Goal: Task Accomplishment & Management: Manage account settings

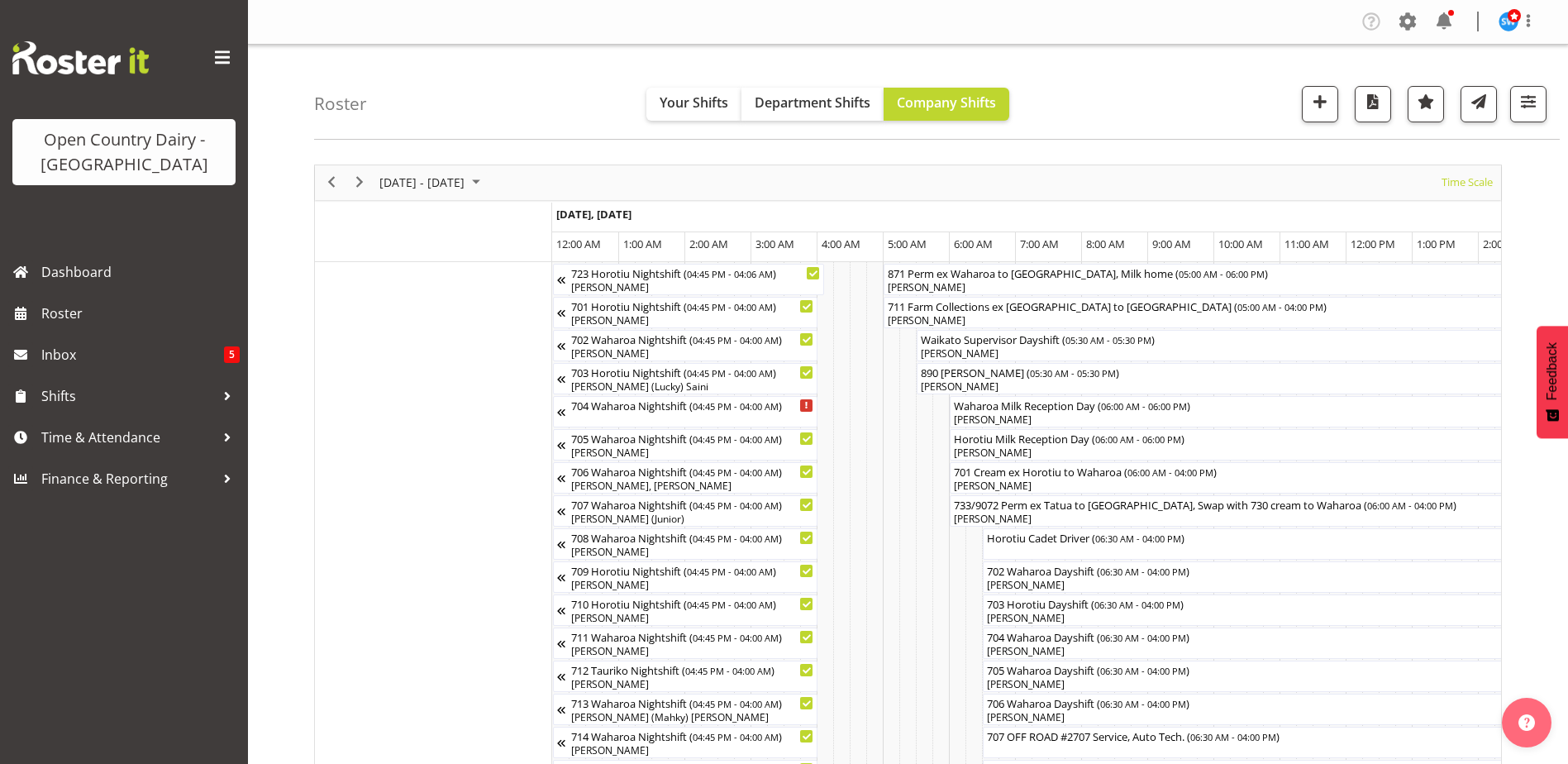
scroll to position [0, 9521]
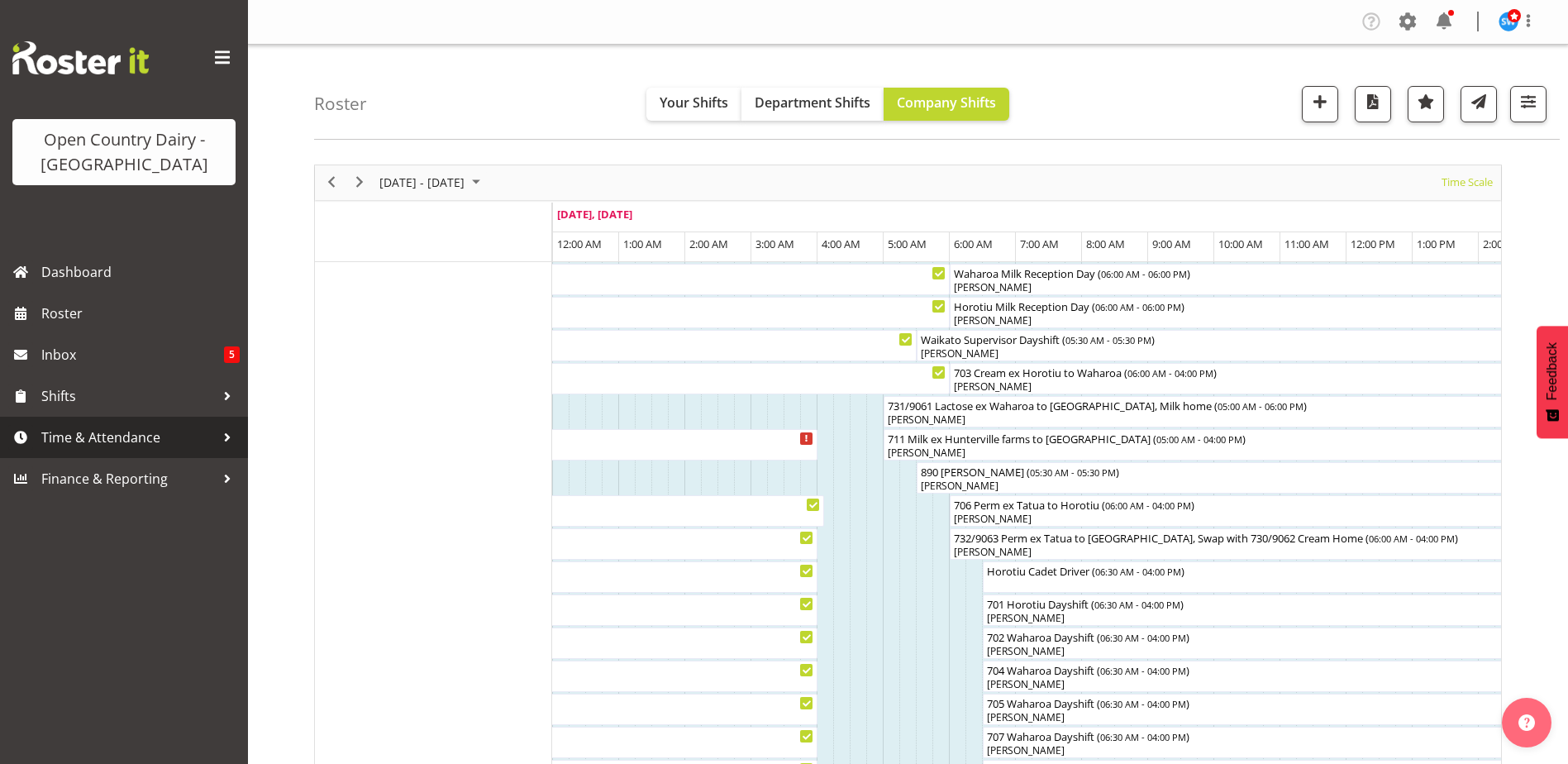
click at [86, 435] on span "Time & Attendance" at bounding box center [128, 437] width 174 height 25
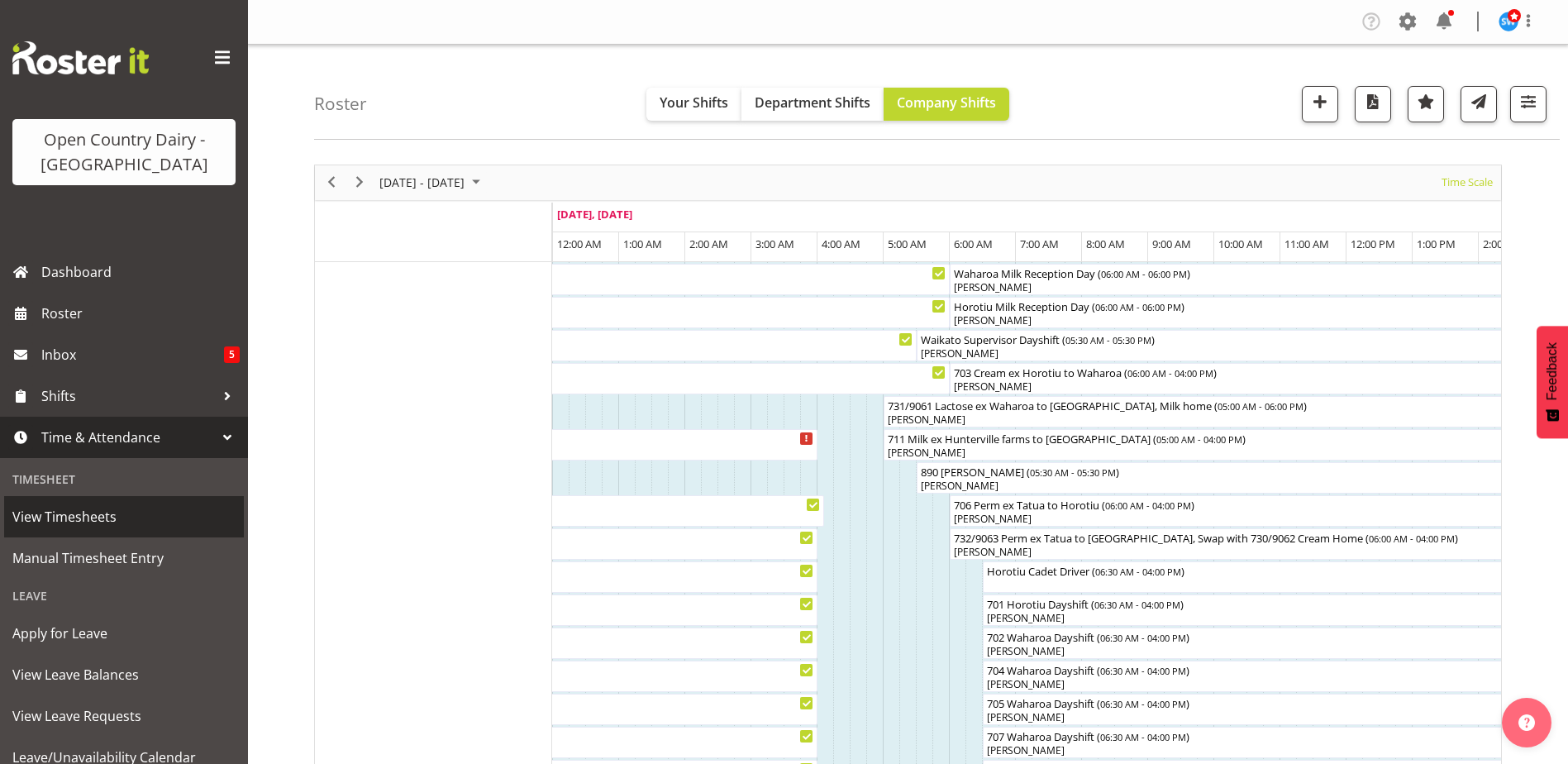
click at [62, 515] on span "View Timesheets" at bounding box center [124, 516] width 223 height 25
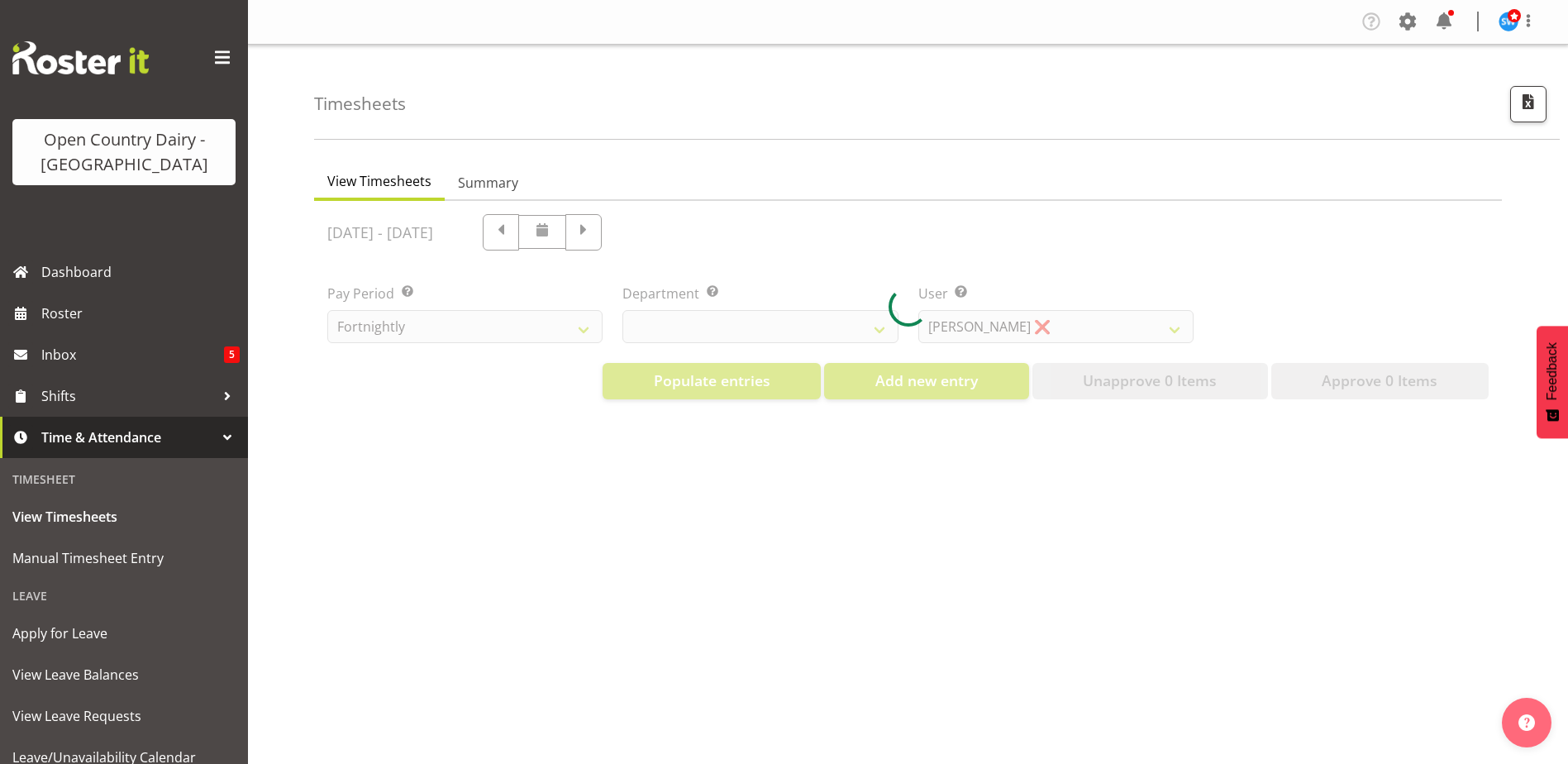
select select "733"
select select "7414"
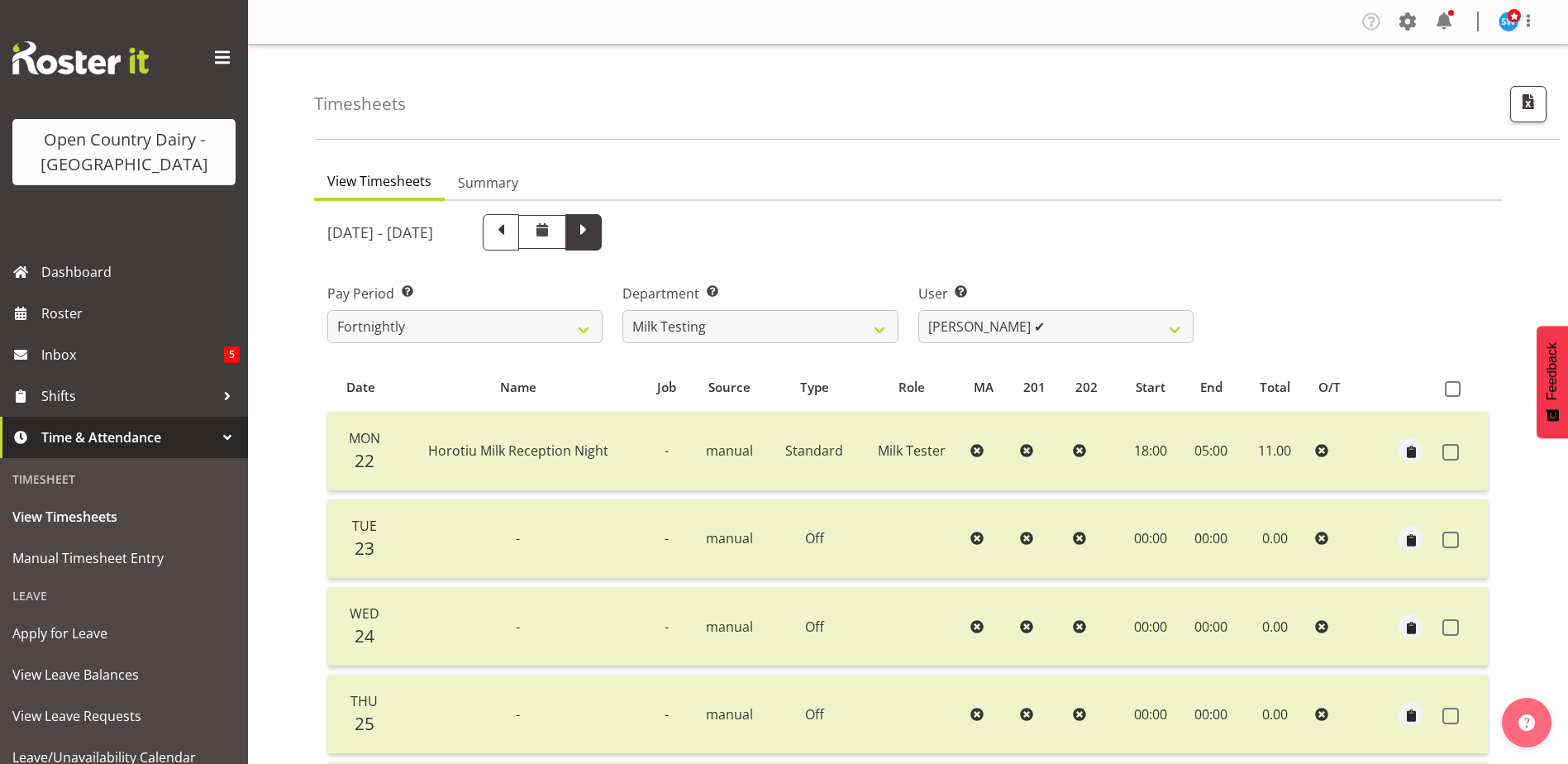
click at [594, 230] on span at bounding box center [583, 230] width 21 height 21
select select
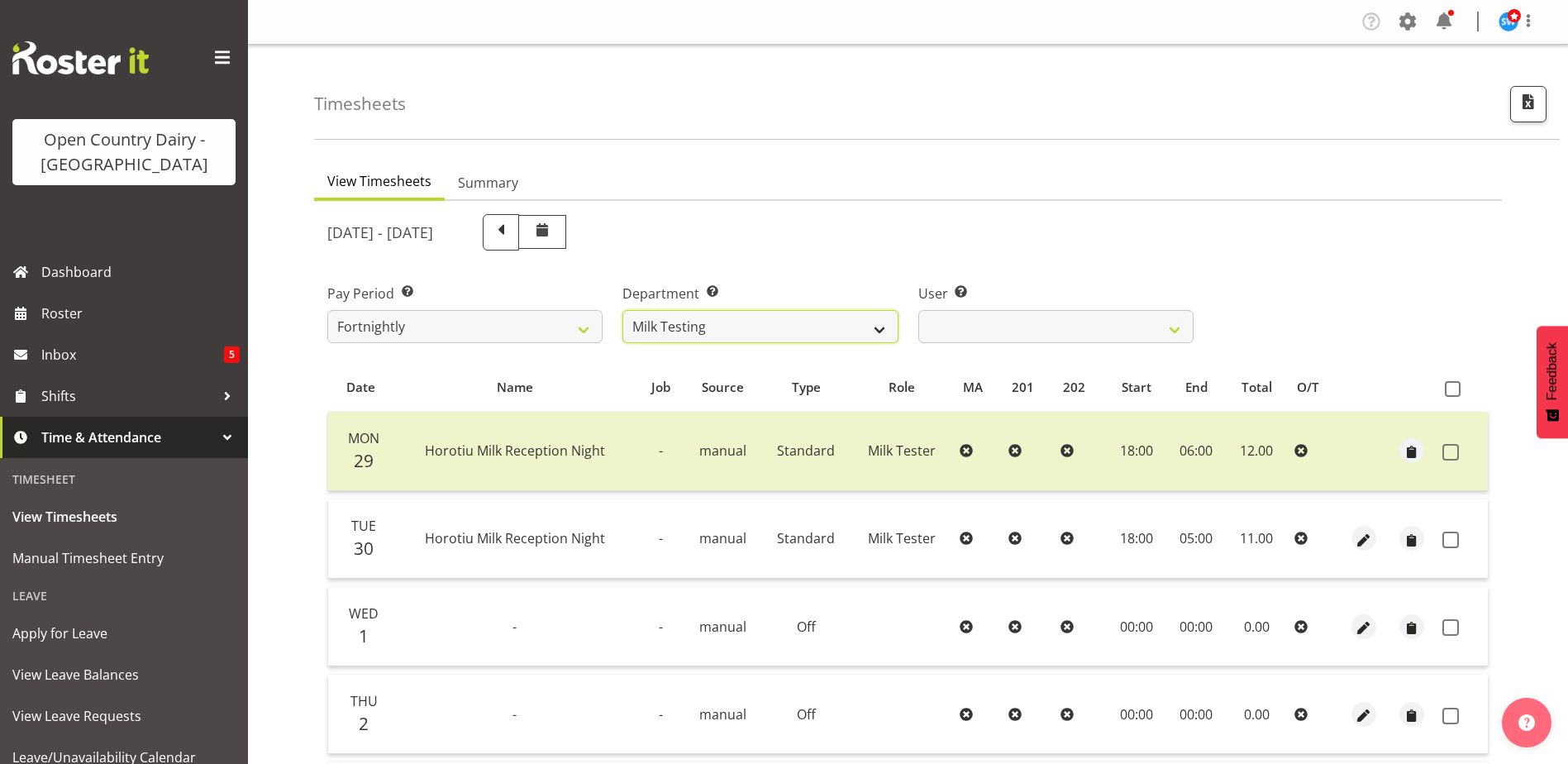
click at [781, 326] on select "701 702 703 704 705 706 707 708 709 710 711 712 713 714 715 716 717 718 719 720" at bounding box center [759, 326] width 275 height 33
select select "822"
click at [622, 310] on select "701 702 703 704 705 706 707 708 709 710 711 712 713 714 715 716 717 718 719 720" at bounding box center [759, 326] width 275 height 33
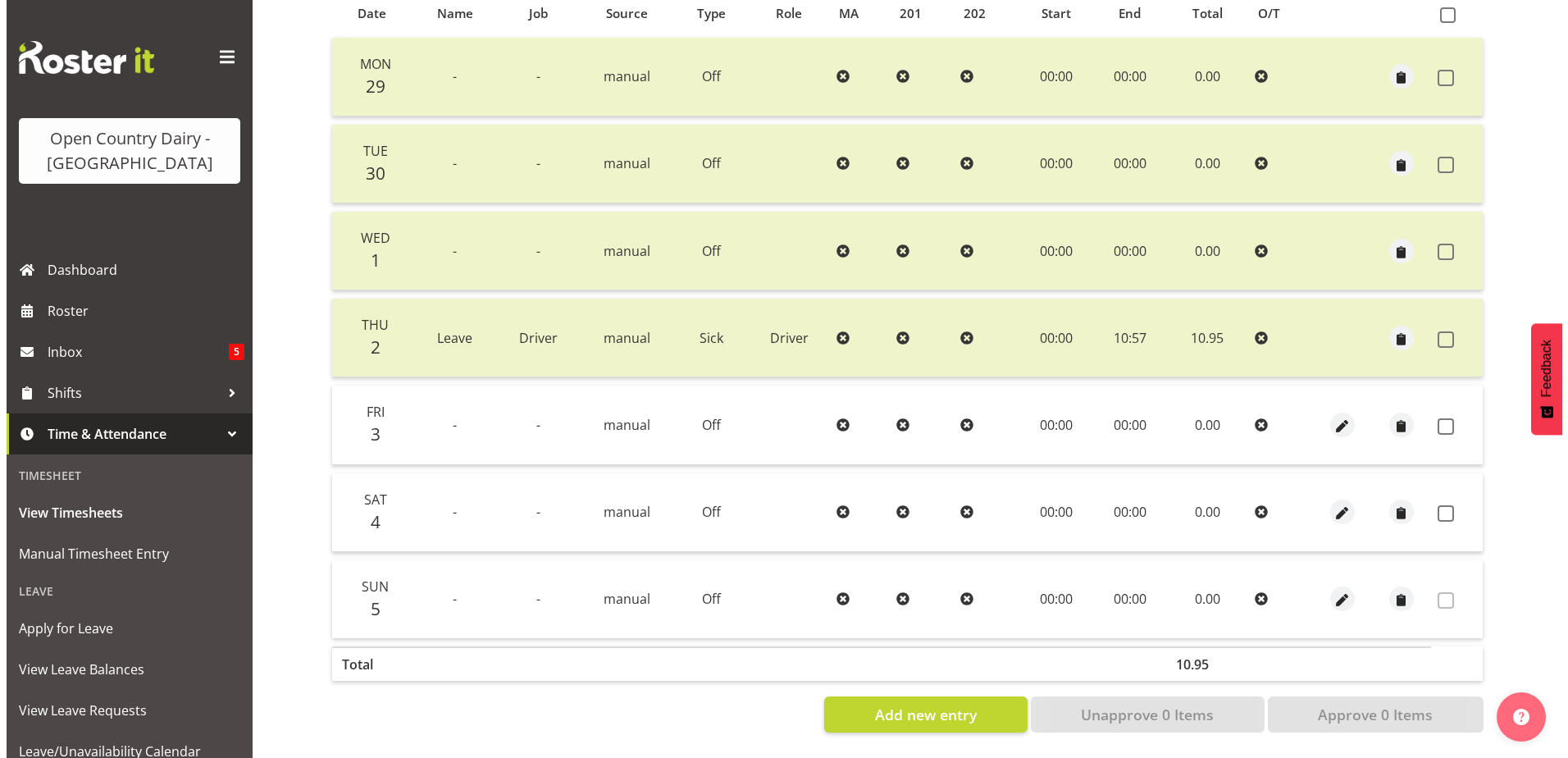
scroll to position [383, 0]
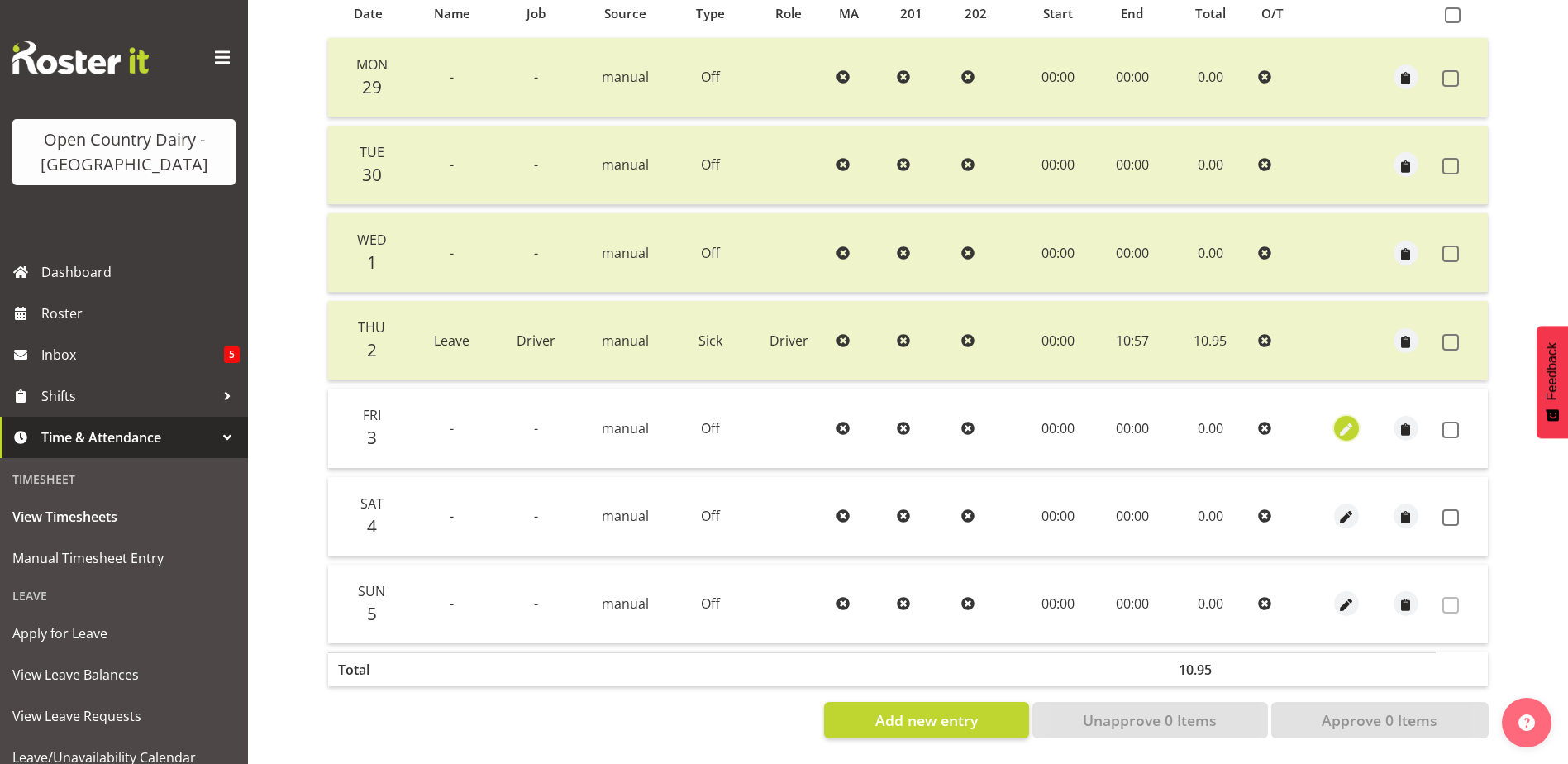
click at [1343, 420] on span "button" at bounding box center [1346, 429] width 19 height 19
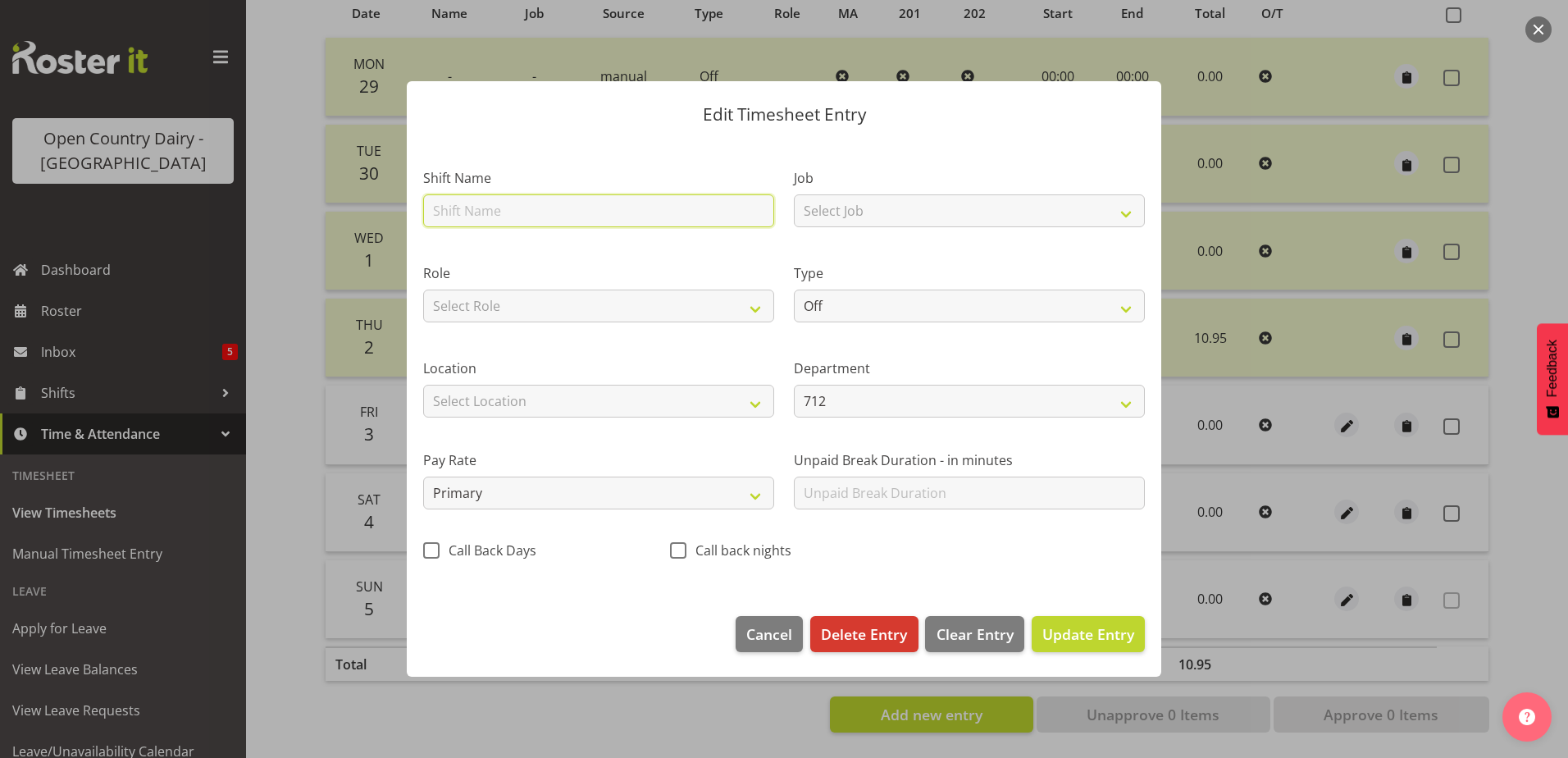
click at [449, 212] on input "text" at bounding box center [598, 210] width 351 height 33
type input "712 Tauriko Day shift"
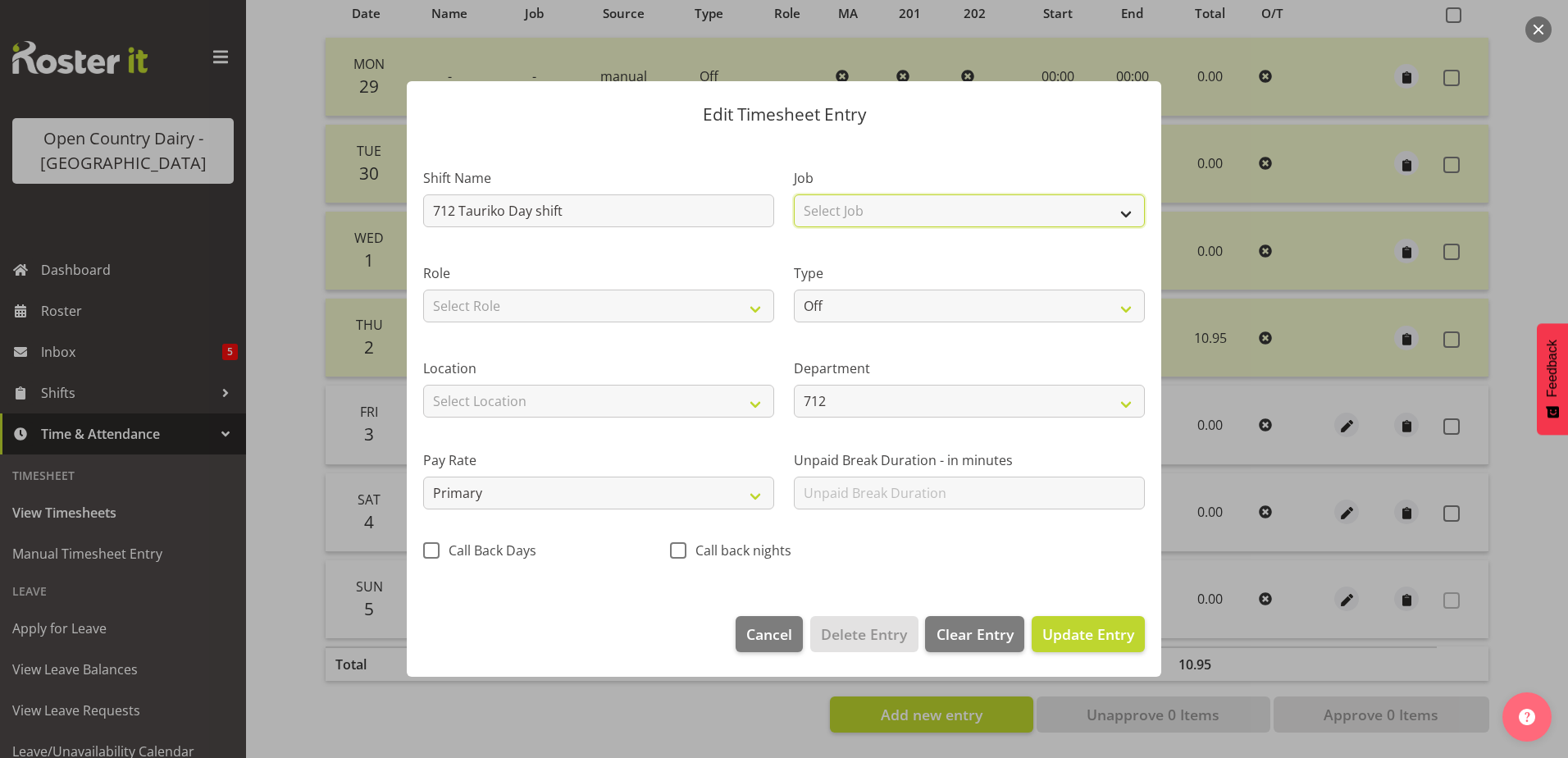
click at [890, 216] on select "Select Job Driver Driver supervisor Support" at bounding box center [969, 210] width 351 height 33
select select "9052"
click at [794, 194] on select "Select Job Driver Driver supervisor Support" at bounding box center [969, 210] width 351 height 33
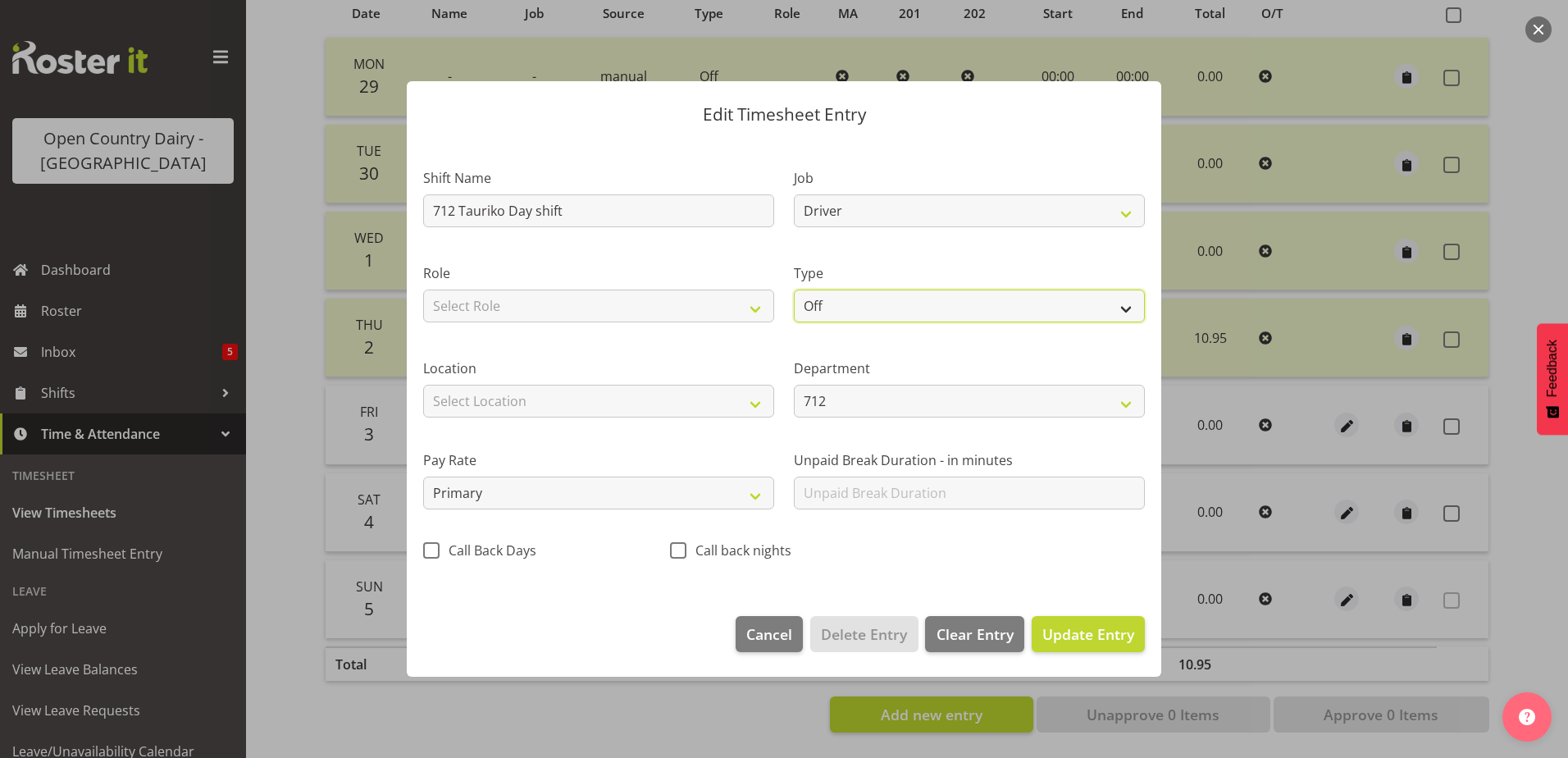
click at [857, 304] on select "Off Standard Public Holiday Public Holiday (Worked) Day In Lieu Annual Leave Si…" at bounding box center [969, 305] width 351 height 33
select select "Standard"
click at [794, 289] on select "Off Standard Public Holiday Public Holiday (Worked) Day In Lieu Annual Leave Si…" at bounding box center [969, 305] width 351 height 33
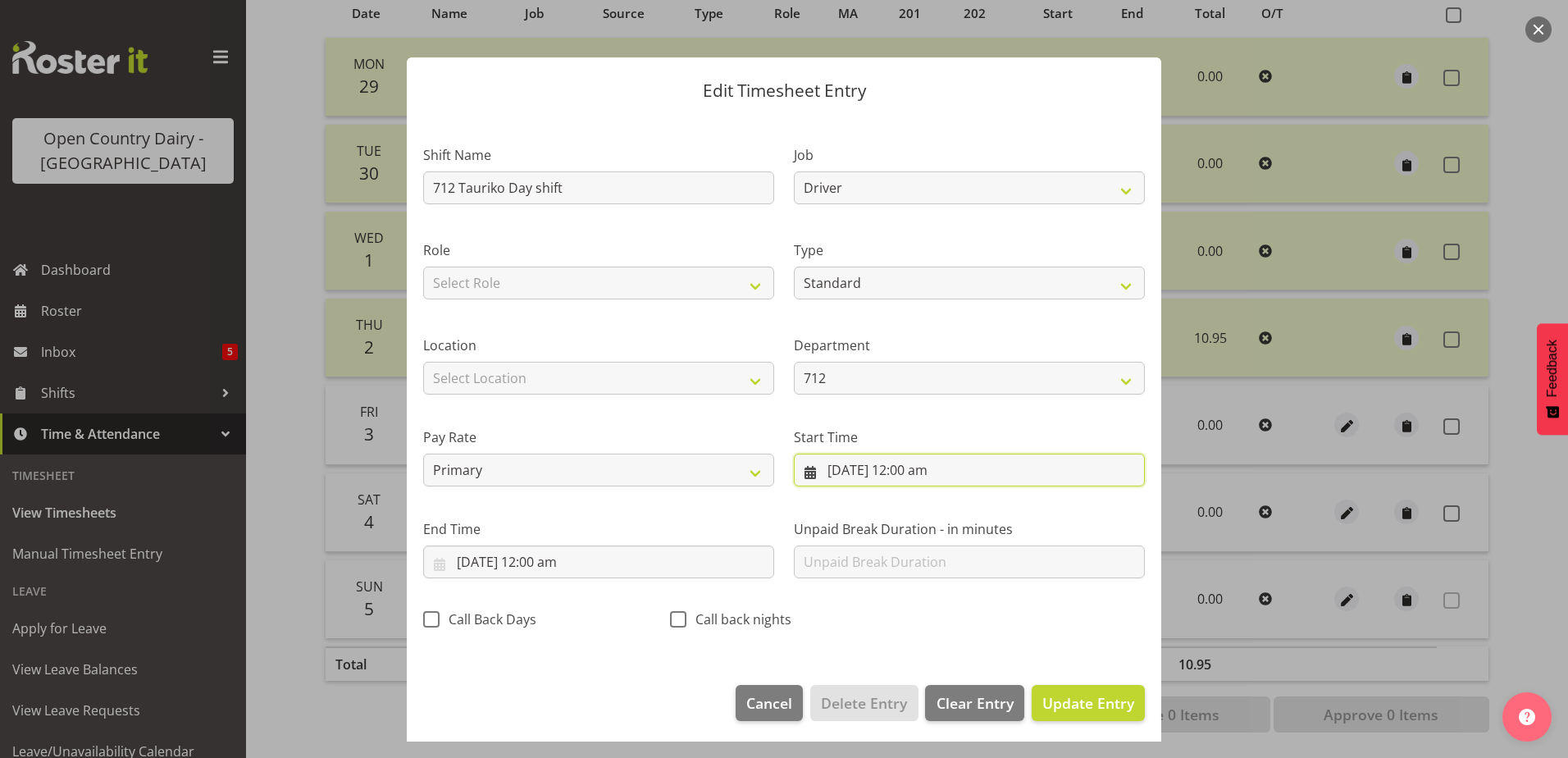
click at [890, 469] on input "3/10/2025, 12:00 am" at bounding box center [969, 469] width 351 height 33
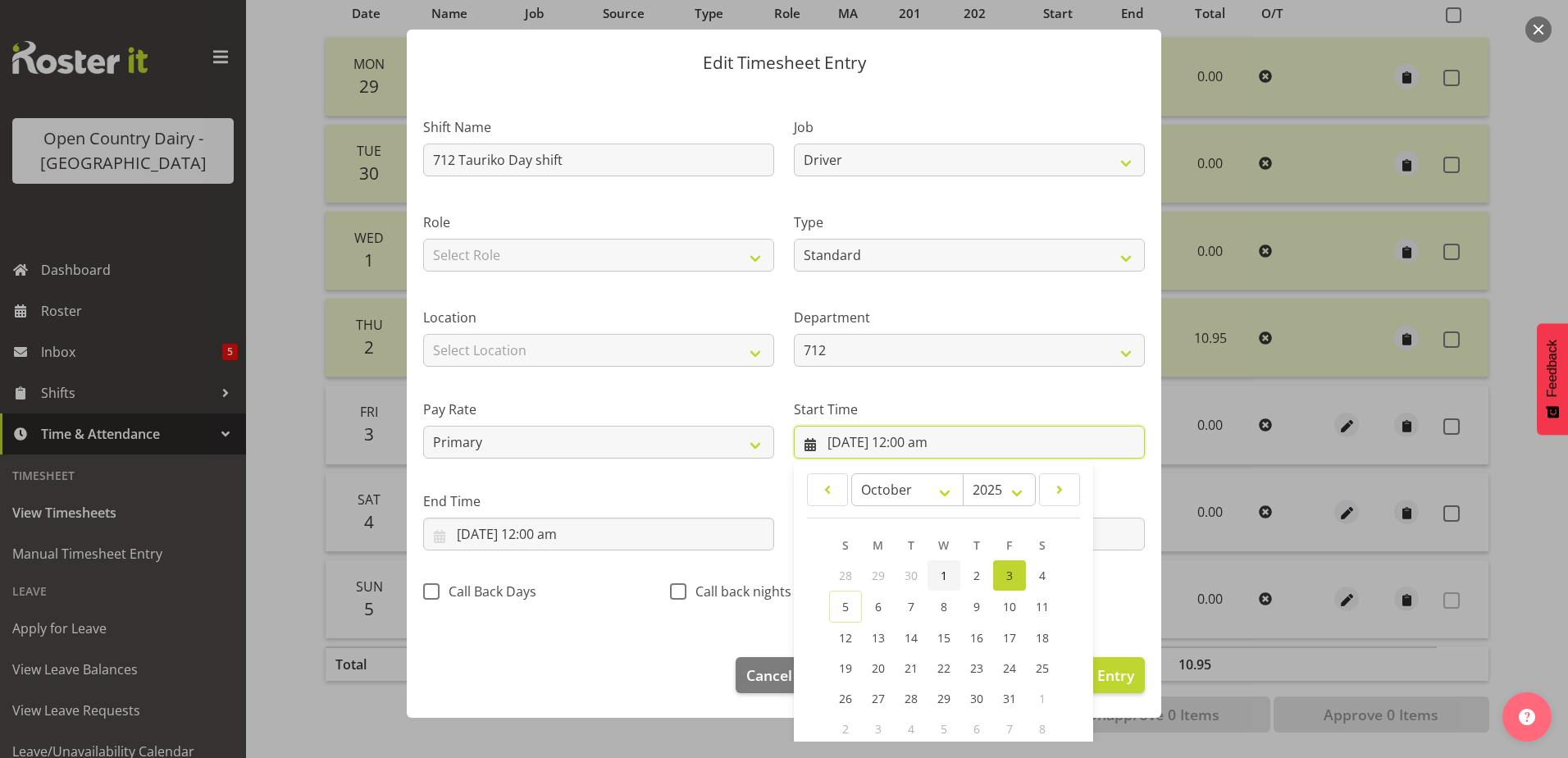
scroll to position [119, 0]
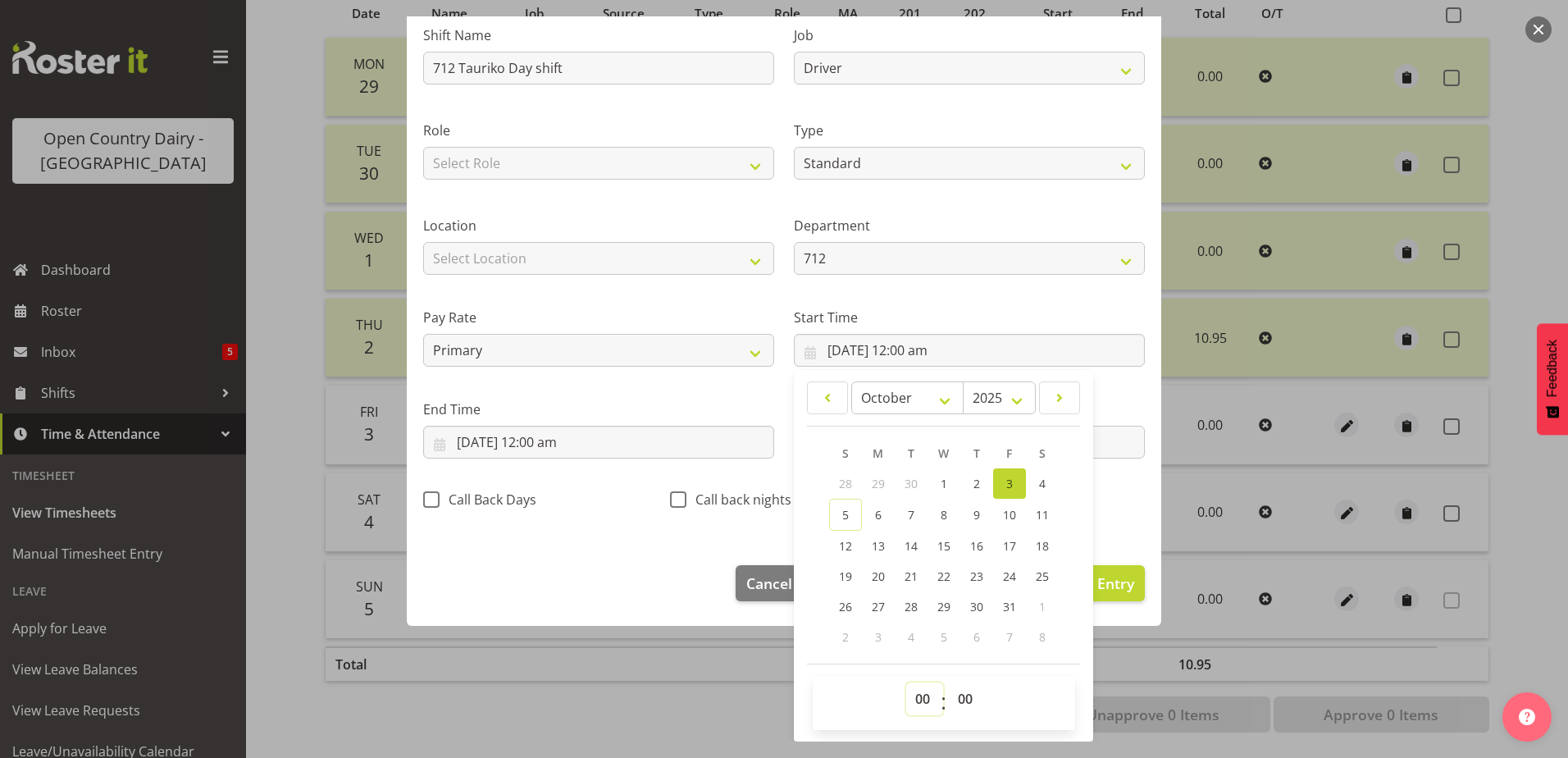
click at [913, 696] on select "00 01 02 03 04 05 06 07 08 09 10 11 12 13 14 15 16 17 18 19 20 21 22 23" at bounding box center [925, 698] width 37 height 33
select select "6"
click at [907, 682] on select "00 01 02 03 04 05 06 07 08 09 10 11 12 13 14 15 16 17 18 19 20 21 22 23" at bounding box center [925, 698] width 37 height 33
type input "3/10/2025, 6:00 am"
click at [962, 692] on select "00 01 02 03 04 05 06 07 08 09 10 11 12 13 14 15 16 17 18 19 20 21 22 23 24 25 2…" at bounding box center [967, 698] width 37 height 33
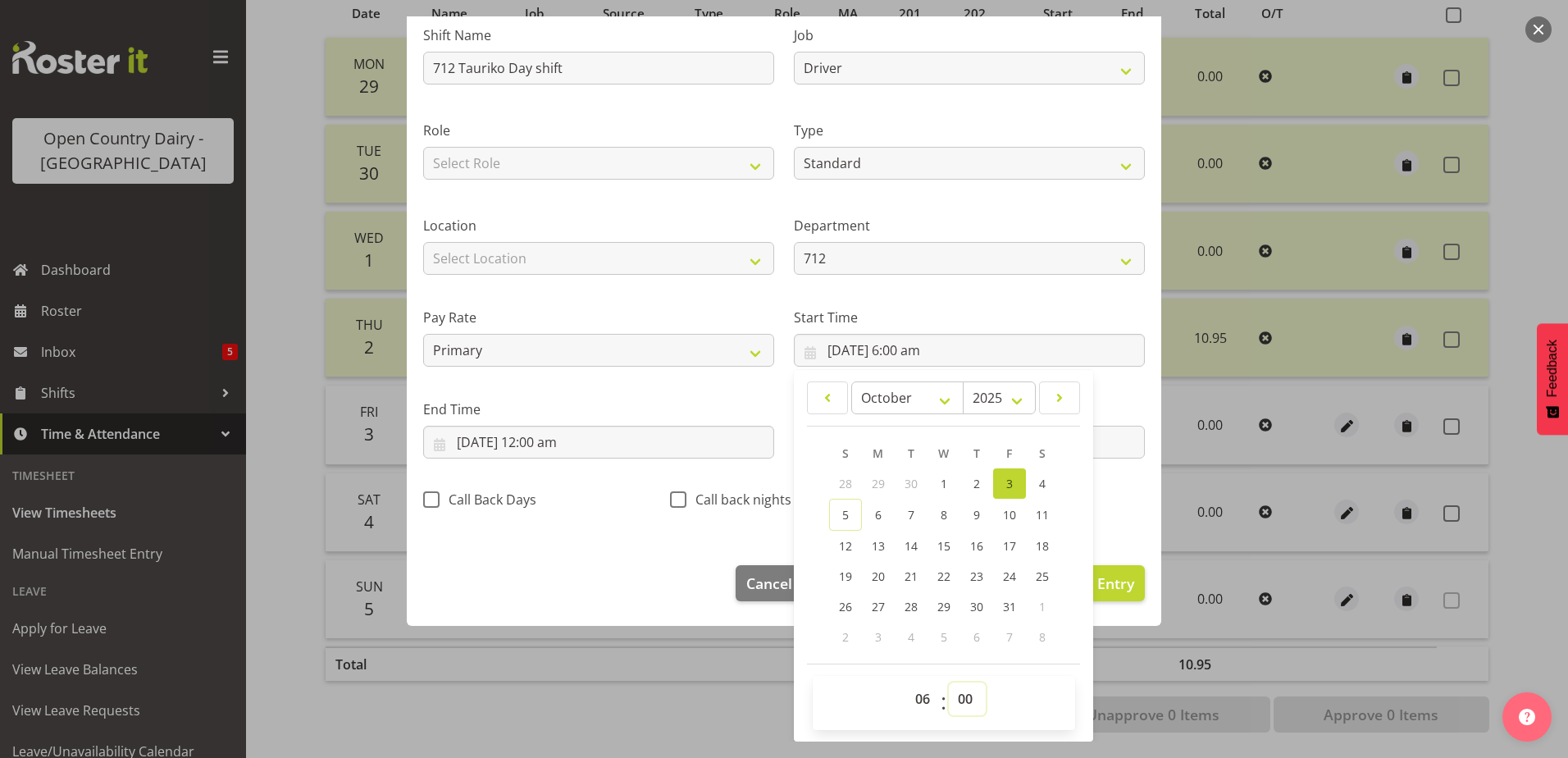
select select "30"
click at [949, 682] on select "00 01 02 03 04 05 06 07 08 09 10 11 12 13 14 15 16 17 18 19 20 21 22 23 24 25 2…" at bounding box center [967, 698] width 37 height 33
type input "3/10/2025, 6:30 am"
click at [500, 434] on input "3/10/2025, 12:00 am" at bounding box center [598, 442] width 351 height 33
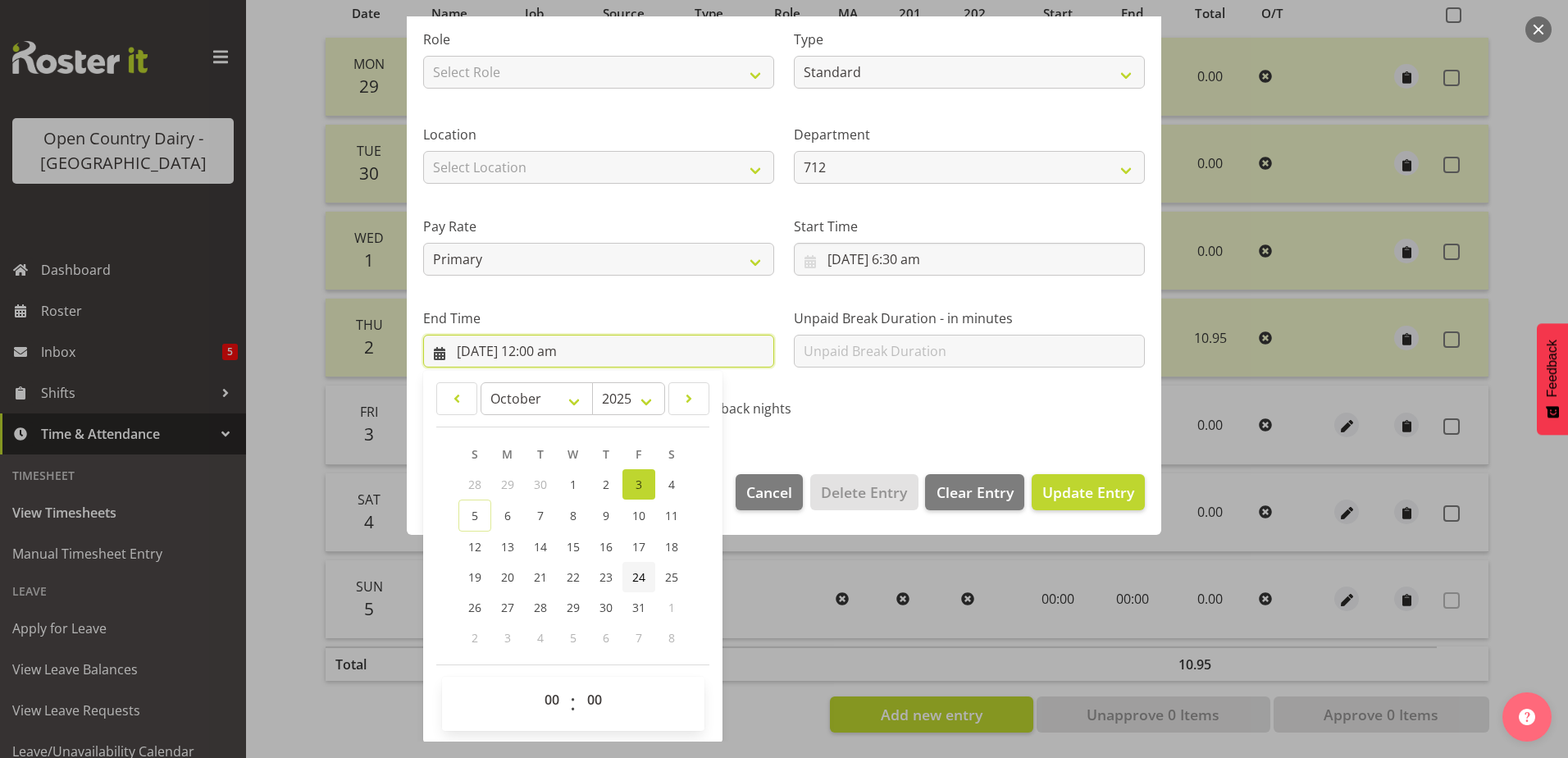
scroll to position [212, 0]
click at [548, 697] on select "00 01 02 03 04 05 06 07 08 09 10 11 12 13 14 15 16 17 18 19 20 21 22 23" at bounding box center [554, 698] width 37 height 33
select select "17"
click at [536, 682] on select "00 01 02 03 04 05 06 07 08 09 10 11 12 13 14 15 16 17 18 19 20 21 22 23" at bounding box center [554, 698] width 37 height 33
type input "3/10/2025, 5:00 pm"
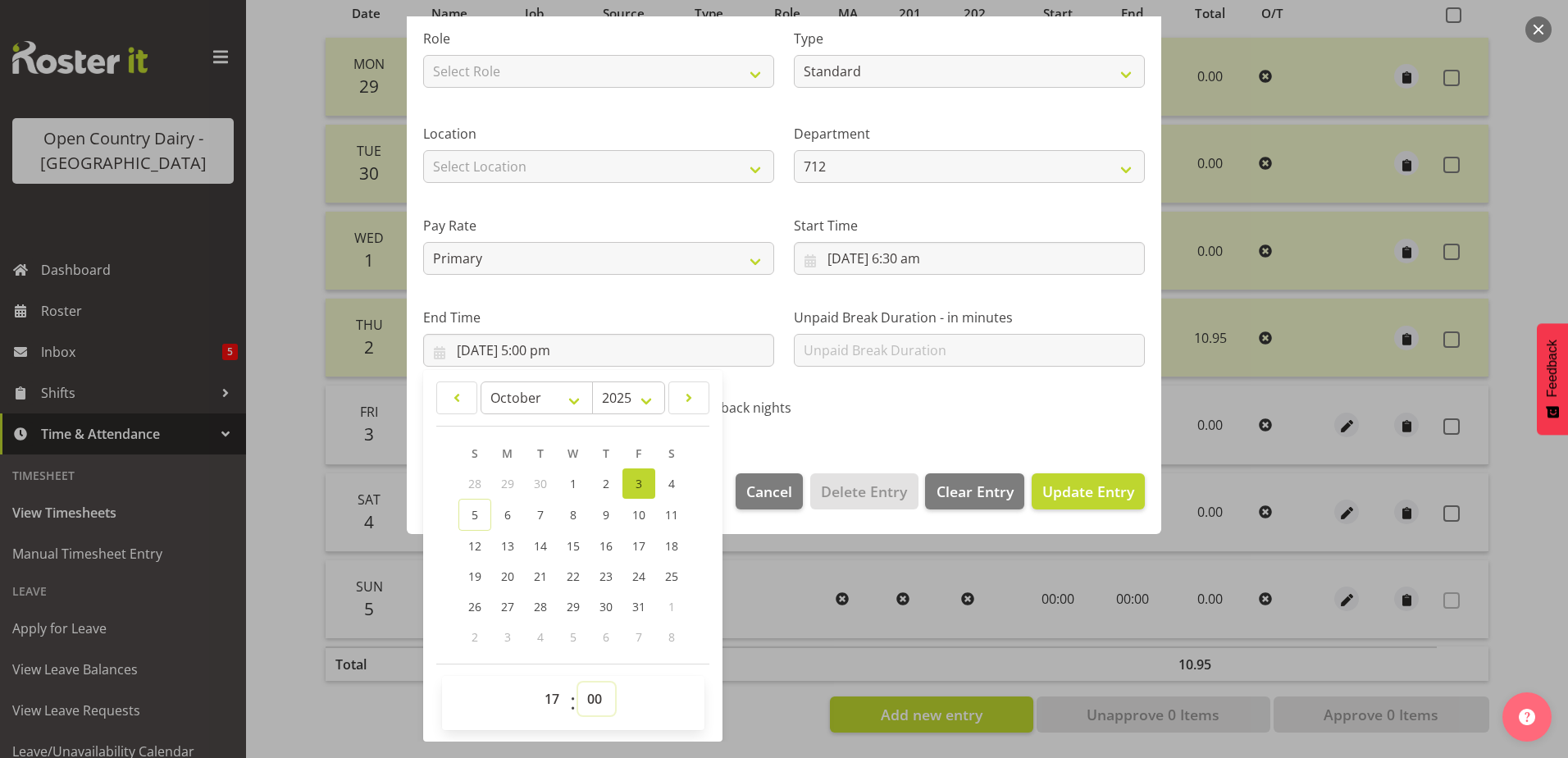
click at [591, 692] on select "00 01 02 03 04 05 06 07 08 09 10 11 12 13 14 15 16 17 18 19 20 21 22 23 24 25 2…" at bounding box center [596, 698] width 37 height 33
select select "30"
click at [578, 682] on select "00 01 02 03 04 05 06 07 08 09 10 11 12 13 14 15 16 17 18 19 20 21 22 23 24 25 2…" at bounding box center [596, 698] width 37 height 33
type input "3/10/2025, 5:30 pm"
click at [1078, 486] on span "Update Entry" at bounding box center [1088, 490] width 92 height 19
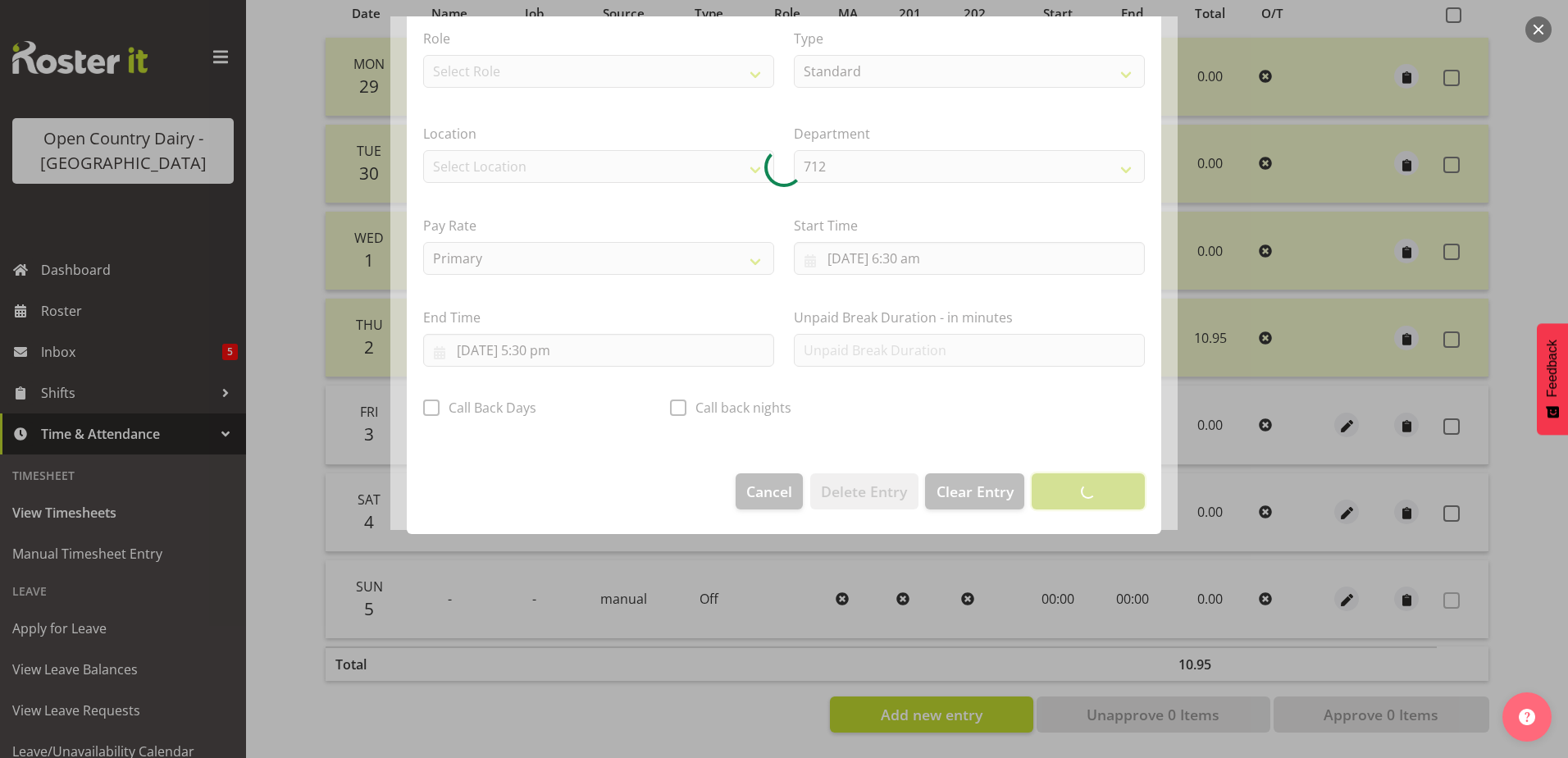
scroll to position [4, 0]
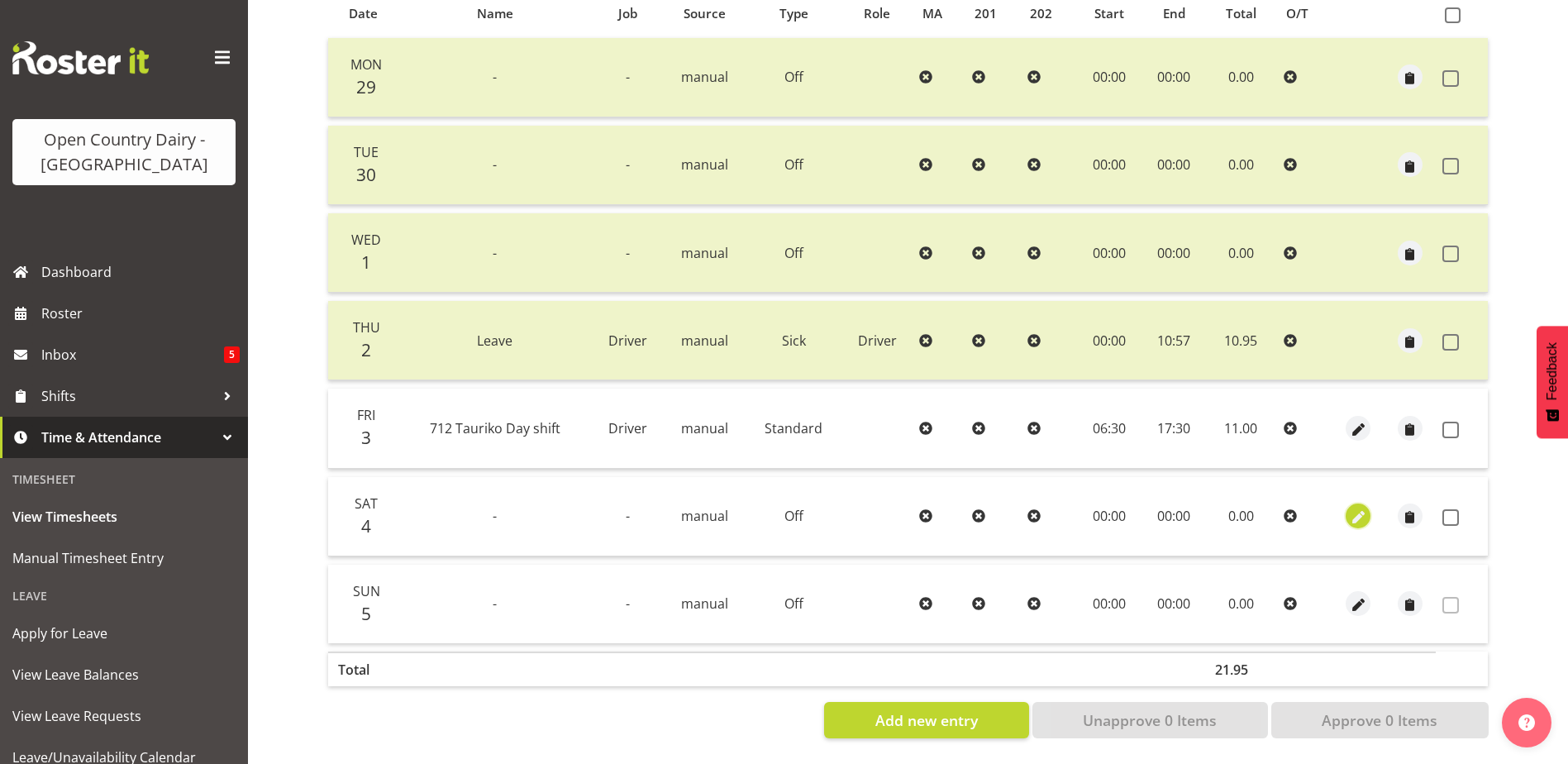
click at [1354, 509] on span "button" at bounding box center [1358, 518] width 19 height 19
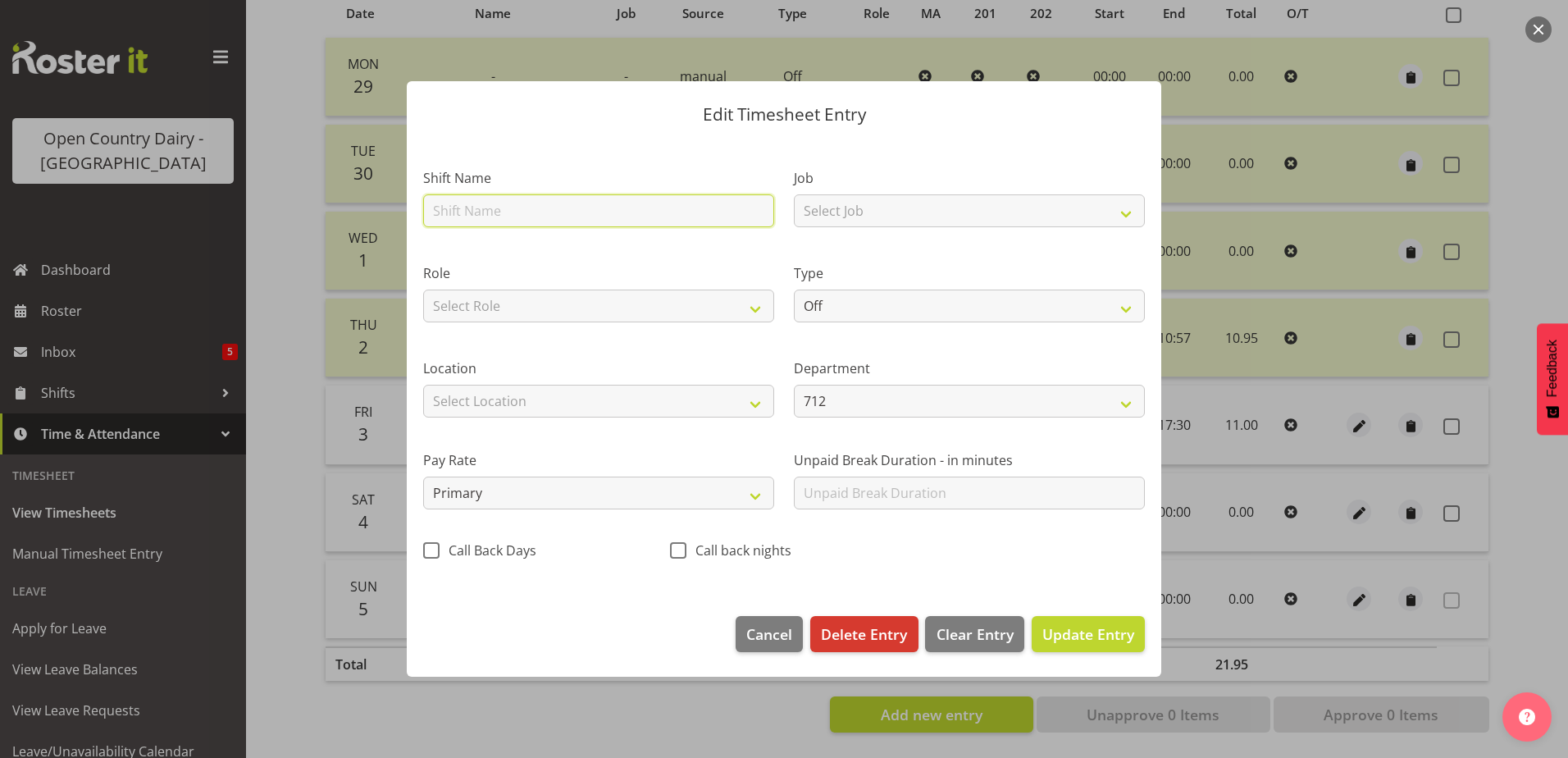
click at [513, 213] on input "text" at bounding box center [598, 210] width 351 height 33
type input "712 Tauriko Day shift"
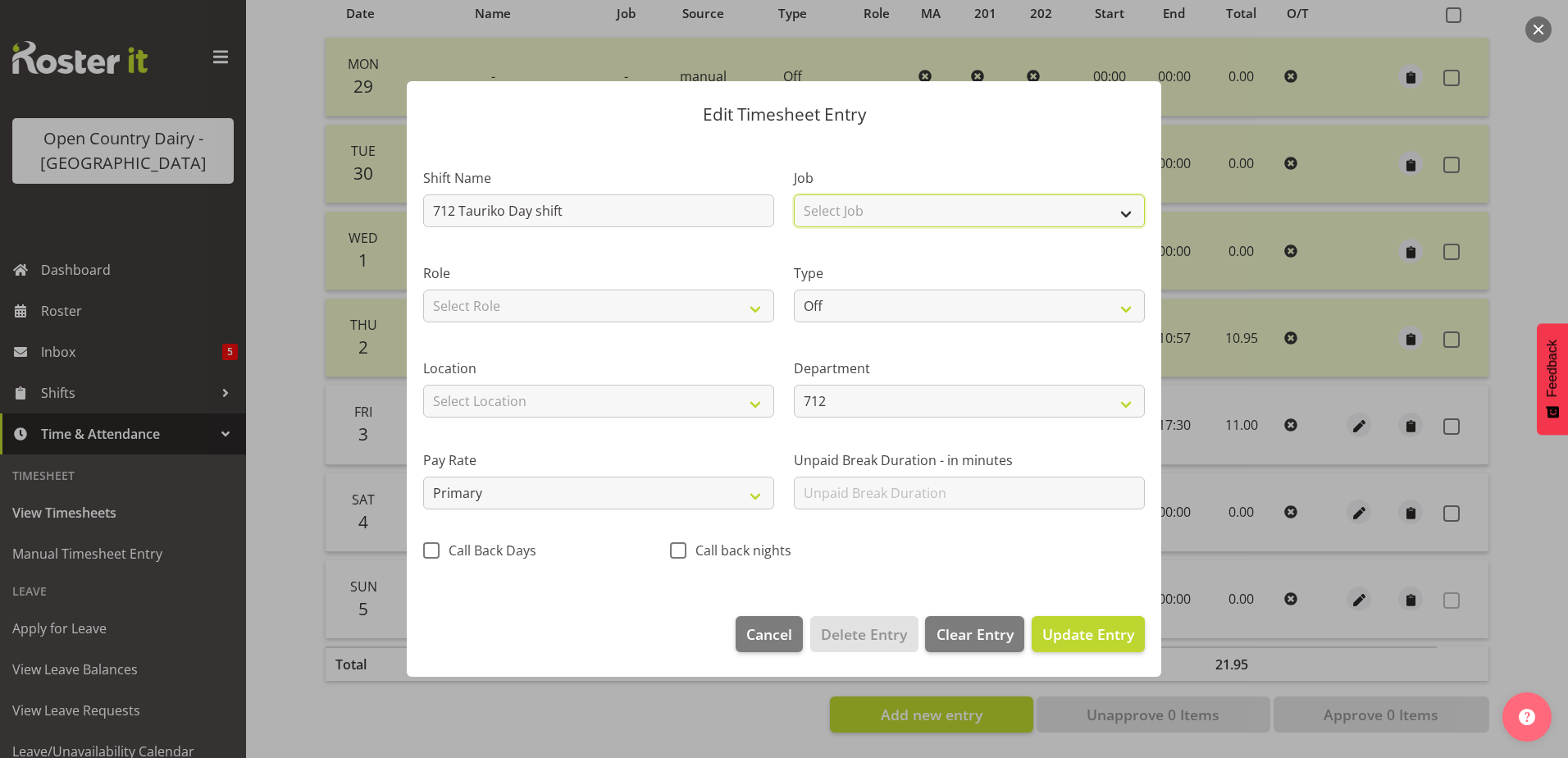
click at [861, 204] on select "Select Job Driver Driver supervisor Support" at bounding box center [969, 210] width 351 height 33
select select "9052"
click at [794, 194] on select "Select Job Driver Driver supervisor Support" at bounding box center [969, 210] width 351 height 33
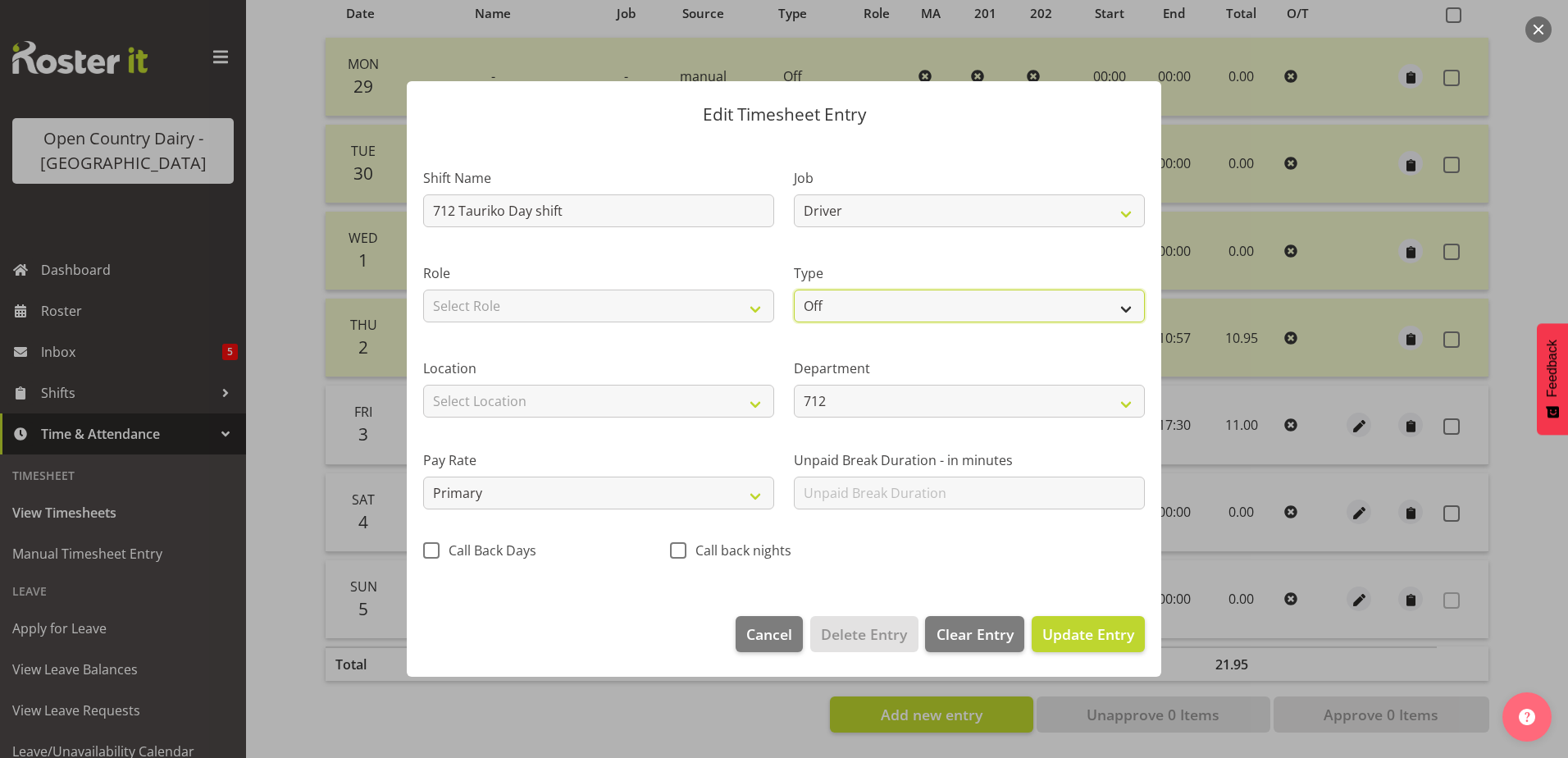
drag, startPoint x: 914, startPoint y: 318, endPoint x: 915, endPoint y: 308, distance: 10.0
click at [914, 312] on select "Off Standard Public Holiday Public Holiday (Worked) Day In Lieu Annual Leave Si…" at bounding box center [969, 305] width 351 height 33
select select "Standard"
click at [794, 289] on select "Off Standard Public Holiday Public Holiday (Worked) Day In Lieu Annual Leave Si…" at bounding box center [969, 305] width 351 height 33
select select "9"
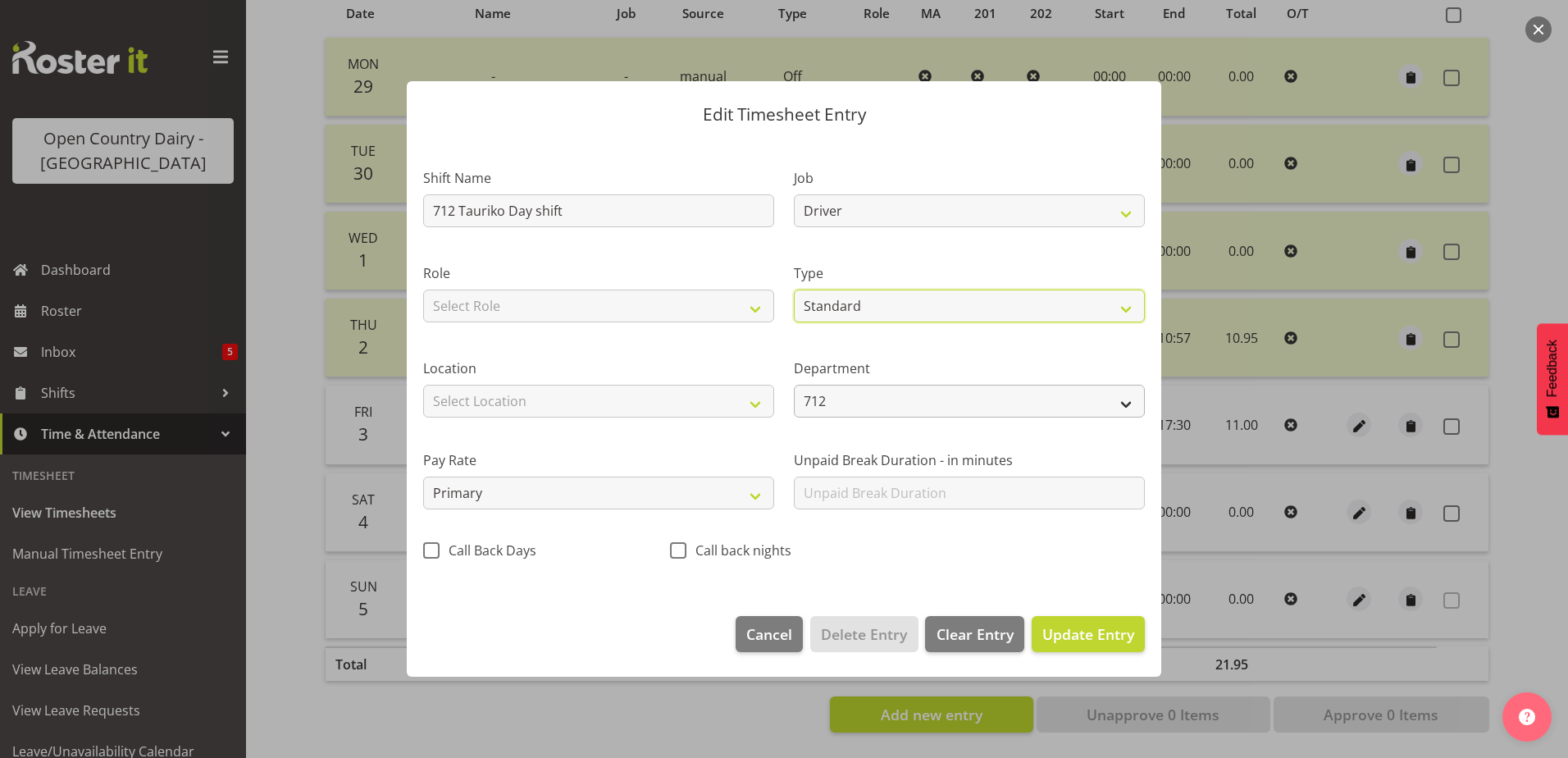
select select "2025"
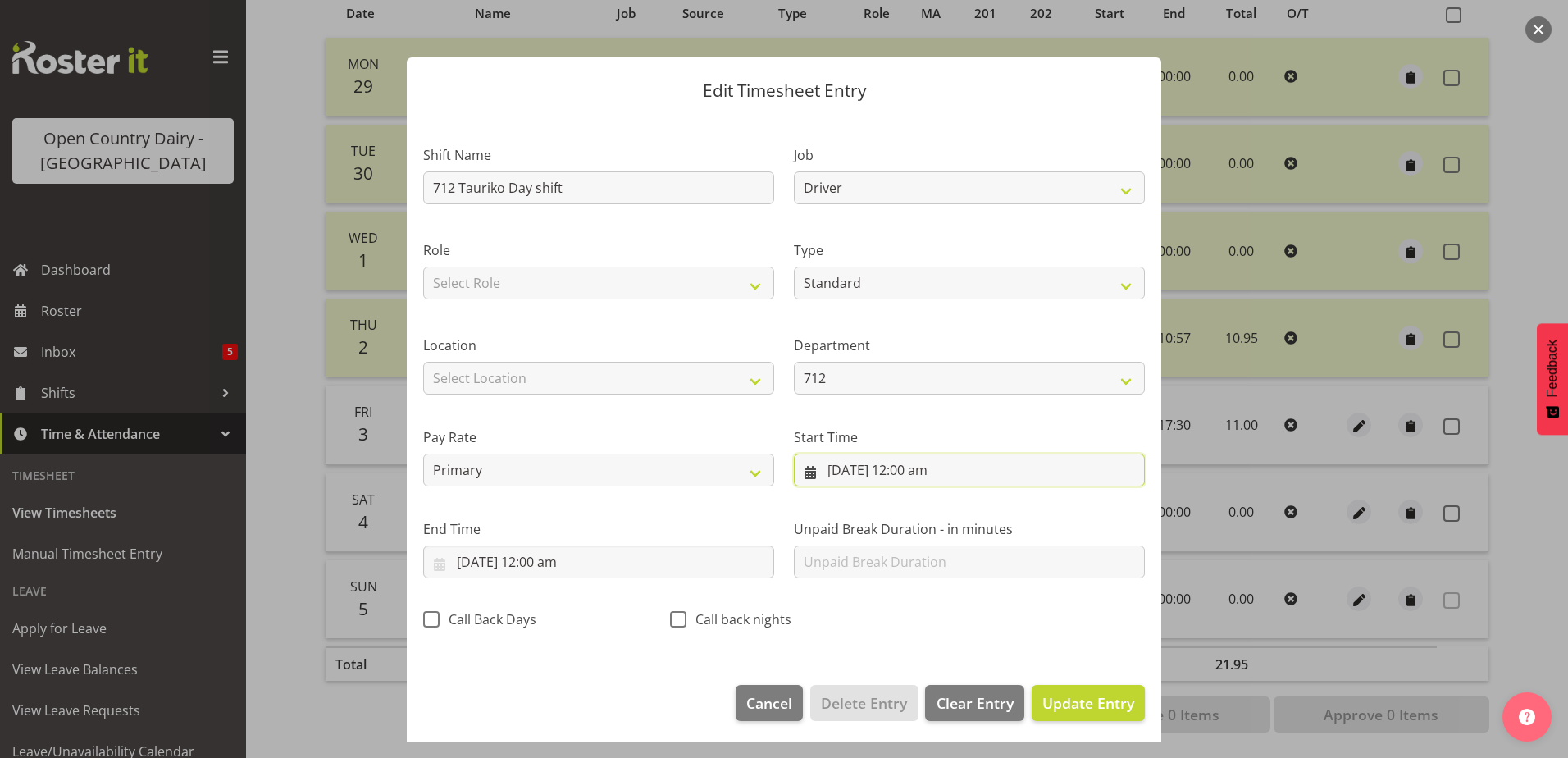
click at [901, 468] on input "4/10/2025, 12:00 am" at bounding box center [969, 469] width 351 height 33
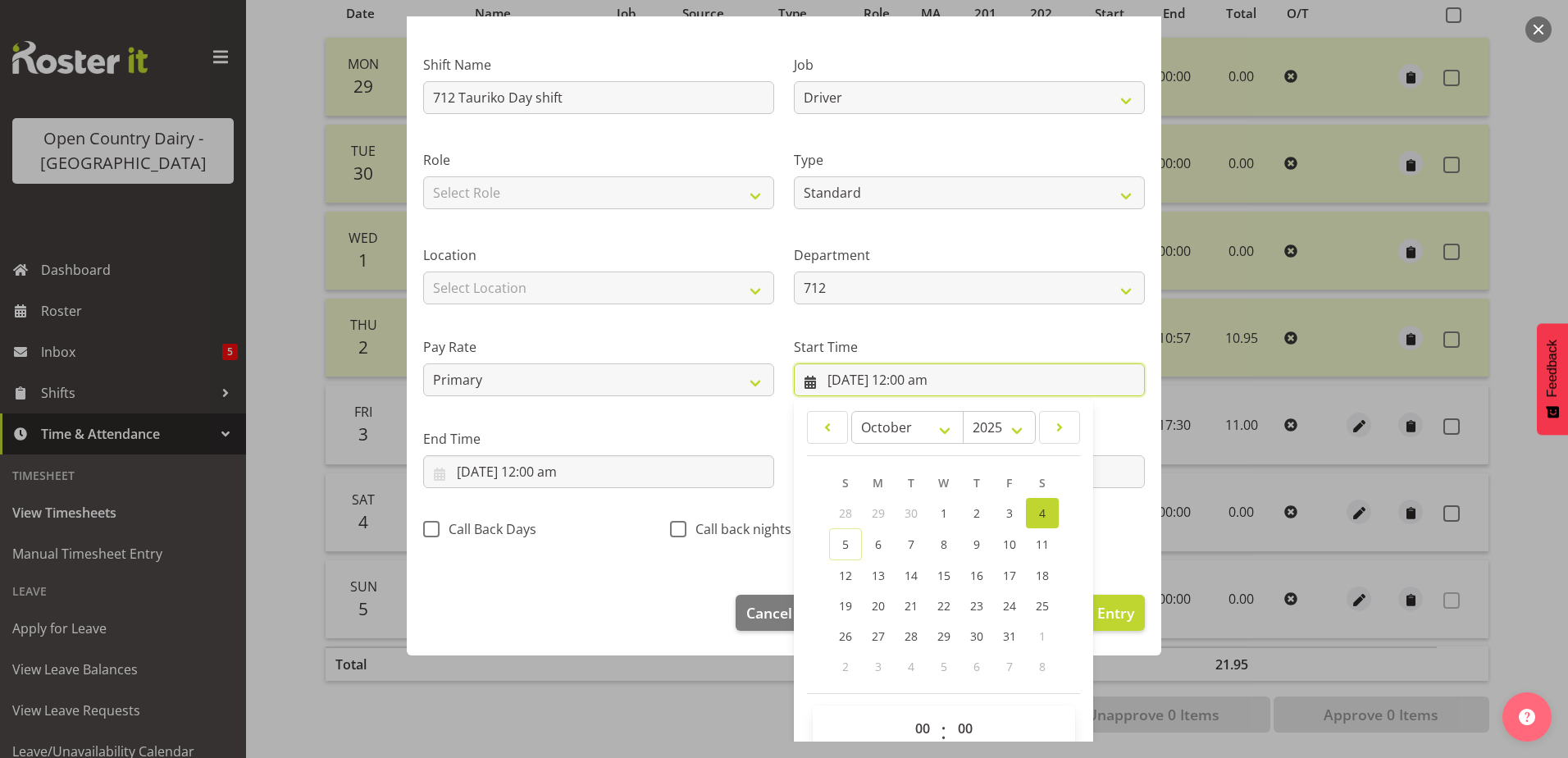
scroll to position [119, 0]
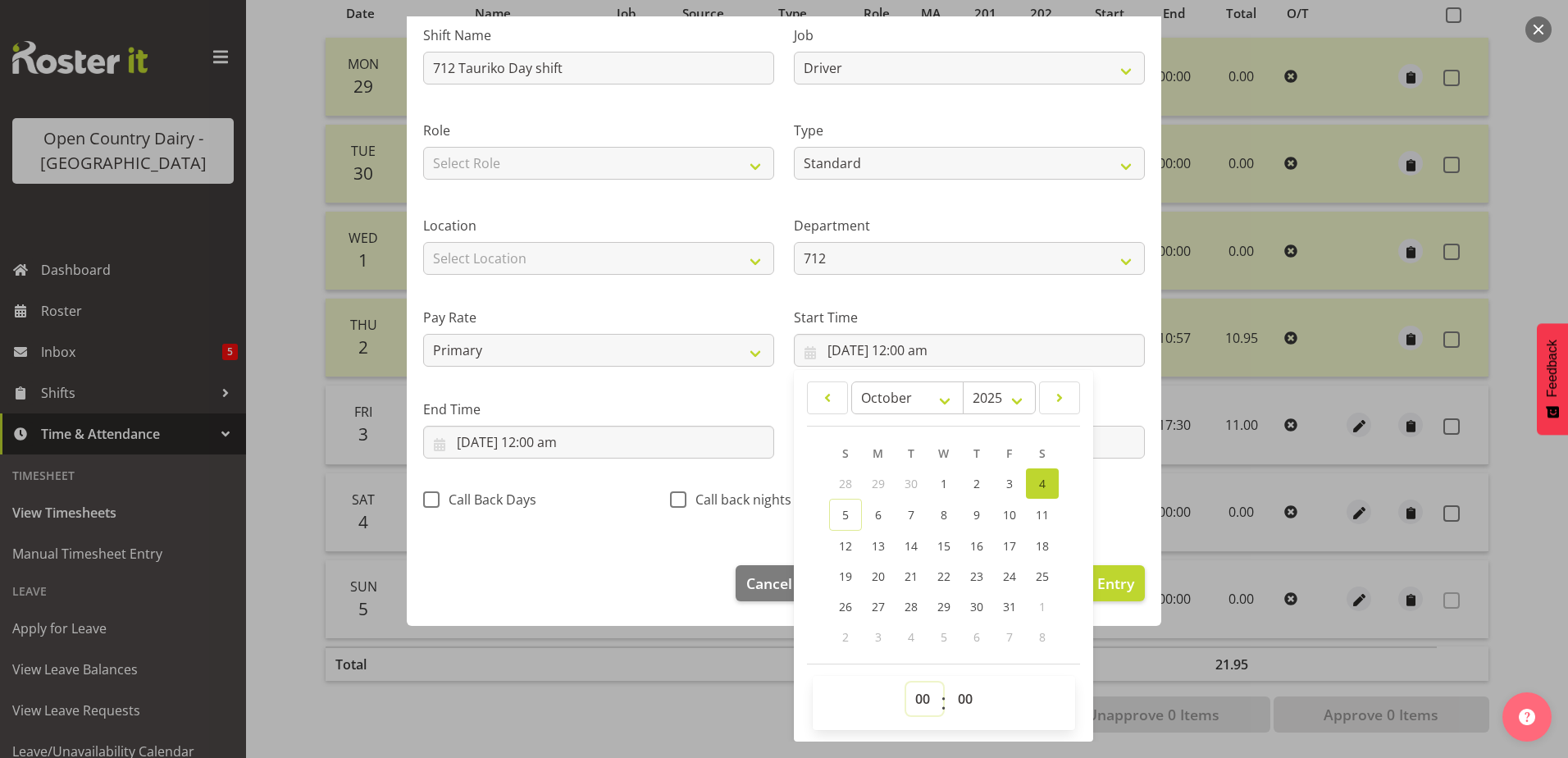
click at [914, 696] on select "00 01 02 03 04 05 06 07 08 09 10 11 12 13 14 15 16 17 18 19 20 21 22 23" at bounding box center [925, 698] width 37 height 33
select select "6"
click at [907, 682] on select "00 01 02 03 04 05 06 07 08 09 10 11 12 13 14 15 16 17 18 19 20 21 22 23" at bounding box center [925, 698] width 37 height 33
type input "4/10/2025, 6:00 am"
click at [964, 694] on select "00 01 02 03 04 05 06 07 08 09 10 11 12 13 14 15 16 17 18 19 20 21 22 23 24 25 2…" at bounding box center [967, 698] width 37 height 33
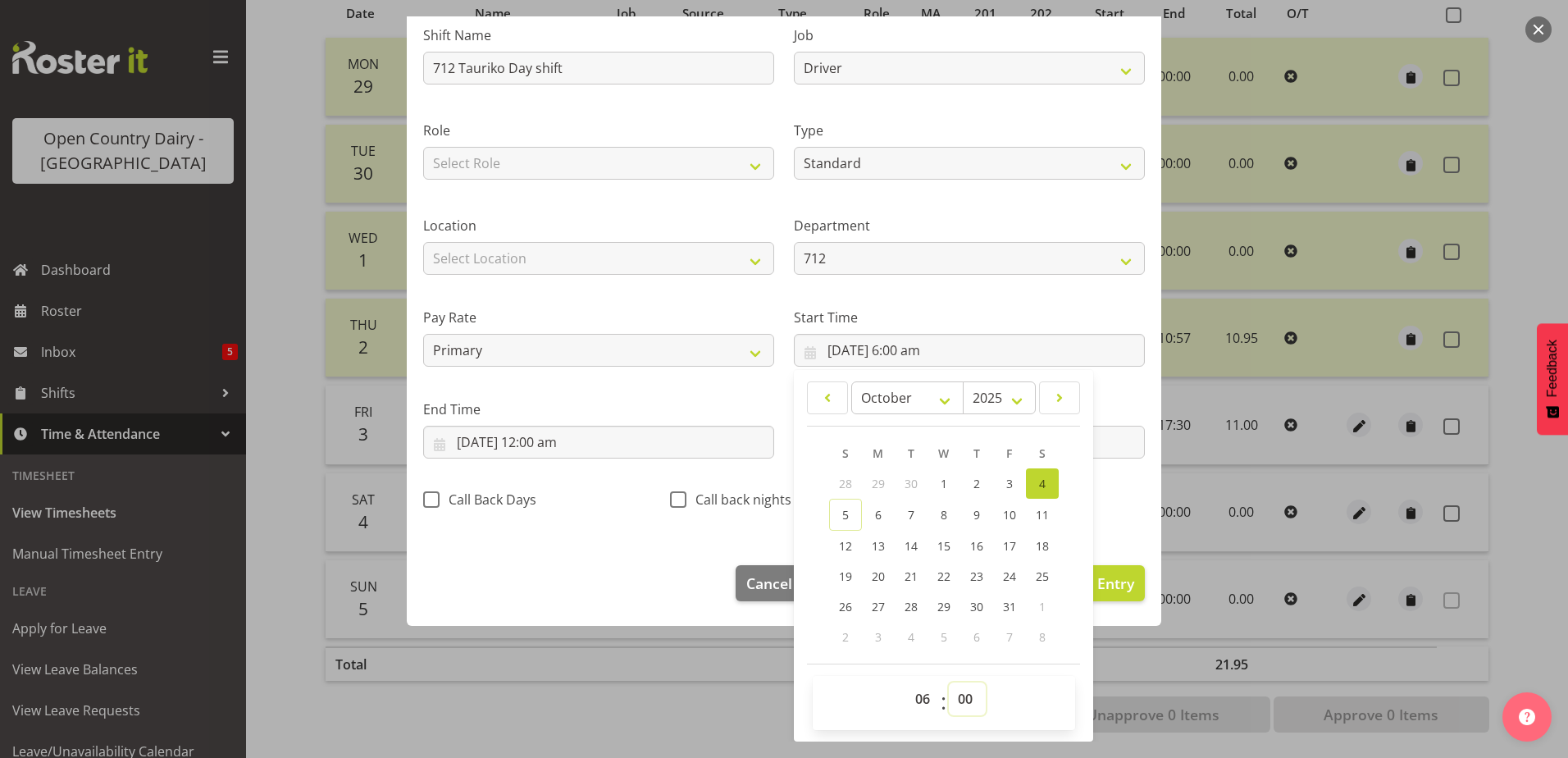
select select "30"
click at [949, 682] on select "00 01 02 03 04 05 06 07 08 09 10 11 12 13 14 15 16 17 18 19 20 21 22 23 24 25 2…" at bounding box center [967, 698] width 37 height 33
type input "4/10/2025, 6:30 am"
click at [501, 437] on input "4/10/2025, 12:00 am" at bounding box center [598, 442] width 351 height 33
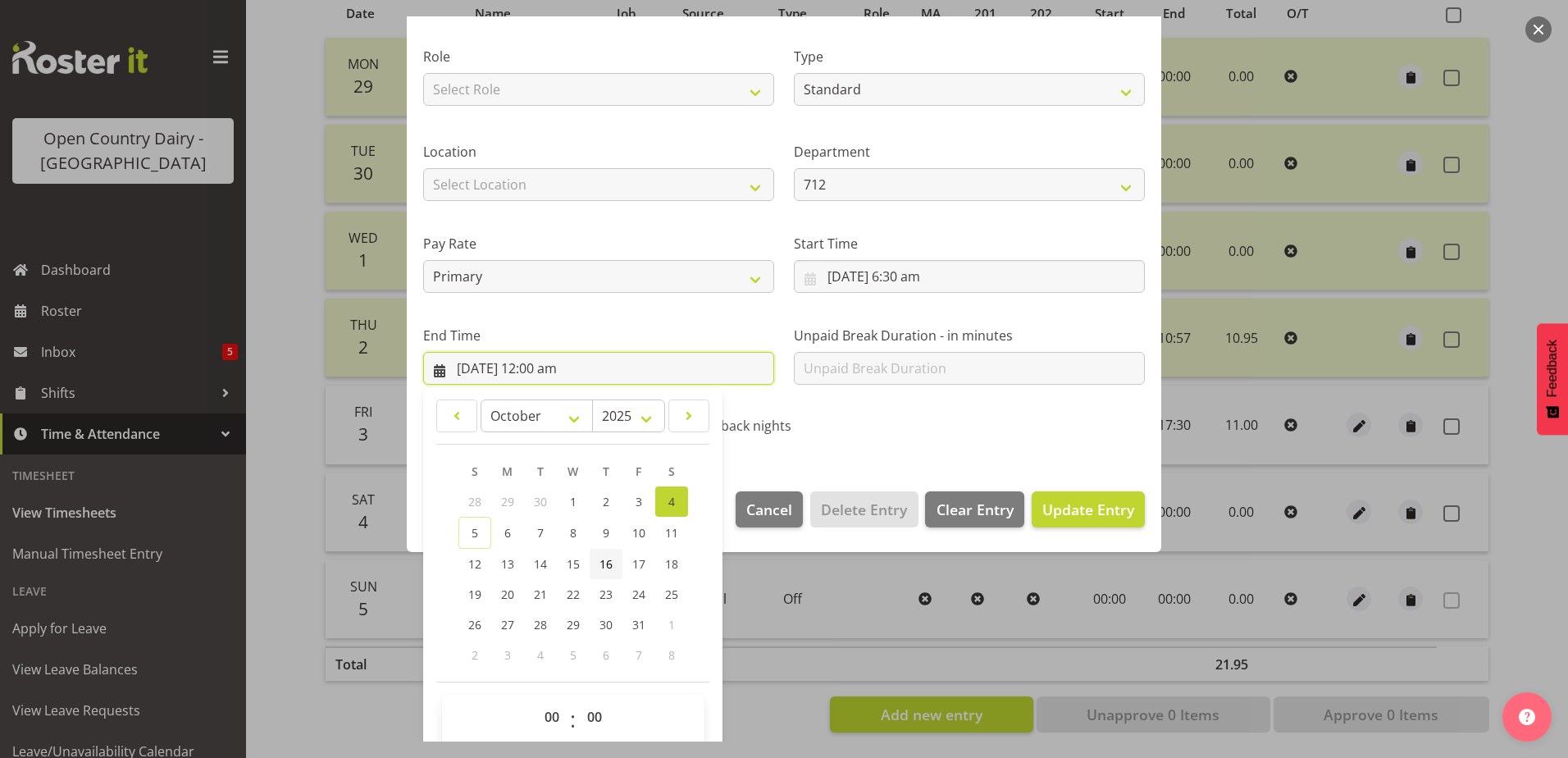
scroll to position [212, 0]
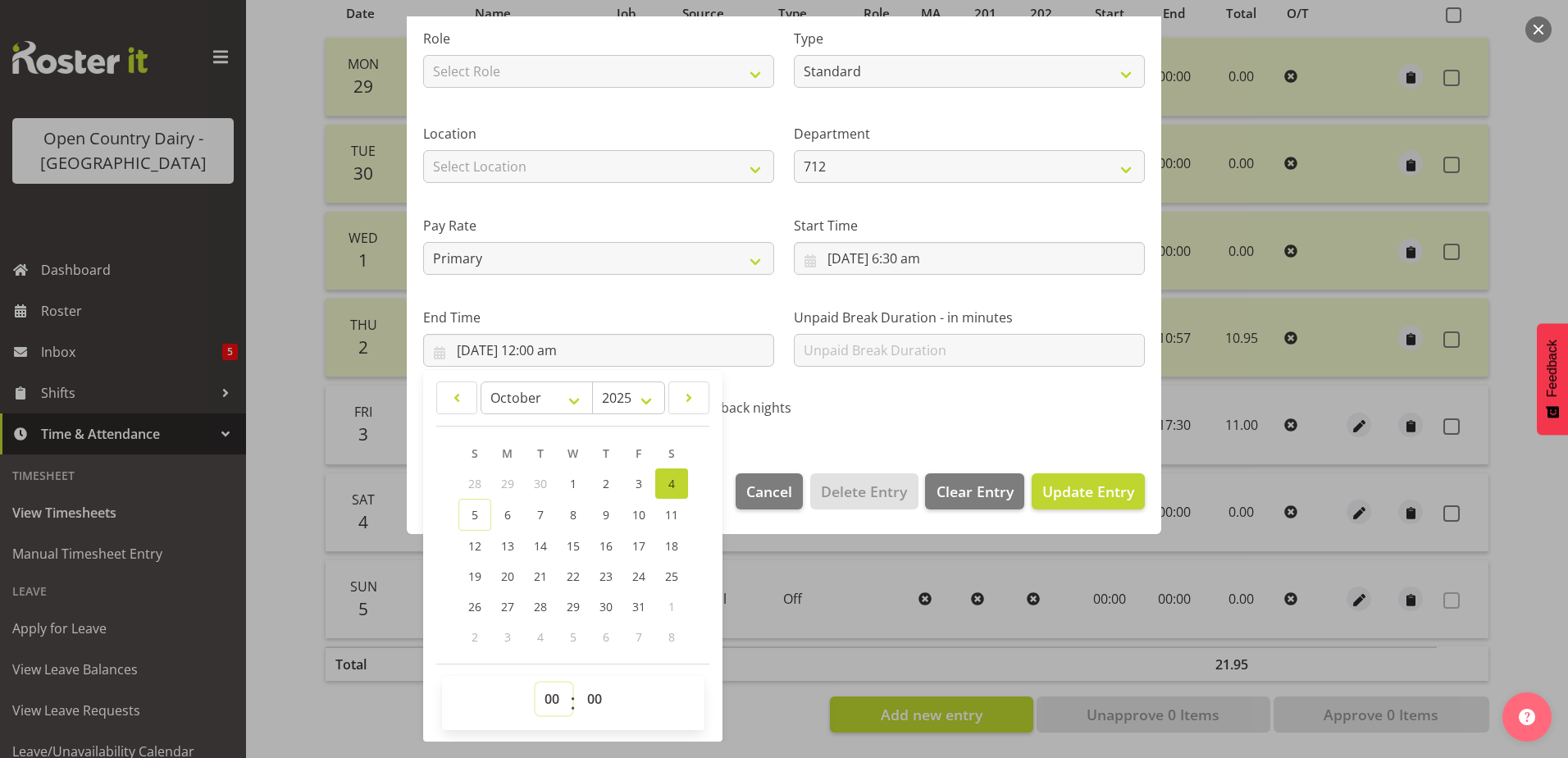
click at [547, 692] on select "00 01 02 03 04 05 06 07 08 09 10 11 12 13 14 15 16 17 18 19 20 21 22 23" at bounding box center [554, 698] width 37 height 33
select select "17"
click at [536, 682] on select "00 01 02 03 04 05 06 07 08 09 10 11 12 13 14 15 16 17 18 19 20 21 22 23" at bounding box center [554, 698] width 37 height 33
type input "4/10/2025, 5:00 pm"
click at [594, 697] on select "00 01 02 03 04 05 06 07 08 09 10 11 12 13 14 15 16 17 18 19 20 21 22 23 24 25 2…" at bounding box center [596, 698] width 37 height 33
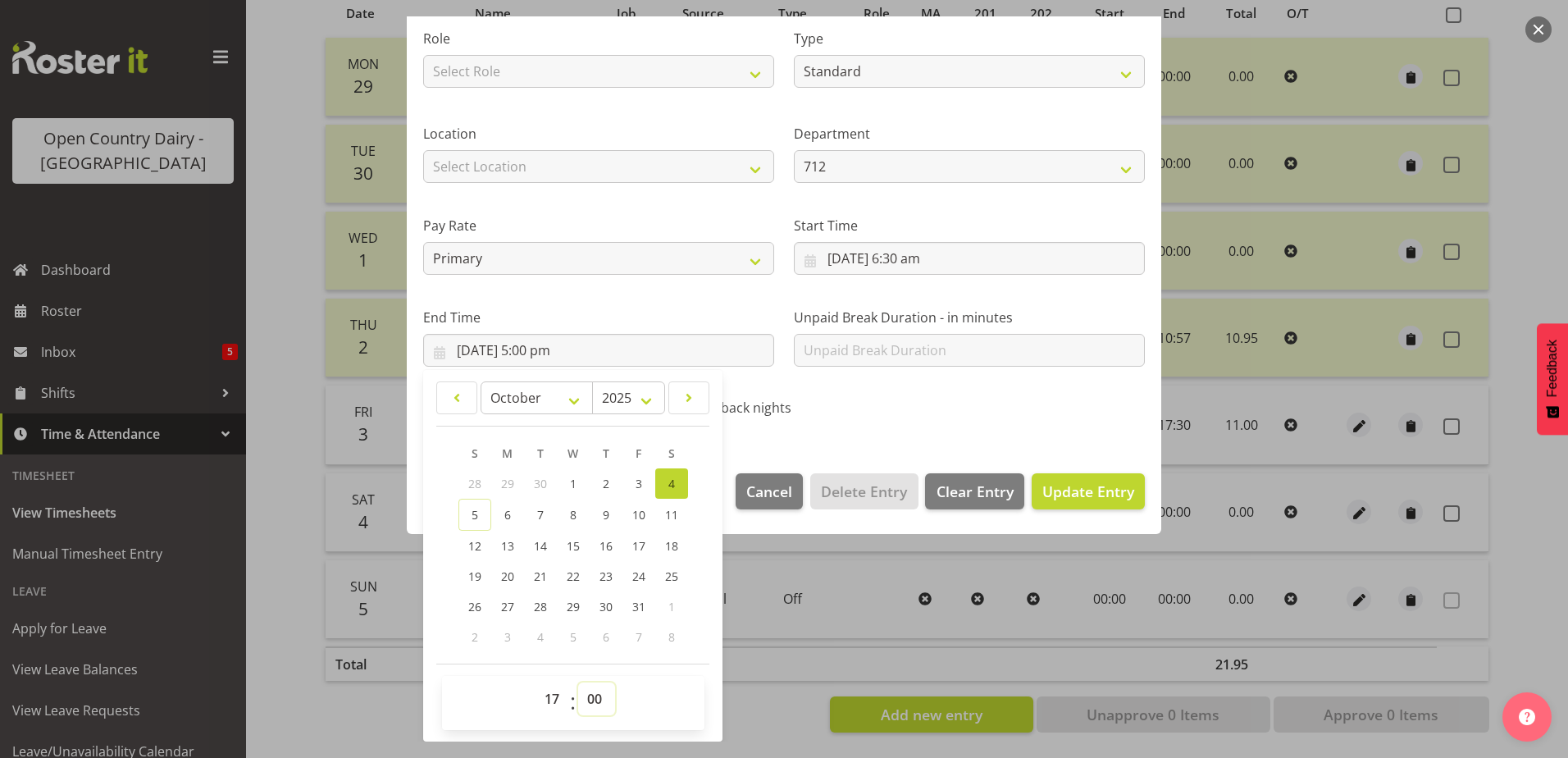
select select "45"
click at [578, 682] on select "00 01 02 03 04 05 06 07 08 09 10 11 12 13 14 15 16 17 18 19 20 21 22 23 24 25 2…" at bounding box center [596, 698] width 37 height 33
type input "4/10/2025, 5:45 pm"
click at [1068, 495] on span "Update Entry" at bounding box center [1088, 490] width 92 height 19
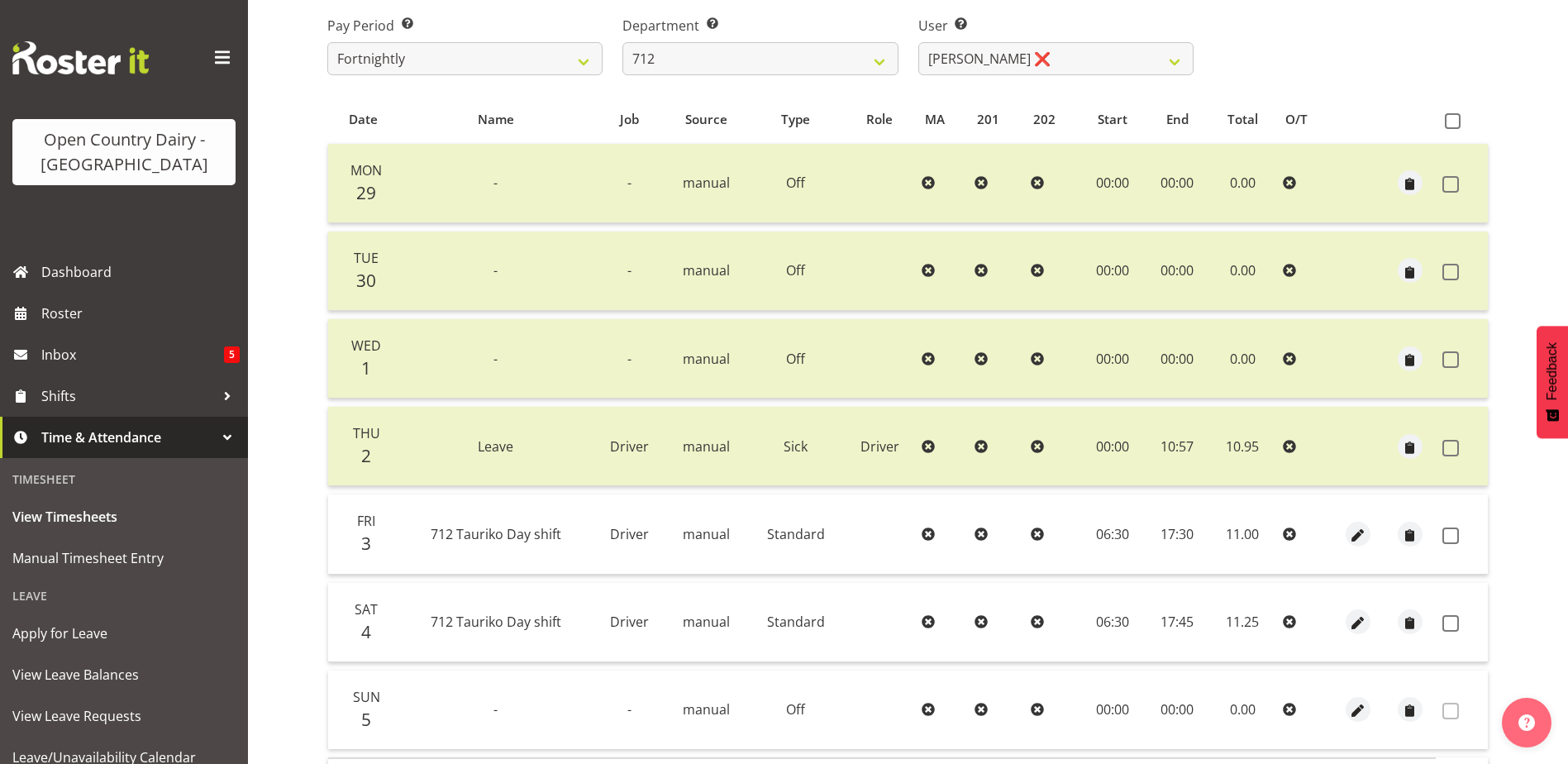
scroll to position [0, 0]
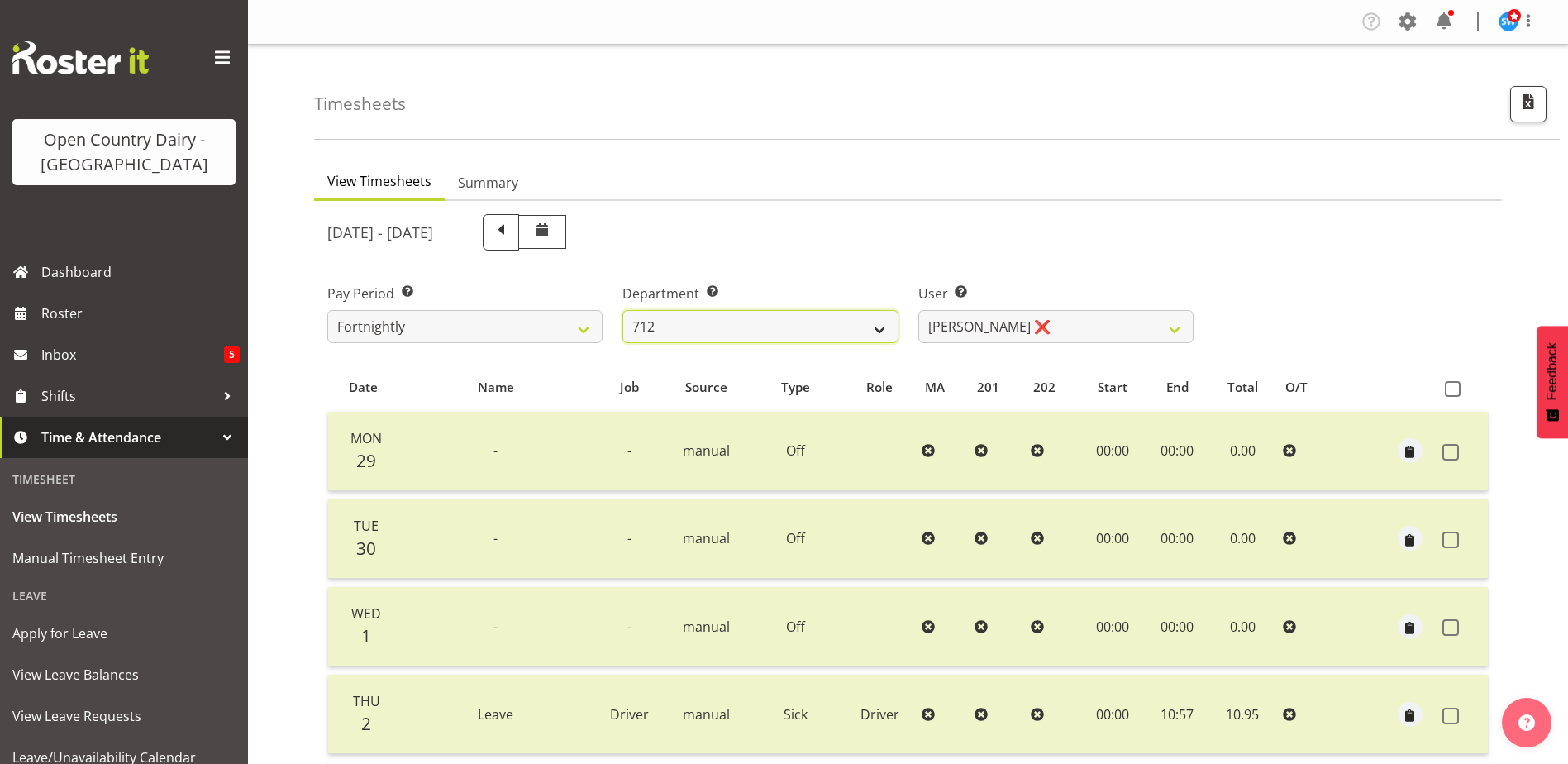
click at [829, 326] on select "701 702 703 704 705 706 707 708 709 710 711 712 713 714 715 716 717 718 719 720" at bounding box center [759, 326] width 275 height 33
select select "874"
click at [622, 310] on select "701 702 703 704 705 706 707 708 709 710 711 712 713 714 715 716 717 718 719 720" at bounding box center [759, 326] width 275 height 33
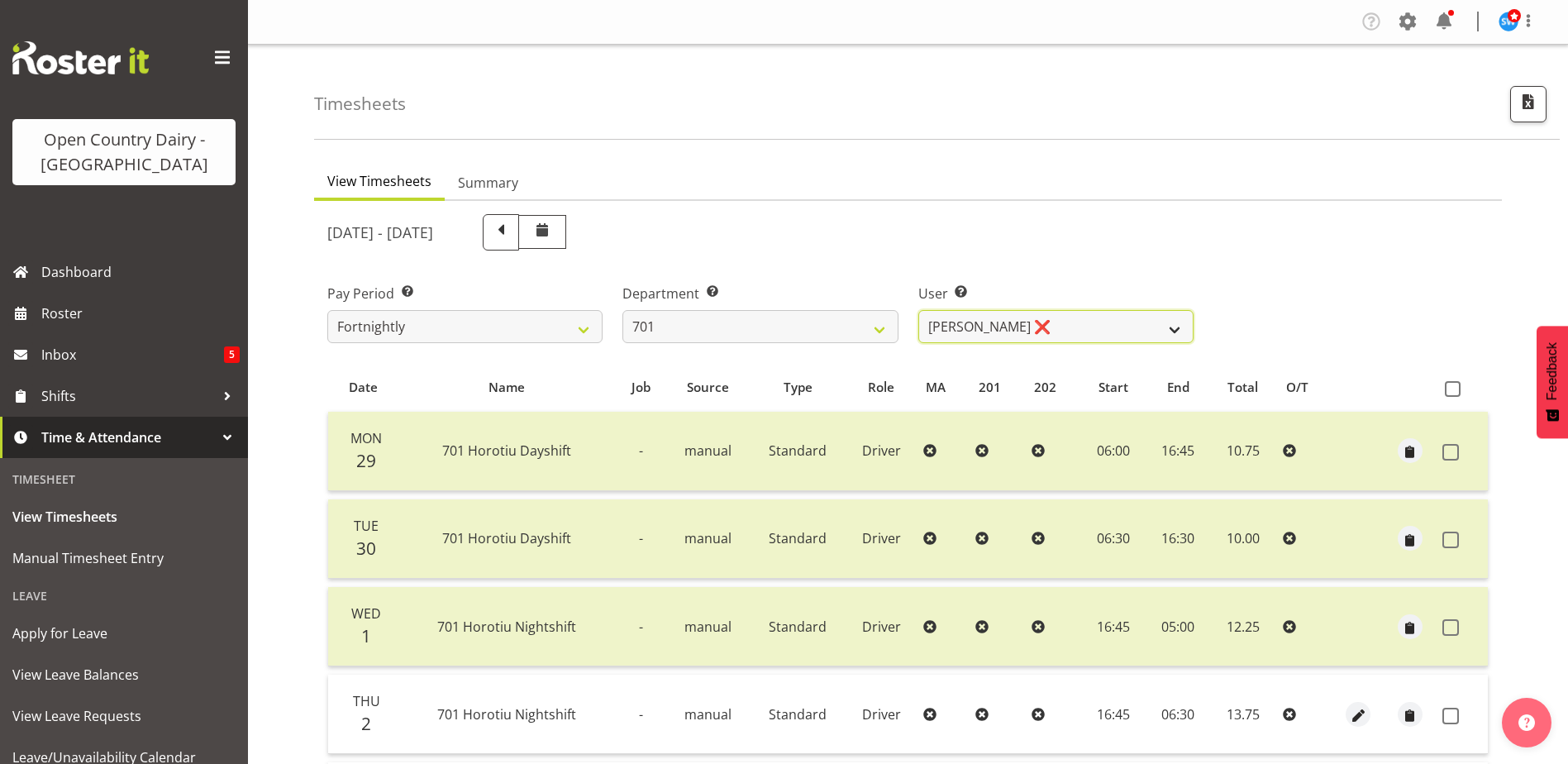
click at [1028, 331] on select "Duncan Shirley ❌ Gagandeep Singh ❌ Johann Van Zyl ❌ John Cottingham ❌" at bounding box center [1055, 326] width 275 height 33
select select "8383"
click at [918, 310] on select "Duncan Shirley ❌ Gagandeep Singh ❌ Johann Van Zyl ❌ John Cottingham ❌" at bounding box center [1055, 326] width 275 height 33
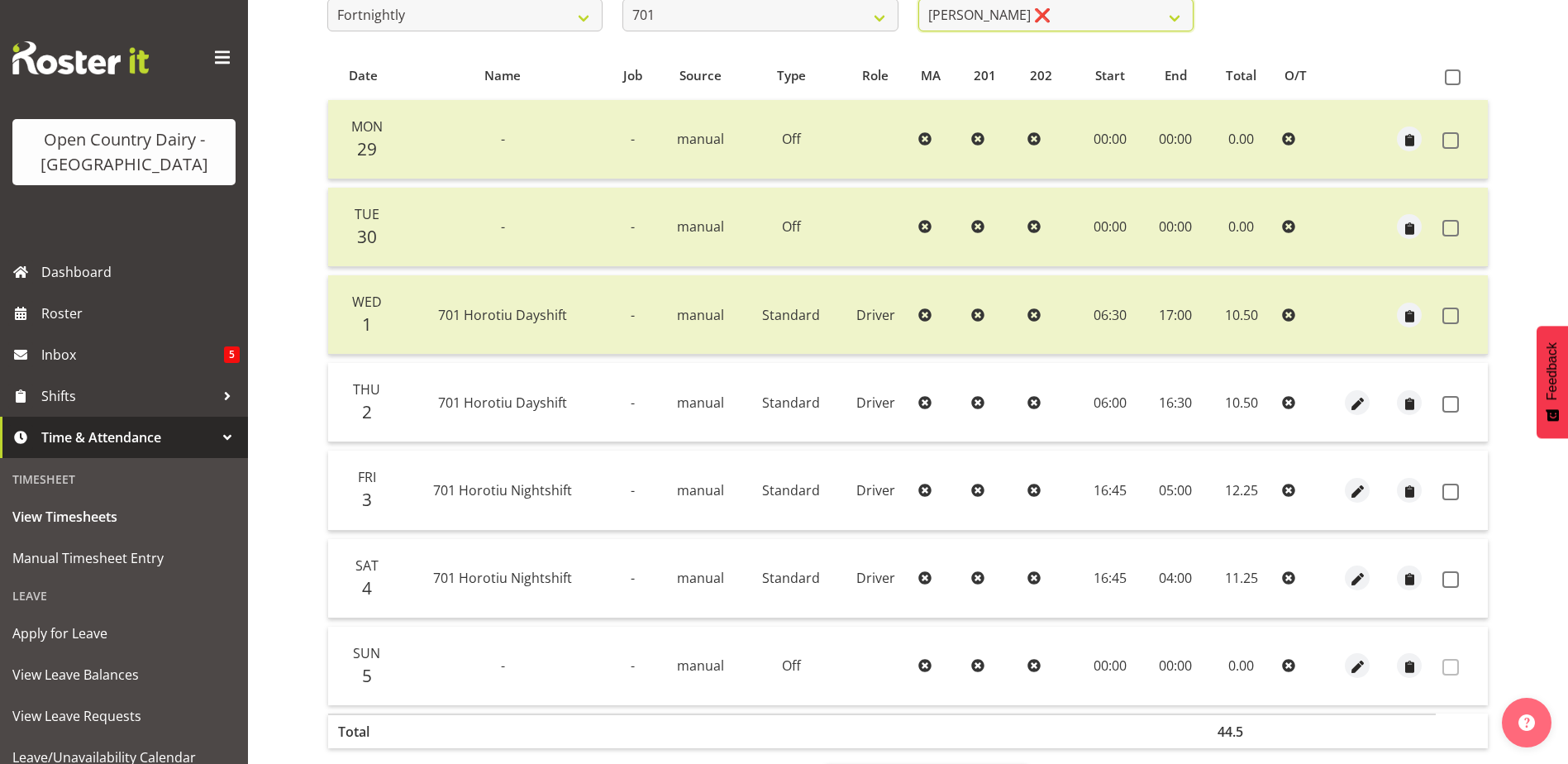
scroll to position [331, 0]
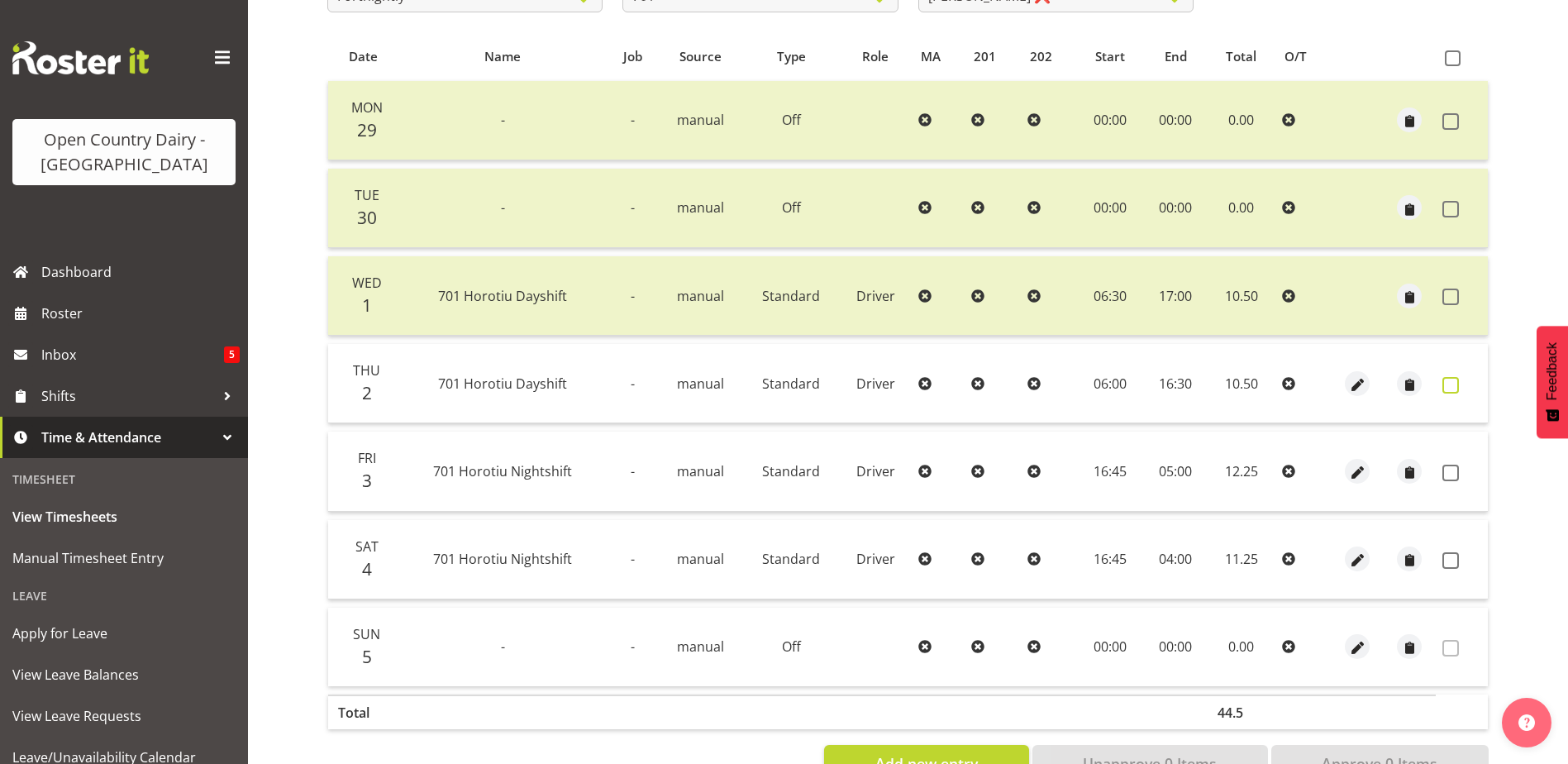
click at [1450, 384] on span at bounding box center [1451, 386] width 17 height 17
checkbox input "true"
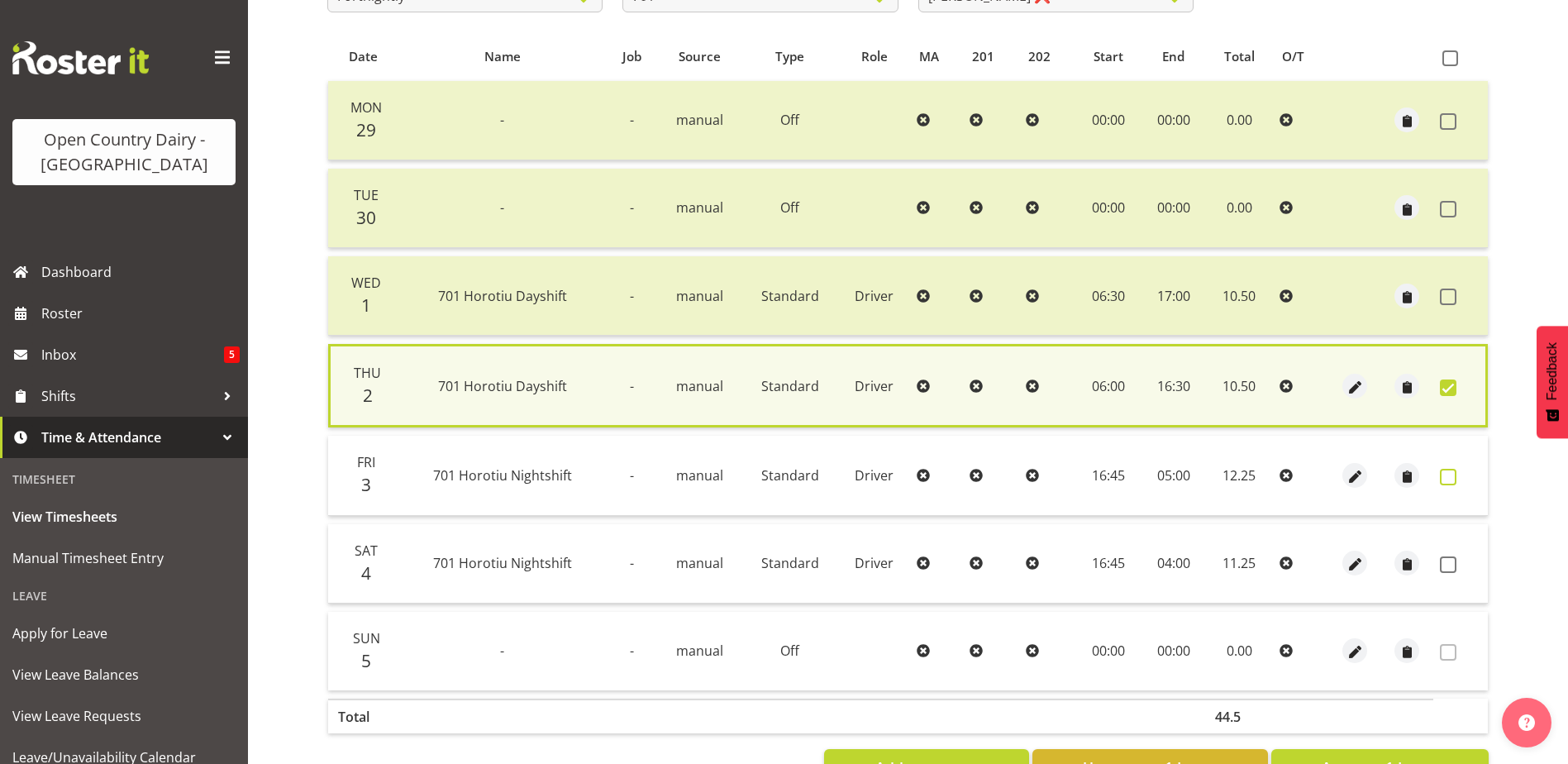
click at [1445, 476] on span at bounding box center [1448, 477] width 17 height 17
checkbox input "true"
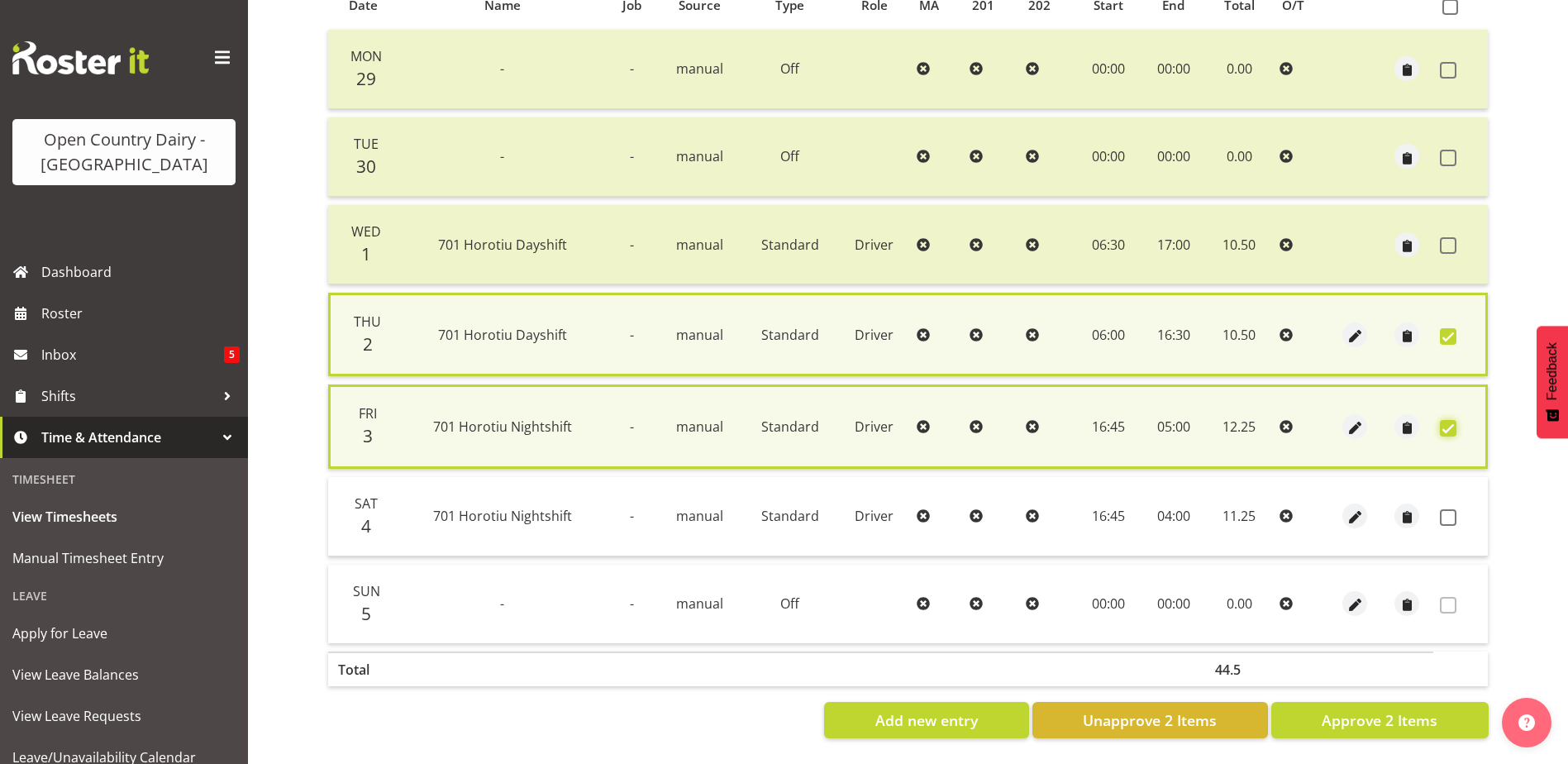
scroll to position [394, 0]
click at [1354, 710] on span "Approve 2 Items" at bounding box center [1379, 720] width 116 height 21
checkbox input "false"
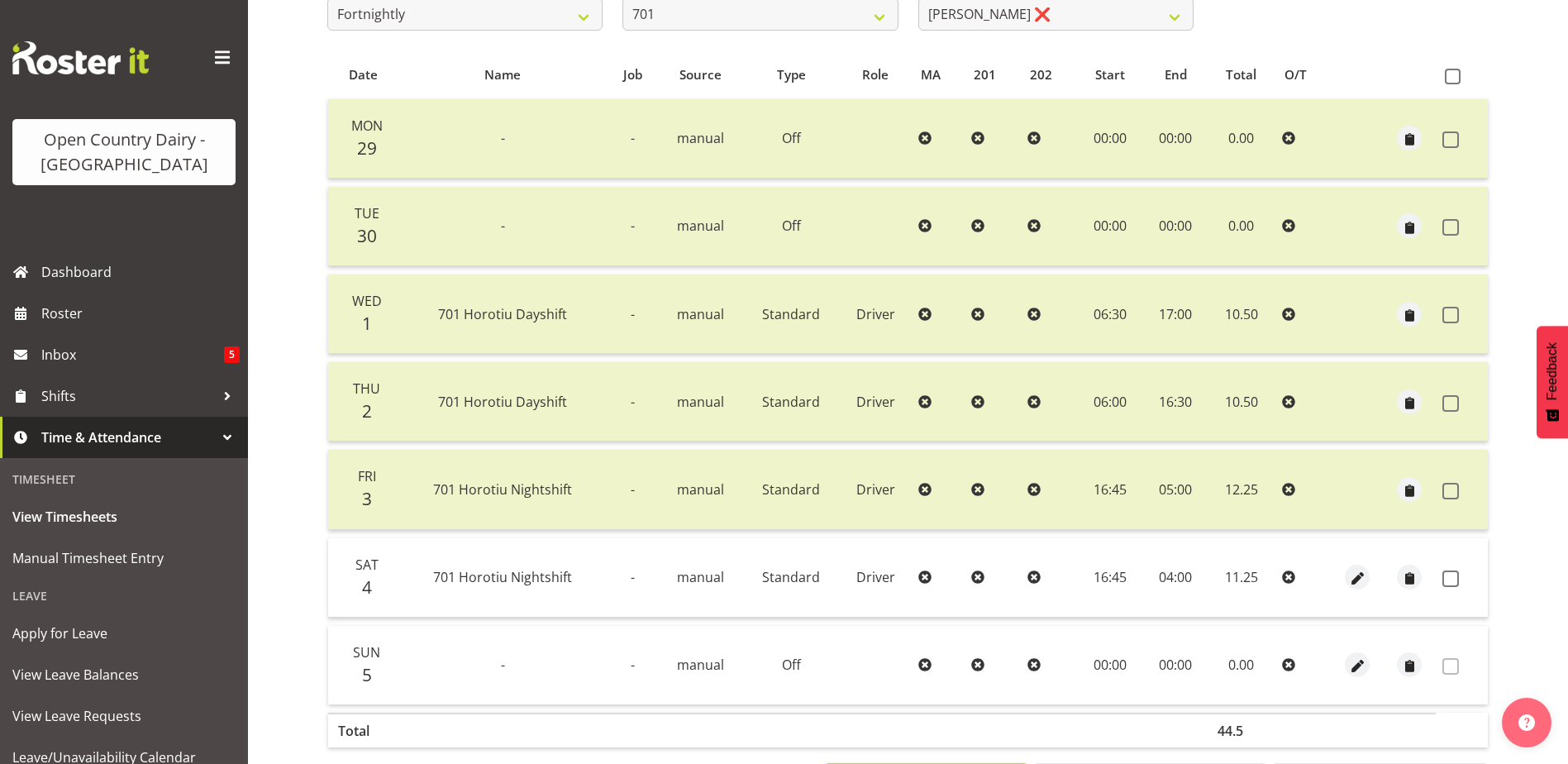
scroll to position [55, 0]
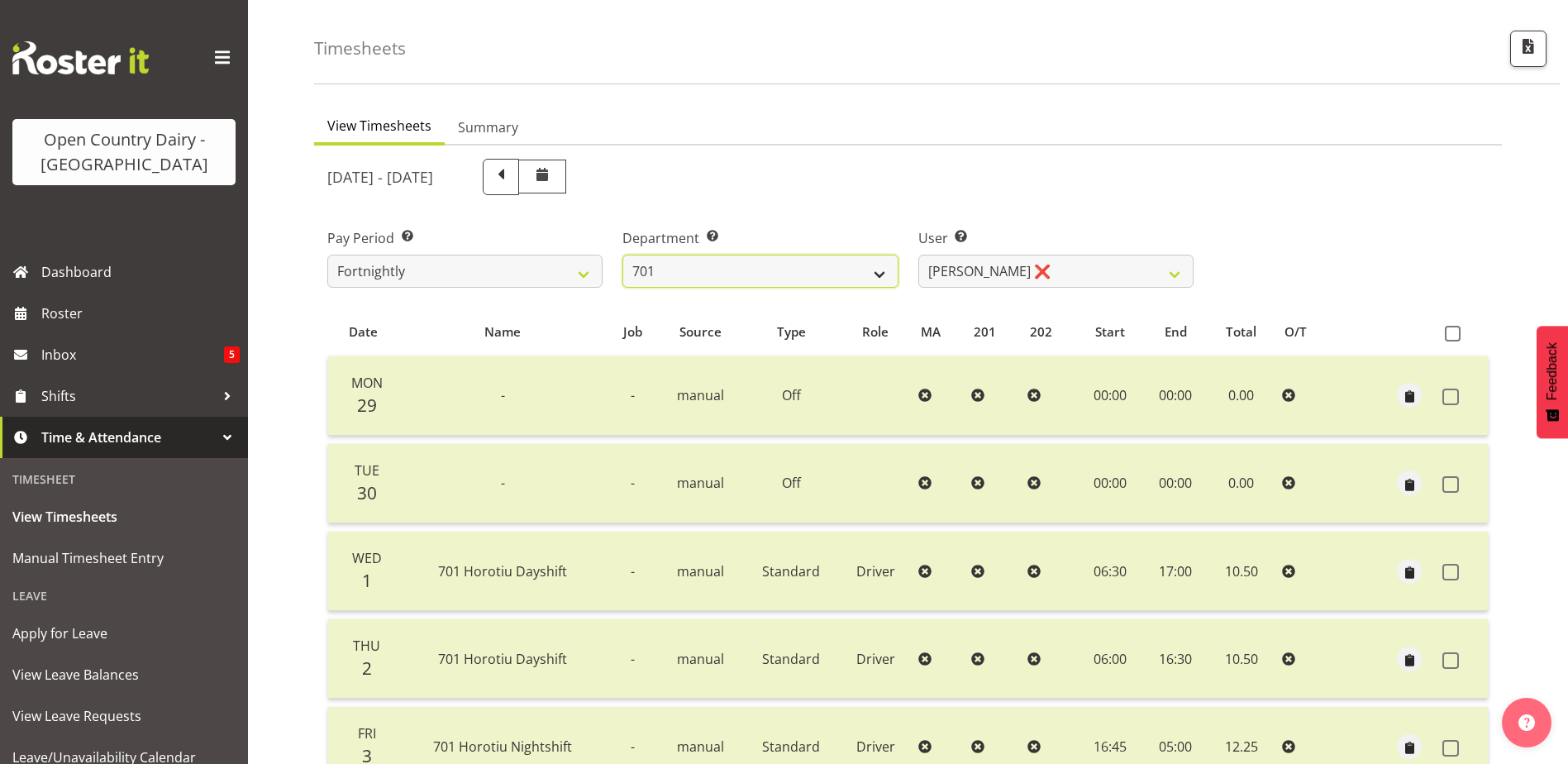
click at [787, 279] on select "701 702 703 704 705 706 707 708 709 710 711 712 713 714 715 716 717 718 719 720" at bounding box center [759, 270] width 275 height 33
select select "720"
click at [622, 254] on select "701 702 703 704 705 706 707 708 709 710 711 712 713 714 715 716 717 718 719 720" at bounding box center [759, 270] width 275 height 33
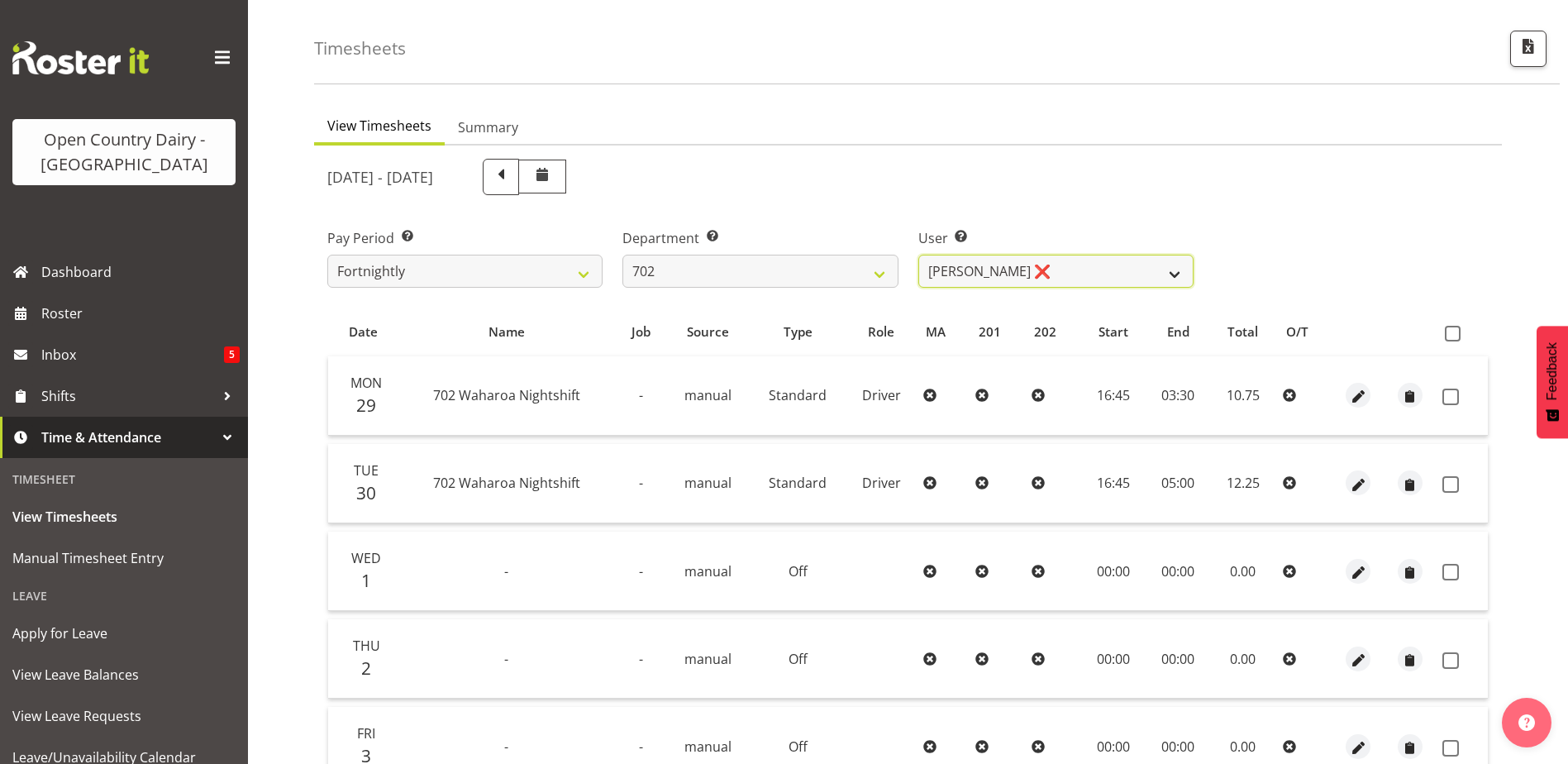
click at [1076, 274] on select "Brian Riddle ❌ Denica Tapiki ❌ Nick Adlington ❌ Simon Phillpott ❌" at bounding box center [1055, 270] width 275 height 33
select select "10345"
click at [918, 254] on select "Brian Riddle ❌ Denica Tapiki ❌ Nick Adlington ❌ Simon Phillpott ❌" at bounding box center [1055, 270] width 275 height 33
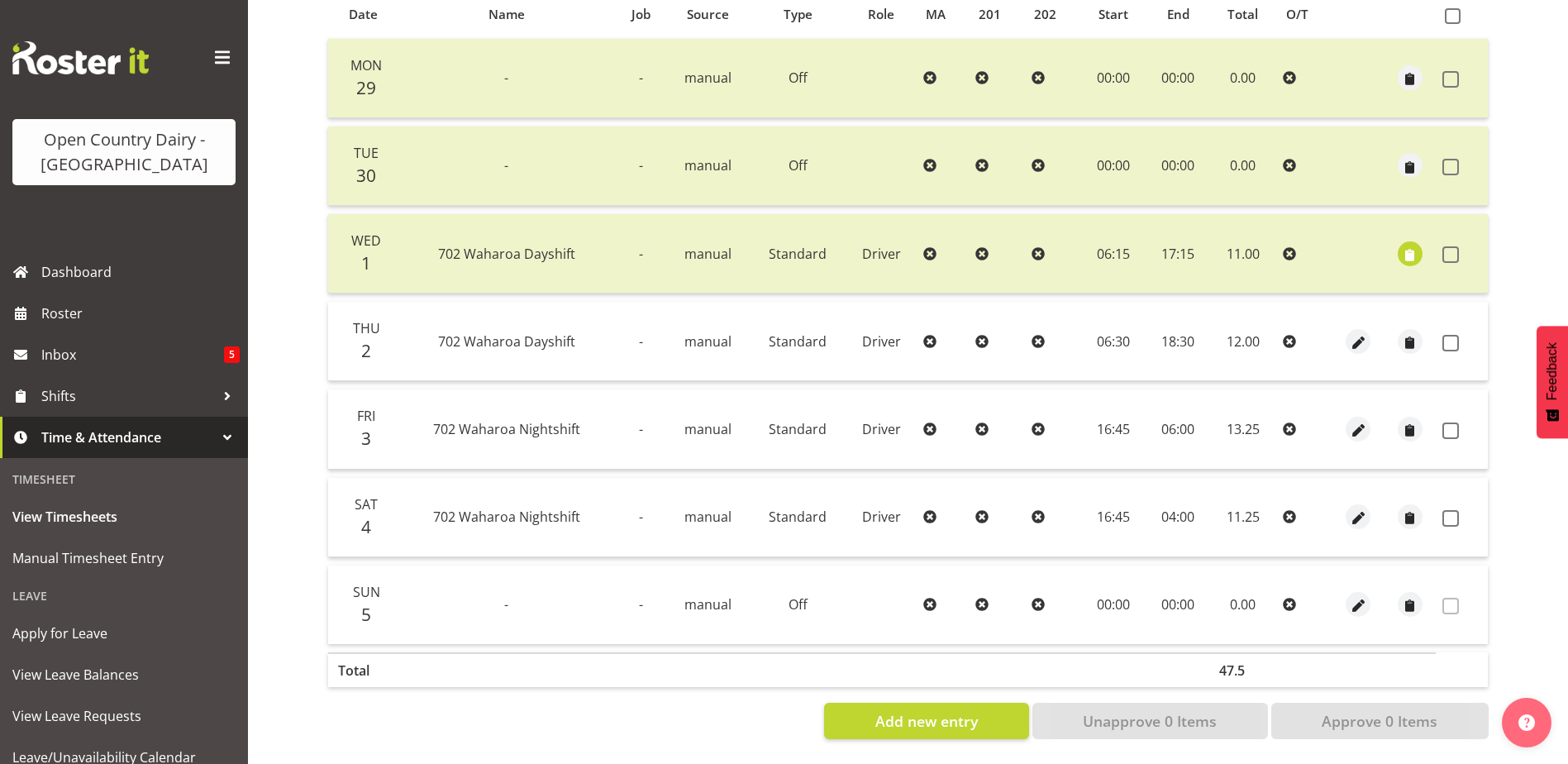
scroll to position [386, 0]
click at [1447, 334] on span at bounding box center [1451, 343] width 17 height 17
checkbox input "true"
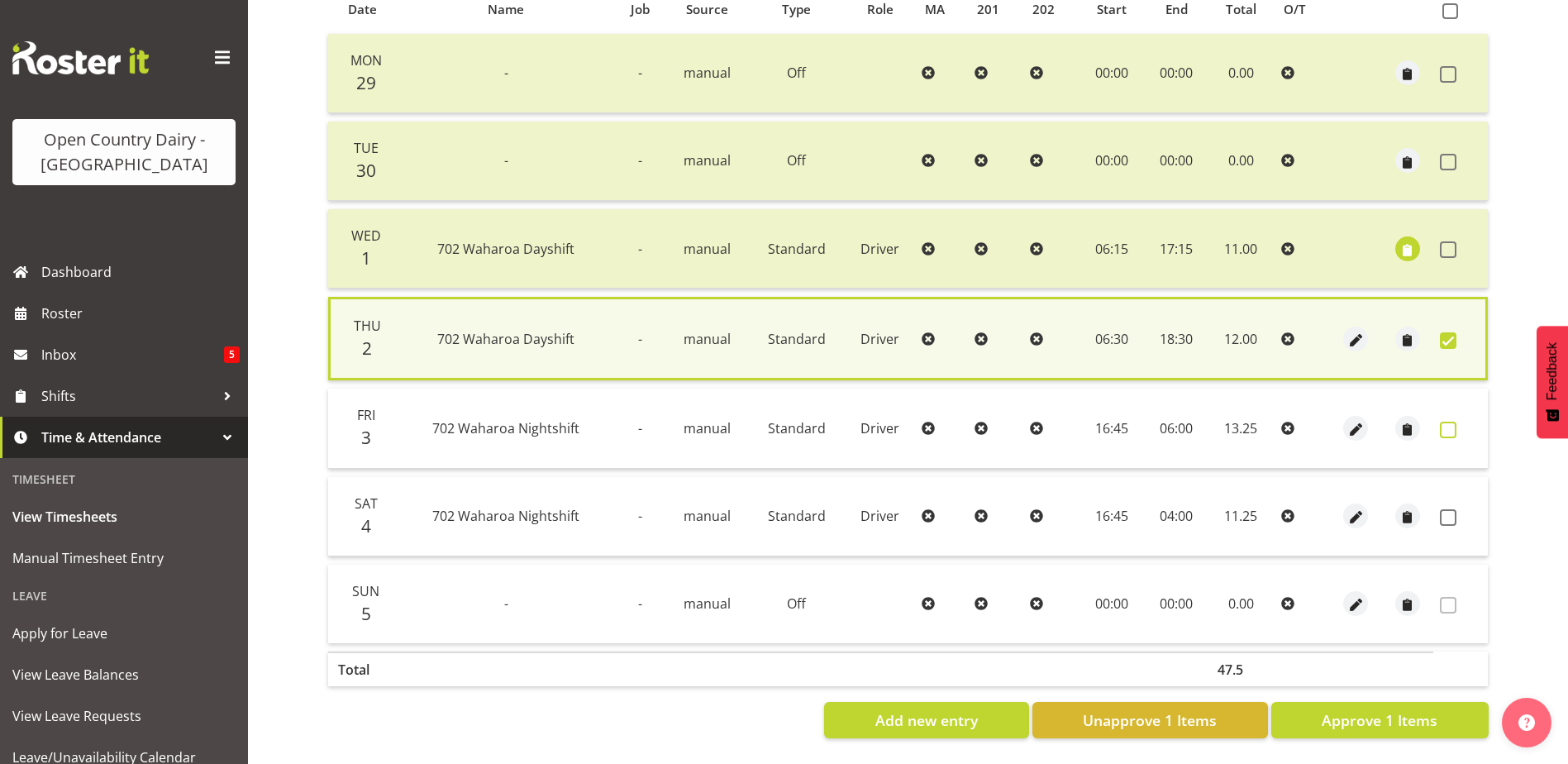
click at [1447, 427] on span at bounding box center [1448, 430] width 17 height 17
checkbox input "true"
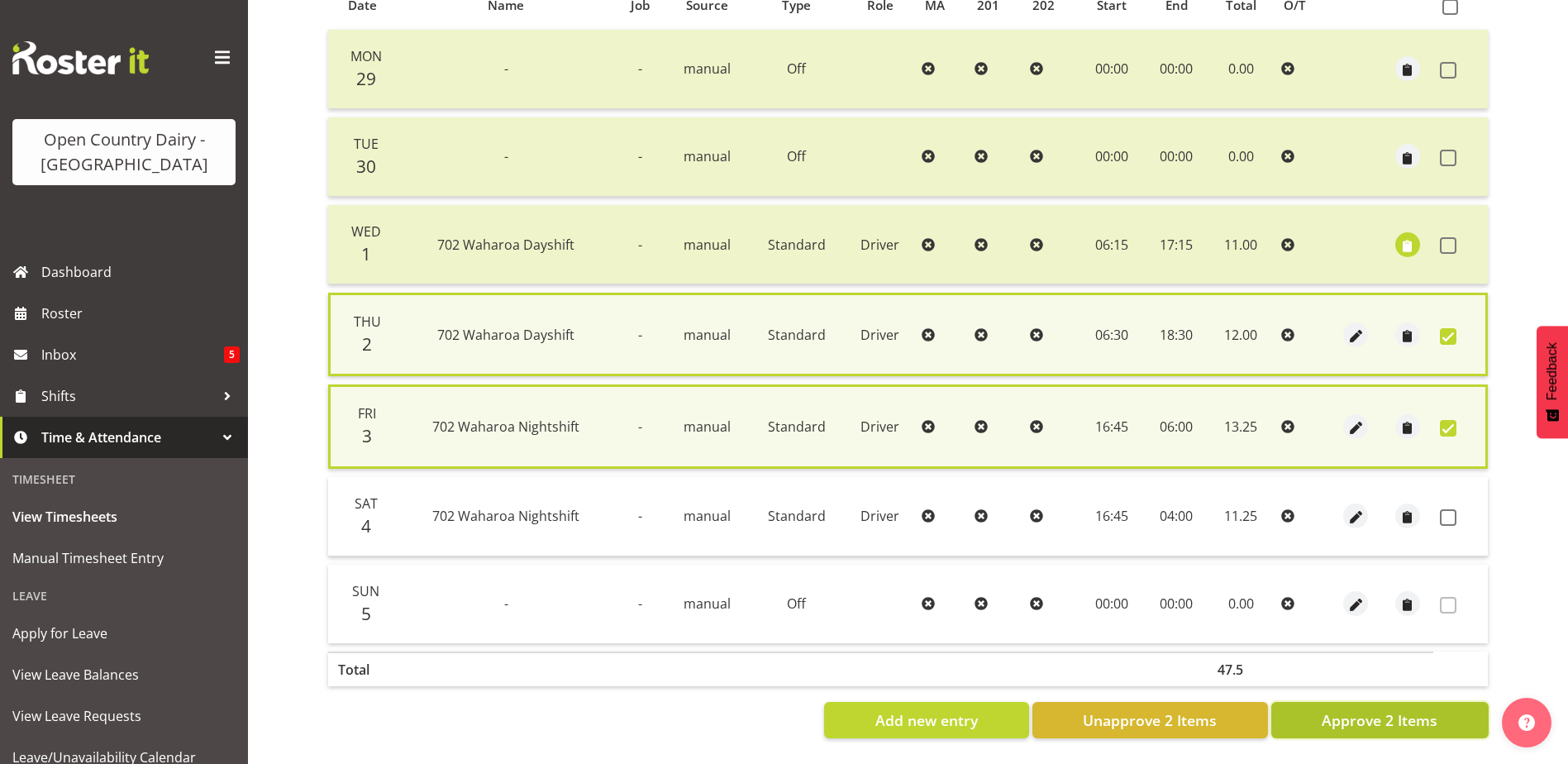
click at [1369, 712] on span "Approve 2 Items" at bounding box center [1379, 720] width 116 height 21
checkbox input "false"
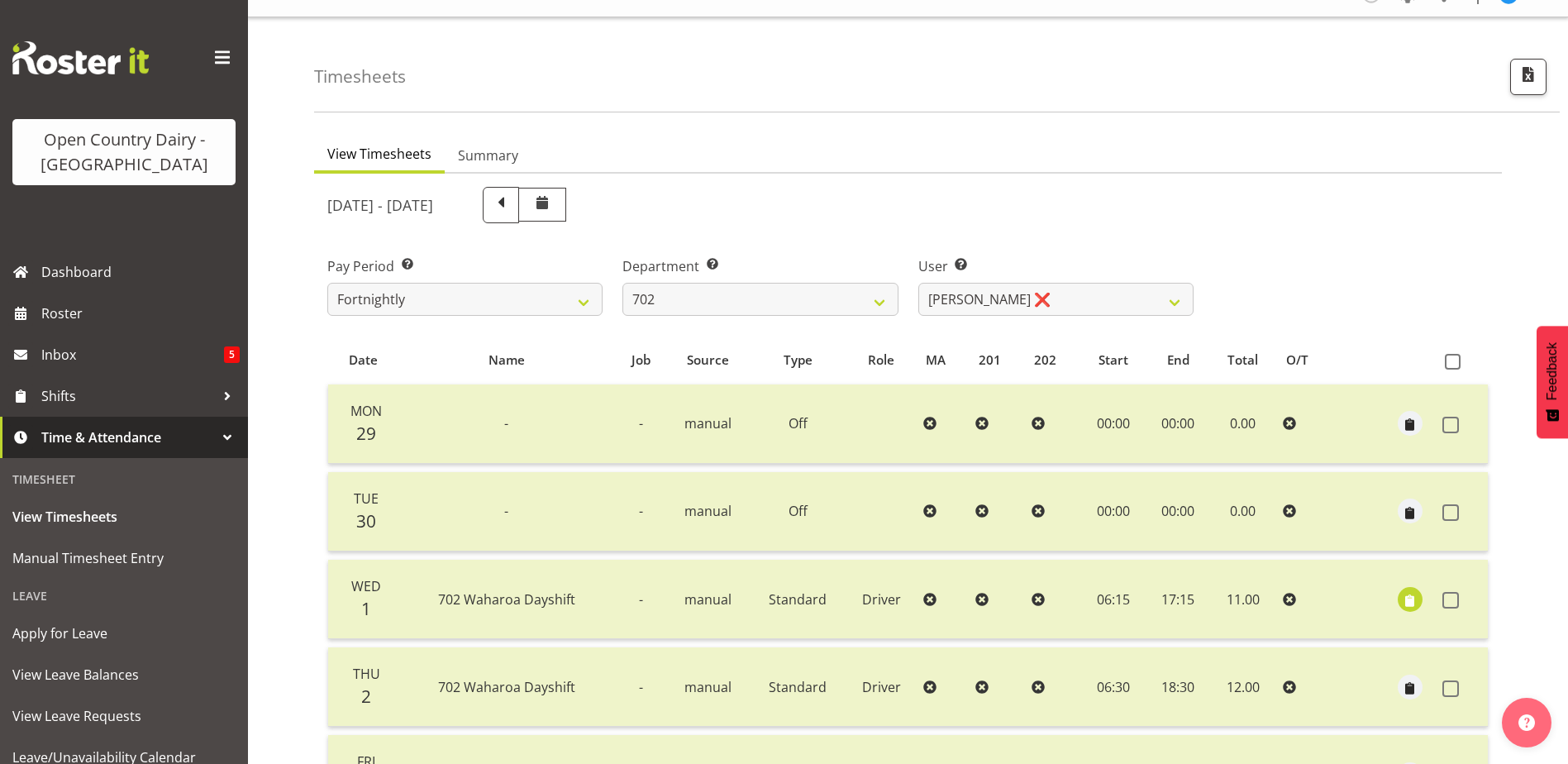
scroll to position [0, 0]
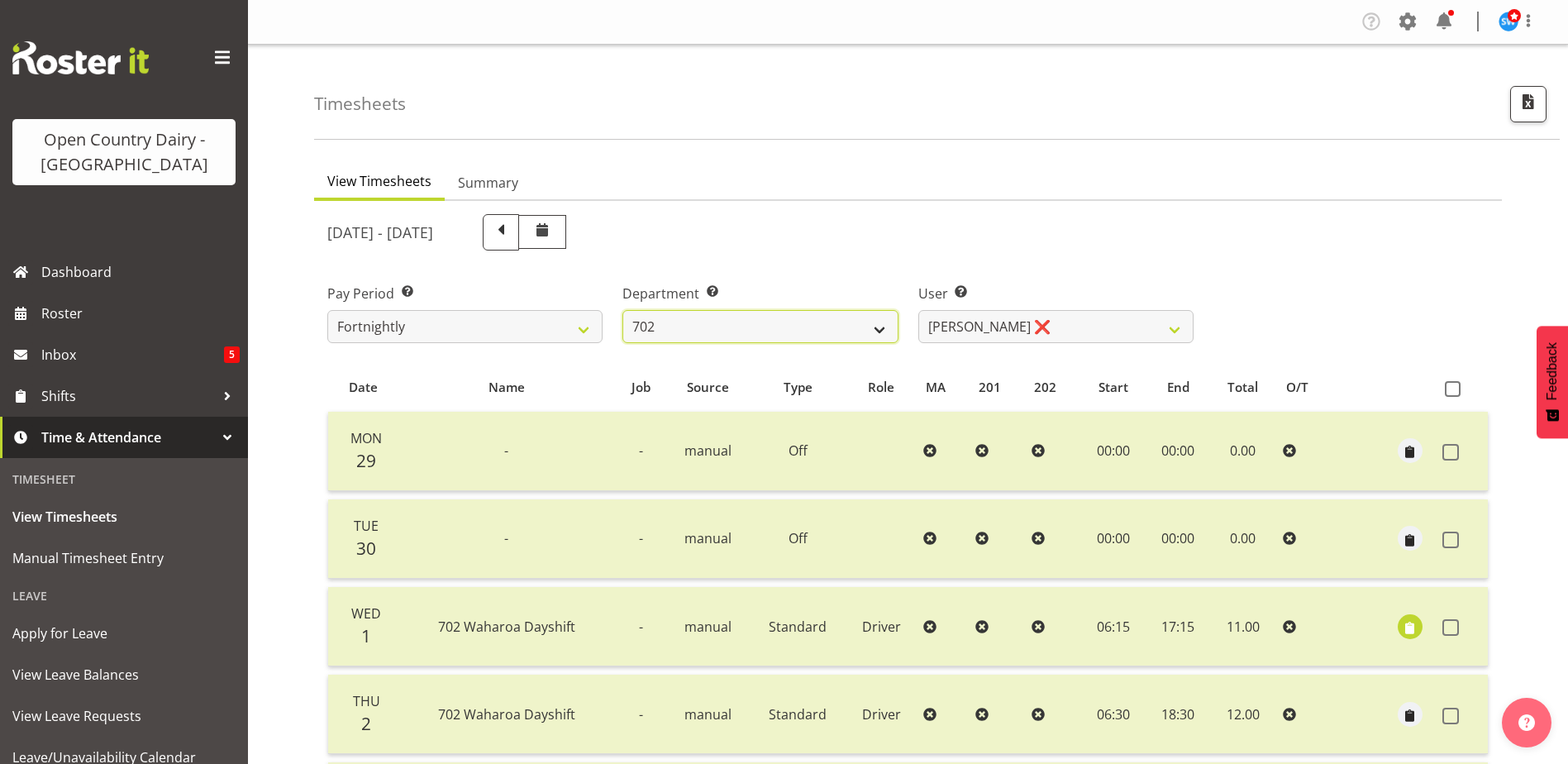
click at [727, 323] on select "701 702 703 704 705 706 707 708 709 710 711 712 713 714 715 716 717 718 719 720" at bounding box center [759, 326] width 275 height 33
select select "710"
click at [622, 310] on select "701 702 703 704 705 706 707 708 709 710 711 712 713 714 715 716 717 718 719 720" at bounding box center [759, 326] width 275 height 33
select select "8168"
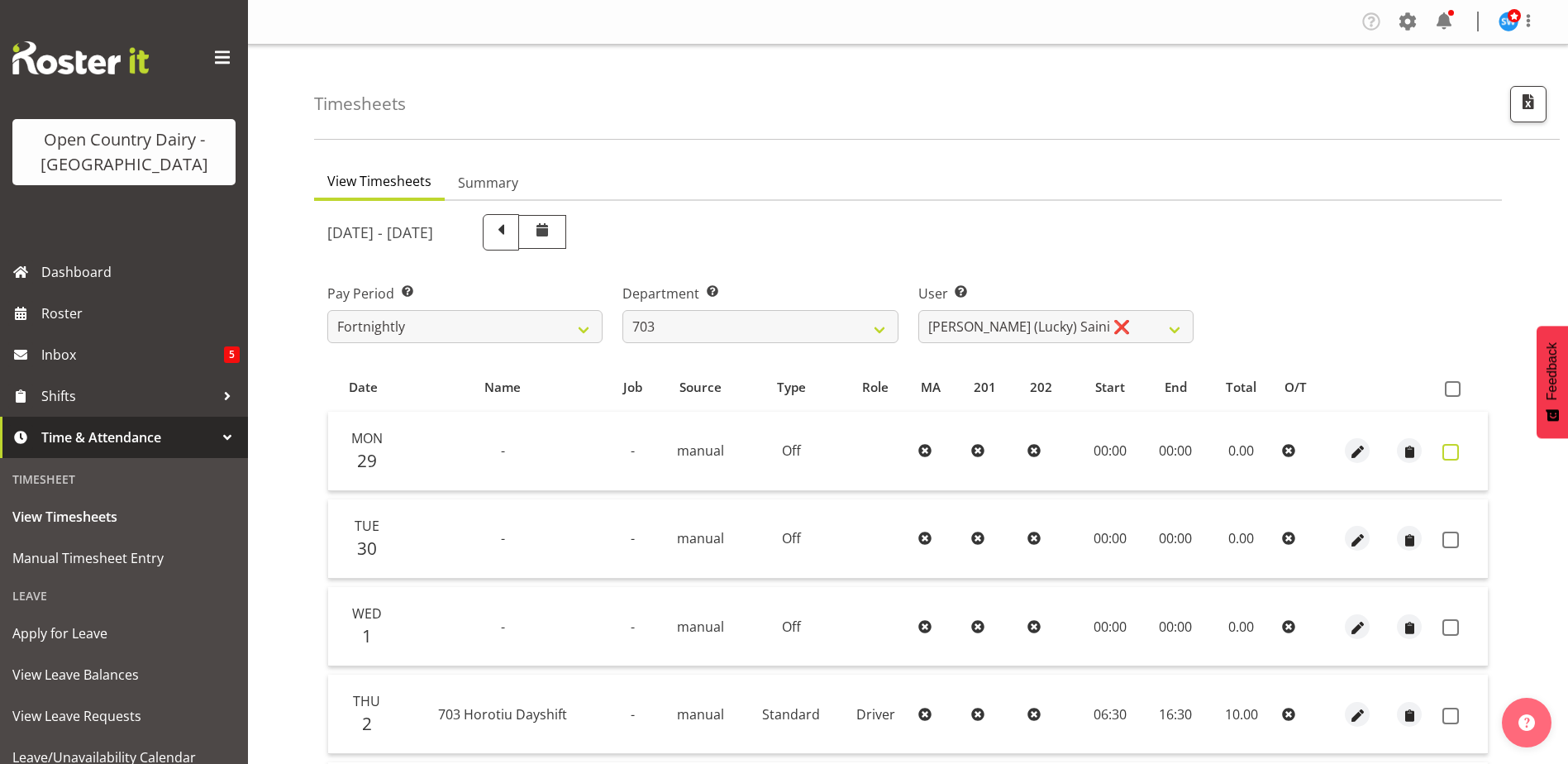
click at [1447, 446] on span at bounding box center [1451, 453] width 17 height 17
checkbox input "true"
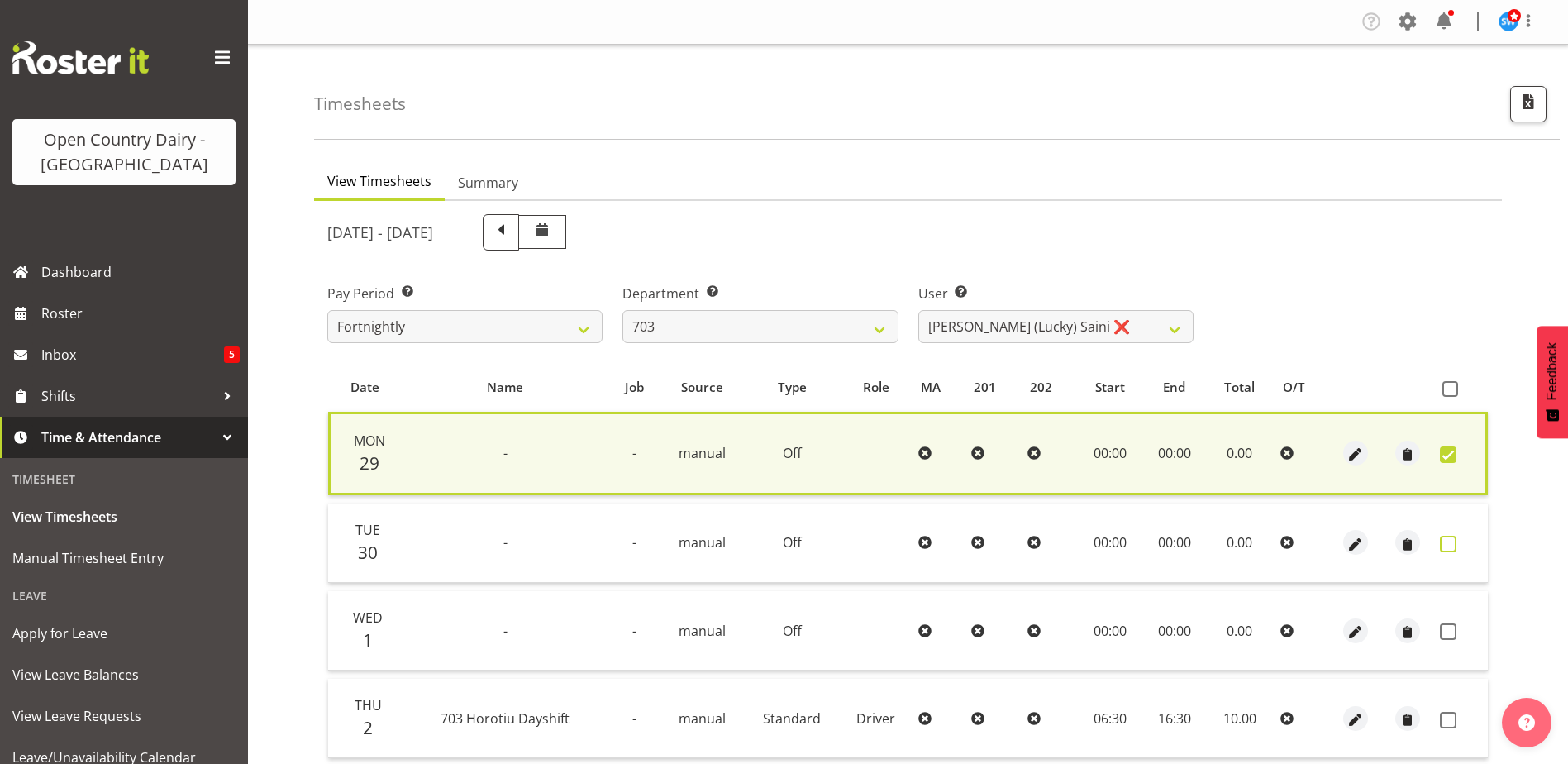
click at [1445, 537] on span at bounding box center [1448, 544] width 17 height 17
checkbox input "true"
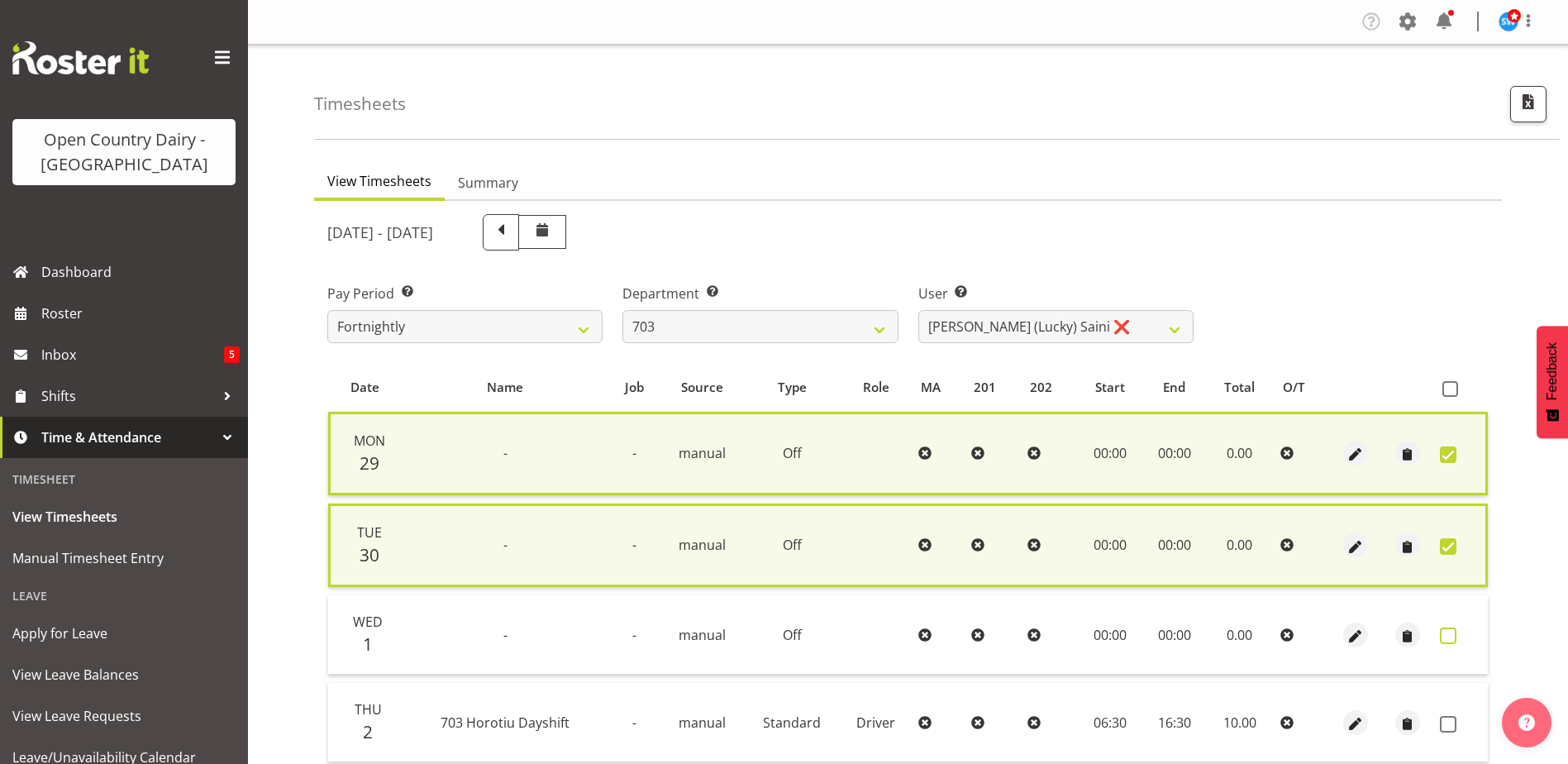
click at [1443, 636] on span at bounding box center [1448, 636] width 17 height 17
checkbox input "true"
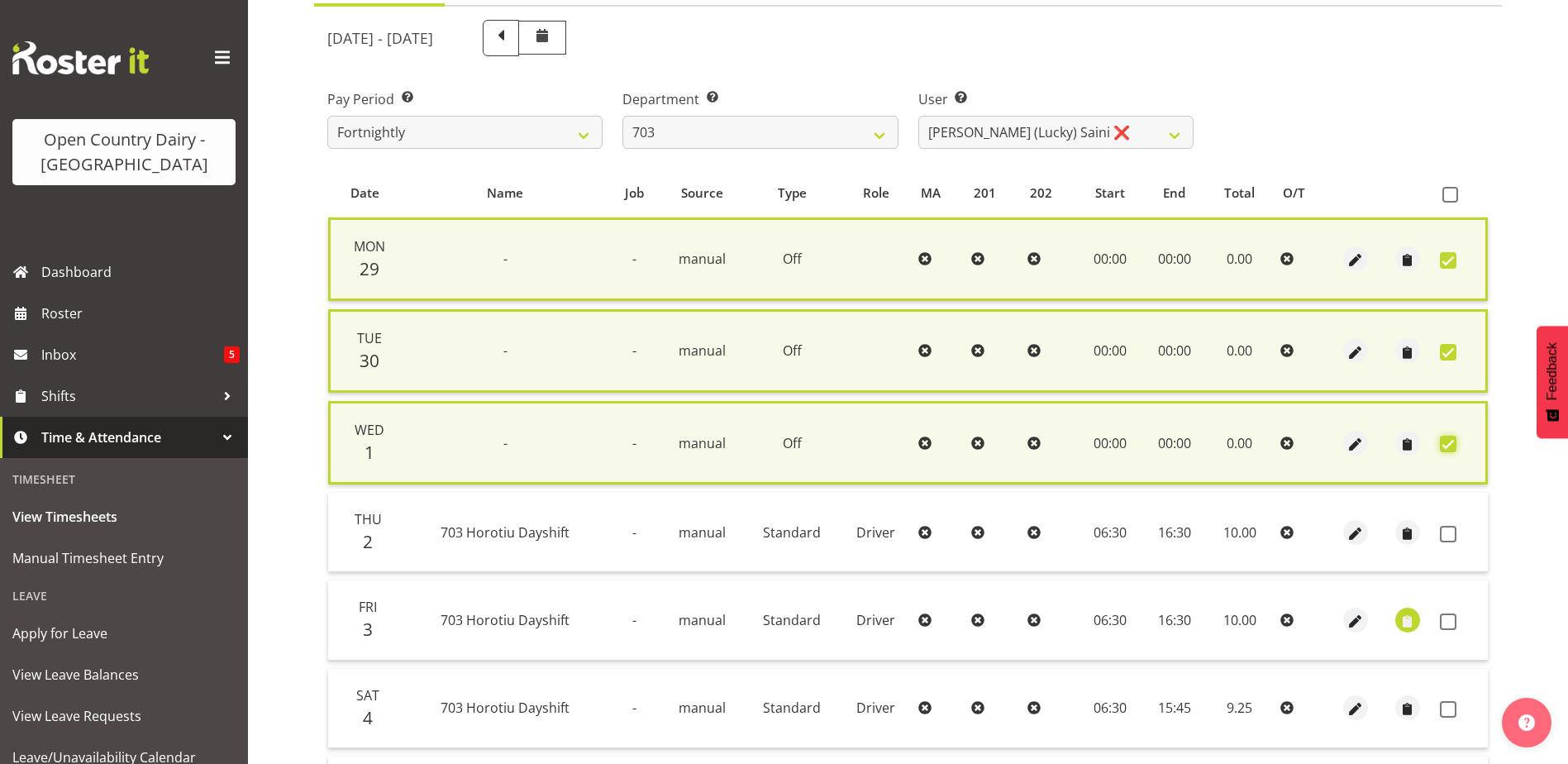
scroll to position [331, 0]
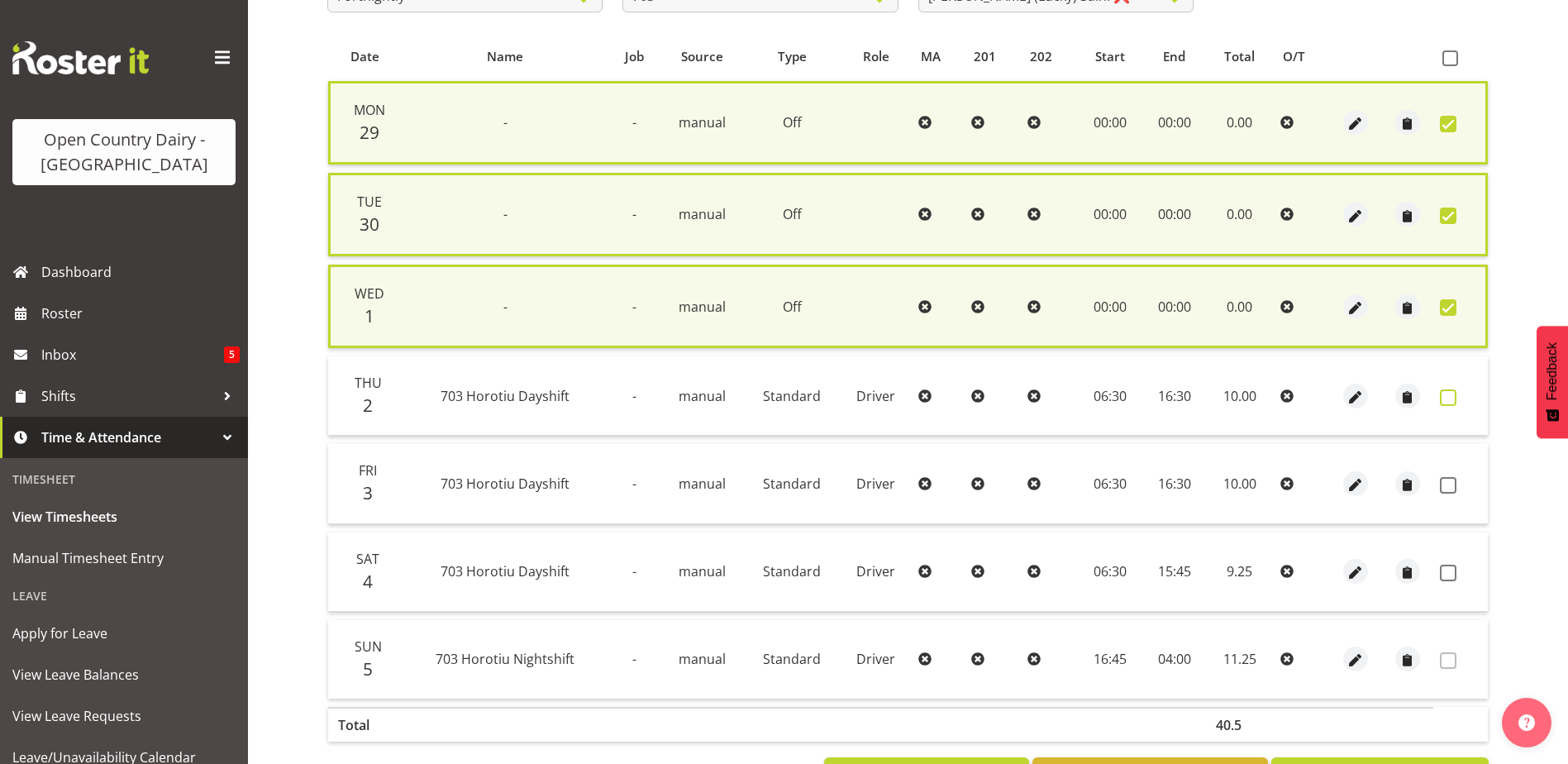
click at [1444, 396] on span at bounding box center [1448, 398] width 17 height 17
checkbox input "true"
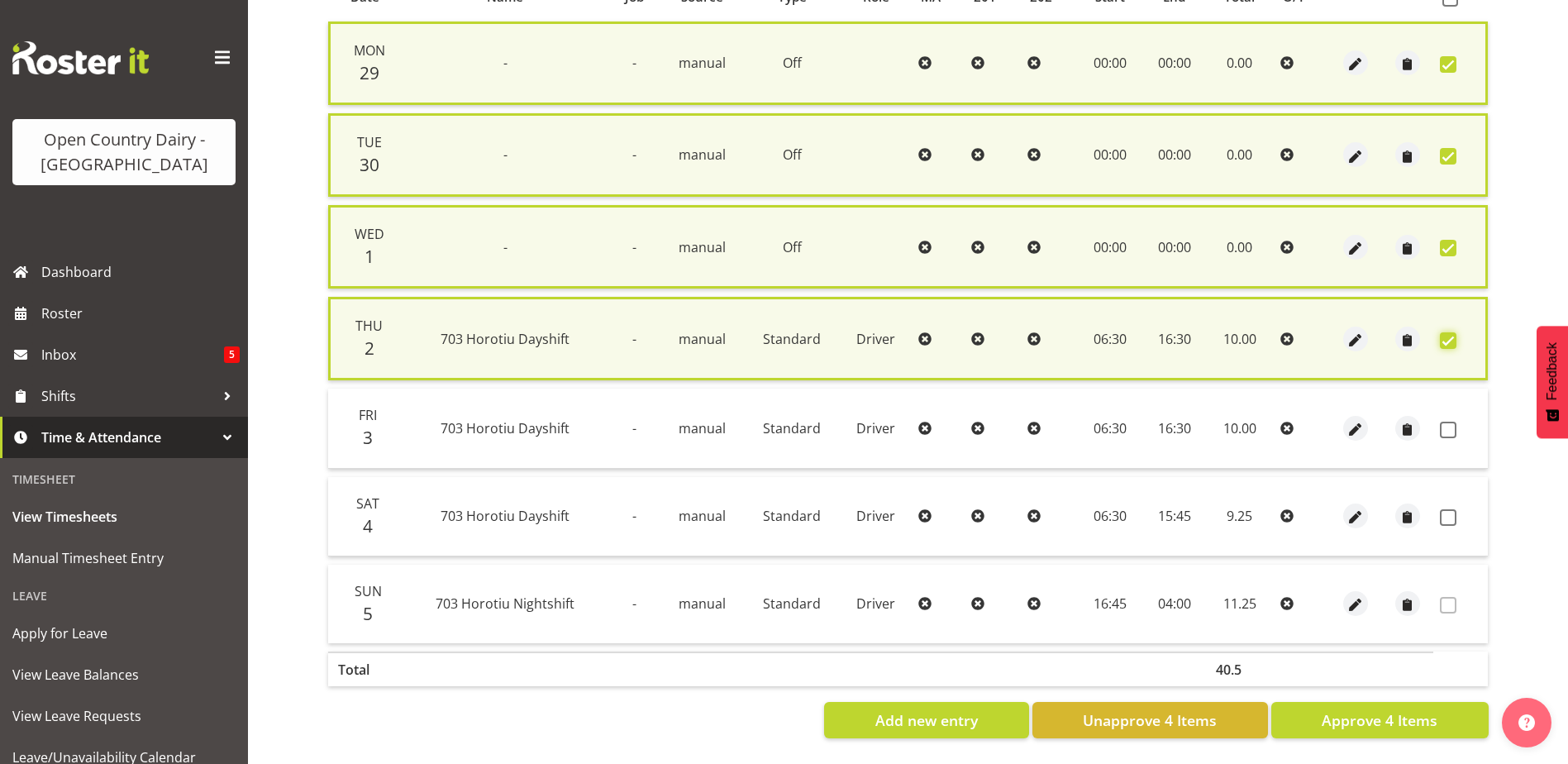
scroll to position [403, 0]
click at [1345, 710] on span "Approve 4 Items" at bounding box center [1379, 720] width 116 height 21
checkbox input "false"
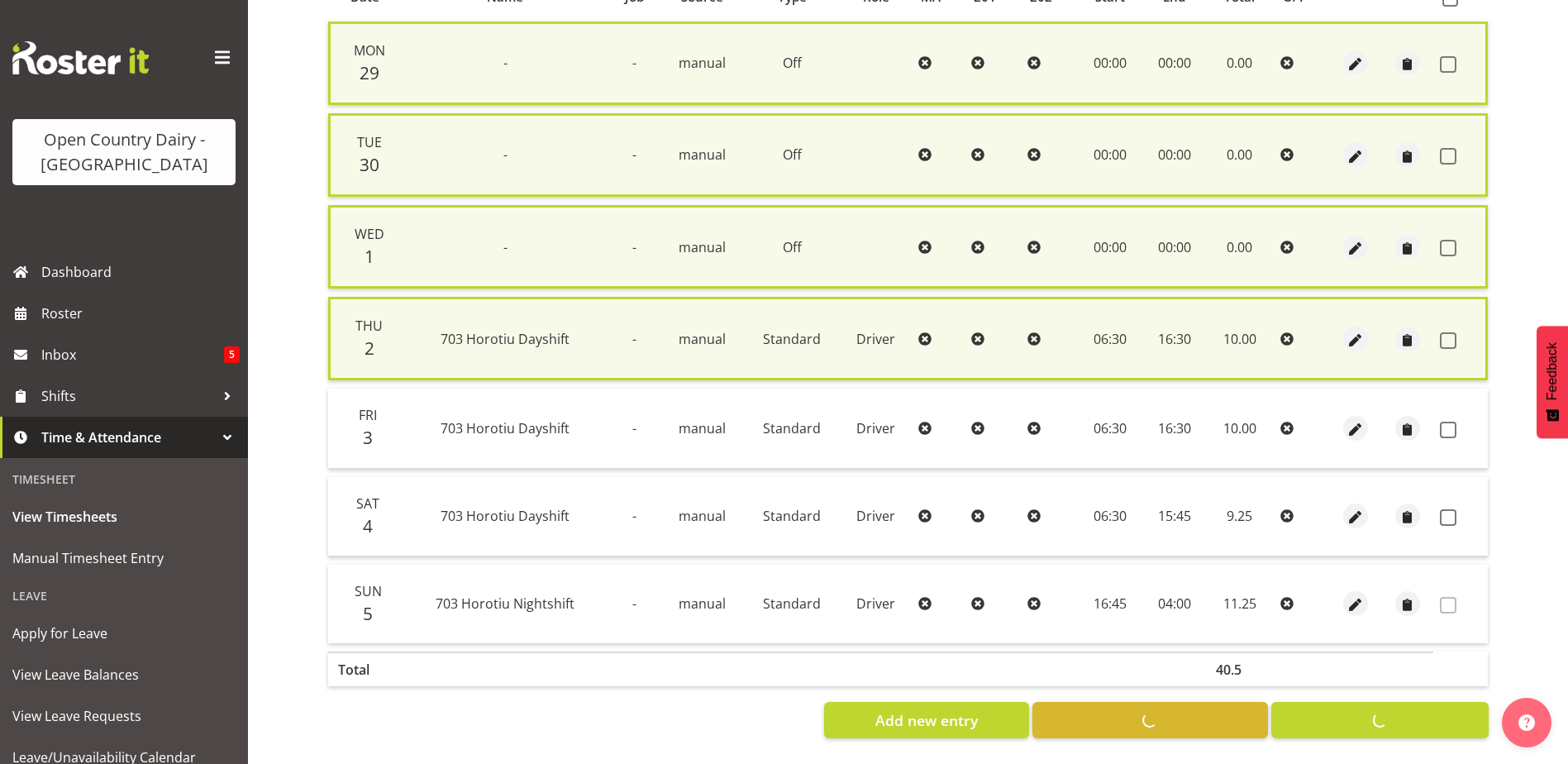
checkbox input "false"
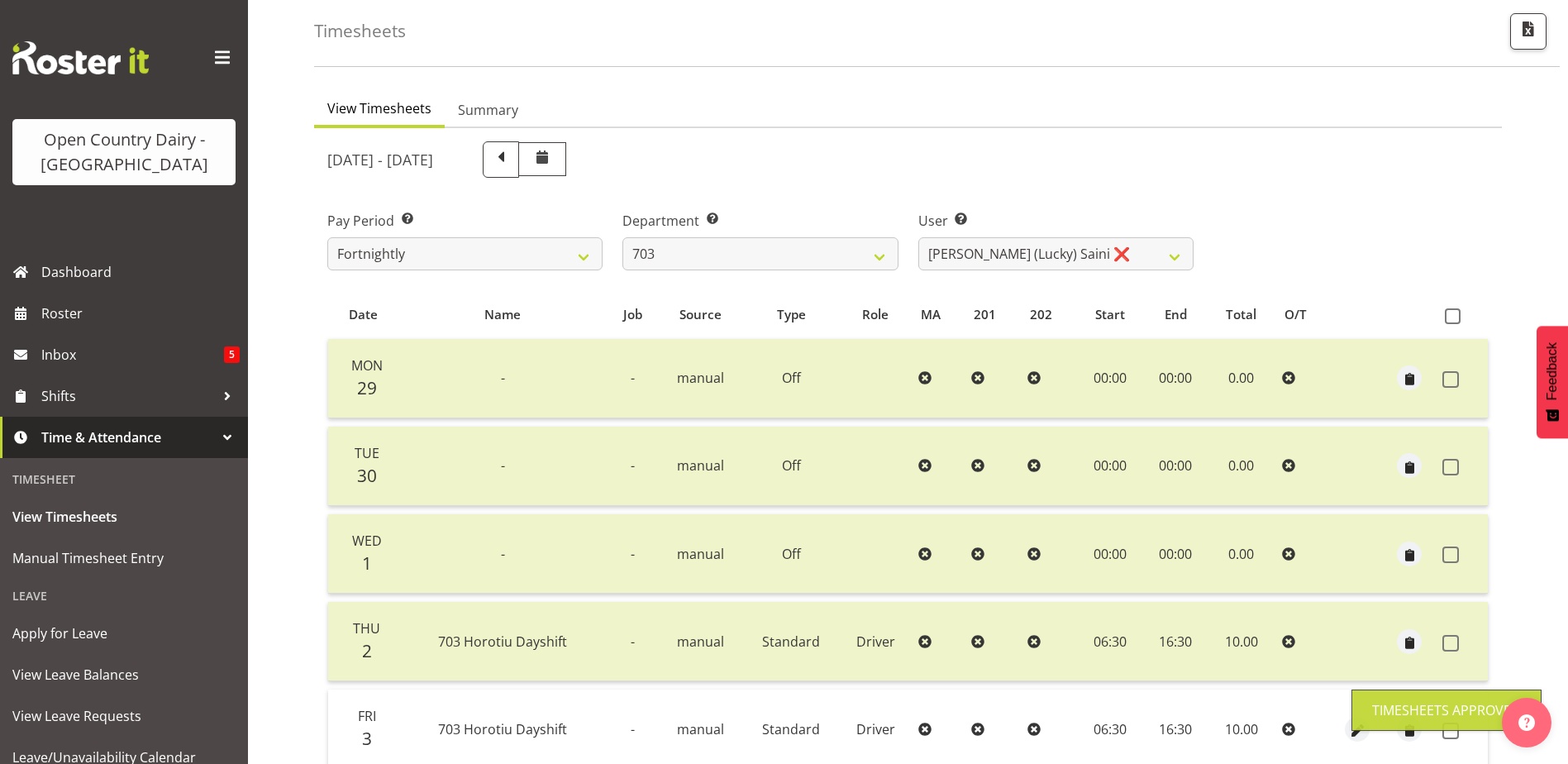
scroll to position [55, 0]
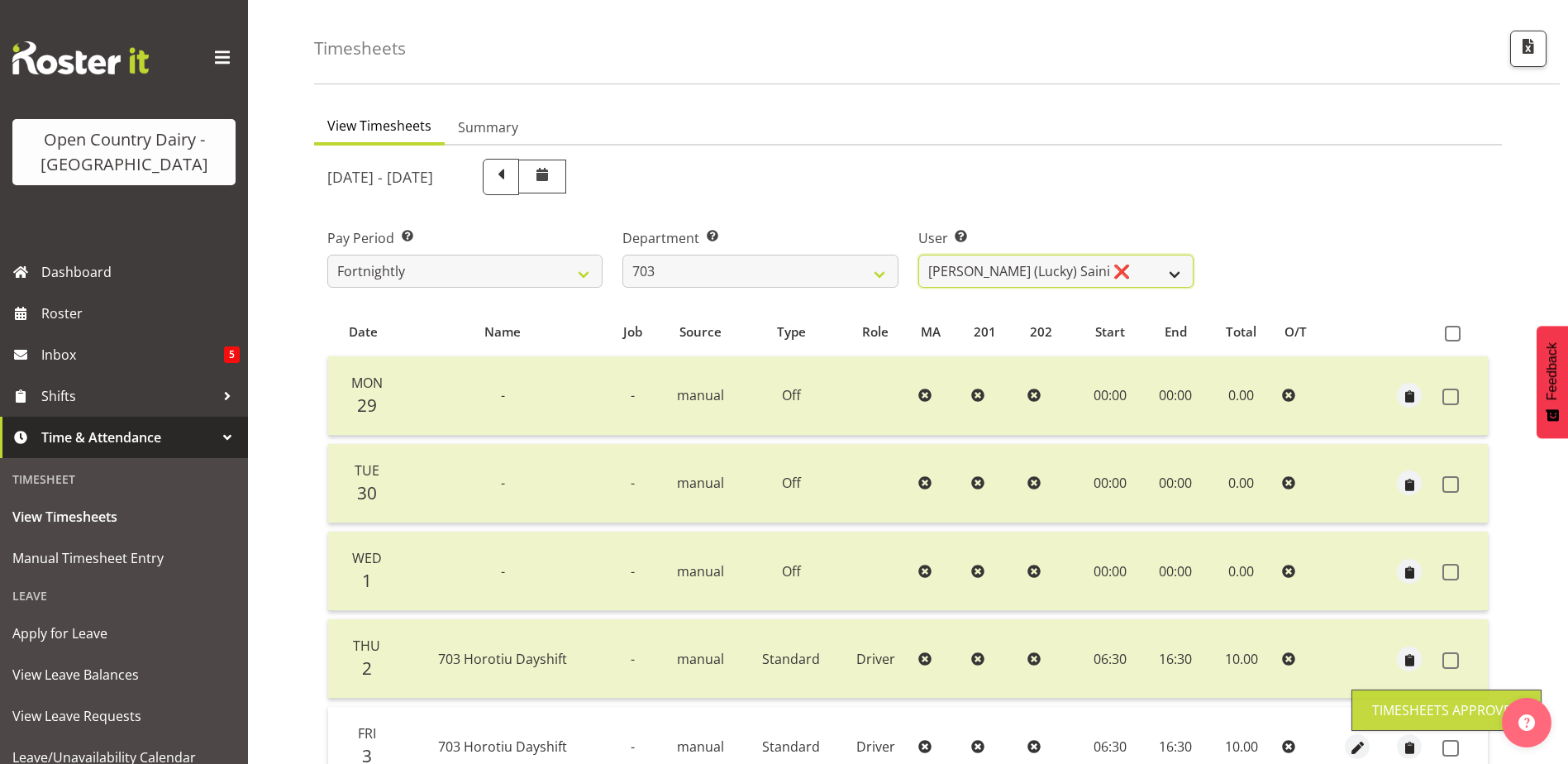
click at [1047, 270] on select "Bhupinder (Lucky) Saini ❌ Mark Fowler ❌ Tama Baker ❌" at bounding box center [1055, 270] width 275 height 33
select select "8198"
click at [918, 254] on select "Bhupinder (Lucky) Saini ❌ Mark Fowler ❌ Tama Baker ❌" at bounding box center [1055, 270] width 275 height 33
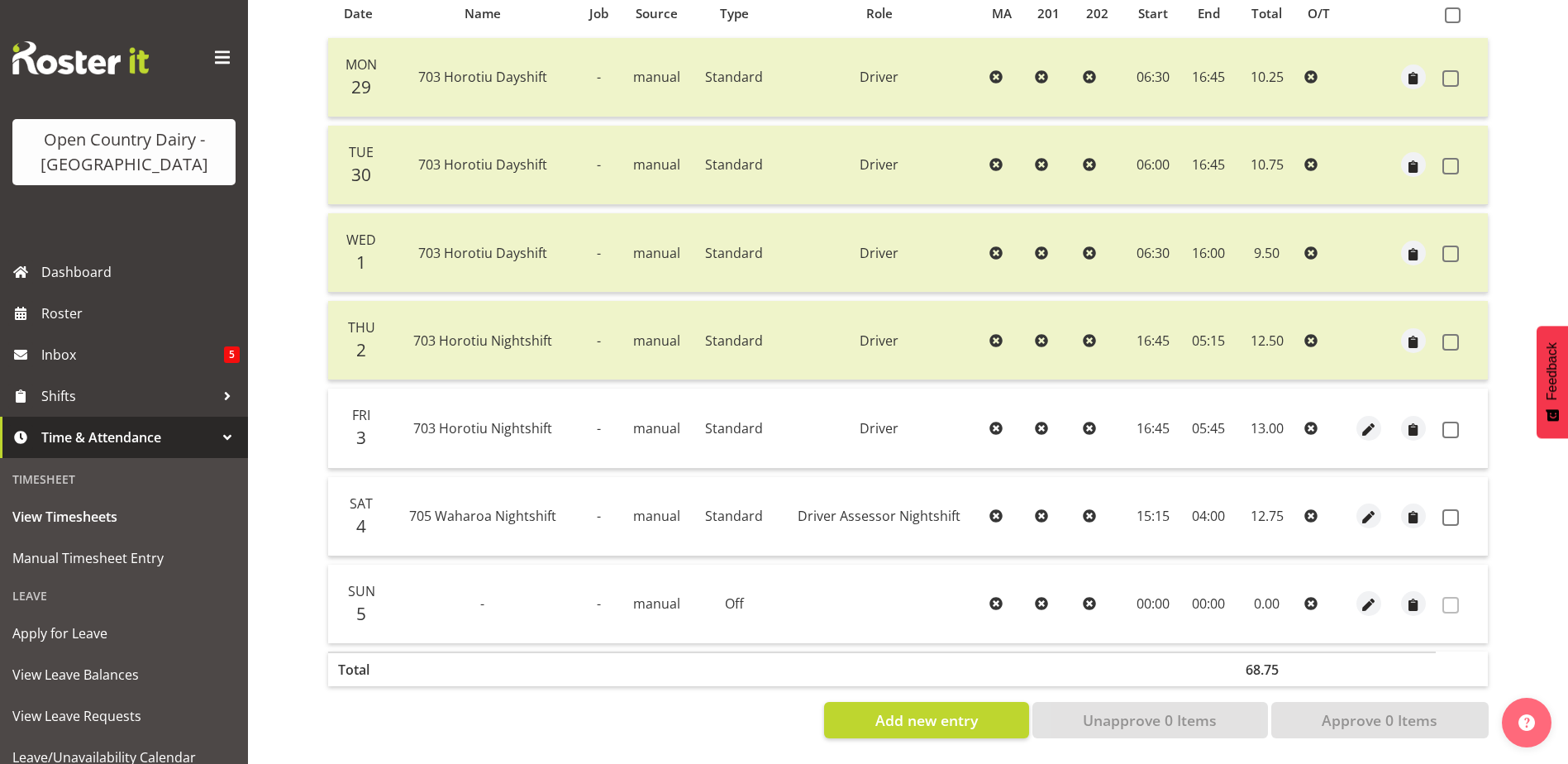
scroll to position [386, 0]
click at [1450, 421] on span at bounding box center [1451, 430] width 17 height 17
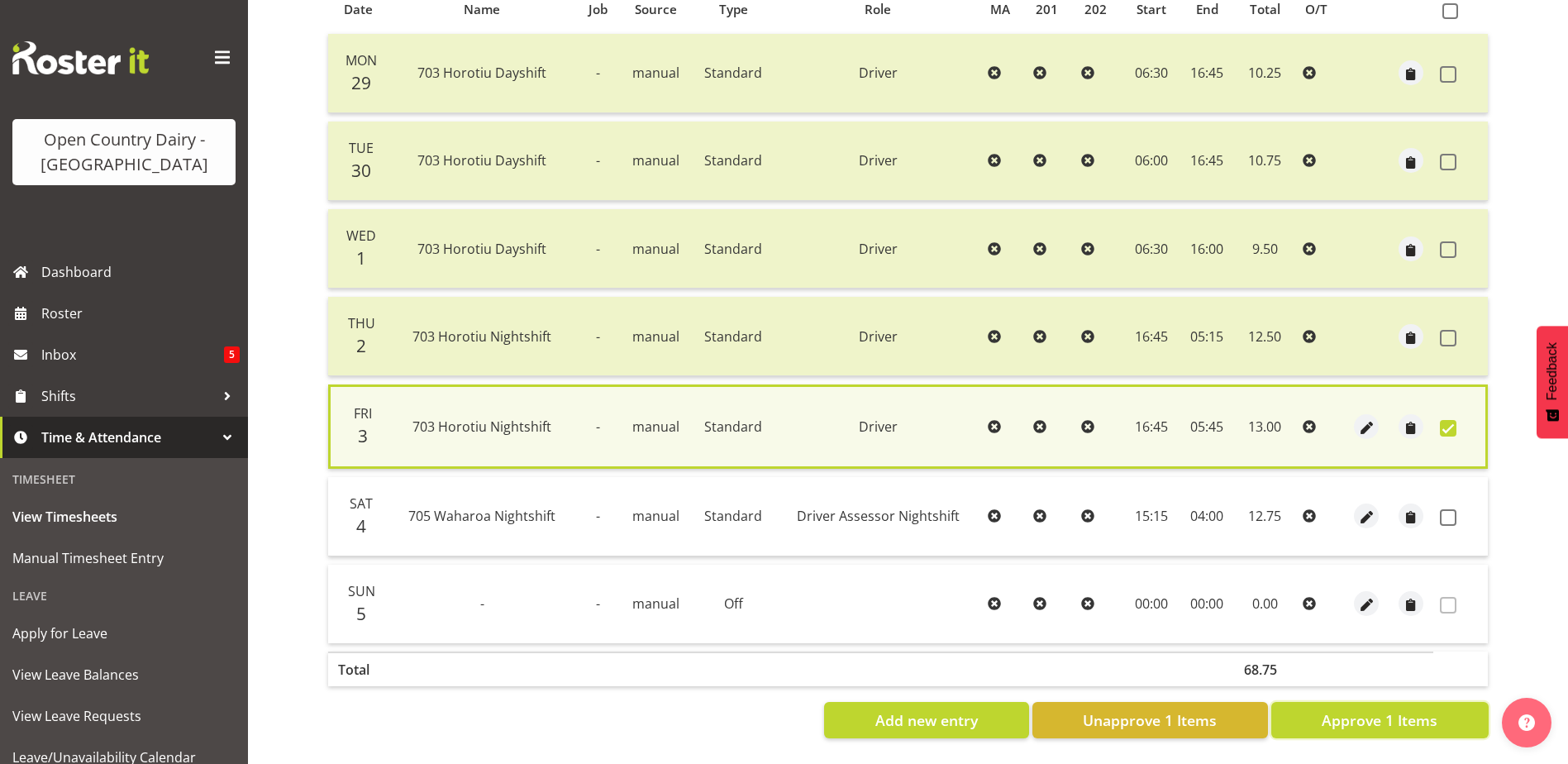
click at [1392, 715] on span "Approve 1 Items" at bounding box center [1379, 720] width 116 height 21
checkbox input "false"
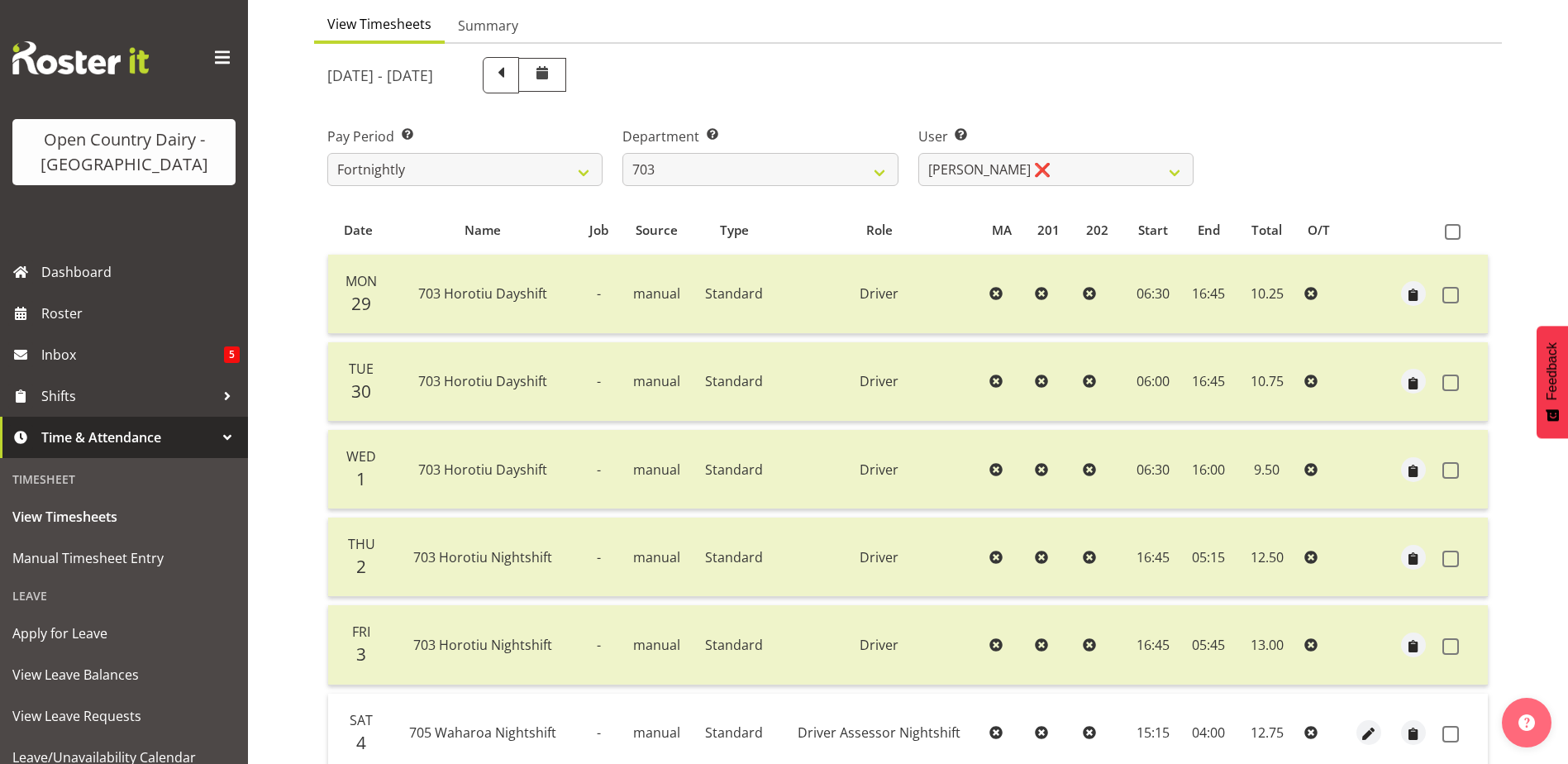
scroll to position [55, 0]
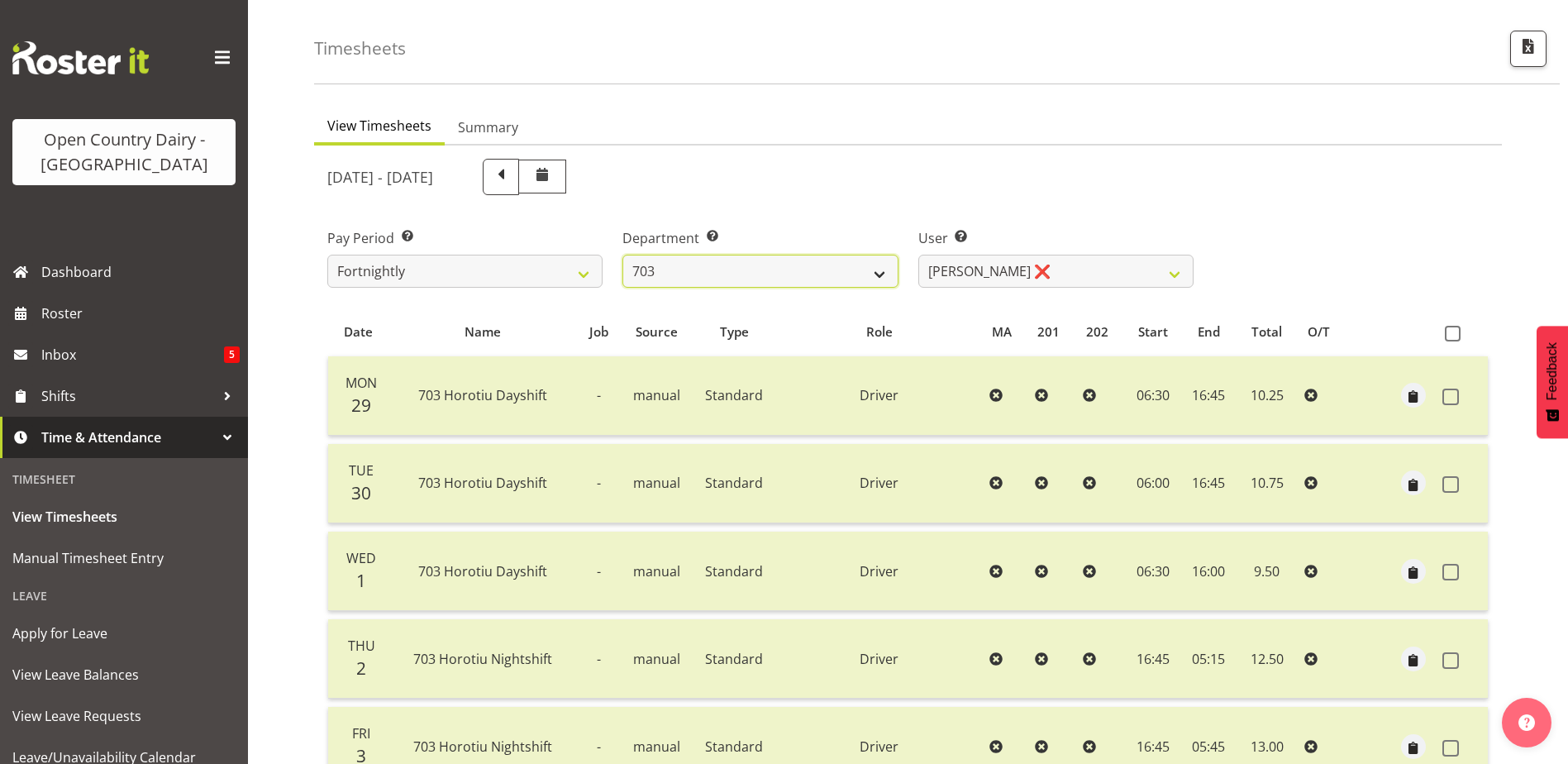
click at [750, 274] on select "701 702 703 704 705 706 707 708 709 710 711 712 713 714 715 716 717 718 719 720" at bounding box center [759, 270] width 275 height 33
select select "717"
click at [622, 254] on select "701 702 703 704 705 706 707 708 709 710 711 712 713 714 715 716 717 718 719 720" at bounding box center [759, 270] width 275 height 33
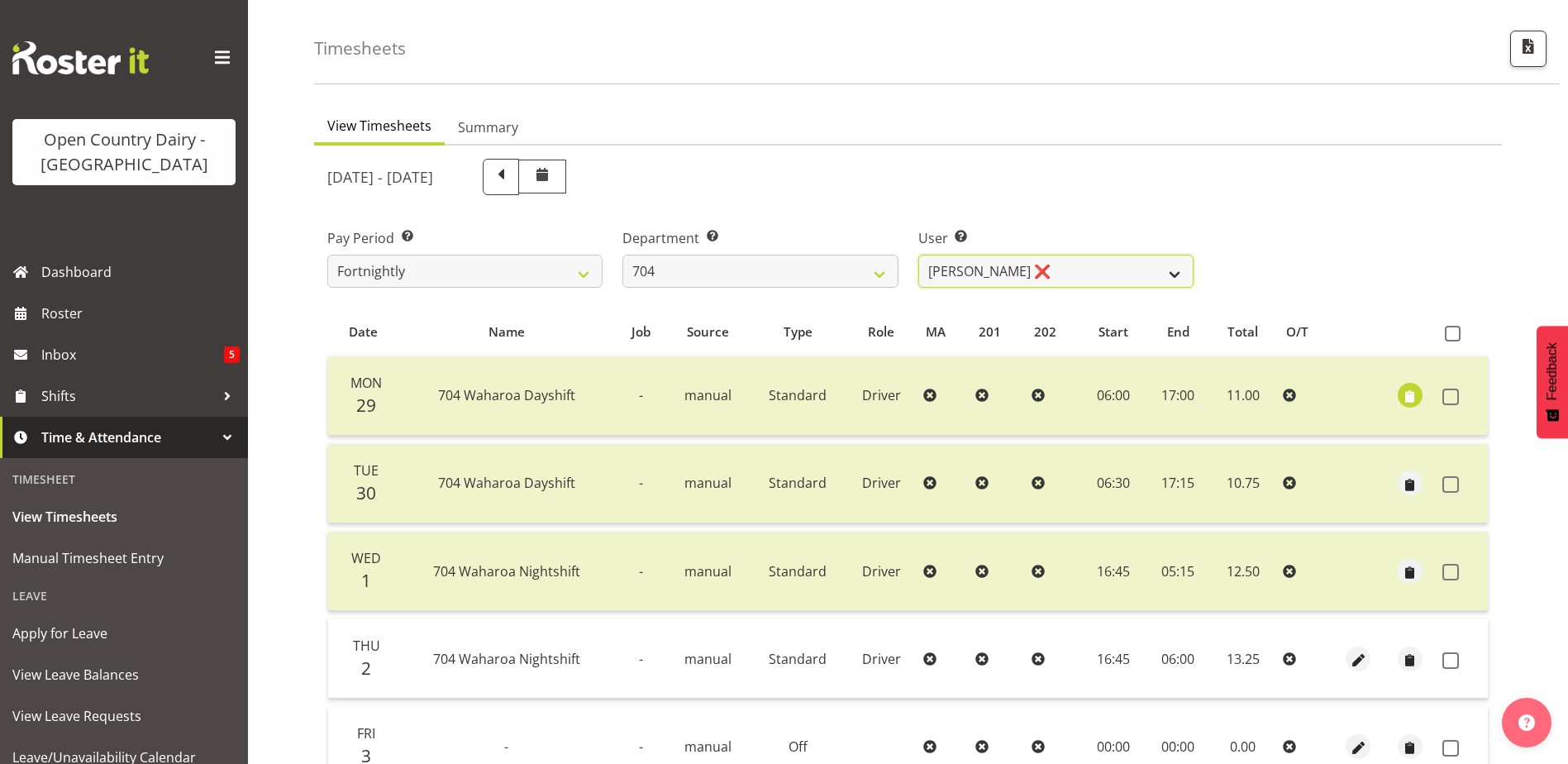
click at [1080, 274] on select "Graham Houghton ❌ Jon Williams ❌ Stephen Rae ❌" at bounding box center [1055, 270] width 275 height 33
select select "11257"
click at [918, 254] on select "Graham Houghton ❌ Jon Williams ❌ Stephen Rae ❌" at bounding box center [1055, 270] width 275 height 33
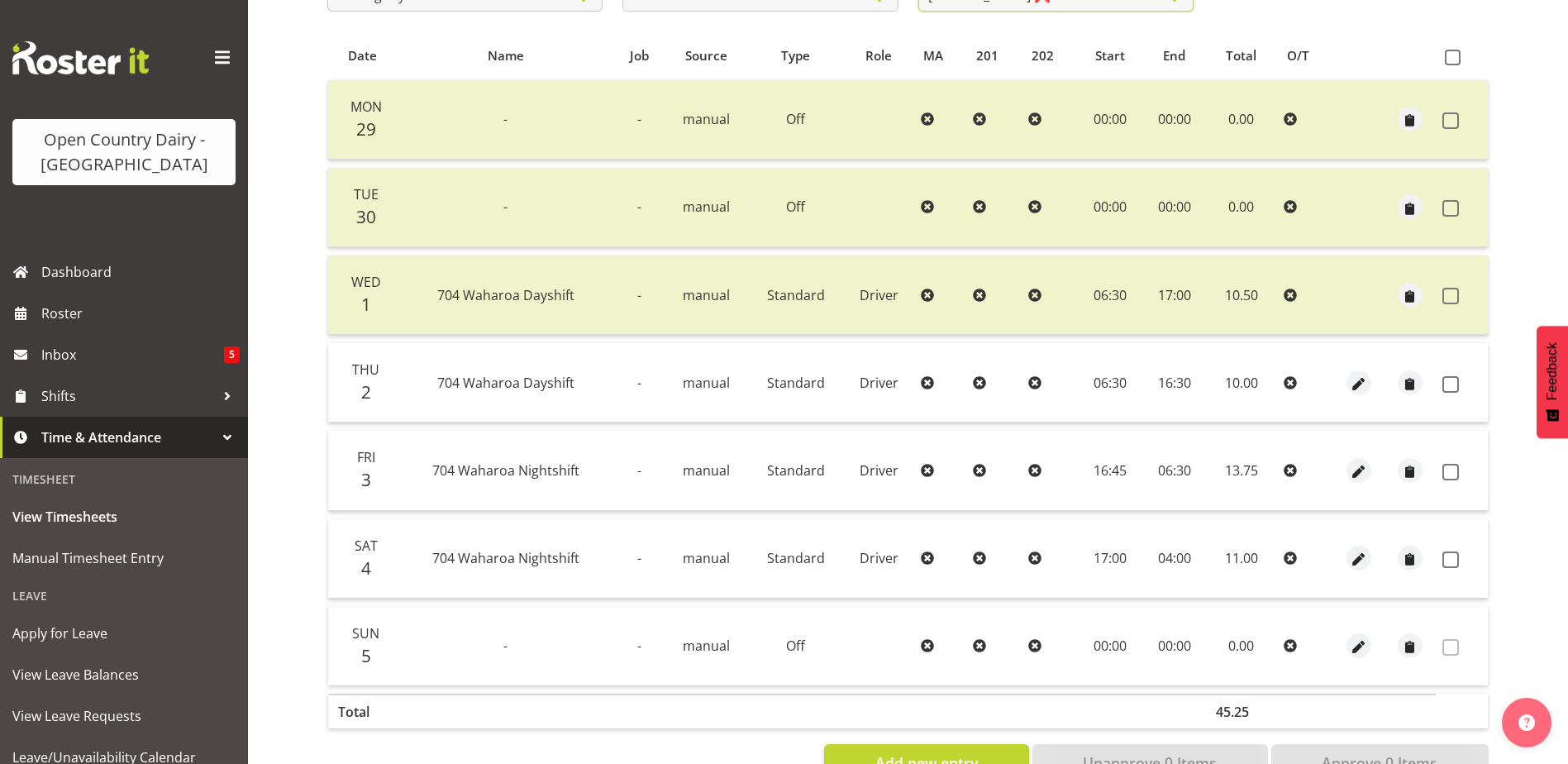
scroll to position [386, 0]
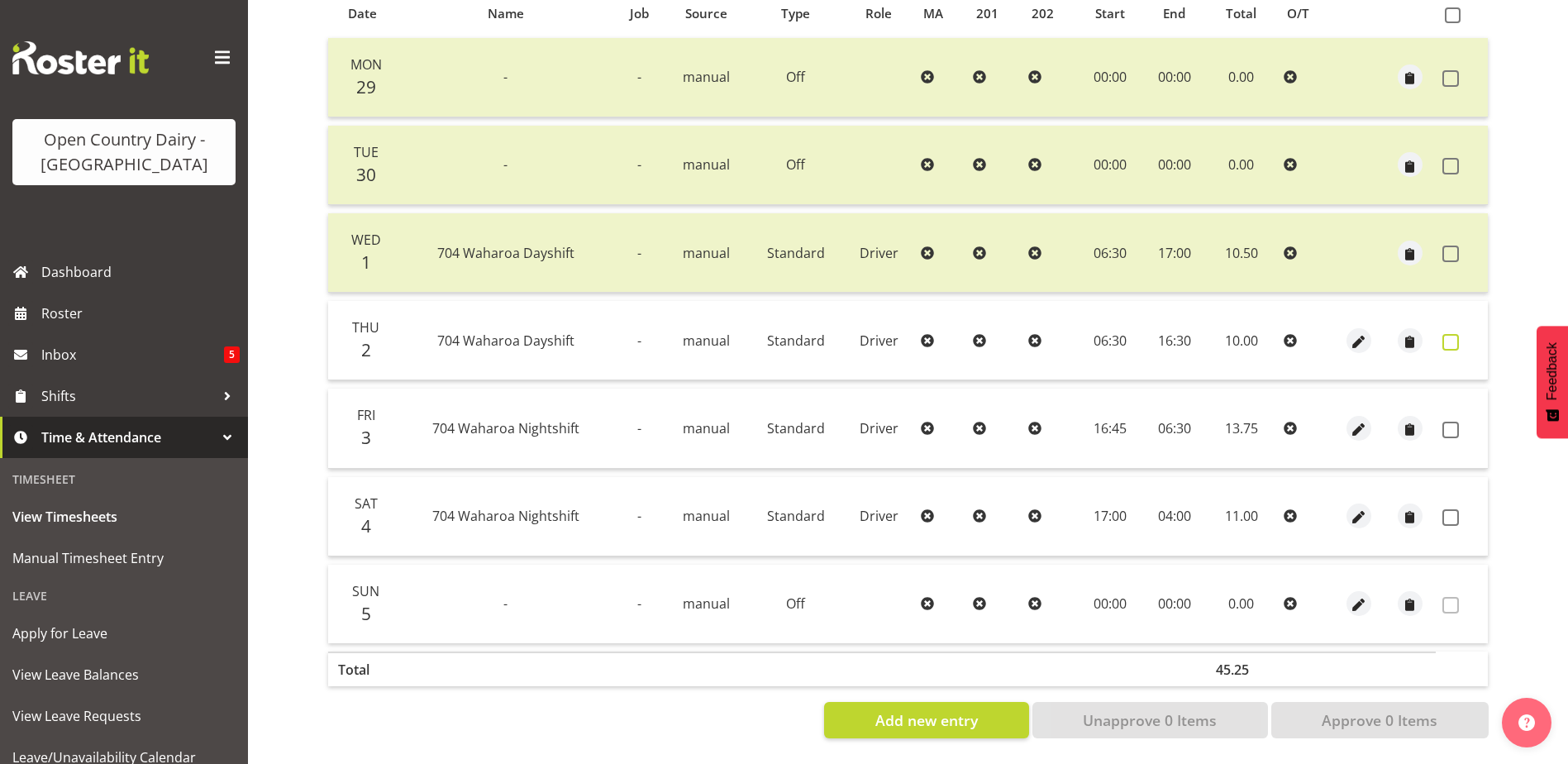
click at [1449, 334] on span at bounding box center [1451, 343] width 17 height 17
checkbox input "true"
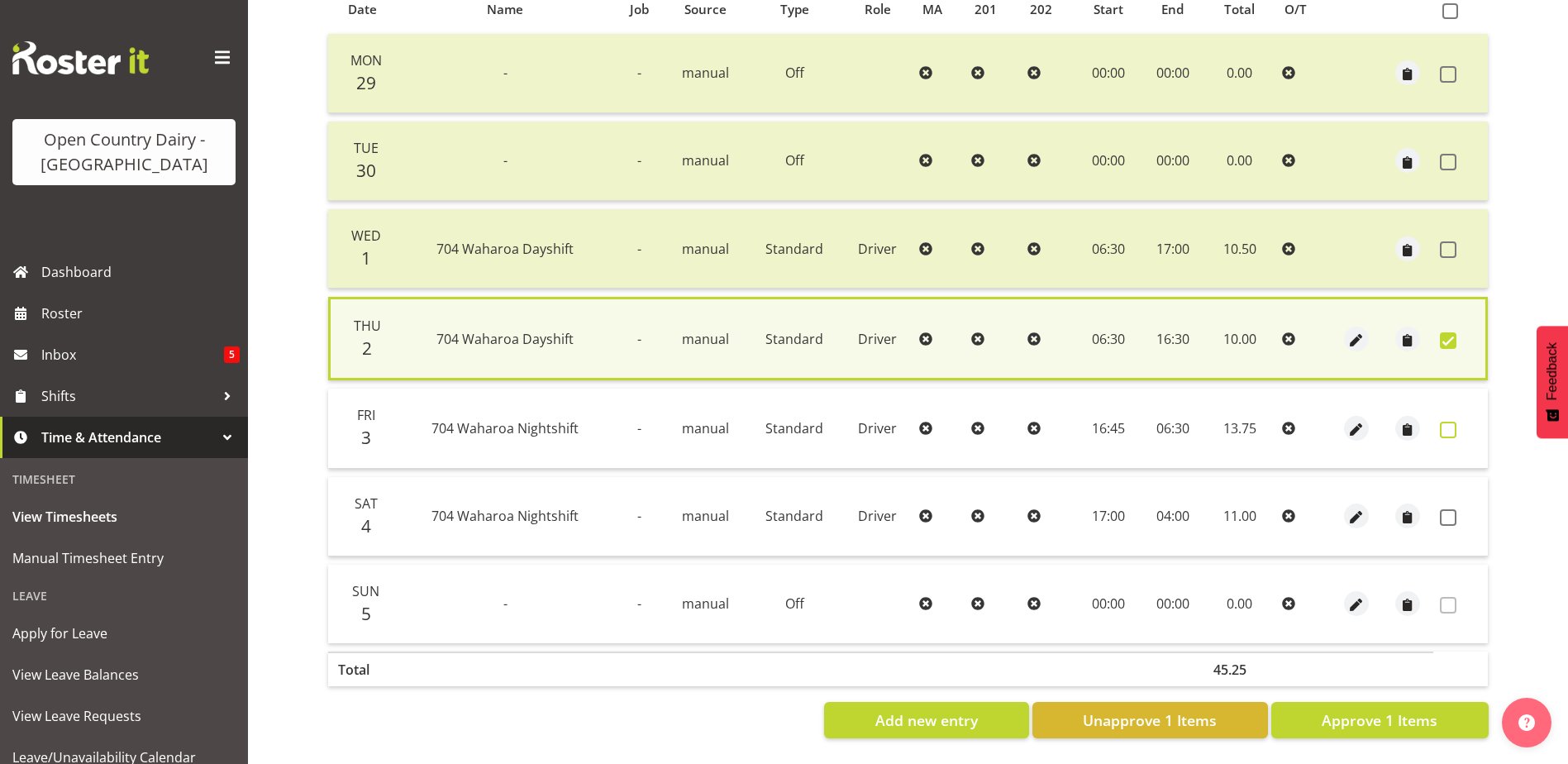
click at [1450, 421] on span at bounding box center [1448, 430] width 17 height 17
checkbox input "true"
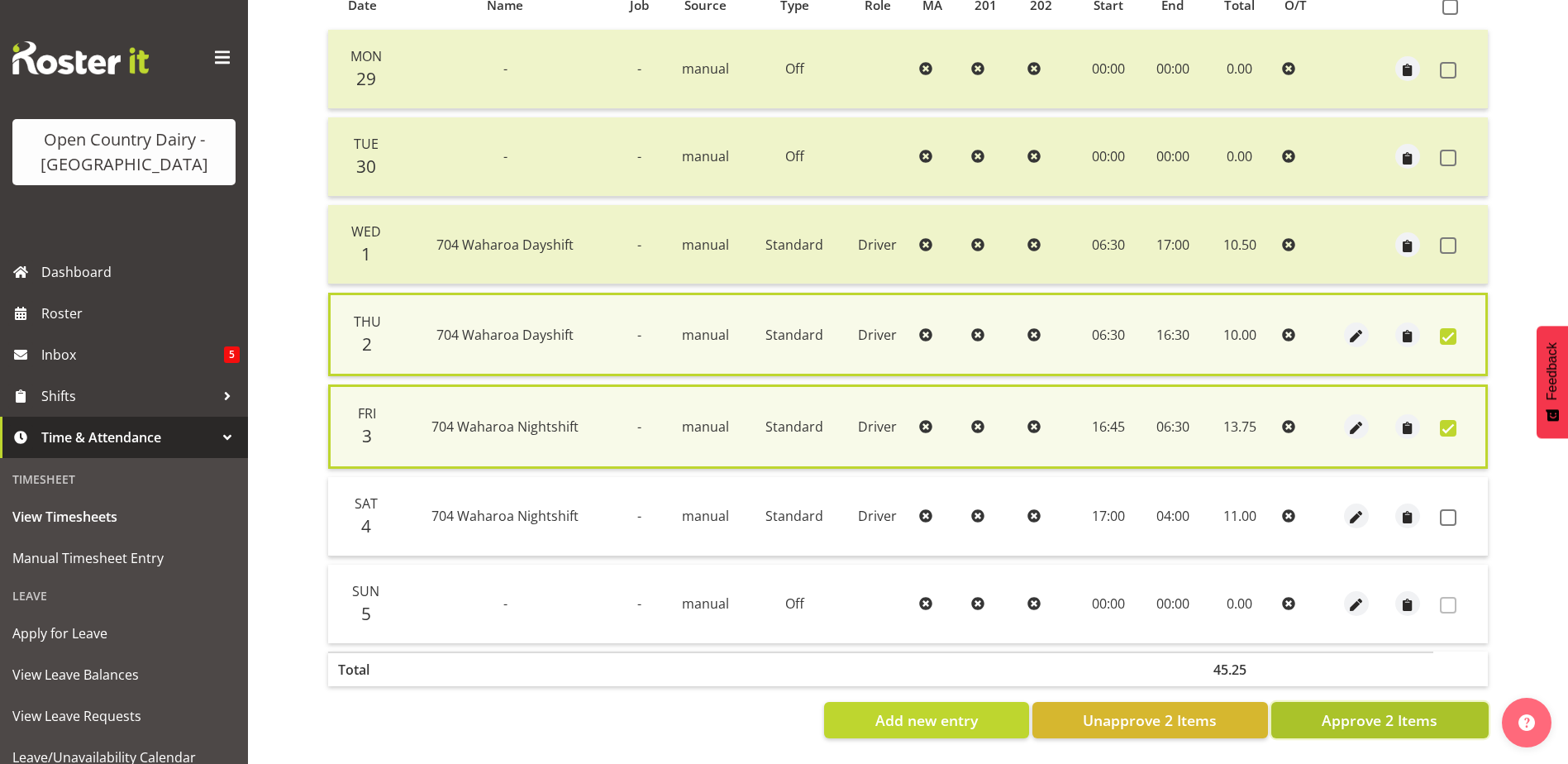
click at [1343, 711] on span "Approve 2 Items" at bounding box center [1379, 720] width 116 height 21
checkbox input "false"
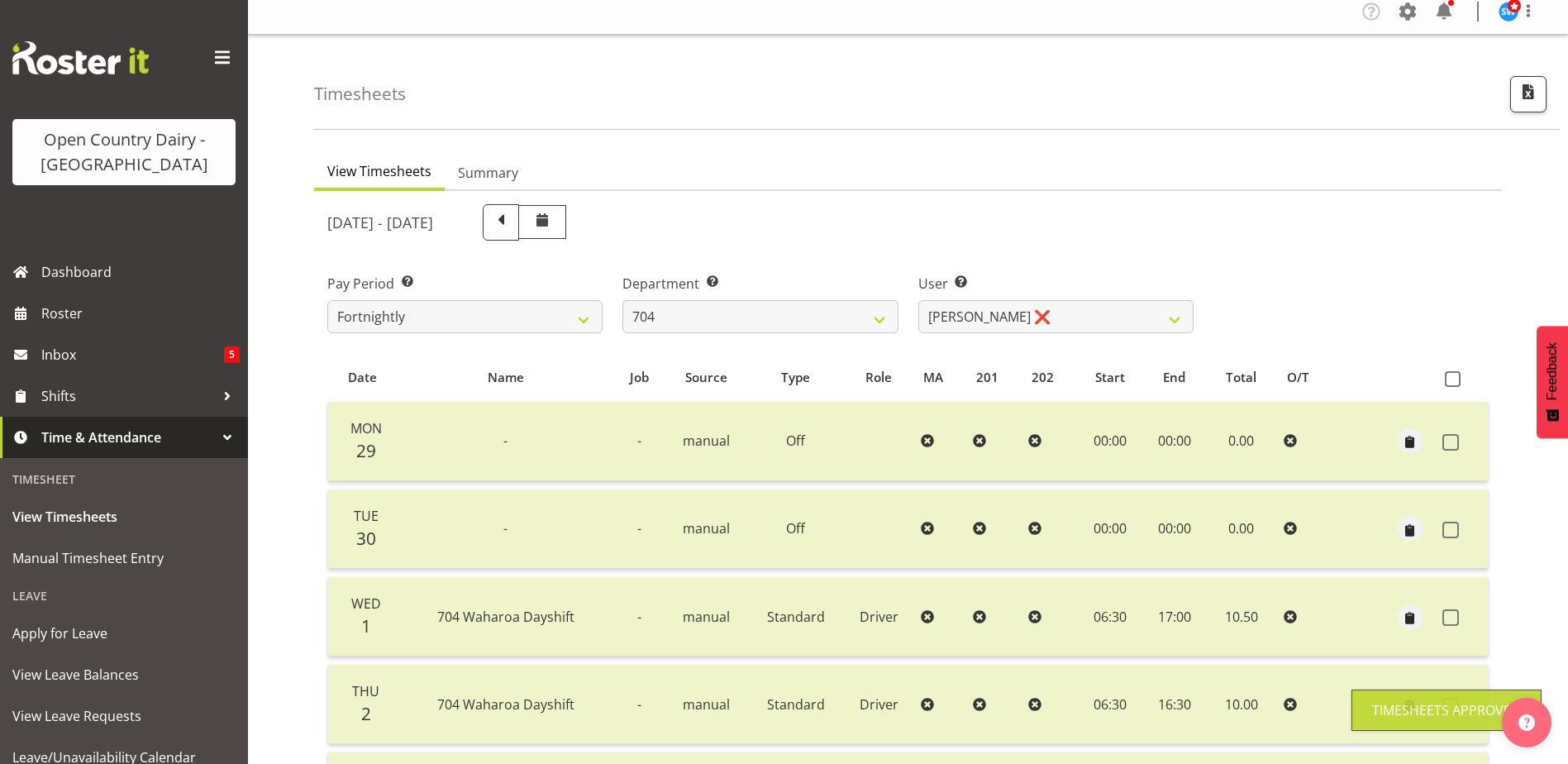
scroll to position [0, 0]
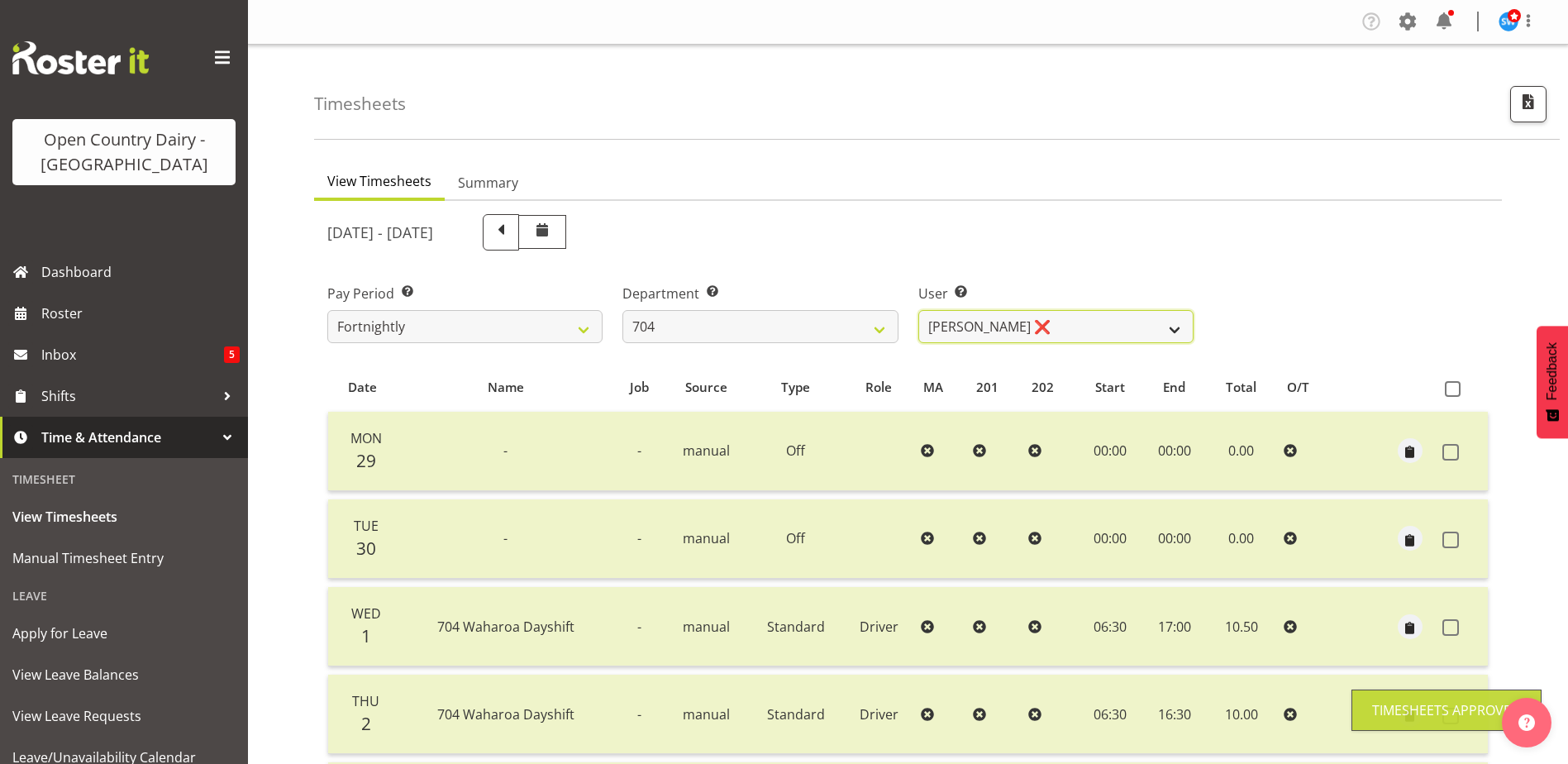
click at [1041, 327] on select "Graham Houghton ❌ Jon Williams ❌ Stephen Rae ❌" at bounding box center [1055, 326] width 275 height 33
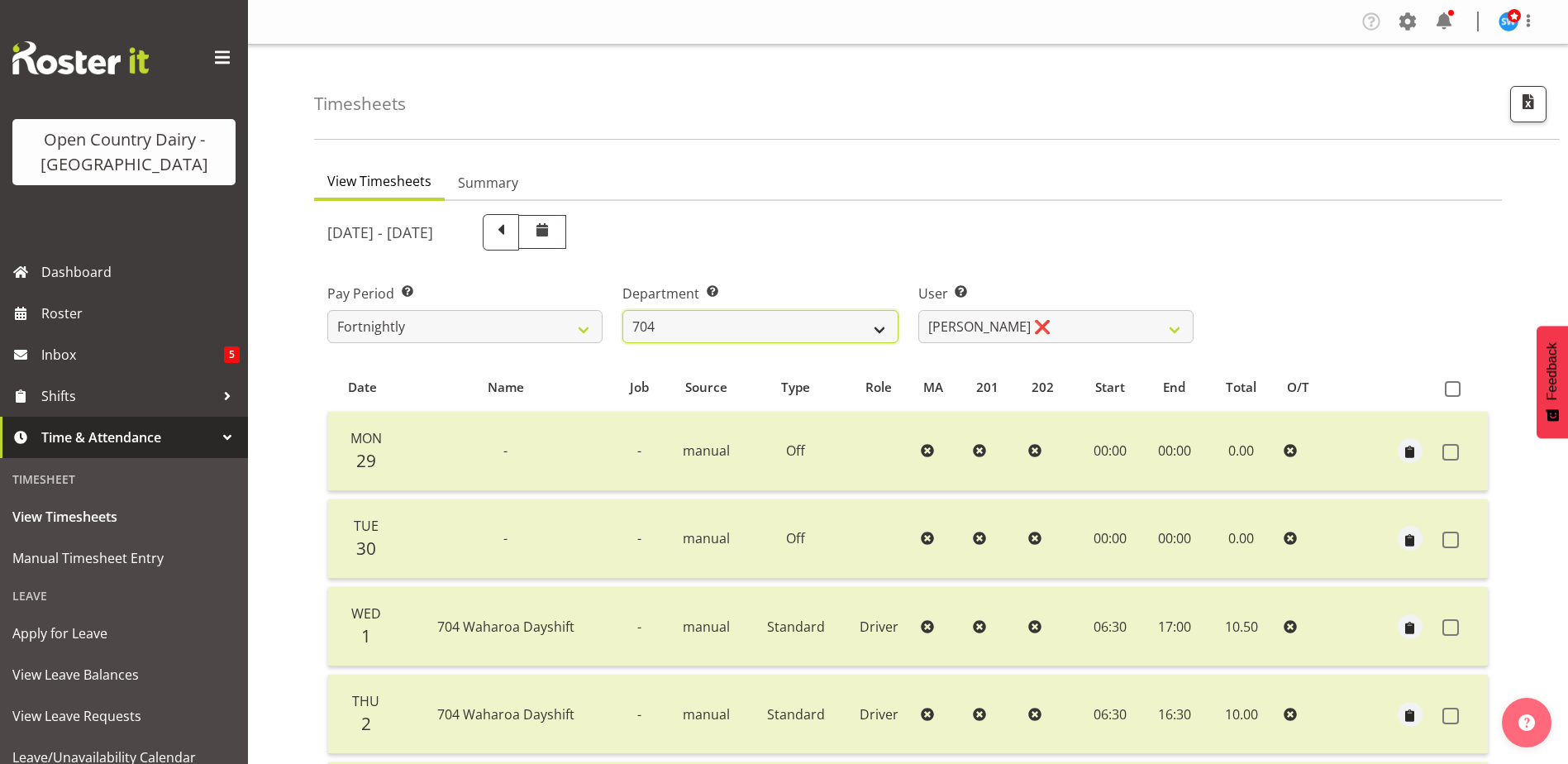
click at [799, 315] on select "701 702 703 704 705 706 707 708 709 710 711 712 713 714 715 716 717 718 719 720" at bounding box center [759, 326] width 275 height 33
select select "714"
click at [622, 310] on select "701 702 703 704 705 706 707 708 709 710 711 712 713 714 715 716 717 718 719 720" at bounding box center [759, 326] width 275 height 33
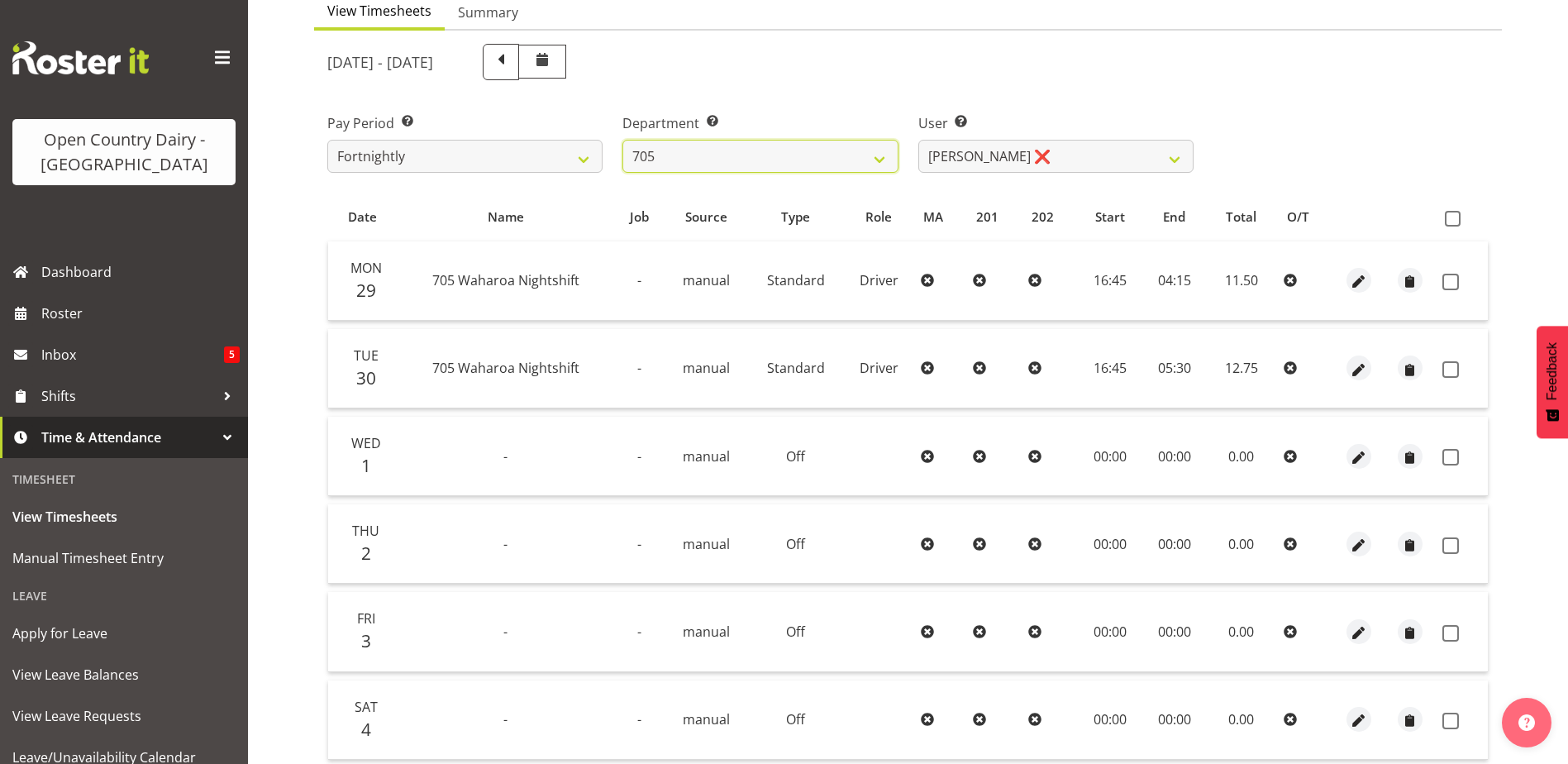
scroll to position [165, 0]
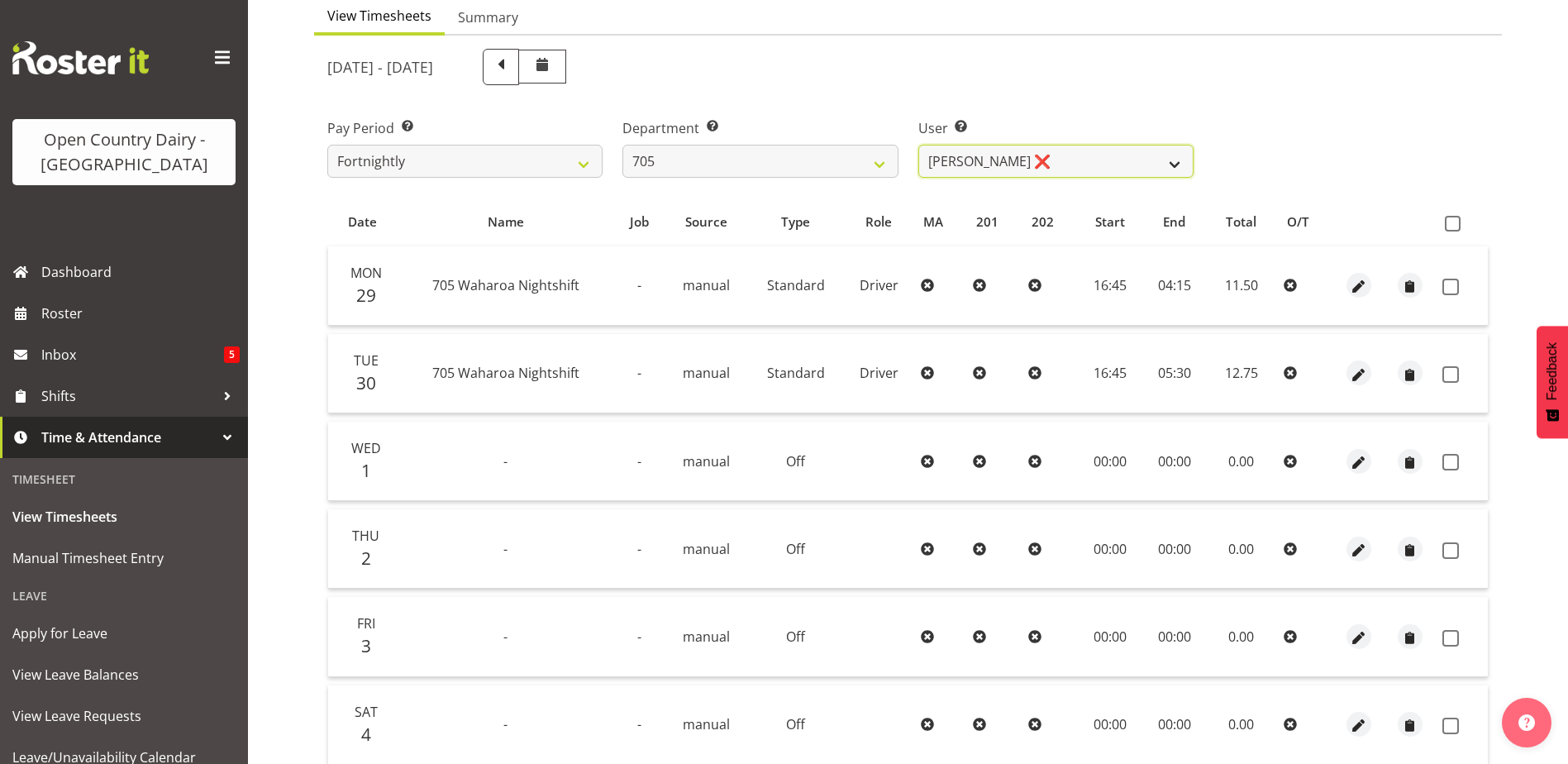
click at [1026, 167] on select "Chris Gibbs ❌ Colin Kelly ❌ Craig Cottam ❌ John May ❌" at bounding box center [1055, 161] width 275 height 33
select select "8282"
click at [918, 145] on select "Chris Gibbs ❌ Colin Kelly ❌ Craig Cottam ❌ John May ❌" at bounding box center [1055, 161] width 275 height 33
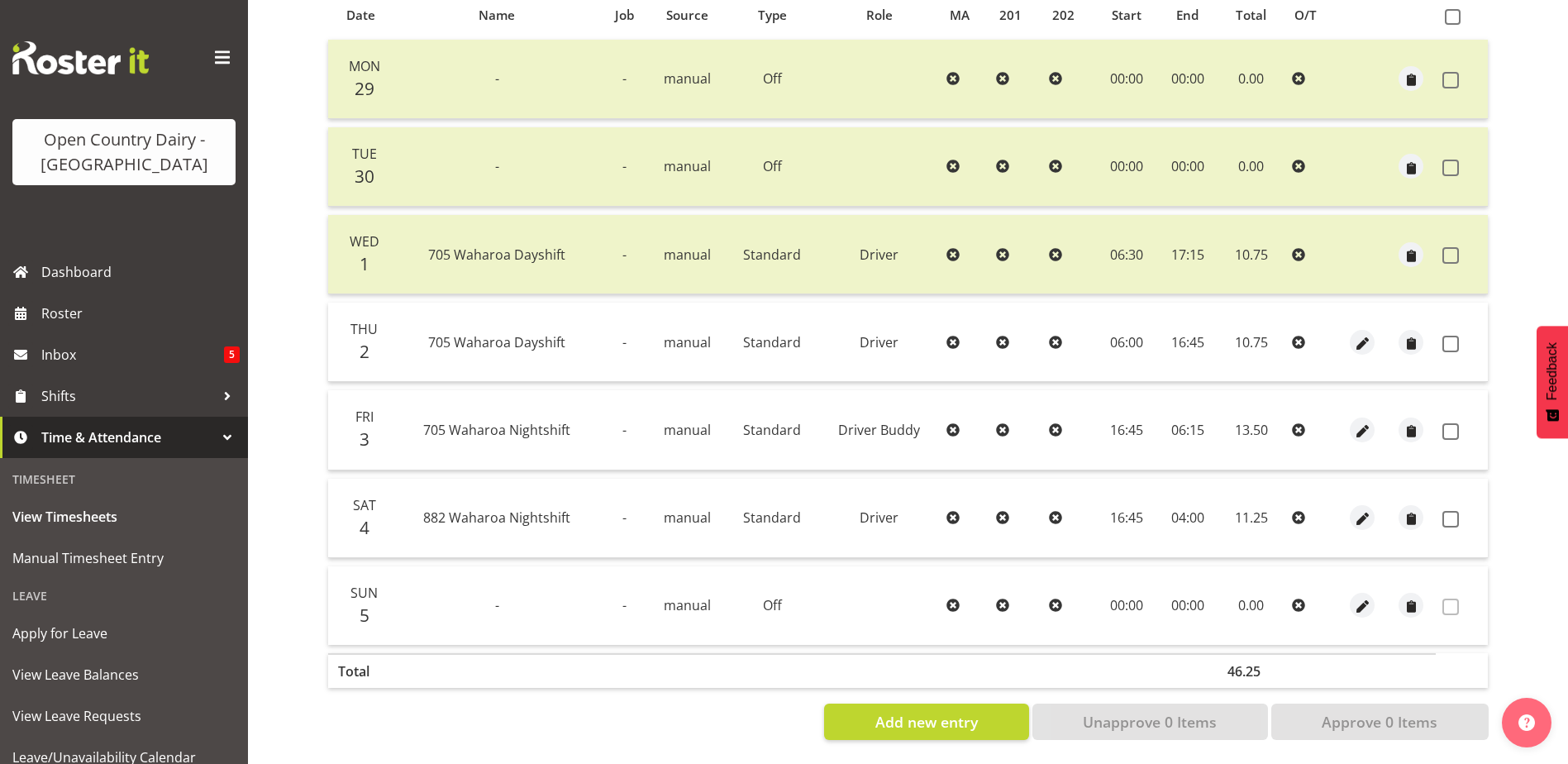
scroll to position [386, 0]
click at [1447, 334] on span at bounding box center [1451, 343] width 17 height 17
checkbox input "true"
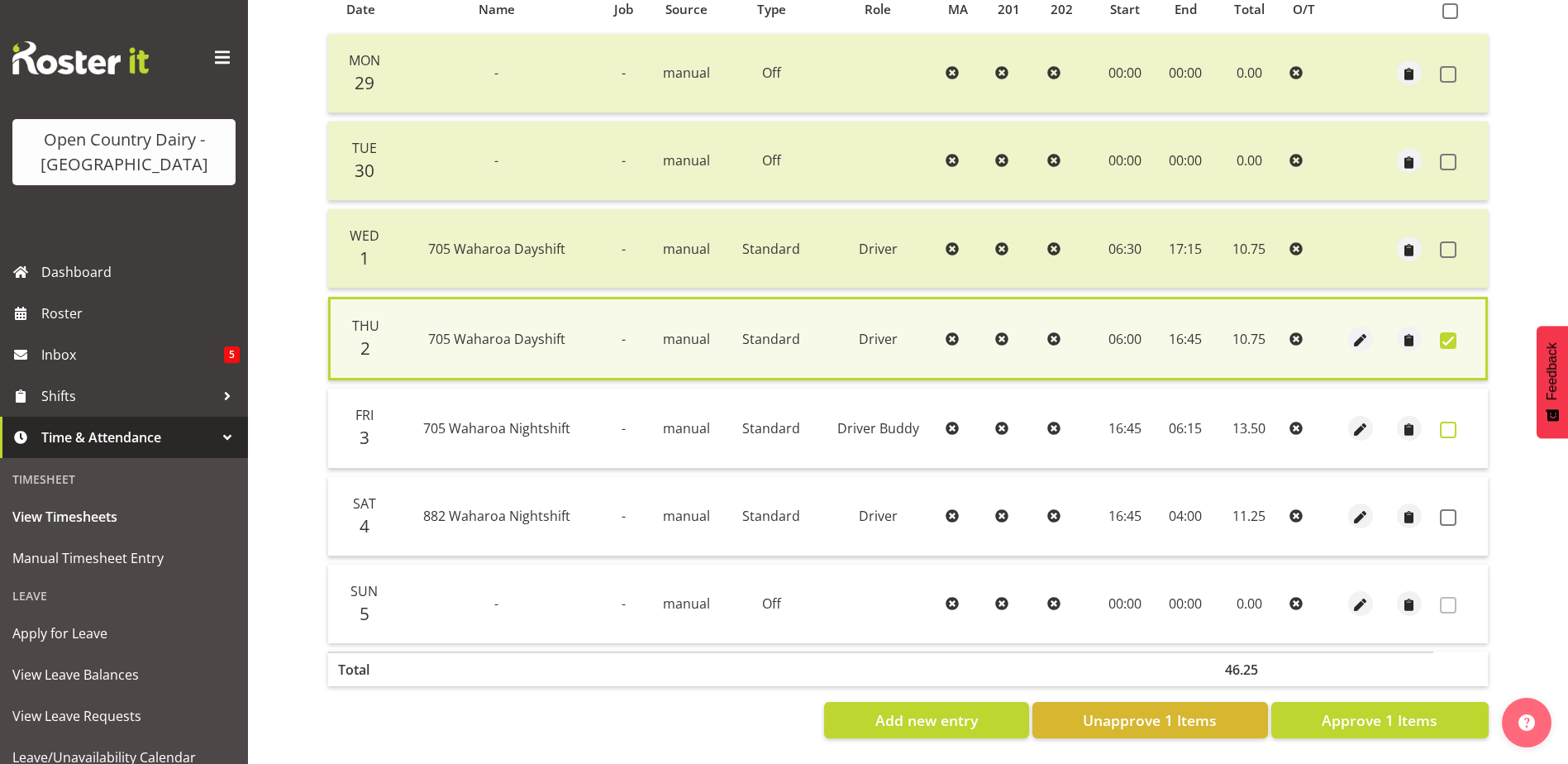
click at [1447, 421] on span at bounding box center [1448, 430] width 17 height 17
checkbox input "true"
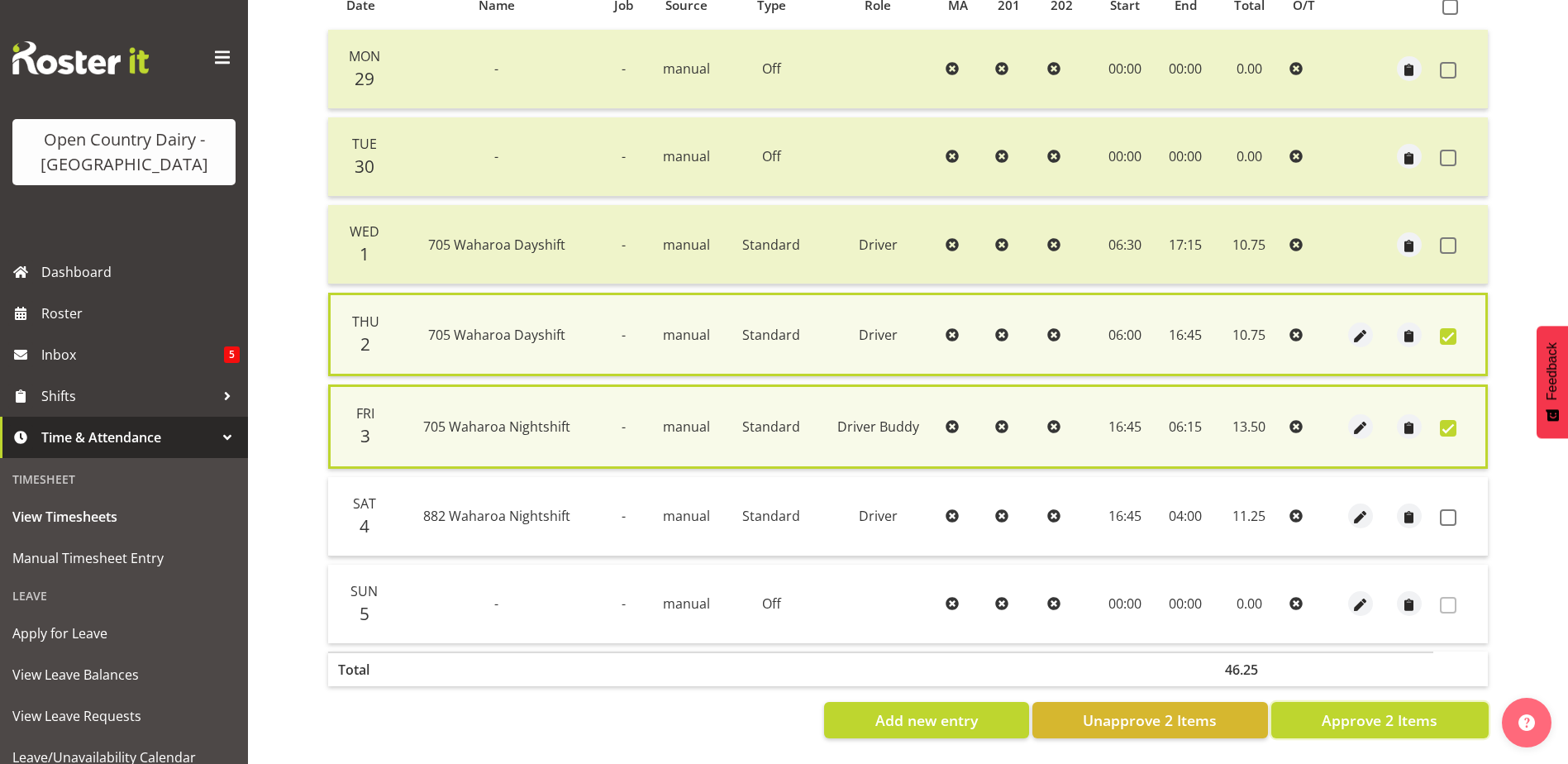
click at [1395, 720] on span "Approve 2 Items" at bounding box center [1379, 720] width 116 height 21
checkbox input "false"
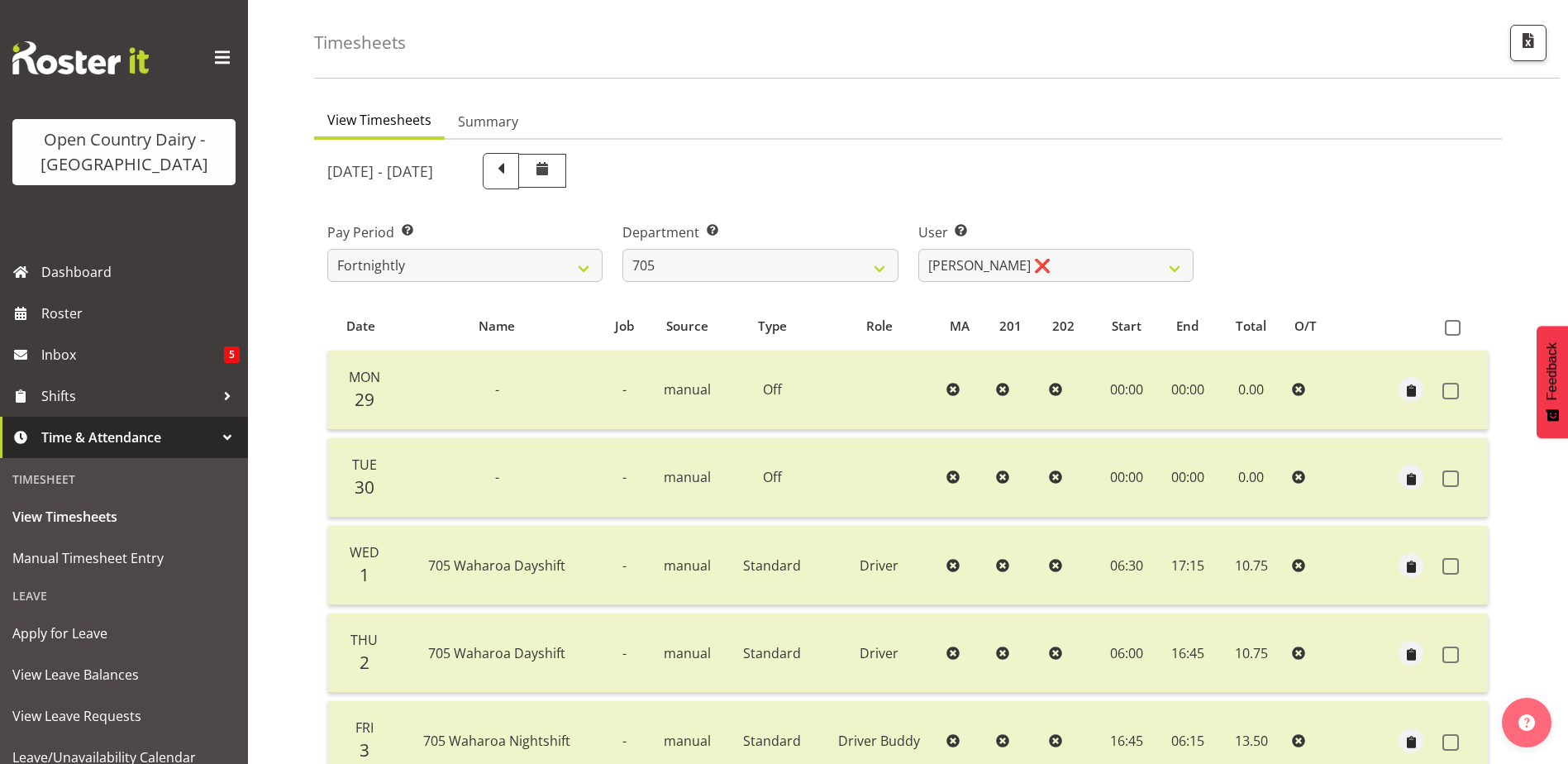
scroll to position [55, 0]
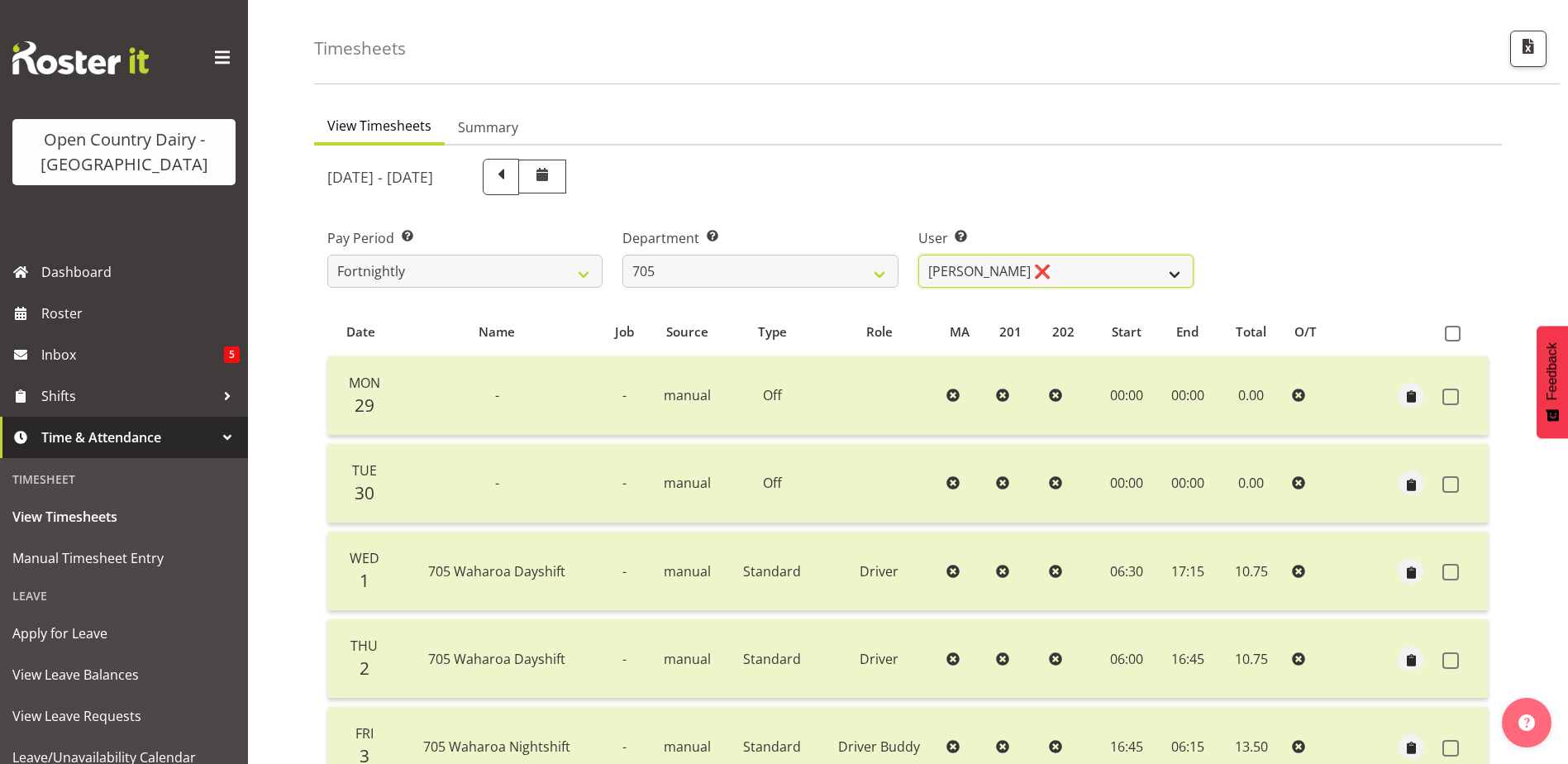
click at [1058, 276] on select "Chris Gibbs ❌ Colin Kelly ❌ Craig Cottam ❌ John May ❌" at bounding box center [1055, 270] width 275 height 33
select select "11696"
click at [918, 254] on select "Chris Gibbs ❌ Colin Kelly ❌ Craig Cottam ❌ John May ❌" at bounding box center [1055, 270] width 275 height 33
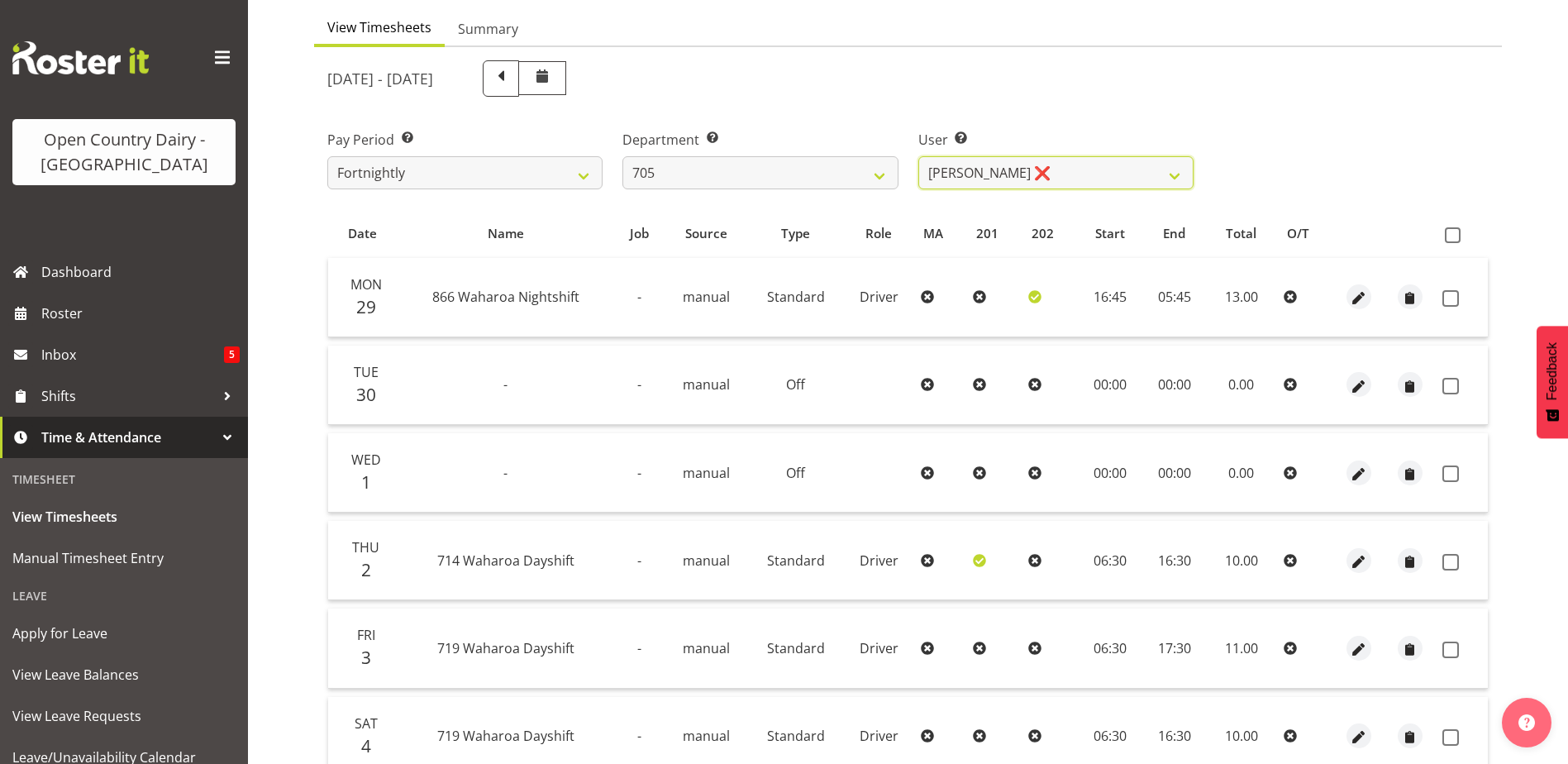
scroll to position [220, 0]
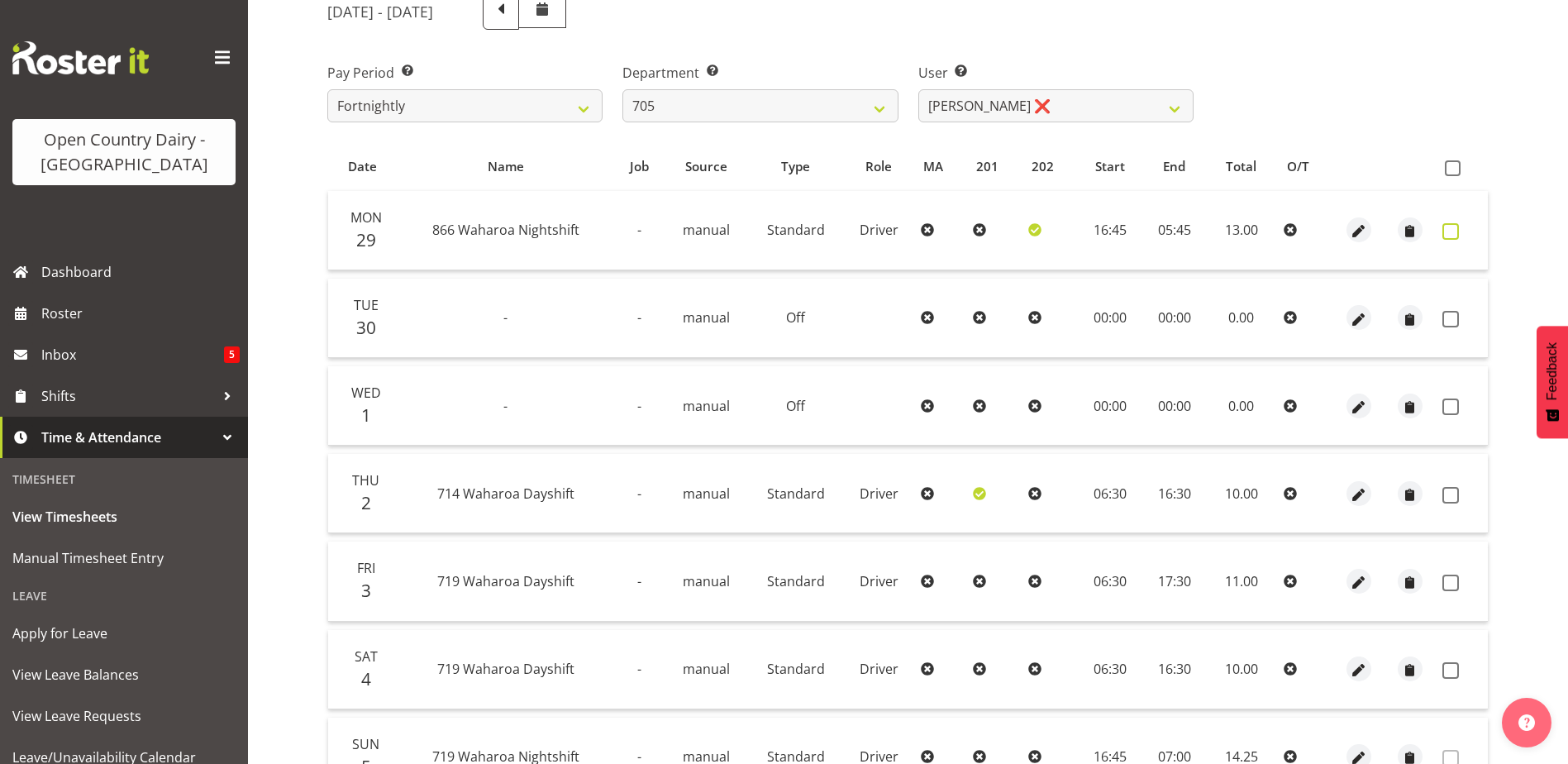
click at [1449, 230] on span at bounding box center [1451, 231] width 17 height 17
checkbox input "true"
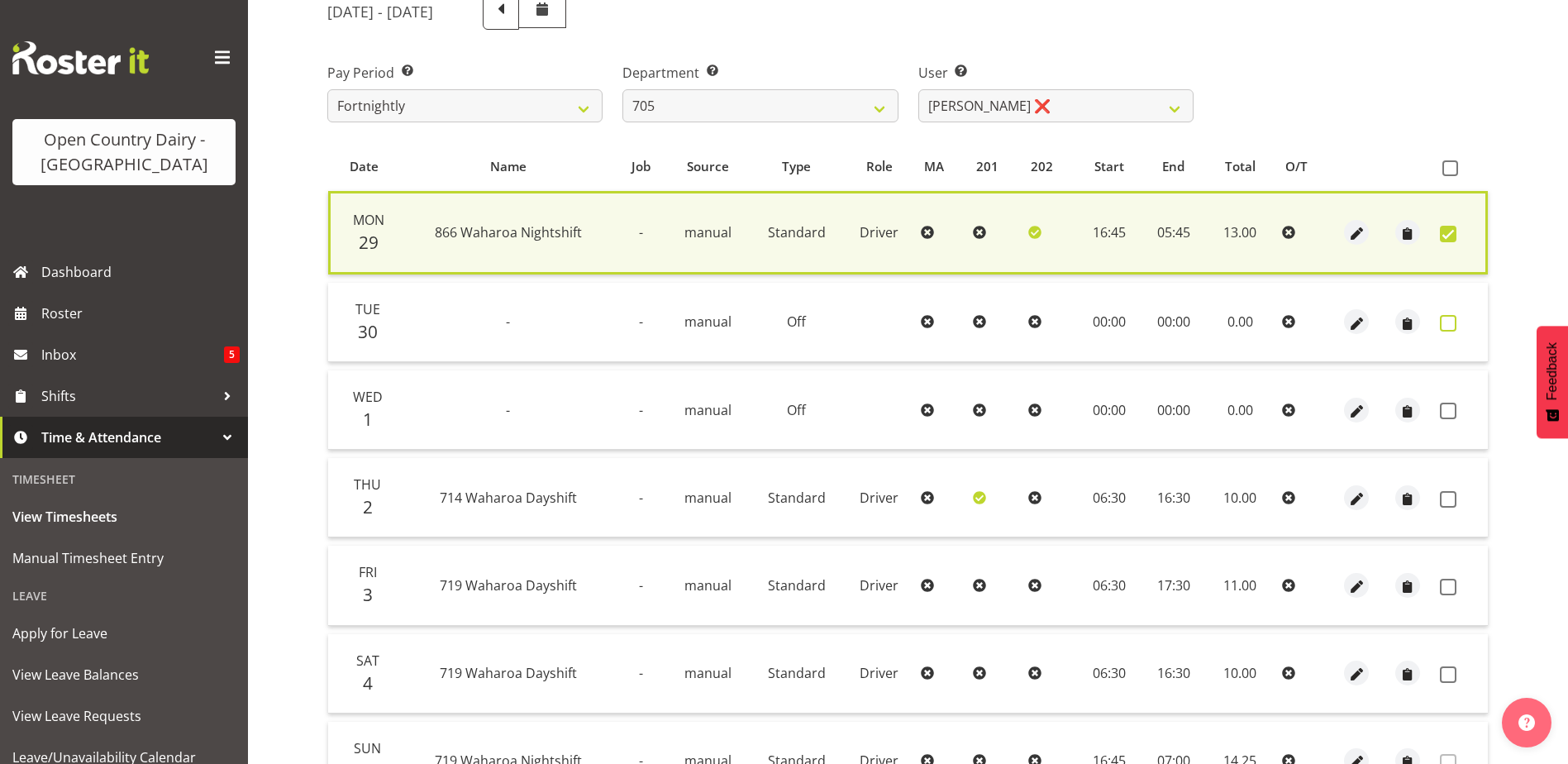
click at [1446, 320] on span at bounding box center [1448, 324] width 17 height 17
checkbox input "true"
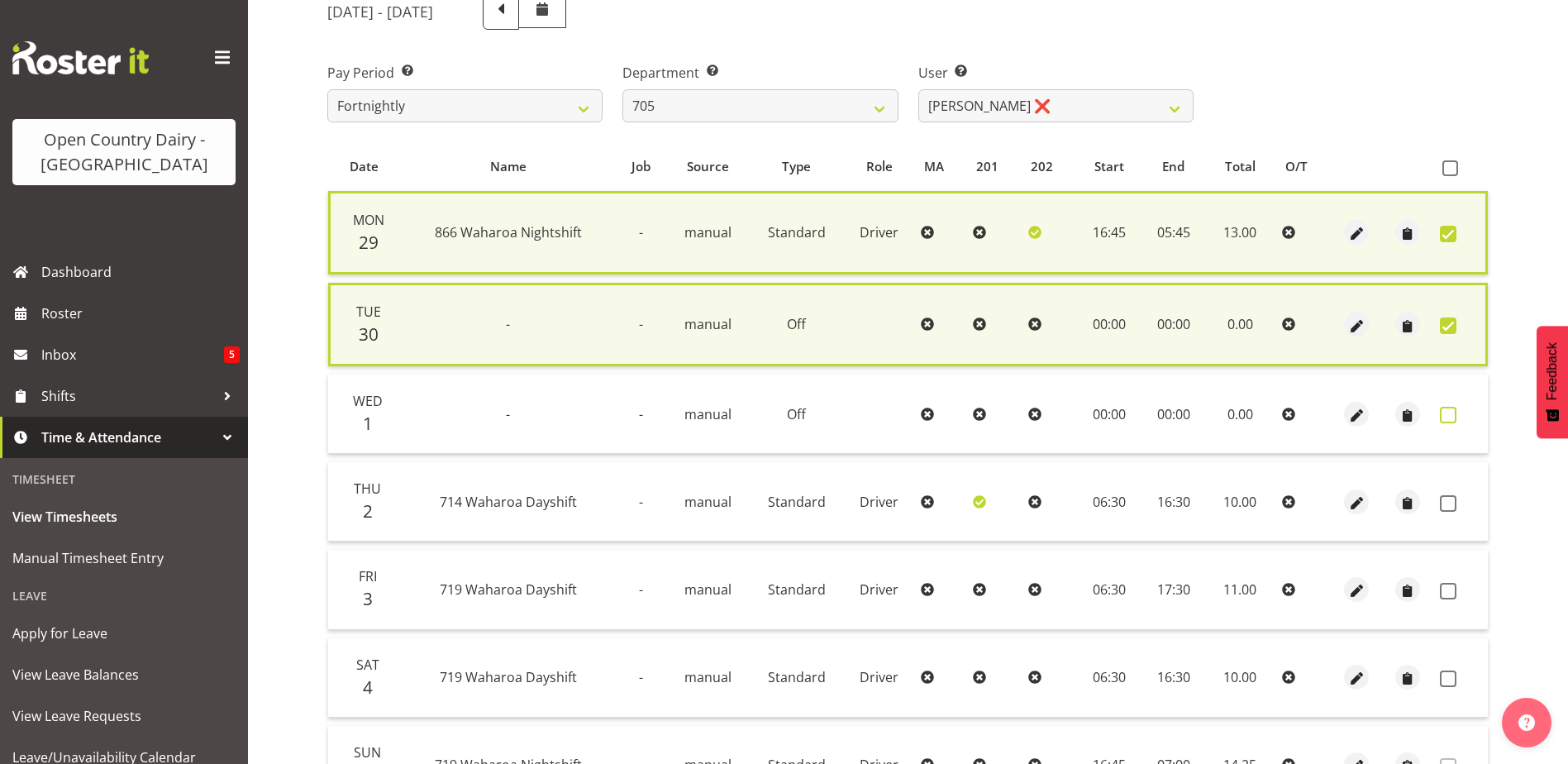
click at [1450, 413] on span at bounding box center [1448, 415] width 17 height 17
checkbox input "true"
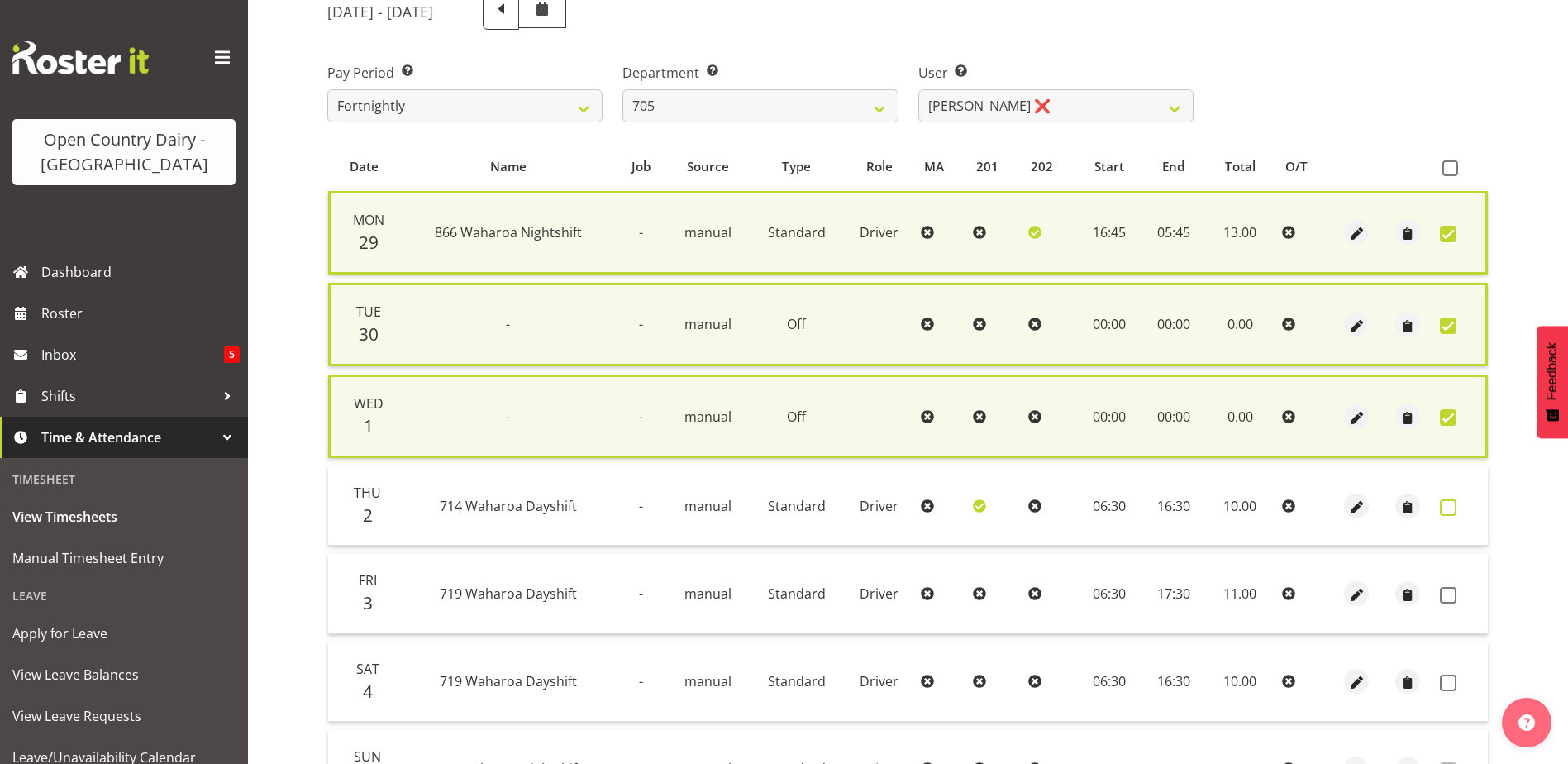
click at [1444, 507] on span at bounding box center [1448, 508] width 17 height 17
checkbox input "true"
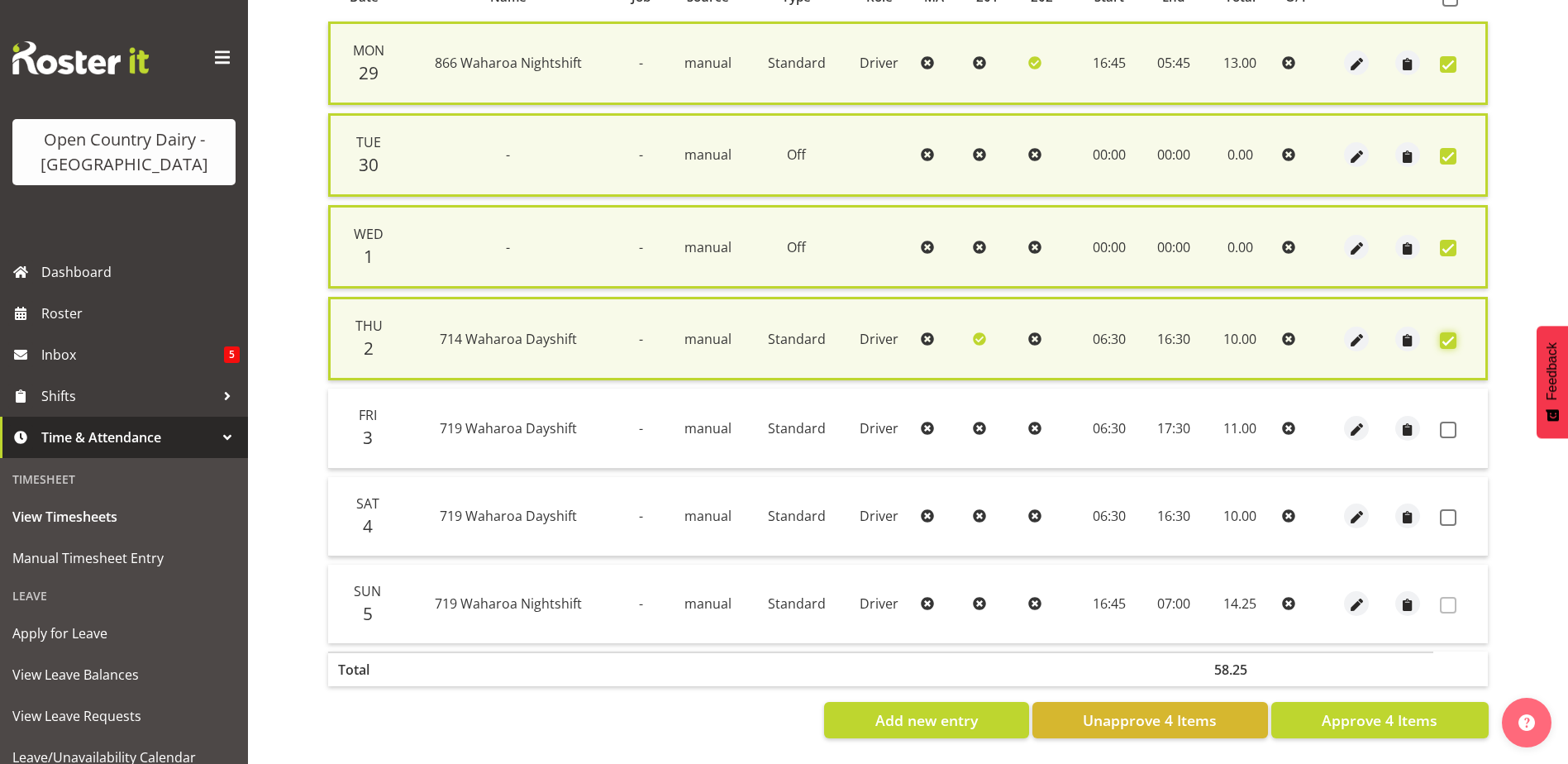
scroll to position [403, 0]
click at [1403, 710] on span "Approve 4 Items" at bounding box center [1379, 720] width 116 height 21
checkbox input "false"
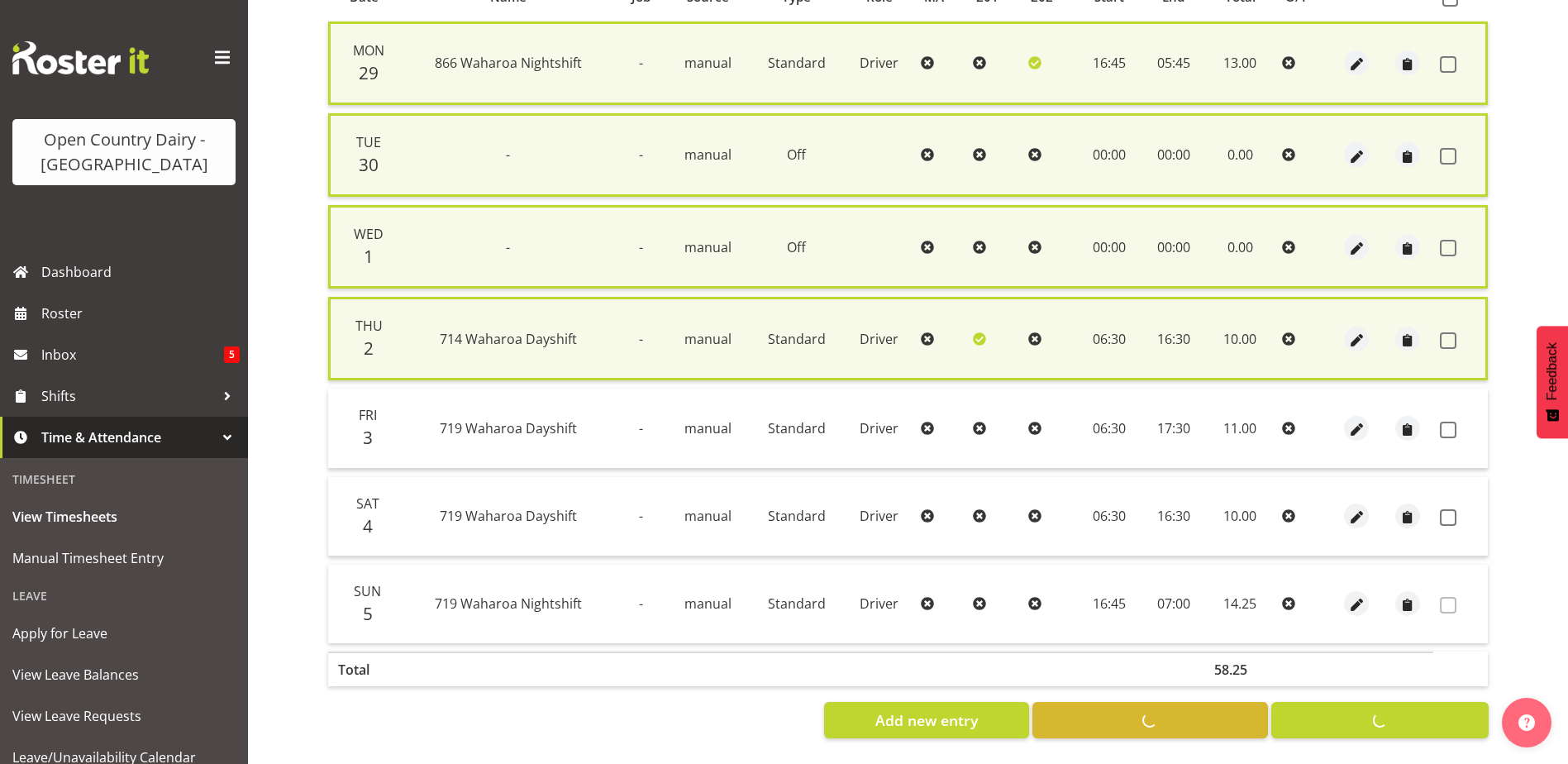
checkbox input "false"
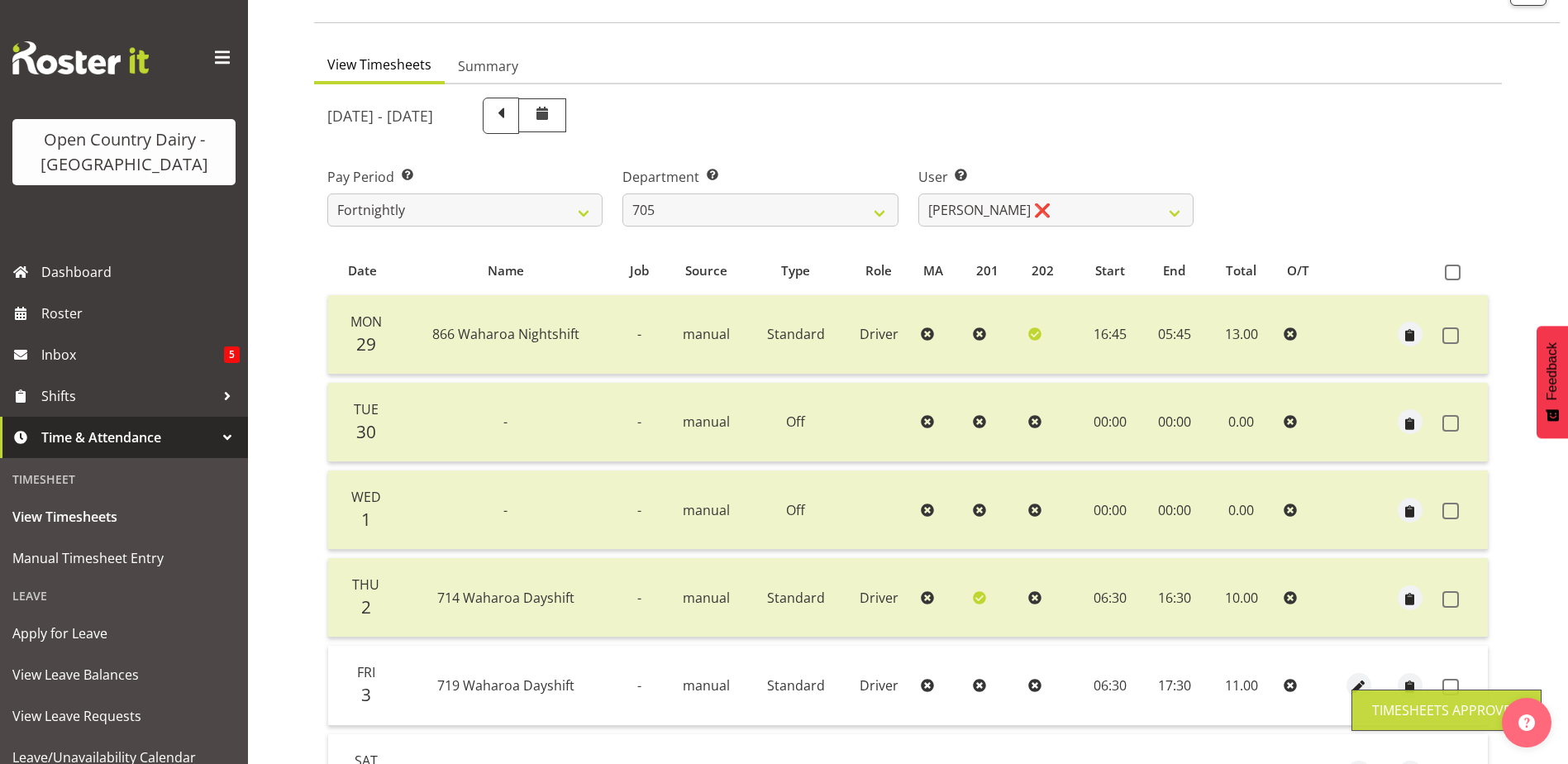
scroll to position [0, 0]
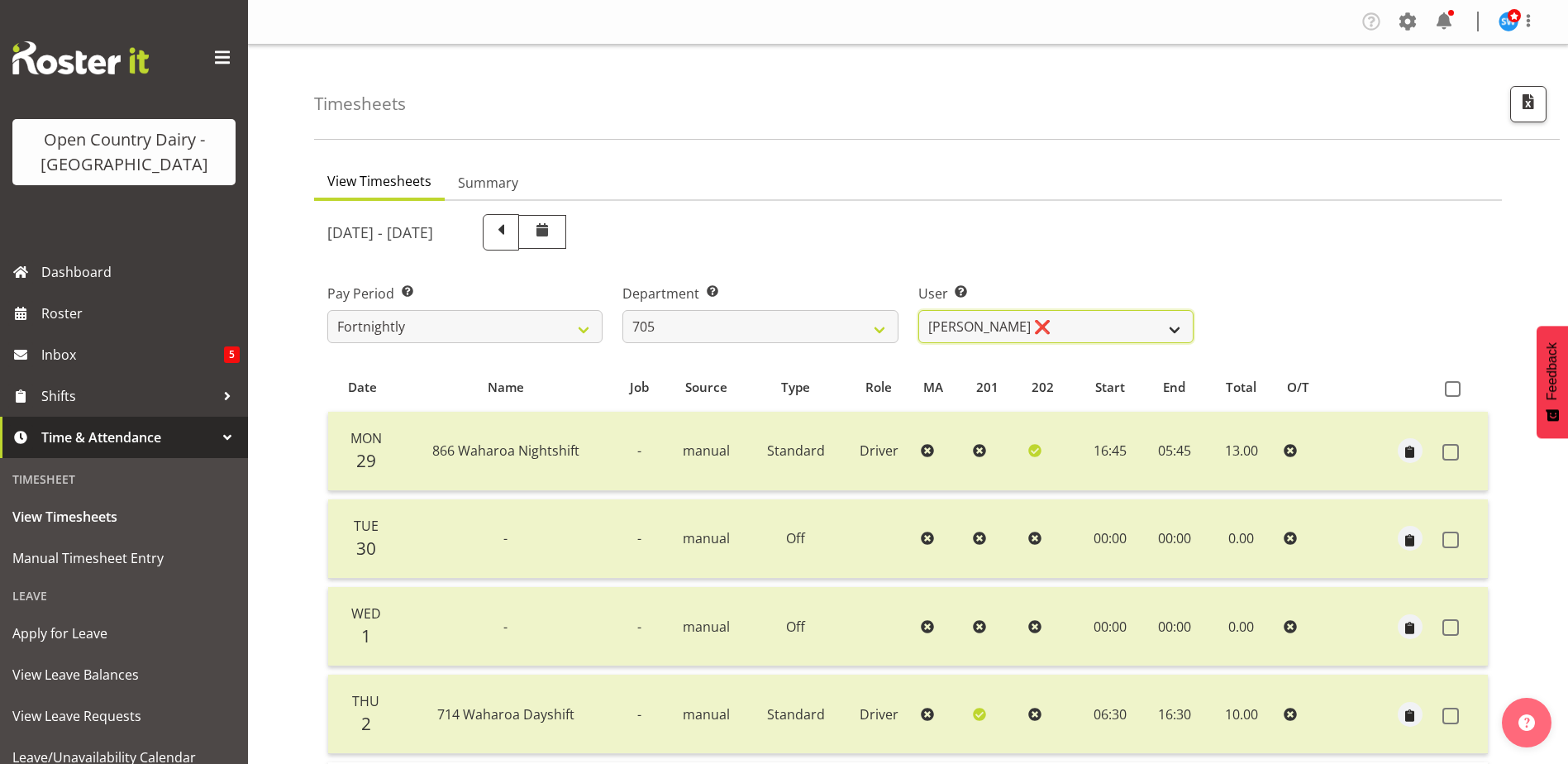
click at [1040, 327] on select "Chris Gibbs ❌ Colin Kelly ❌ Craig Cottam ❌ John May ❌" at bounding box center [1055, 326] width 275 height 33
click at [815, 322] on select "701 702 703 704 705 706 707 708 709 710 711 712 713 714 715 716 717 718 719 720" at bounding box center [759, 326] width 275 height 33
select select "721"
click at [622, 310] on select "701 702 703 704 705 706 707 708 709 710 711 712 713 714 715 716 717 718 719 720" at bounding box center [759, 326] width 275 height 33
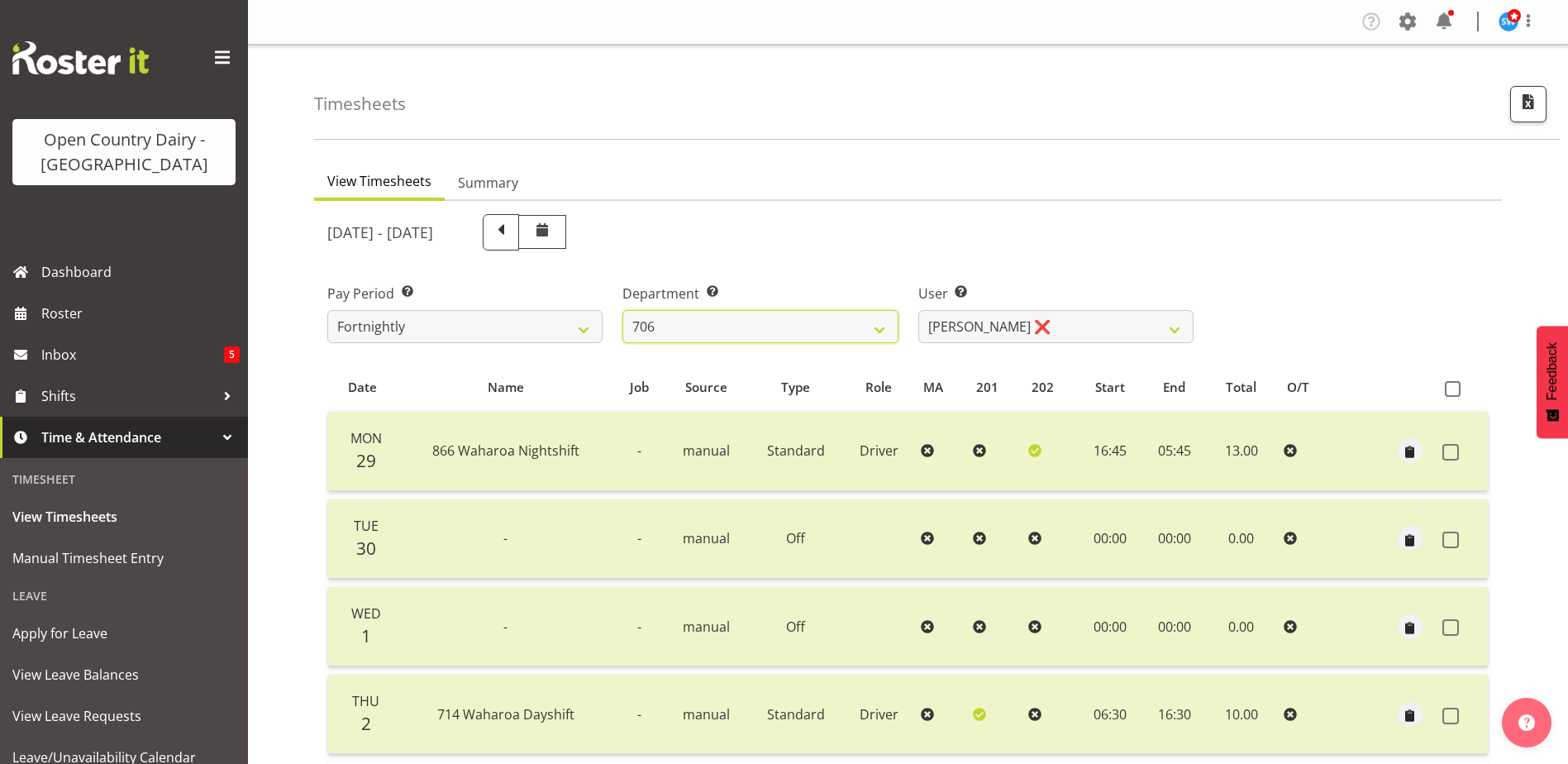
select select "11239"
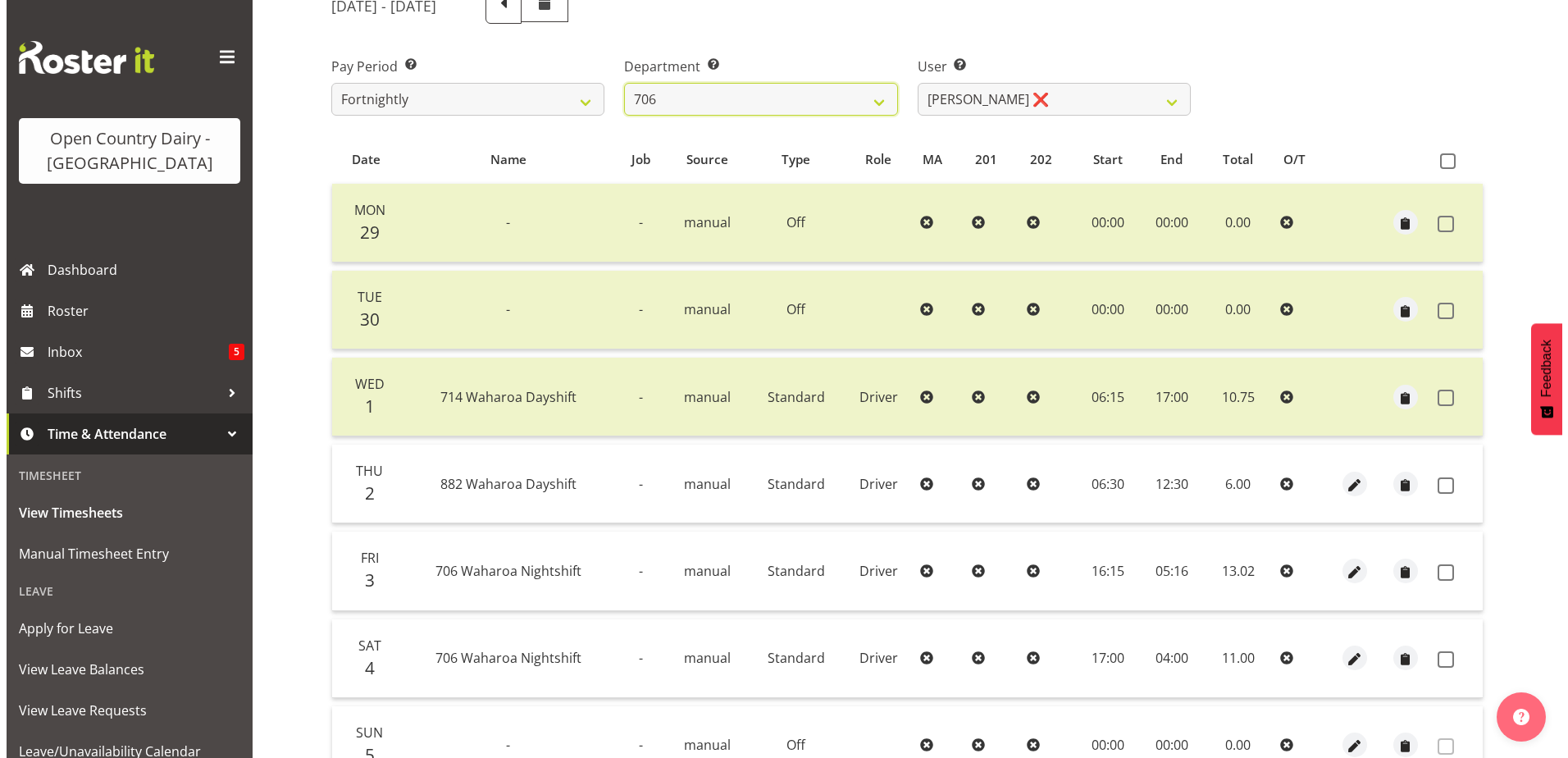
scroll to position [246, 0]
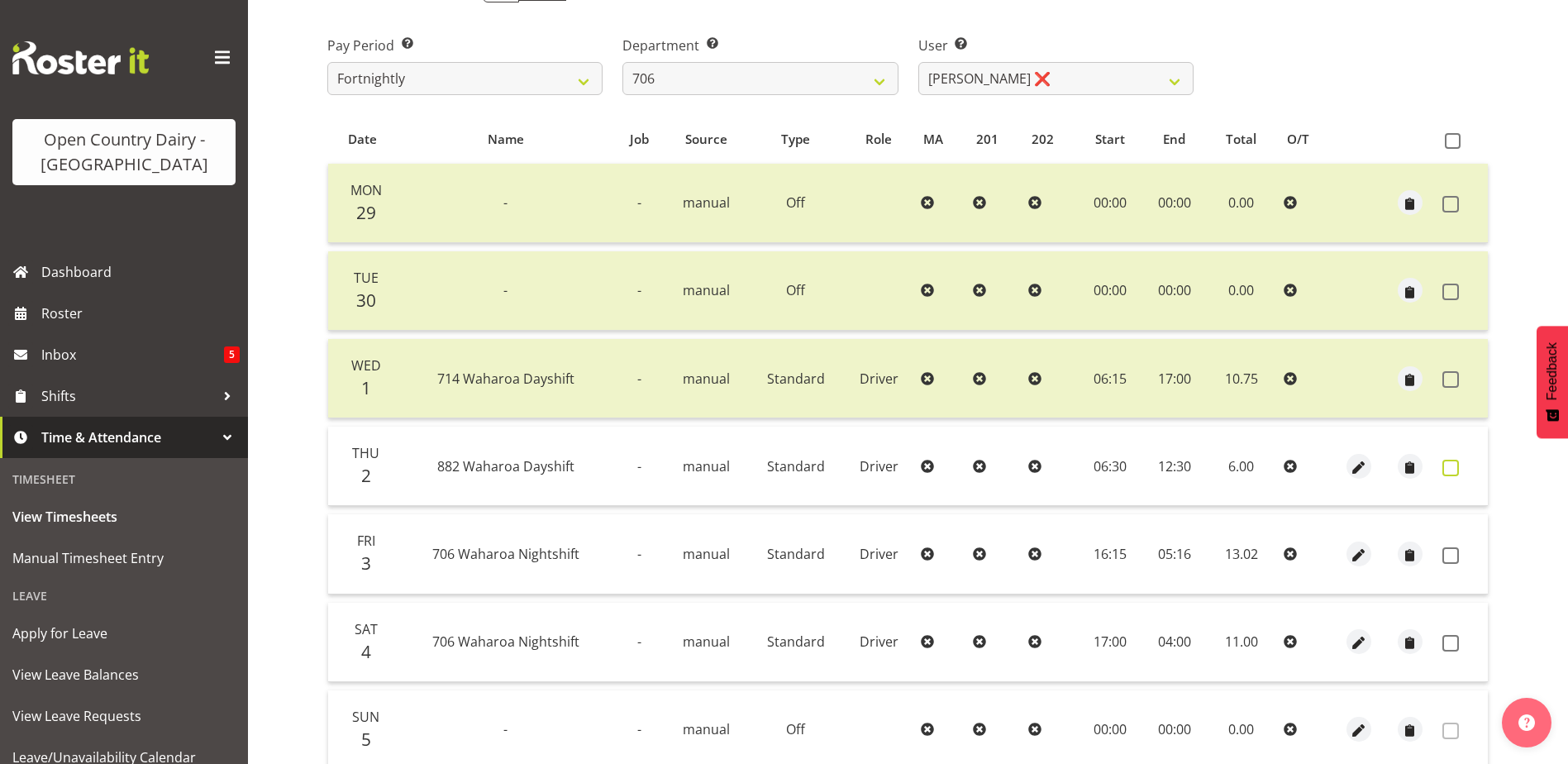
click at [1446, 471] on span at bounding box center [1451, 468] width 17 height 17
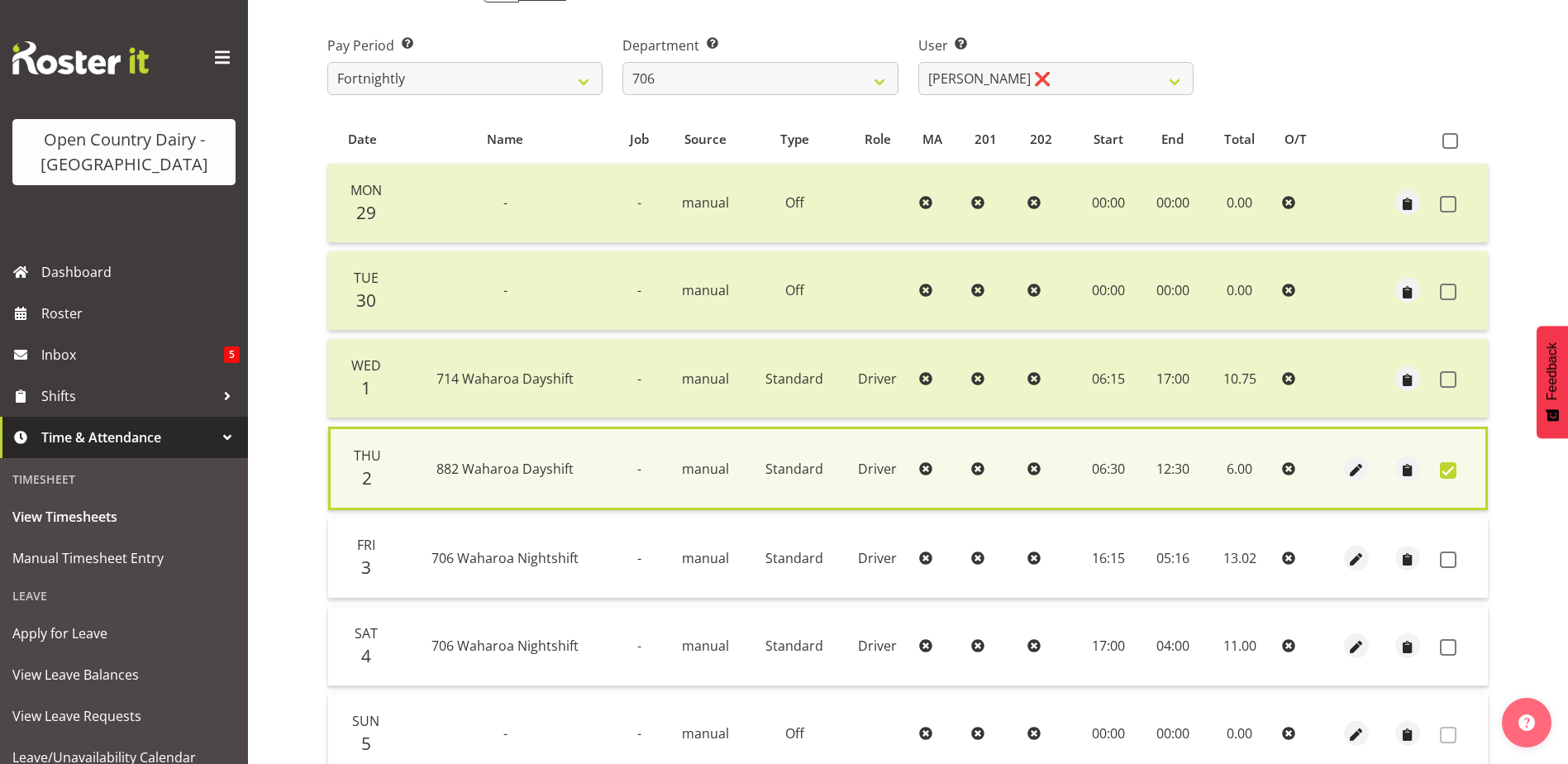
click at [1446, 470] on span at bounding box center [1448, 471] width 17 height 17
checkbox input "false"
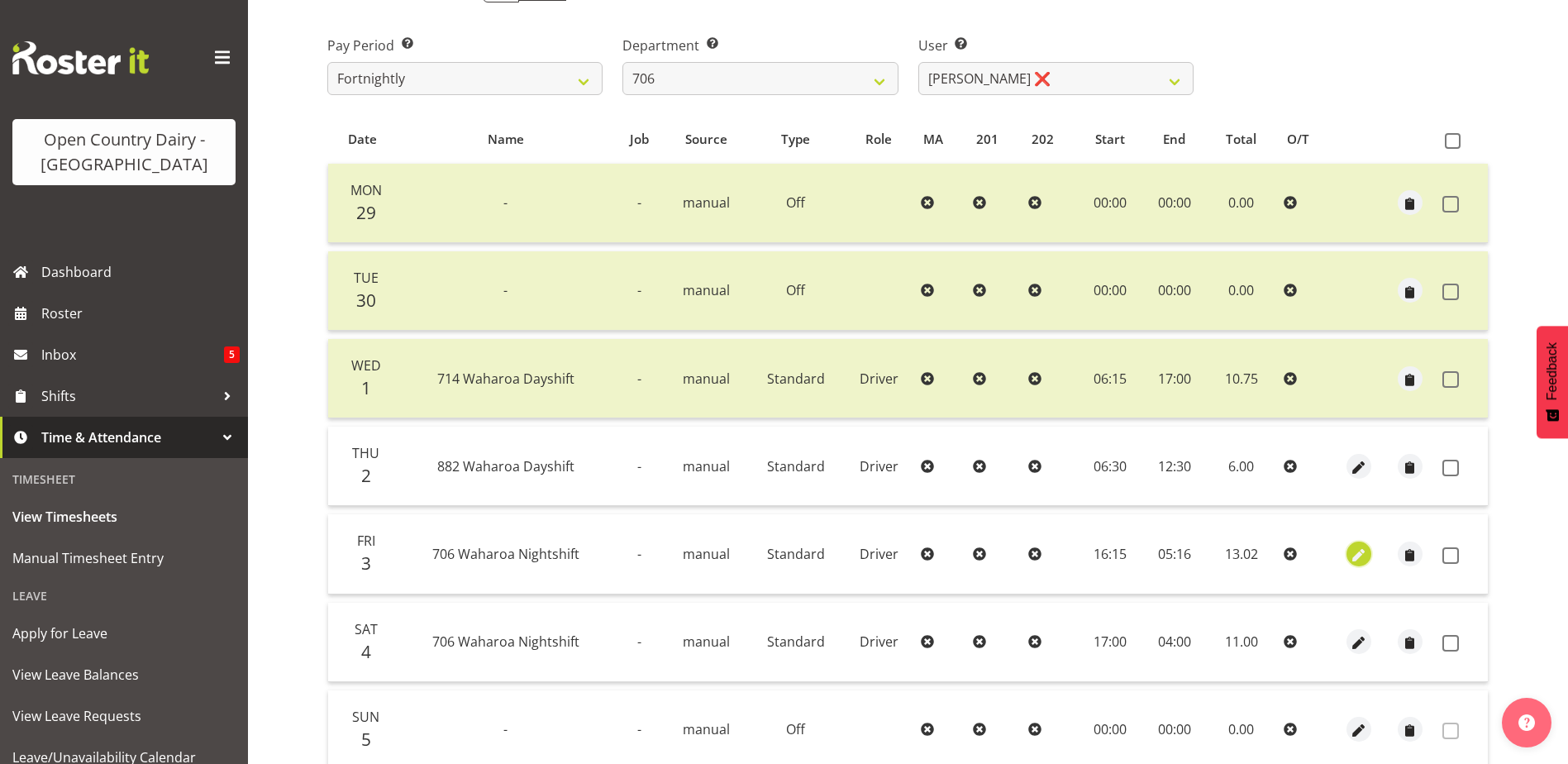
click at [1360, 553] on span "button" at bounding box center [1358, 555] width 19 height 19
select select "Standard"
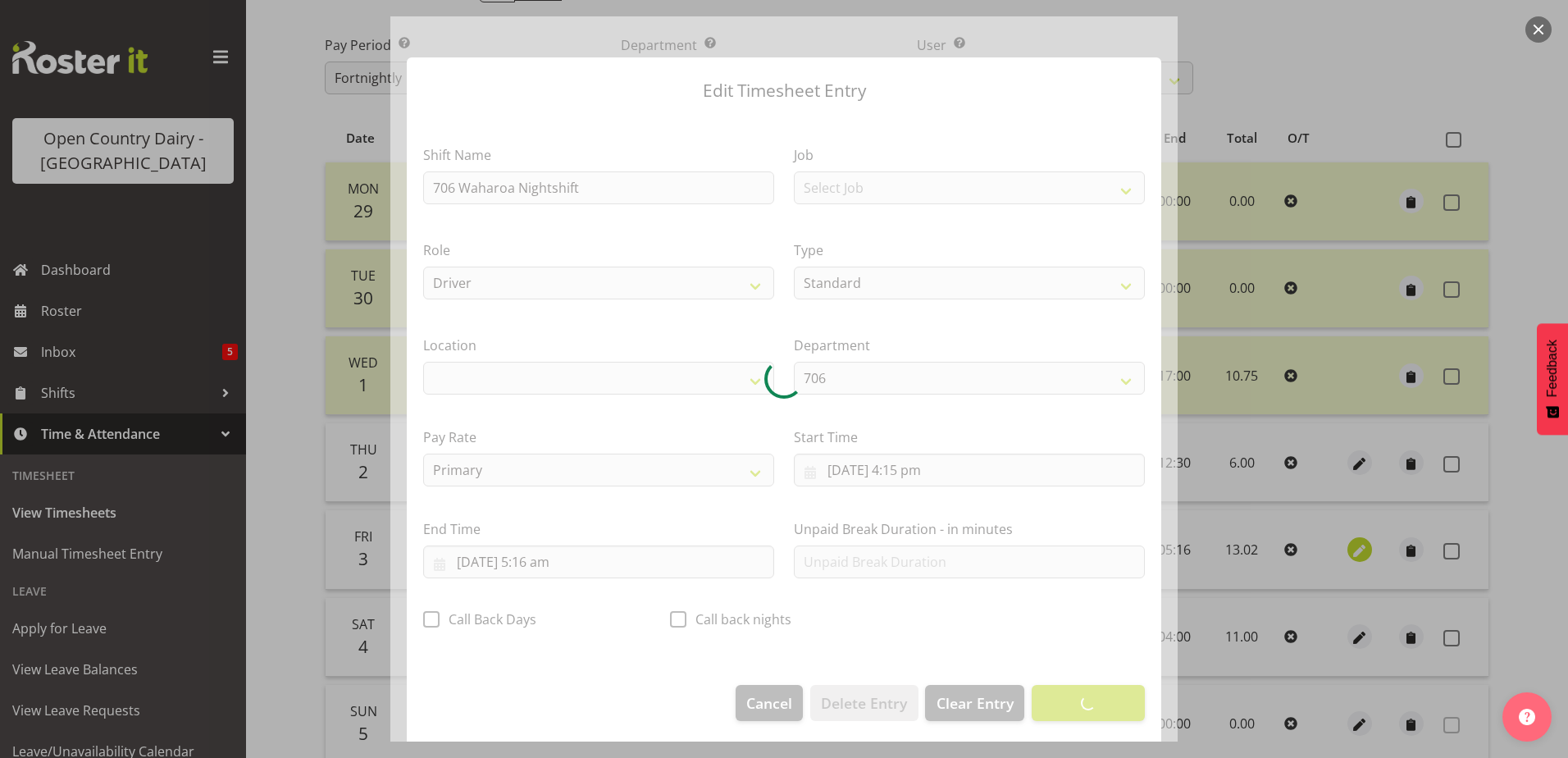
select select "1054"
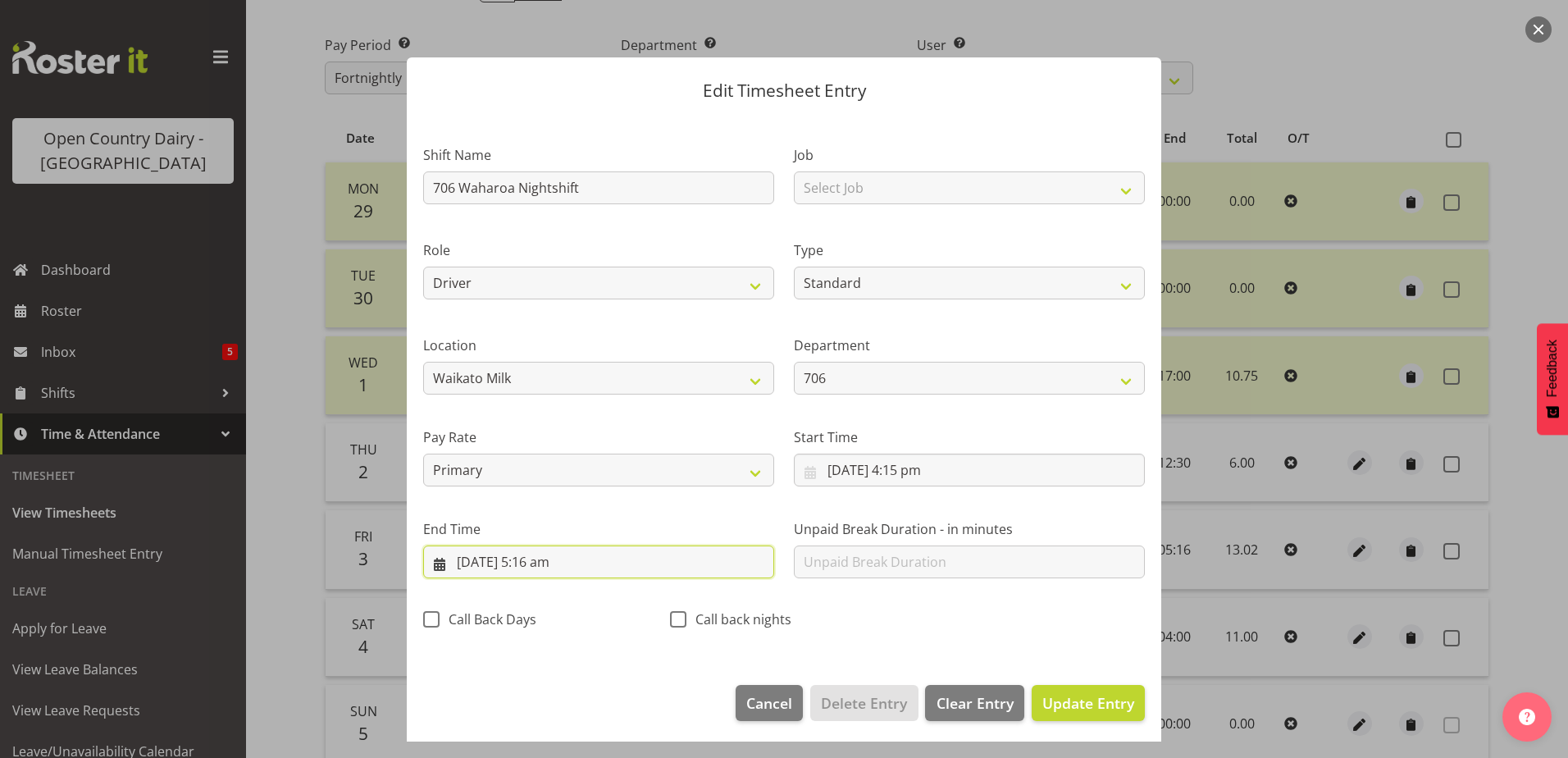
click at [534, 557] on input "4/10/2025, 5:16 am" at bounding box center [598, 561] width 351 height 33
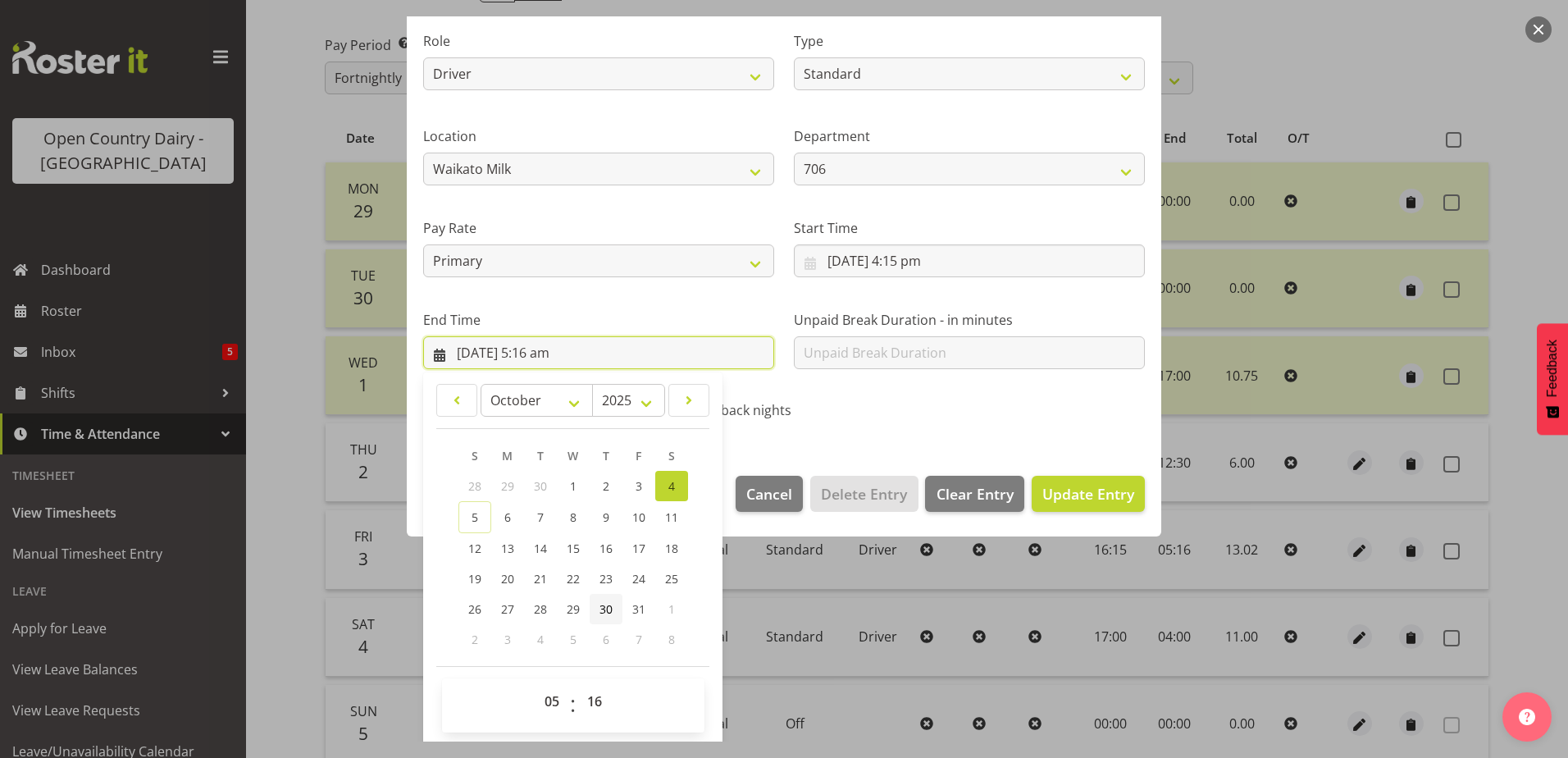
scroll to position [212, 0]
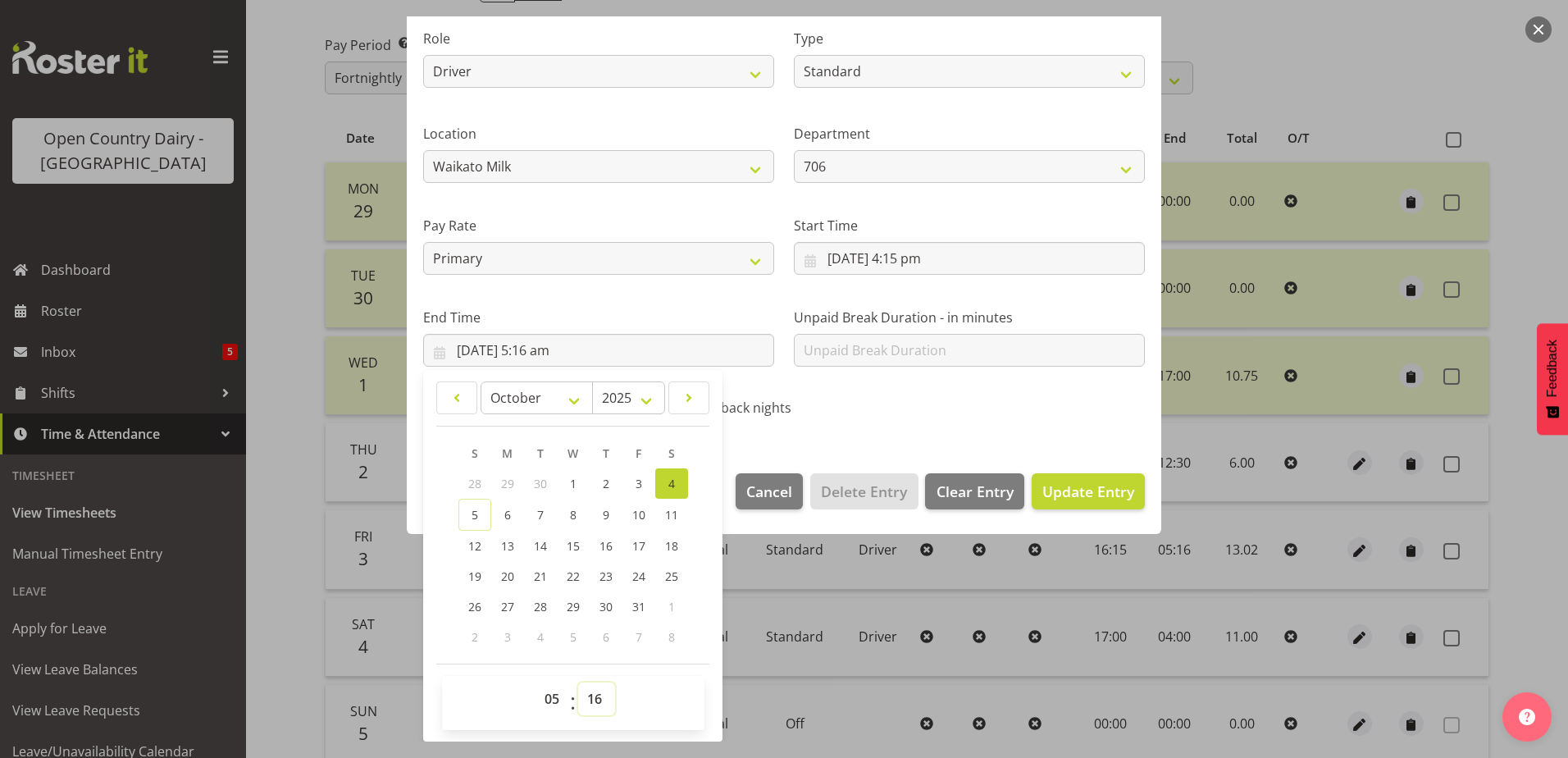
click at [593, 702] on select "00 01 02 03 04 05 06 07 08 09 10 11 12 13 14 15 16 17 18 19 20 21 22 23 24 25 2…" at bounding box center [596, 698] width 37 height 33
select select "15"
click at [578, 682] on select "00 01 02 03 04 05 06 07 08 09 10 11 12 13 14 15 16 17 18 19 20 21 22 23 24 25 2…" at bounding box center [596, 698] width 37 height 33
type input "4/10/2025, 5:15 am"
click at [1054, 485] on span "Update Entry" at bounding box center [1088, 490] width 92 height 19
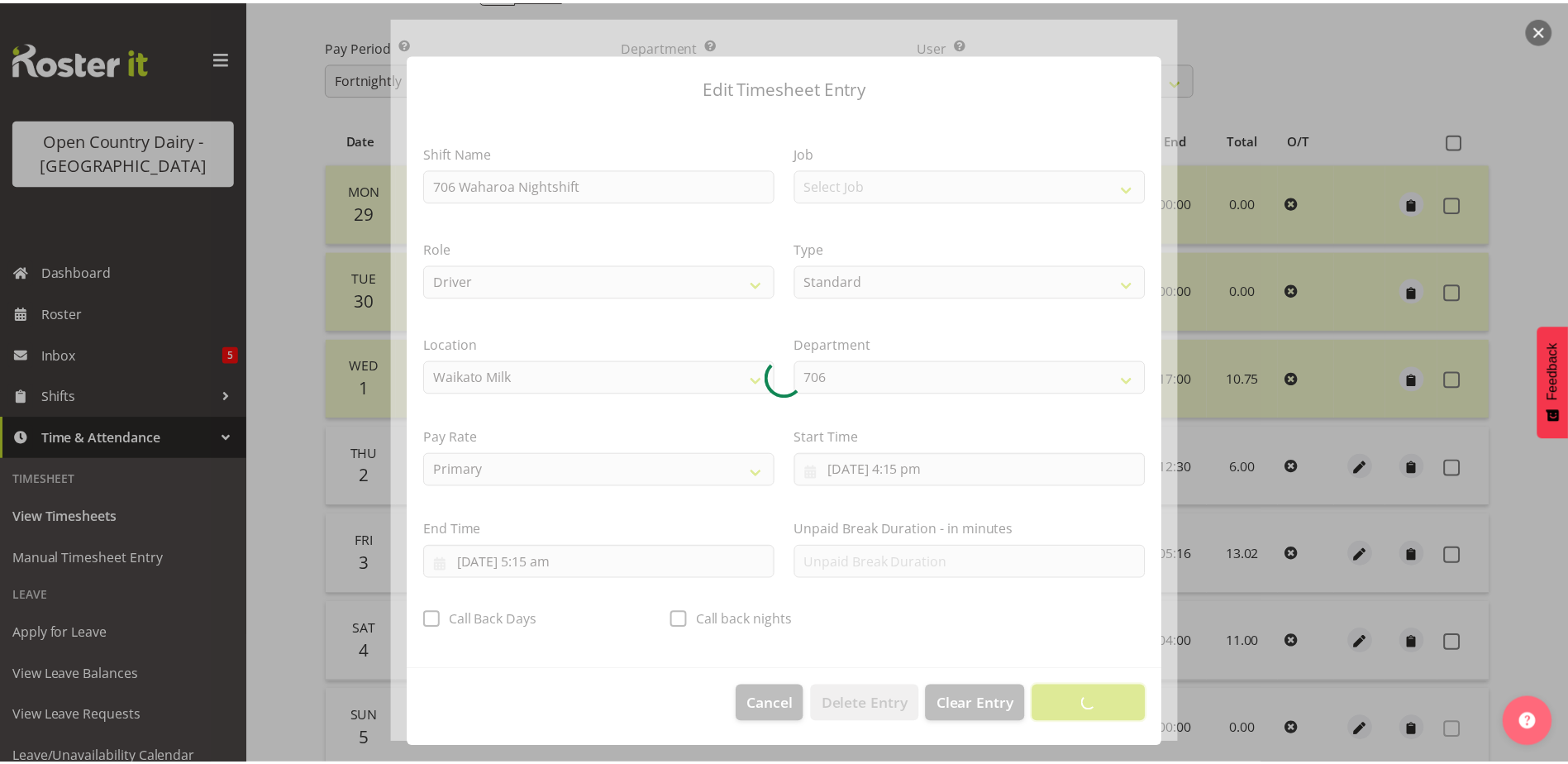
scroll to position [4, 0]
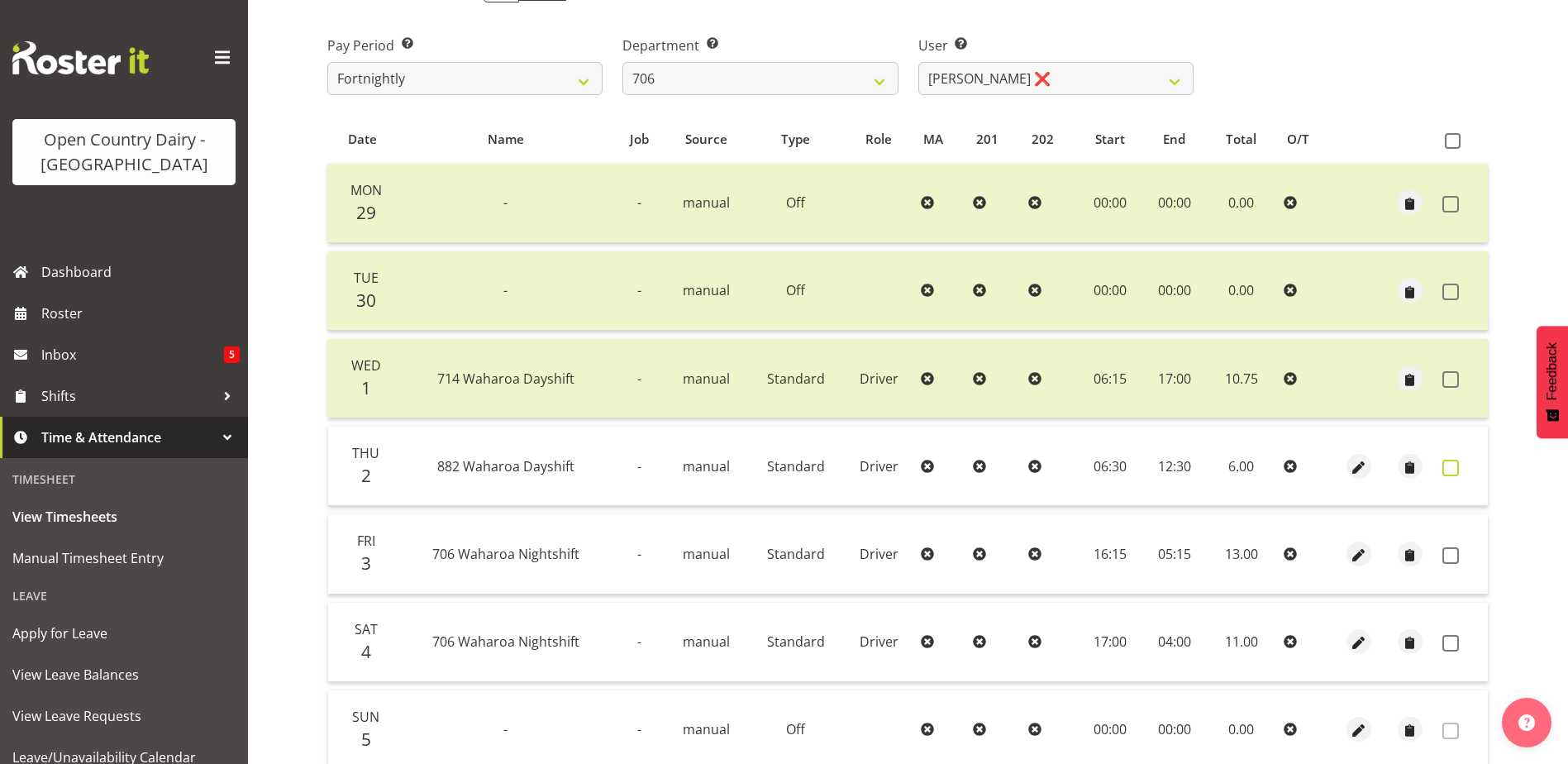
click at [1450, 466] on span at bounding box center [1451, 468] width 17 height 17
checkbox input "true"
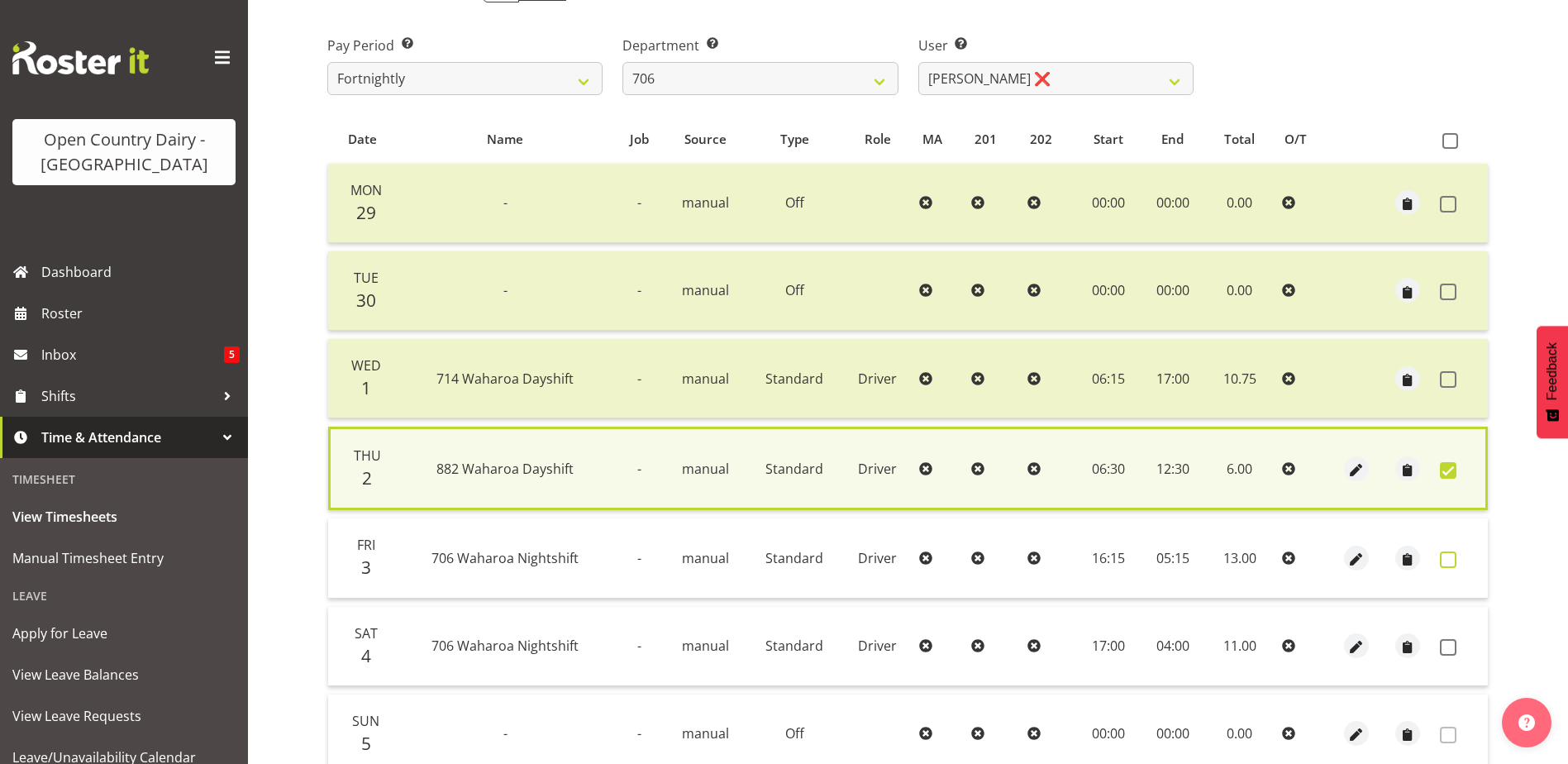
click at [1444, 558] on span at bounding box center [1448, 560] width 17 height 17
checkbox input "true"
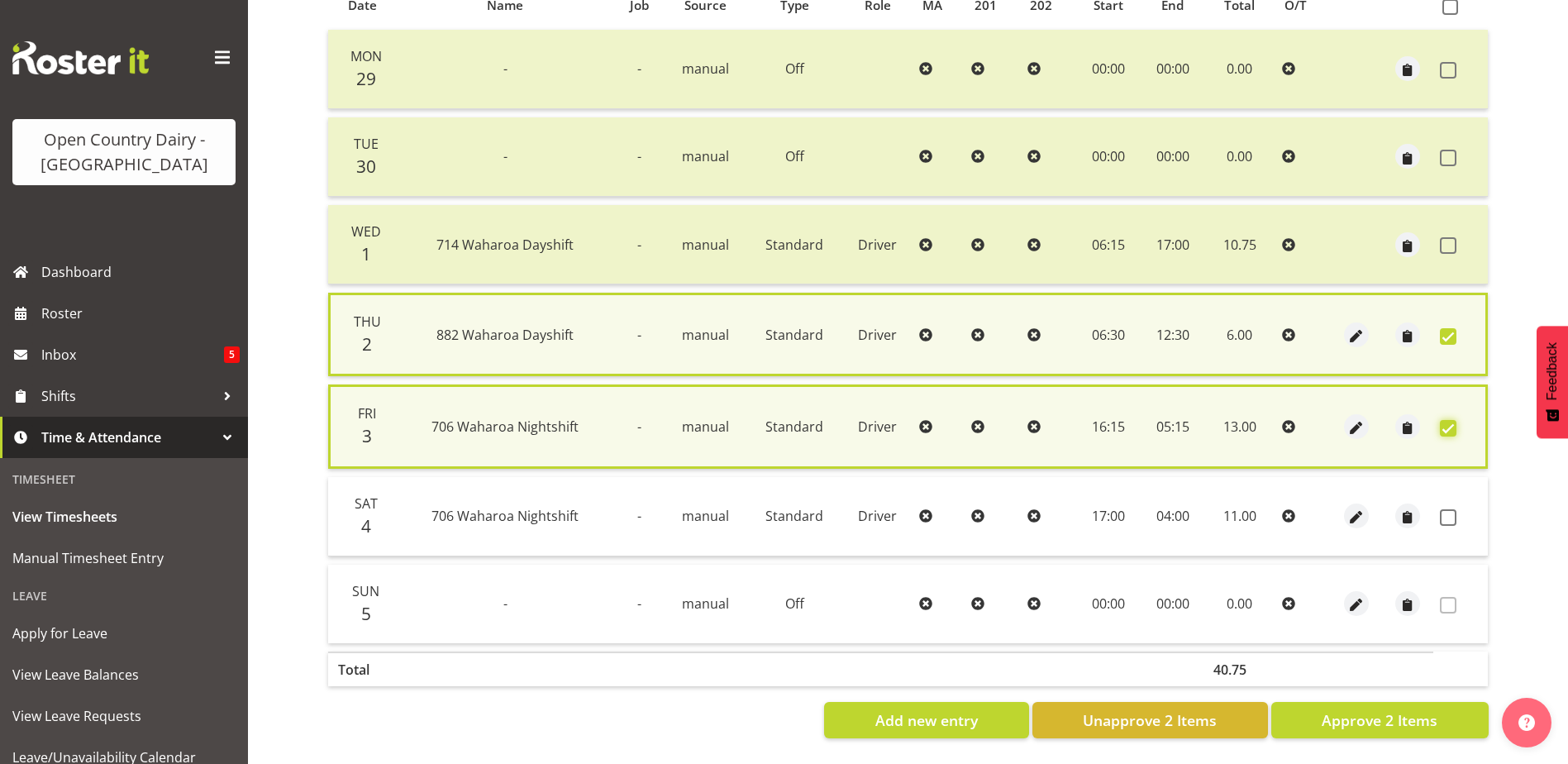
scroll to position [394, 0]
click at [1395, 710] on span "Approve 2 Items" at bounding box center [1379, 720] width 116 height 21
checkbox input "false"
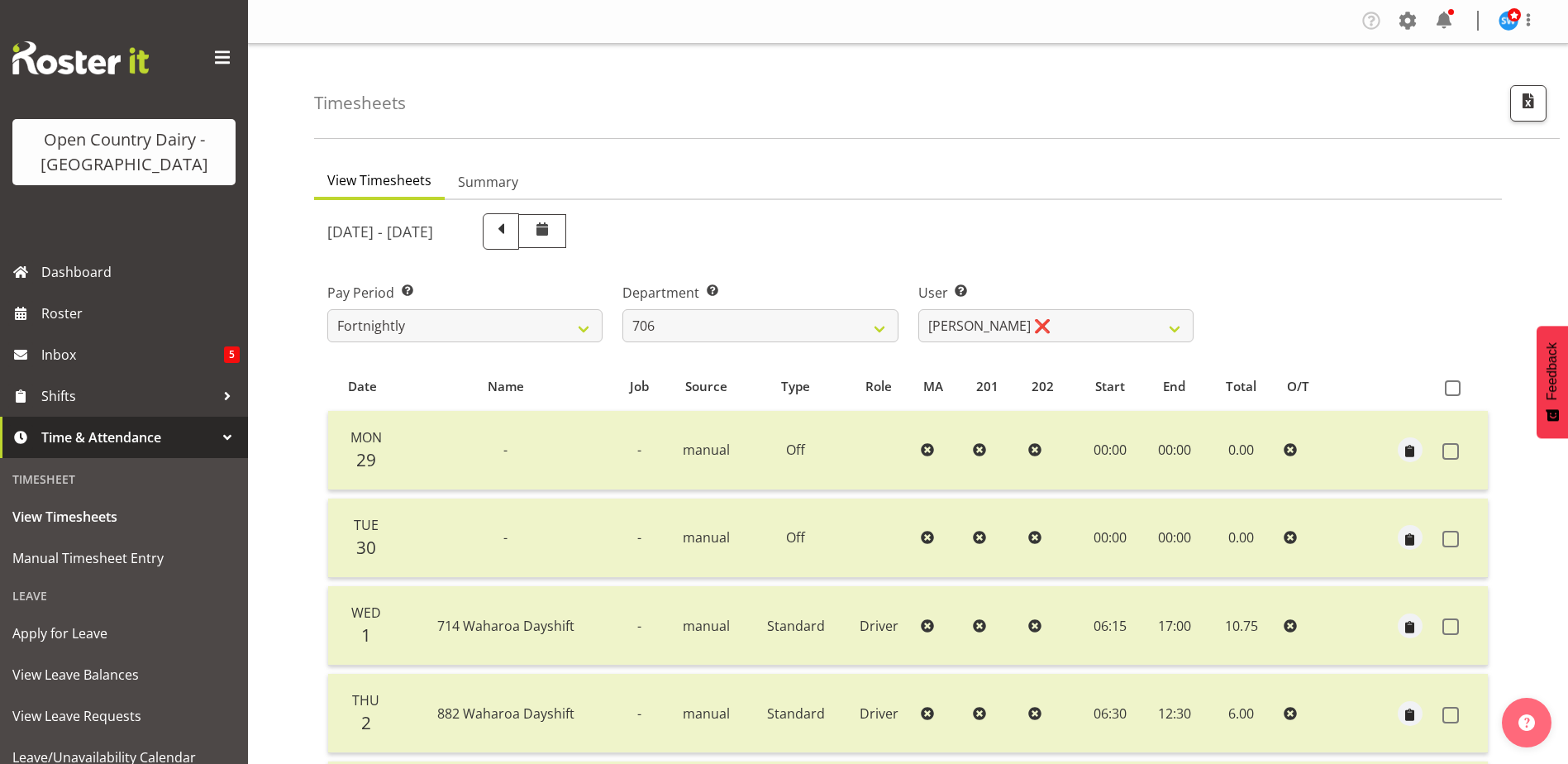
scroll to position [0, 0]
click at [1098, 332] on select "Andrew Kearns ❌ Len Symons ❌ Mark Ansley ❌ Paul Griffin ❌" at bounding box center [1055, 326] width 275 height 33
select select "10389"
click at [918, 310] on select "Andrew Kearns ❌ Len Symons ❌ Mark Ansley ❌ Paul Griffin ❌" at bounding box center [1055, 326] width 275 height 33
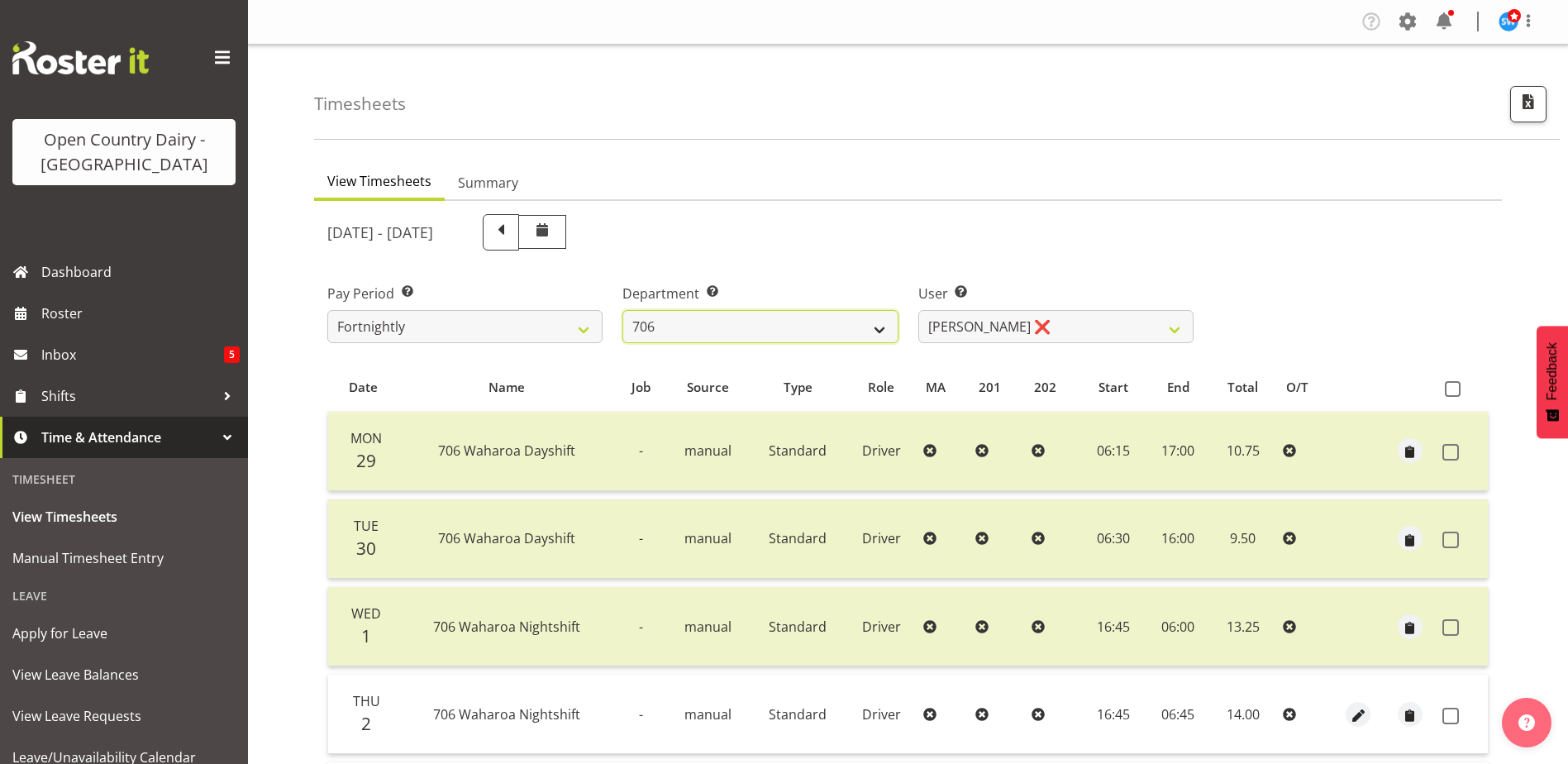
click at [761, 330] on select "701 702 703 704 705 706 707 708 709 710 711 712 713 714 715 716 717 718 719 720" at bounding box center [759, 326] width 275 height 33
select select "811"
click at [622, 310] on select "701 702 703 704 705 706 707 708 709 710 711 712 713 714 715 716 717 718 719 720" at bounding box center [759, 326] width 275 height 33
select select "8161"
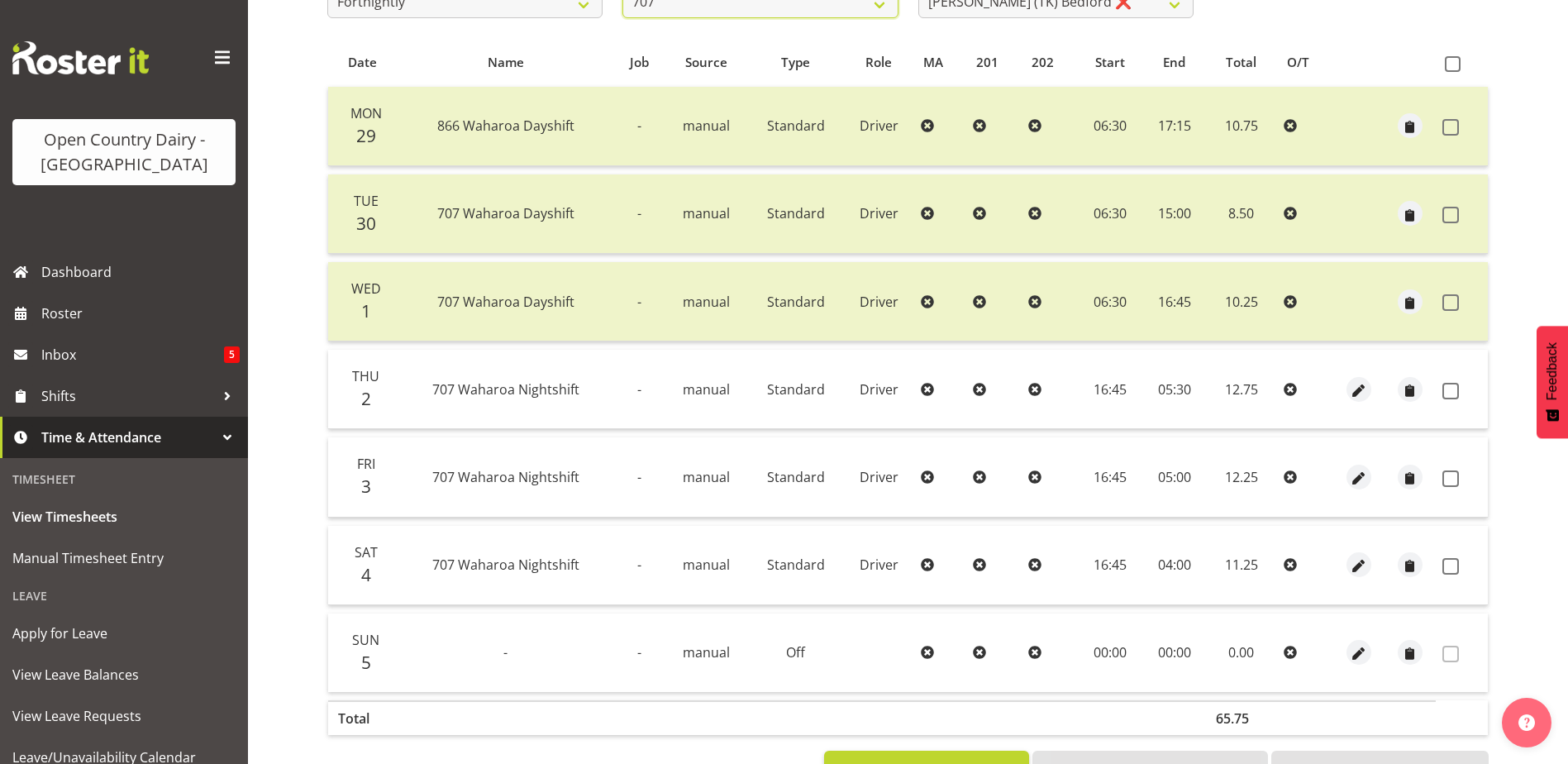
scroll to position [331, 0]
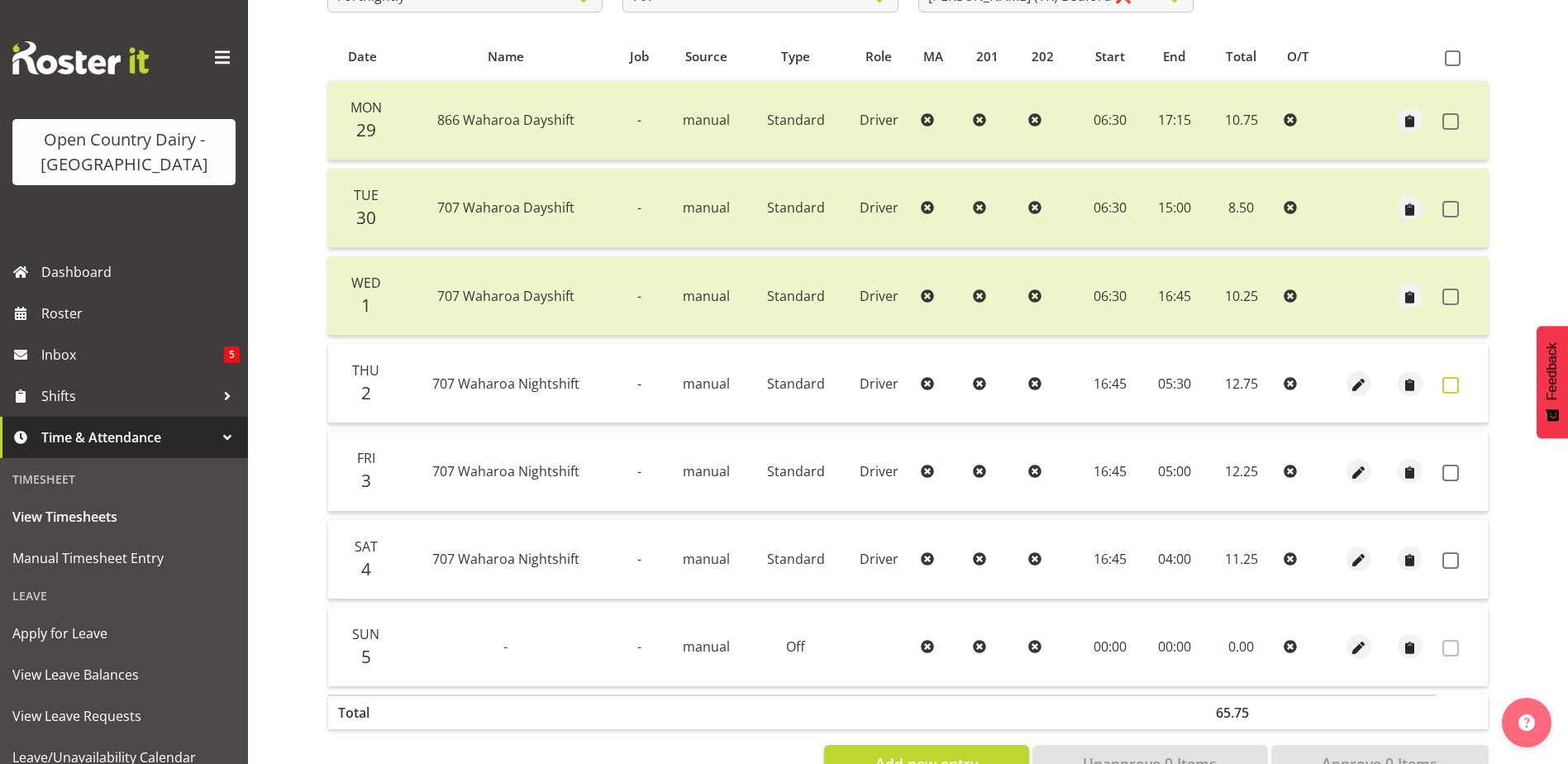
click at [1448, 382] on span at bounding box center [1451, 386] width 17 height 17
checkbox input "true"
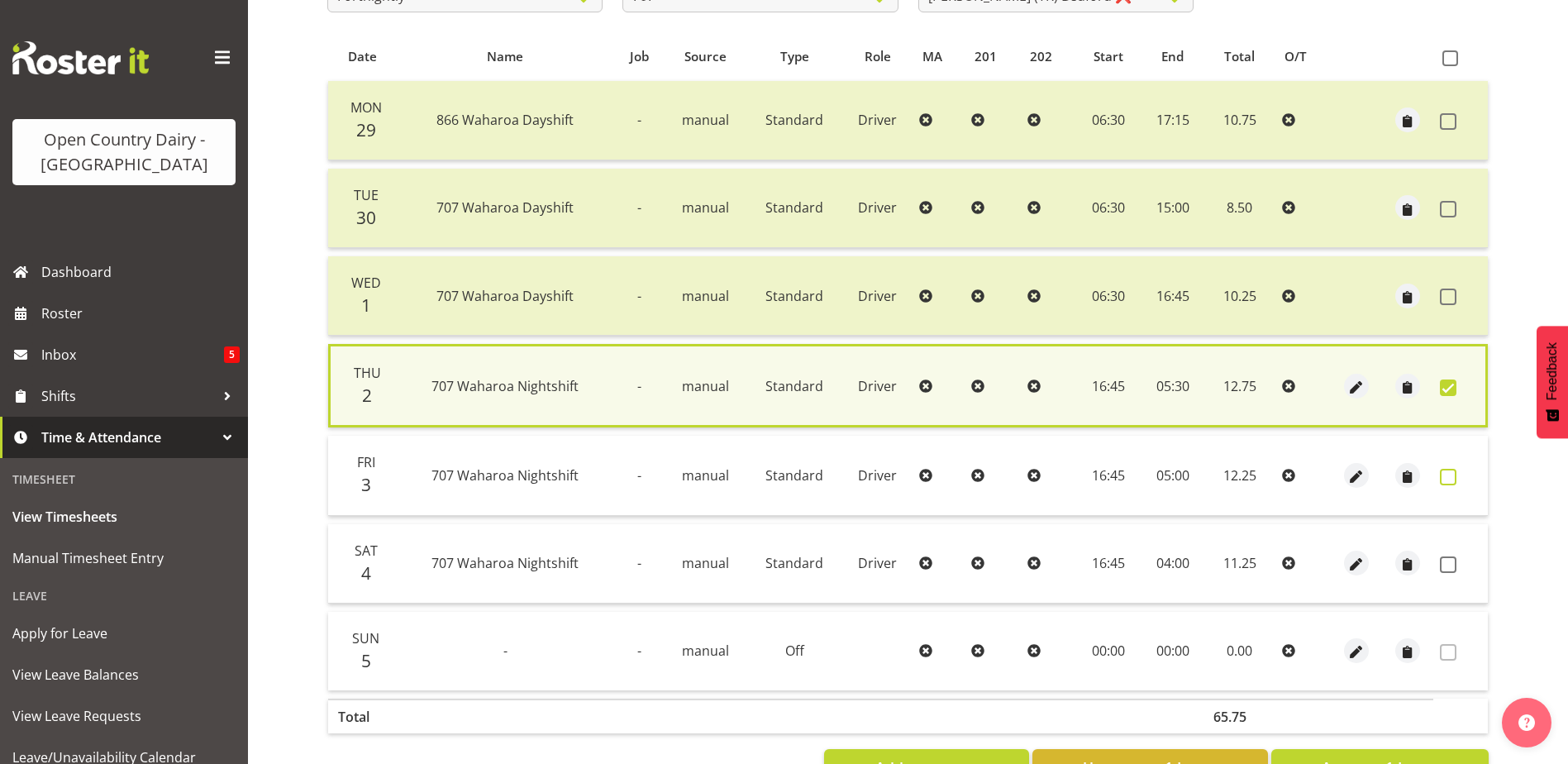
click at [1448, 473] on span at bounding box center [1448, 477] width 17 height 17
checkbox input "true"
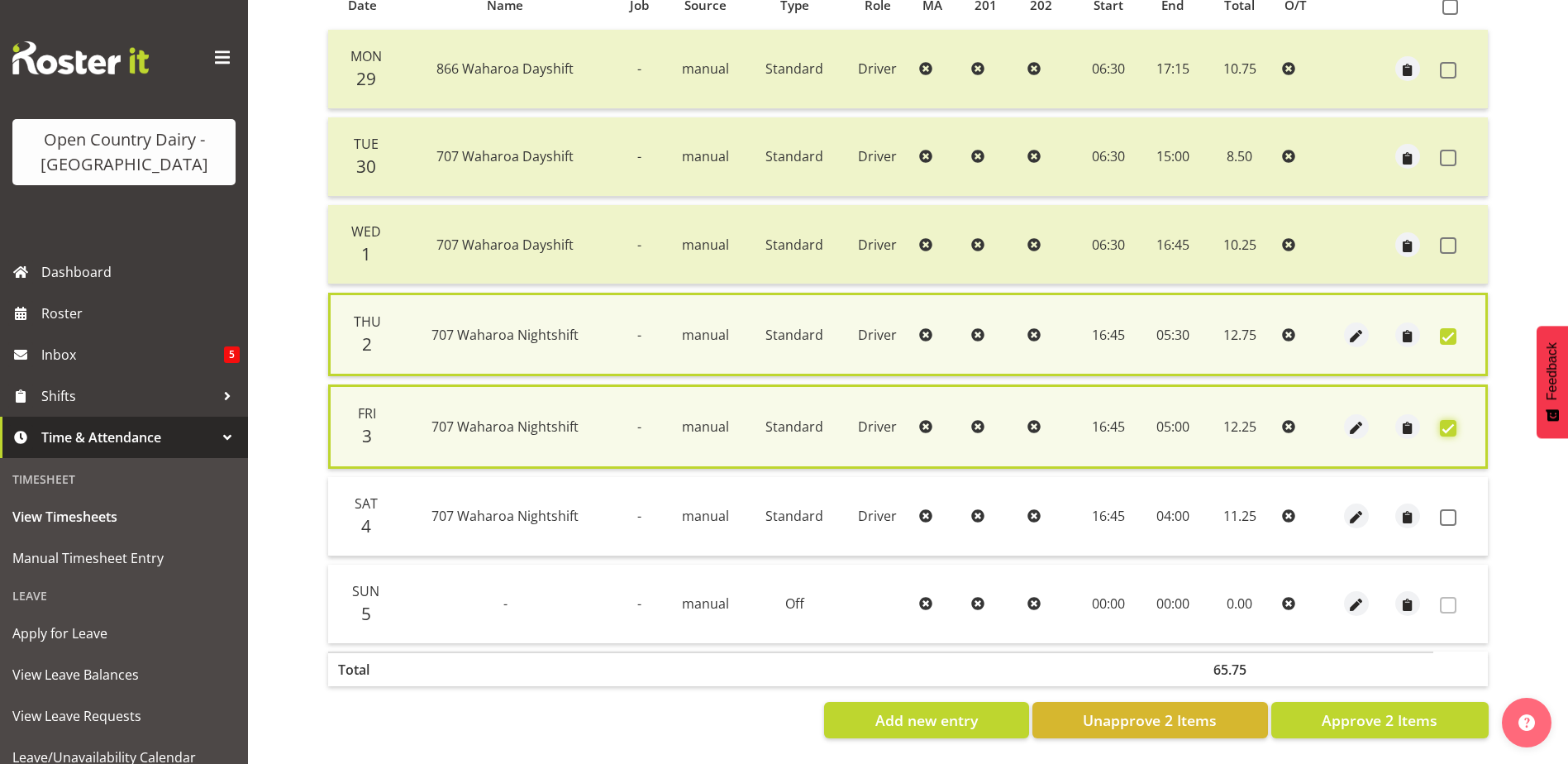
scroll to position [394, 0]
click at [1421, 710] on span "Approve 2 Items" at bounding box center [1379, 720] width 116 height 21
checkbox input "false"
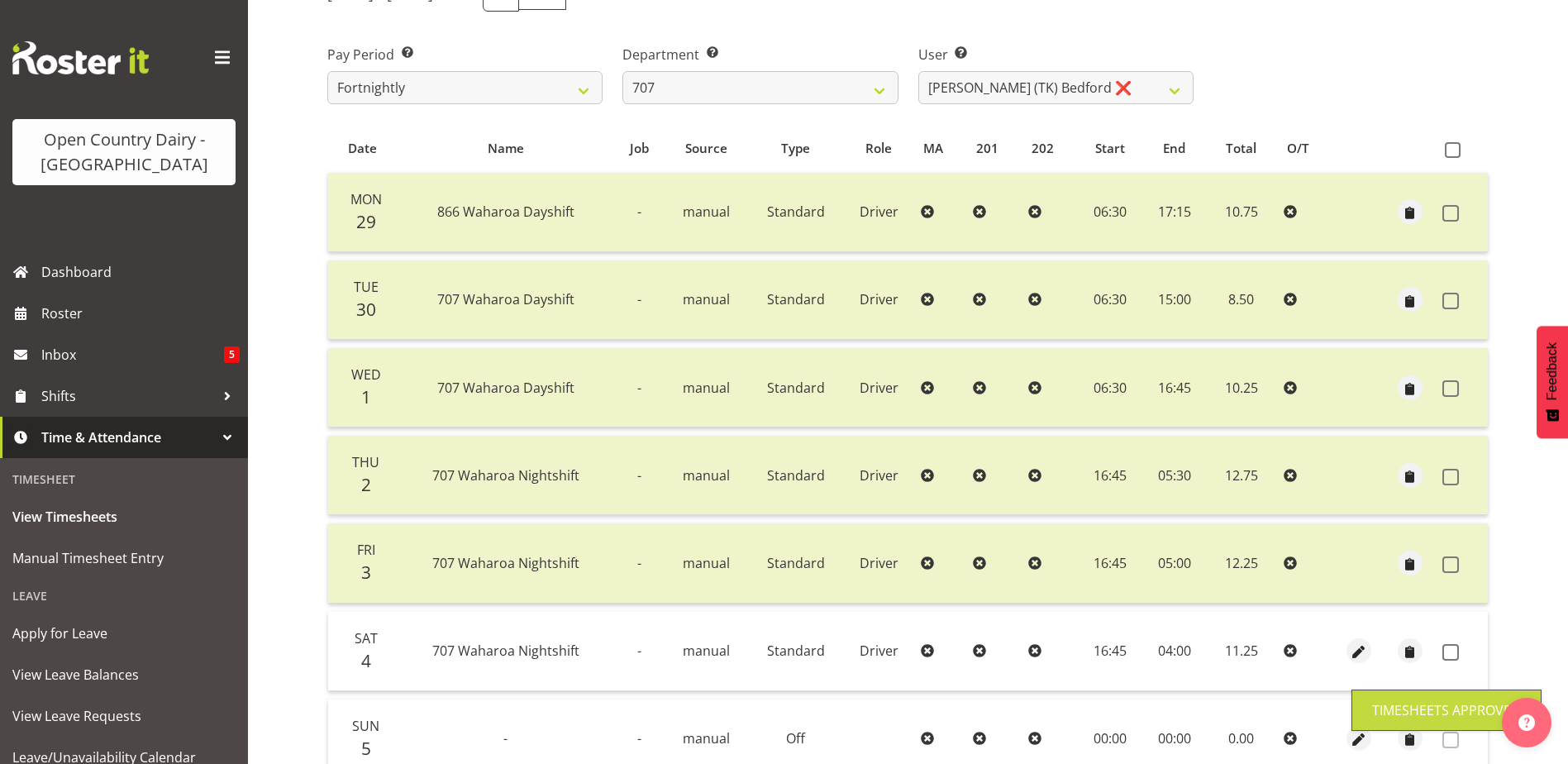
scroll to position [55, 0]
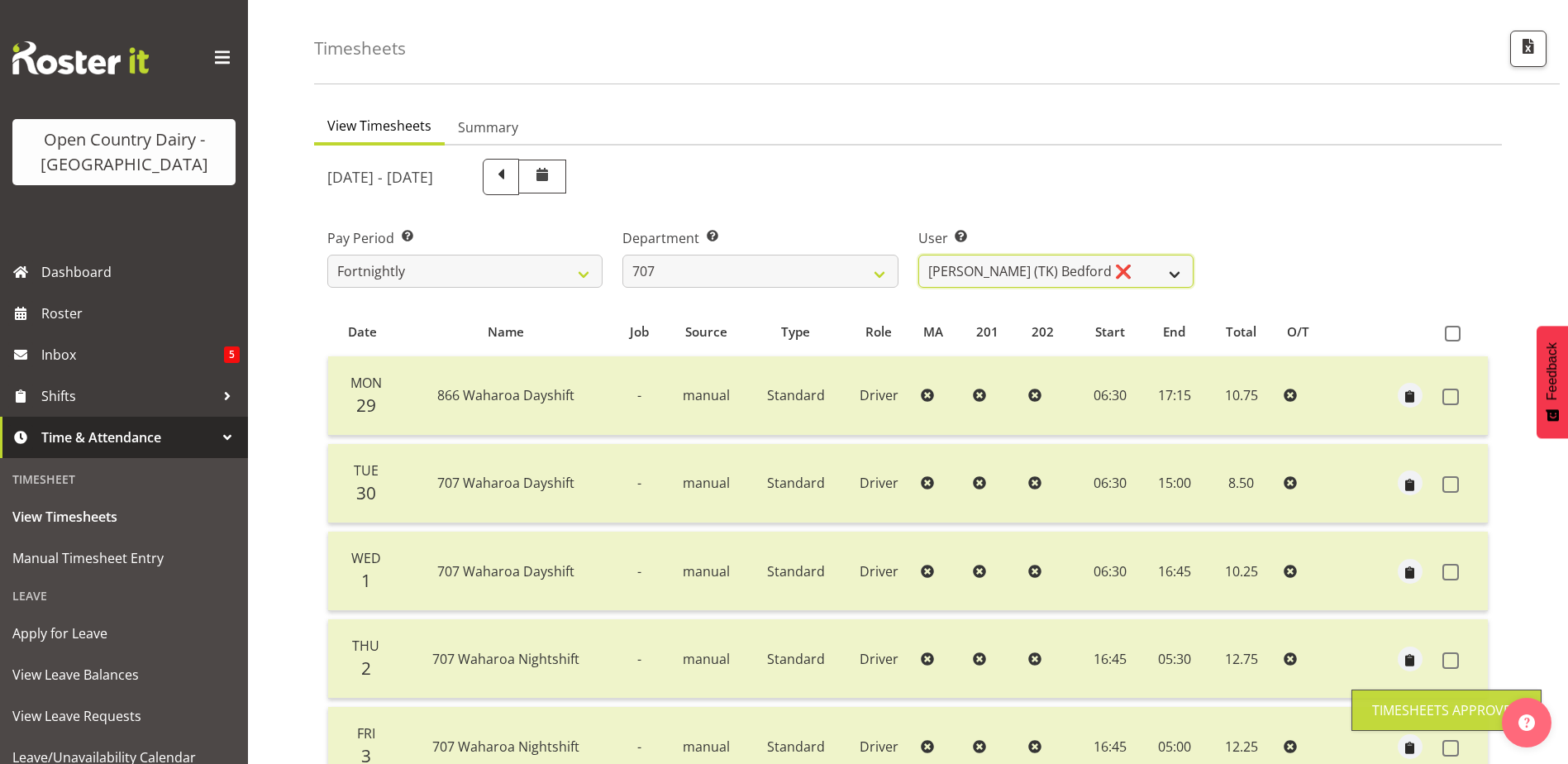
click at [1024, 276] on select "Alan (TK) Bedford ❌ David Foote (Junior) ❌ Mike Madden ❌" at bounding box center [1055, 270] width 275 height 33
select select "11706"
click at [918, 254] on select "Alan (TK) Bedford ❌ David Foote (Junior) ❌ Mike Madden ❌" at bounding box center [1055, 270] width 275 height 33
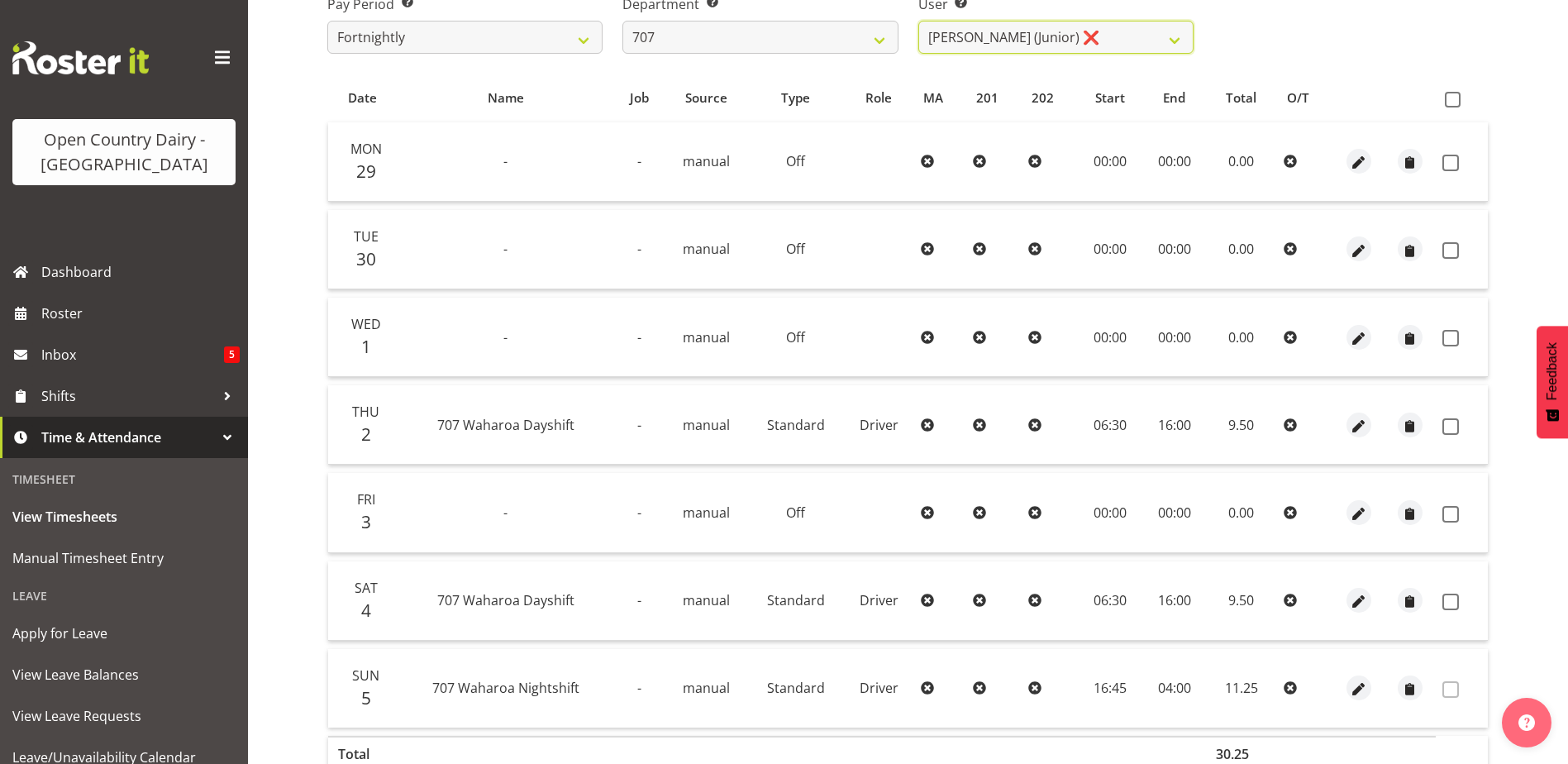
scroll to position [304, 0]
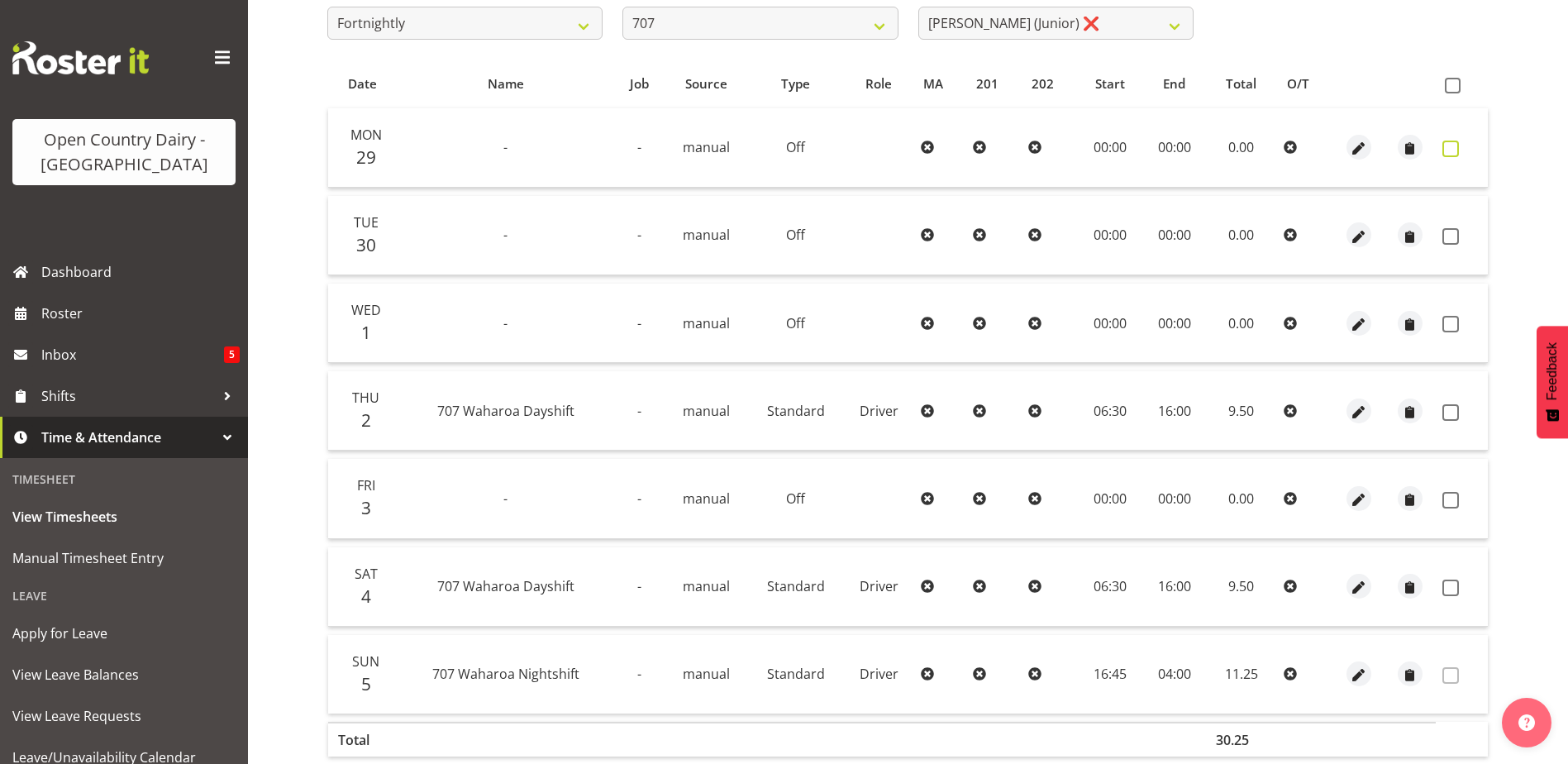
click at [1443, 147] on span at bounding box center [1451, 149] width 17 height 17
checkbox input "true"
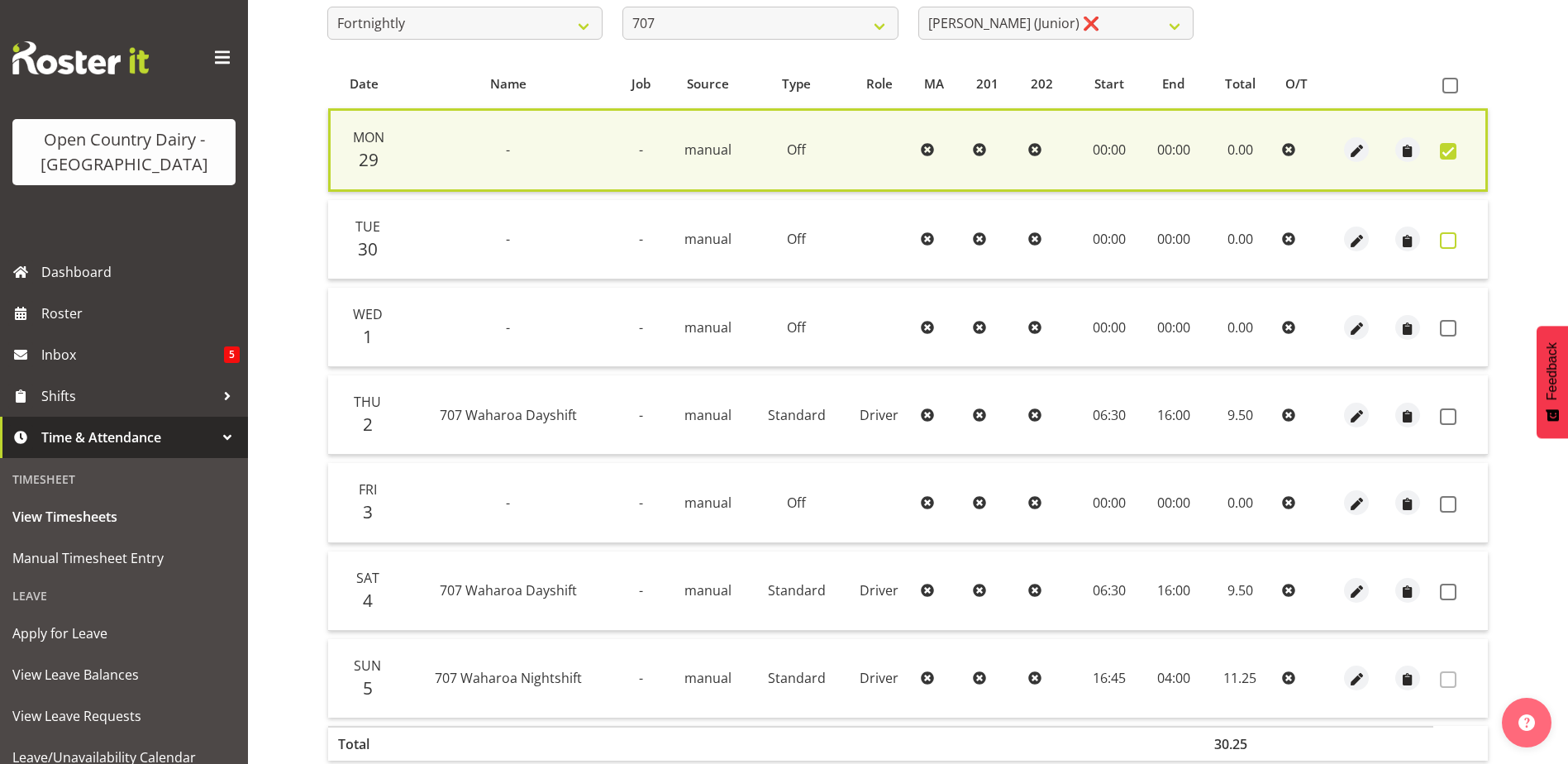
click at [1444, 240] on span at bounding box center [1448, 241] width 17 height 17
checkbox input "true"
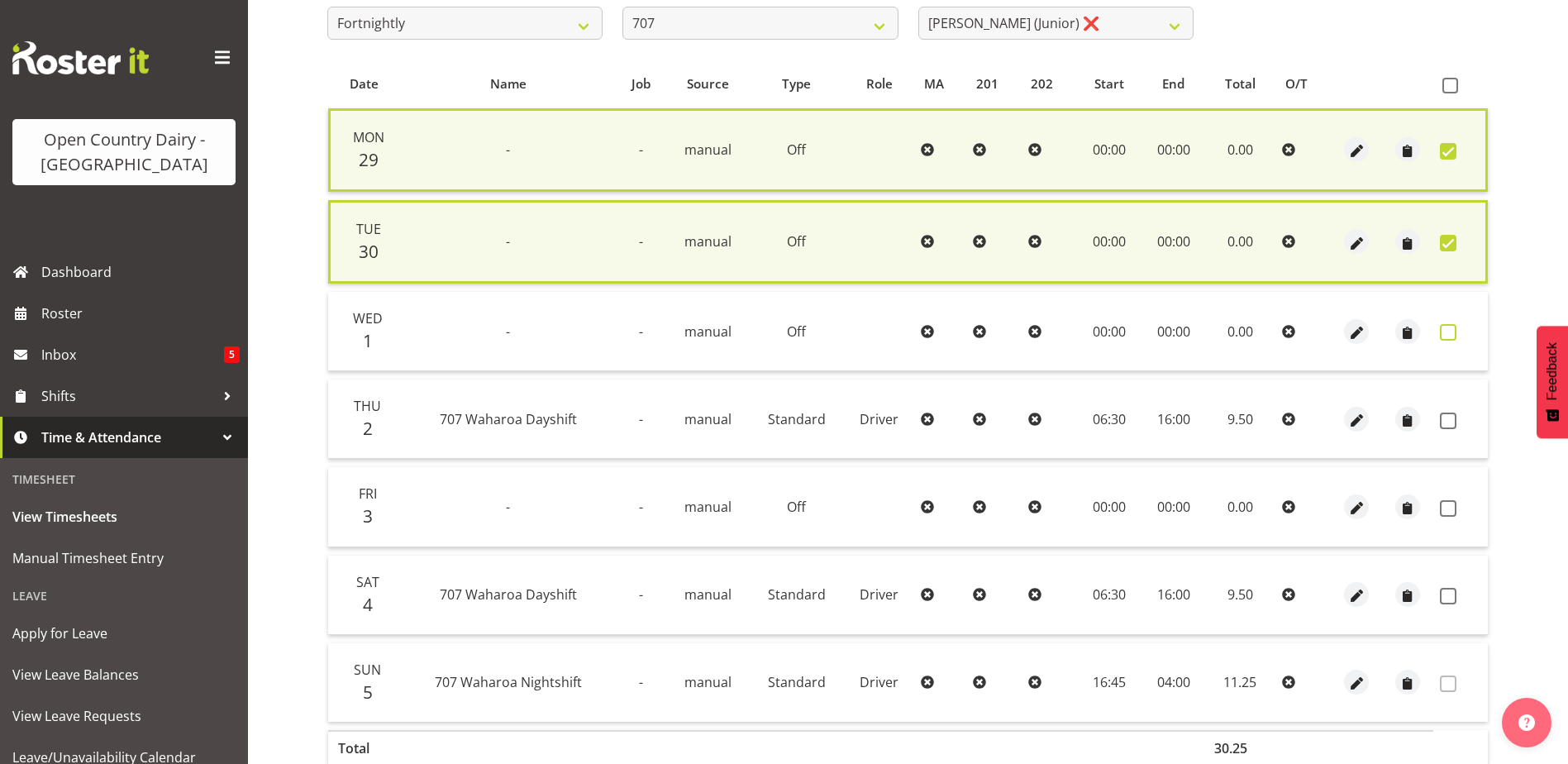
click at [1446, 331] on span at bounding box center [1448, 332] width 17 height 17
checkbox input "true"
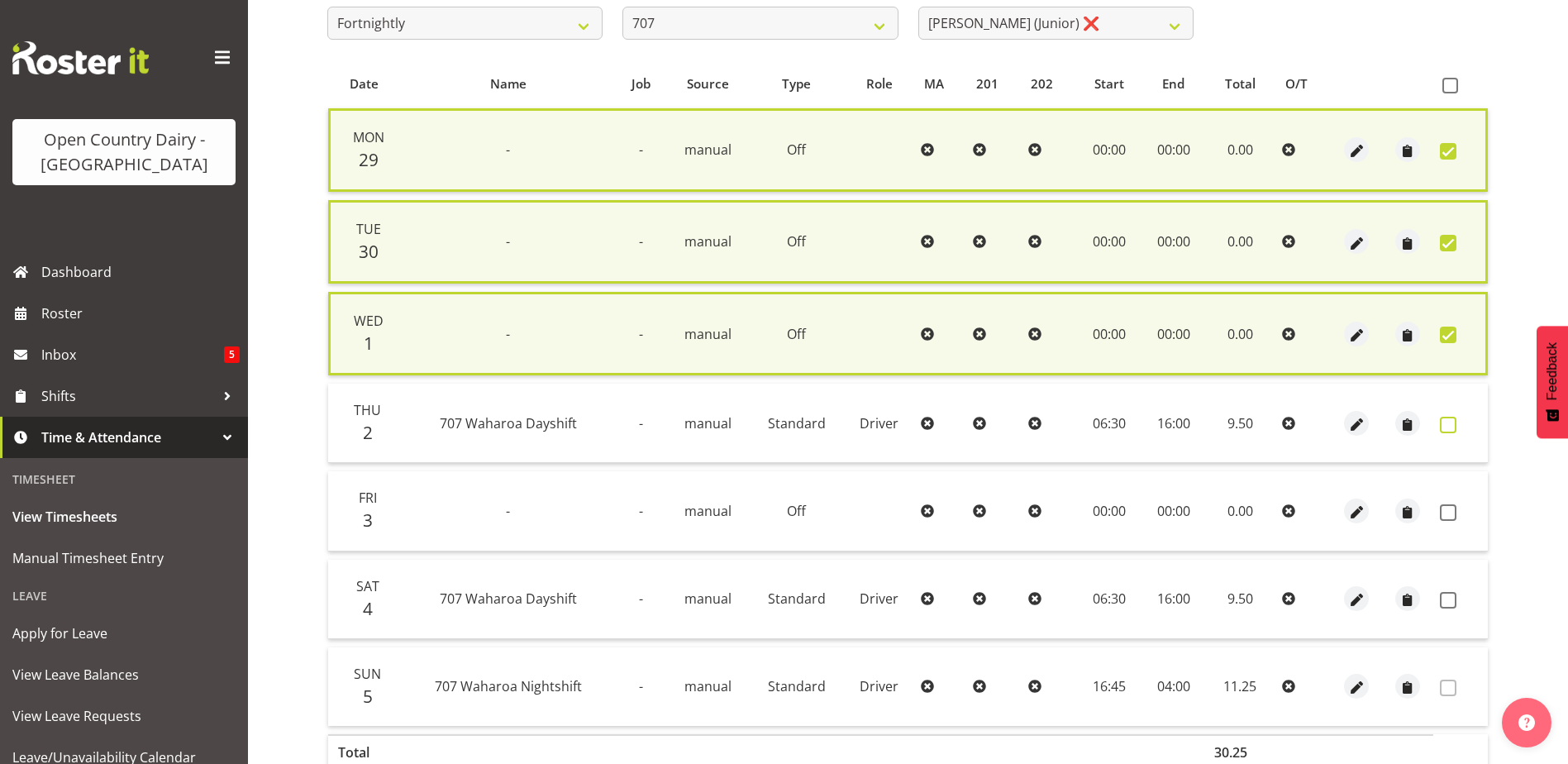
click at [1448, 421] on span at bounding box center [1448, 425] width 17 height 17
checkbox input "true"
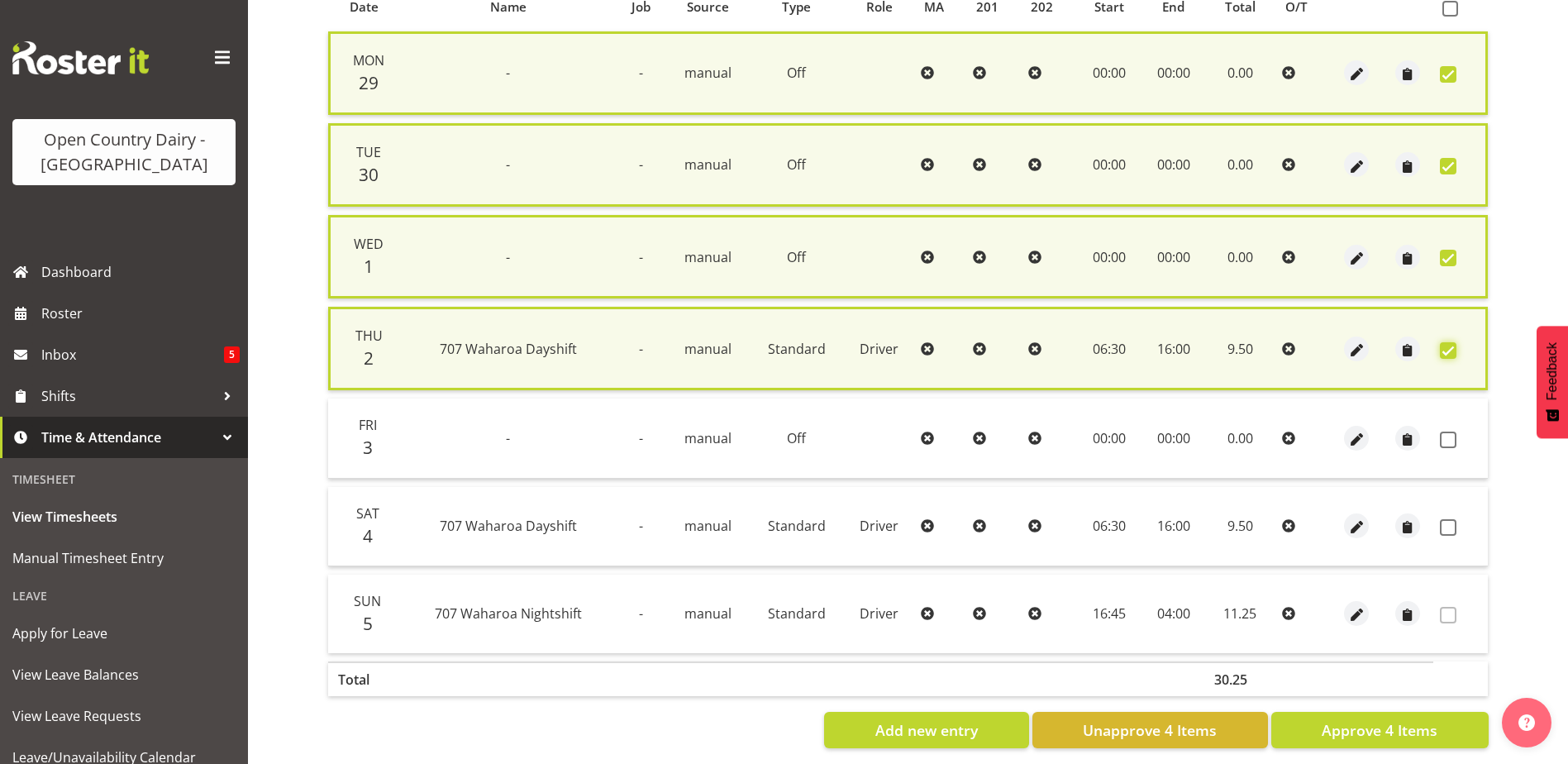
scroll to position [403, 0]
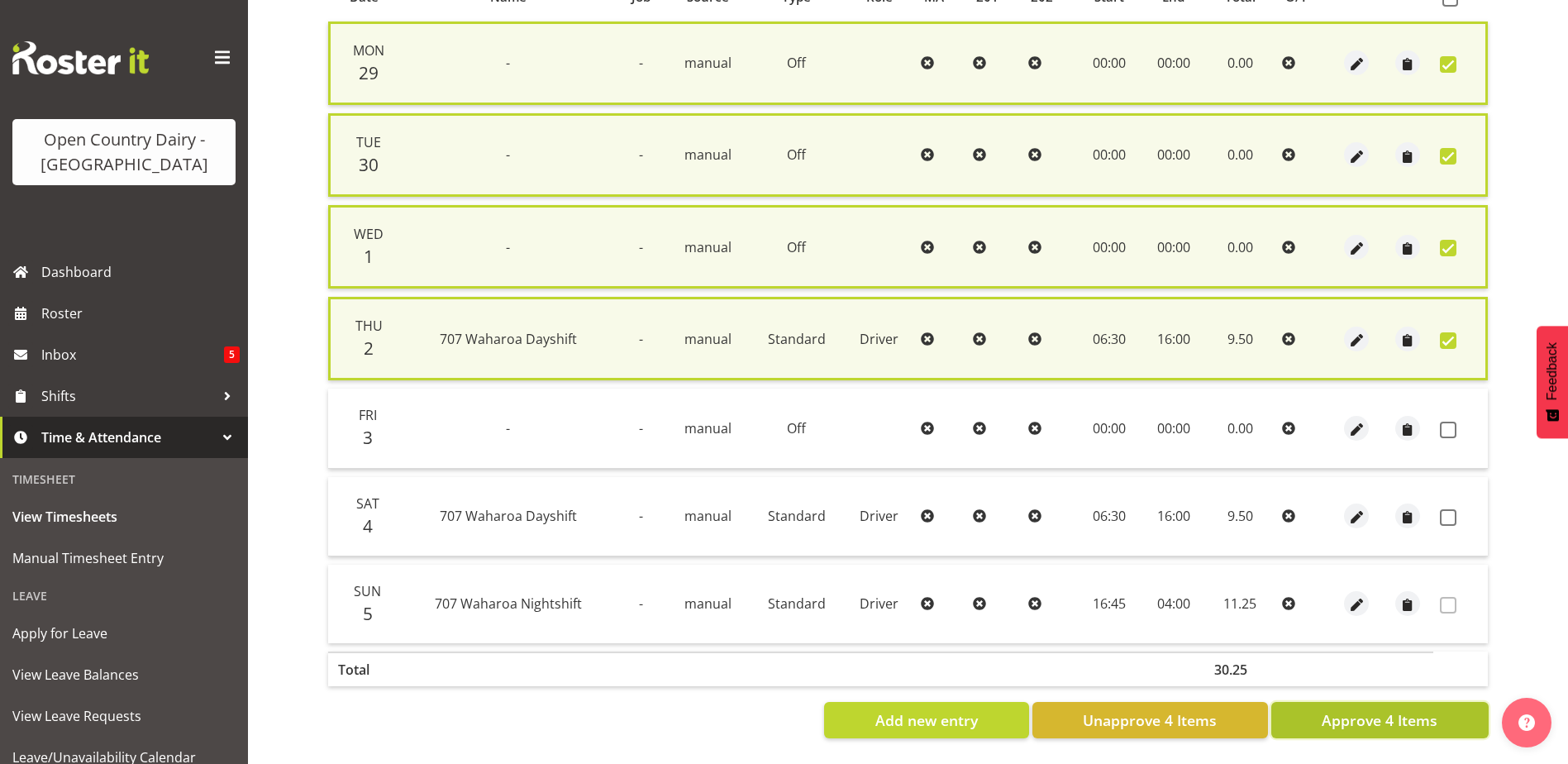
click at [1418, 710] on span "Approve 4 Items" at bounding box center [1379, 720] width 116 height 21
checkbox input "false"
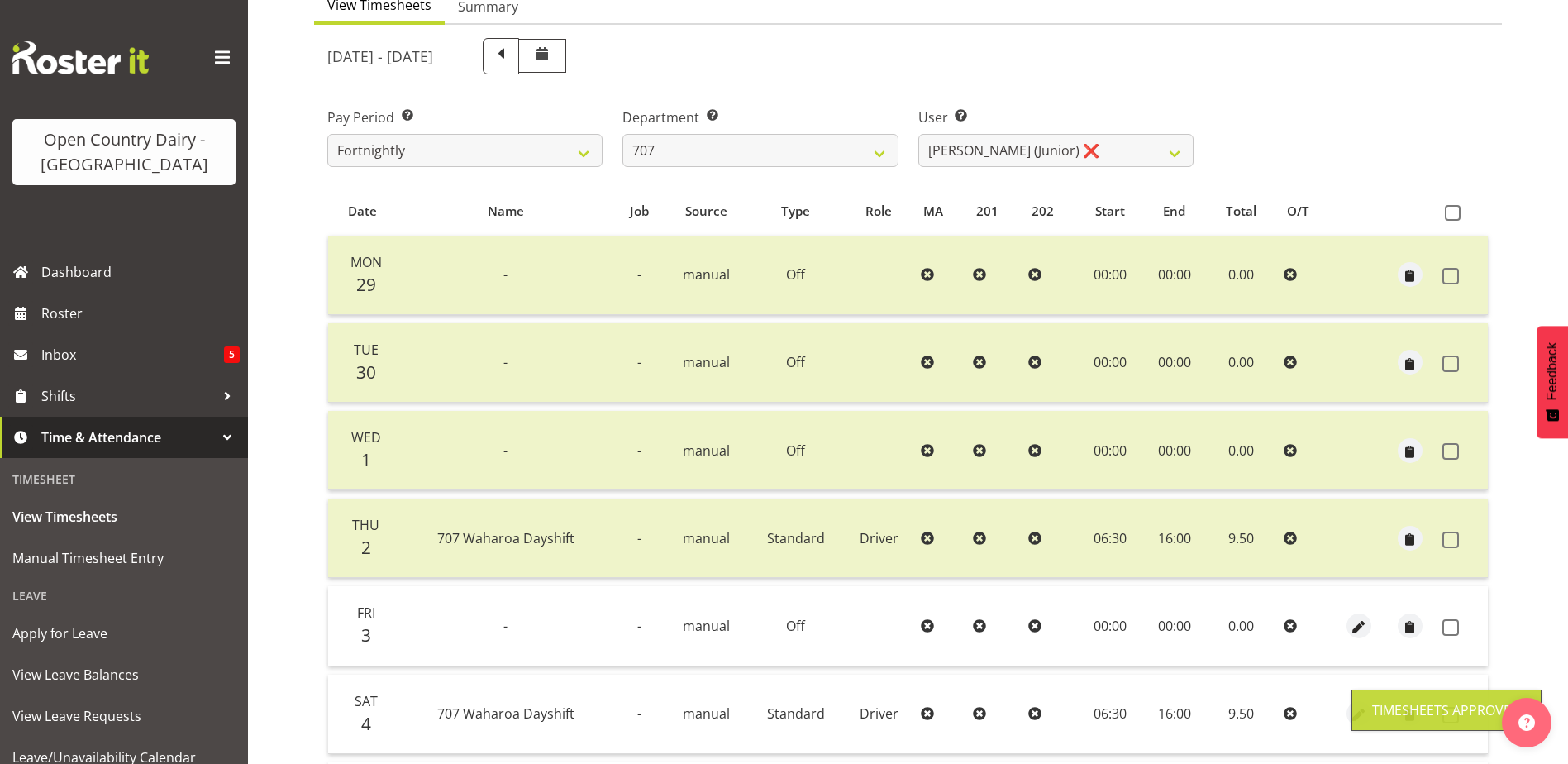
scroll to position [55, 0]
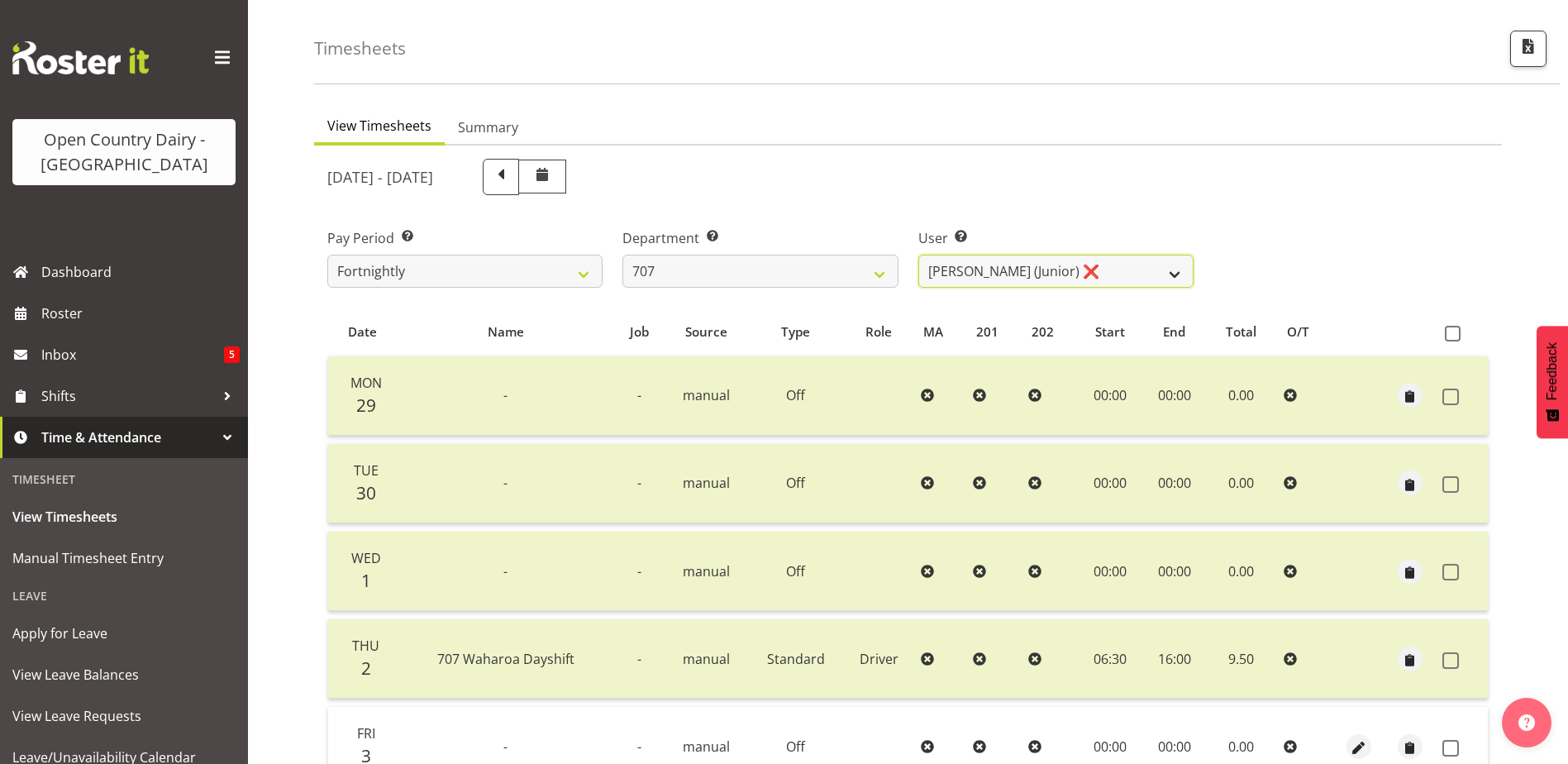
click at [1077, 259] on select "Alan (TK) Bedford ❌ David Foote (Junior) ❌ Mike Madden ❌" at bounding box center [1055, 270] width 275 height 33
select select "8199"
click at [918, 254] on select "Alan (TK) Bedford ❌ David Foote (Junior) ❌ Mike Madden ❌" at bounding box center [1055, 270] width 275 height 33
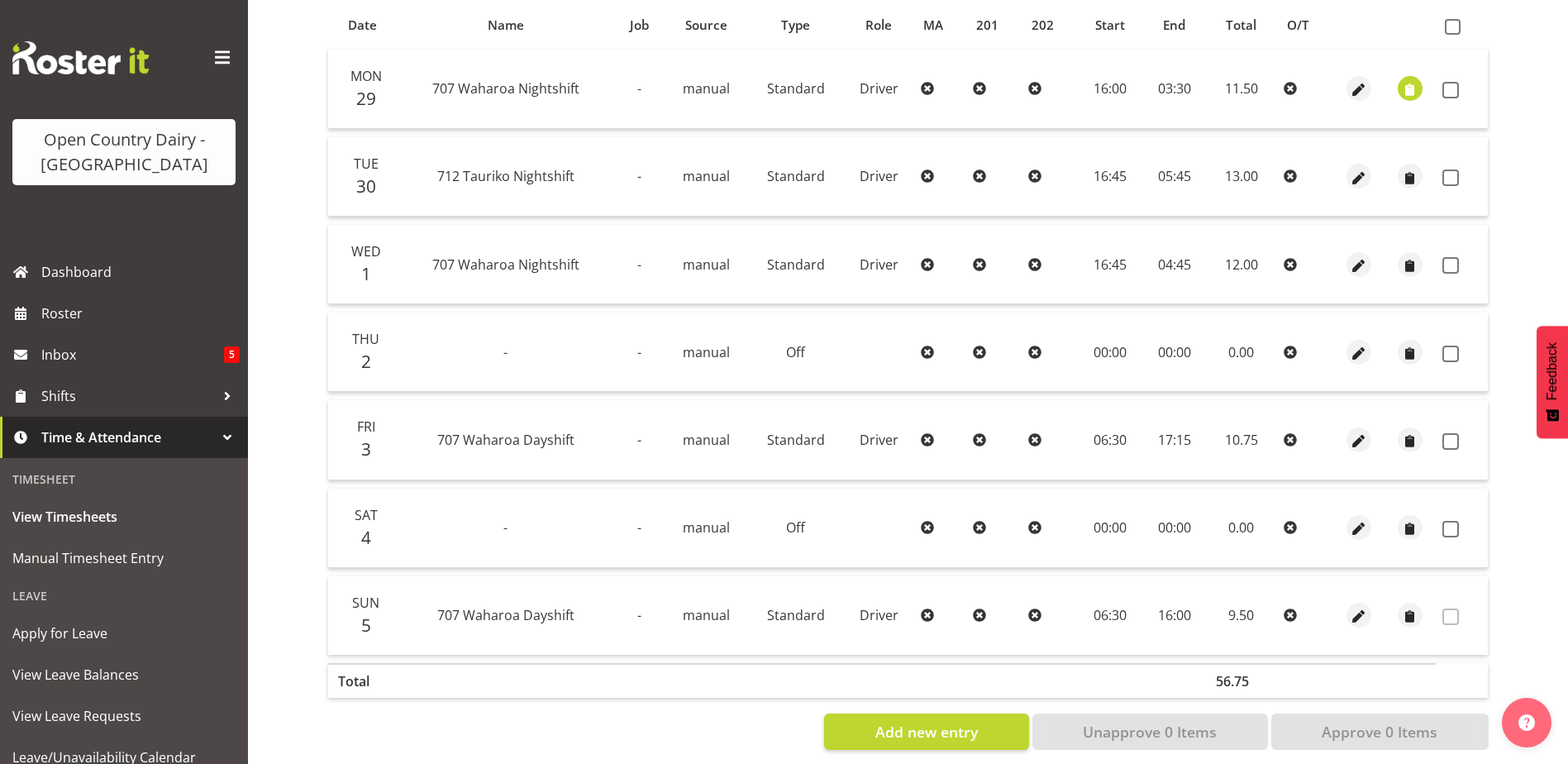
scroll to position [386, 0]
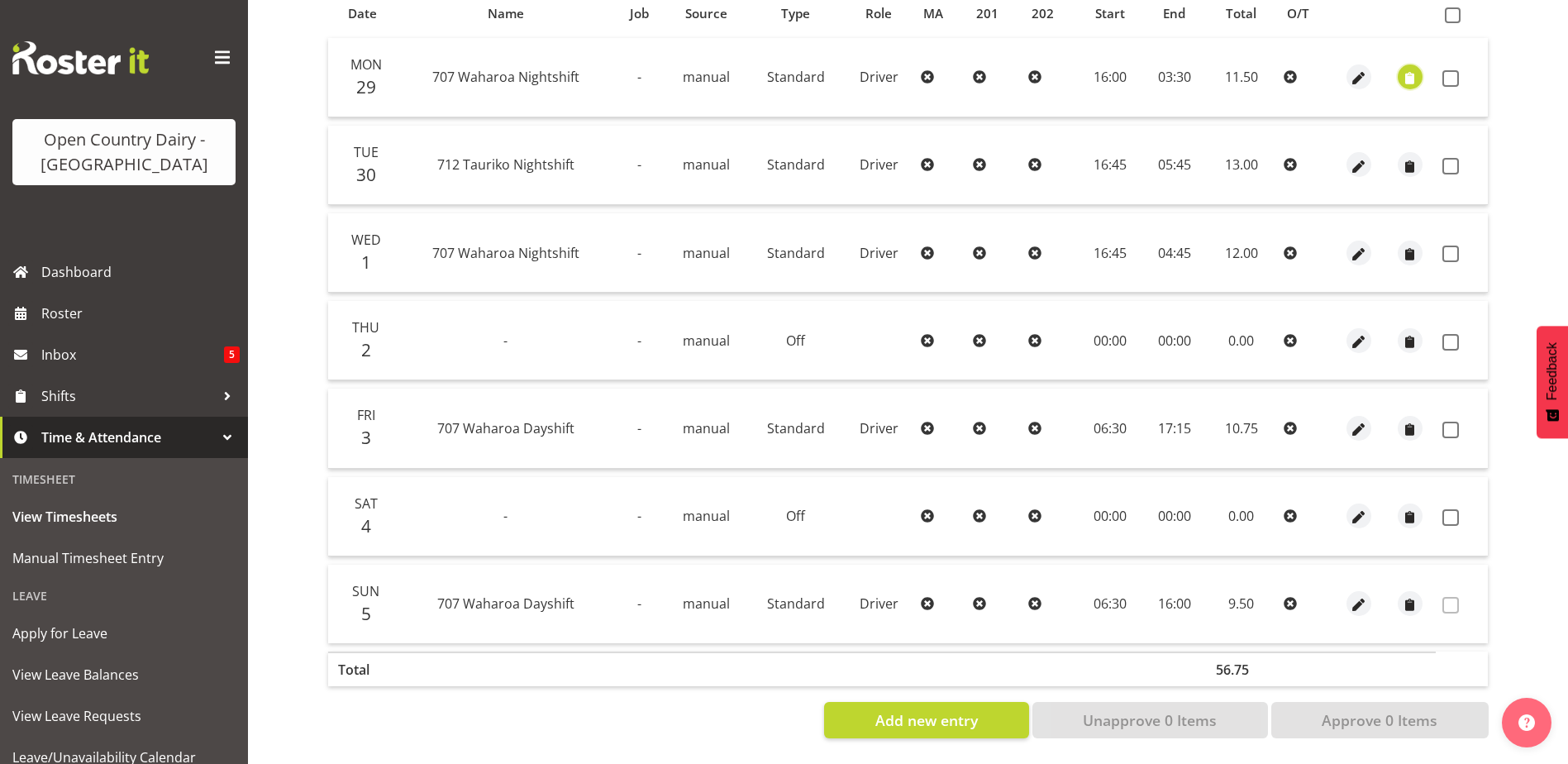
click at [1407, 70] on span "button" at bounding box center [1410, 79] width 19 height 19
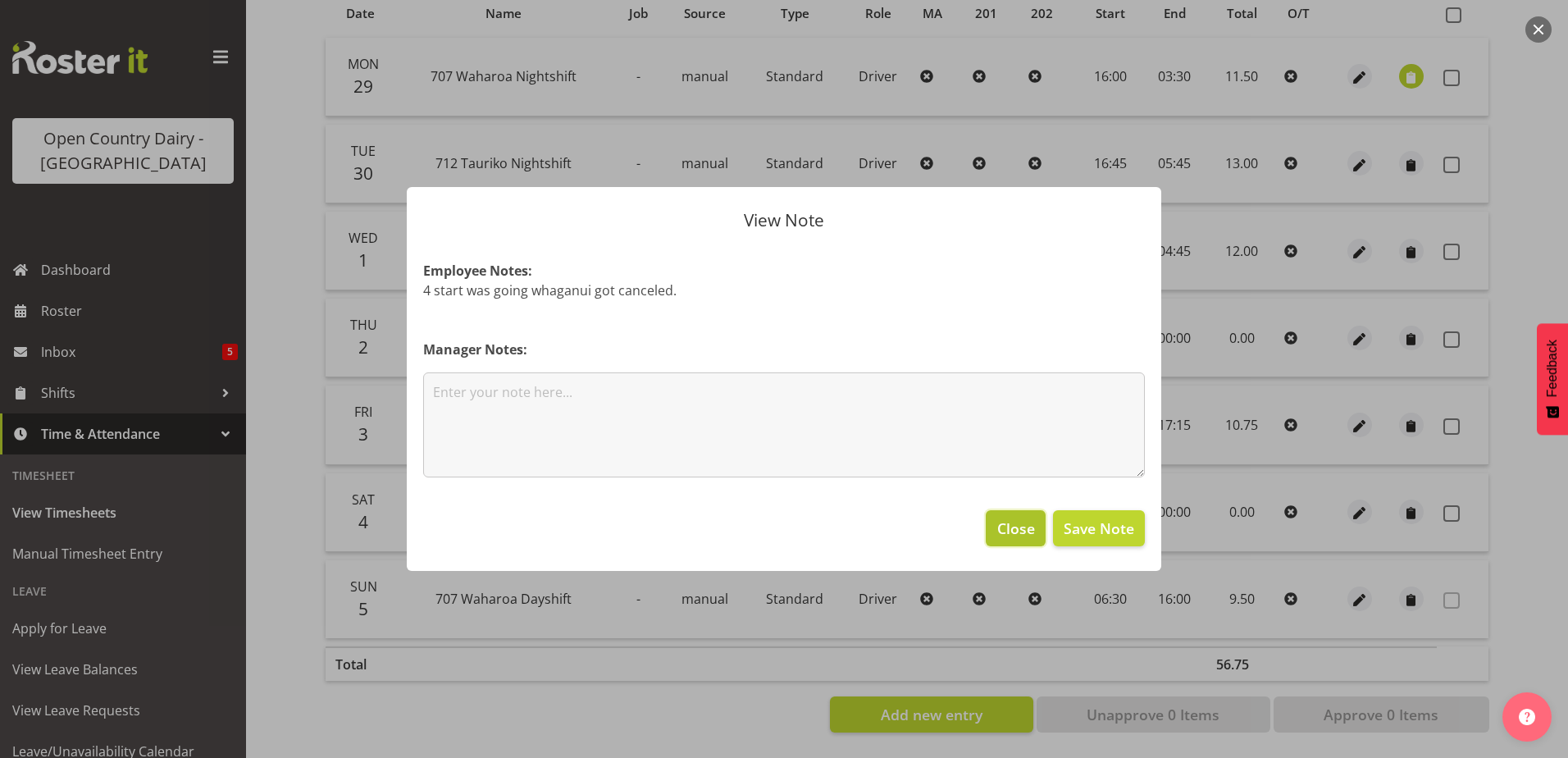
click at [1012, 522] on span "Close" at bounding box center [1016, 527] width 38 height 21
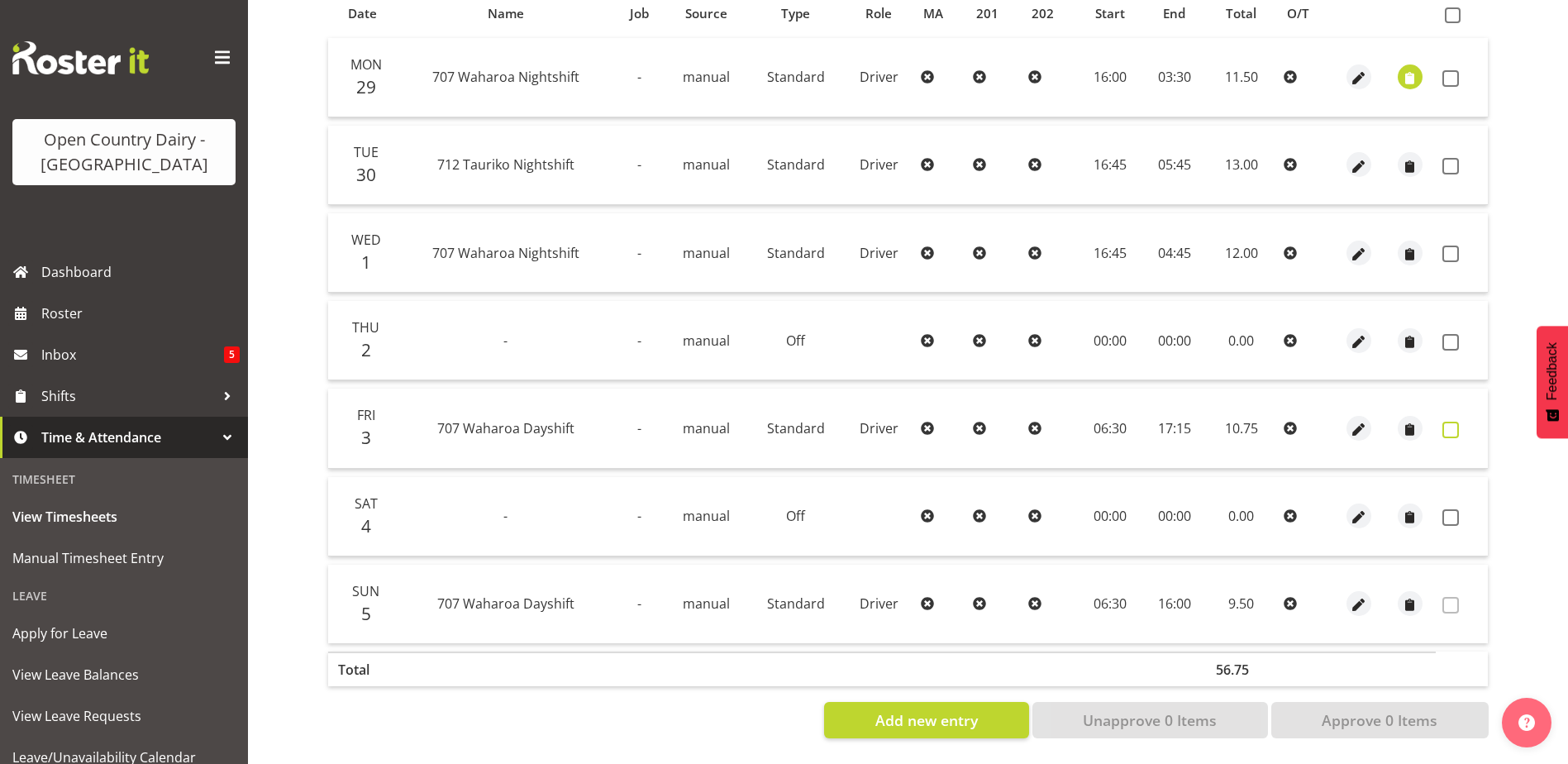
click at [1449, 421] on span at bounding box center [1451, 430] width 17 height 17
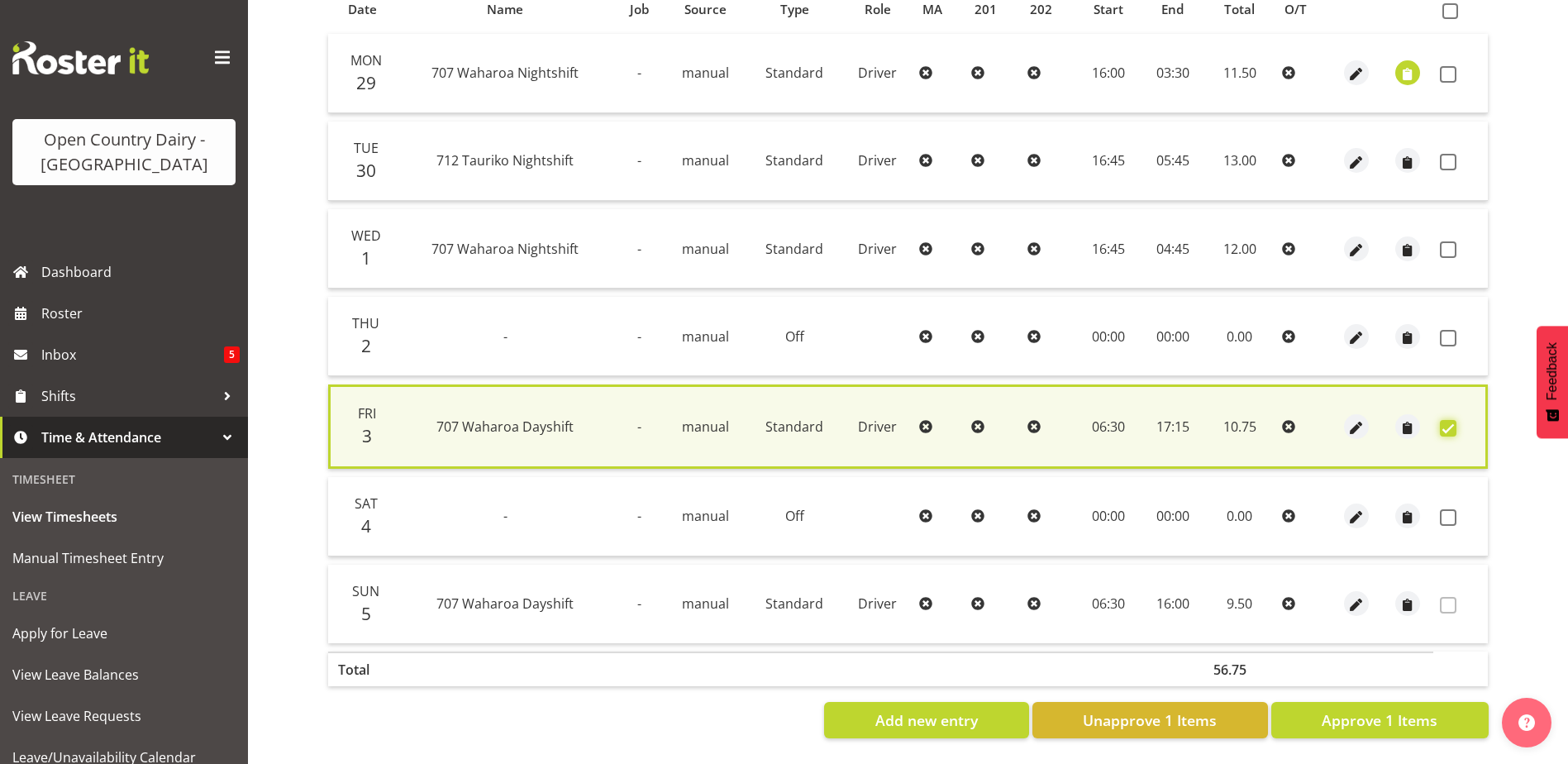
scroll to position [390, 0]
click at [1359, 710] on span "Approve 1 Items" at bounding box center [1379, 720] width 116 height 21
checkbox input "false"
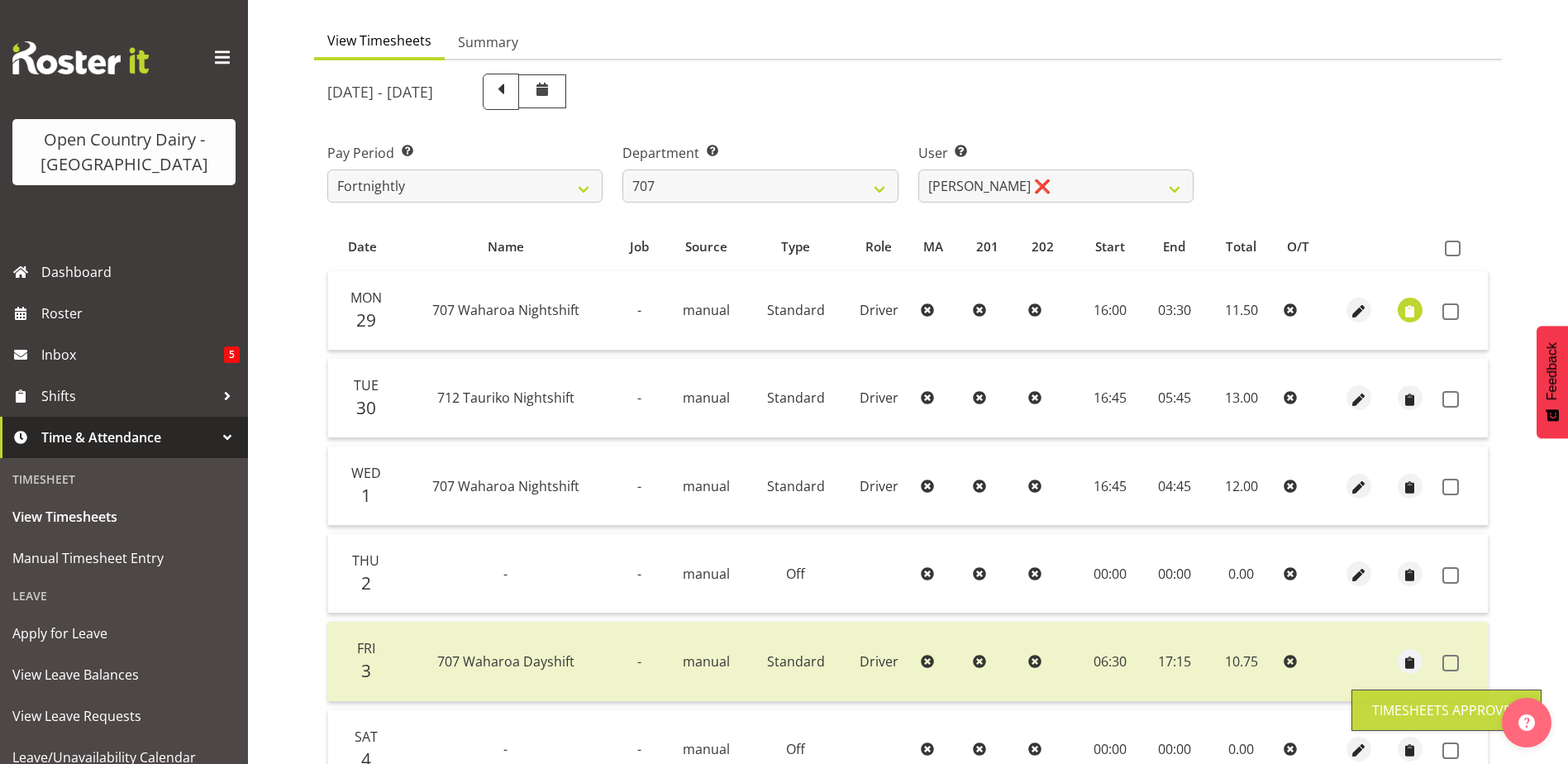
scroll to position [0, 0]
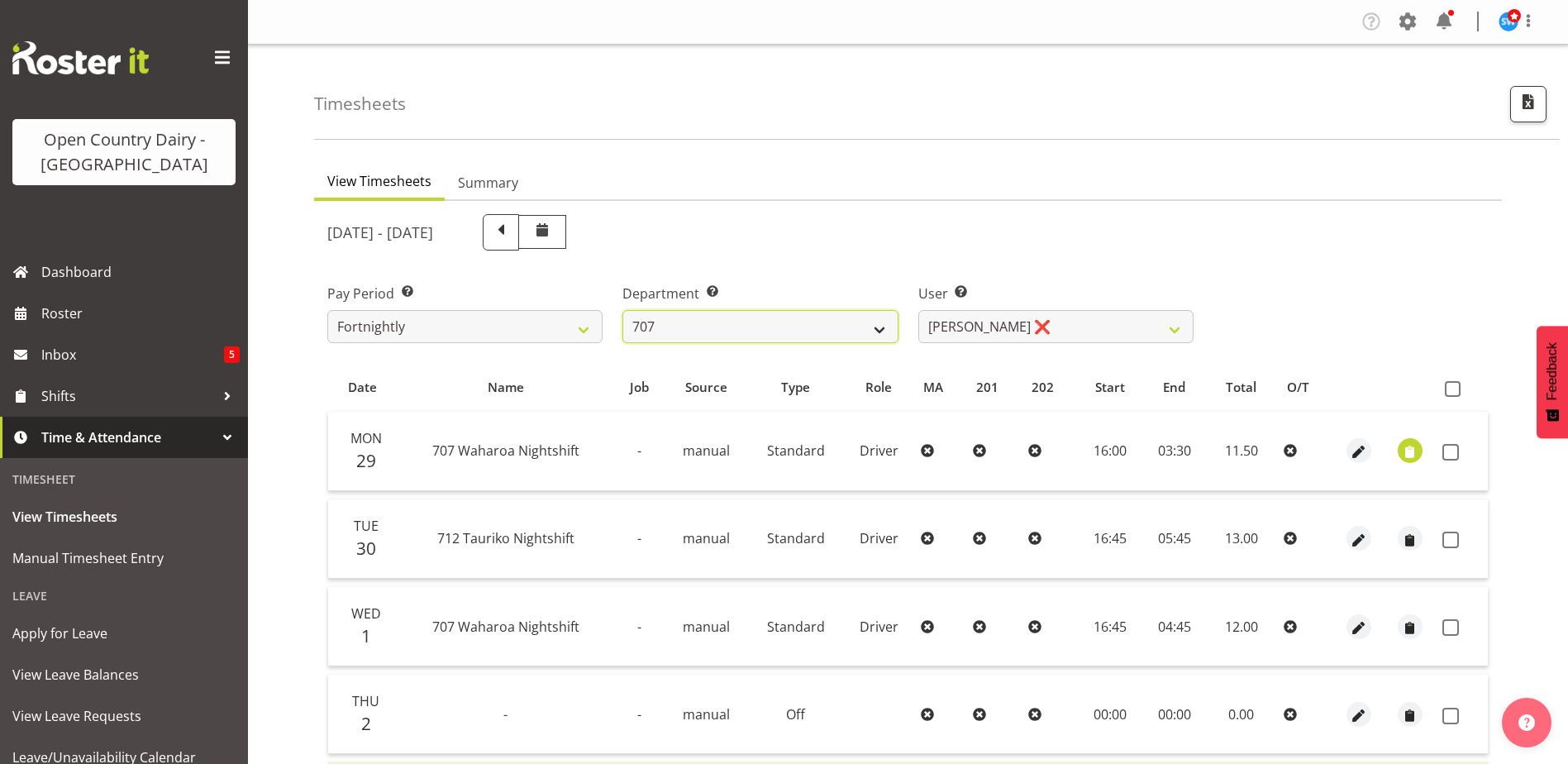
click at [724, 310] on select "701 702 703 704 705 706 707 708 709 710 711 712 713 714 715 716 717 718 719 720" at bounding box center [759, 326] width 275 height 33
select select "762"
click at [622, 310] on select "701 702 703 704 705 706 707 708 709 710 711 712 713 714 715 716 717 718 719 720" at bounding box center [759, 326] width 275 height 33
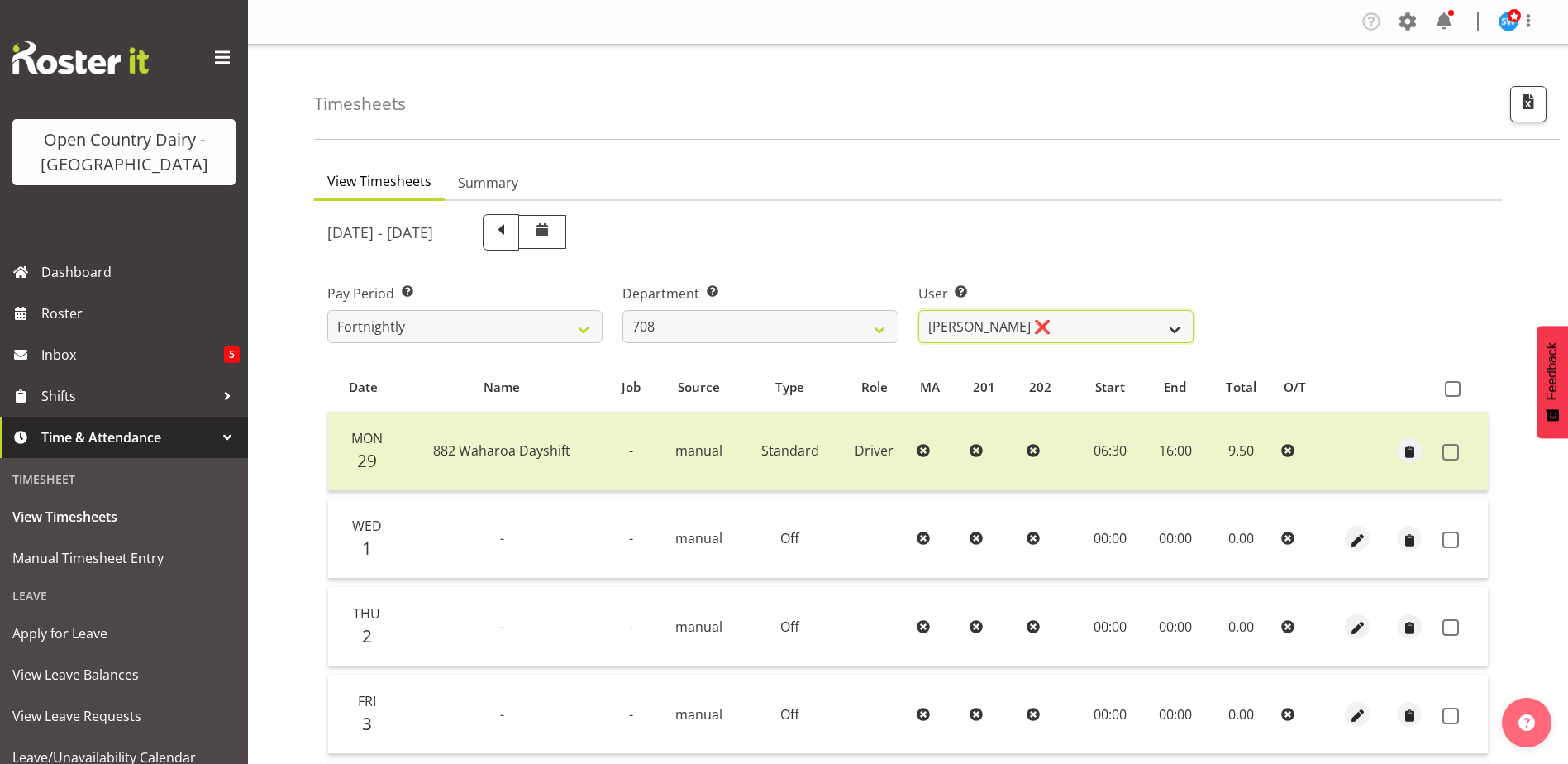
click at [1080, 326] on select "Andrew Murphy ❌ David Foote ❌ Mark Himiona ❌" at bounding box center [1055, 326] width 275 height 33
select select "11587"
click at [918, 310] on select "Andrew Murphy ❌ David Foote ❌ Mark Himiona ❌" at bounding box center [1055, 326] width 275 height 33
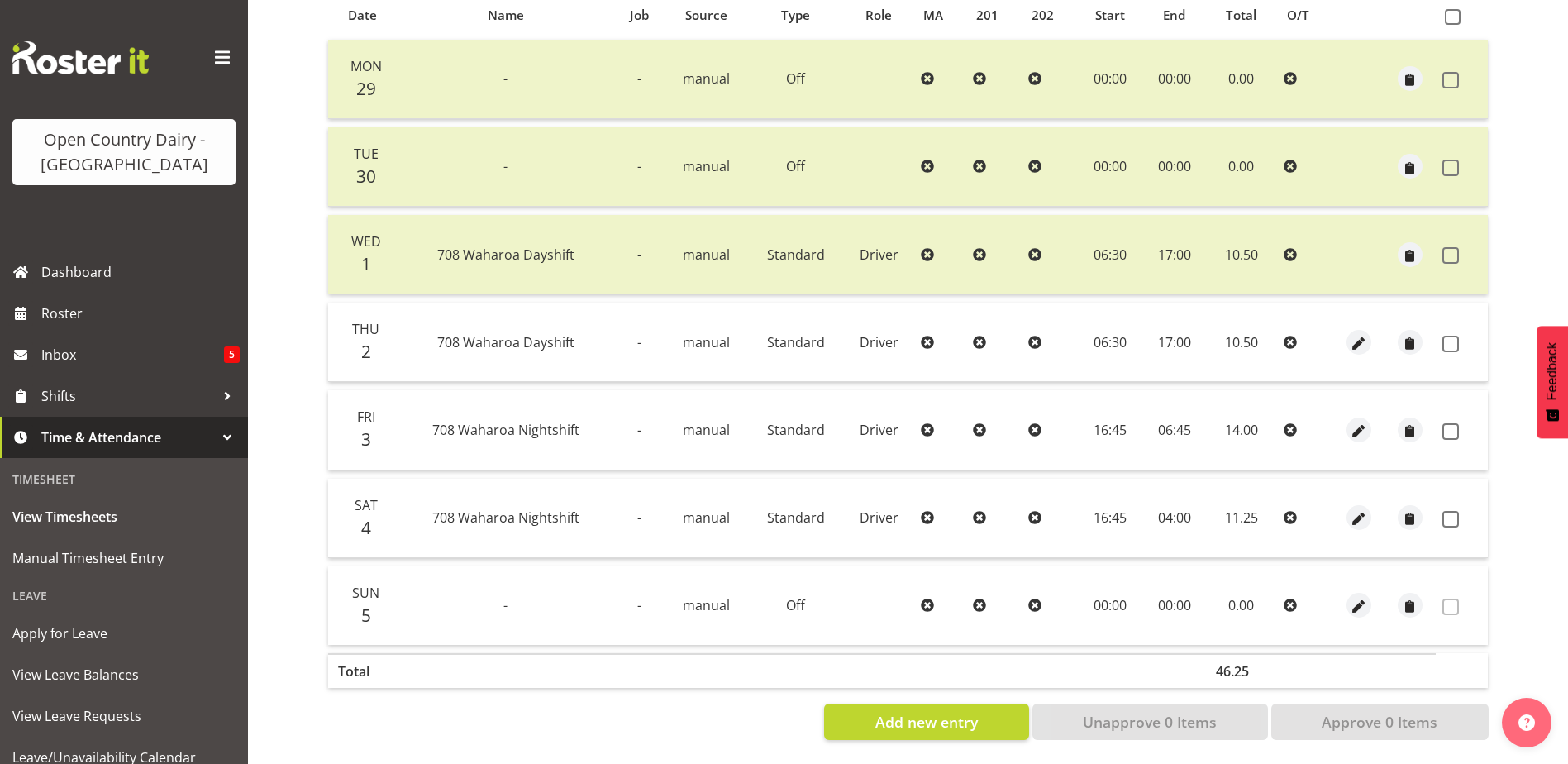
scroll to position [386, 0]
click at [1456, 334] on span at bounding box center [1451, 343] width 17 height 17
checkbox input "true"
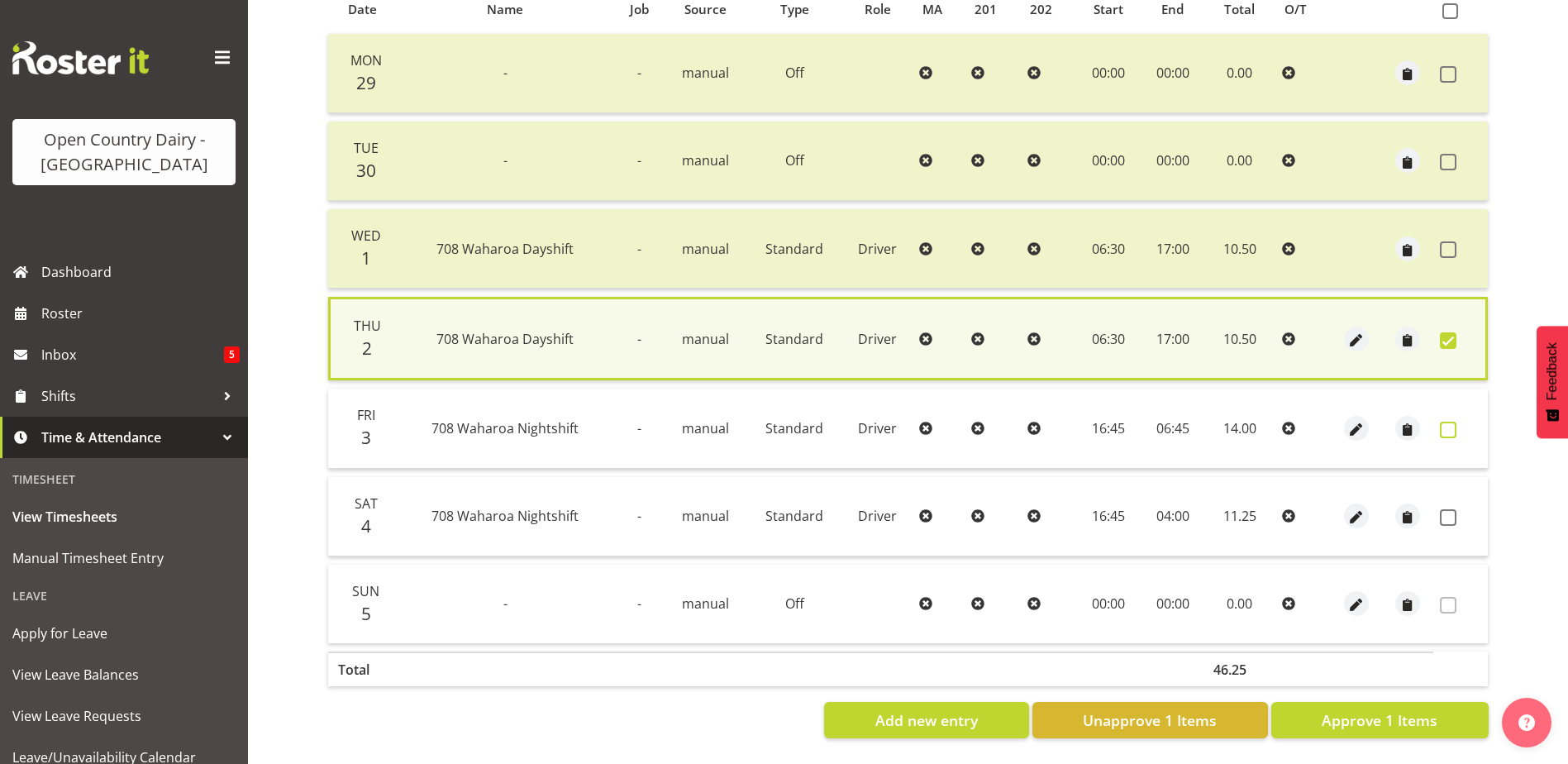
click at [1446, 421] on span at bounding box center [1448, 430] width 17 height 17
checkbox input "true"
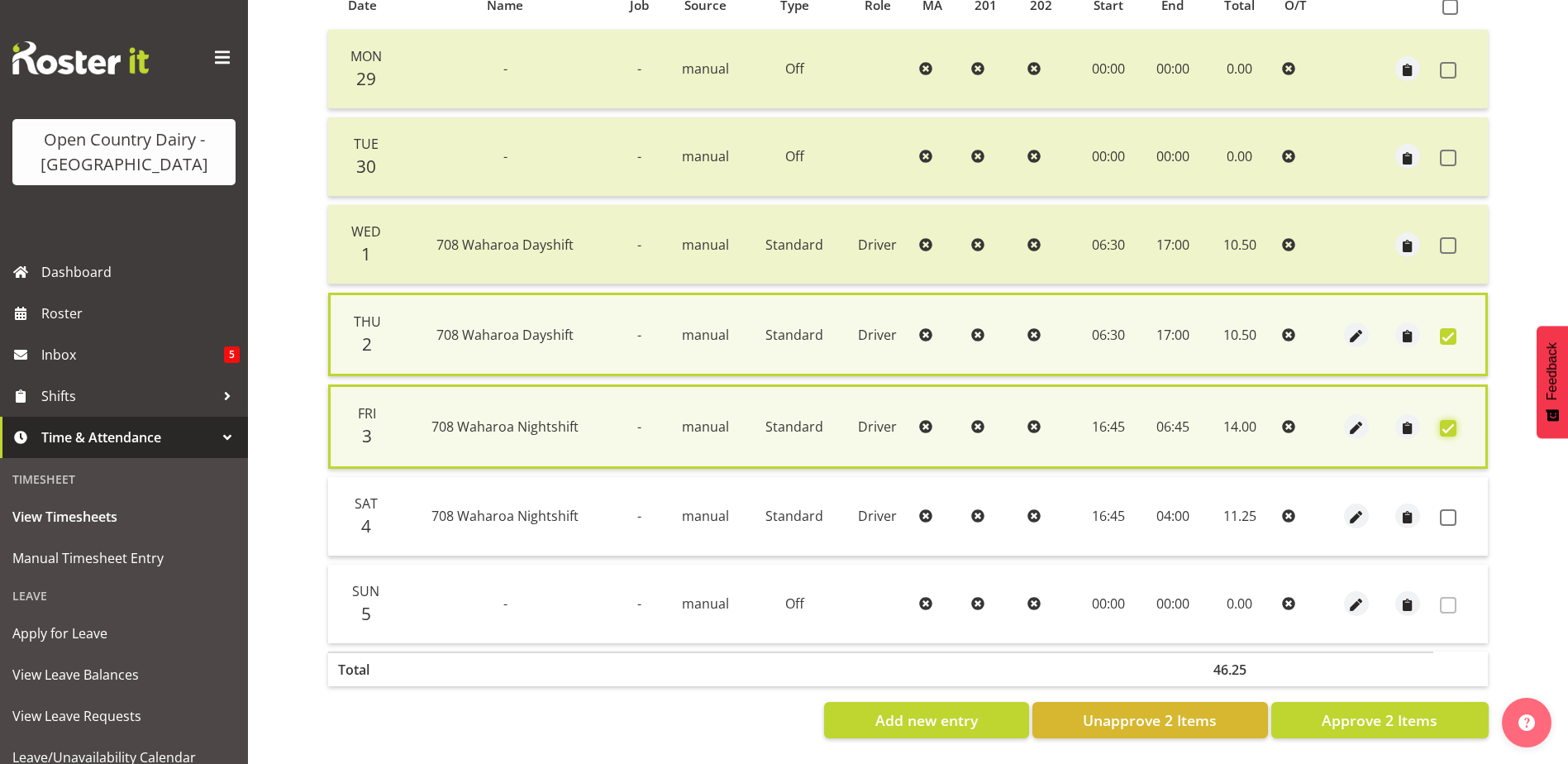
scroll to position [394, 0]
click at [1387, 710] on span "Approve 2 Items" at bounding box center [1379, 720] width 116 height 21
checkbox input "false"
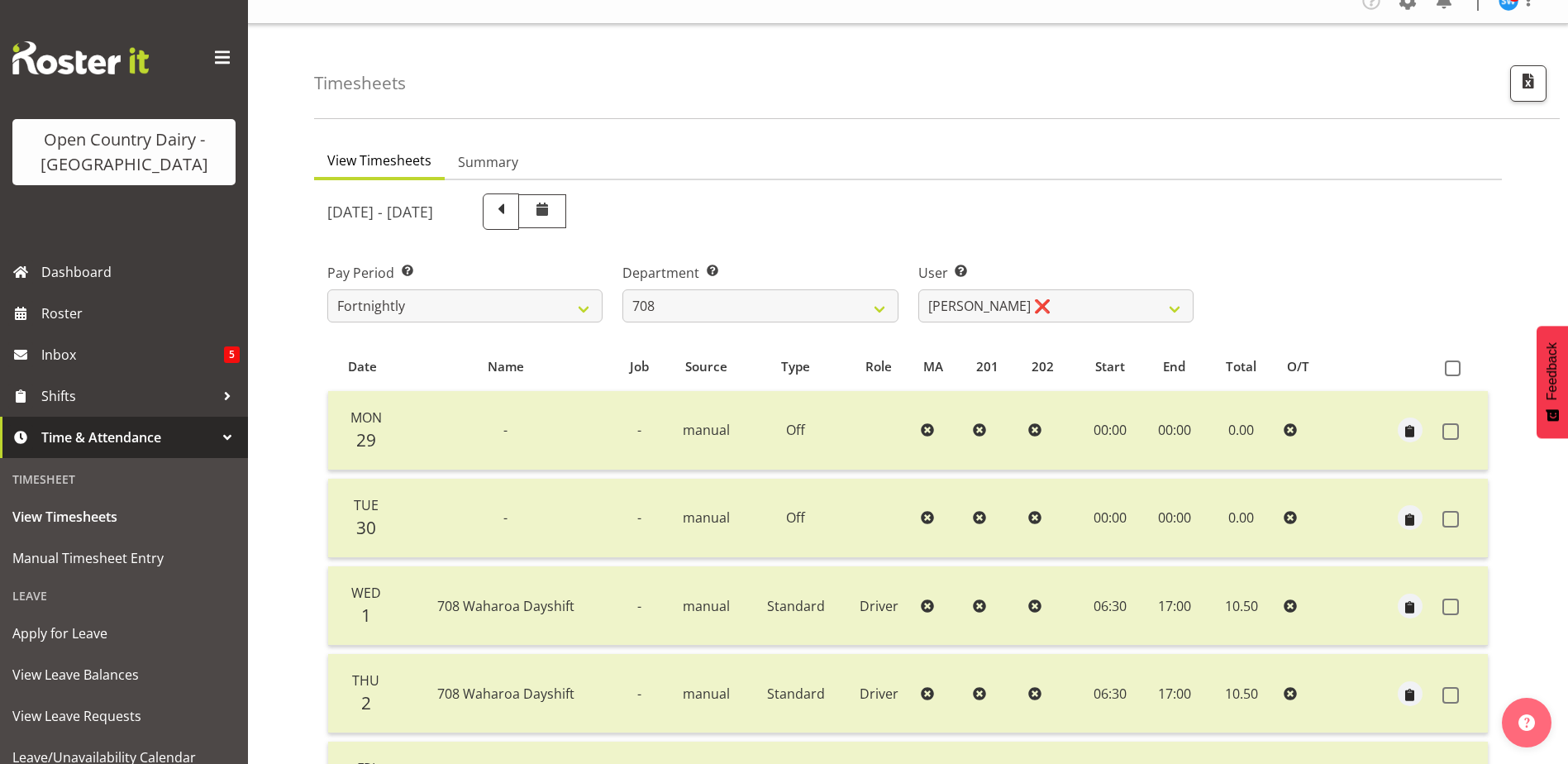
scroll to position [0, 0]
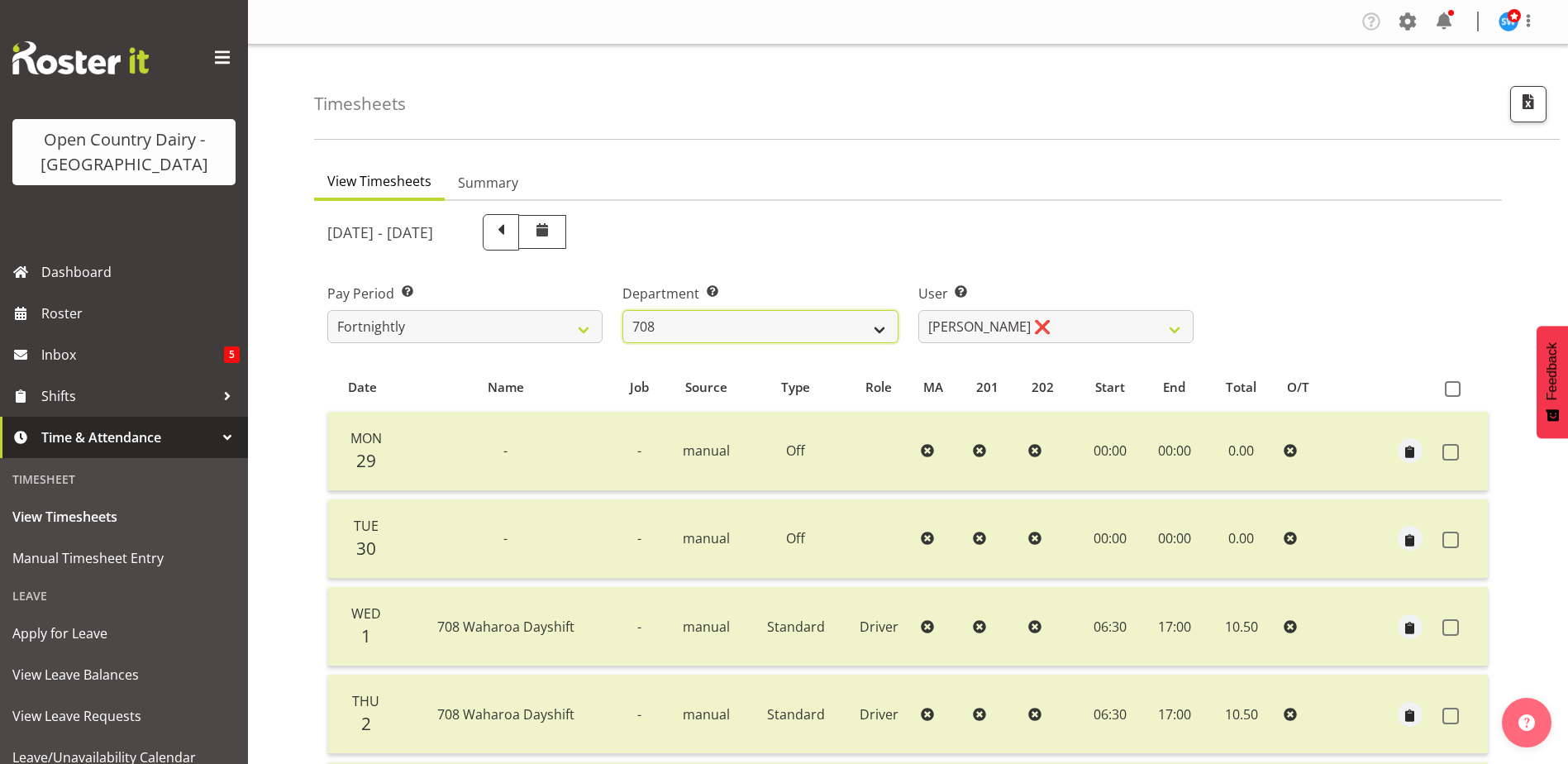
click at [714, 319] on select "701 702 703 704 705 706 707 708 709 710 711 712 713 714 715 716 717 718 719 720" at bounding box center [759, 326] width 275 height 33
select select "735"
click at [622, 310] on select "701 702 703 704 705 706 707 708 709 710 711 712 713 714 715 716 717 718 719 720" at bounding box center [759, 326] width 275 height 33
select select "10056"
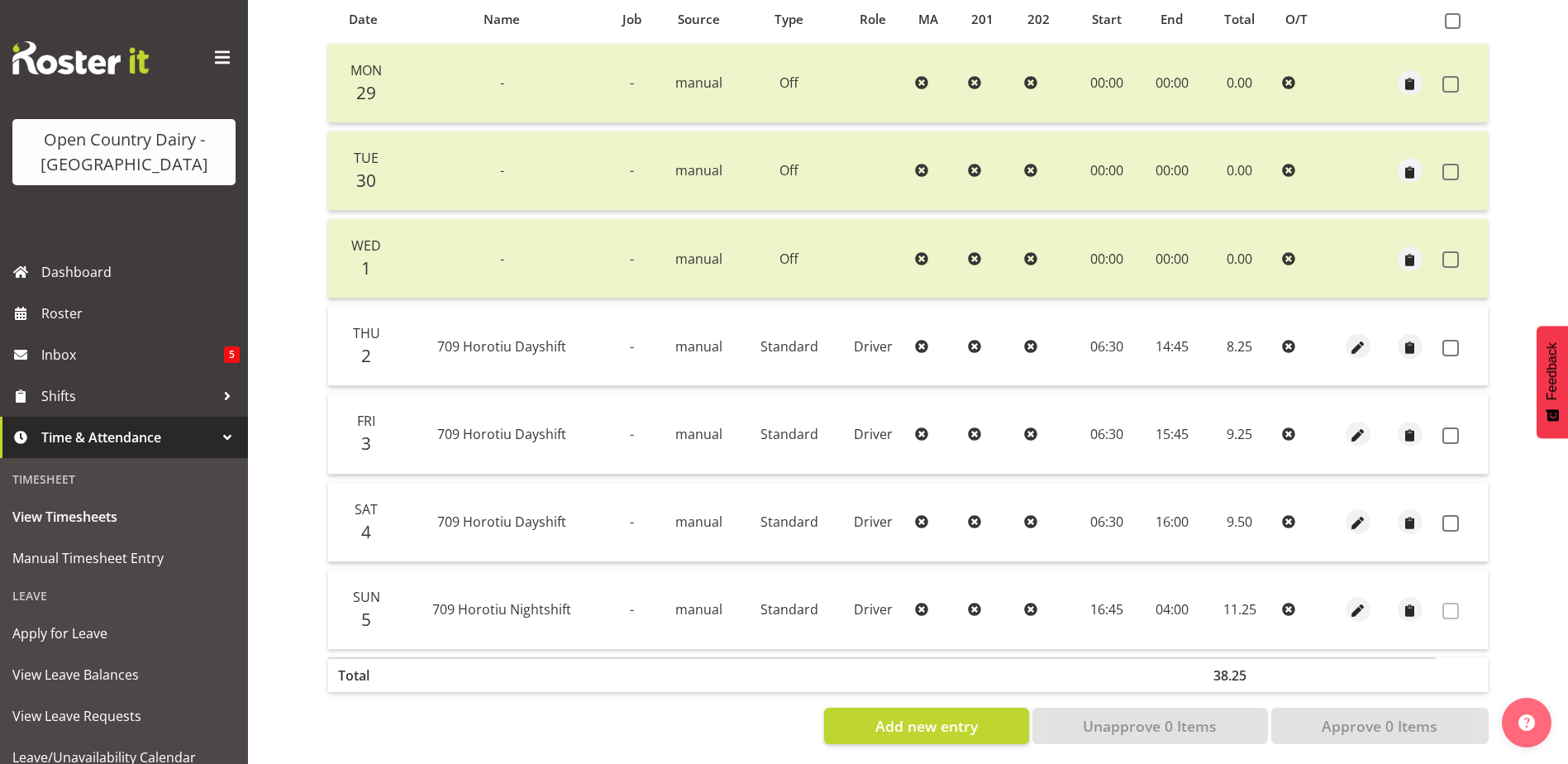
scroll to position [386, 0]
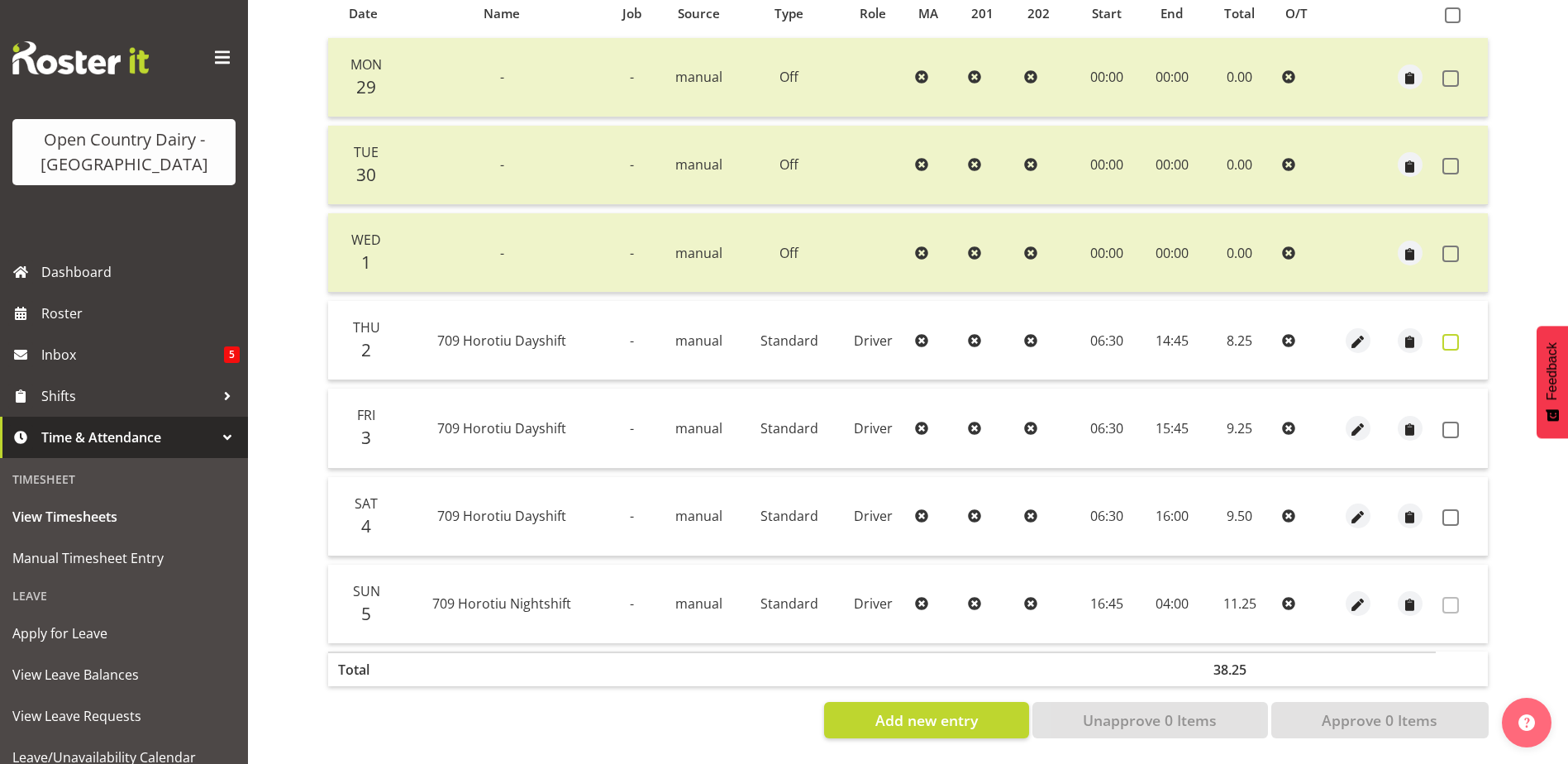
click at [1450, 334] on span at bounding box center [1451, 343] width 17 height 17
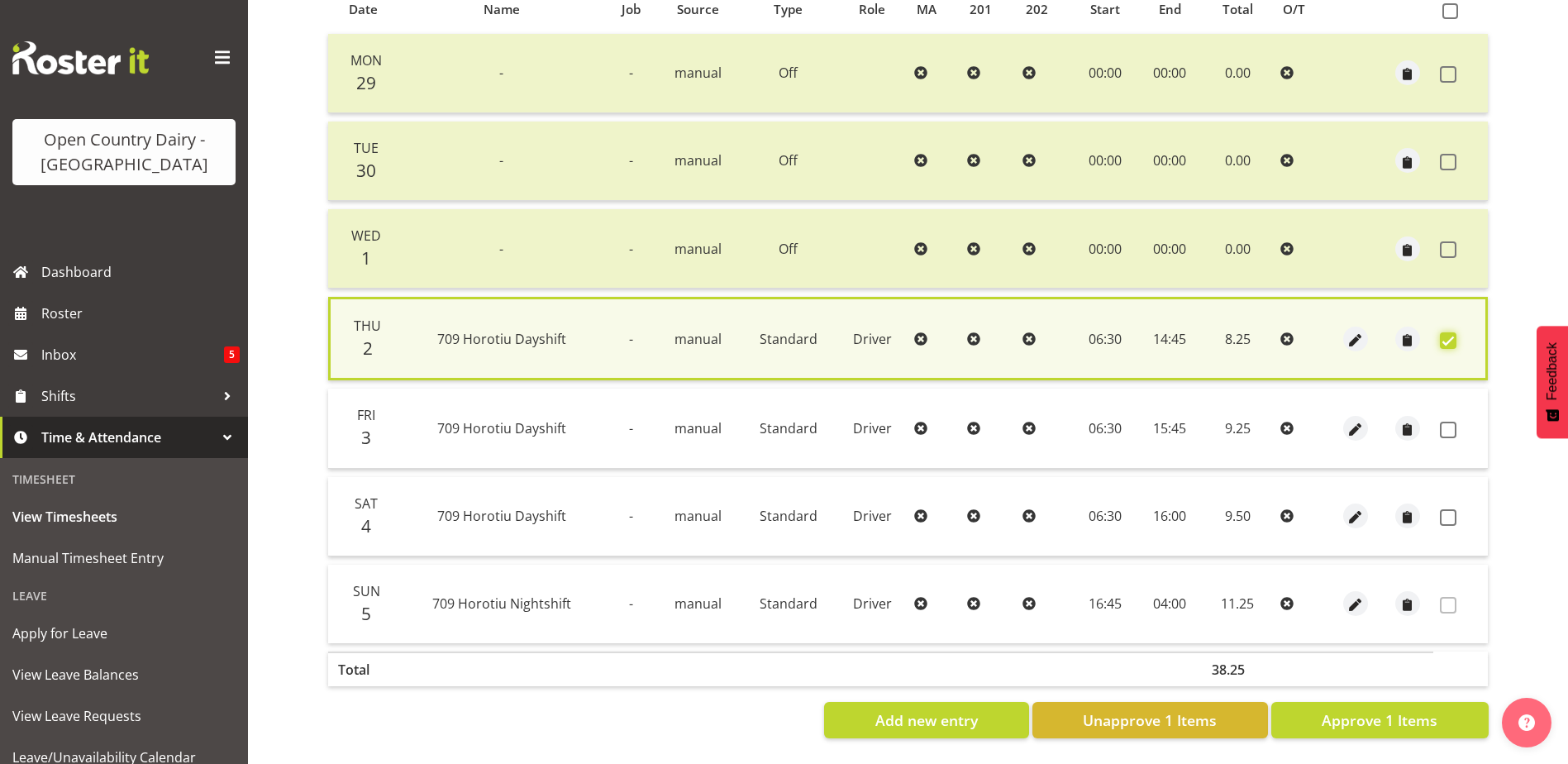
scroll to position [390, 0]
click at [1393, 710] on span "Approve 1 Items" at bounding box center [1379, 720] width 116 height 21
checkbox input "false"
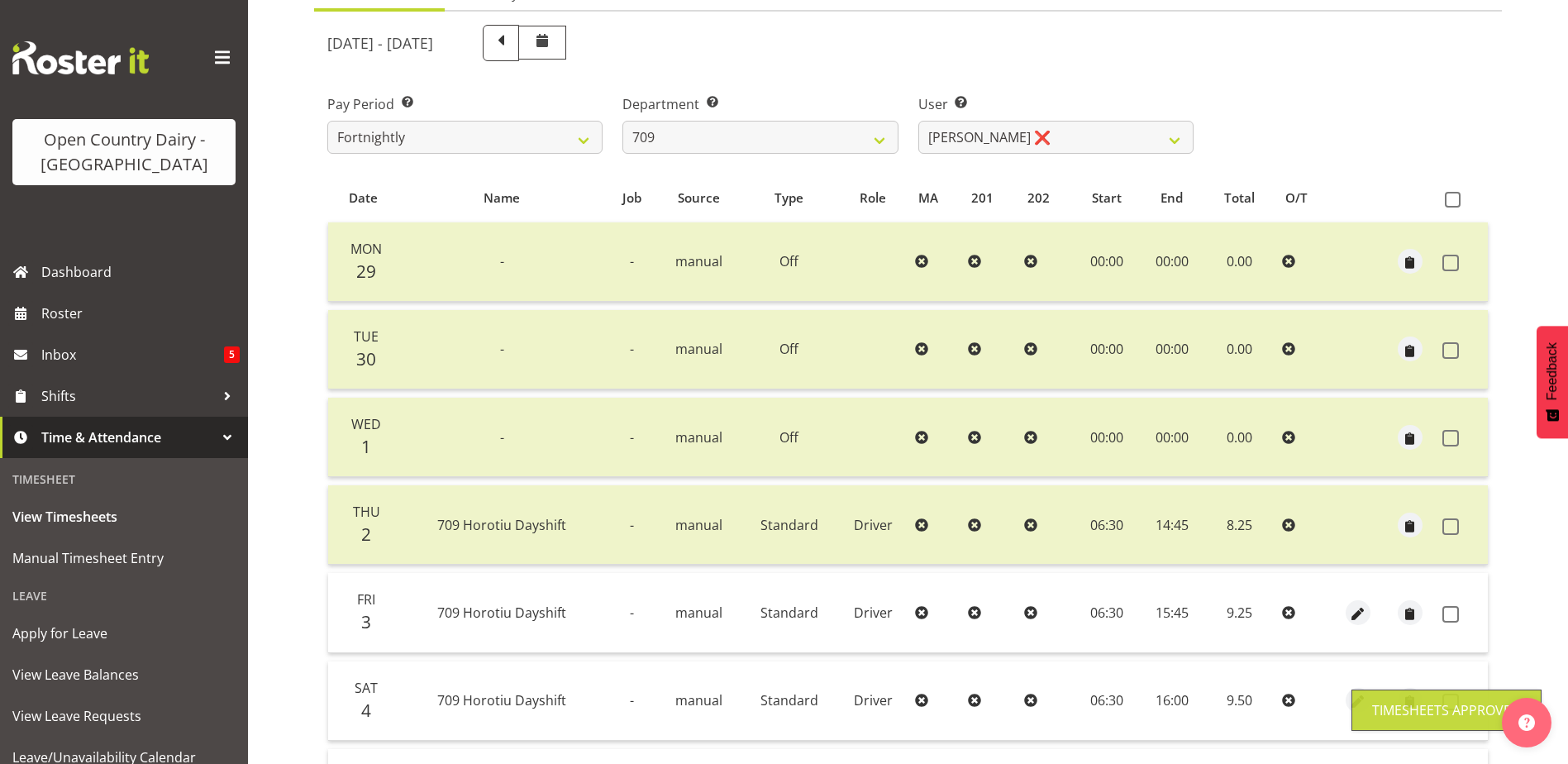
scroll to position [0, 0]
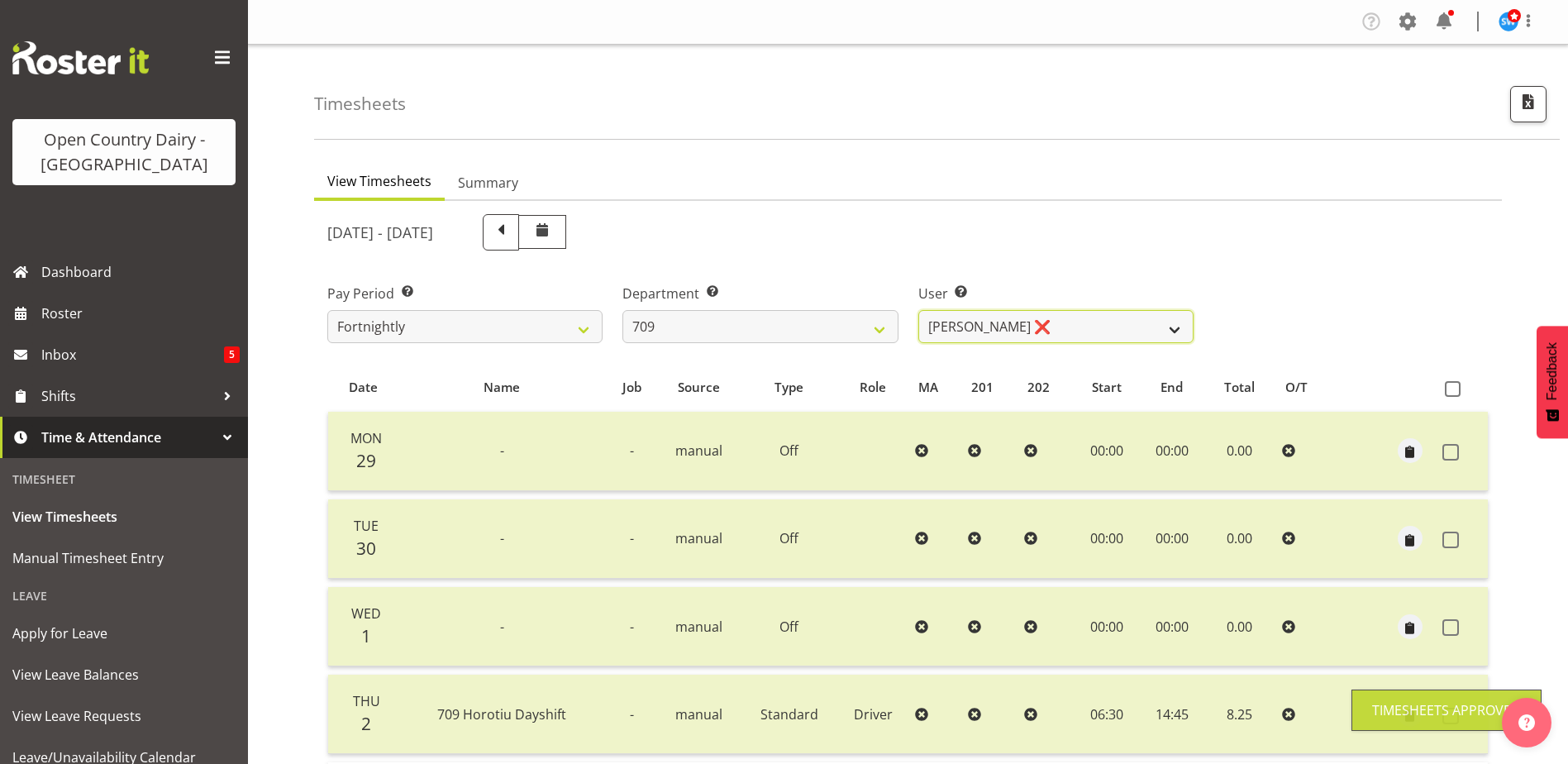
click at [1057, 327] on select "Alex Barclay ❌ Craig Knudsen ❌ Jaswant Singh ❌ Ross Cook ❌" at bounding box center [1055, 326] width 275 height 33
select select "9989"
click at [918, 310] on select "Alex Barclay ❌ Craig Knudsen ❌ Jaswant Singh ❌ Ross Cook ❌" at bounding box center [1055, 326] width 275 height 33
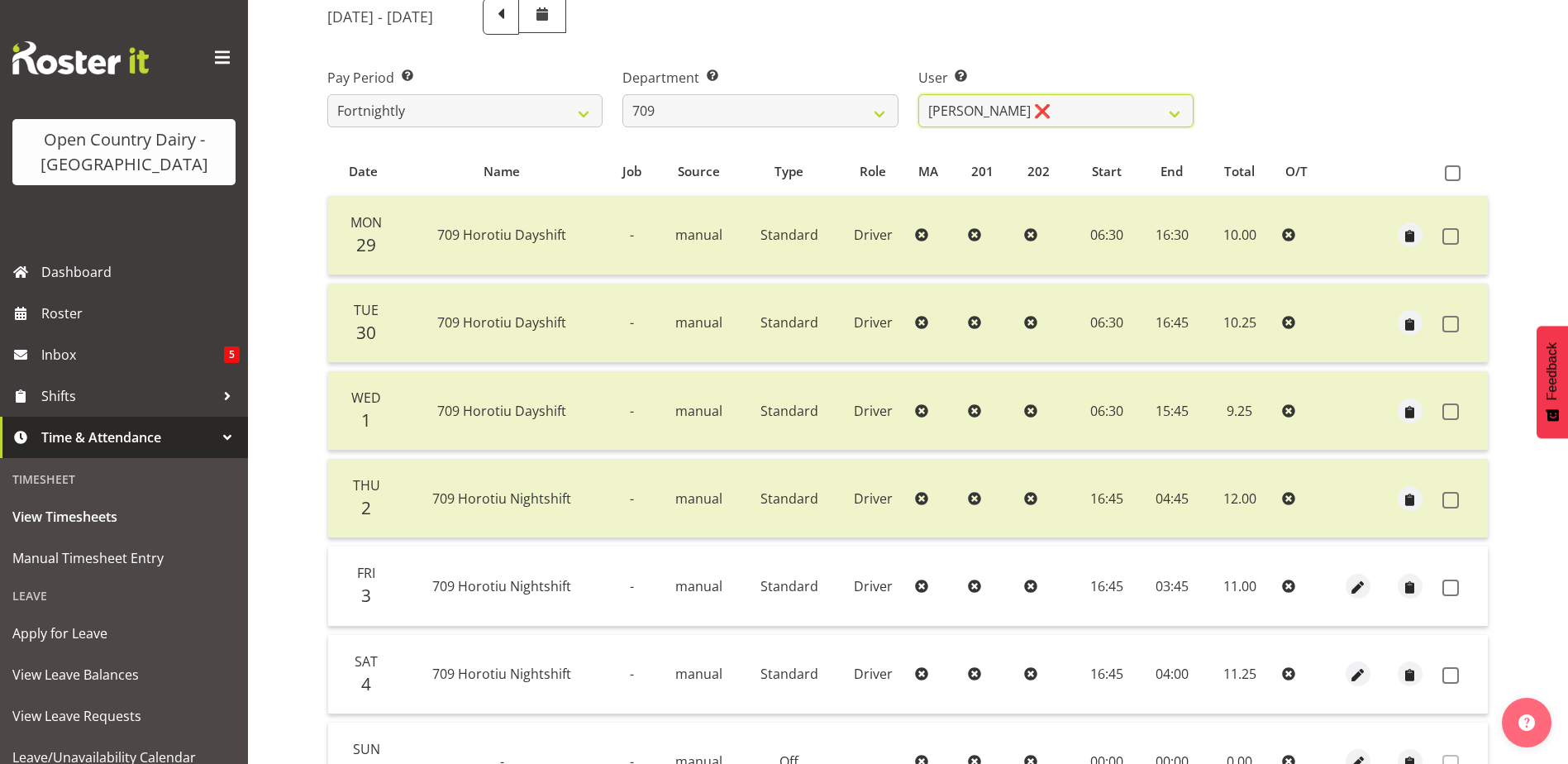
scroll to position [331, 0]
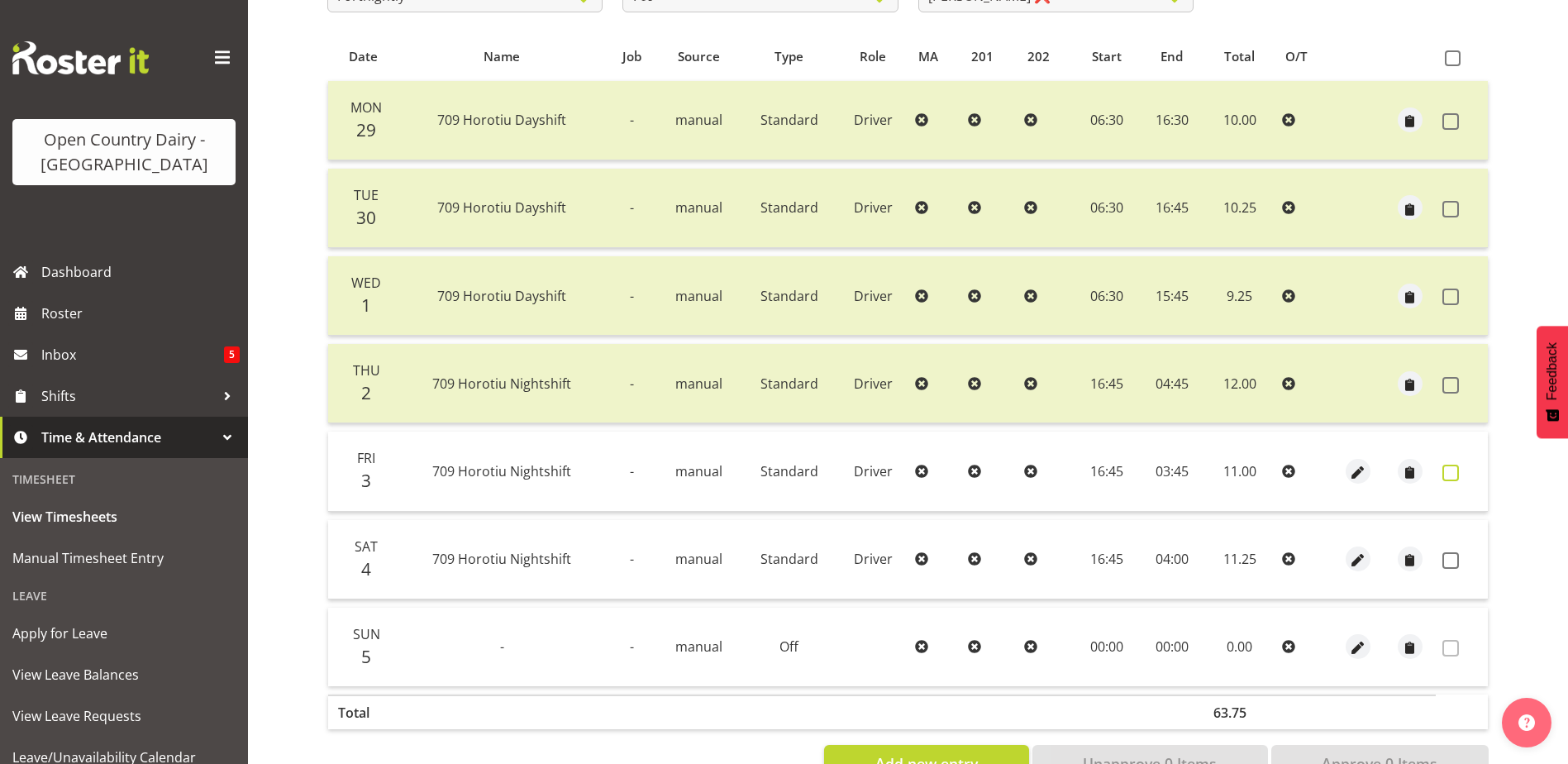
click at [1451, 471] on span at bounding box center [1451, 473] width 17 height 17
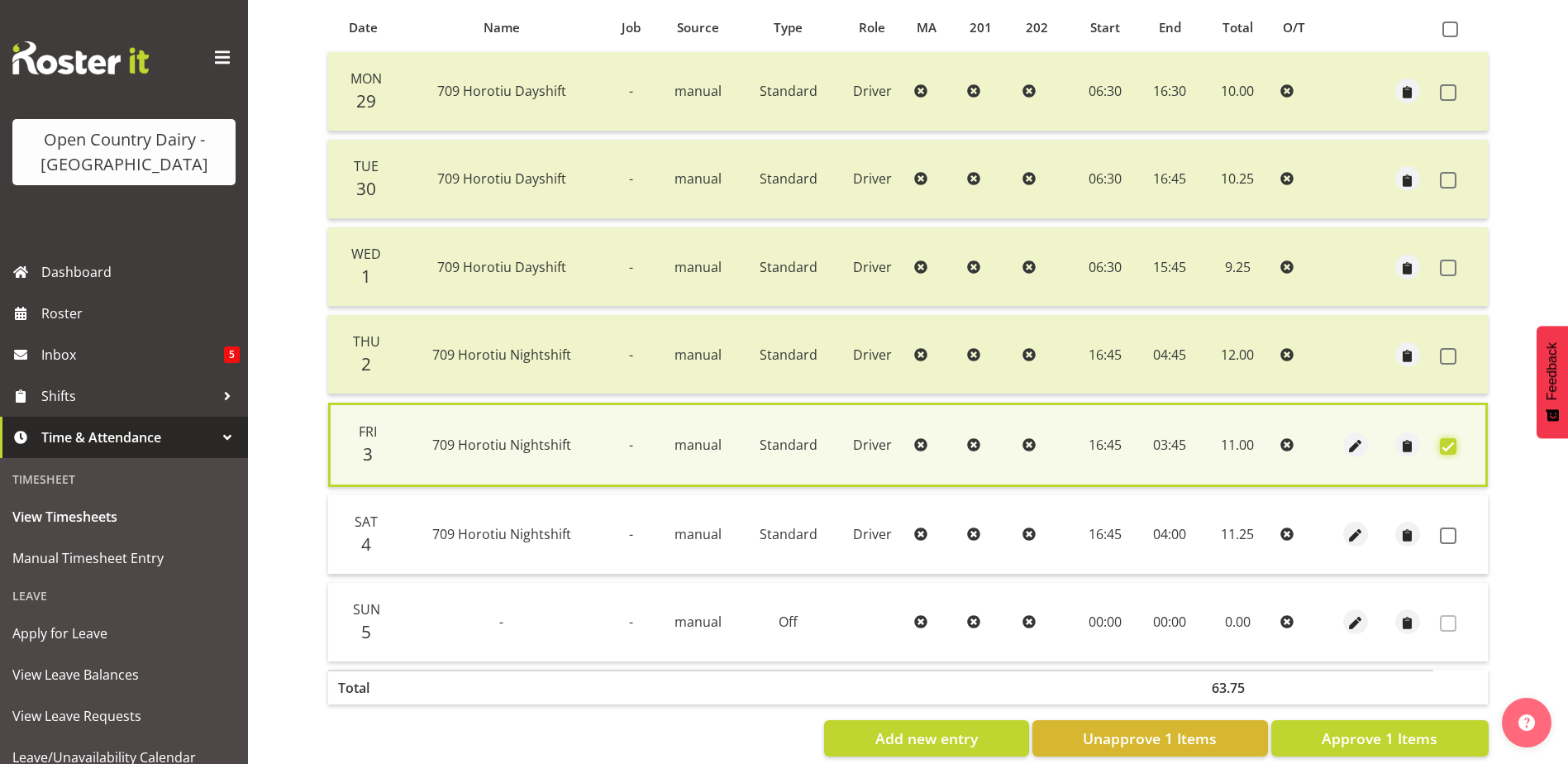
scroll to position [390, 0]
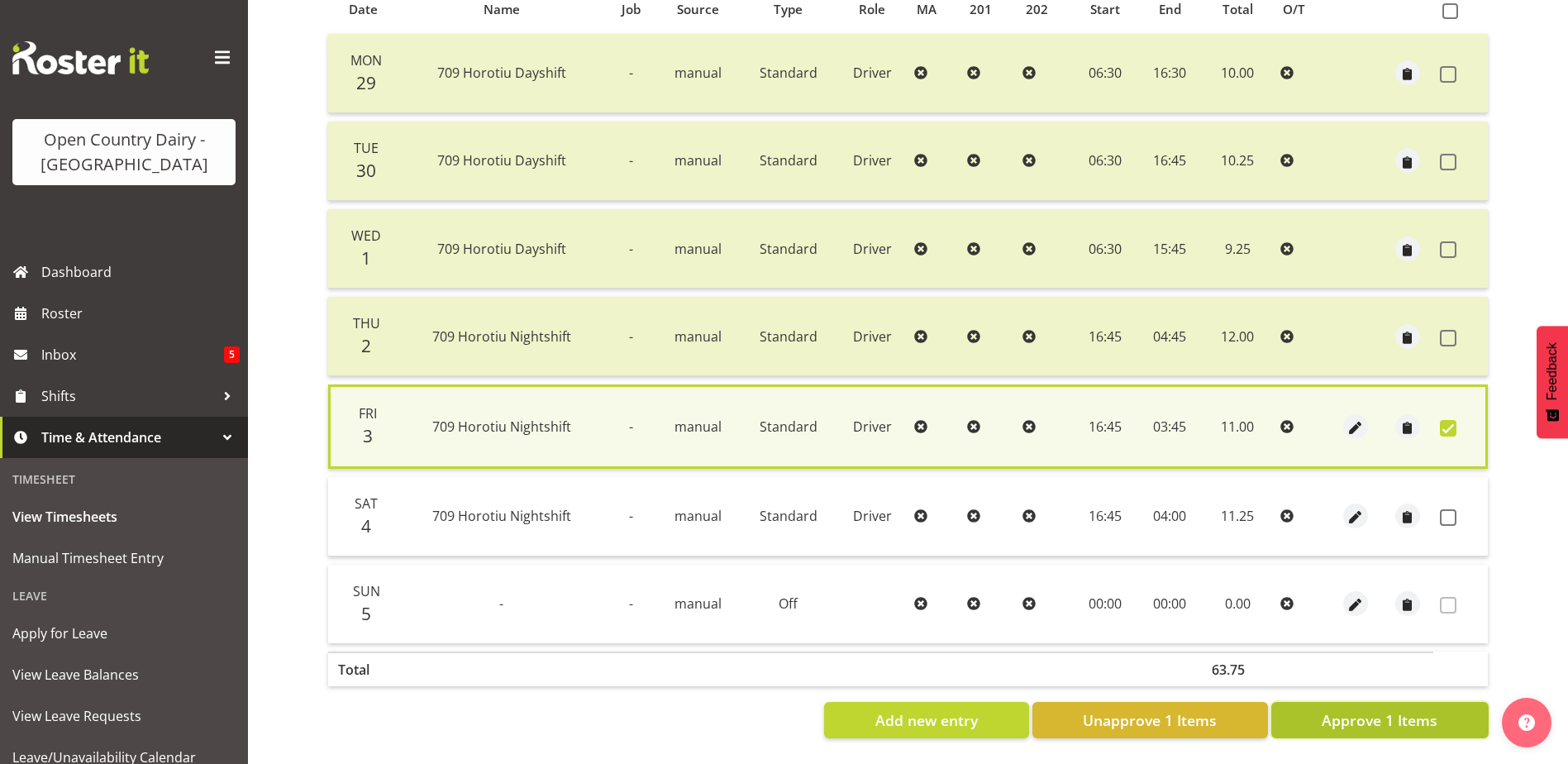
click at [1376, 702] on button "Approve 1 Items" at bounding box center [1380, 720] width 217 height 36
checkbox input "false"
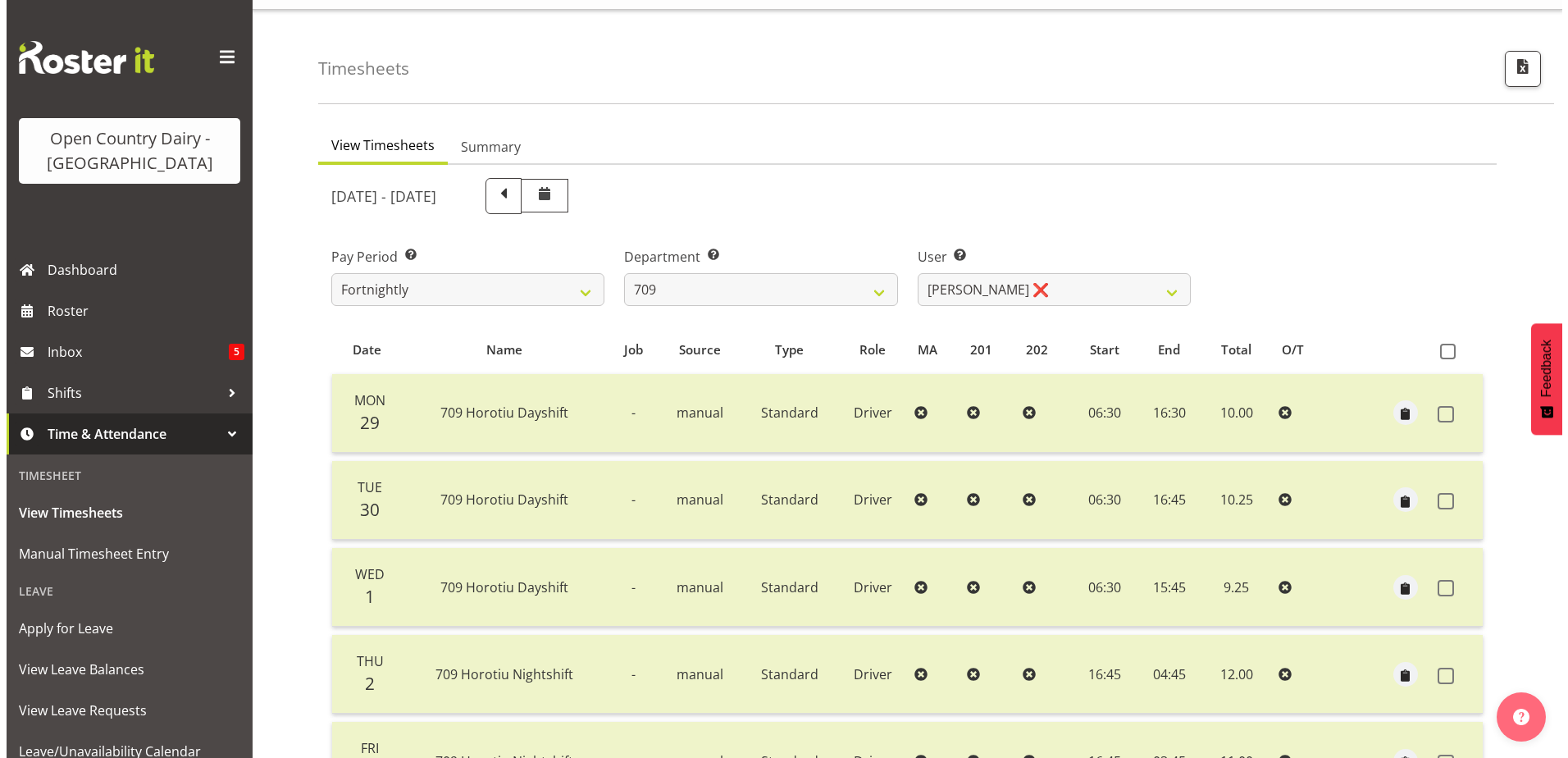
scroll to position [0, 0]
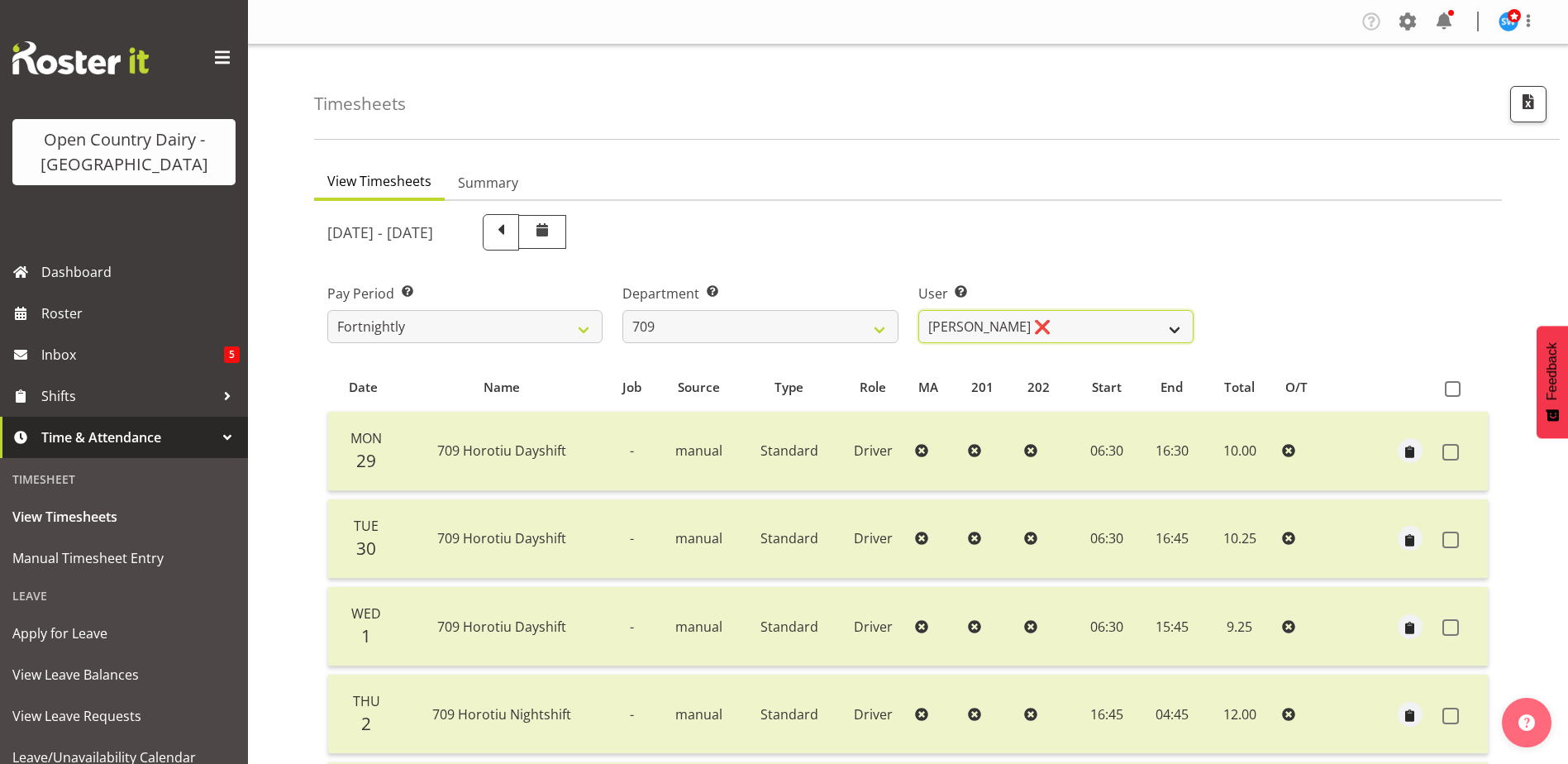
click at [992, 326] on select "Alex Barclay ❌ Craig Knudsen ❌ Jaswant Singh ❌ Ross Cook ❌" at bounding box center [1055, 326] width 275 height 33
select select "9890"
click at [918, 310] on select "Alex Barclay ❌ Craig Knudsen ❌ Jaswant Singh ❌ Ross Cook ❌" at bounding box center [1055, 326] width 275 height 33
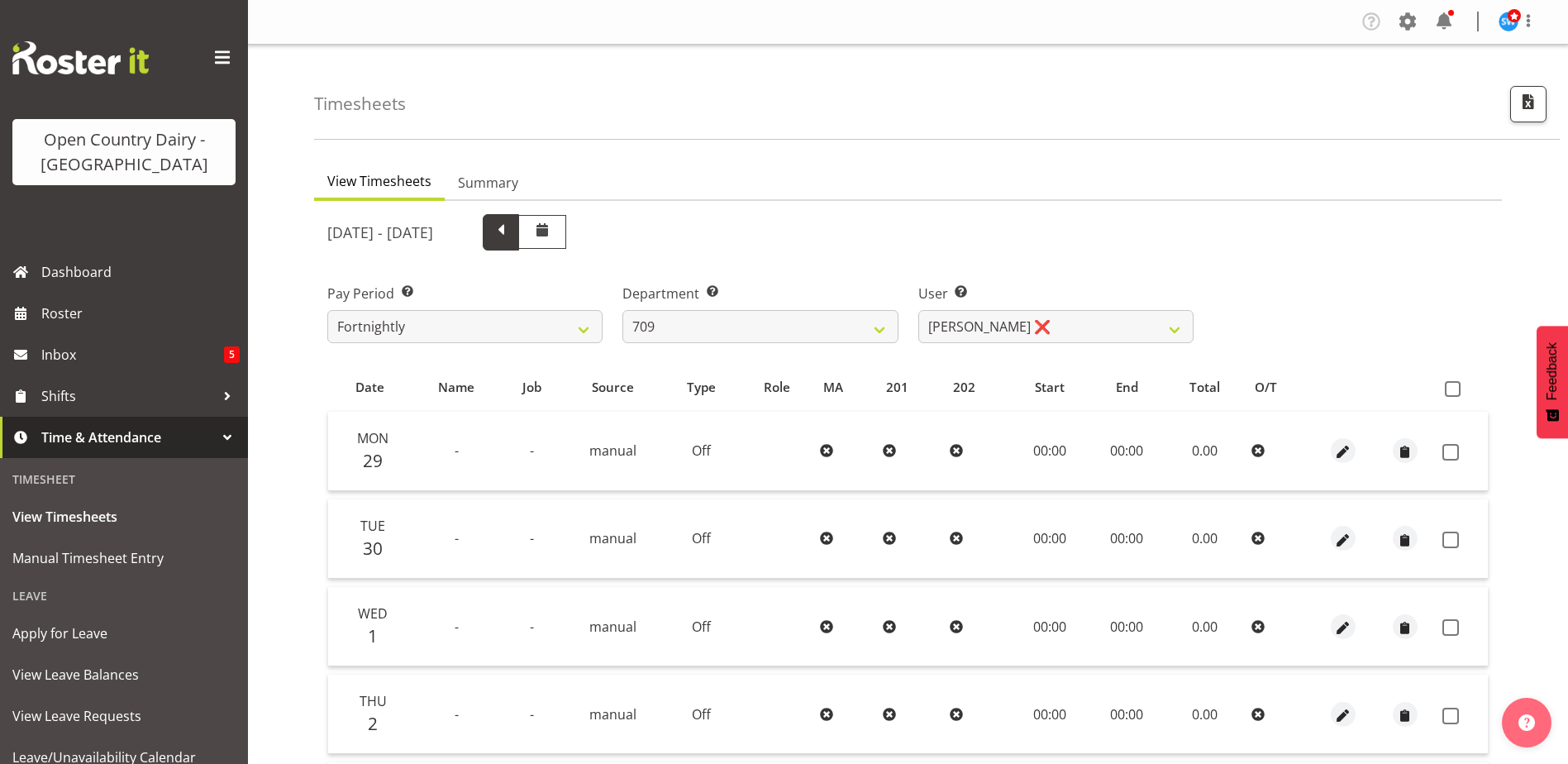
click at [512, 231] on span at bounding box center [500, 230] width 21 height 21
select select
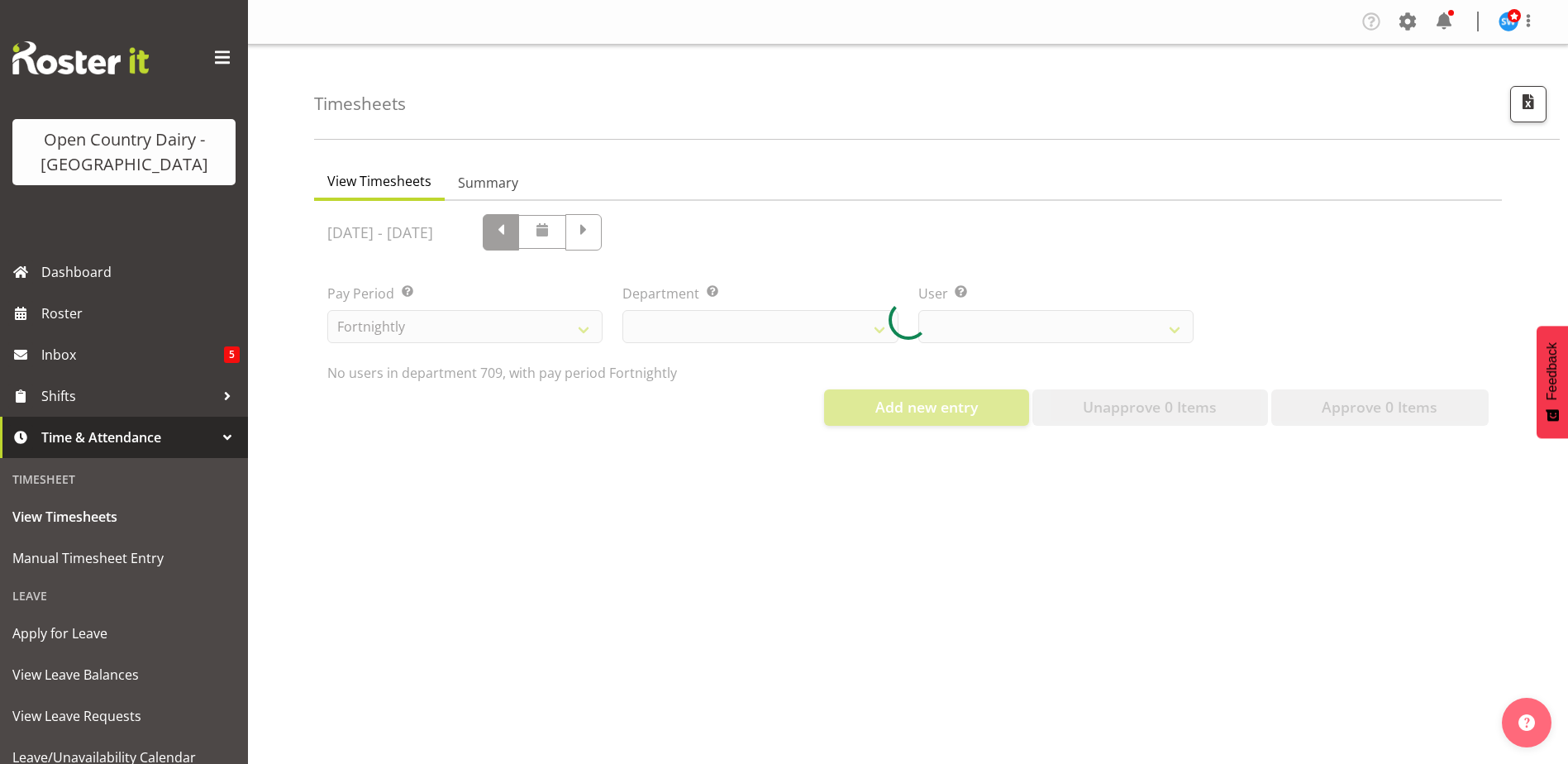
select select "735"
select select "9890"
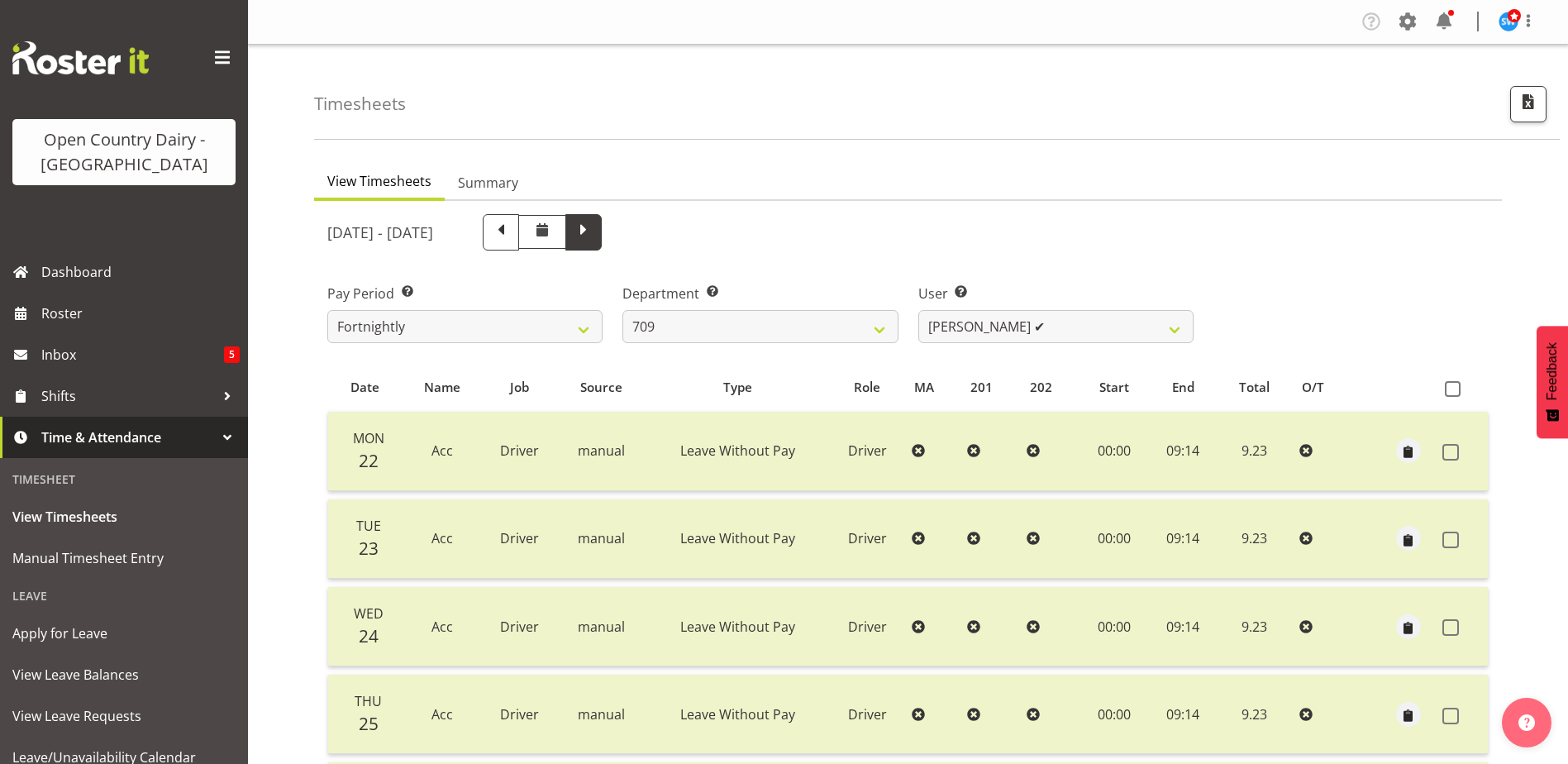
click at [594, 236] on span at bounding box center [583, 230] width 21 height 21
select select
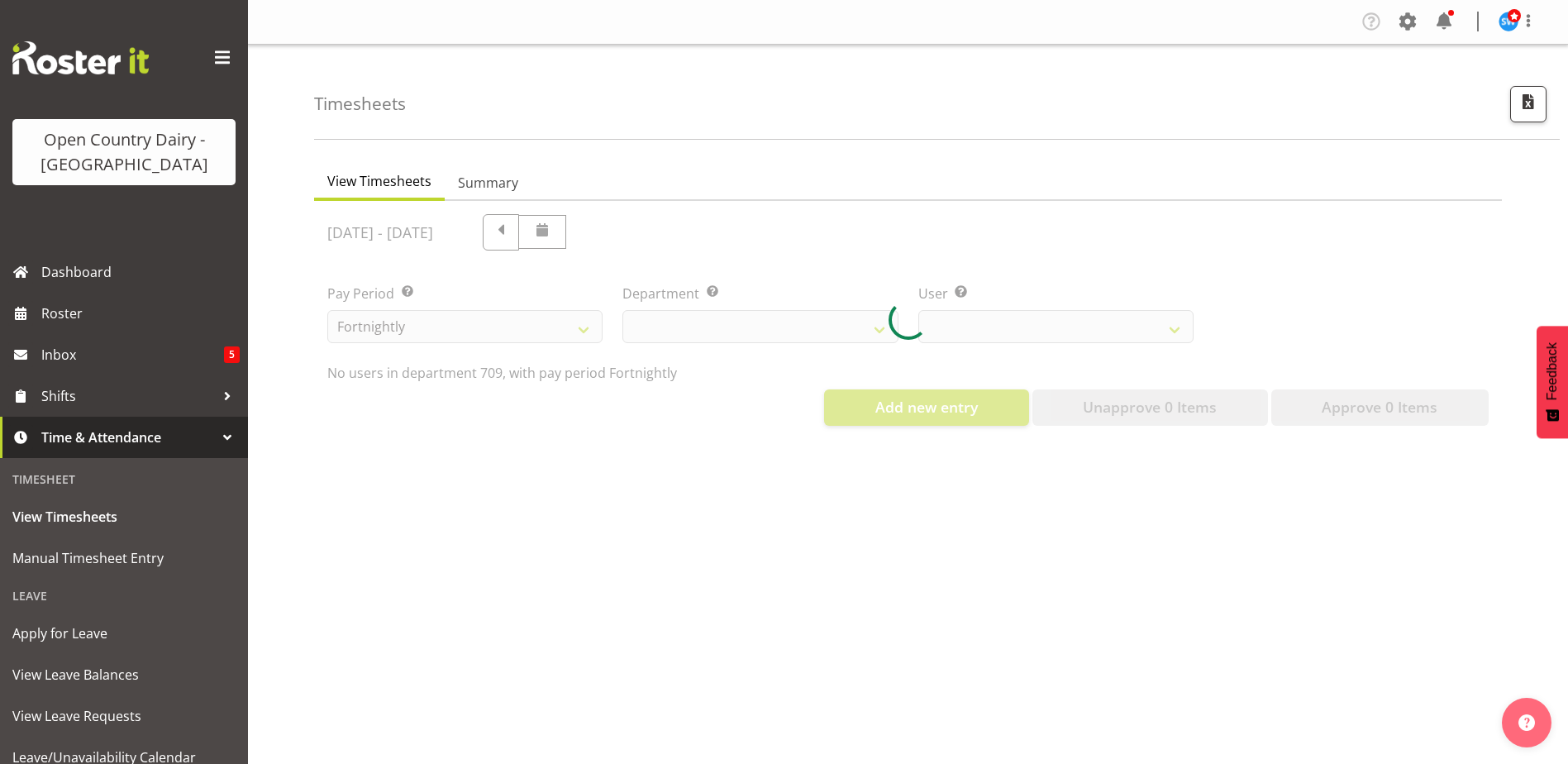
select select "735"
select select "9890"
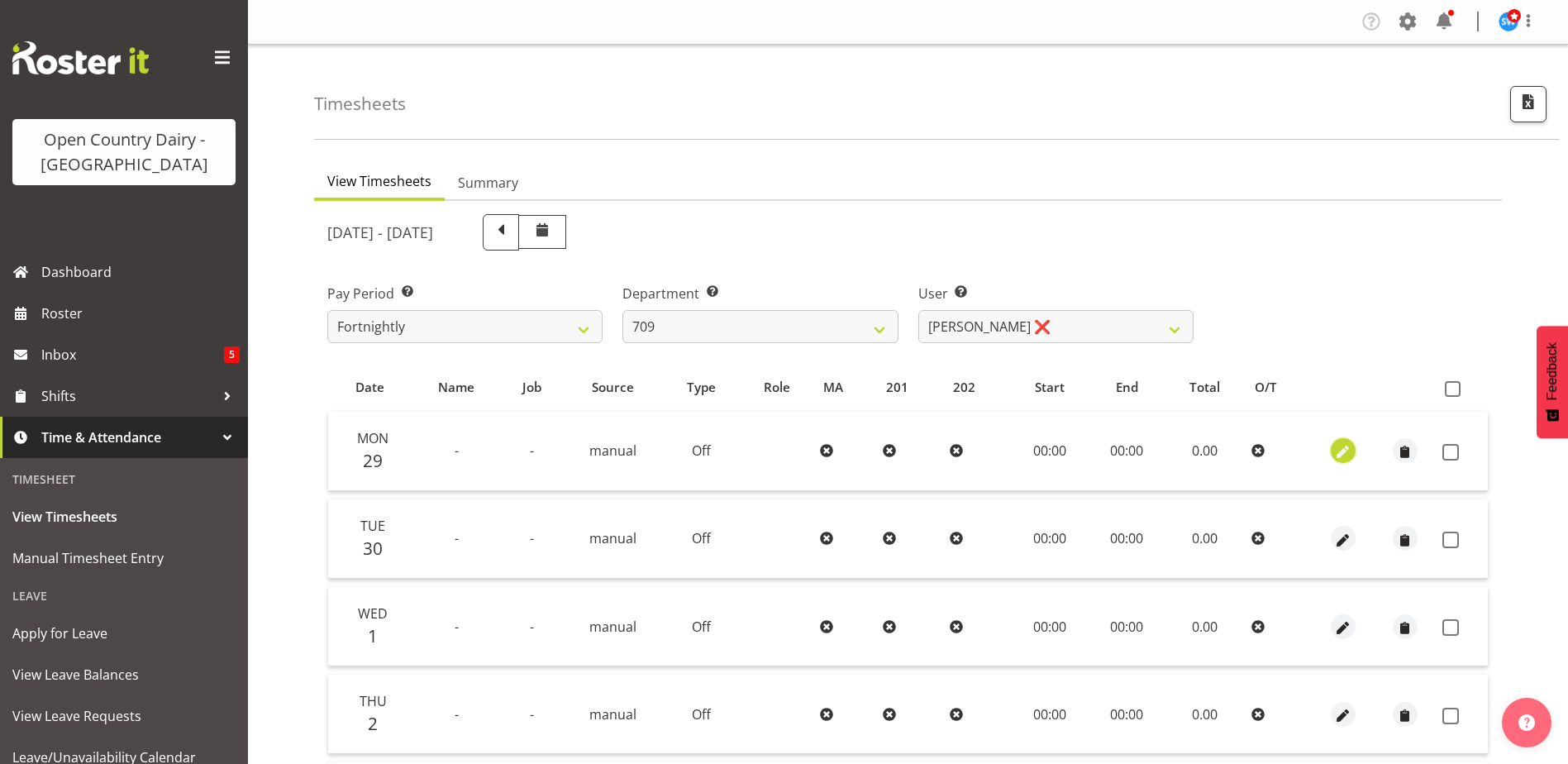
click at [1344, 449] on span "button" at bounding box center [1343, 453] width 19 height 19
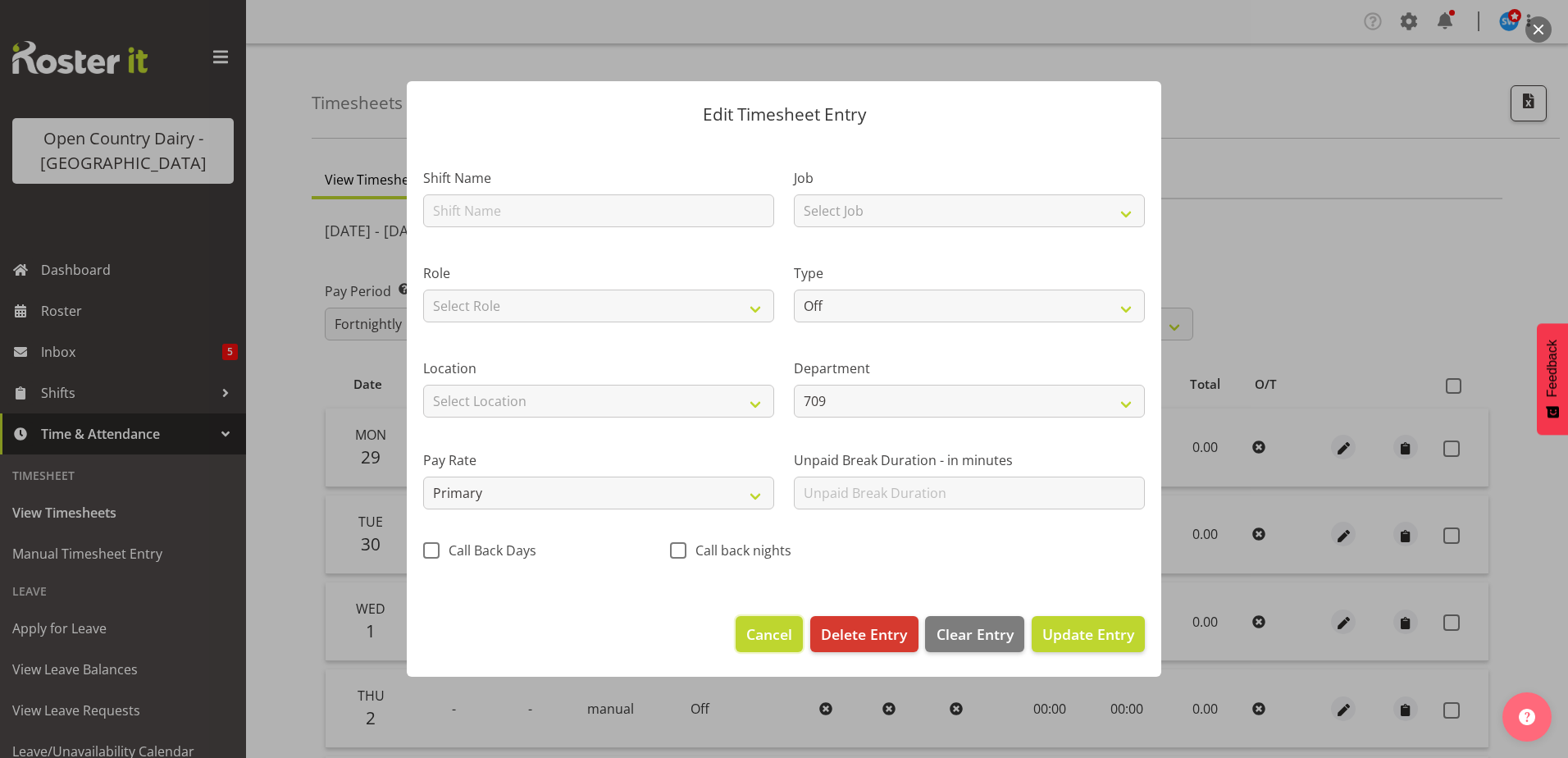
click at [763, 623] on button "Cancel" at bounding box center [770, 633] width 67 height 36
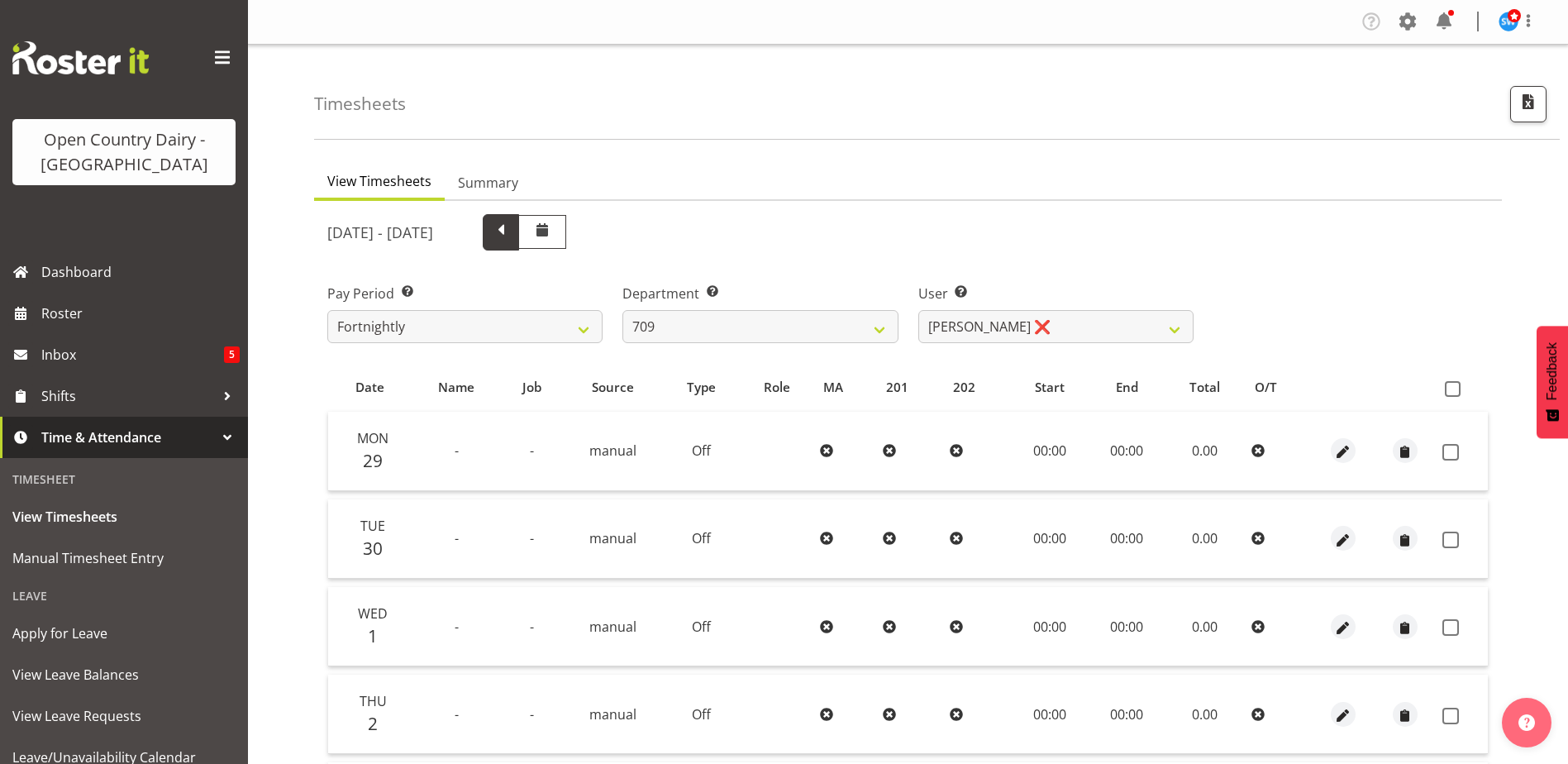
click at [512, 233] on span at bounding box center [500, 230] width 21 height 21
select select
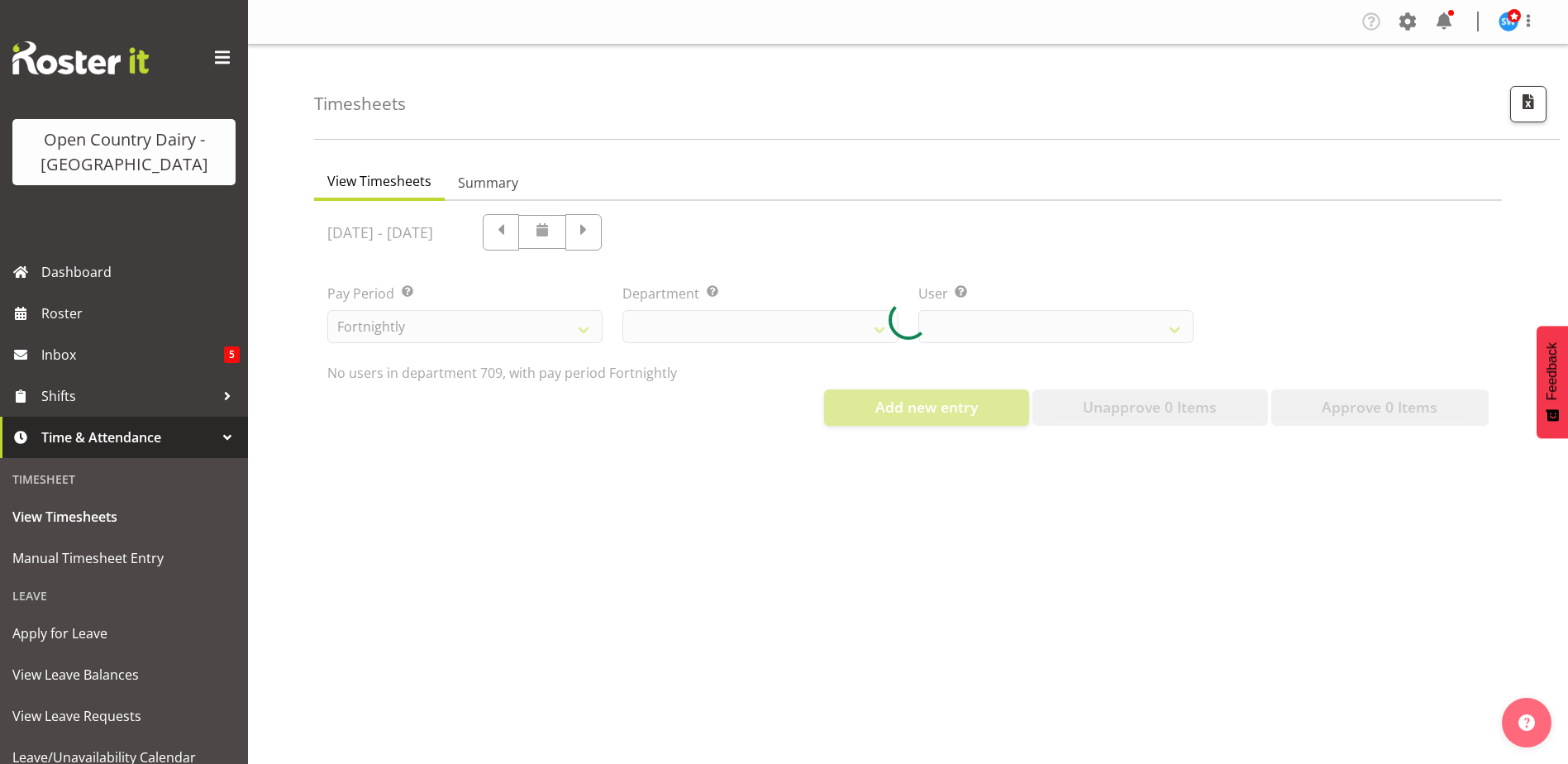
select select "735"
select select "9890"
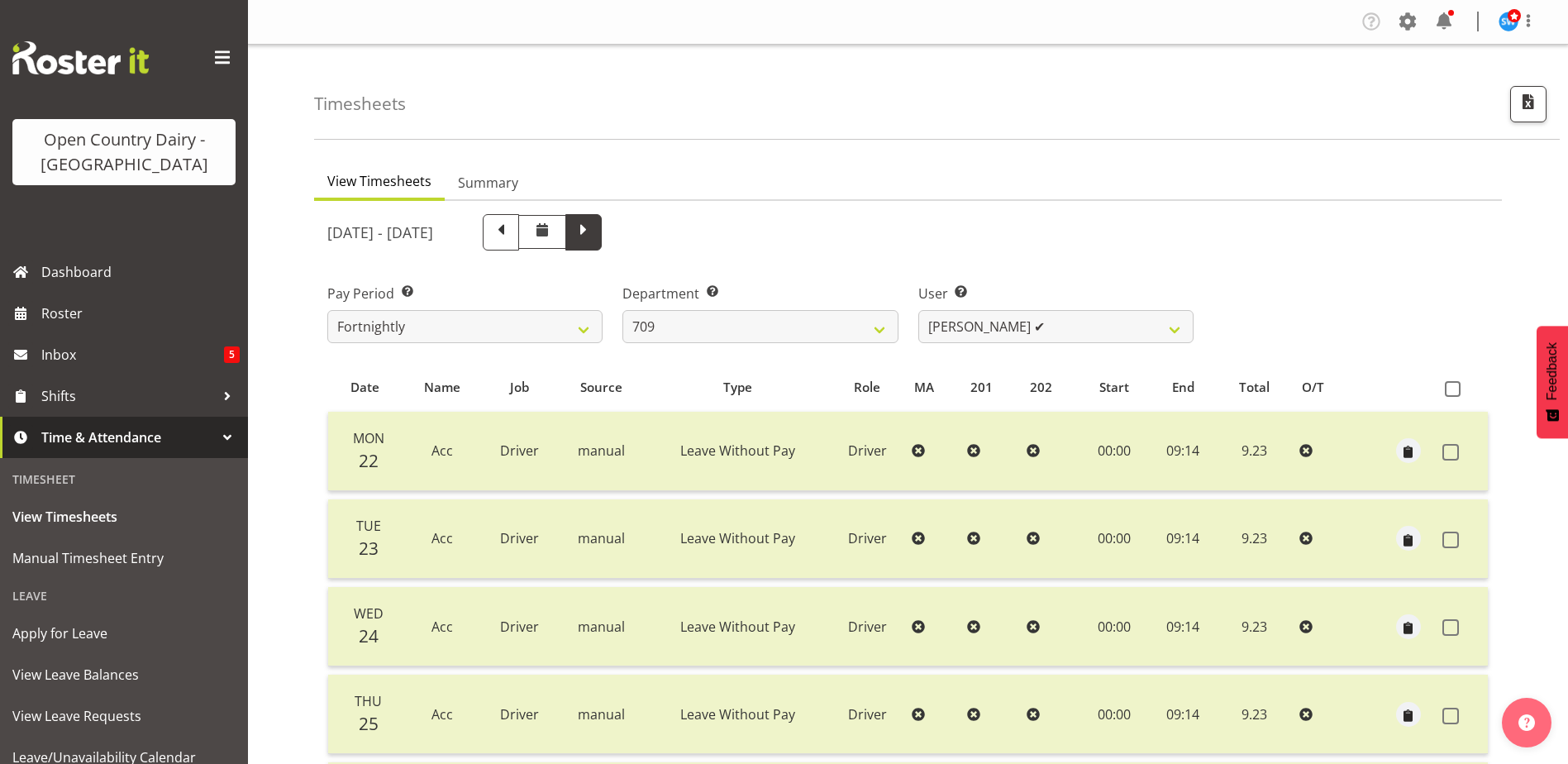
click at [594, 230] on span at bounding box center [583, 230] width 21 height 21
select select
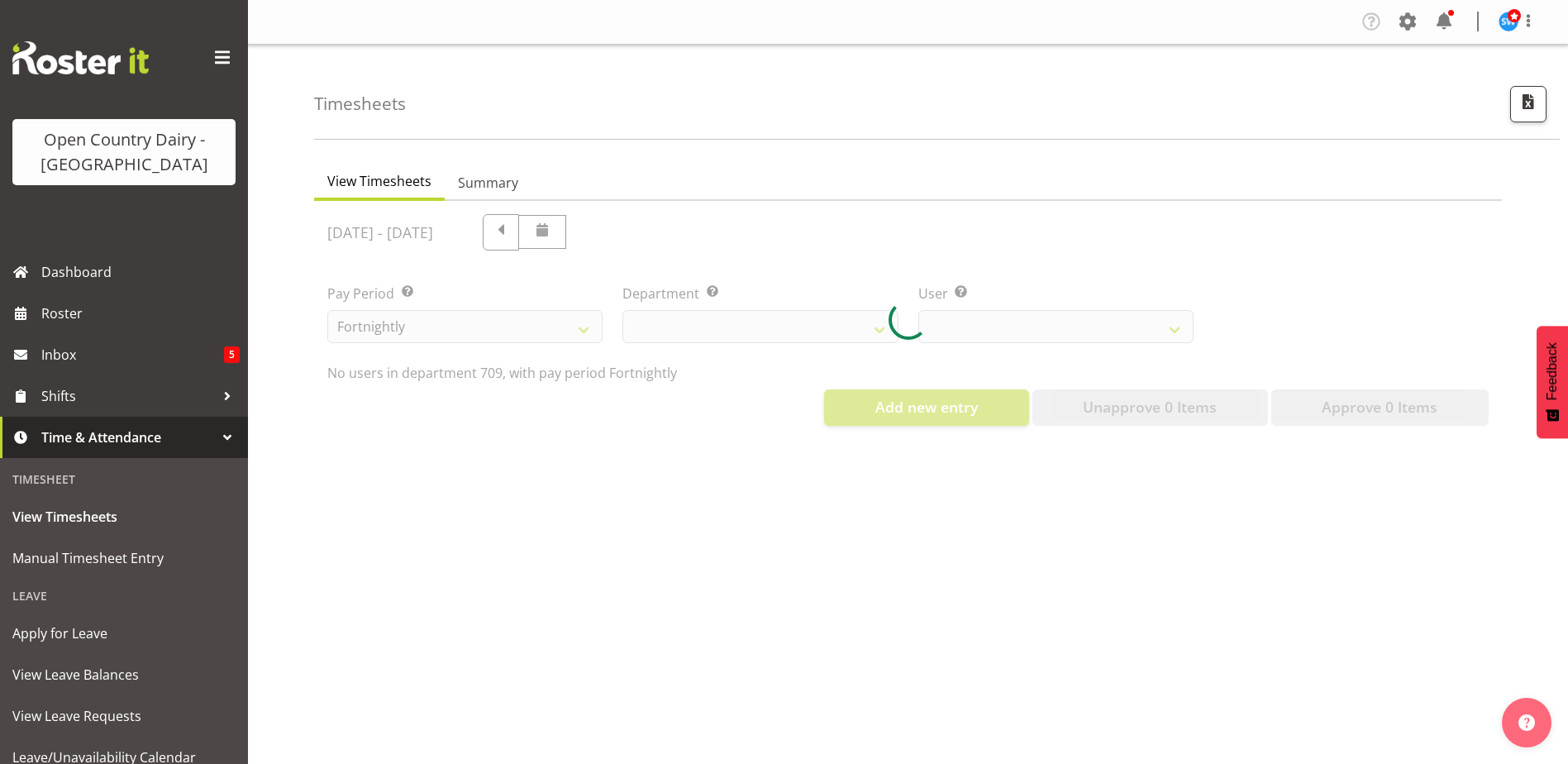
select select "735"
select select "9890"
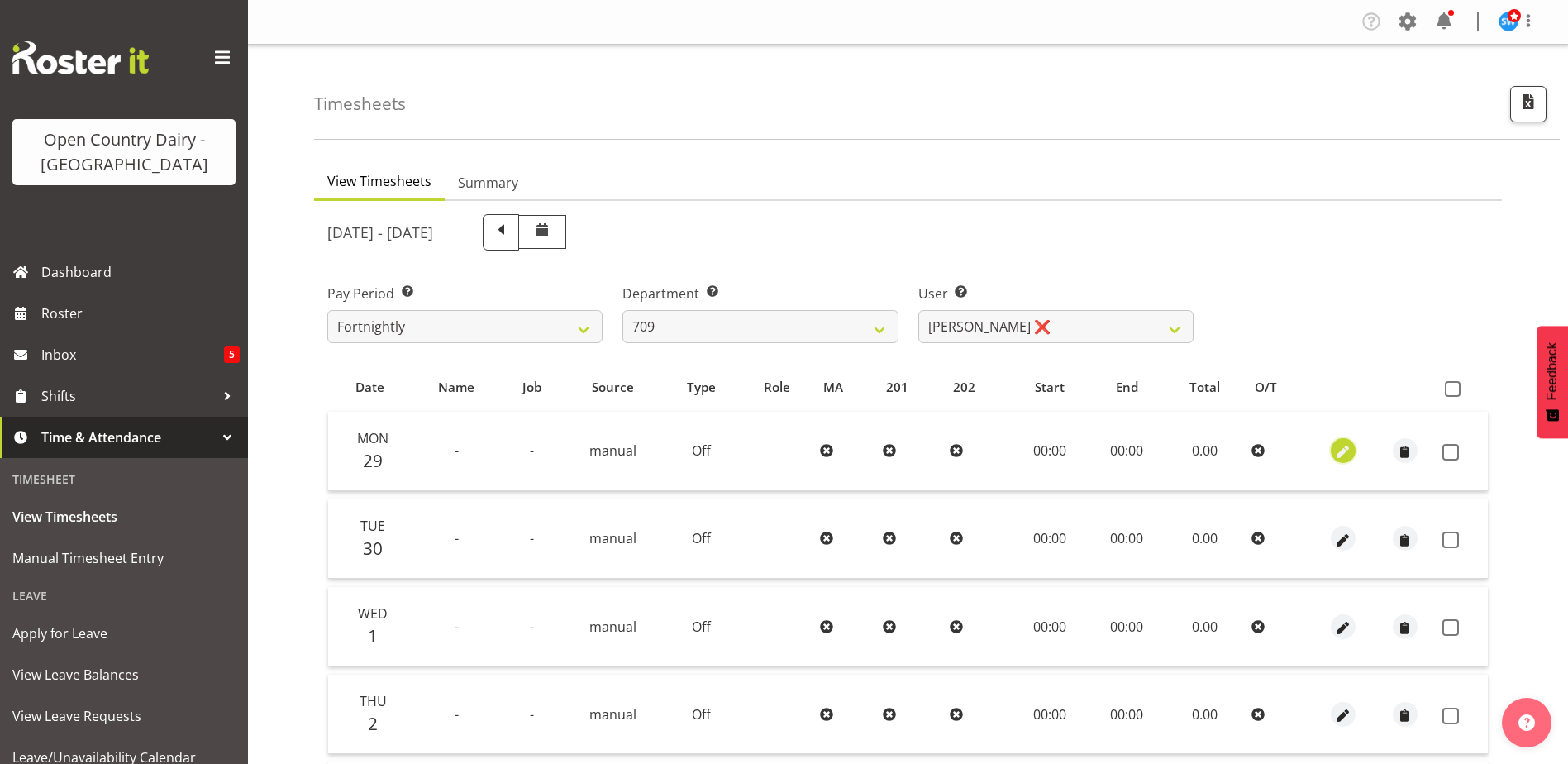
click at [1338, 446] on span "button" at bounding box center [1343, 453] width 19 height 19
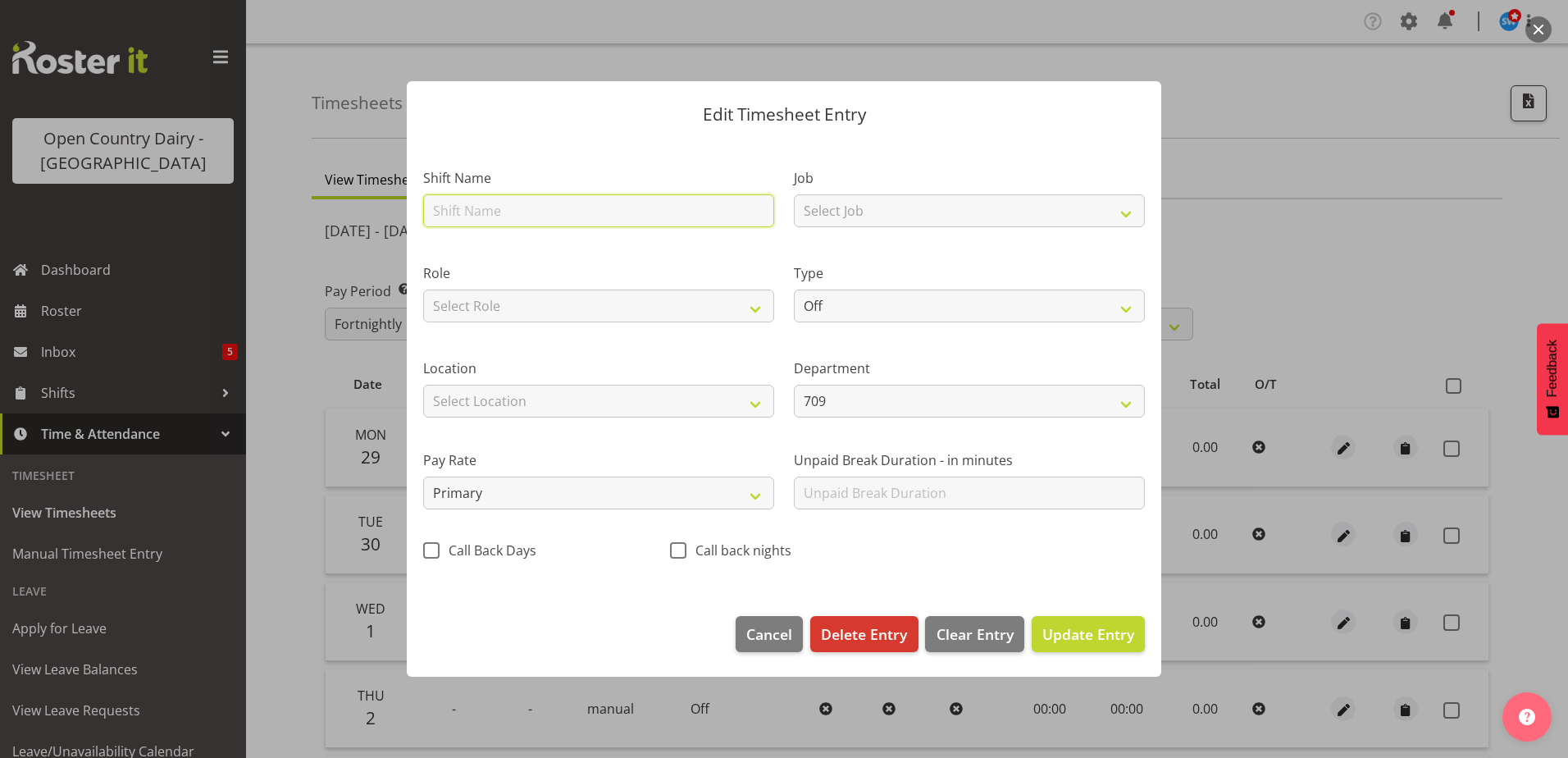
click at [499, 212] on input "text" at bounding box center [598, 210] width 351 height 33
type input "ACC"
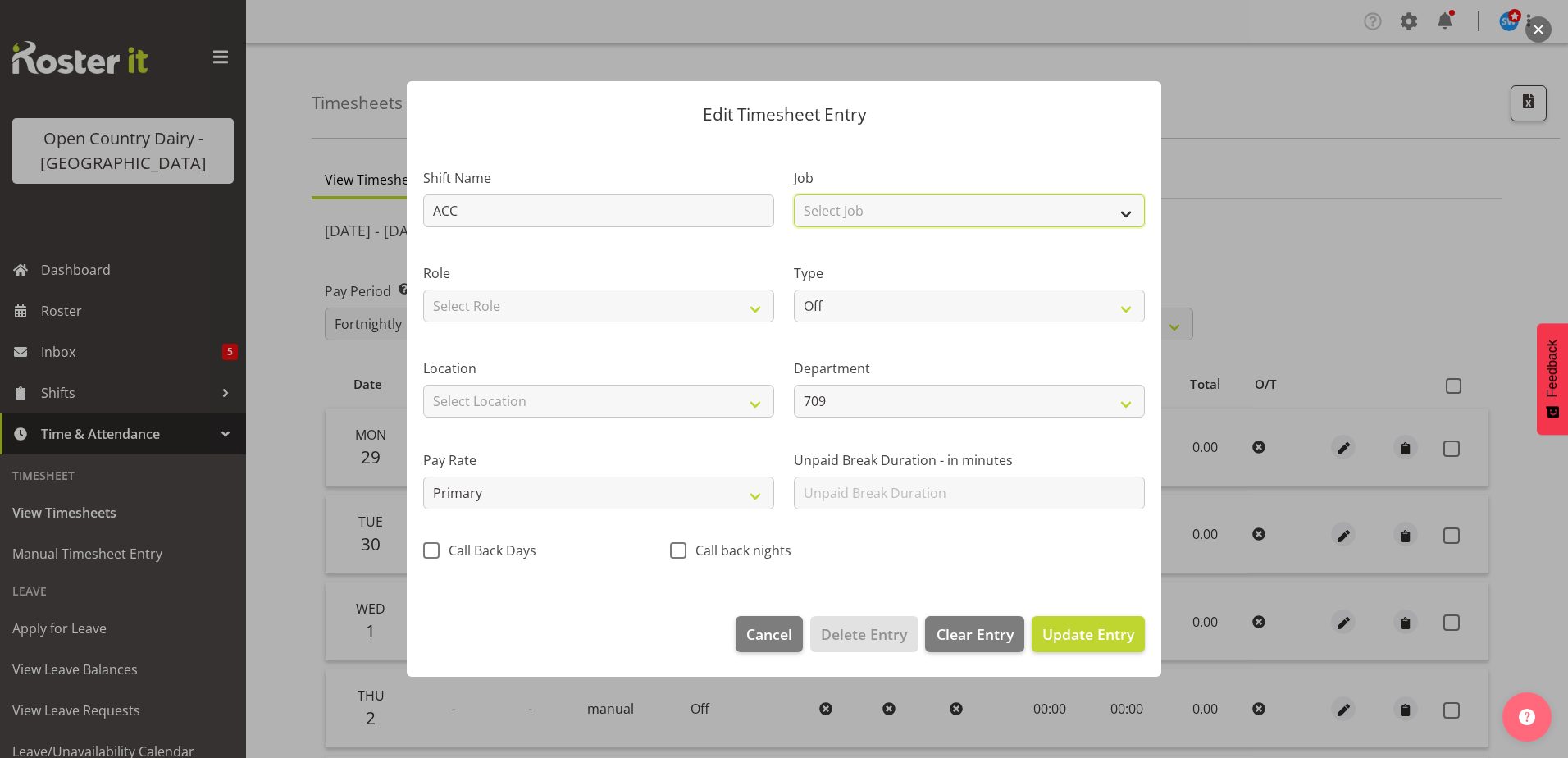
click at [837, 209] on select "Select Job Driver Driver supervisor Support" at bounding box center [969, 210] width 351 height 33
select select "9052"
click at [794, 194] on select "Select Job Driver Driver supervisor Support" at bounding box center [969, 210] width 351 height 33
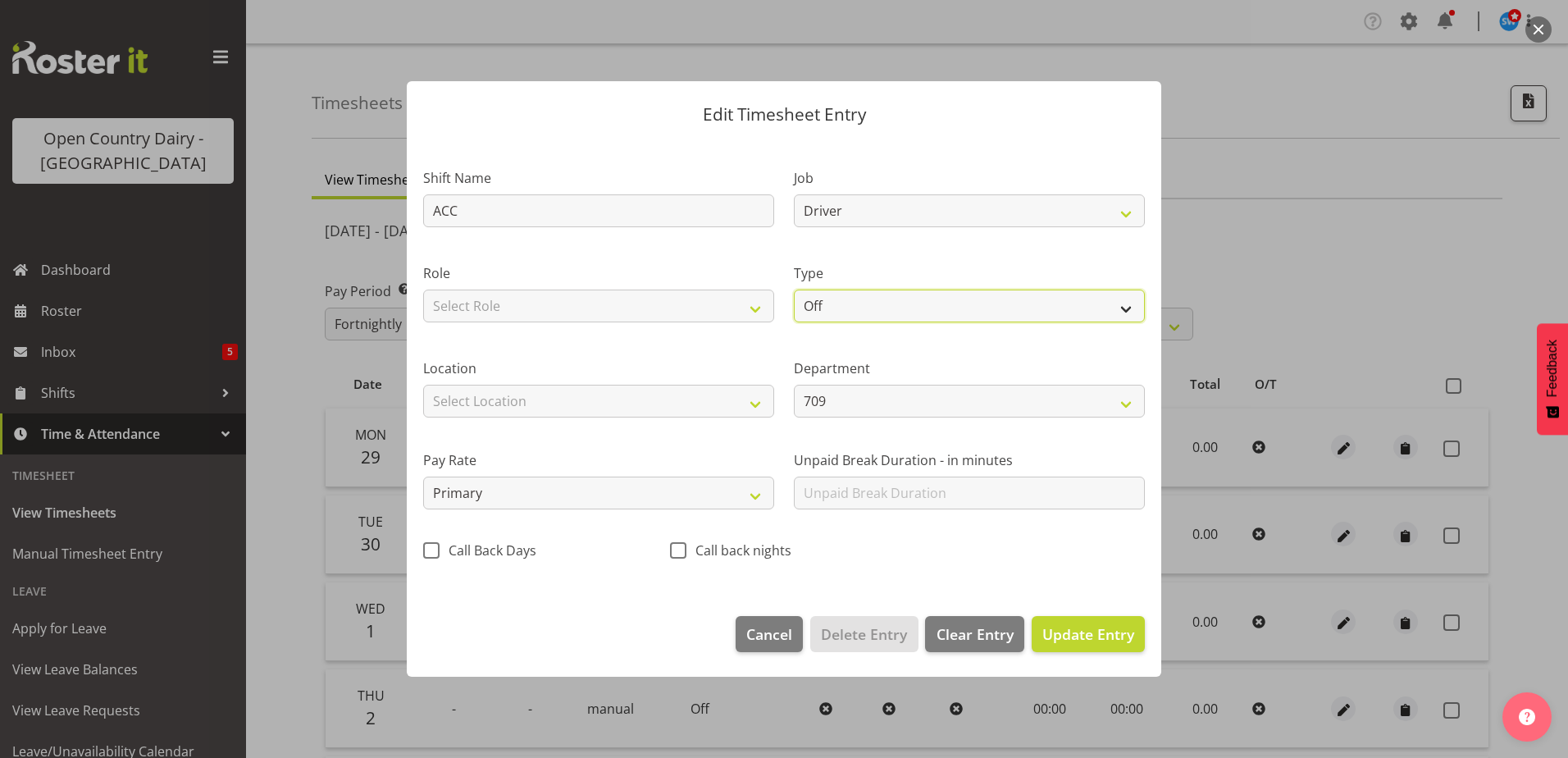
click at [840, 302] on select "Off Standard Public Holiday Public Holiday (Worked) Day In Lieu Annual Leave Si…" at bounding box center [969, 305] width 351 height 33
select select "Standard"
click at [794, 289] on select "Off Standard Public Holiday Public Holiday (Worked) Day In Lieu Annual Leave Si…" at bounding box center [969, 305] width 351 height 33
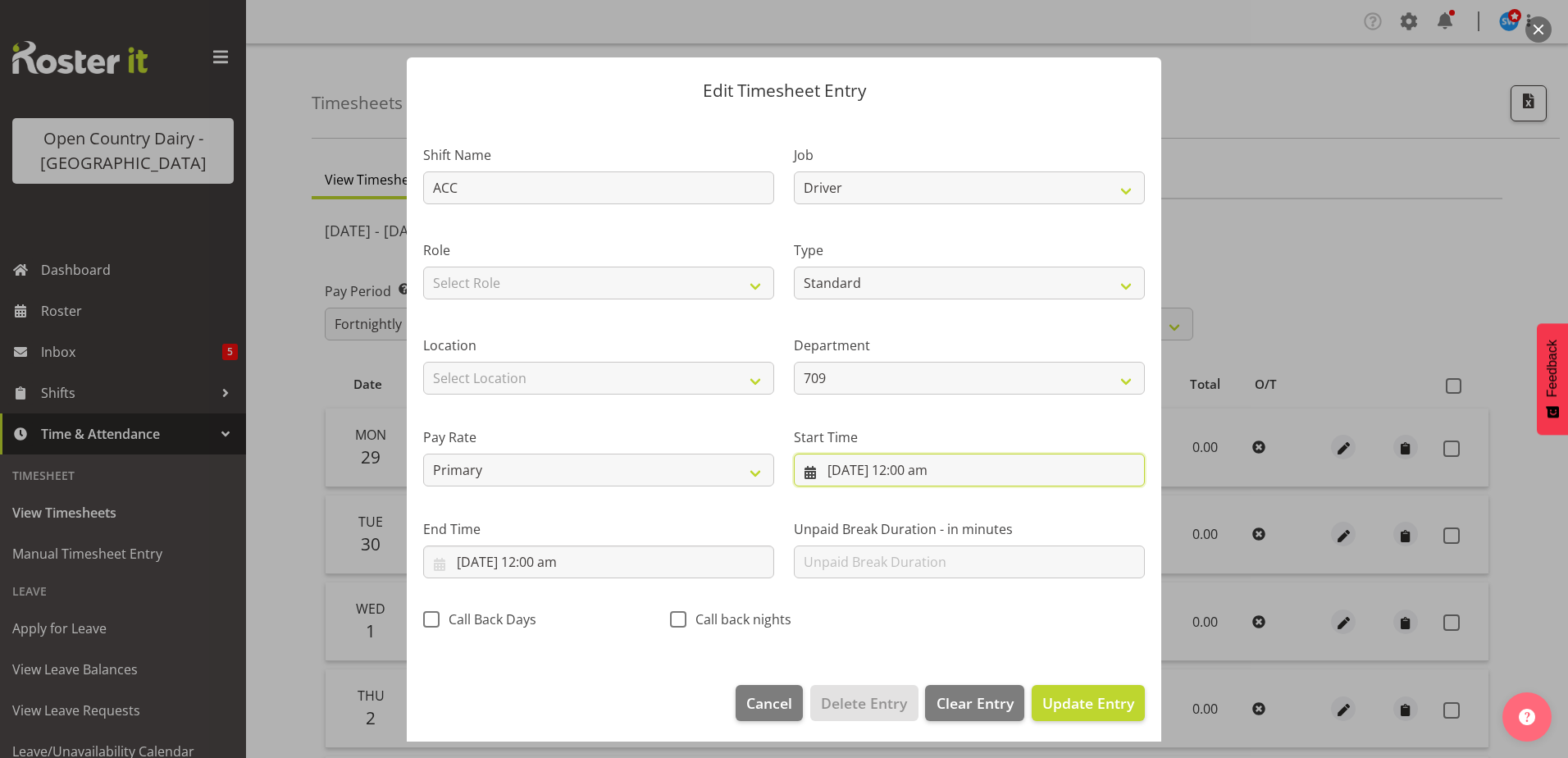
click at [898, 465] on input "29/09/2025, 12:00 am" at bounding box center [969, 469] width 351 height 33
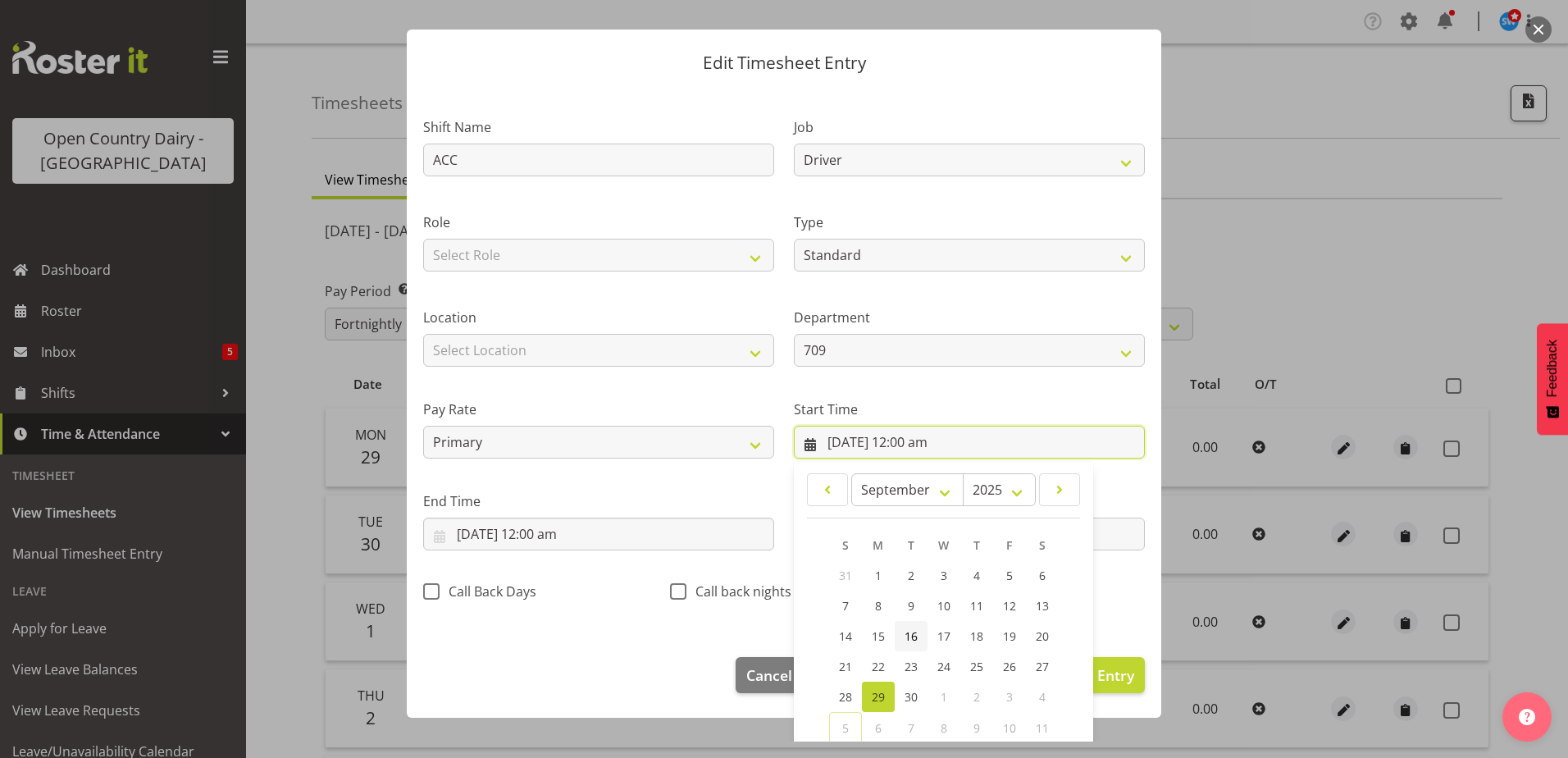
scroll to position [119, 0]
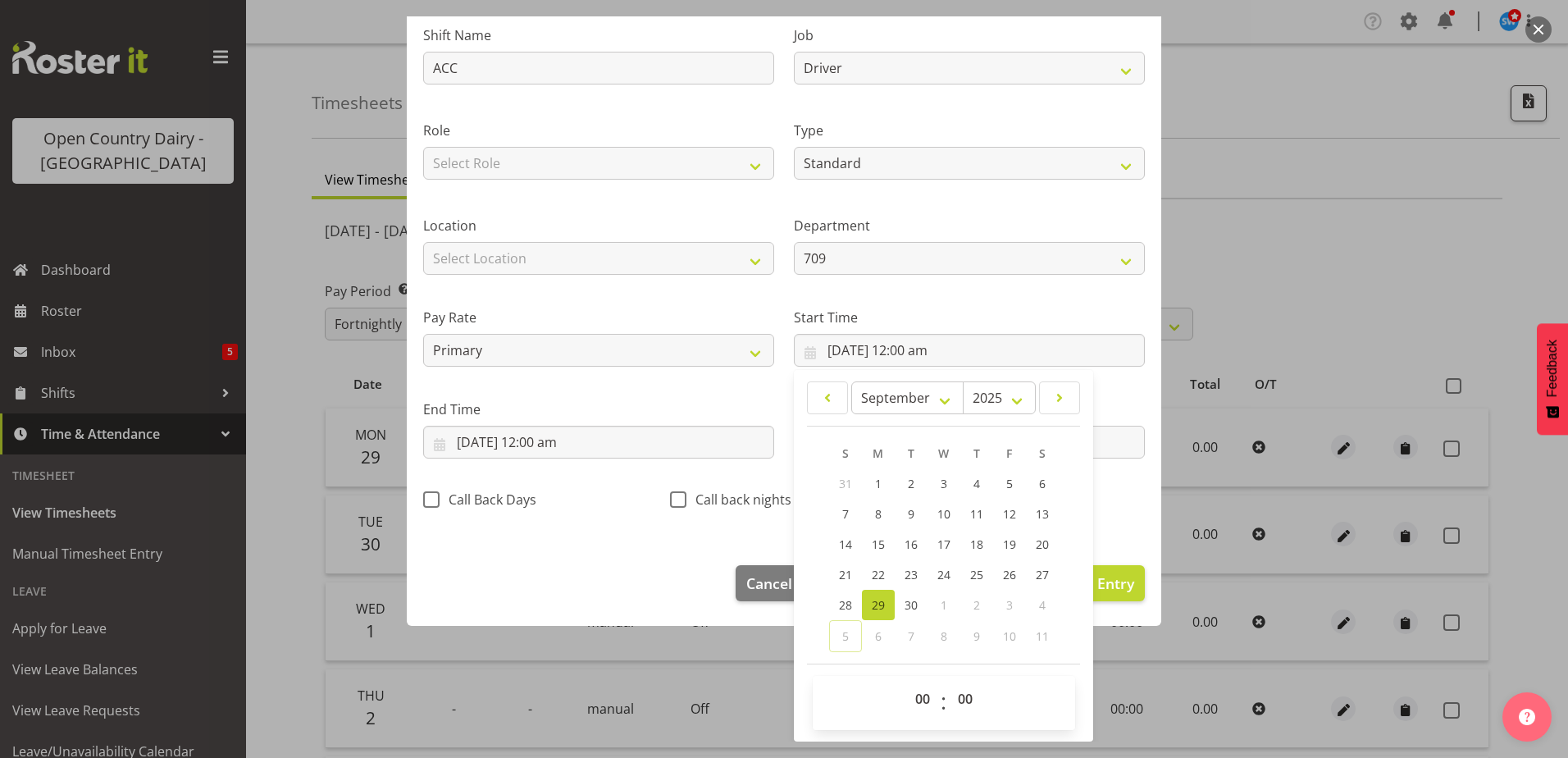
click at [653, 384] on div "End Time 29/09/2025, 12:00 am January February March April May June July August…" at bounding box center [598, 422] width 371 height 92
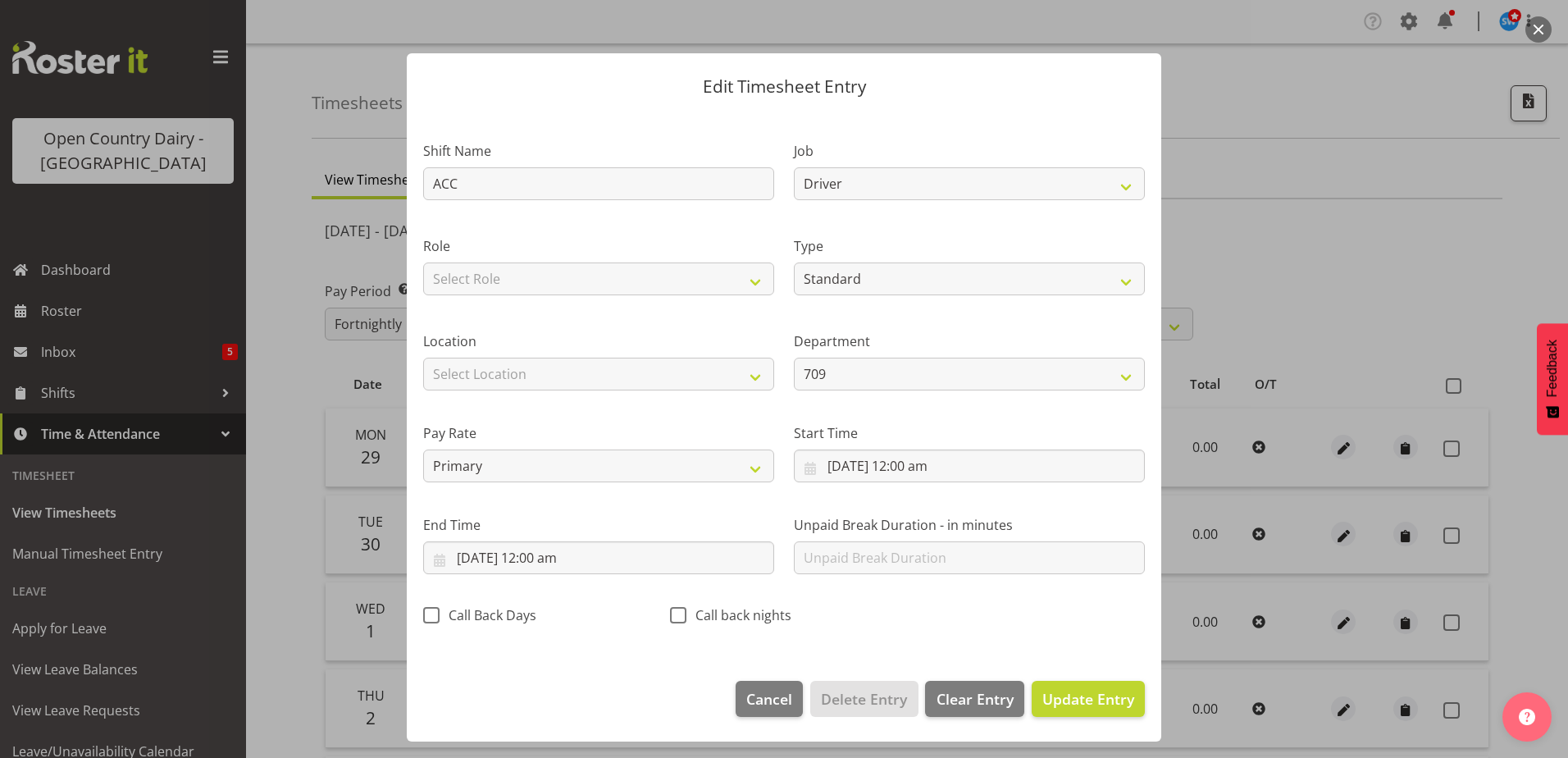
scroll to position [4, 0]
click at [555, 555] on input "29/09/2025, 12:00 am" at bounding box center [598, 558] width 351 height 33
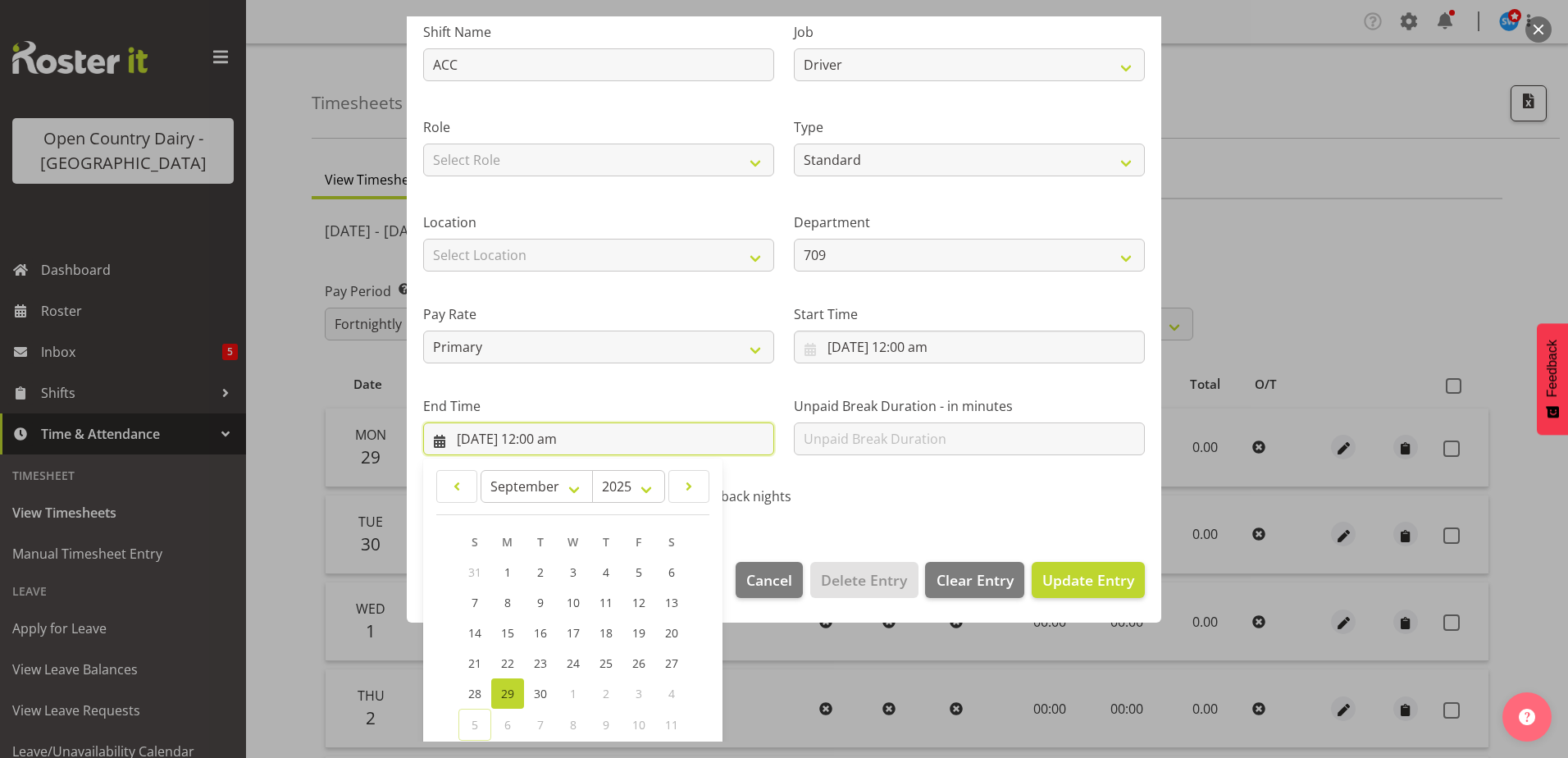
scroll to position [212, 0]
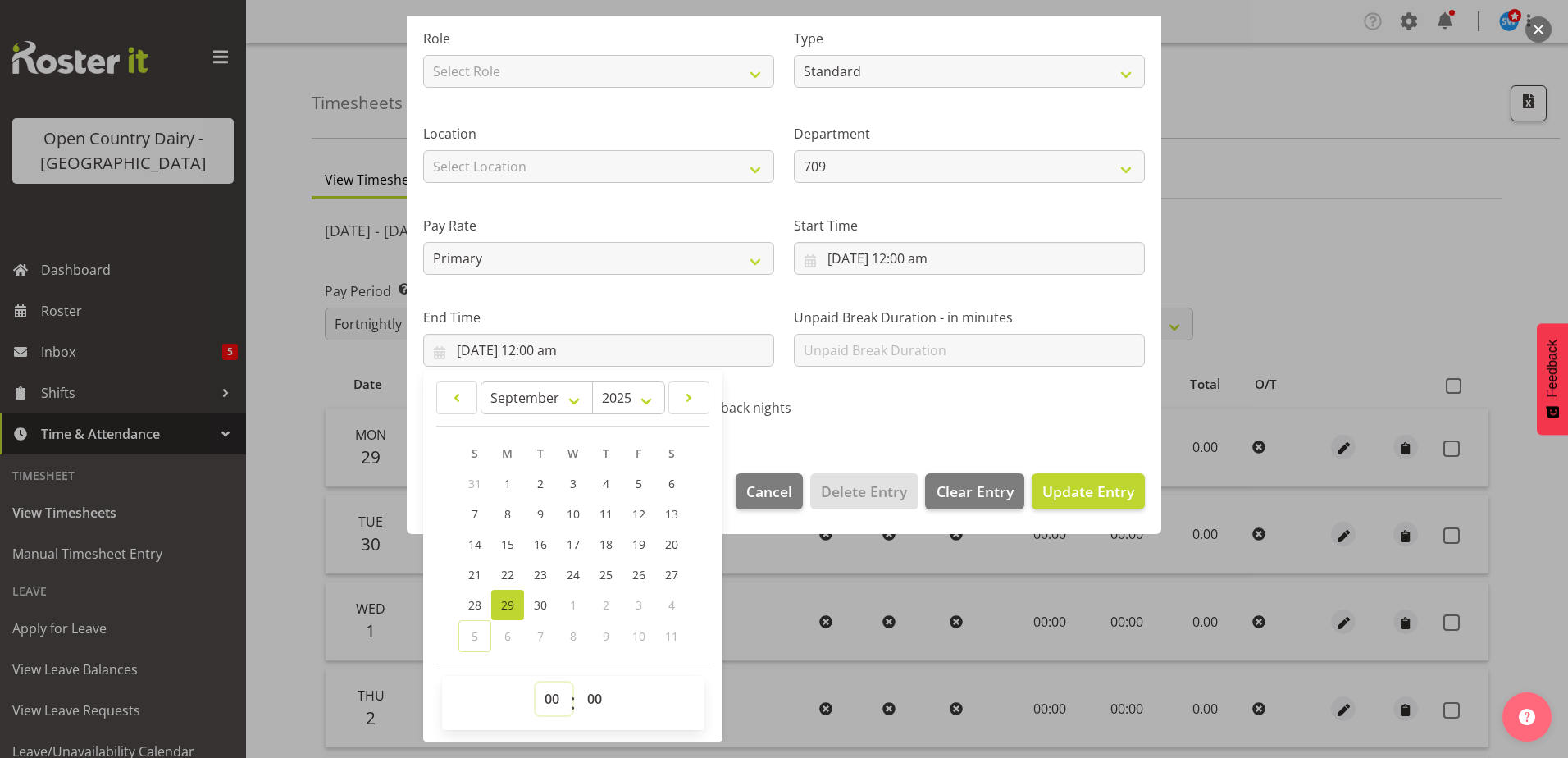
click at [550, 699] on select "00 01 02 03 04 05 06 07 08 09 10 11 12 13 14 15 16 17 18 19 20 21 22 23" at bounding box center [554, 698] width 37 height 33
select select "9"
click at [536, 682] on select "00 01 02 03 04 05 06 07 08 09 10 11 12 13 14 15 16 17 18 19 20 21 22 23" at bounding box center [554, 698] width 37 height 33
type input "29/09/2025, 9:00 am"
click at [593, 701] on select "00 01 02 03 04 05 06 07 08 09 10 11 12 13 14 15 16 17 18 19 20 21 22 23 24 25 2…" at bounding box center [596, 698] width 37 height 33
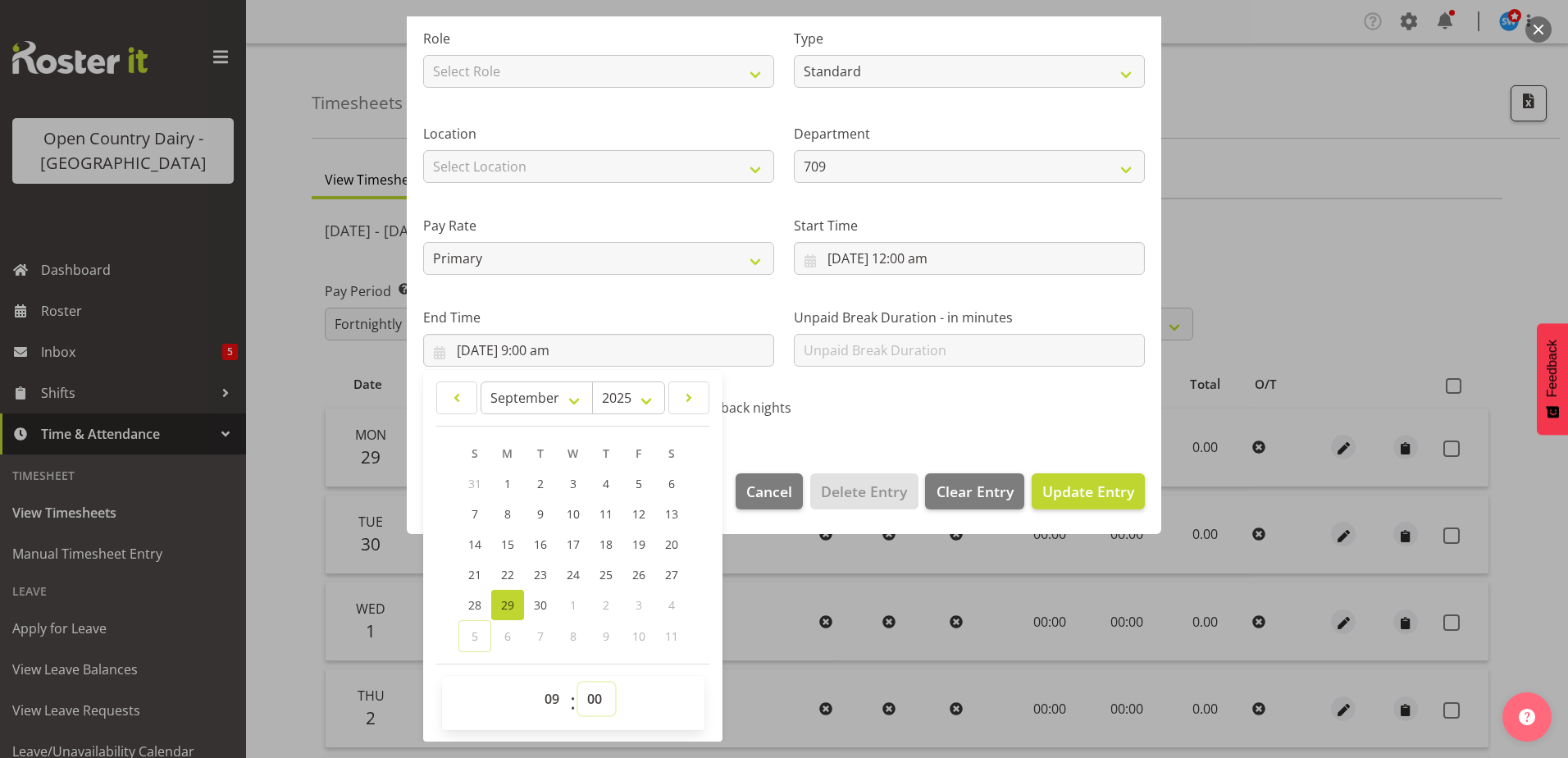
select select "14"
click at [578, 682] on select "00 01 02 03 04 05 06 07 08 09 10 11 12 13 14 15 16 17 18 19 20 21 22 23 24 25 2…" at bounding box center [596, 698] width 37 height 33
type input "29/09/2025, 9:14 am"
click at [1042, 487] on span "Update Entry" at bounding box center [1088, 490] width 92 height 19
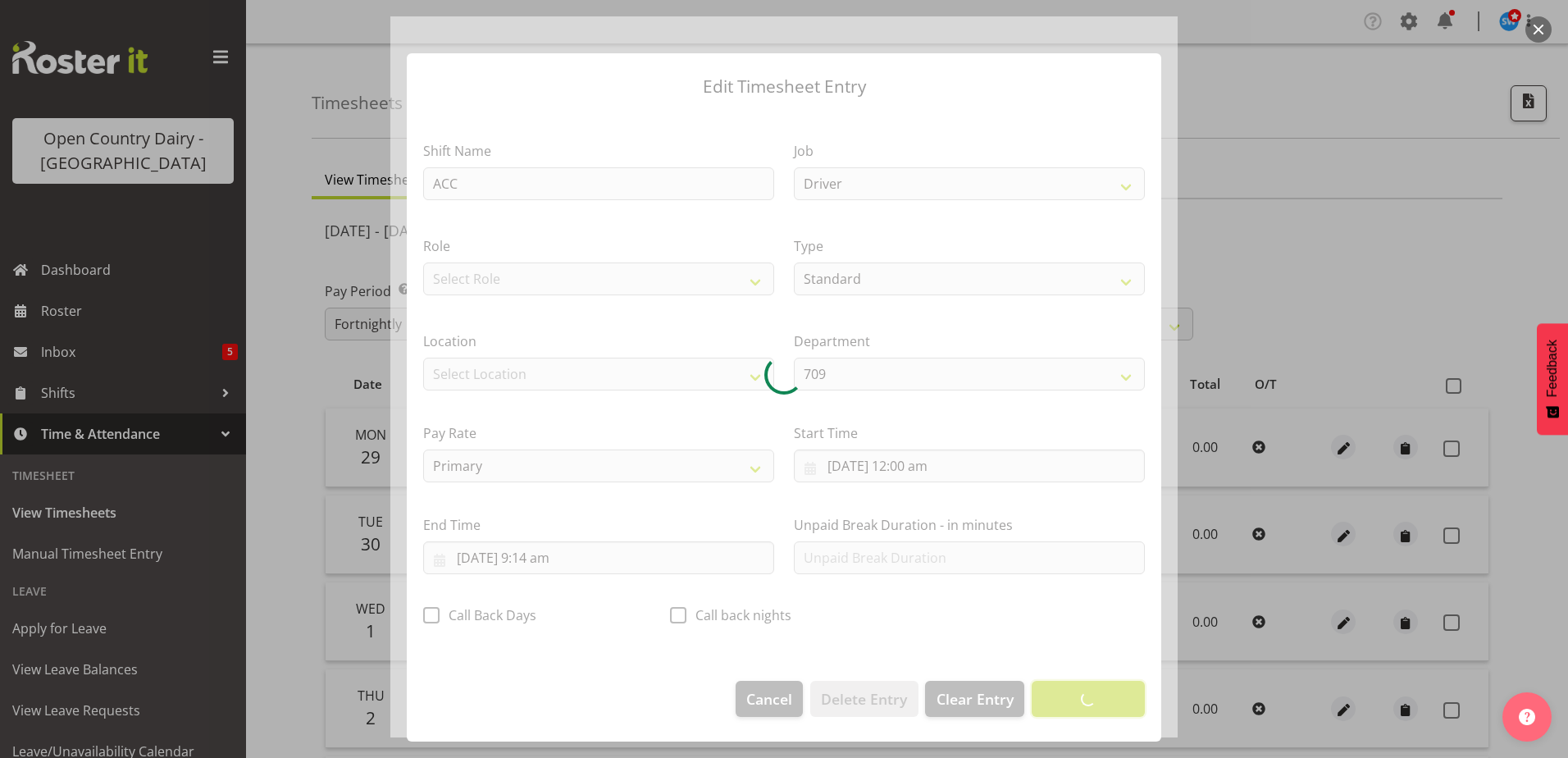
scroll to position [4, 0]
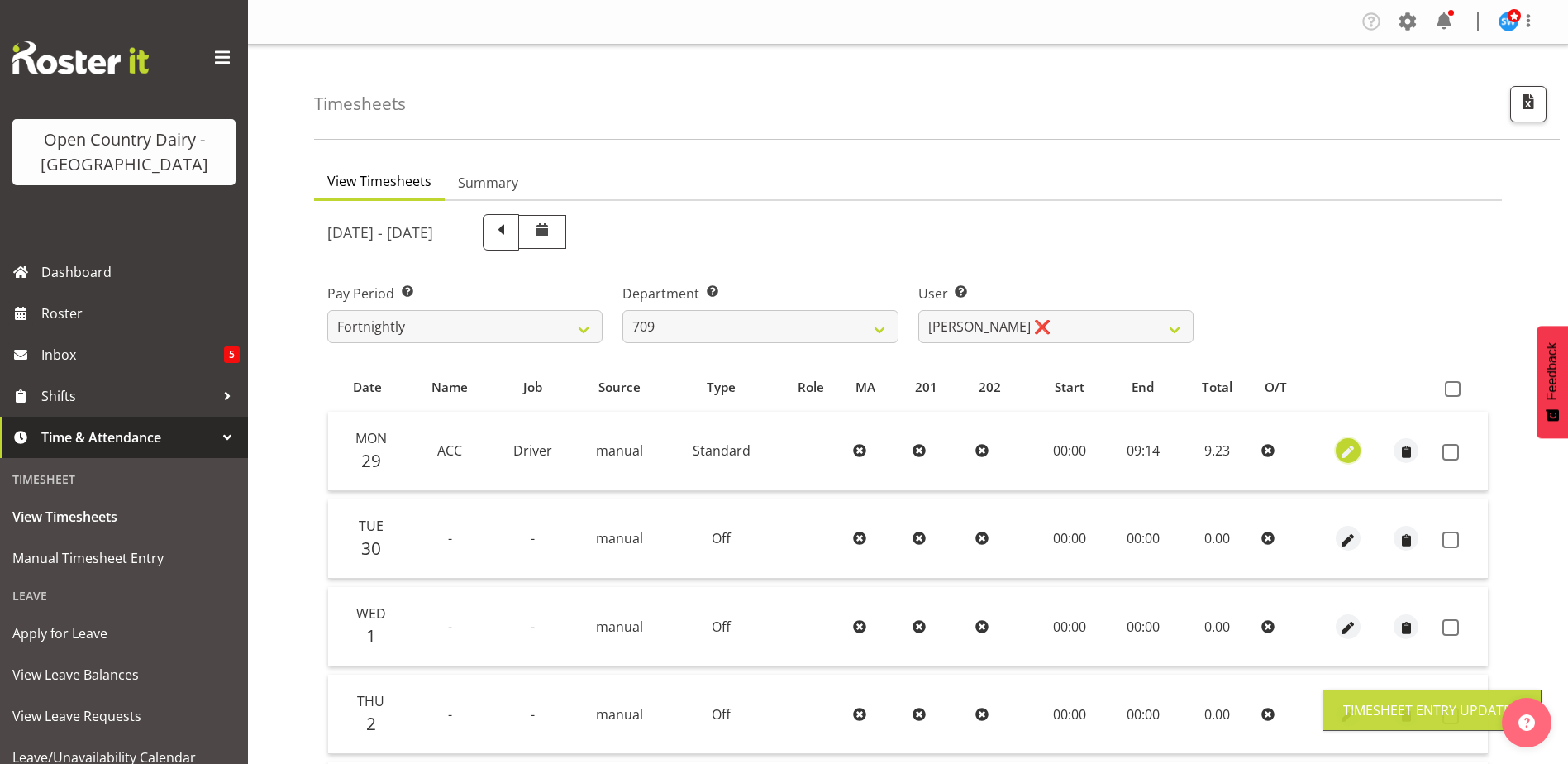
click at [1345, 451] on span "button" at bounding box center [1348, 453] width 19 height 19
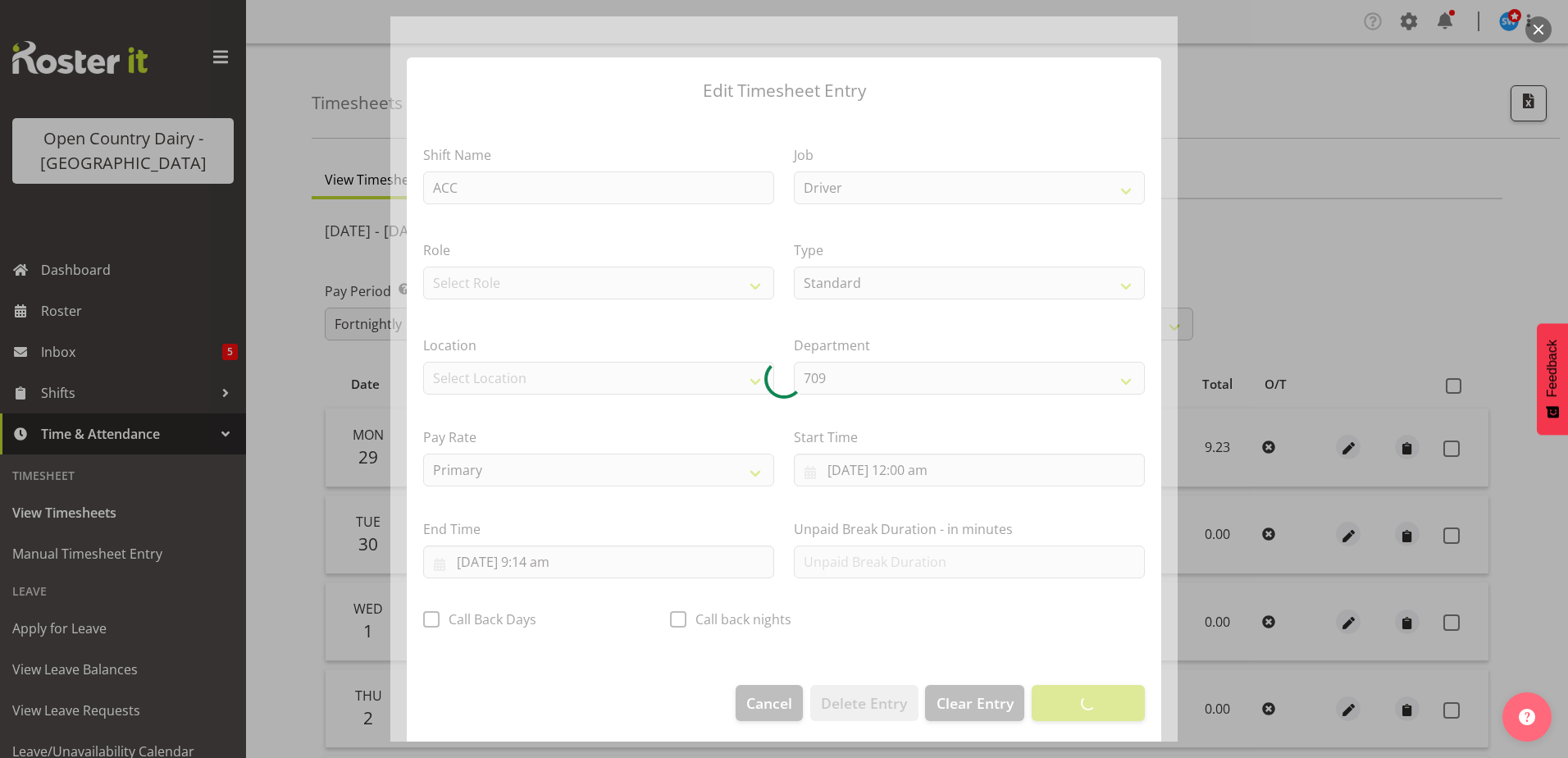
click at [927, 287] on div at bounding box center [784, 379] width 787 height 725
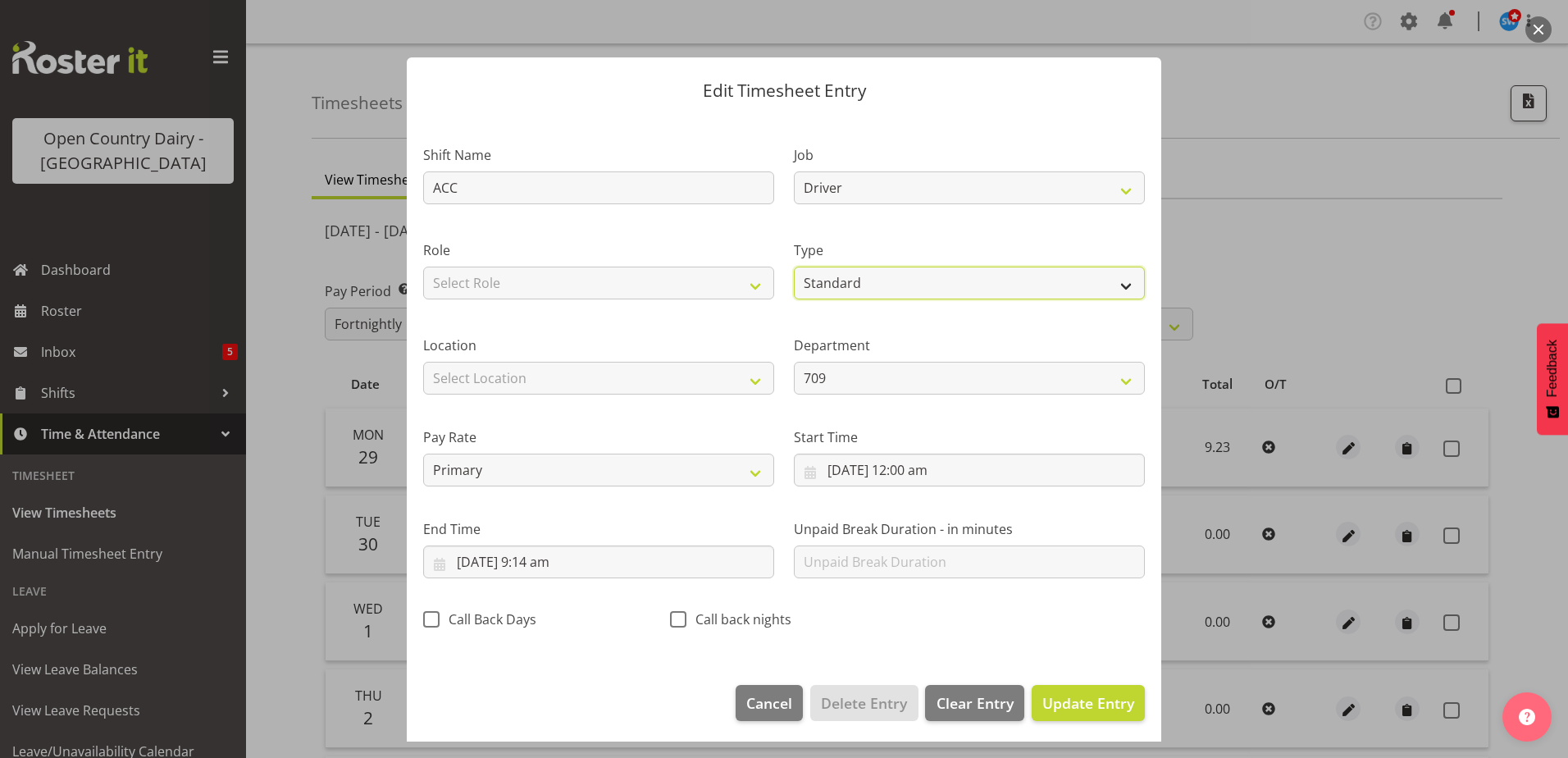
click at [924, 286] on select "Off Standard Public Holiday Public Holiday (Worked) Day In Lieu Annual Leave Si…" at bounding box center [969, 283] width 351 height 33
select select "Leave Without Pay"
click at [794, 267] on select "Off Standard Public Holiday Public Holiday (Worked) Day In Lieu Annual Leave Si…" at bounding box center [969, 283] width 351 height 33
click at [1100, 693] on span "Update Entry" at bounding box center [1088, 702] width 92 height 19
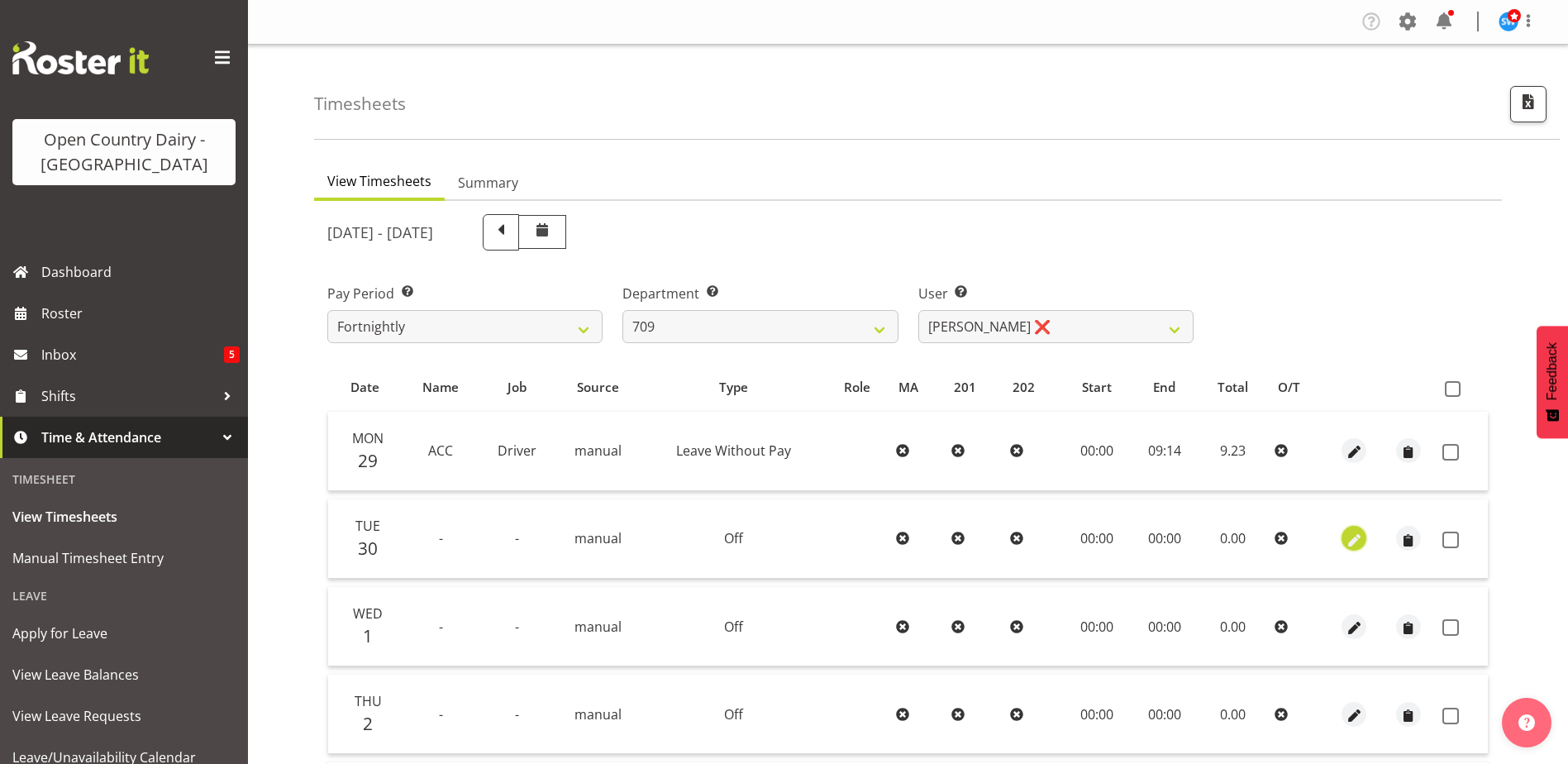
click at [1358, 538] on span "button" at bounding box center [1354, 540] width 19 height 19
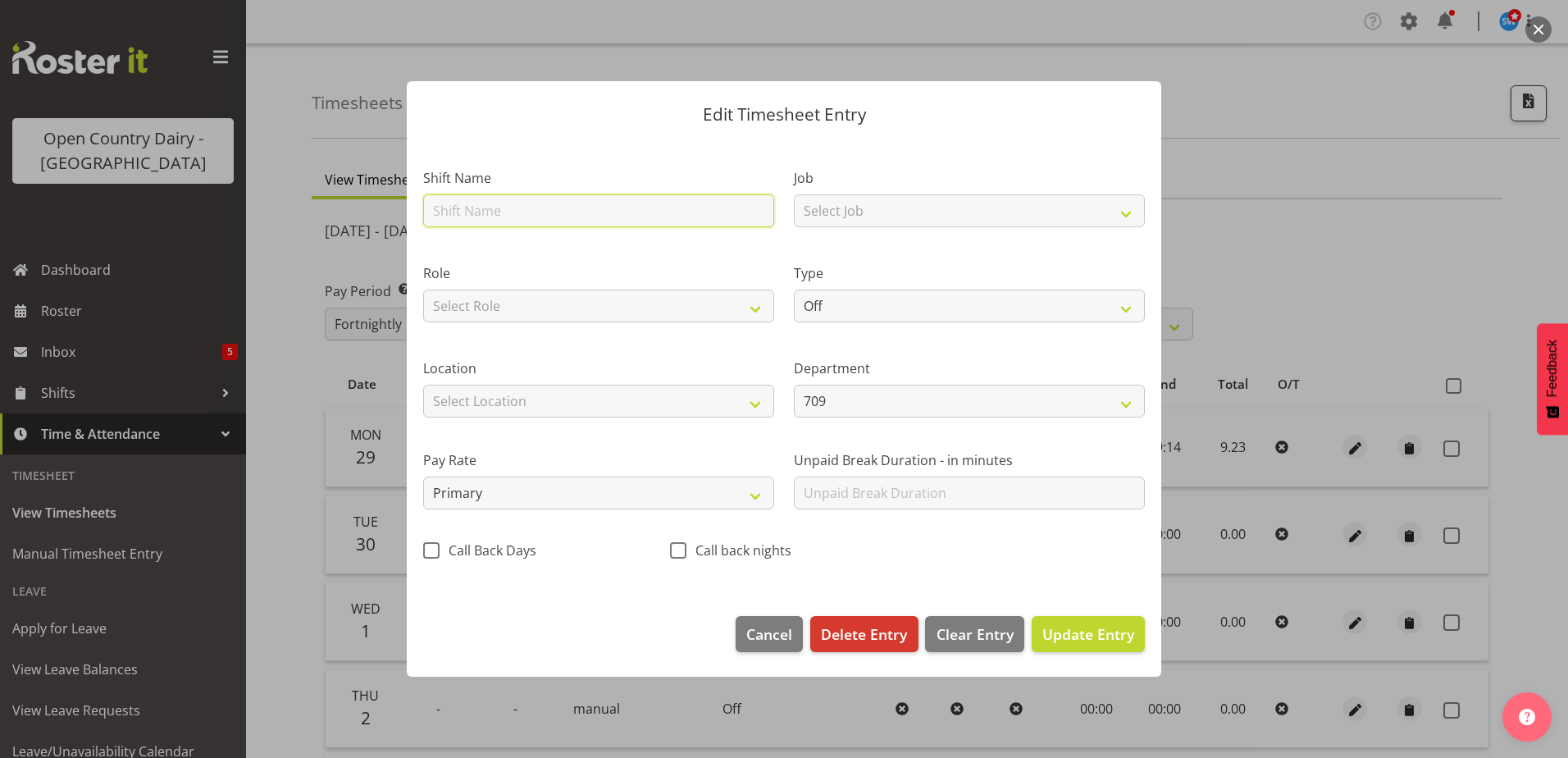
click at [476, 213] on input "text" at bounding box center [598, 210] width 351 height 33
type input "ACC"
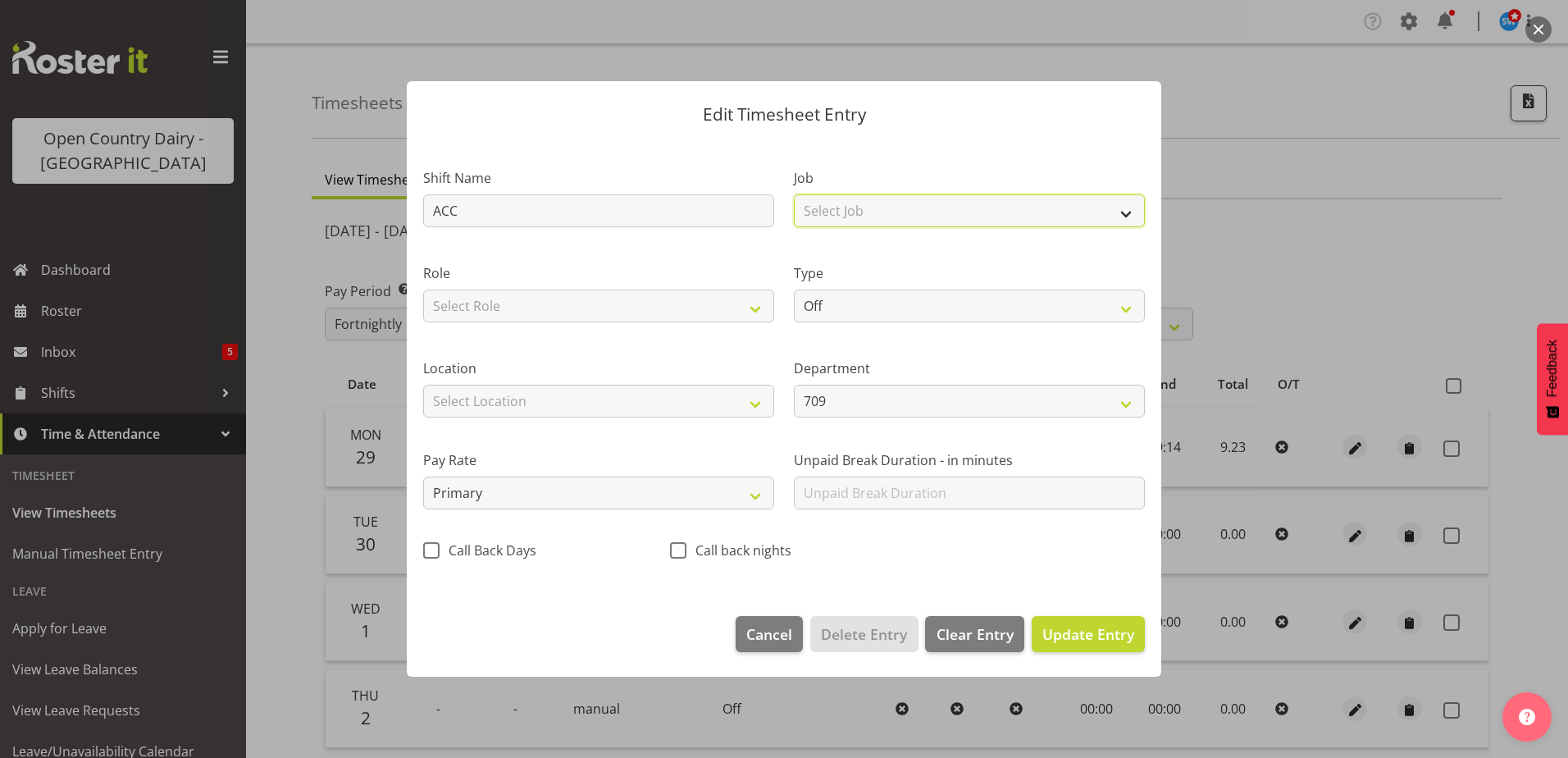
click at [841, 212] on select "Select Job Driver Driver supervisor Support" at bounding box center [969, 210] width 351 height 33
select select "9052"
click at [794, 194] on select "Select Job Driver Driver supervisor Support" at bounding box center [969, 210] width 351 height 33
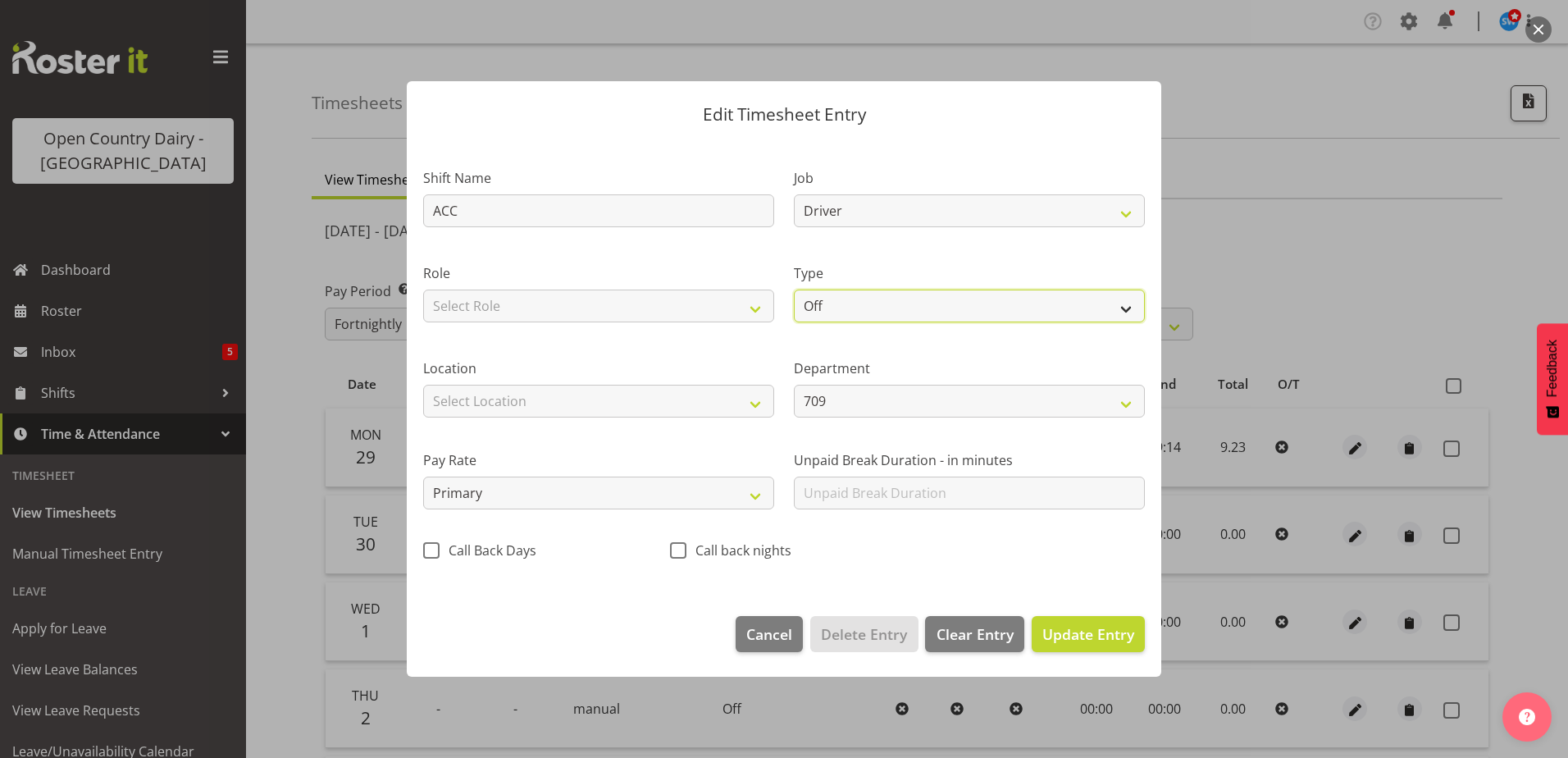
click at [847, 307] on select "Off Standard Public Holiday Public Holiday (Worked) Day In Lieu Annual Leave Si…" at bounding box center [969, 305] width 351 height 33
select select "Standard"
click at [794, 289] on select "Off Standard Public Holiday Public Holiday (Worked) Day In Lieu Annual Leave Si…" at bounding box center [969, 305] width 351 height 33
select select "8"
select select "2025"
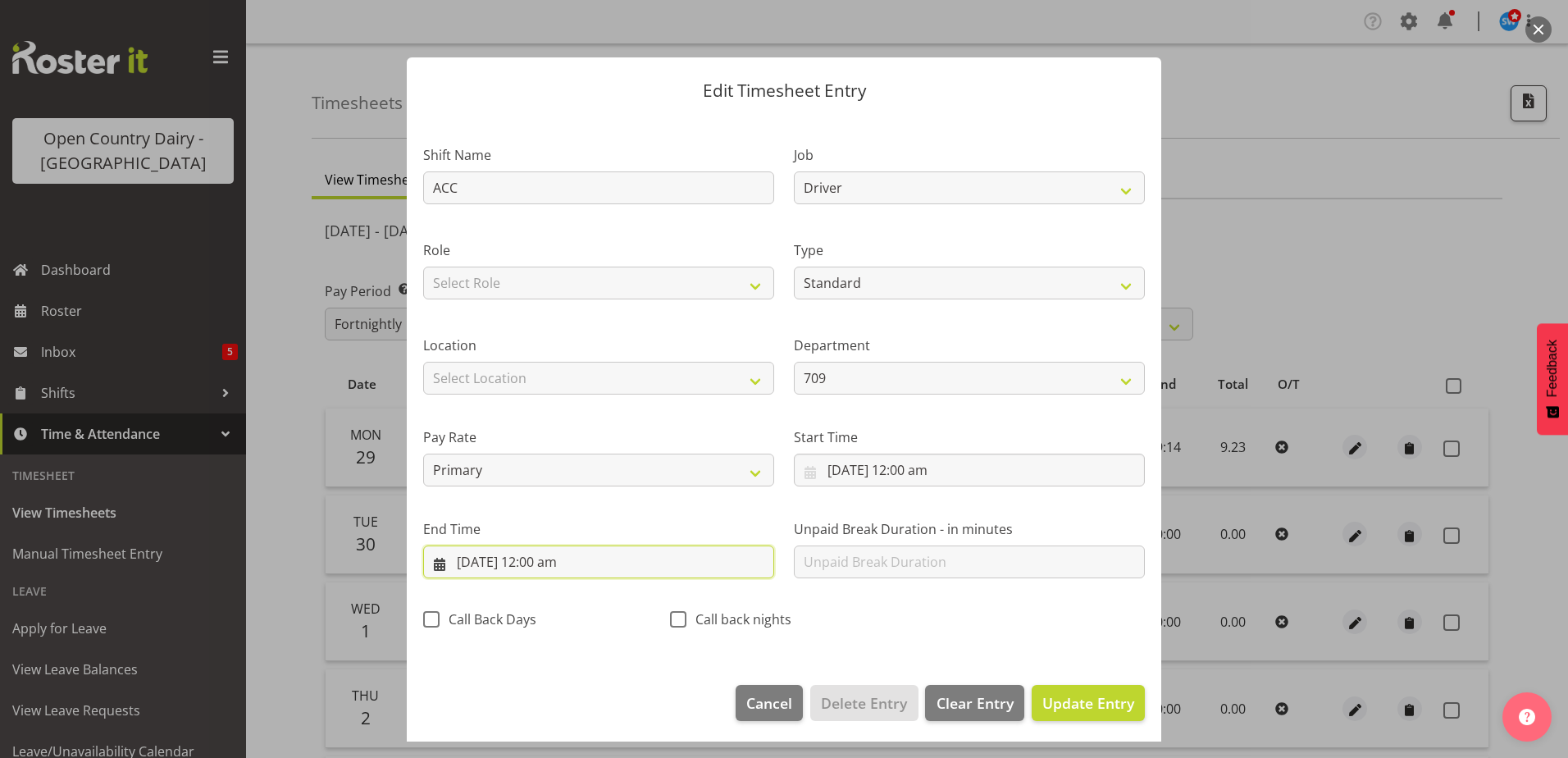
click at [553, 557] on input "30/09/2025, 12:00 am" at bounding box center [598, 561] width 351 height 33
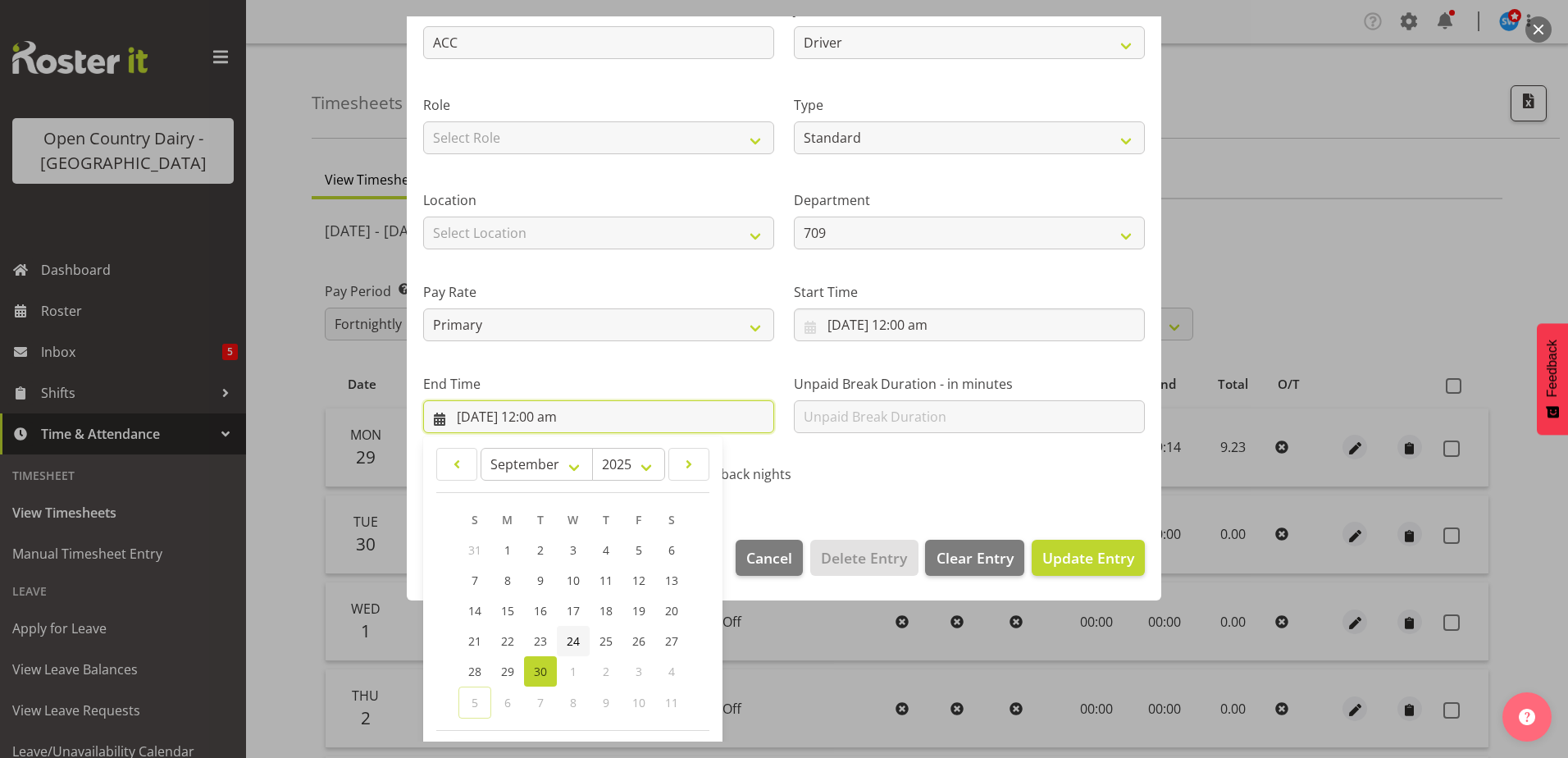
scroll to position [212, 0]
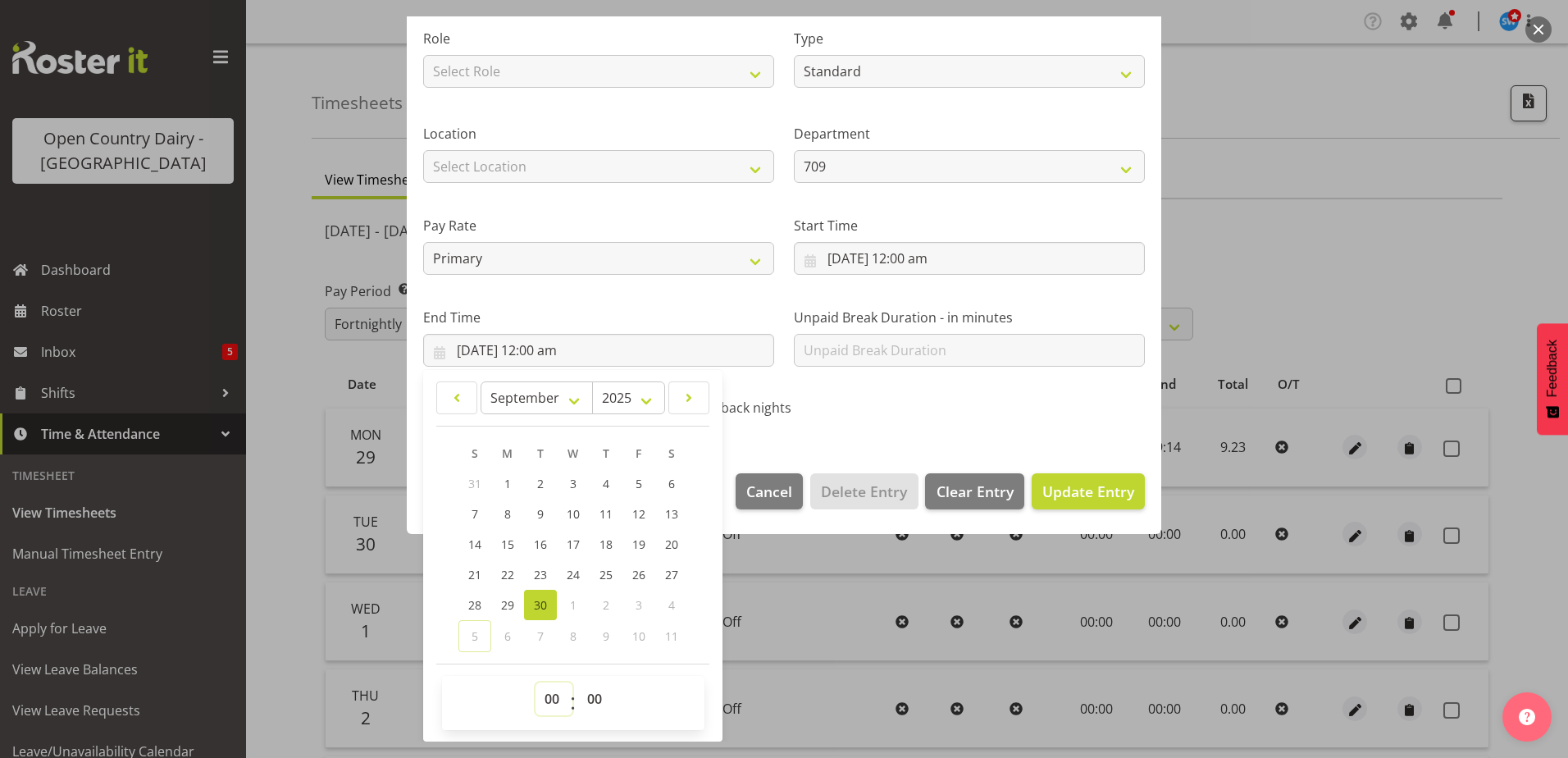
click at [554, 692] on select "00 01 02 03 04 05 06 07 08 09 10 11 12 13 14 15 16 17 18 19 20 21 22 23" at bounding box center [554, 698] width 37 height 33
select select "9"
click at [536, 682] on select "00 01 02 03 04 05 06 07 08 09 10 11 12 13 14 15 16 17 18 19 20 21 22 23" at bounding box center [554, 698] width 37 height 33
type input "30/09/2025, 9:00 am"
click at [594, 696] on select "00 01 02 03 04 05 06 07 08 09 10 11 12 13 14 15 16 17 18 19 20 21 22 23 24 25 2…" at bounding box center [596, 698] width 37 height 33
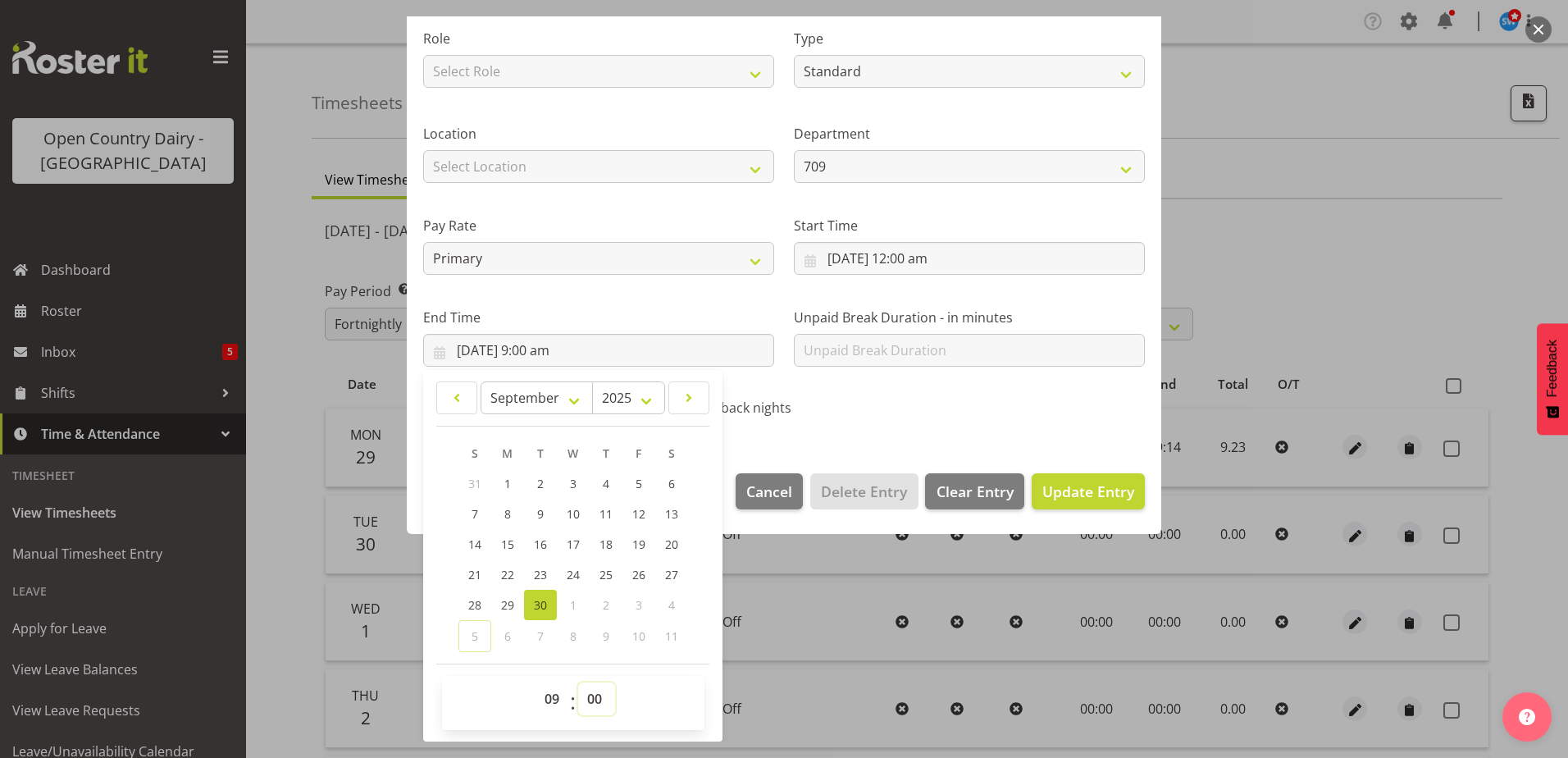
select select "14"
click at [578, 682] on select "00 01 02 03 04 05 06 07 08 09 10 11 12 13 14 15 16 17 18 19 20 21 22 23 24 25 2…" at bounding box center [596, 698] width 37 height 33
type input "30/09/2025, 9:14 am"
click at [1044, 488] on span "Update Entry" at bounding box center [1088, 490] width 92 height 19
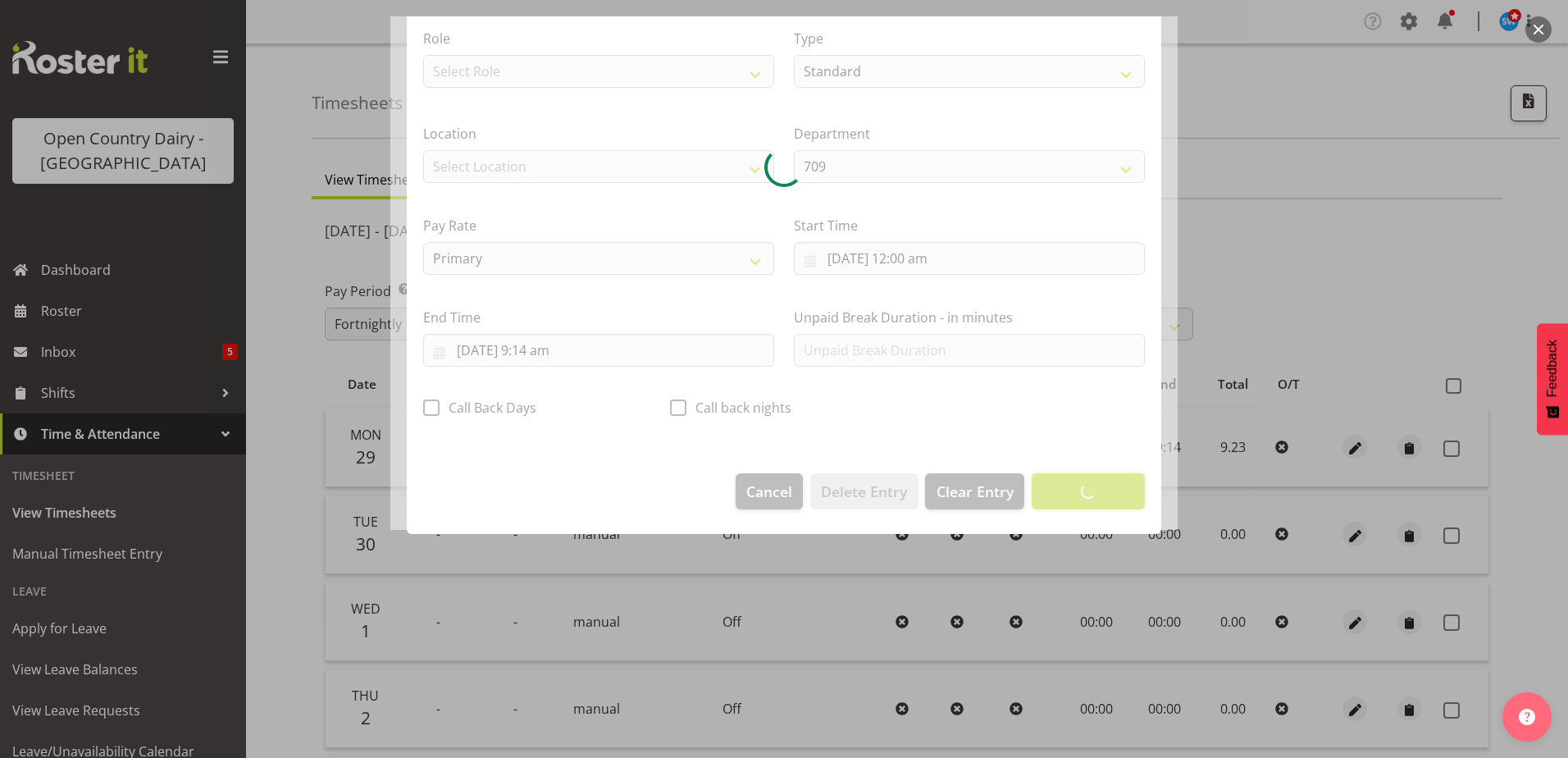
scroll to position [4, 0]
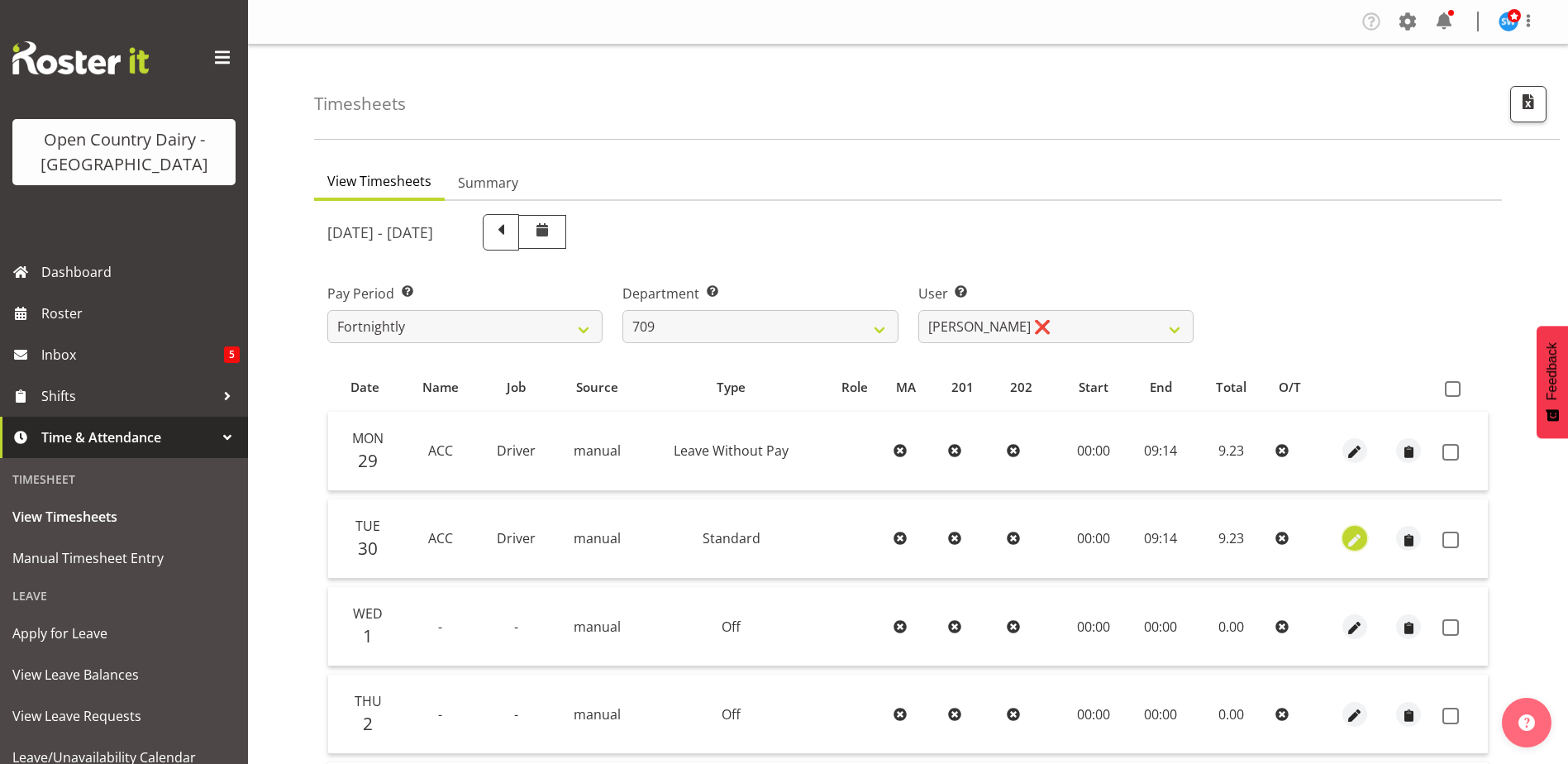
click at [1356, 542] on span "button" at bounding box center [1355, 540] width 19 height 19
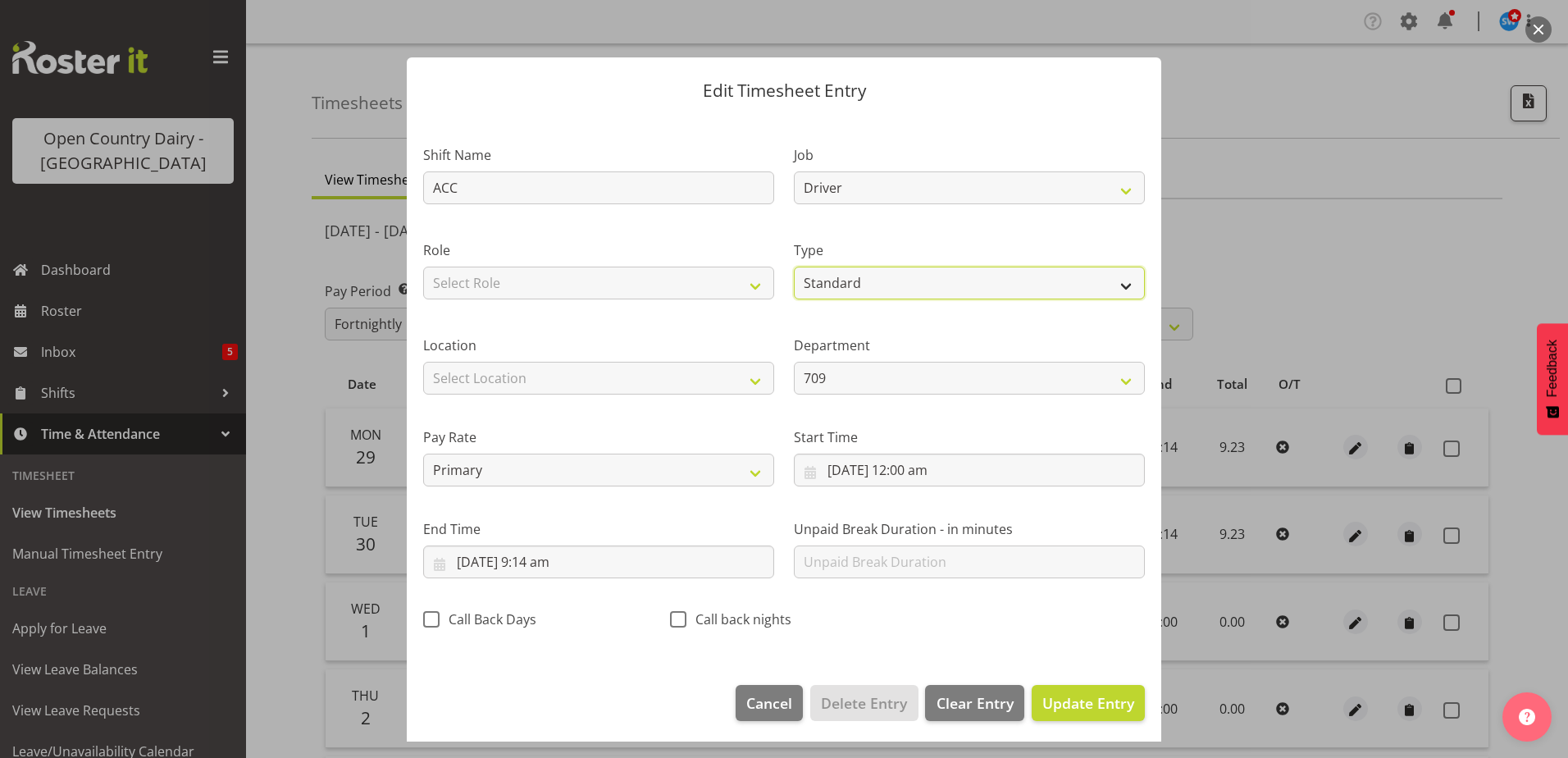
click at [881, 283] on select "Off Standard Public Holiday Public Holiday (Worked) Day In Lieu Annual Leave Si…" at bounding box center [969, 283] width 351 height 33
select select "Leave Without Pay"
click at [794, 267] on select "Off Standard Public Holiday Public Holiday (Worked) Day In Lieu Annual Leave Si…" at bounding box center [969, 283] width 351 height 33
click at [1072, 704] on span "Update Entry" at bounding box center [1088, 702] width 92 height 19
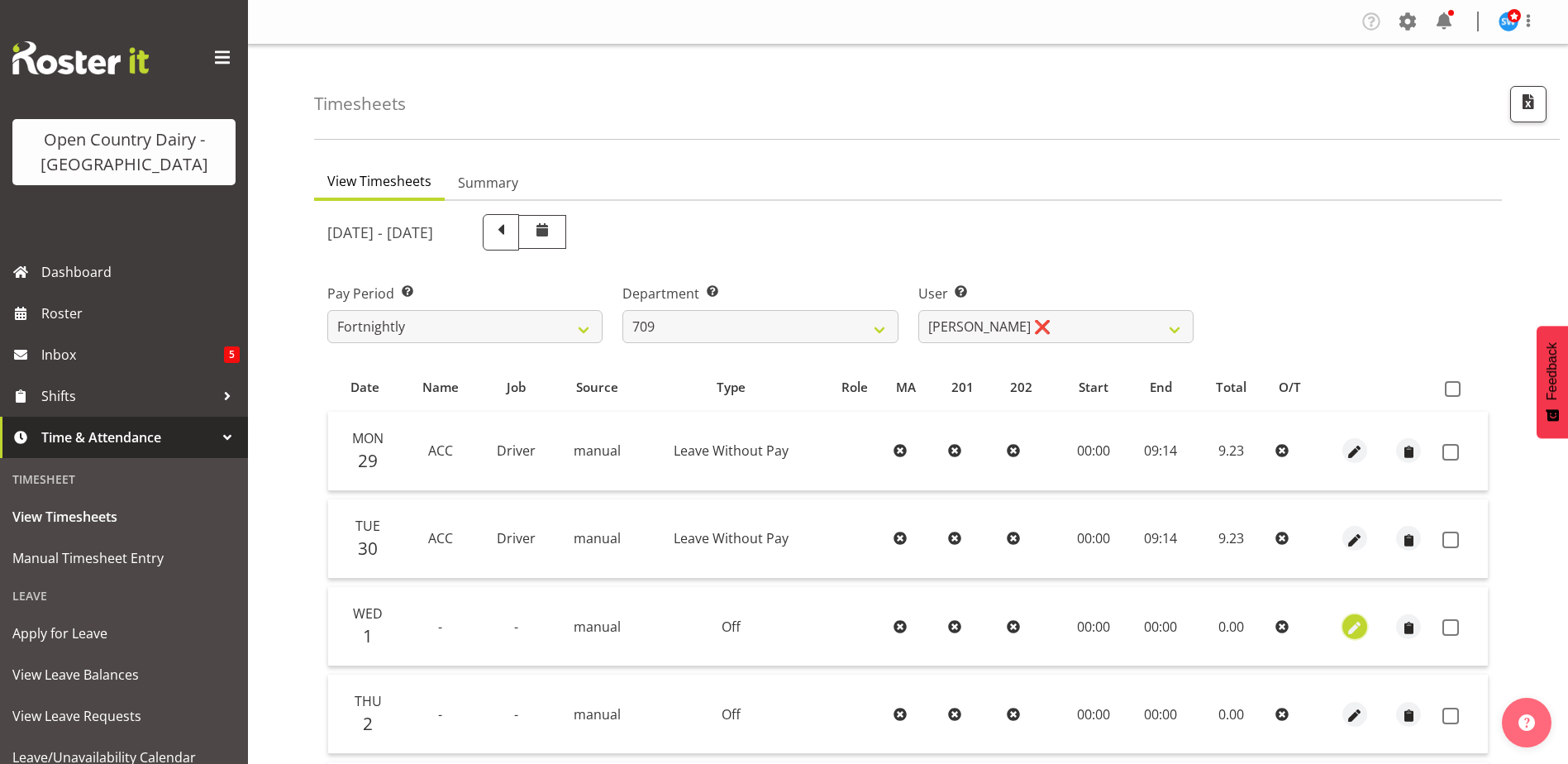
click at [1359, 627] on span "button" at bounding box center [1355, 627] width 19 height 19
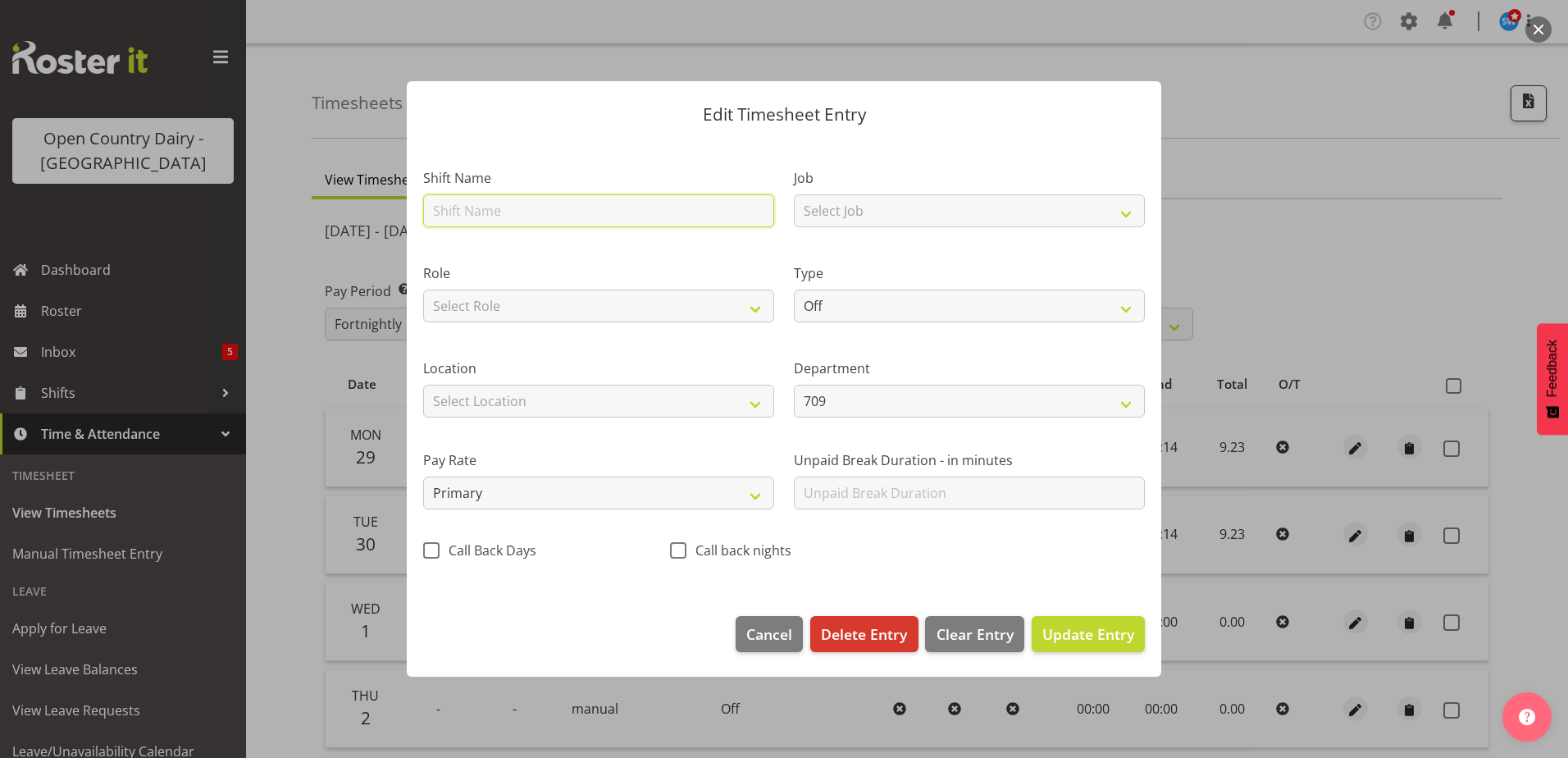
click at [531, 209] on input "text" at bounding box center [598, 210] width 351 height 33
type input "ACC"
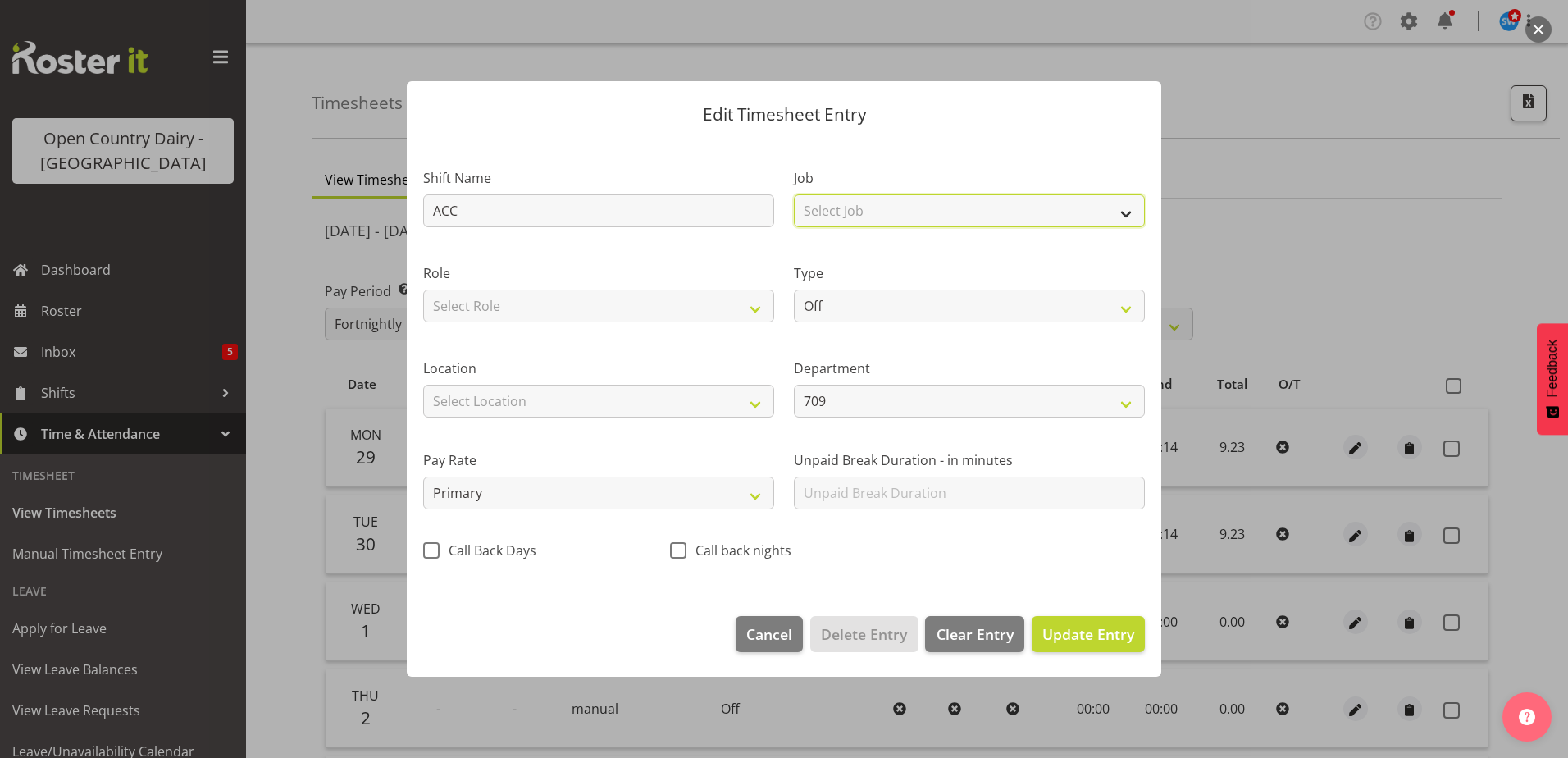
click at [845, 205] on select "Select Job Driver Driver supervisor Support" at bounding box center [969, 210] width 351 height 33
select select "9052"
click at [794, 194] on select "Select Job Driver Driver supervisor Support" at bounding box center [969, 210] width 351 height 33
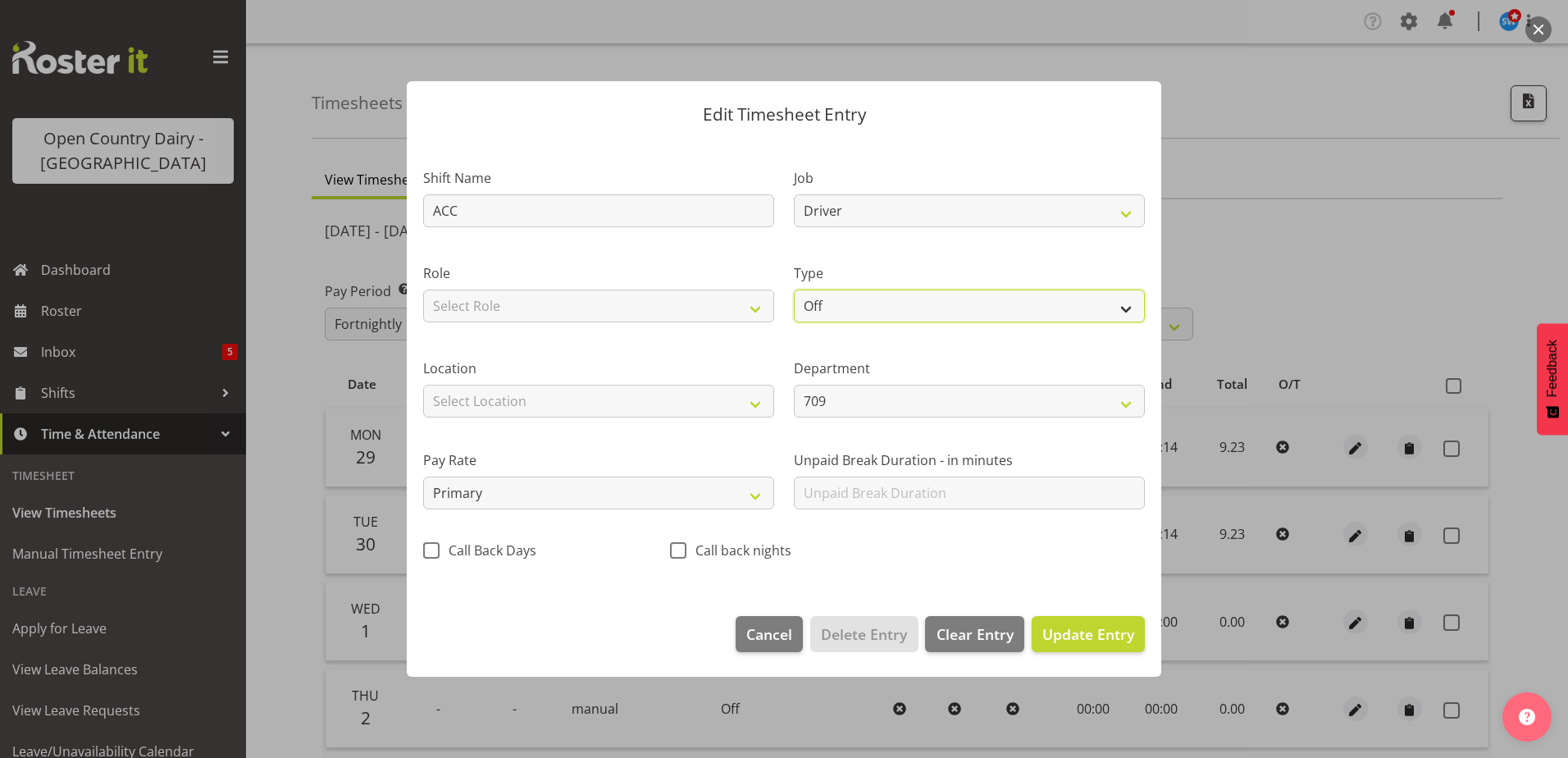
click at [843, 303] on select "Off Standard Public Holiday Public Holiday (Worked) Day In Lieu Annual Leave Si…" at bounding box center [969, 305] width 351 height 33
select select "Standard"
click at [794, 289] on select "Off Standard Public Holiday Public Holiday (Worked) Day In Lieu Annual Leave Si…" at bounding box center [969, 305] width 351 height 33
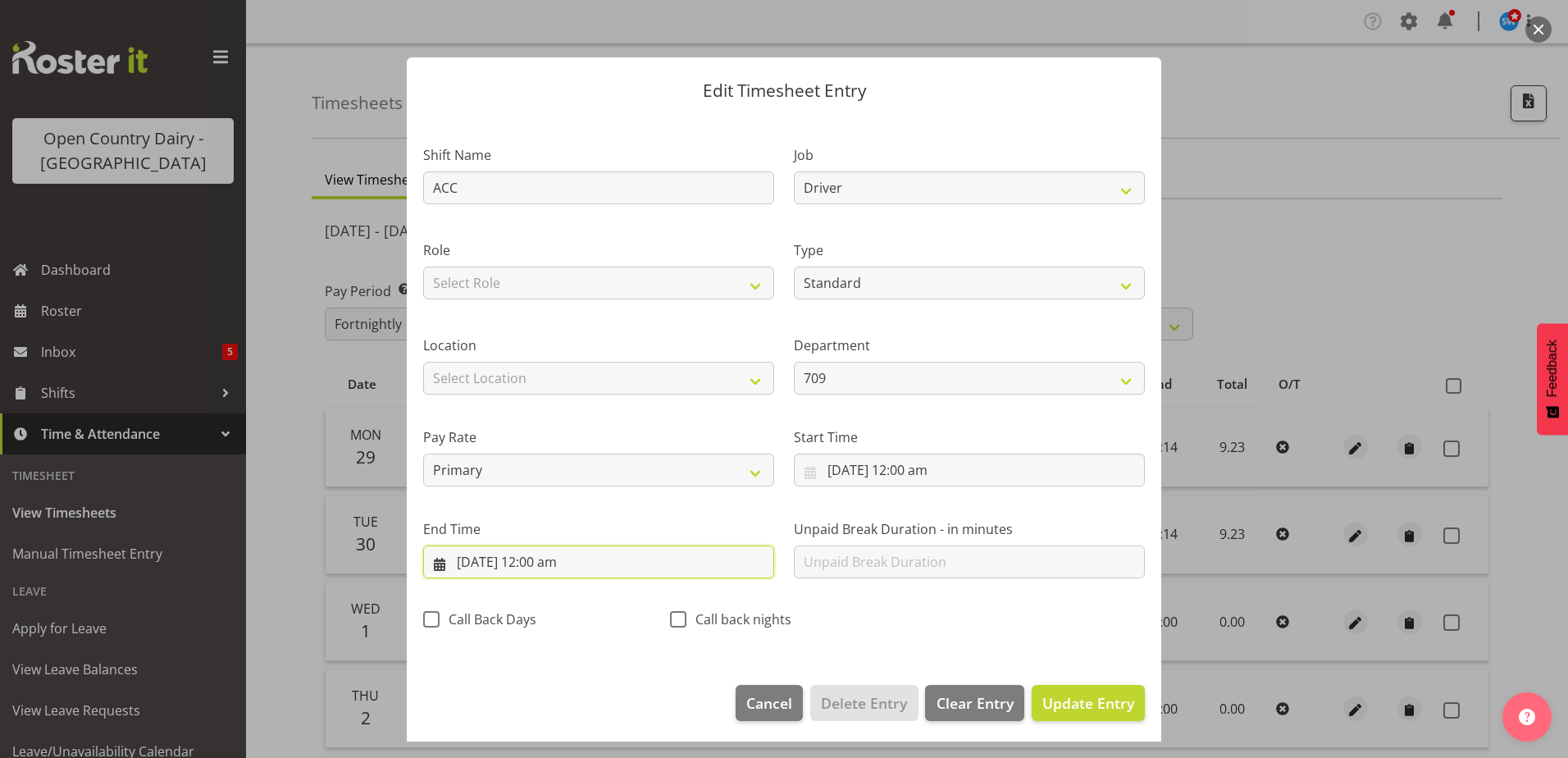
click at [543, 559] on input "1/10/2025, 12:00 am" at bounding box center [598, 561] width 351 height 33
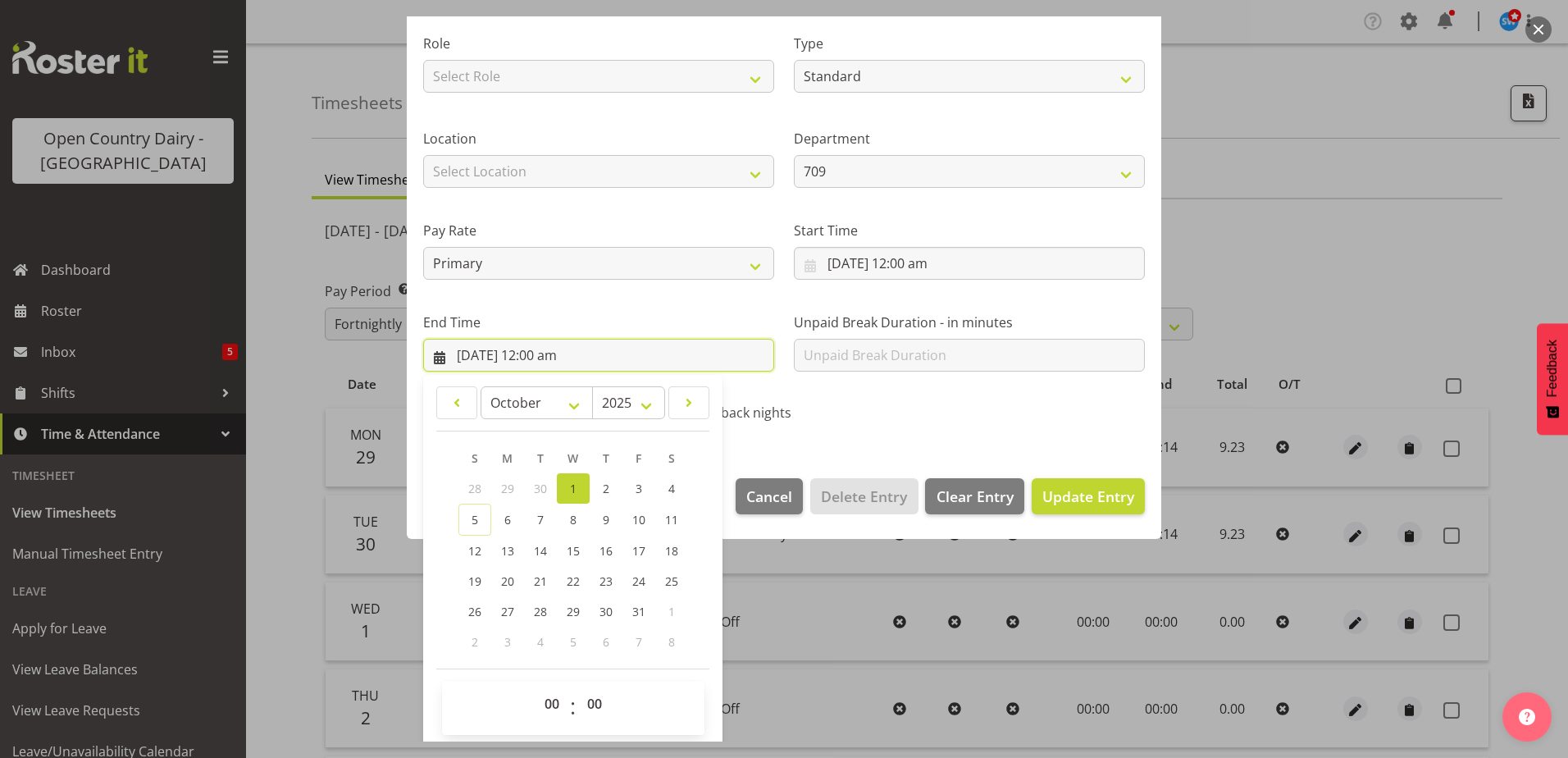
scroll to position [212, 0]
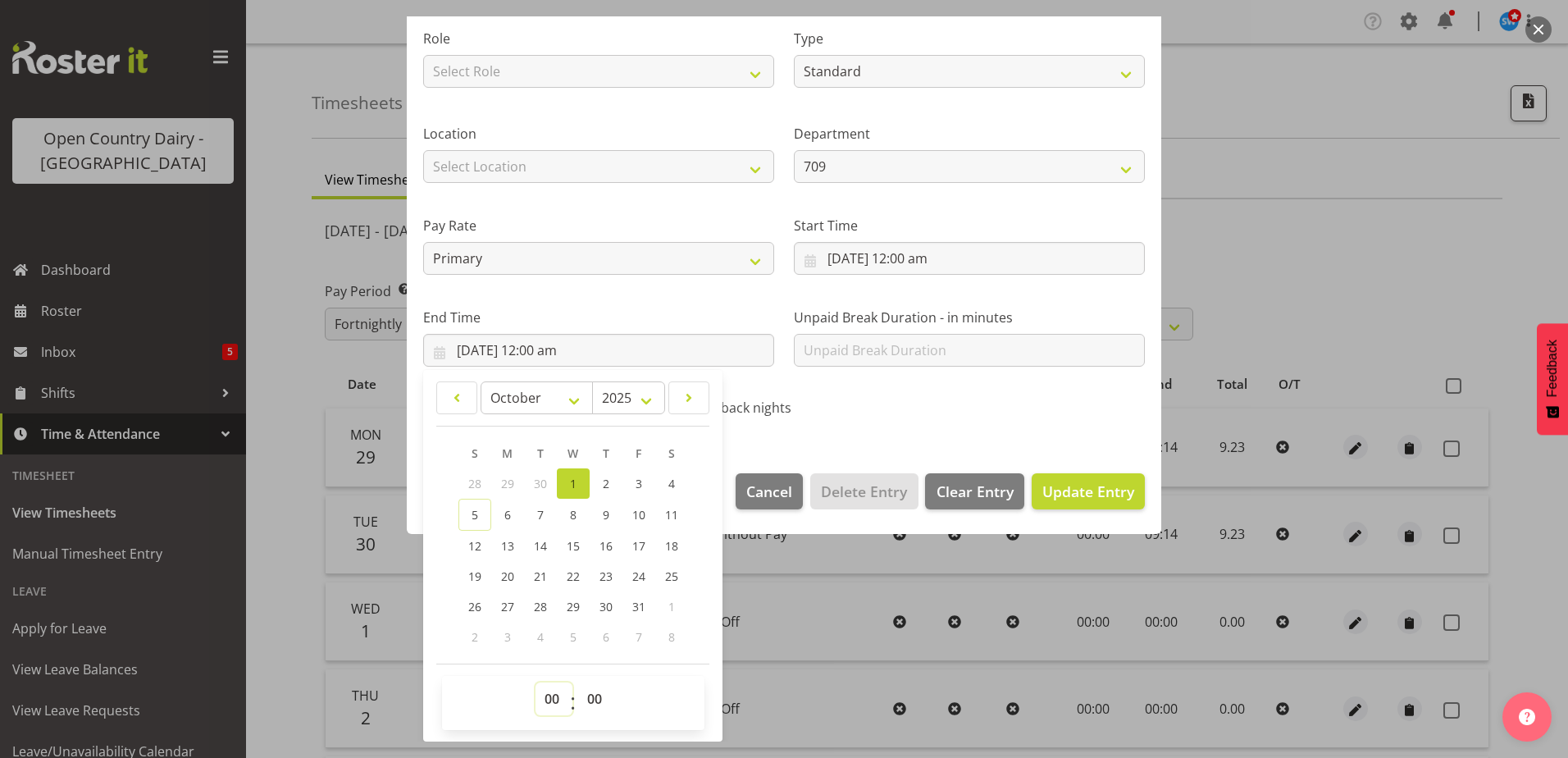
click at [544, 700] on select "00 01 02 03 04 05 06 07 08 09 10 11 12 13 14 15 16 17 18 19 20 21 22 23" at bounding box center [554, 698] width 37 height 33
select select "9"
click at [536, 682] on select "00 01 02 03 04 05 06 07 08 09 10 11 12 13 14 15 16 17 18 19 20 21 22 23" at bounding box center [554, 698] width 37 height 33
type input "1/10/2025, 9:00 am"
click at [594, 692] on select "00 01 02 03 04 05 06 07 08 09 10 11 12 13 14 15 16 17 18 19 20 21 22 23 24 25 2…" at bounding box center [596, 698] width 37 height 33
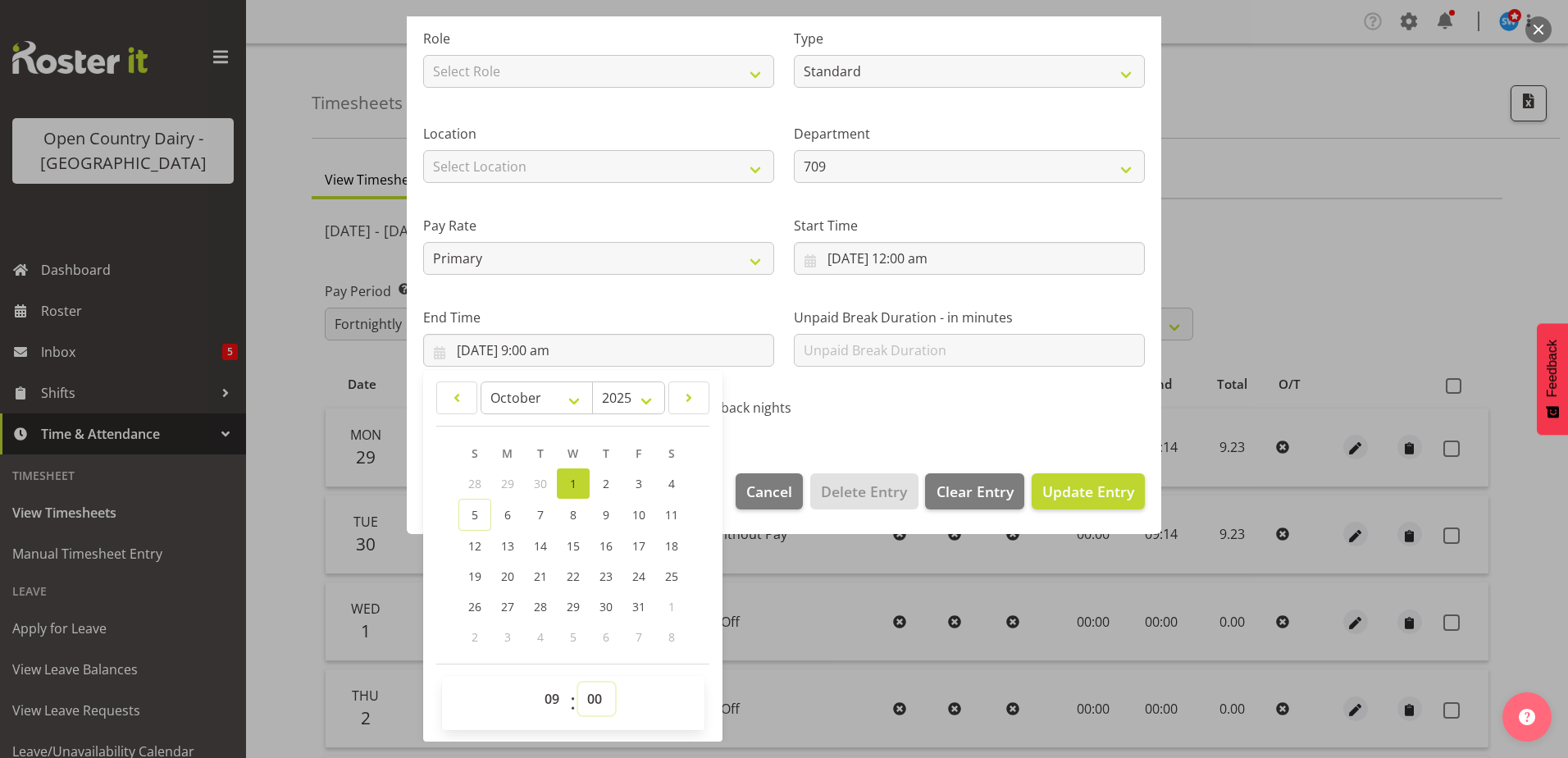
select select "14"
click at [578, 682] on select "00 01 02 03 04 05 06 07 08 09 10 11 12 13 14 15 16 17 18 19 20 21 22 23 24 25 2…" at bounding box center [596, 698] width 37 height 33
type input "1/10/2025, 9:14 am"
click at [1075, 485] on span "Update Entry" at bounding box center [1088, 490] width 92 height 19
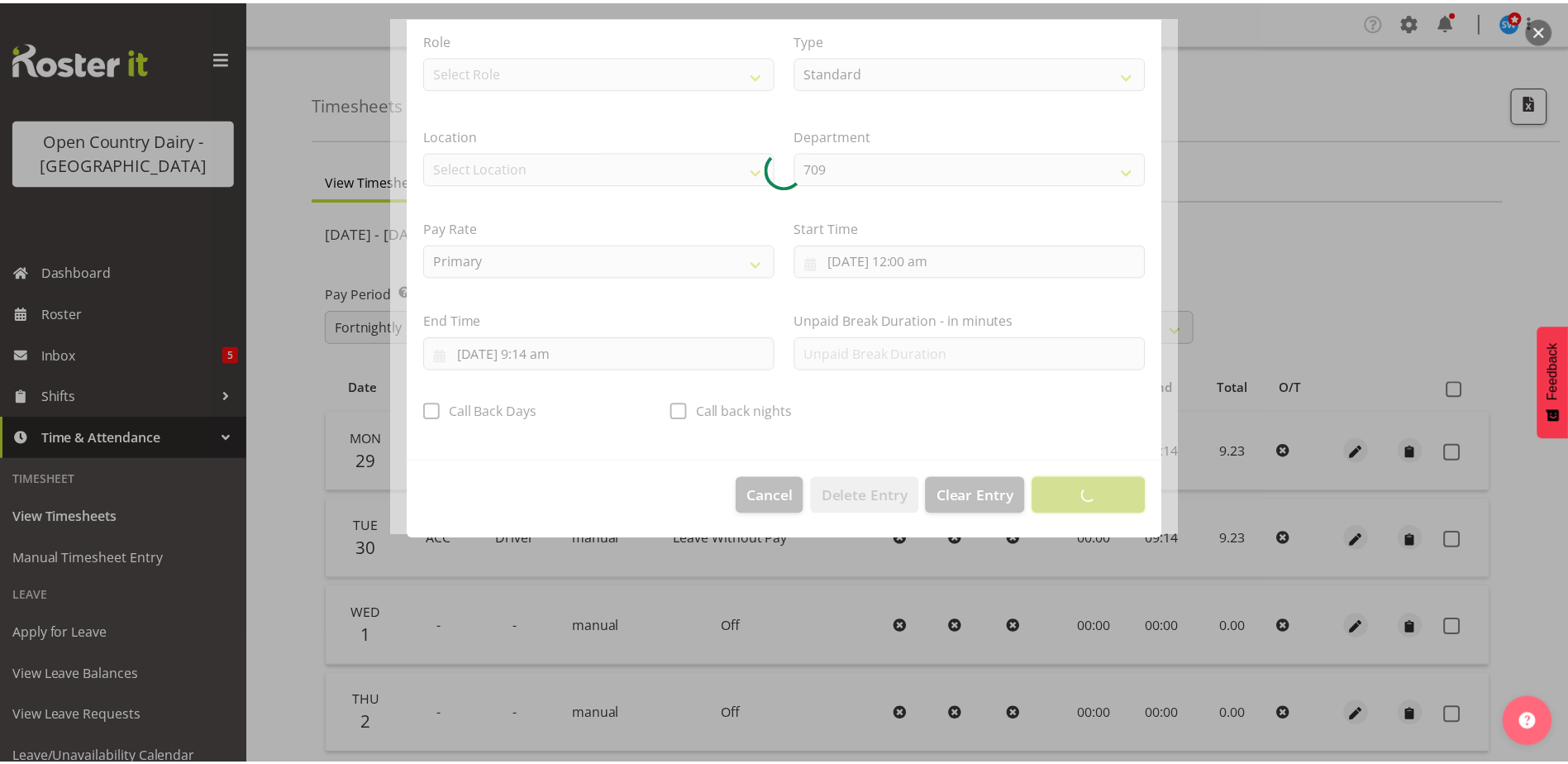
scroll to position [4, 0]
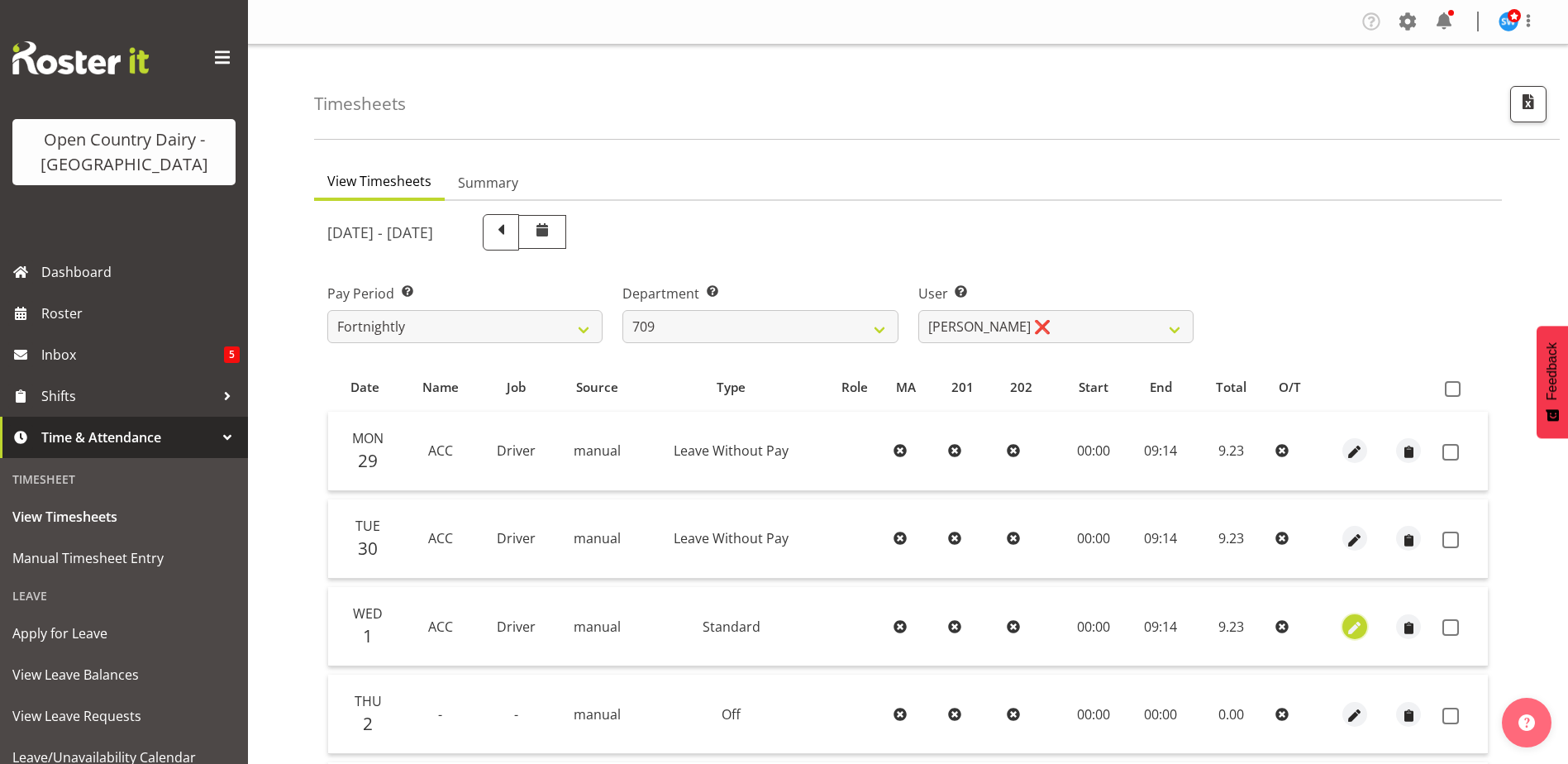
click at [1353, 624] on span "button" at bounding box center [1355, 627] width 19 height 19
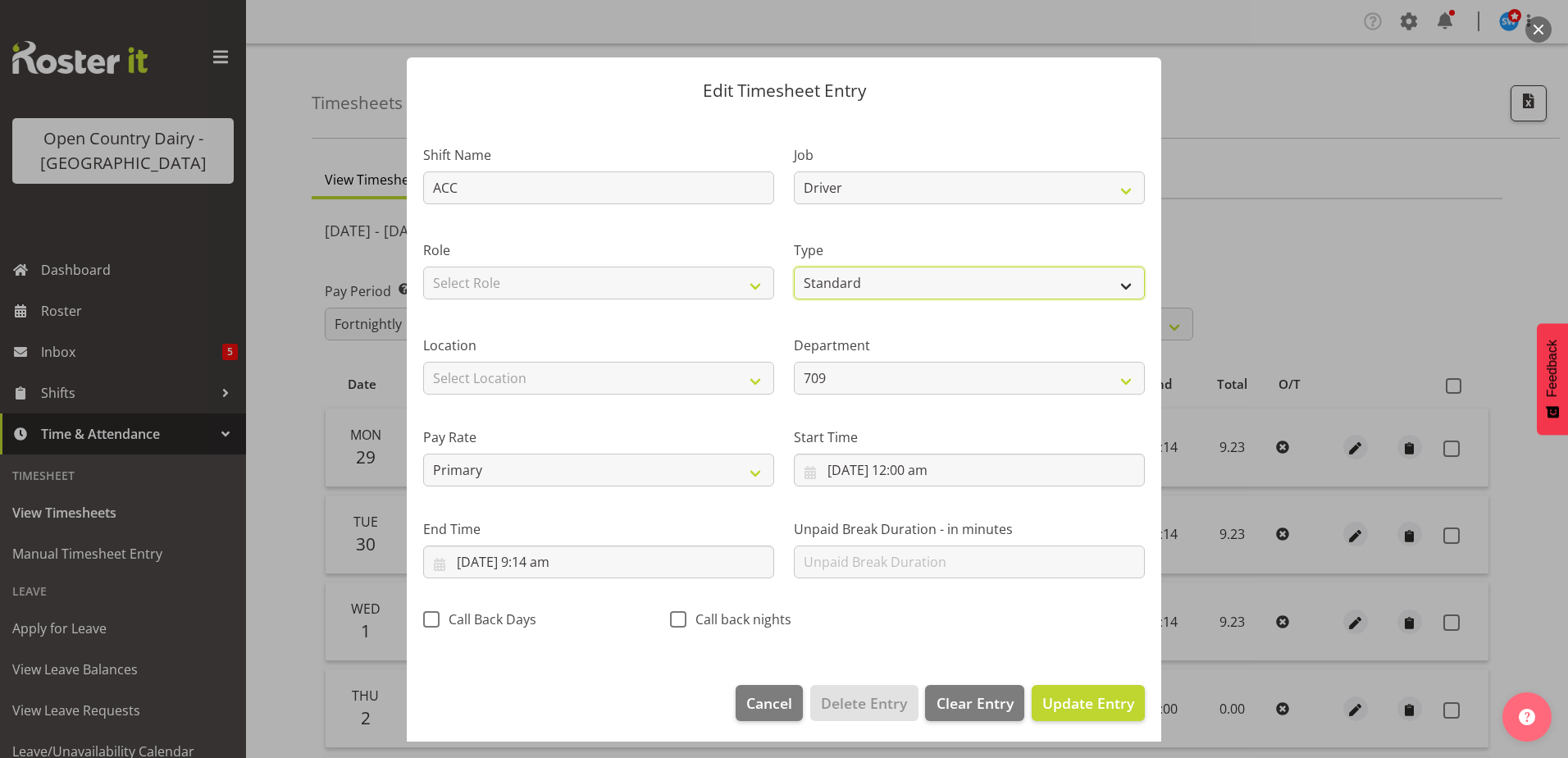
click at [876, 286] on select "Off Standard Public Holiday Public Holiday (Worked) Day In Lieu Annual Leave Si…" at bounding box center [969, 283] width 351 height 33
select select "Leave Without Pay"
click at [794, 267] on select "Off Standard Public Holiday Public Holiday (Worked) Day In Lieu Annual Leave Si…" at bounding box center [969, 283] width 351 height 33
click at [1052, 700] on span "Update Entry" at bounding box center [1088, 702] width 92 height 19
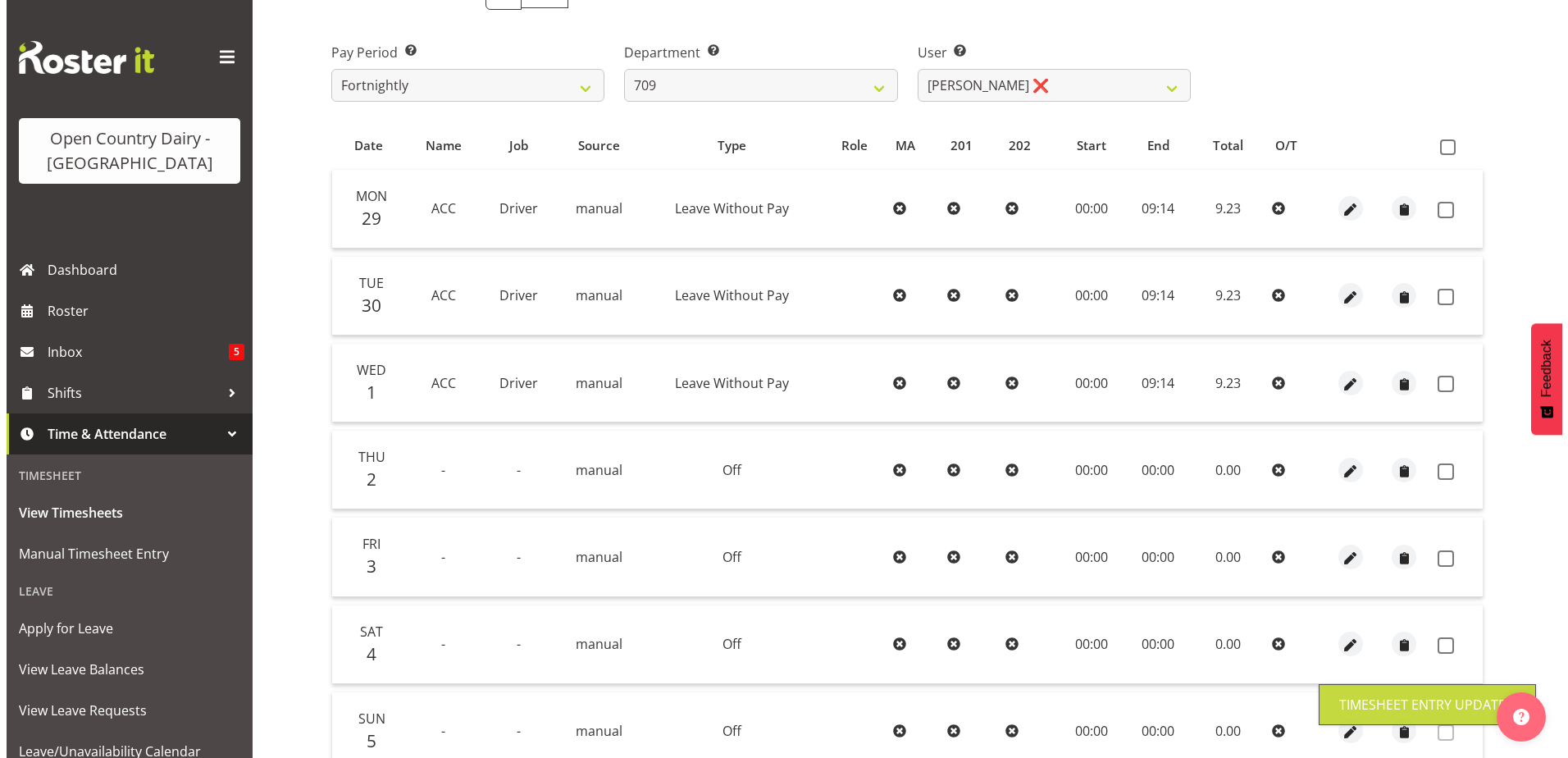
scroll to position [246, 0]
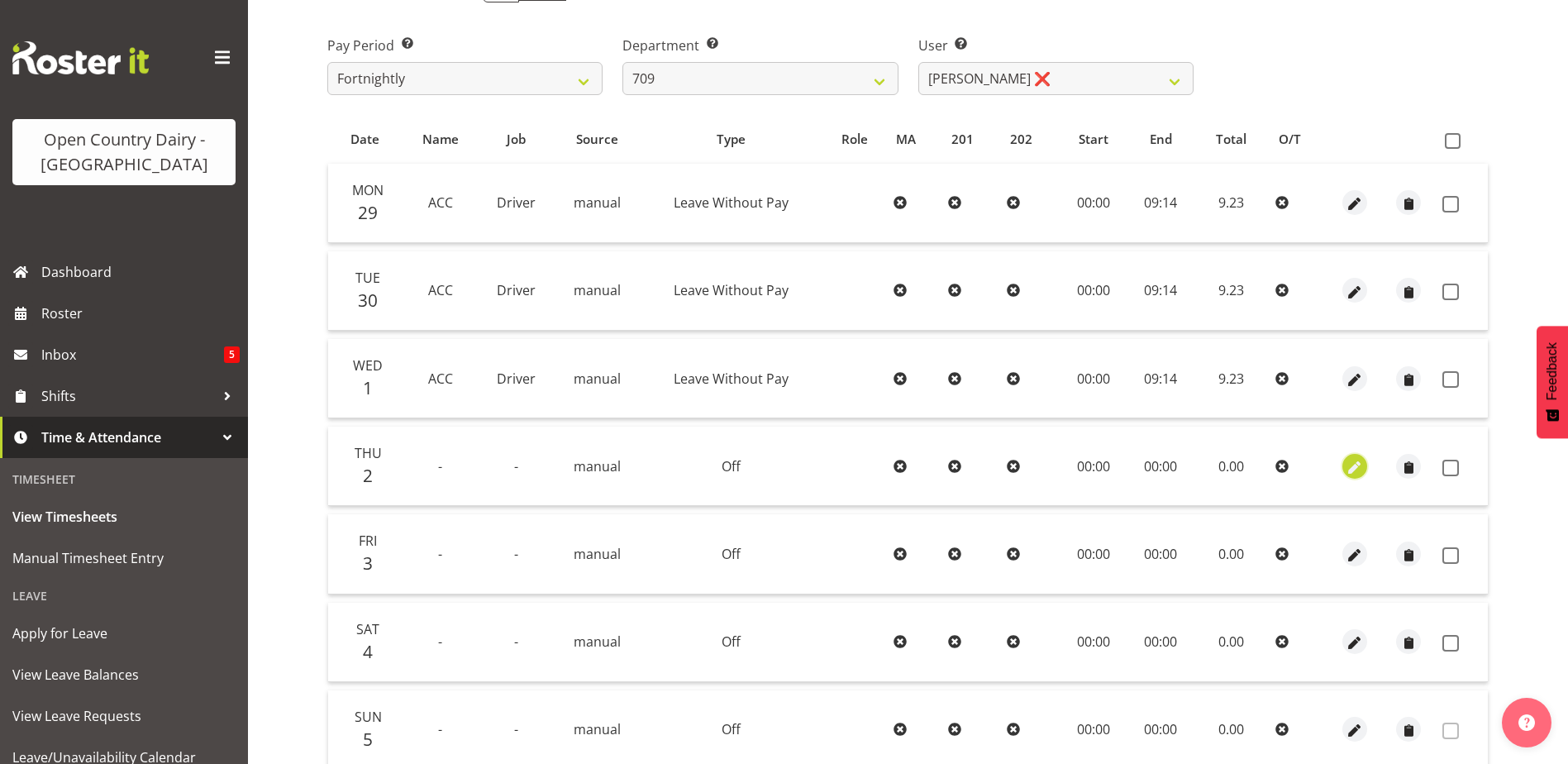
click at [1353, 466] on span "button" at bounding box center [1355, 467] width 19 height 19
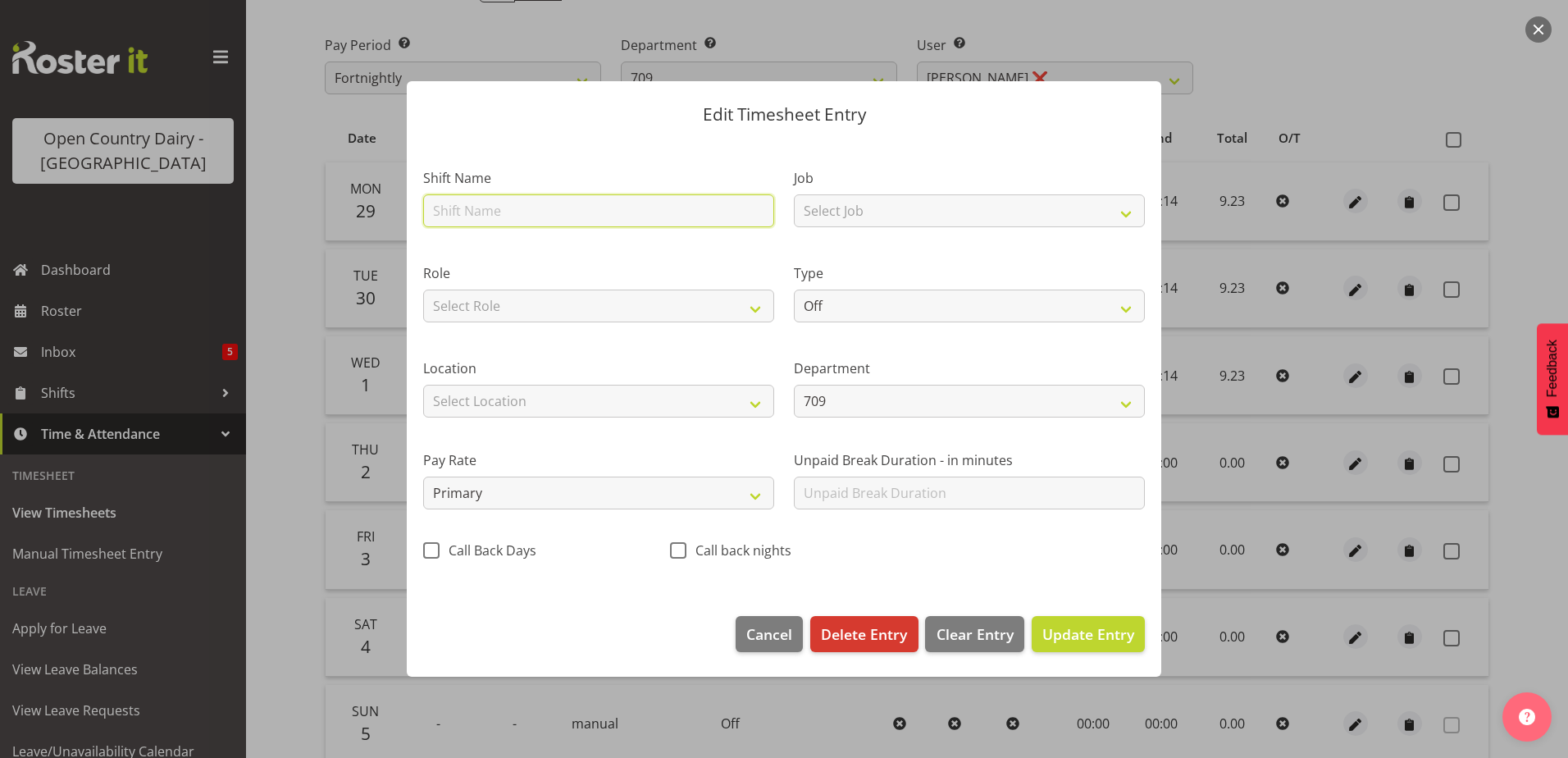
click at [456, 215] on input "text" at bounding box center [598, 210] width 351 height 33
type input "ACC"
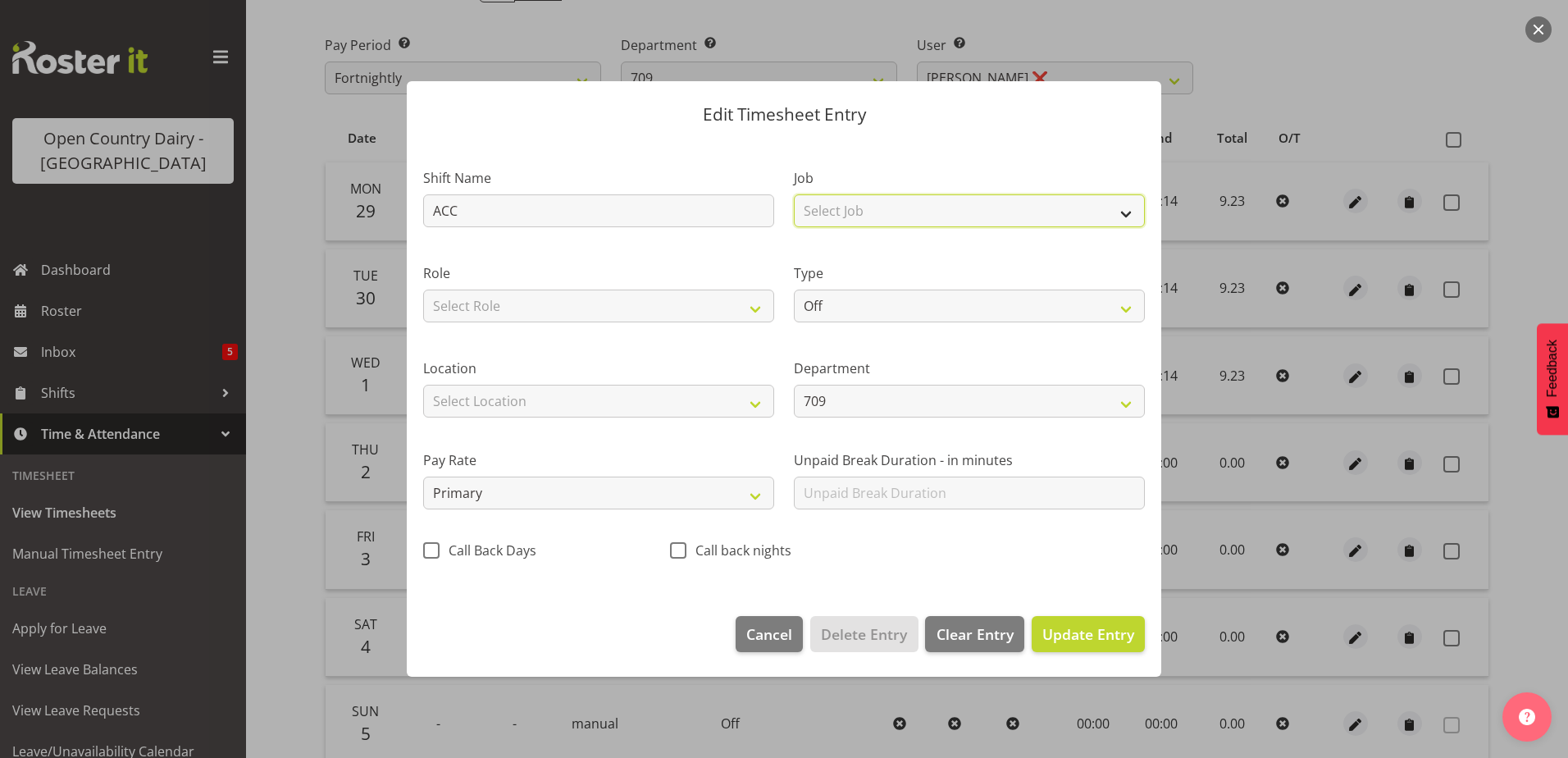
click at [852, 206] on select "Select Job Driver Driver supervisor Support" at bounding box center [969, 210] width 351 height 33
select select "9052"
click at [794, 194] on select "Select Job Driver Driver supervisor Support" at bounding box center [969, 210] width 351 height 33
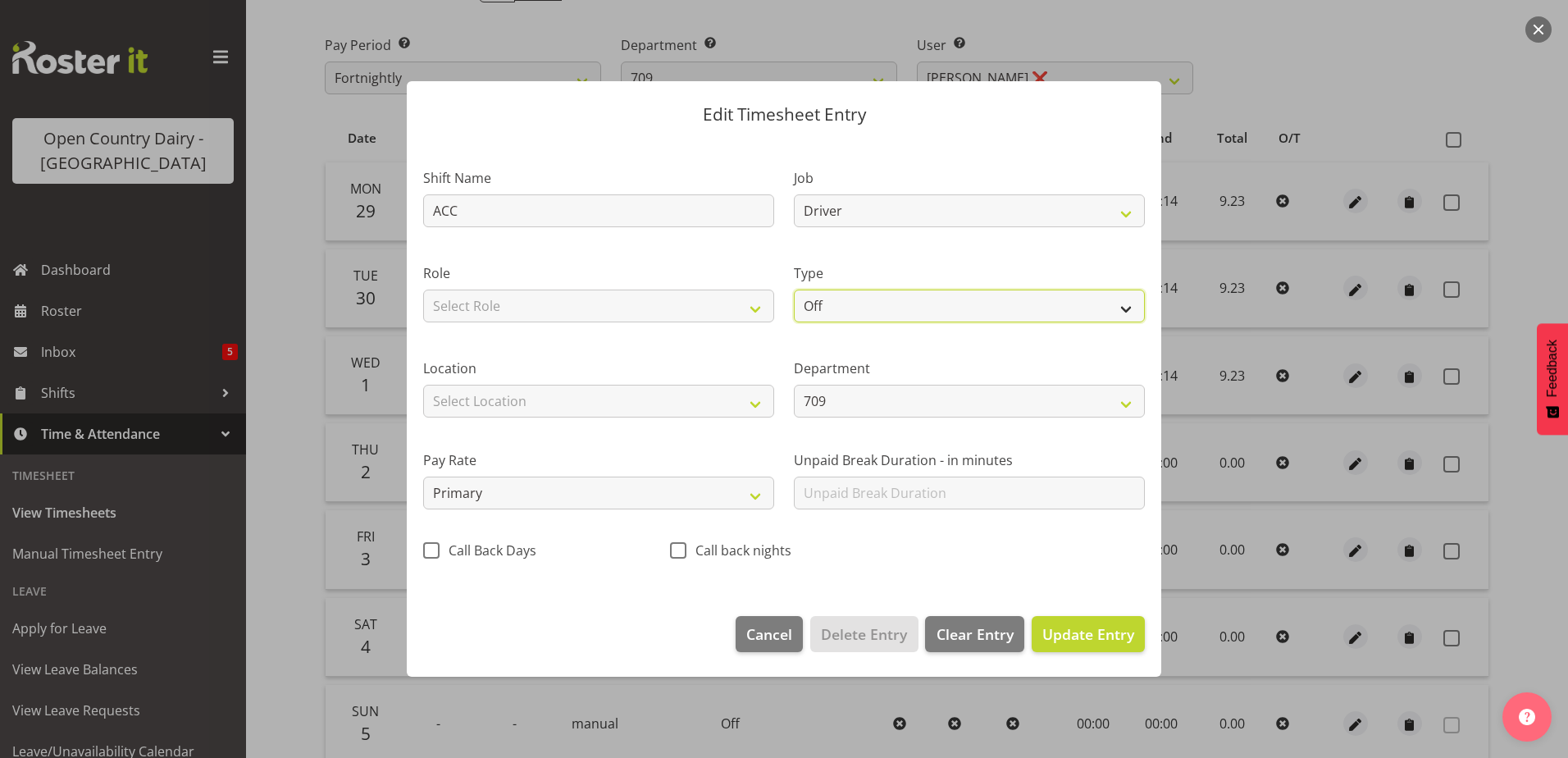
click at [850, 310] on select "Off Standard Public Holiday Public Holiday (Worked) Day In Lieu Annual Leave Si…" at bounding box center [969, 305] width 351 height 33
select select "Standard"
click at [794, 289] on select "Off Standard Public Holiday Public Holiday (Worked) Day In Lieu Annual Leave Si…" at bounding box center [969, 305] width 351 height 33
select select "9"
select select "2025"
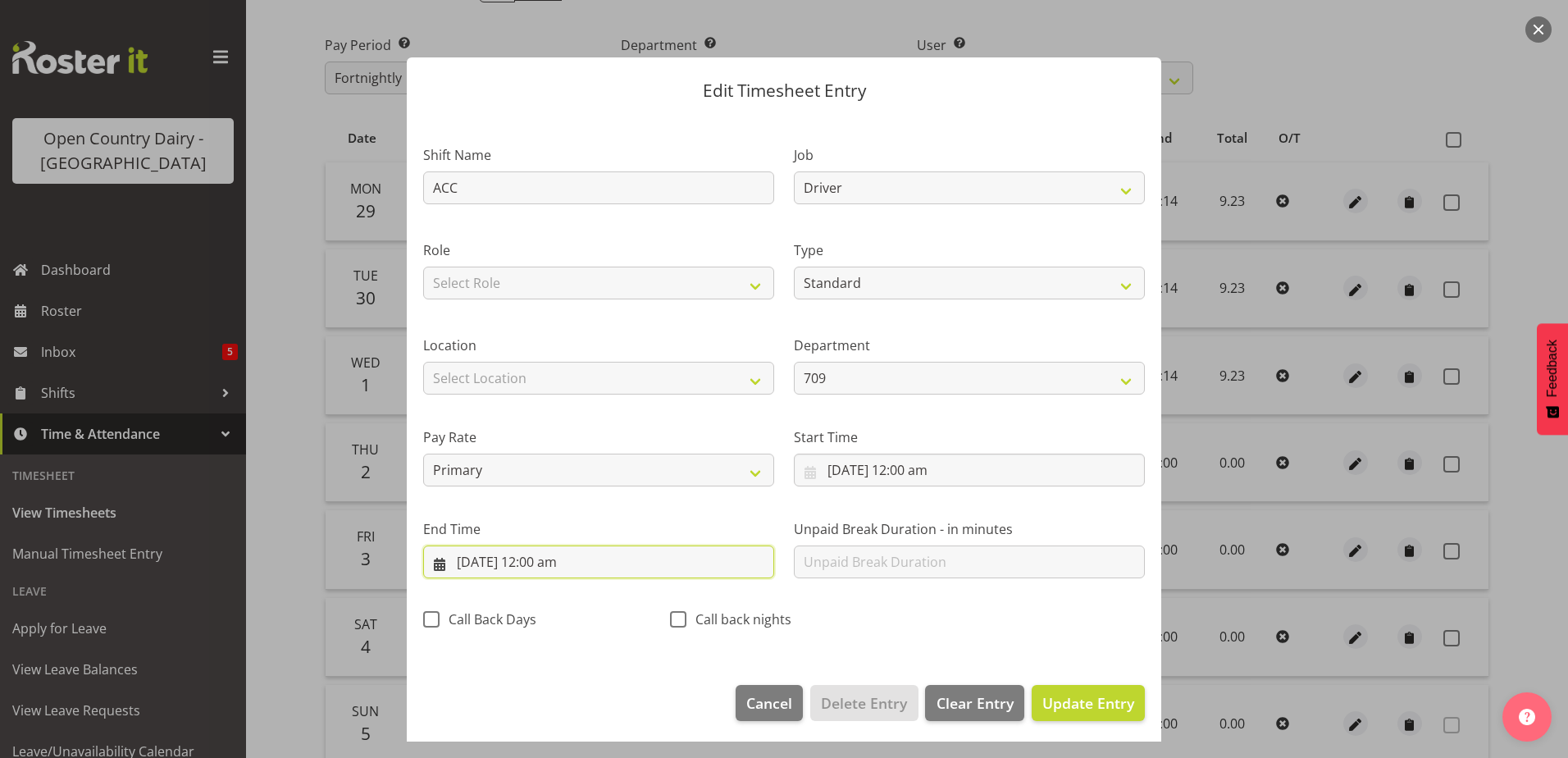
click at [550, 565] on input "2/10/2025, 12:00 am" at bounding box center [598, 561] width 351 height 33
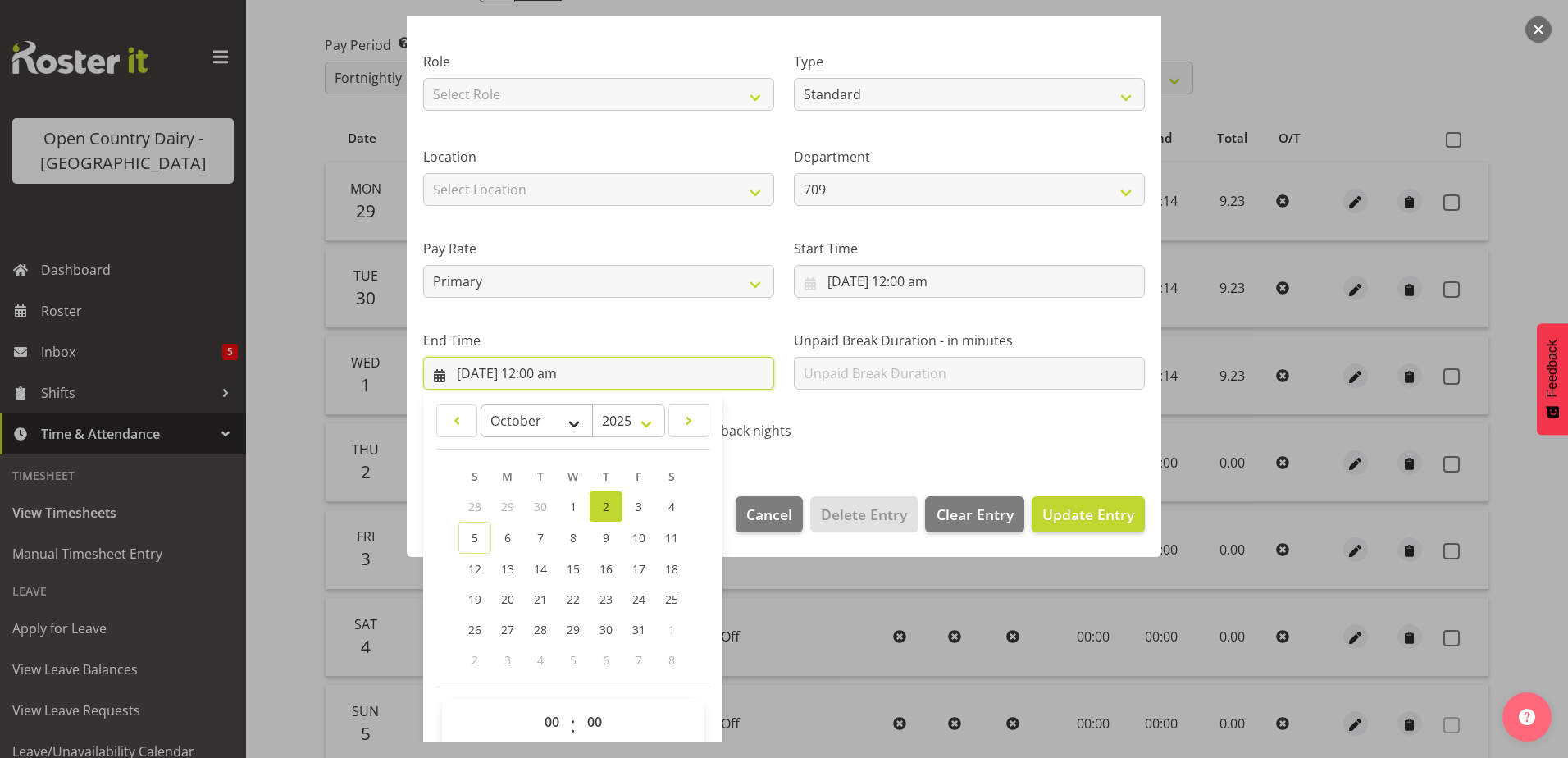
scroll to position [212, 0]
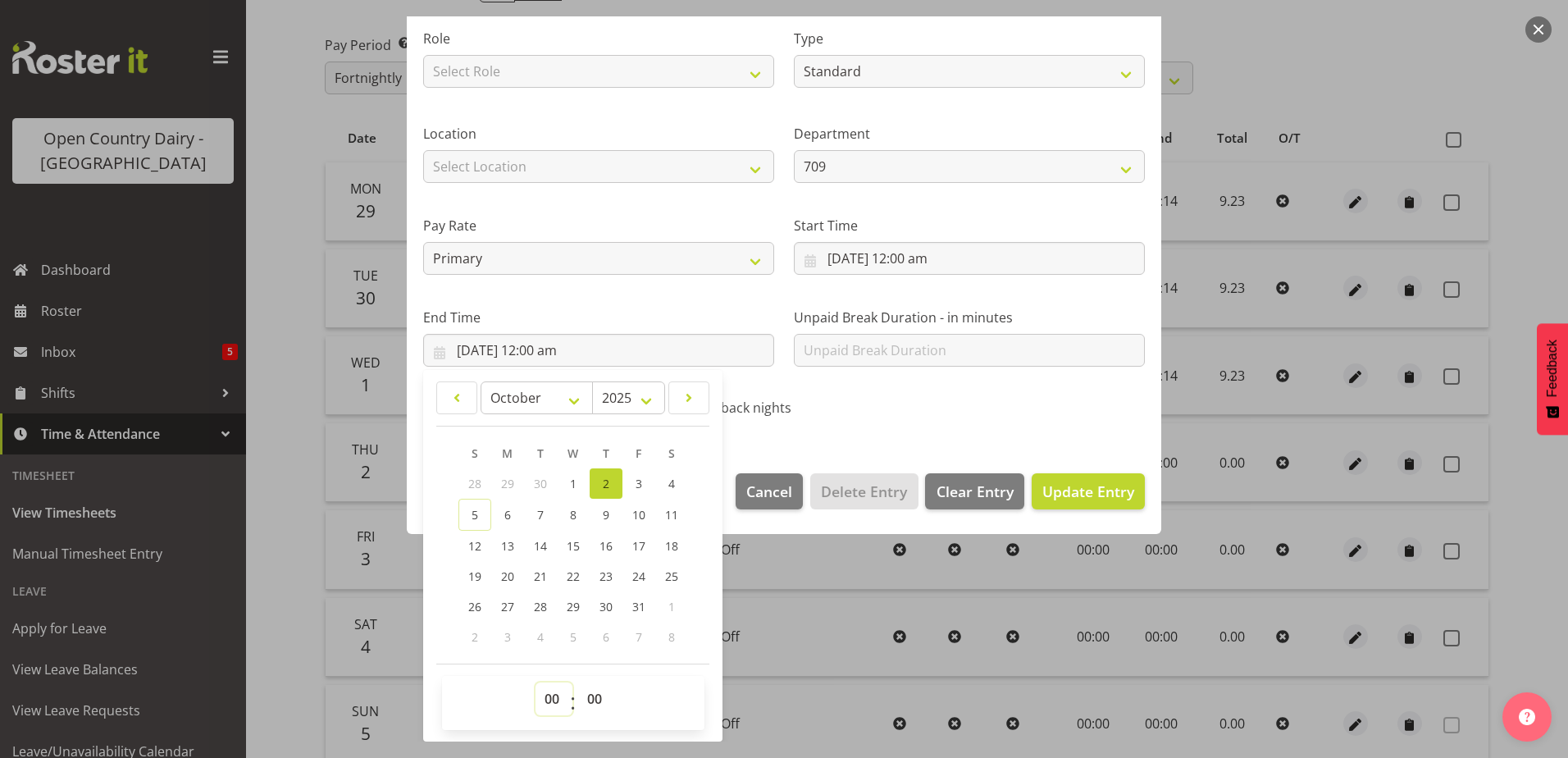
click at [556, 697] on select "00 01 02 03 04 05 06 07 08 09 10 11 12 13 14 15 16 17 18 19 20 21 22 23" at bounding box center [554, 698] width 37 height 33
select select "9"
click at [536, 682] on select "00 01 02 03 04 05 06 07 08 09 10 11 12 13 14 15 16 17 18 19 20 21 22 23" at bounding box center [554, 698] width 37 height 33
type input "2/10/2025, 9:00 am"
click at [600, 699] on select "00 01 02 03 04 05 06 07 08 09 10 11 12 13 14 15 16 17 18 19 20 21 22 23 24 25 2…" at bounding box center [596, 698] width 37 height 33
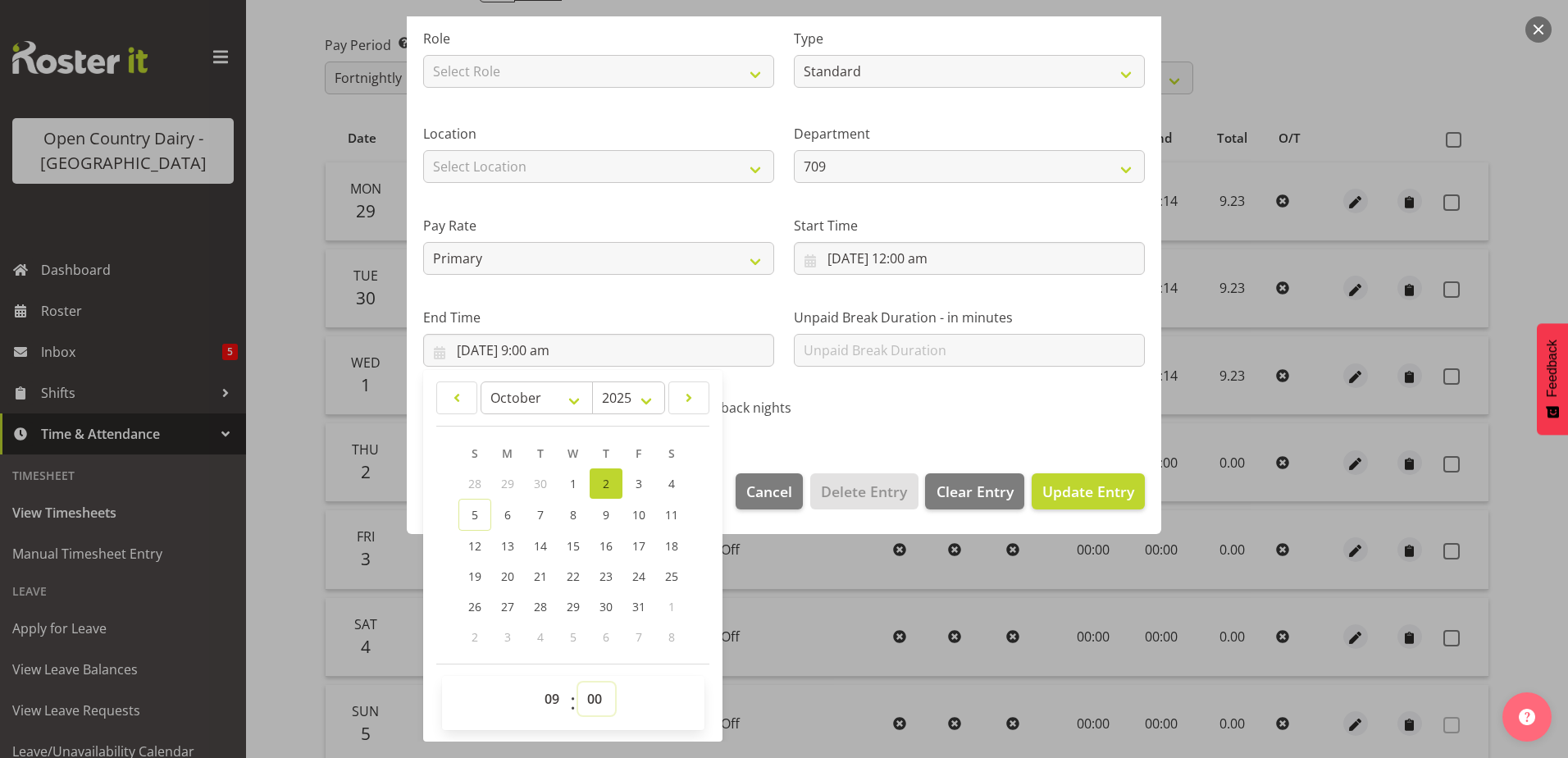
select select "14"
click at [578, 682] on select "00 01 02 03 04 05 06 07 08 09 10 11 12 13 14 15 16 17 18 19 20 21 22 23 24 25 2…" at bounding box center [596, 698] width 37 height 33
type input "2/10/2025, 9:14 am"
click at [1056, 490] on span "Update Entry" at bounding box center [1088, 490] width 92 height 19
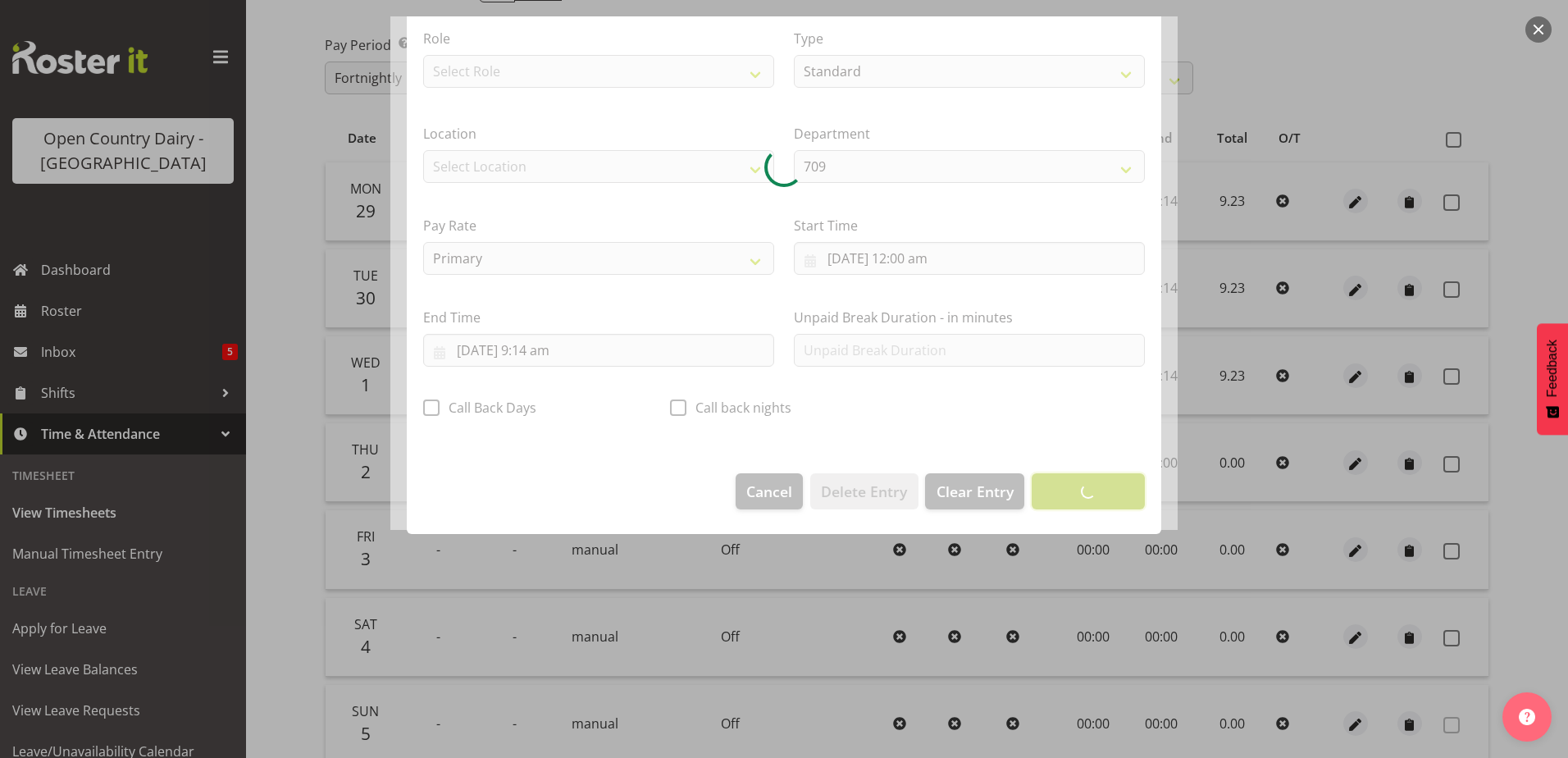
scroll to position [4, 0]
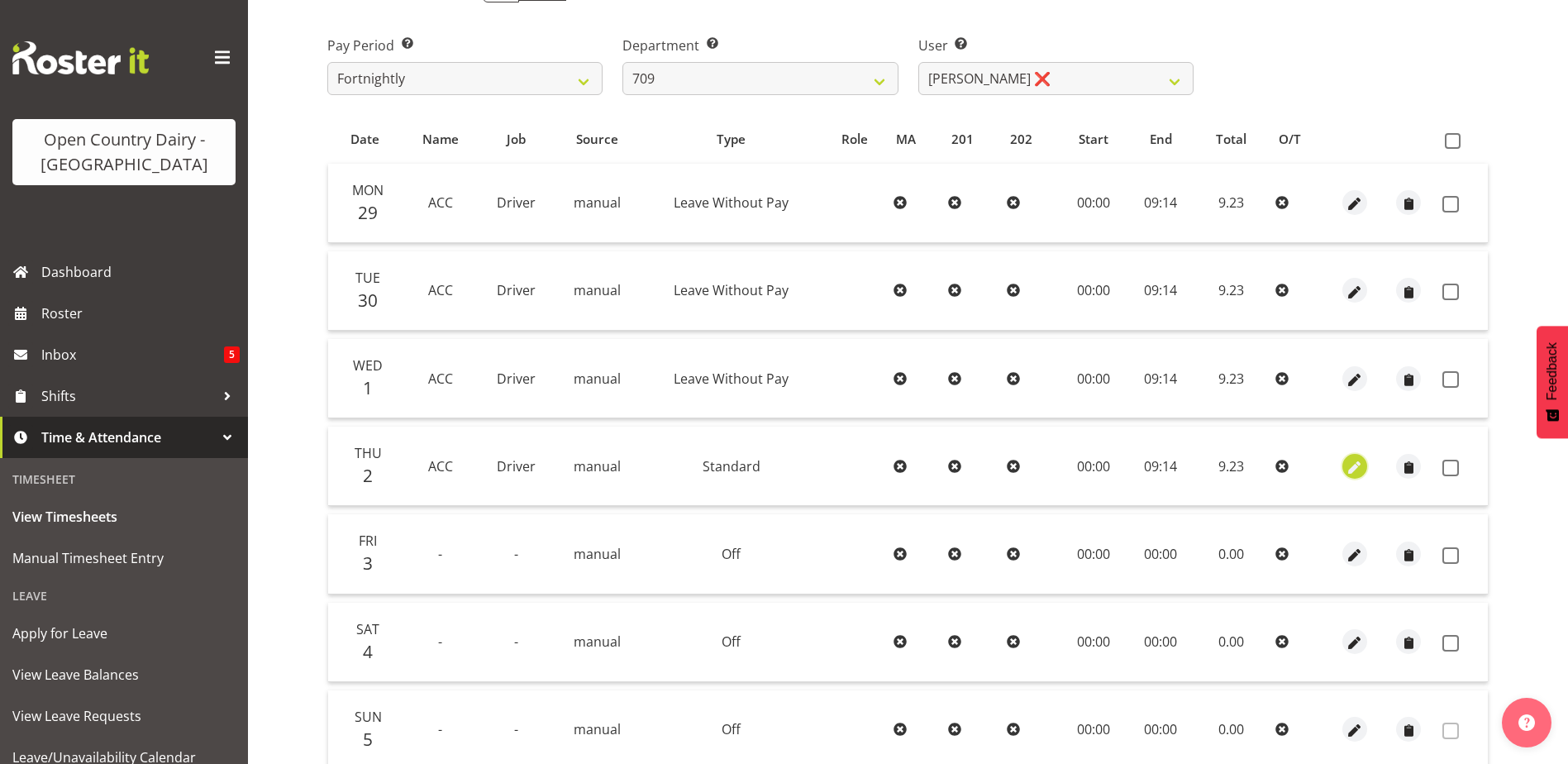
click at [1353, 472] on span "button" at bounding box center [1355, 467] width 19 height 19
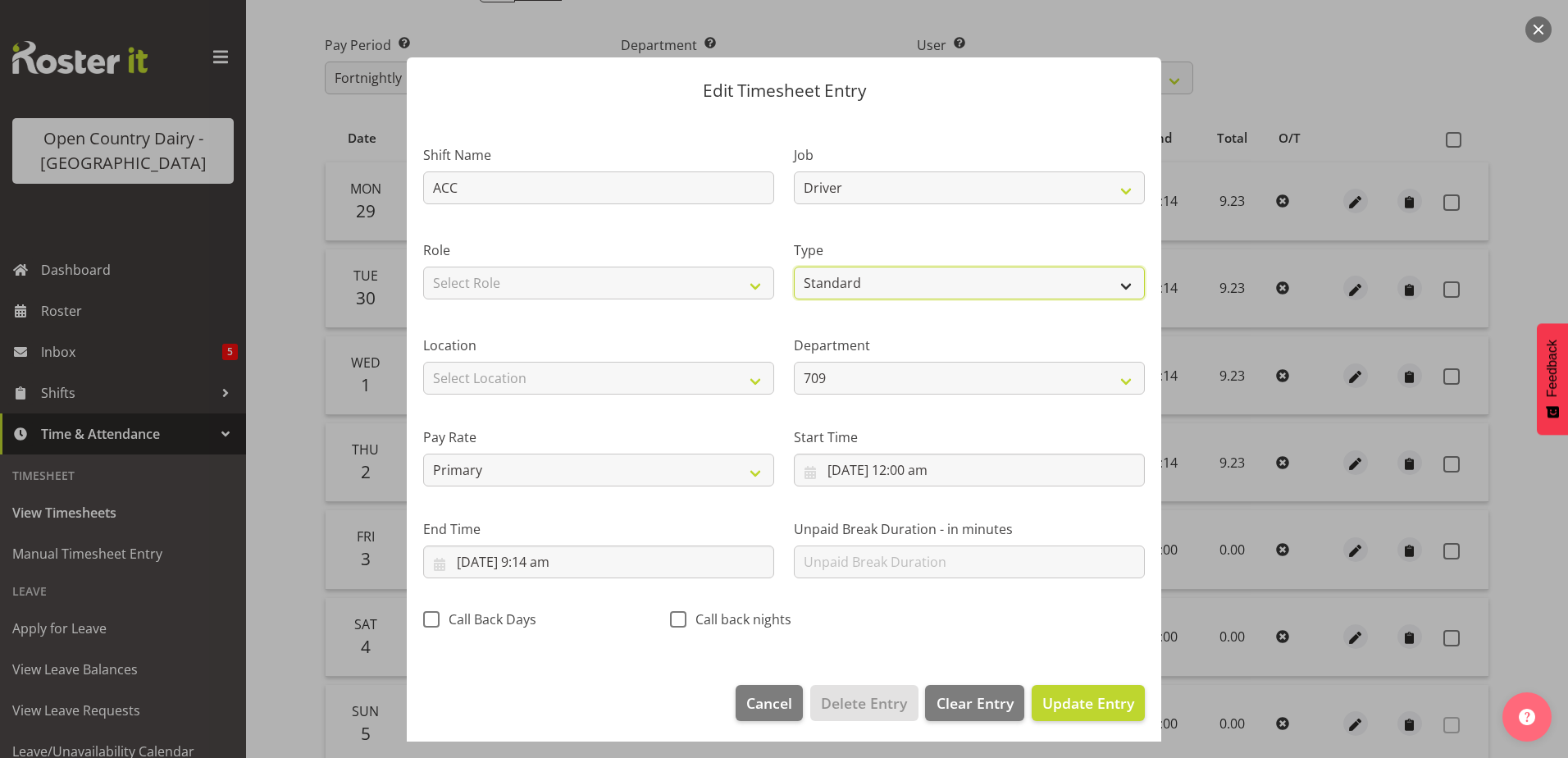
click at [855, 276] on select "Off Standard Public Holiday Public Holiday (Worked) Day In Lieu Annual Leave Si…" at bounding box center [969, 283] width 351 height 33
select select "Leave Without Pay"
click at [794, 267] on select "Off Standard Public Holiday Public Holiday (Worked) Day In Lieu Annual Leave Si…" at bounding box center [969, 283] width 351 height 33
click at [1079, 709] on span "Update Entry" at bounding box center [1088, 702] width 92 height 19
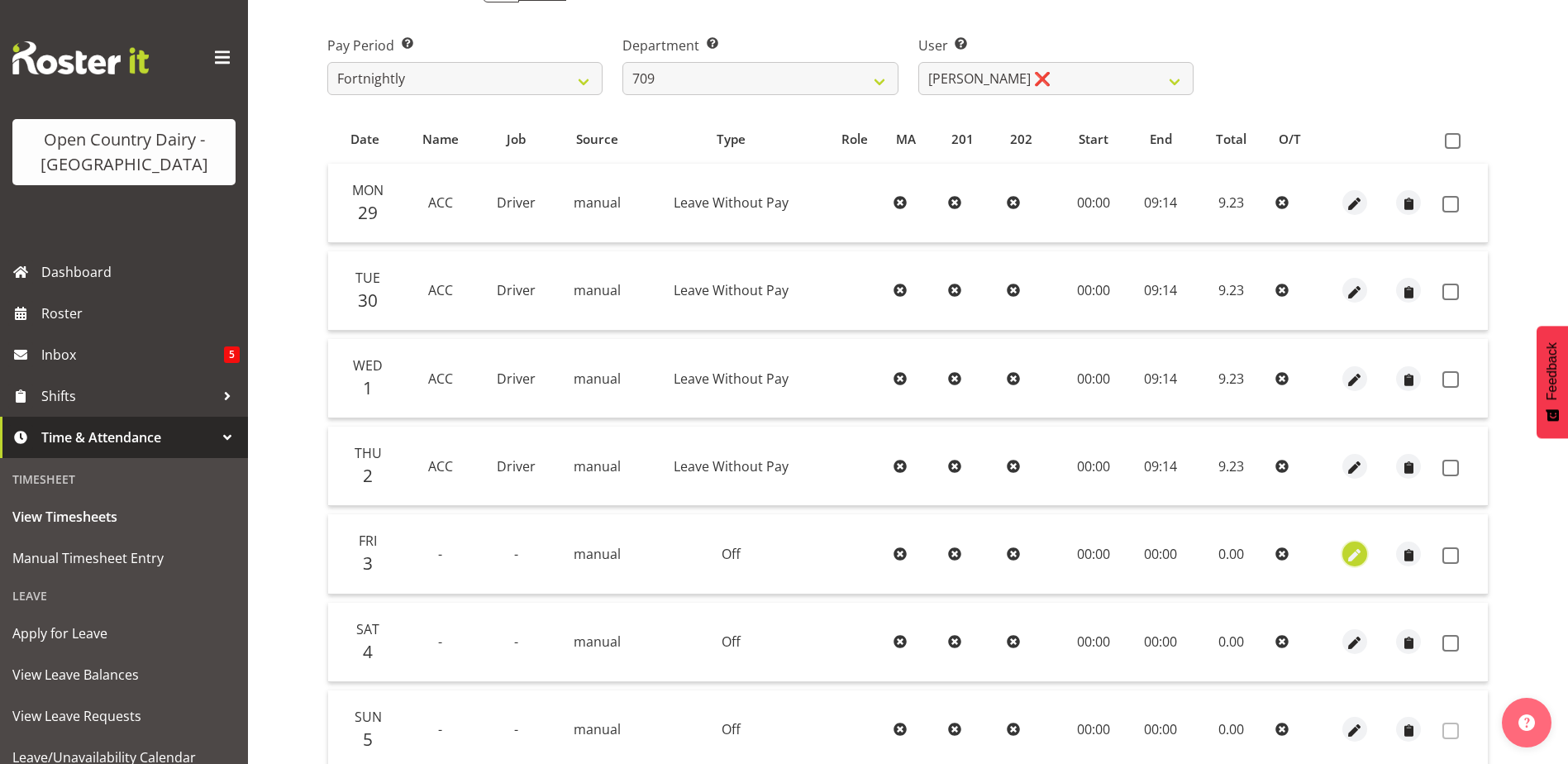
click at [1354, 549] on span "button" at bounding box center [1355, 555] width 19 height 19
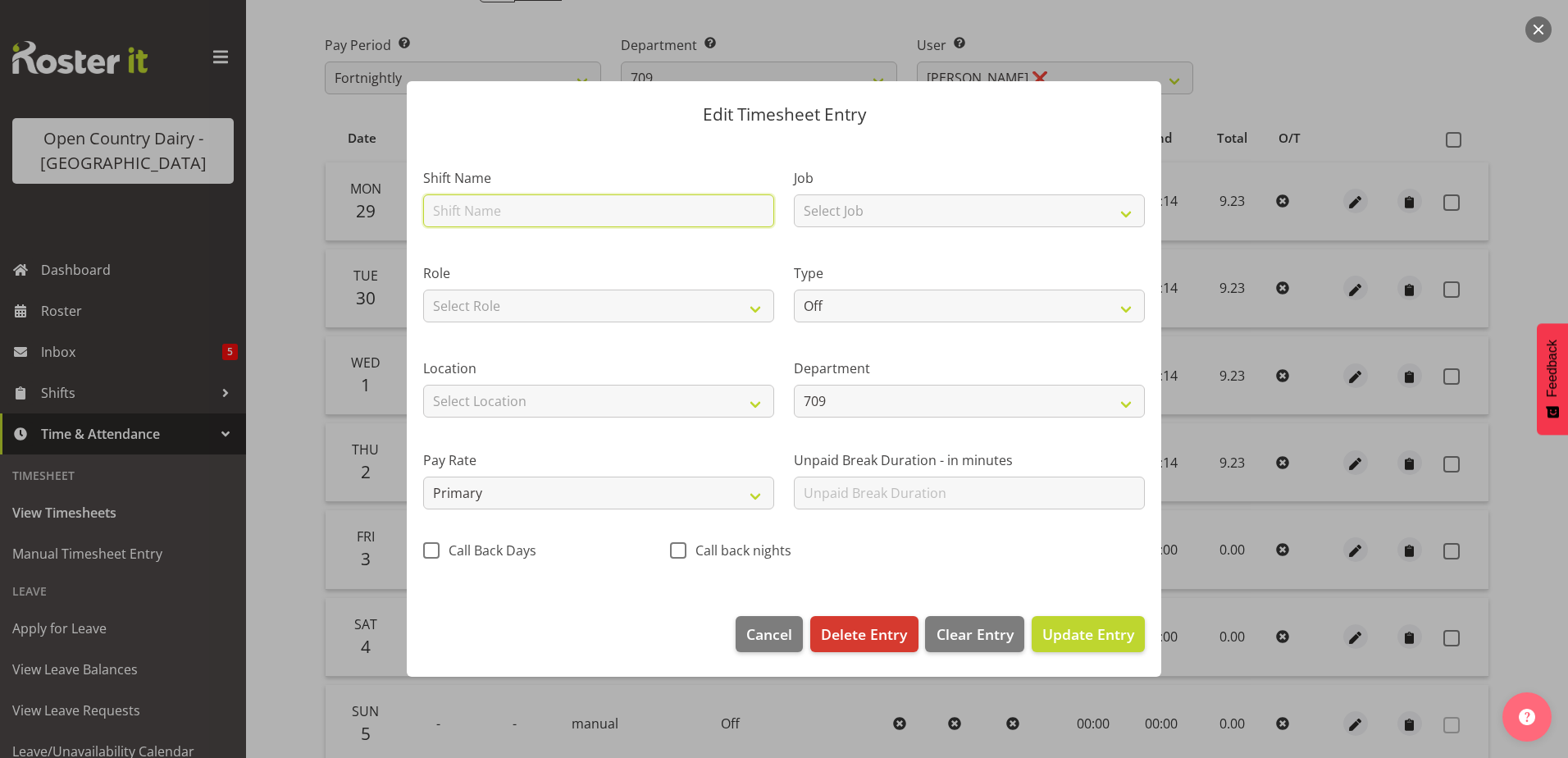
click at [475, 215] on input "text" at bounding box center [598, 210] width 351 height 33
type input "ACC"
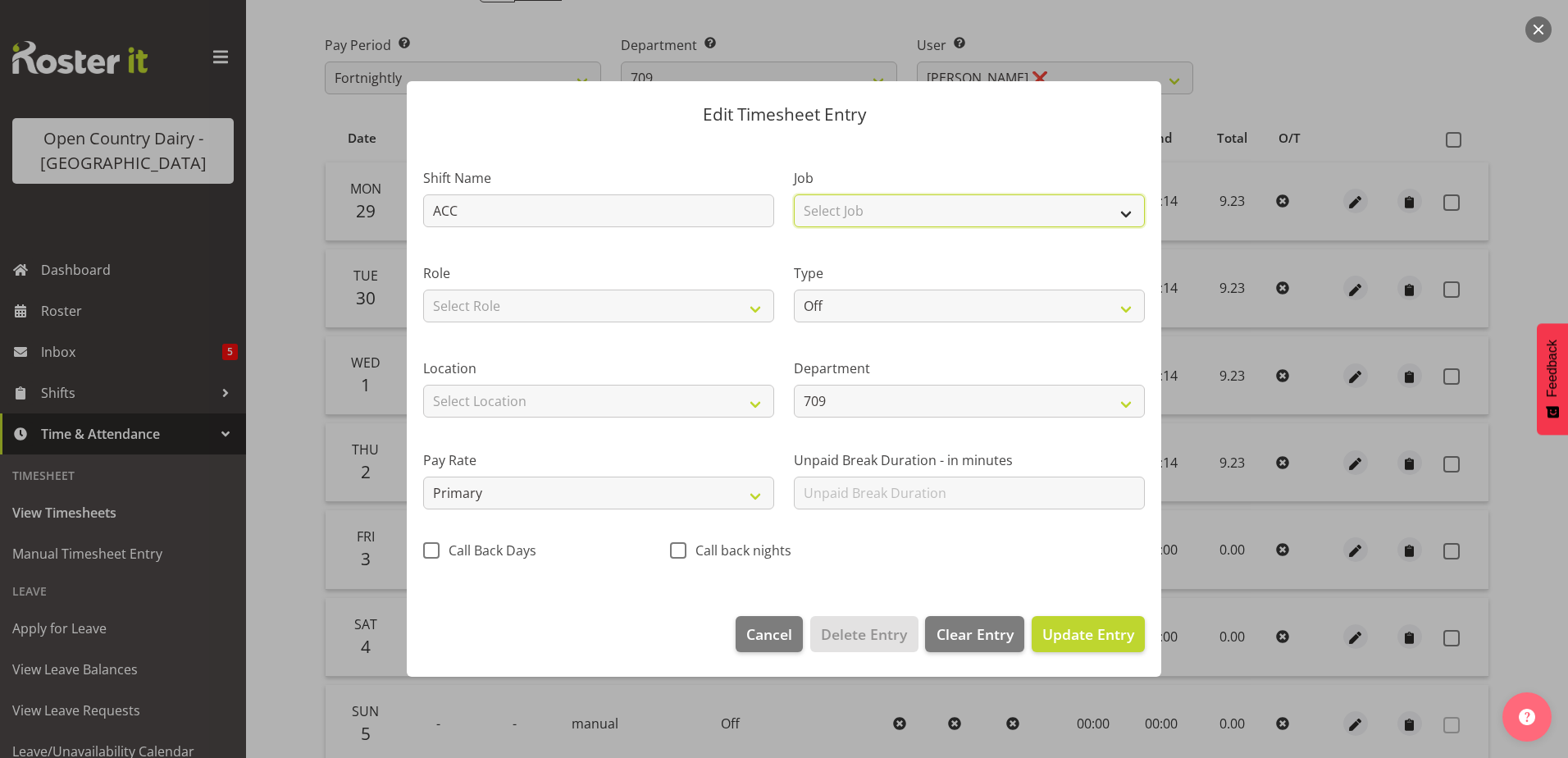
click at [893, 215] on select "Select Job Driver Driver supervisor Support" at bounding box center [969, 210] width 351 height 33
select select "9052"
click at [794, 194] on select "Select Job Driver Driver supervisor Support" at bounding box center [969, 210] width 351 height 33
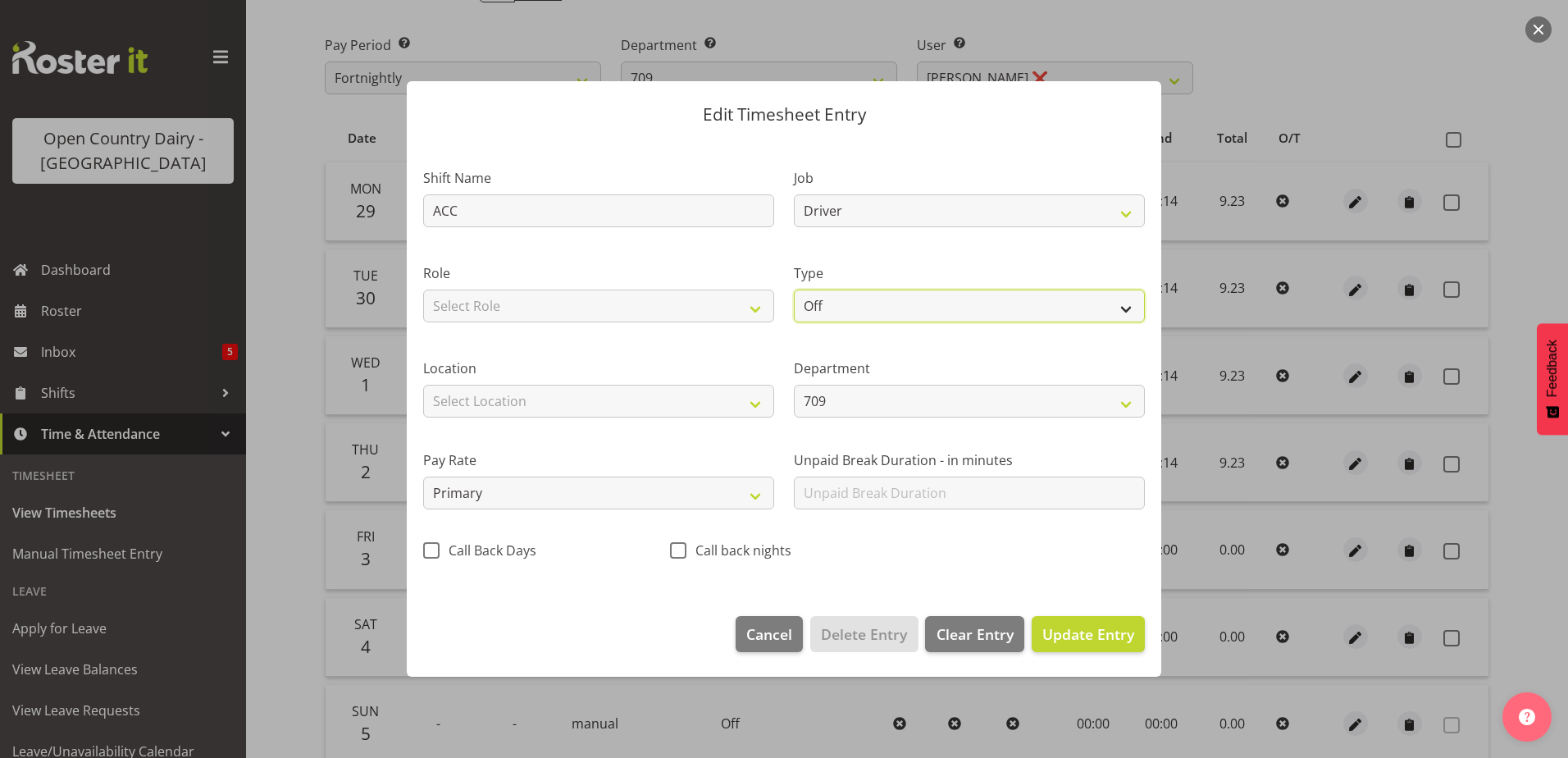
click at [872, 310] on select "Off Standard Public Holiday Public Holiday (Worked) Day In Lieu Annual Leave Si…" at bounding box center [969, 305] width 351 height 33
select select "Standard"
click at [794, 289] on select "Off Standard Public Holiday Public Holiday (Worked) Day In Lieu Annual Leave Si…" at bounding box center [969, 305] width 351 height 33
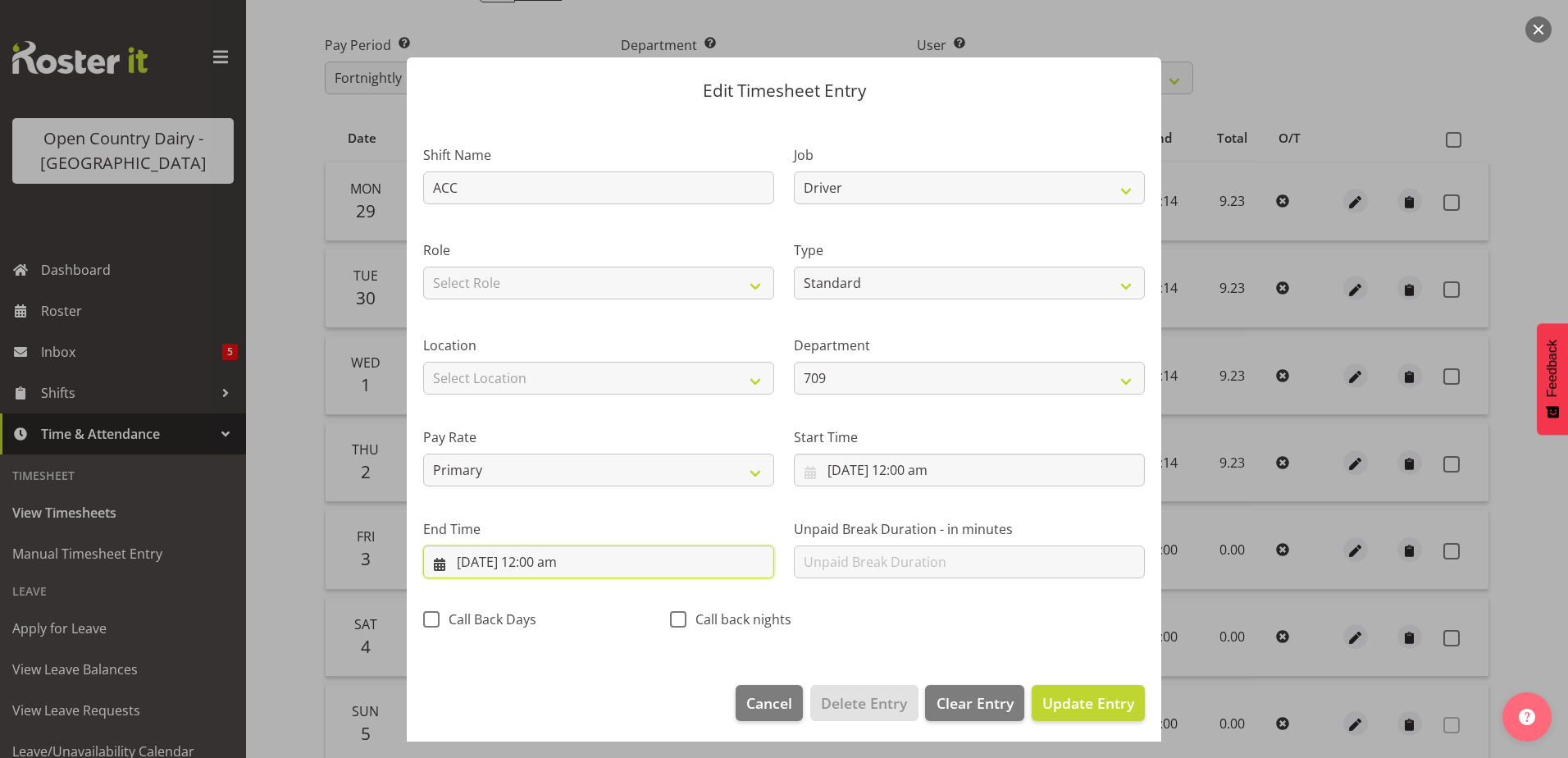
click at [538, 559] on input "3/10/2025, 12:00 am" at bounding box center [598, 561] width 351 height 33
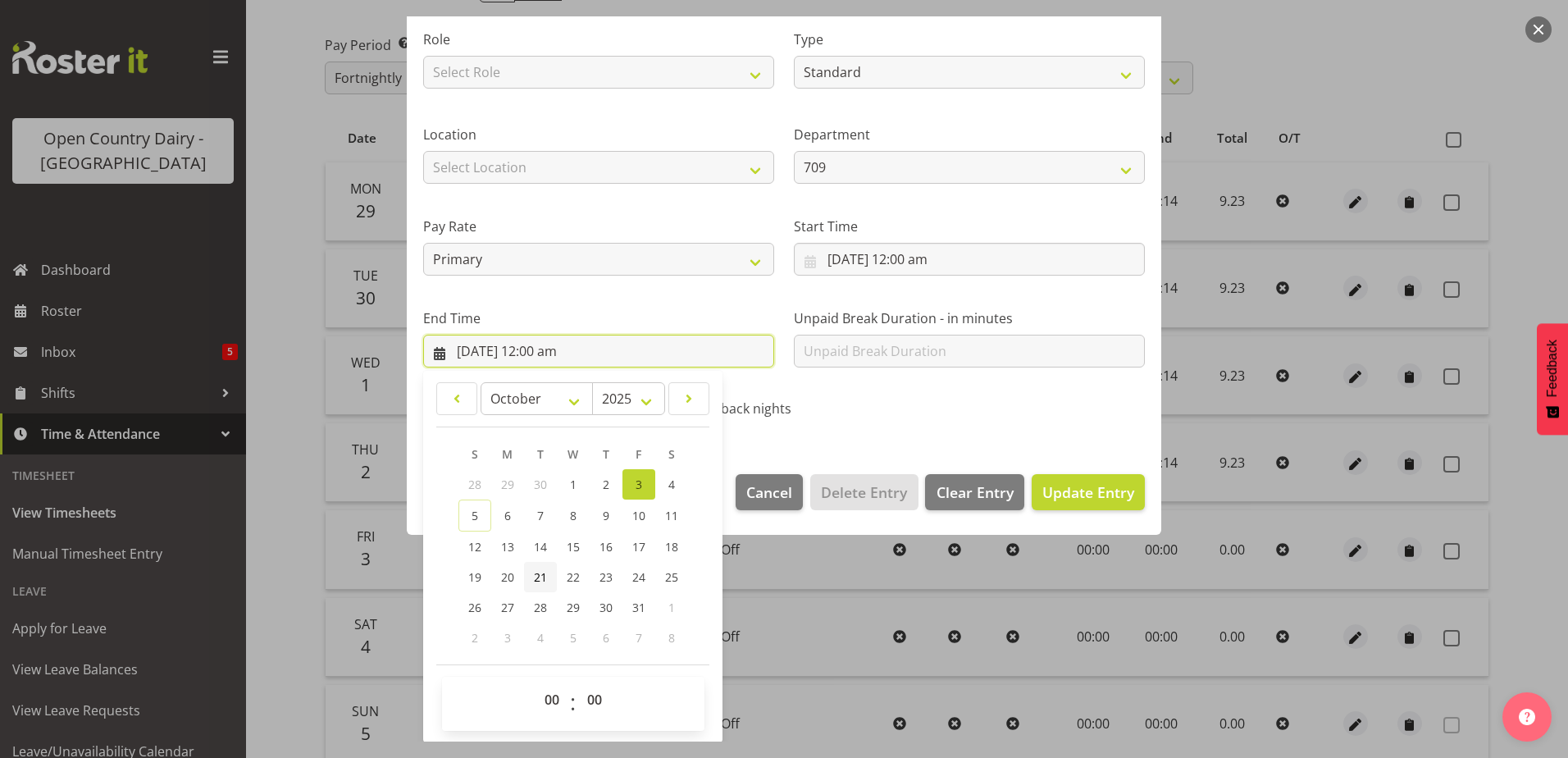
scroll to position [212, 0]
click at [556, 695] on select "00 01 02 03 04 05 06 07 08 09 10 11 12 13 14 15 16 17 18 19 20 21 22 23" at bounding box center [554, 698] width 37 height 33
select select "9"
click at [536, 682] on select "00 01 02 03 04 05 06 07 08 09 10 11 12 13 14 15 16 17 18 19 20 21 22 23" at bounding box center [554, 698] width 37 height 33
type input "3/10/2025, 9:00 am"
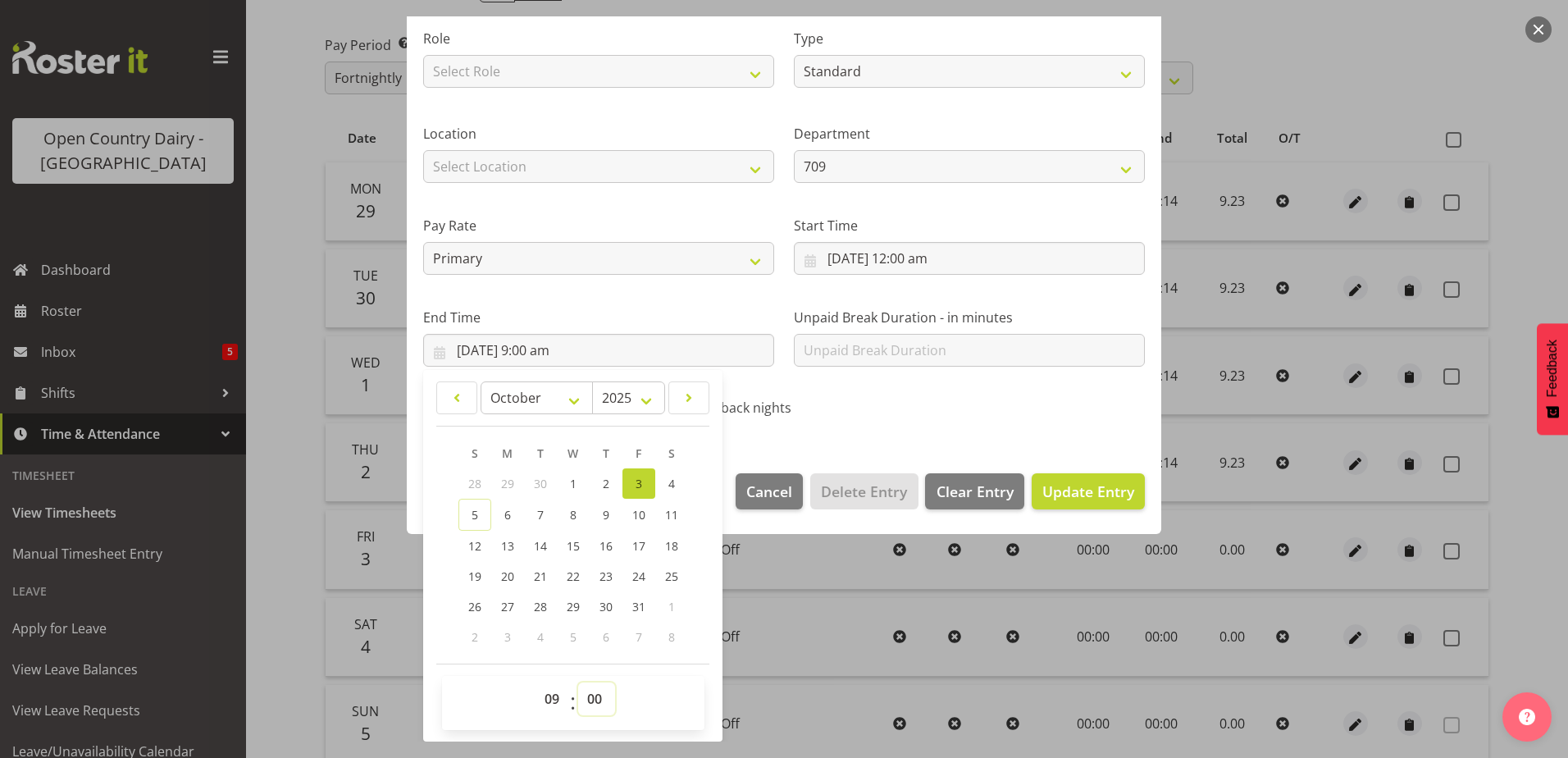
click at [601, 697] on select "00 01 02 03 04 05 06 07 08 09 10 11 12 13 14 15 16 17 18 19 20 21 22 23 24 25 2…" at bounding box center [596, 698] width 37 height 33
select select "14"
click at [578, 682] on select "00 01 02 03 04 05 06 07 08 09 10 11 12 13 14 15 16 17 18 19 20 21 22 23 24 25 2…" at bounding box center [596, 698] width 37 height 33
type input "3/10/2025, 9:14 am"
click at [1094, 491] on span "Update Entry" at bounding box center [1088, 490] width 92 height 19
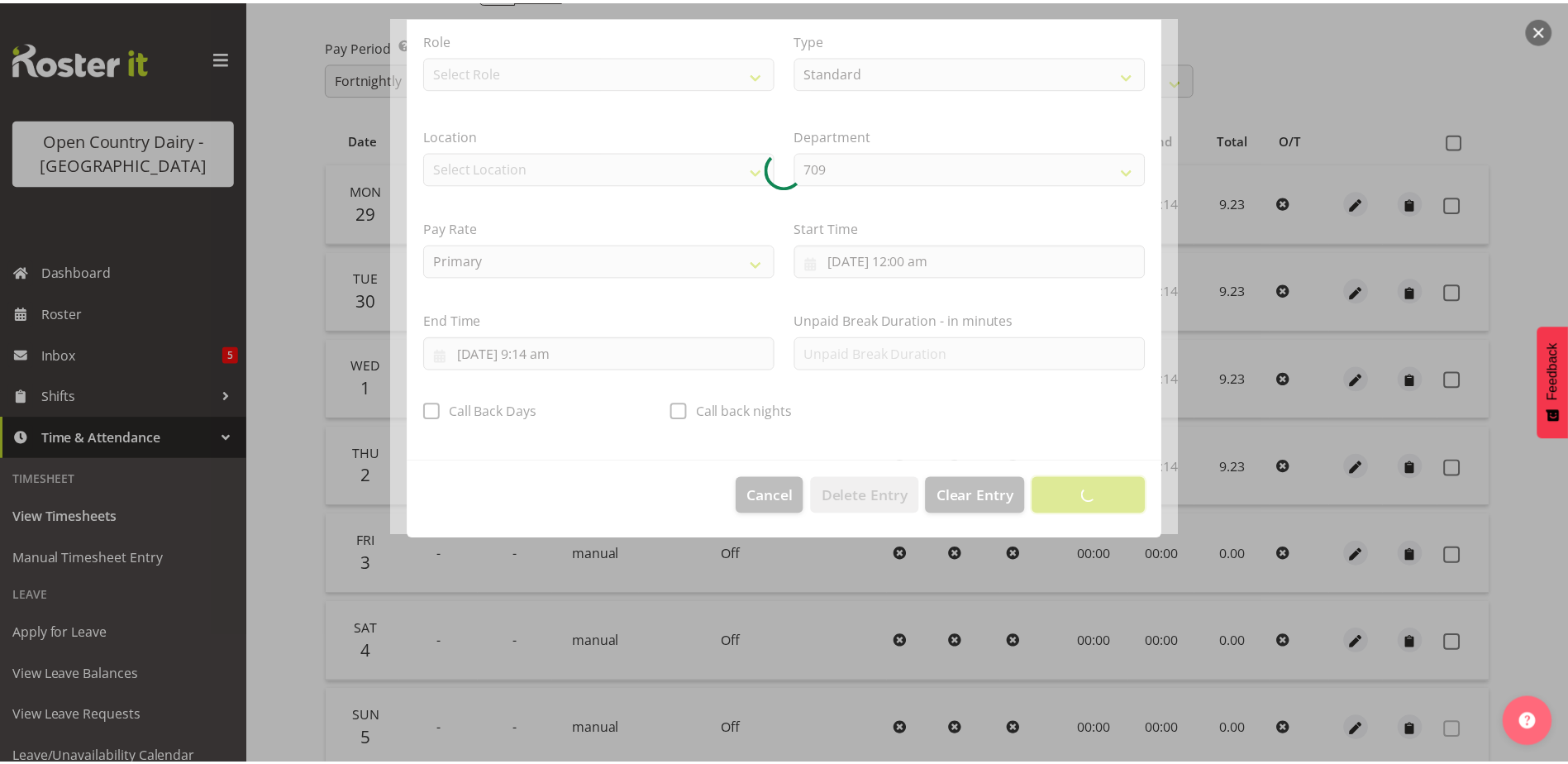
scroll to position [4, 0]
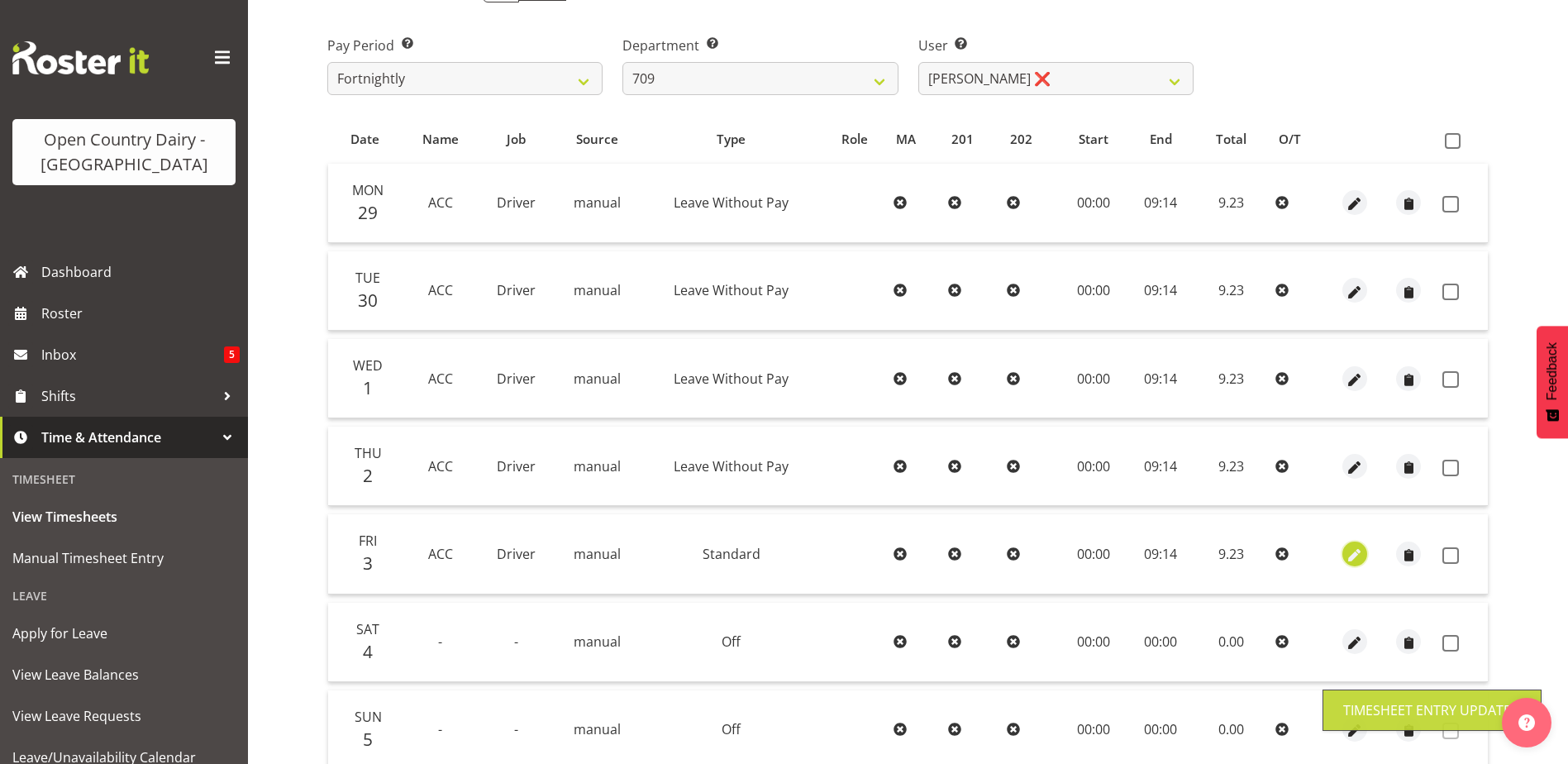
click at [1351, 549] on span "button" at bounding box center [1355, 555] width 19 height 19
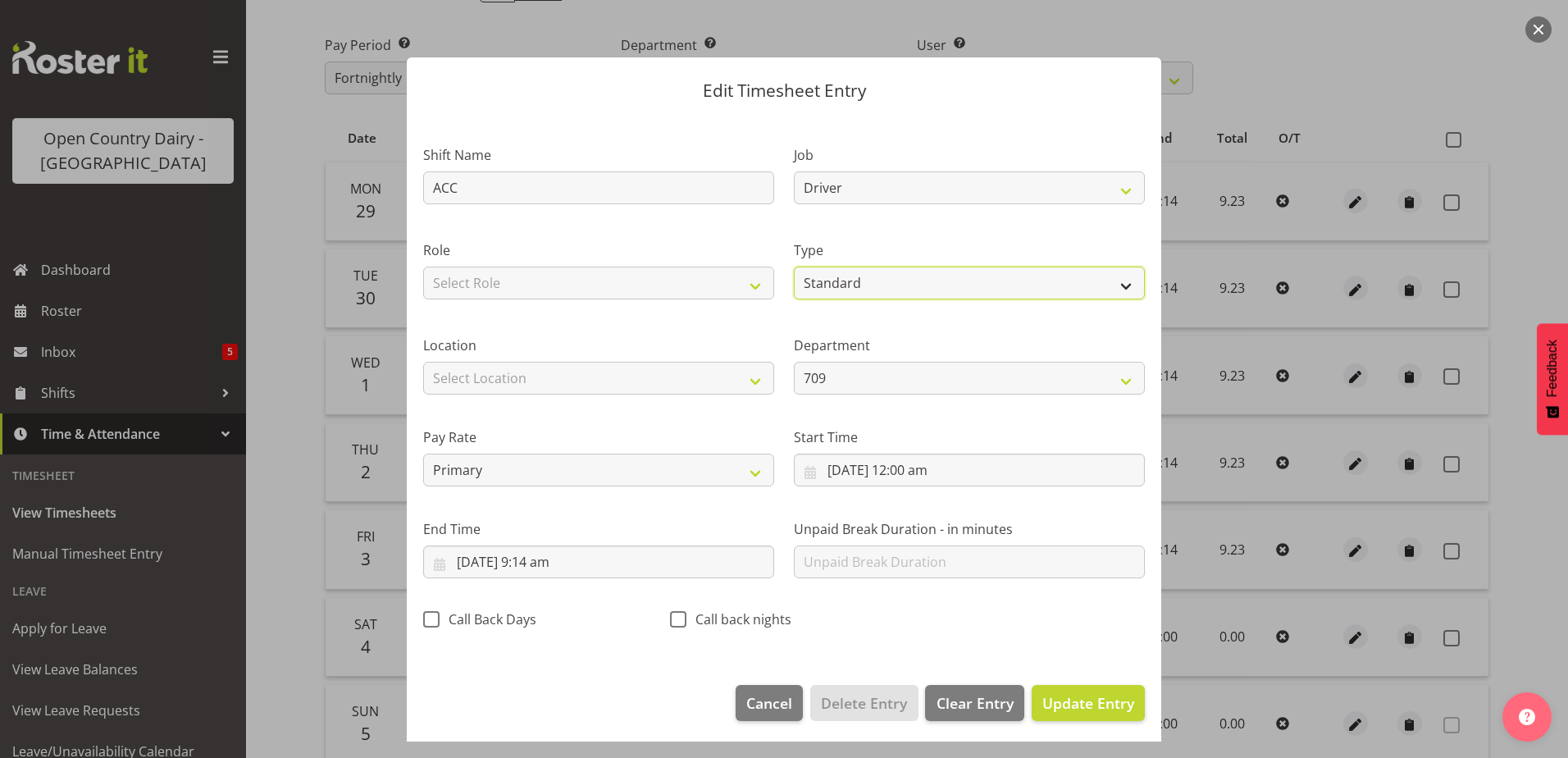
click at [895, 278] on select "Off Standard Public Holiday Public Holiday (Worked) Day In Lieu Annual Leave Si…" at bounding box center [969, 283] width 351 height 33
select select "Leave Without Pay"
click at [794, 267] on select "Off Standard Public Holiday Public Holiday (Worked) Day In Lieu Annual Leave Si…" at bounding box center [969, 283] width 351 height 33
click at [1053, 707] on span "Update Entry" at bounding box center [1088, 702] width 92 height 19
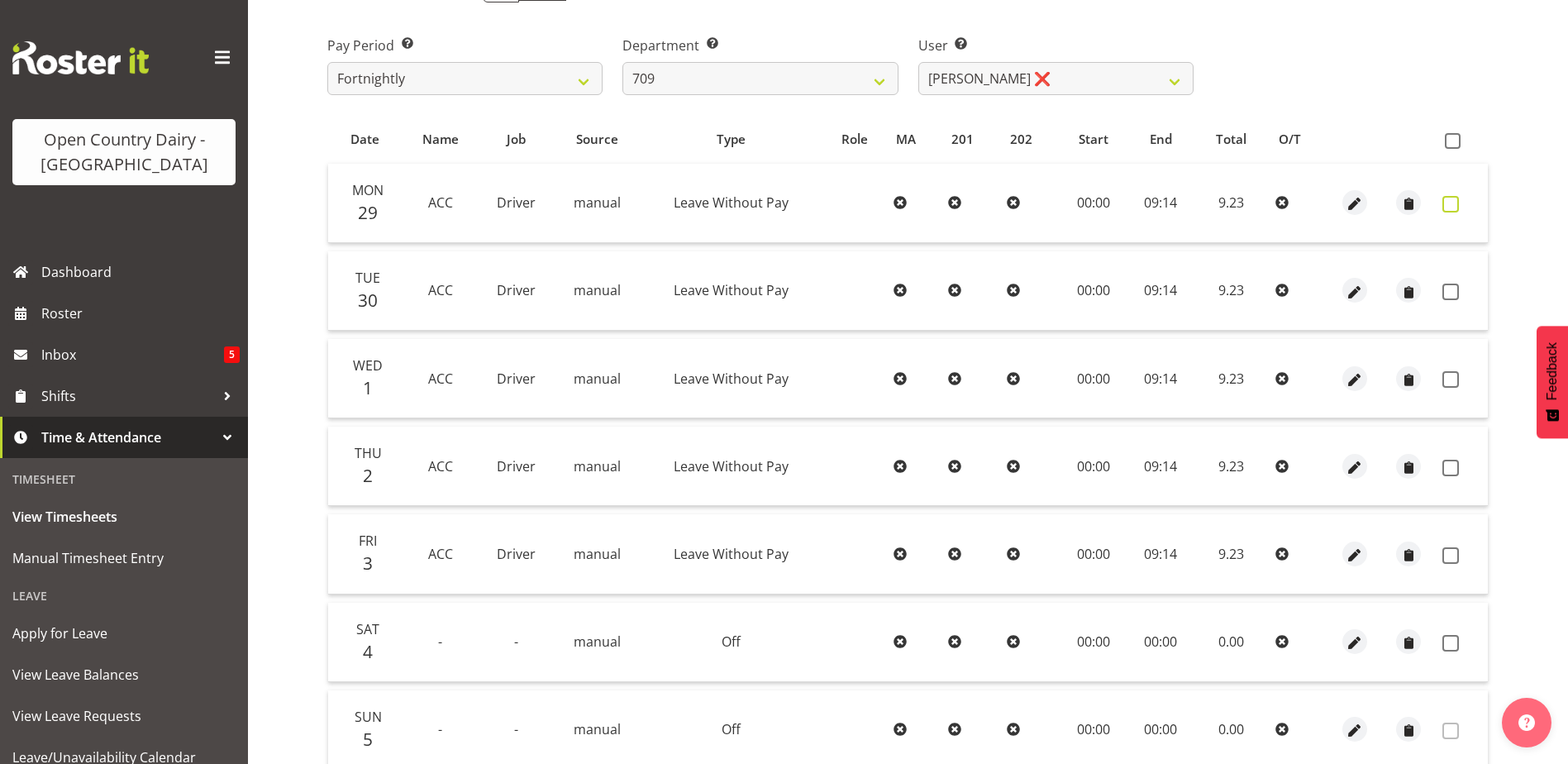
click at [1446, 208] on span at bounding box center [1451, 204] width 17 height 17
checkbox input "true"
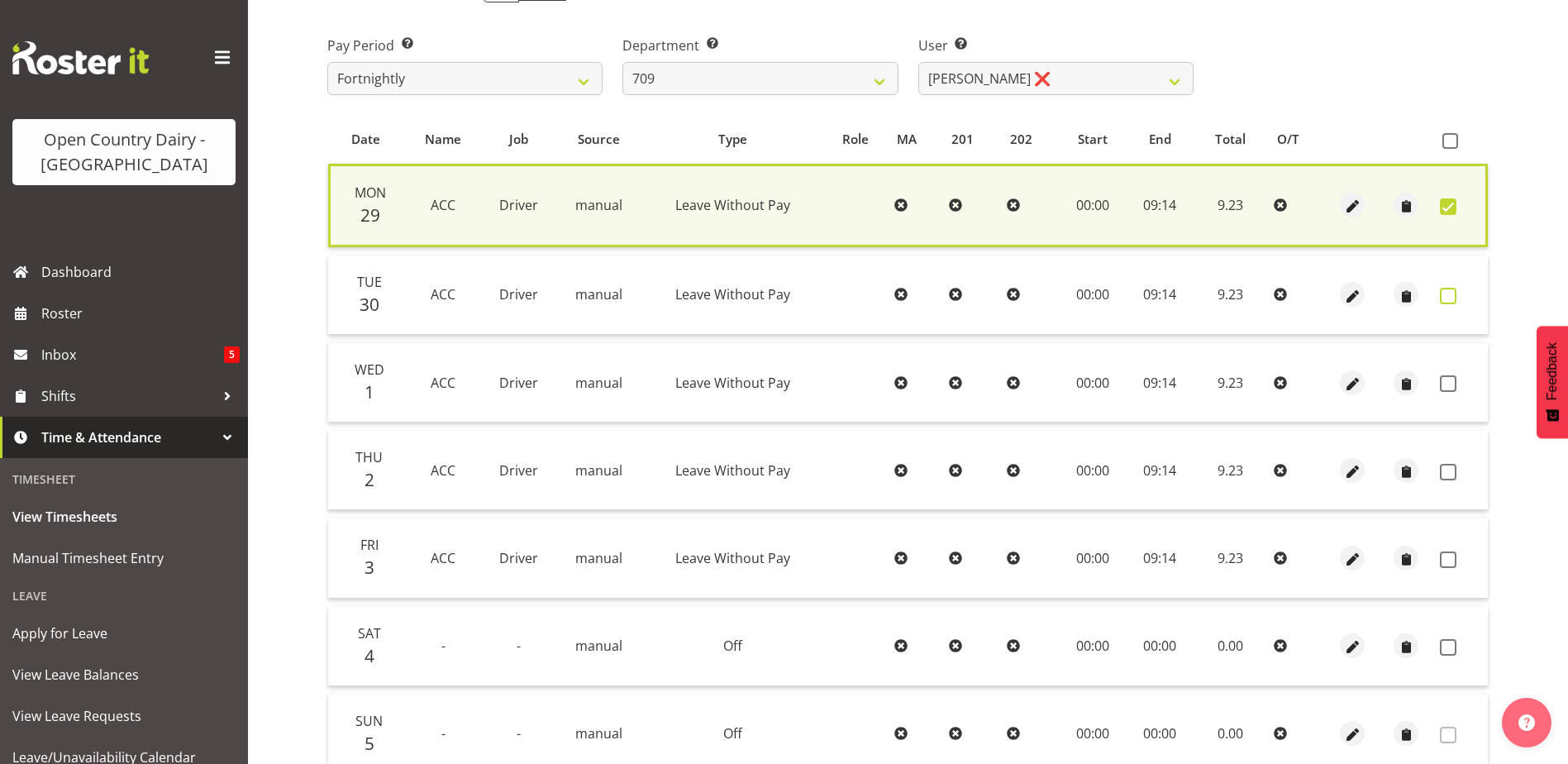
click at [1446, 293] on span at bounding box center [1448, 296] width 17 height 17
checkbox input "true"
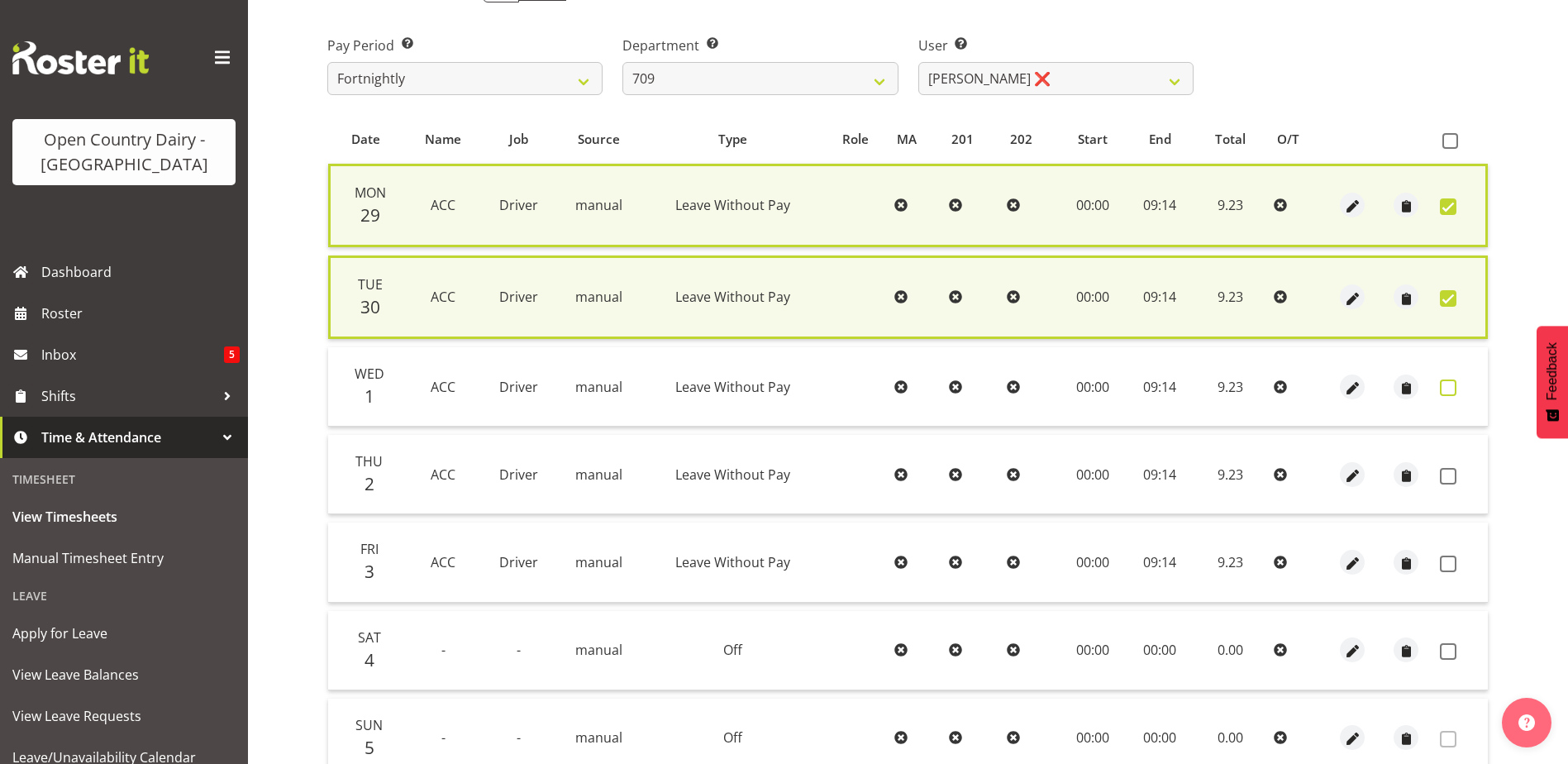
click at [1450, 388] on span at bounding box center [1448, 388] width 17 height 17
checkbox input "true"
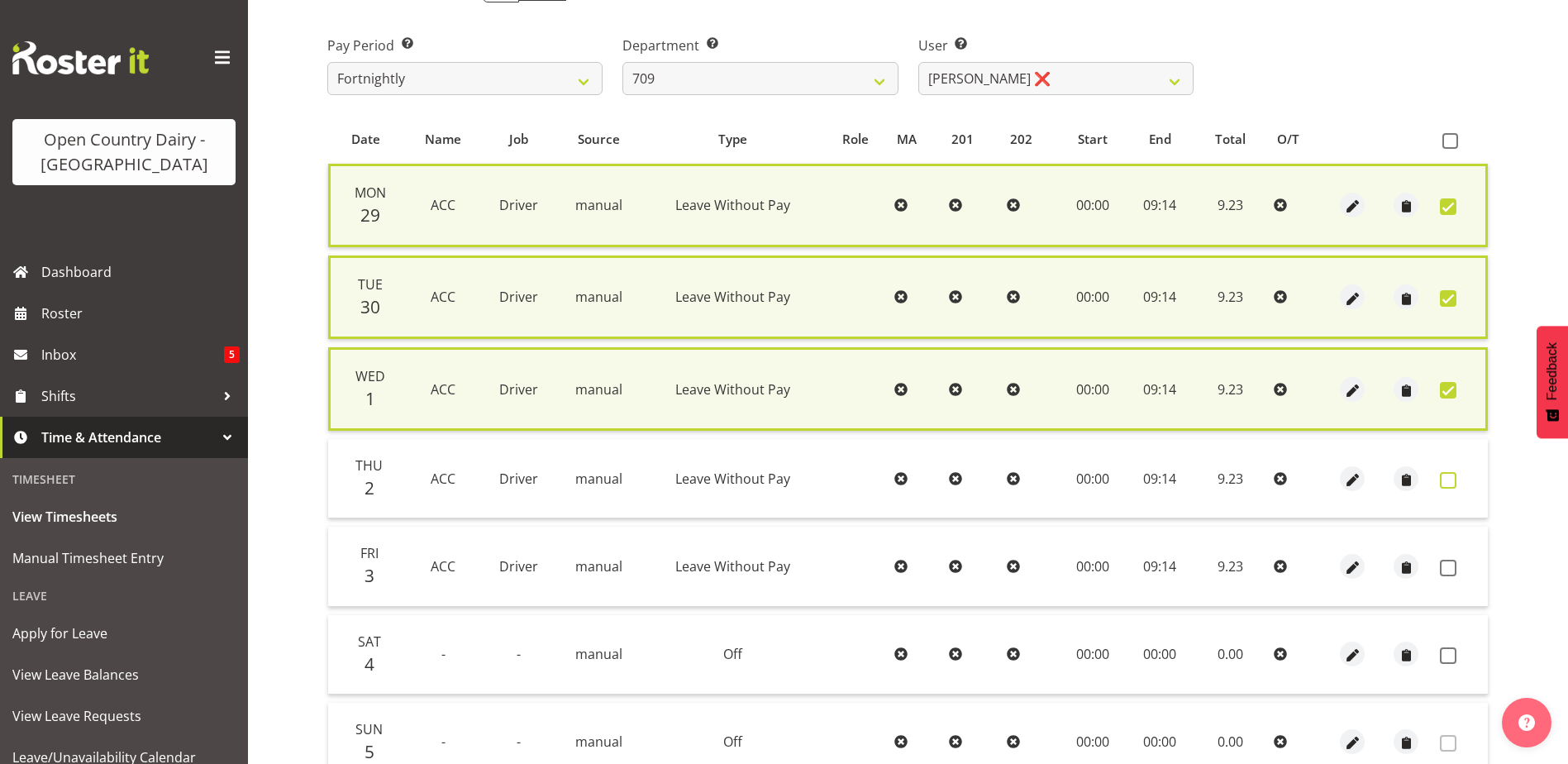
click at [1448, 478] on span at bounding box center [1448, 481] width 17 height 17
checkbox input "true"
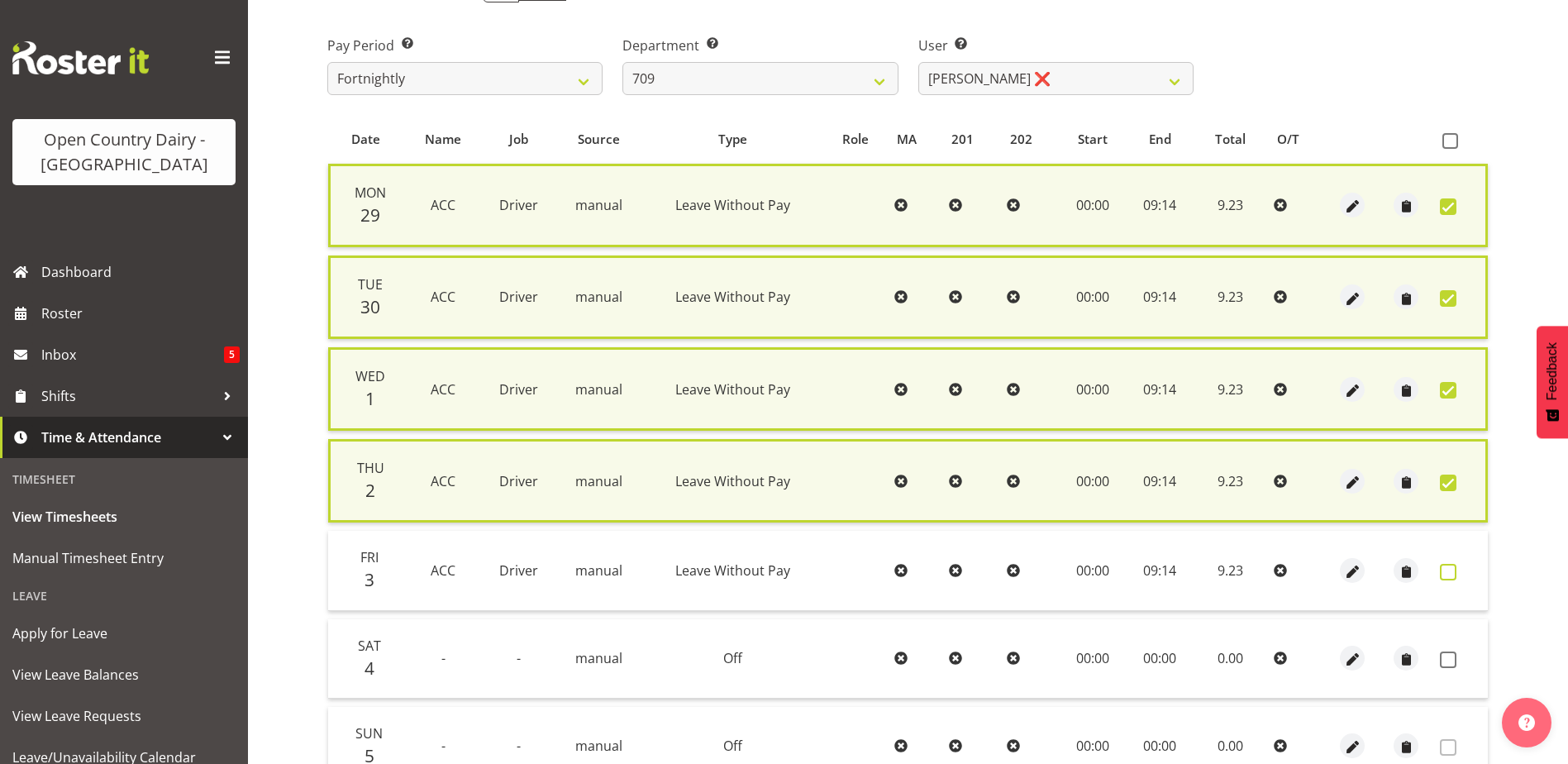
click at [1451, 566] on span at bounding box center [1448, 572] width 17 height 17
checkbox input "true"
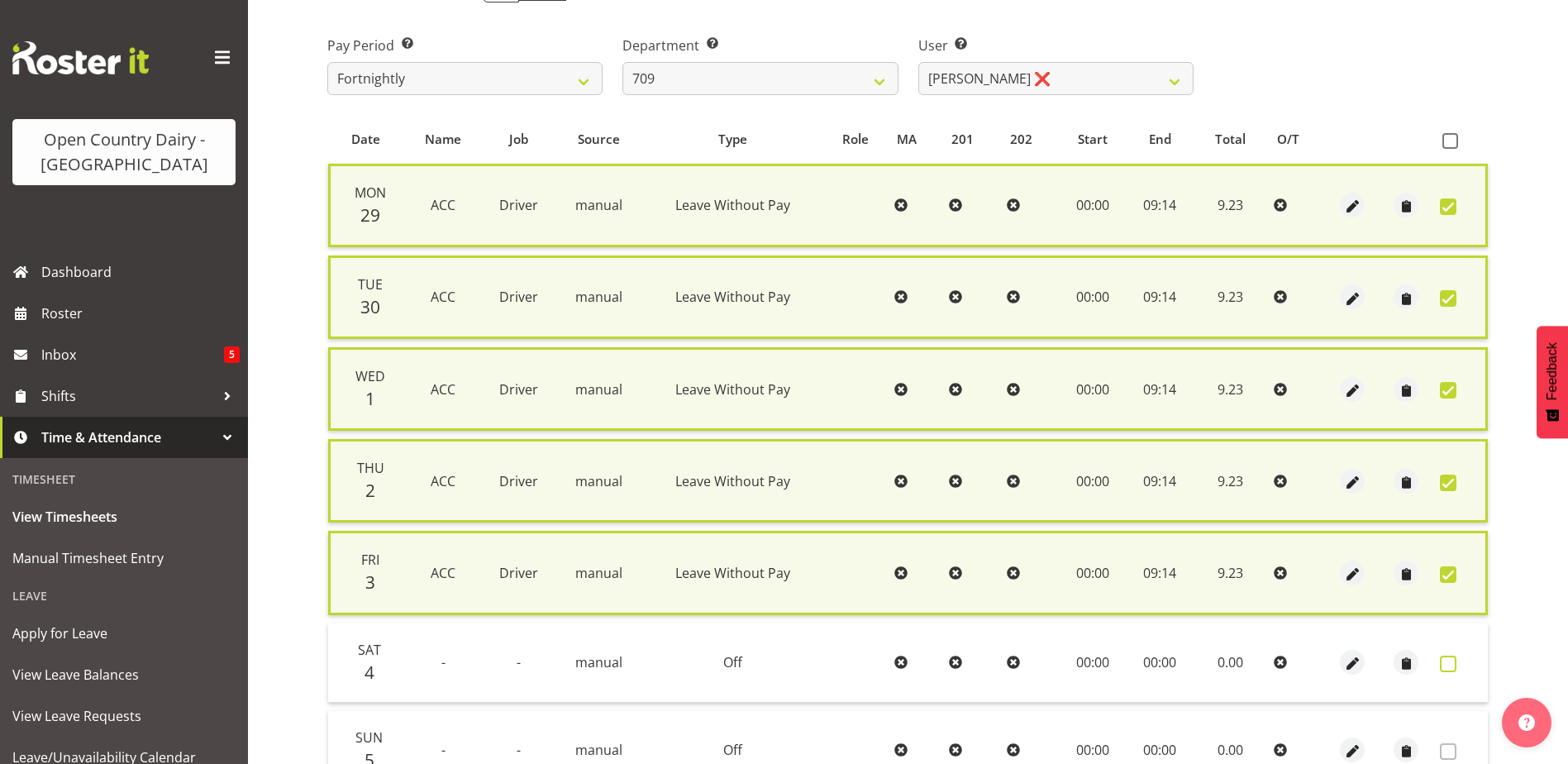
click at [1445, 662] on span at bounding box center [1448, 664] width 17 height 17
checkbox input "true"
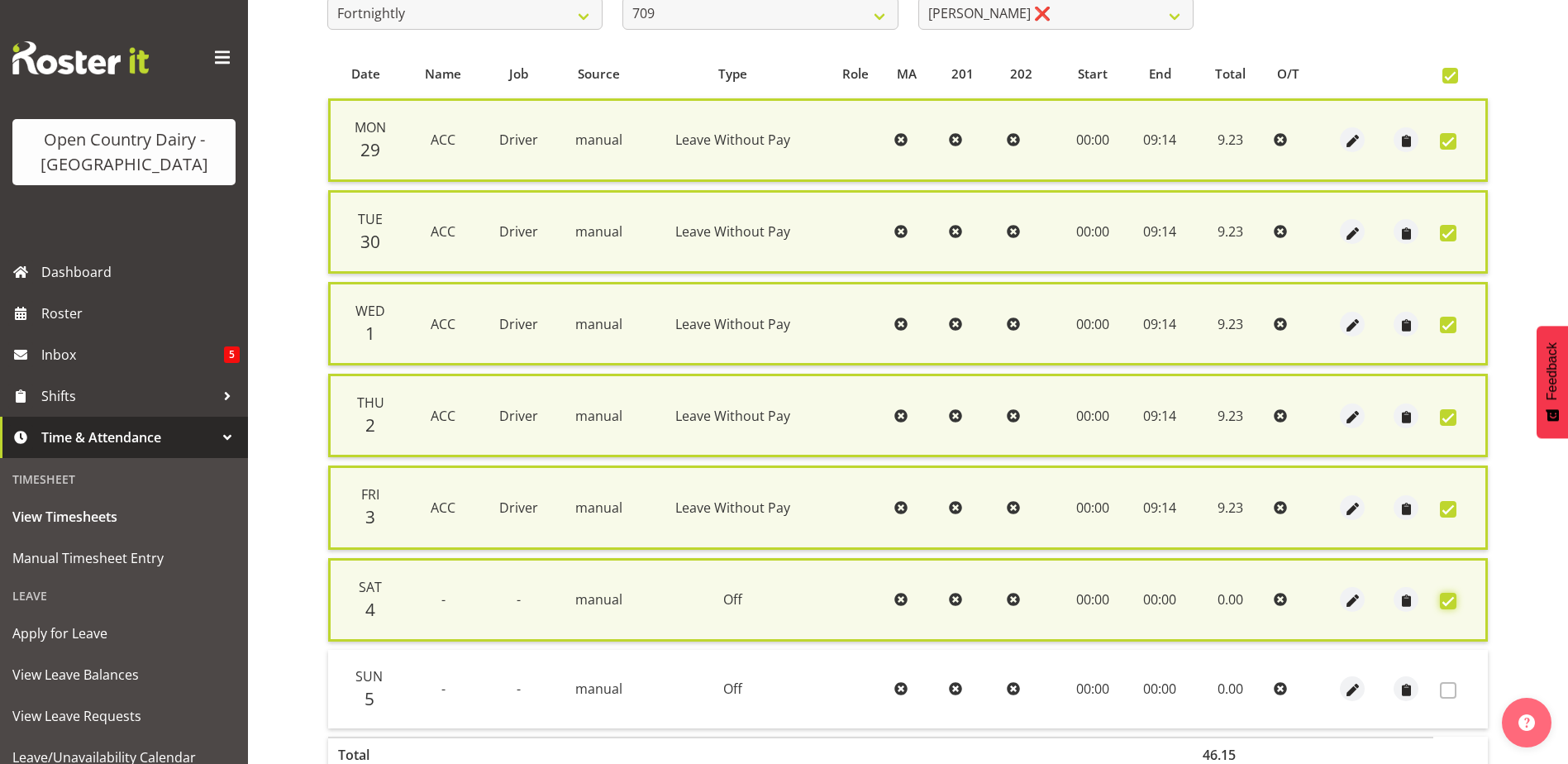
scroll to position [411, 0]
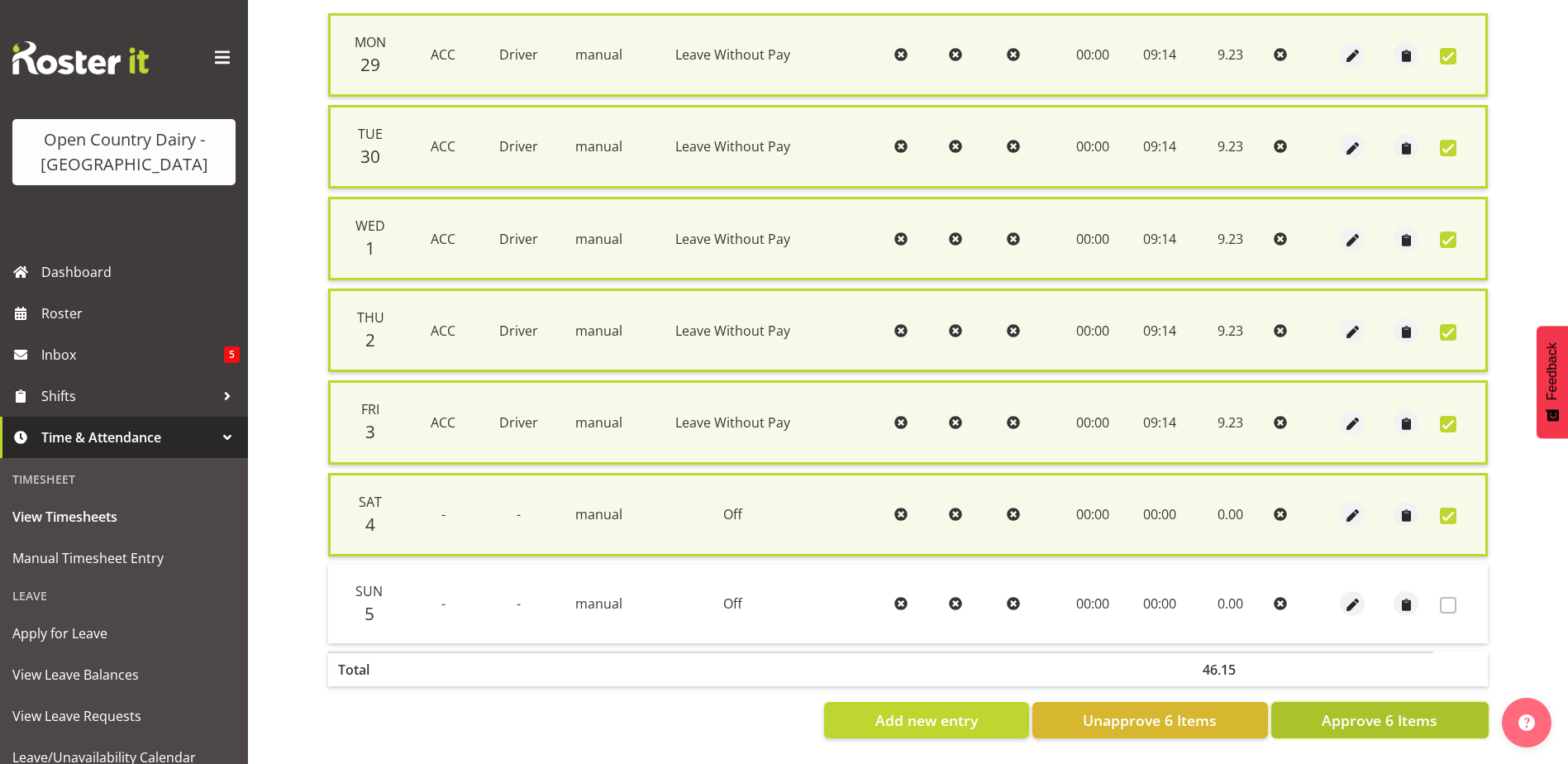
click at [1396, 715] on span "Approve 6 Items" at bounding box center [1379, 720] width 116 height 21
checkbox input "false"
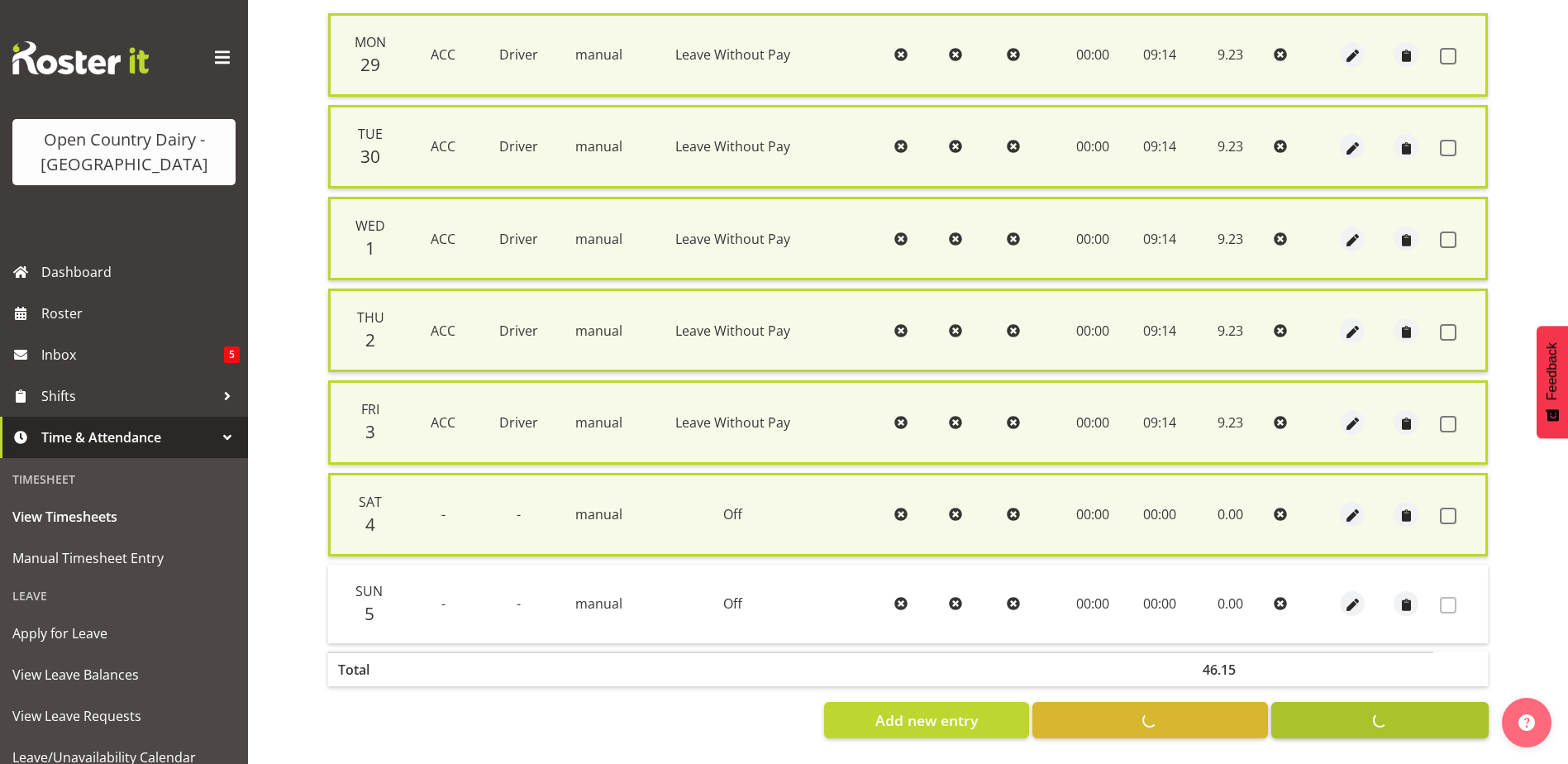
checkbox input "false"
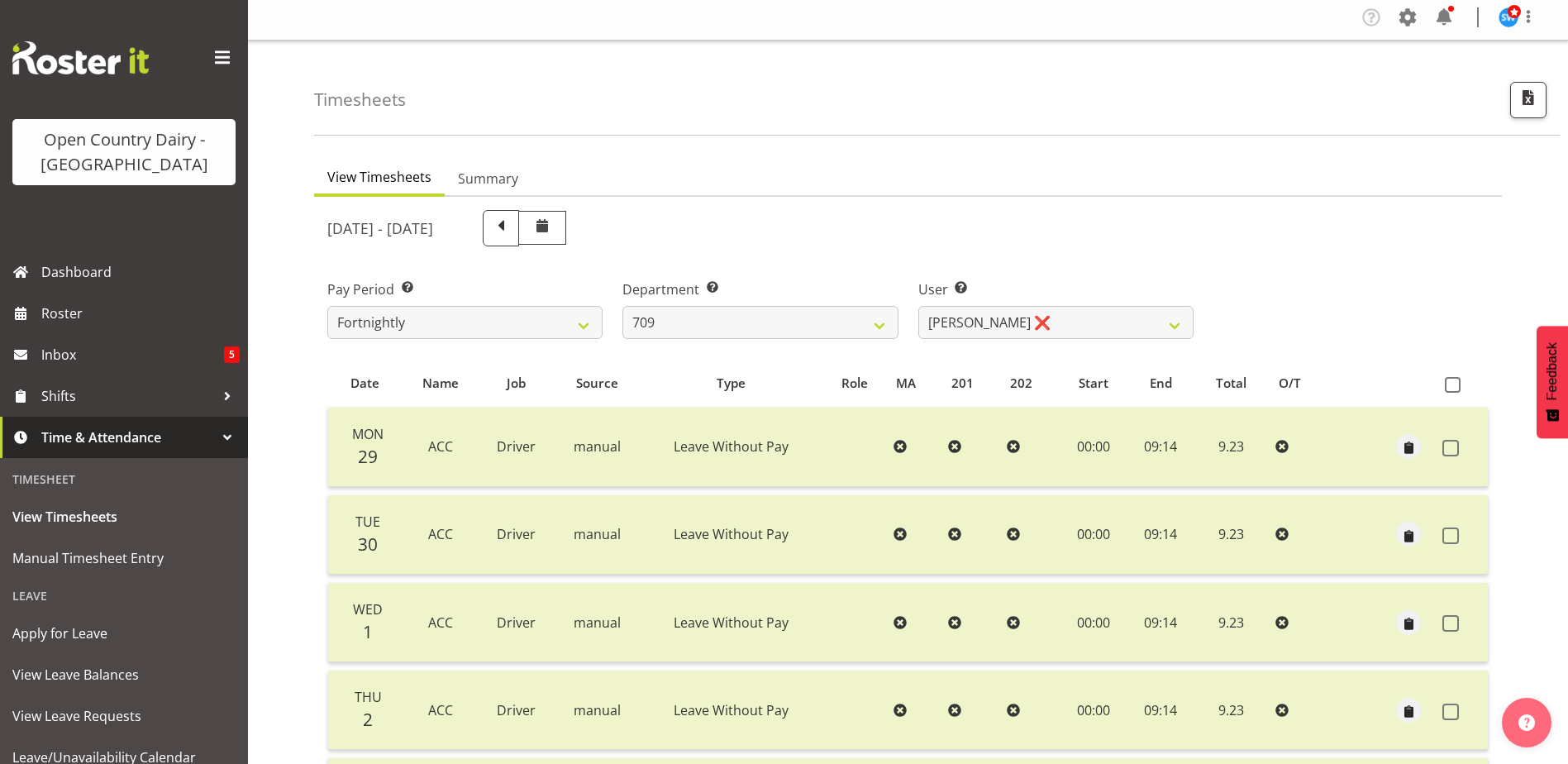
scroll to position [0, 0]
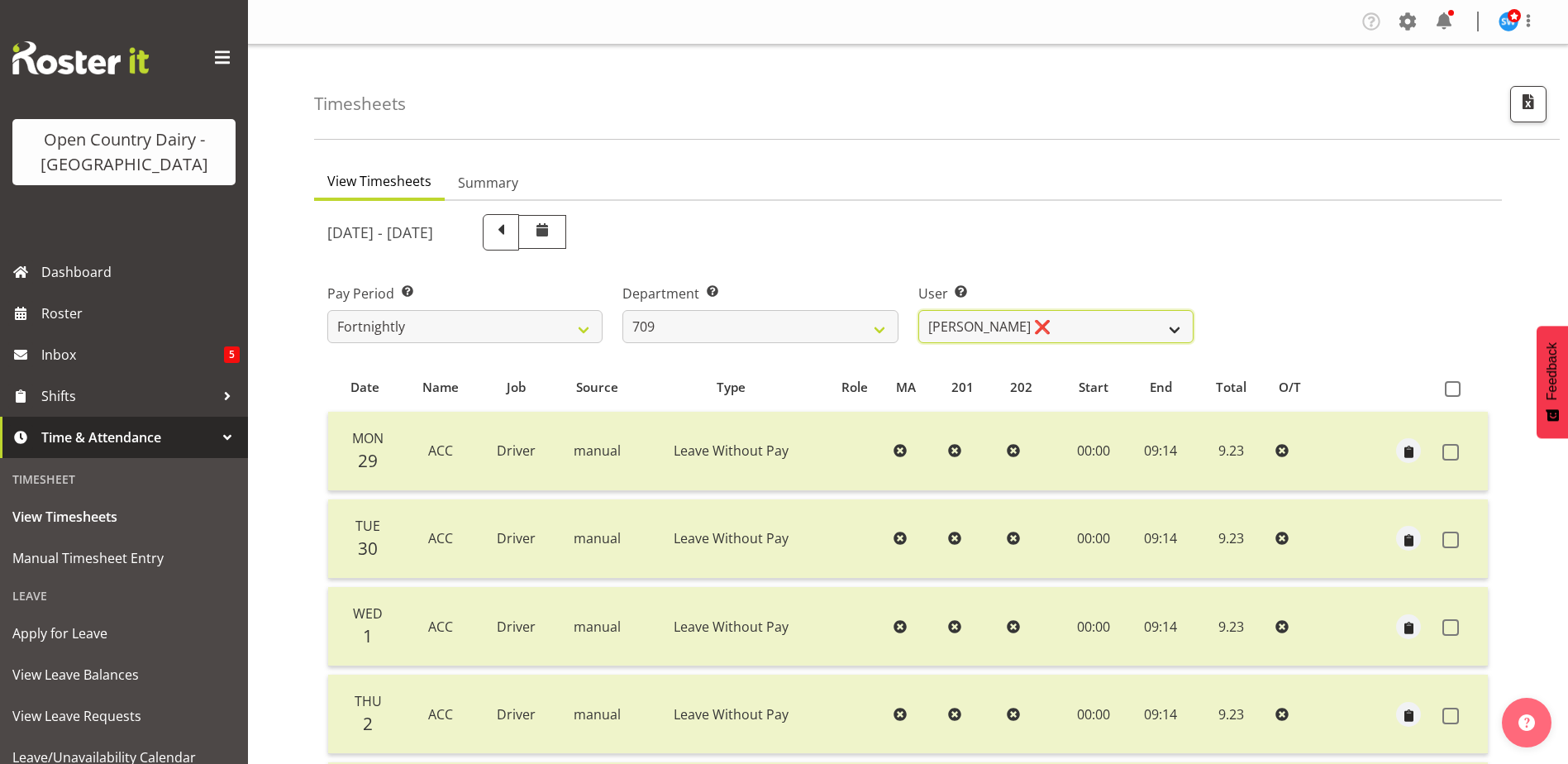
click at [1043, 326] on select "Alex Barclay ❌ Craig Knudsen ❌ Jaswant Singh ❌ Ross Cook ❌" at bounding box center [1055, 326] width 275 height 33
click at [764, 326] on select "701 702 703 704 705 706 707 708 709 710 711 712 713 714 715 716 717 718 719 720" at bounding box center [759, 326] width 275 height 33
select select "875"
click at [622, 310] on select "701 702 703 704 705 706 707 708 709 710 711 712 713 714 715 716 717 718 719 720" at bounding box center [759, 326] width 275 height 33
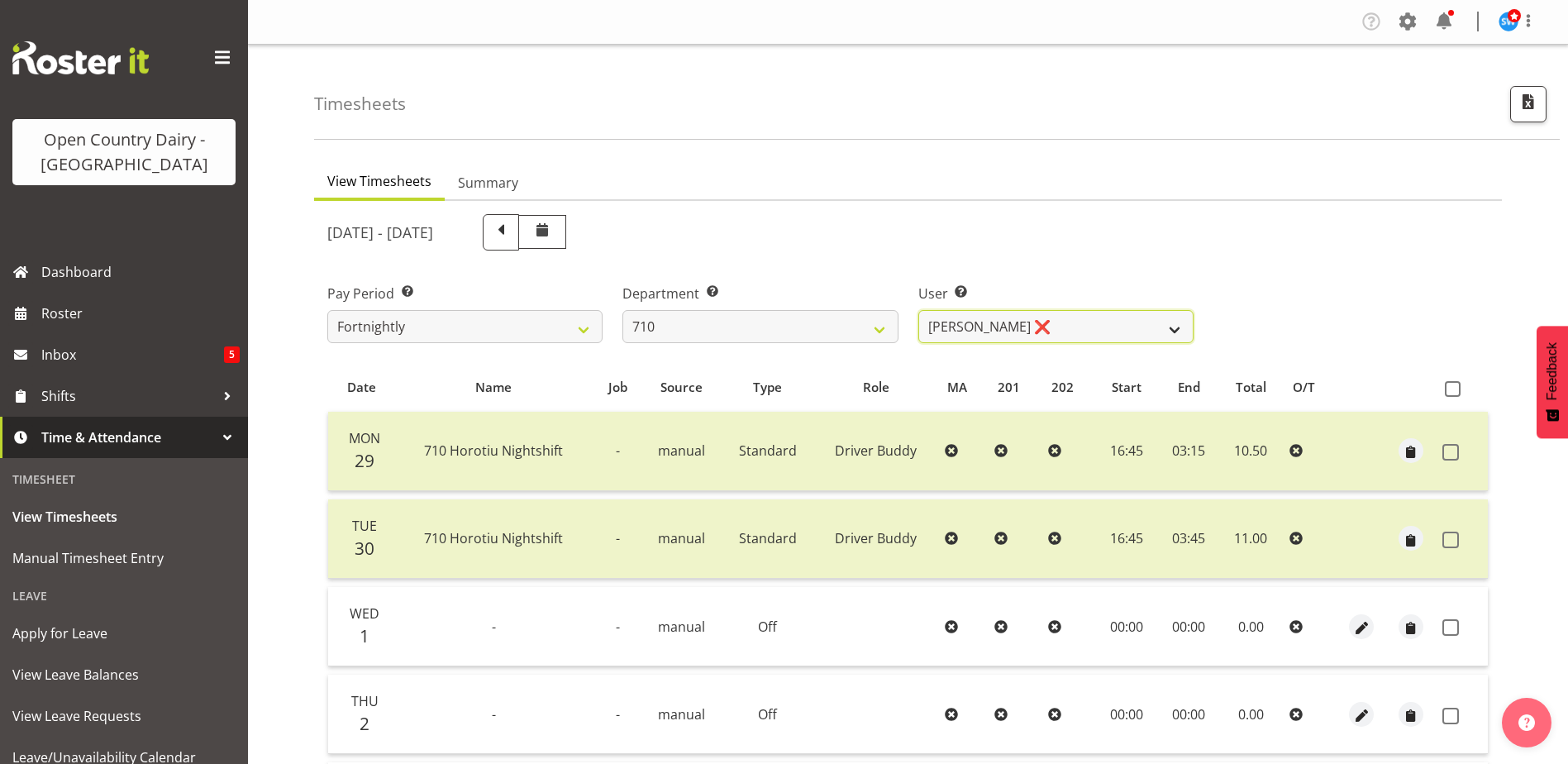
click at [1043, 318] on select "Dean Chapman ❌ George Megchelse ❌ Kris Gambhir ❌ Richie Epere ❌" at bounding box center [1055, 326] width 275 height 33
select select "10161"
click at [918, 310] on select "Dean Chapman ❌ George Megchelse ❌ Kris Gambhir ❌ Richie Epere ❌" at bounding box center [1055, 326] width 275 height 33
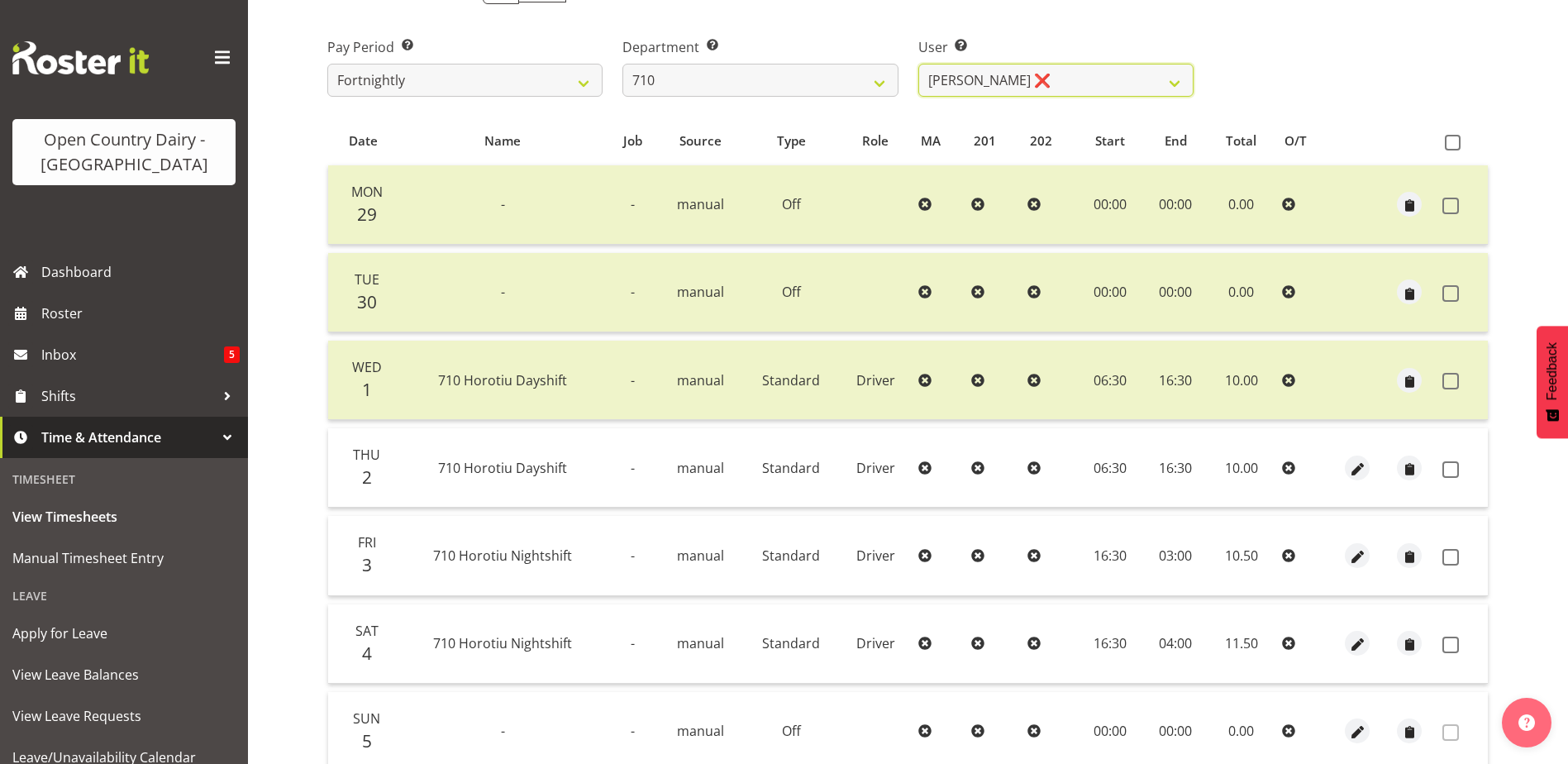
scroll to position [248, 0]
click at [1449, 469] on span at bounding box center [1451, 468] width 17 height 17
checkbox input "true"
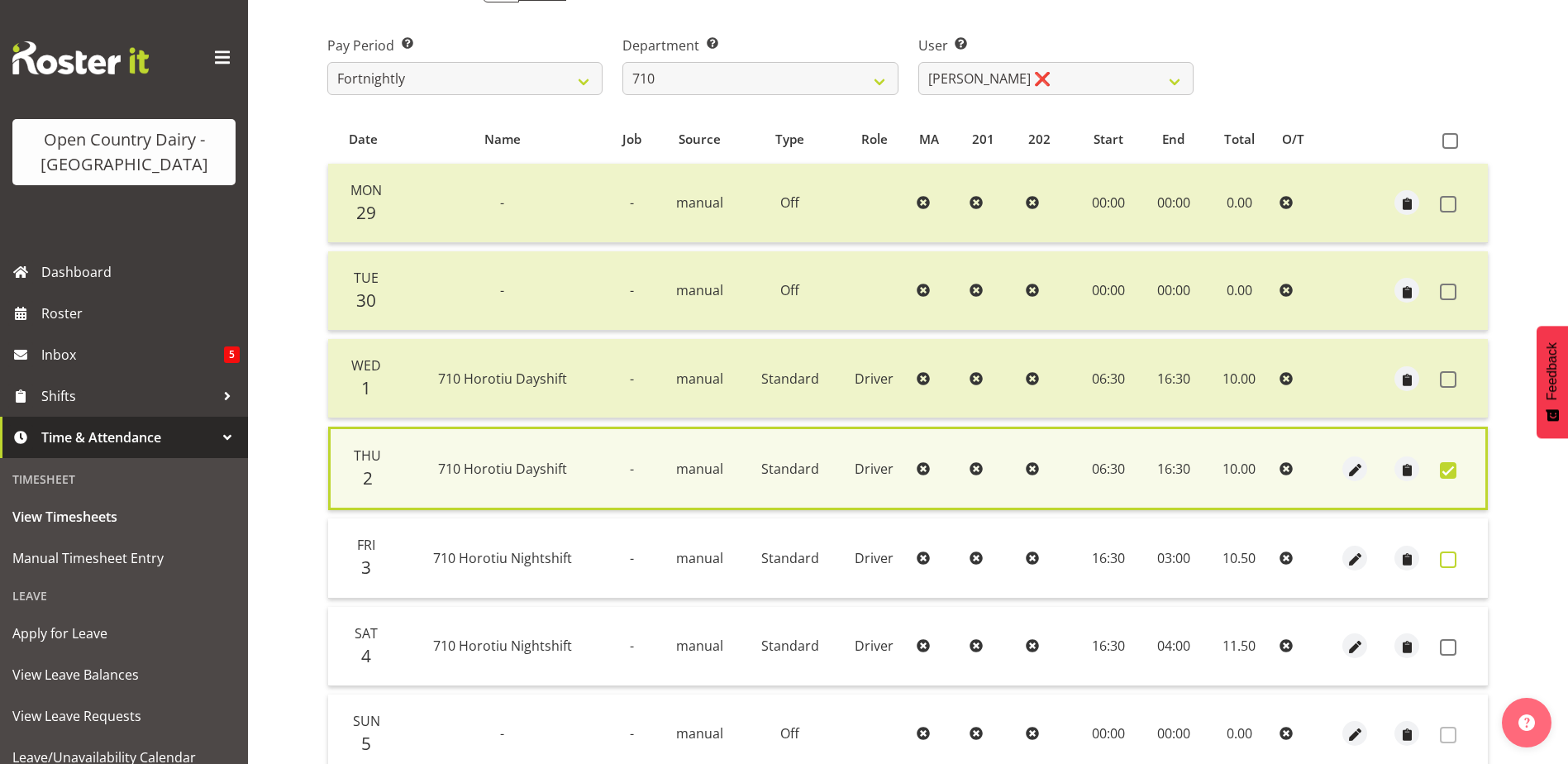
click at [1443, 555] on span at bounding box center [1448, 560] width 17 height 17
checkbox input "true"
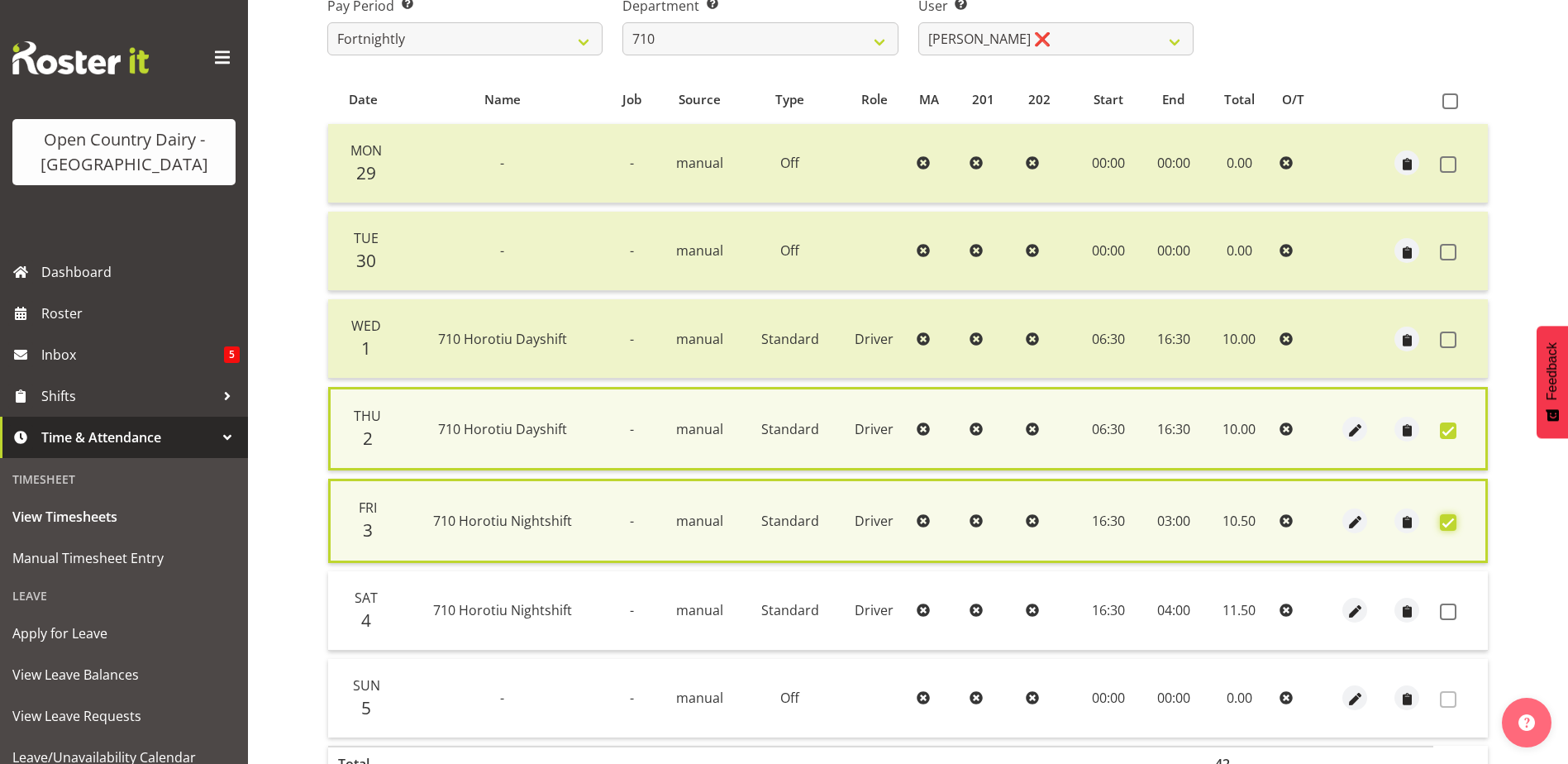
scroll to position [394, 0]
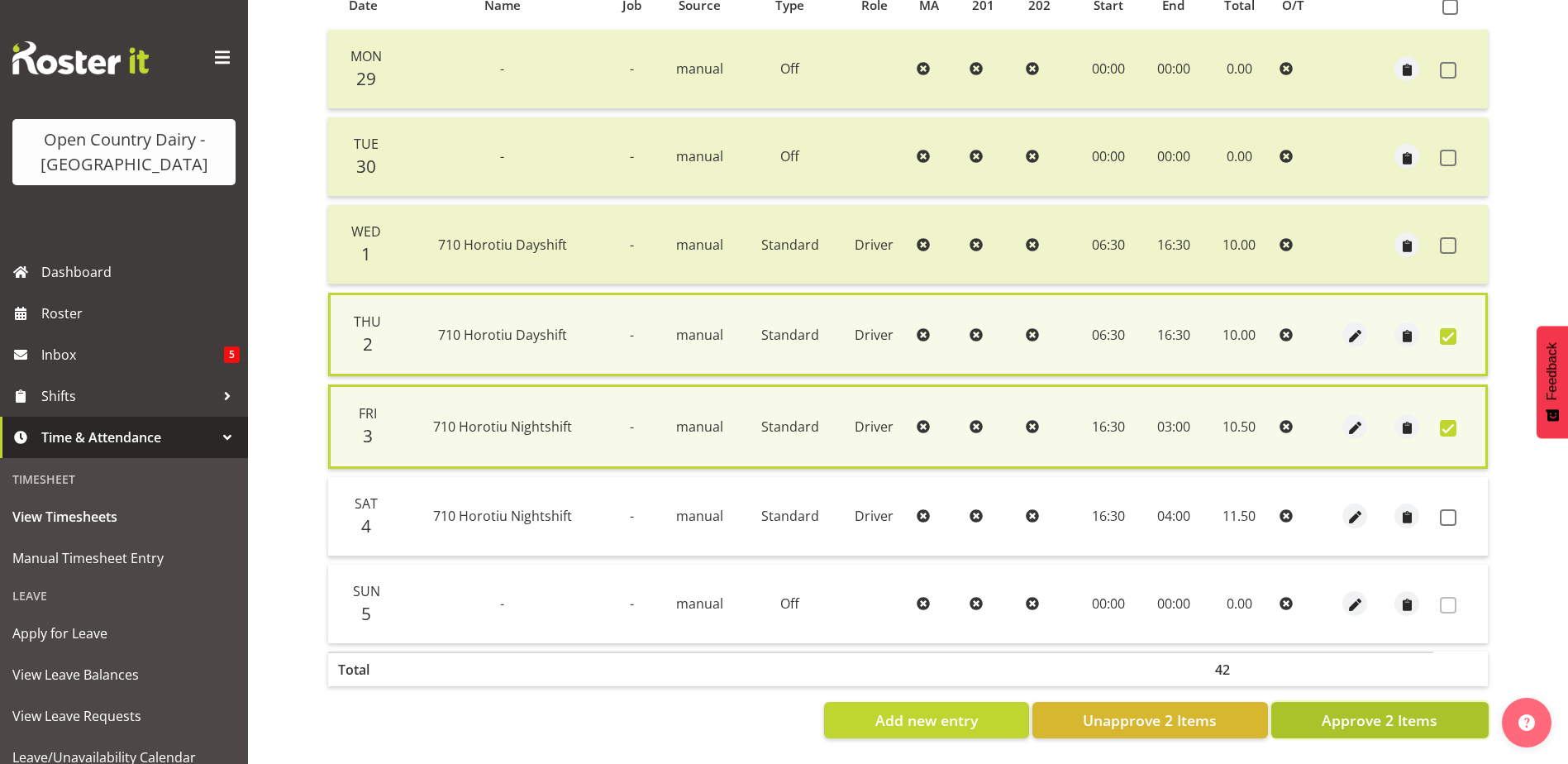
click at [1421, 710] on span "Approve 2 Items" at bounding box center [1379, 720] width 116 height 21
checkbox input "false"
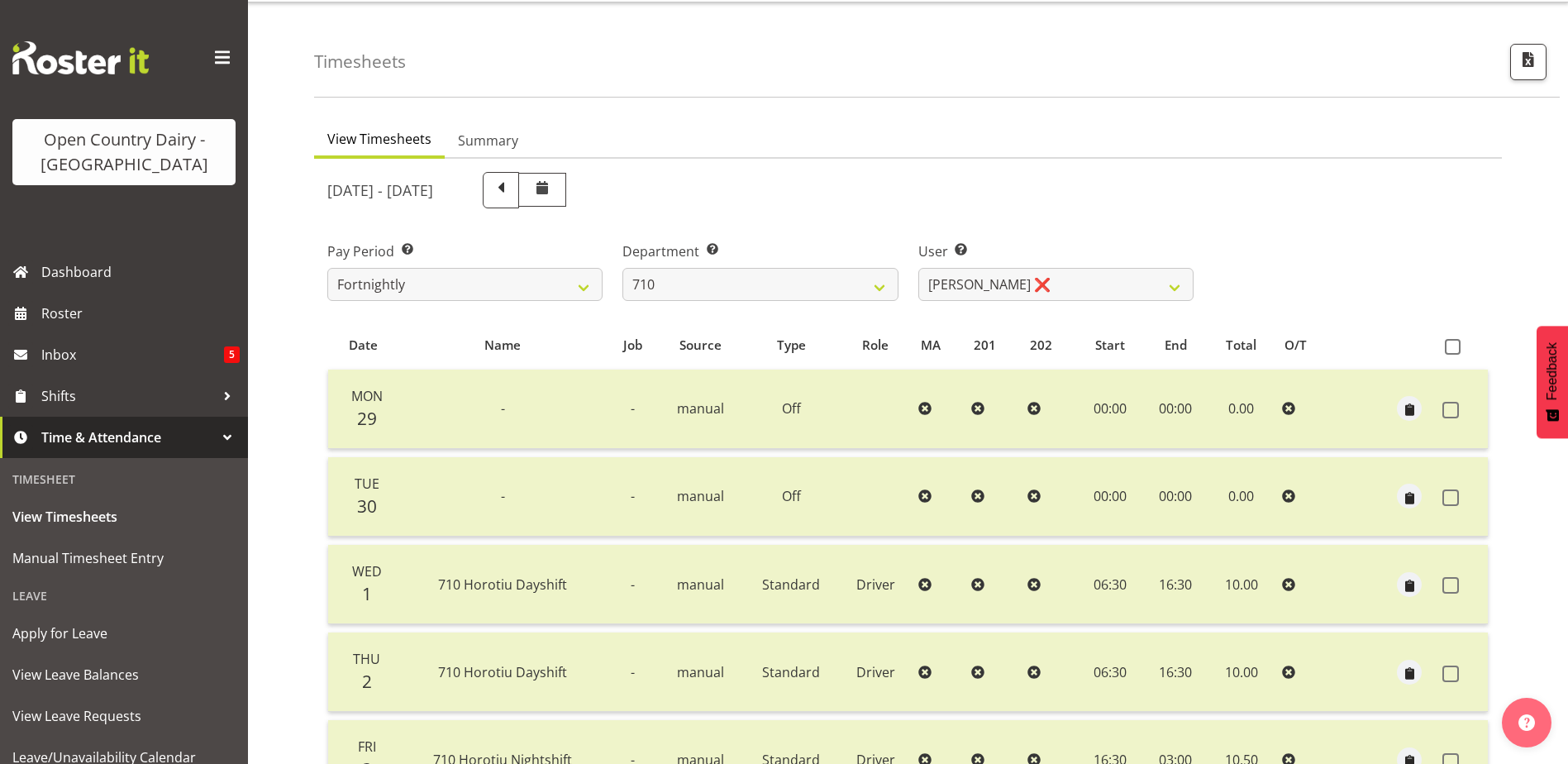
scroll to position [0, 0]
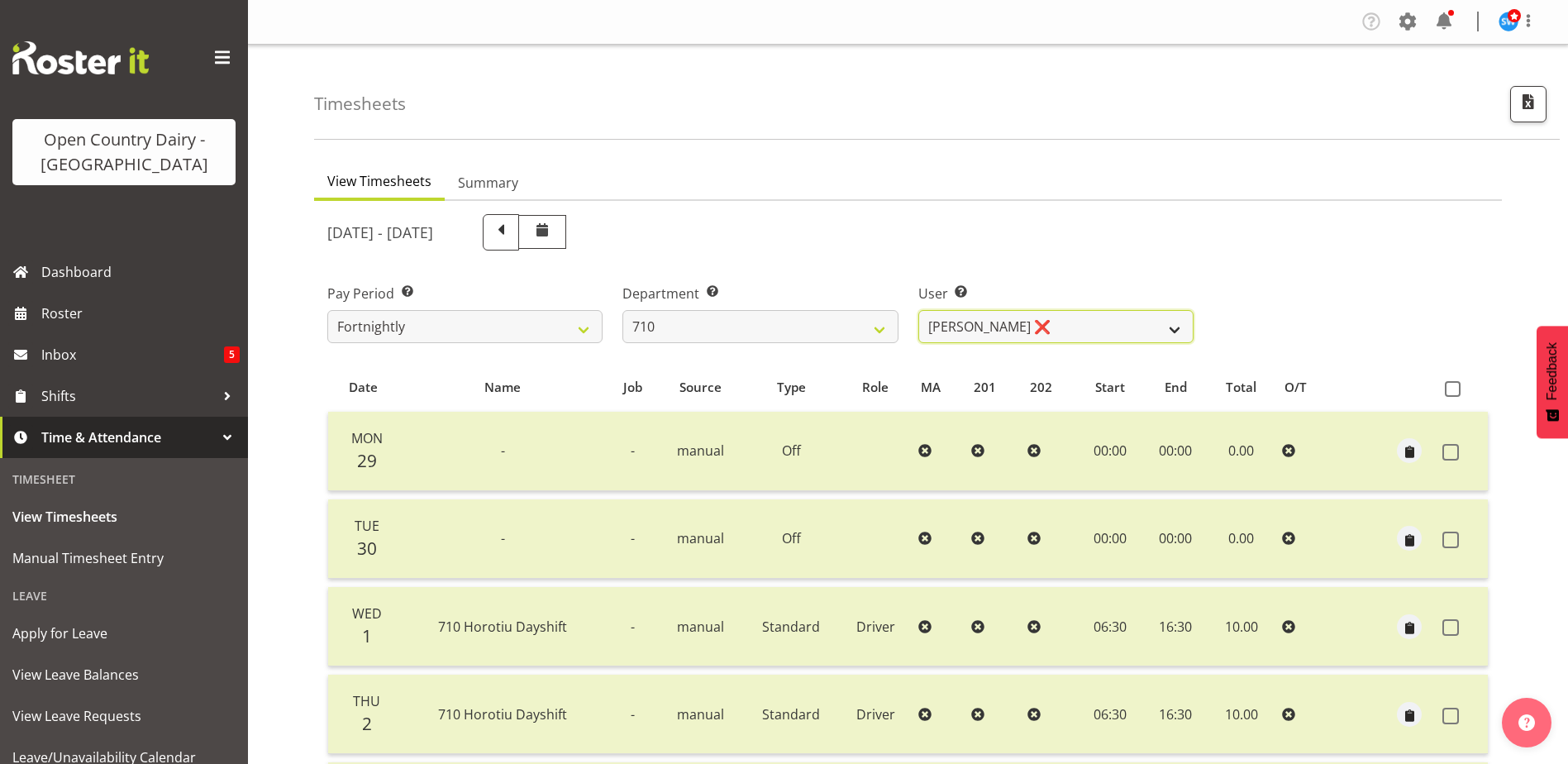
click at [1000, 331] on select "Dean Chapman ❌ George Megchelse ❌ Kris Gambhir ❌ Richie Epere ❌" at bounding box center [1055, 326] width 275 height 33
select select "10216"
click at [918, 310] on select "Dean Chapman ❌ George Megchelse ❌ Kris Gambhir ❌ Richie Epere ❌" at bounding box center [1055, 326] width 275 height 33
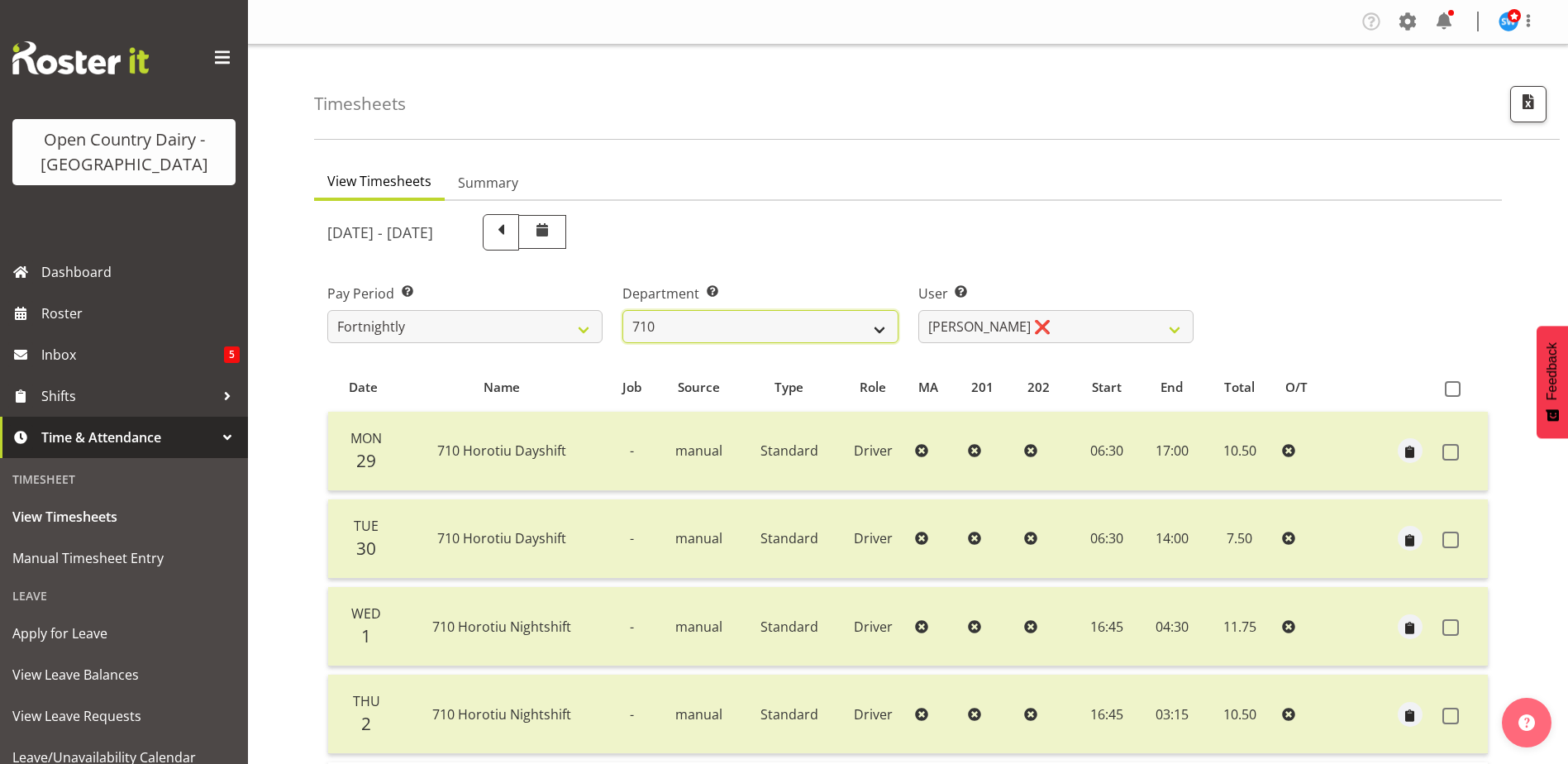
click at [704, 315] on select "701 702 703 704 705 706 707 708 709 710 711 712 713 714 715 716 717 718 719 720" at bounding box center [759, 326] width 275 height 33
select select "832"
click at [622, 310] on select "701 702 703 704 705 706 707 708 709 710 711 712 713 714 715 716 717 718 719 720" at bounding box center [759, 326] width 275 height 33
select select "8167"
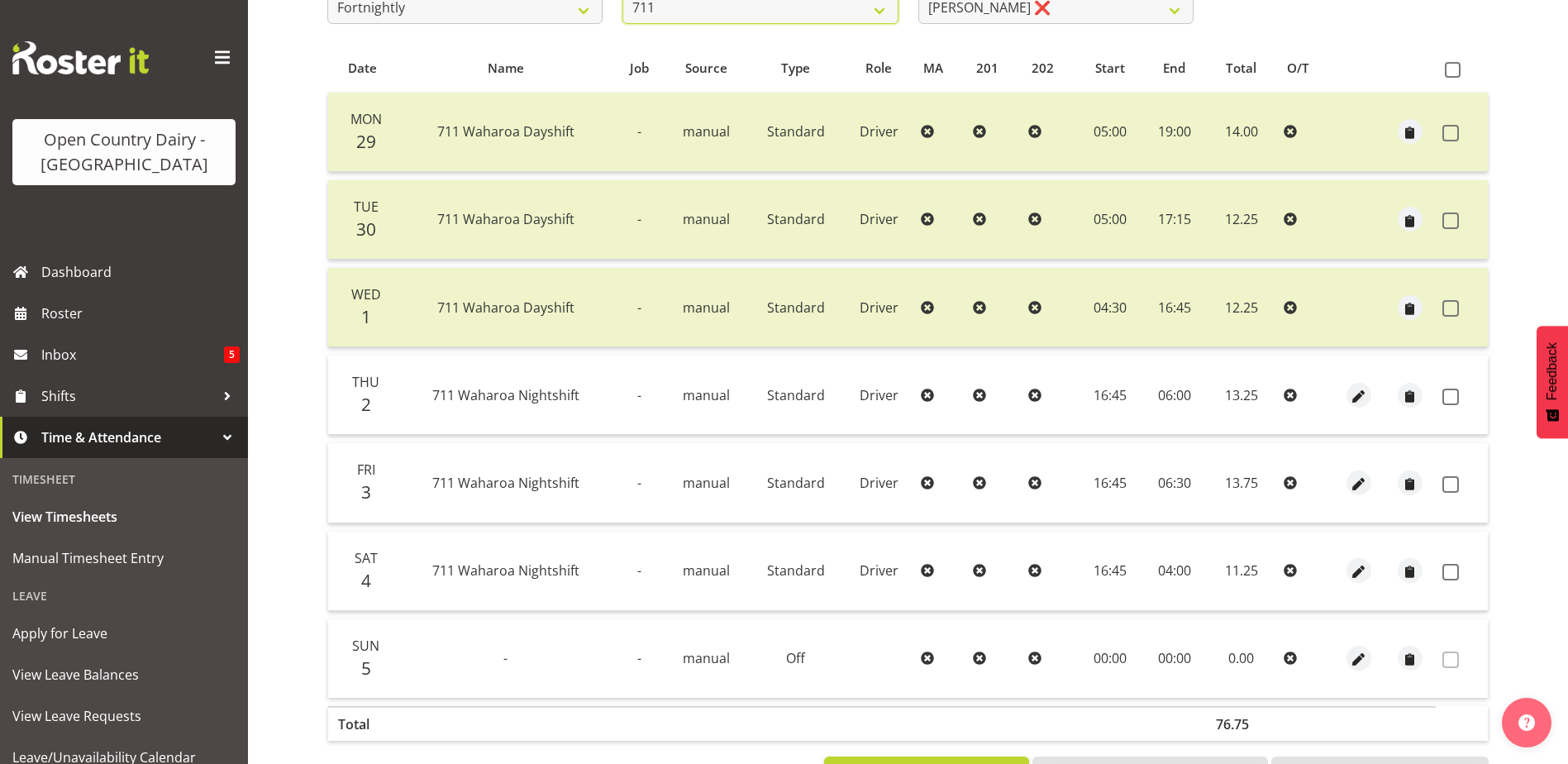
scroll to position [331, 0]
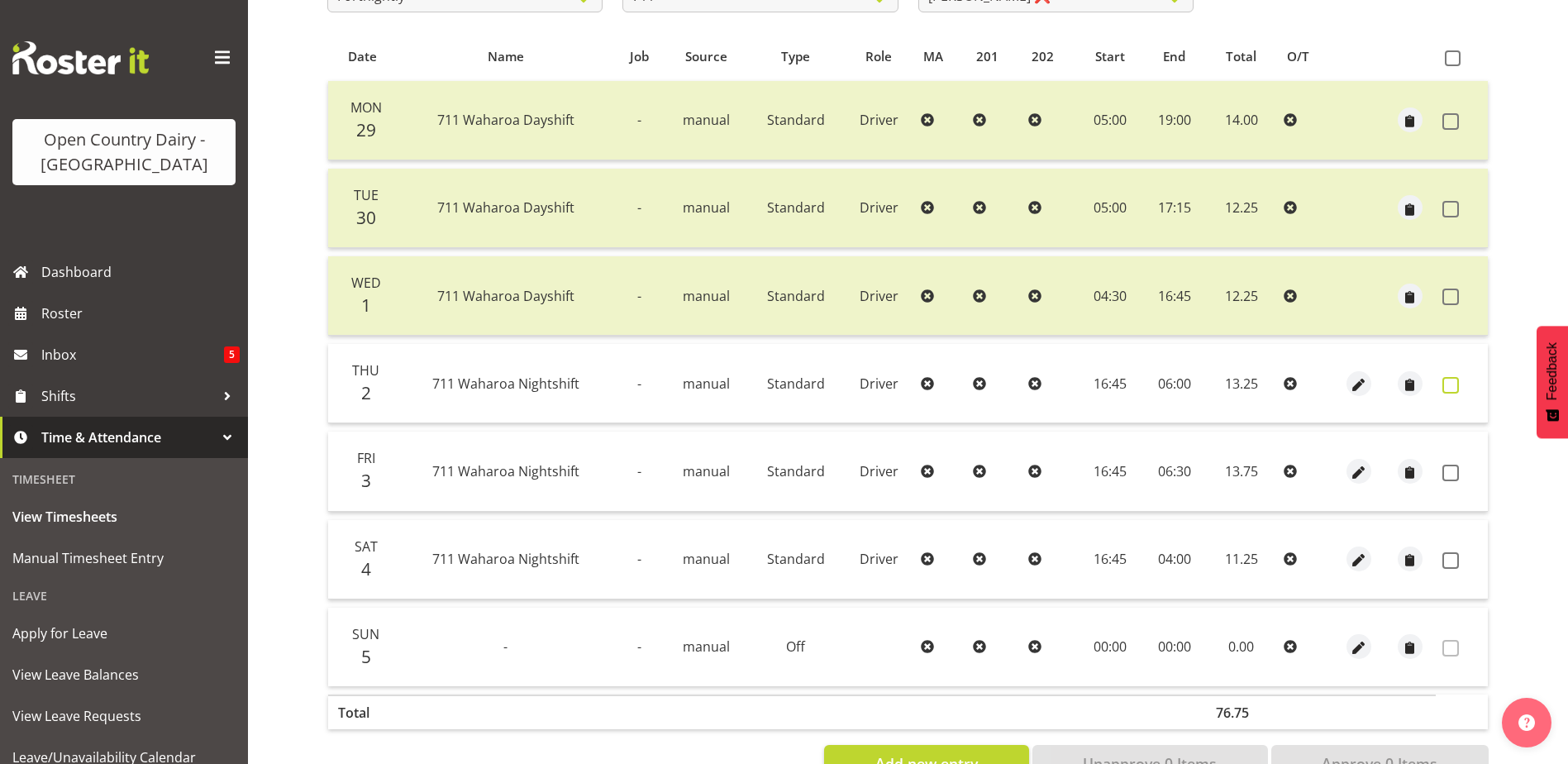
click at [1448, 384] on span at bounding box center [1451, 386] width 17 height 17
checkbox input "true"
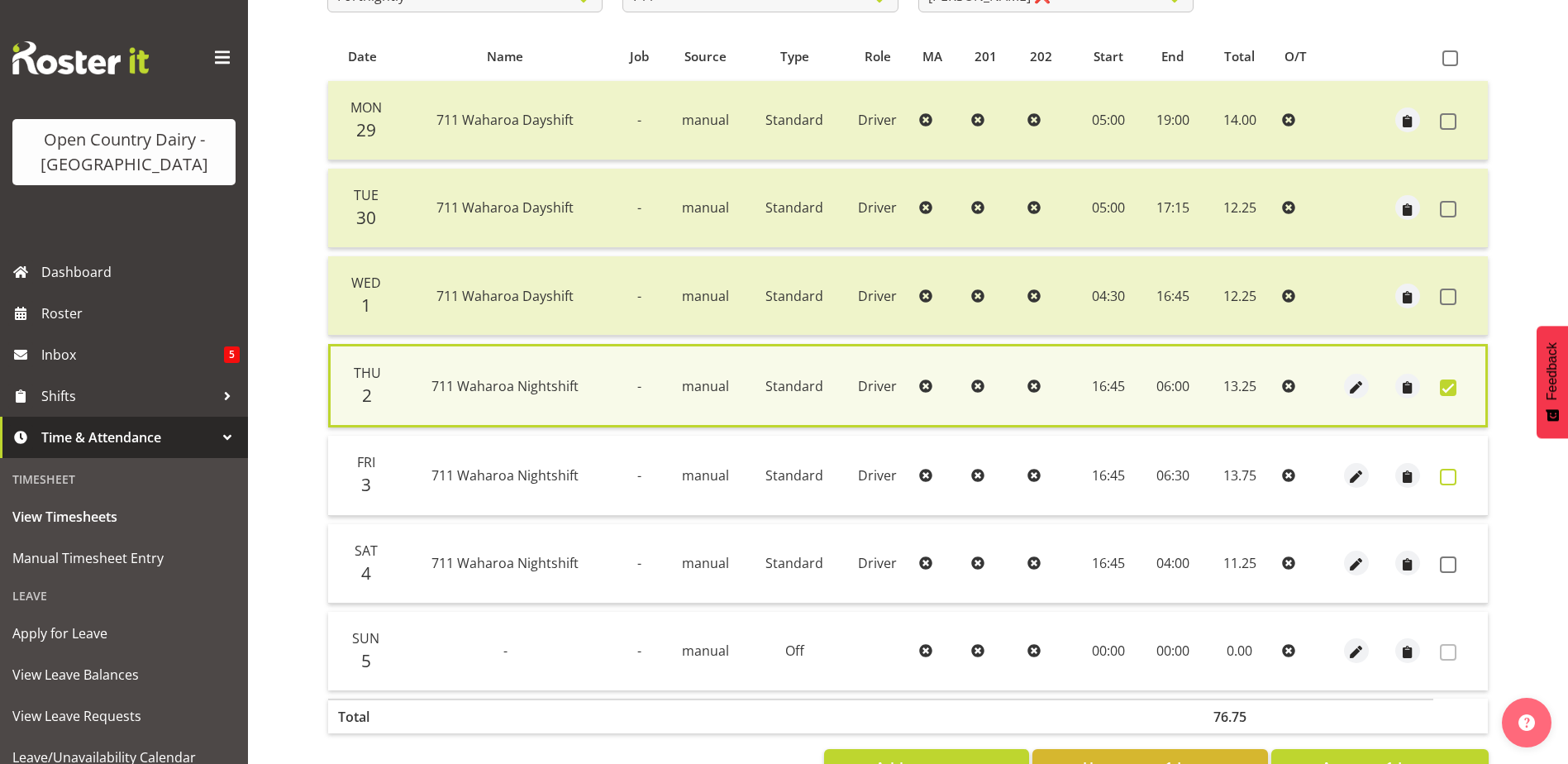
click at [1452, 477] on span at bounding box center [1448, 477] width 17 height 17
checkbox input "true"
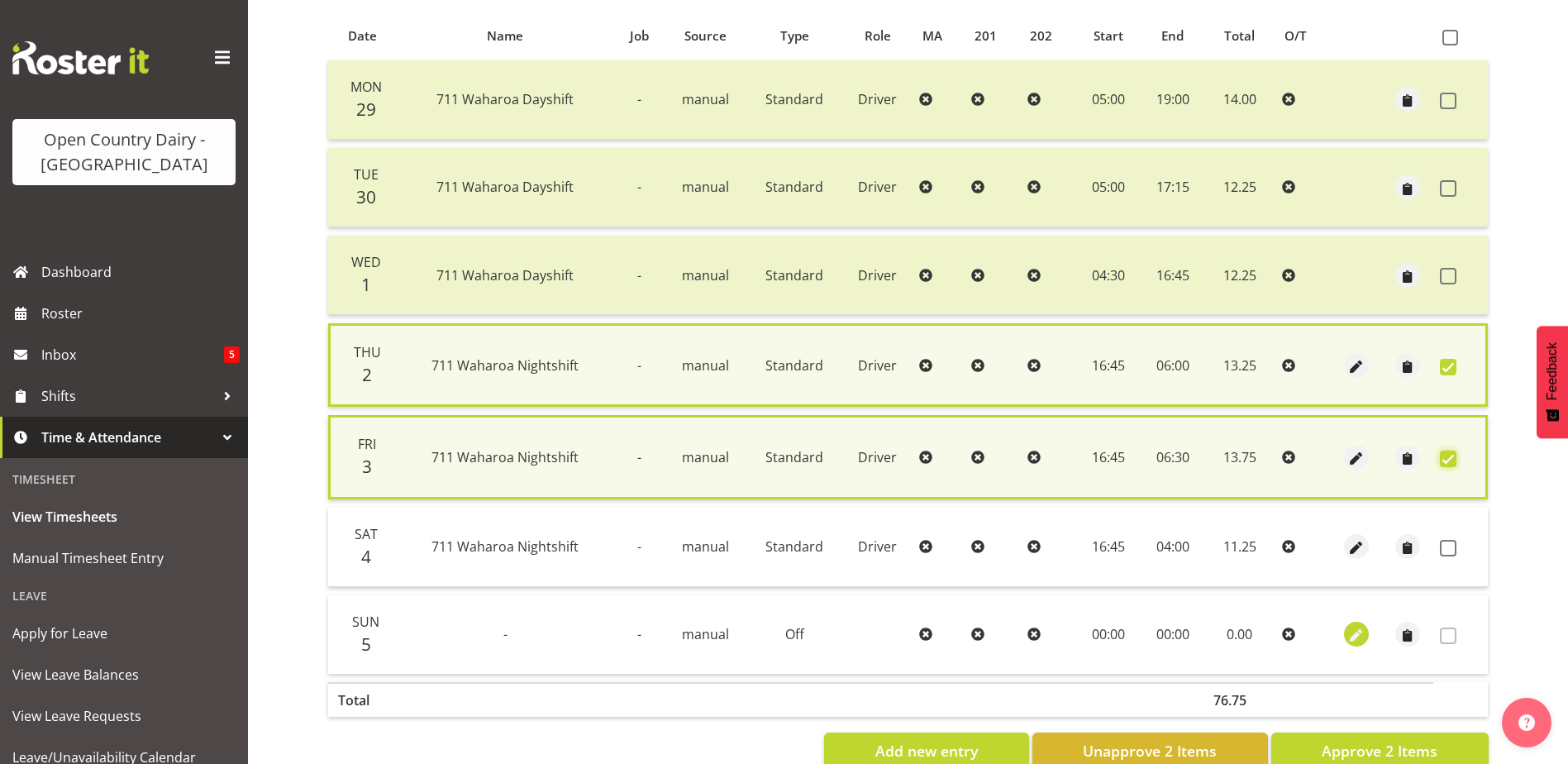
scroll to position [394, 0]
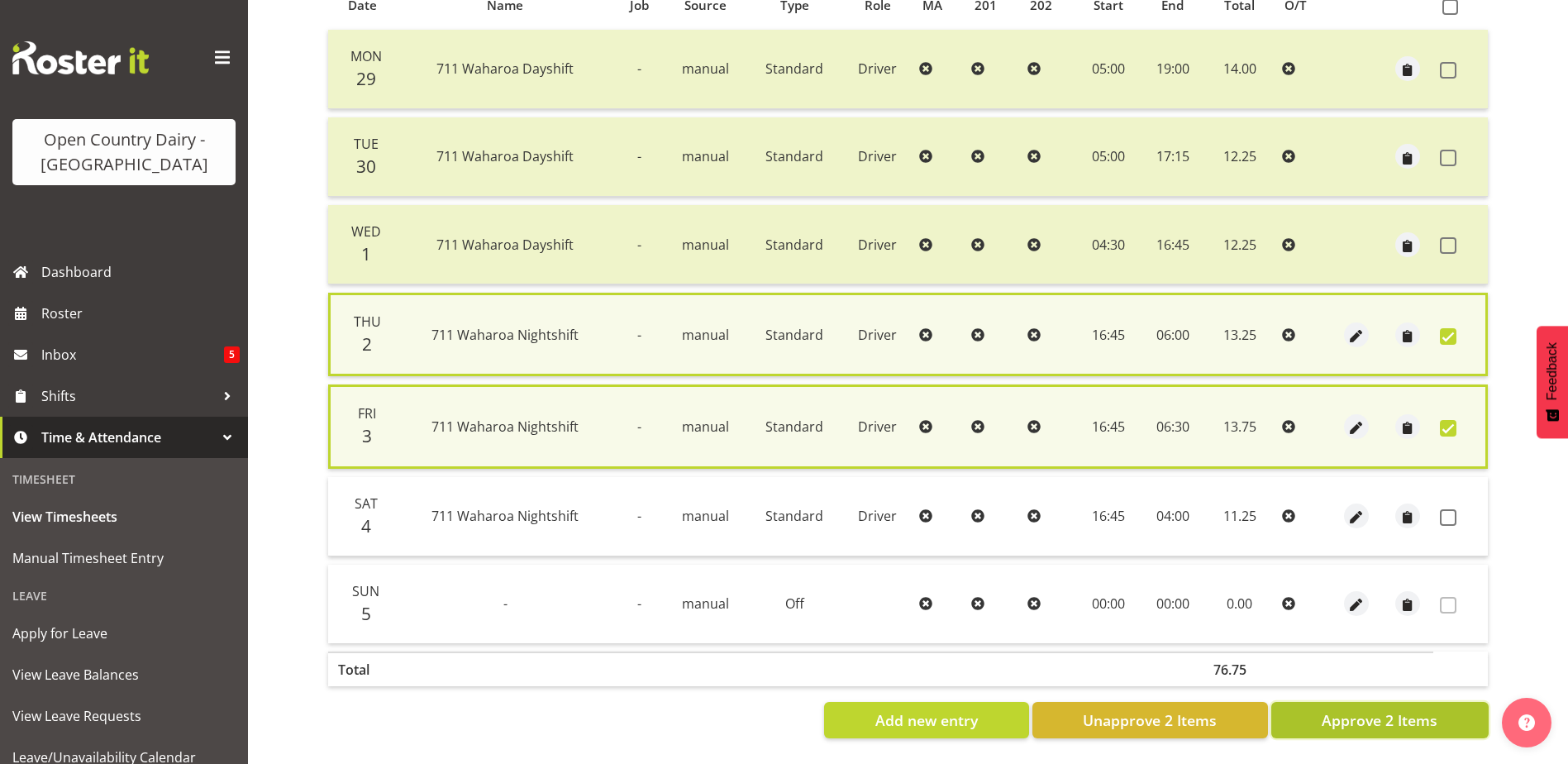
click at [1343, 710] on span "Approve 2 Items" at bounding box center [1379, 720] width 116 height 21
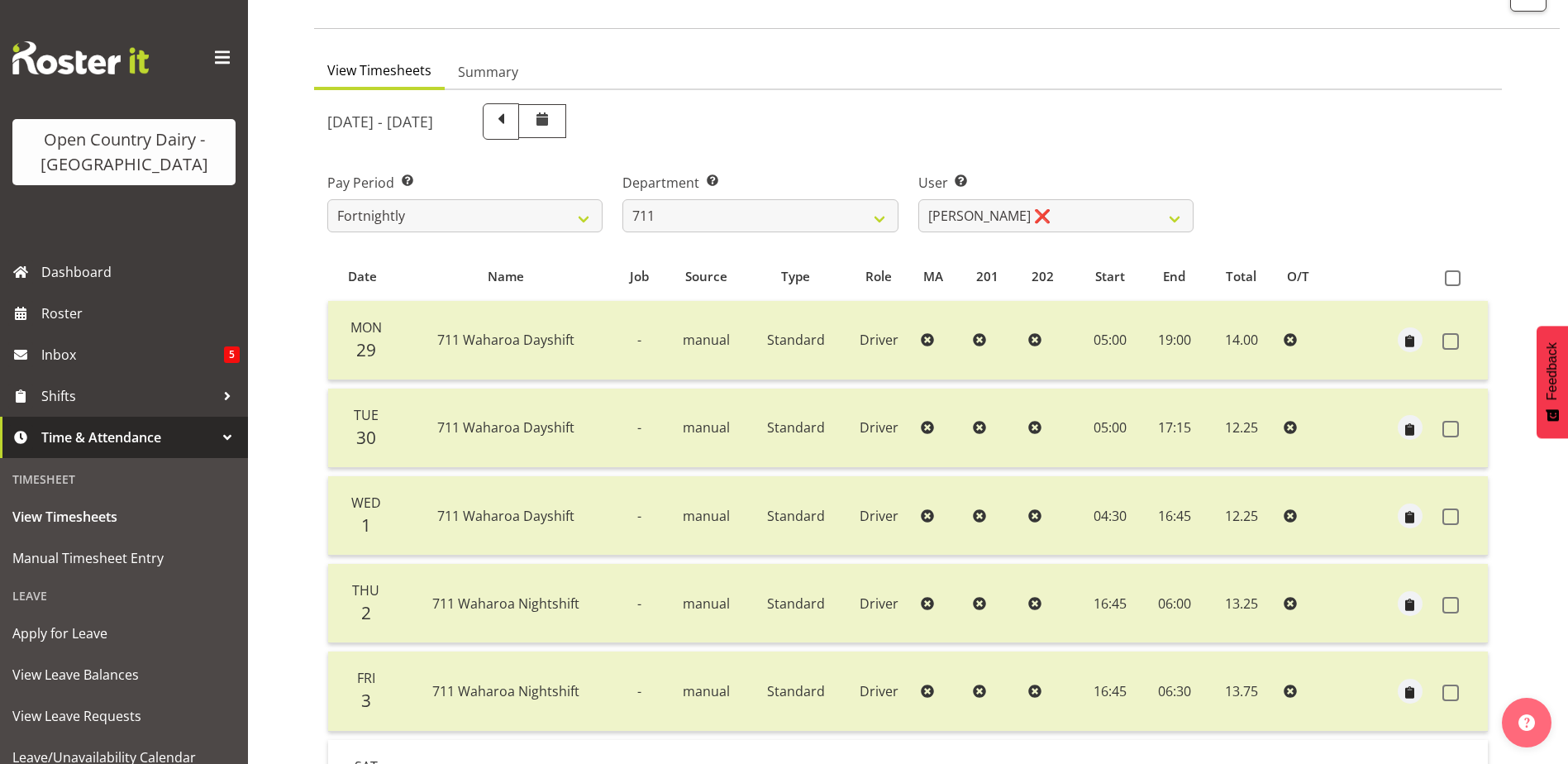
scroll to position [0, 0]
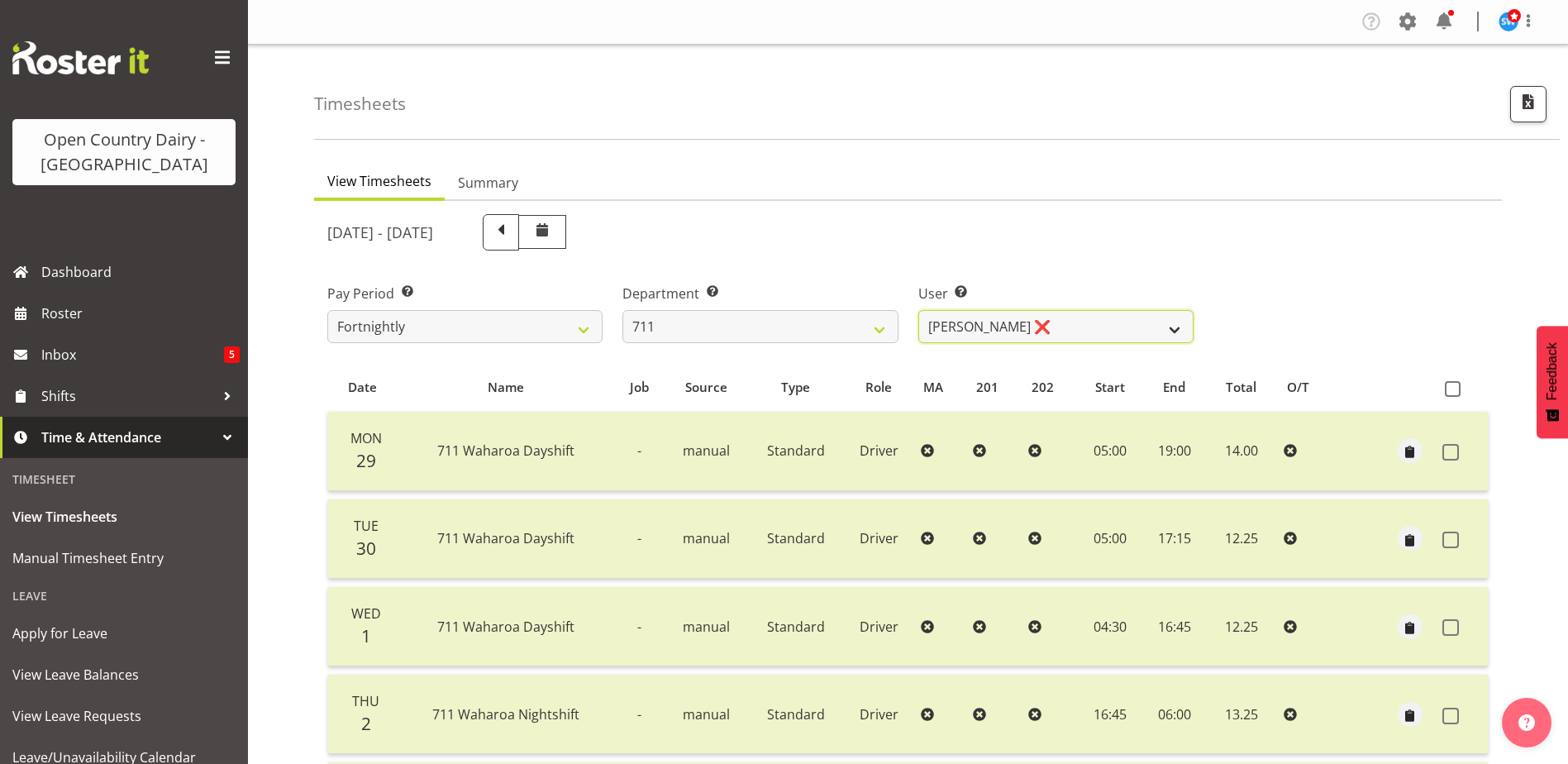
click at [1048, 323] on select "Baz Morgan ❌ Gerard Cavanagh ❌ Tyrone Lawry ❌" at bounding box center [1055, 326] width 275 height 33
click at [918, 310] on select "Baz Morgan ❌ Gerard Cavanagh ❌ Tyrone Lawry ❌" at bounding box center [1055, 326] width 275 height 33
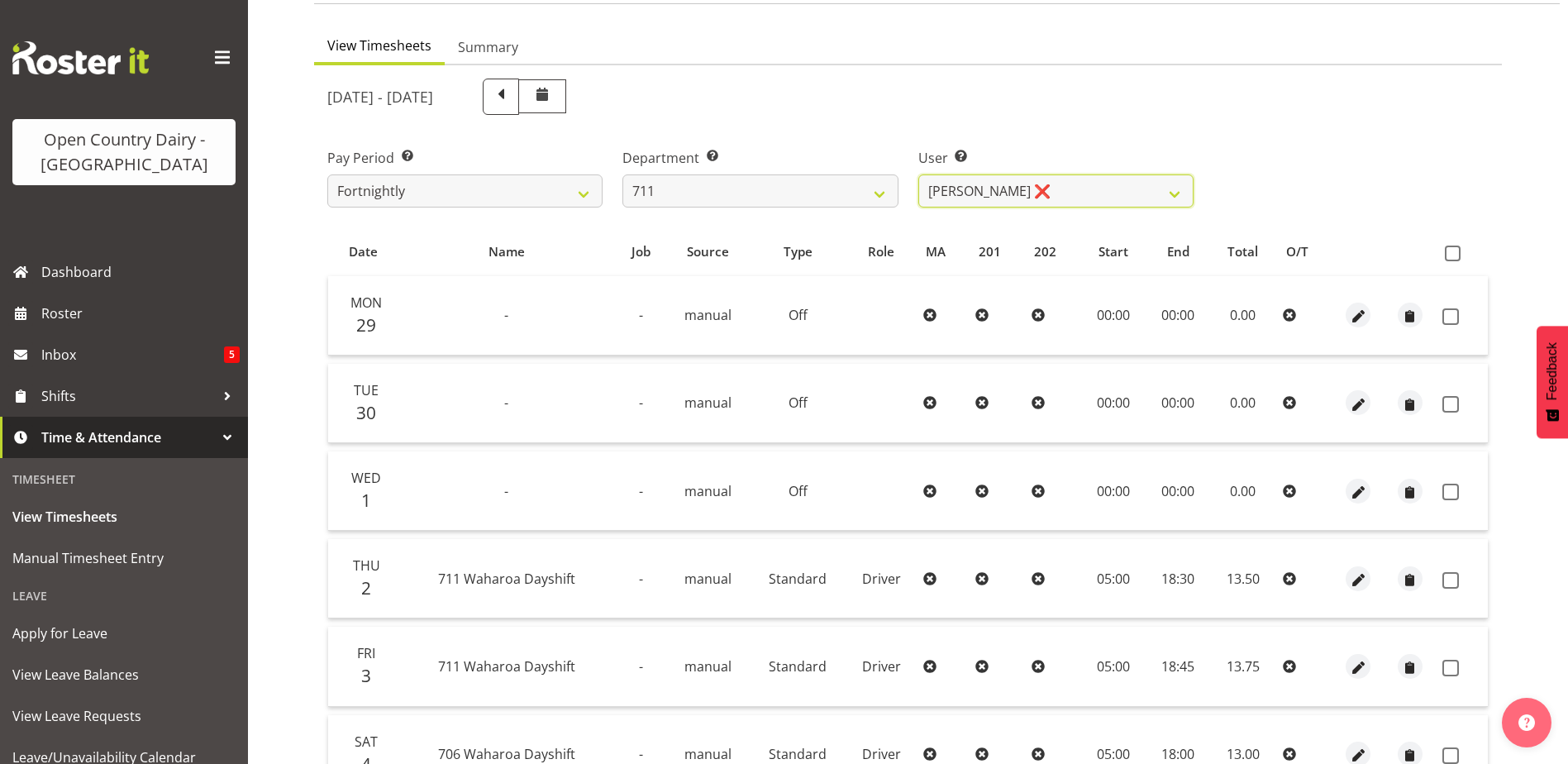
scroll to position [248, 0]
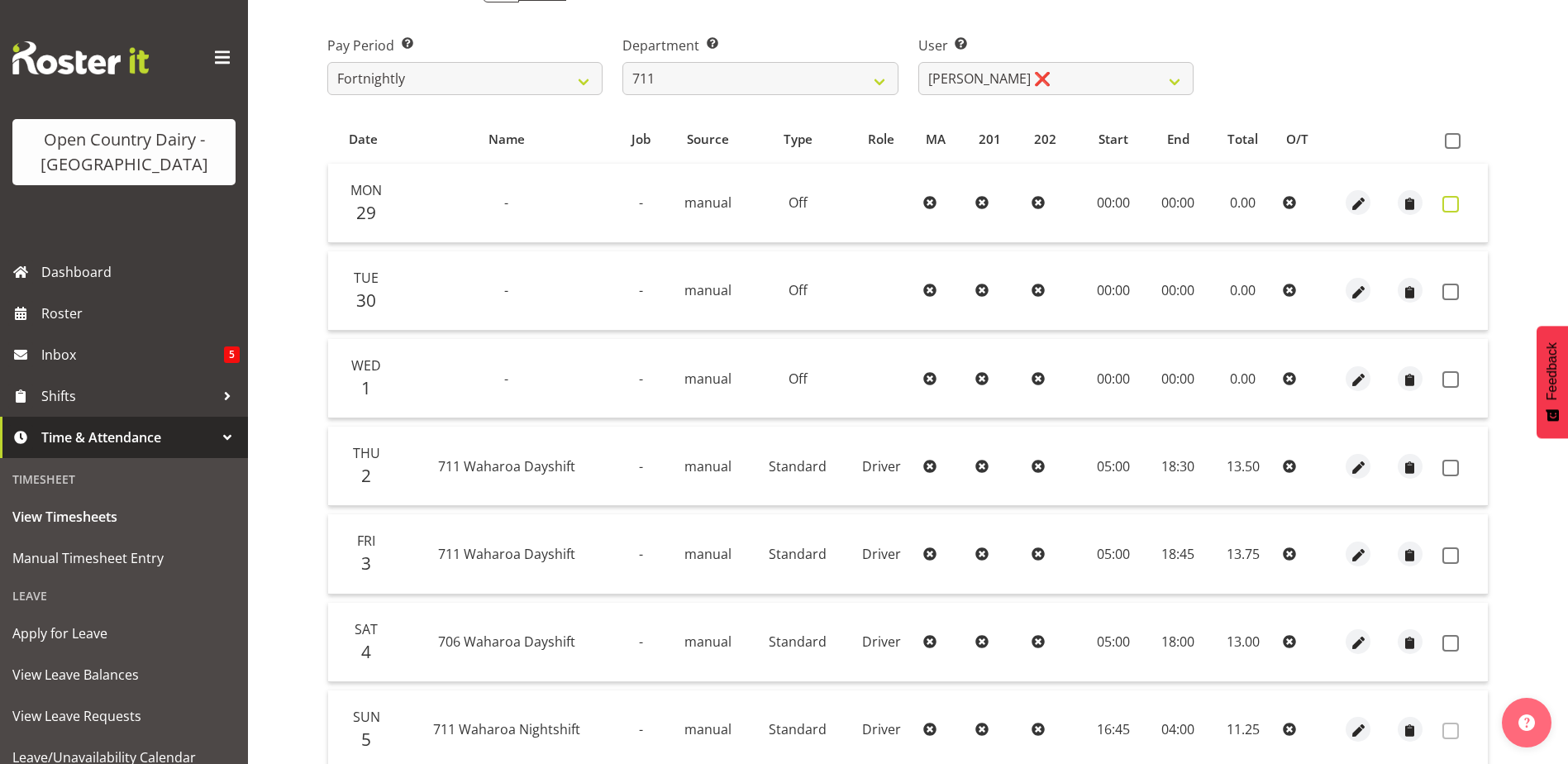
click at [1449, 203] on span at bounding box center [1451, 204] width 17 height 17
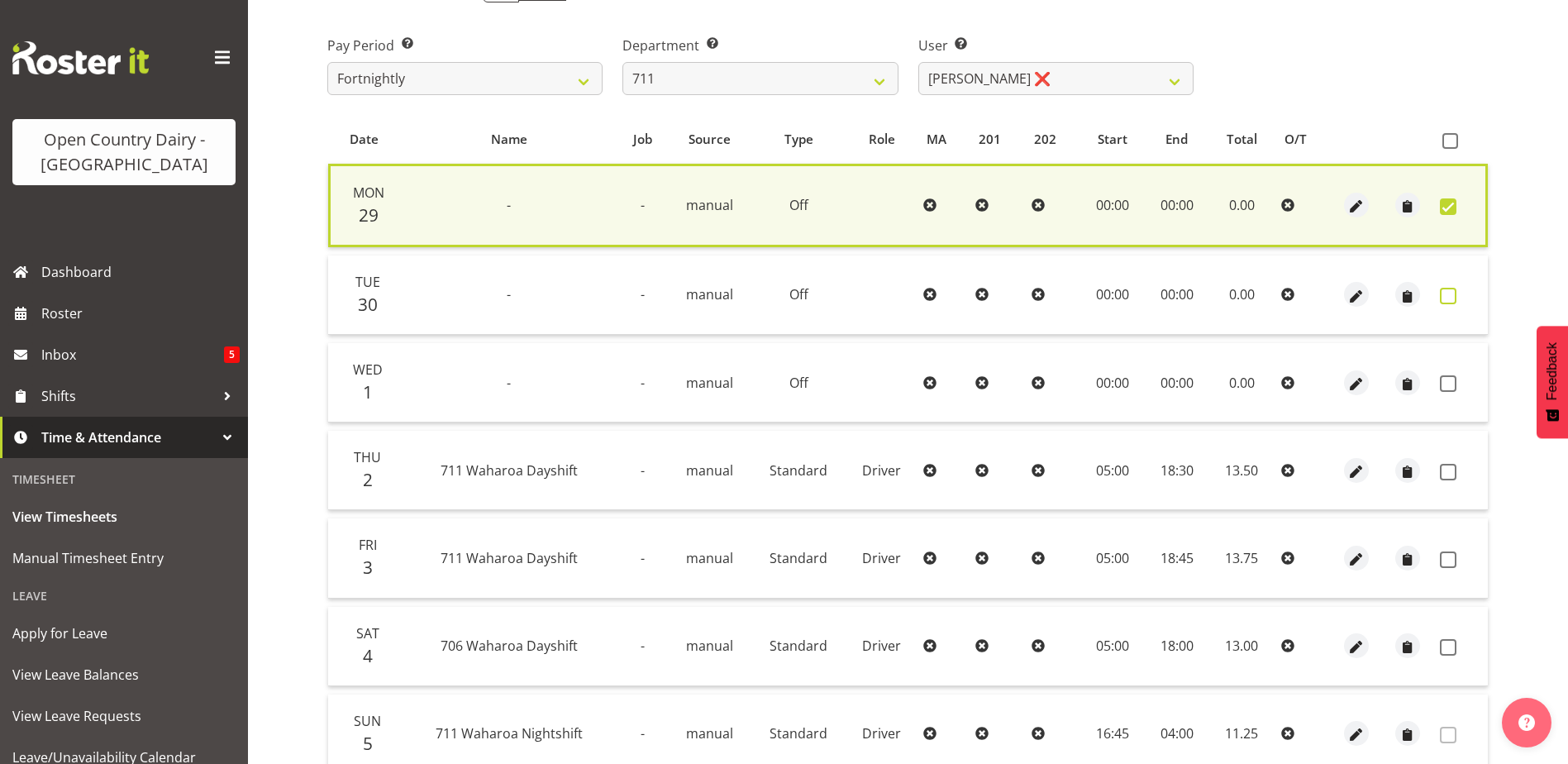
click at [1445, 293] on span at bounding box center [1448, 296] width 17 height 17
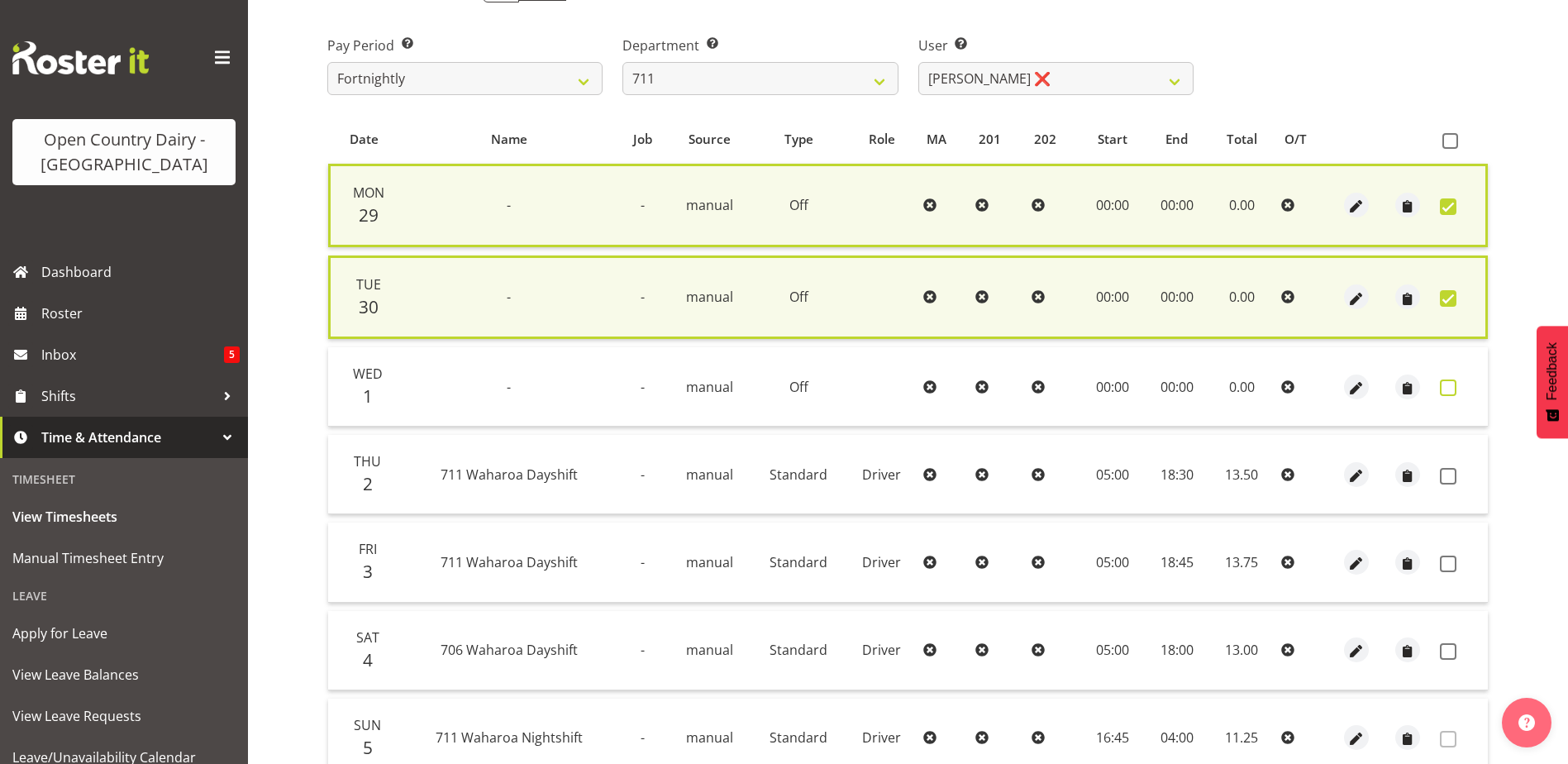
click at [1449, 388] on span at bounding box center [1448, 388] width 17 height 17
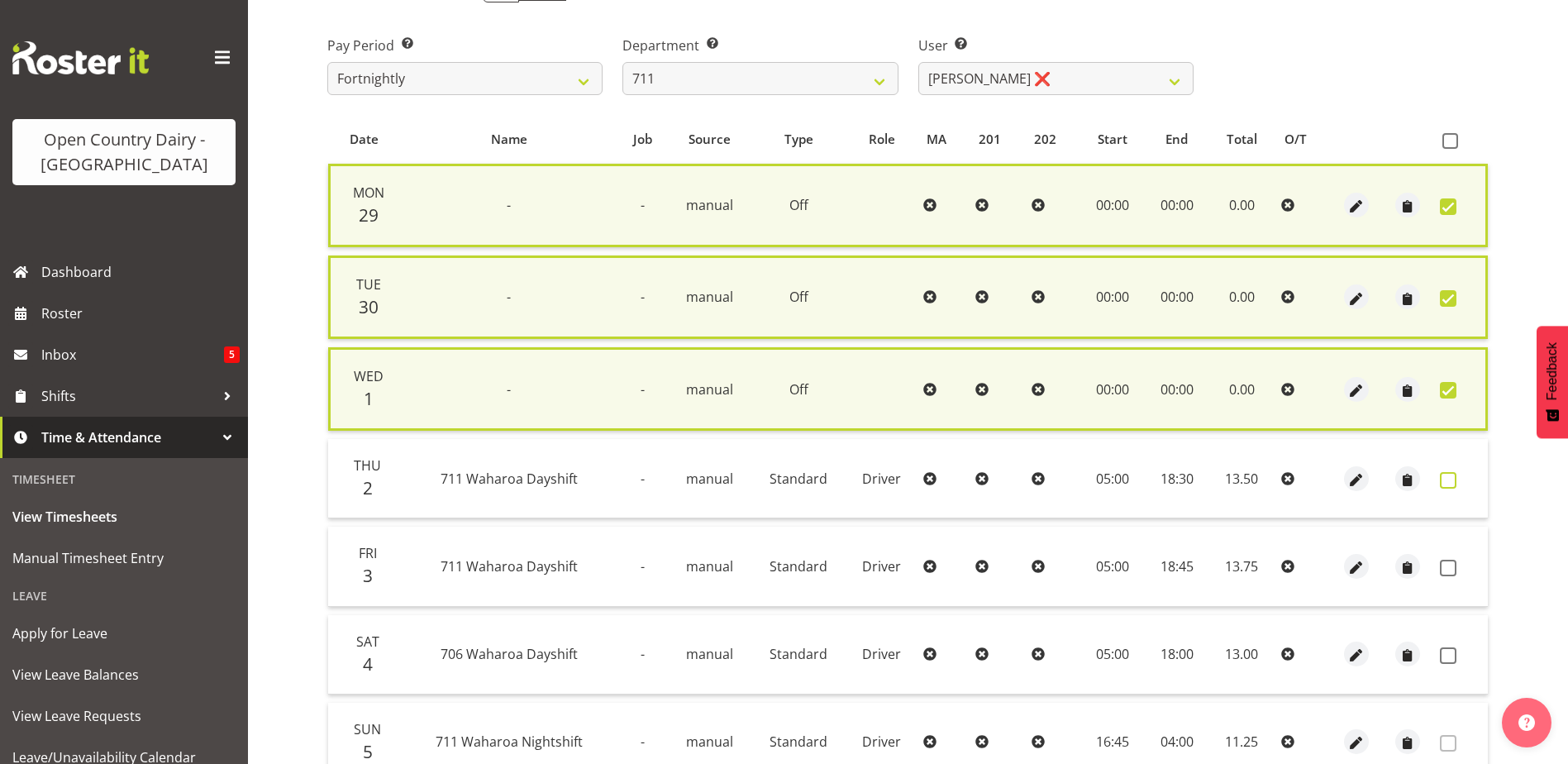
click at [1449, 483] on span at bounding box center [1448, 481] width 17 height 17
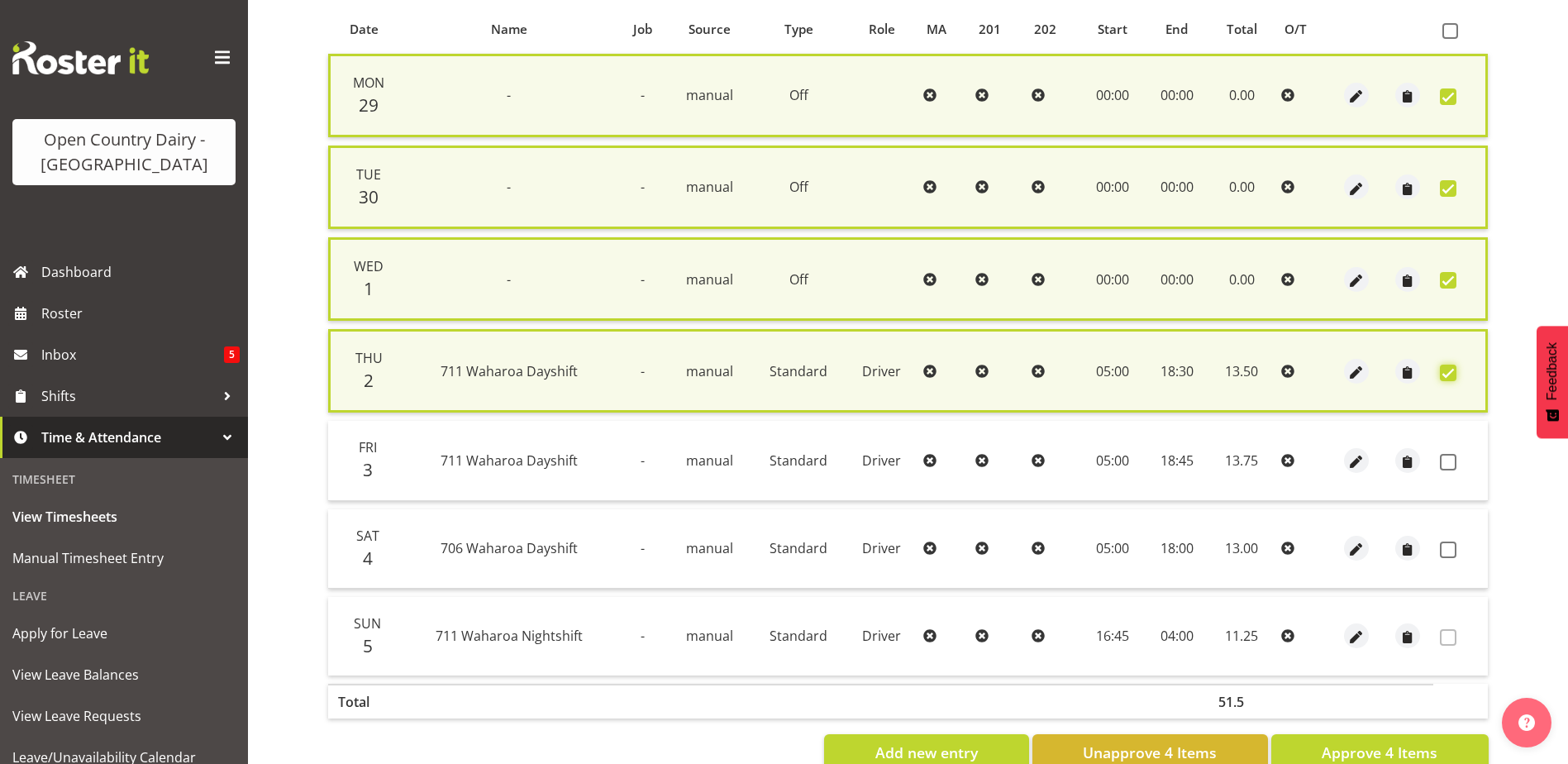
scroll to position [403, 0]
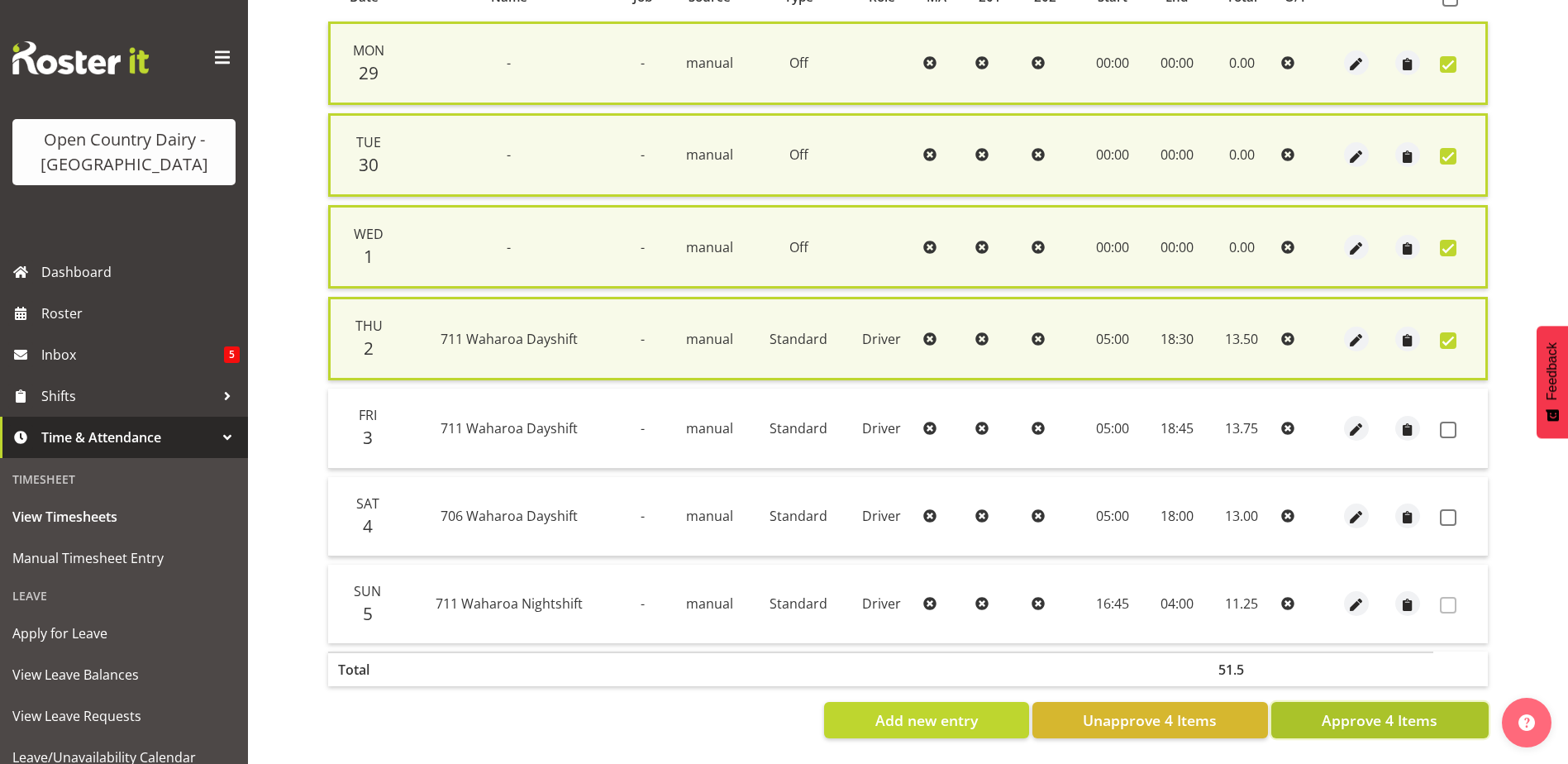
click at [1404, 715] on span "Approve 4 Items" at bounding box center [1379, 720] width 116 height 21
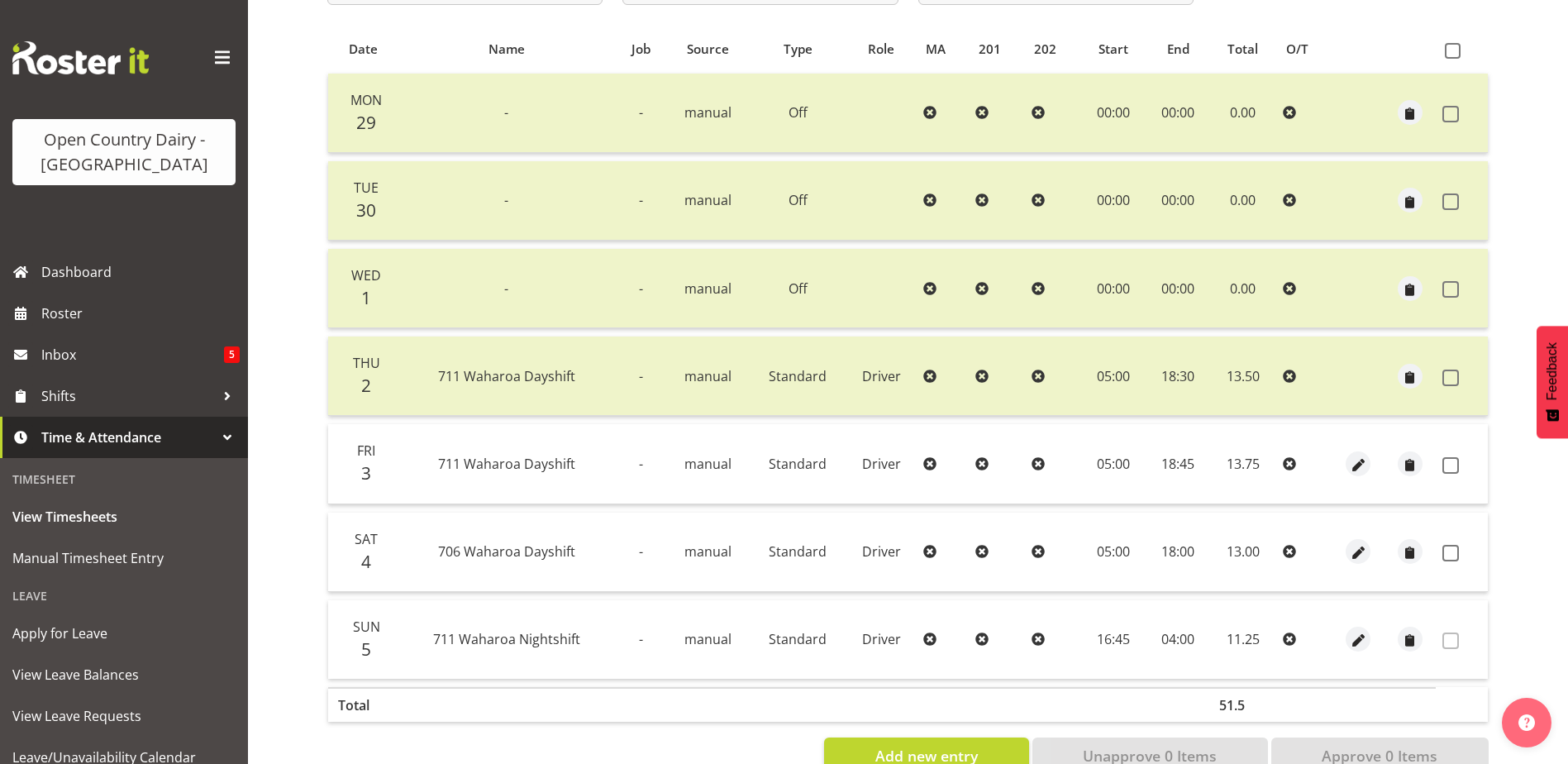
scroll to position [55, 0]
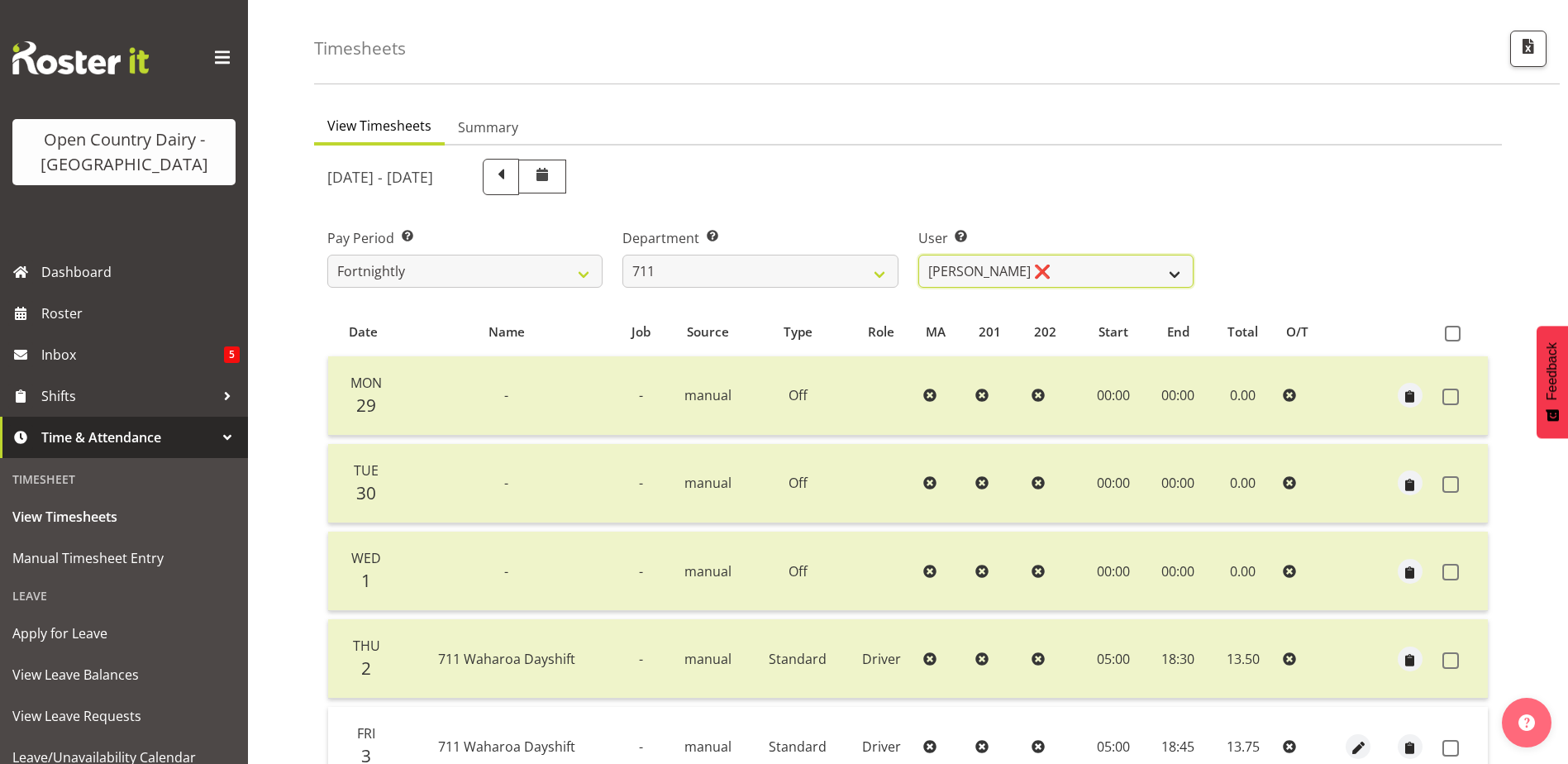
click at [1040, 274] on select "Baz Morgan ❌ Gerard Cavanagh ❌ Tyrone Lawry ❌" at bounding box center [1055, 270] width 275 height 33
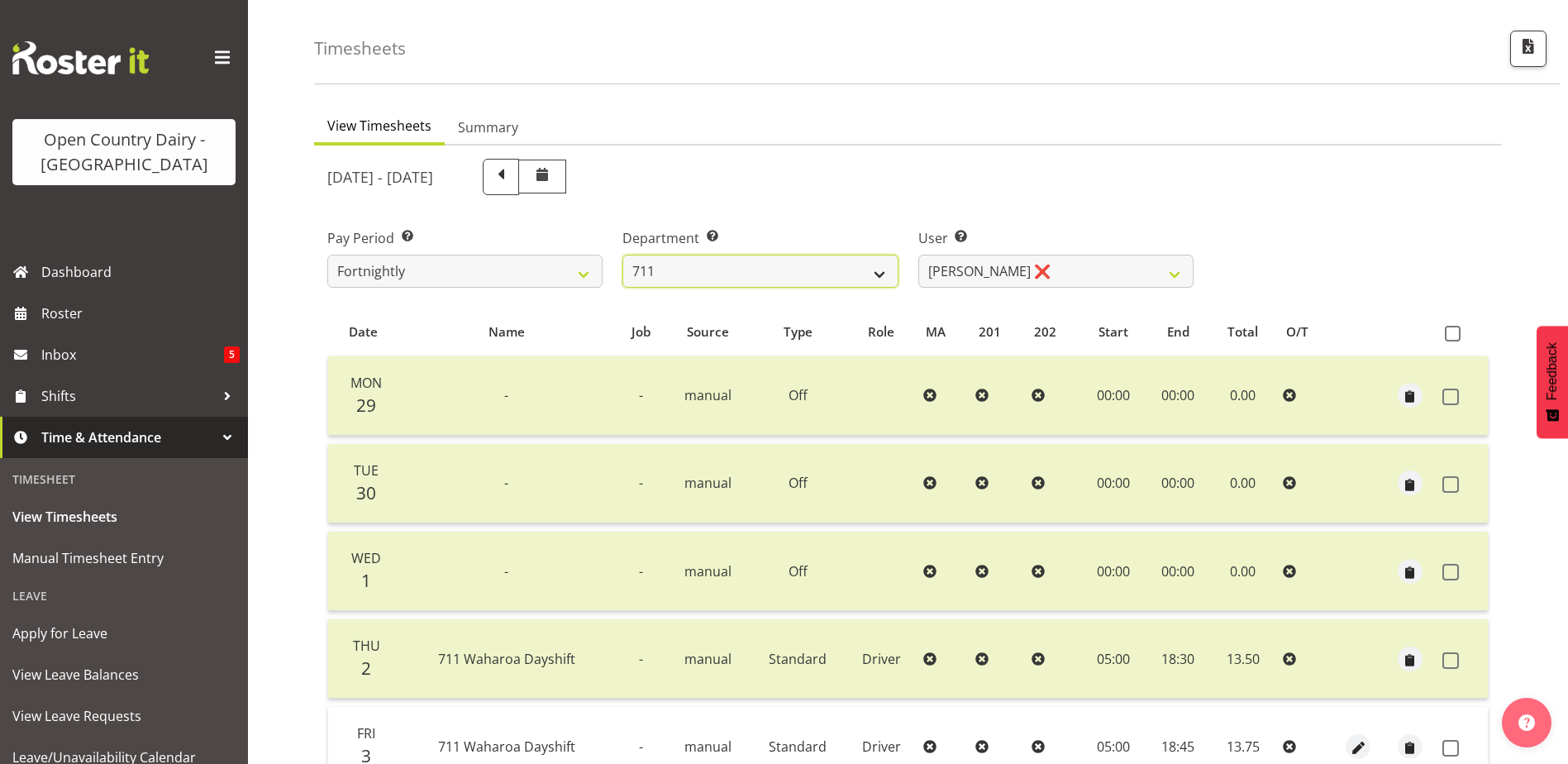
click at [788, 275] on select "701 702 703 704 705 706 707 708 709 710 711 712 713 714 715 716 717 718 719 720" at bounding box center [759, 270] width 275 height 33
click at [622, 254] on select "701 702 703 704 705 706 707 708 709 710 711 712 713 714 715 716 717 718 719 720" at bounding box center [759, 270] width 275 height 33
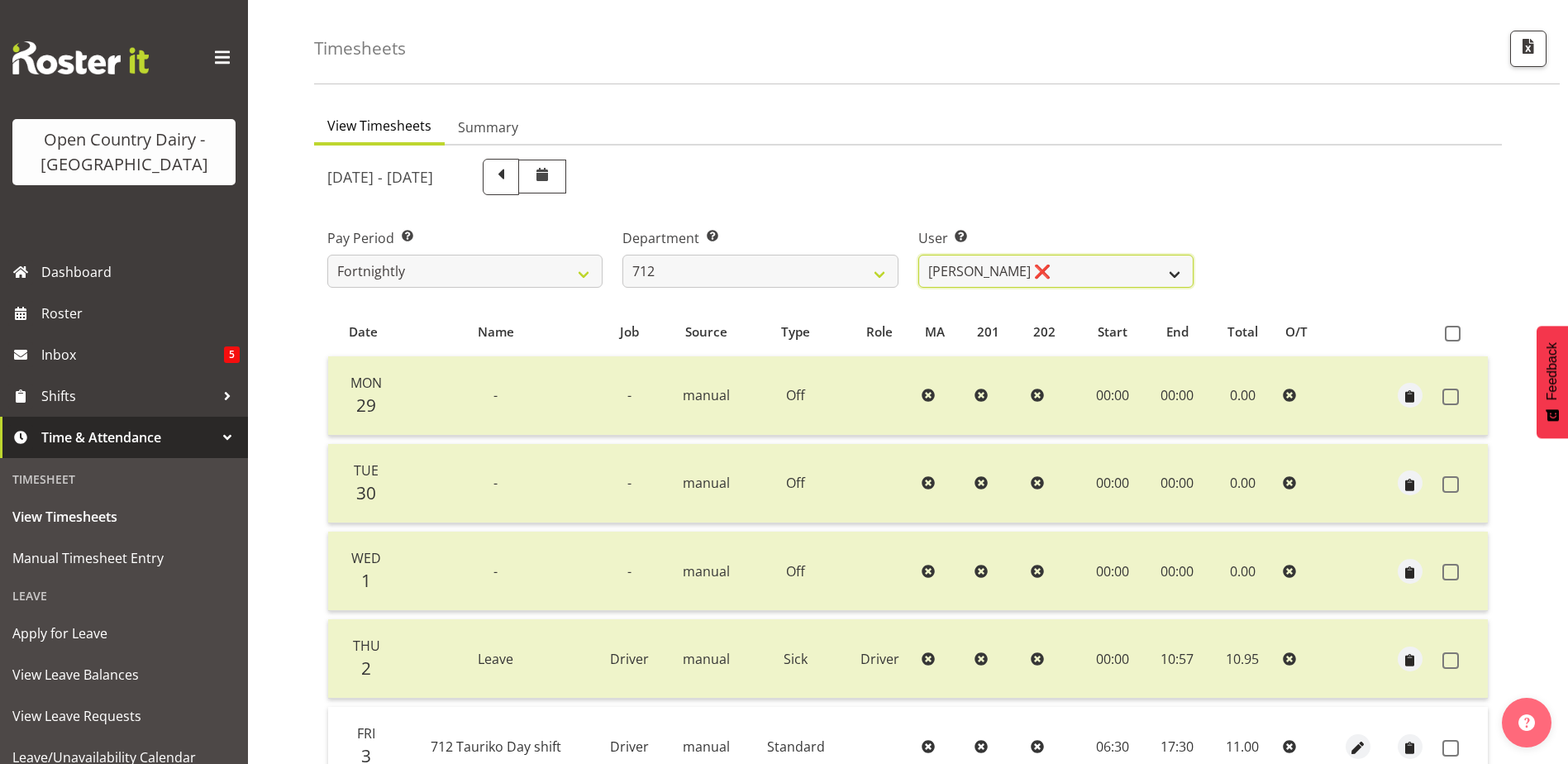
click at [1043, 265] on select "Amrik Singh ❌ Jasdeep Singh ❌ Lucky Kau Kau ❌" at bounding box center [1055, 270] width 275 height 33
click at [918, 254] on select "Amrik Singh ❌ Jasdeep Singh ❌ Lucky Kau Kau ❌" at bounding box center [1055, 270] width 275 height 33
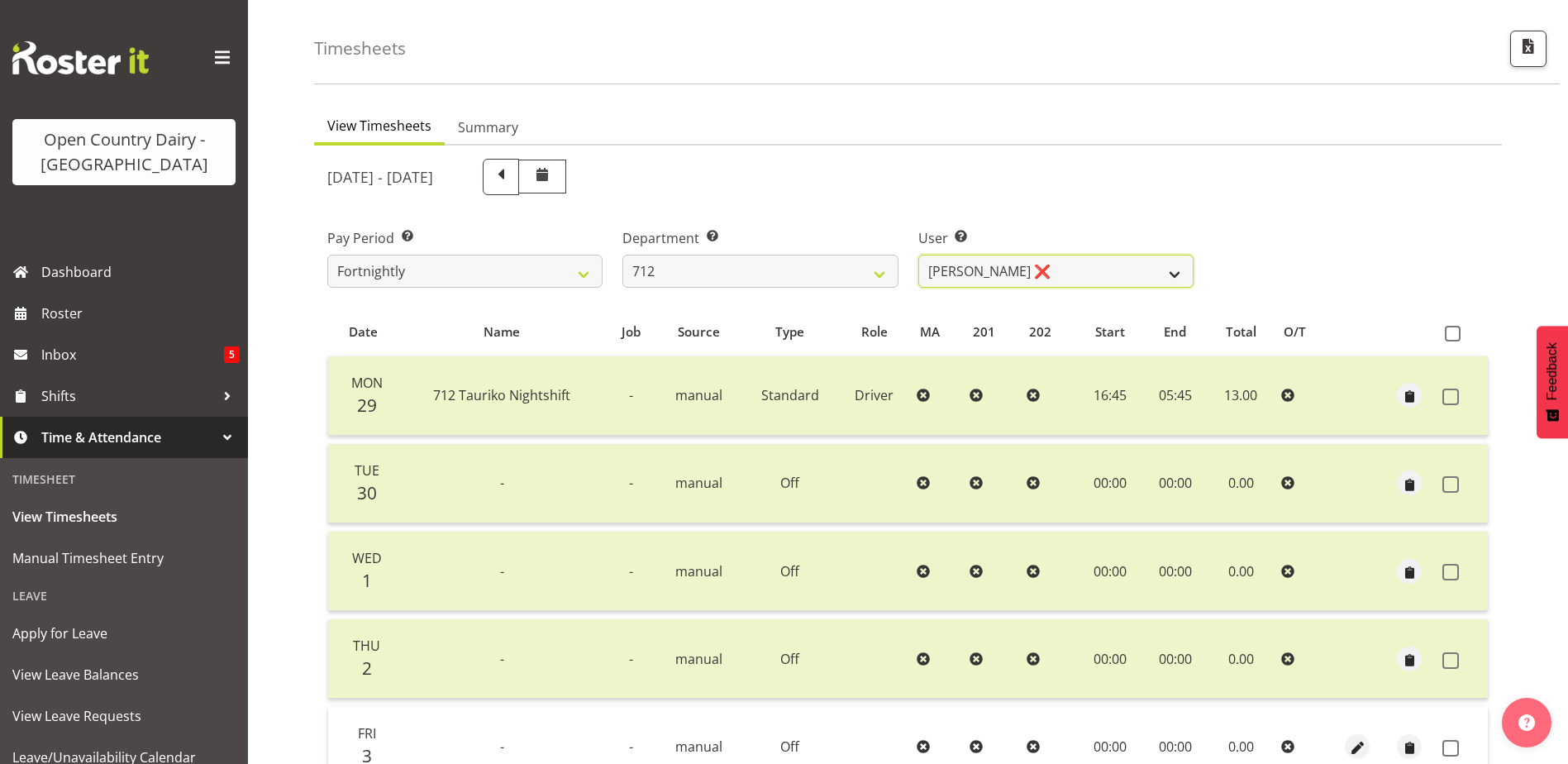
click at [1033, 276] on select "Amrik Singh ❌ Jasdeep Singh ❌ Lucky Kau Kau ❌" at bounding box center [1055, 270] width 275 height 33
click at [918, 254] on select "Amrik Singh ❌ Jasdeep Singh ❌ Lucky Kau Kau ❌" at bounding box center [1055, 270] width 275 height 33
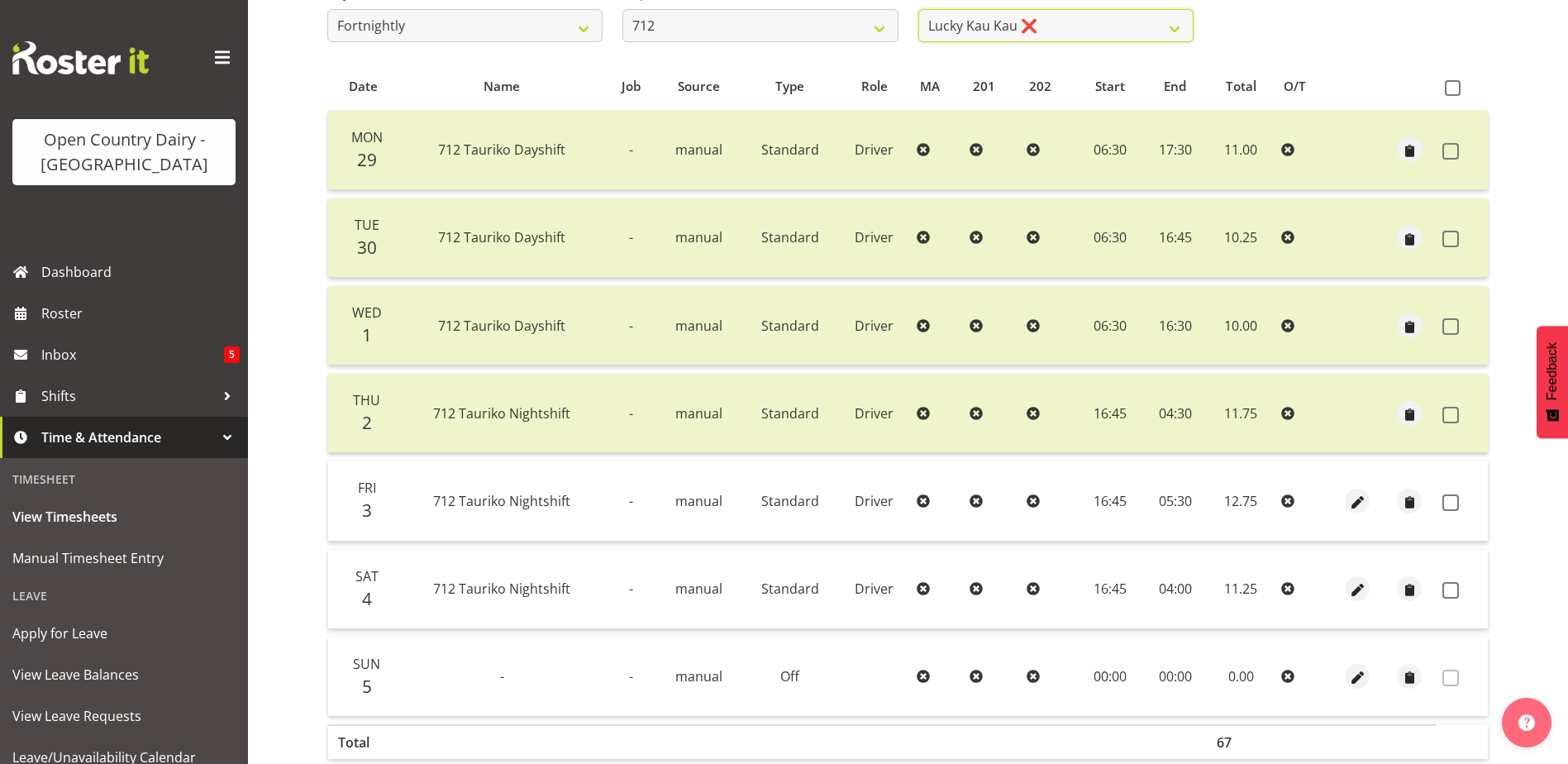
scroll to position [304, 0]
click at [1450, 496] on span at bounding box center [1451, 500] width 17 height 17
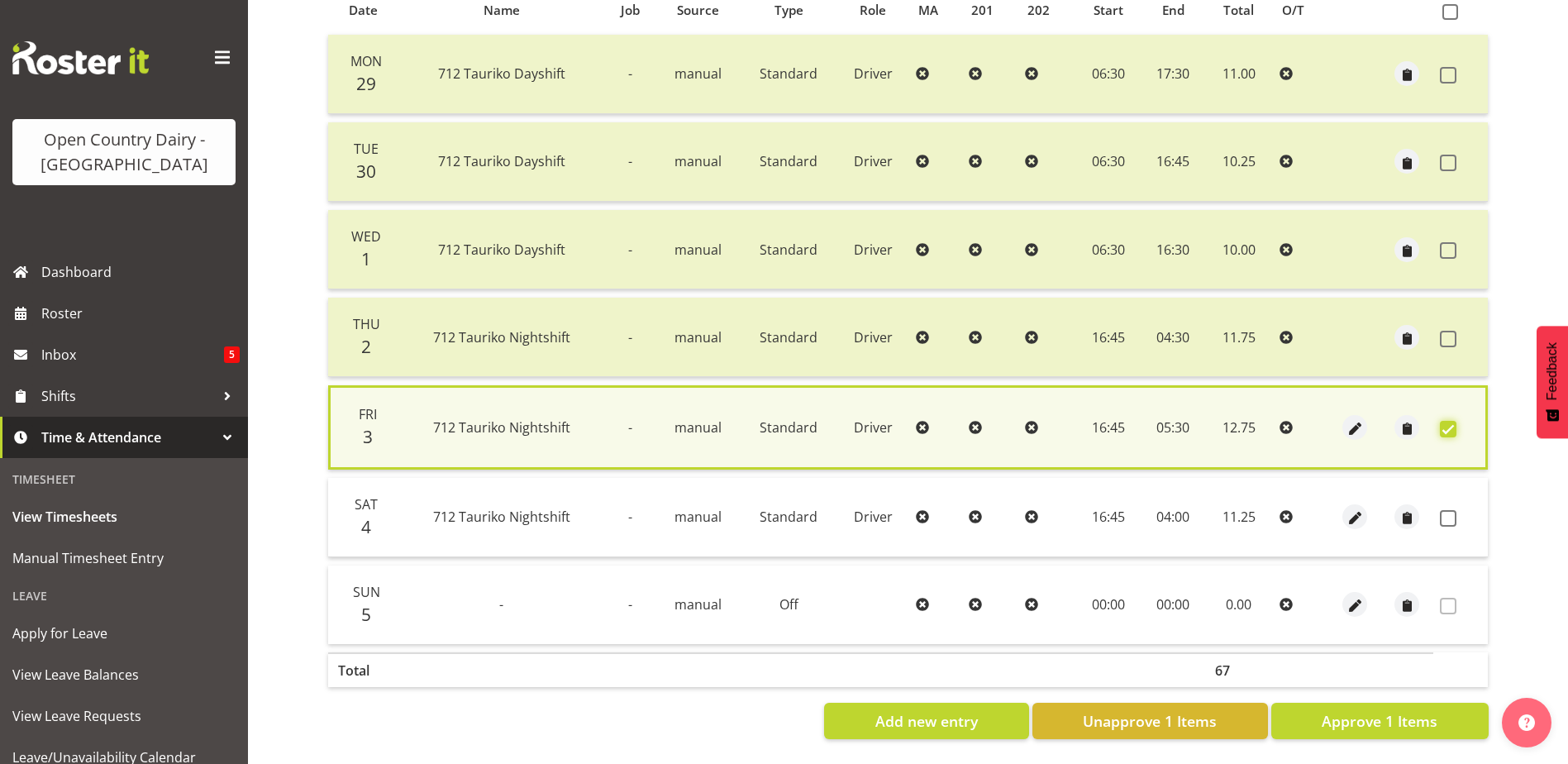
scroll to position [390, 0]
click at [1426, 710] on span "Approve 1 Items" at bounding box center [1379, 720] width 116 height 21
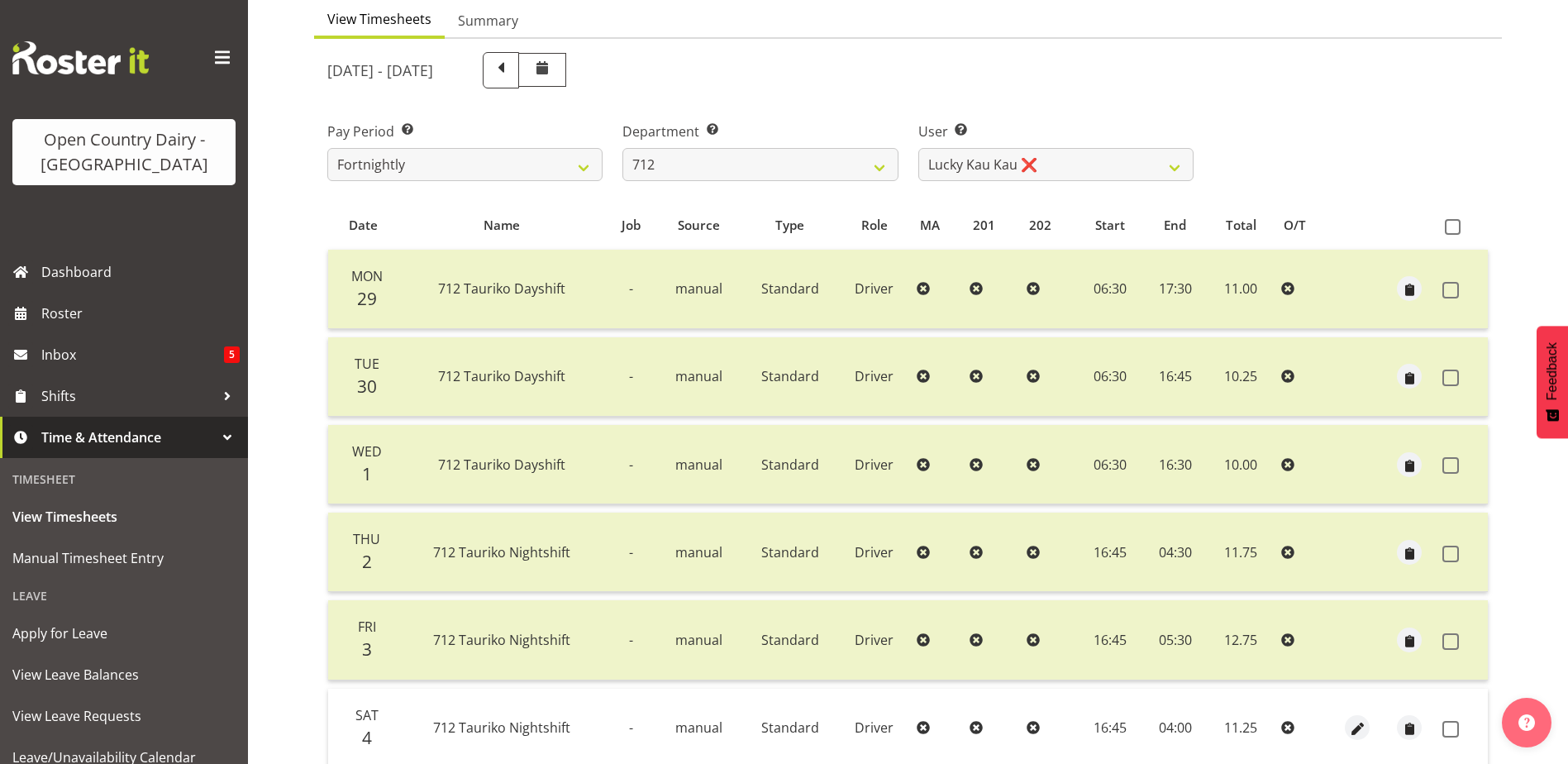
scroll to position [55, 0]
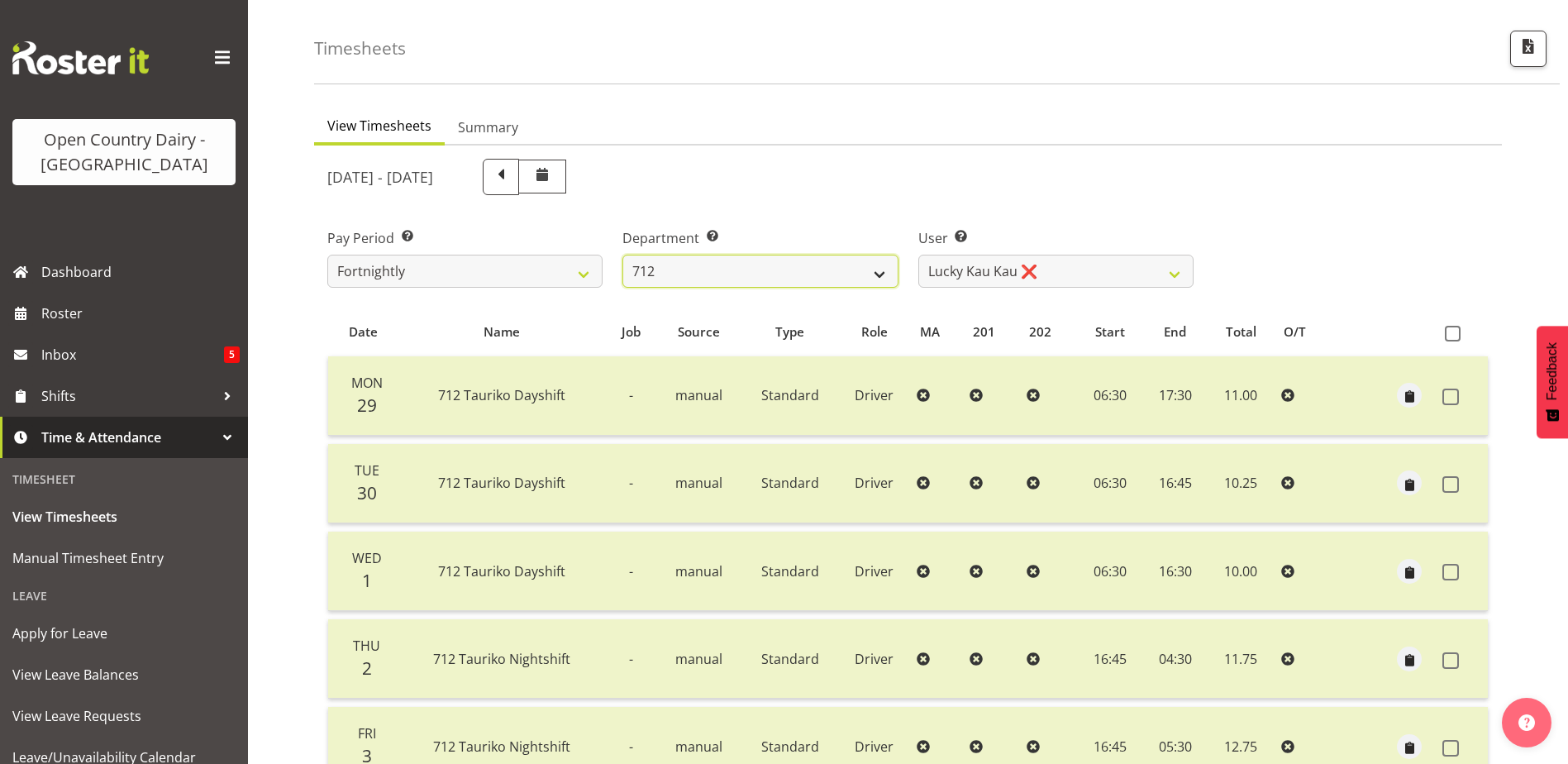
click at [711, 276] on select "701 702 703 704 705 706 707 708 709 710 711 712 713 714 715 716 717 718 719 720" at bounding box center [759, 270] width 275 height 33
click at [622, 254] on select "701 702 703 704 705 706 707 708 709 710 711 712 713 714 715 716 717 718 719 720" at bounding box center [759, 270] width 275 height 33
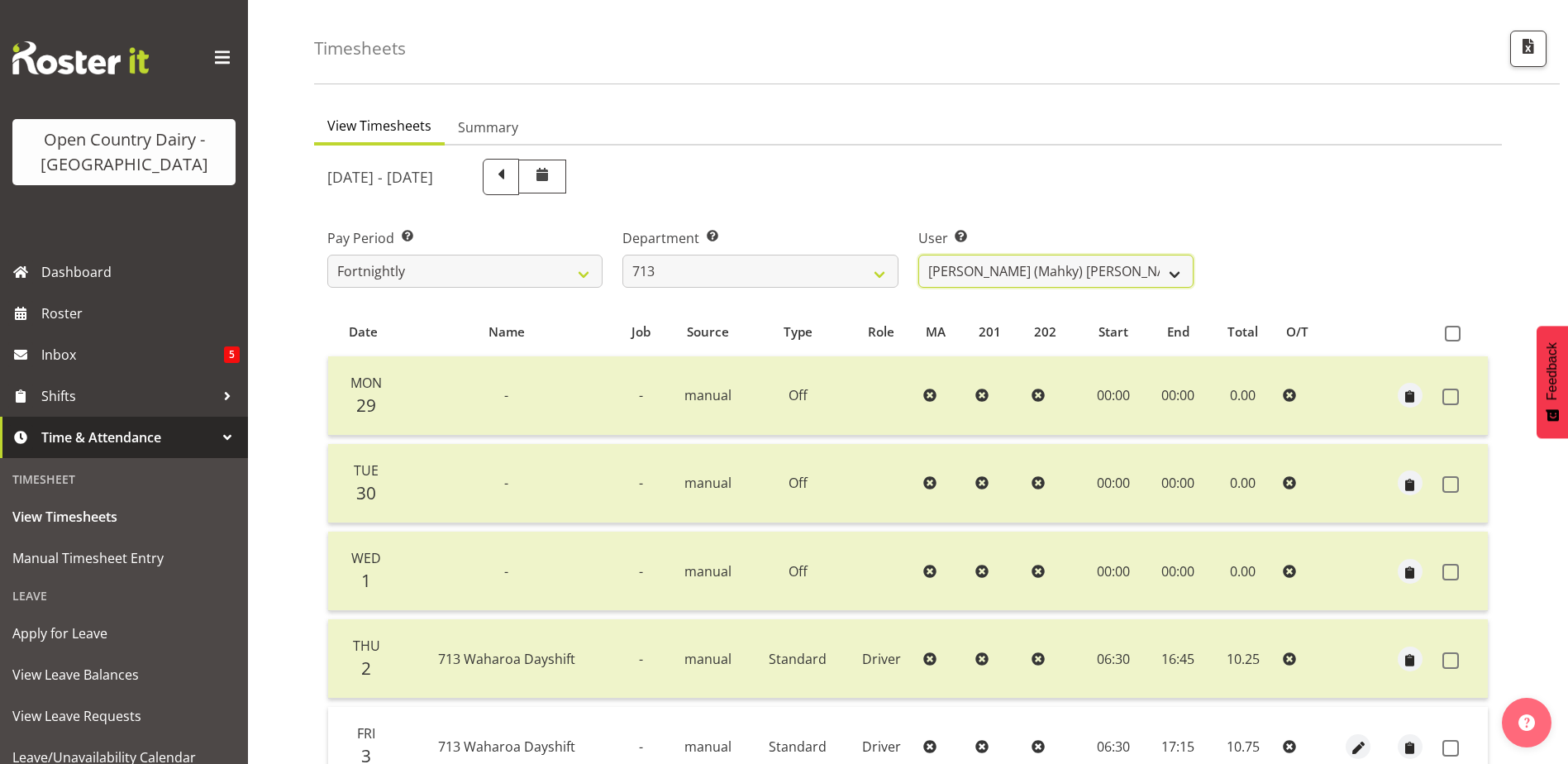
click at [1059, 276] on select "Harmanpreet (Mahky) Dhillon ❌ Marcus Waretini ❌ Norman Sellen ❌" at bounding box center [1055, 270] width 275 height 33
click at [918, 254] on select "Harmanpreet (Mahky) Dhillon ❌ Marcus Waretini ❌ Norman Sellen ❌" at bounding box center [1055, 270] width 275 height 33
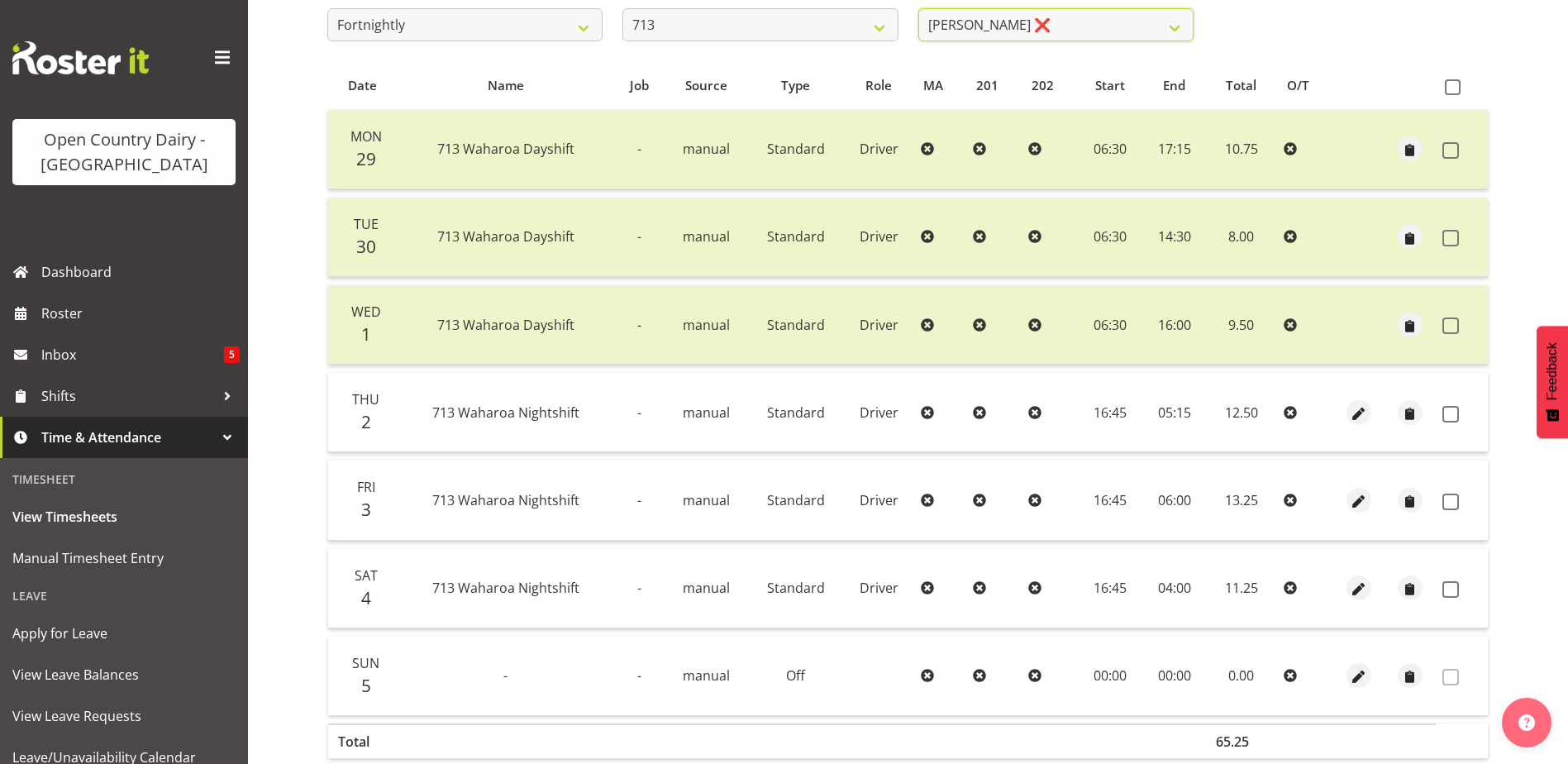
scroll to position [304, 0]
click at [1452, 410] on span at bounding box center [1451, 413] width 17 height 17
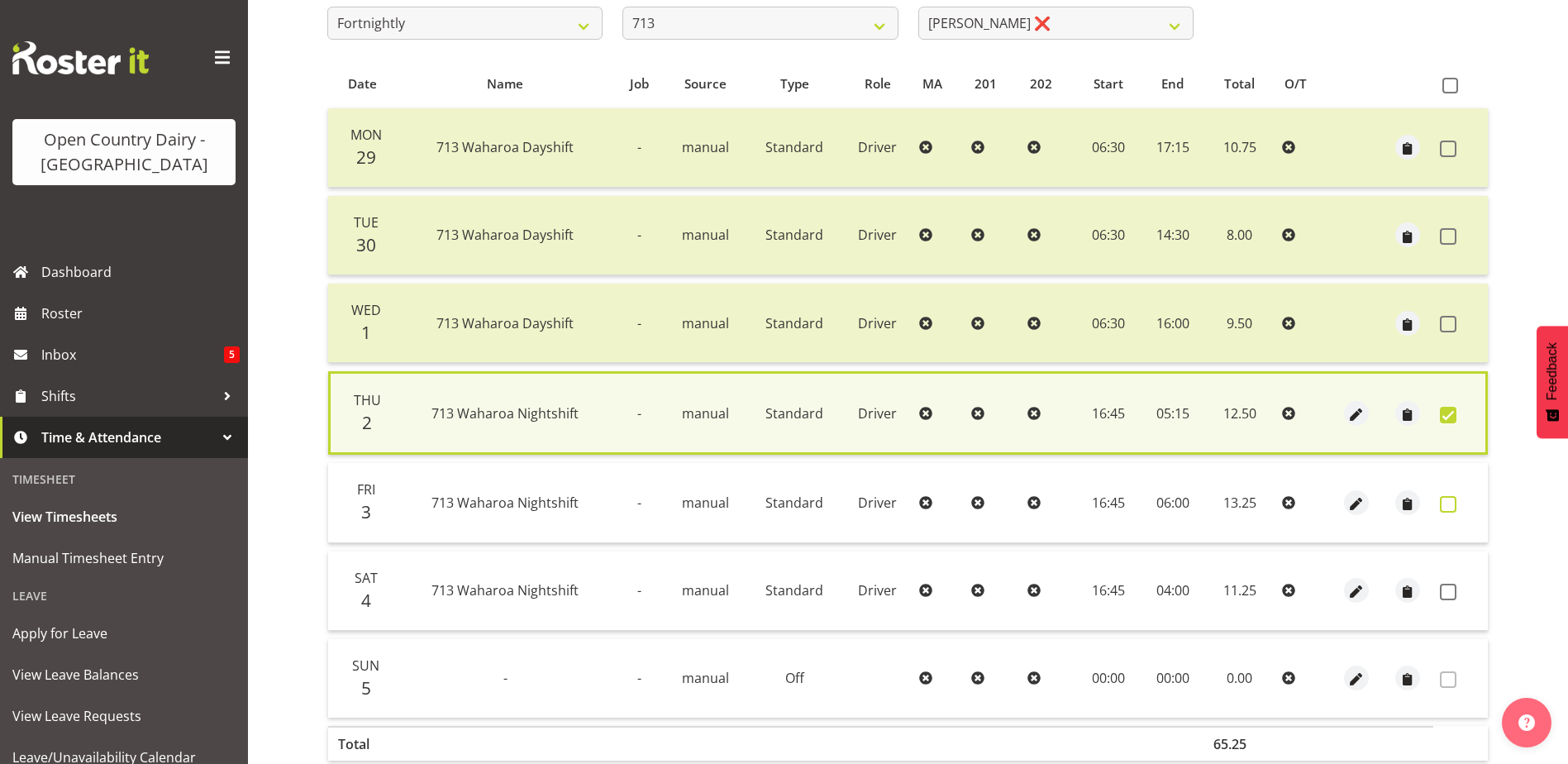
click at [1446, 508] on span at bounding box center [1448, 505] width 17 height 17
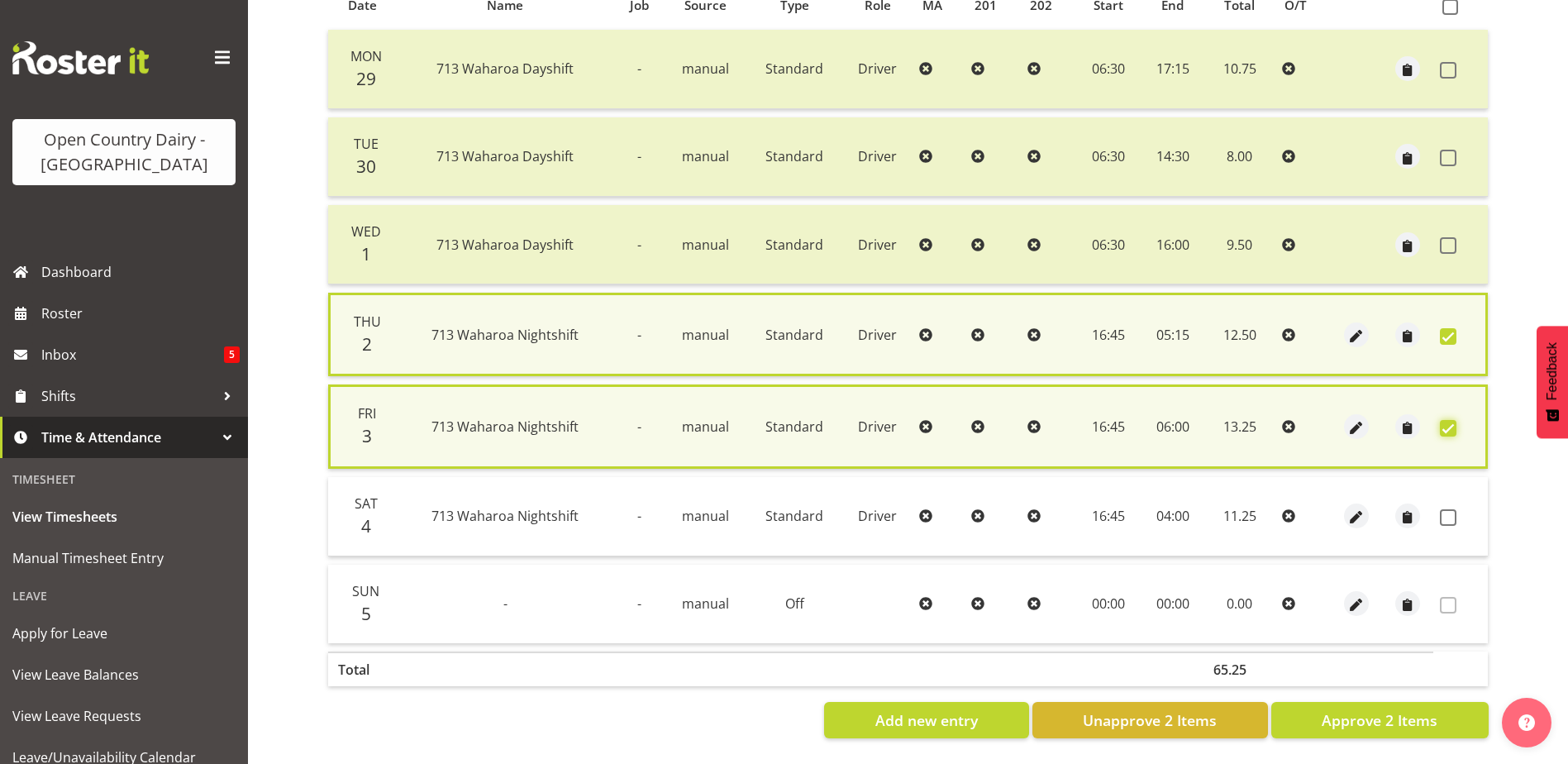
scroll to position [394, 0]
click at [1374, 710] on span "Approve 2 Items" at bounding box center [1379, 720] width 116 height 21
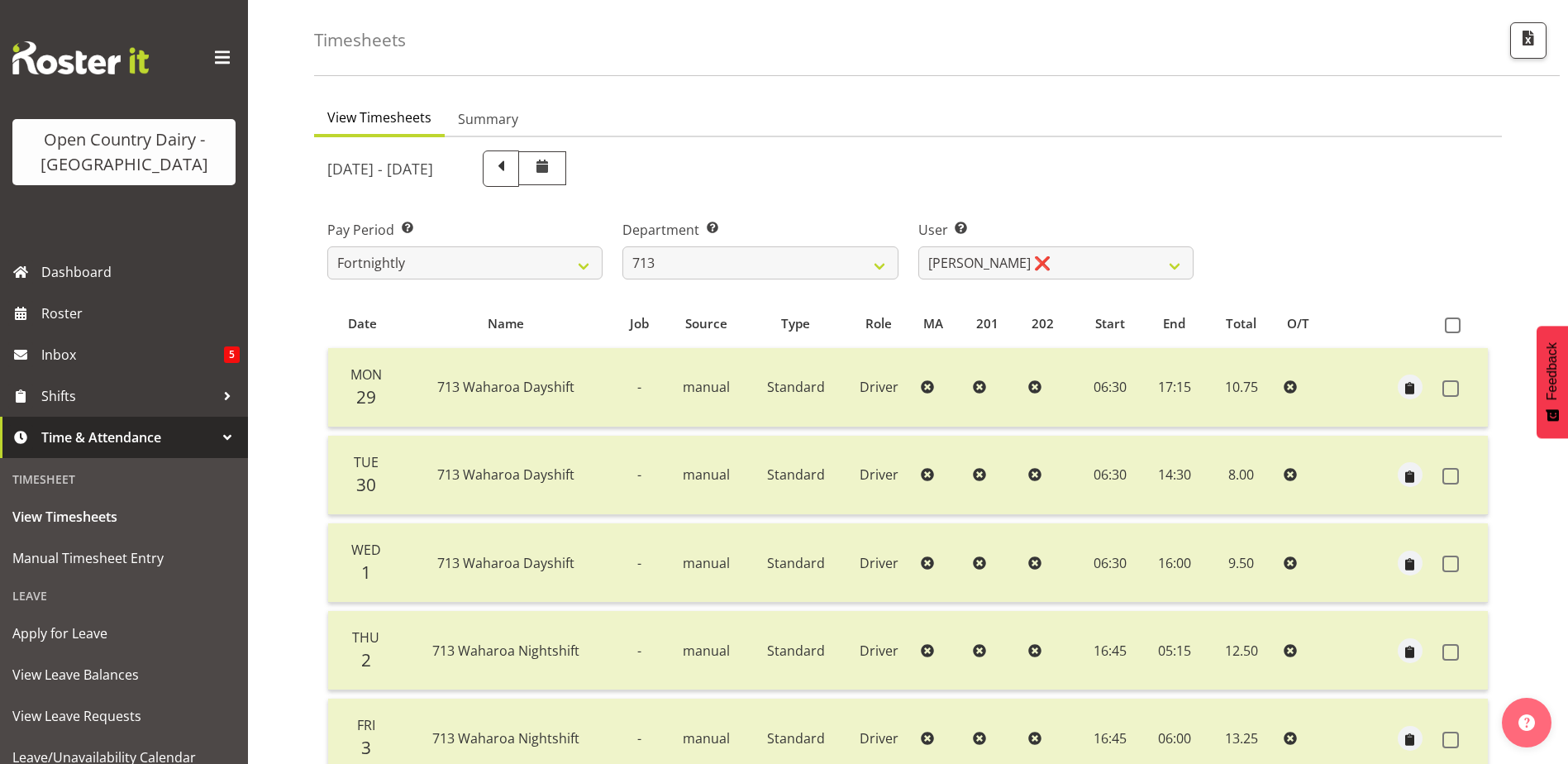
scroll to position [55, 0]
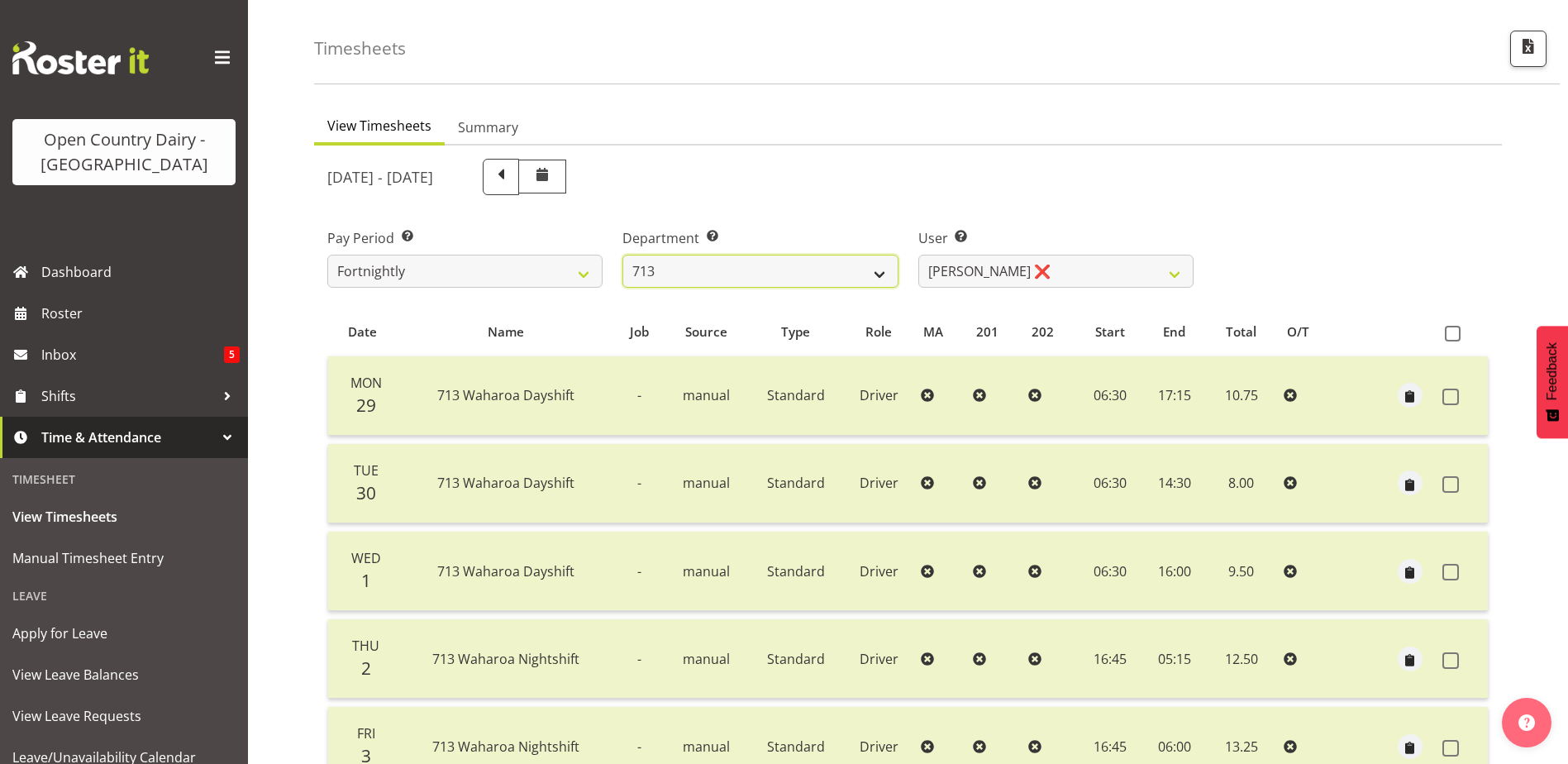
click at [753, 275] on select "701 702 703 704 705 706 707 708 709 710 711 712 713 714 715 716 717 718 719 720" at bounding box center [759, 270] width 275 height 33
click at [622, 254] on select "701 702 703 704 705 706 707 708 709 710 711 712 713 714 715 716 717 718 719 720" at bounding box center [759, 270] width 275 height 33
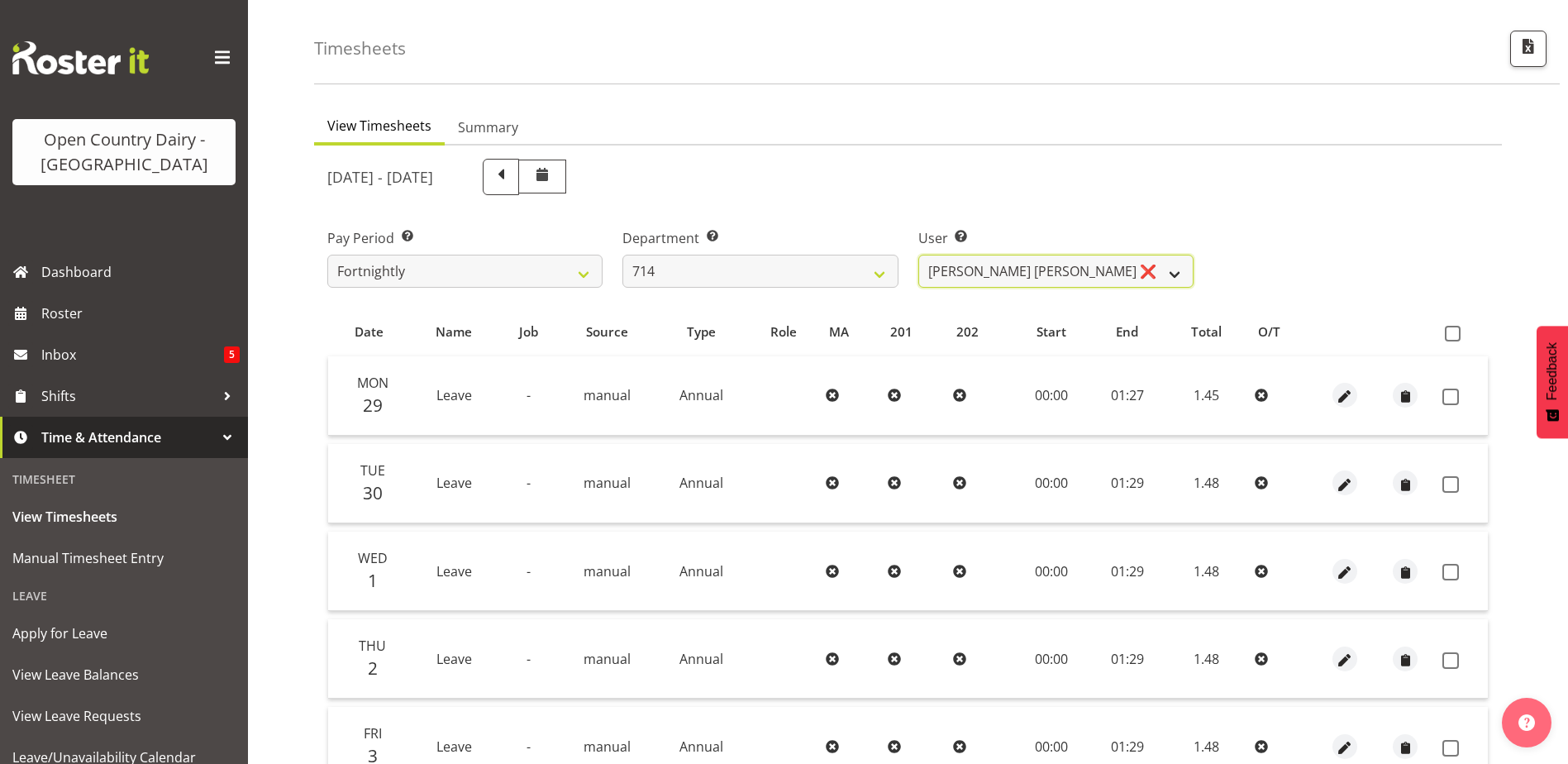
click at [1062, 271] on select "Fraser Stephens ❌ Nev Brewster ❌ Stephen Parsons ✔ Tom Gaelic ❌" at bounding box center [1055, 270] width 275 height 33
click at [918, 254] on select "Fraser Stephens ❌ Nev Brewster ❌ Stephen Parsons ✔ Tom Gaelic ❌" at bounding box center [1055, 270] width 275 height 33
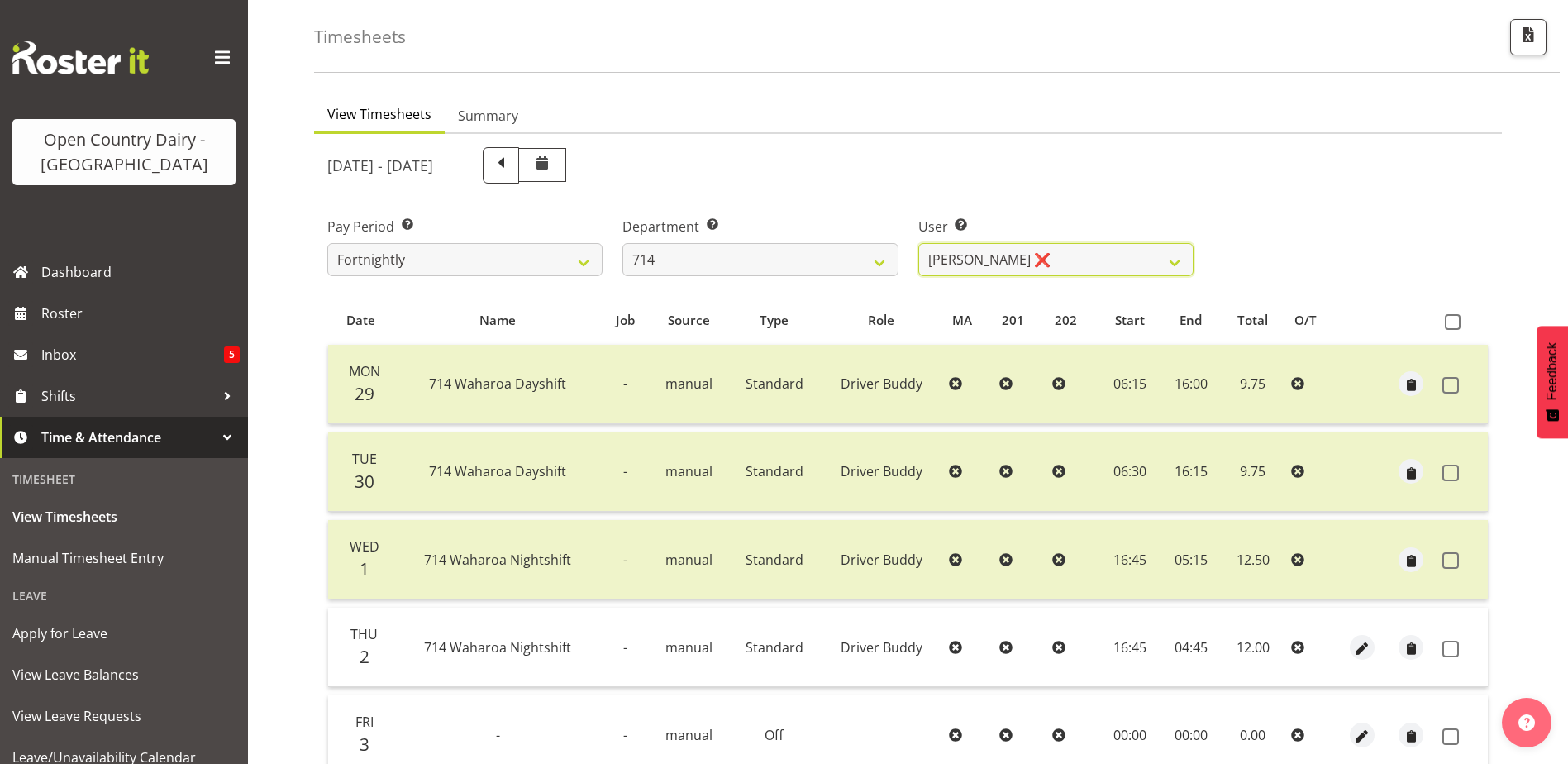
scroll to position [0, 0]
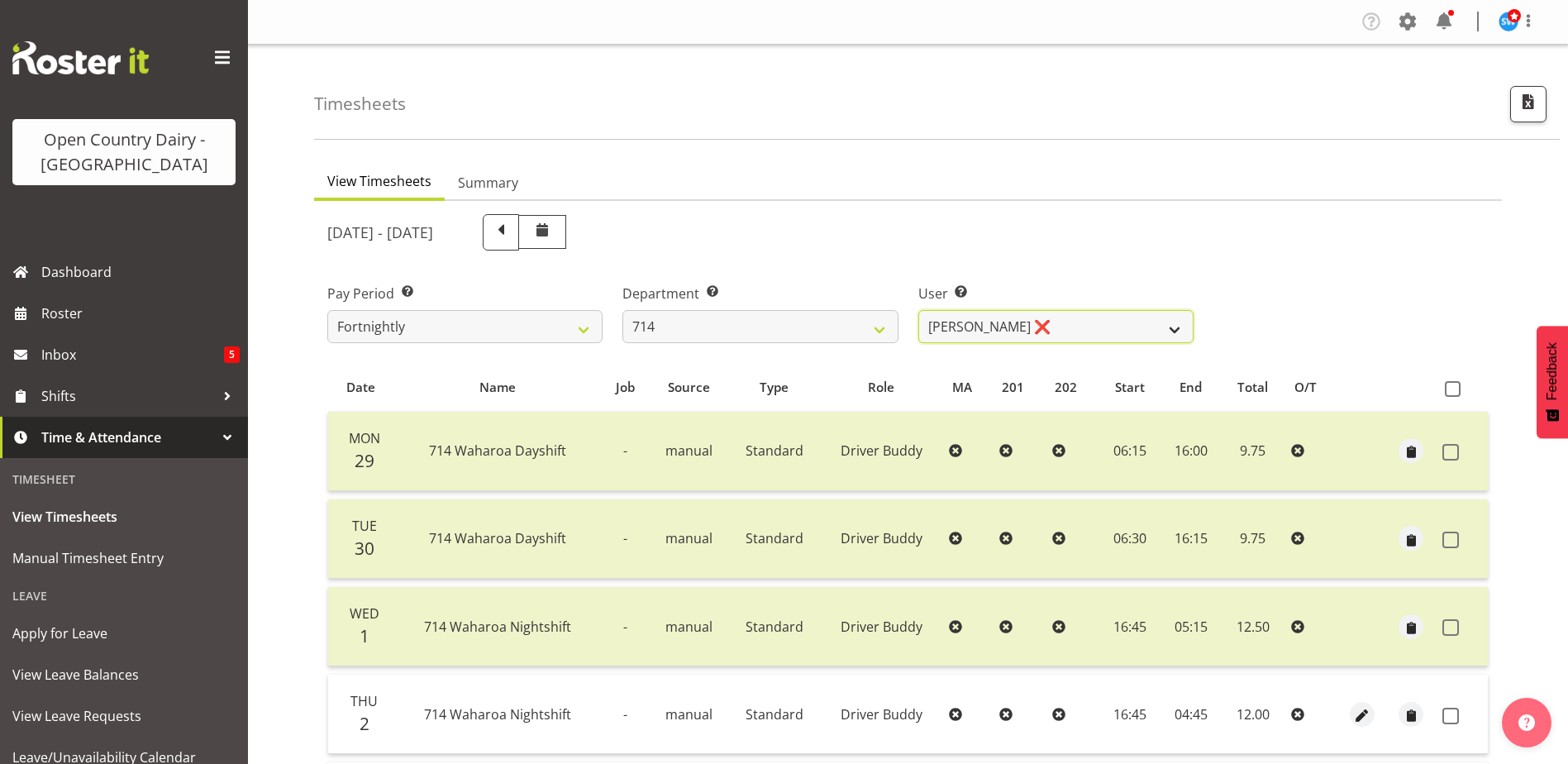
click at [1040, 332] on select "Fraser Stephens ❌ Nev Brewster ❌ Stephen Parsons ✔ Tom Gaelic ❌" at bounding box center [1055, 326] width 275 height 33
click at [744, 318] on select "701 702 703 704 705 706 707 708 709 710 711 712 713 714 715 716 717 718 719 720" at bounding box center [759, 326] width 275 height 33
click at [622, 310] on select "701 702 703 704 705 706 707 708 709 710 711 712 713 714 715 716 717 718 719 720" at bounding box center [759, 326] width 275 height 33
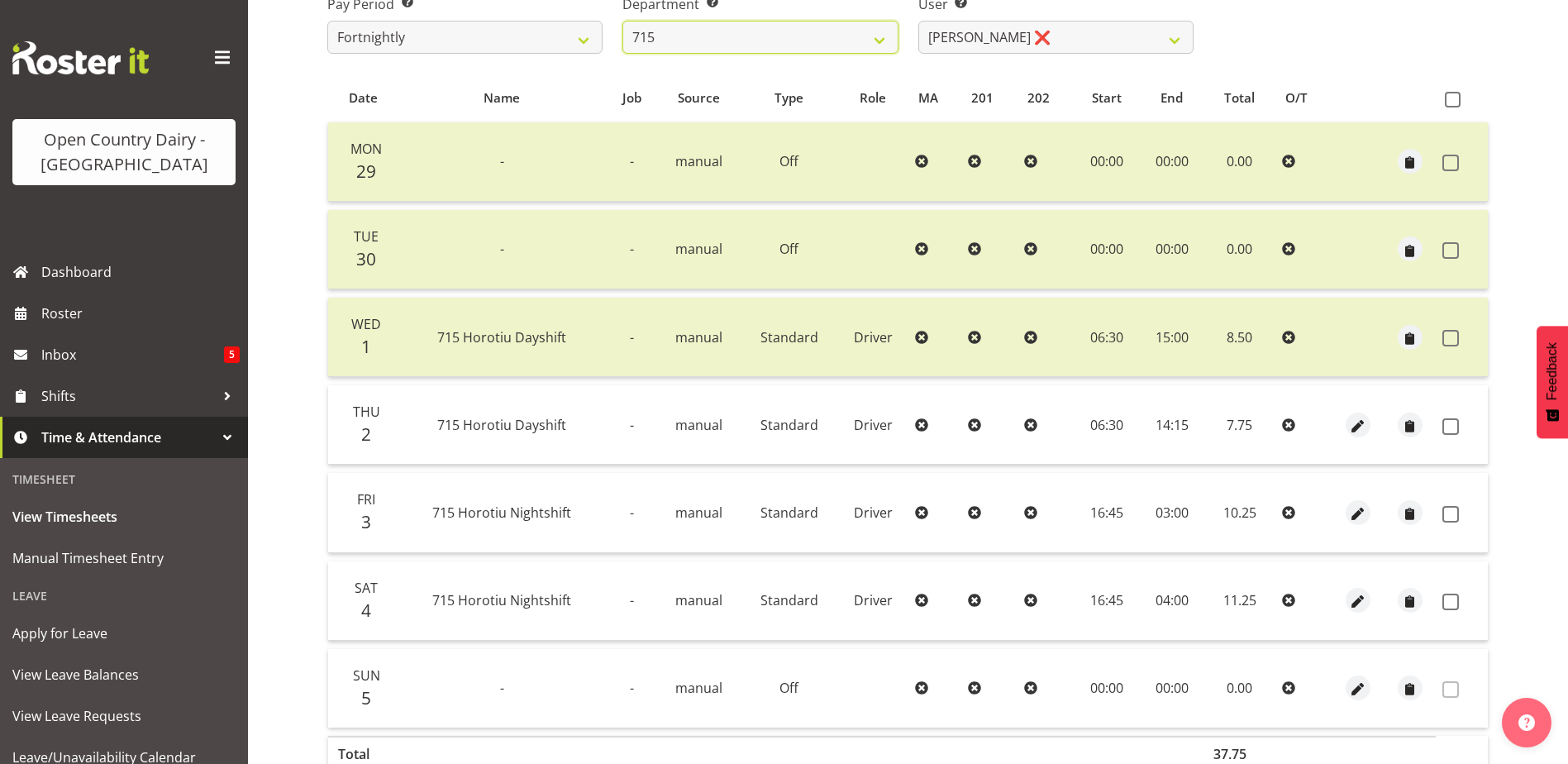
scroll to position [331, 0]
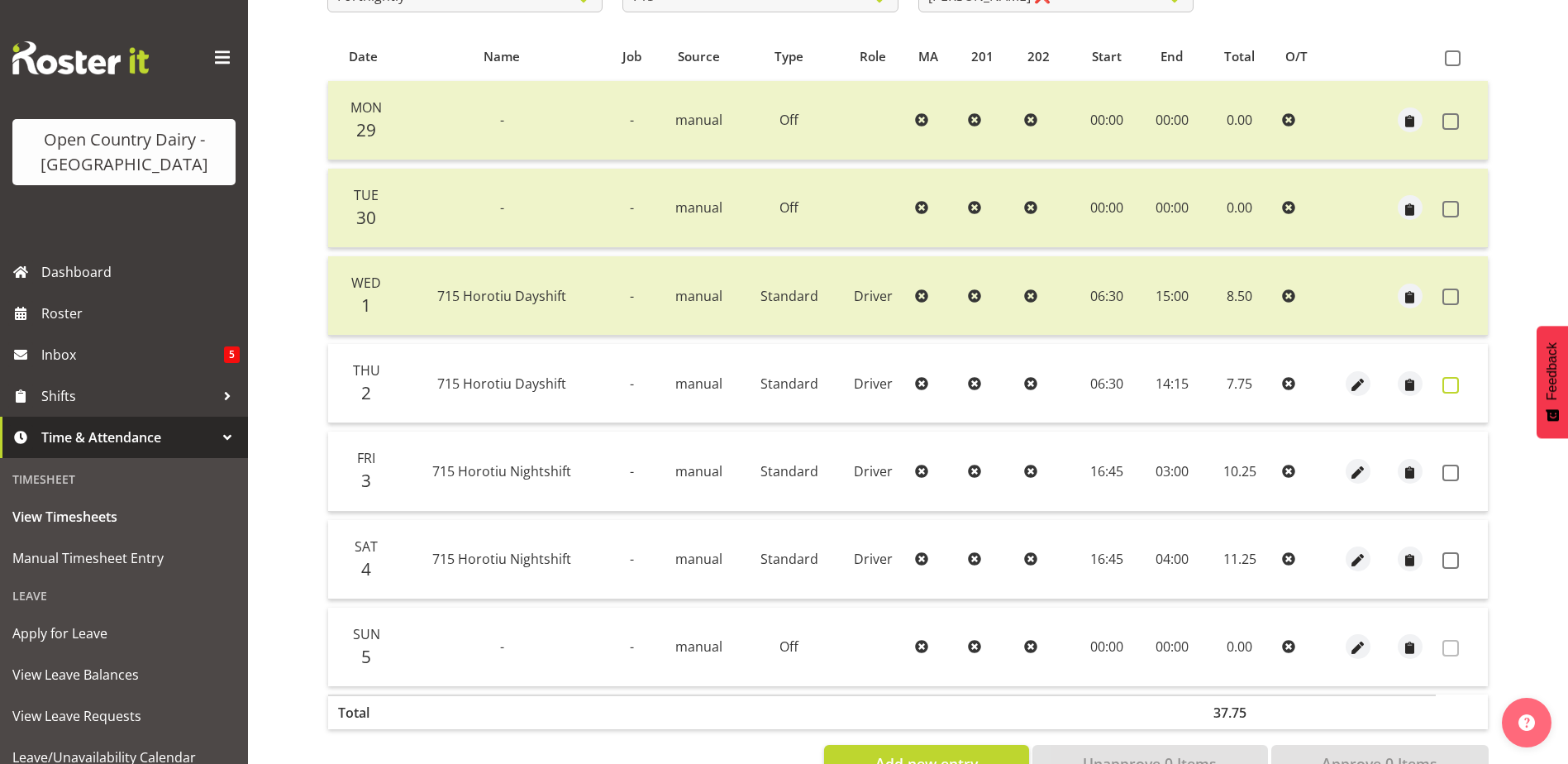
click at [1451, 382] on span at bounding box center [1451, 386] width 17 height 17
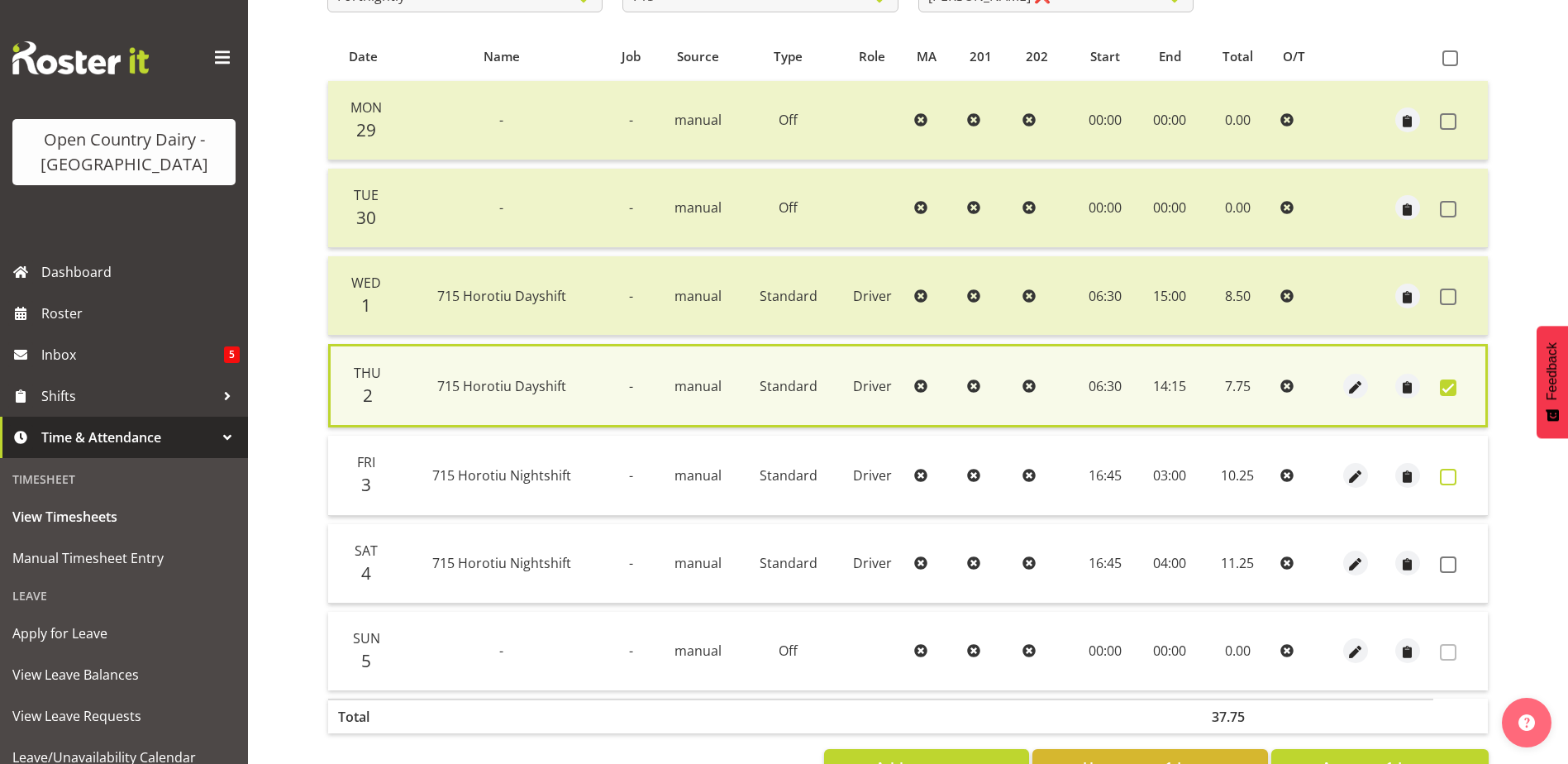
click at [1447, 477] on span at bounding box center [1448, 477] width 17 height 17
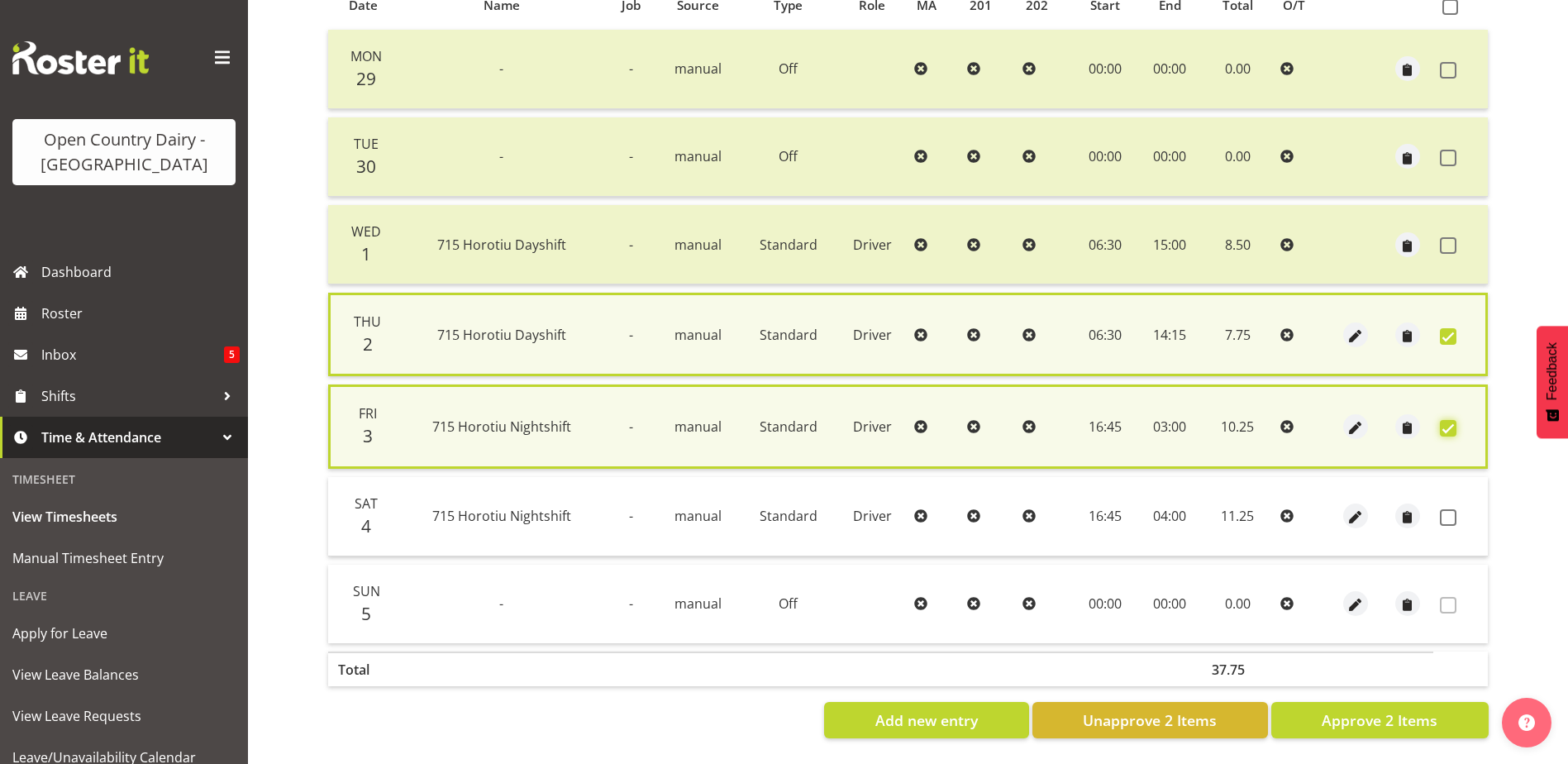
scroll to position [394, 0]
click at [1404, 711] on span "Approve 2 Items" at bounding box center [1379, 720] width 116 height 21
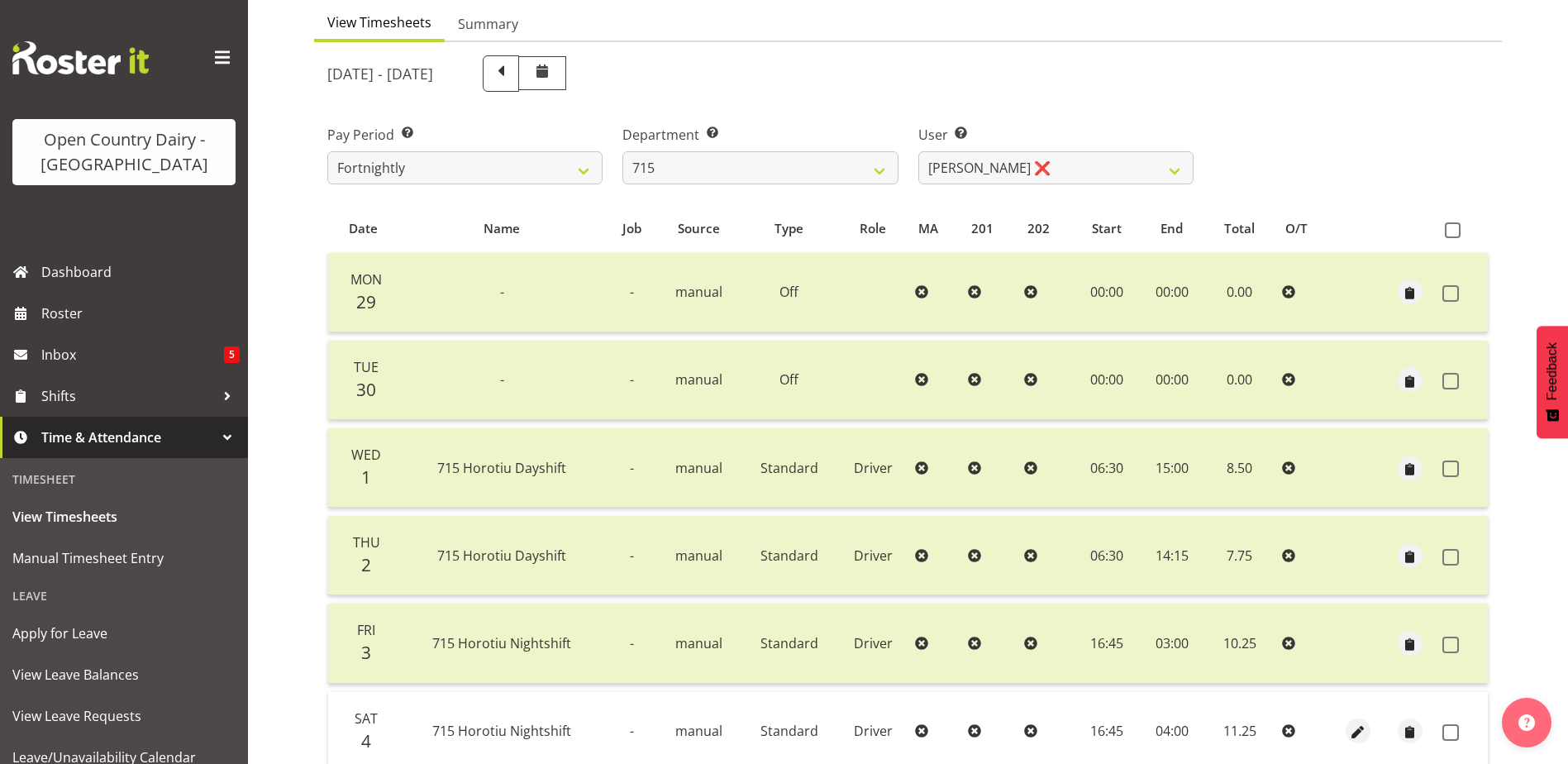
scroll to position [55, 0]
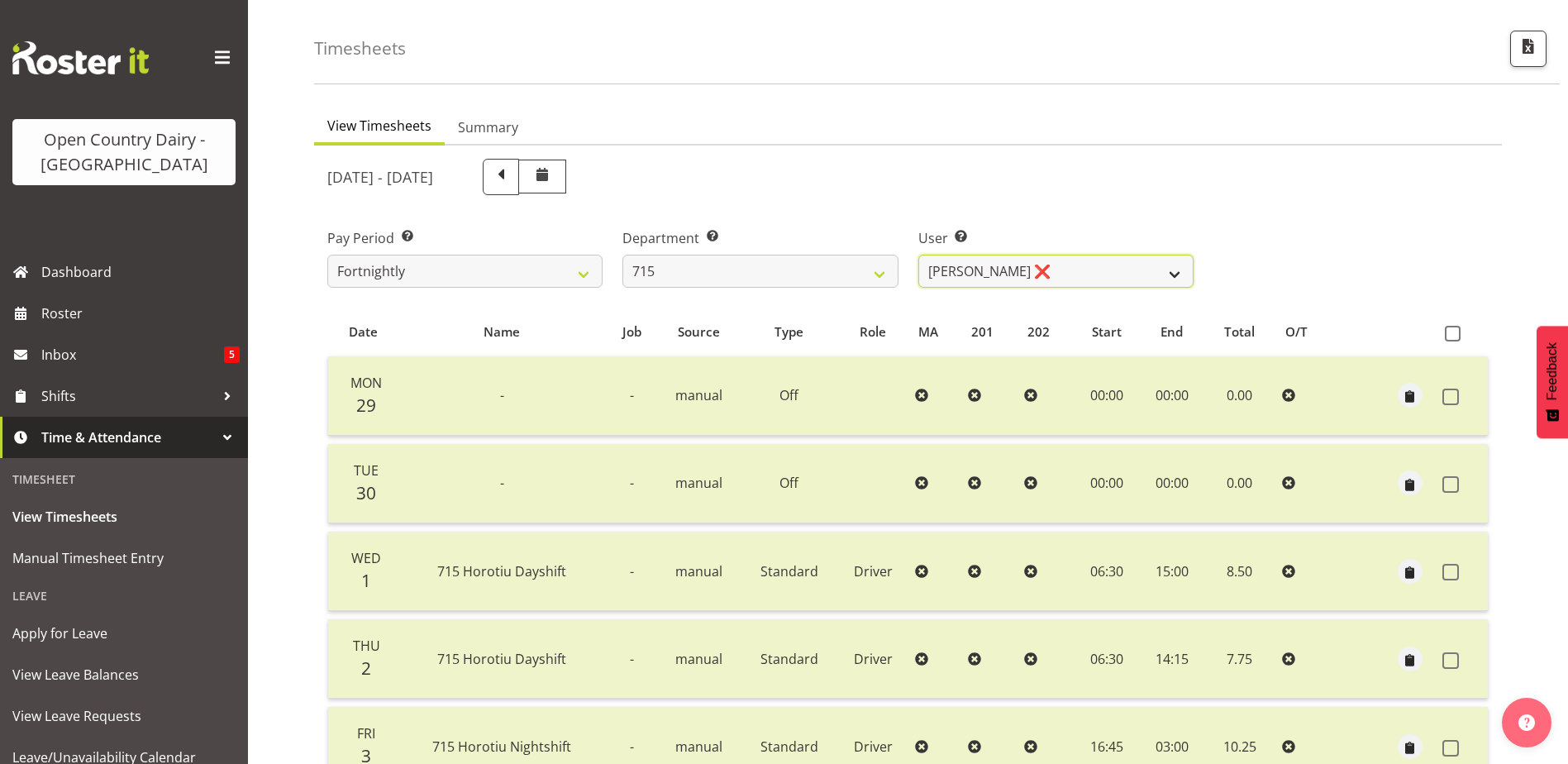
click at [1031, 273] on select "Glenn McPherson ❌ Greg Healey ❌ Max Coulter ❌ Neal Chalklen ❌" at bounding box center [1055, 270] width 275 height 33
click at [918, 254] on select "Glenn McPherson ❌ Greg Healey ❌ Max Coulter ❌ Neal Chalklen ❌" at bounding box center [1055, 270] width 275 height 33
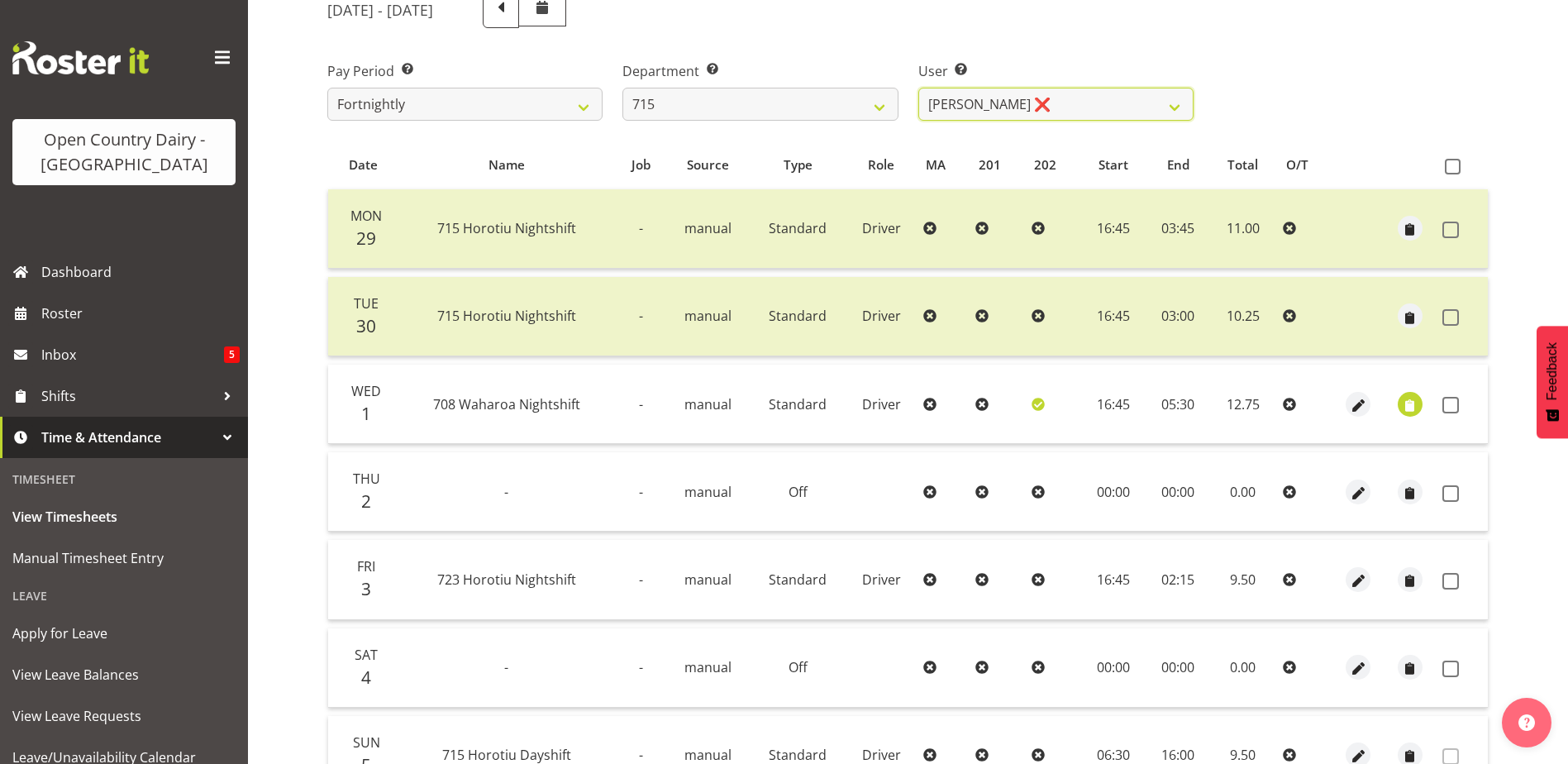
scroll to position [304, 0]
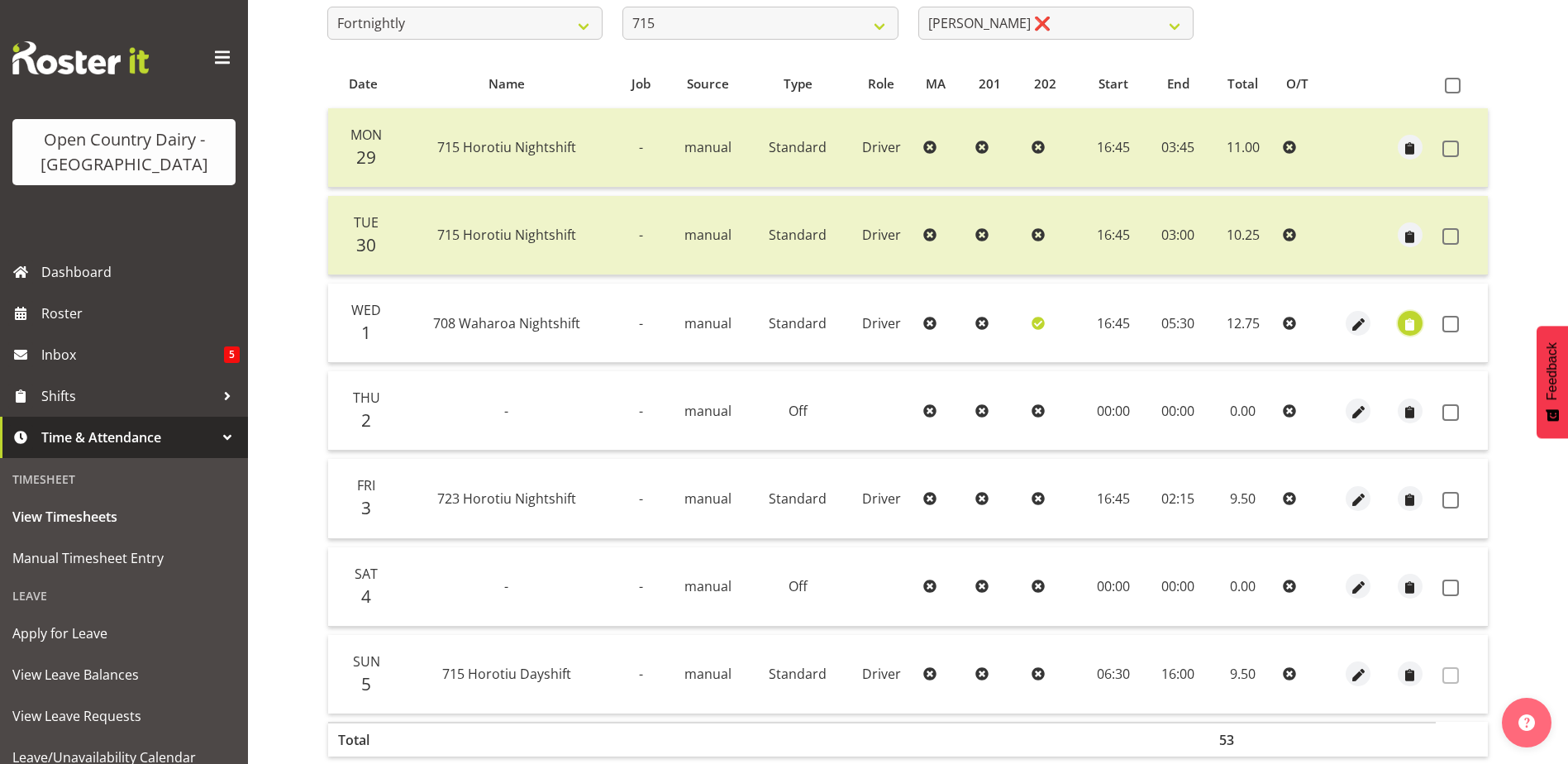
click at [1411, 321] on span "button" at bounding box center [1410, 325] width 19 height 19
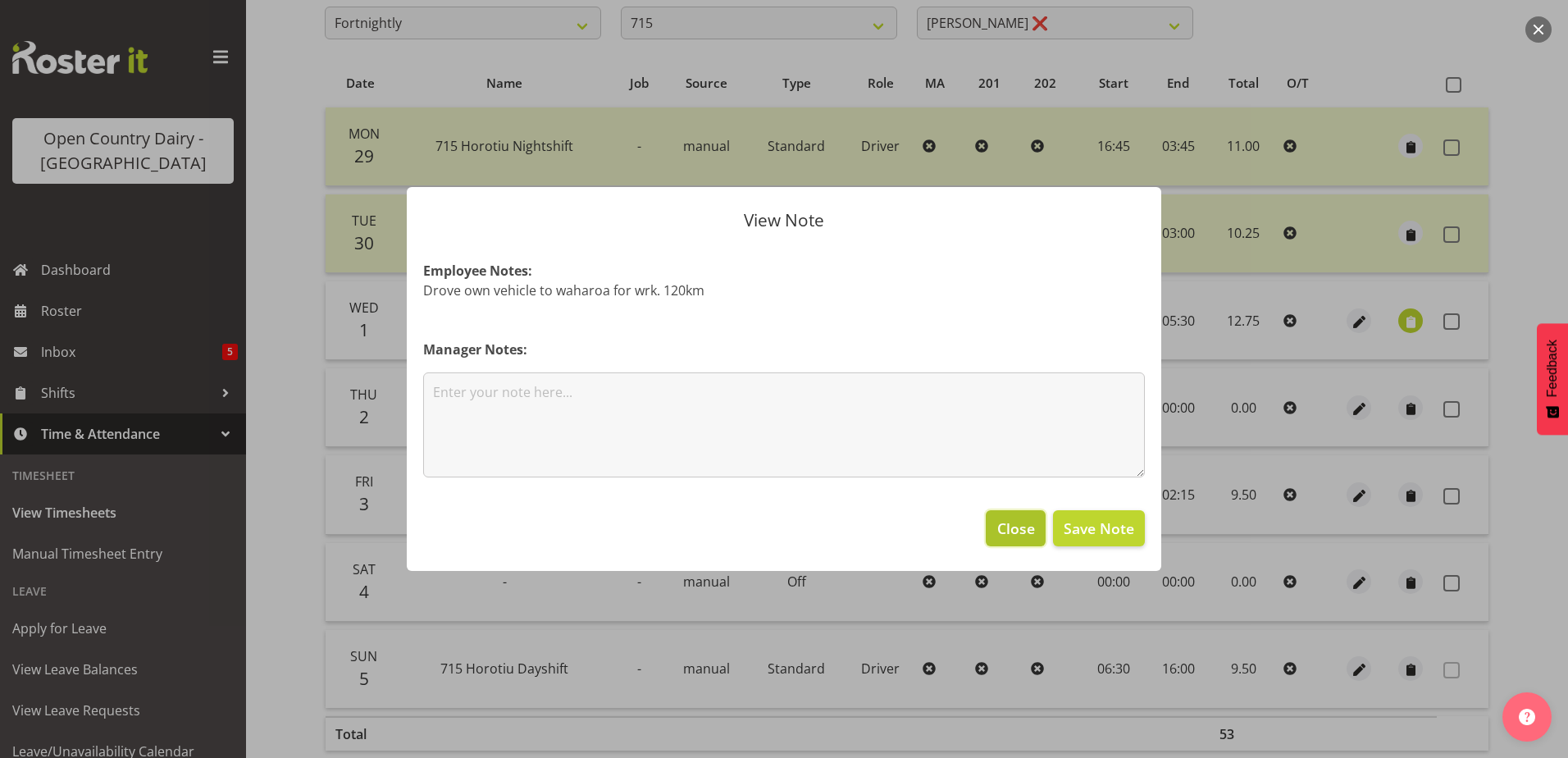
click at [1013, 517] on span "Close" at bounding box center [1016, 527] width 38 height 21
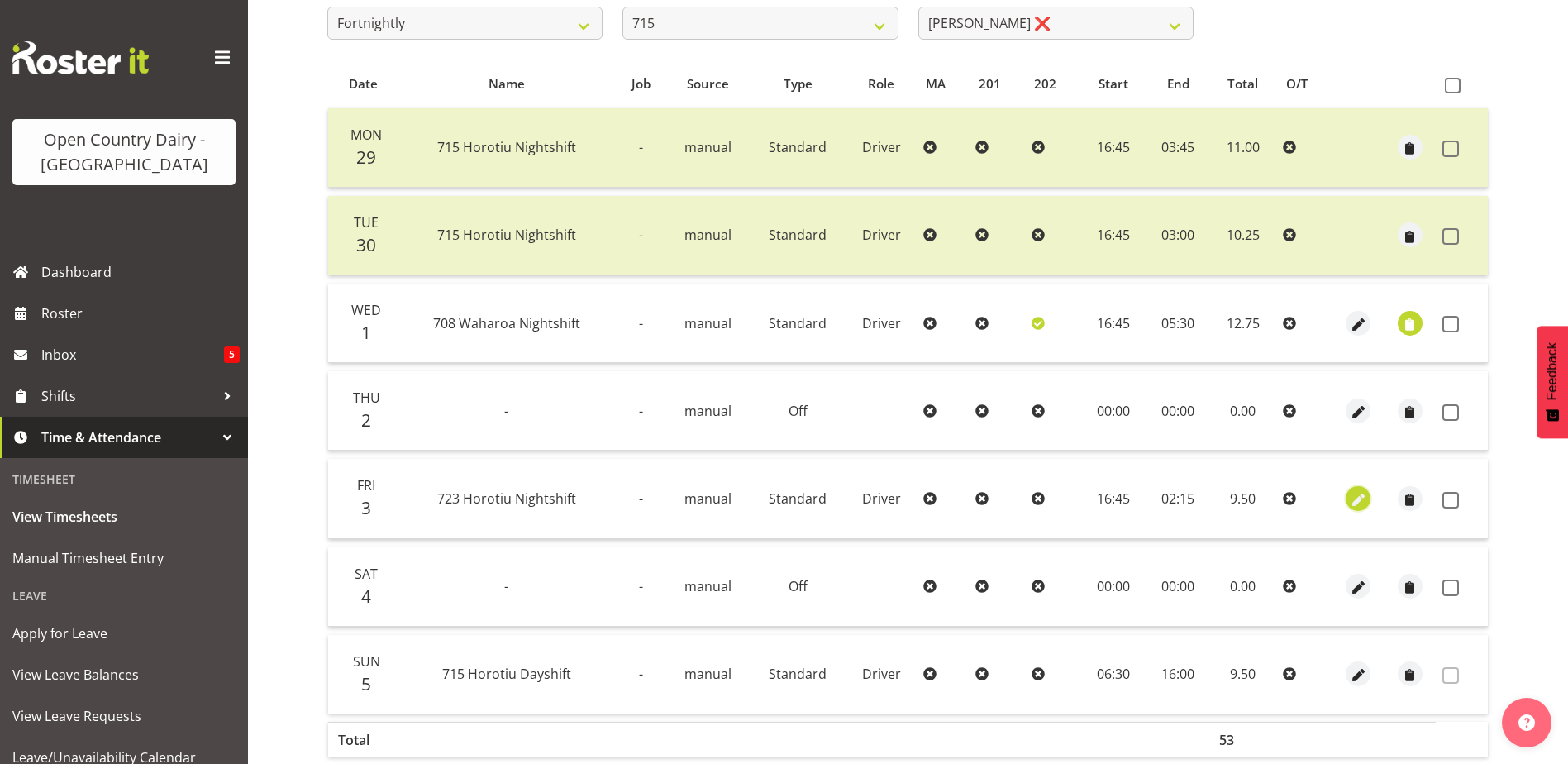
click at [1354, 499] on span "button" at bounding box center [1358, 499] width 19 height 19
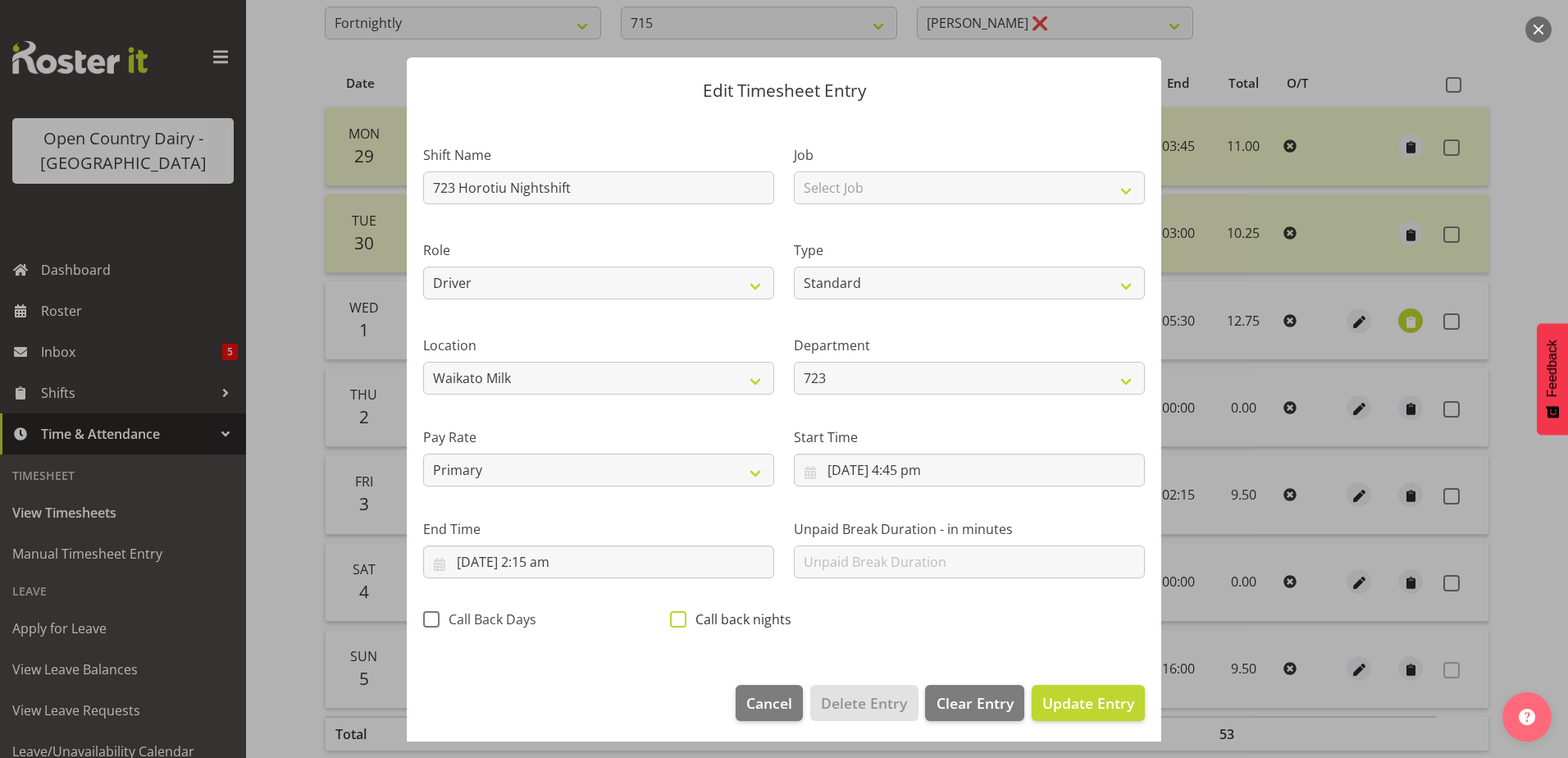
click at [673, 618] on span at bounding box center [679, 619] width 17 height 17
click at [673, 618] on input "Call back nights" at bounding box center [675, 618] width 11 height 11
click at [1042, 697] on span "Update Entry" at bounding box center [1088, 702] width 92 height 19
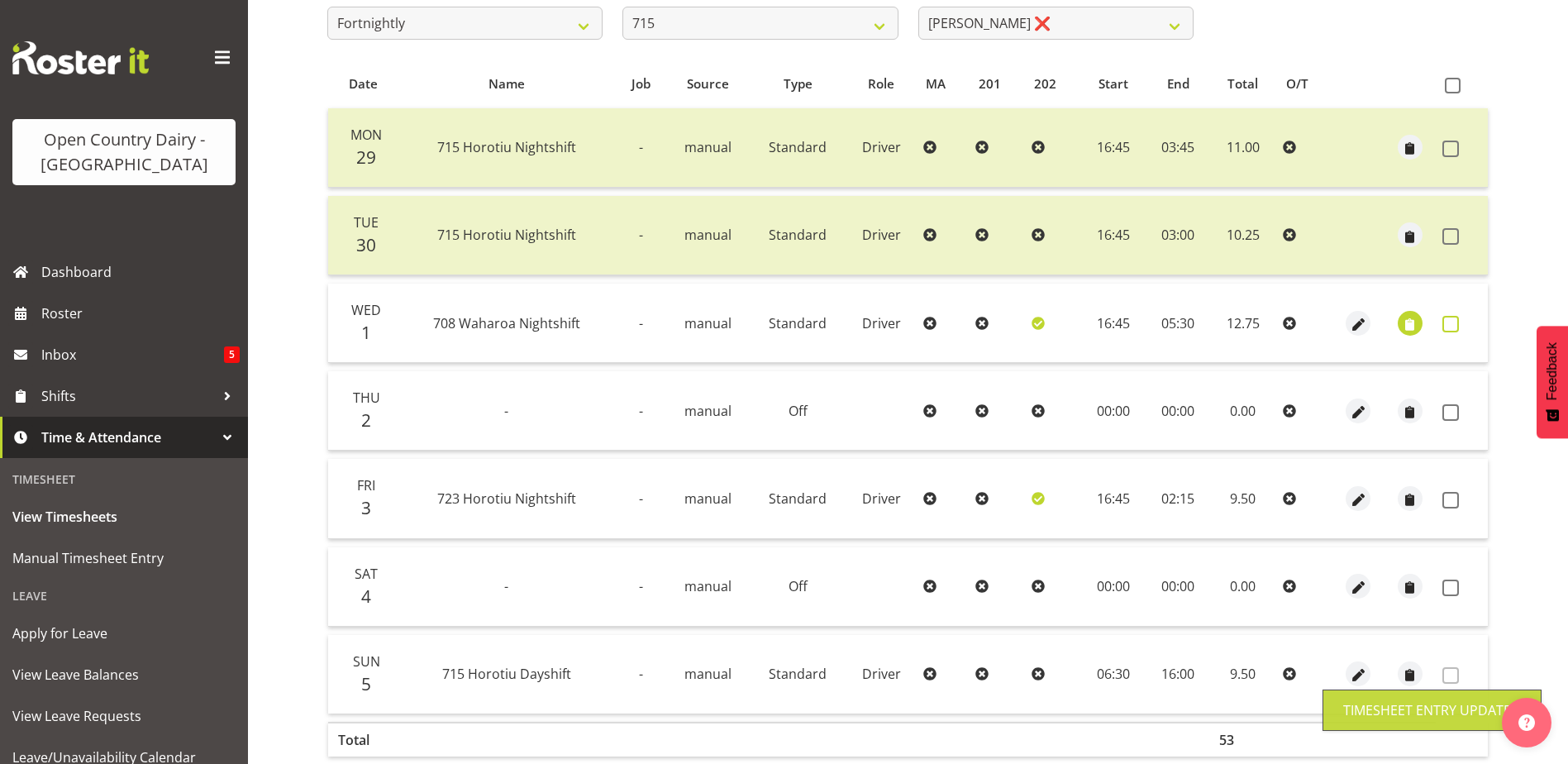
click at [1448, 323] on span at bounding box center [1451, 324] width 17 height 17
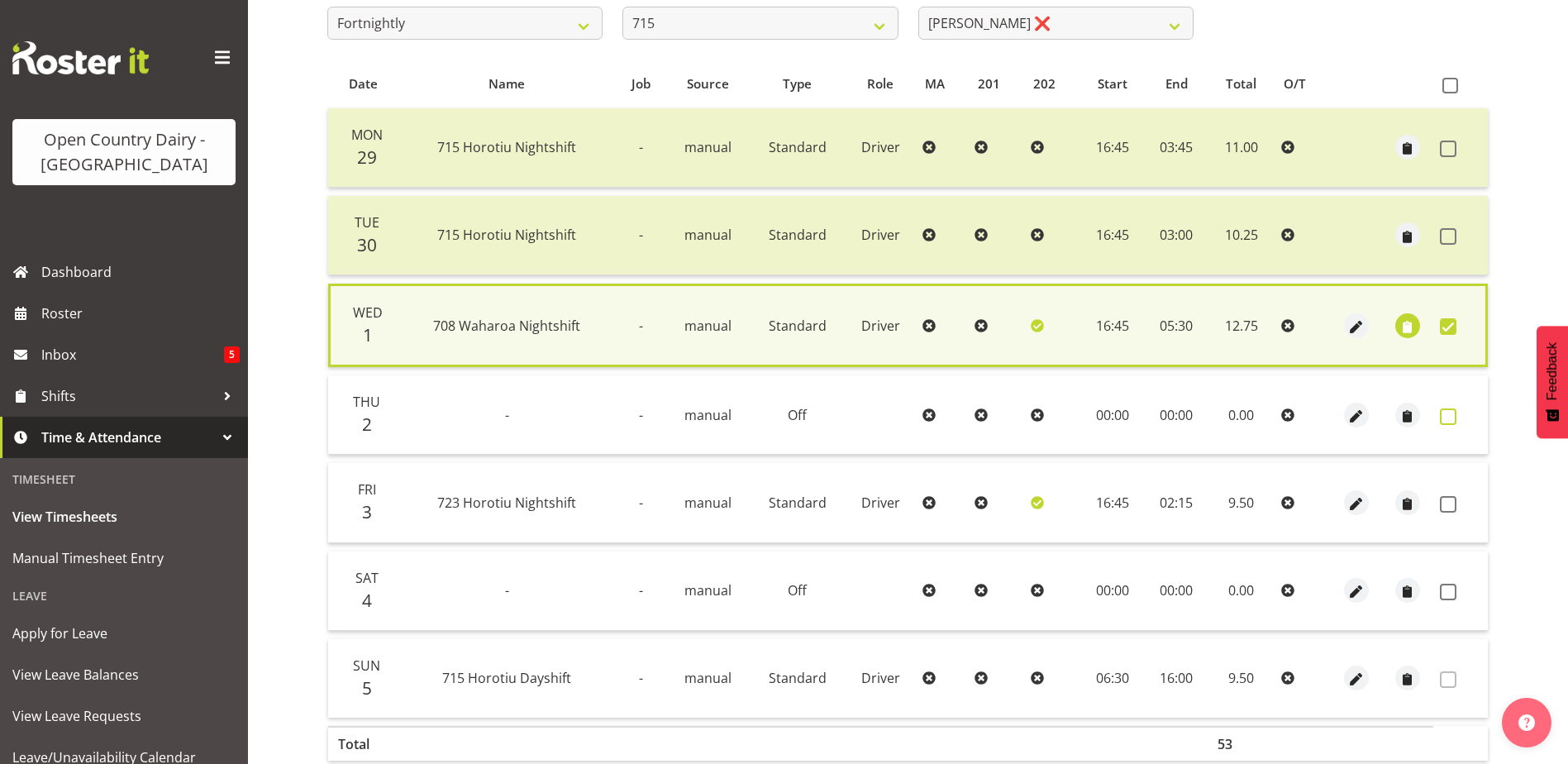
click at [1448, 415] on span at bounding box center [1448, 417] width 17 height 17
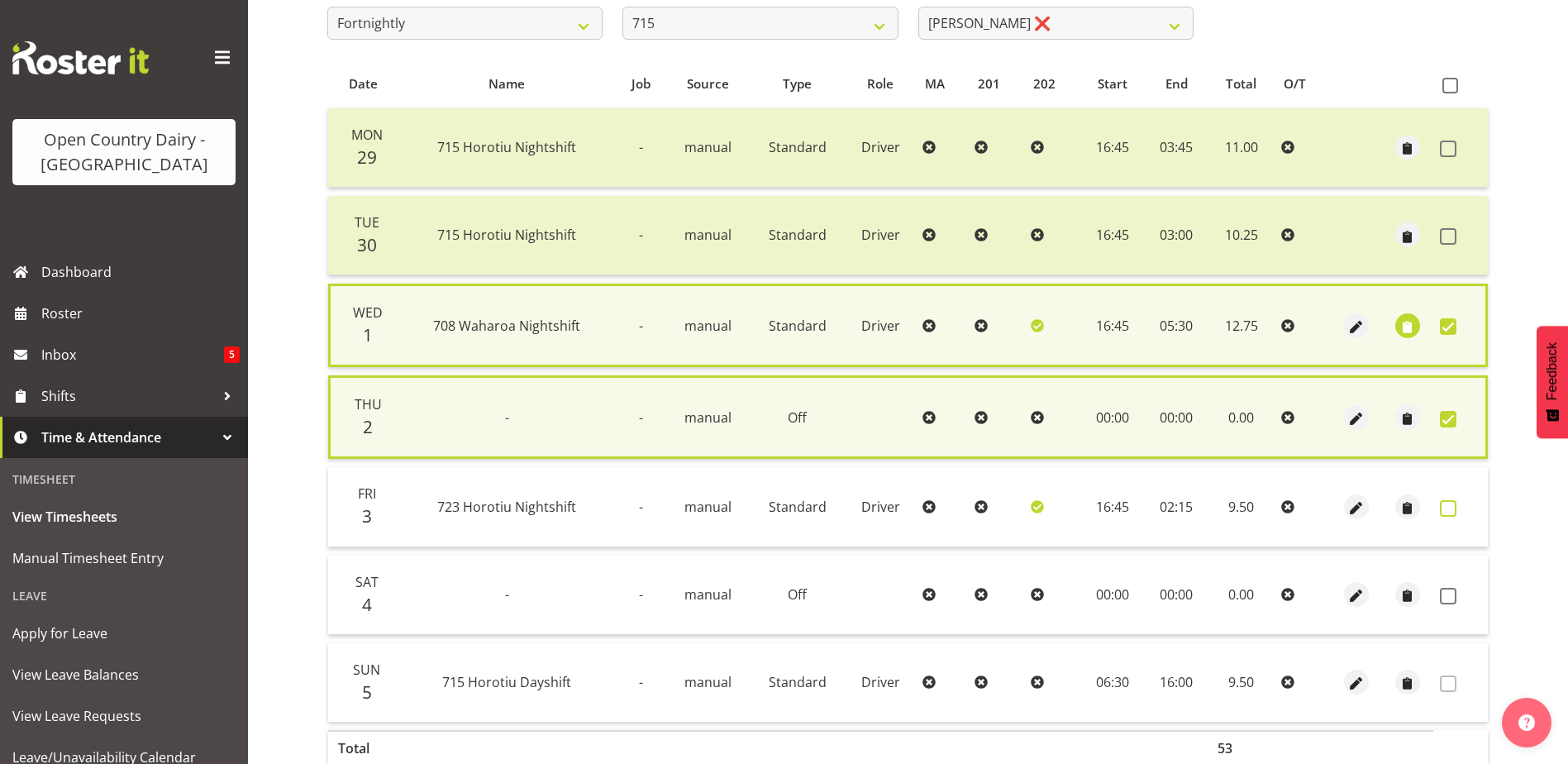
click at [1449, 505] on span at bounding box center [1448, 509] width 17 height 17
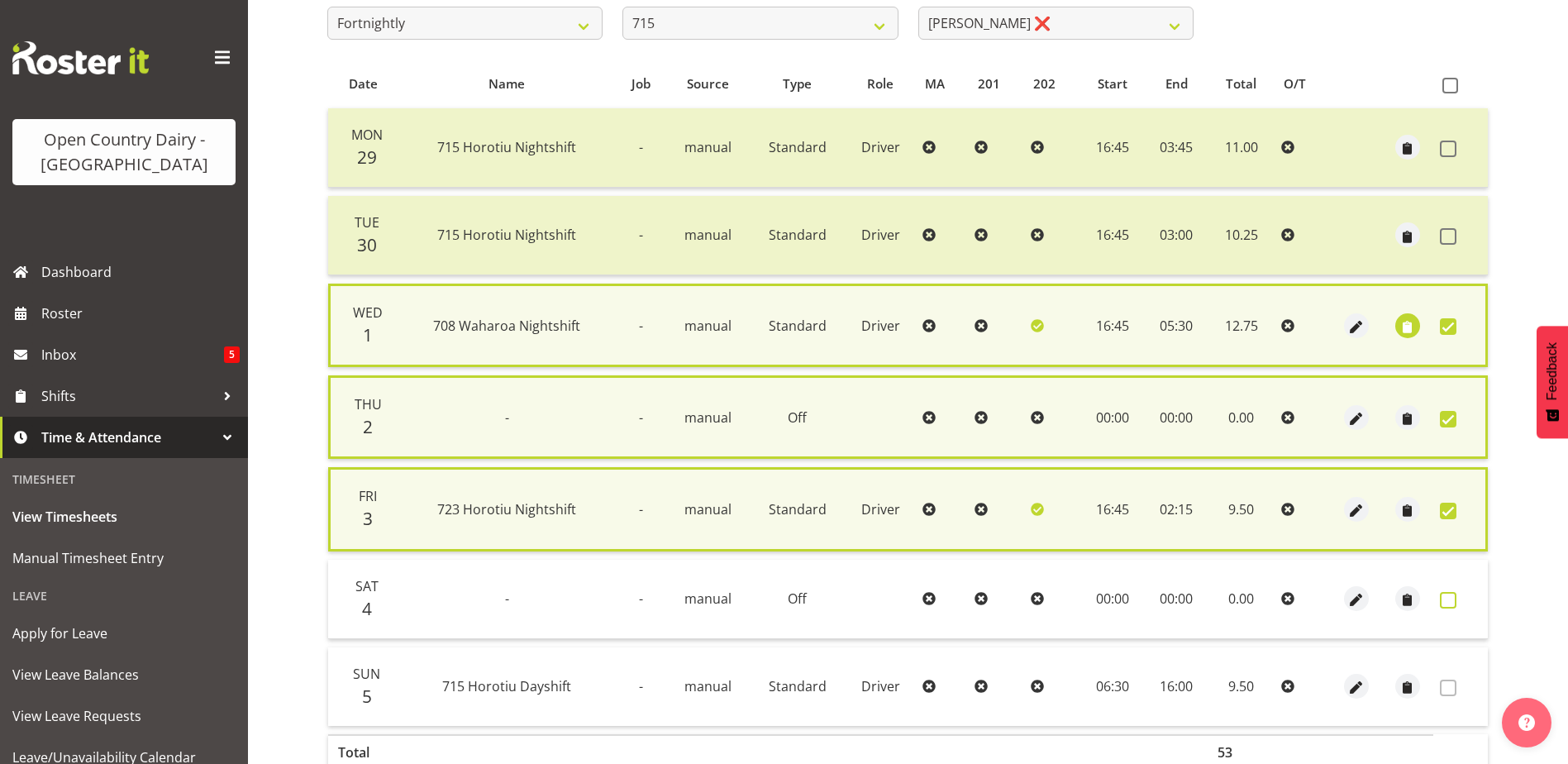
click at [1448, 597] on span at bounding box center [1448, 600] width 17 height 17
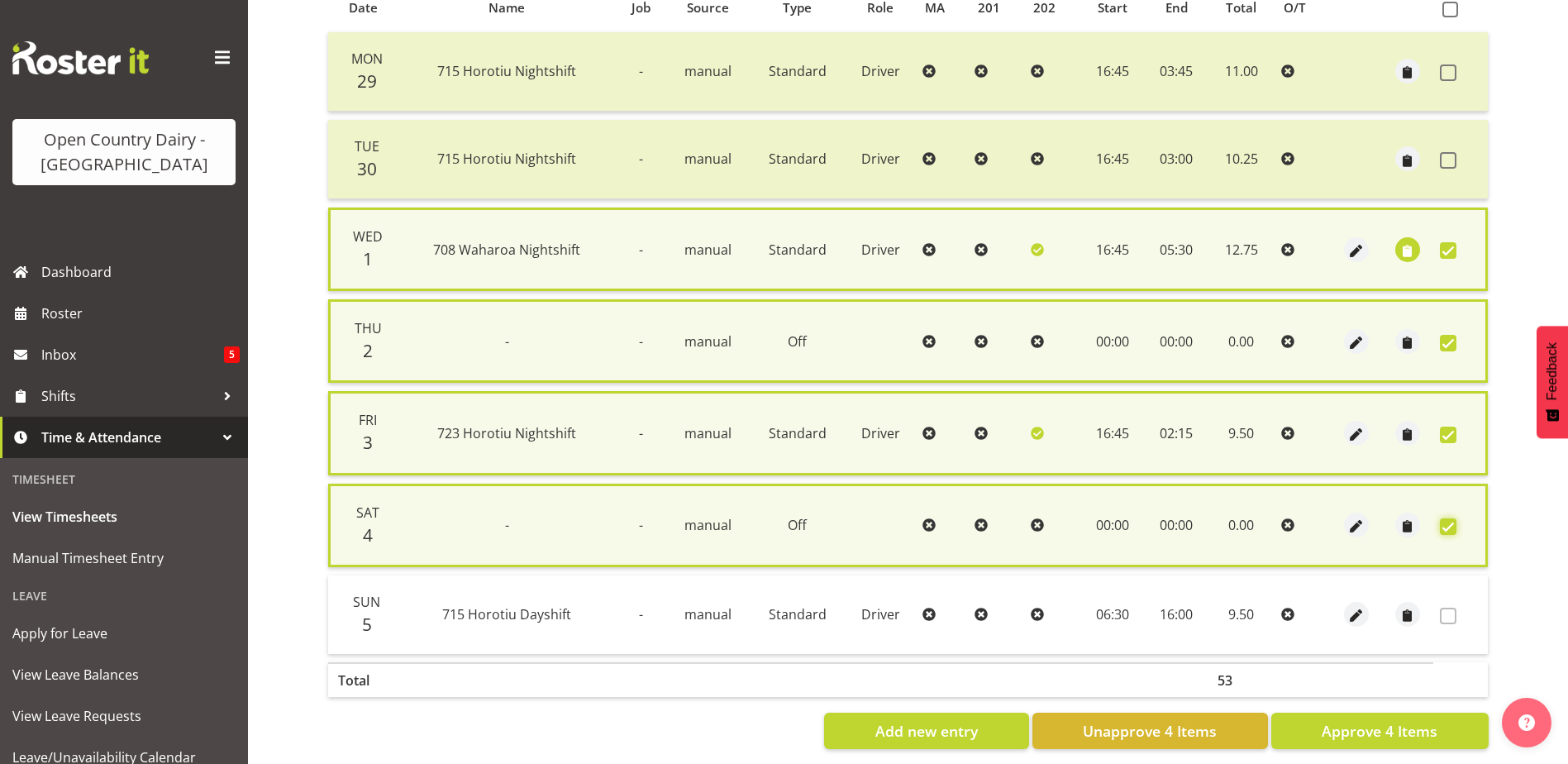
scroll to position [403, 0]
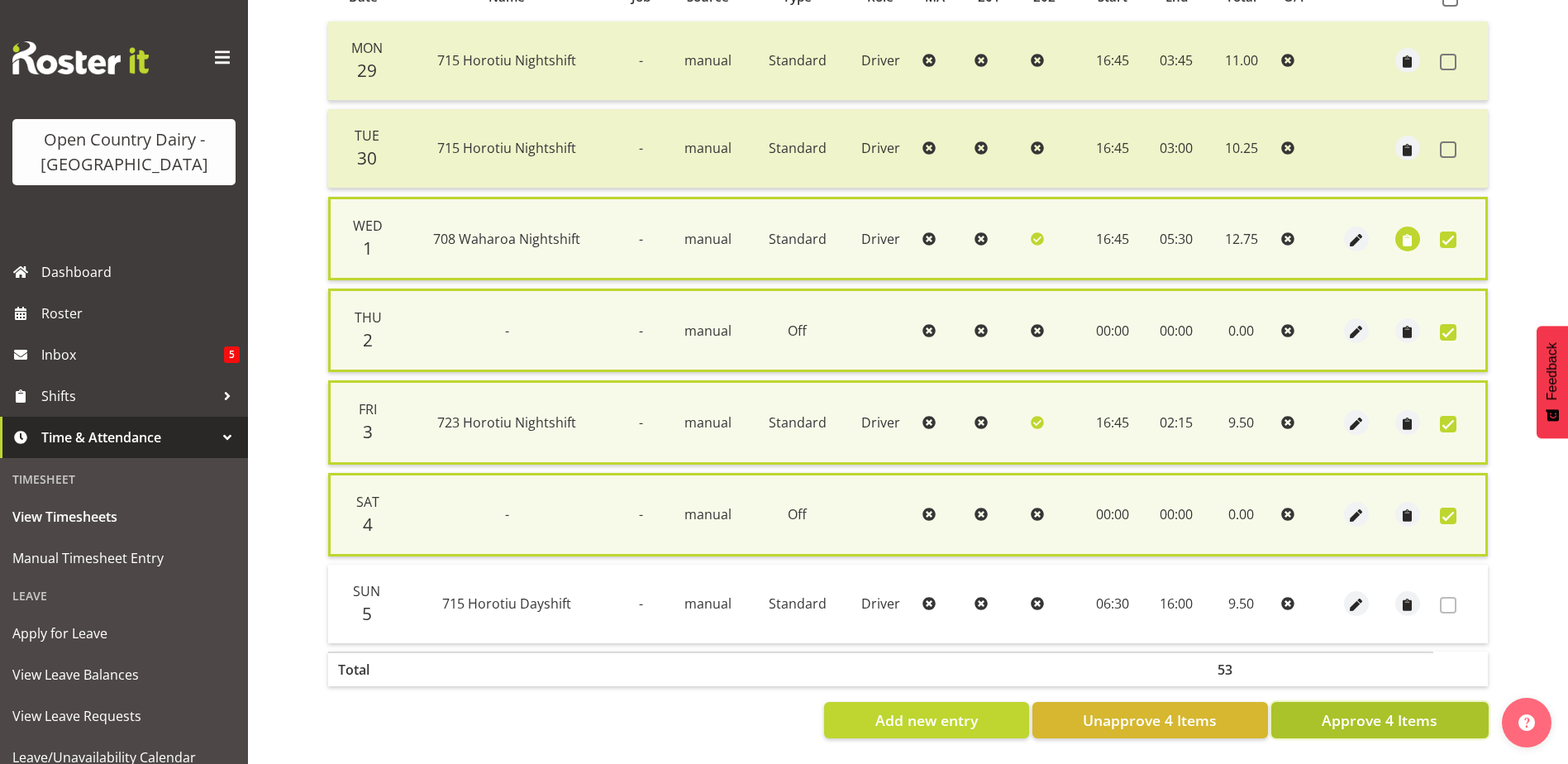
click at [1387, 714] on span "Approve 4 Items" at bounding box center [1379, 720] width 116 height 21
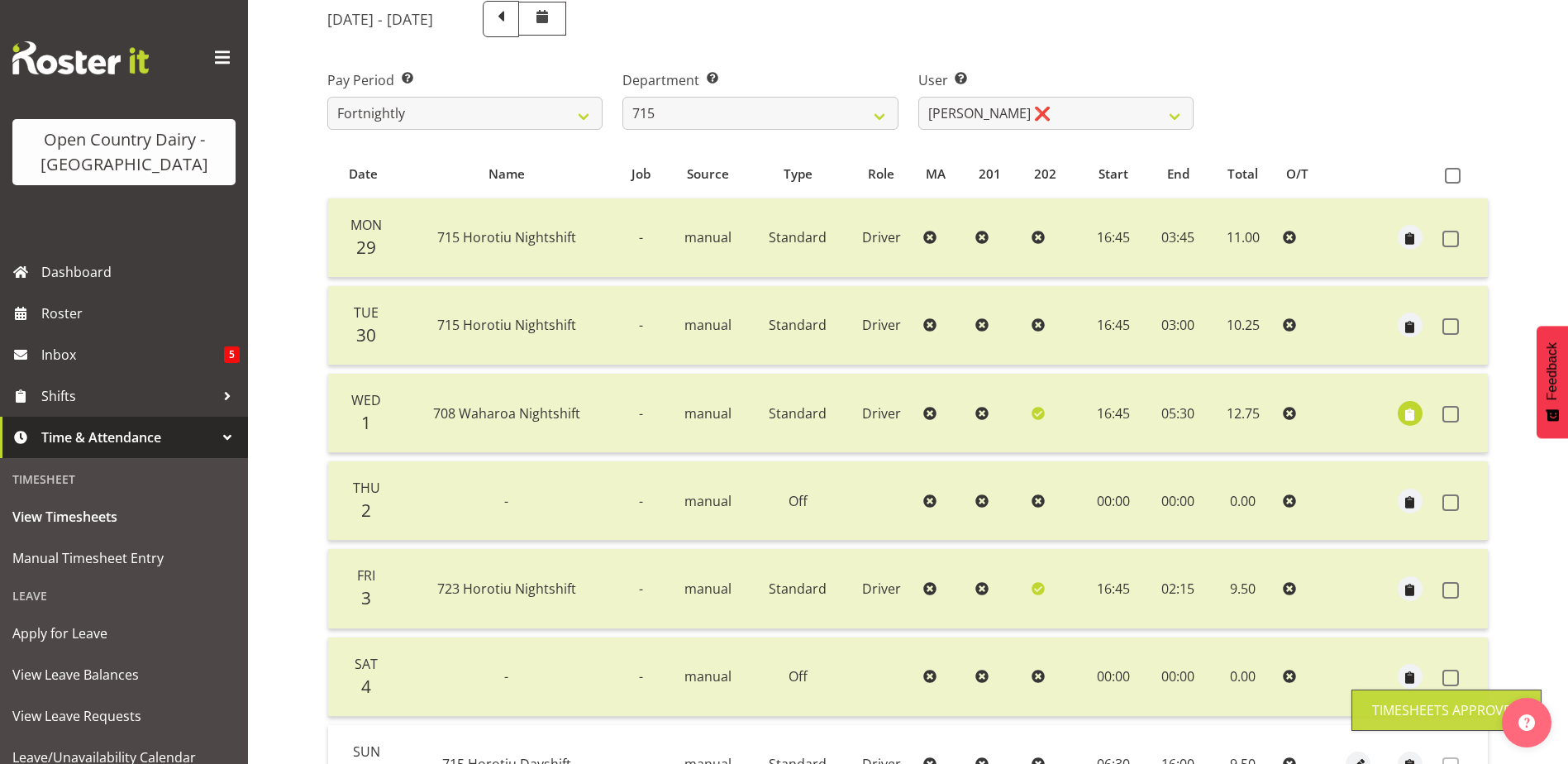
scroll to position [138, 0]
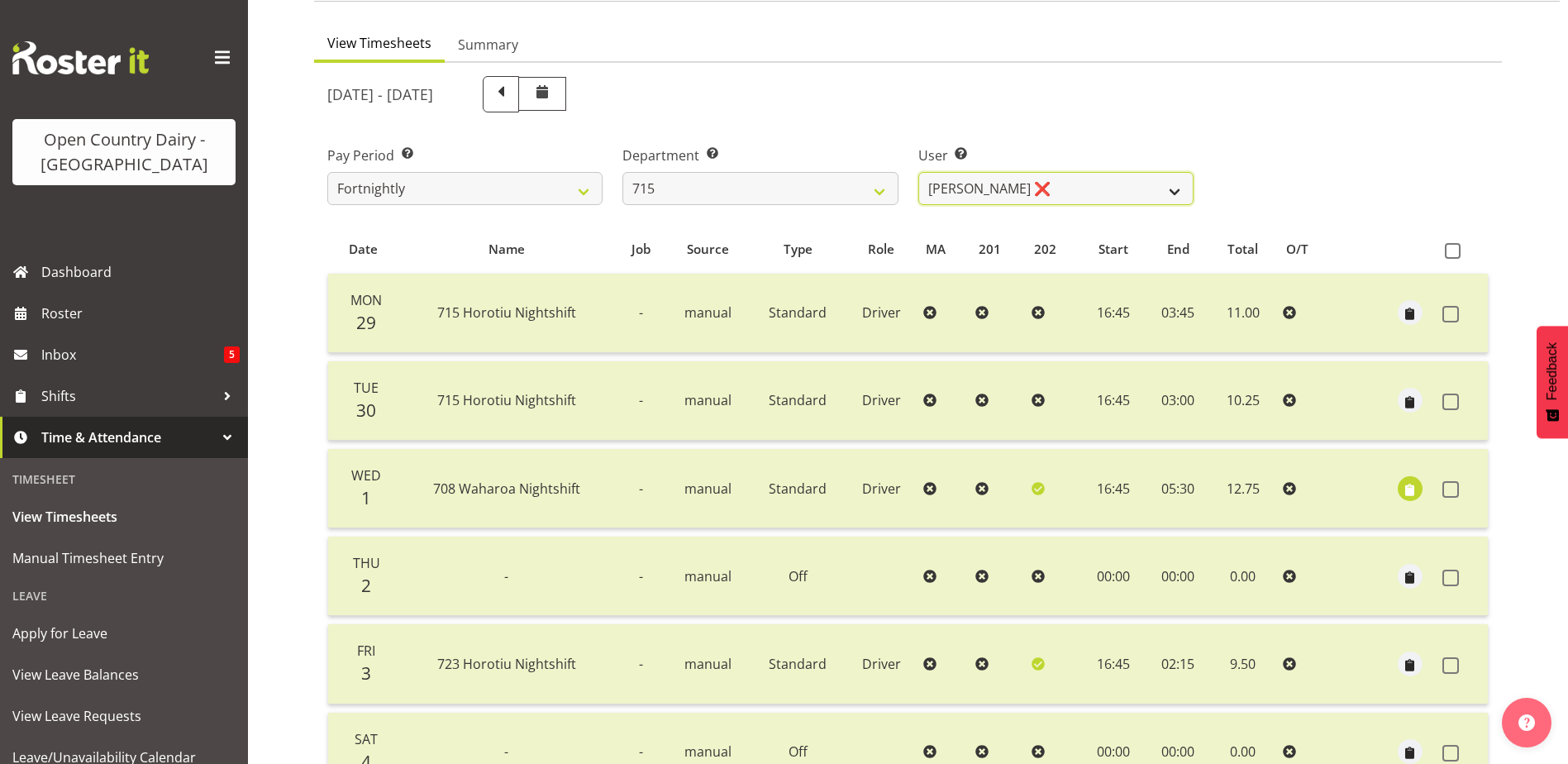
click at [1048, 191] on select "Glenn McPherson ❌ Greg Healey ❌ Max Coulter ❌ Neal Chalklen ❌" at bounding box center [1055, 188] width 275 height 33
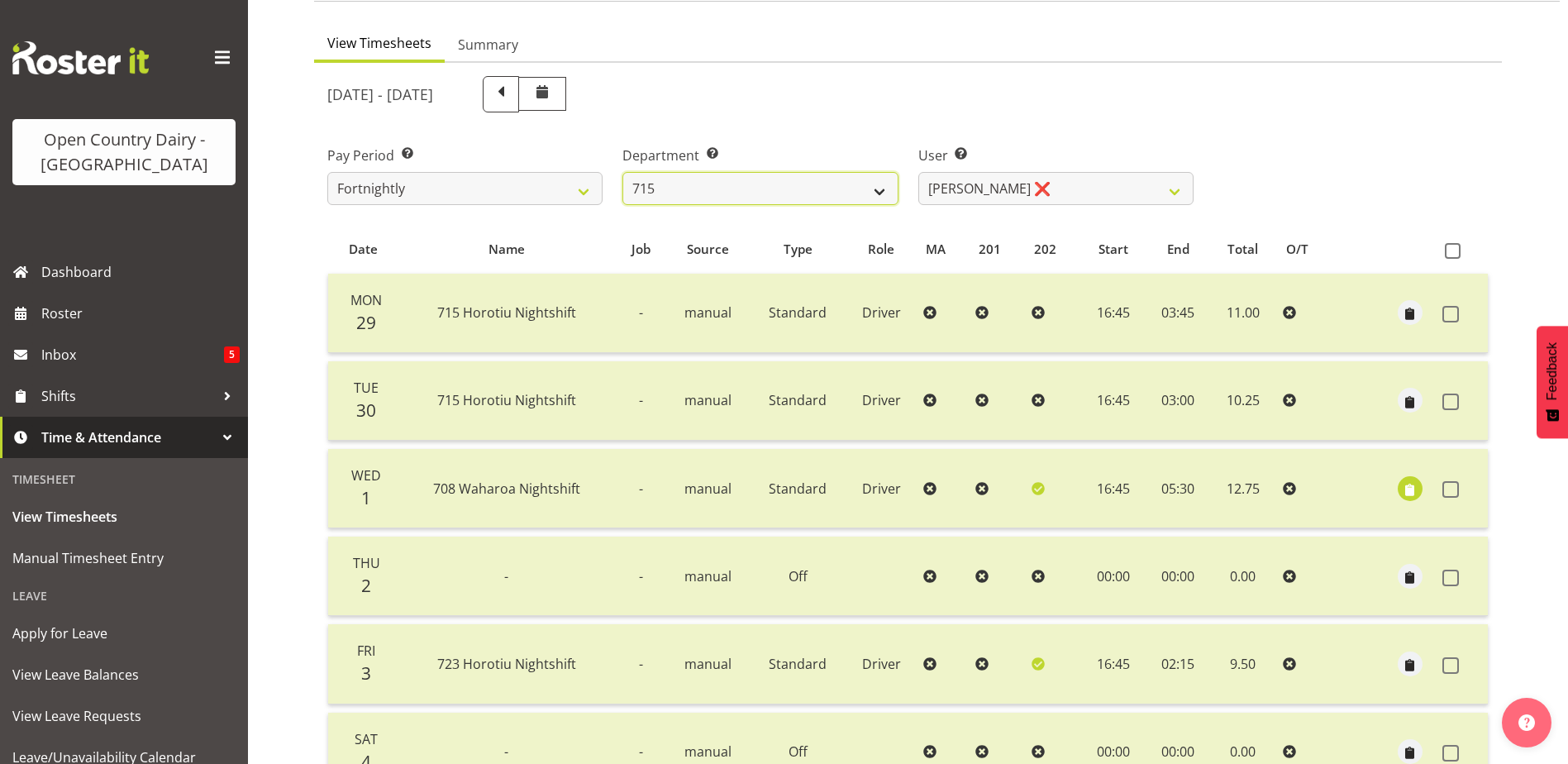
click at [684, 184] on select "701 702 703 704 705 706 707 708 709 710 711 712 713 714 715 716 717 718 719 720" at bounding box center [759, 188] width 275 height 33
click at [622, 172] on select "701 702 703 704 705 706 707 708 709 710 711 712 713 714 715 716 717 718 719 720" at bounding box center [759, 188] width 275 height 33
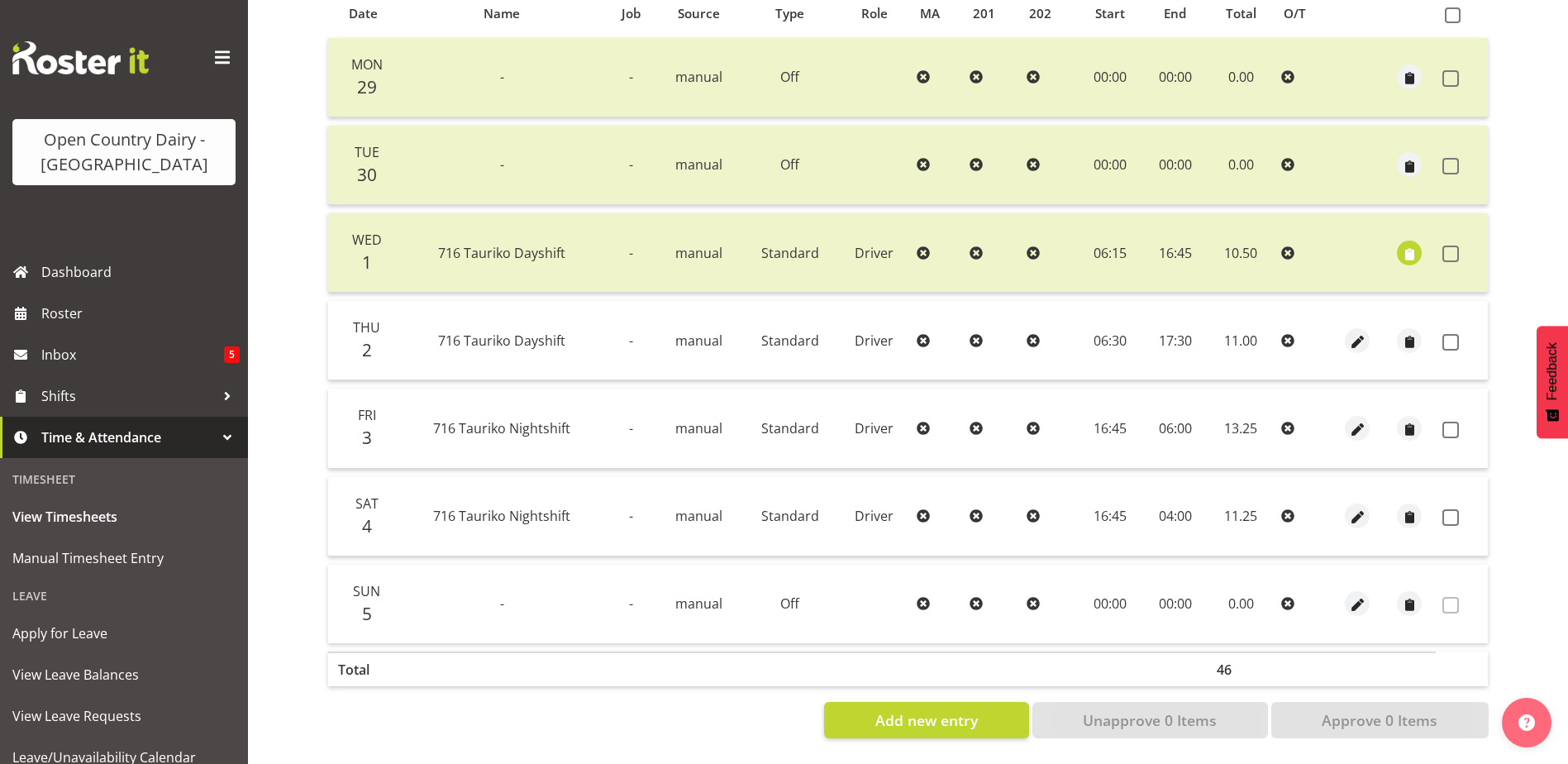
scroll to position [386, 0]
click at [1446, 334] on span at bounding box center [1451, 343] width 17 height 17
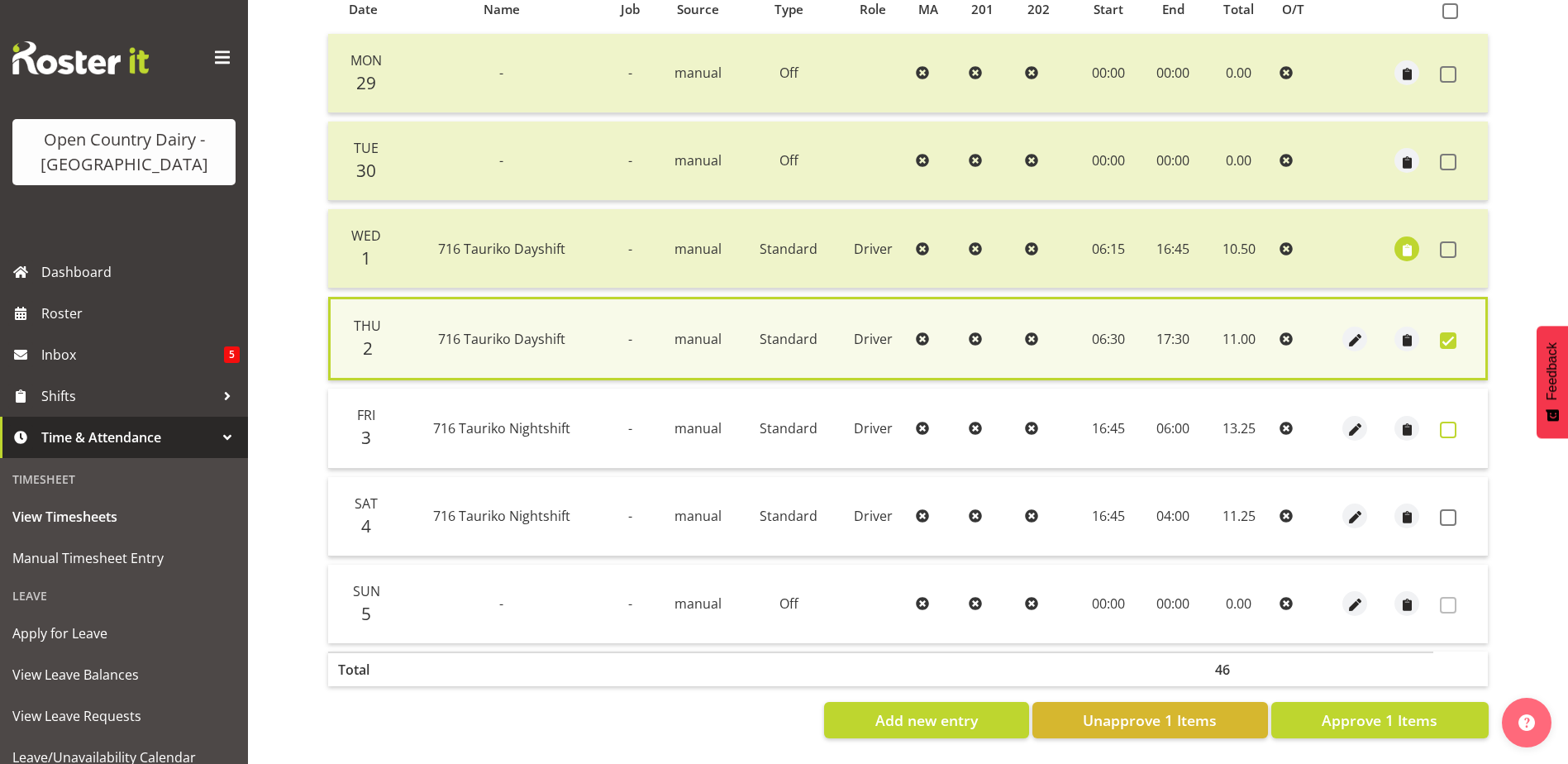
click at [1448, 421] on span at bounding box center [1448, 430] width 17 height 17
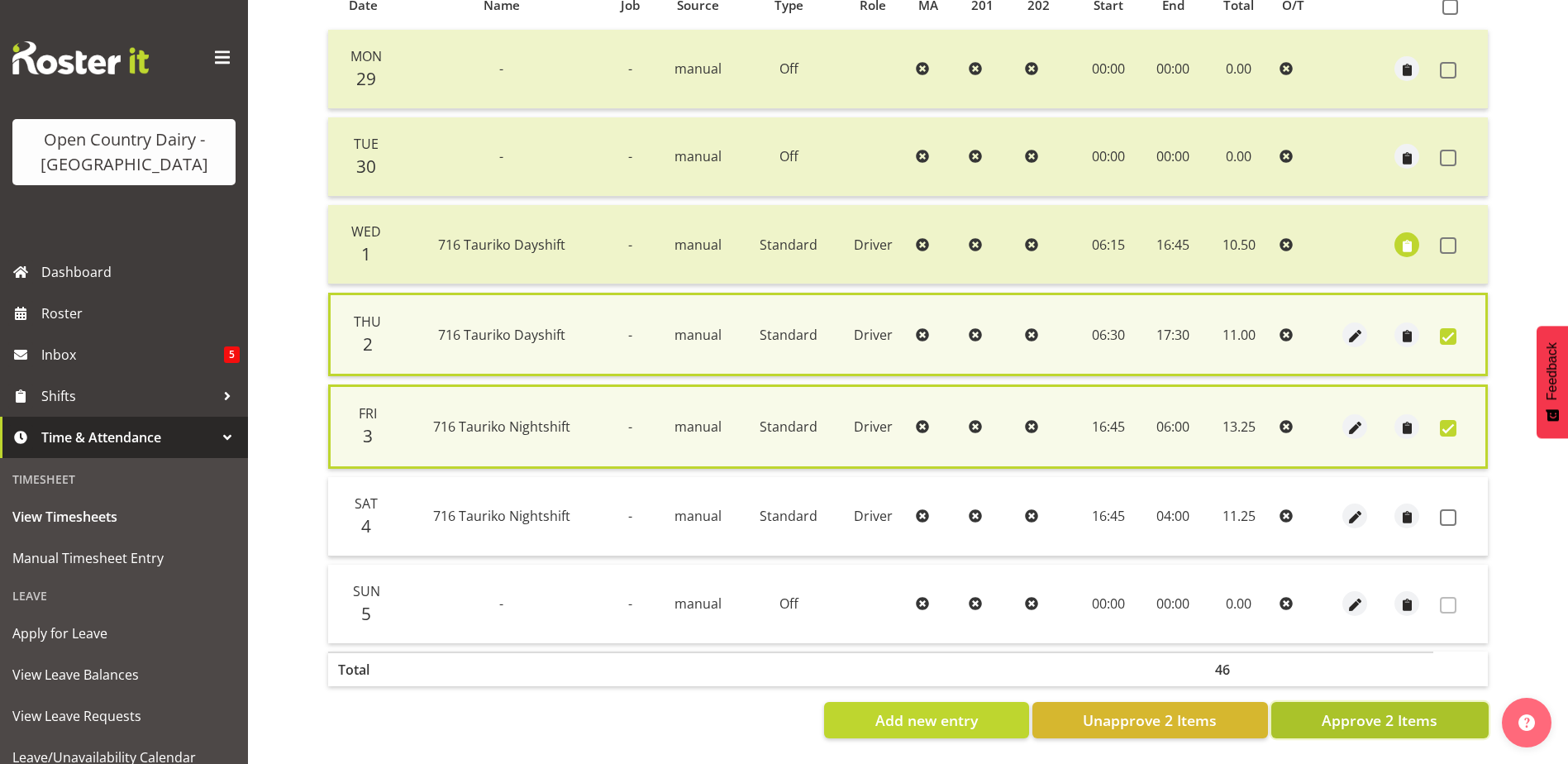
click at [1382, 710] on span "Approve 2 Items" at bounding box center [1379, 720] width 116 height 21
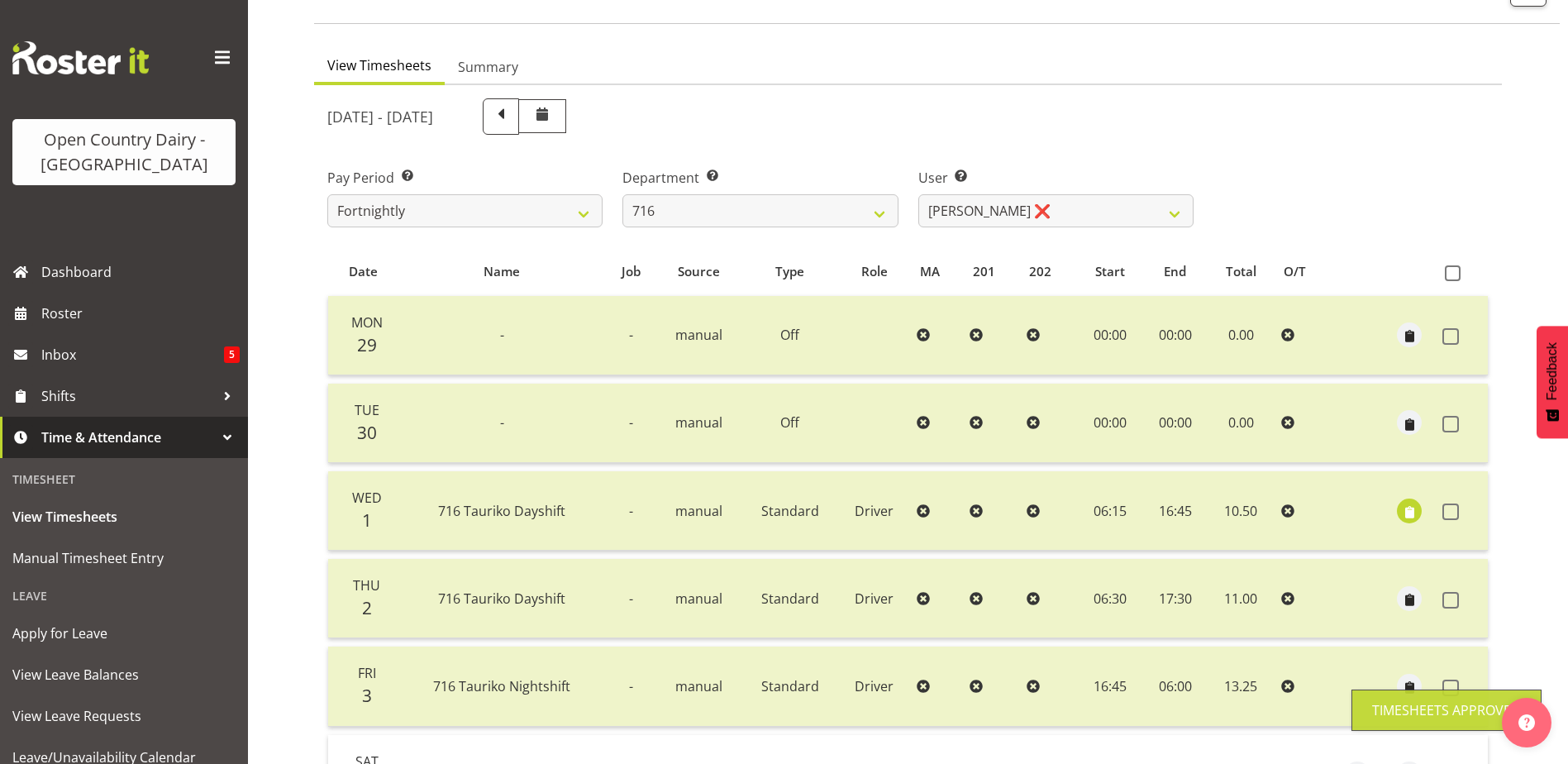
scroll to position [0, 0]
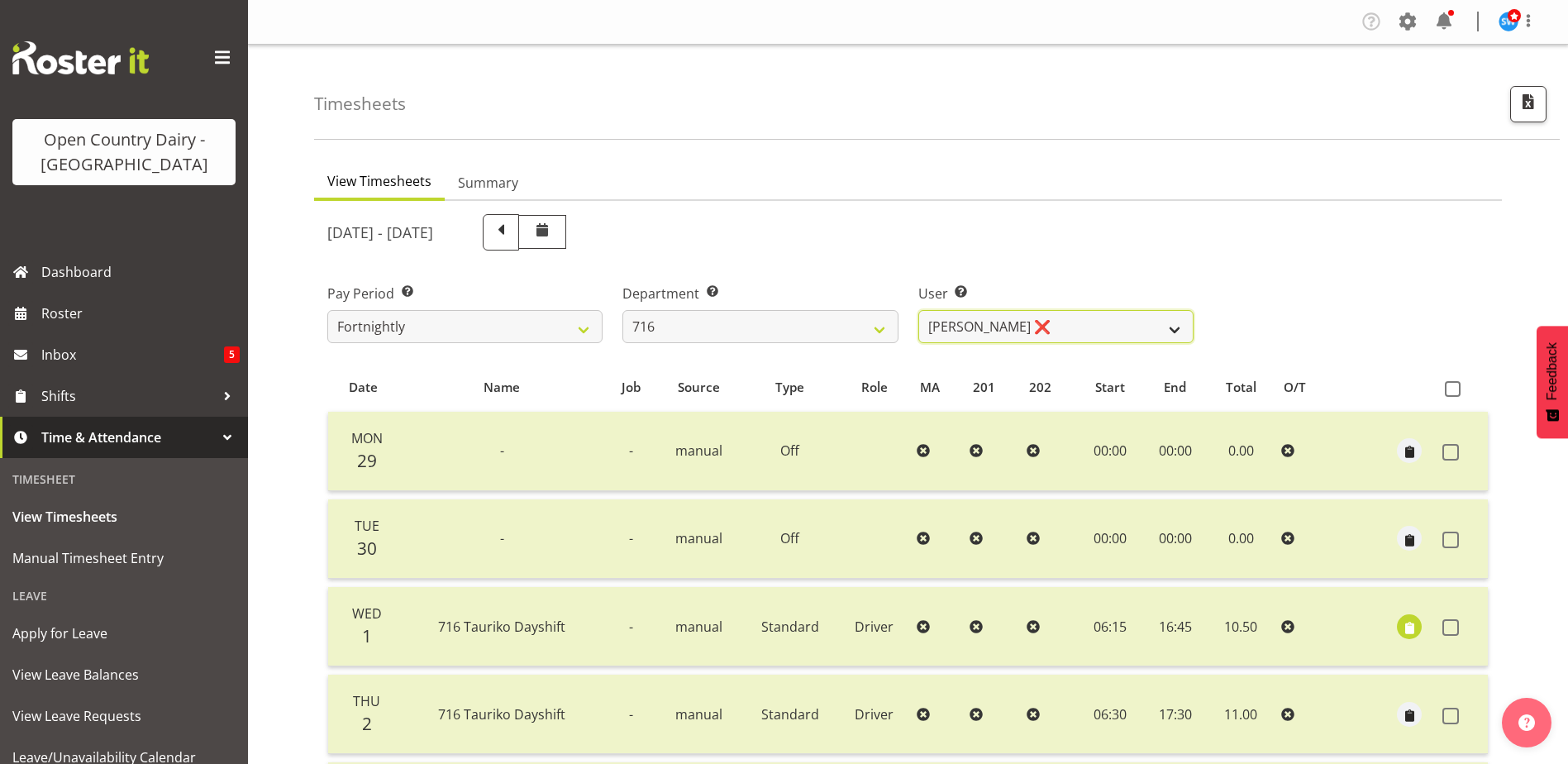
click at [1020, 337] on select "Casey Leonard ❌ Darren Norris ❌ Glen Fraser ❌ Michael O'Connor ❌" at bounding box center [1055, 326] width 275 height 33
click at [1020, 334] on select "Casey Leonard ❌ Darren Norris ❌ Glen Fraser ❌ Michael O'Connor ❌" at bounding box center [1055, 326] width 275 height 33
click at [968, 319] on select "Casey Leonard ❌ Darren Norris ❌ Glen Fraser ❌ Michael O'Connor ❌" at bounding box center [1055, 326] width 275 height 33
click at [967, 319] on select "Casey Leonard ❌ Darren Norris ❌ Glen Fraser ❌ Michael O'Connor ❌" at bounding box center [1055, 326] width 275 height 33
click at [680, 321] on select "701 702 703 704 705 706 707 708 709 710 711 712 713 714 715 716 717 718 719 720" at bounding box center [759, 326] width 275 height 33
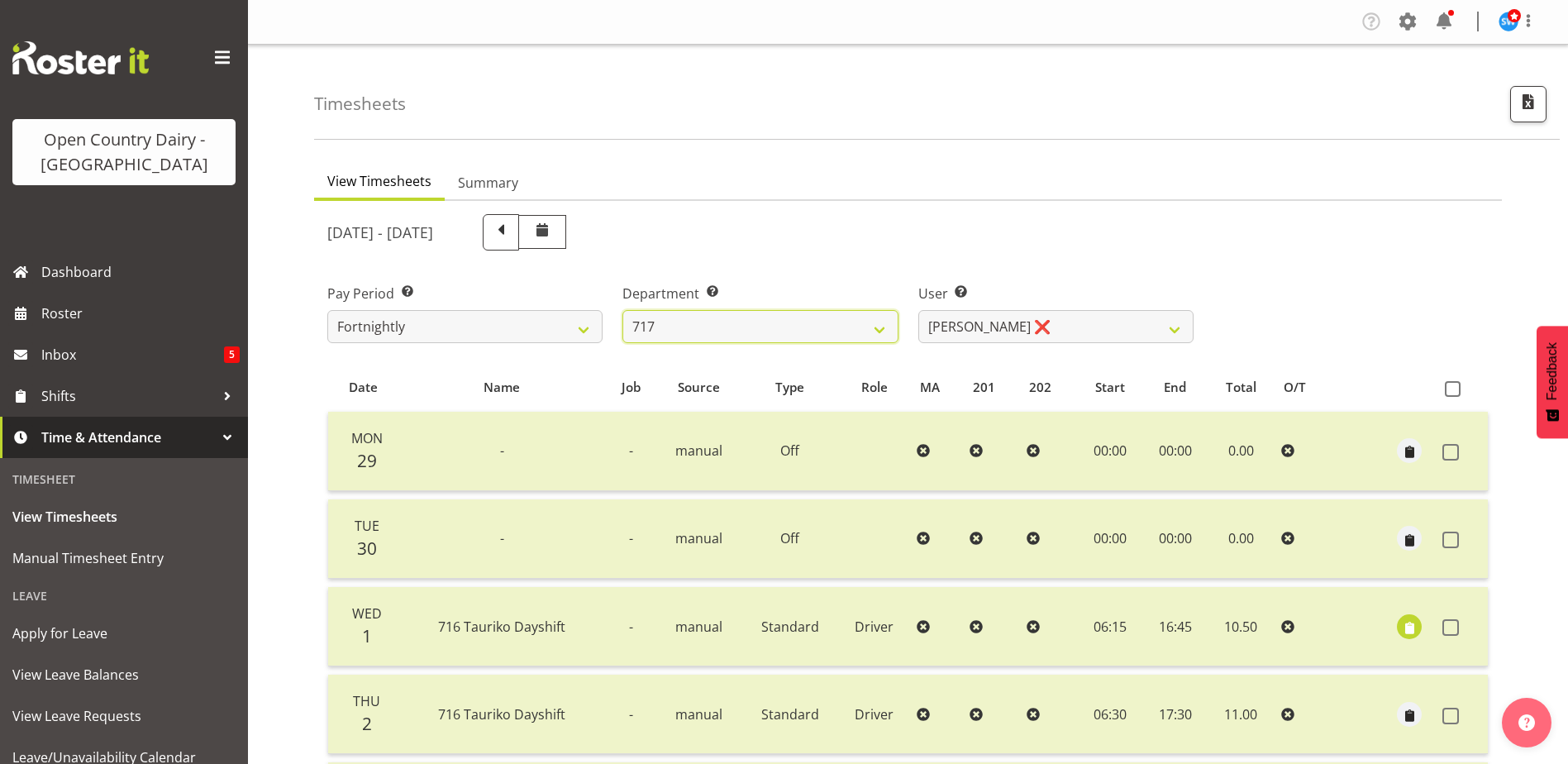
click at [622, 310] on select "701 702 703 704 705 706 707 708 709 710 711 712 713 714 715 716 717 718 719 720" at bounding box center [759, 326] width 275 height 33
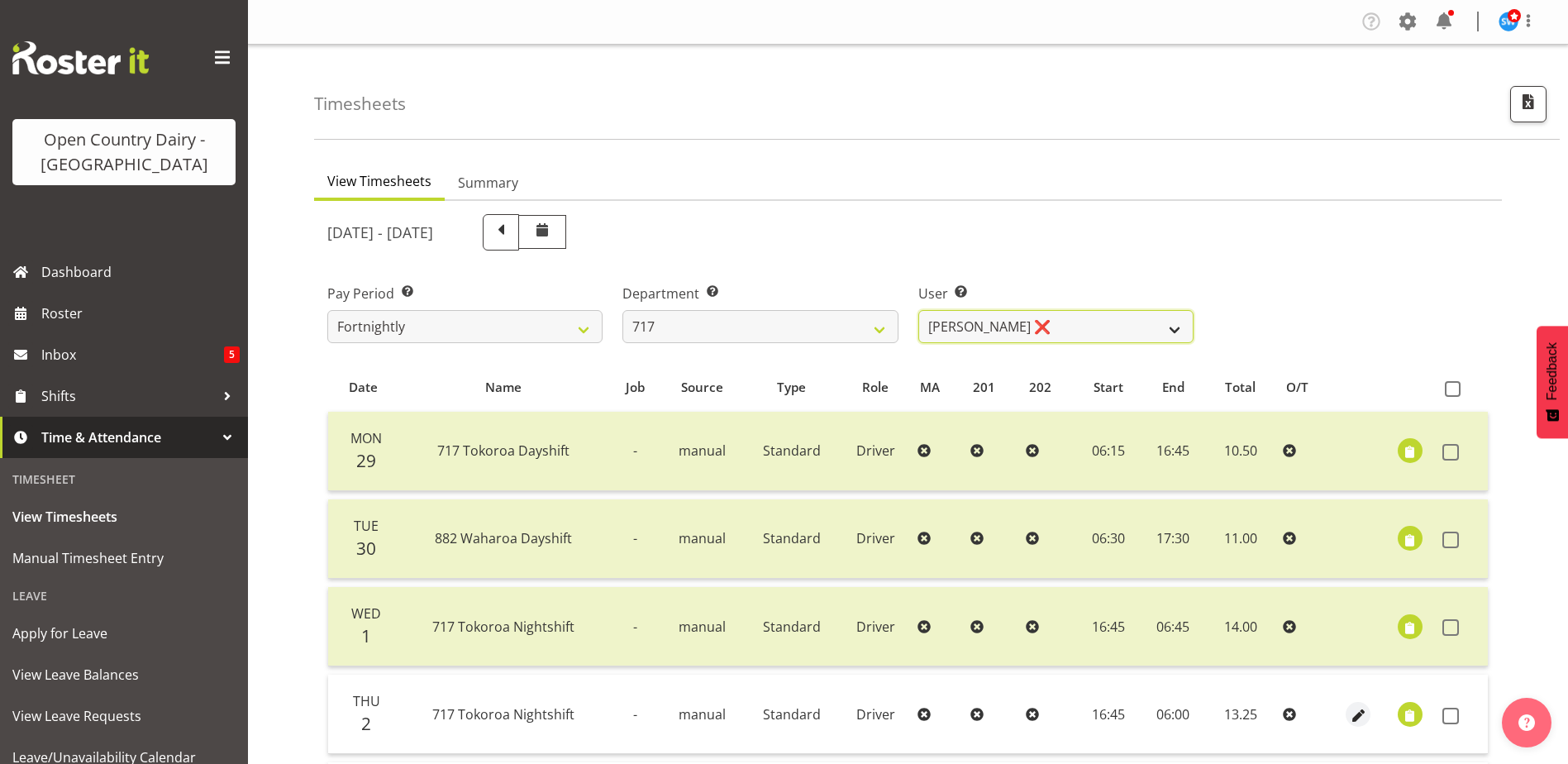
click at [1097, 323] on select "Daryl Wrigley ❌ Dodge Lindsay Laing ❌ Eric Stothers ❌ Jeff Anderson ❌" at bounding box center [1055, 326] width 275 height 33
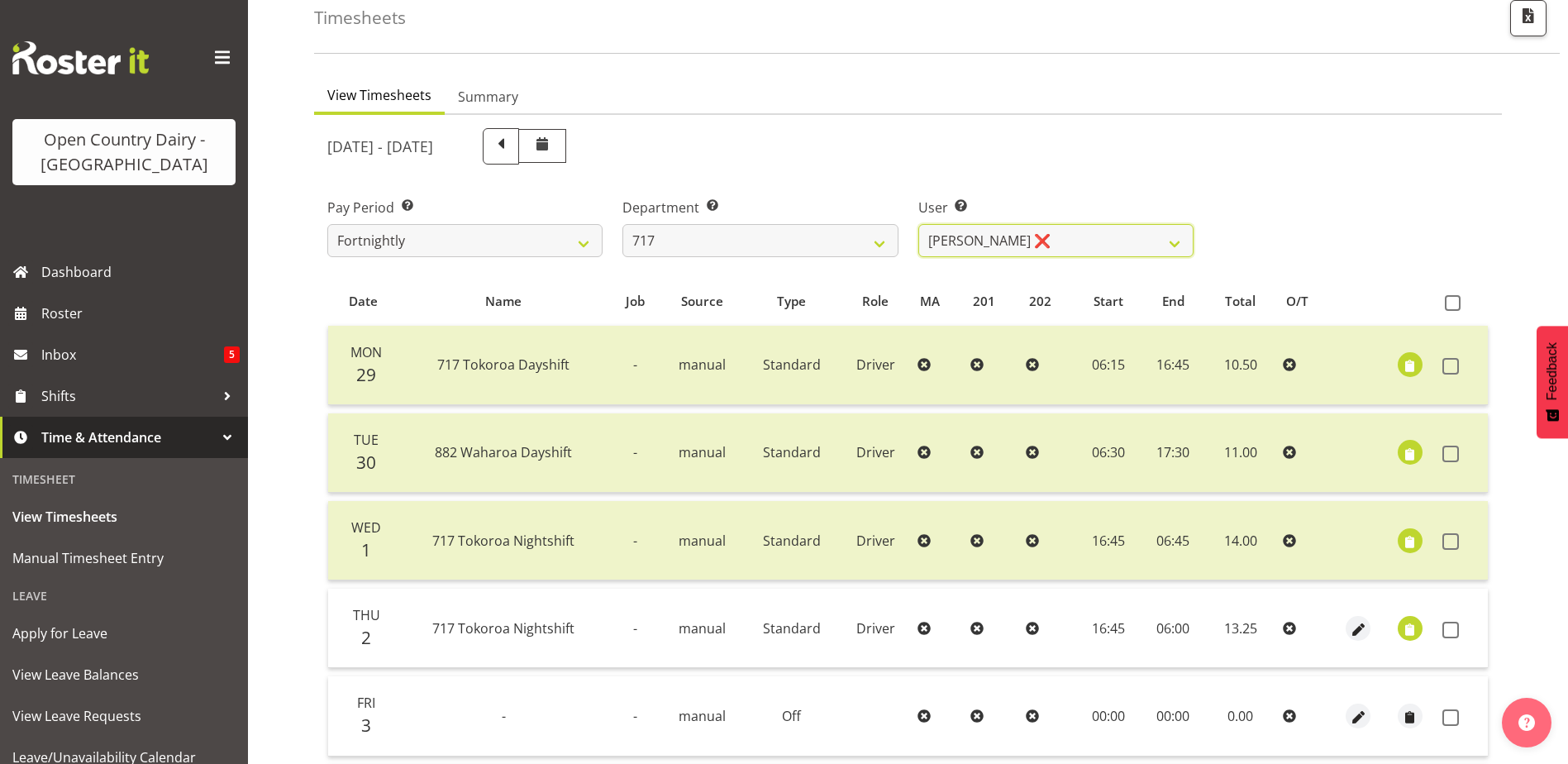
scroll to position [83, 0]
click at [1105, 240] on select "Daryl Wrigley ❌ Dodge Lindsay Laing ❌ Eric Stothers ❌ Jeff Anderson ❌" at bounding box center [1055, 243] width 275 height 33
click at [918, 227] on select "Daryl Wrigley ❌ Dodge Lindsay Laing ❌ Eric Stothers ❌ Jeff Anderson ❌" at bounding box center [1055, 243] width 275 height 33
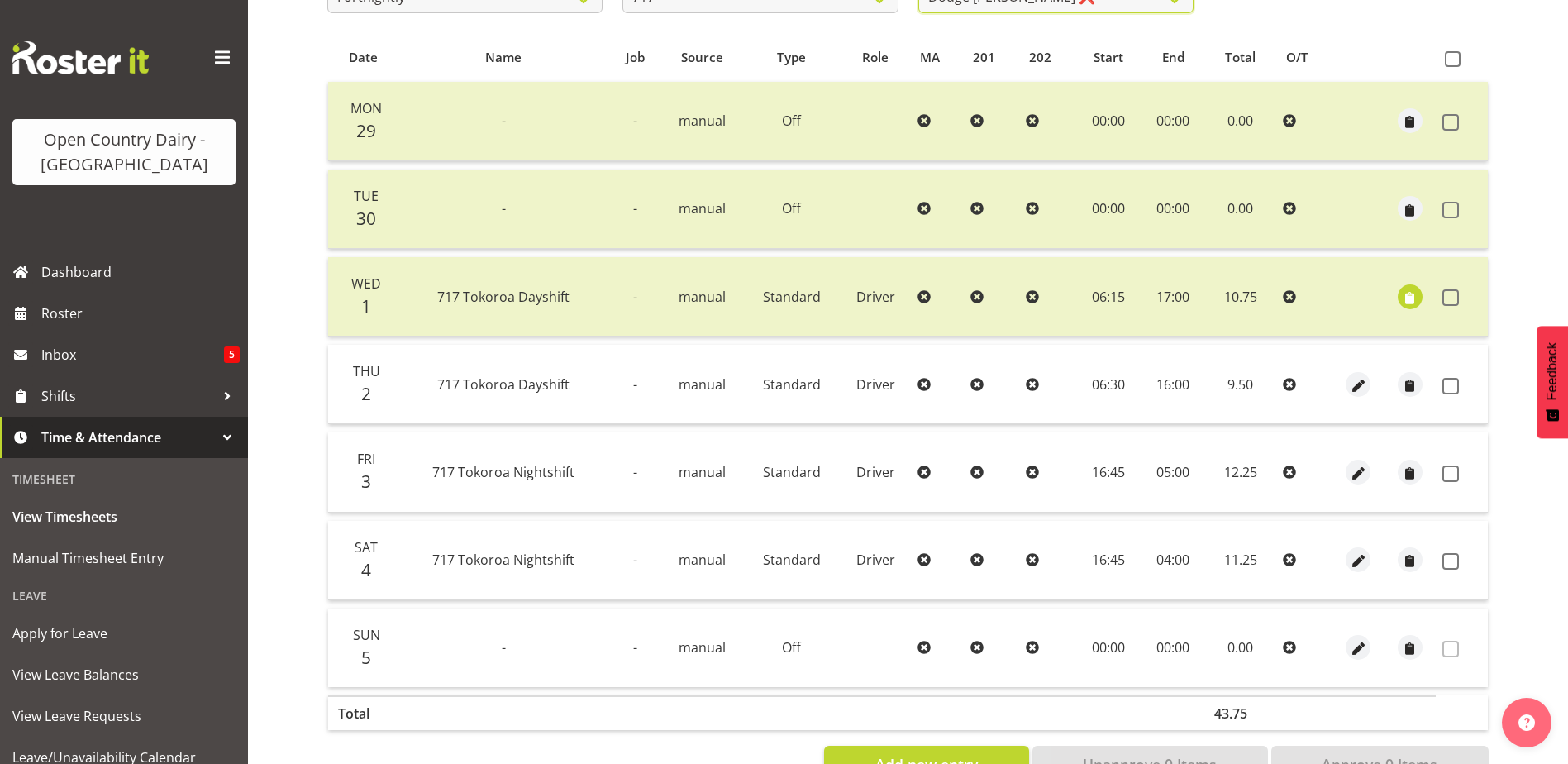
scroll to position [331, 0]
click at [1449, 383] on span at bounding box center [1451, 386] width 17 height 17
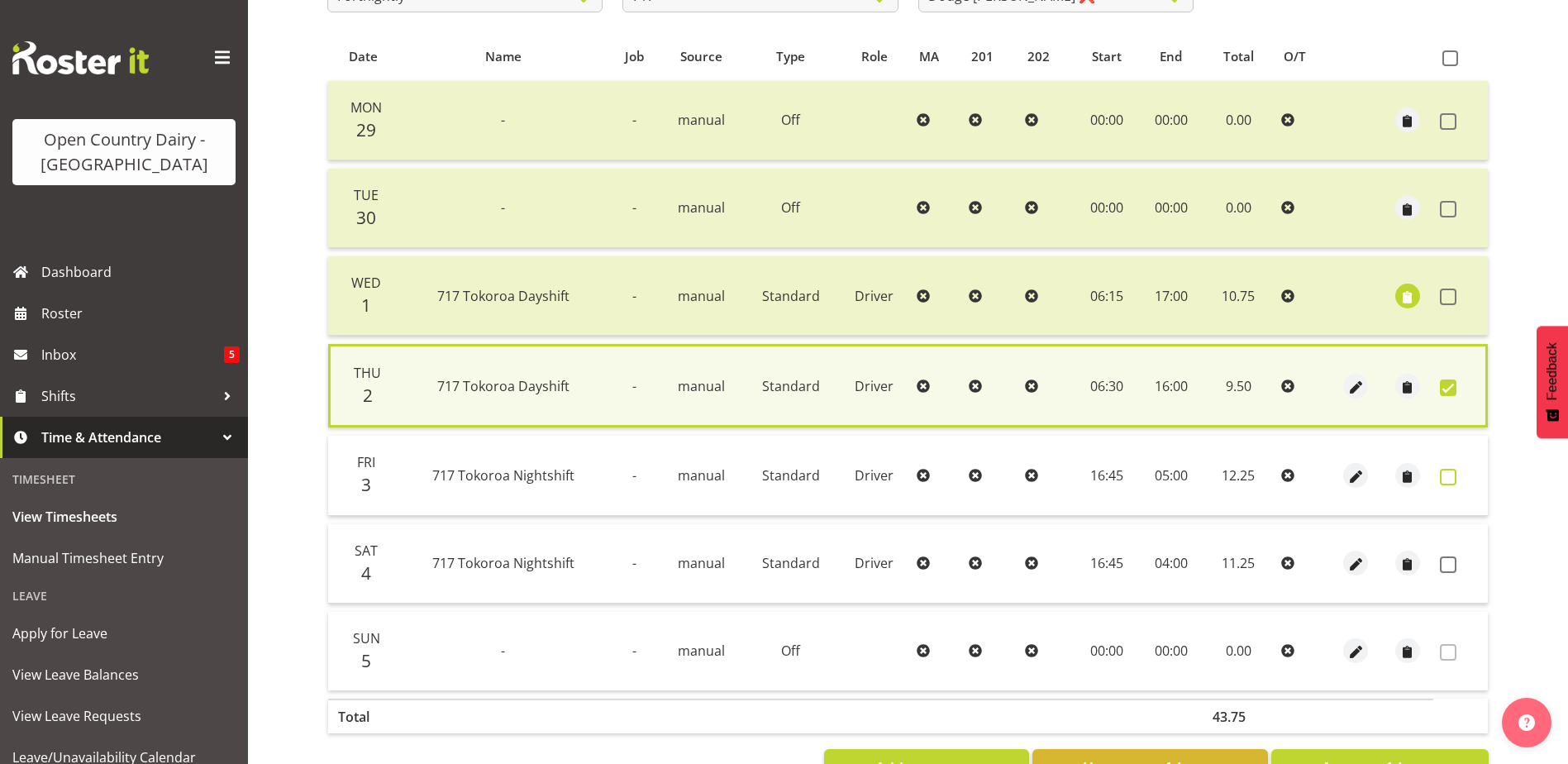
click at [1449, 475] on span at bounding box center [1448, 477] width 17 height 17
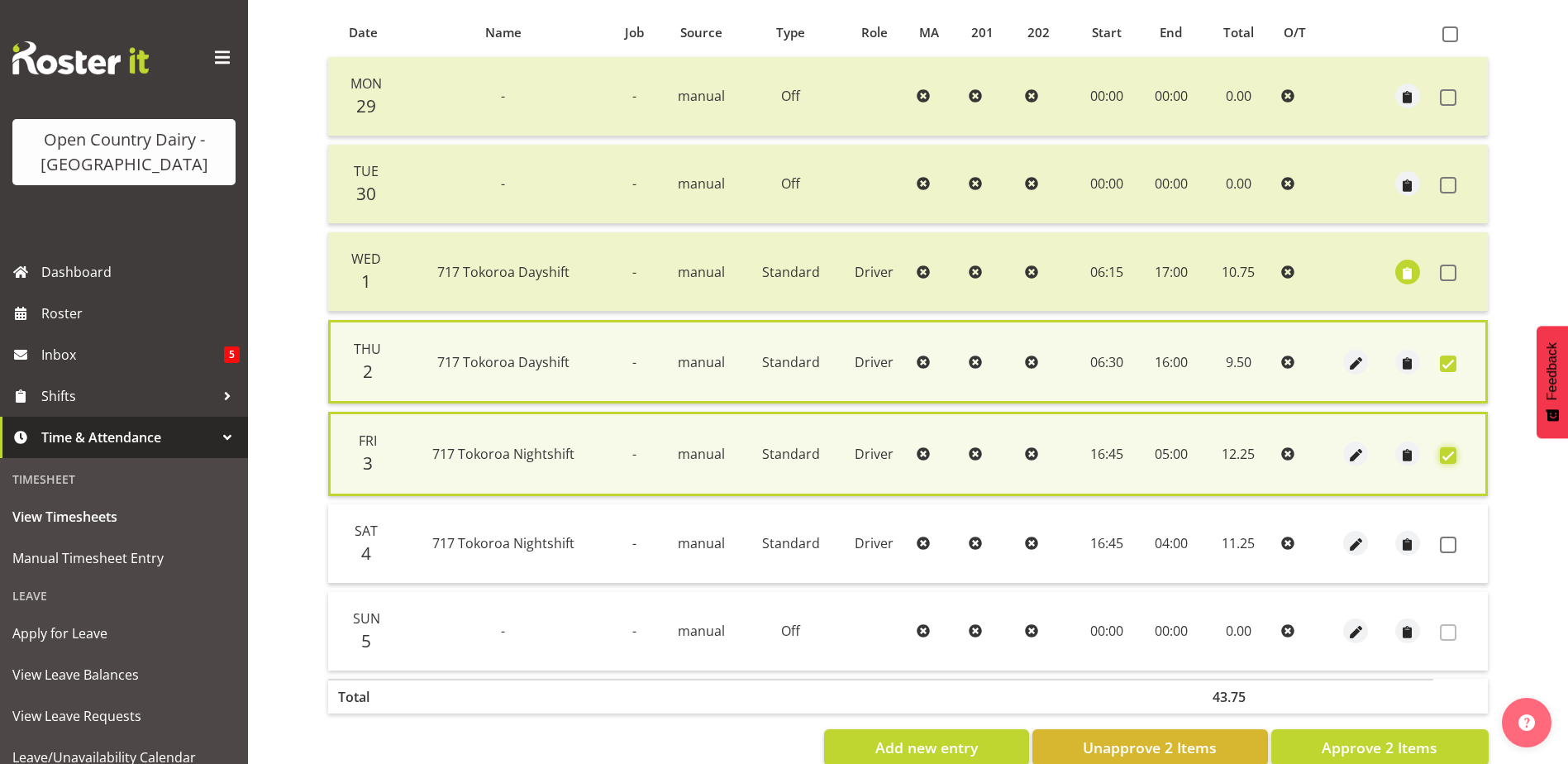
scroll to position [394, 0]
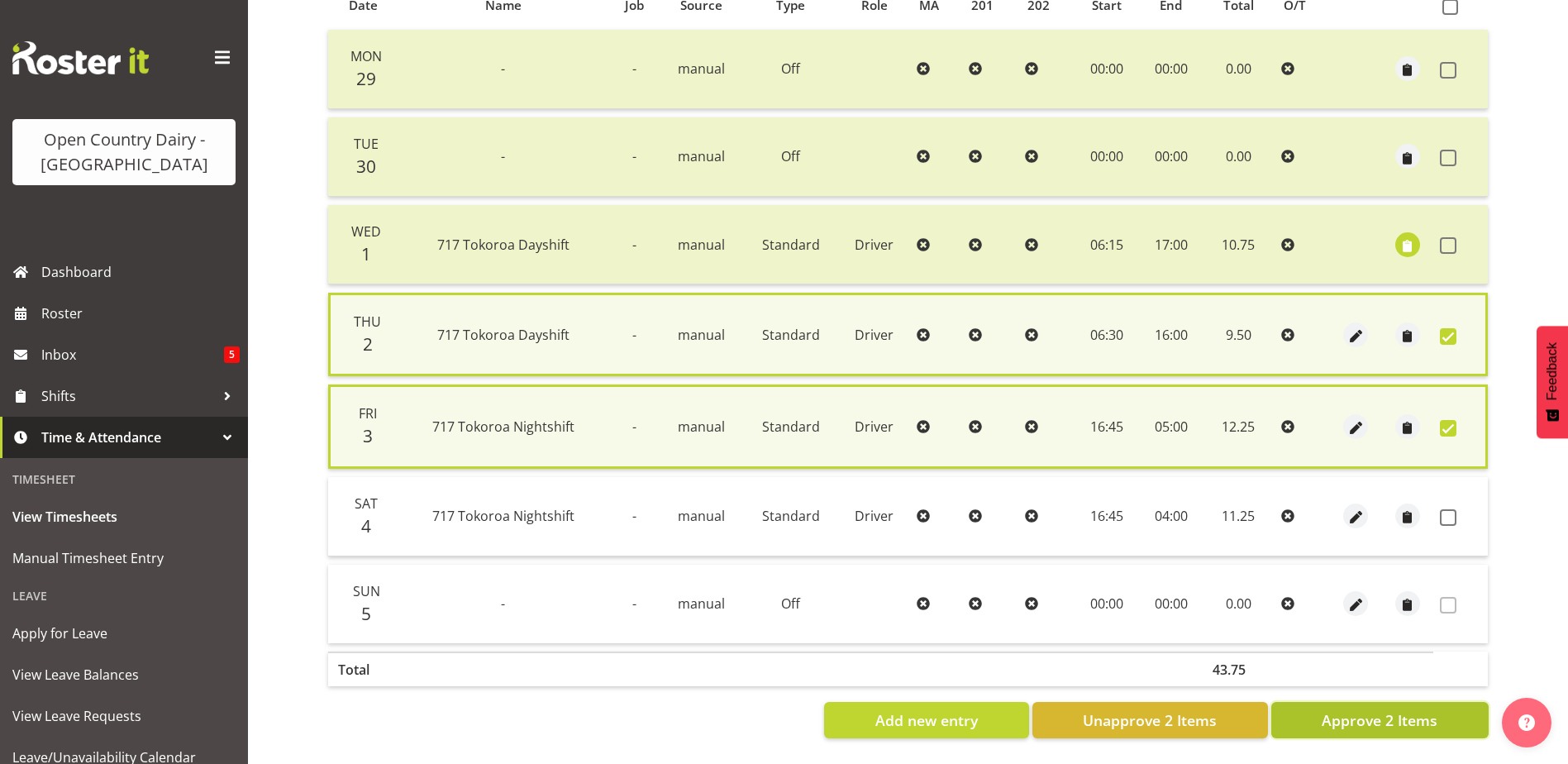
click at [1359, 715] on span "Approve 2 Items" at bounding box center [1379, 720] width 116 height 21
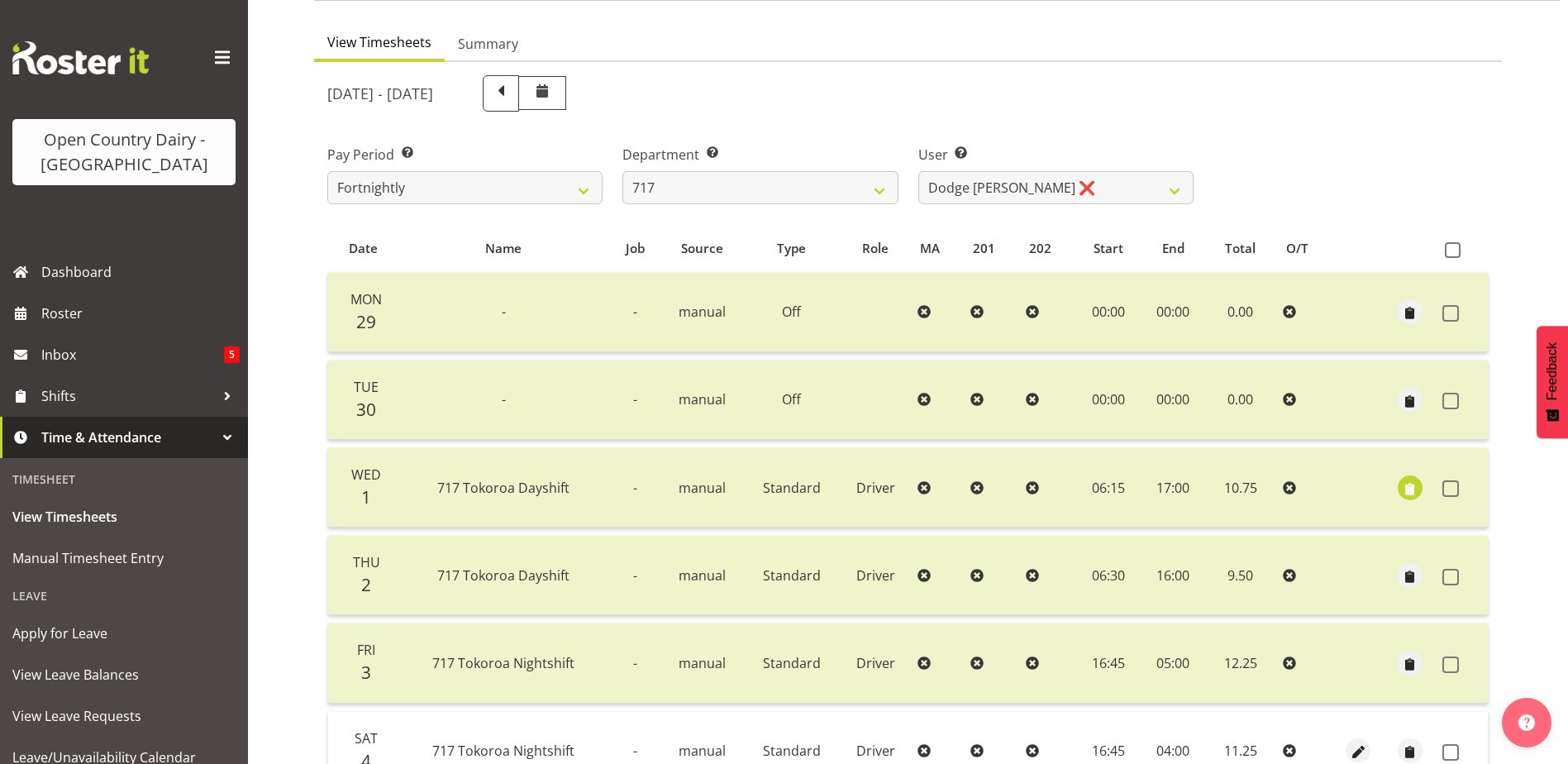
scroll to position [138, 0]
click at [1013, 183] on select "Daryl Wrigley ❌ Dodge Lindsay Laing ❌ Eric Stothers ❌ Jeff Anderson ❌" at bounding box center [1055, 188] width 275 height 33
click at [670, 180] on select "701 702 703 704 705 706 707 708 709 710 711 712 713 714 715 716 717 718 719 720" at bounding box center [759, 188] width 275 height 33
click at [622, 172] on select "701 702 703 704 705 706 707 708 709 710 711 712 713 714 715 716 717 718 719 720" at bounding box center [759, 188] width 275 height 33
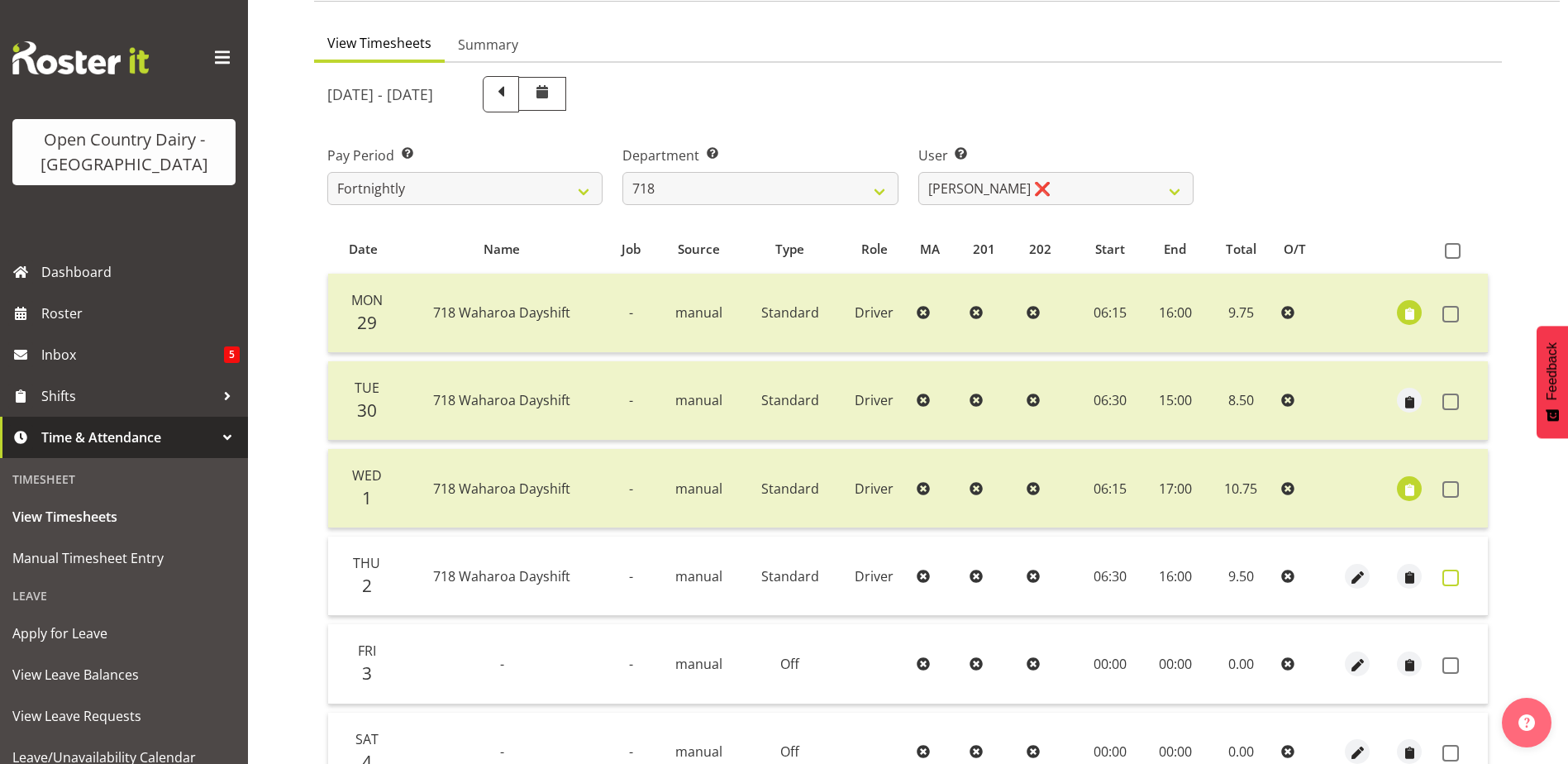
click at [1445, 576] on span at bounding box center [1451, 578] width 17 height 17
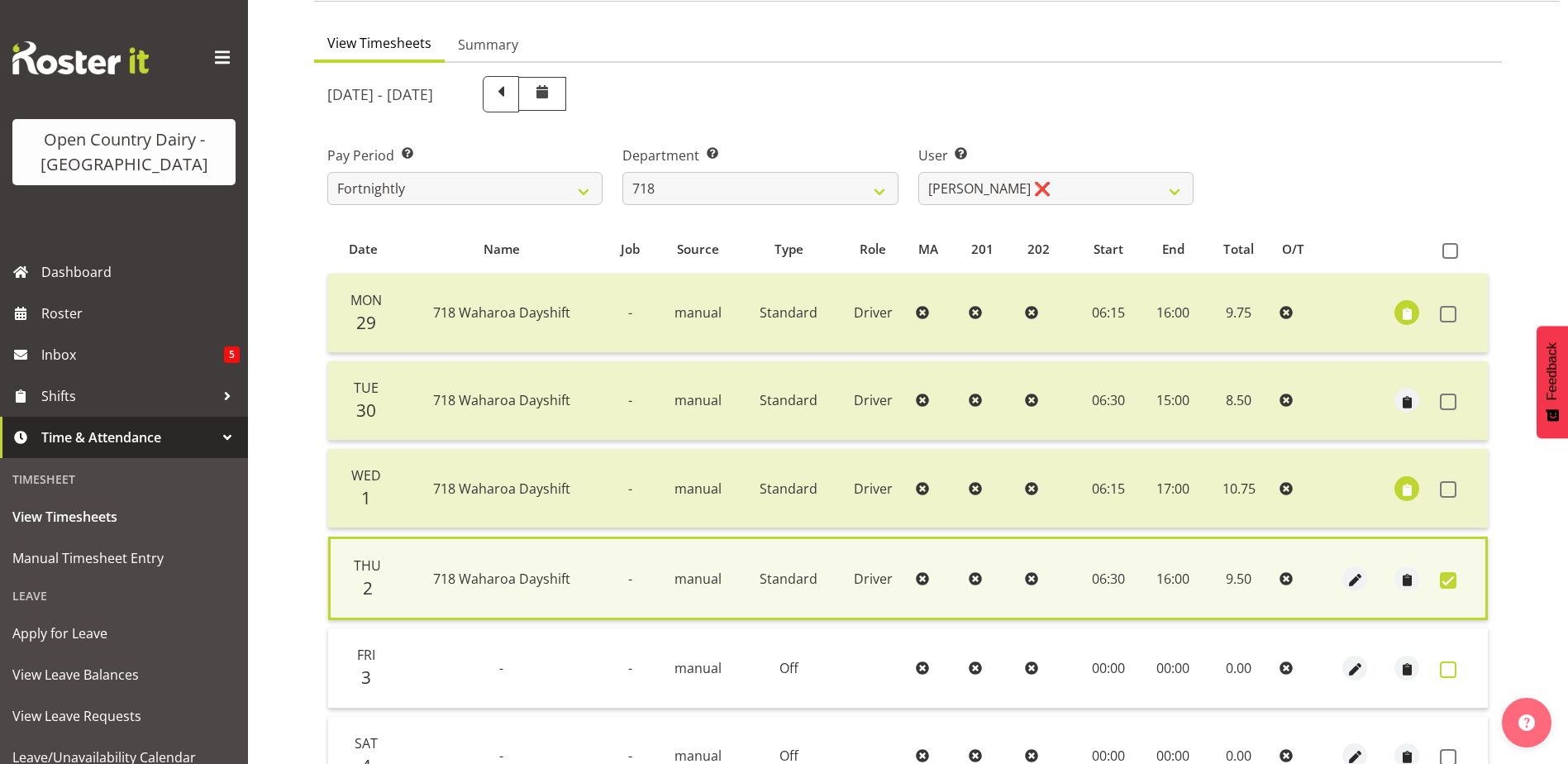
click at [1444, 669] on span at bounding box center [1448, 670] width 17 height 17
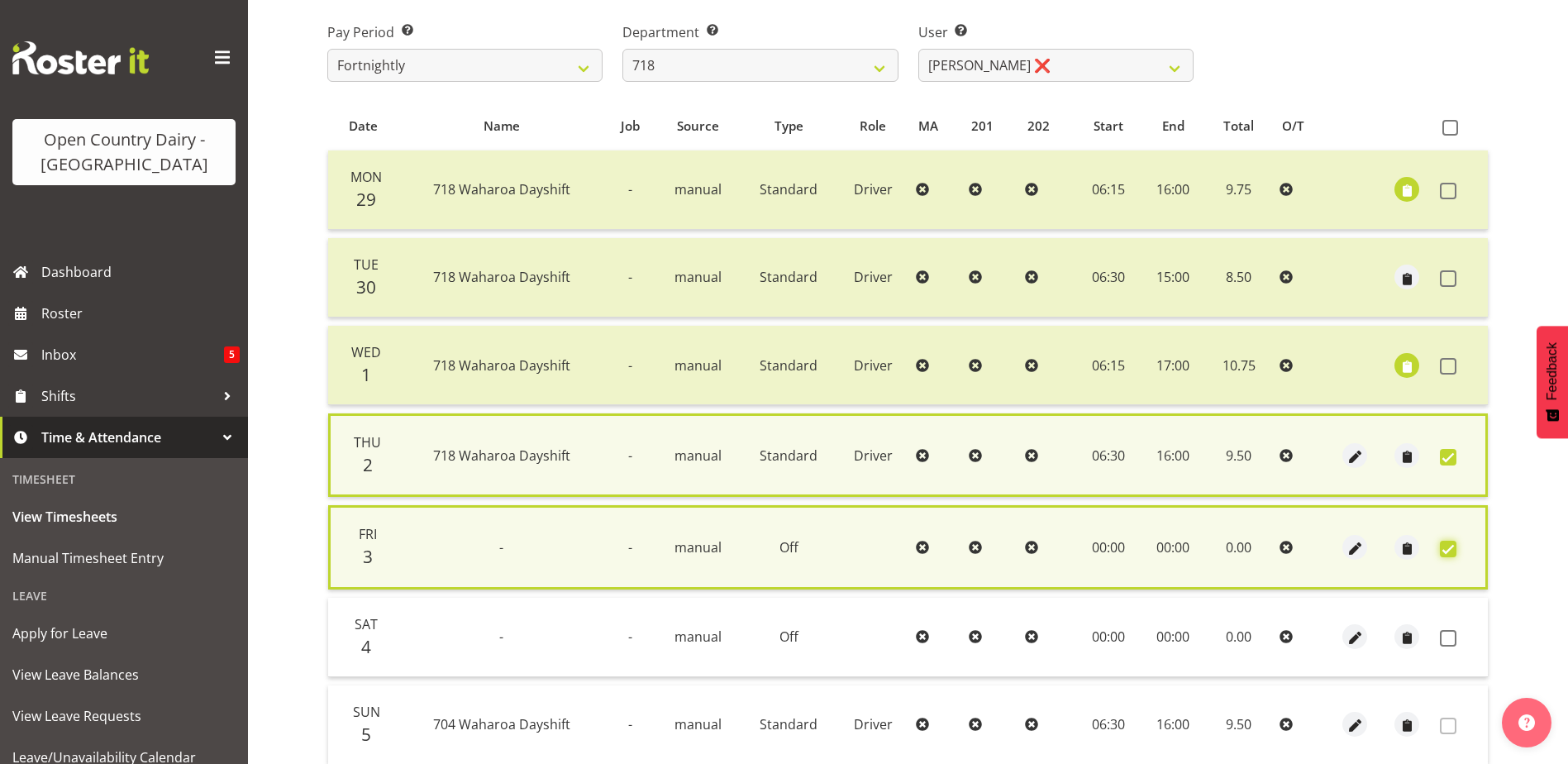
scroll to position [386, 0]
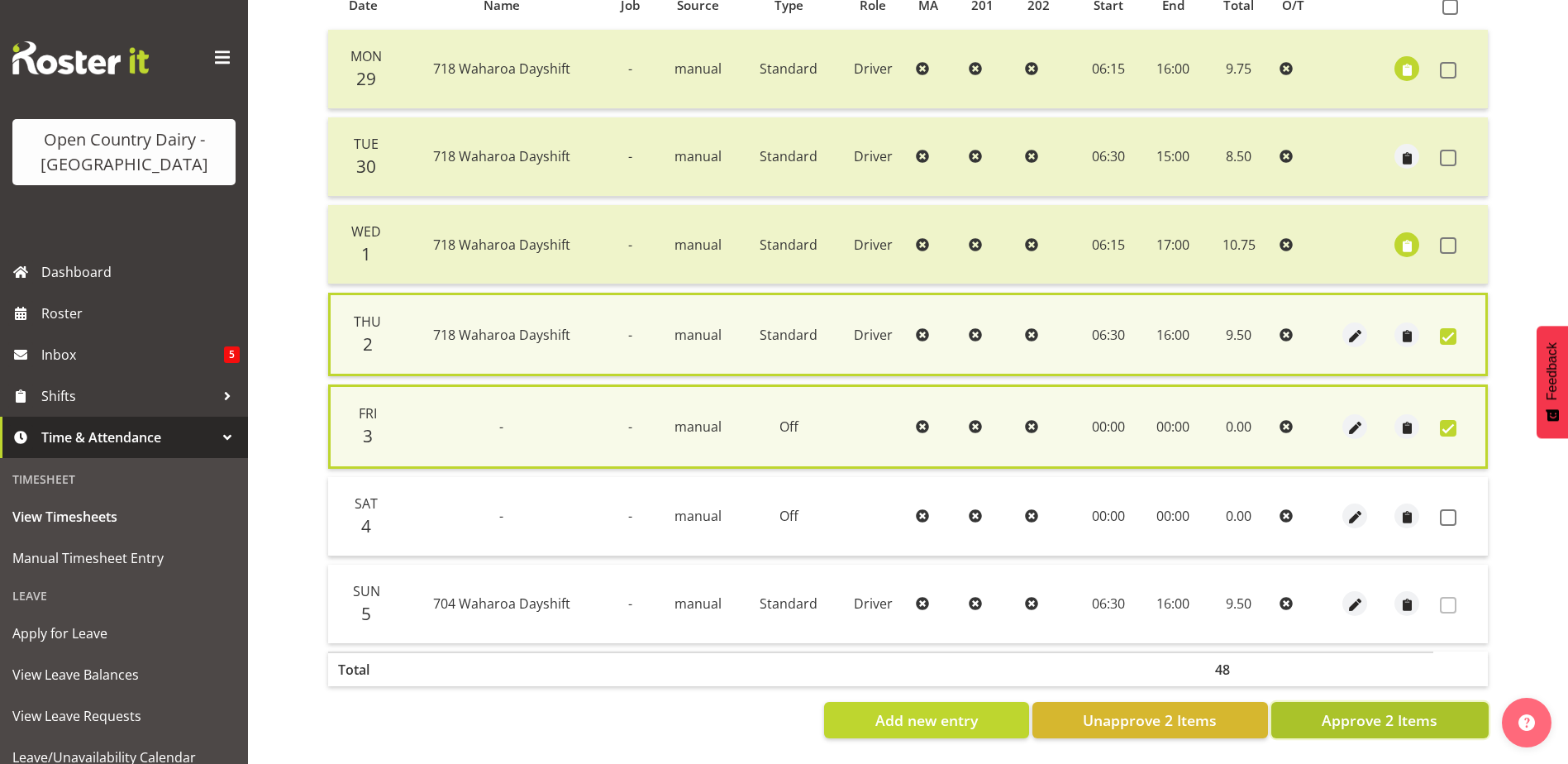
click at [1387, 719] on span "Approve 2 Items" at bounding box center [1379, 720] width 116 height 21
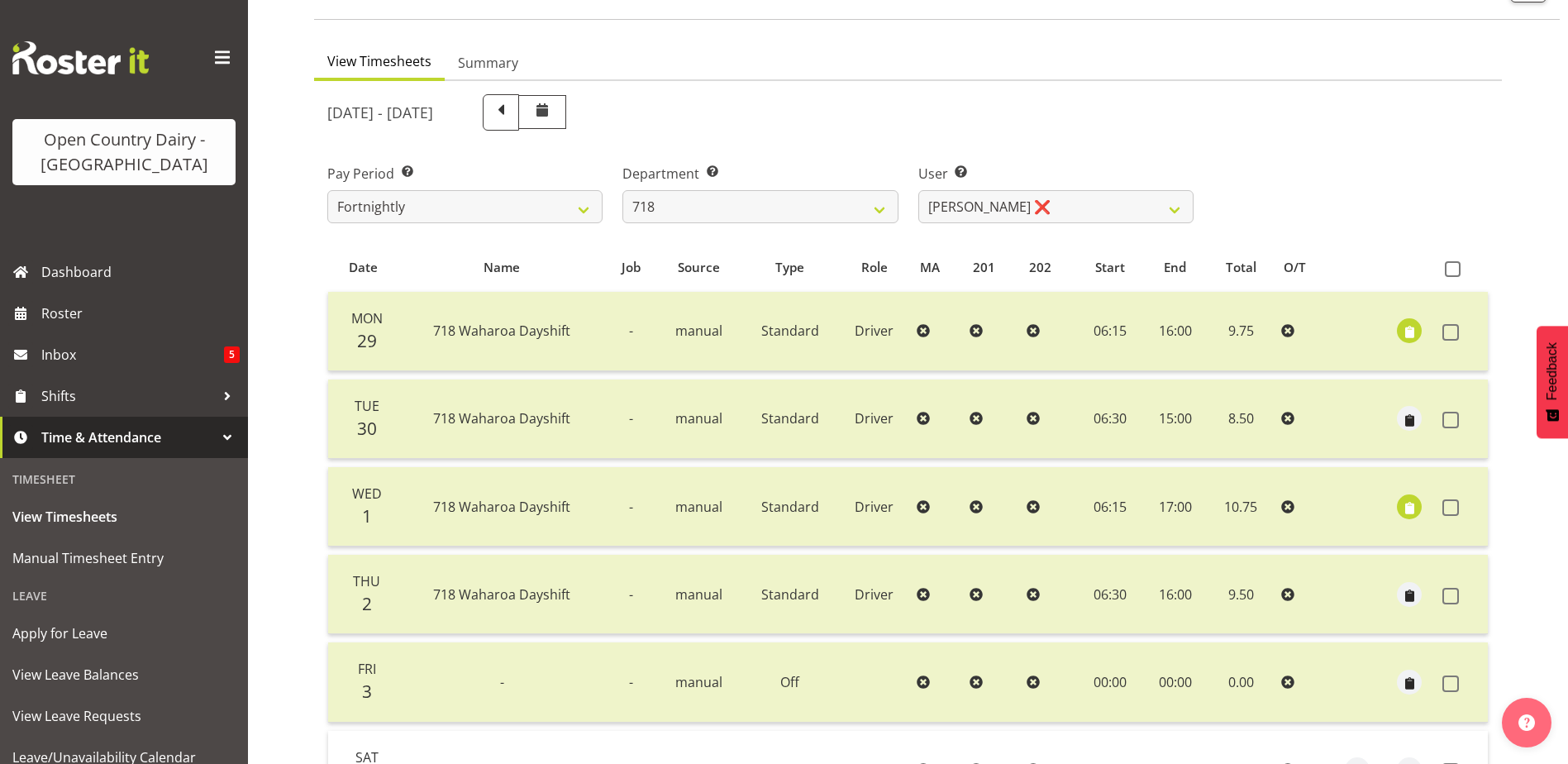
scroll to position [55, 0]
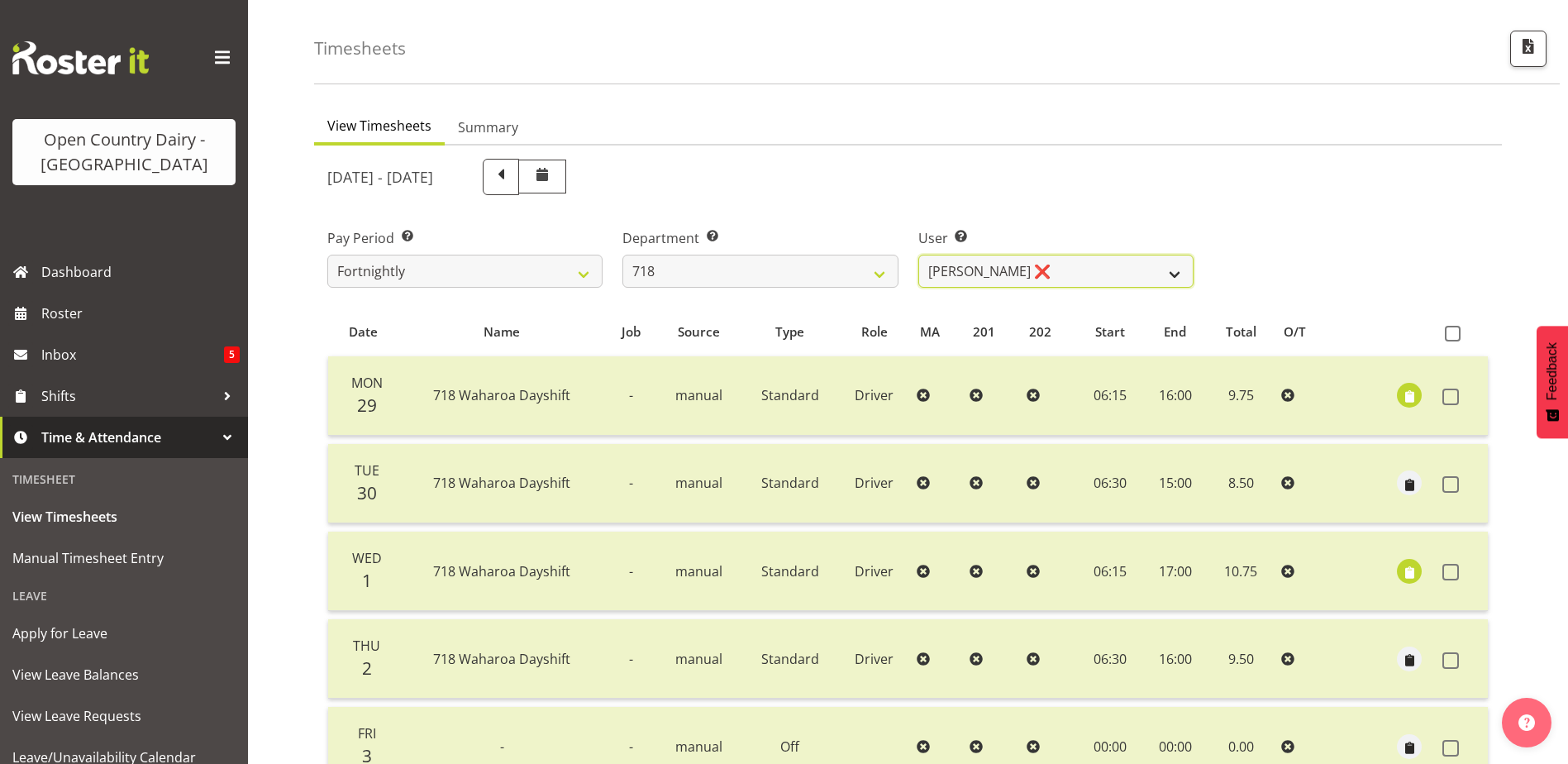
click at [968, 278] on select "Graeme Raupi ❌ Jimmy Boult ❌ Linsay Bourne ❌ Tony Fielding ❌" at bounding box center [1055, 270] width 275 height 33
click at [918, 254] on select "Graeme Raupi ❌ Jimmy Boult ❌ Linsay Bourne ❌ Tony Fielding ❌" at bounding box center [1055, 270] width 275 height 33
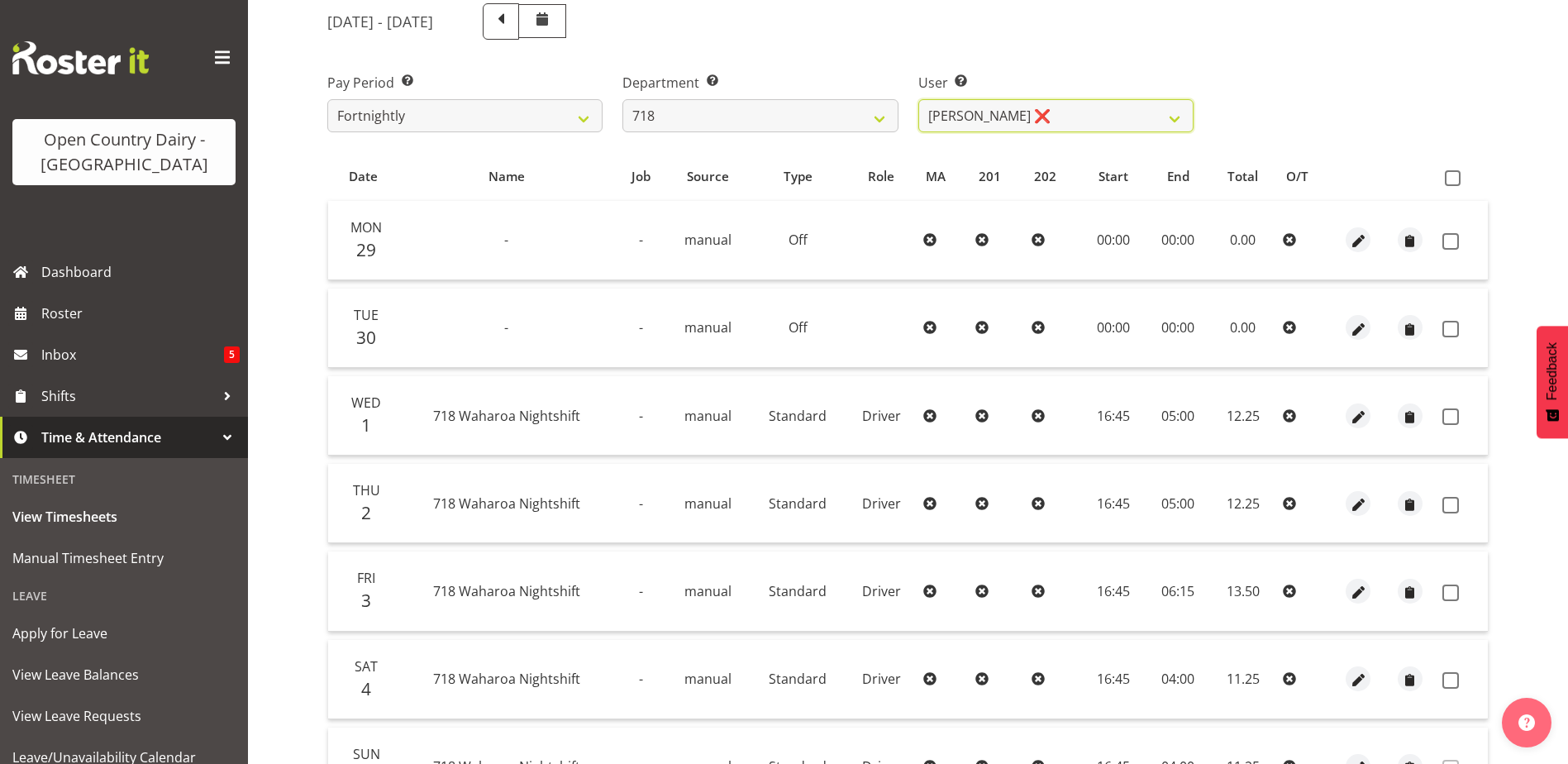
scroll to position [220, 0]
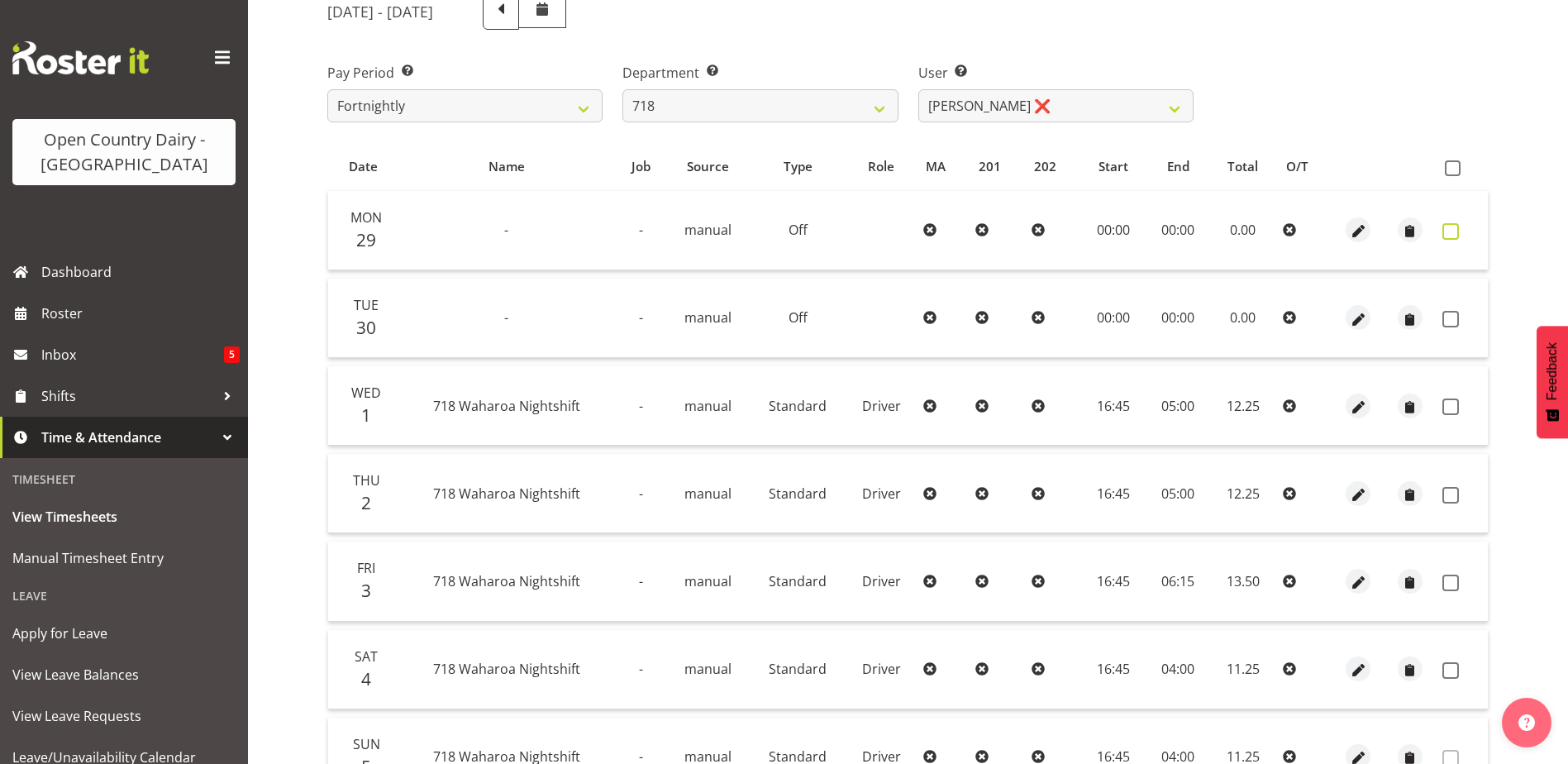
click at [1448, 231] on span at bounding box center [1451, 231] width 17 height 17
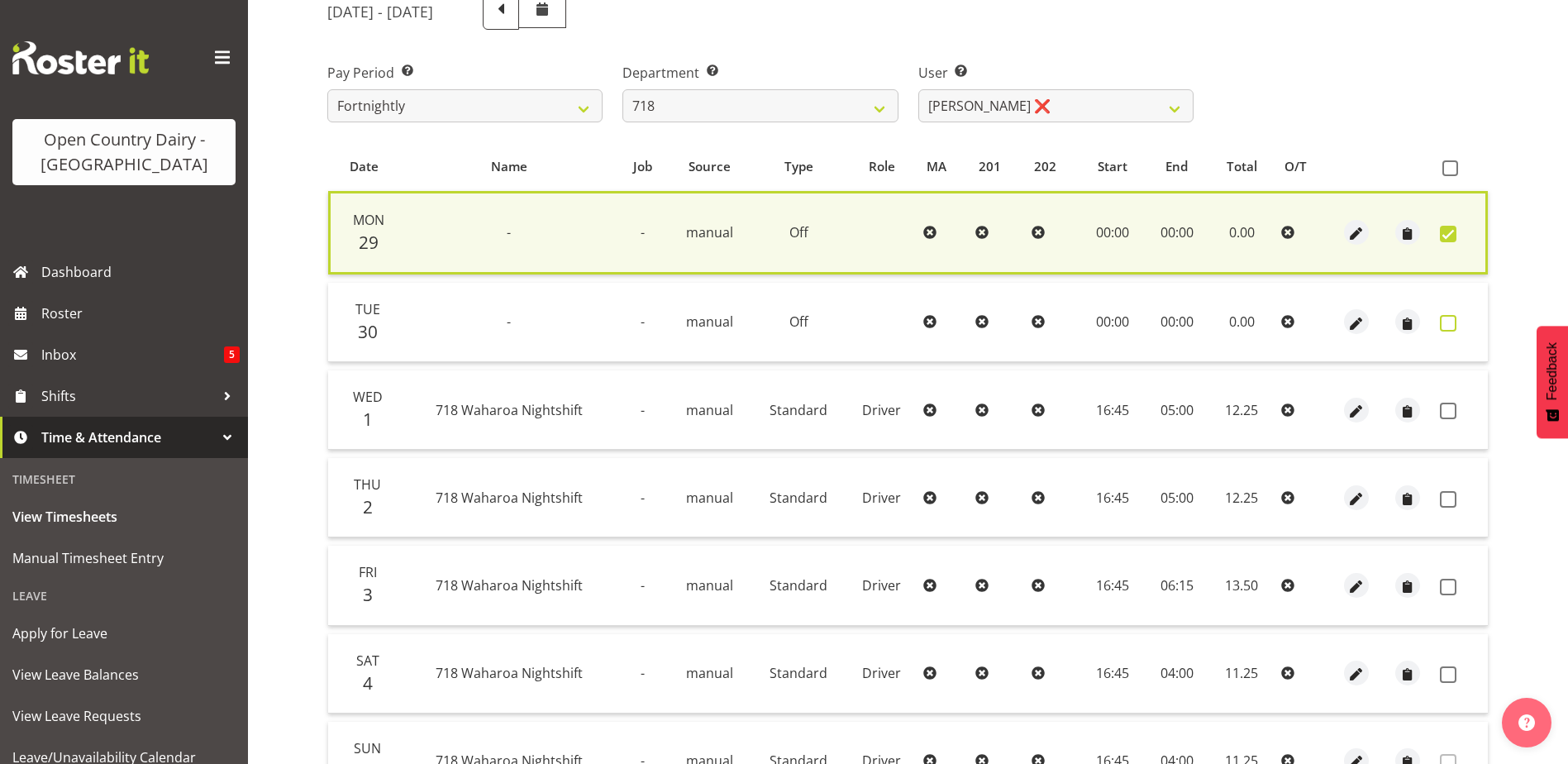
click at [1454, 321] on span at bounding box center [1448, 324] width 17 height 17
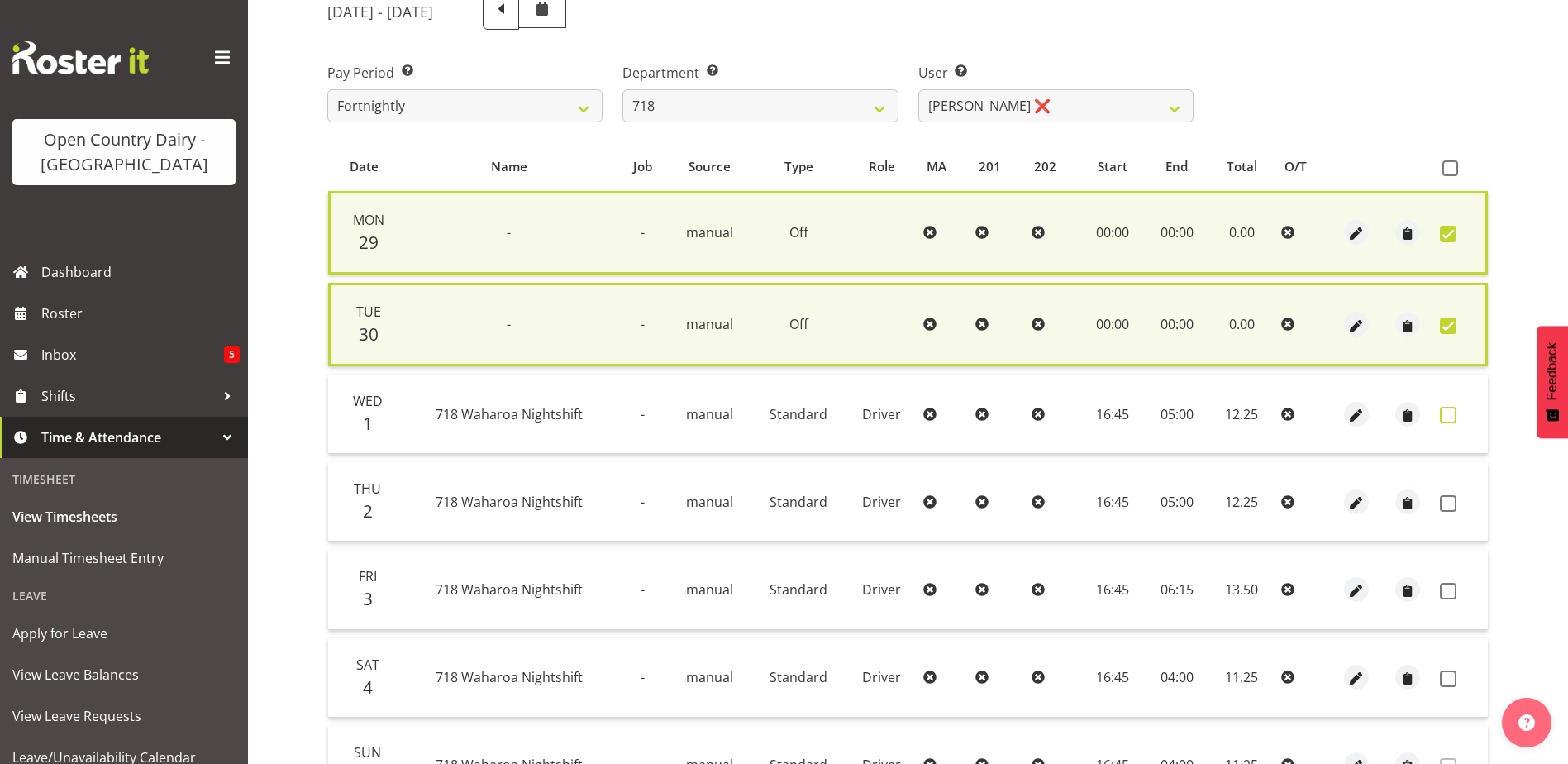
click at [1445, 416] on span at bounding box center [1448, 415] width 17 height 17
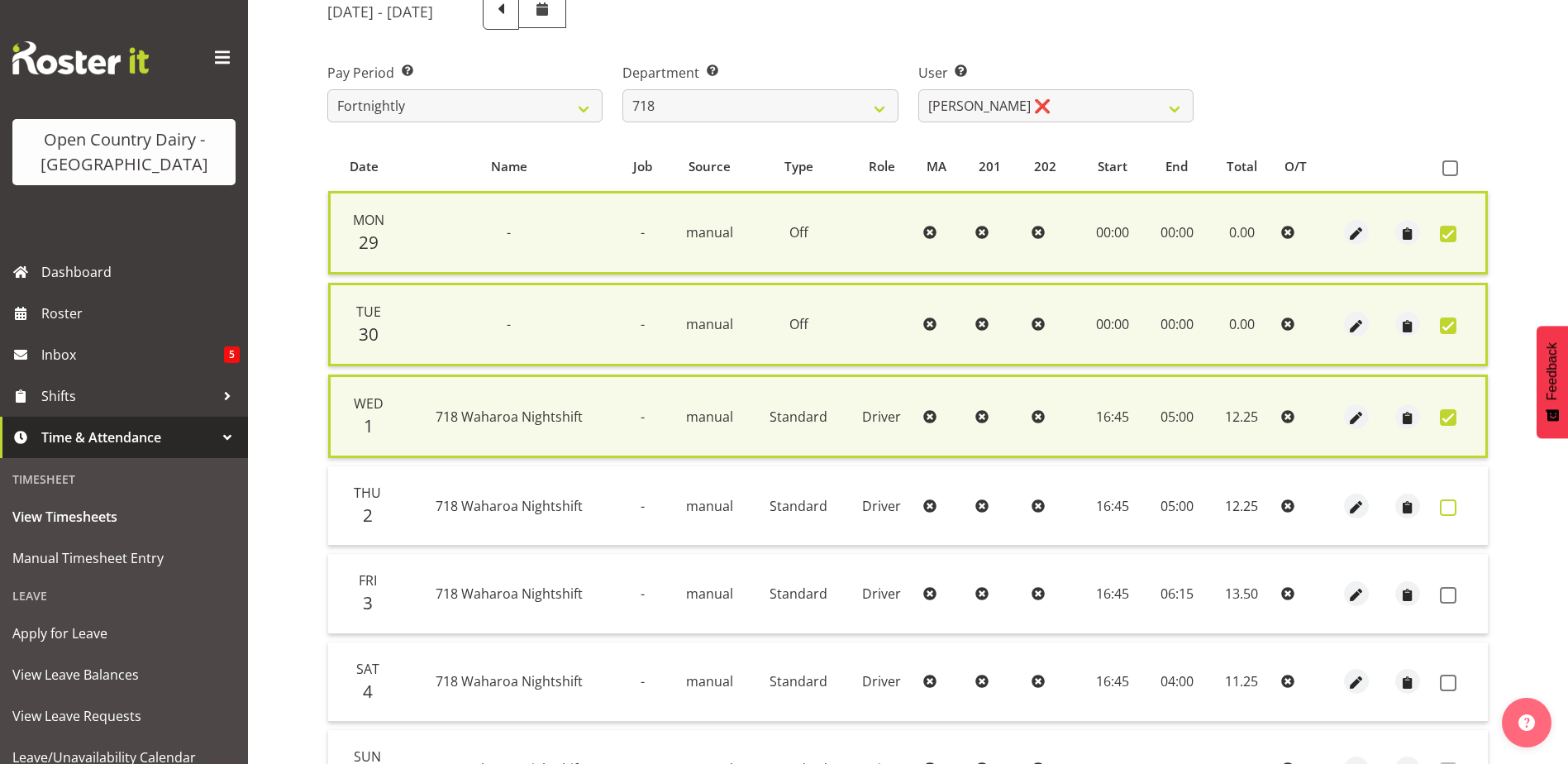
click at [1451, 508] on span at bounding box center [1448, 508] width 17 height 17
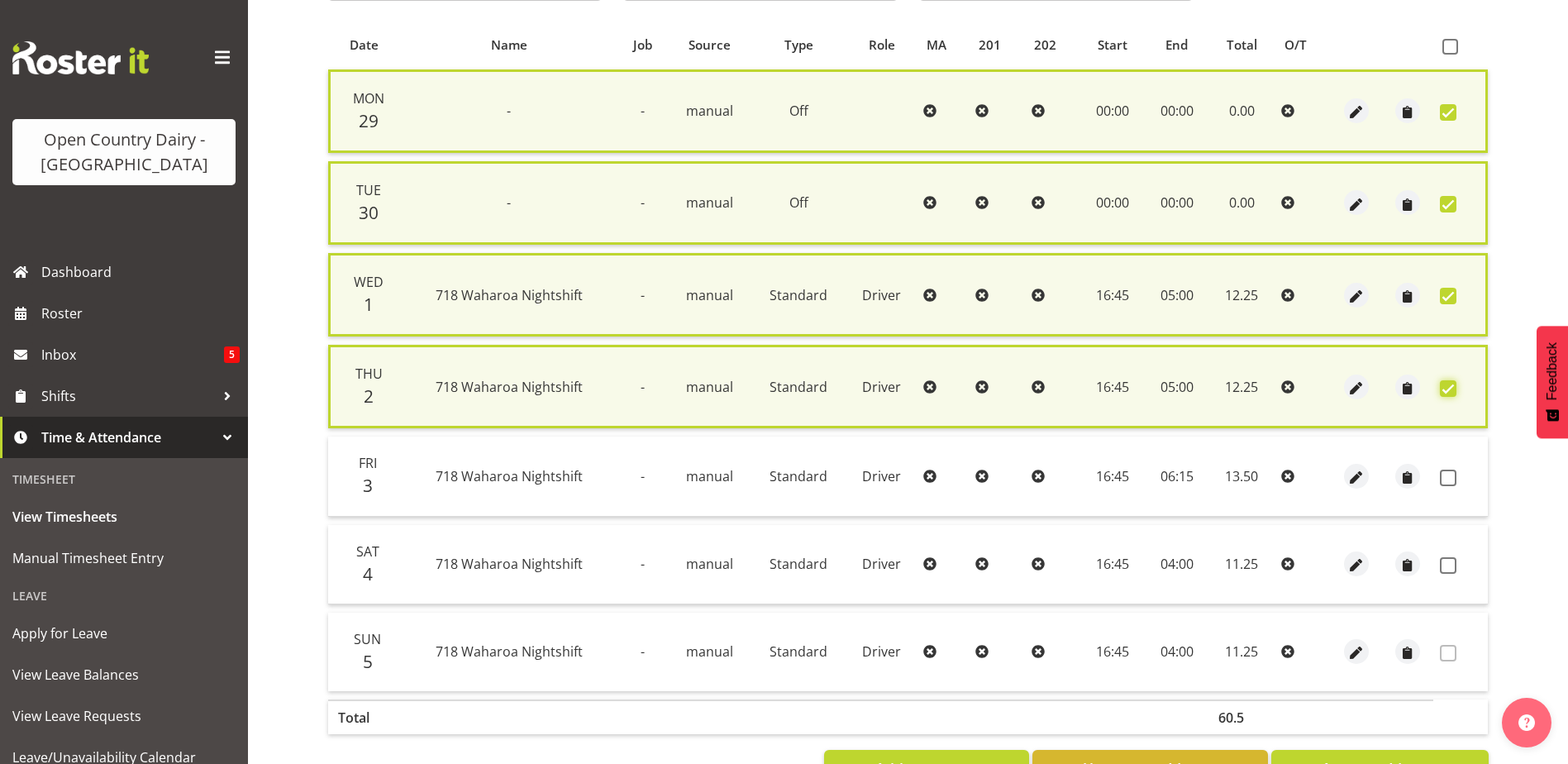
scroll to position [403, 0]
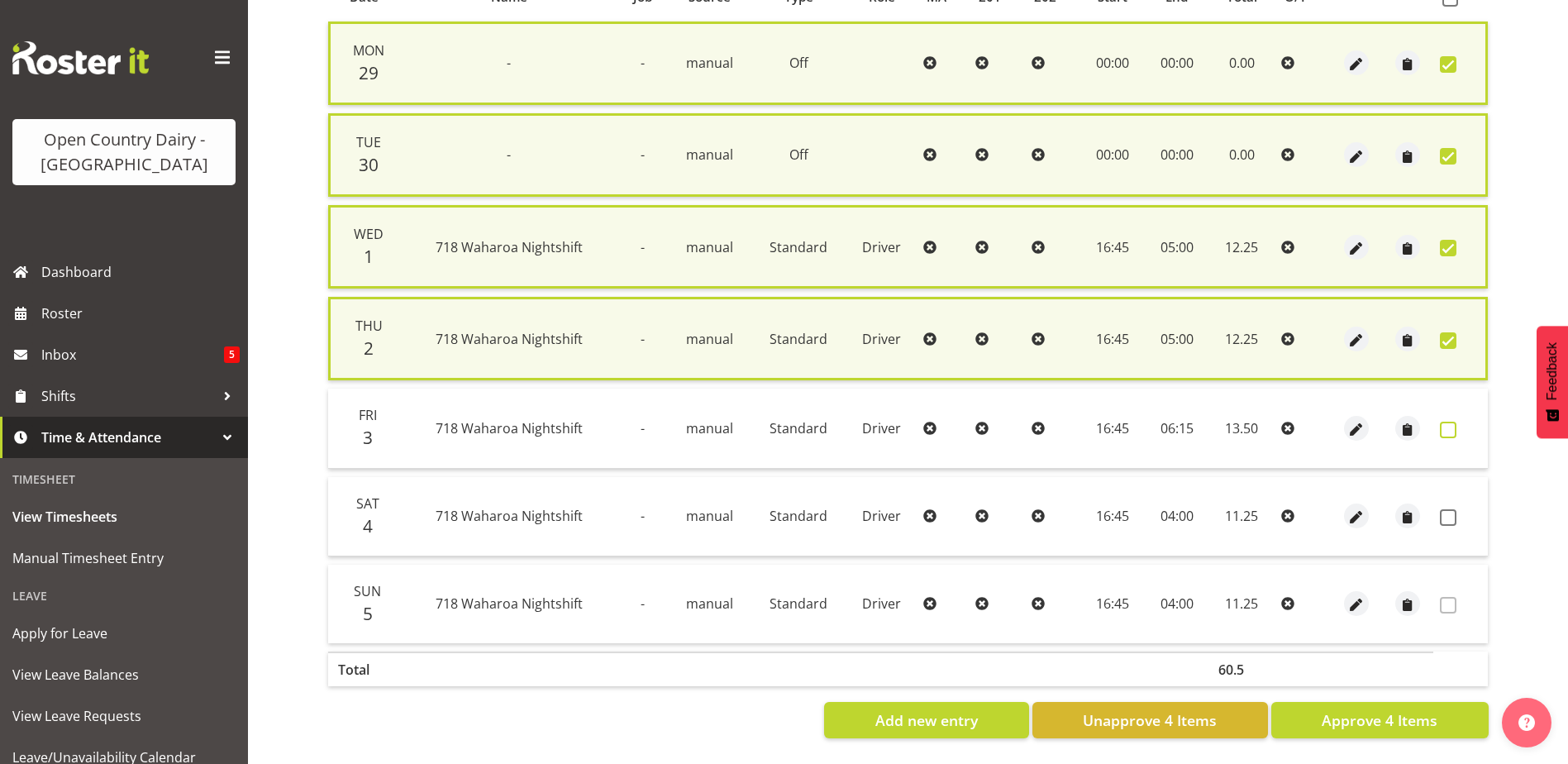
click at [1443, 421] on span at bounding box center [1448, 430] width 17 height 17
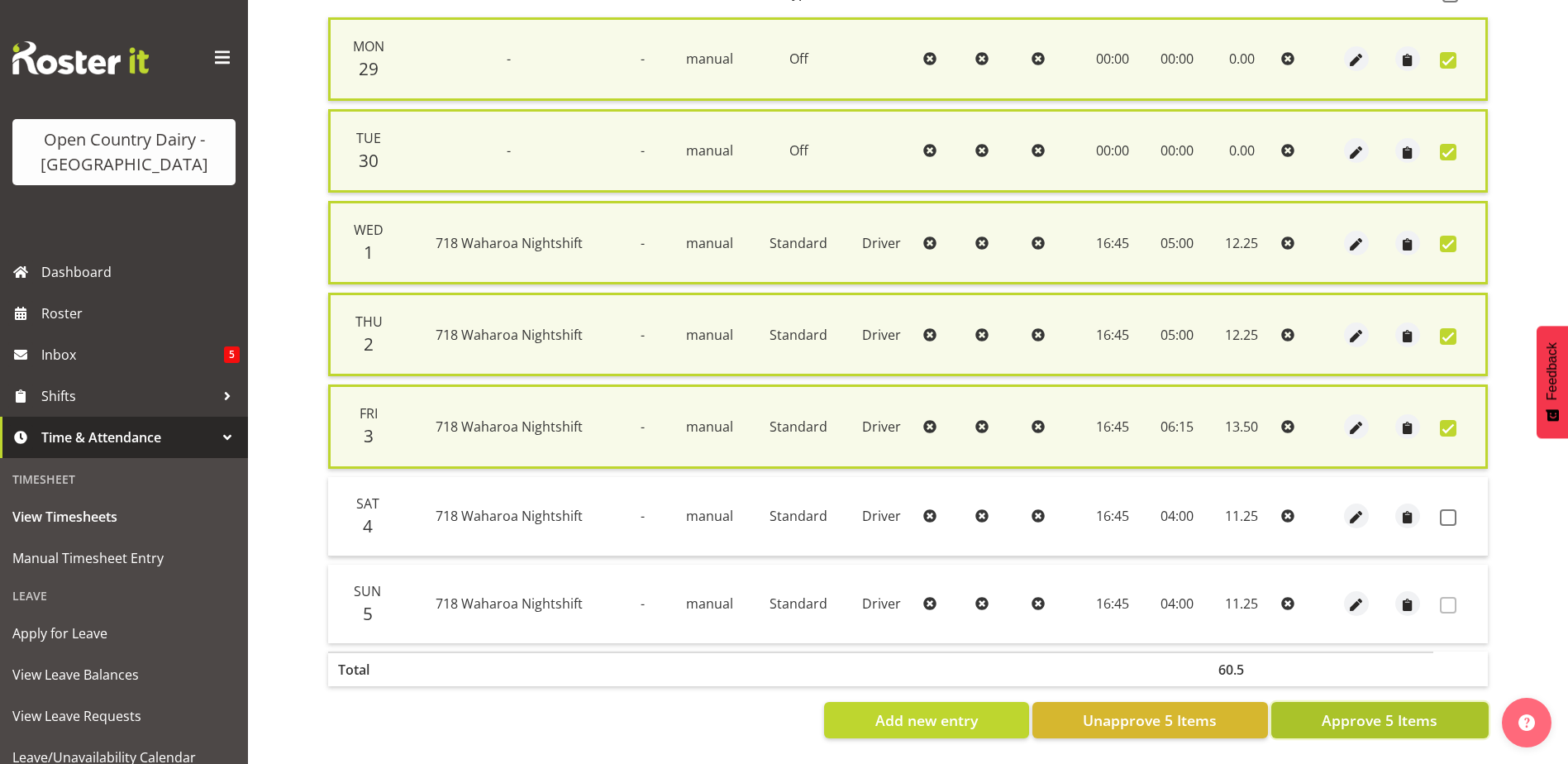
click at [1350, 710] on span "Approve 5 Items" at bounding box center [1379, 720] width 116 height 21
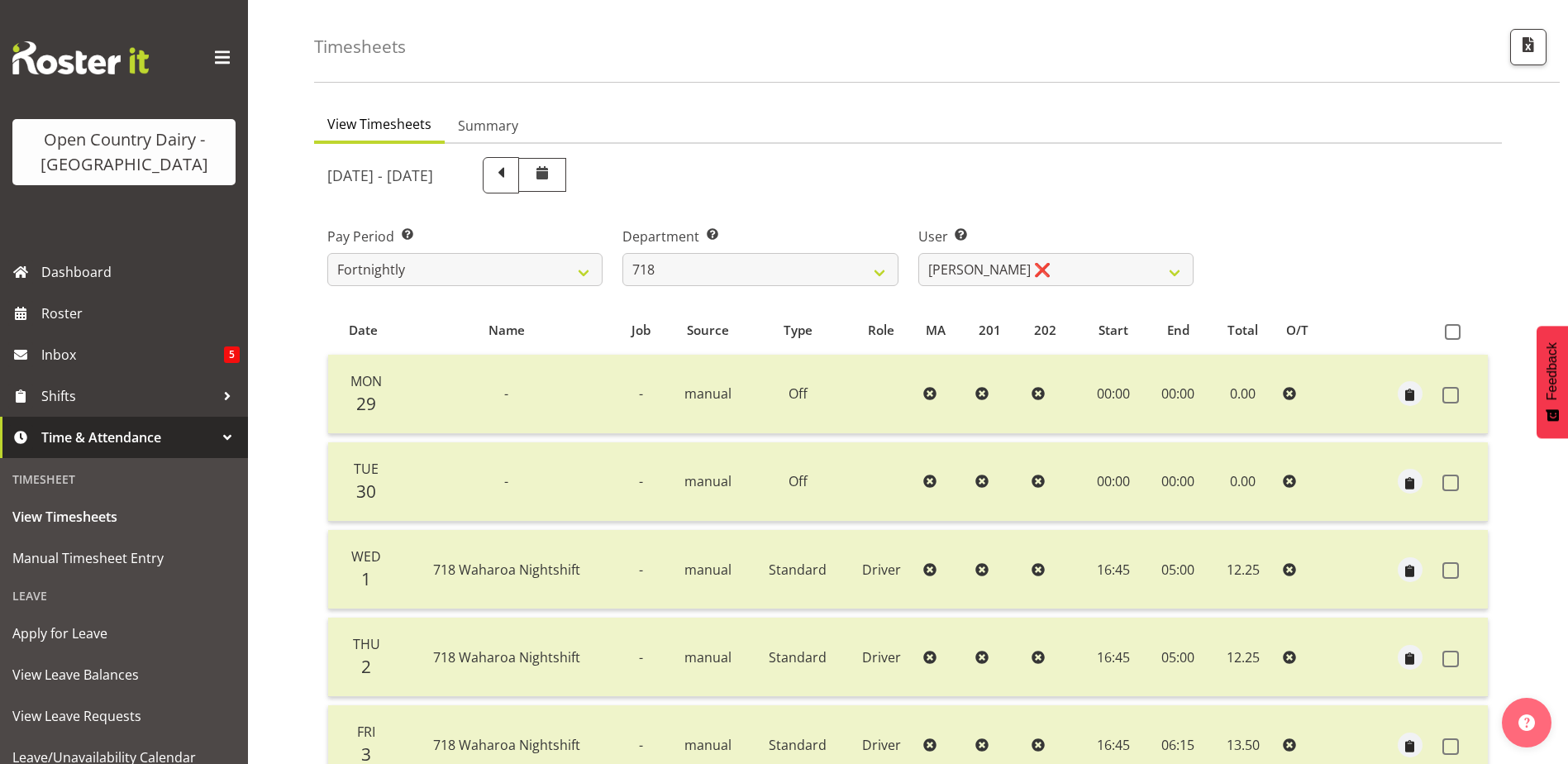
scroll to position [55, 0]
click at [987, 272] on select "Graeme Raupi ❌ Jimmy Boult ❌ Linsay Bourne ❌ Tony Fielding ❌" at bounding box center [1055, 270] width 275 height 33
click at [767, 270] on select "701 702 703 704 705 706 707 708 709 710 711 712 713 714 715 716 717 718 719 720" at bounding box center [759, 270] width 275 height 33
click at [622, 254] on select "701 702 703 704 705 706 707 708 709 710 711 712 713 714 715 716 717 718 719 720" at bounding box center [759, 270] width 275 height 33
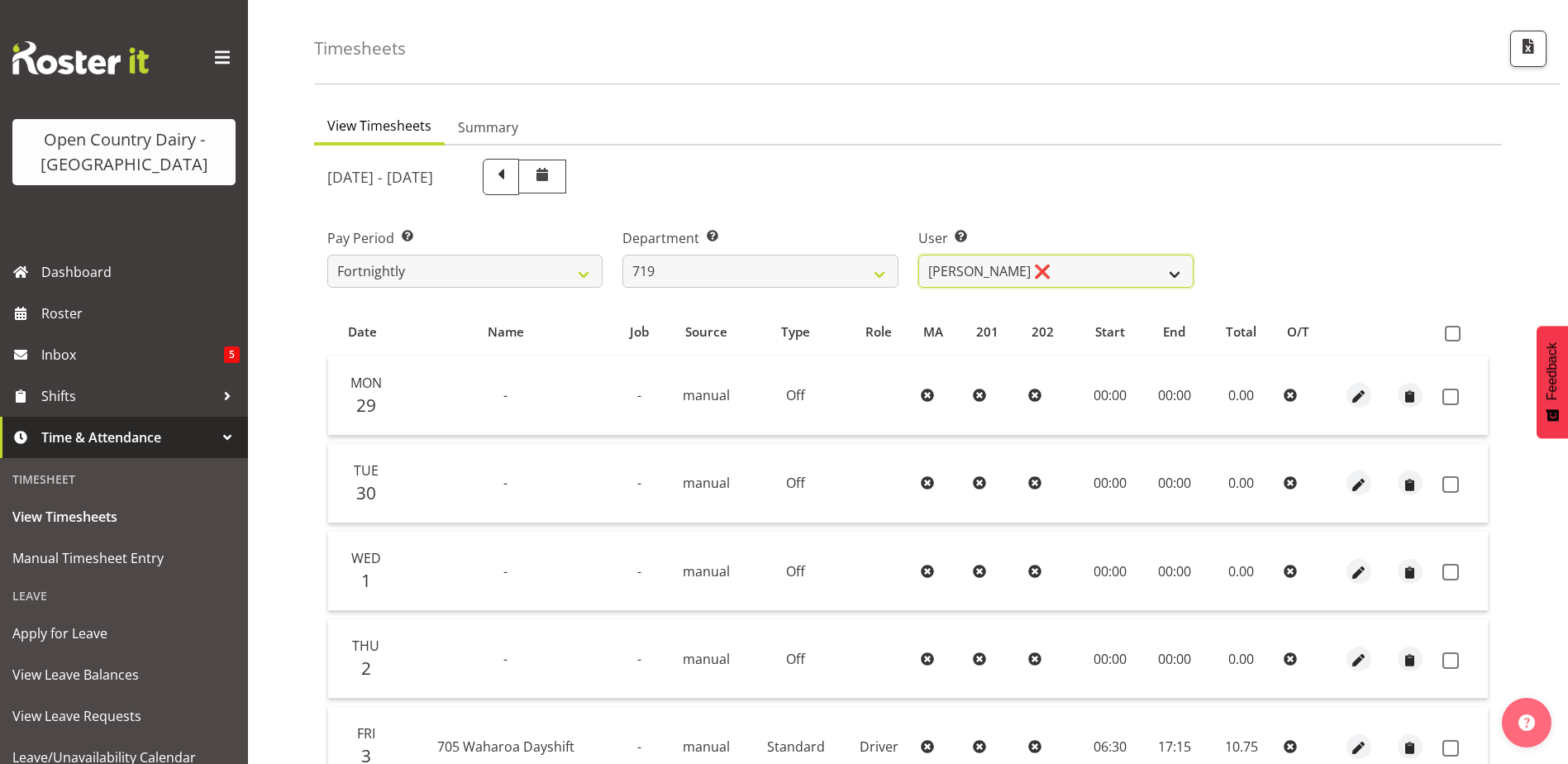
click at [1044, 270] on select "Andrew de Lautour ❌ James Wellington ❌ Sami Ovesen ❌" at bounding box center [1055, 270] width 275 height 33
click at [918, 254] on select "Andrew de Lautour ❌ James Wellington ❌ Sami Ovesen ❌" at bounding box center [1055, 270] width 275 height 33
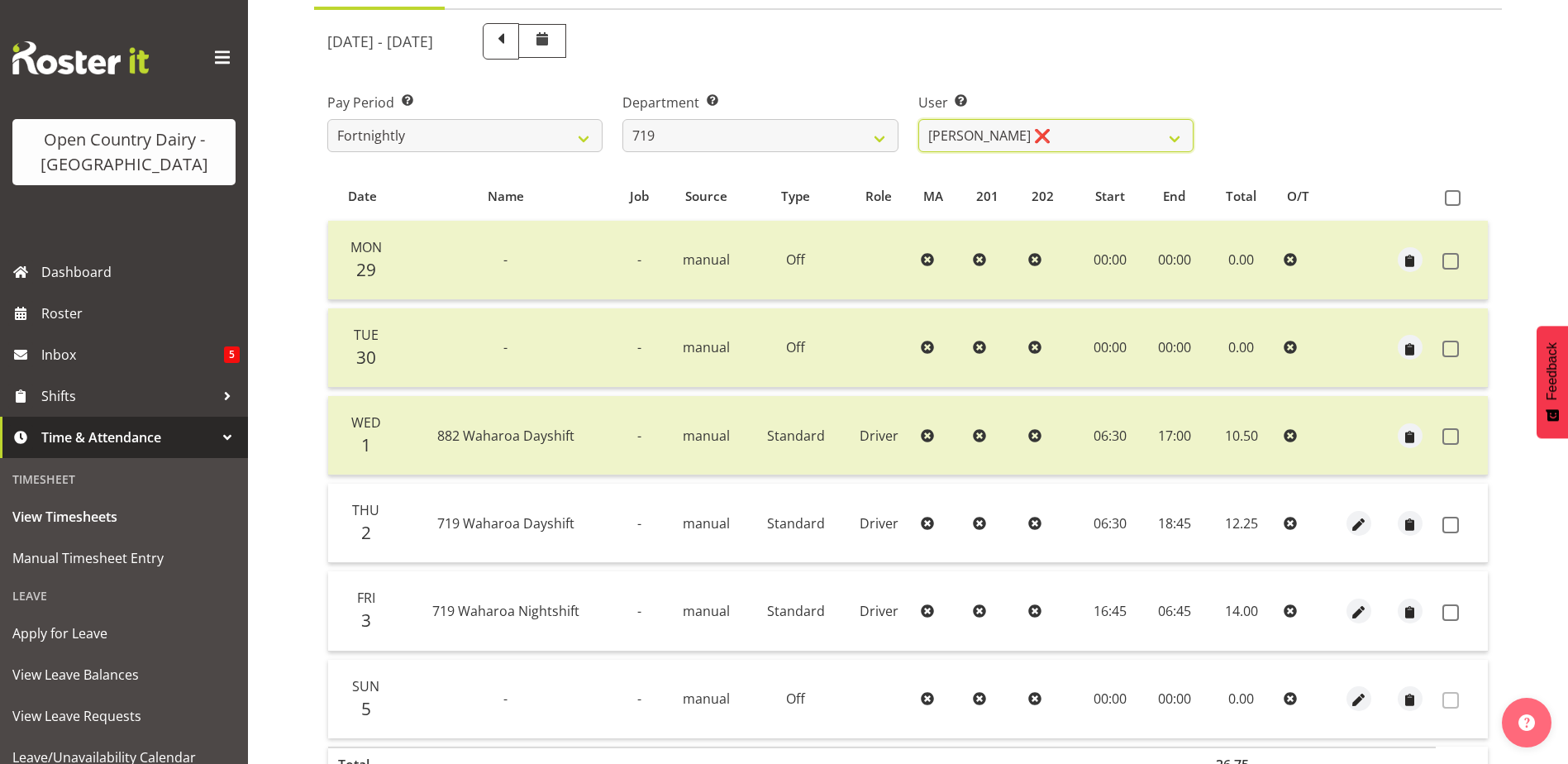
scroll to position [298, 0]
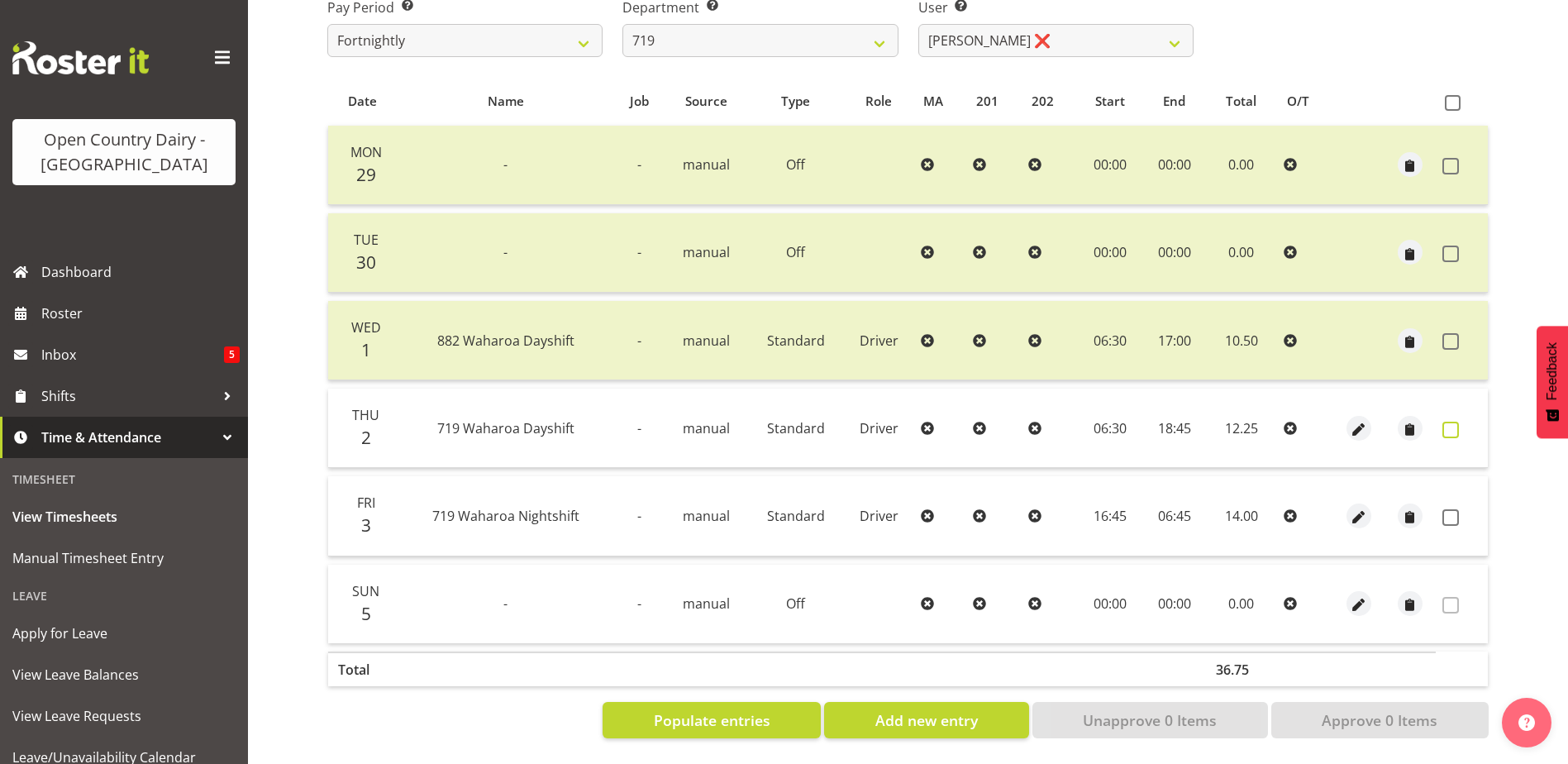
click at [1445, 421] on span at bounding box center [1451, 430] width 17 height 17
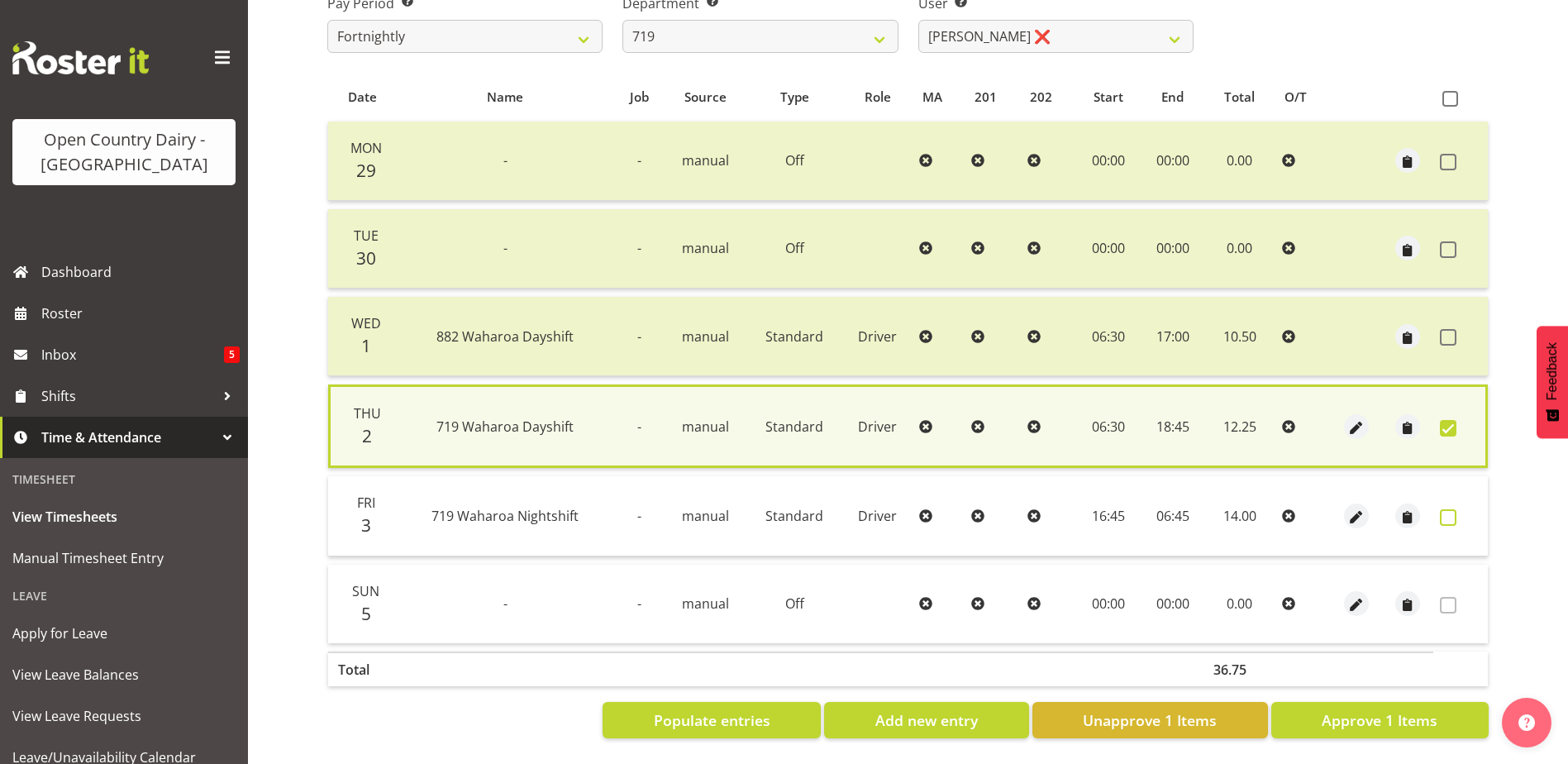
click at [1445, 510] on span at bounding box center [1448, 518] width 17 height 17
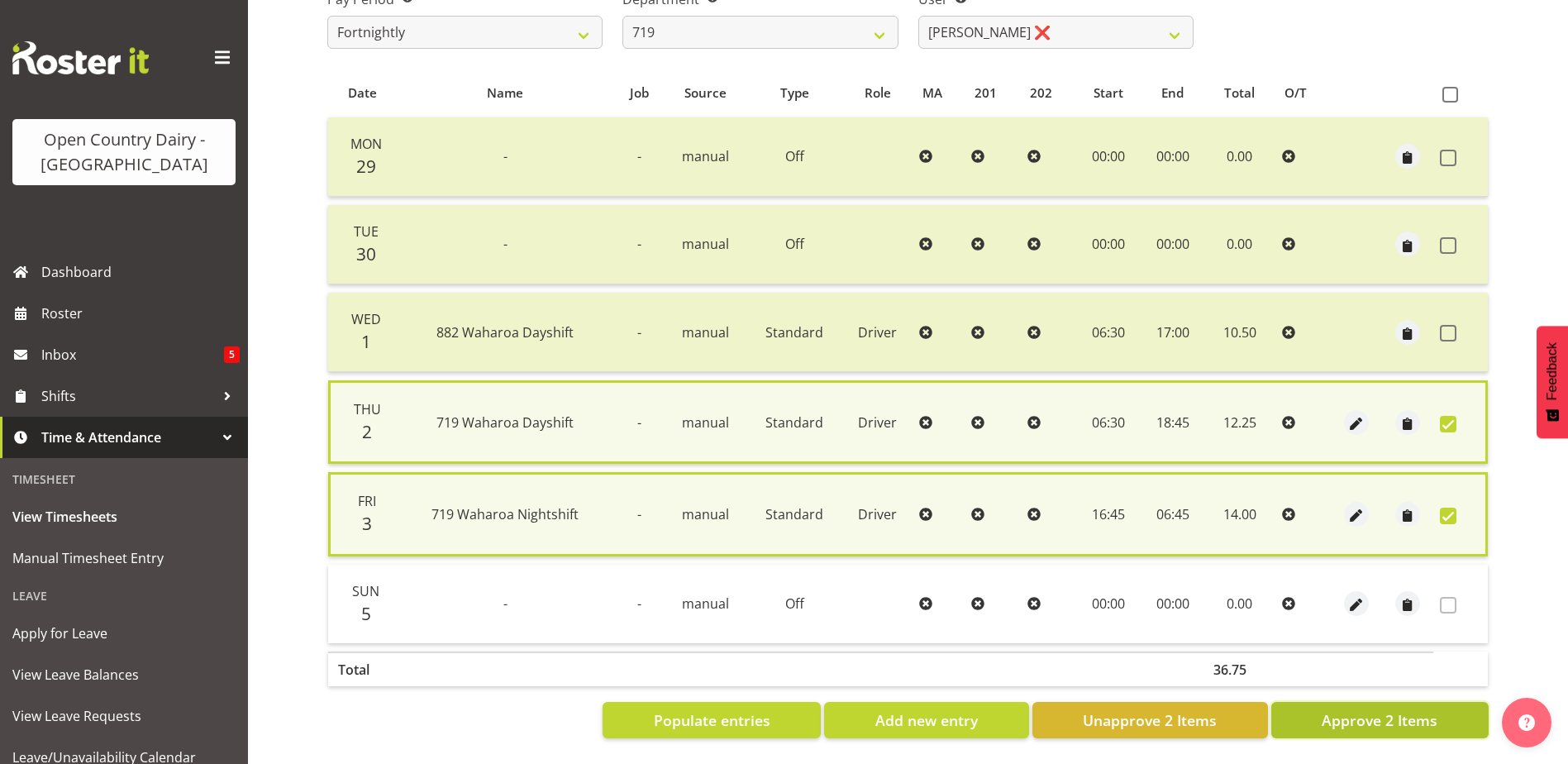
click at [1393, 710] on span "Approve 2 Items" at bounding box center [1379, 720] width 116 height 21
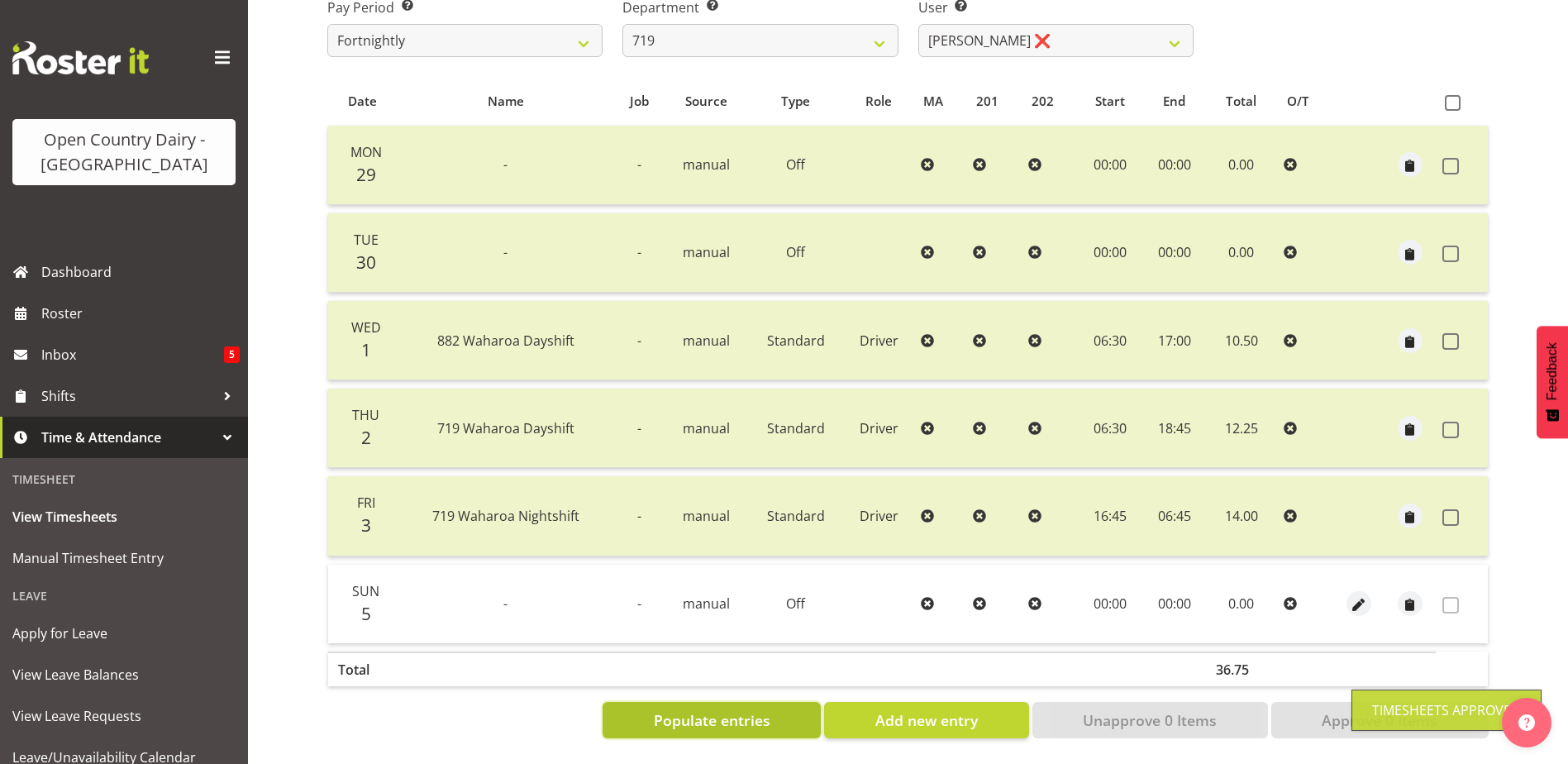
click at [713, 718] on button "Populate entries" at bounding box center [711, 720] width 218 height 36
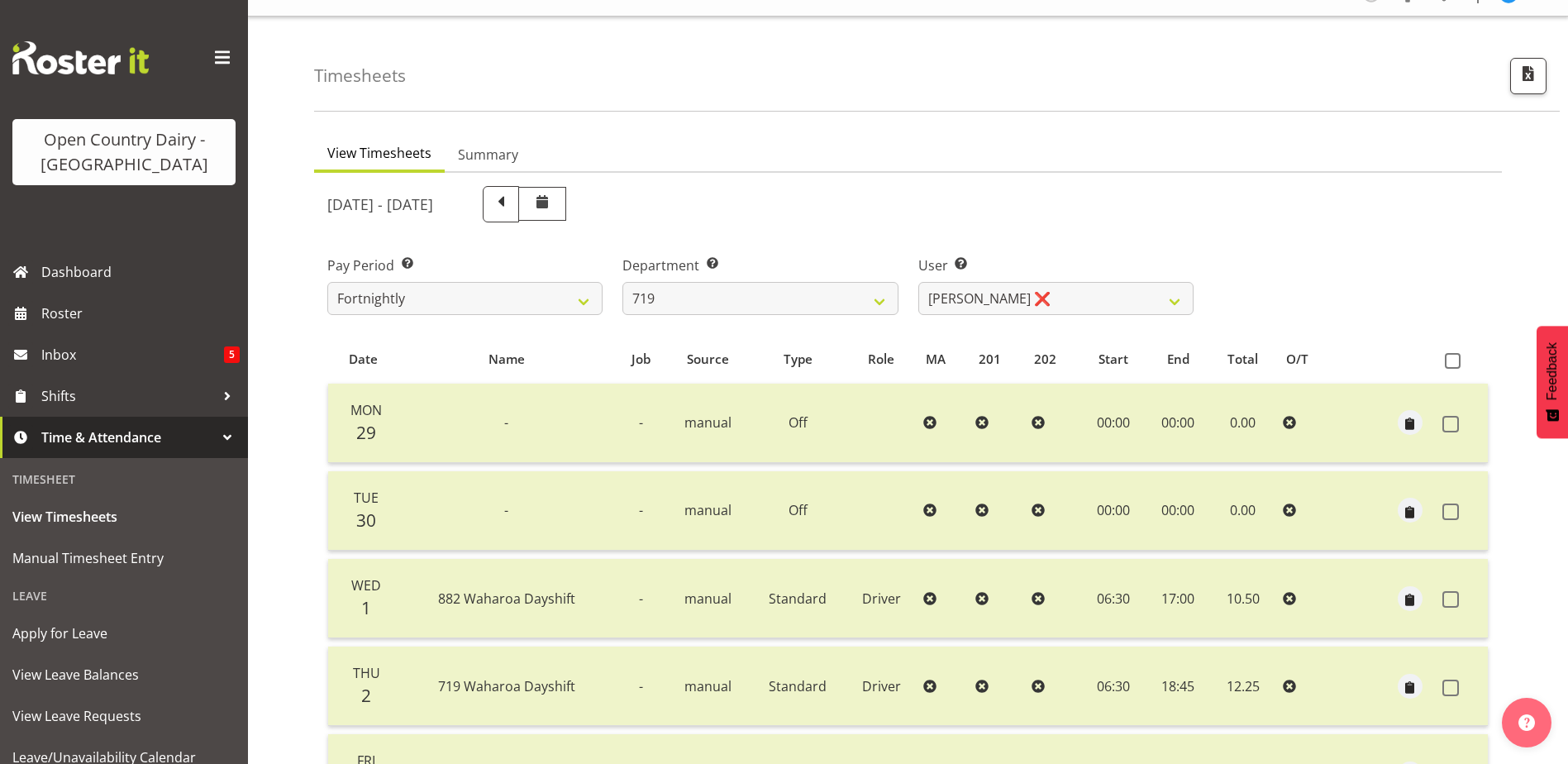
scroll to position [0, 0]
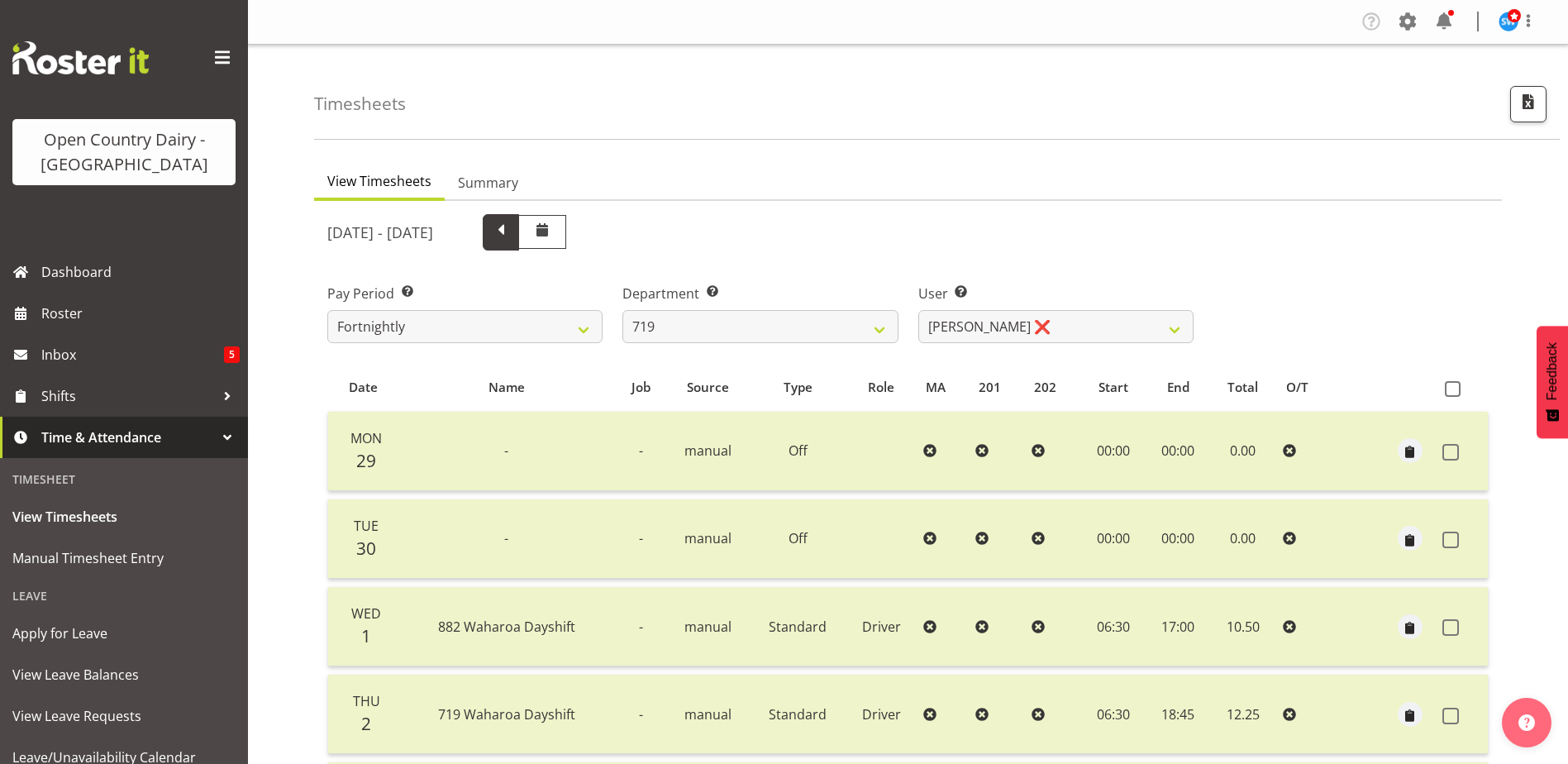
click at [512, 232] on span at bounding box center [500, 230] width 21 height 21
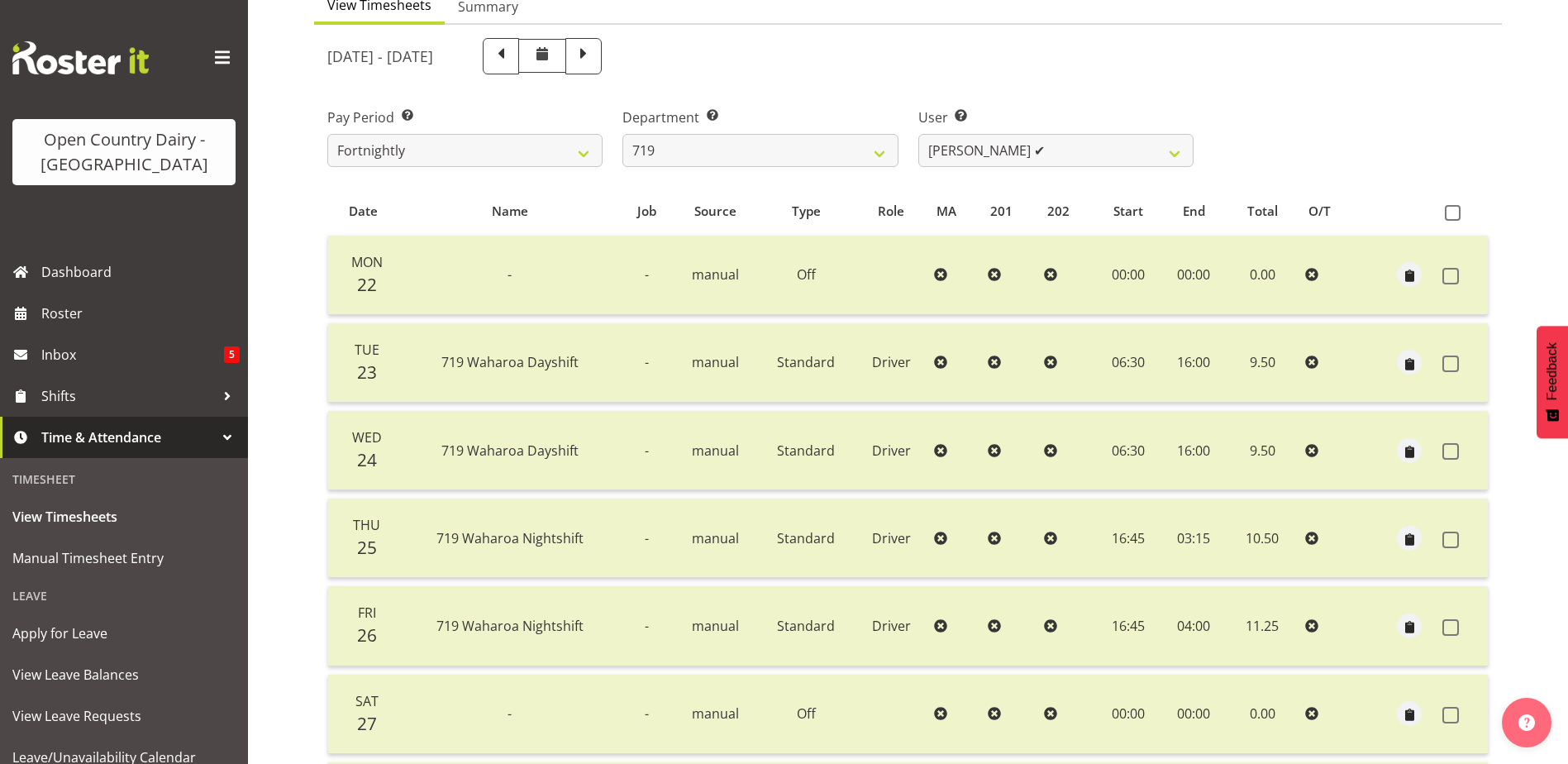
scroll to position [55, 0]
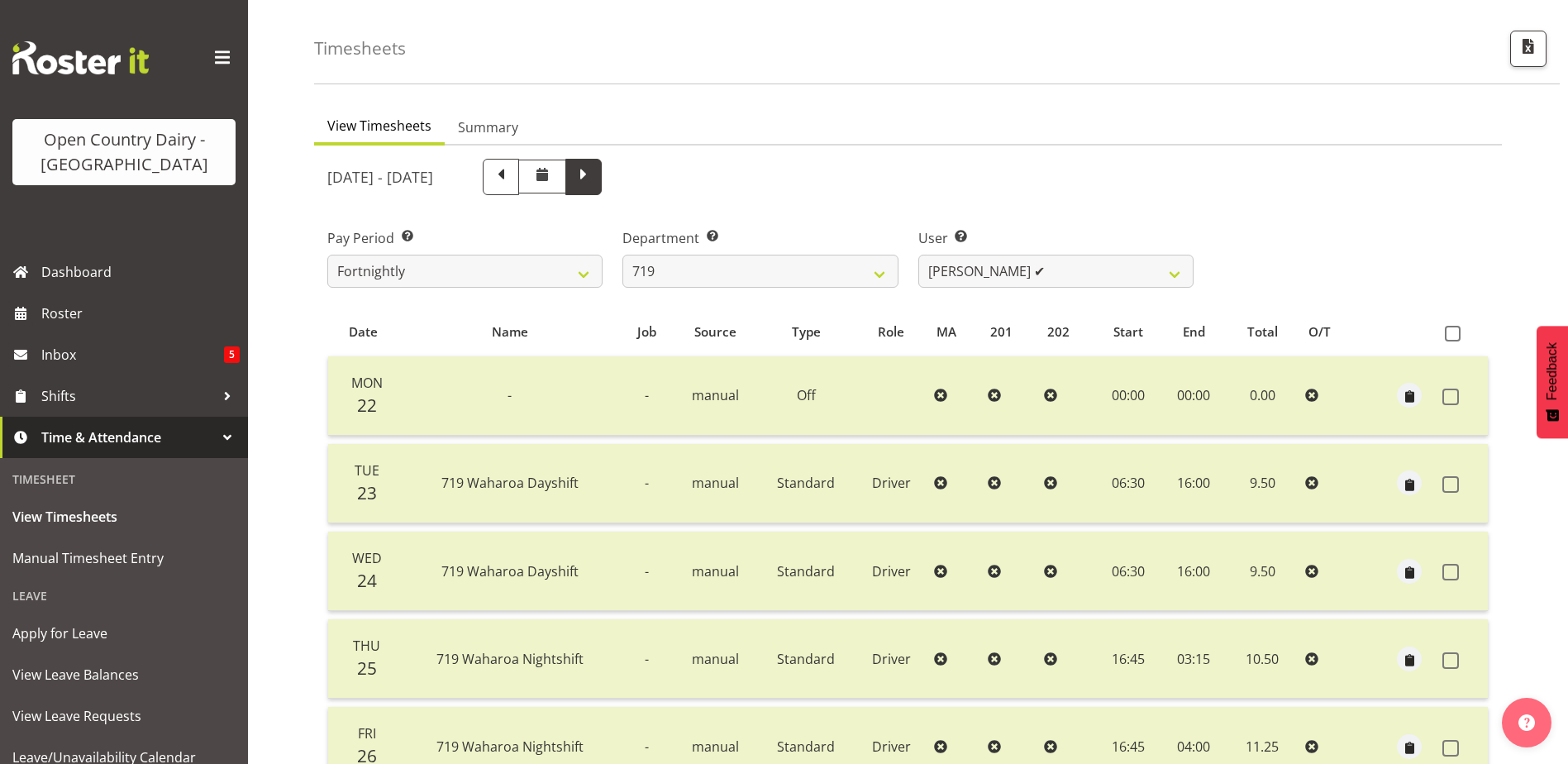
click at [594, 175] on span at bounding box center [583, 175] width 21 height 21
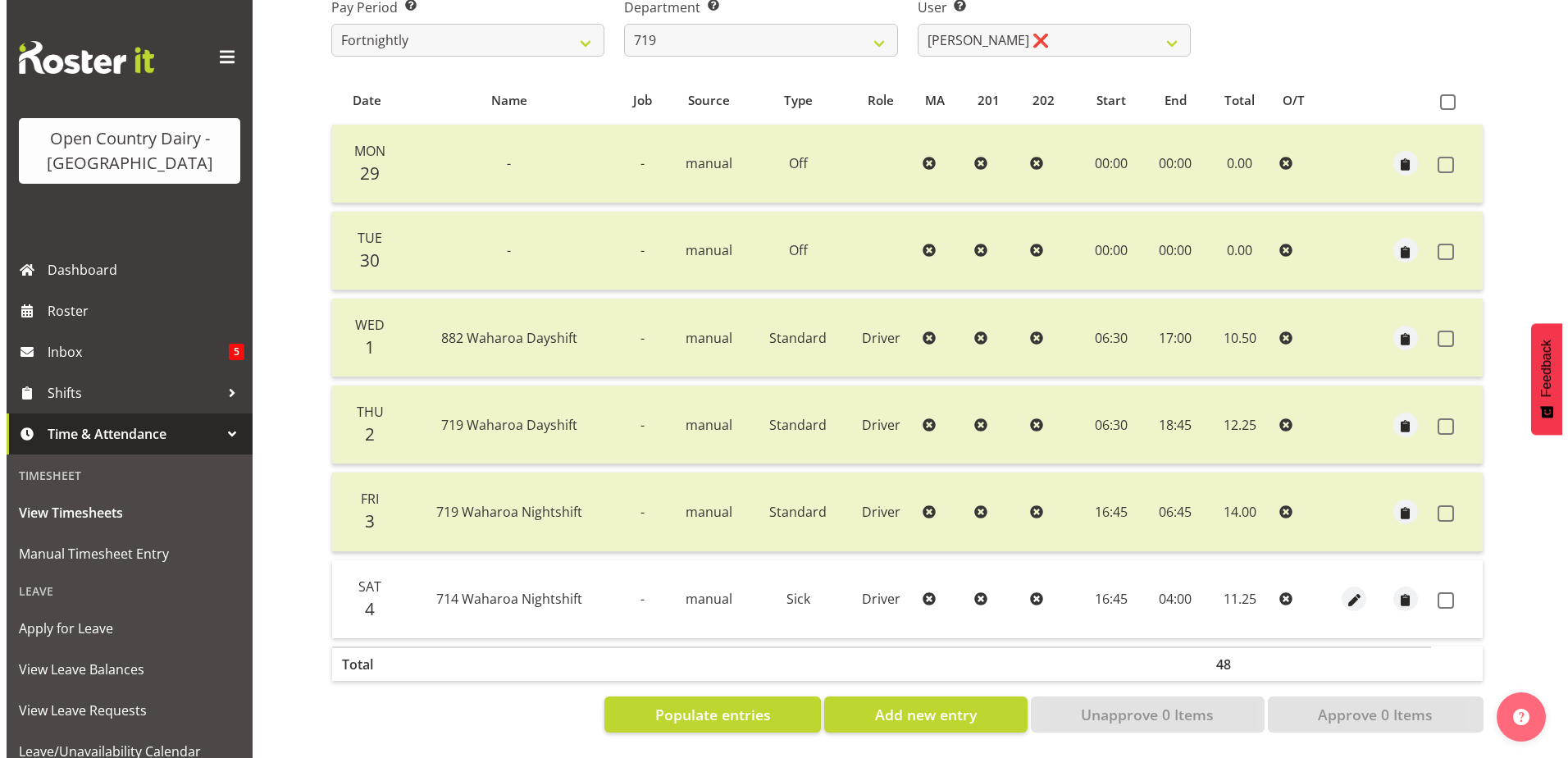
scroll to position [296, 0]
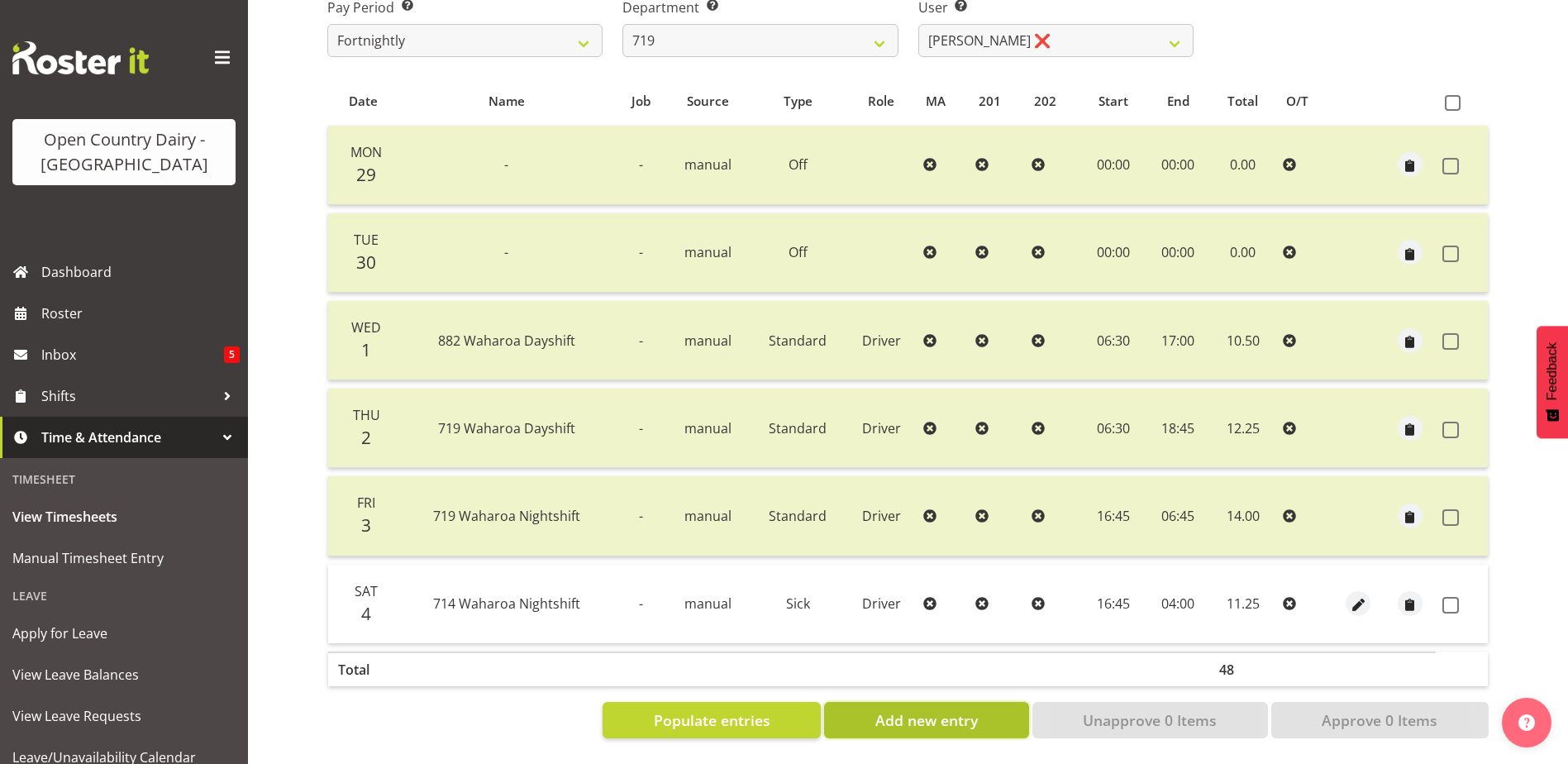
click at [948, 710] on span "Add new entry" at bounding box center [926, 720] width 103 height 21
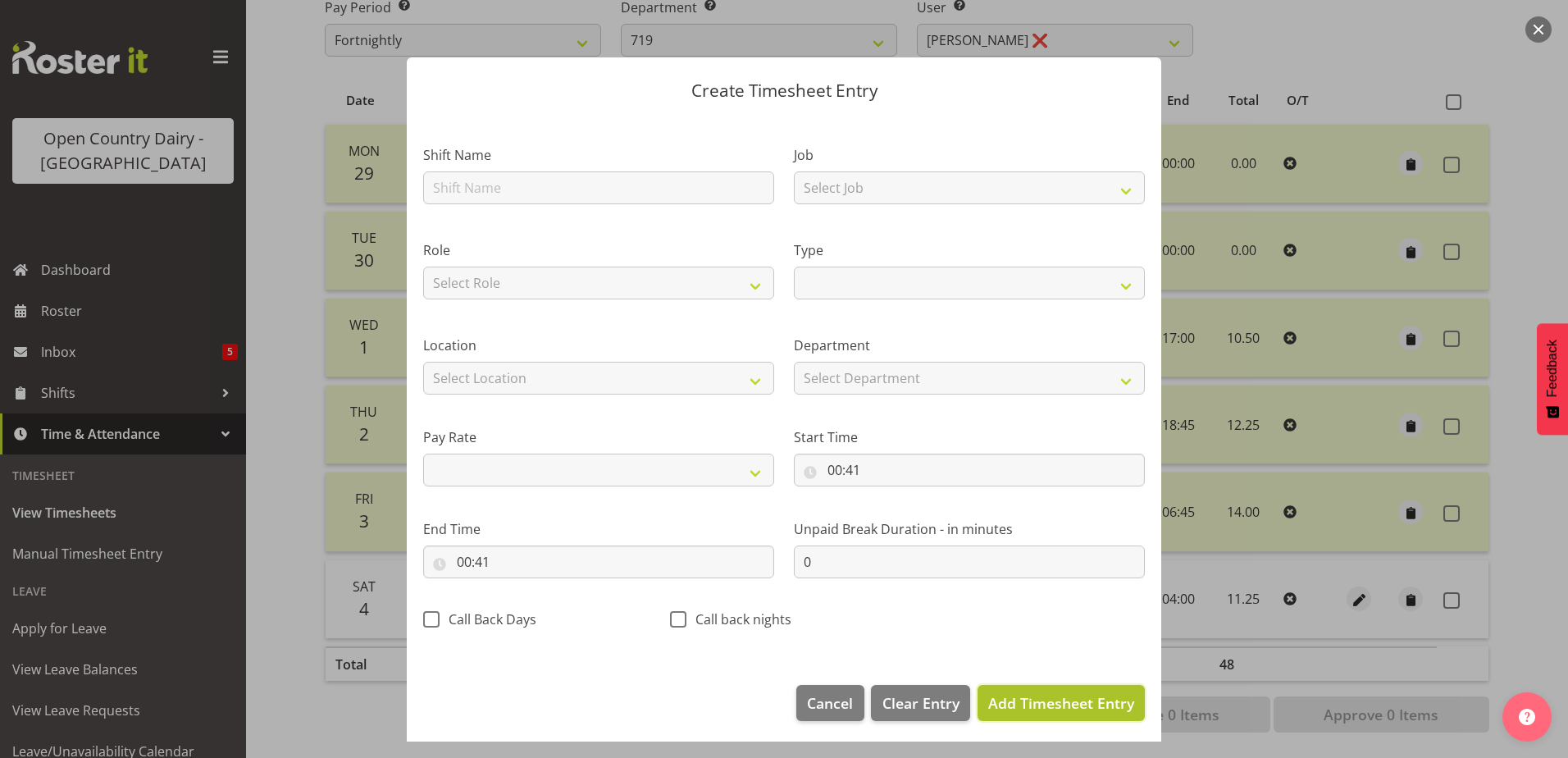
click at [1013, 698] on span "Add Timesheet Entry" at bounding box center [1062, 702] width 146 height 19
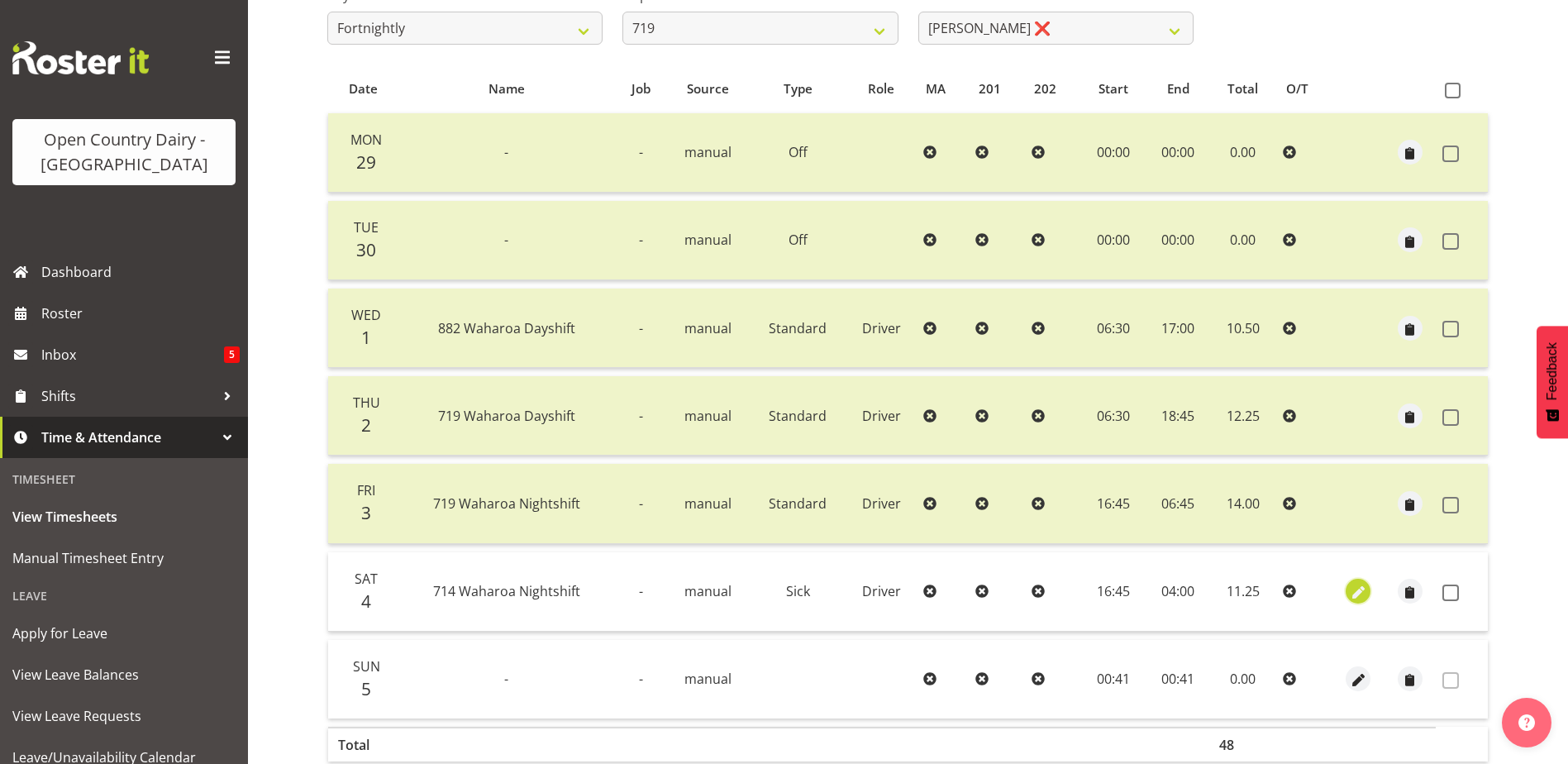
click at [1362, 590] on span "button" at bounding box center [1358, 593] width 19 height 19
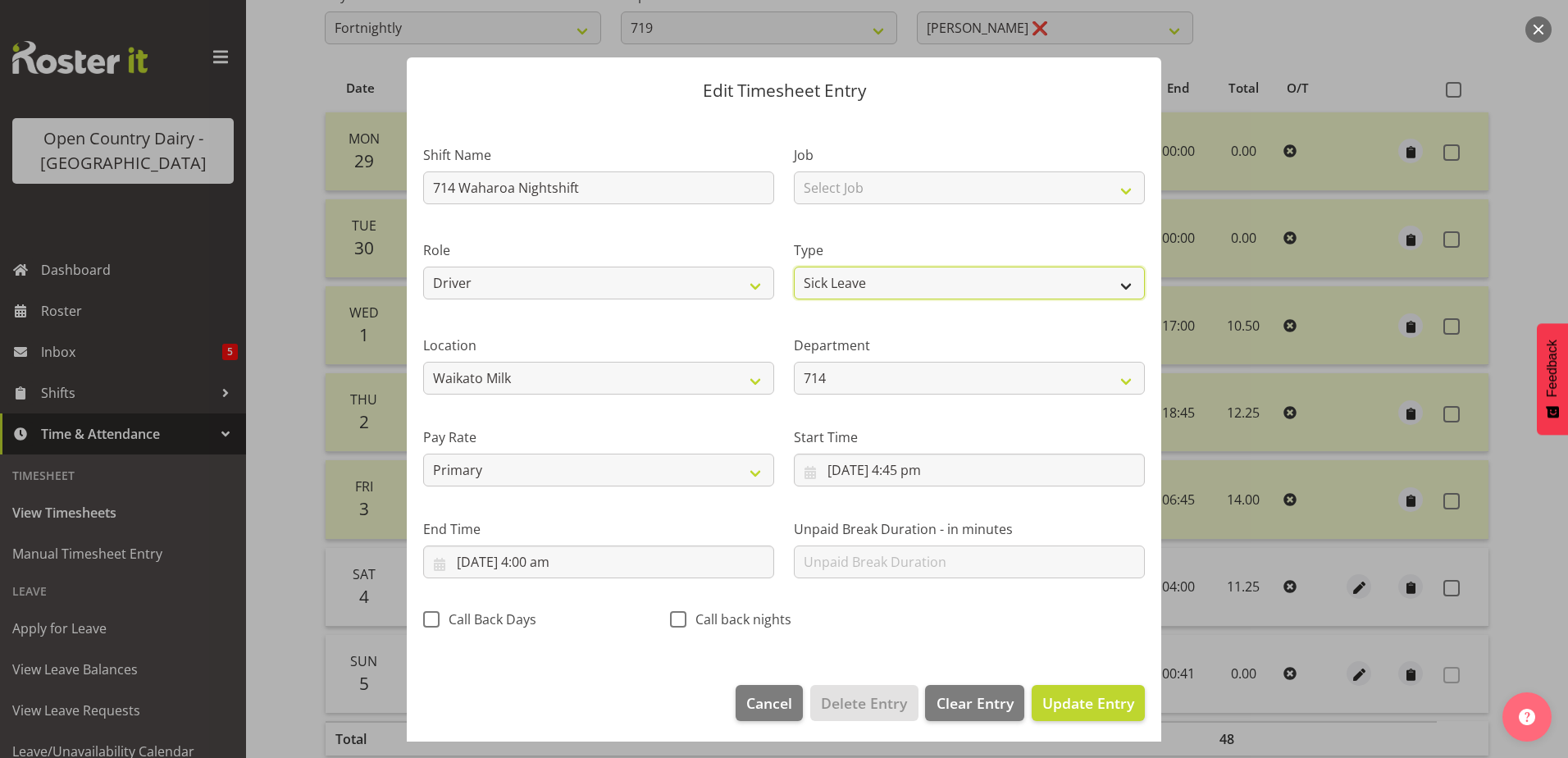
click at [849, 275] on select "Off Standard Public Holiday Public Holiday (Worked) Day In Lieu Annual Leave Si…" at bounding box center [969, 283] width 351 height 33
click at [794, 267] on select "Off Standard Public Holiday Public Holiday (Worked) Day In Lieu Annual Leave Si…" at bounding box center [969, 283] width 351 height 33
click at [905, 471] on input "4/10/2025, 4:45 pm" at bounding box center [969, 469] width 351 height 33
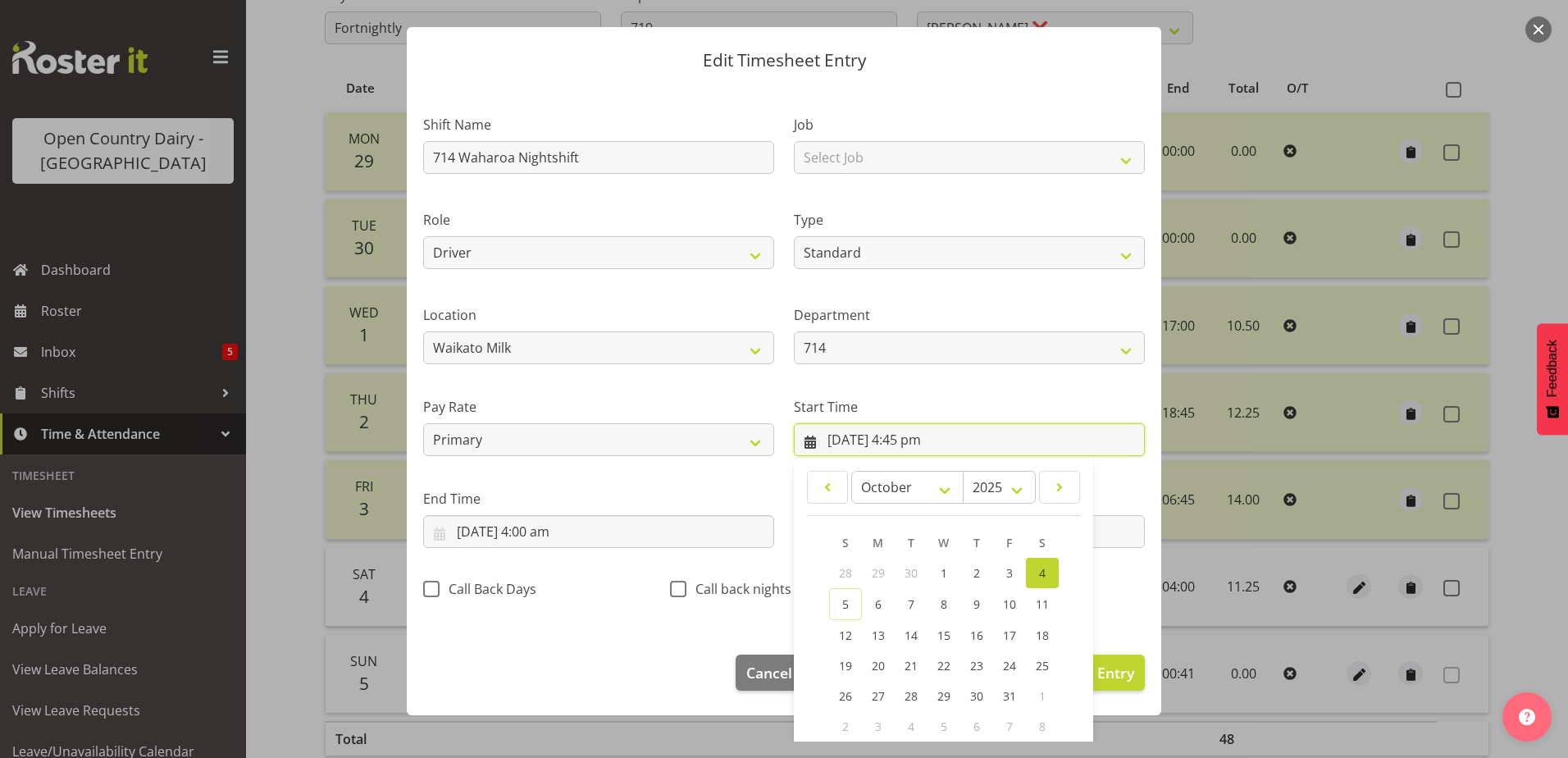
scroll to position [119, 0]
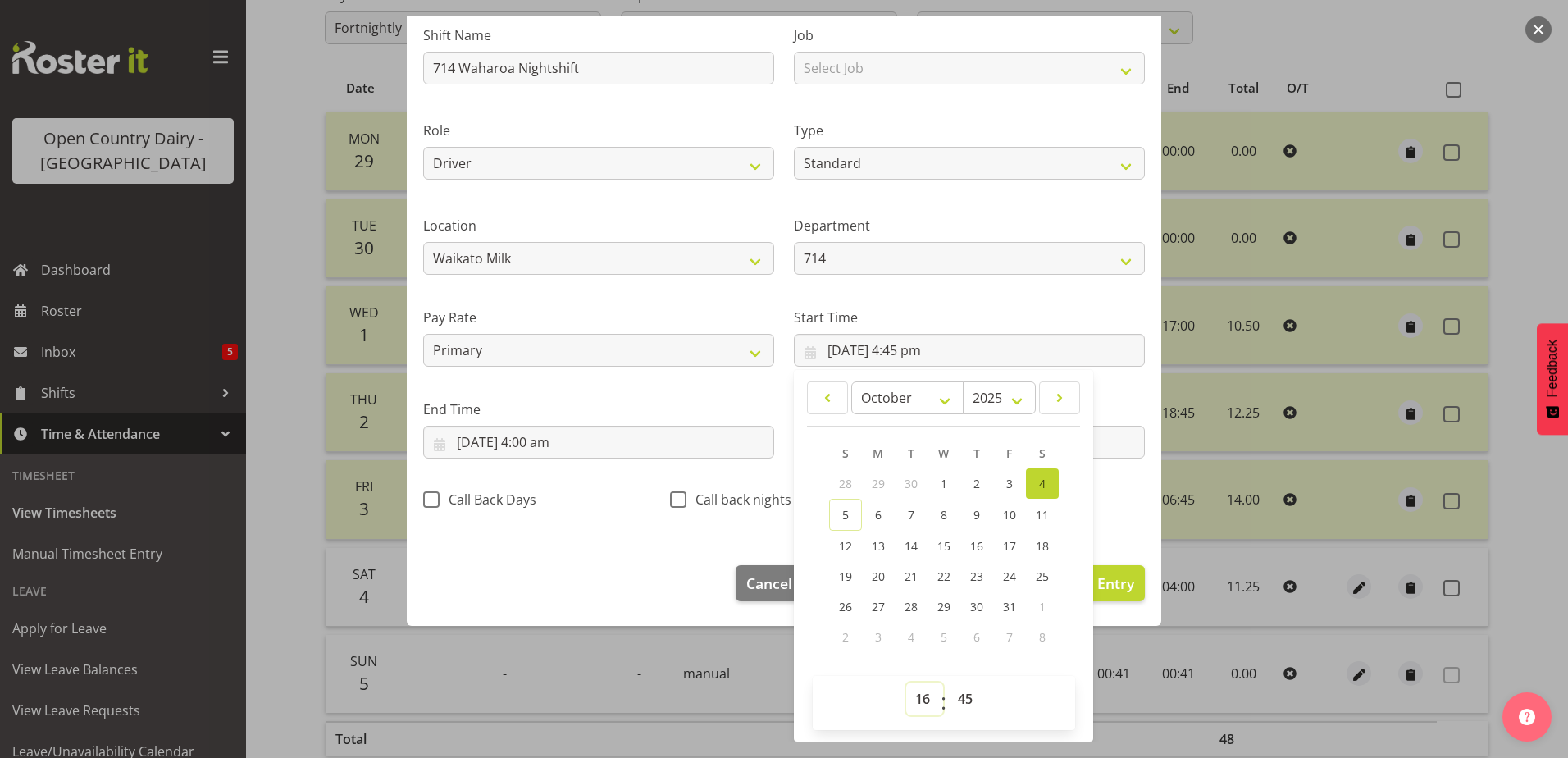
click at [914, 702] on select "00 01 02 03 04 05 06 07 08 09 10 11 12 13 14 15 16 17 18 19 20 21 22 23" at bounding box center [925, 698] width 37 height 33
click at [907, 682] on select "00 01 02 03 04 05 06 07 08 09 10 11 12 13 14 15 16 17 18 19 20 21 22 23" at bounding box center [925, 698] width 37 height 33
click at [964, 697] on select "00 01 02 03 04 05 06 07 08 09 10 11 12 13 14 15 16 17 18 19 20 21 22 23 24 25 2…" at bounding box center [967, 698] width 37 height 33
click at [949, 682] on select "00 01 02 03 04 05 06 07 08 09 10 11 12 13 14 15 16 17 18 19 20 21 22 23 24 25 2…" at bounding box center [967, 698] width 37 height 33
click at [573, 537] on section "Shift Name 714 Waharoa Nightshift Job Select Job Driver Driver supervisor Suppo…" at bounding box center [784, 272] width 755 height 553
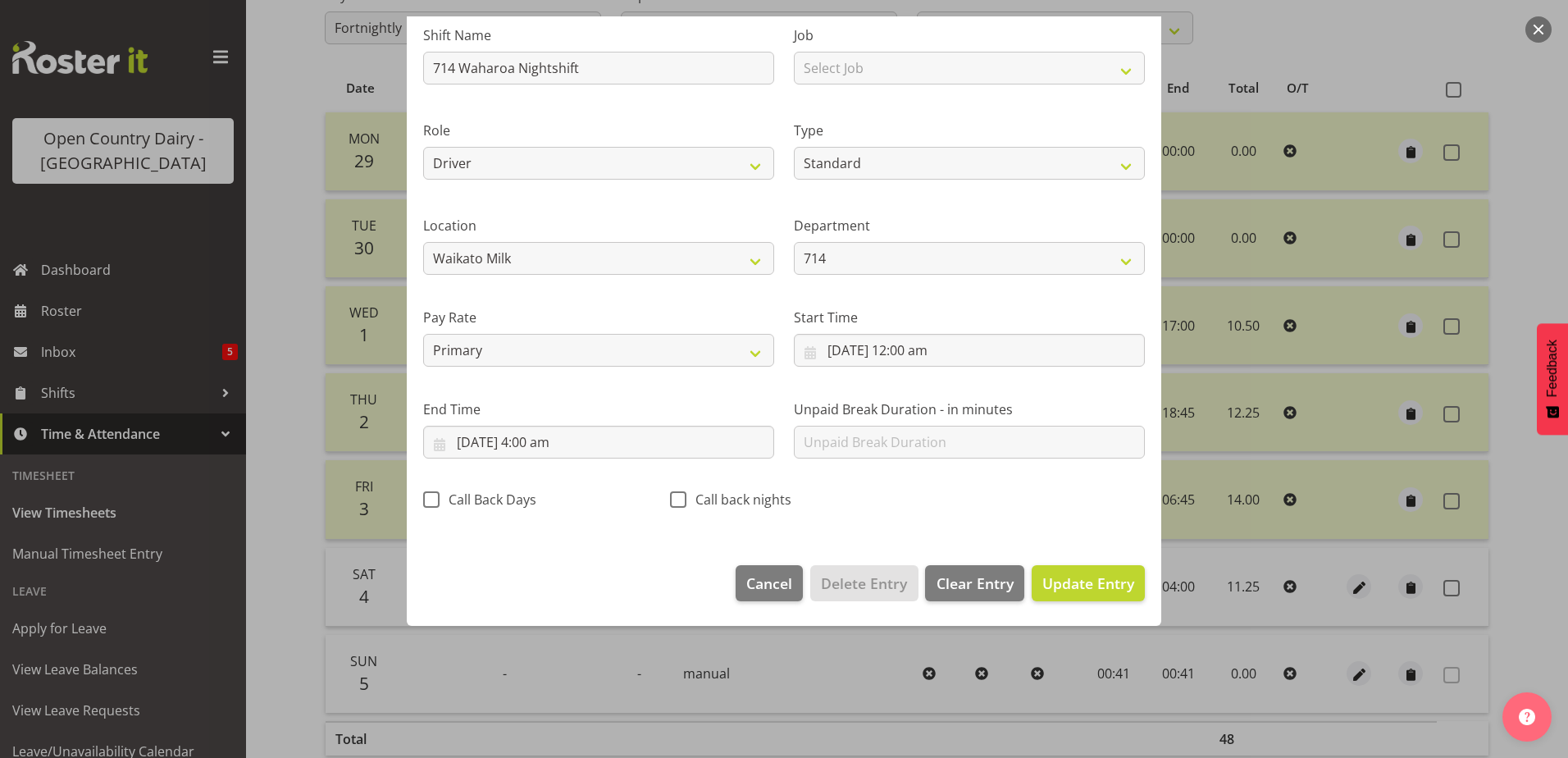
scroll to position [4, 0]
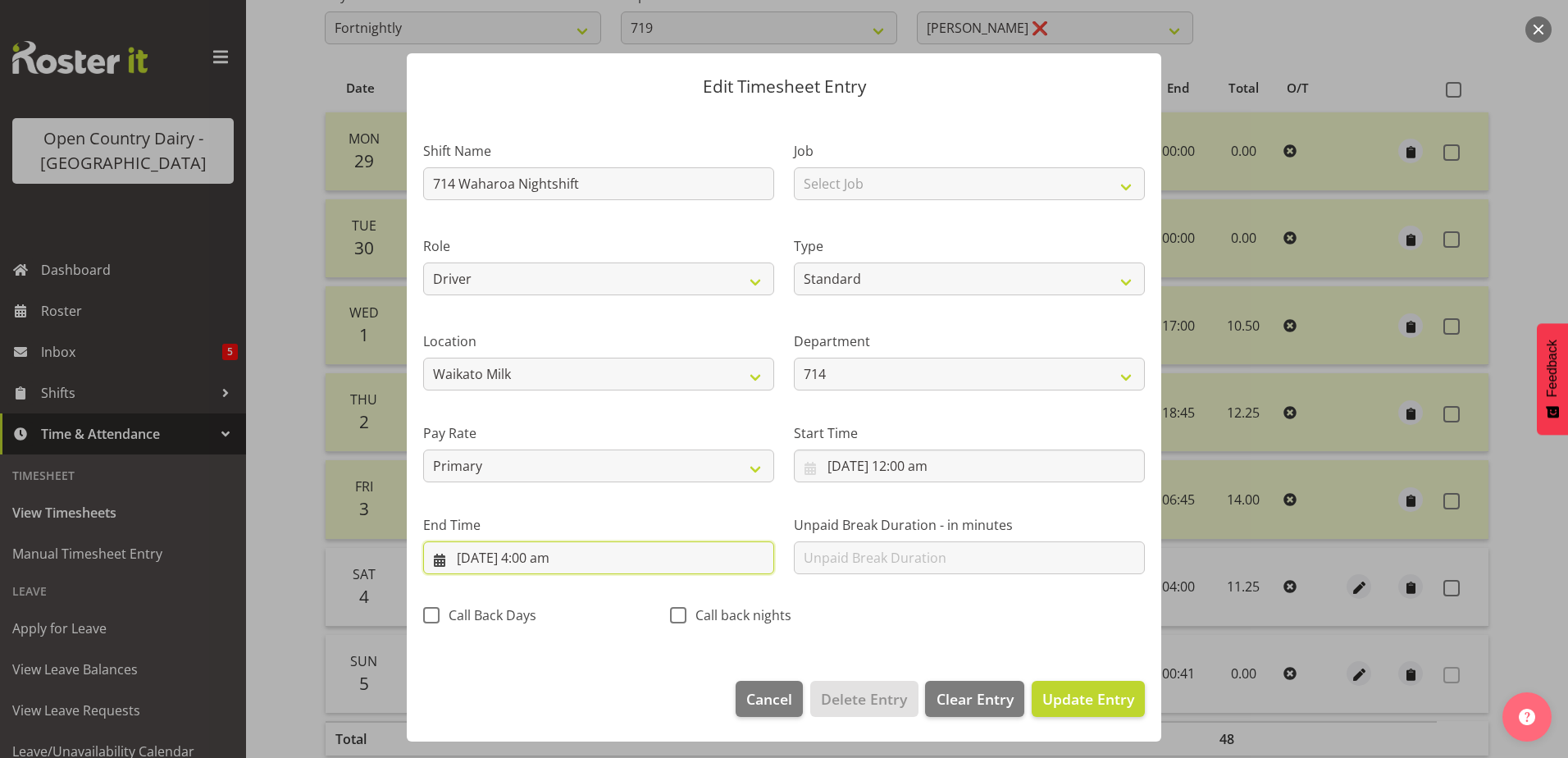
click at [463, 553] on input "5/10/2025, 4:00 am" at bounding box center [598, 558] width 351 height 33
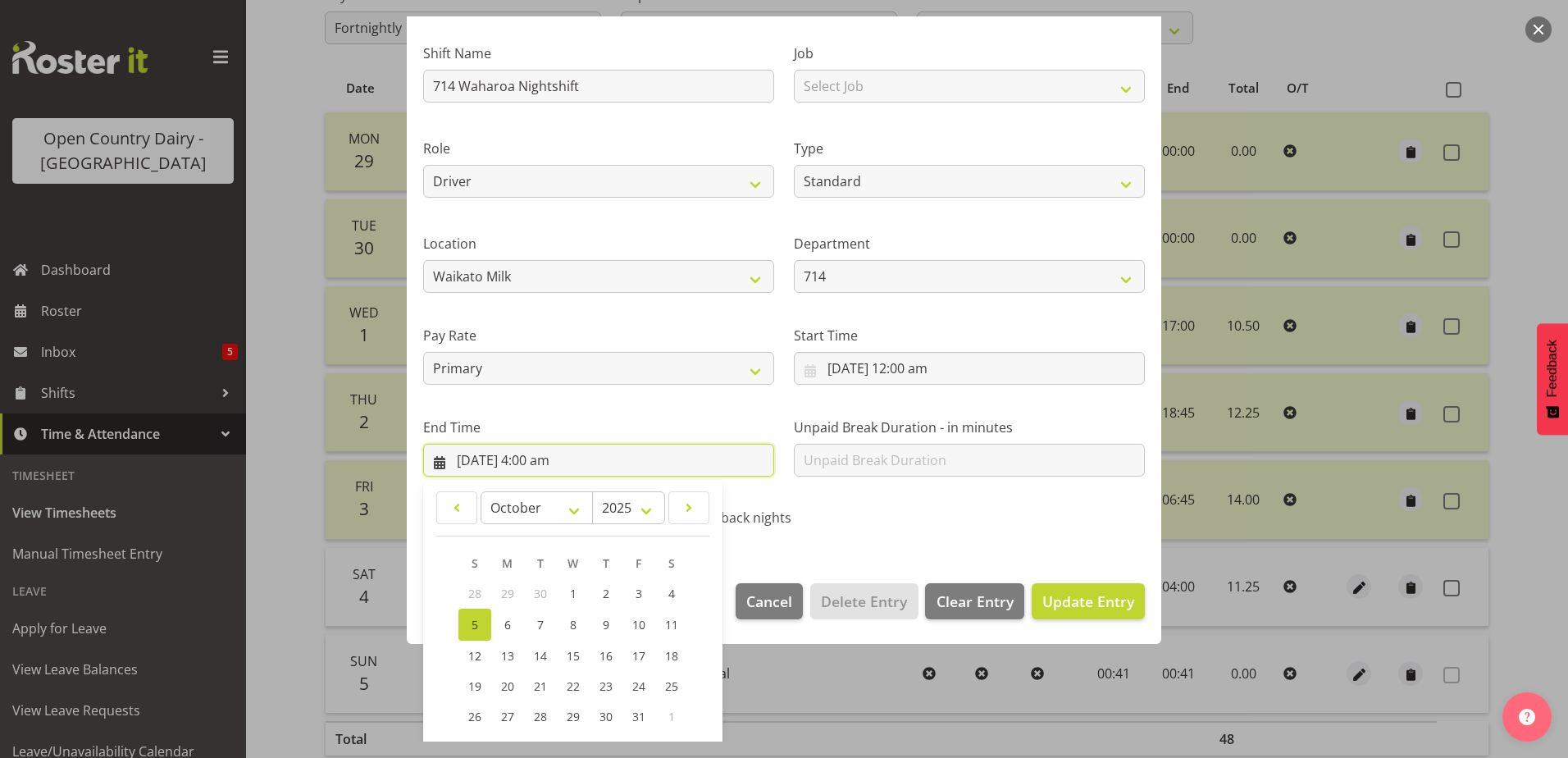
scroll to position [212, 0]
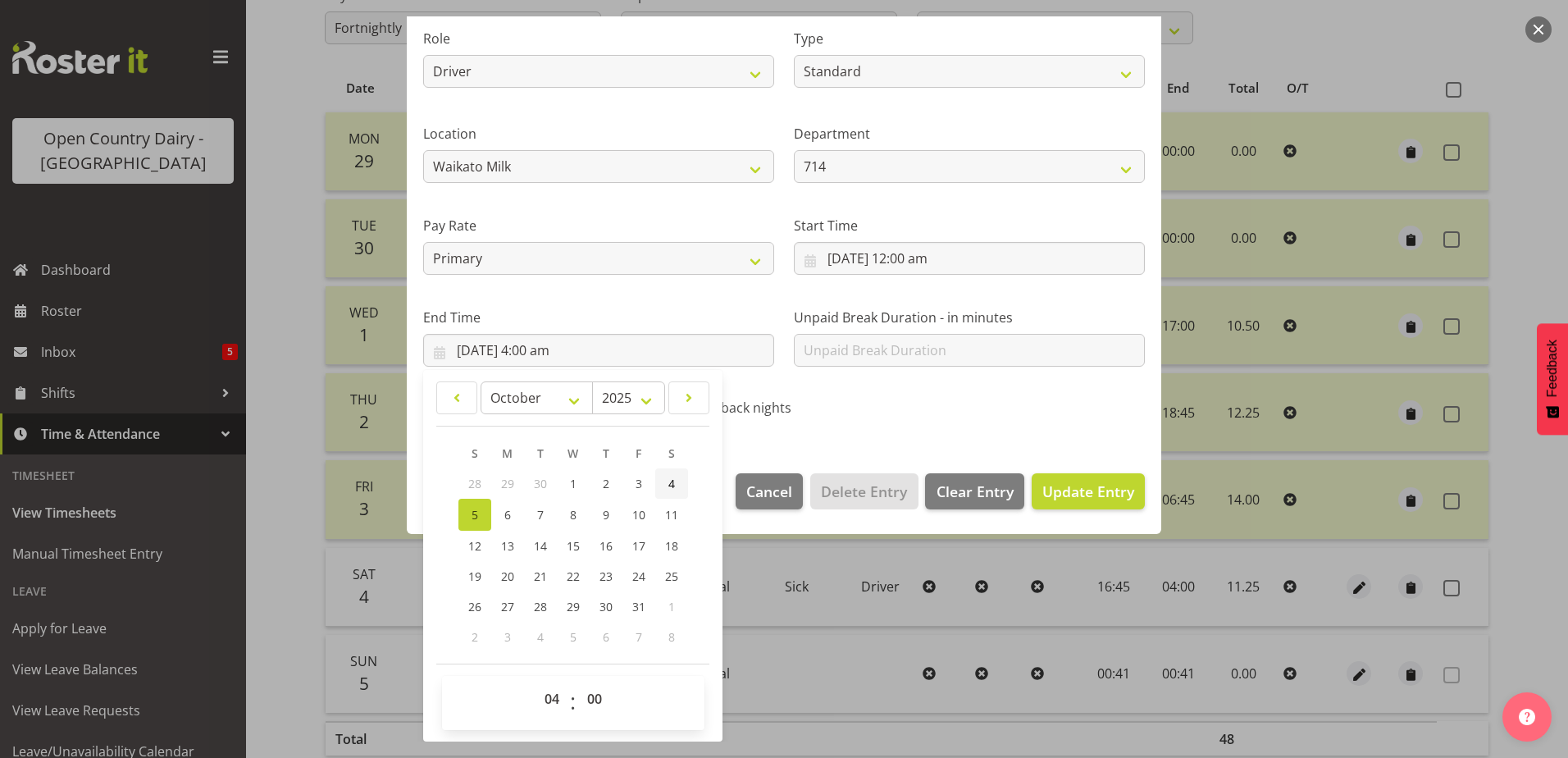
click at [669, 483] on span "4" at bounding box center [672, 484] width 7 height 16
click at [547, 699] on select "00 01 02 03 04 05 06 07 08 09 10 11 12 13 14 15 16 17 18 19 20 21 22 23" at bounding box center [554, 698] width 37 height 33
click at [536, 682] on select "00 01 02 03 04 05 06 07 08 09 10 11 12 13 14 15 16 17 18 19 20 21 22 23" at bounding box center [554, 698] width 37 height 33
click at [597, 697] on select "00 01 02 03 04 05 06 07 08 09 10 11 12 13 14 15 16 17 18 19 20 21 22 23 24 25 2…" at bounding box center [596, 698] width 37 height 33
click at [578, 682] on select "00 01 02 03 04 05 06 07 08 09 10 11 12 13 14 15 16 17 18 19 20 21 22 23 24 25 2…" at bounding box center [596, 698] width 37 height 33
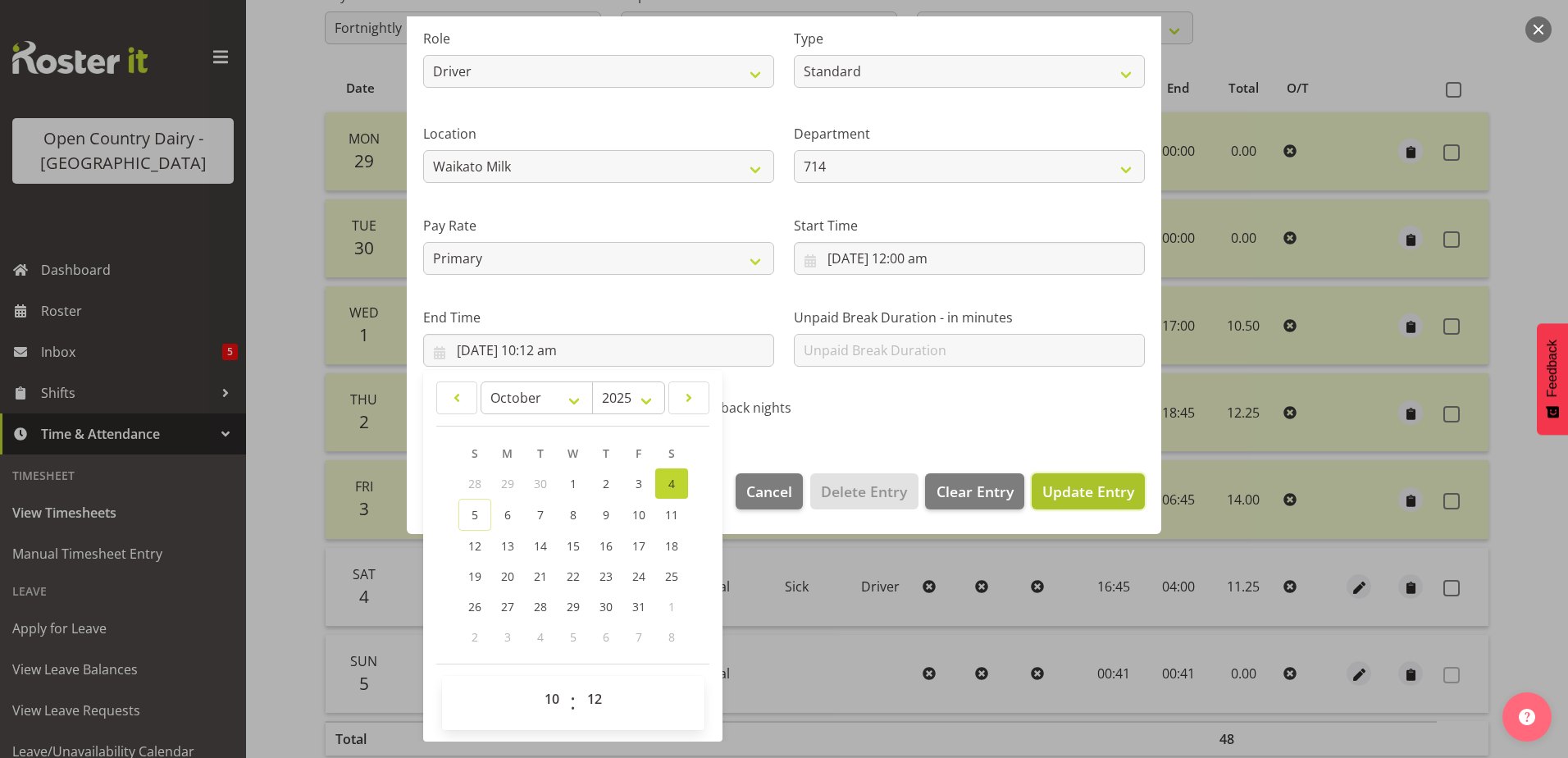
click at [1060, 485] on span "Update Entry" at bounding box center [1088, 490] width 92 height 19
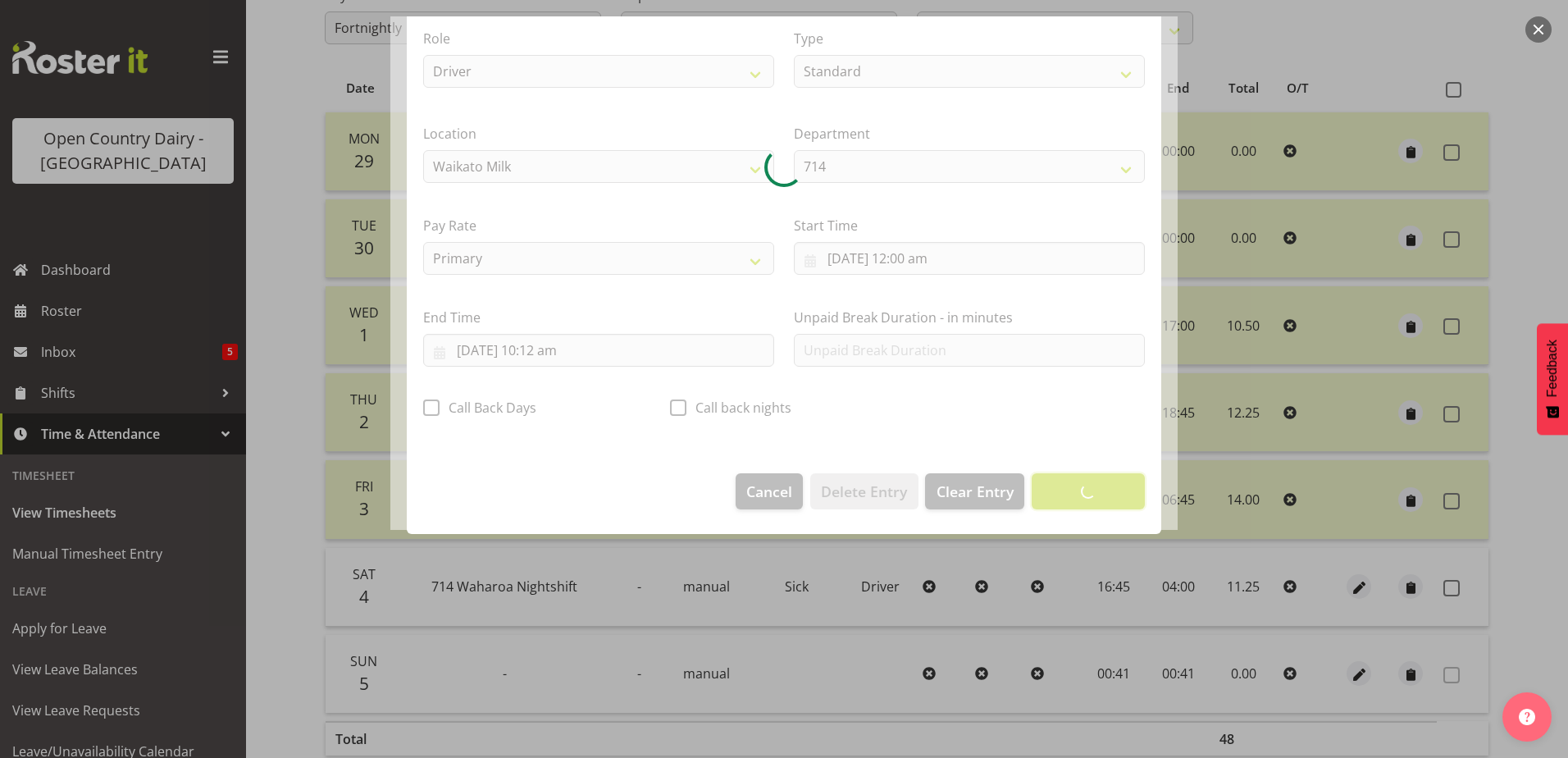
scroll to position [4, 0]
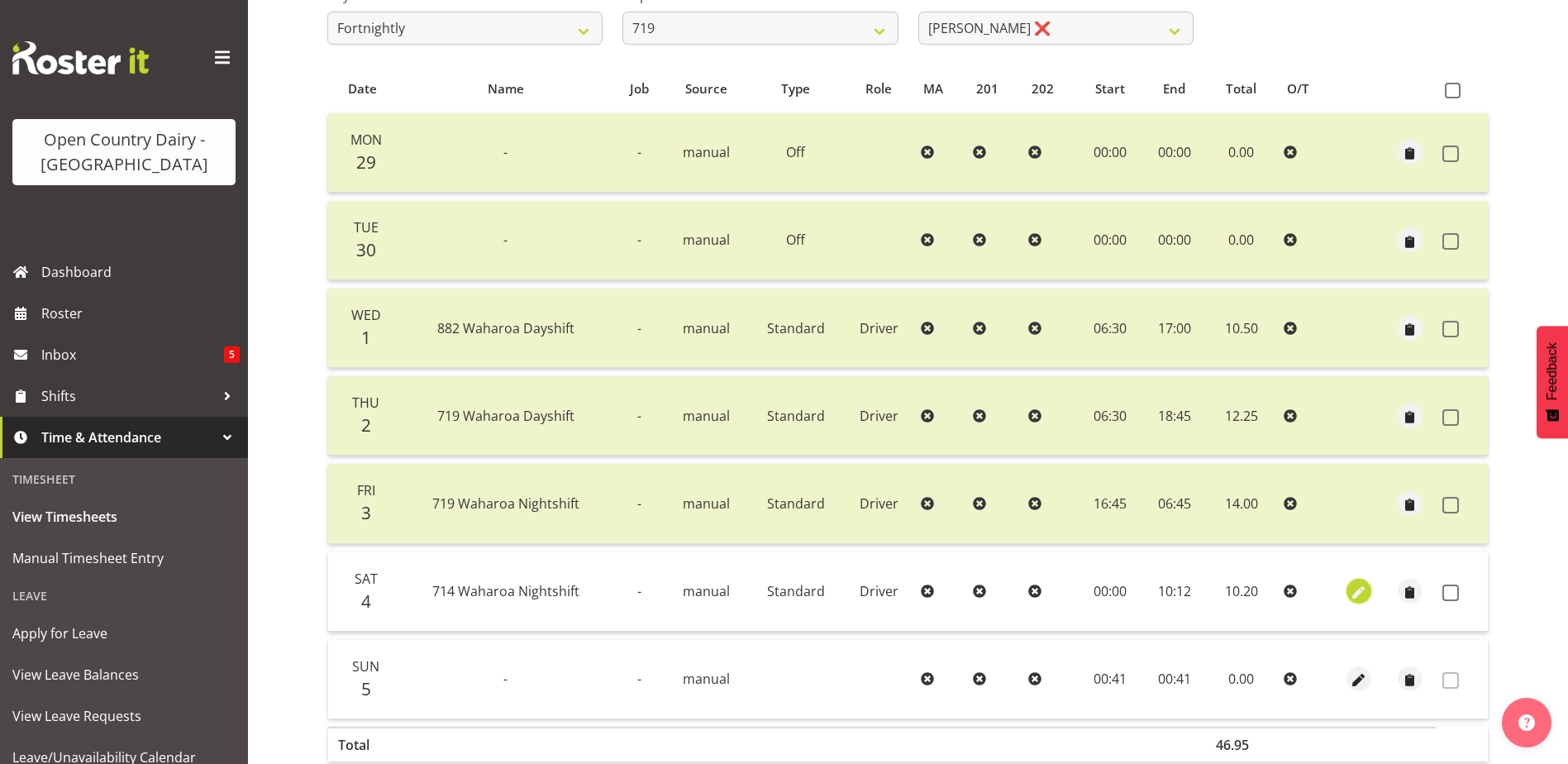
click at [1359, 584] on span "button" at bounding box center [1358, 593] width 19 height 19
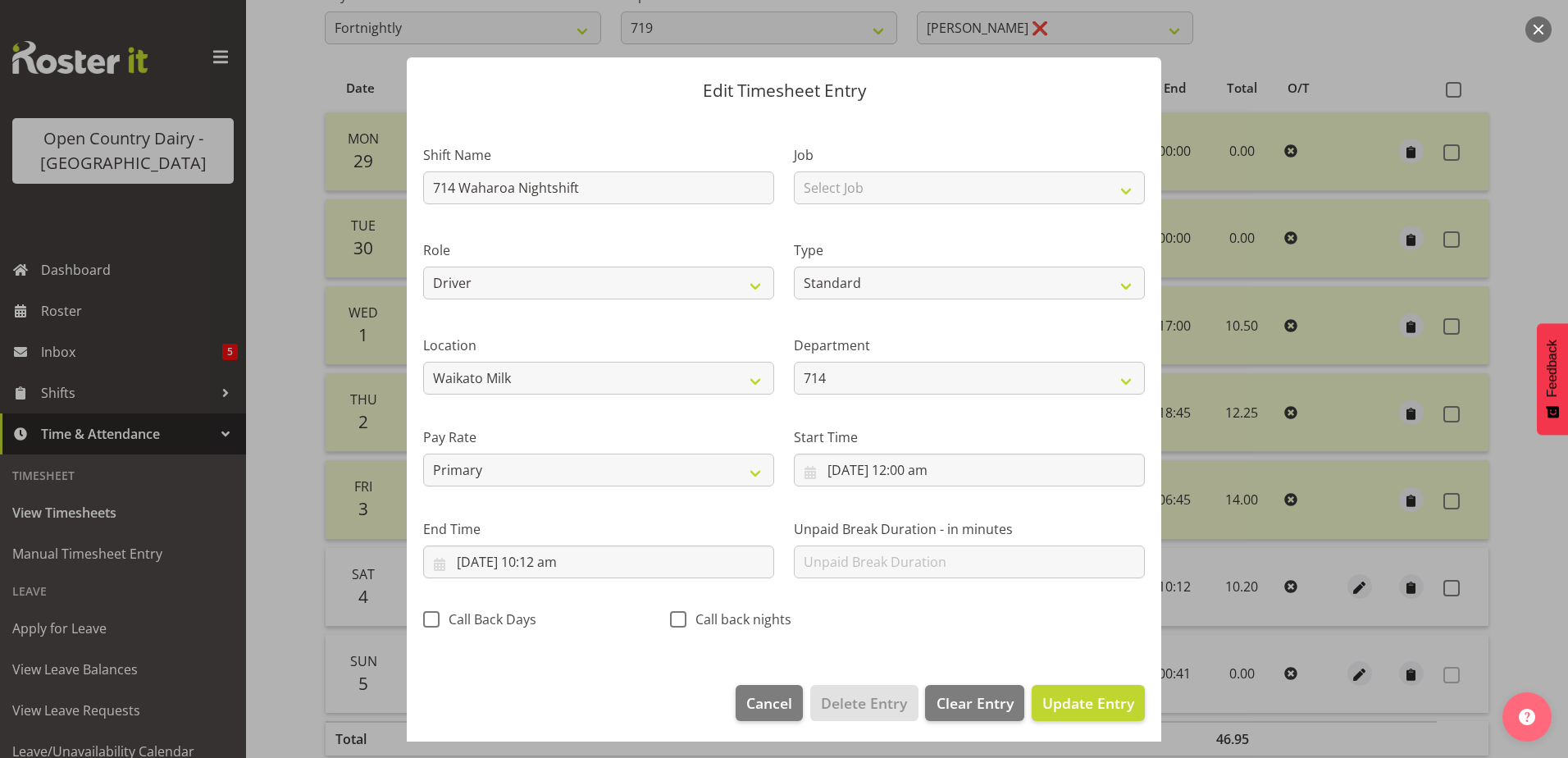
click at [903, 289] on section "Shift Name 714 Waharoa Nightshift Job Select Job Driver Driver supervisor Suppo…" at bounding box center [784, 391] width 755 height 553
drag, startPoint x: 903, startPoint y: 289, endPoint x: 909, endPoint y: 296, distance: 9.2
click at [909, 296] on select "Off Standard Public Holiday Public Holiday (Worked) Day In Lieu Annual Leave Si…" at bounding box center [969, 283] width 351 height 33
click at [794, 267] on select "Off Standard Public Holiday Public Holiday (Worked) Day In Lieu Annual Leave Si…" at bounding box center [969, 283] width 351 height 33
click at [850, 190] on select "Select Job Driver Driver supervisor Support" at bounding box center [969, 188] width 351 height 33
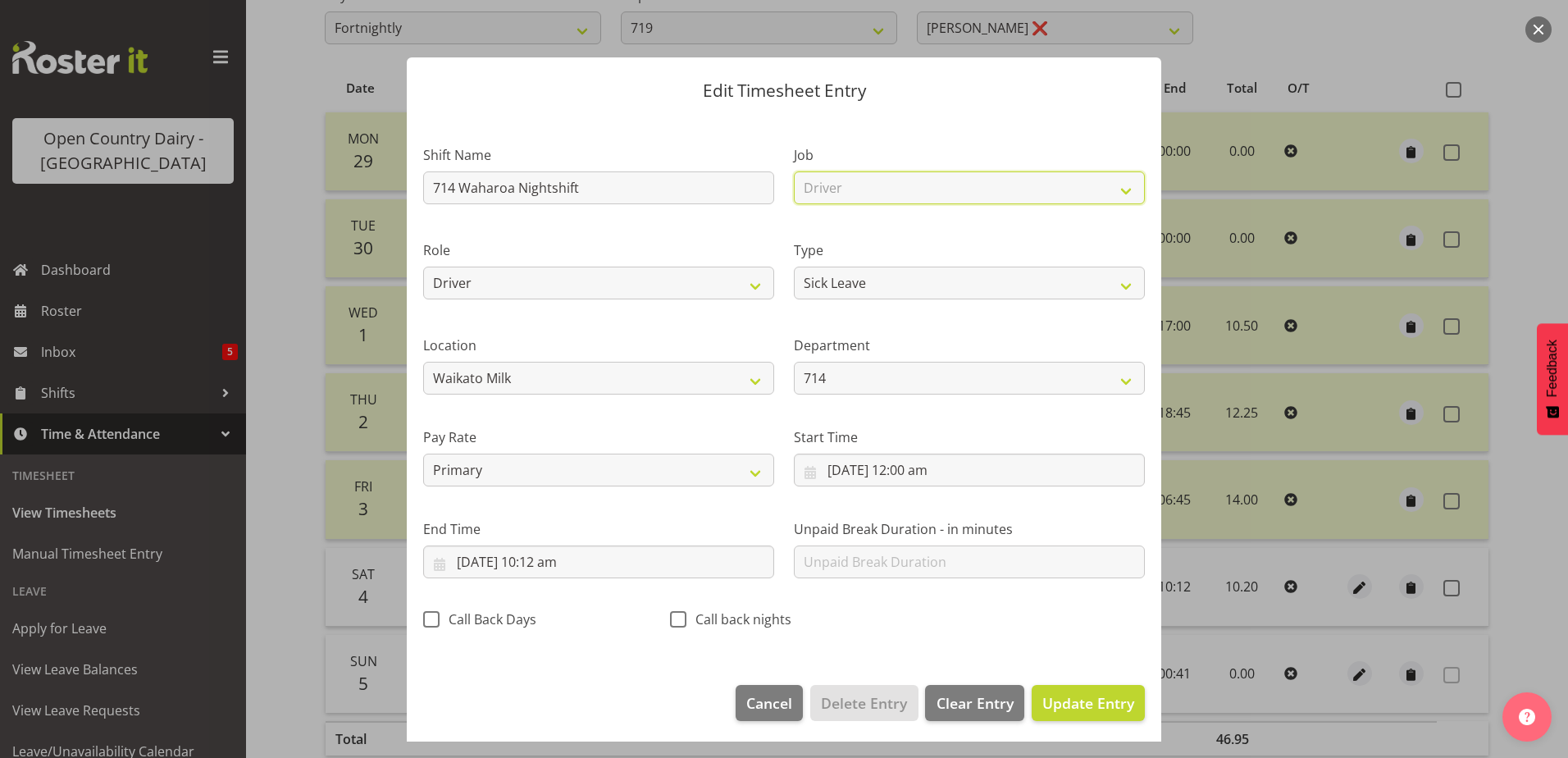
click at [794, 172] on select "Select Job Driver Driver supervisor Support" at bounding box center [969, 188] width 351 height 33
click at [1070, 690] on button "Update Entry" at bounding box center [1089, 702] width 114 height 36
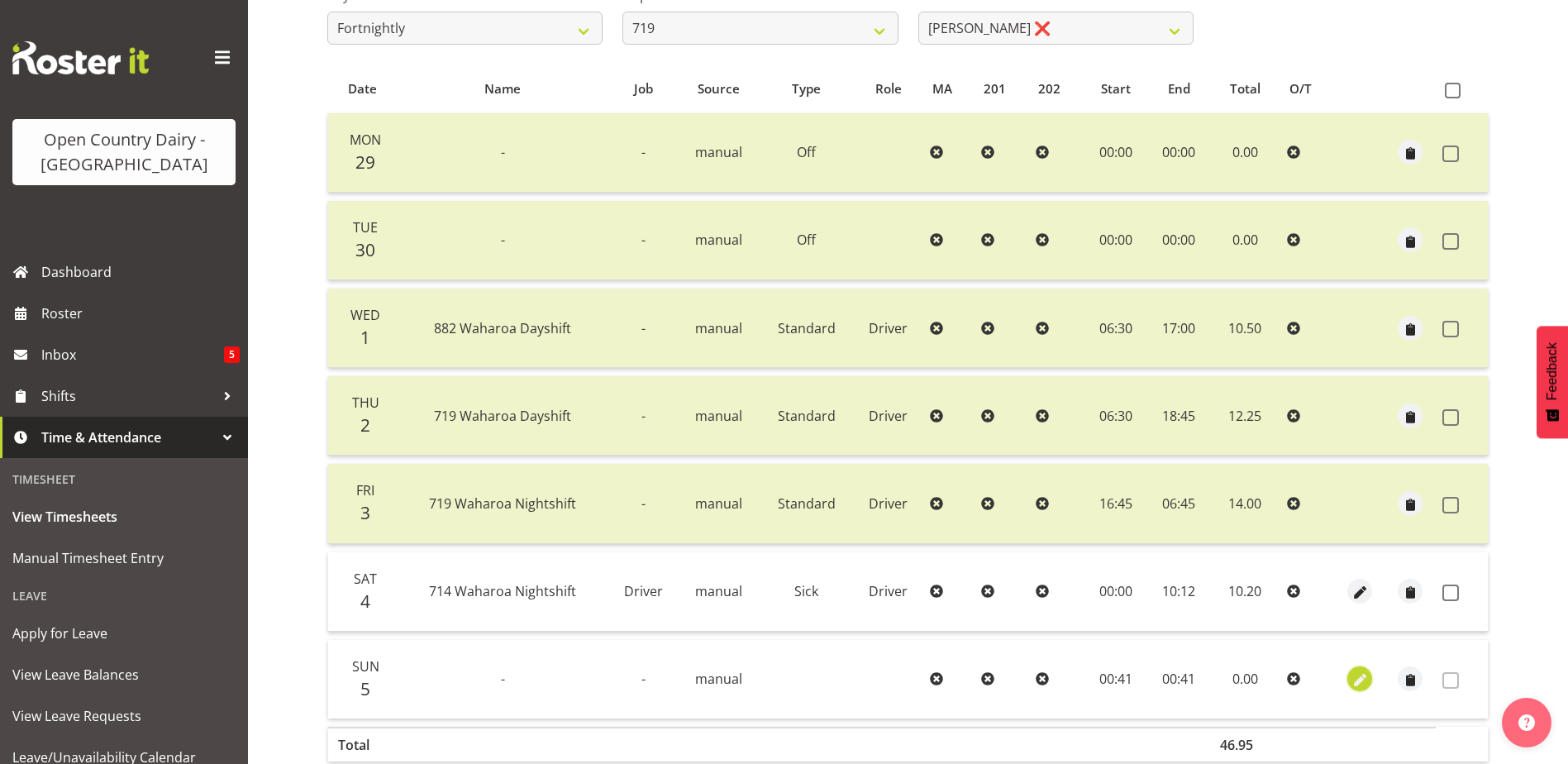
click at [1359, 677] on span "button" at bounding box center [1359, 681] width 19 height 19
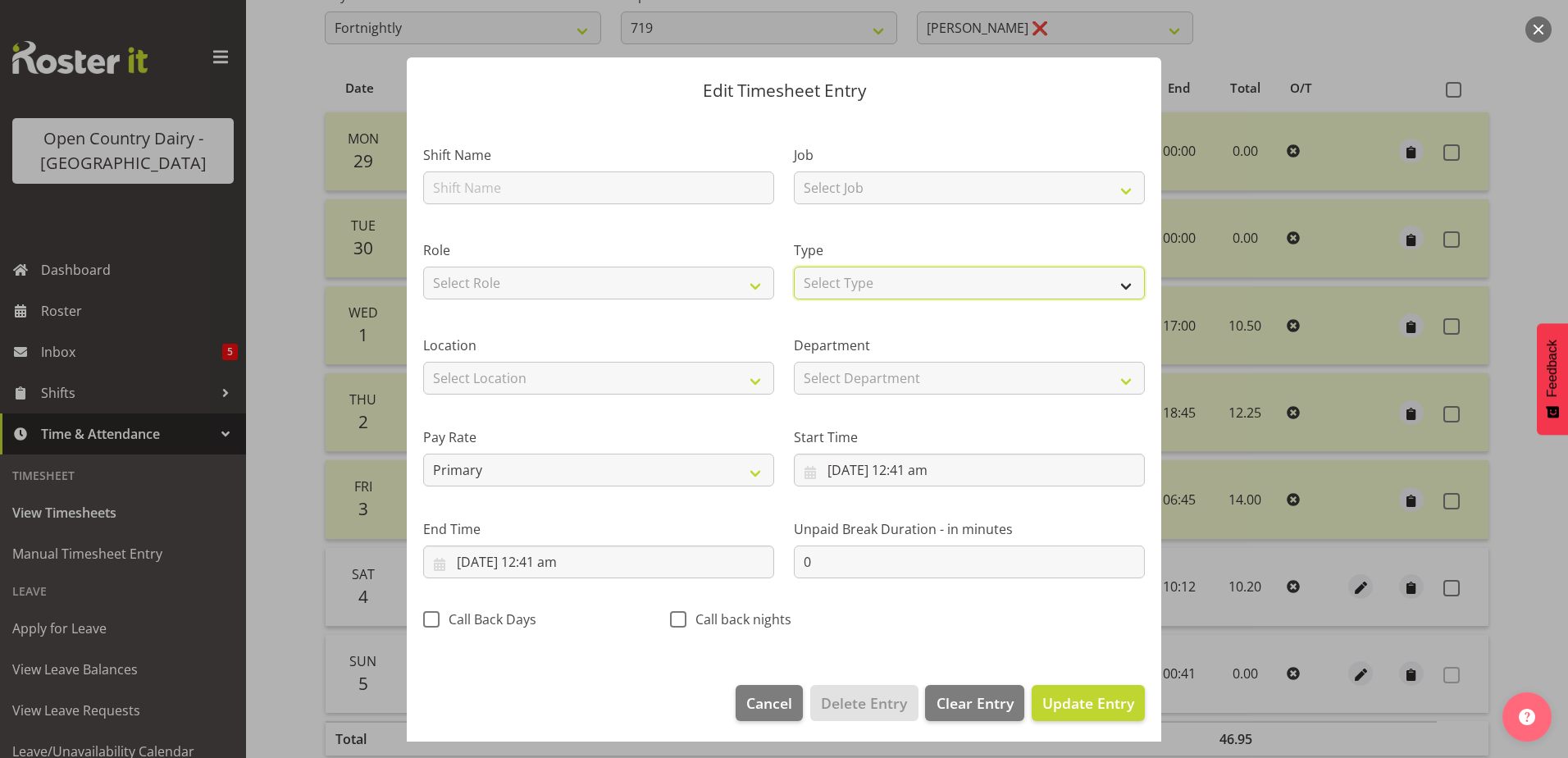
click at [850, 278] on select "Select Type Off Standard Public Holiday Public Holiday (Worked) Day In Lieu Ann…" at bounding box center [969, 283] width 351 height 33
click at [794, 289] on select "Select Type Off Standard Public Holiday Public Holiday (Worked) Day In Lieu Ann…" at bounding box center [969, 283] width 351 height 33
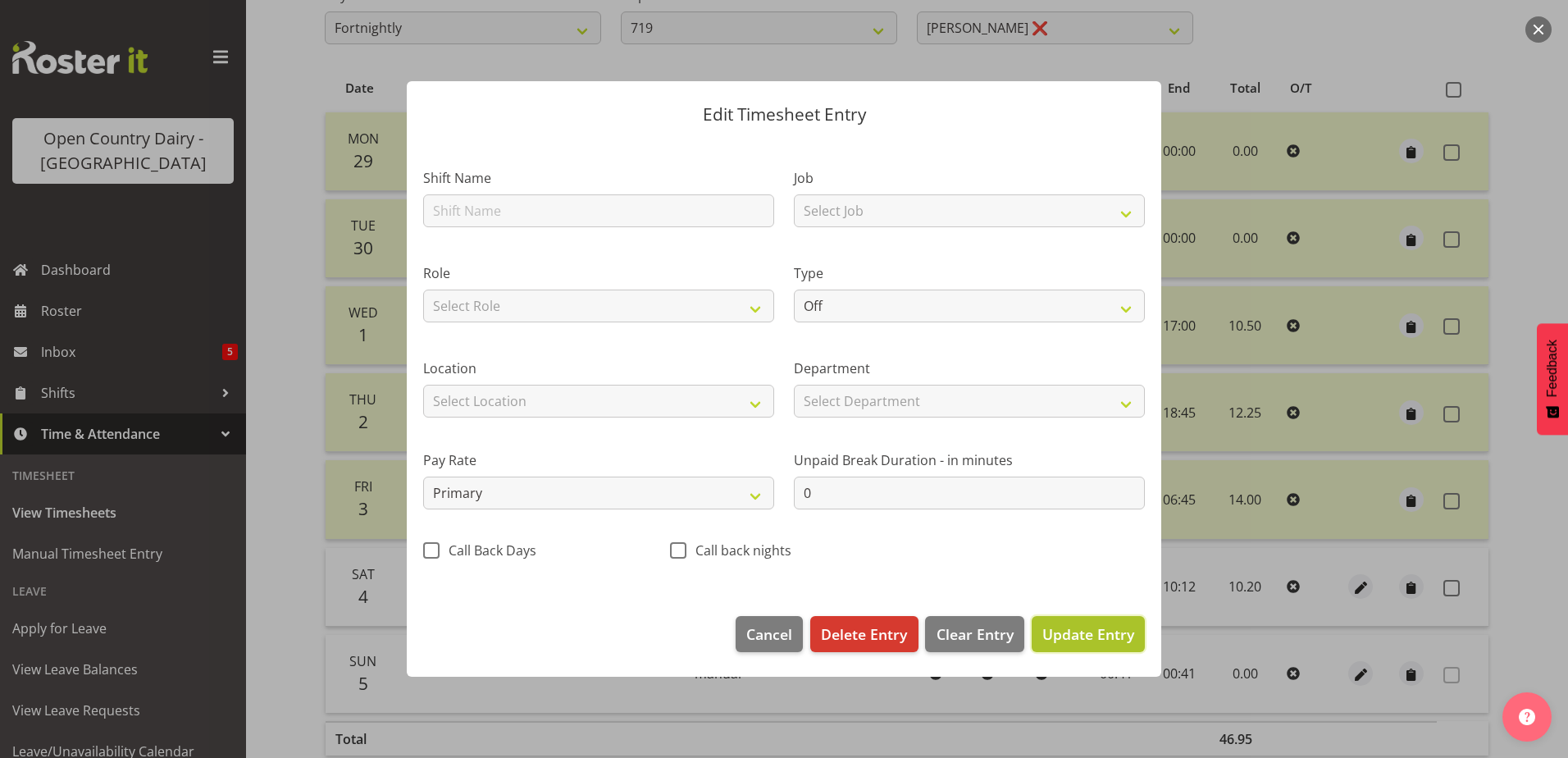
click at [1066, 634] on span "Update Entry" at bounding box center [1088, 633] width 92 height 19
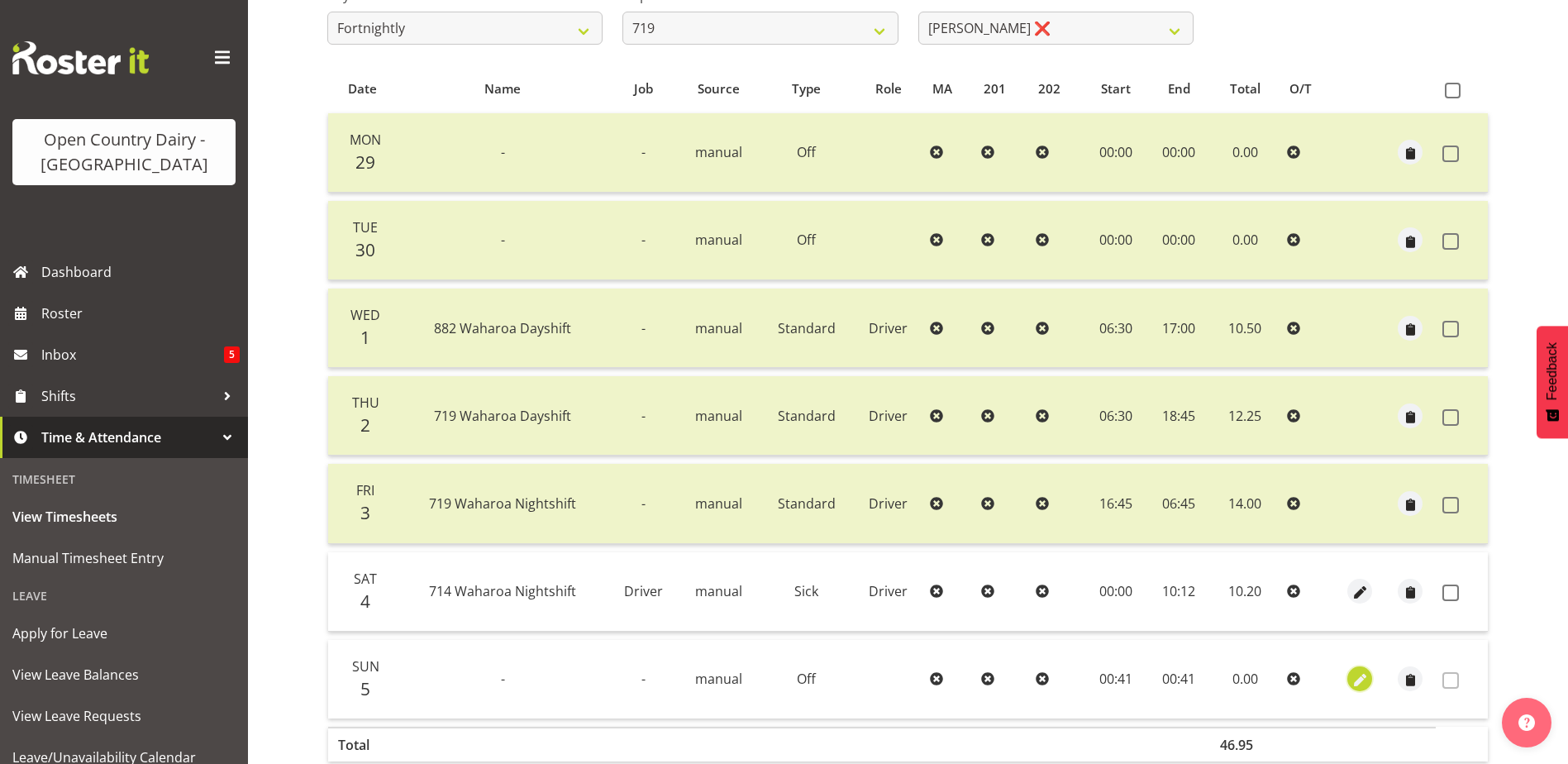
click at [1358, 676] on span "button" at bounding box center [1359, 681] width 19 height 19
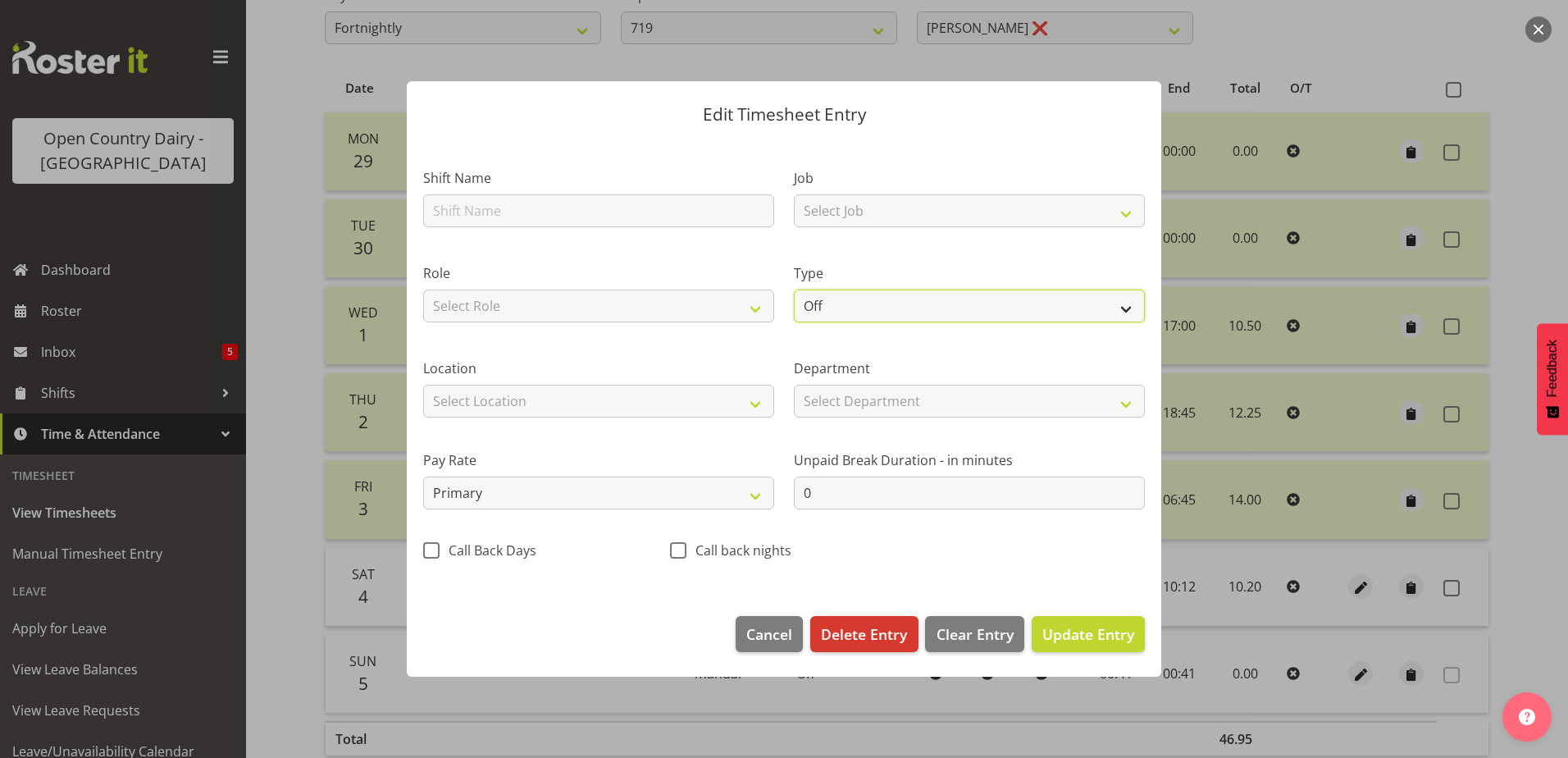
click at [882, 304] on select "Off Standard Public Holiday Public Holiday (Worked) Day In Lieu Annual Leave Si…" at bounding box center [969, 305] width 351 height 33
click at [794, 289] on select "Off Standard Public Holiday Public Holiday (Worked) Day In Lieu Annual Leave Si…" at bounding box center [969, 305] width 351 height 33
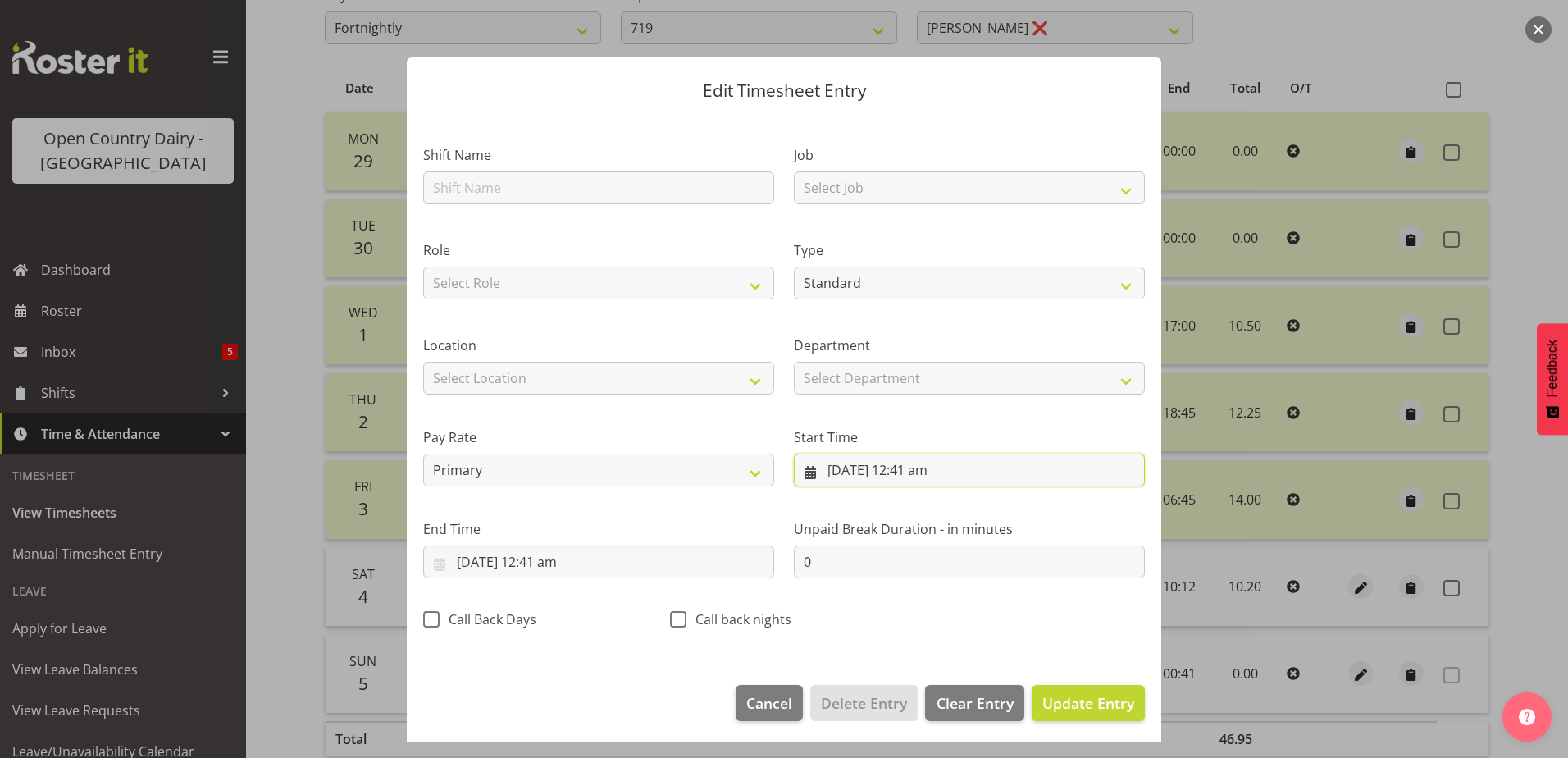
click at [912, 469] on input "5/10/2025, 12:41 am" at bounding box center [969, 469] width 351 height 33
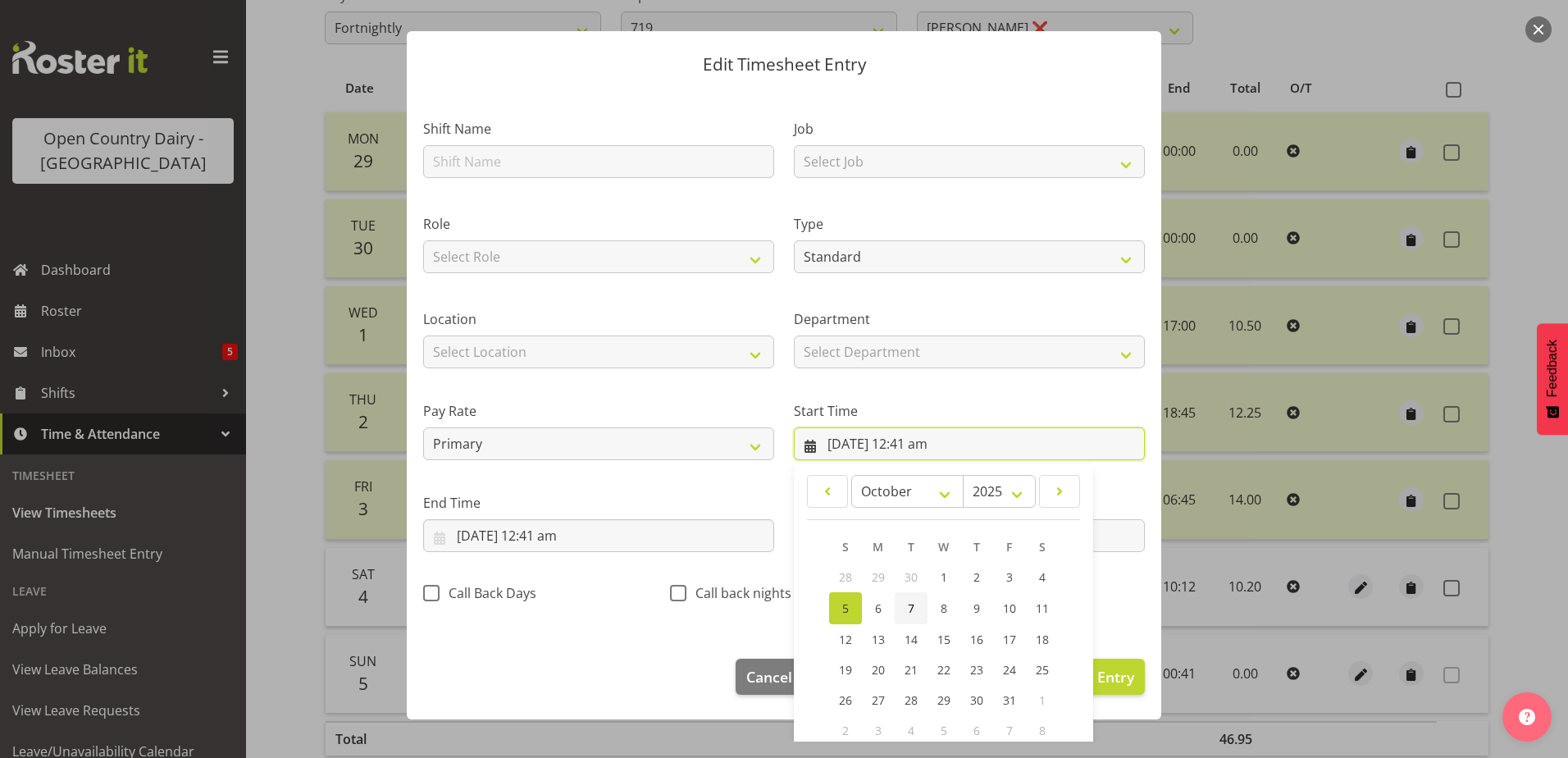
scroll to position [119, 0]
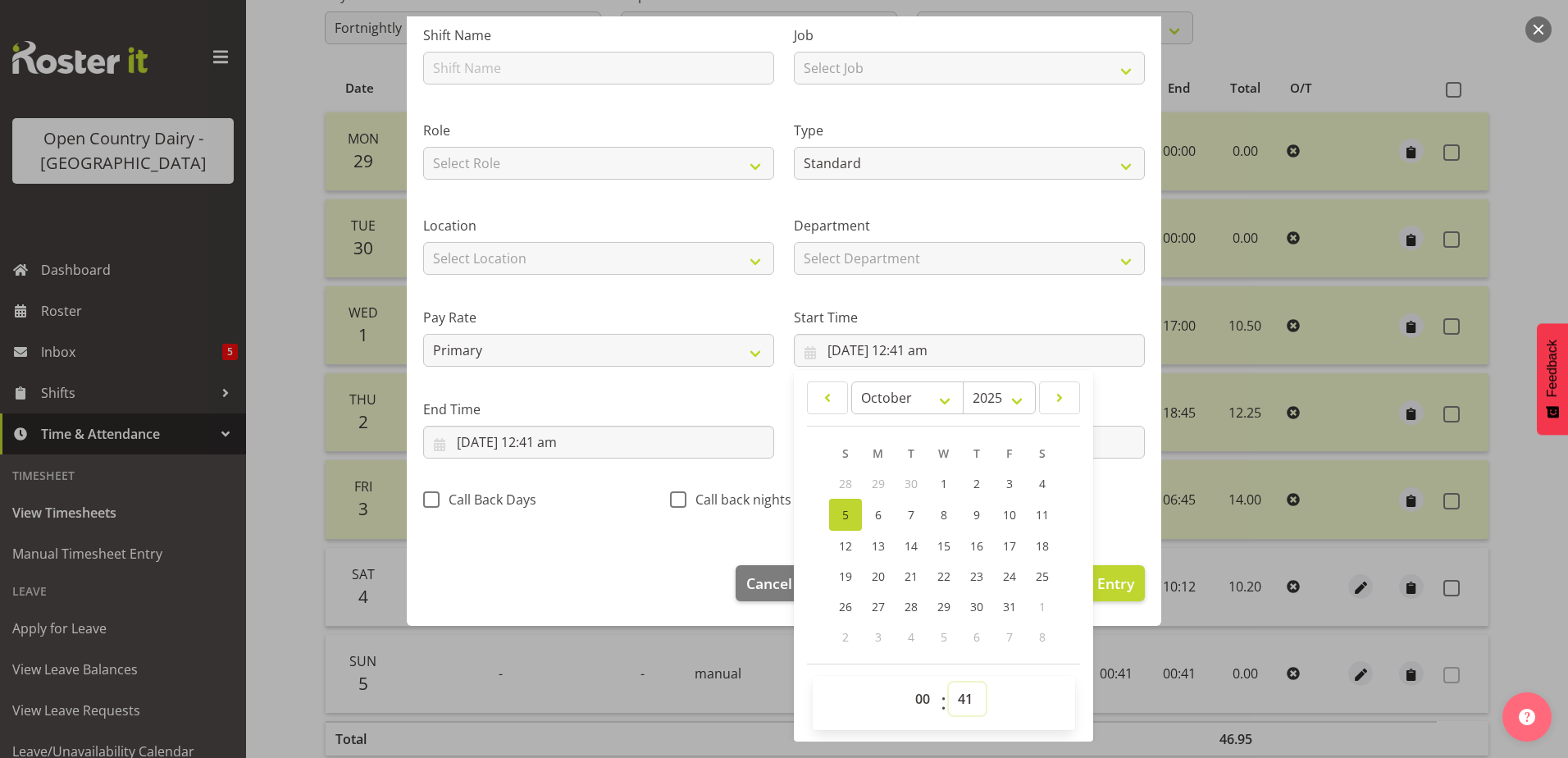
click at [956, 697] on select "00 01 02 03 04 05 06 07 08 09 10 11 12 13 14 15 16 17 18 19 20 21 22 23 24 25 2…" at bounding box center [967, 698] width 37 height 33
click at [949, 682] on select "00 01 02 03 04 05 06 07 08 09 10 11 12 13 14 15 16 17 18 19 20 21 22 23 24 25 2…" at bounding box center [967, 698] width 37 height 33
click at [566, 436] on input "5/10/2025, 12:41 am" at bounding box center [598, 442] width 351 height 33
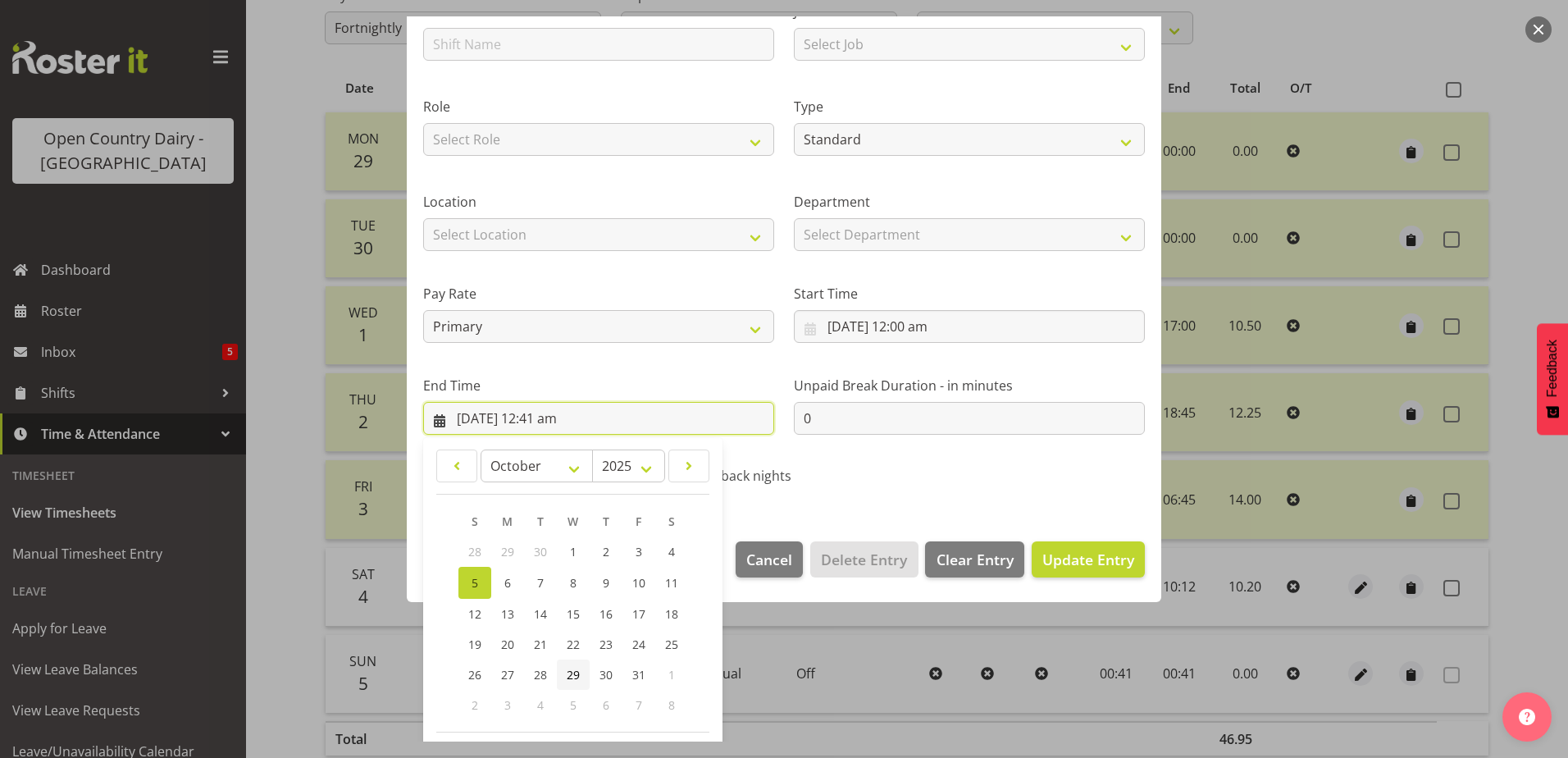
scroll to position [212, 0]
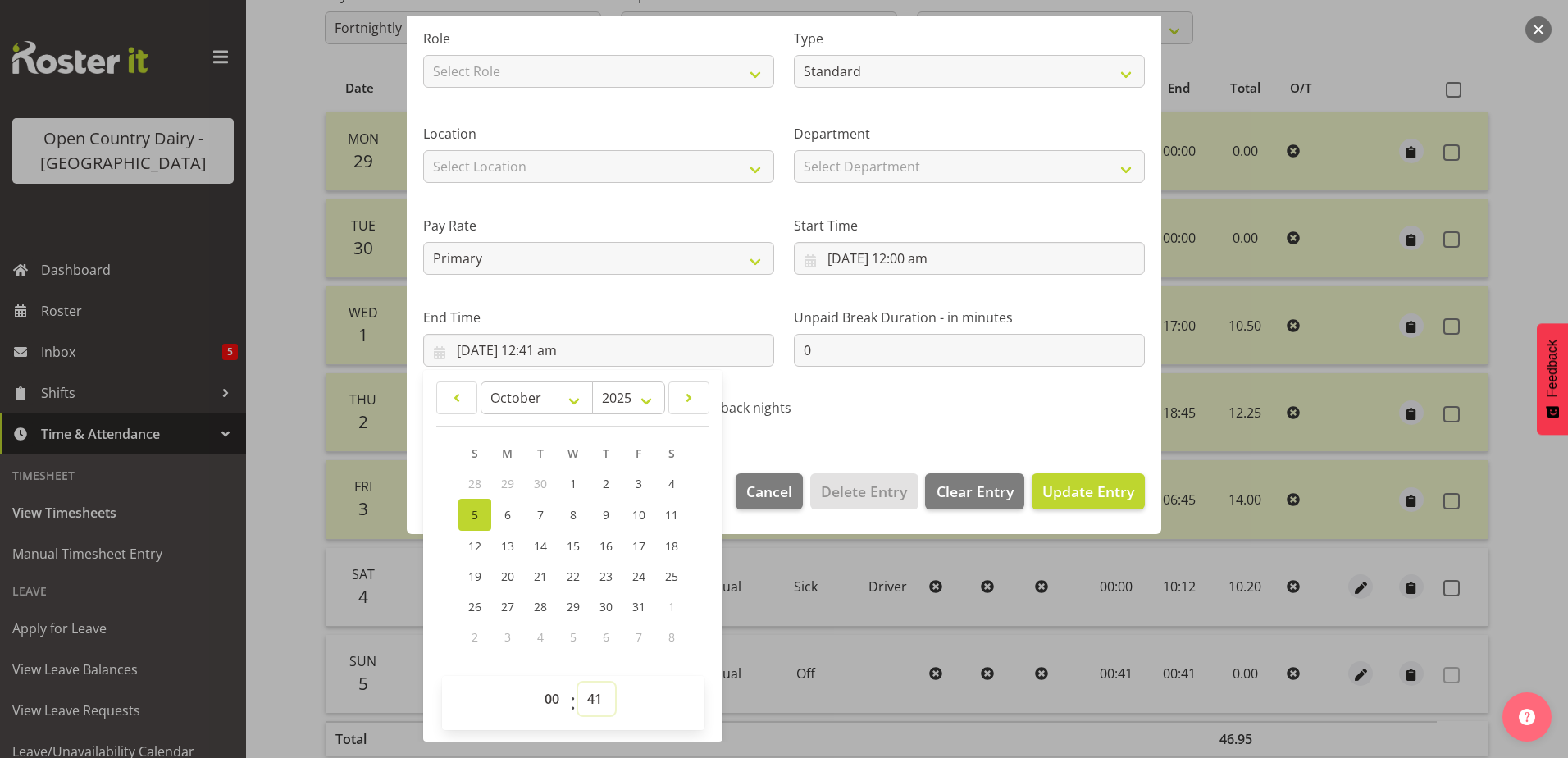
click at [598, 702] on select "00 01 02 03 04 05 06 07 08 09 10 11 12 13 14 15 16 17 18 19 20 21 22 23 24 25 2…" at bounding box center [596, 698] width 37 height 33
click at [578, 682] on select "00 01 02 03 04 05 06 07 08 09 10 11 12 13 14 15 16 17 18 19 20 21 22 23 24 25 2…" at bounding box center [596, 698] width 37 height 33
click at [1049, 484] on span "Update Entry" at bounding box center [1088, 490] width 92 height 19
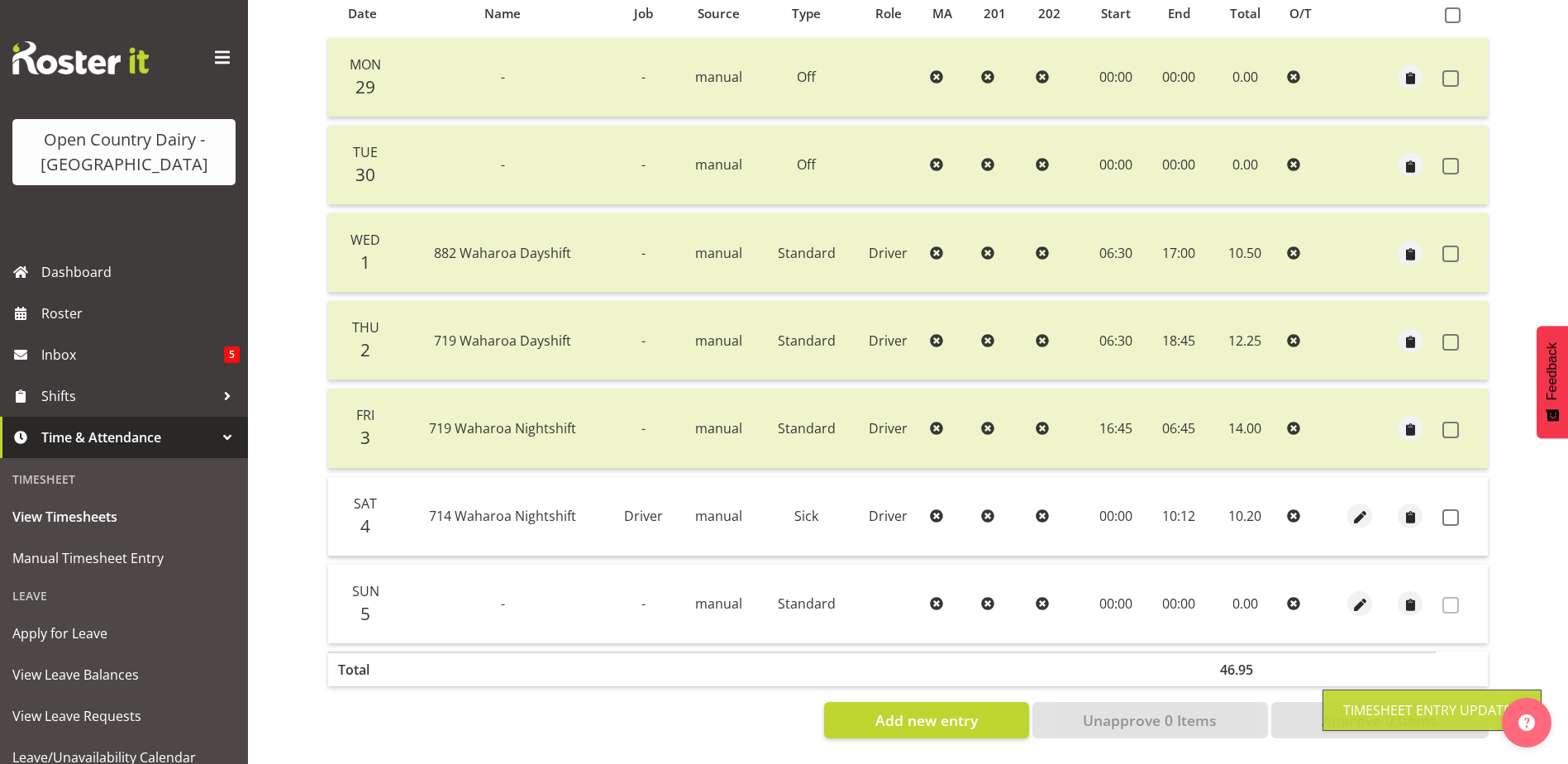
scroll to position [386, 0]
click at [1355, 596] on span "button" at bounding box center [1359, 605] width 19 height 19
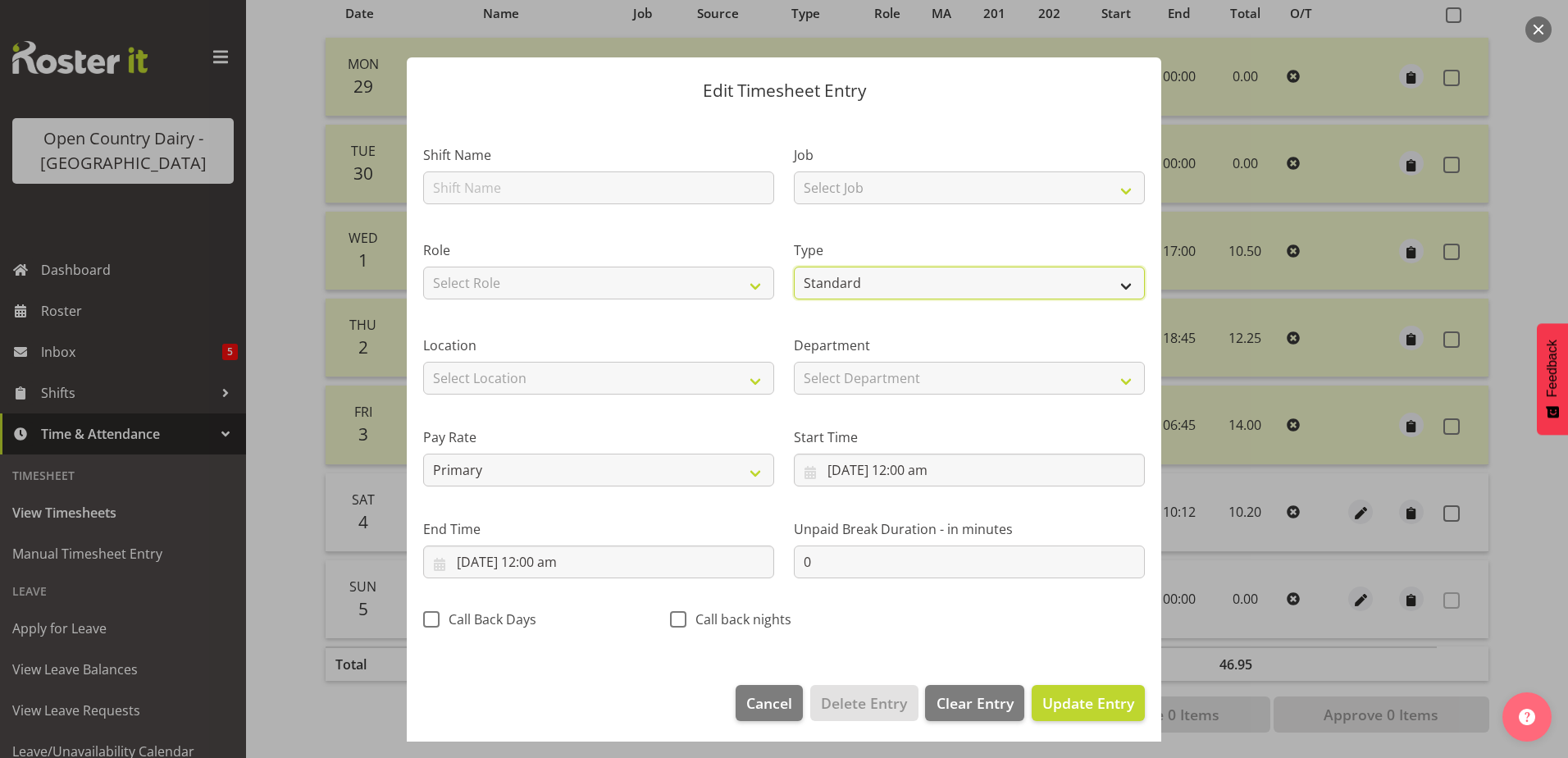
click at [895, 276] on select "Off Standard Public Holiday Public Holiday (Worked) Day In Lieu Annual Leave Si…" at bounding box center [969, 283] width 351 height 33
click at [794, 289] on select "Off Standard Public Holiday Public Holiday (Worked) Day In Lieu Annual Leave Si…" at bounding box center [969, 283] width 351 height 33
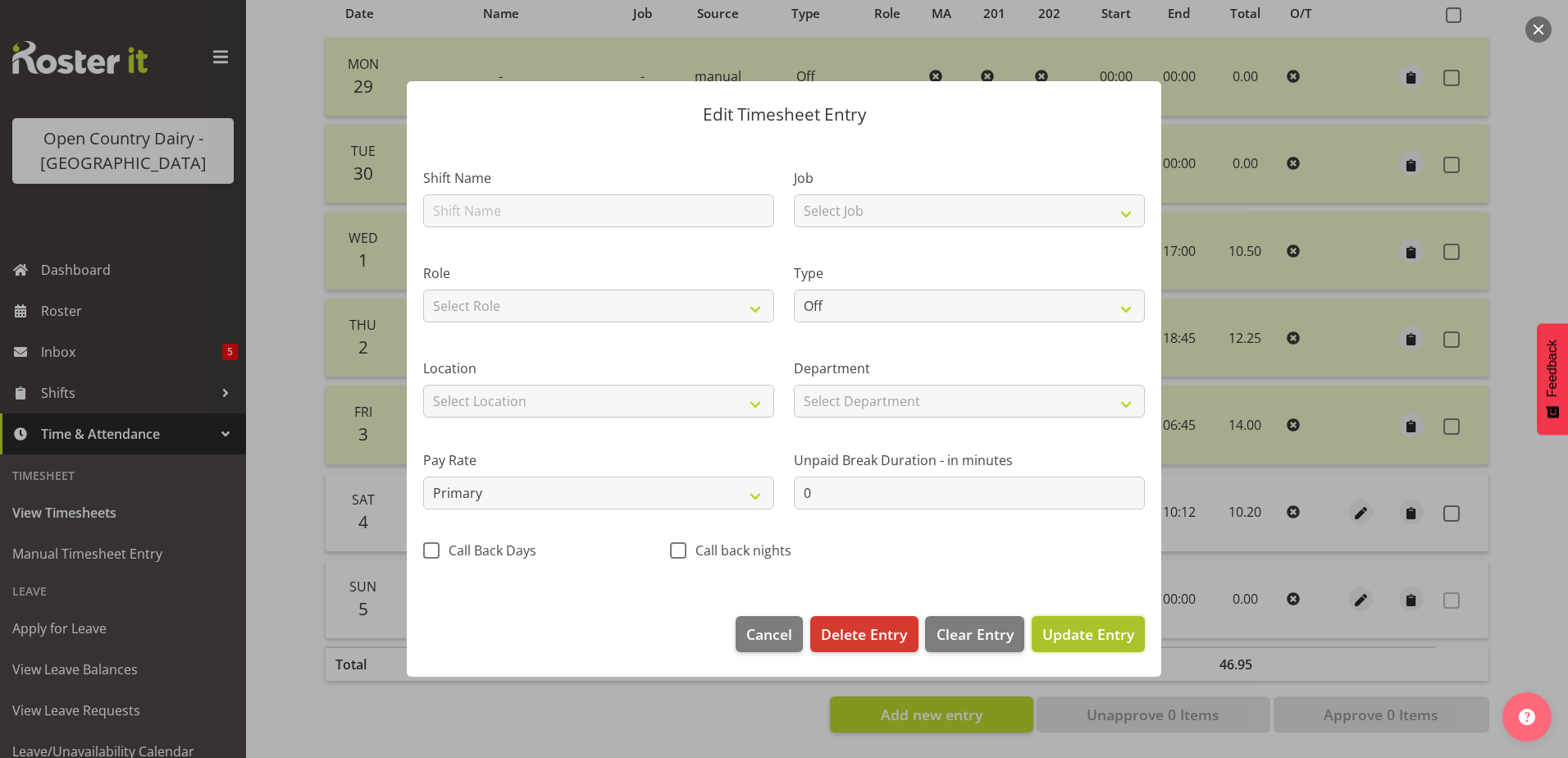
click at [1067, 632] on span "Update Entry" at bounding box center [1088, 633] width 92 height 19
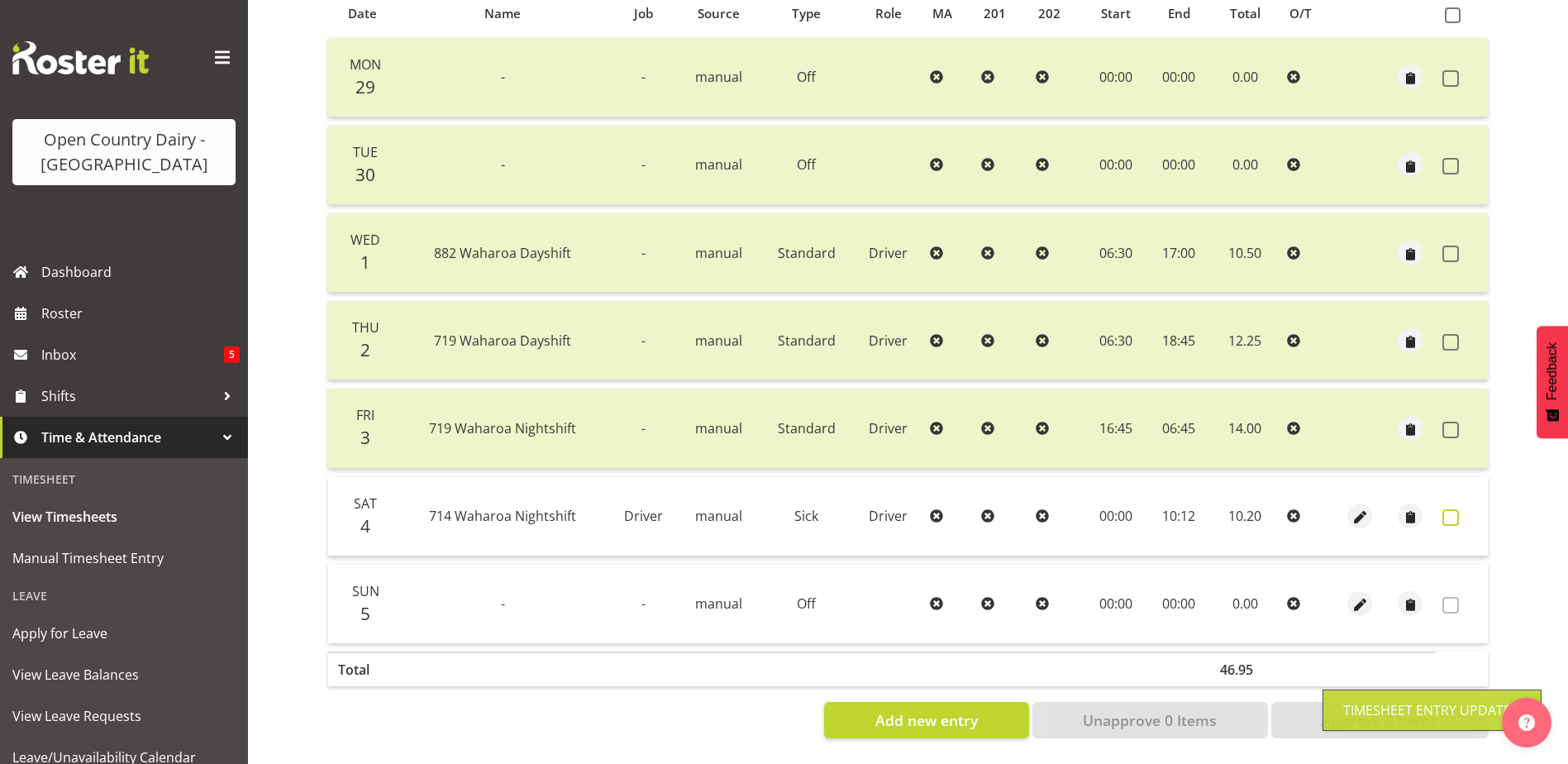
click at [1451, 510] on span at bounding box center [1451, 518] width 17 height 17
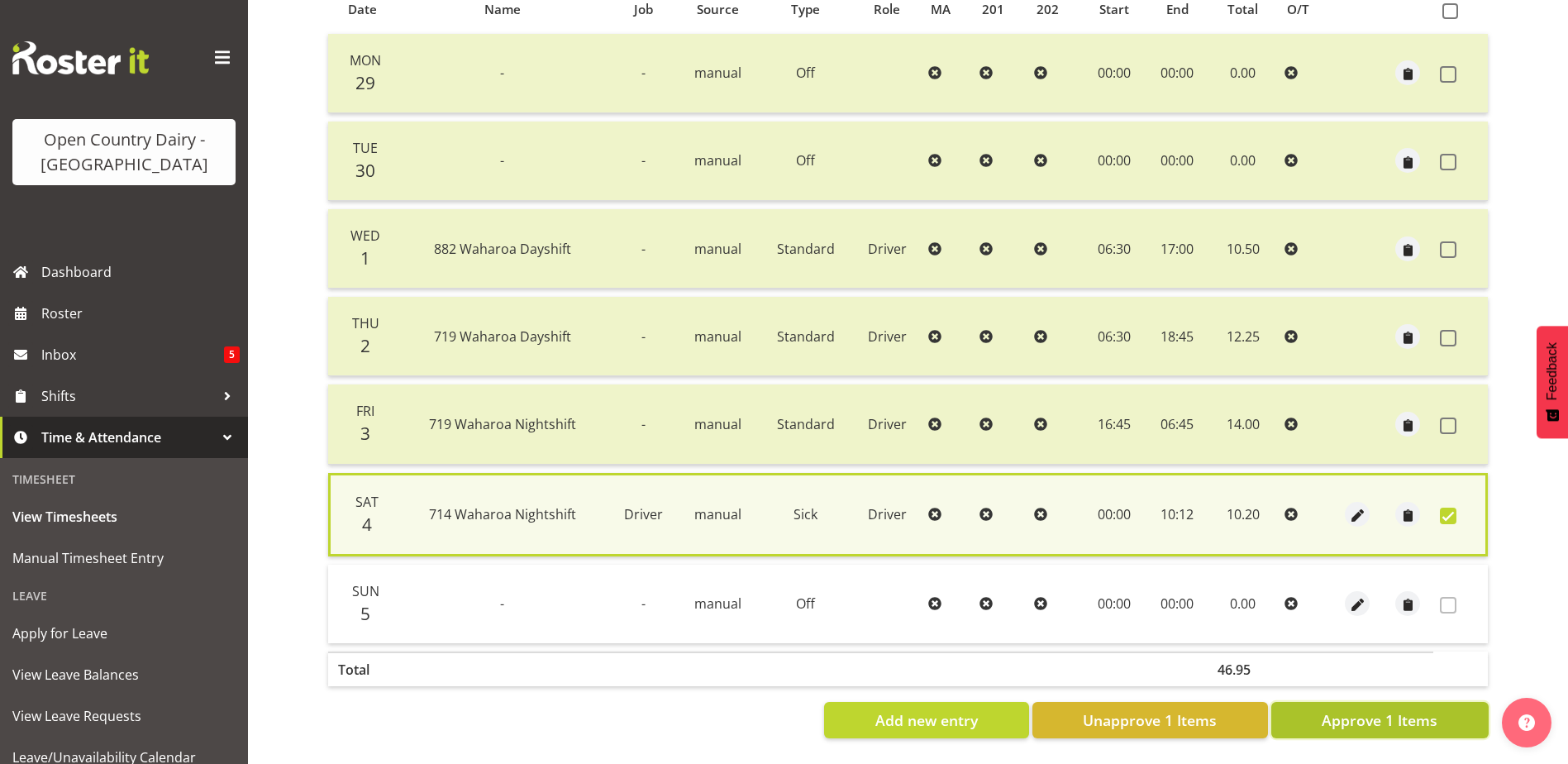
click at [1373, 722] on span "Approve 1 Items" at bounding box center [1379, 720] width 116 height 21
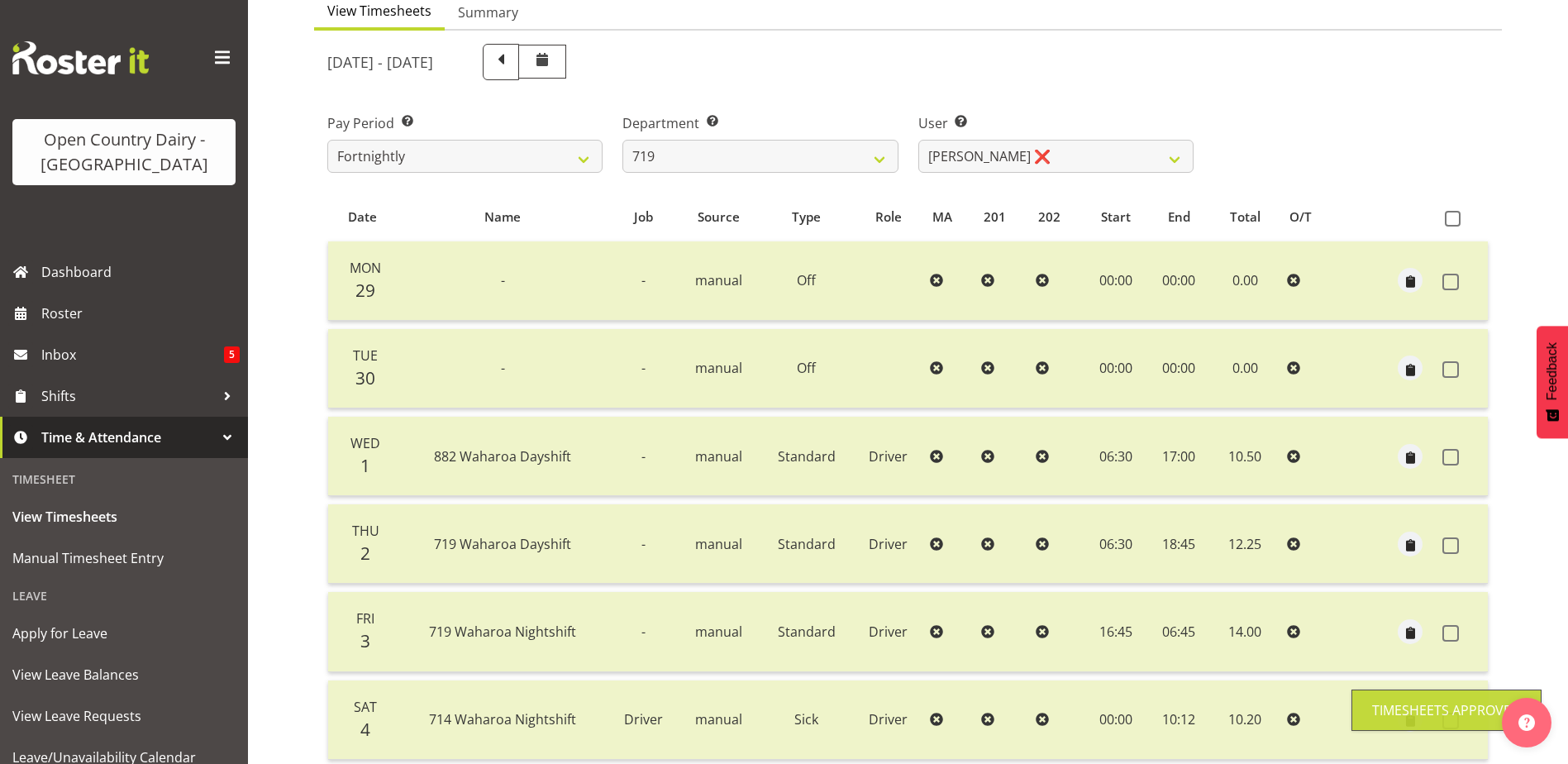
scroll to position [0, 0]
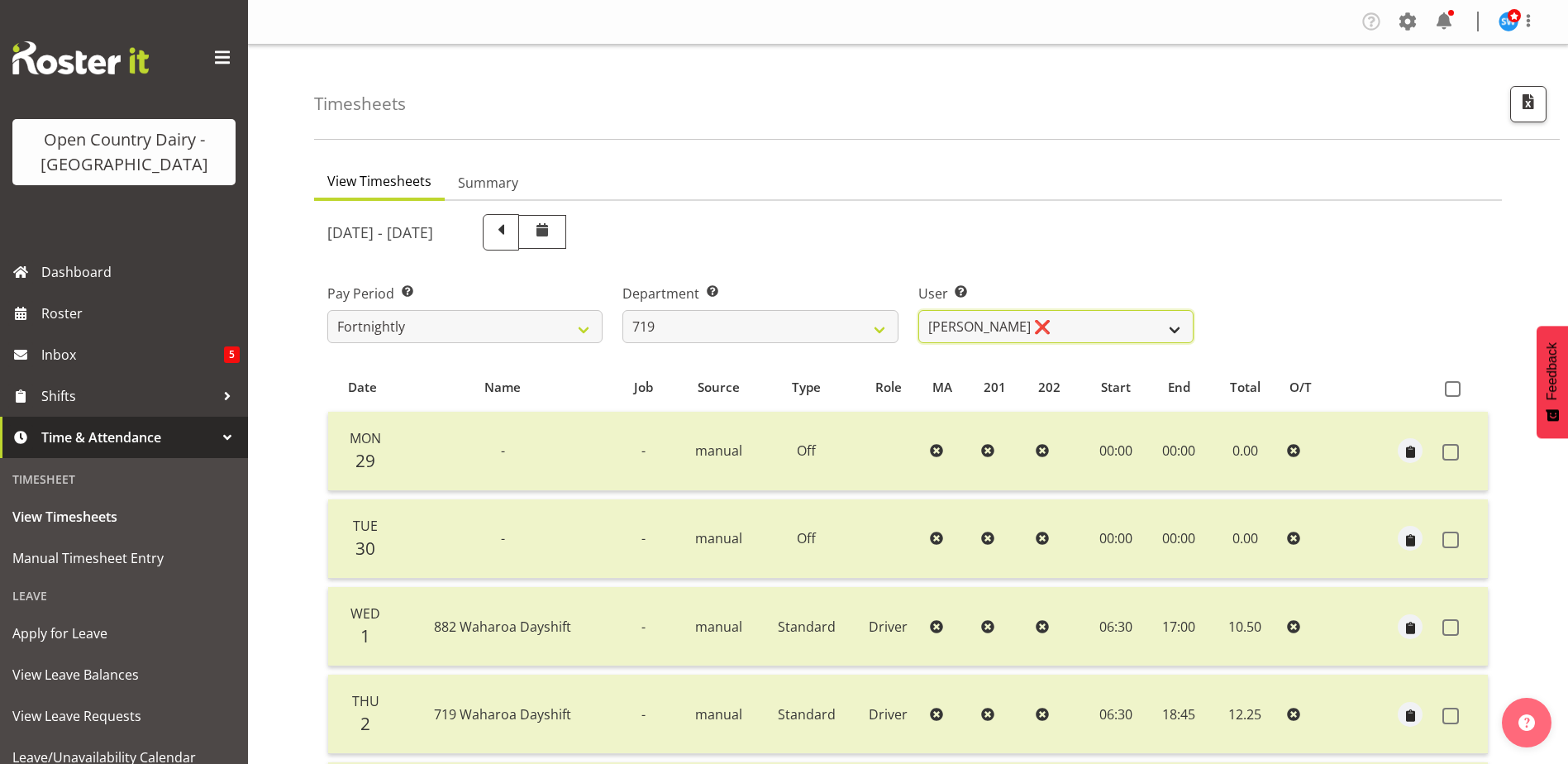
click at [986, 320] on select "Andrew de Lautour ❌ James Wellington ❌ Sami Ovesen ❌" at bounding box center [1055, 326] width 275 height 33
click at [918, 310] on select "Andrew de Lautour ❌ James Wellington ❌ Sami Ovesen ❌" at bounding box center [1055, 326] width 275 height 33
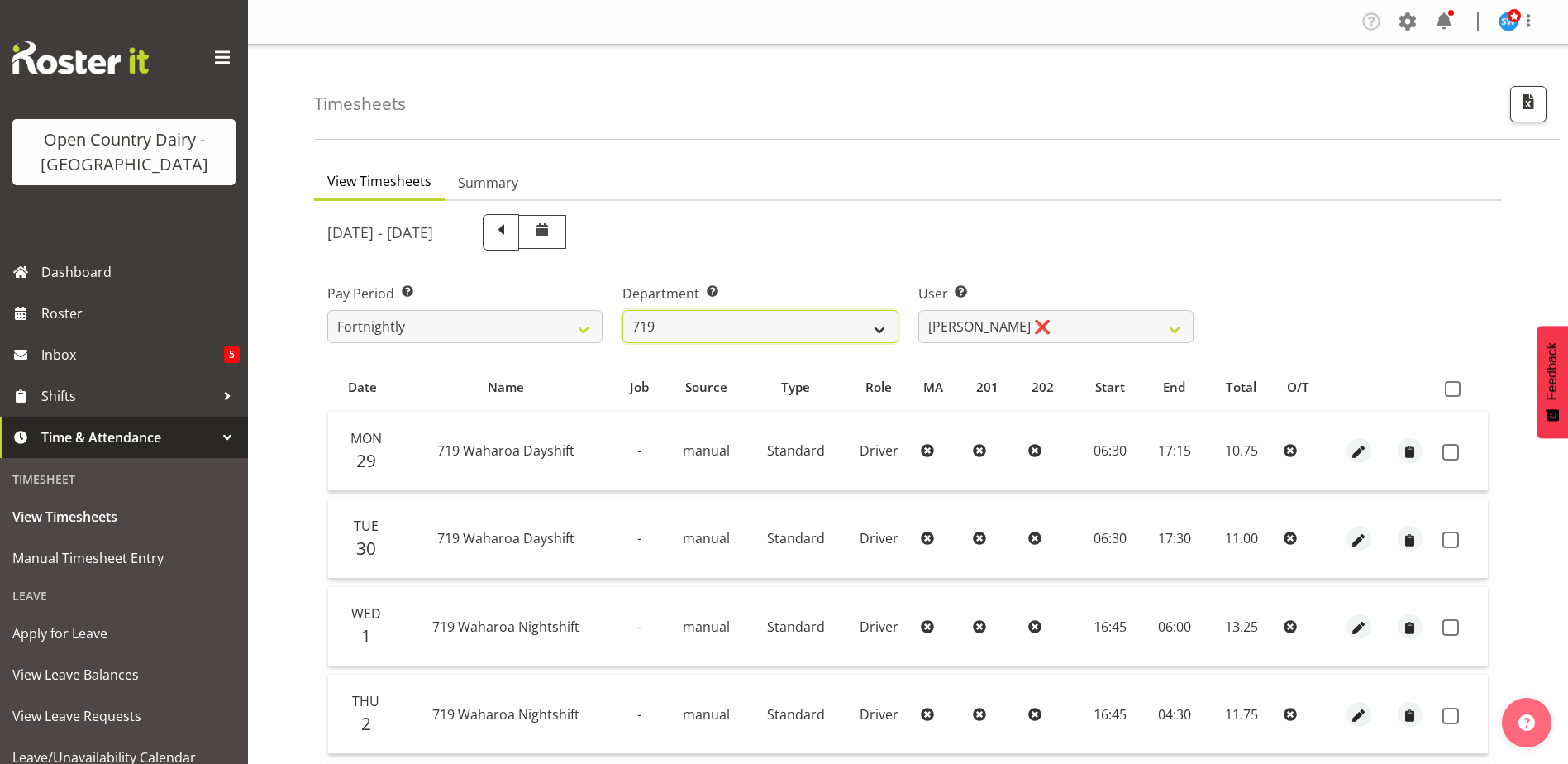
click at [737, 318] on select "701 702 703 704 705 706 707 708 709 710 711 712 713 714 715 716 717 718 719 720" at bounding box center [759, 326] width 275 height 33
click at [622, 310] on select "701 702 703 704 705 706 707 708 709 710 711 712 713 714 715 716 717 718 719 720" at bounding box center [759, 326] width 275 height 33
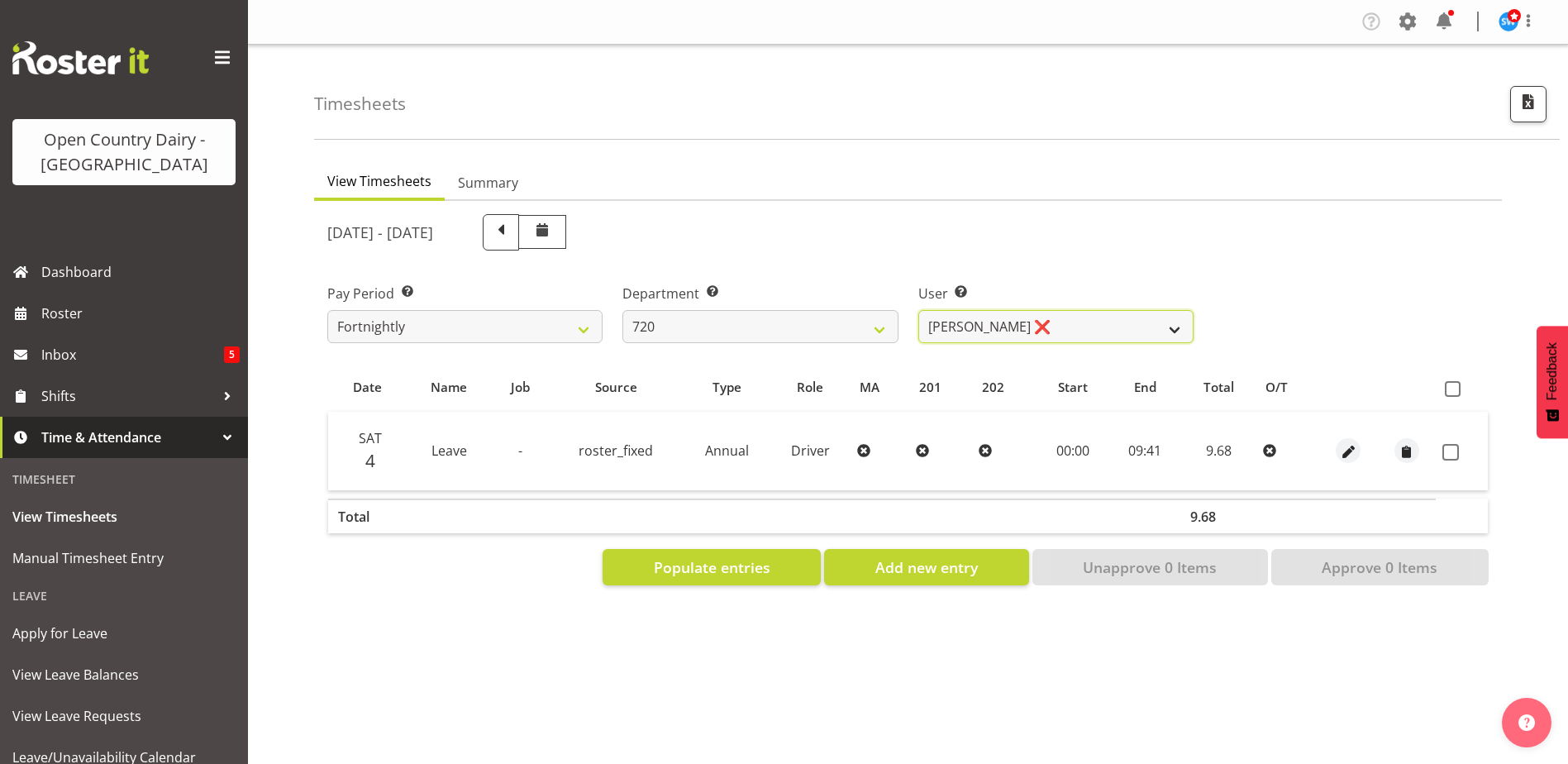
click at [1078, 328] on select "Garry Hooper ❌ Kerry Slater ❌ Nathan Frankhouser ❌ Steve Daly ❌" at bounding box center [1055, 326] width 275 height 33
click at [918, 310] on select "Garry Hooper ❌ Kerry Slater ❌ Nathan Frankhouser ❌ Steve Daly ❌" at bounding box center [1055, 326] width 275 height 33
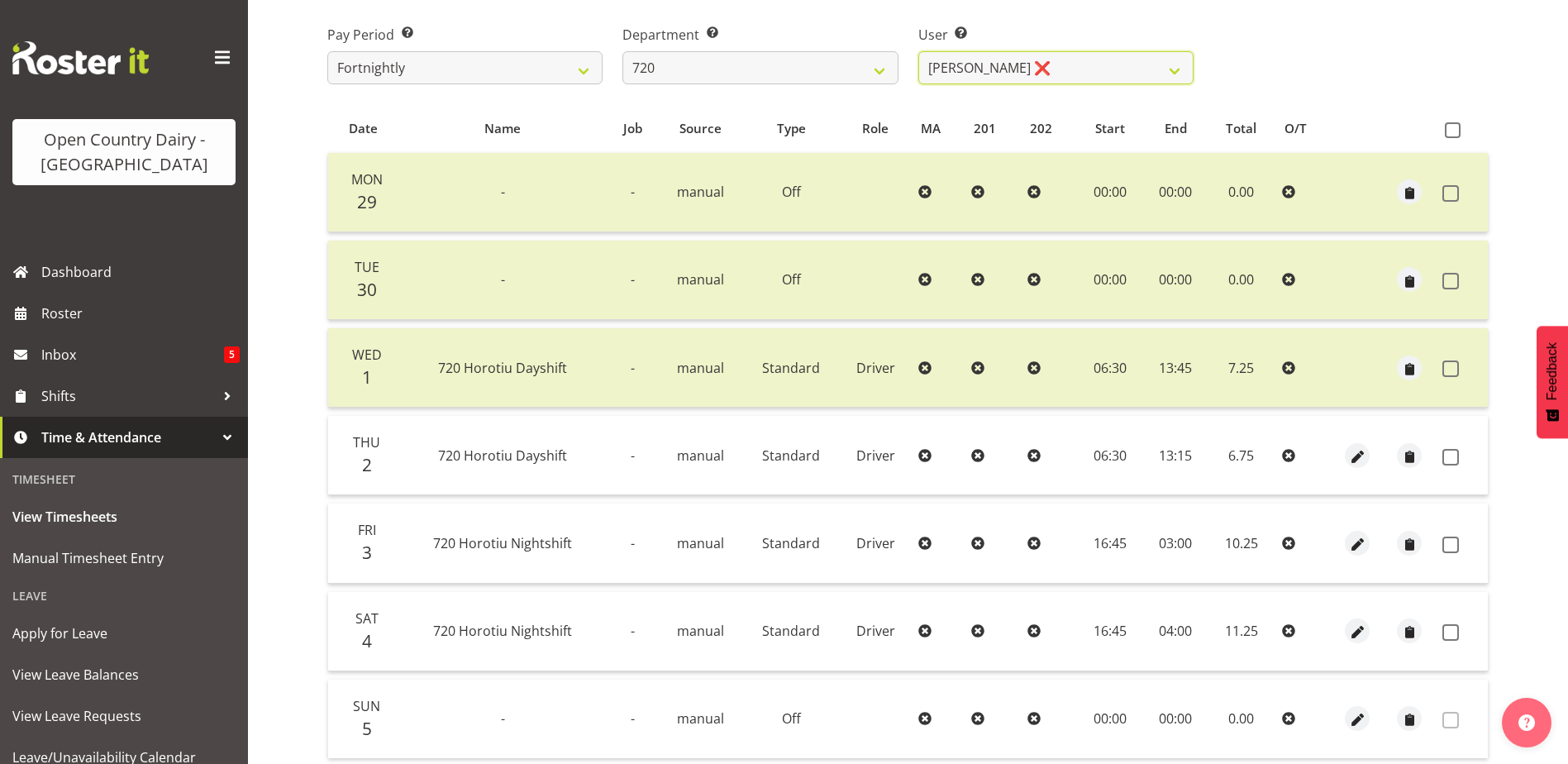
scroll to position [331, 0]
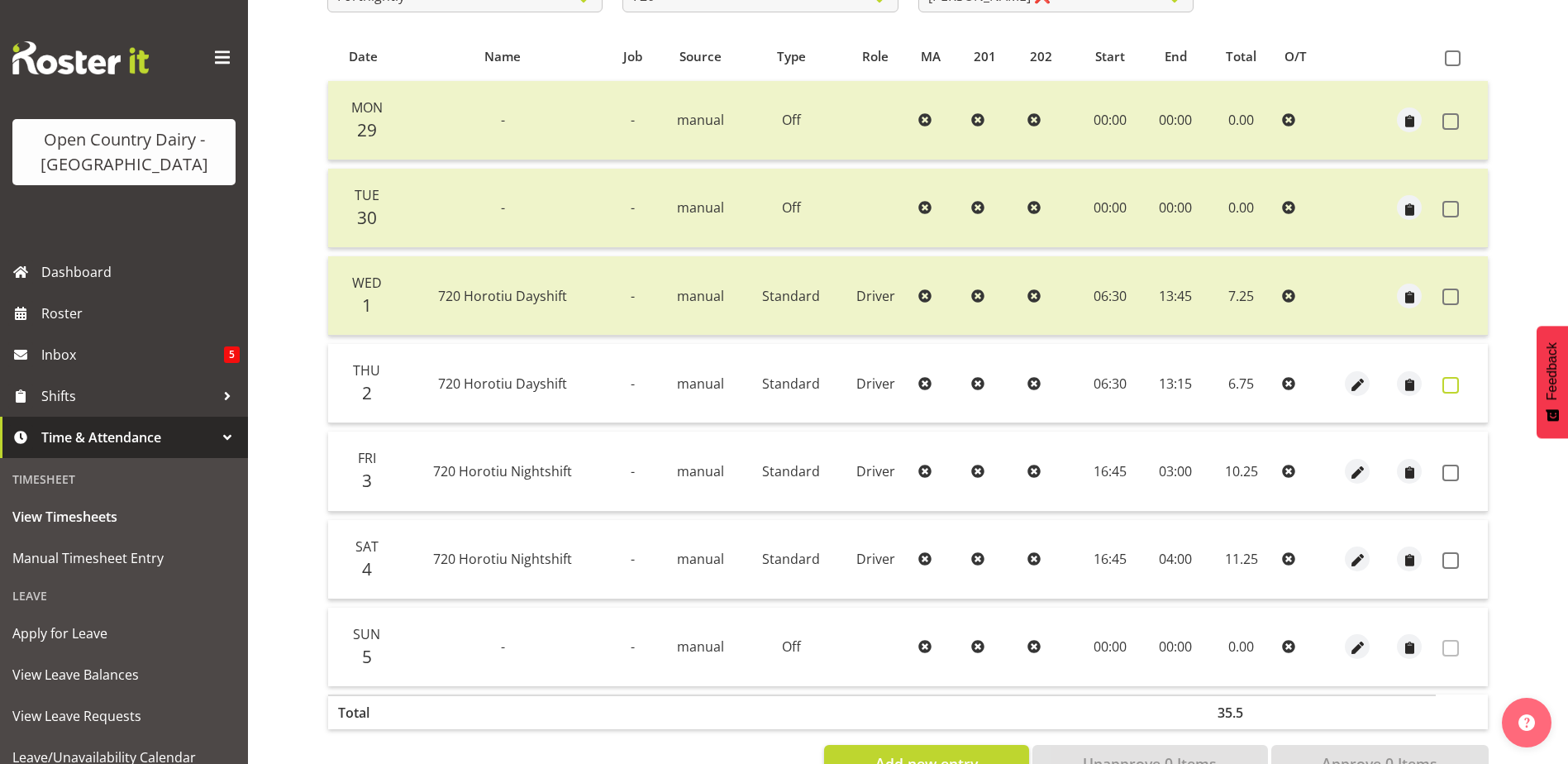
click at [1445, 385] on span at bounding box center [1451, 386] width 17 height 17
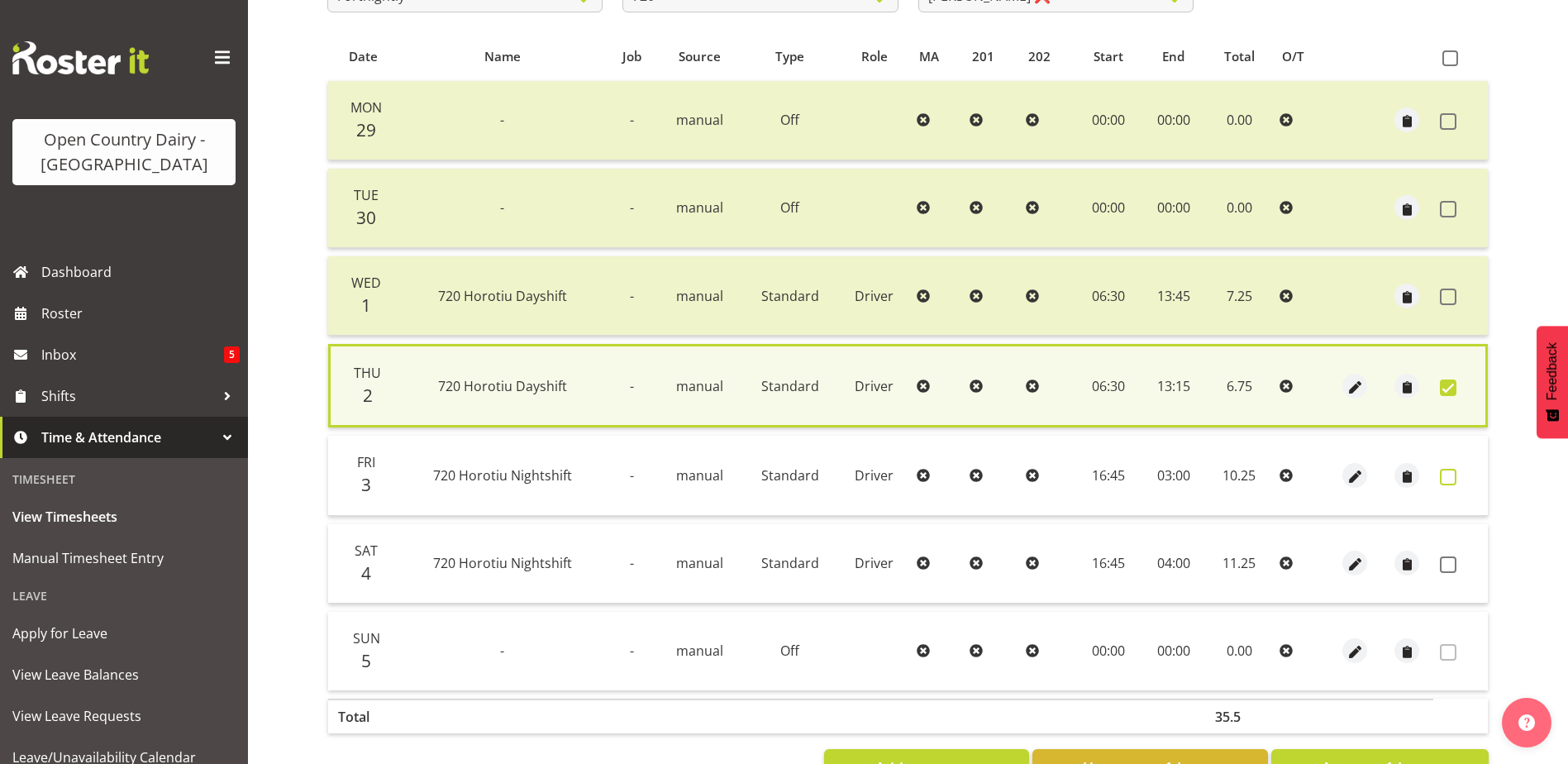
click at [1445, 475] on span at bounding box center [1448, 477] width 17 height 17
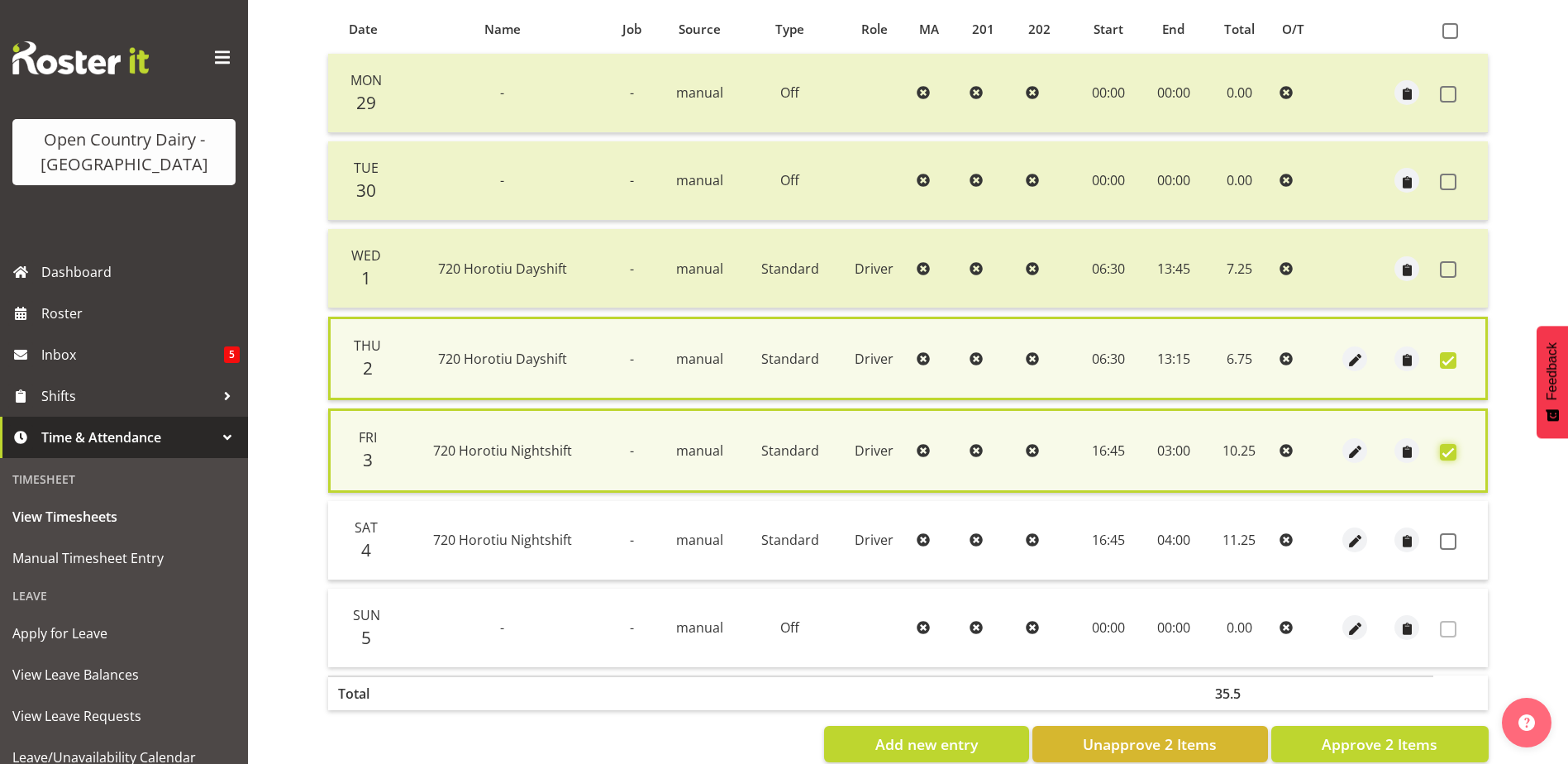
scroll to position [394, 0]
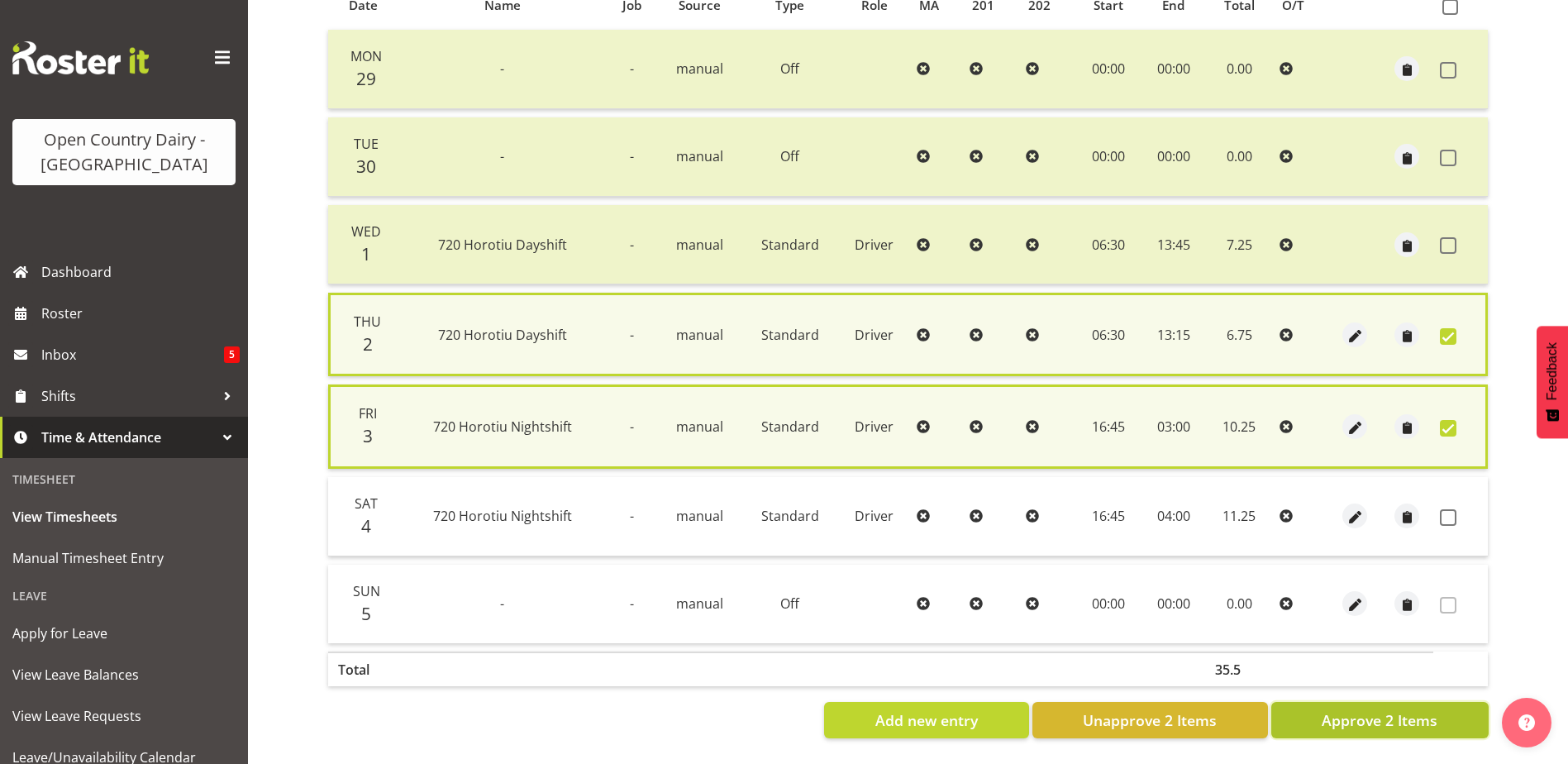
click at [1376, 710] on span "Approve 2 Items" at bounding box center [1379, 720] width 116 height 21
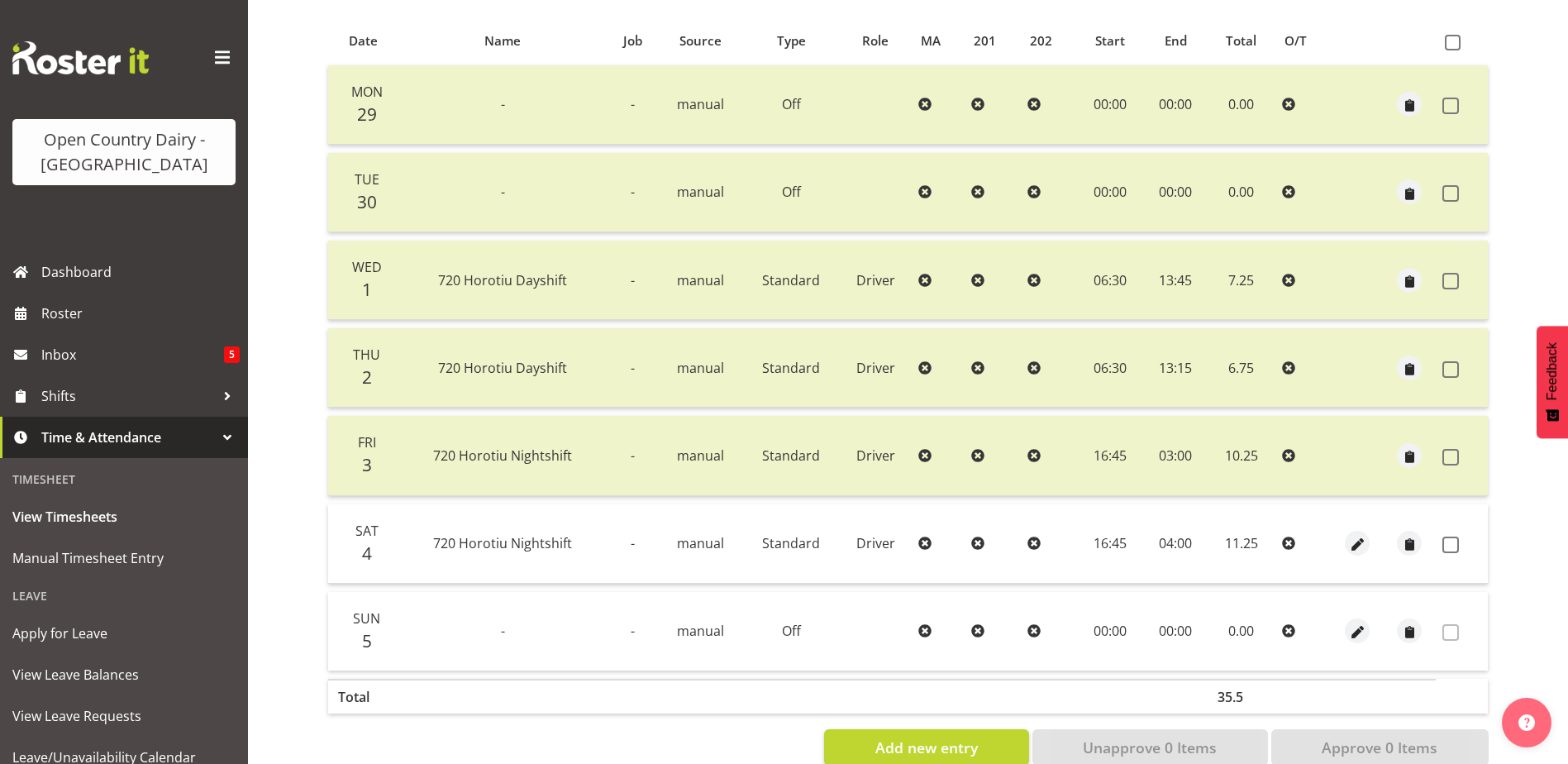
scroll to position [55, 0]
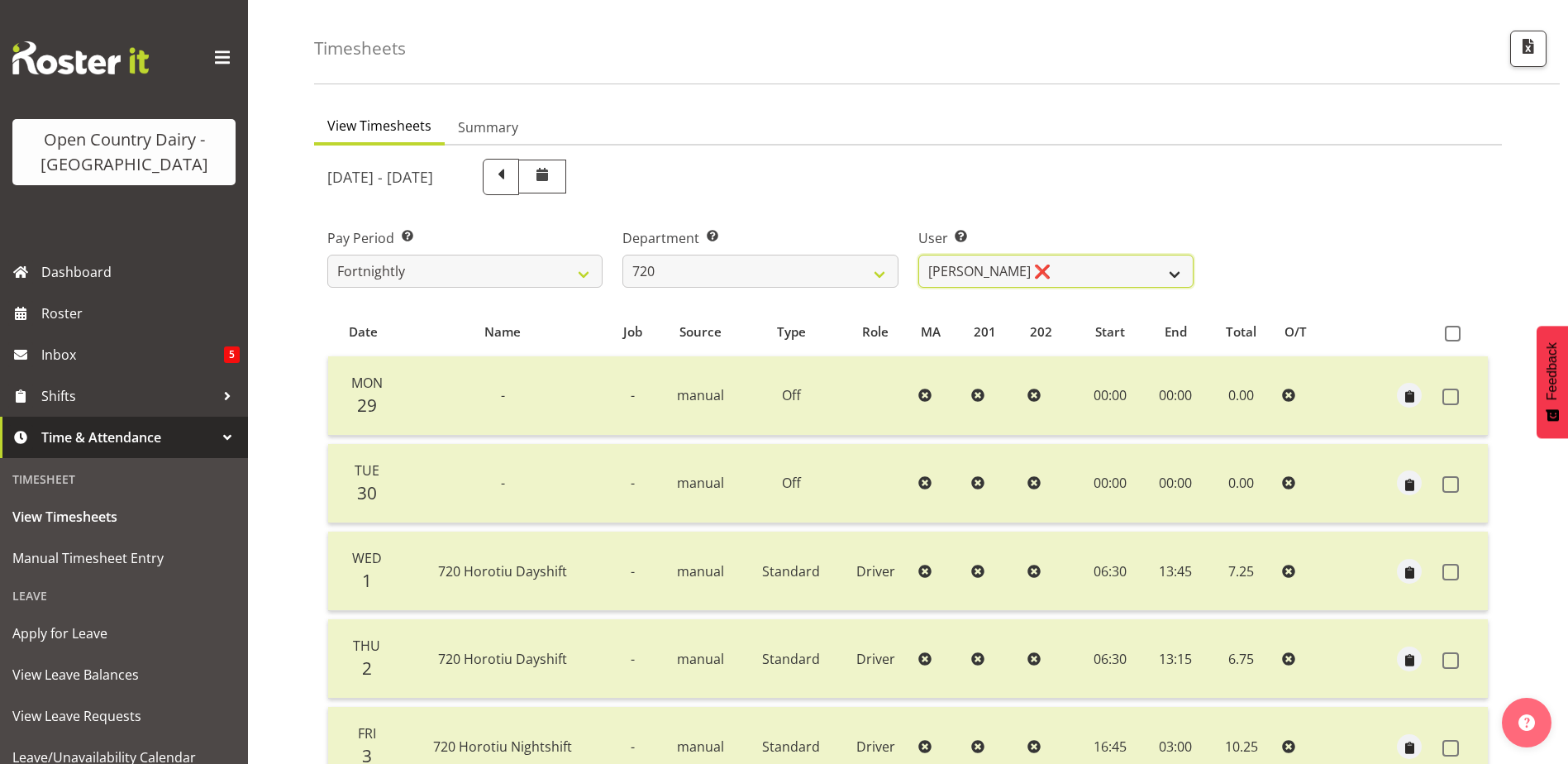
click at [1045, 274] on select "Garry Hooper ❌ Kerry Slater ❌ Nathan Frankhouser ❌ Steve Daly ❌" at bounding box center [1055, 270] width 275 height 33
click at [1042, 275] on select "Garry Hooper ❌ Kerry Slater ❌ Nathan Frankhouser ❌ Steve Daly ❌" at bounding box center [1055, 270] width 275 height 33
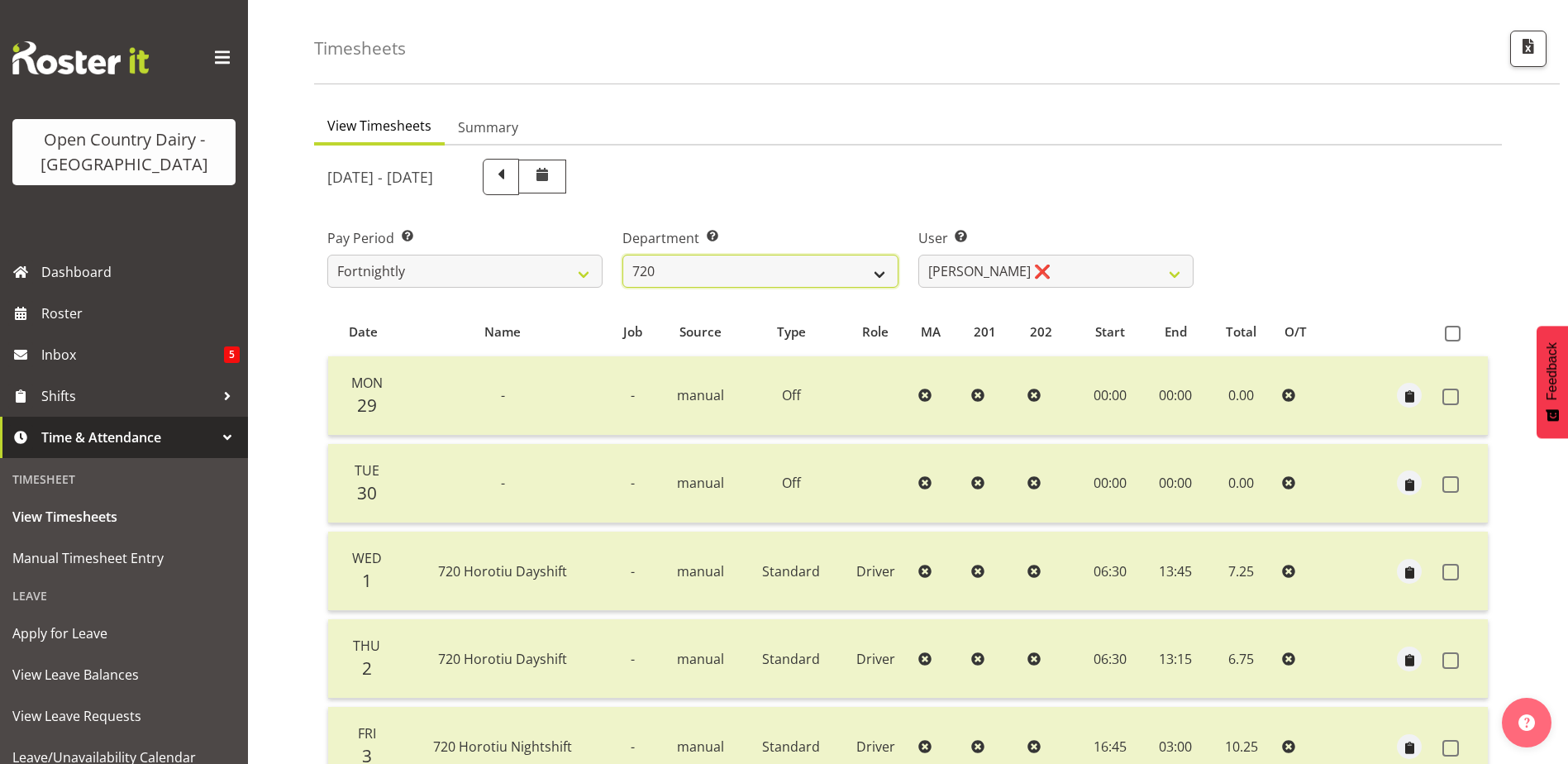
click at [778, 269] on select "701 702 703 704 705 706 707 708 709 710 711 712 713 714 715 716 717 718 719 720" at bounding box center [759, 270] width 275 height 33
click at [622, 254] on select "701 702 703 704 705 706 707 708 709 710 711 712 713 714 715 716 717 718 719 720" at bounding box center [759, 270] width 275 height 33
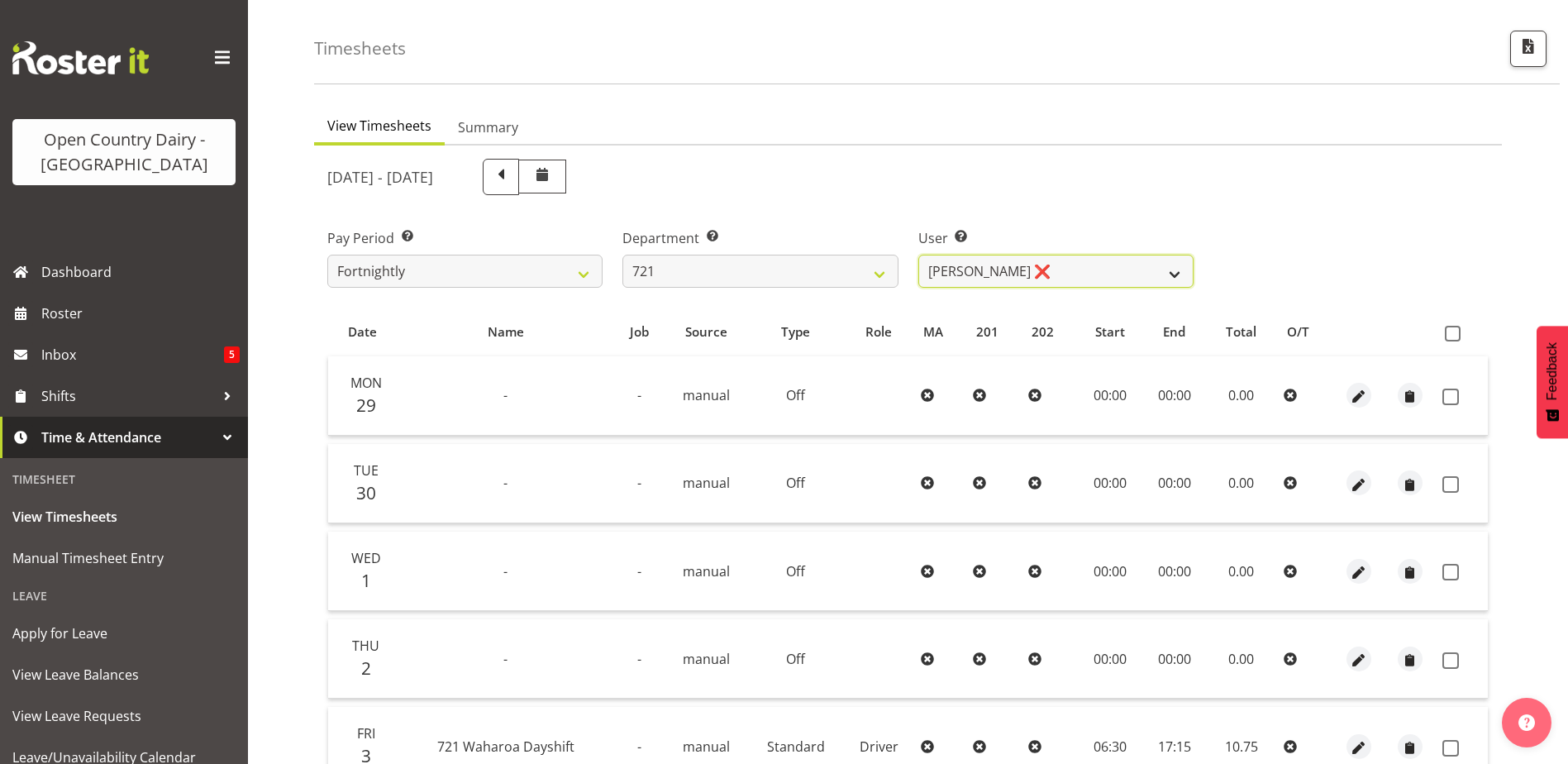
click at [1073, 272] on select "George Taylor ❌ Grant Vercoe ❌ Thakur Ajit Singh ❌" at bounding box center [1055, 270] width 275 height 33
click at [918, 254] on select "George Taylor ❌ Grant Vercoe ❌ Thakur Ajit Singh ❌" at bounding box center [1055, 270] width 275 height 33
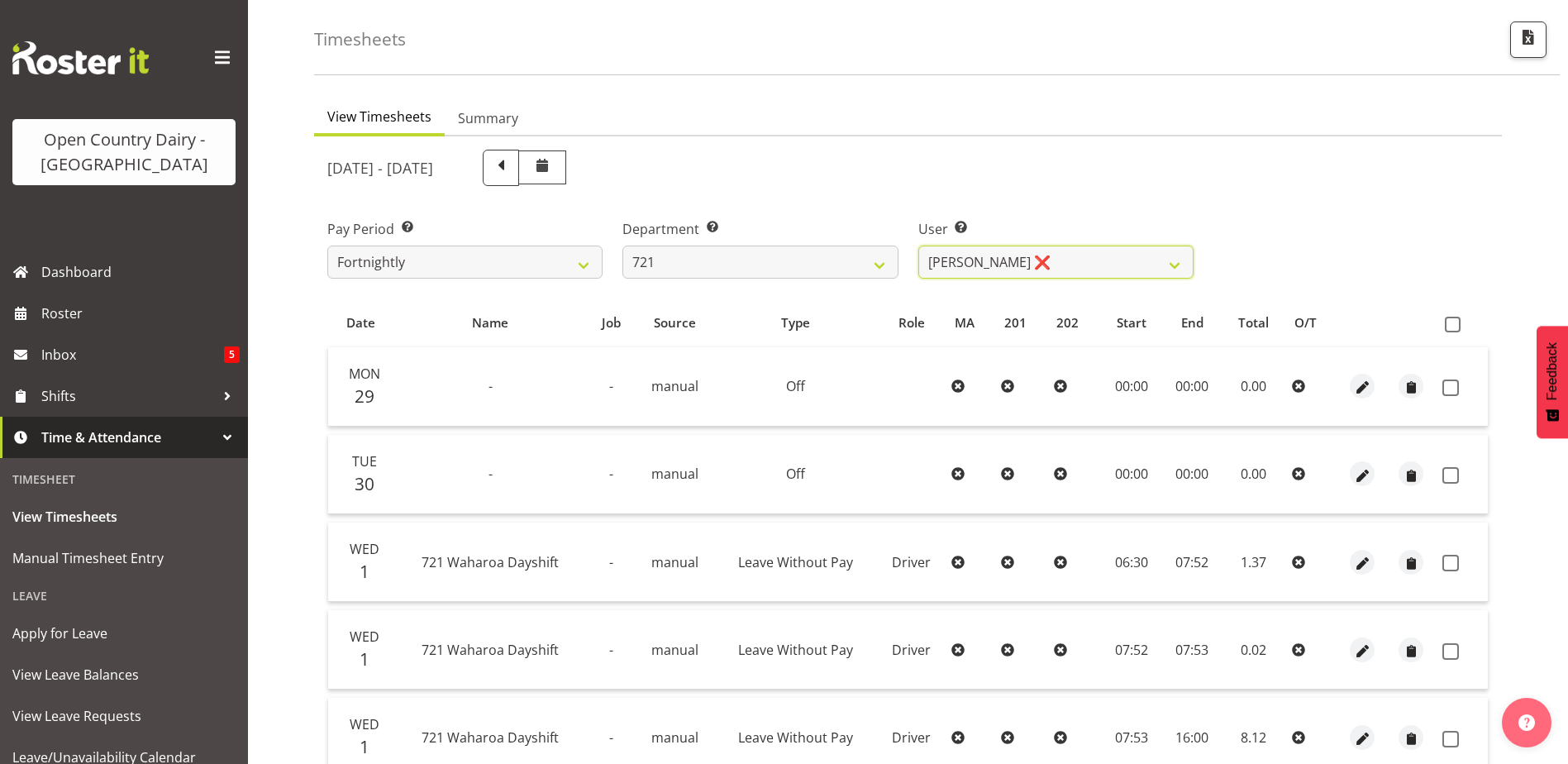
scroll to position [0, 0]
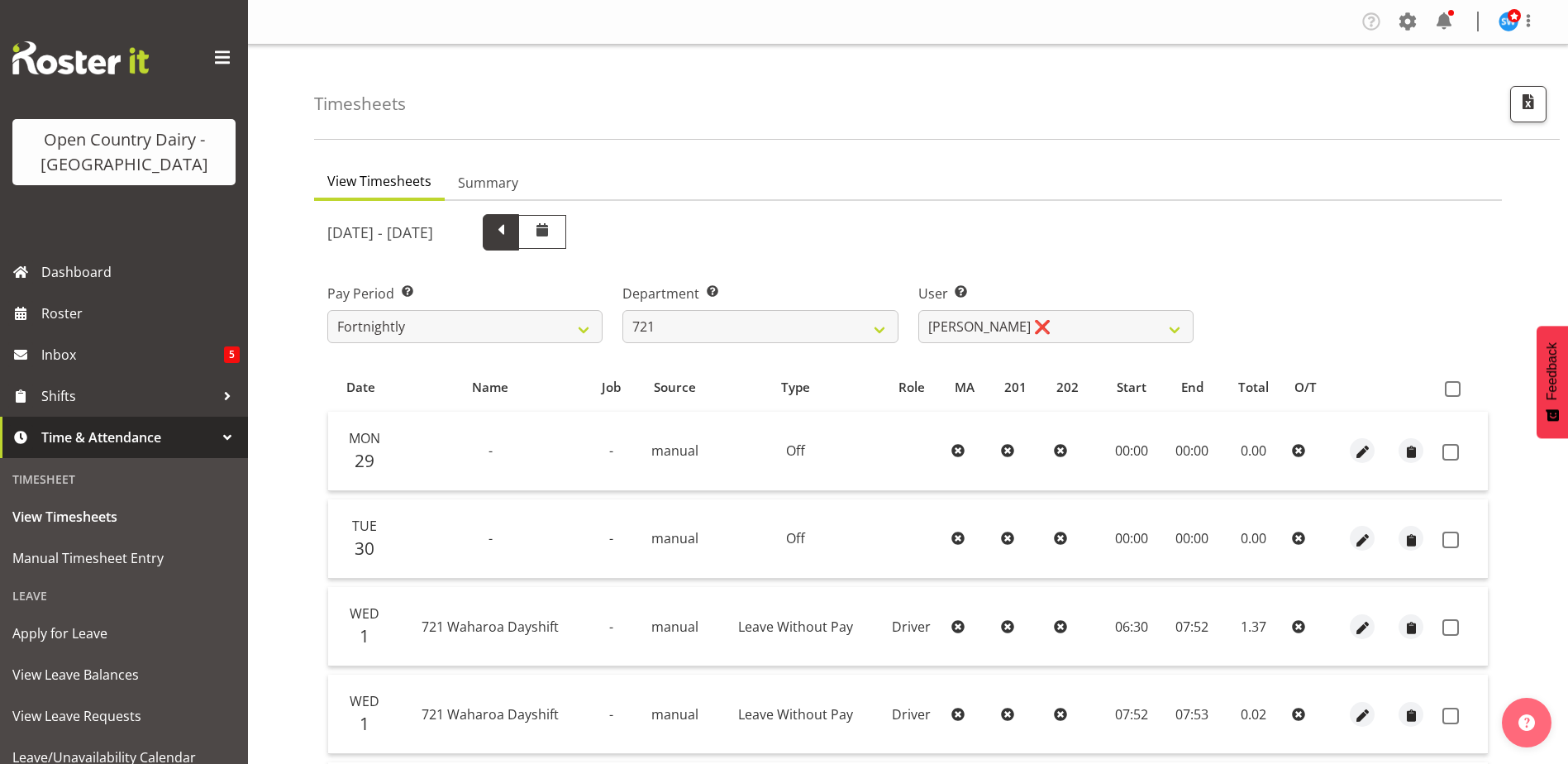
click at [512, 235] on span at bounding box center [500, 230] width 21 height 21
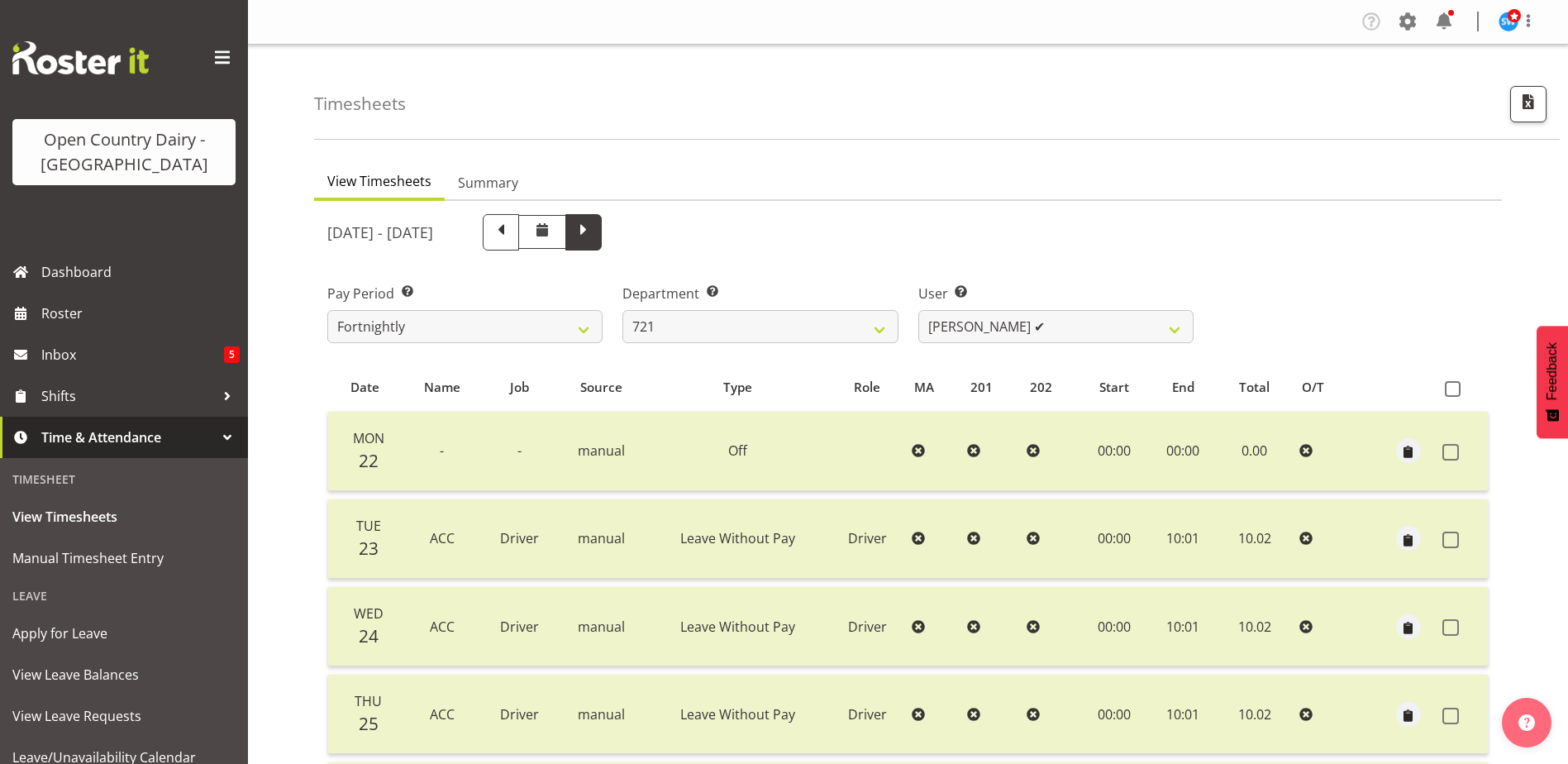
click at [594, 231] on span at bounding box center [583, 230] width 21 height 21
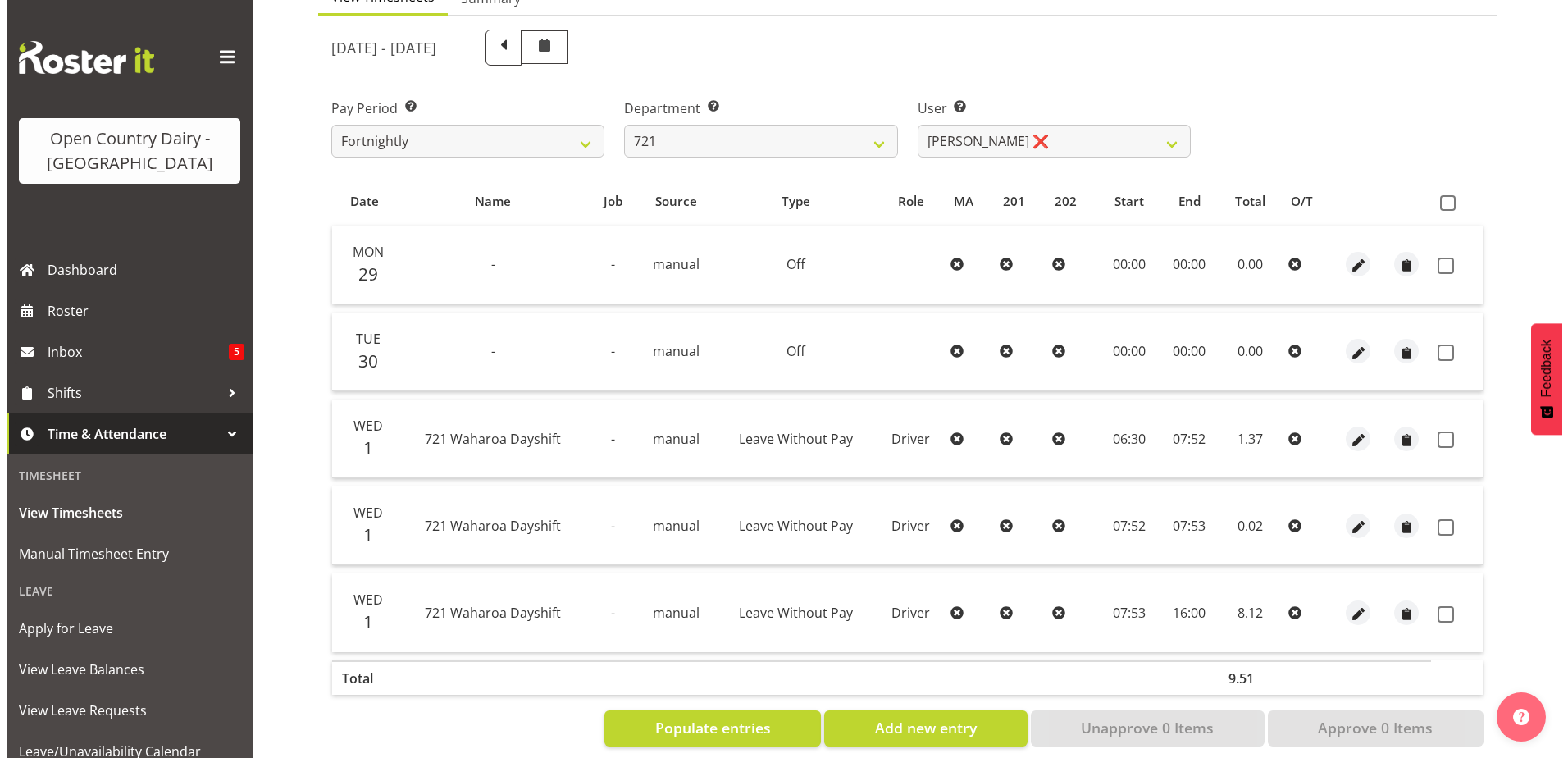
scroll to position [209, 0]
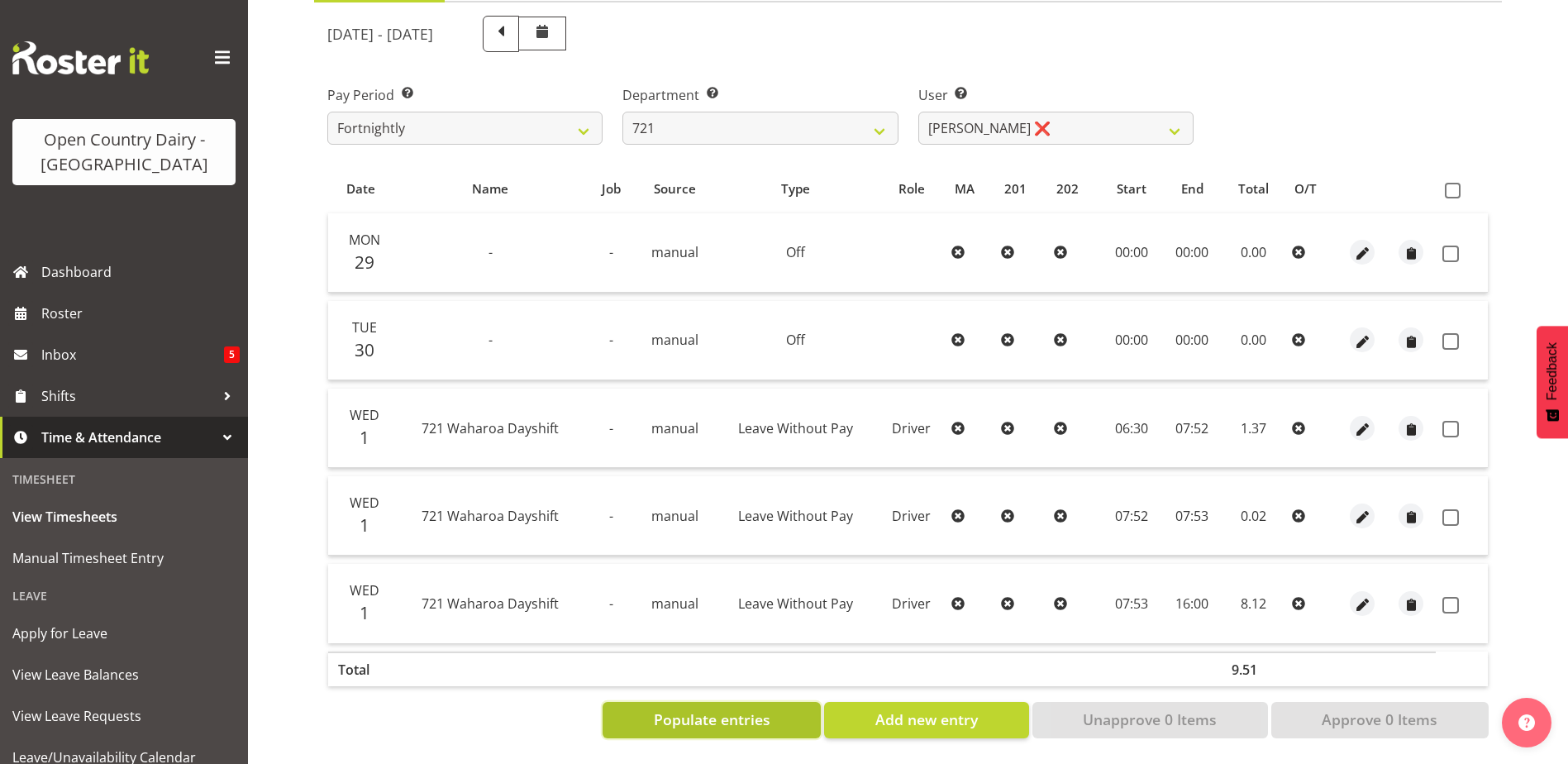
click at [782, 705] on button "Populate entries" at bounding box center [711, 720] width 218 height 36
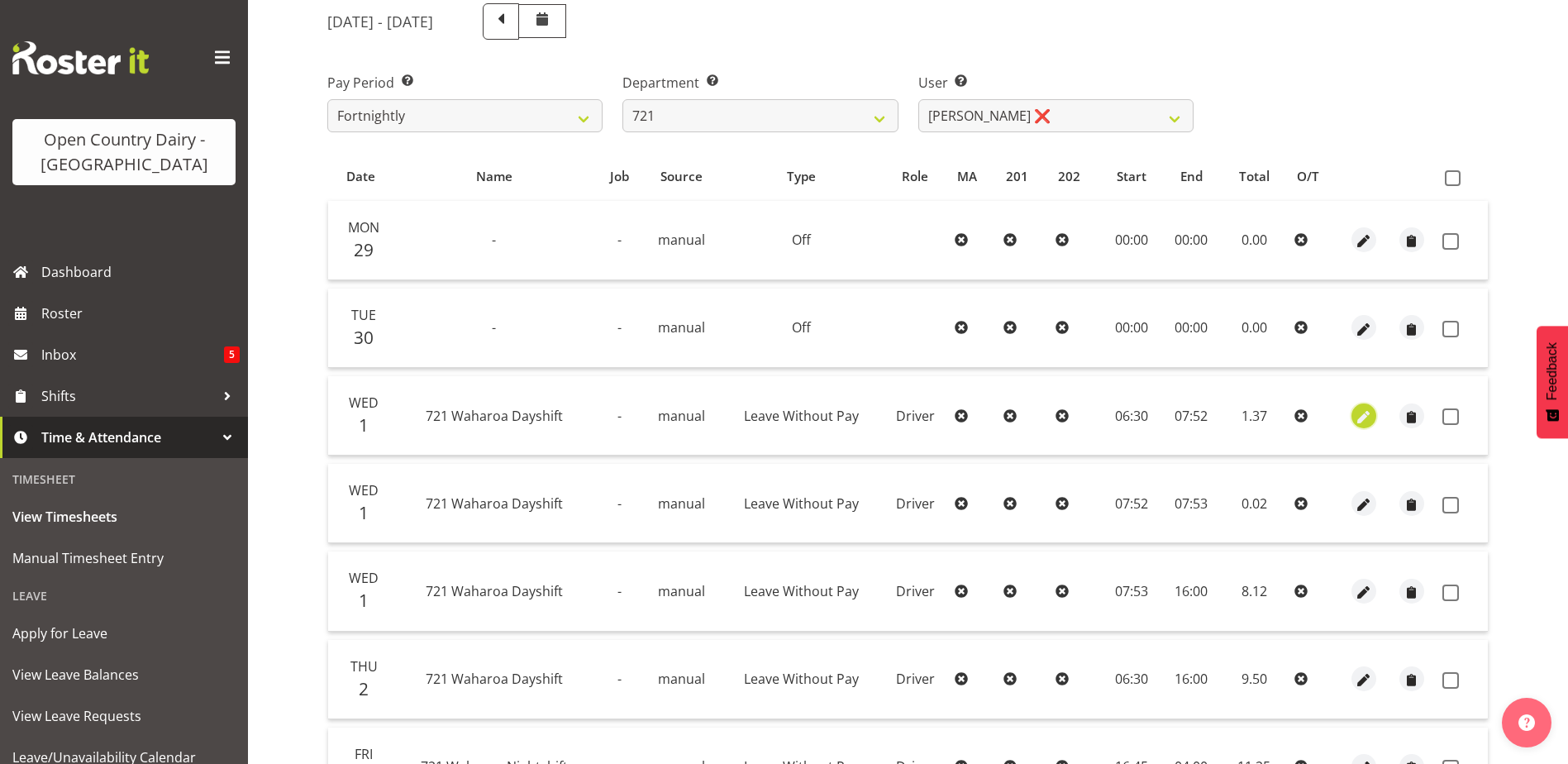
click at [1362, 415] on span "button" at bounding box center [1363, 417] width 19 height 19
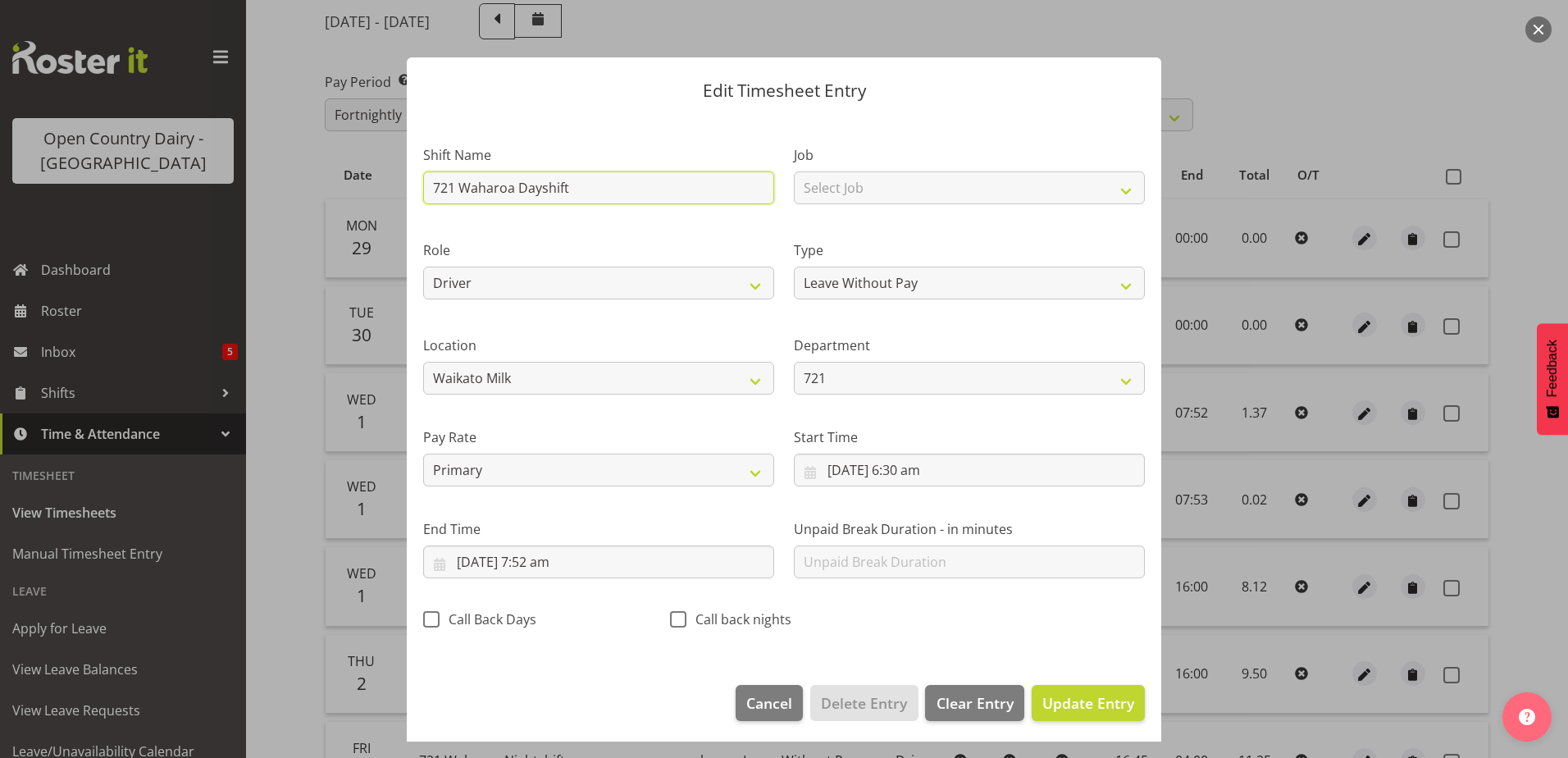
click at [624, 191] on input "721 Waharoa Dayshift" at bounding box center [598, 188] width 351 height 33
drag, startPoint x: 572, startPoint y: 185, endPoint x: 358, endPoint y: 188, distance: 214.0
click at [358, 187] on div "Edit Timesheet Entry Shift Name 721 Waharoa Dayshift Job Select Job Driver Driv…" at bounding box center [784, 379] width 1568 height 758
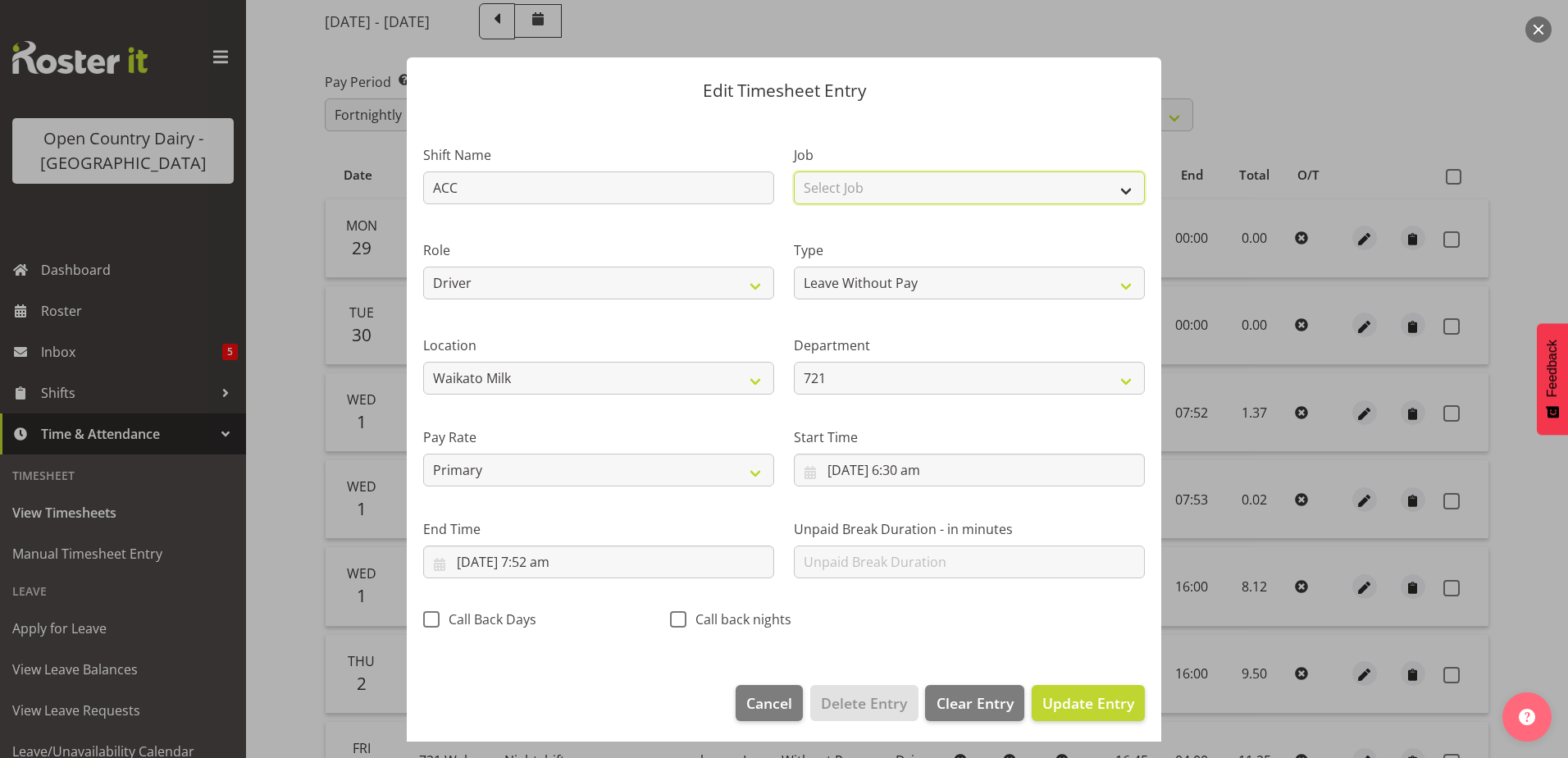
click at [871, 196] on select "Select Job Driver Driver supervisor Support" at bounding box center [969, 188] width 351 height 33
click at [794, 172] on select "Select Job Driver Driver supervisor Support" at bounding box center [969, 188] width 351 height 33
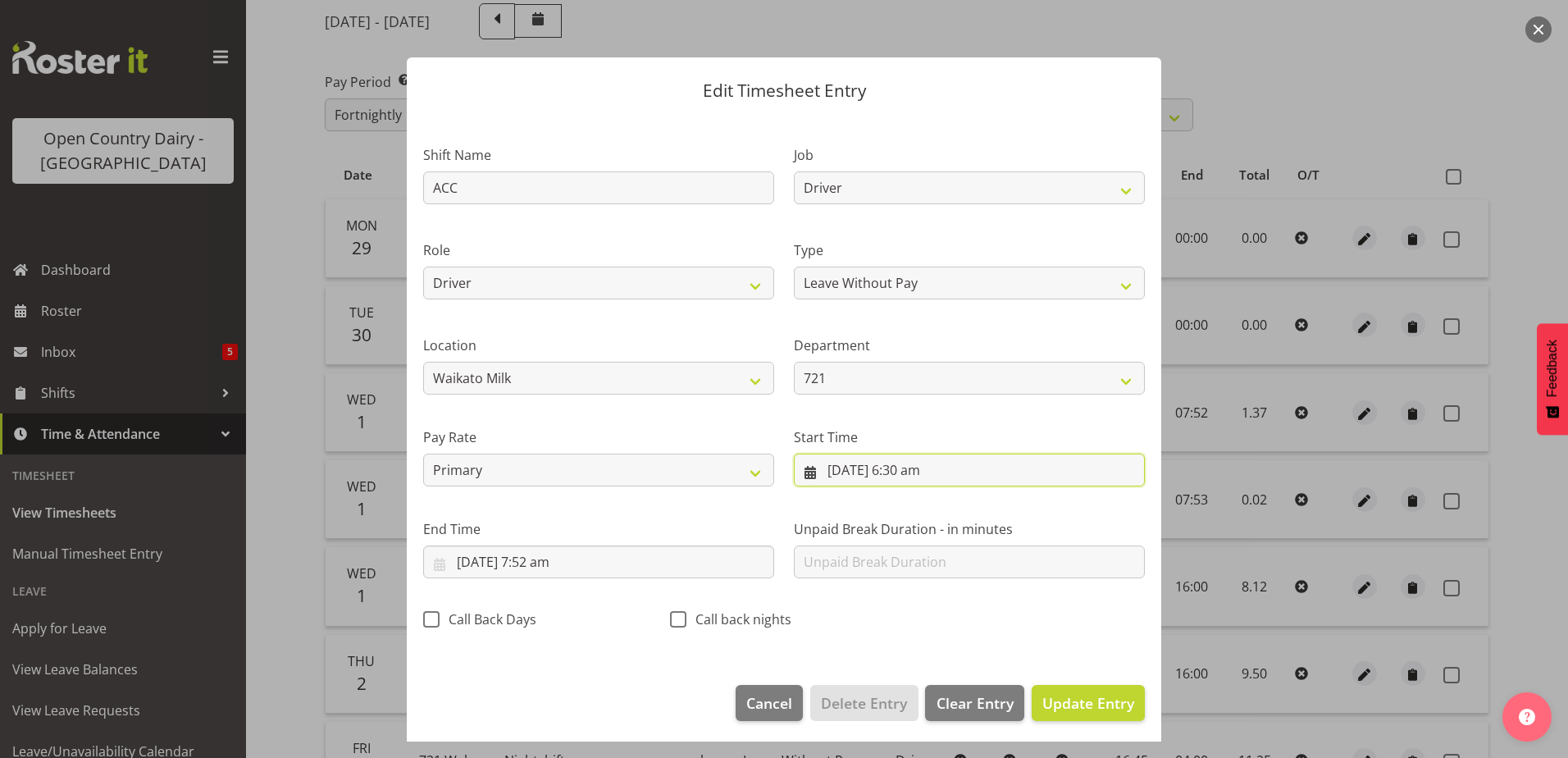
click at [911, 466] on input "1/10/2025, 6:30 am" at bounding box center [969, 469] width 351 height 33
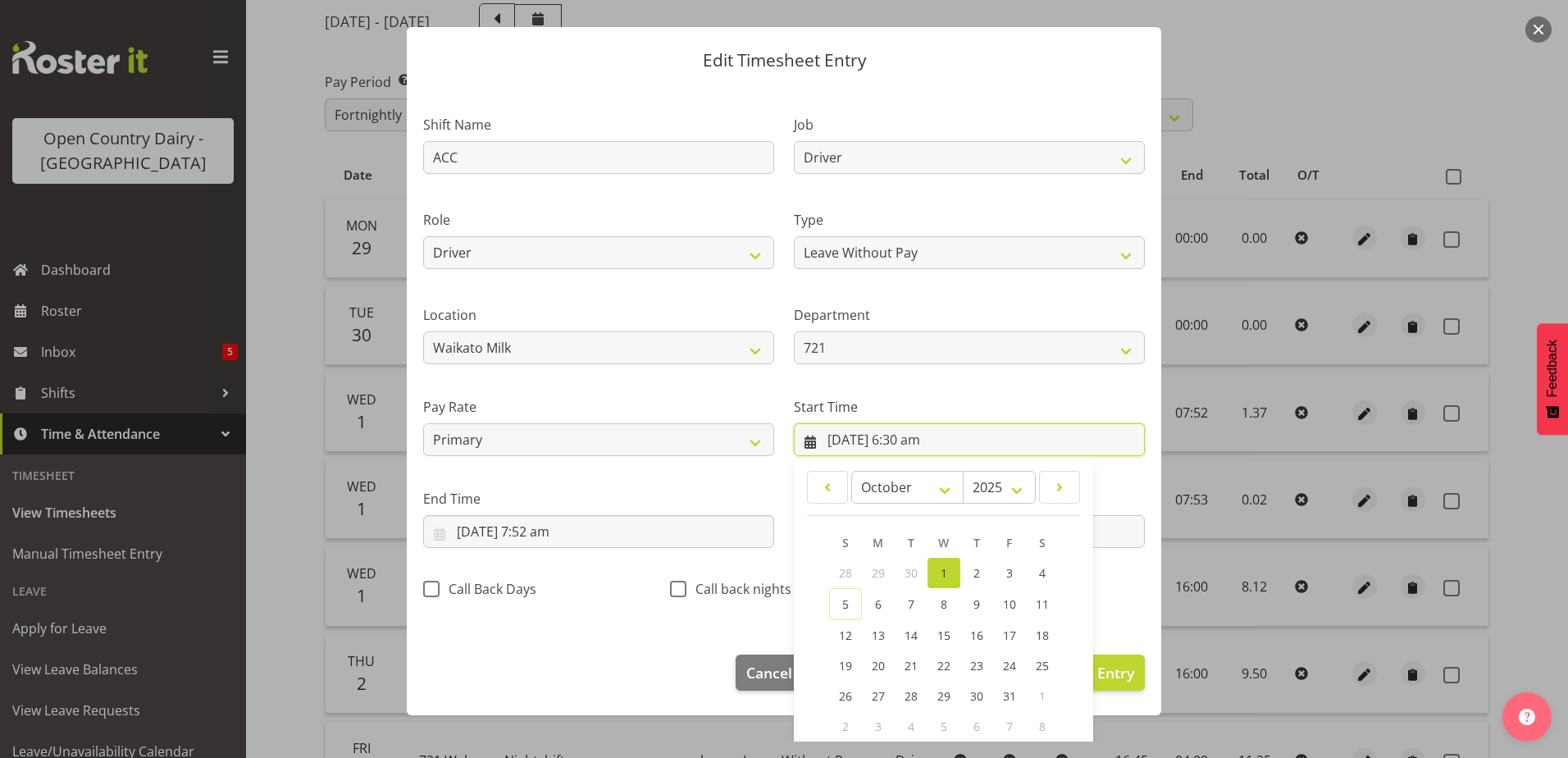
scroll to position [119, 0]
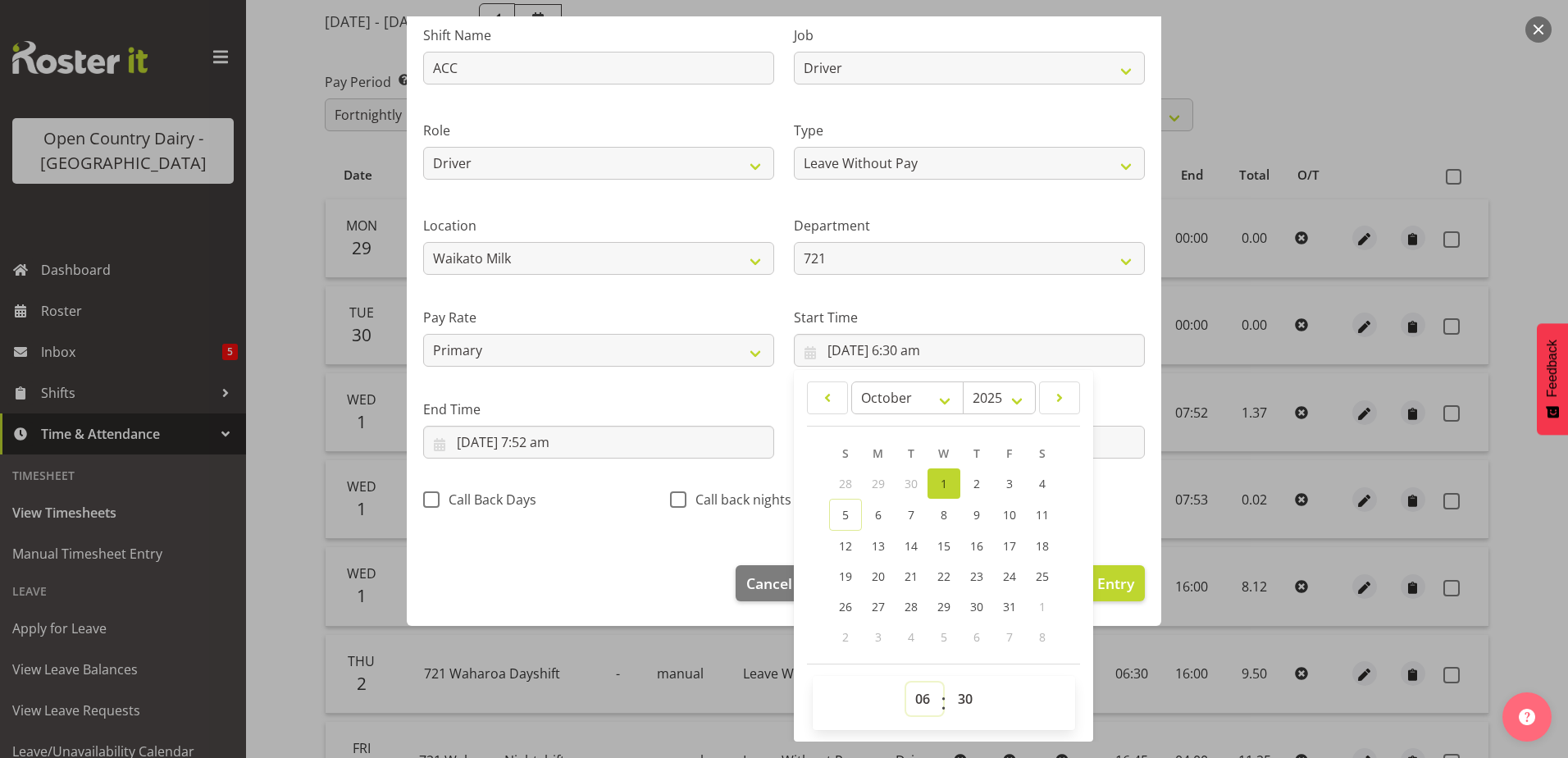
click at [914, 701] on select "00 01 02 03 04 05 06 07 08 09 10 11 12 13 14 15 16 17 18 19 20 21 22 23" at bounding box center [925, 698] width 37 height 33
click at [907, 682] on select "00 01 02 03 04 05 06 07 08 09 10 11 12 13 14 15 16 17 18 19 20 21 22 23" at bounding box center [925, 698] width 37 height 33
click at [957, 700] on select "00 01 02 03 04 05 06 07 08 09 10 11 12 13 14 15 16 17 18 19 20 21 22 23 24 25 2…" at bounding box center [967, 698] width 37 height 33
click at [949, 682] on select "00 01 02 03 04 05 06 07 08 09 10 11 12 13 14 15 16 17 18 19 20 21 22 23 24 25 2…" at bounding box center [967, 698] width 37 height 33
click at [538, 441] on input "1/10/2025, 7:52 am" at bounding box center [598, 442] width 351 height 33
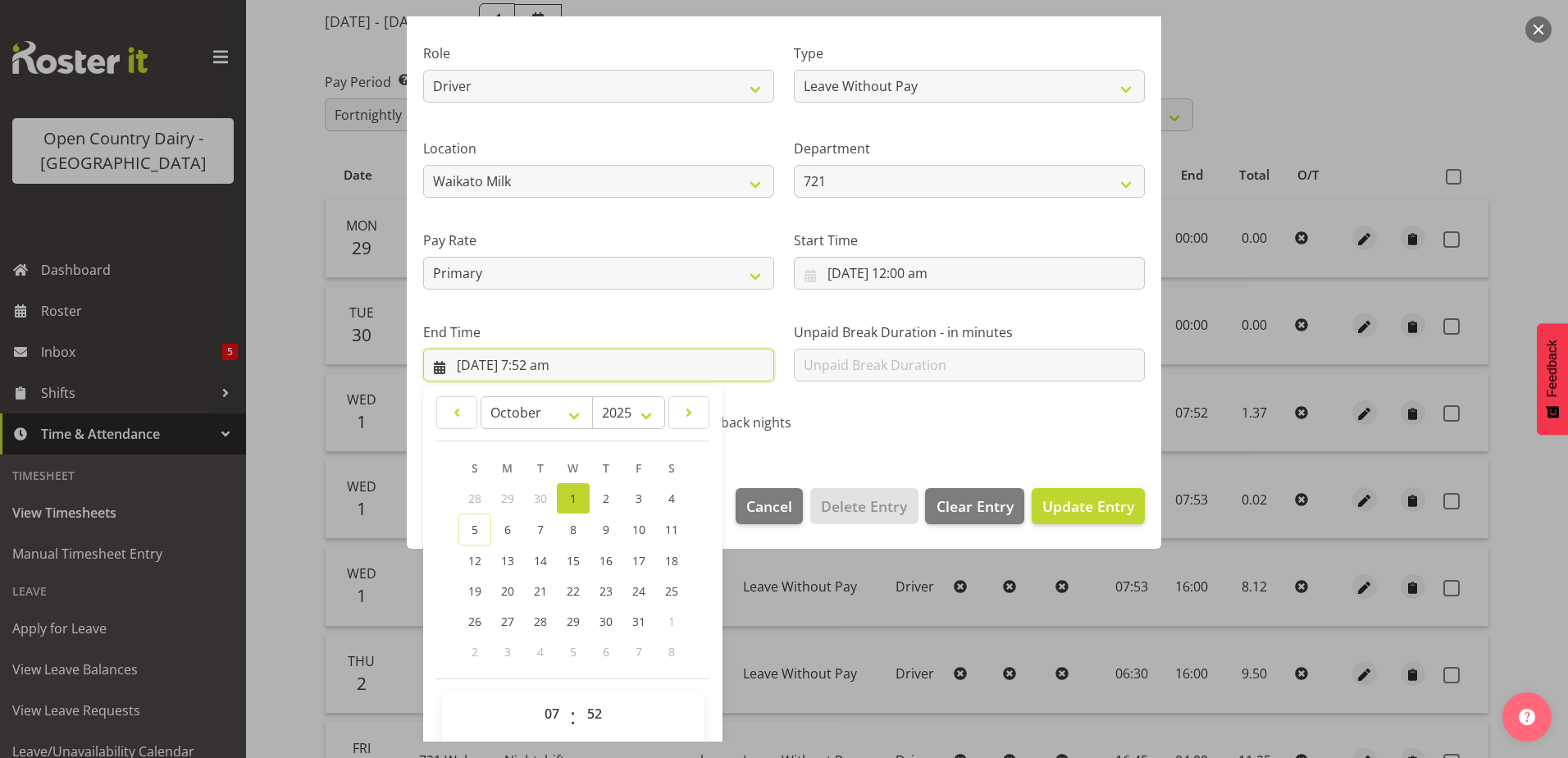
scroll to position [212, 0]
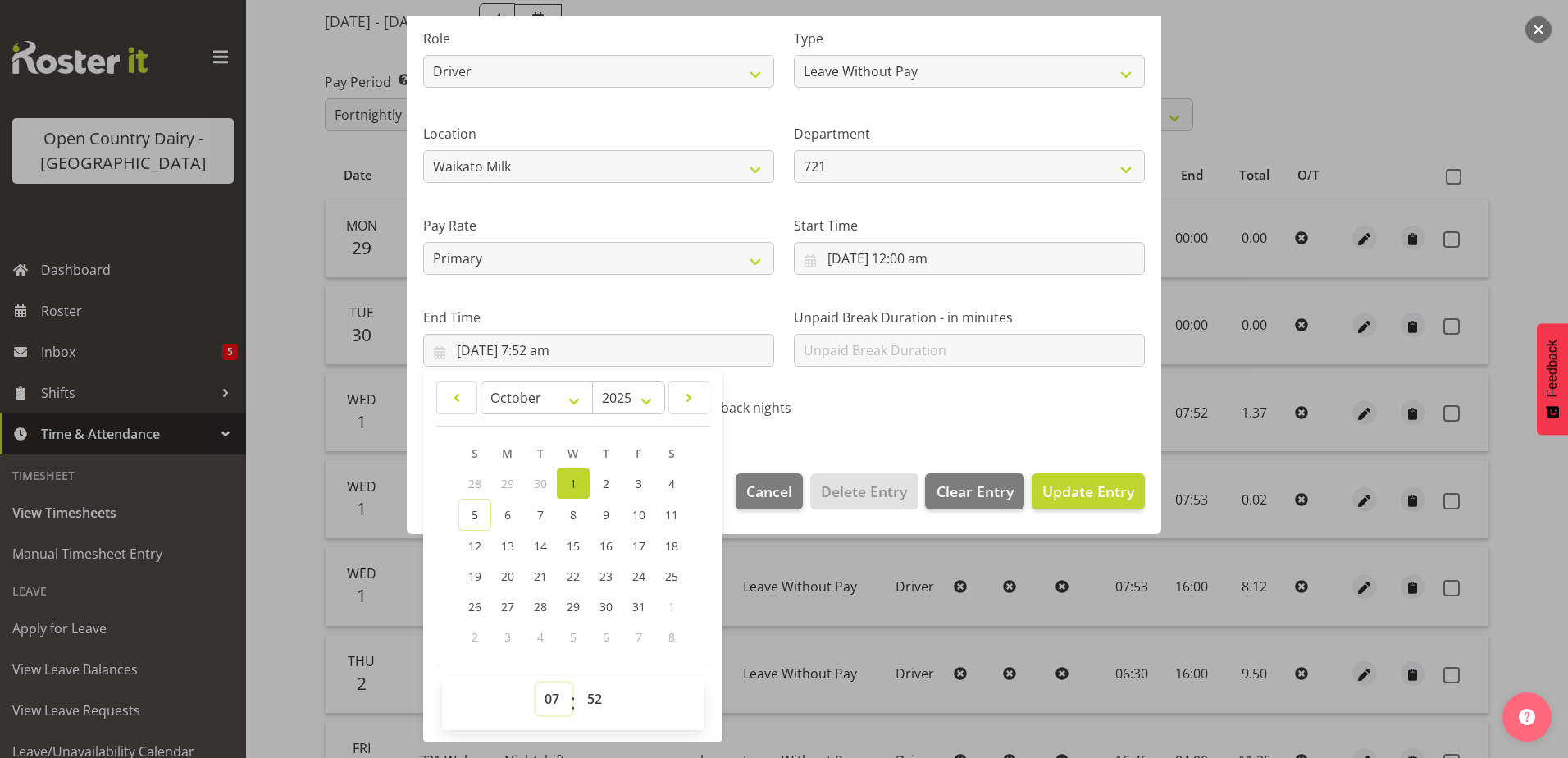
click at [554, 696] on select "00 01 02 03 04 05 06 07 08 09 10 11 12 13 14 15 16 17 18 19 20 21 22 23" at bounding box center [554, 698] width 37 height 33
click at [536, 682] on select "00 01 02 03 04 05 06 07 08 09 10 11 12 13 14 15 16 17 18 19 20 21 22 23" at bounding box center [554, 698] width 37 height 33
click at [596, 692] on select "00 01 02 03 04 05 06 07 08 09 10 11 12 13 14 15 16 17 18 19 20 21 22 23 24 25 2…" at bounding box center [596, 698] width 37 height 33
click at [578, 682] on select "00 01 02 03 04 05 06 07 08 09 10 11 12 13 14 15 16 17 18 19 20 21 22 23 24 25 2…" at bounding box center [596, 698] width 37 height 33
click at [1051, 488] on span "Update Entry" at bounding box center [1088, 490] width 92 height 19
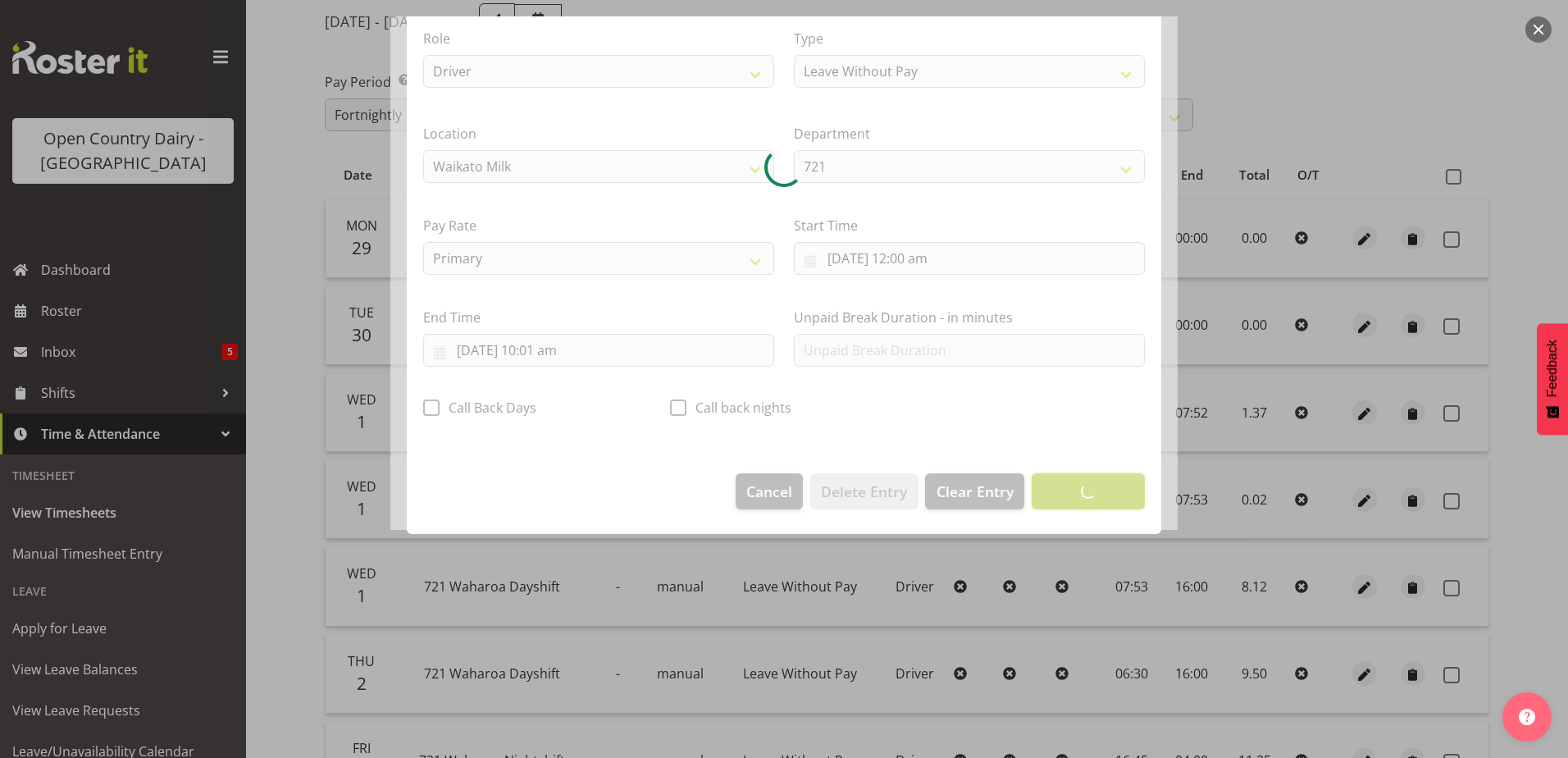
scroll to position [4, 0]
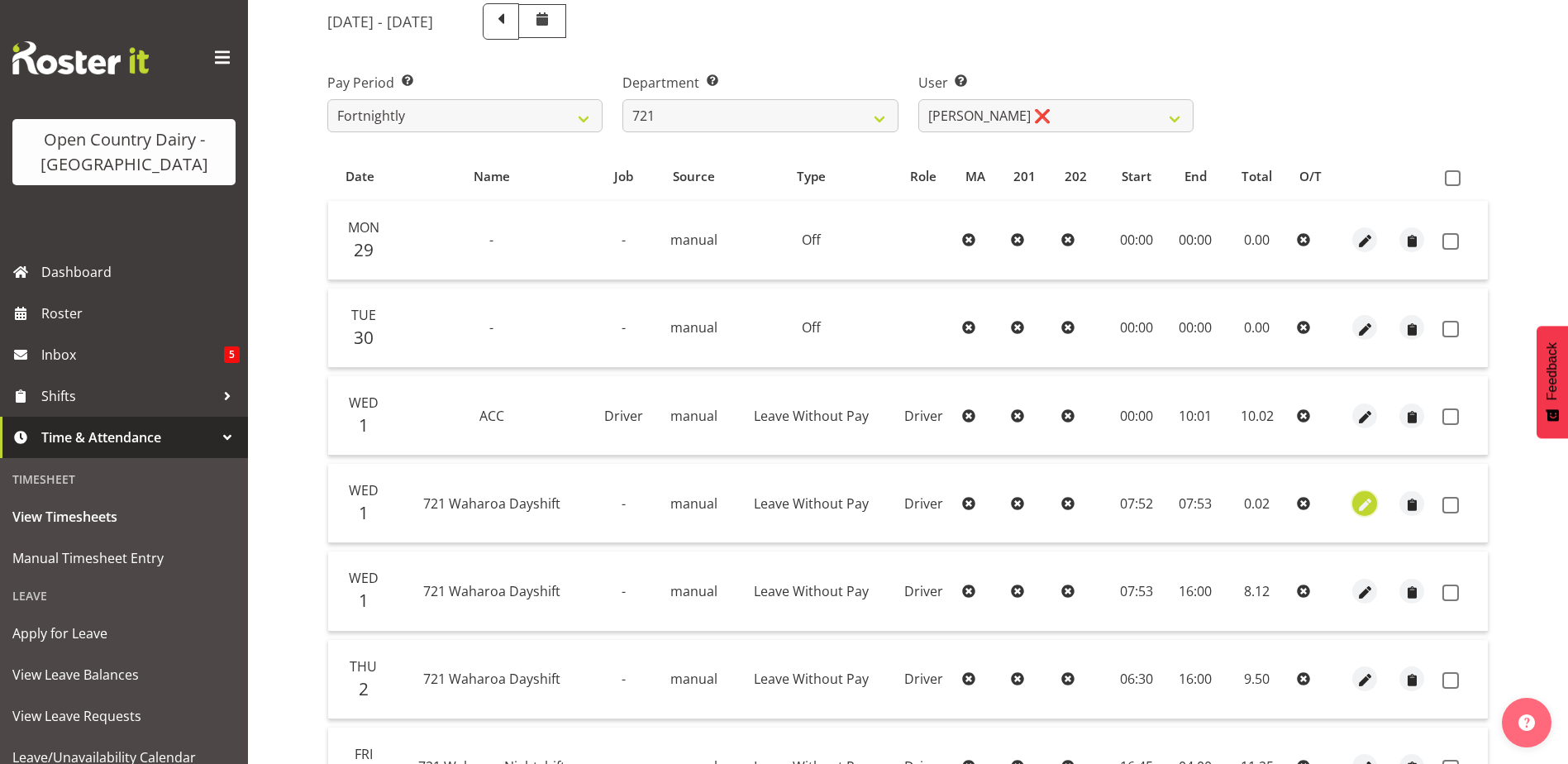
click at [1366, 502] on span "button" at bounding box center [1365, 505] width 19 height 19
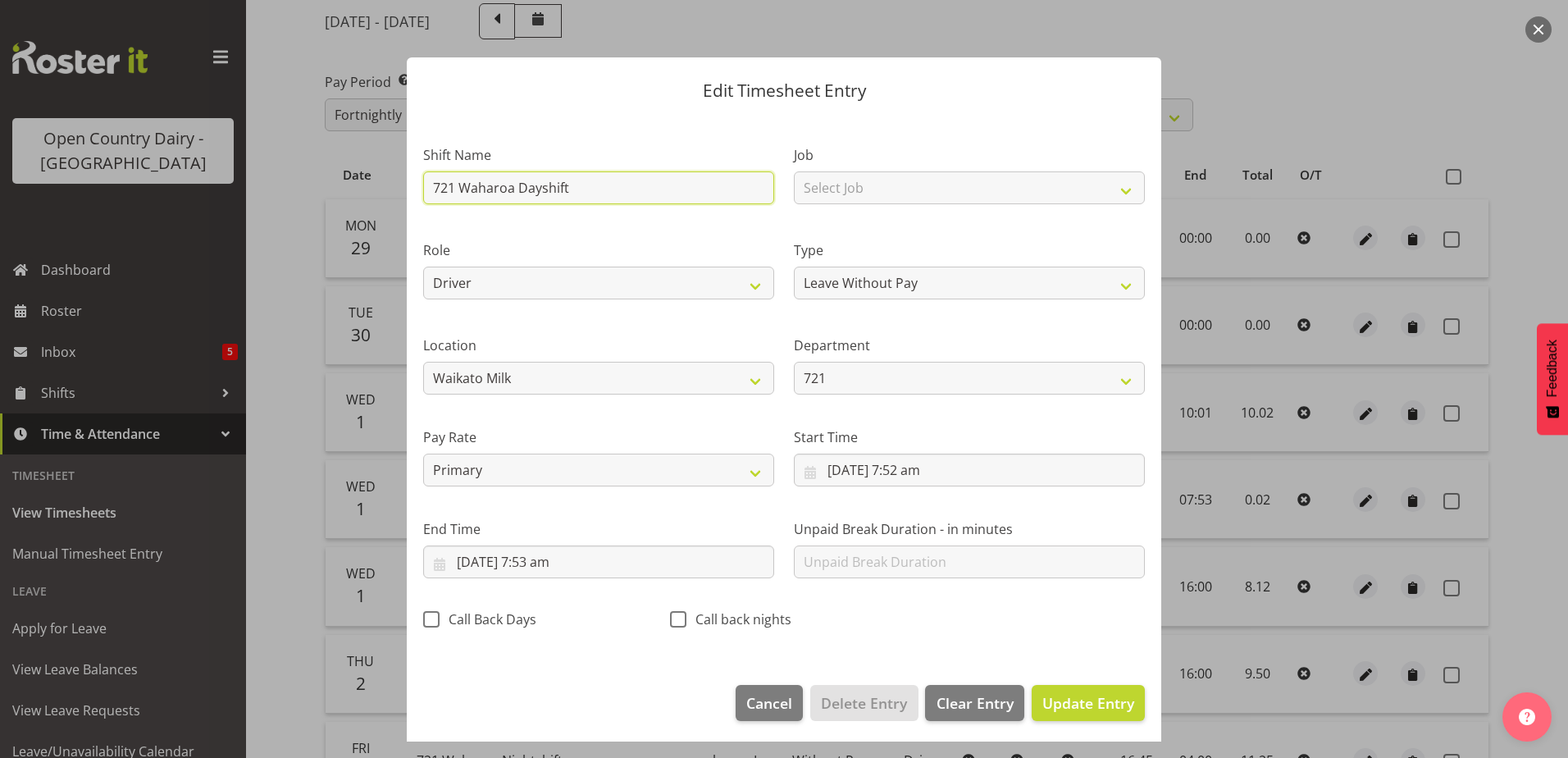
click at [617, 193] on input "721 Waharoa Dayshift" at bounding box center [598, 188] width 351 height 33
drag, startPoint x: 617, startPoint y: 192, endPoint x: 402, endPoint y: 178, distance: 215.5
click at [402, 178] on div "Edit Timesheet Entry Shift Name 721 Waharoa Dayshift Job Select Job Driver Driv…" at bounding box center [784, 379] width 787 height 725
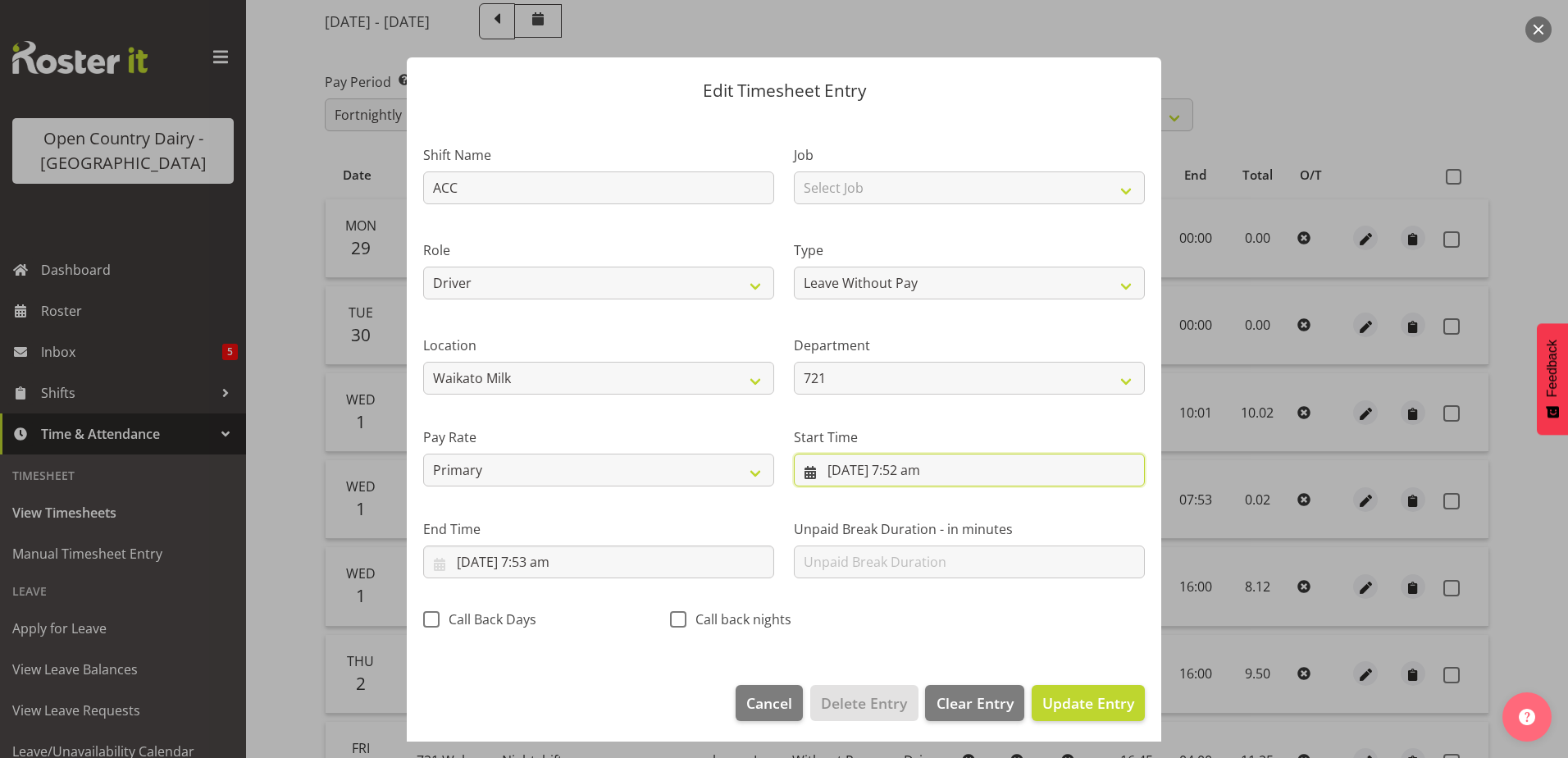
click at [885, 467] on input "1/10/2025, 7:52 am" at bounding box center [969, 469] width 351 height 33
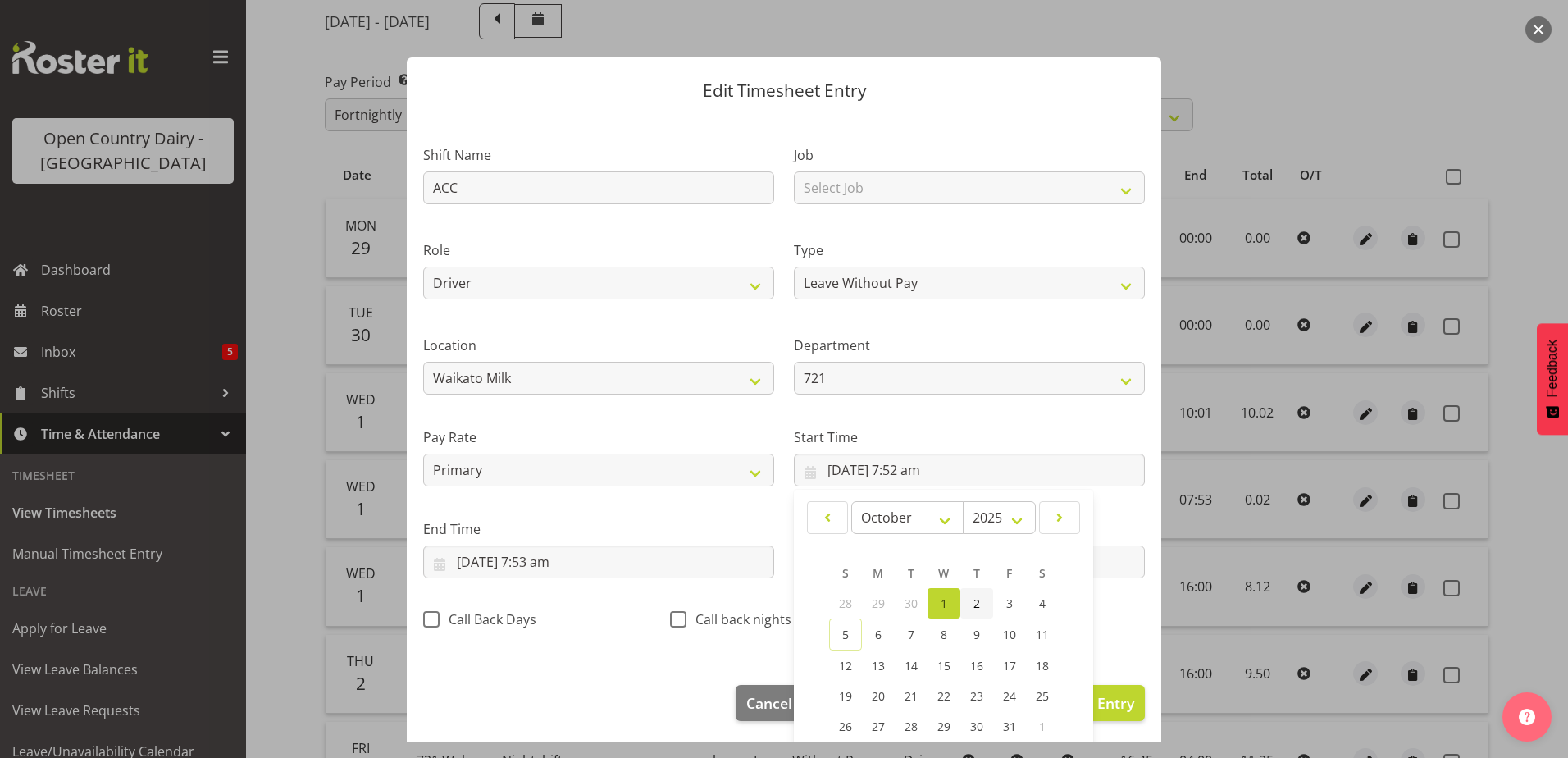
click at [967, 598] on link "2" at bounding box center [977, 603] width 33 height 30
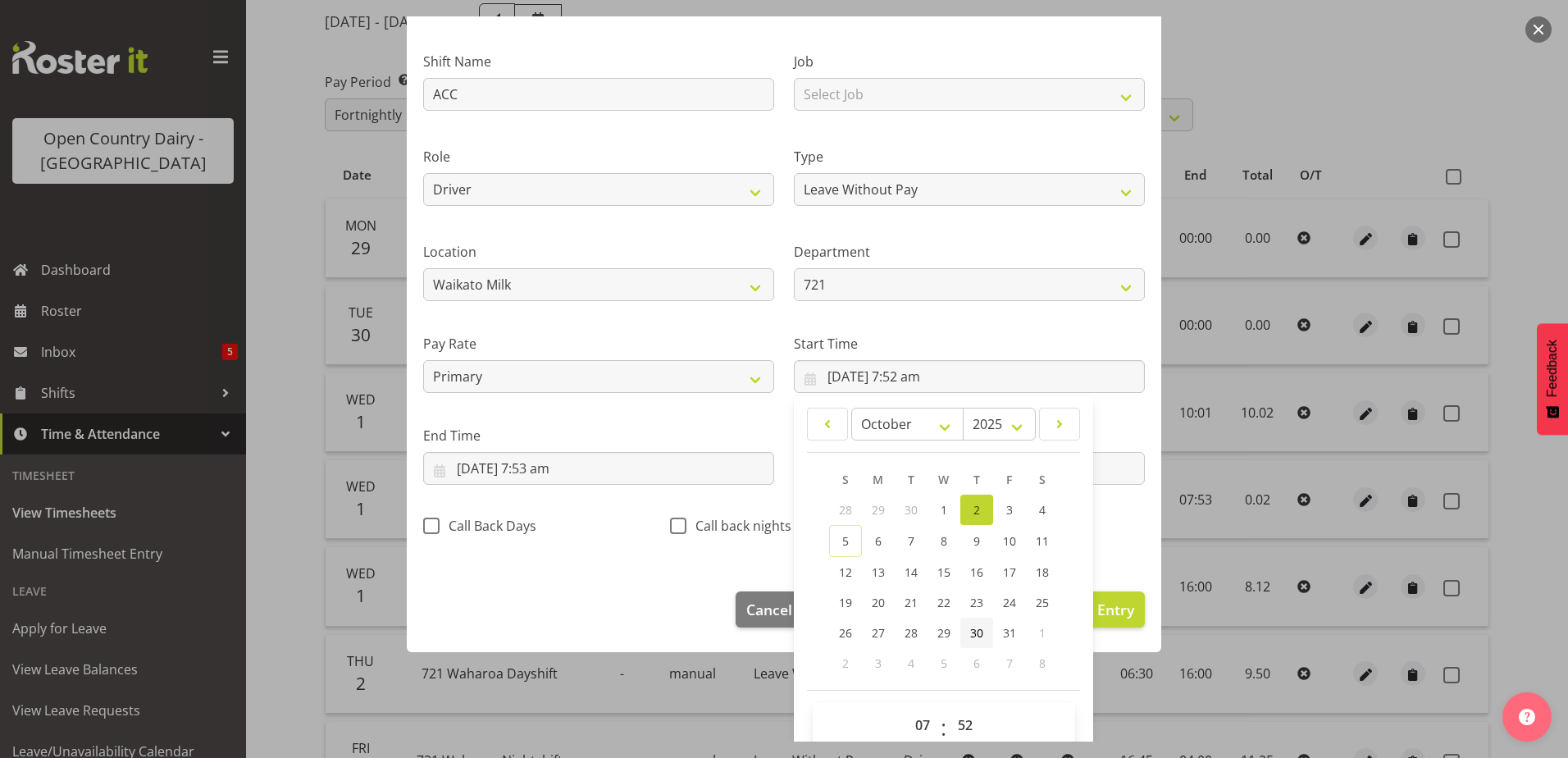
scroll to position [119, 0]
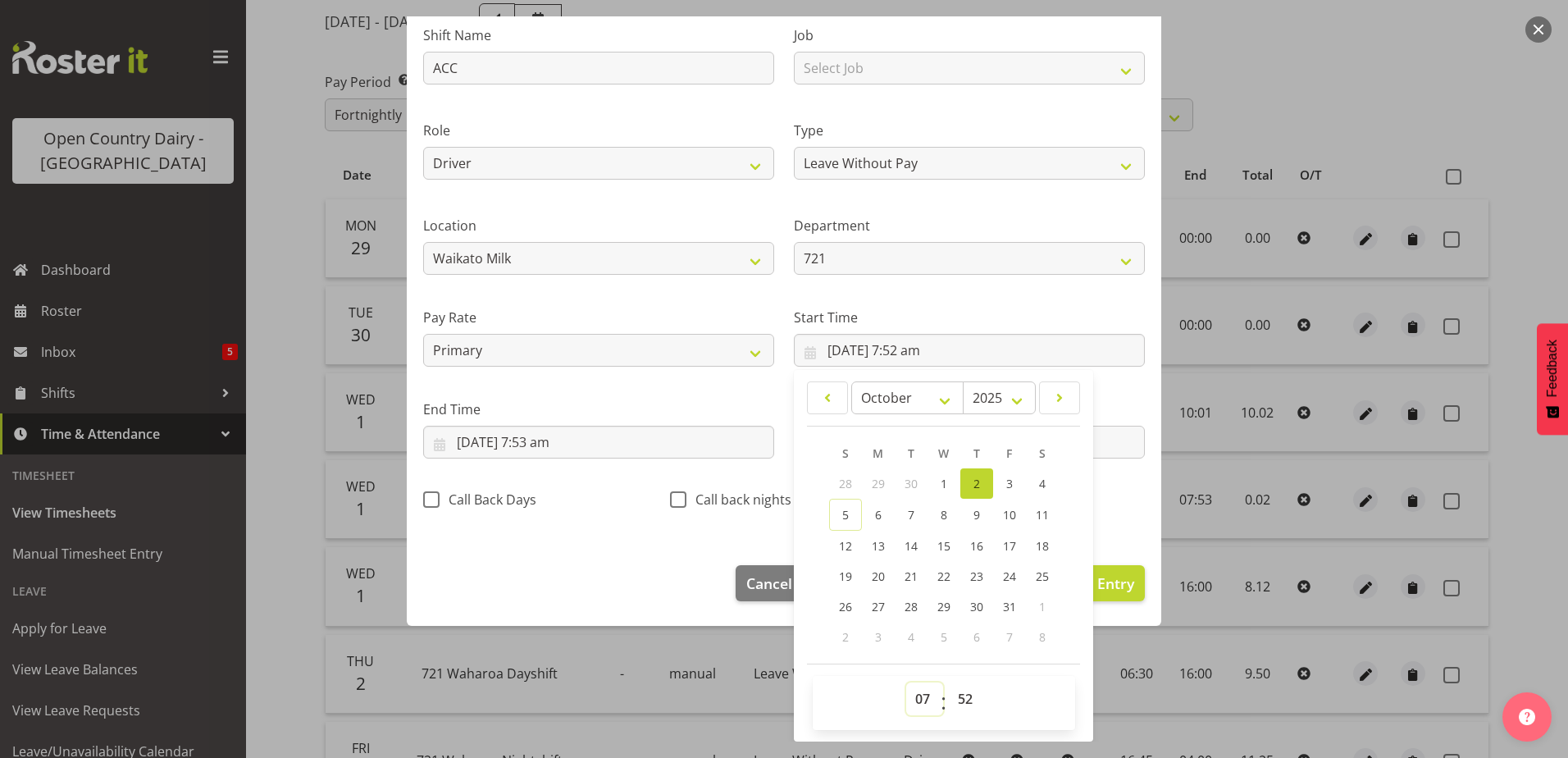
click at [913, 695] on select "00 01 02 03 04 05 06 07 08 09 10 11 12 13 14 15 16 17 18 19 20 21 22 23" at bounding box center [925, 698] width 37 height 33
click at [907, 682] on select "00 01 02 03 04 05 06 07 08 09 10 11 12 13 14 15 16 17 18 19 20 21 22 23" at bounding box center [925, 698] width 37 height 33
click at [956, 698] on select "00 01 02 03 04 05 06 07 08 09 10 11 12 13 14 15 16 17 18 19 20 21 22 23 24 25 2…" at bounding box center [967, 698] width 37 height 33
click at [949, 682] on select "00 01 02 03 04 05 06 07 08 09 10 11 12 13 14 15 16 17 18 19 20 21 22 23 24 25 2…" at bounding box center [967, 698] width 37 height 33
click at [511, 437] on input "1/10/2025, 7:53 am" at bounding box center [598, 442] width 351 height 33
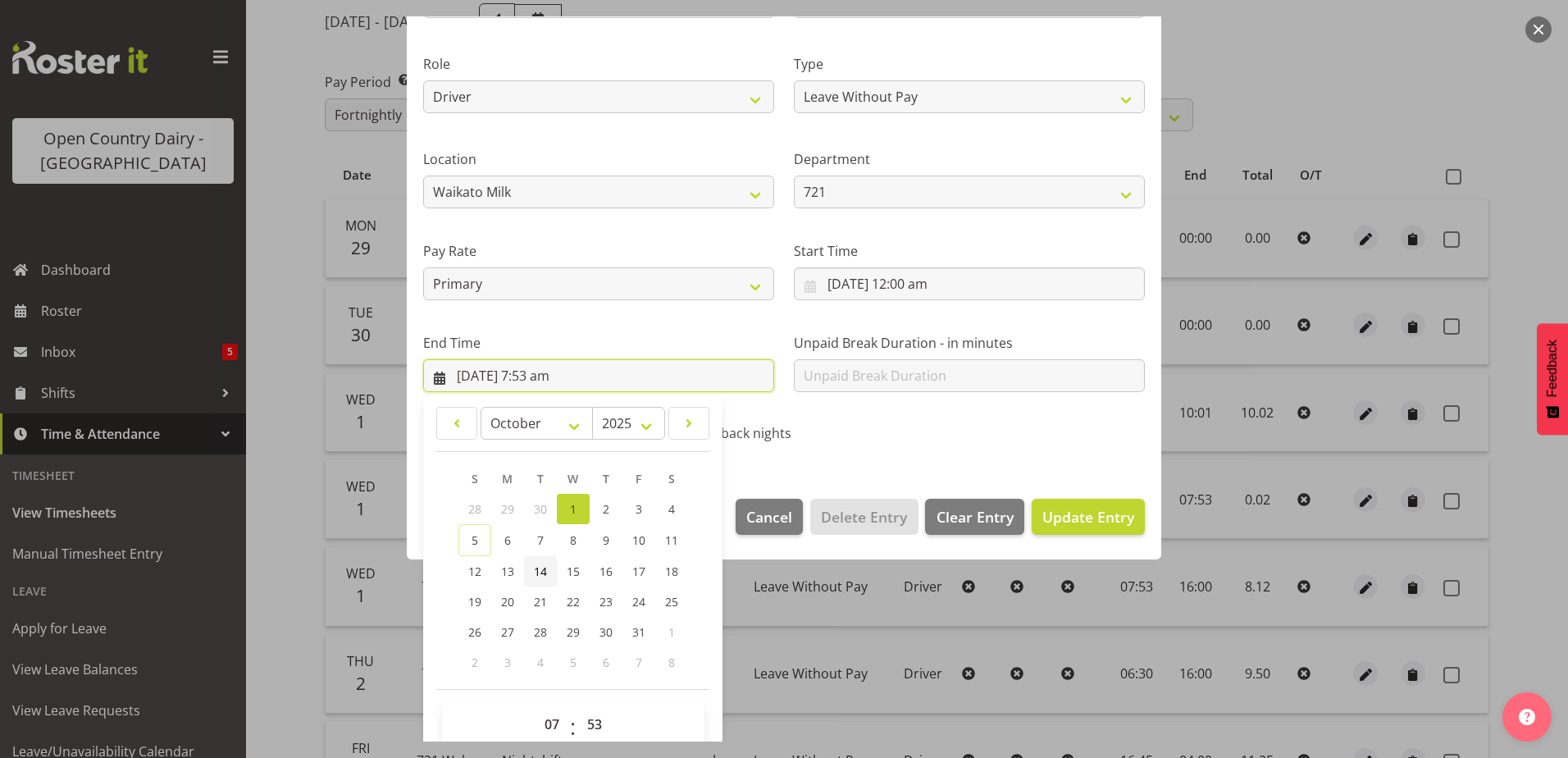
scroll to position [212, 0]
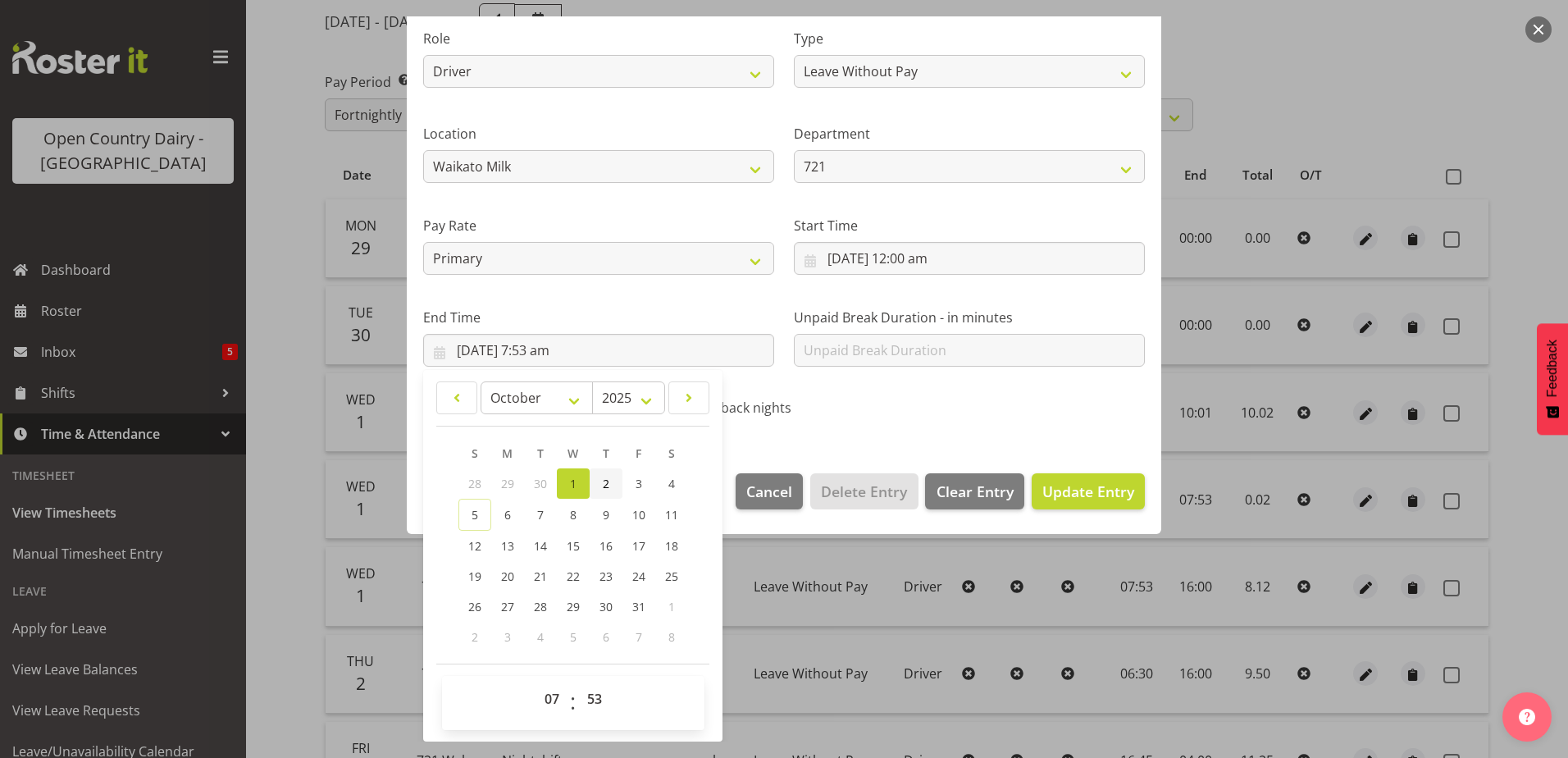
click at [611, 478] on link "2" at bounding box center [606, 484] width 33 height 30
click at [552, 695] on select "00 01 02 03 04 05 06 07 08 09 10 11 12 13 14 15 16 17 18 19 20 21 22 23" at bounding box center [554, 698] width 37 height 33
click at [536, 682] on select "00 01 02 03 04 05 06 07 08 09 10 11 12 13 14 15 16 17 18 19 20 21 22 23" at bounding box center [554, 698] width 37 height 33
click at [602, 702] on select "00 01 02 03 04 05 06 07 08 09 10 11 12 13 14 15 16 17 18 19 20 21 22 23 24 25 2…" at bounding box center [596, 698] width 37 height 33
click at [578, 682] on select "00 01 02 03 04 05 06 07 08 09 10 11 12 13 14 15 16 17 18 19 20 21 22 23 24 25 2…" at bounding box center [596, 698] width 37 height 33
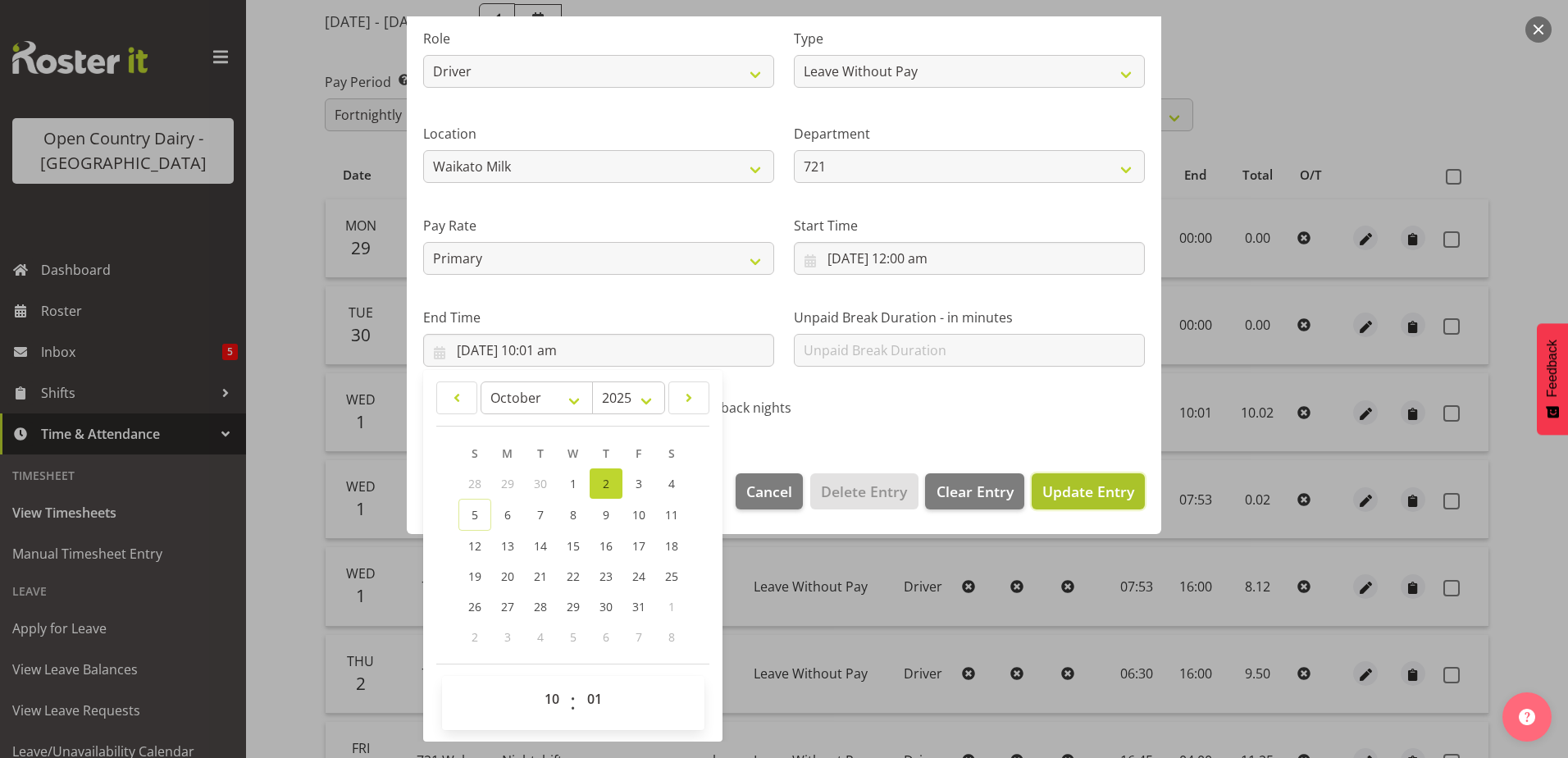
click at [1070, 487] on span "Update Entry" at bounding box center [1088, 490] width 92 height 19
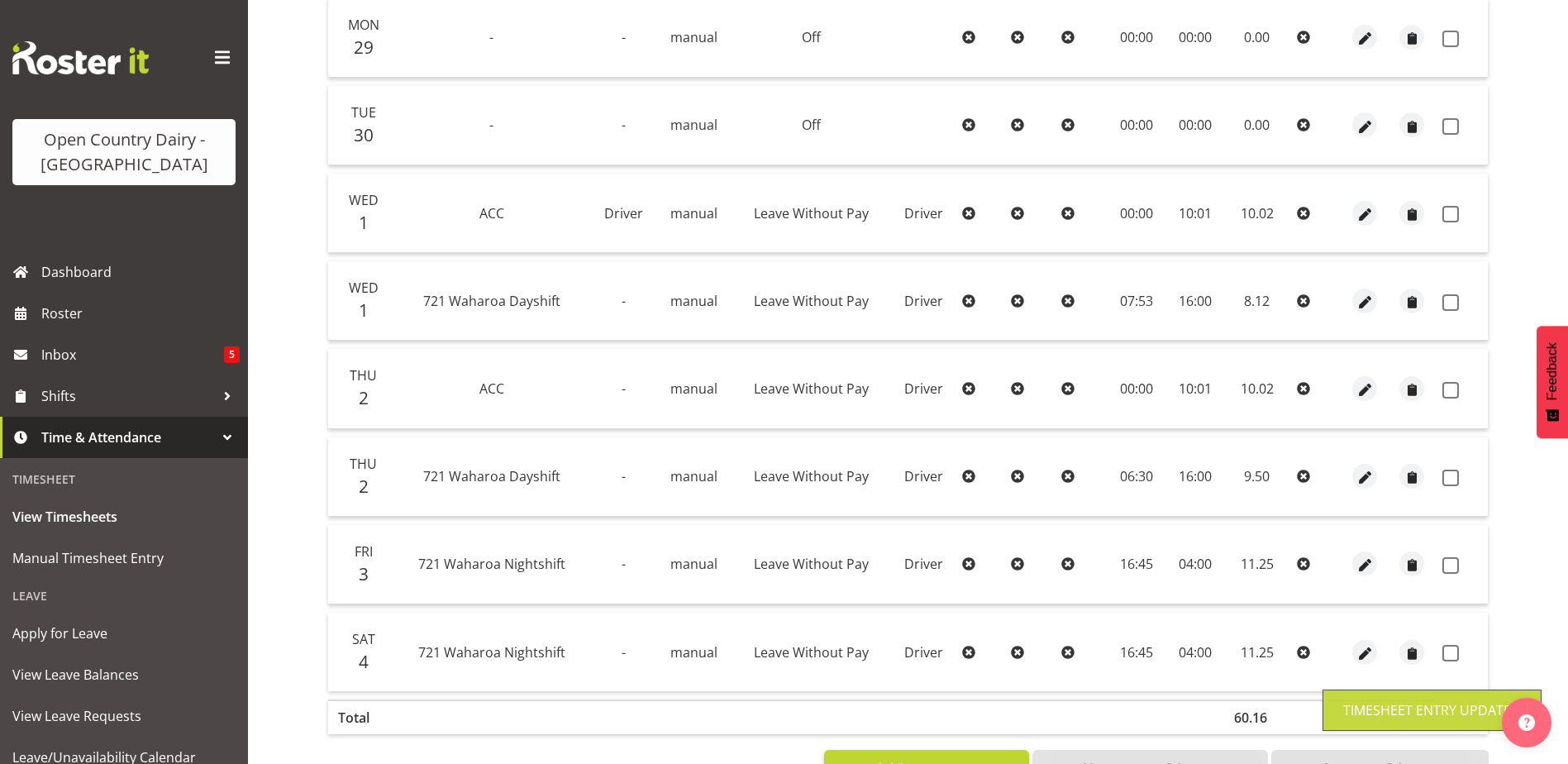
scroll to position [459, 0]
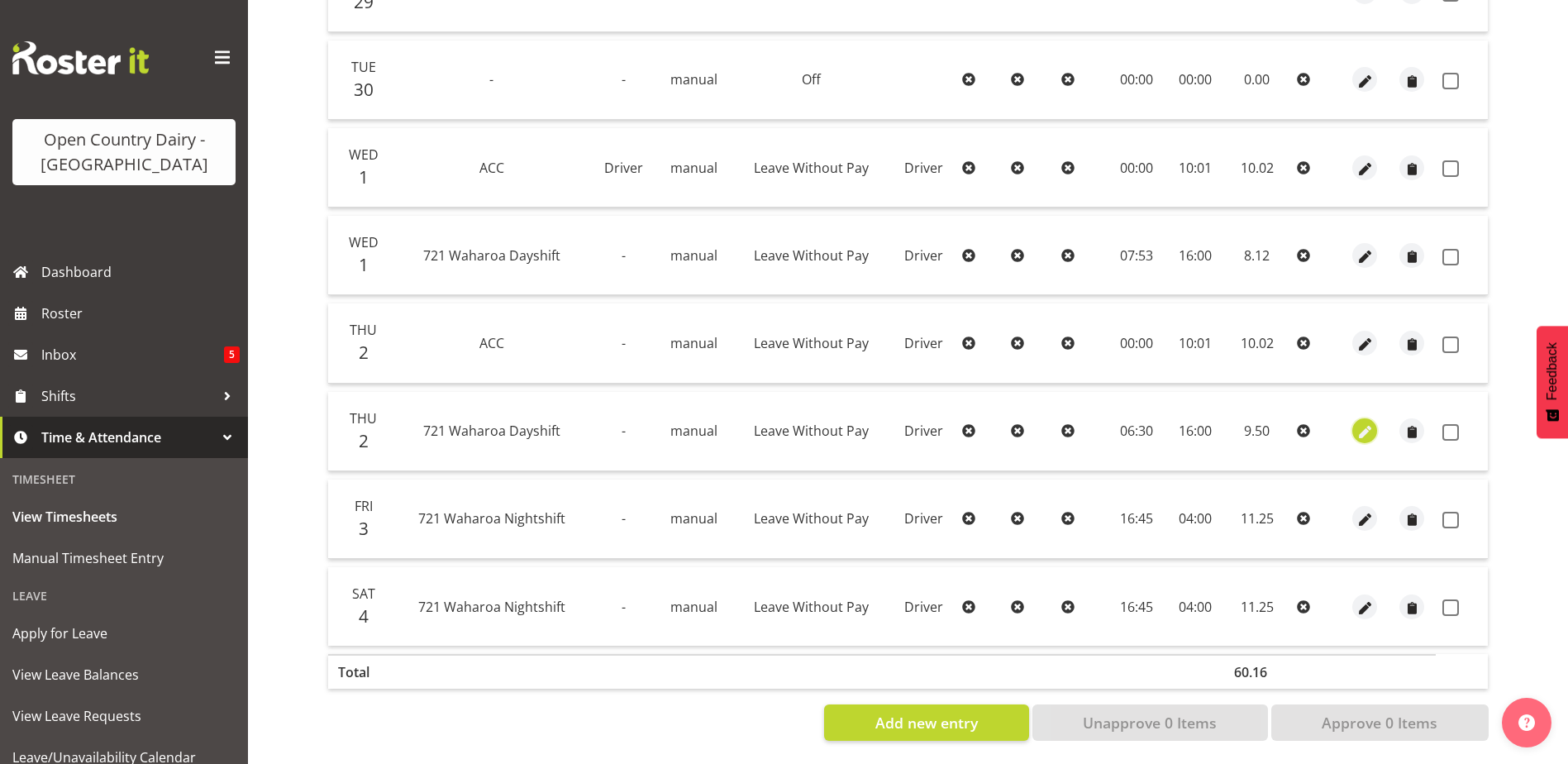
click at [1363, 432] on span "button" at bounding box center [1365, 432] width 19 height 19
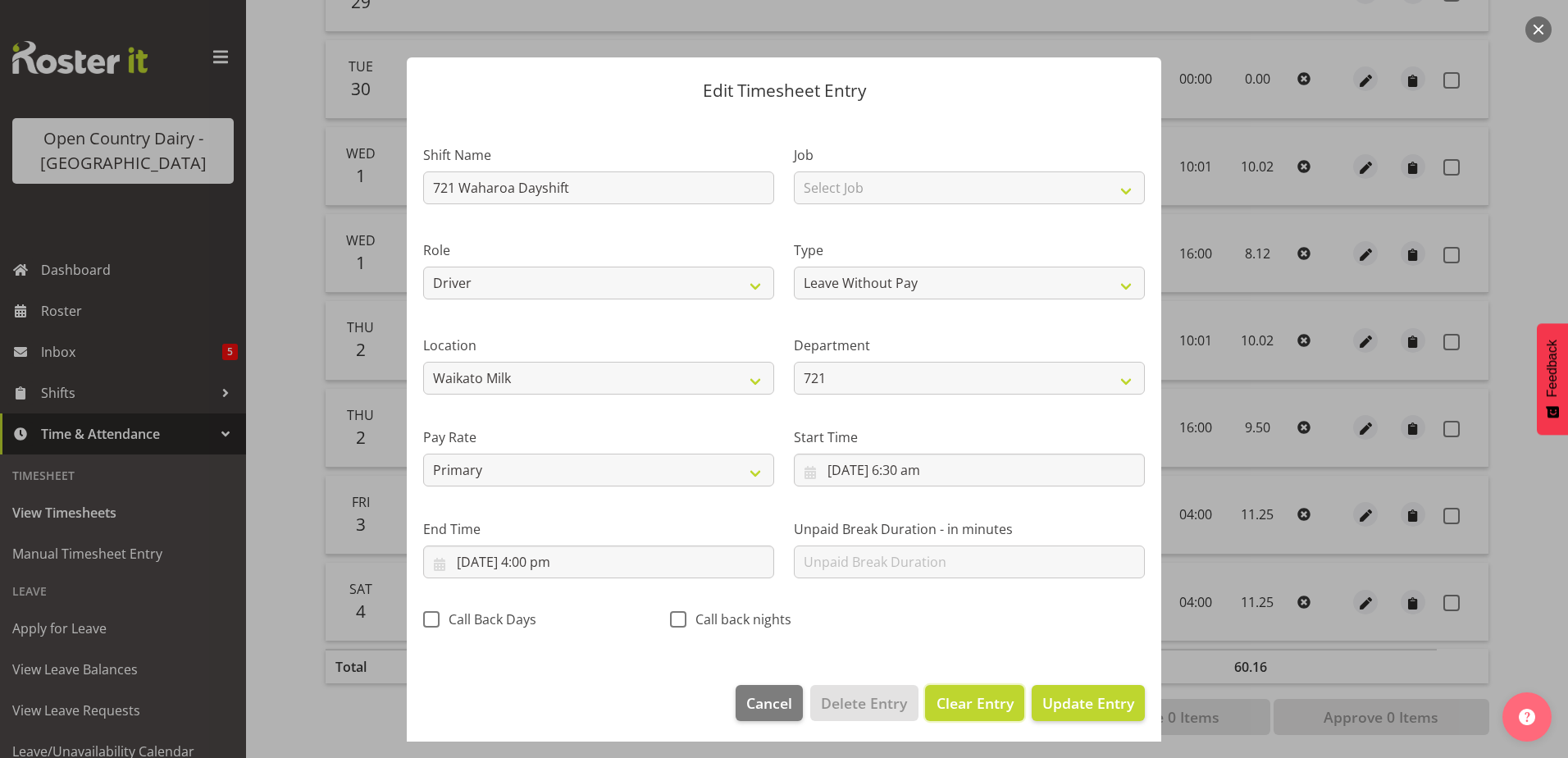
click at [943, 700] on span "Clear Entry" at bounding box center [976, 702] width 77 height 21
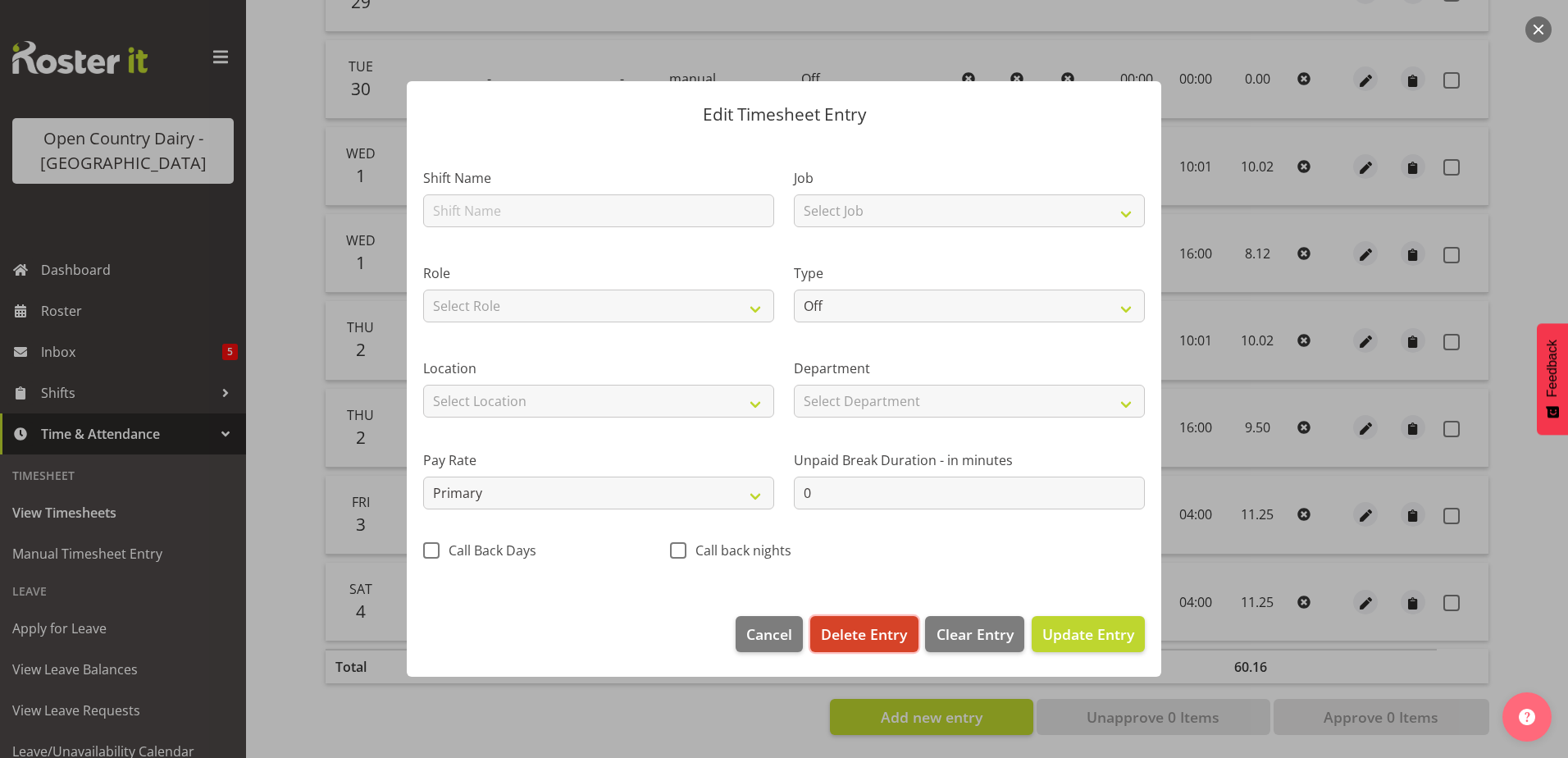
click at [848, 641] on span "Delete Entry" at bounding box center [864, 633] width 86 height 21
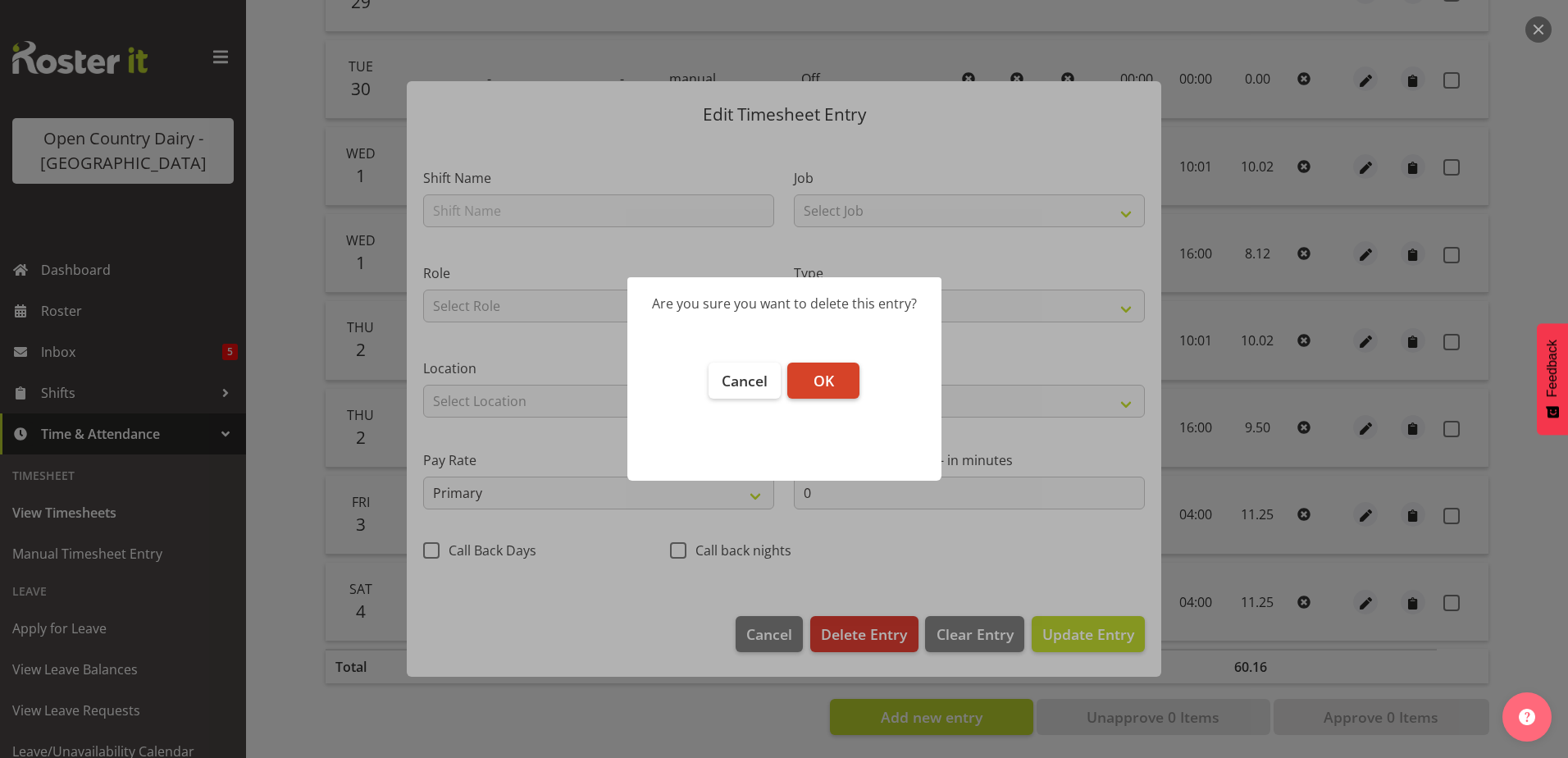
click at [822, 382] on span "OK" at bounding box center [824, 380] width 20 height 19
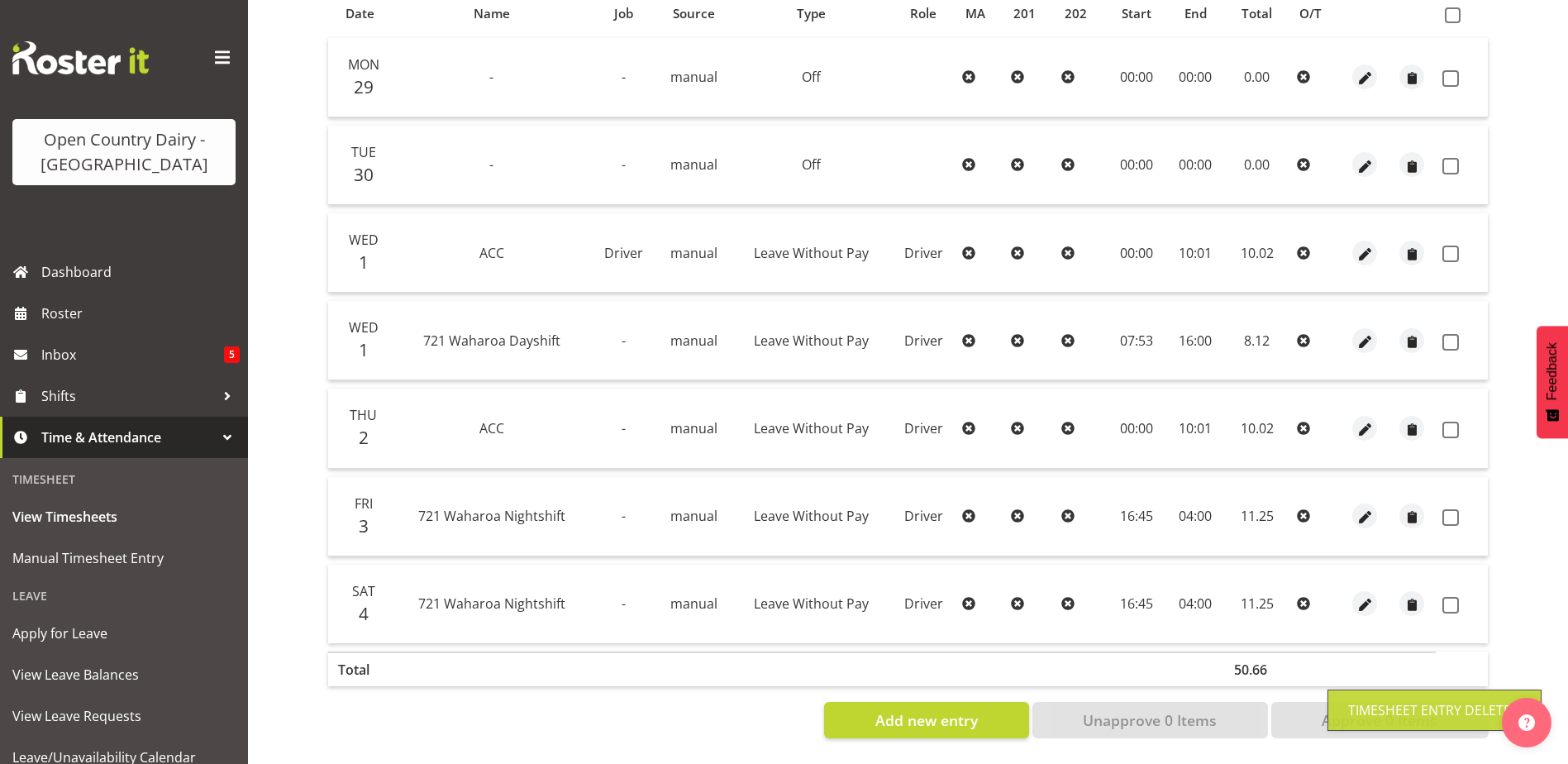
scroll to position [386, 0]
click at [1365, 332] on span "button" at bounding box center [1365, 342] width 19 height 19
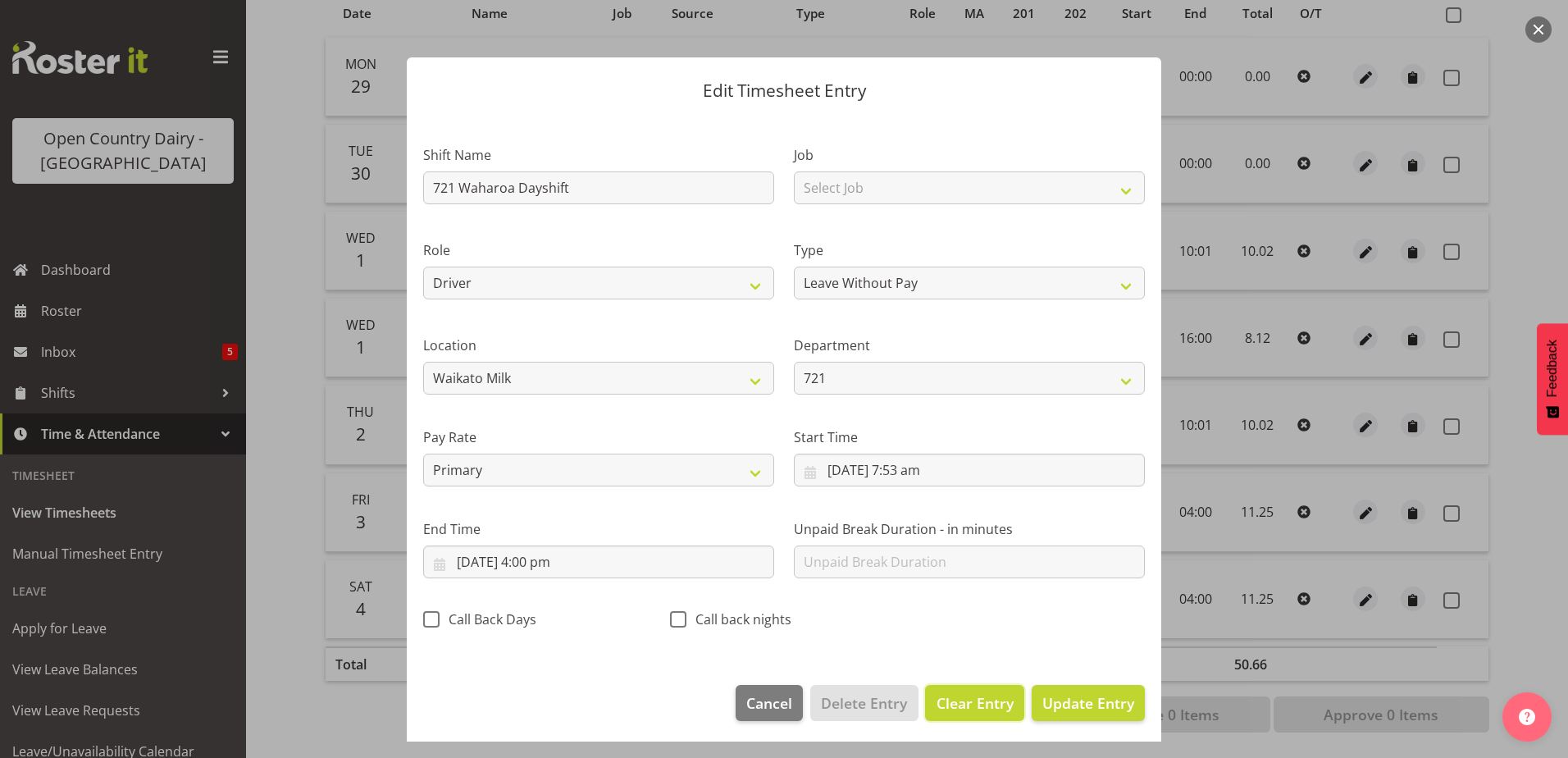
click at [946, 704] on span "Clear Entry" at bounding box center [976, 702] width 77 height 21
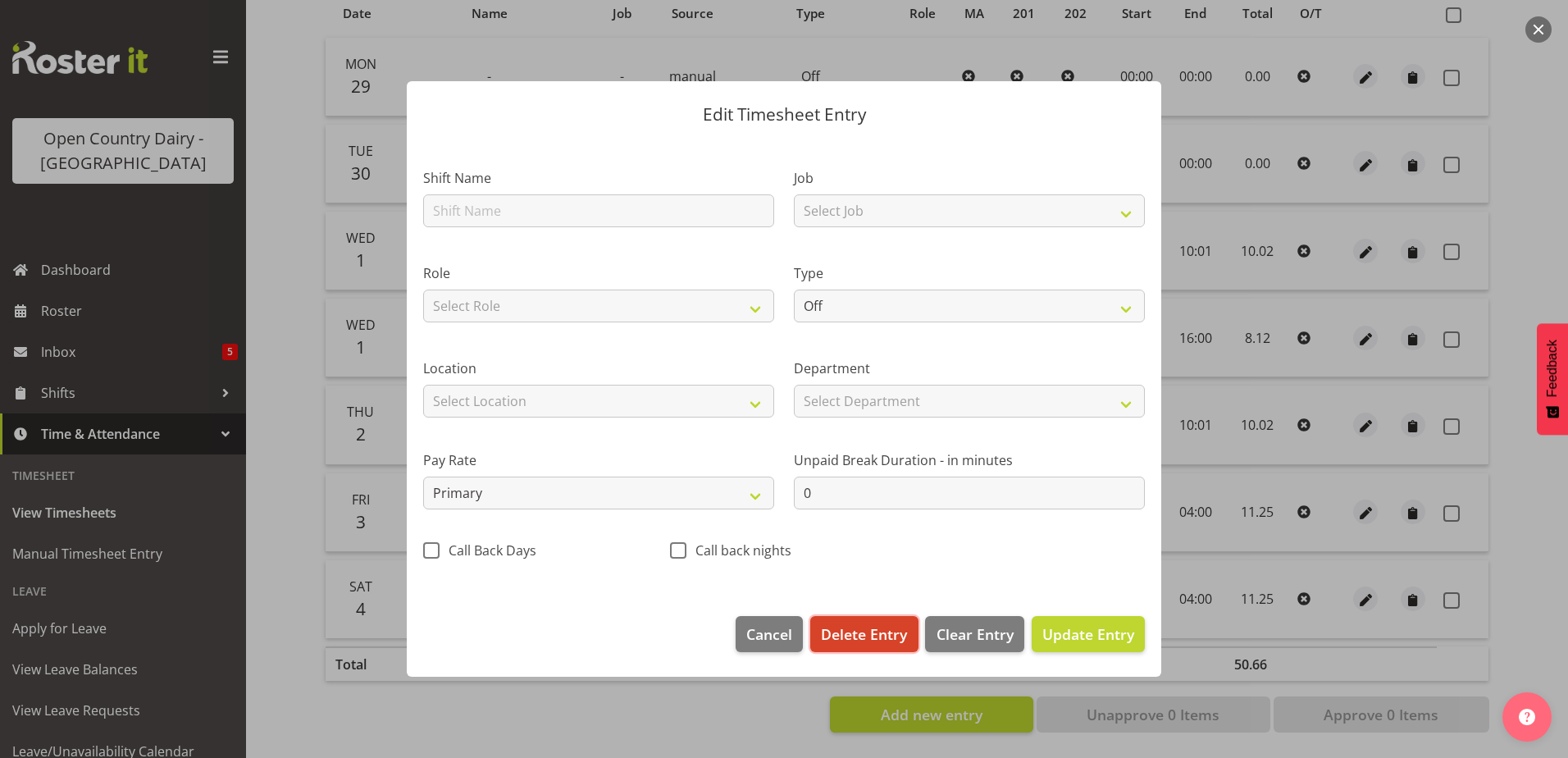
click at [857, 625] on span "Delete Entry" at bounding box center [864, 633] width 86 height 21
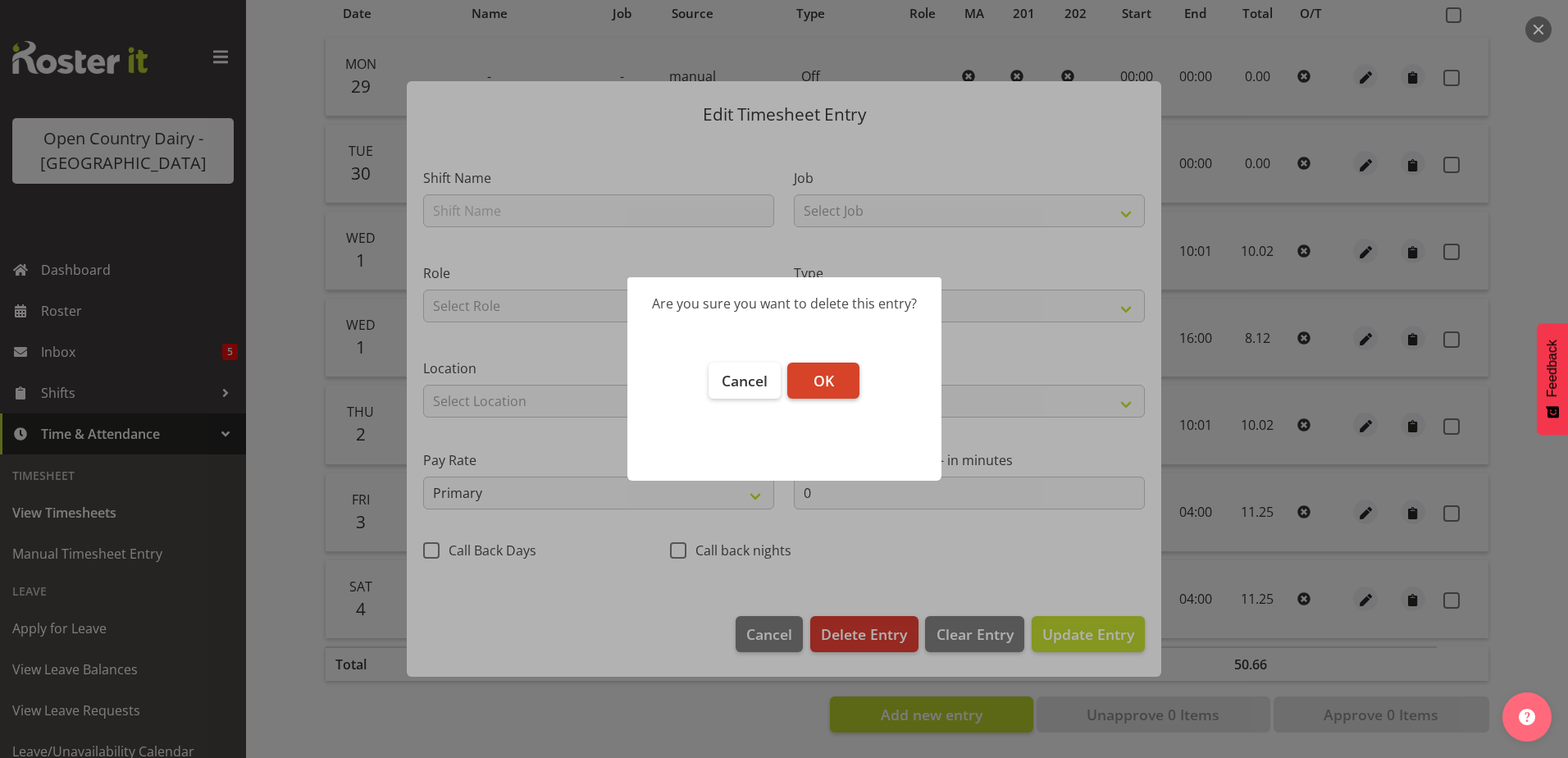
click at [806, 369] on button "OK" at bounding box center [824, 380] width 72 height 36
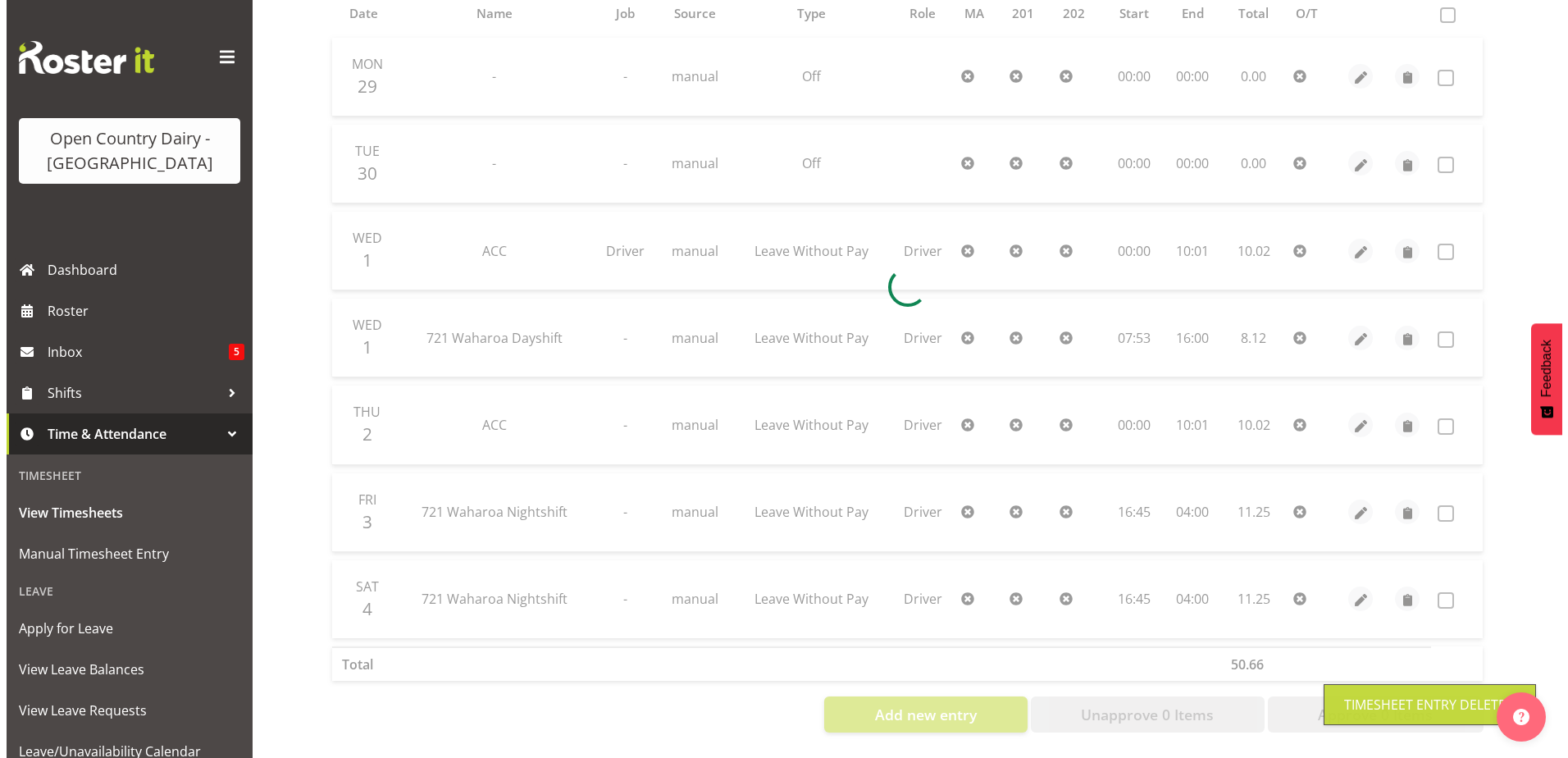
scroll to position [296, 0]
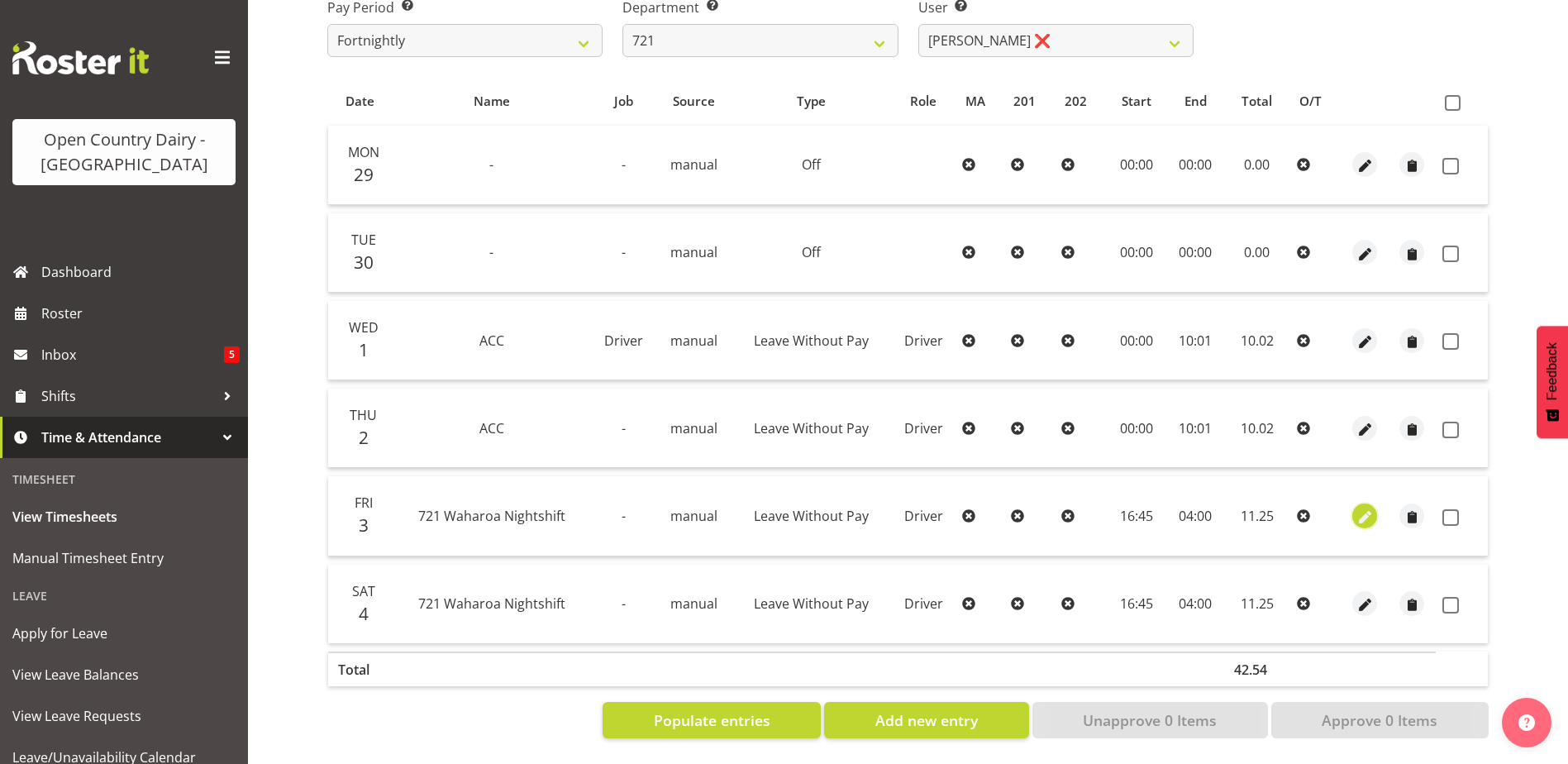
click at [1365, 508] on span "button" at bounding box center [1365, 517] width 19 height 19
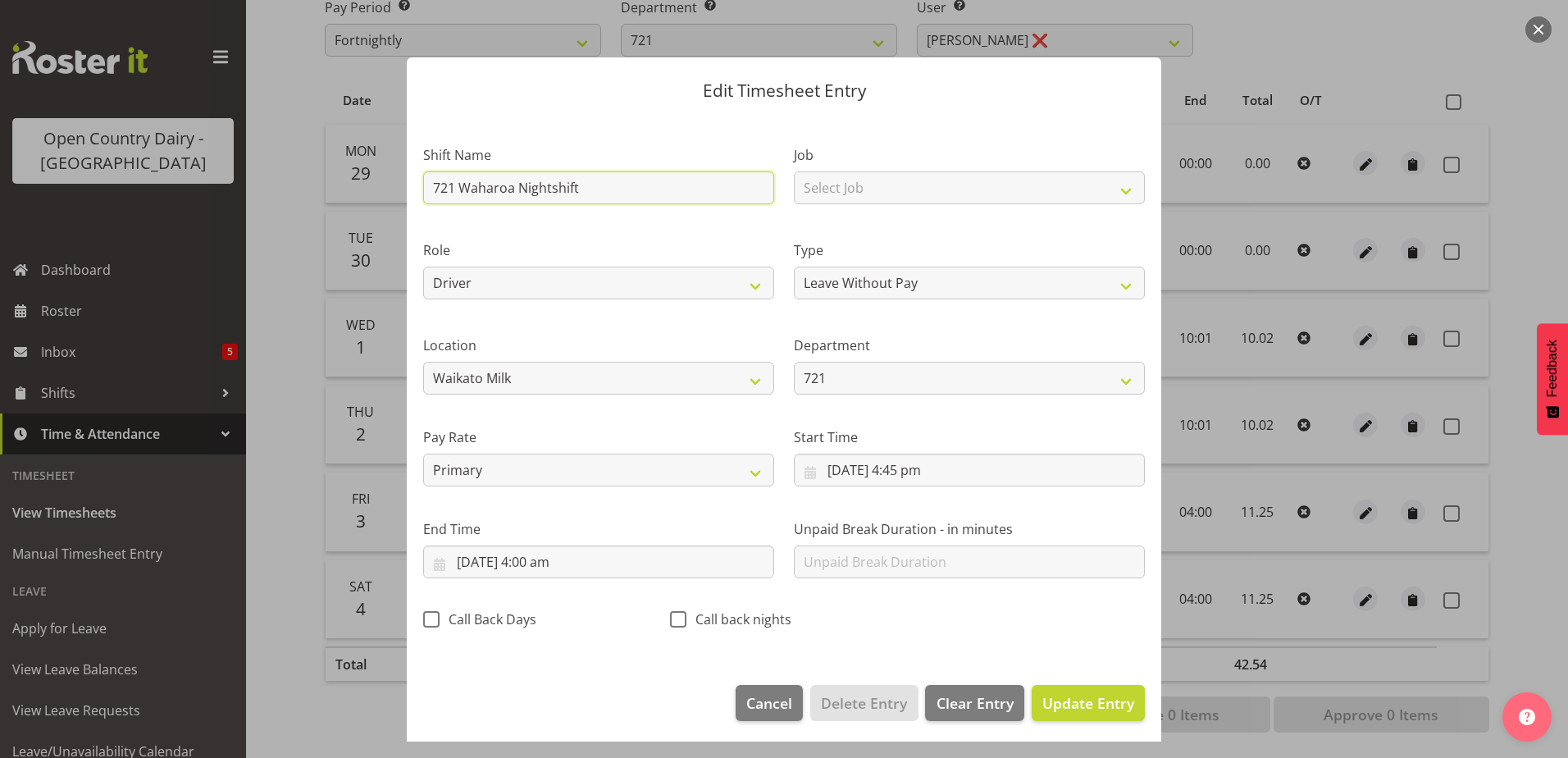
drag, startPoint x: 625, startPoint y: 185, endPoint x: 370, endPoint y: 196, distance: 255.2
click at [370, 196] on div "Edit Timesheet Entry Shift Name 721 Waharoa Nightshift Job Select Job Driver Dr…" at bounding box center [784, 379] width 1568 height 758
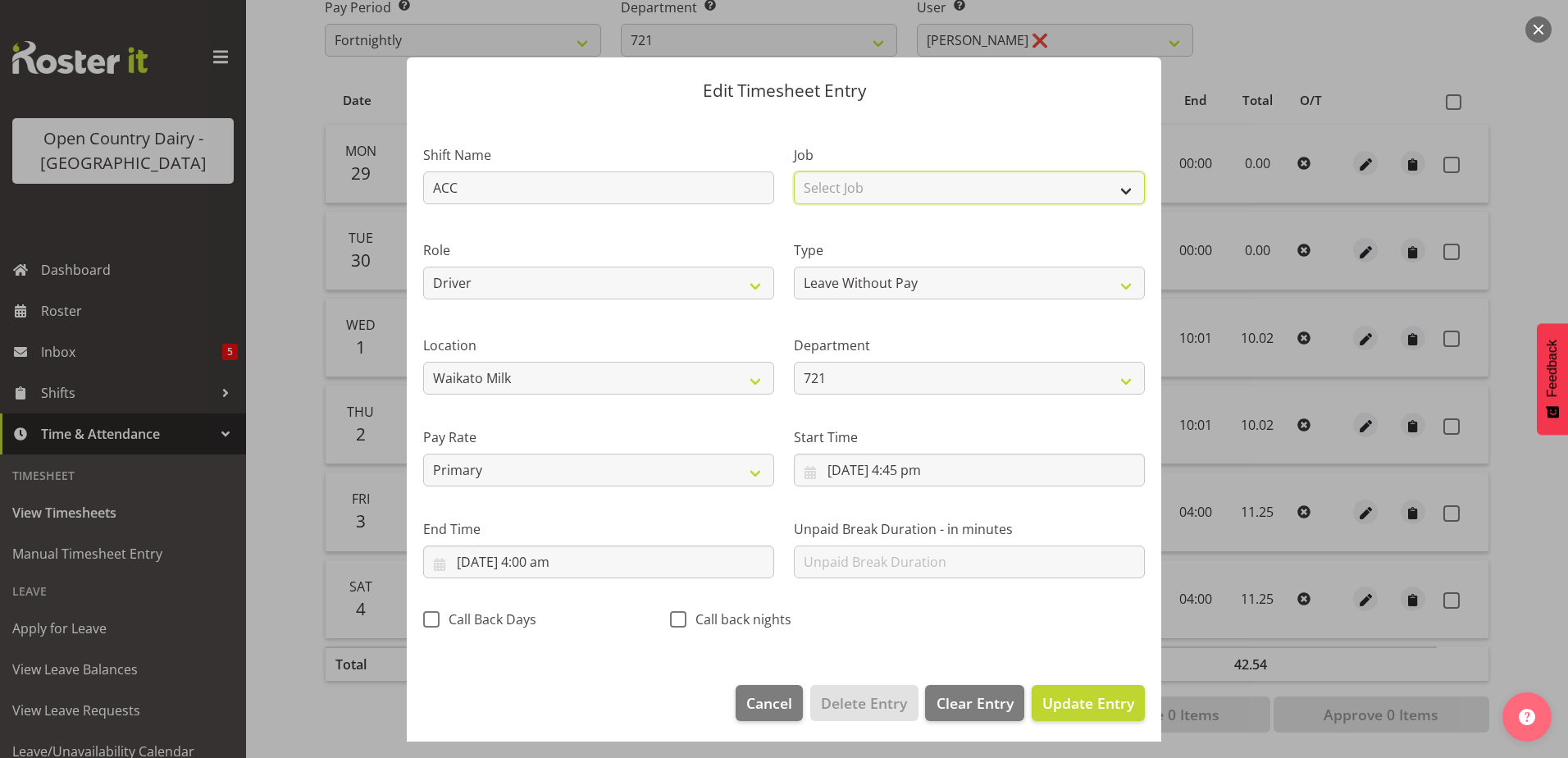
click at [827, 182] on select "Select Job Driver Driver supervisor Support" at bounding box center [969, 188] width 351 height 33
click at [794, 172] on select "Select Job Driver Driver supervisor Support" at bounding box center [969, 188] width 351 height 33
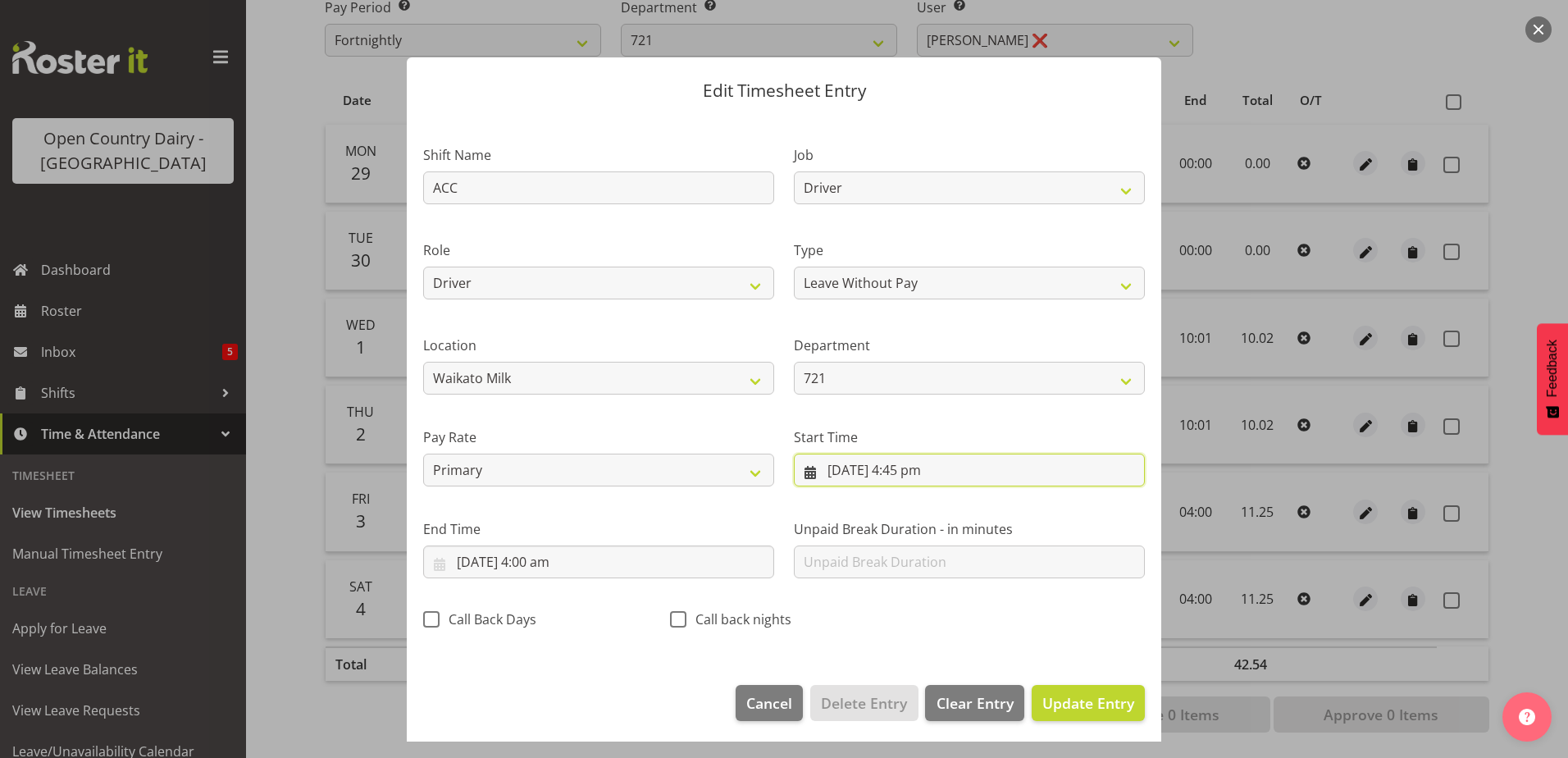
click at [913, 467] on input "3/10/2025, 4:45 pm" at bounding box center [969, 469] width 351 height 33
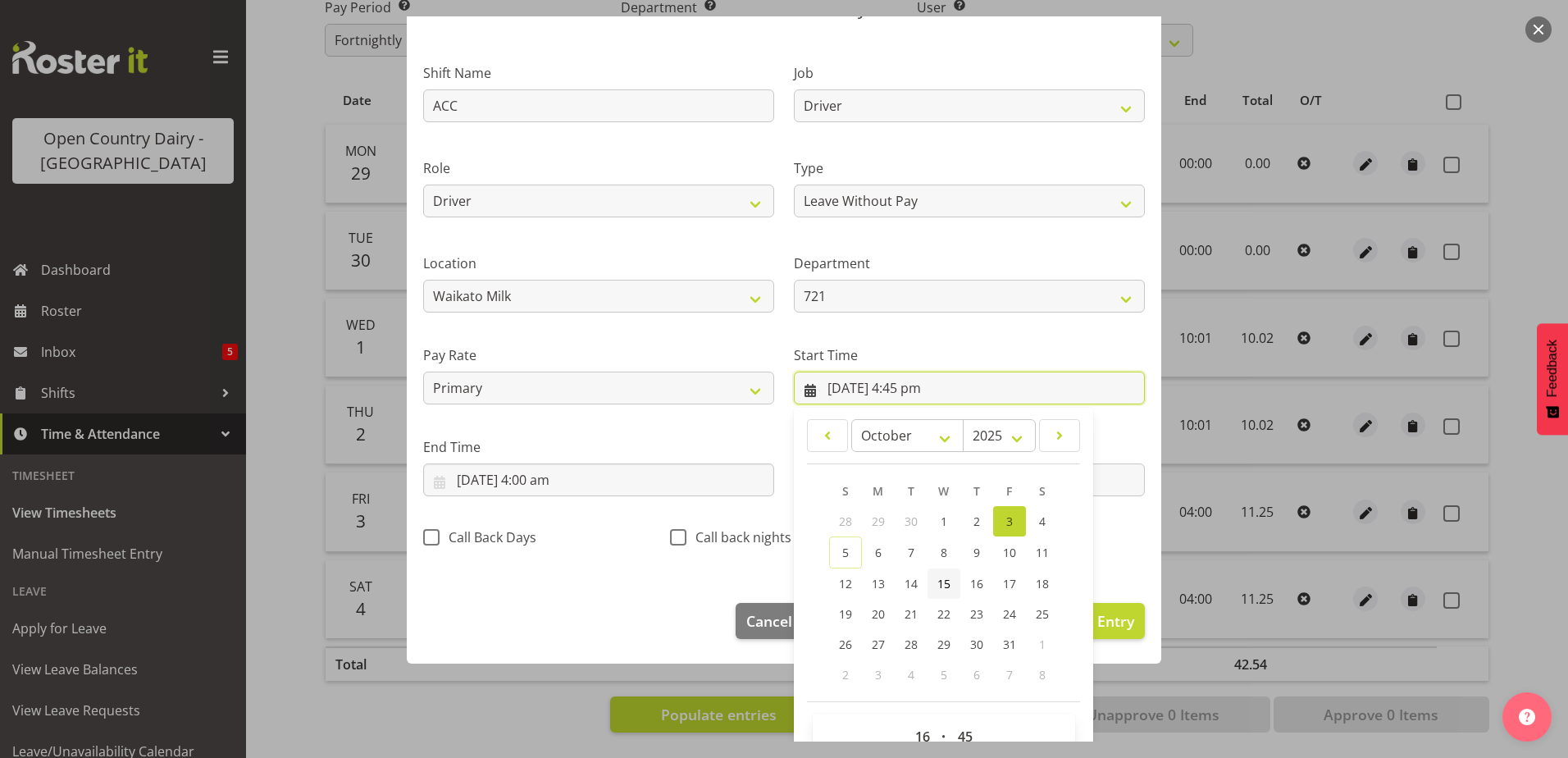
scroll to position [119, 0]
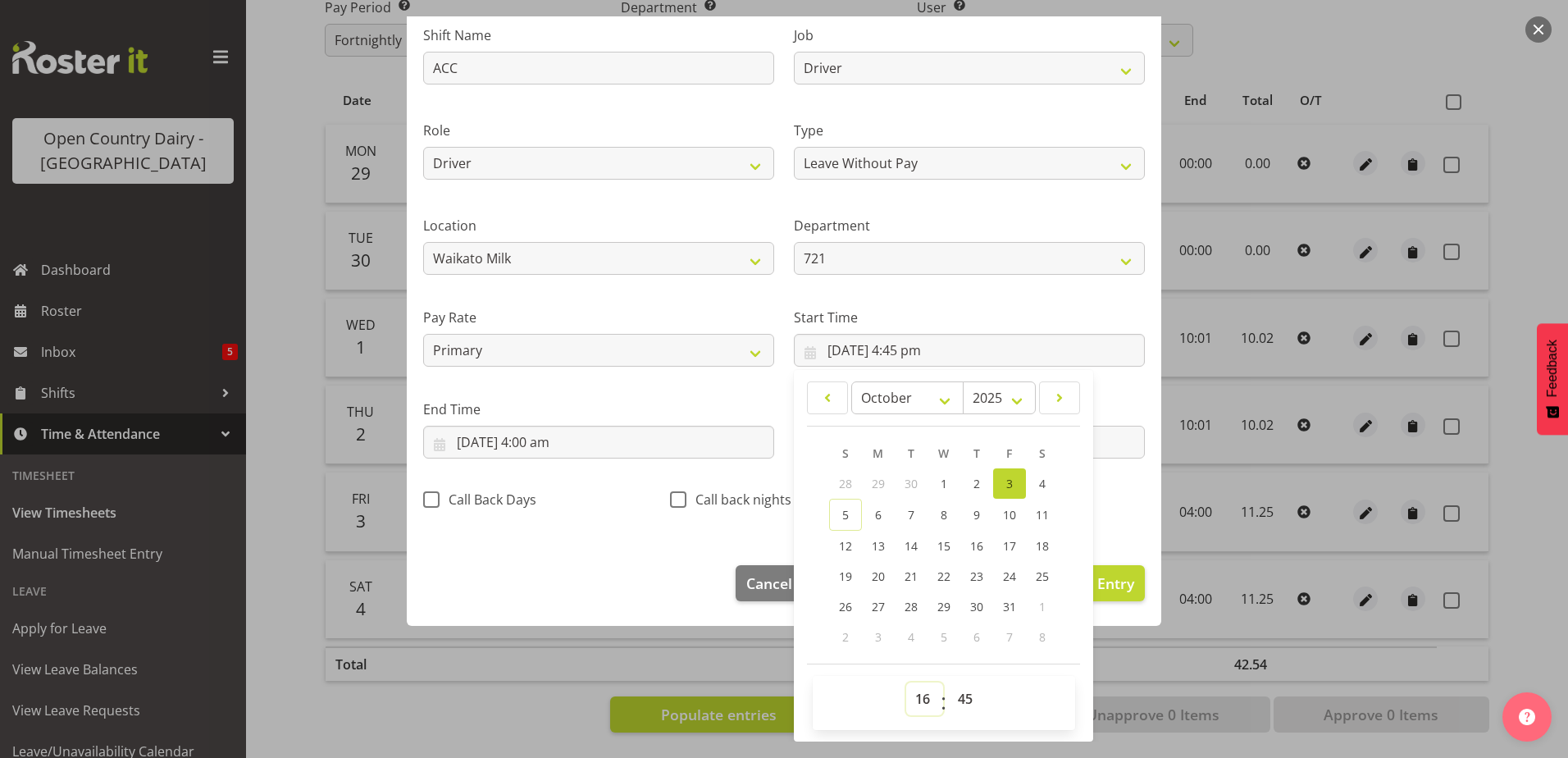
click at [917, 699] on select "00 01 02 03 04 05 06 07 08 09 10 11 12 13 14 15 16 17 18 19 20 21 22 23" at bounding box center [925, 698] width 37 height 33
click at [907, 682] on select "00 01 02 03 04 05 06 07 08 09 10 11 12 13 14 15 16 17 18 19 20 21 22 23" at bounding box center [925, 698] width 37 height 33
click at [956, 693] on select "00 01 02 03 04 05 06 07 08 09 10 11 12 13 14 15 16 17 18 19 20 21 22 23 24 25 2…" at bounding box center [967, 698] width 37 height 33
click at [949, 682] on select "00 01 02 03 04 05 06 07 08 09 10 11 12 13 14 15 16 17 18 19 20 21 22 23 24 25 2…" at bounding box center [967, 698] width 37 height 33
click at [513, 437] on input "4/10/2025, 4:00 am" at bounding box center [598, 442] width 351 height 33
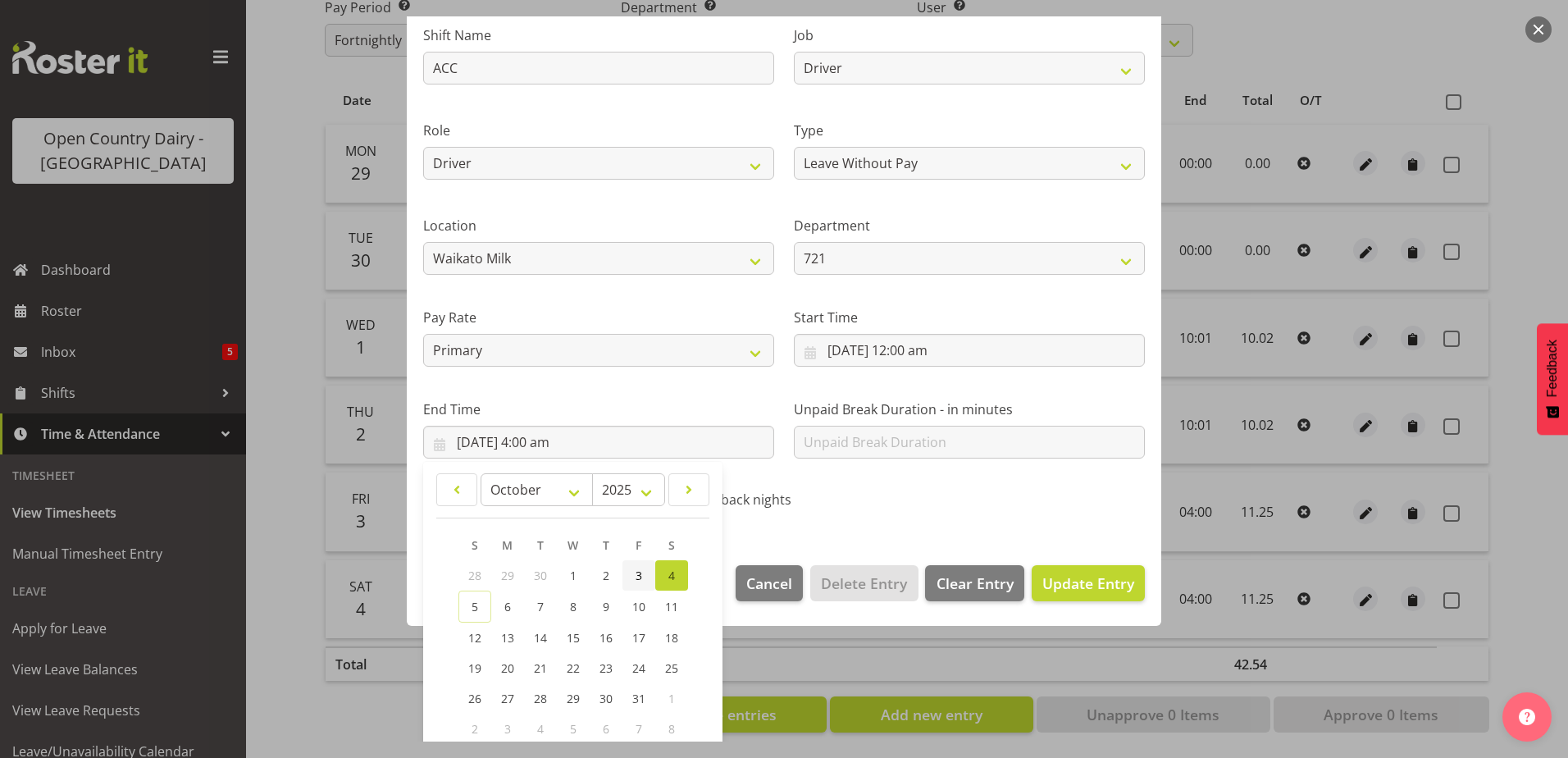
click at [633, 575] on link "3" at bounding box center [638, 575] width 33 height 30
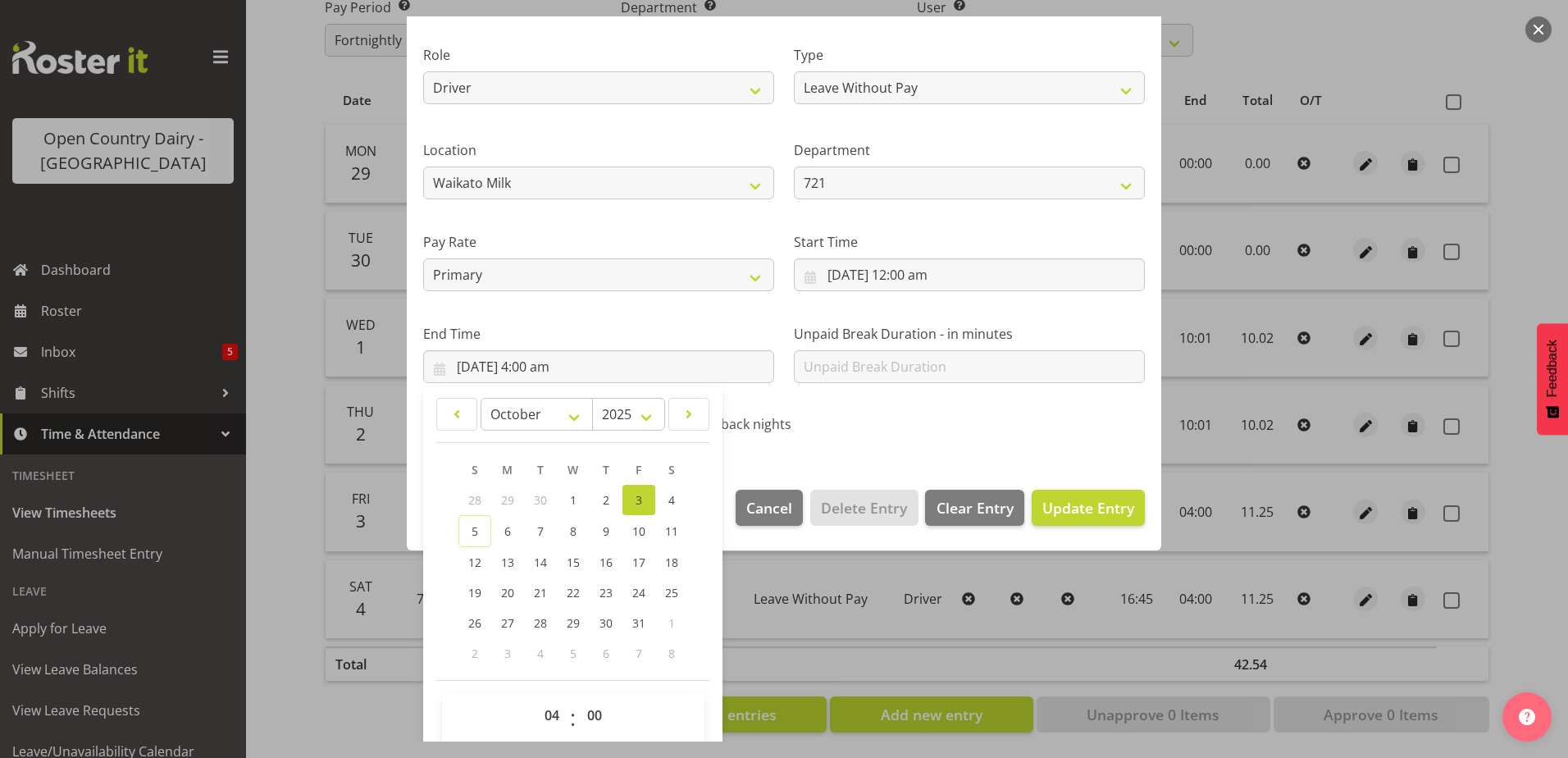
scroll to position [212, 0]
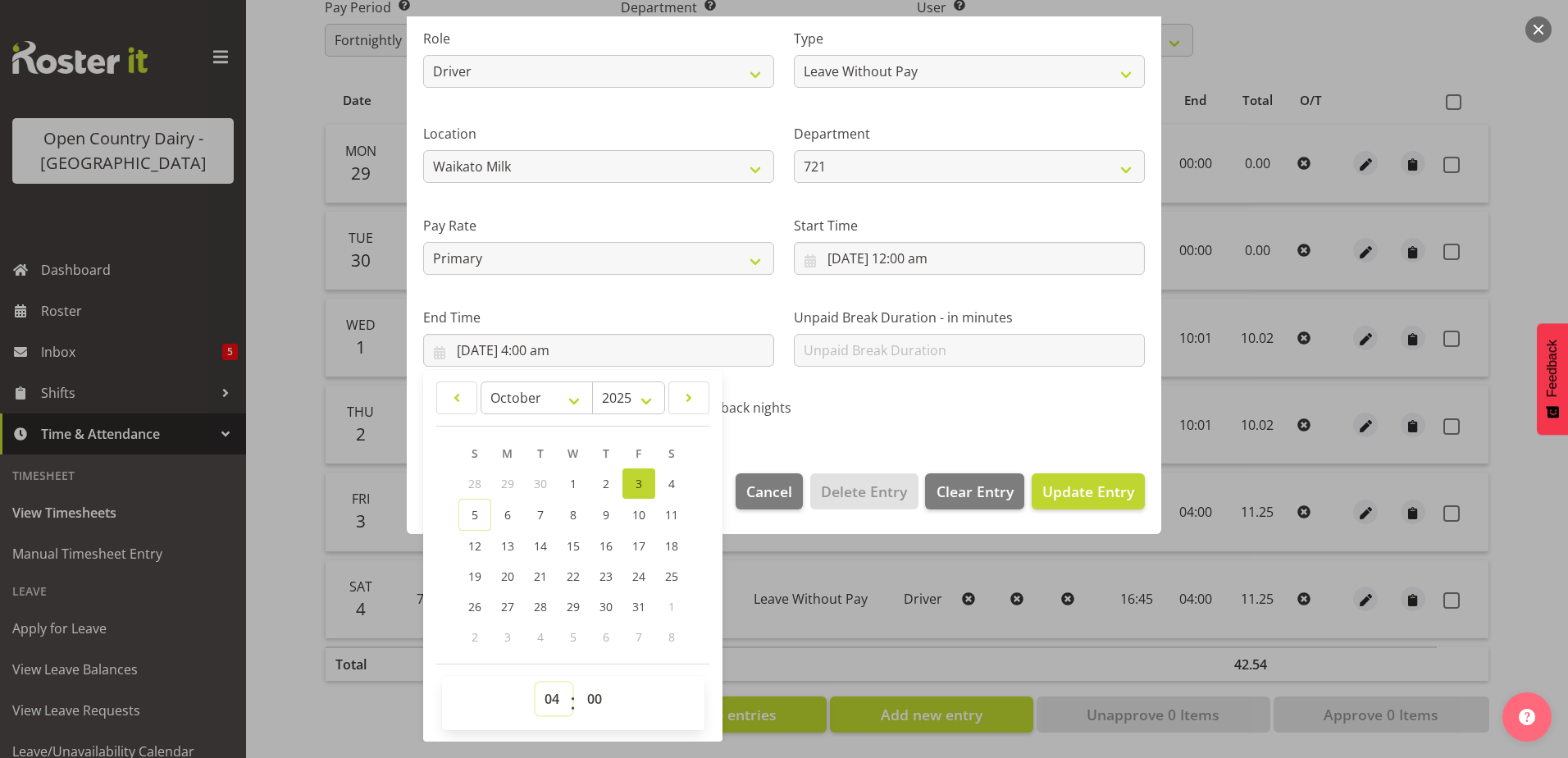
click at [548, 696] on select "00 01 02 03 04 05 06 07 08 09 10 11 12 13 14 15 16 17 18 19 20 21 22 23" at bounding box center [554, 698] width 37 height 33
click at [536, 682] on select "00 01 02 03 04 05 06 07 08 09 10 11 12 13 14 15 16 17 18 19 20 21 22 23" at bounding box center [554, 698] width 37 height 33
click at [598, 702] on select "00 01 02 03 04 05 06 07 08 09 10 11 12 13 14 15 16 17 18 19 20 21 22 23 24 25 2…" at bounding box center [596, 698] width 37 height 33
click at [578, 682] on select "00 01 02 03 04 05 06 07 08 09 10 11 12 13 14 15 16 17 18 19 20 21 22 23 24 25 2…" at bounding box center [596, 698] width 37 height 33
click at [1064, 492] on span "Update Entry" at bounding box center [1088, 490] width 92 height 19
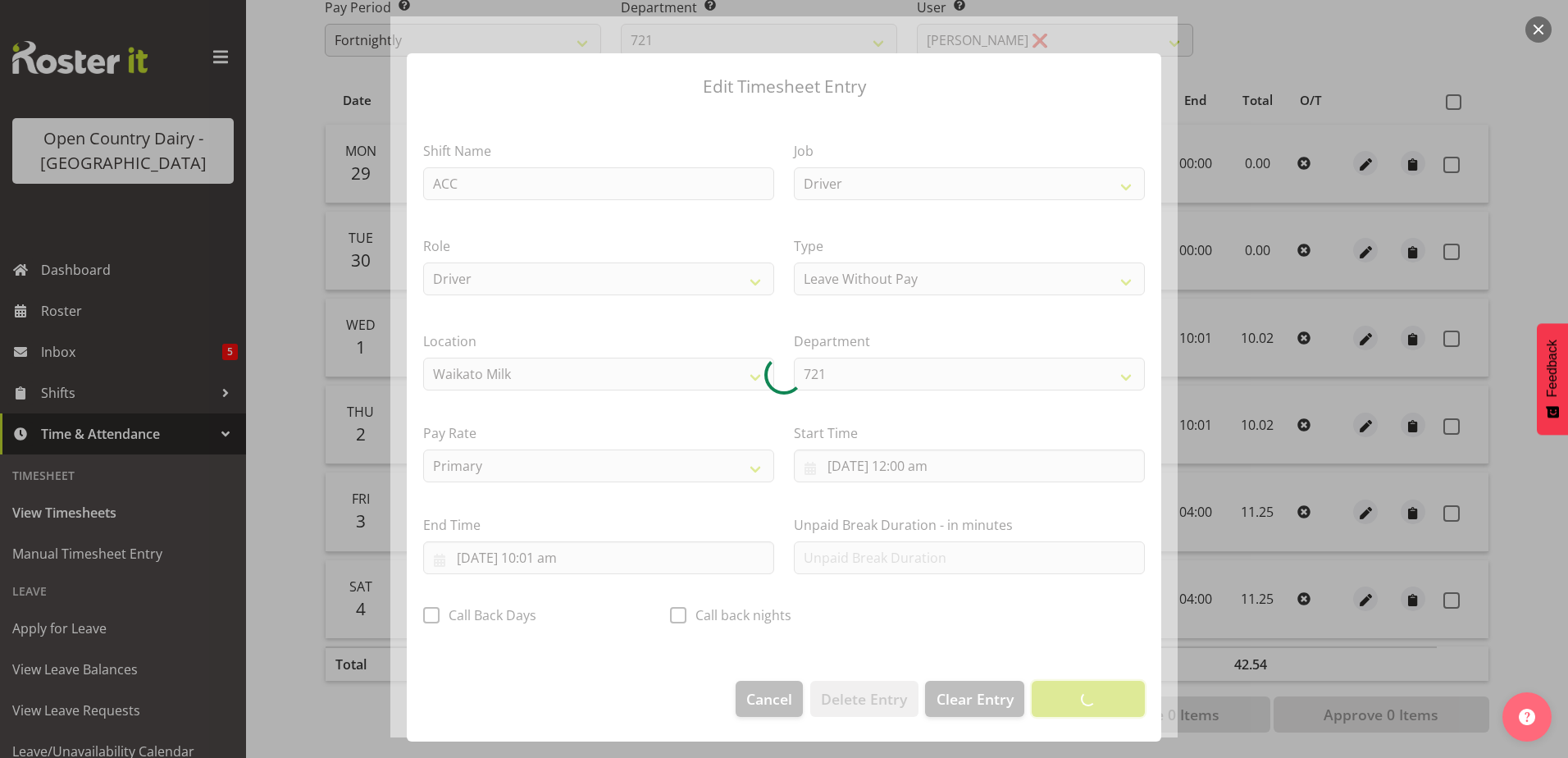
scroll to position [4, 0]
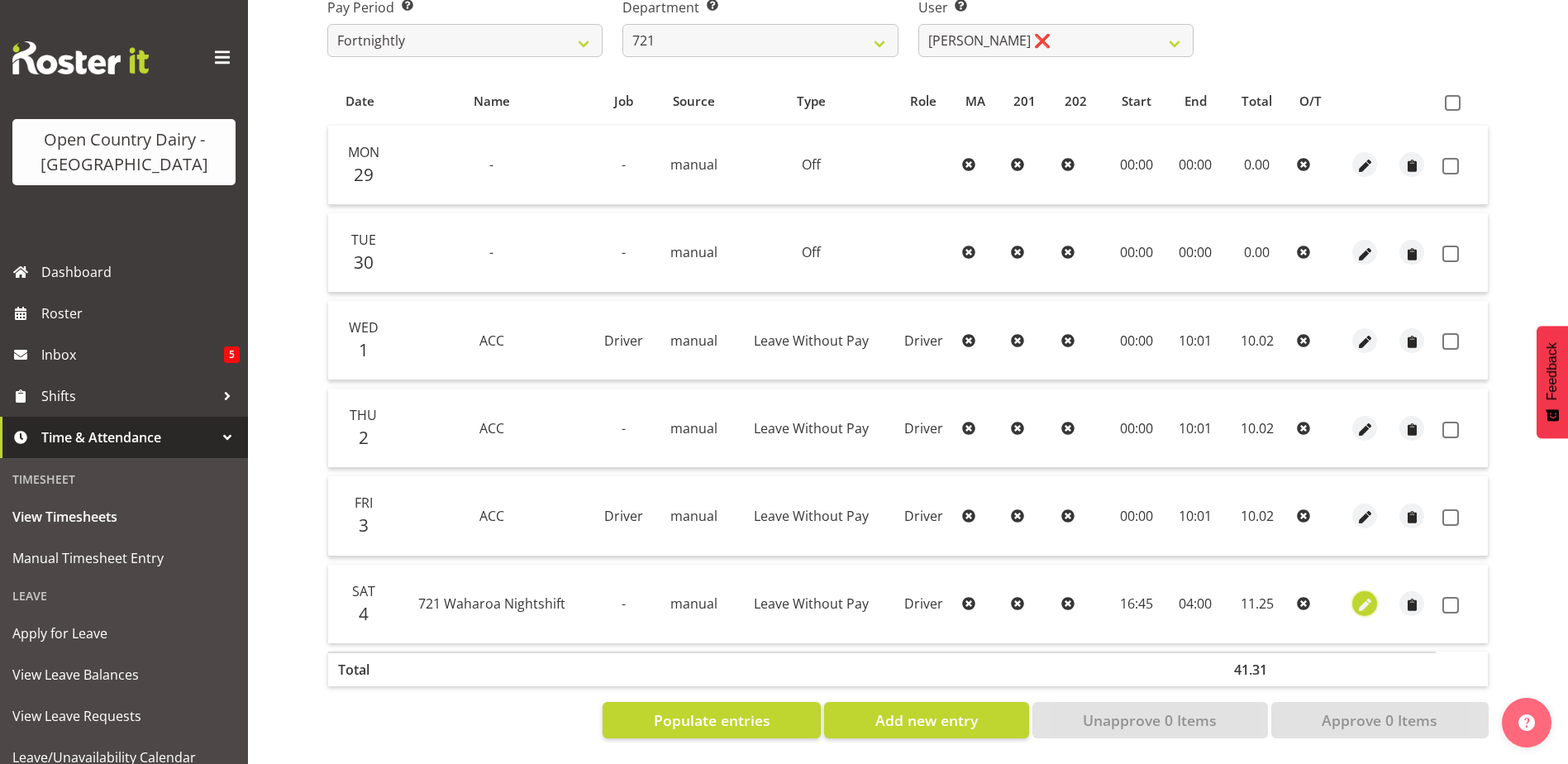
click at [1359, 596] on span "button" at bounding box center [1365, 605] width 19 height 19
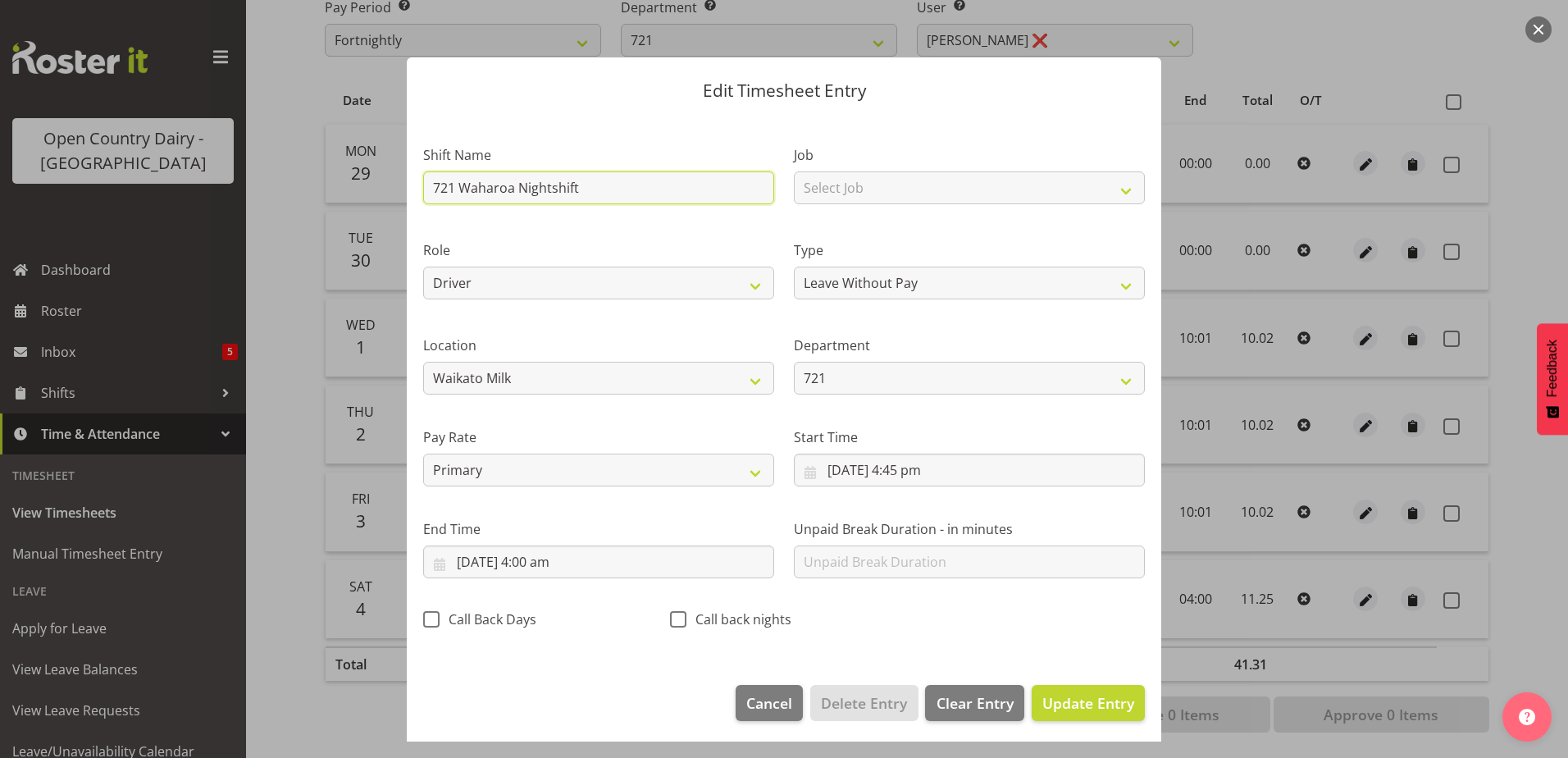
drag, startPoint x: 596, startPoint y: 185, endPoint x: 395, endPoint y: 178, distance: 201.1
click at [395, 178] on div "Edit Timesheet Entry Shift Name 721 Waharoa Nightshift Job Select Job Driver Dr…" at bounding box center [784, 379] width 787 height 725
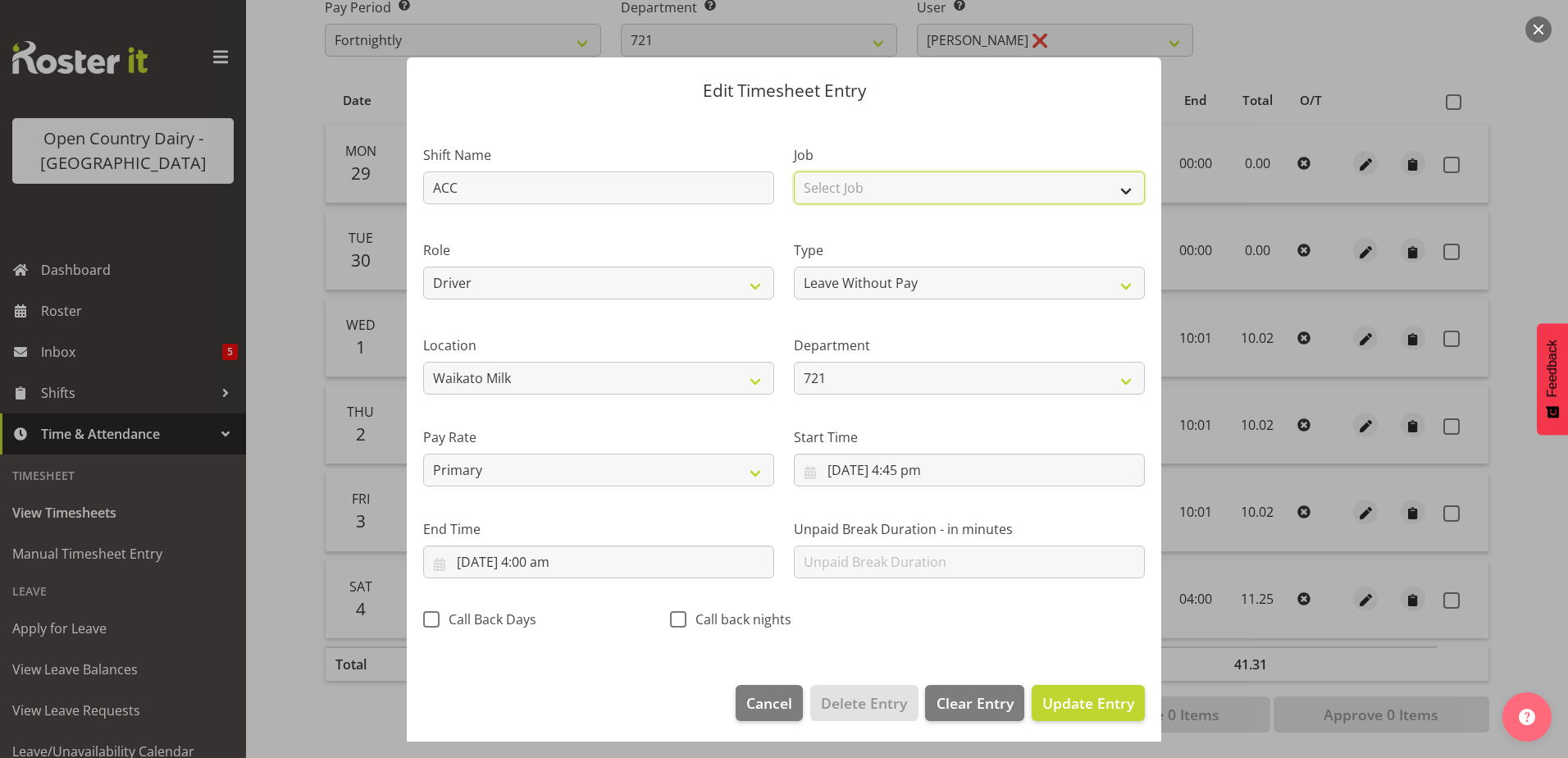
click at [879, 186] on select "Select Job Driver Driver supervisor Support" at bounding box center [969, 188] width 351 height 33
click at [794, 172] on select "Select Job Driver Driver supervisor Support" at bounding box center [969, 188] width 351 height 33
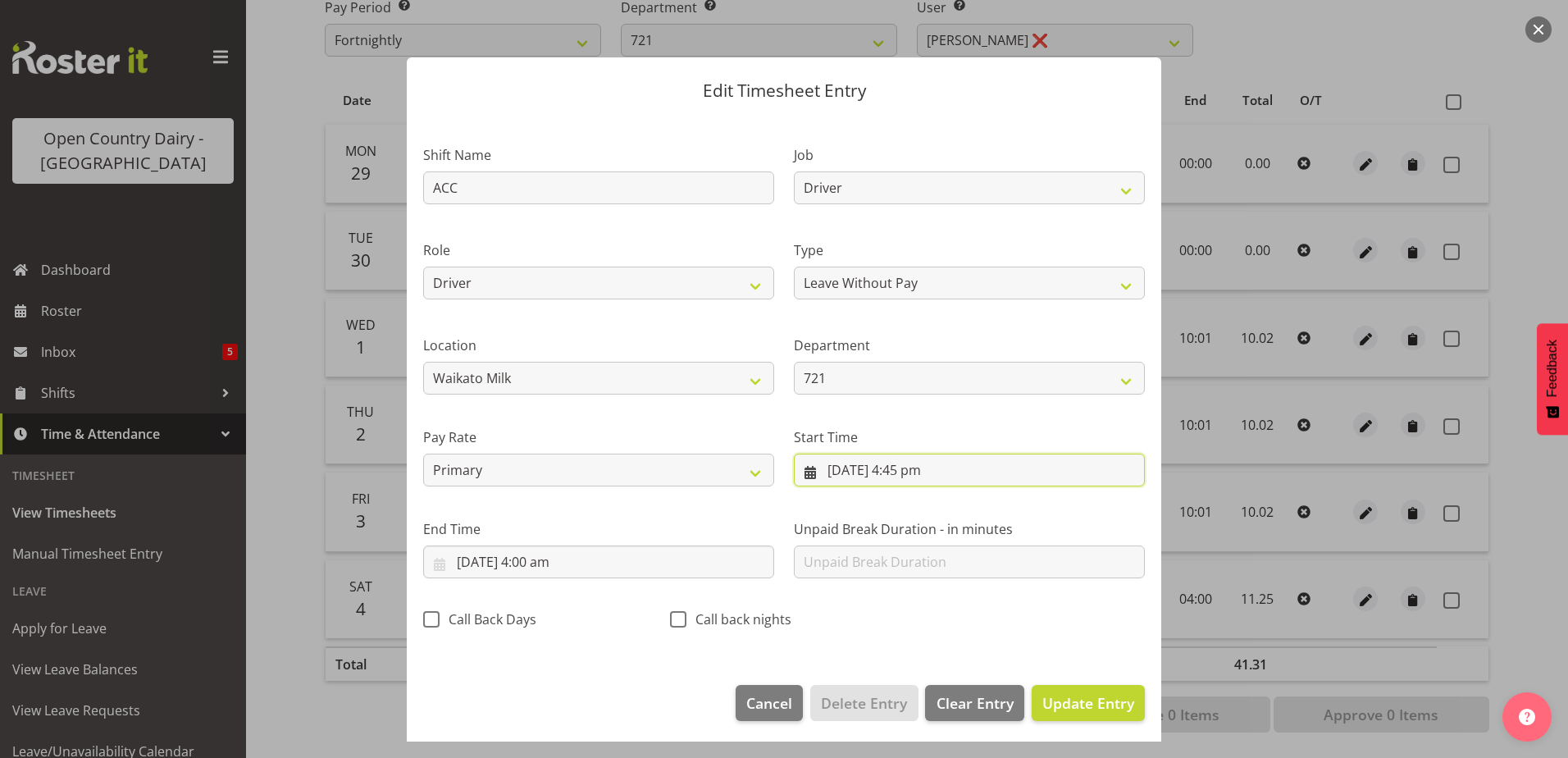
click at [904, 468] on input "4/10/2025, 4:45 pm" at bounding box center [969, 469] width 351 height 33
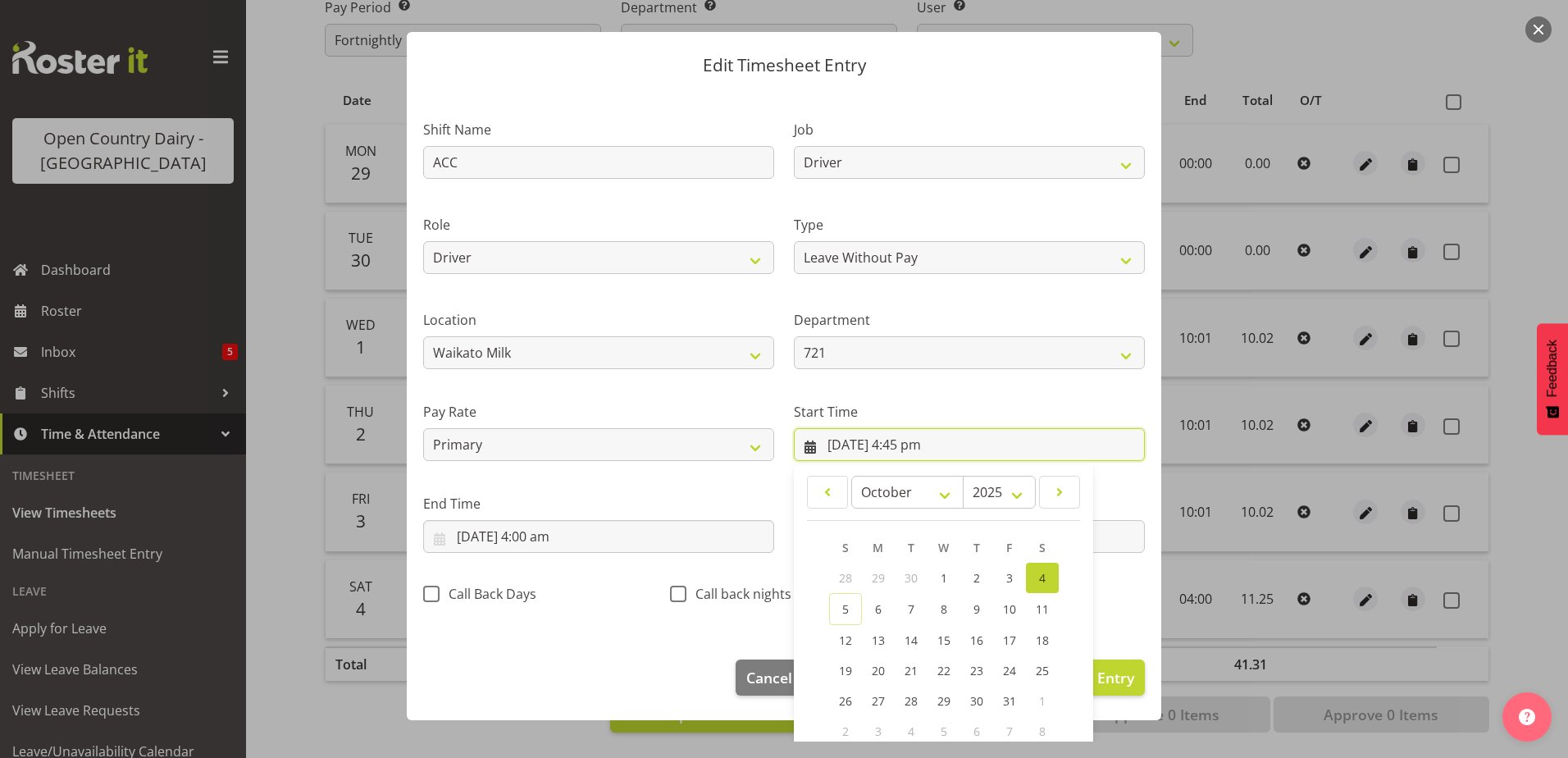
scroll to position [119, 0]
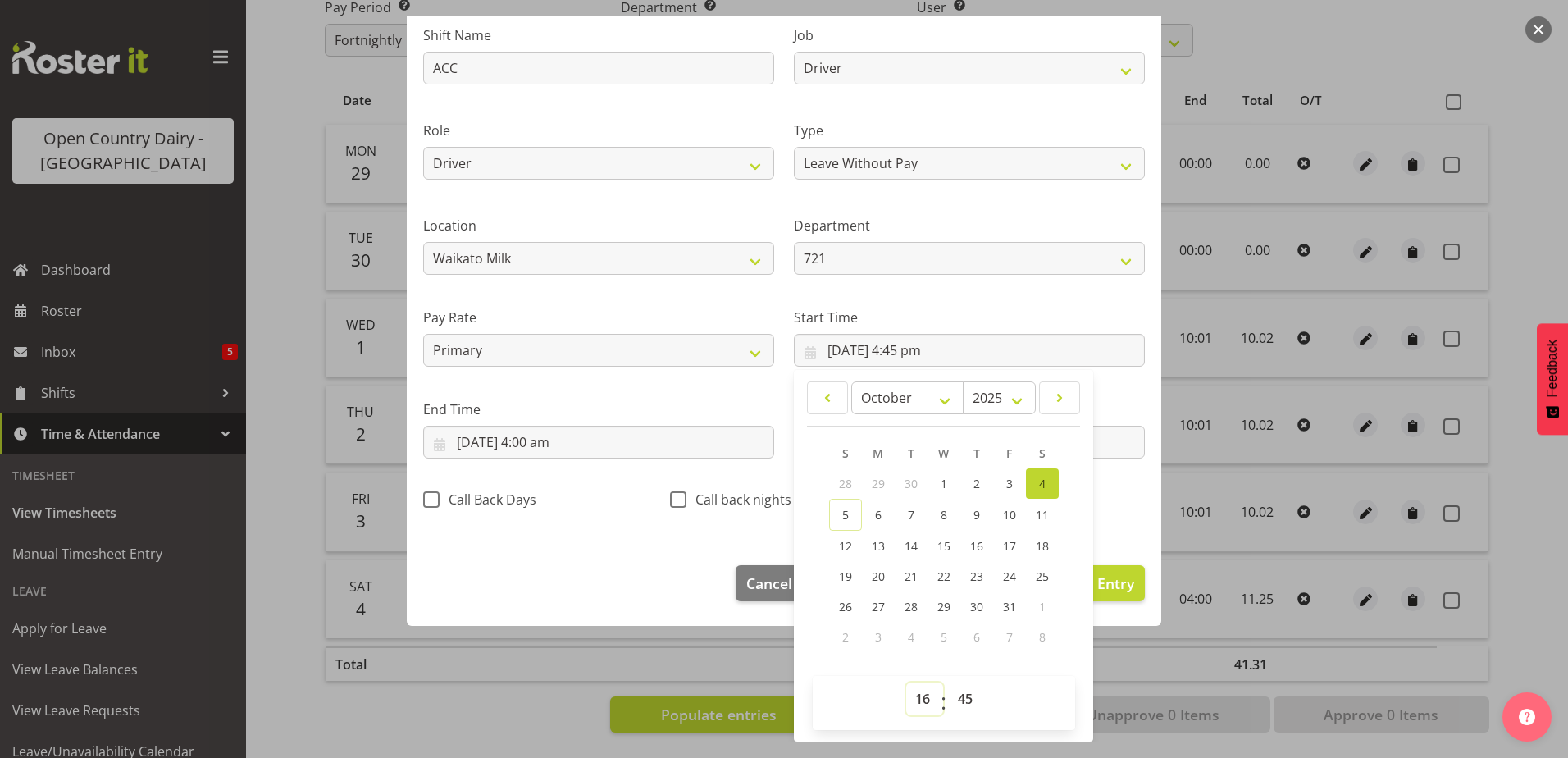
click at [911, 699] on select "00 01 02 03 04 05 06 07 08 09 10 11 12 13 14 15 16 17 18 19 20 21 22 23" at bounding box center [925, 698] width 37 height 33
click at [907, 682] on select "00 01 02 03 04 05 06 07 08 09 10 11 12 13 14 15 16 17 18 19 20 21 22 23" at bounding box center [925, 698] width 37 height 33
click at [958, 699] on select "00 01 02 03 04 05 06 07 08 09 10 11 12 13 14 15 16 17 18 19 20 21 22 23 24 25 2…" at bounding box center [967, 698] width 37 height 33
click at [949, 682] on select "00 01 02 03 04 05 06 07 08 09 10 11 12 13 14 15 16 17 18 19 20 21 22 23 24 25 2…" at bounding box center [967, 698] width 37 height 33
click at [515, 435] on input "5/10/2025, 4:00 am" at bounding box center [598, 442] width 351 height 33
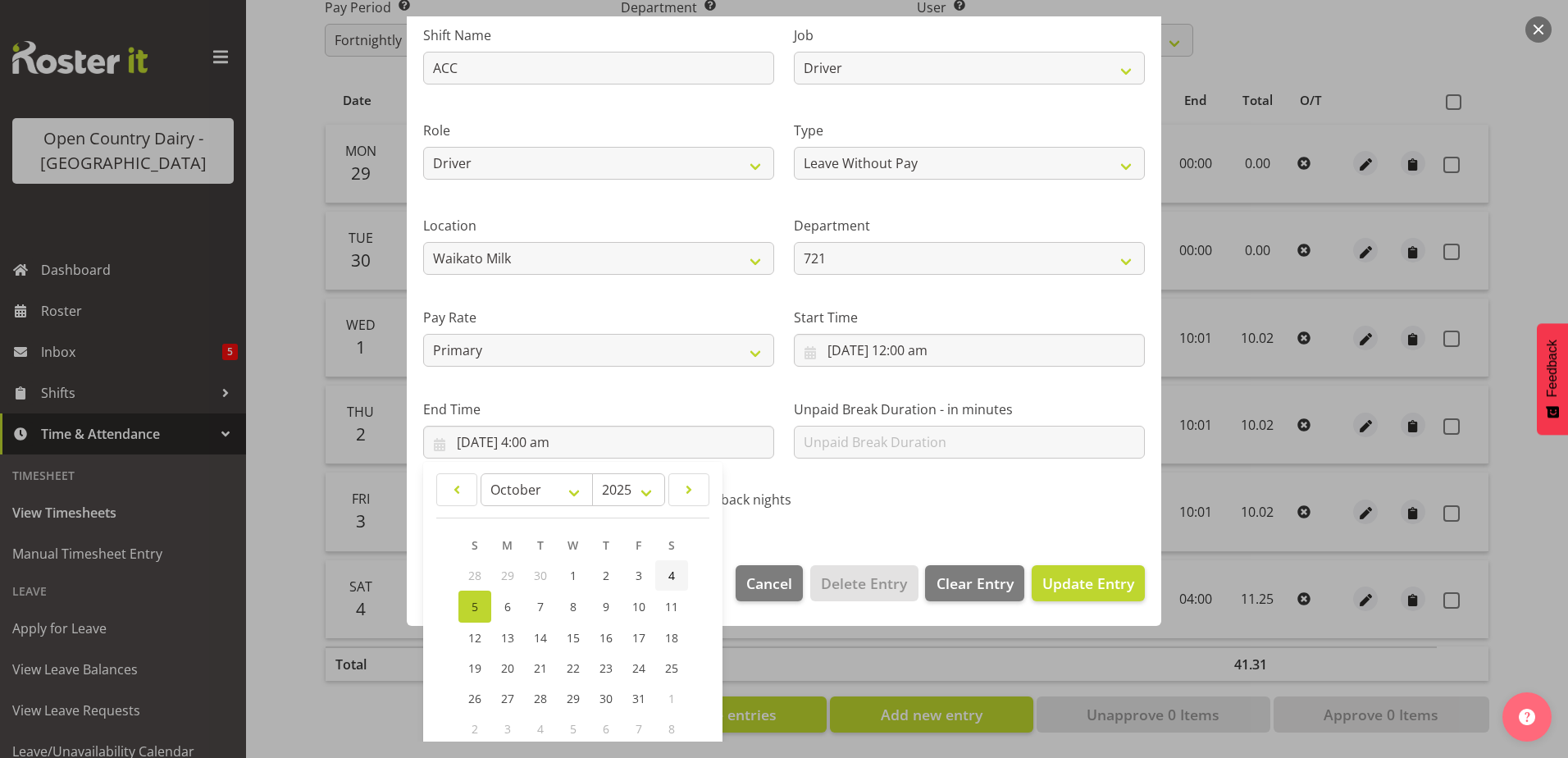
click at [672, 568] on span "4" at bounding box center [672, 575] width 7 height 16
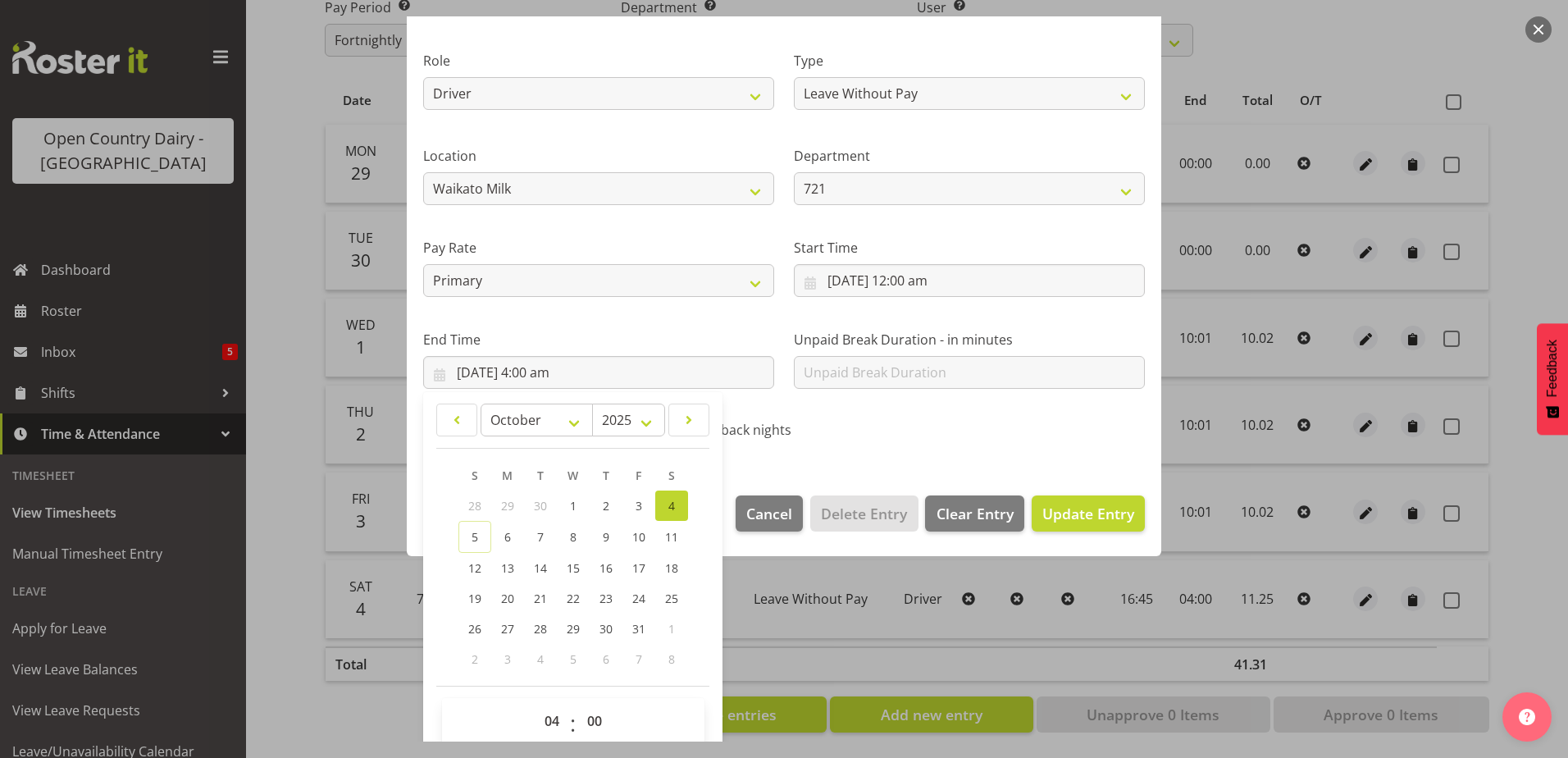
scroll to position [212, 0]
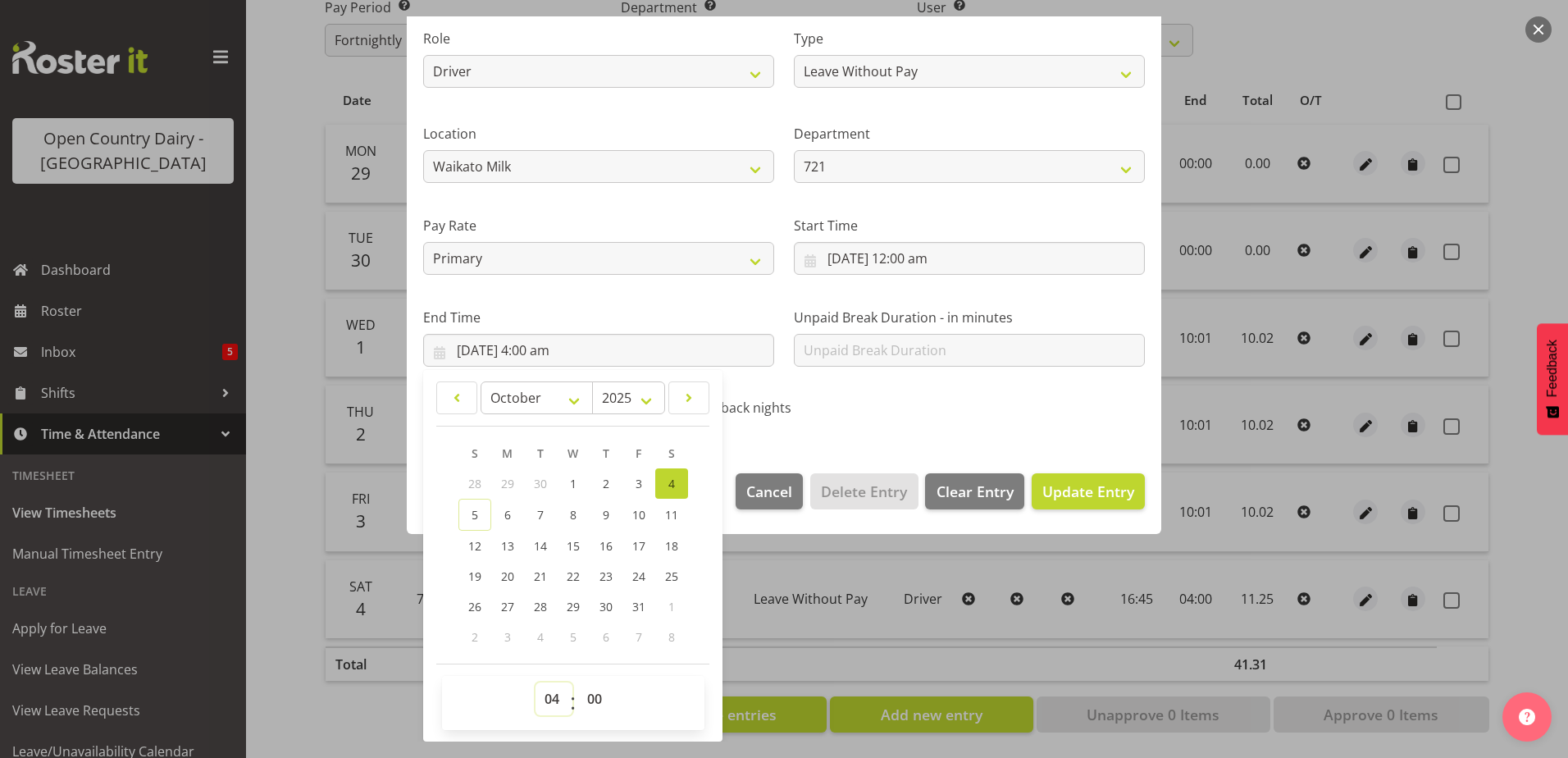
click at [556, 701] on select "00 01 02 03 04 05 06 07 08 09 10 11 12 13 14 15 16 17 18 19 20 21 22 23" at bounding box center [554, 698] width 37 height 33
click at [536, 682] on select "00 01 02 03 04 05 06 07 08 09 10 11 12 13 14 15 16 17 18 19 20 21 22 23" at bounding box center [554, 698] width 37 height 33
click at [593, 694] on select "00 01 02 03 04 05 06 07 08 09 10 11 12 13 14 15 16 17 18 19 20 21 22 23 24 25 2…" at bounding box center [596, 698] width 37 height 33
click at [578, 682] on select "00 01 02 03 04 05 06 07 08 09 10 11 12 13 14 15 16 17 18 19 20 21 22 23 24 25 2…" at bounding box center [596, 698] width 37 height 33
click at [1081, 485] on span "Update Entry" at bounding box center [1088, 490] width 92 height 19
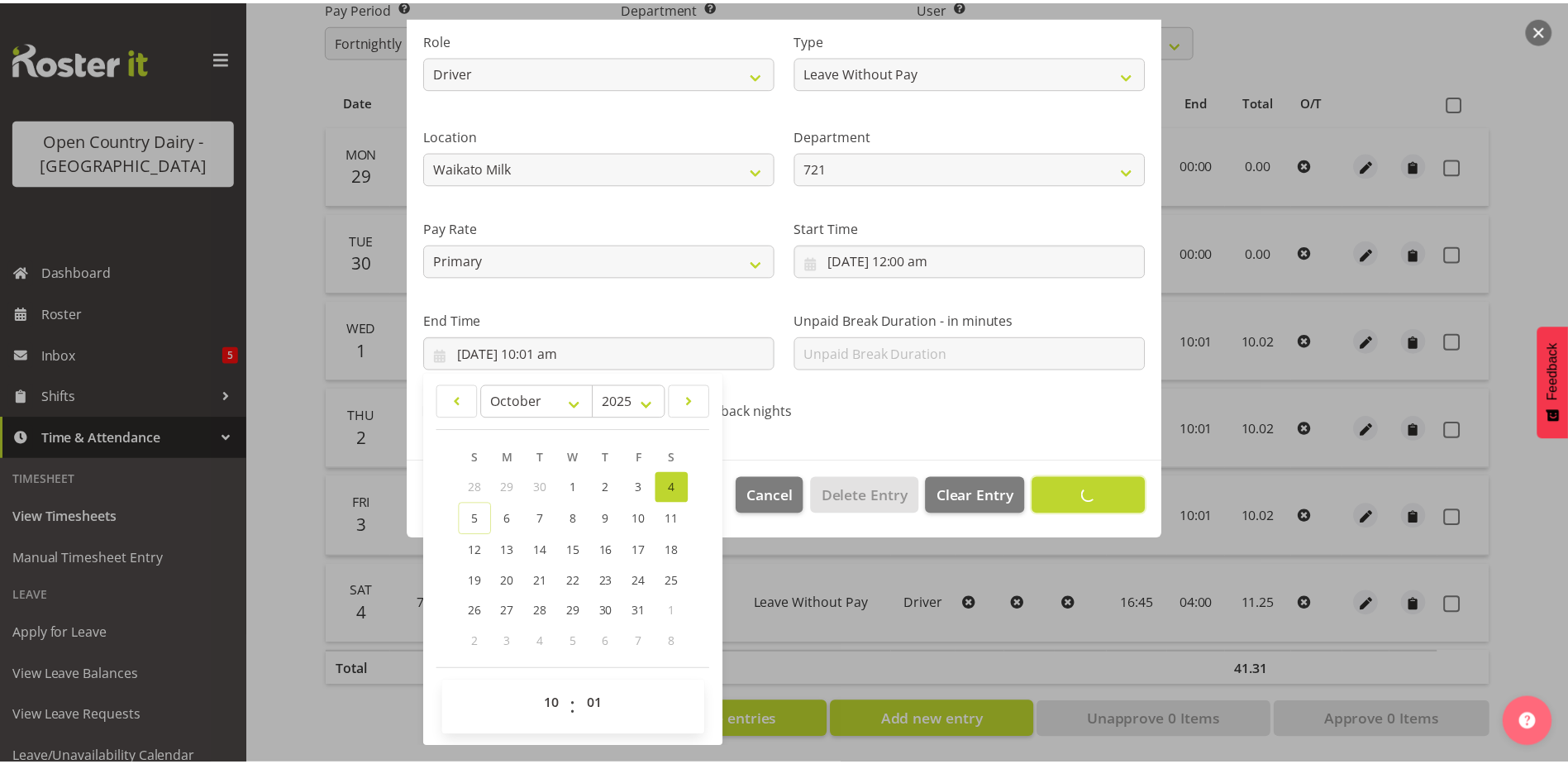
scroll to position [4, 0]
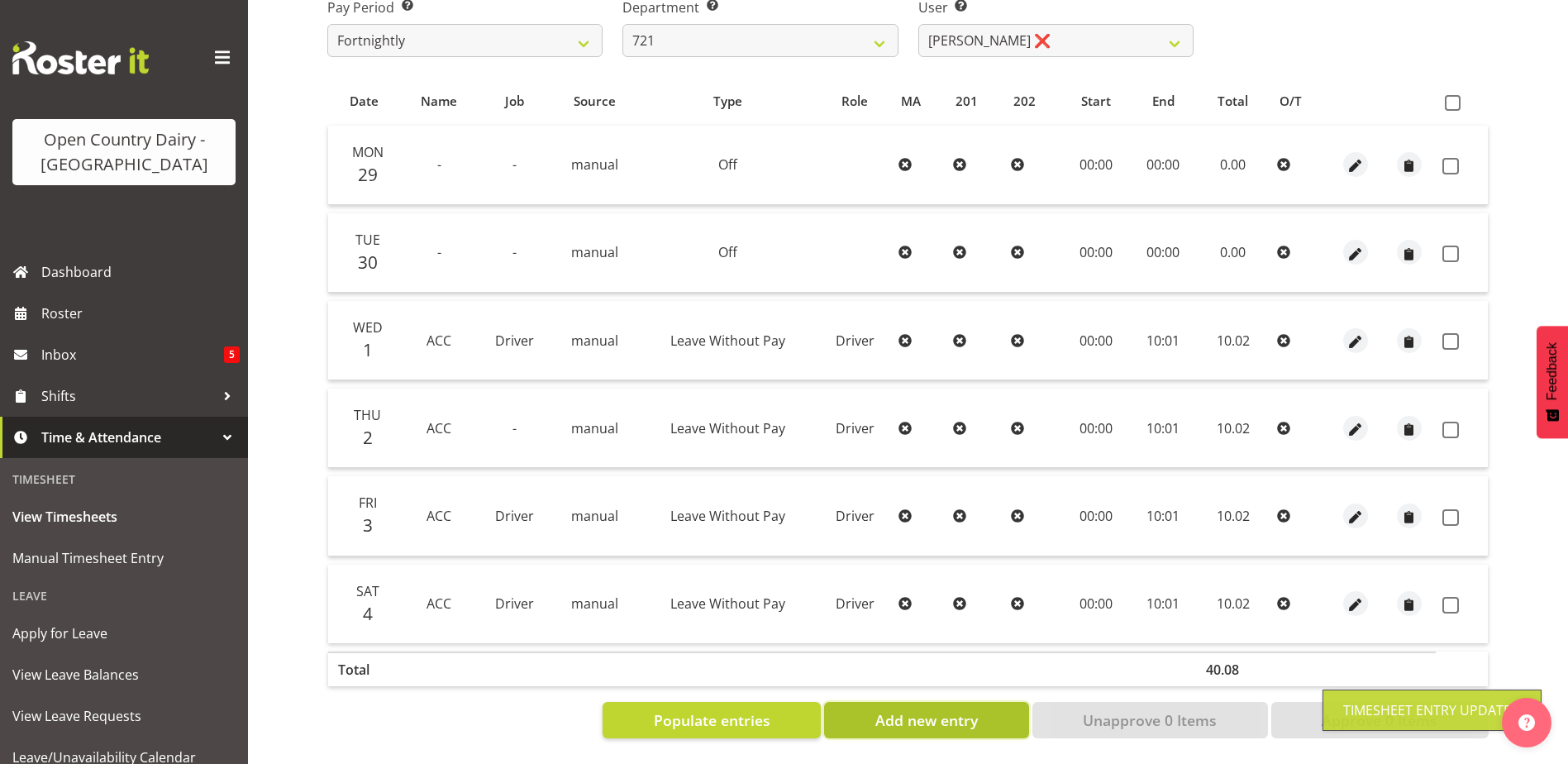
click at [959, 715] on span "Add new entry" at bounding box center [926, 720] width 103 height 21
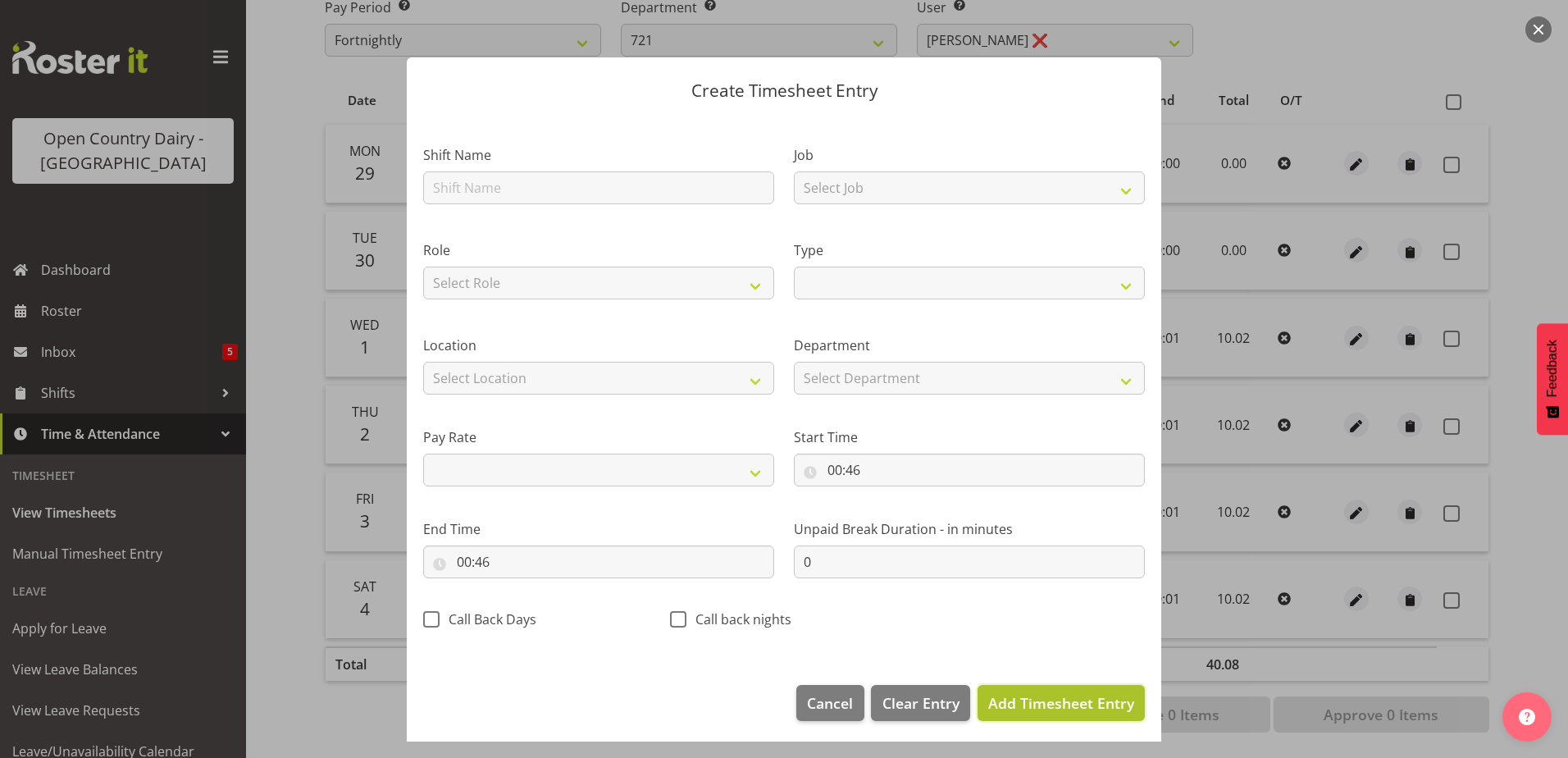
click at [1009, 700] on span "Add Timesheet Entry" at bounding box center [1062, 702] width 146 height 19
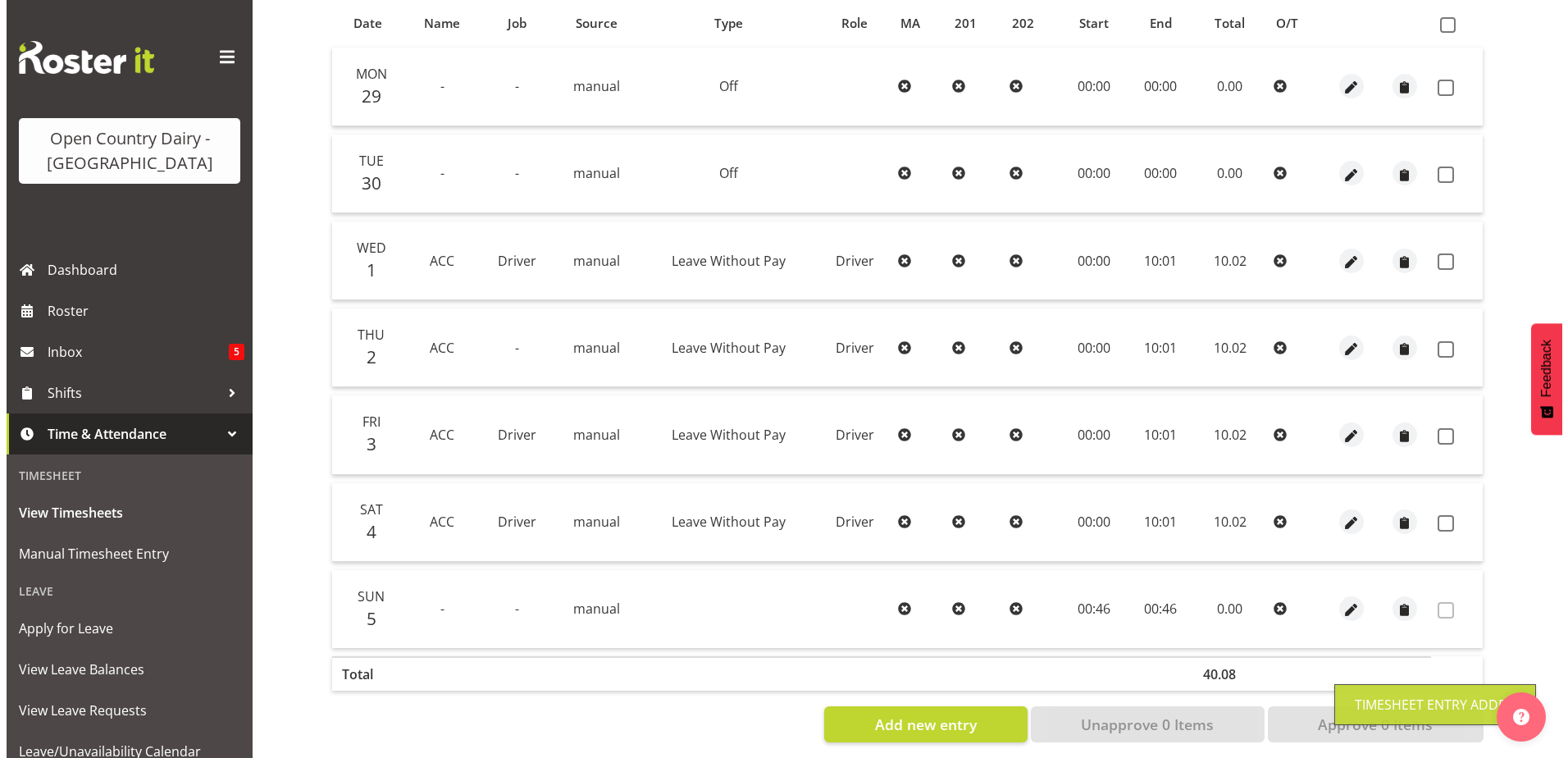
scroll to position [383, 0]
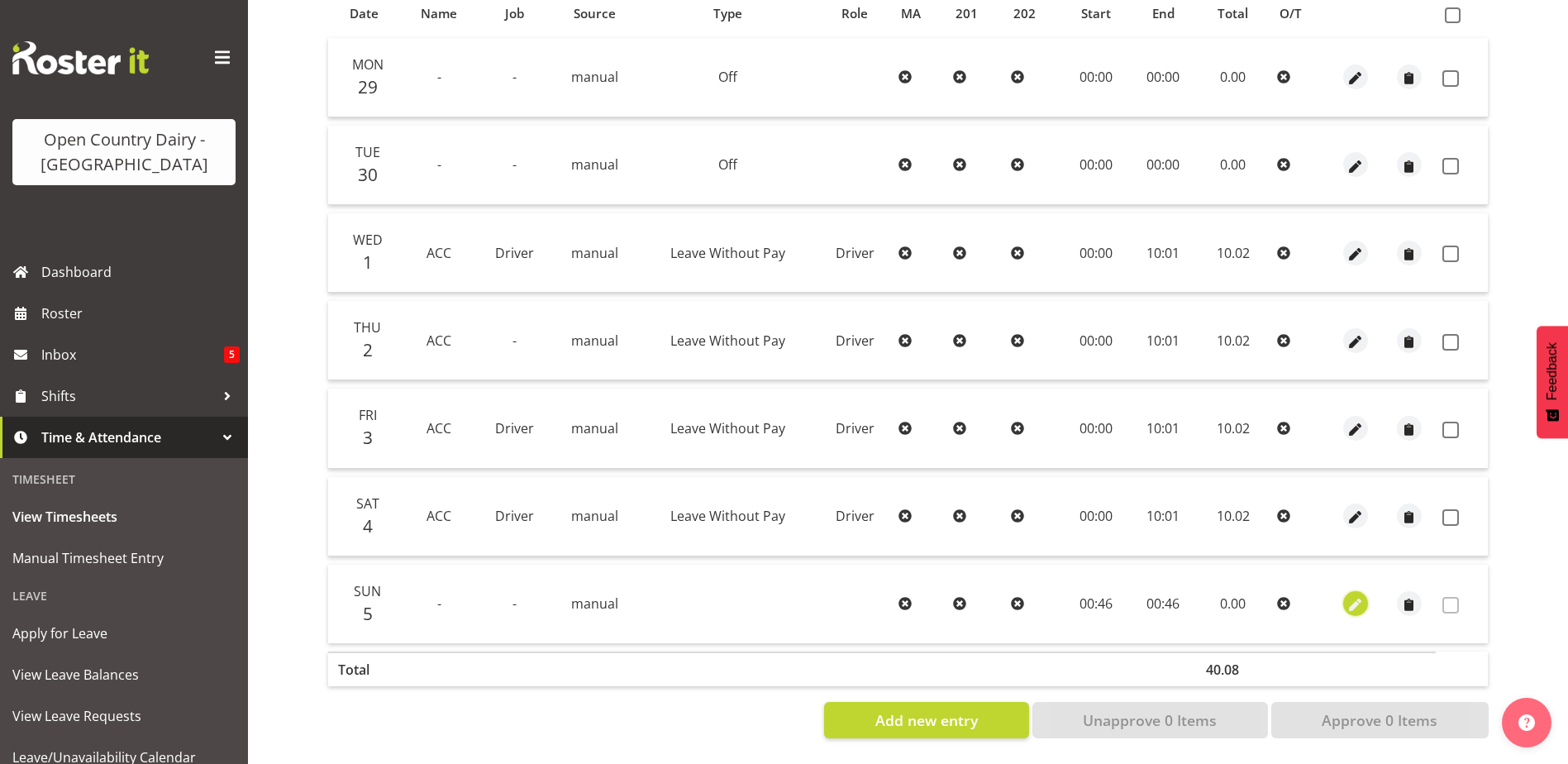
click at [1357, 596] on span "button" at bounding box center [1355, 605] width 19 height 19
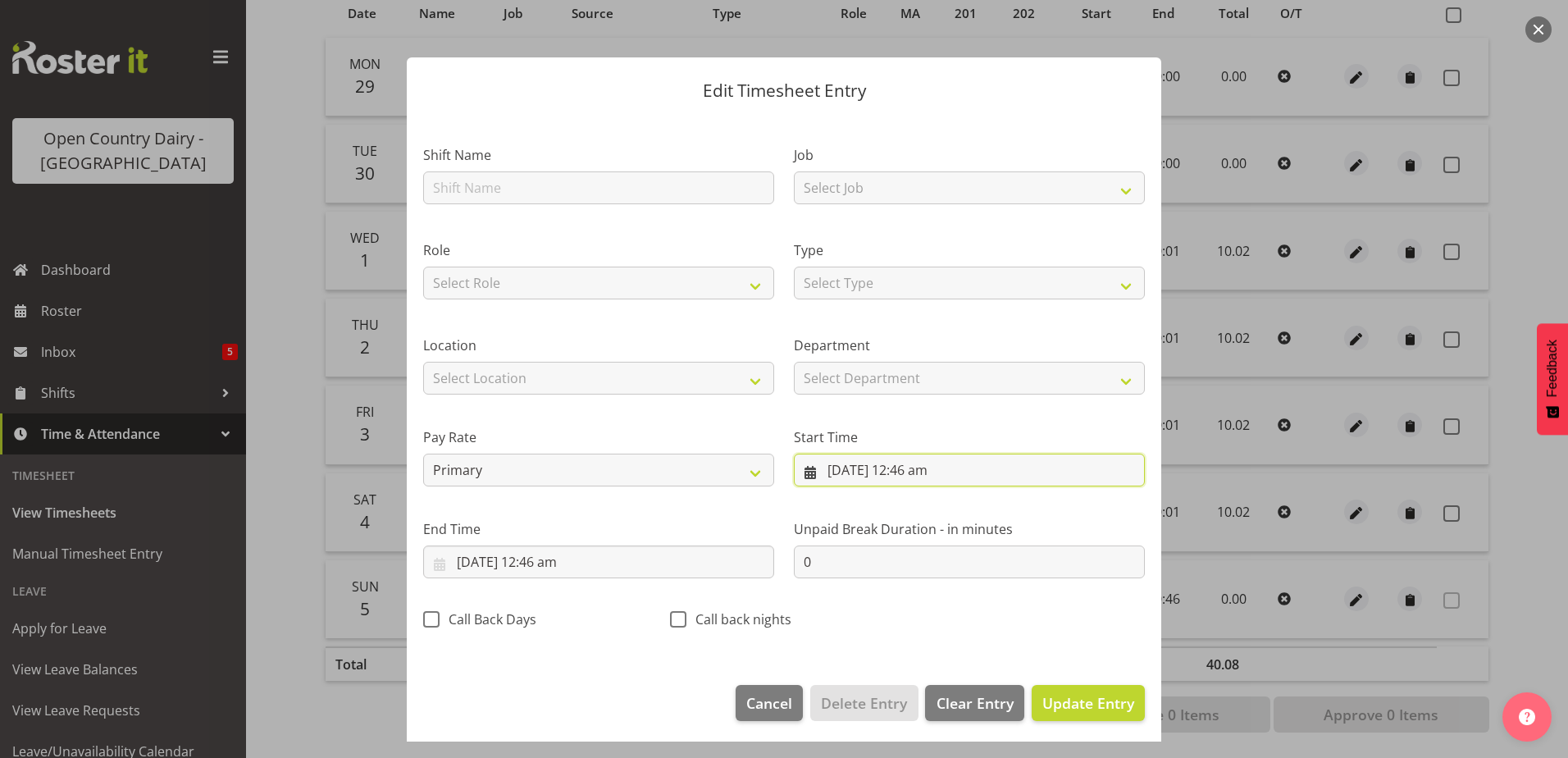
click at [903, 464] on input "5/10/2025, 12:46 am" at bounding box center [969, 469] width 351 height 33
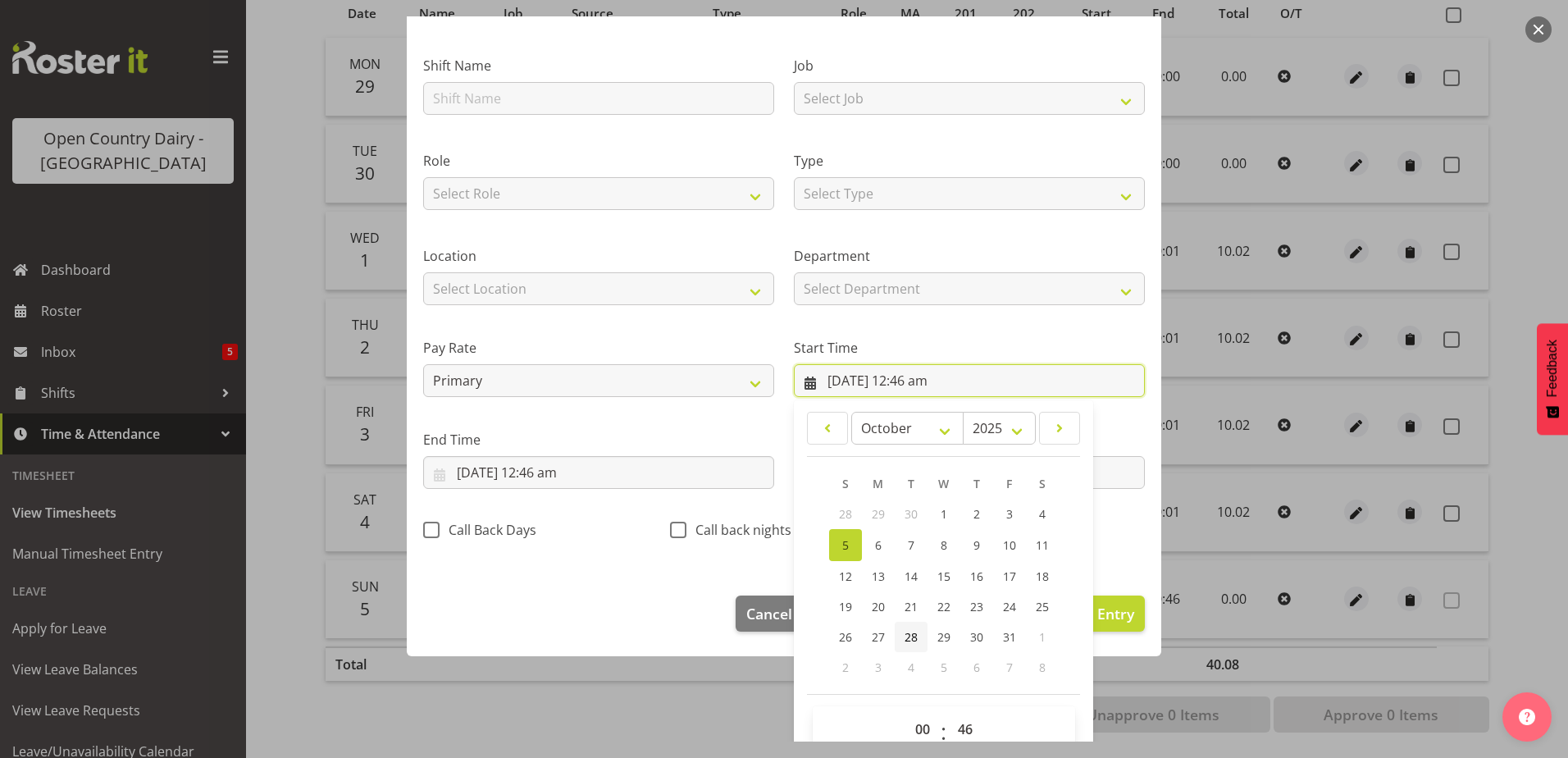
scroll to position [119, 0]
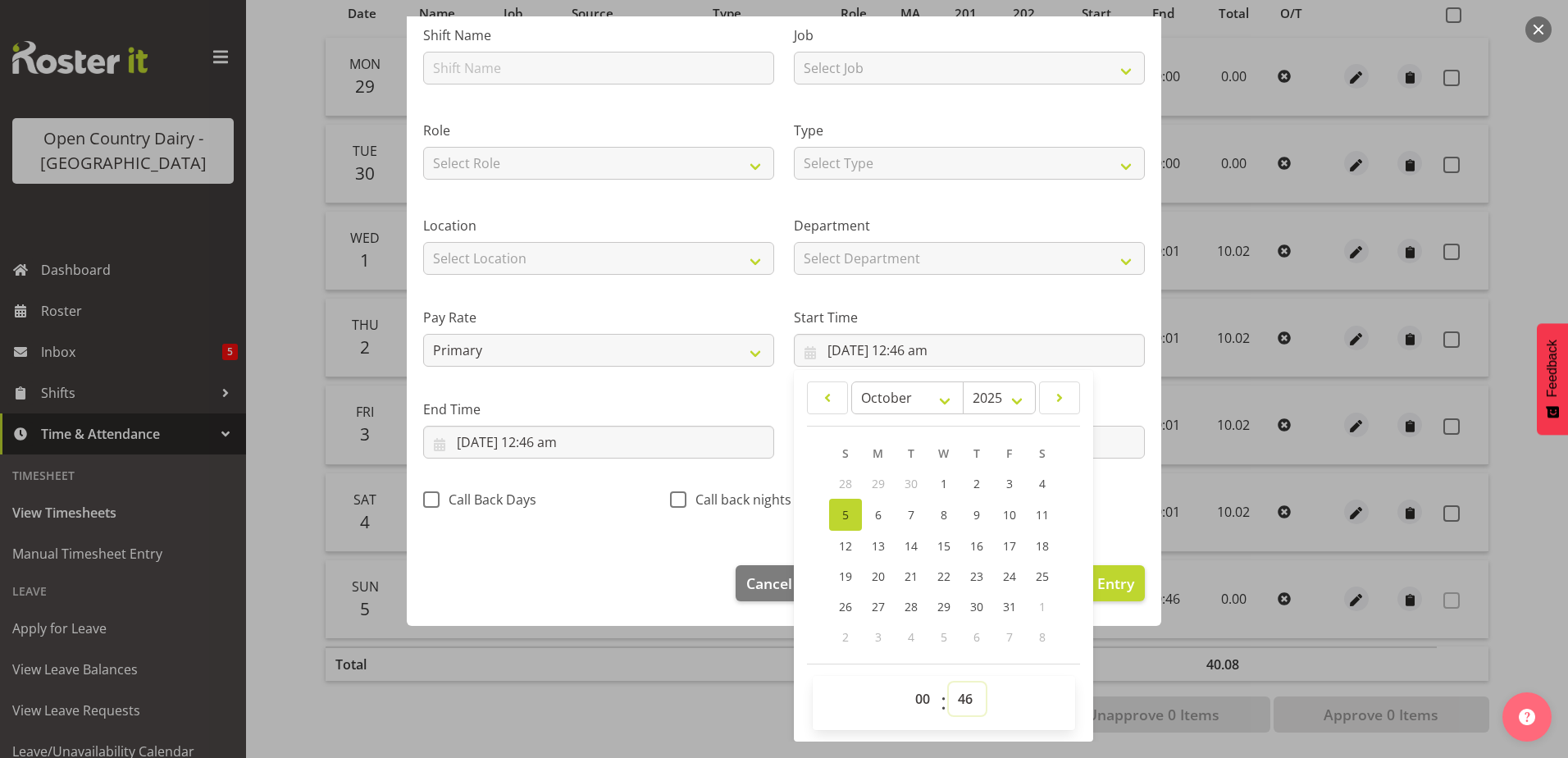
click at [955, 695] on select "00 01 02 03 04 05 06 07 08 09 10 11 12 13 14 15 16 17 18 19 20 21 22 23 24 25 2…" at bounding box center [967, 698] width 37 height 33
click at [949, 682] on select "00 01 02 03 04 05 06 07 08 09 10 11 12 13 14 15 16 17 18 19 20 21 22 23 24 25 2…" at bounding box center [967, 698] width 37 height 33
click at [546, 438] on input "5/10/2025, 12:46 am" at bounding box center [598, 442] width 351 height 33
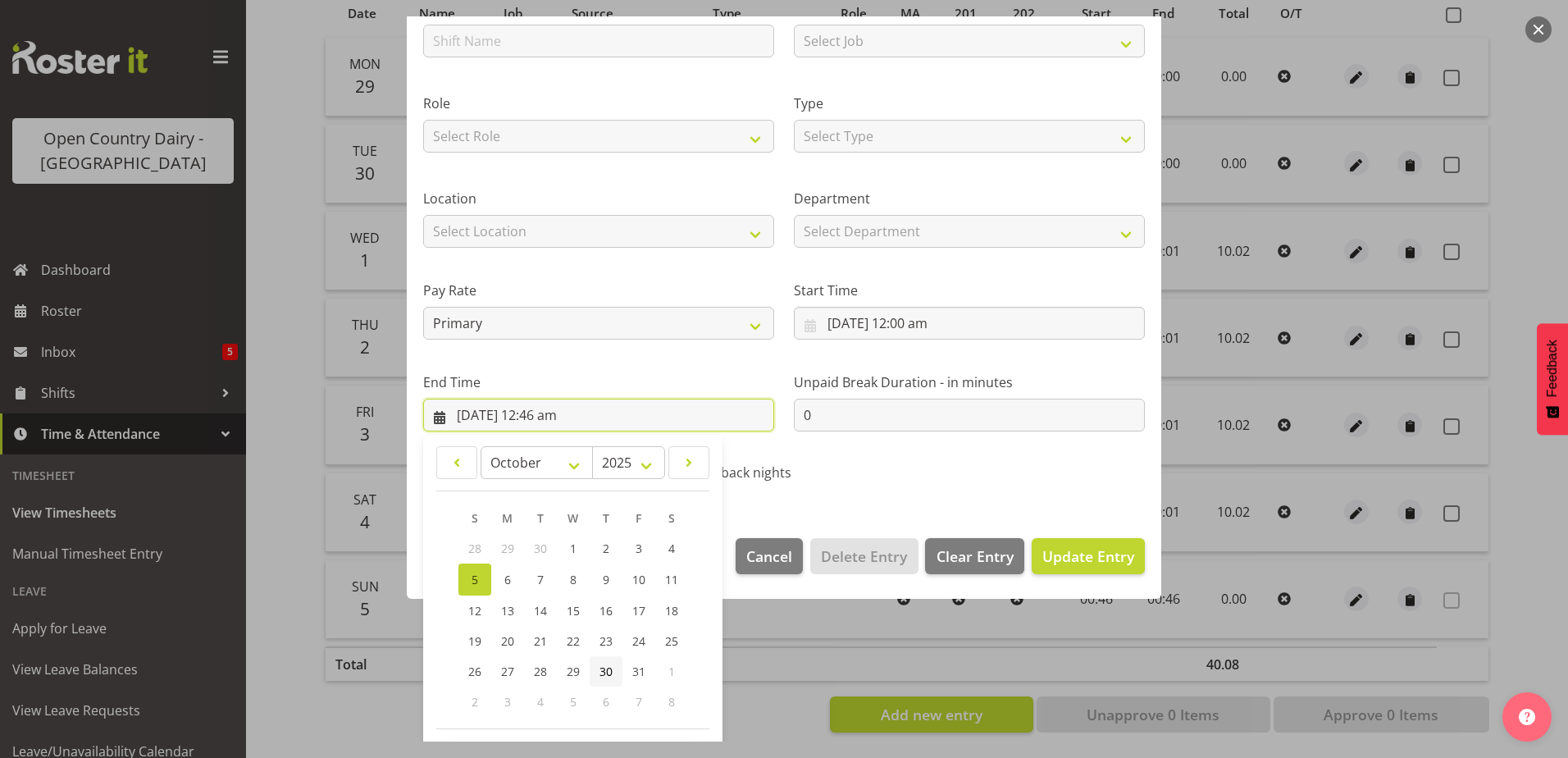
scroll to position [212, 0]
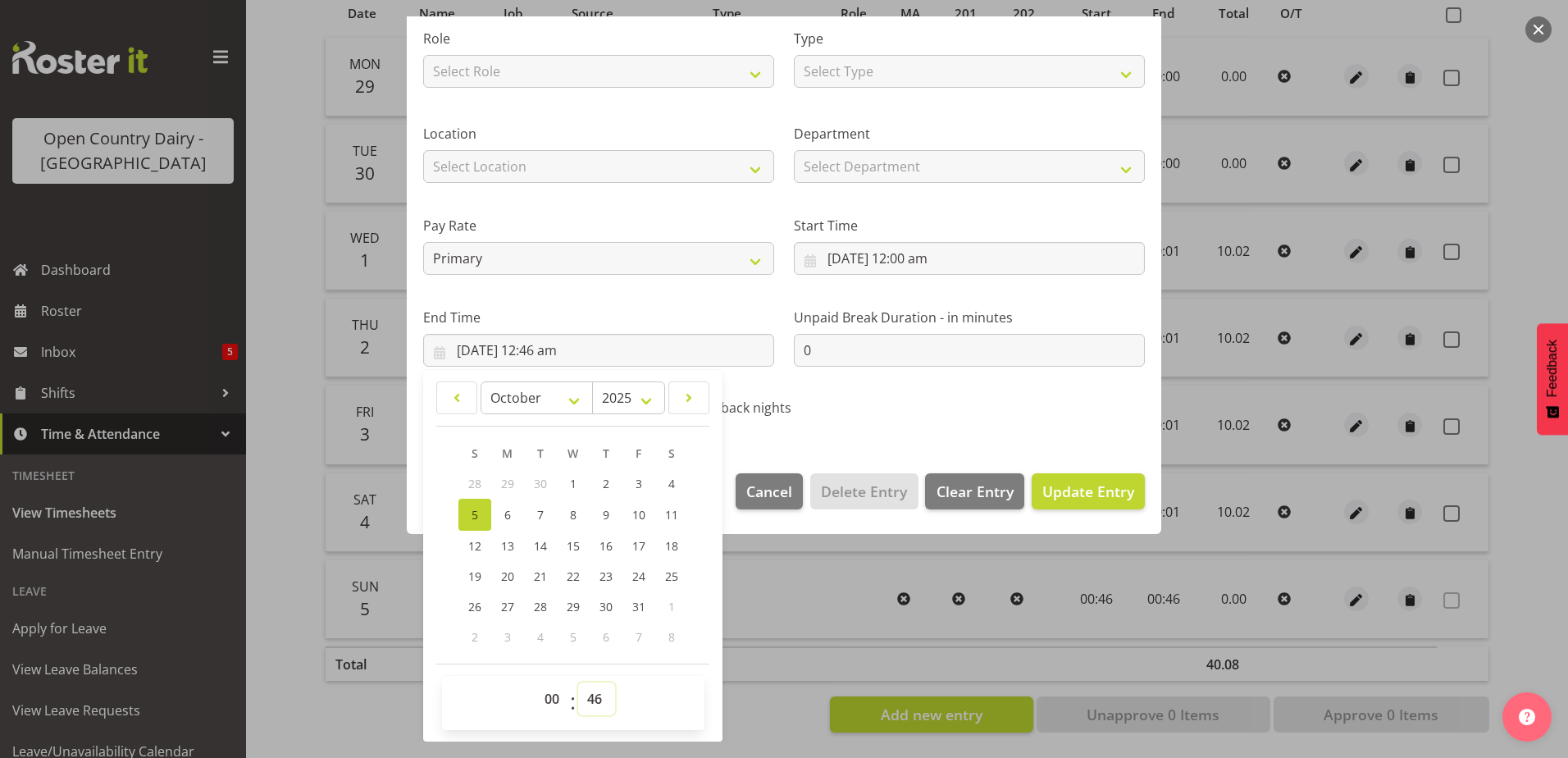
click at [589, 699] on select "00 01 02 03 04 05 06 07 08 09 10 11 12 13 14 15 16 17 18 19 20 21 22 23 24 25 2…" at bounding box center [596, 698] width 37 height 33
click at [578, 682] on select "00 01 02 03 04 05 06 07 08 09 10 11 12 13 14 15 16 17 18 19 20 21 22 23 24 25 2…" at bounding box center [596, 698] width 37 height 33
click at [1084, 481] on span "Update Entry" at bounding box center [1088, 490] width 92 height 19
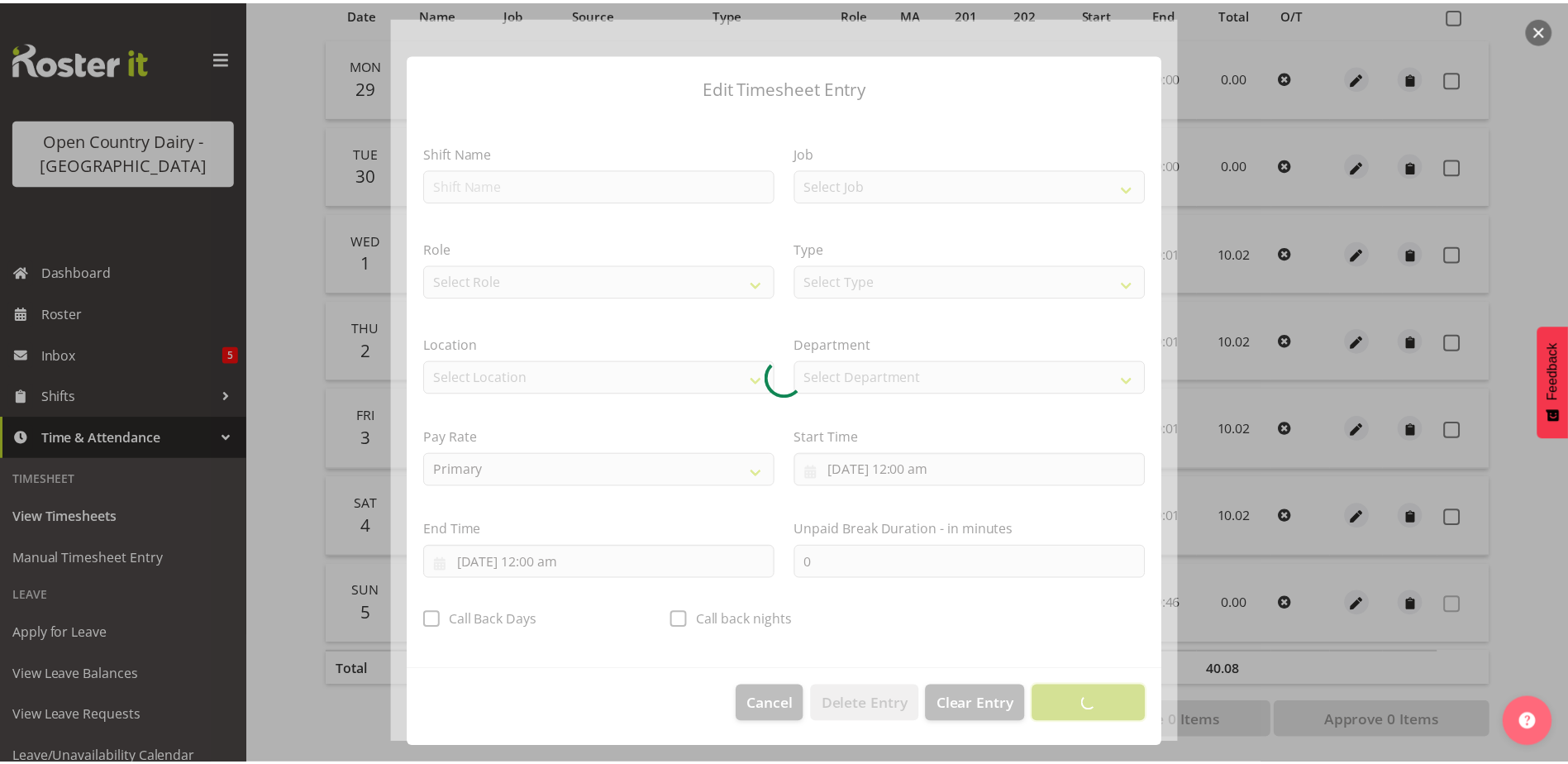
scroll to position [4, 0]
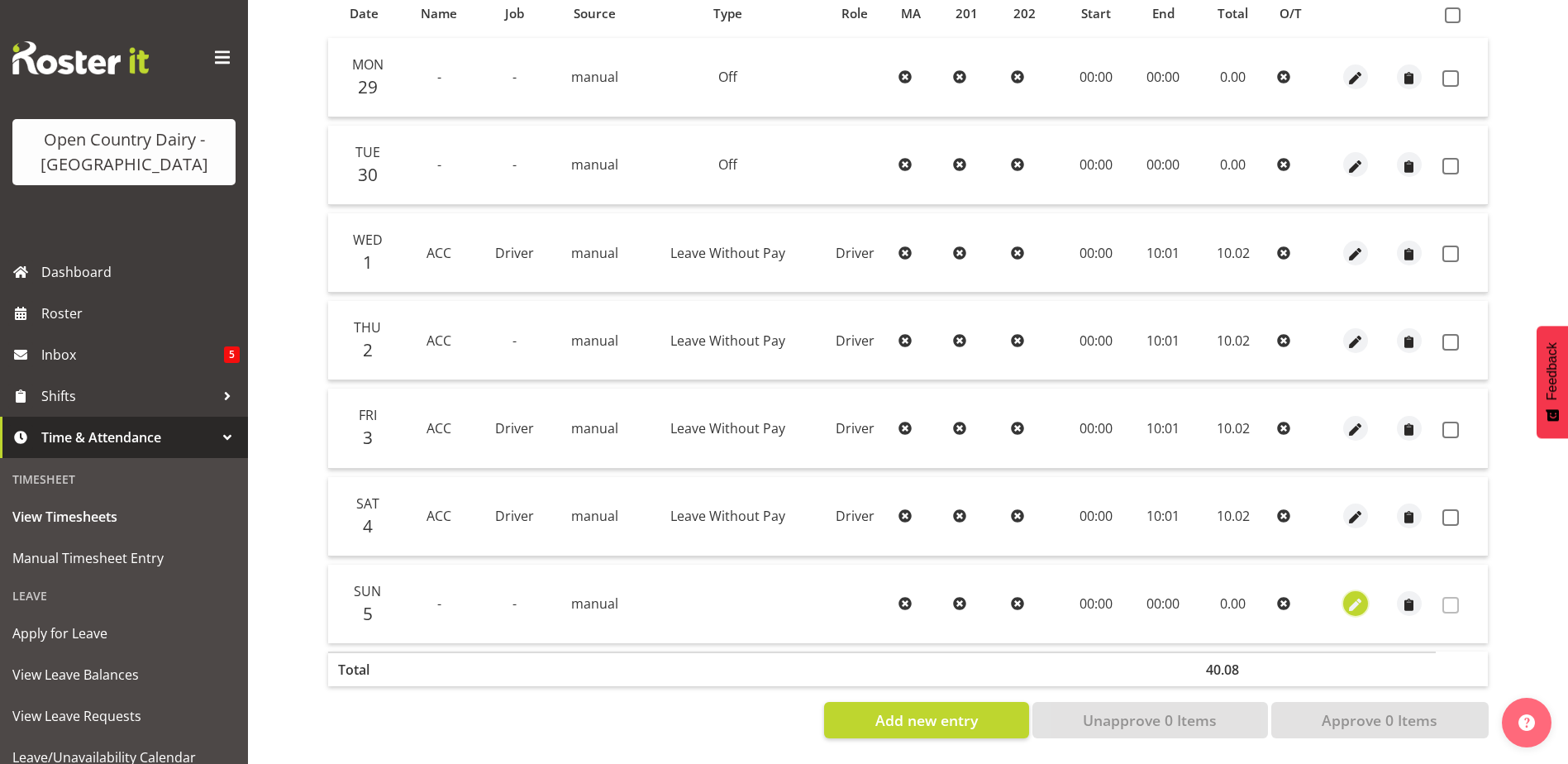
click at [1353, 596] on span "button" at bounding box center [1355, 605] width 19 height 19
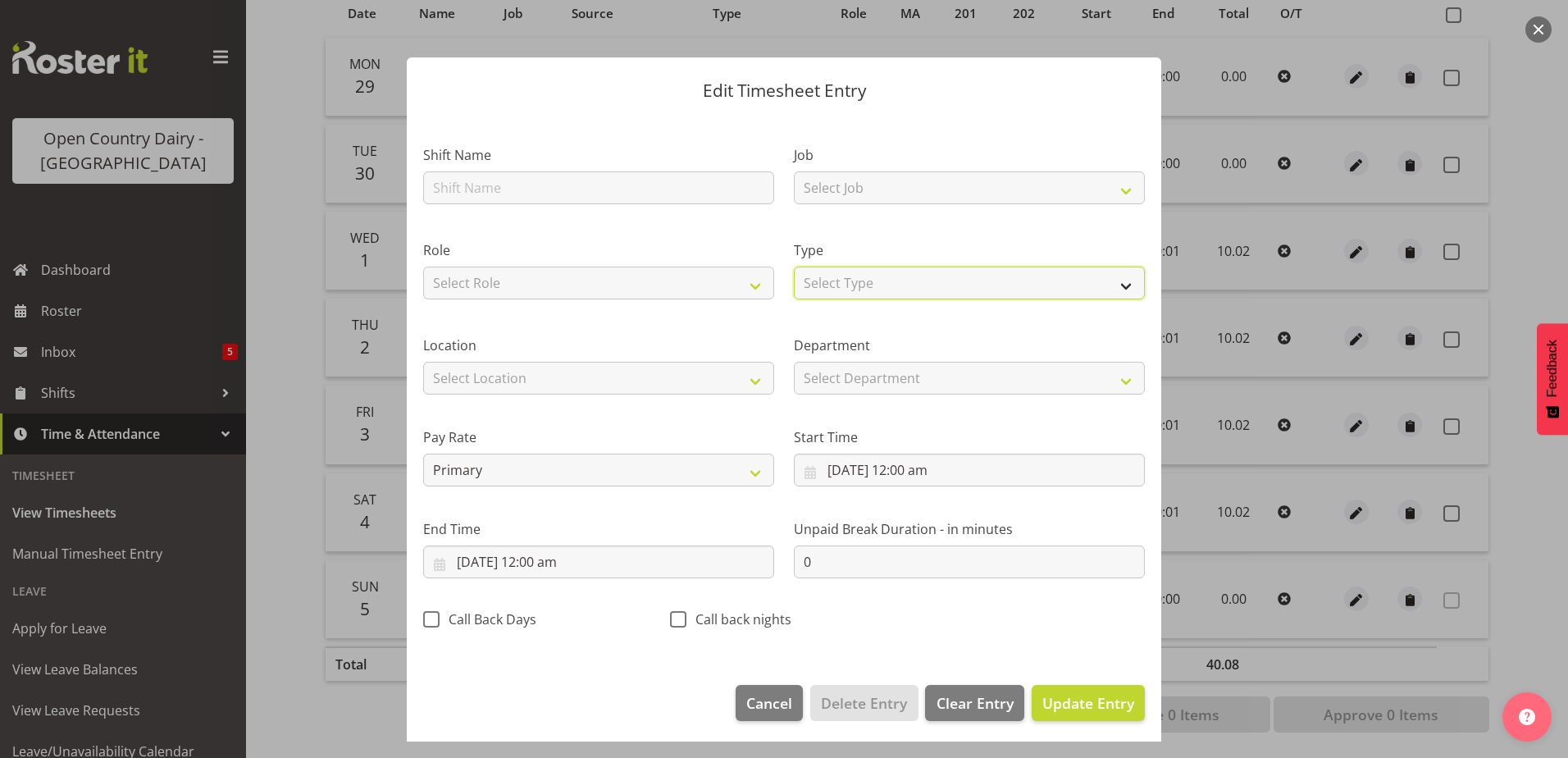
click at [887, 284] on select "Select Type Off Standard Public Holiday Public Holiday (Worked) Day In Lieu Ann…" at bounding box center [969, 283] width 351 height 33
click at [794, 289] on select "Select Type Off Standard Public Holiday Public Holiday (Worked) Day In Lieu Ann…" at bounding box center [969, 283] width 351 height 33
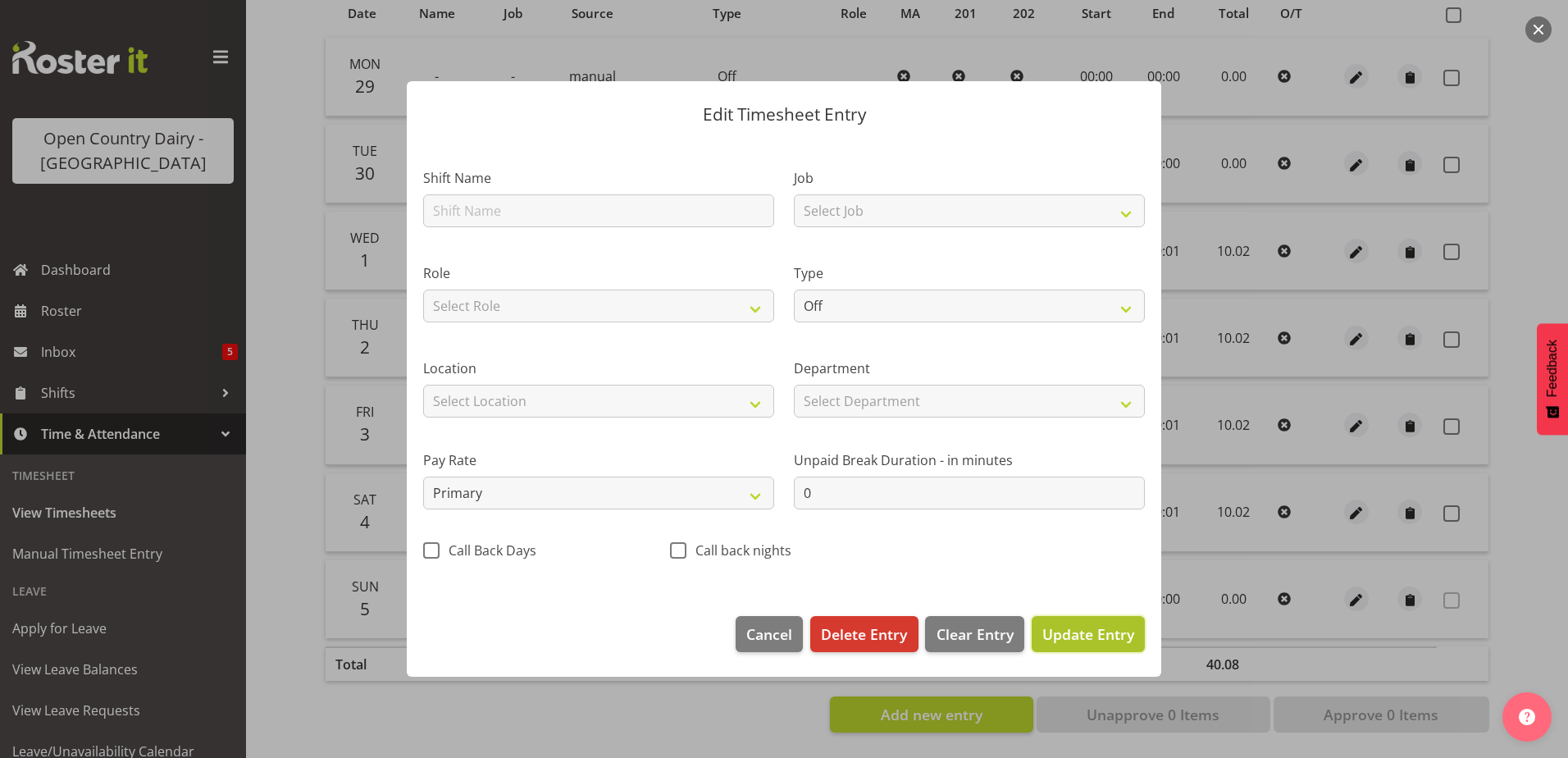
click at [1078, 638] on span "Update Entry" at bounding box center [1088, 633] width 92 height 19
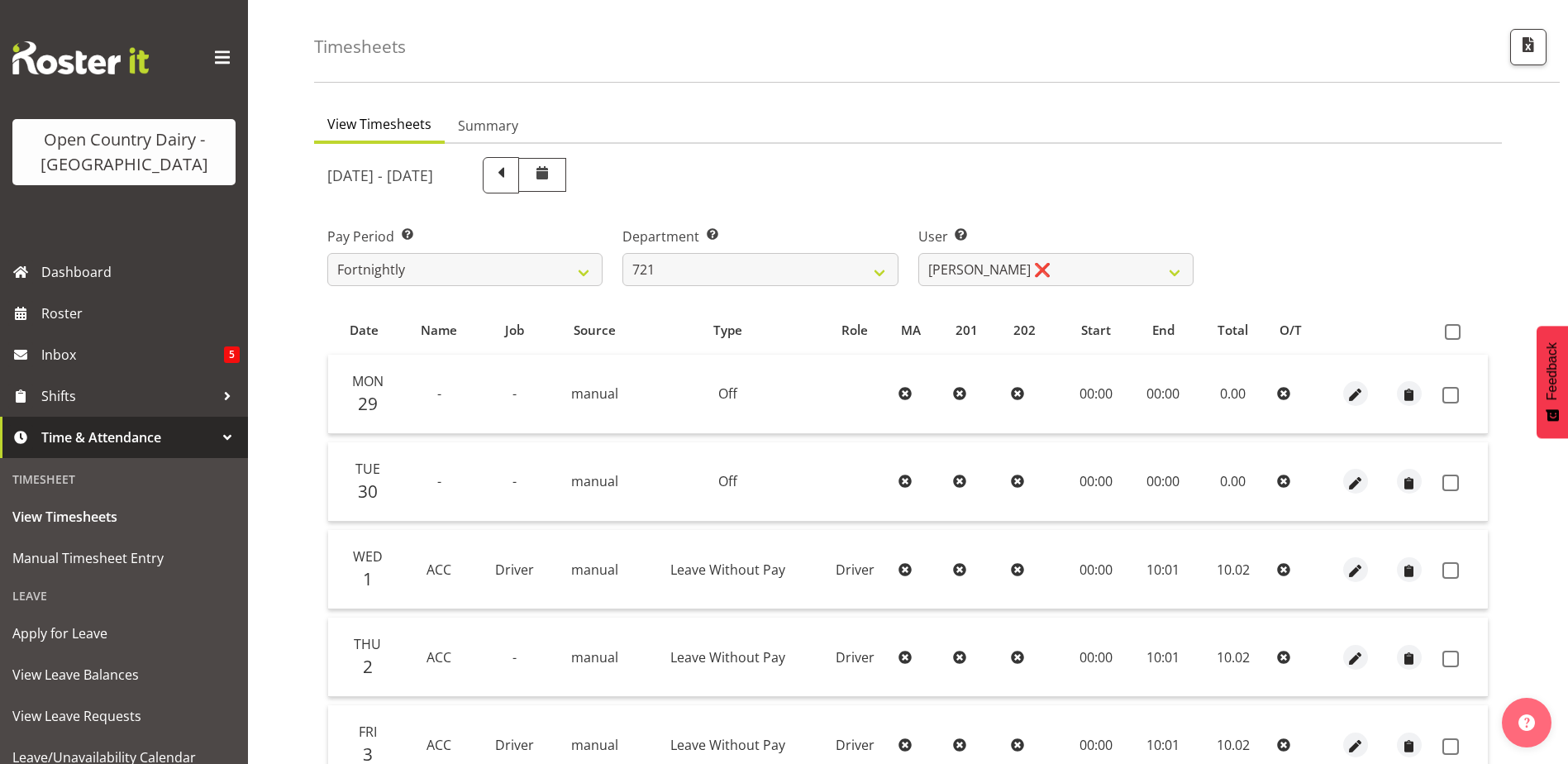
scroll to position [83, 0]
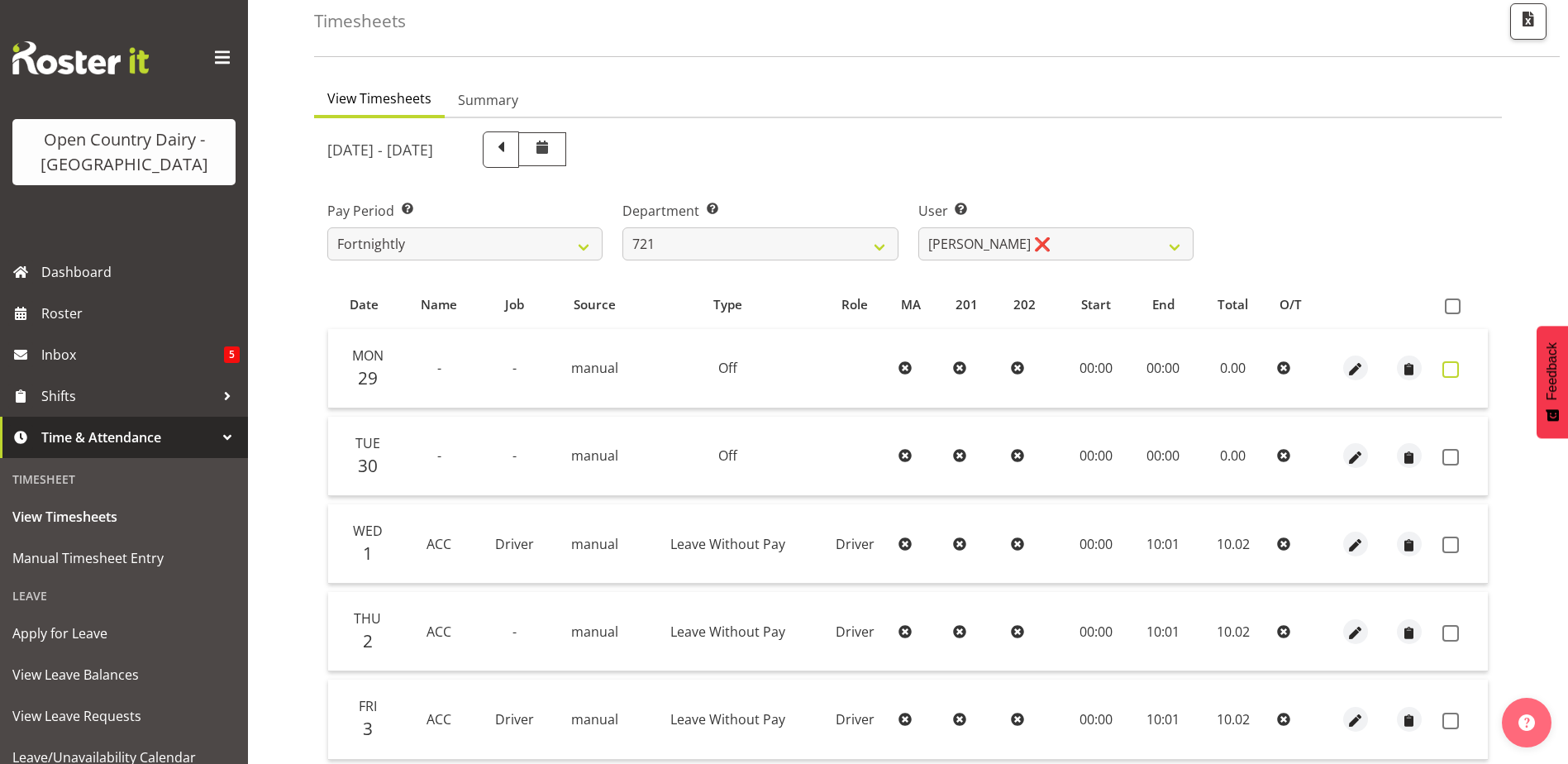
click at [1448, 369] on span at bounding box center [1451, 370] width 17 height 17
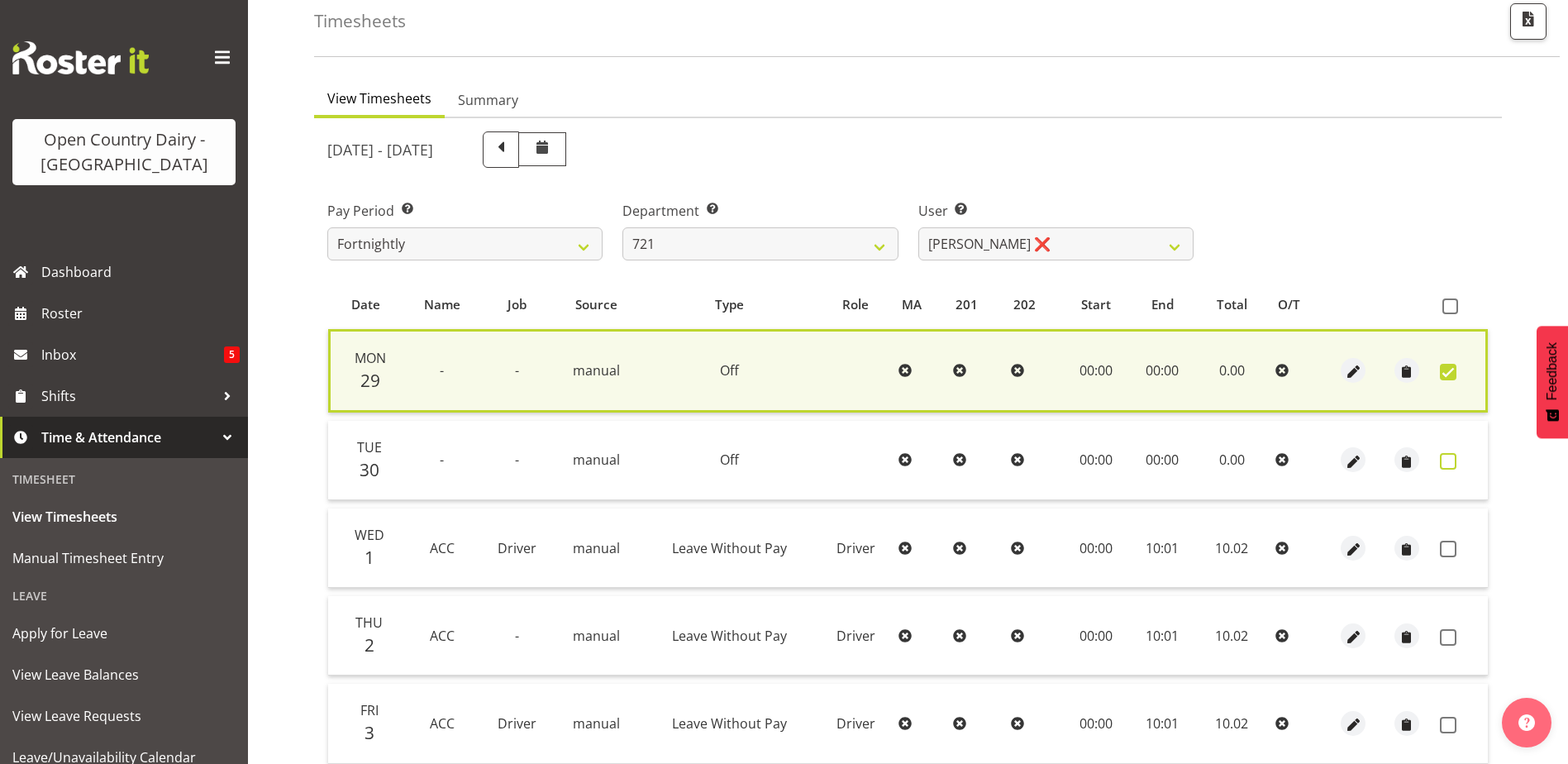
click at [1444, 462] on span at bounding box center [1448, 461] width 17 height 17
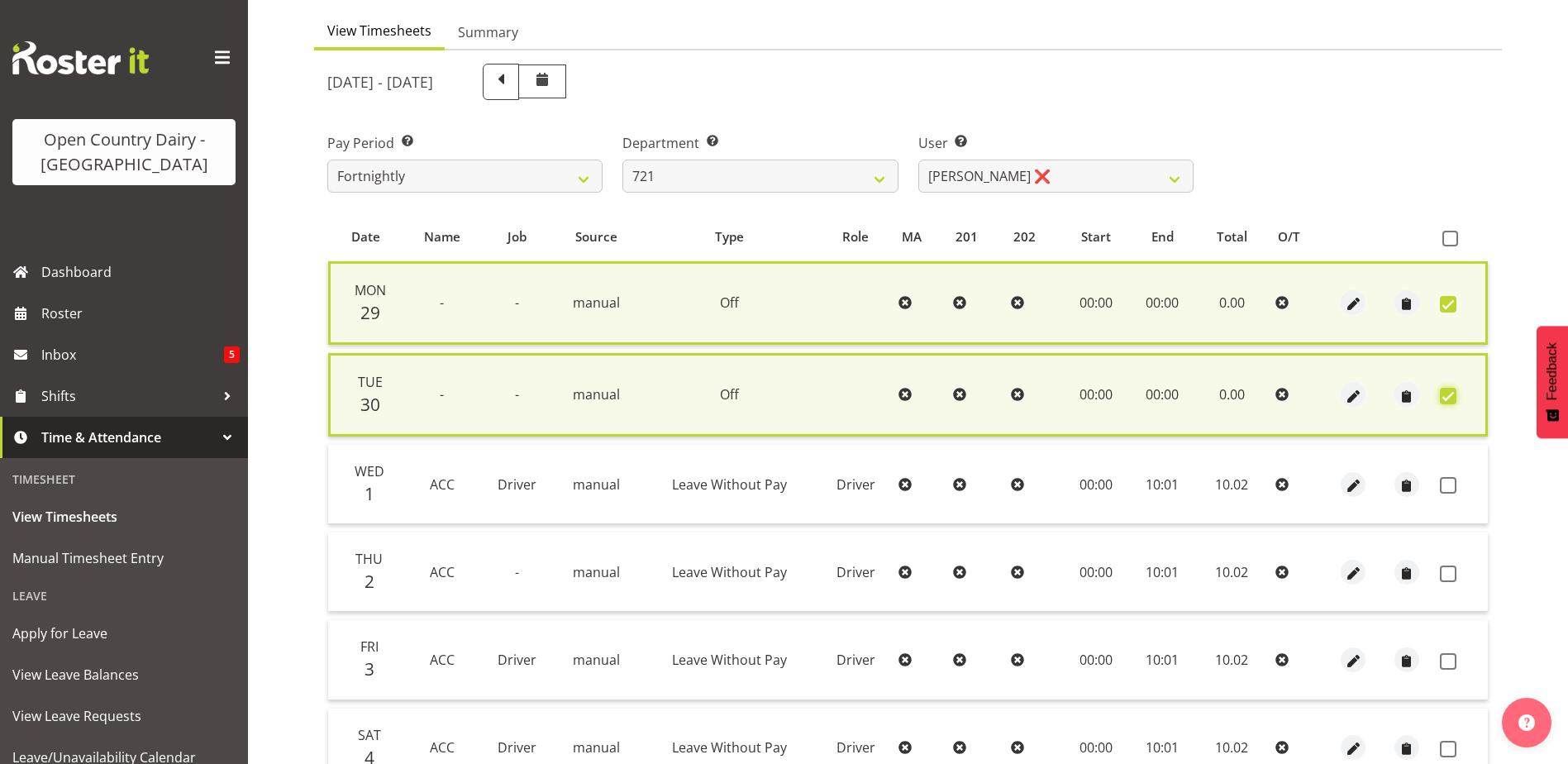
scroll to position [165, 0]
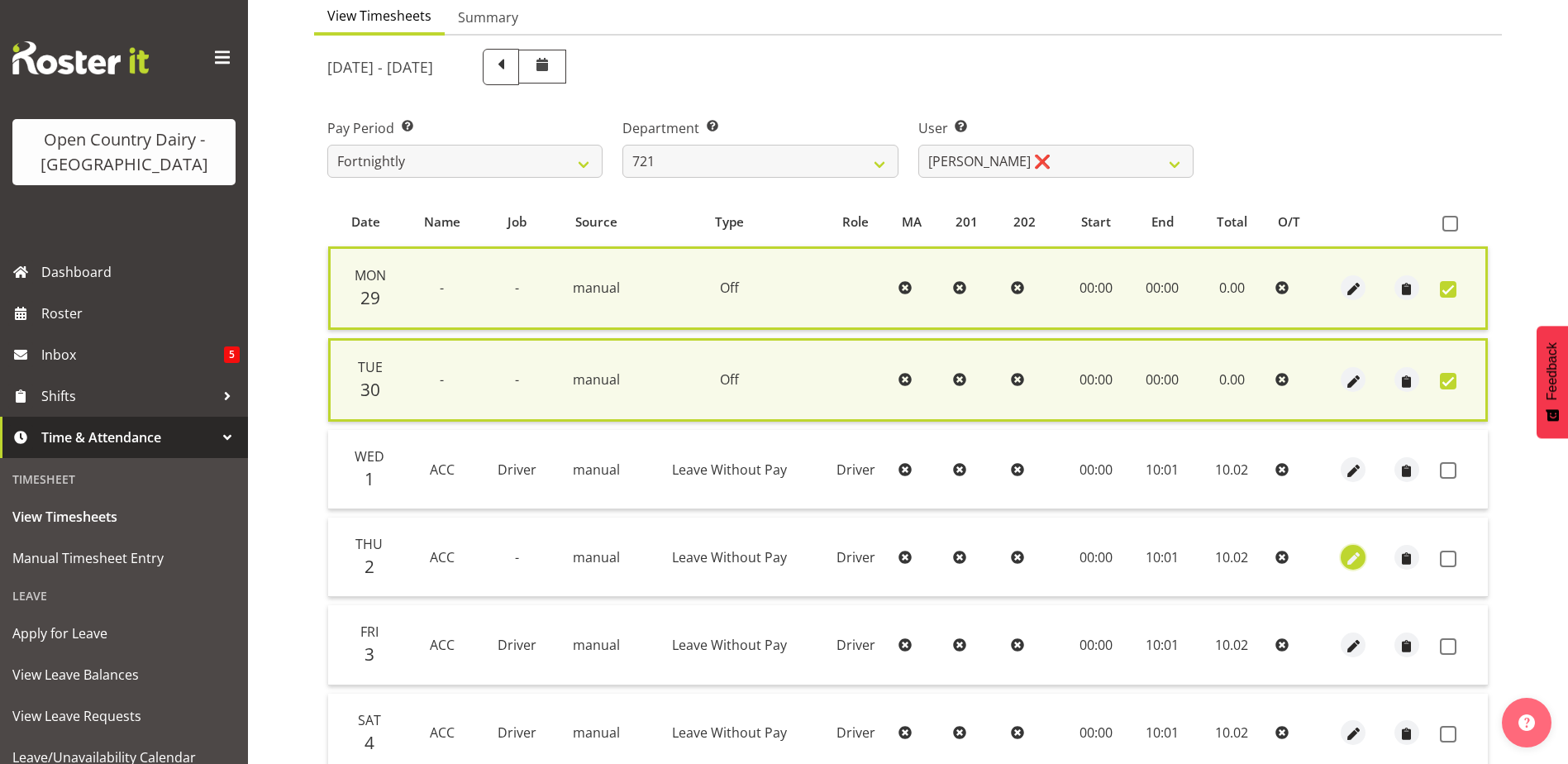
click at [1351, 551] on span "button" at bounding box center [1354, 558] width 19 height 19
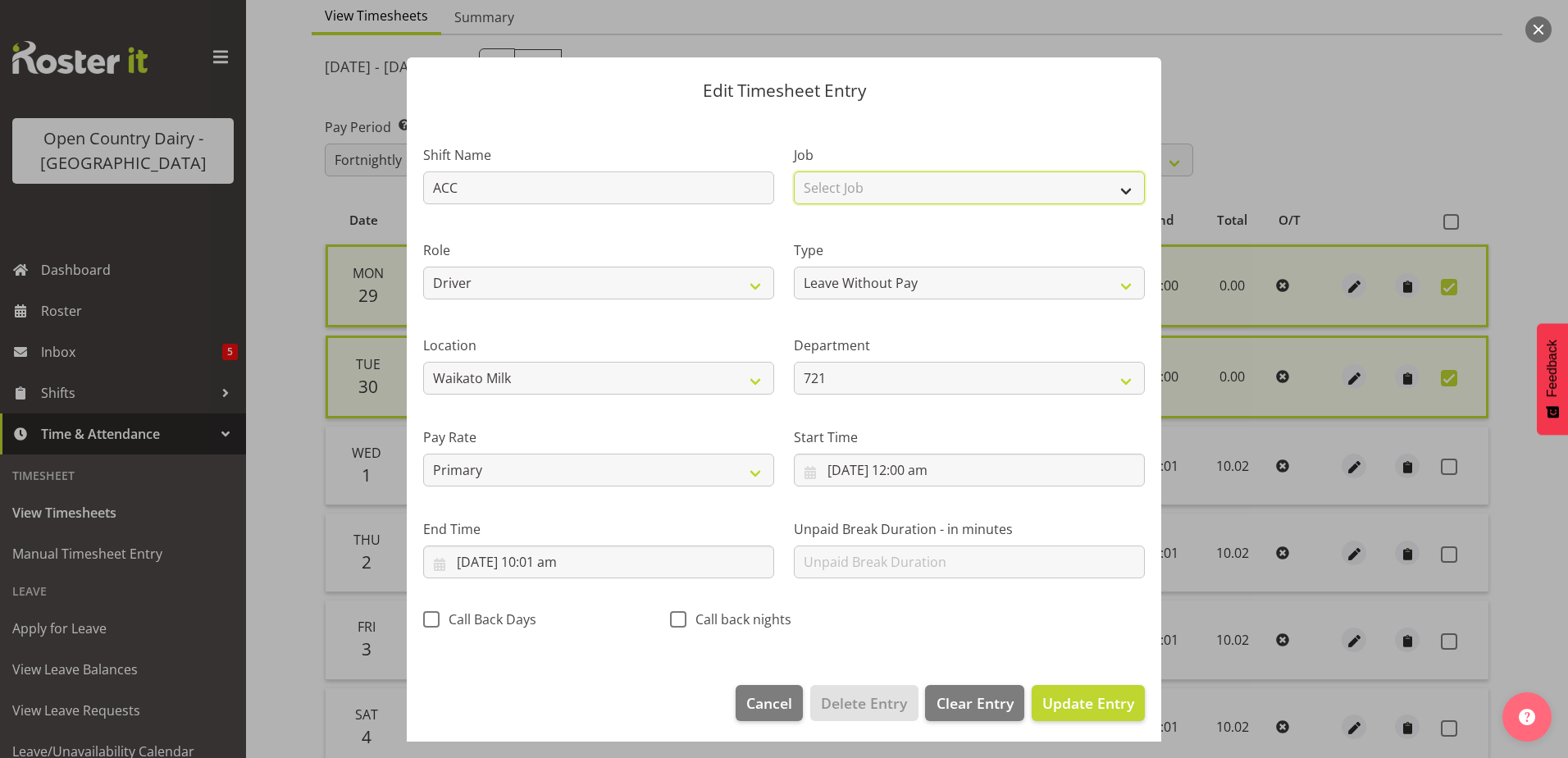
click at [882, 175] on select "Select Job Driver Driver supervisor Support" at bounding box center [969, 188] width 351 height 33
click at [794, 172] on select "Select Job Driver Driver supervisor Support" at bounding box center [969, 188] width 351 height 33
click at [1052, 700] on span "Update Entry" at bounding box center [1088, 702] width 92 height 19
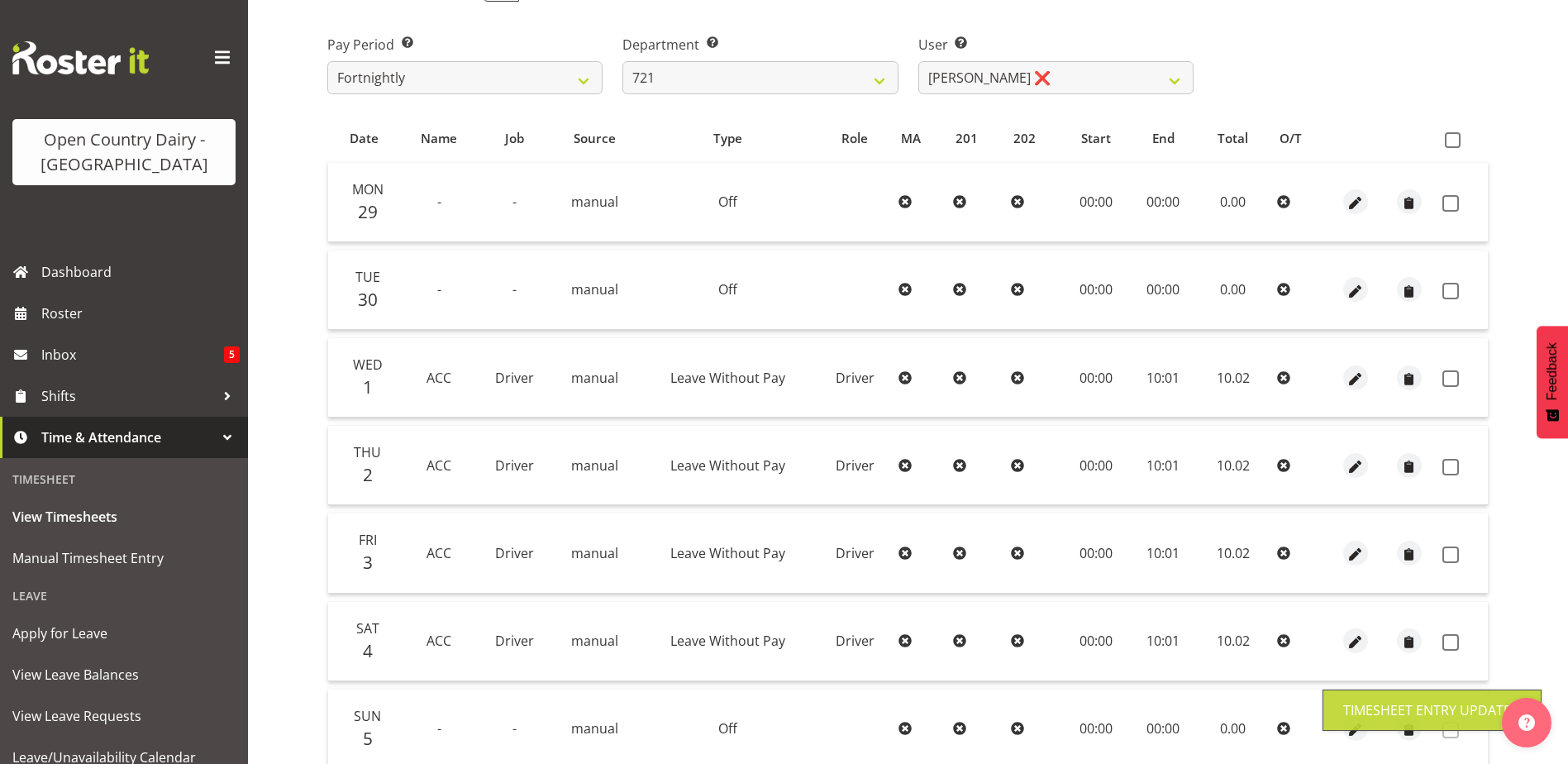
scroll to position [220, 0]
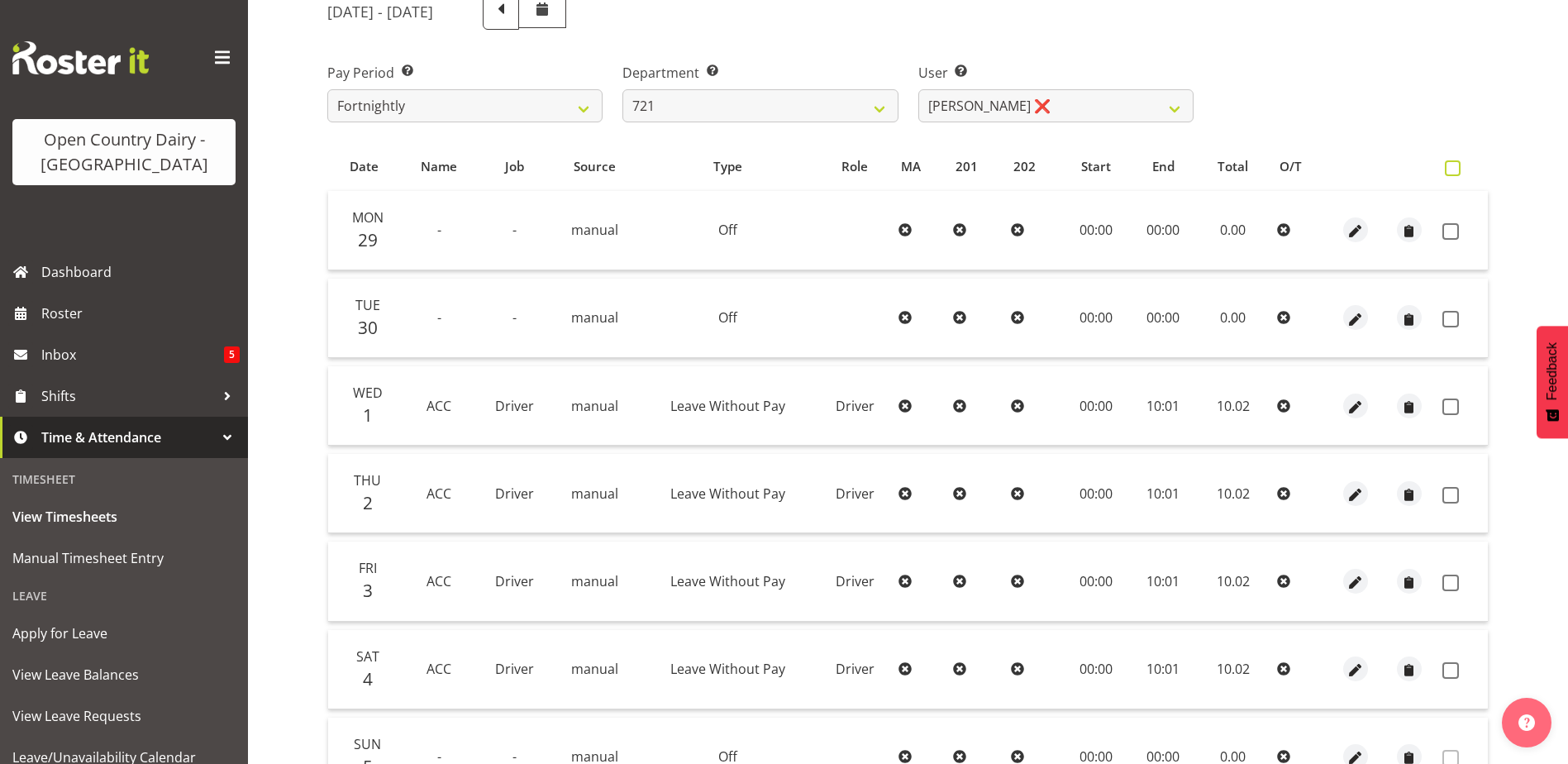
click at [1453, 166] on span at bounding box center [1453, 168] width 16 height 16
click at [1453, 166] on input "checkbox" at bounding box center [1450, 168] width 11 height 11
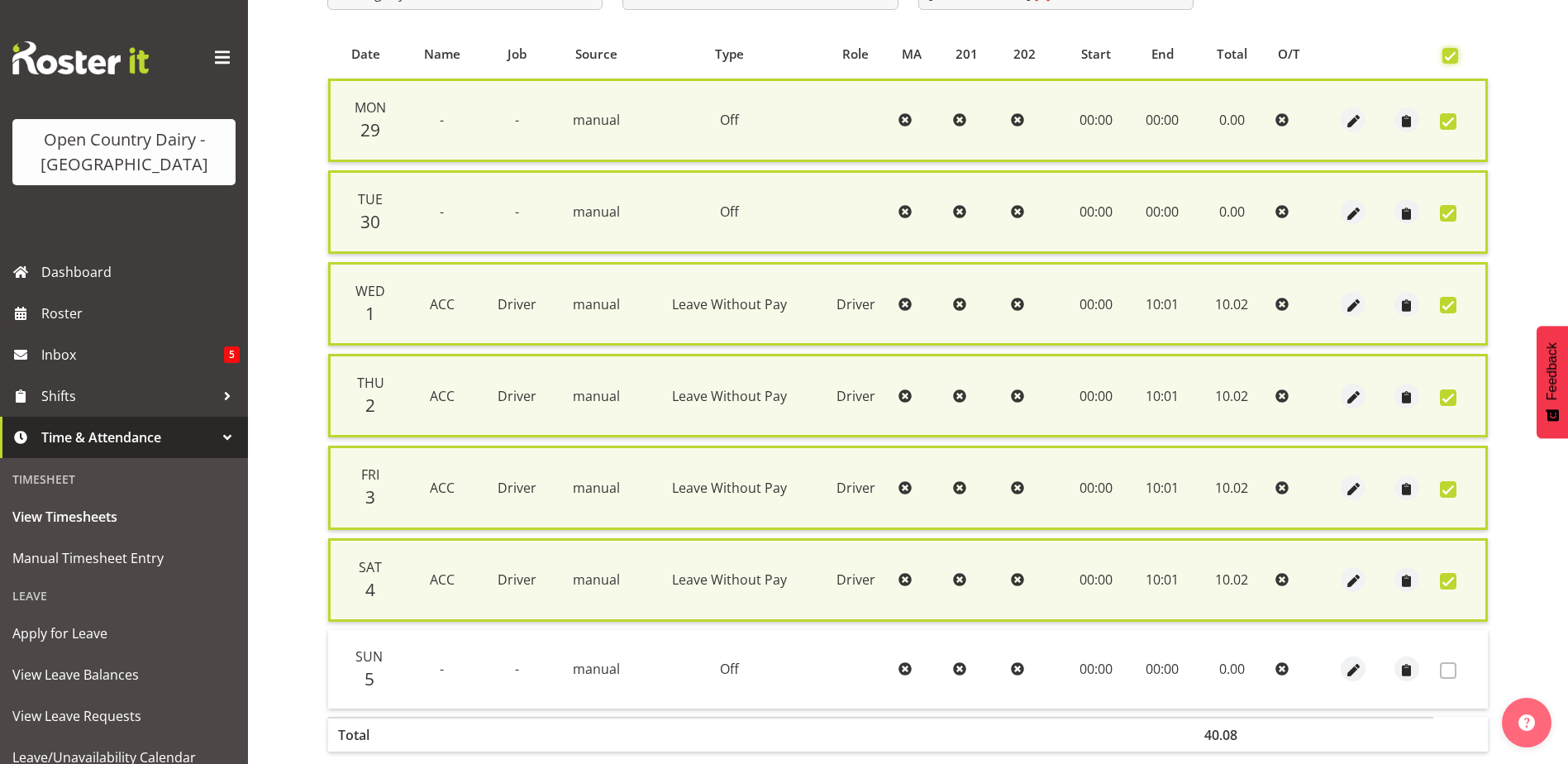
scroll to position [411, 0]
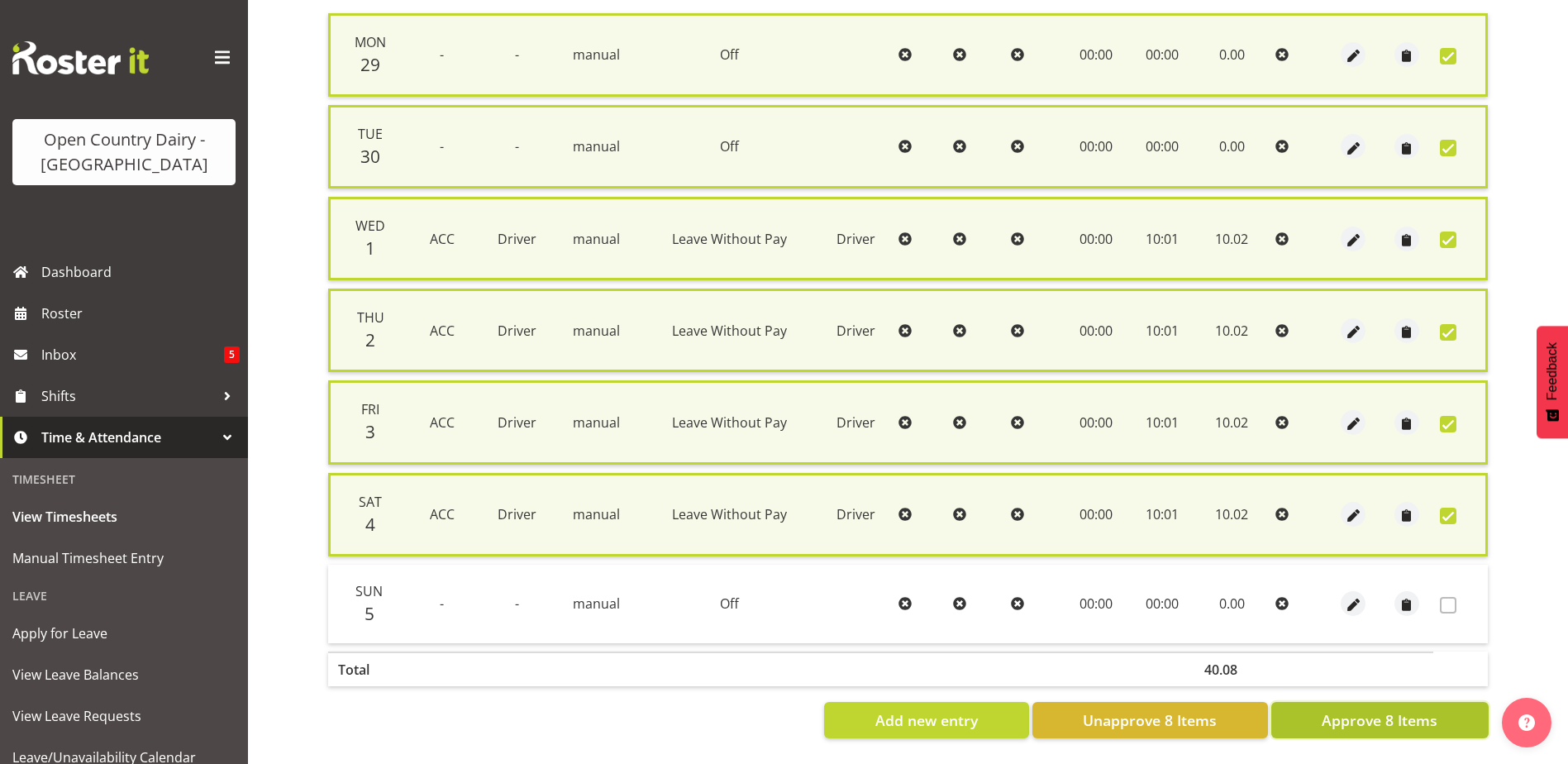
click at [1378, 710] on span "Approve 8 Items" at bounding box center [1379, 720] width 116 height 21
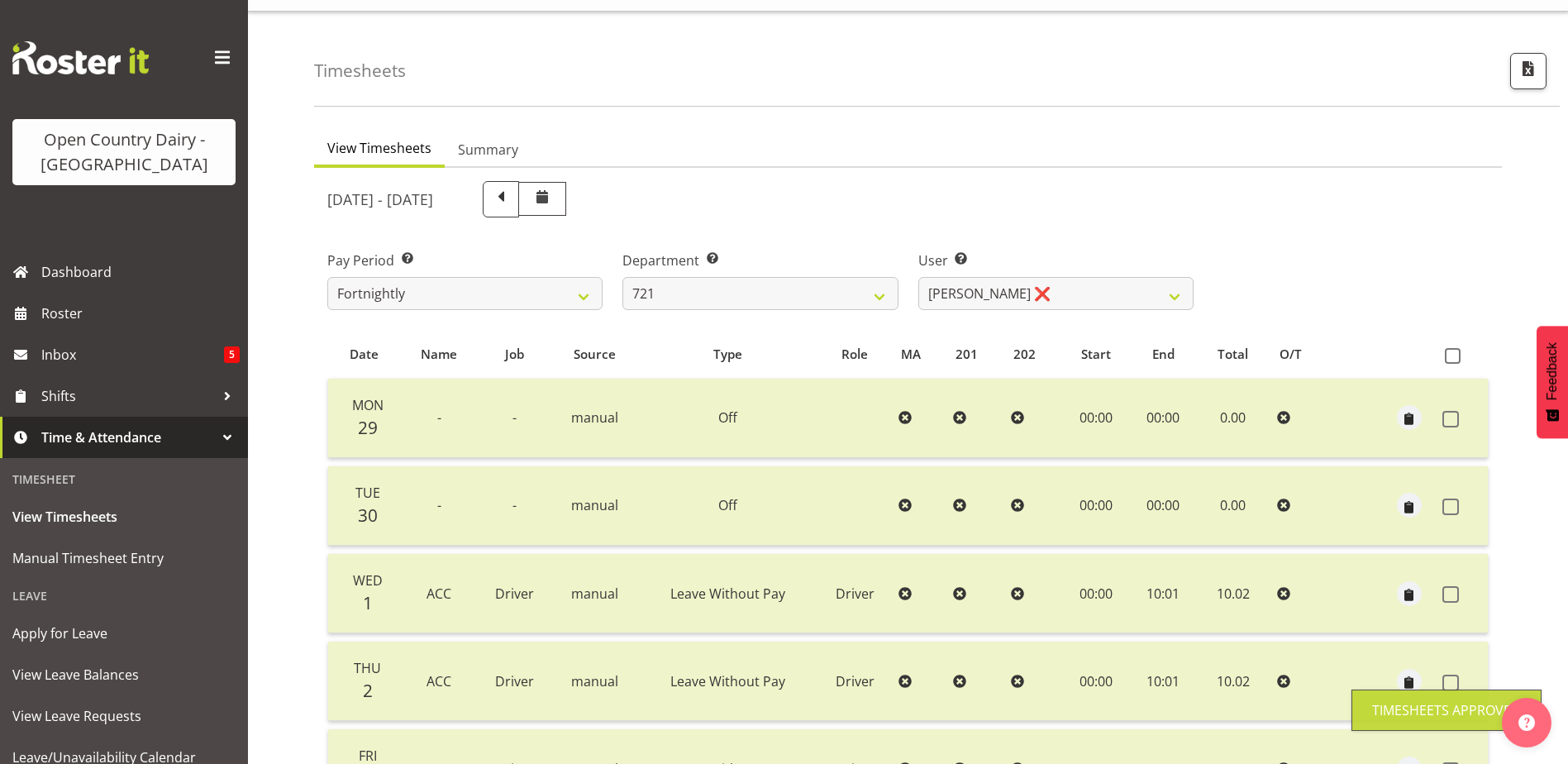
scroll to position [0, 0]
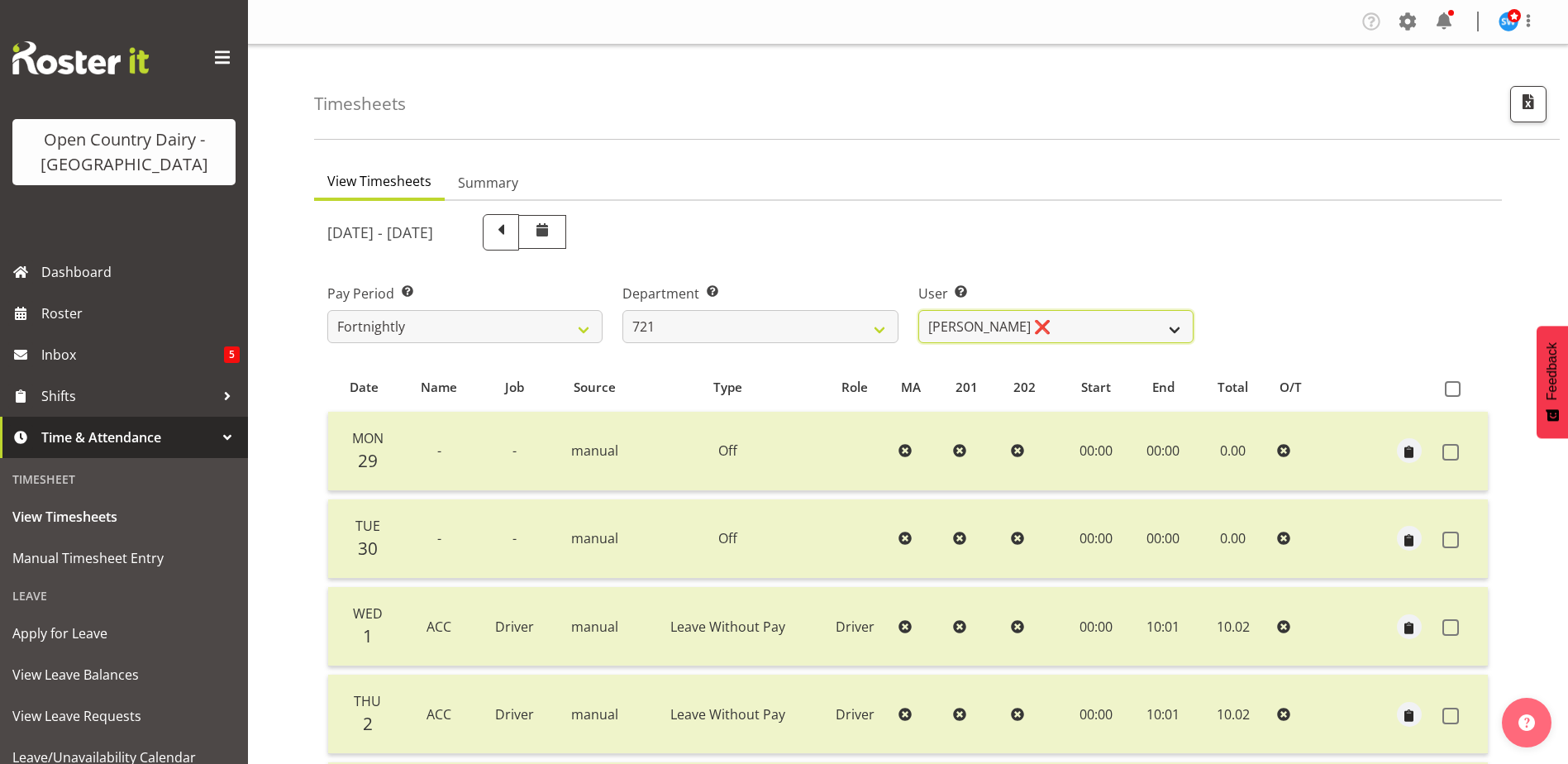
click at [1012, 326] on select "George Taylor ❌ Grant Vercoe ❌ Thakur Ajit Singh ❌" at bounding box center [1055, 326] width 275 height 33
click at [721, 328] on select "701 702 703 704 705 706 707 708 709 710 711 712 713 714 715 716 717 718 719 720" at bounding box center [759, 326] width 275 height 33
click at [622, 310] on select "701 702 703 704 705 706 707 708 709 710 711 712 713 714 715 716 717 718 719 720" at bounding box center [759, 326] width 275 height 33
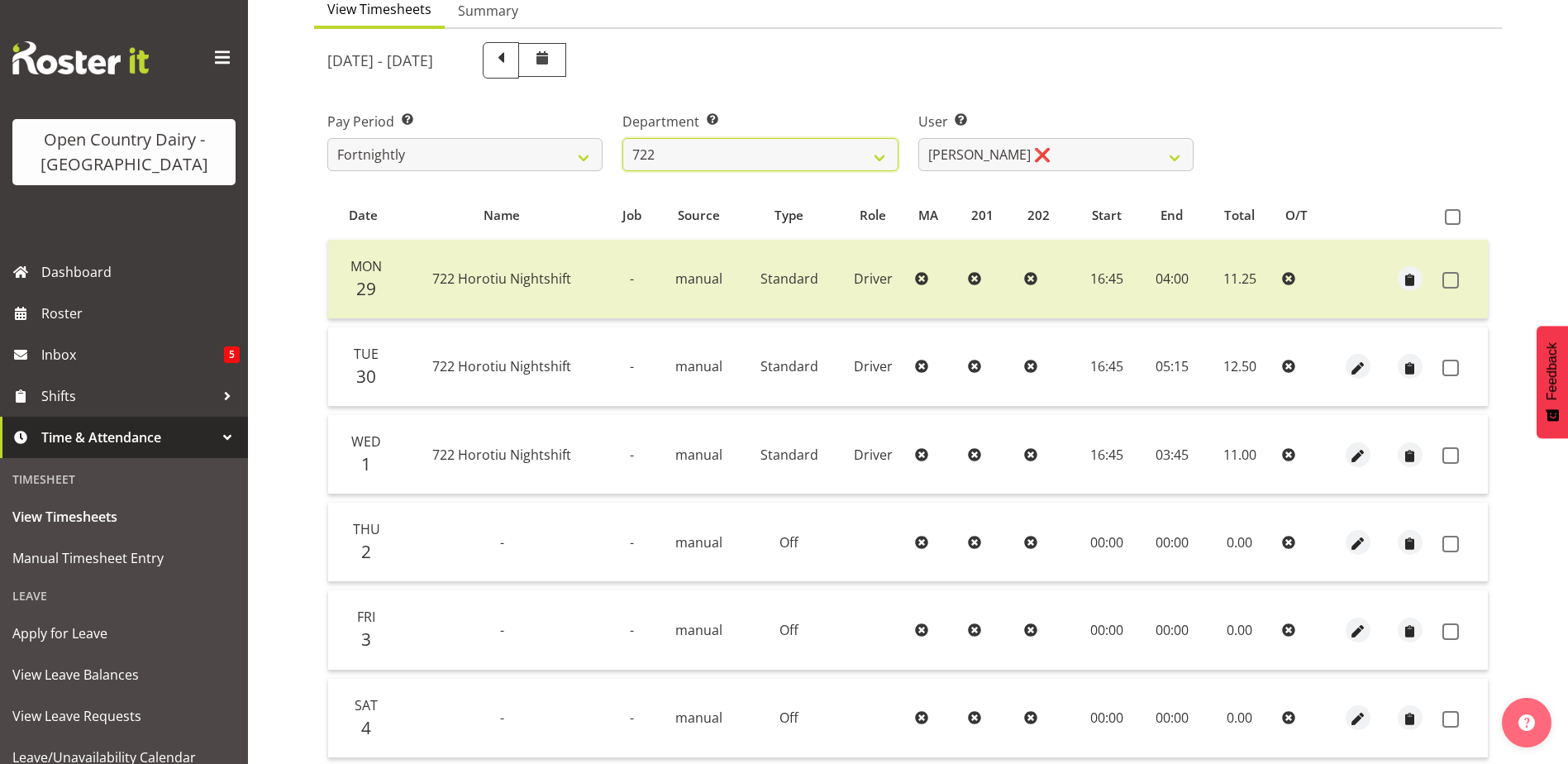
scroll to position [165, 0]
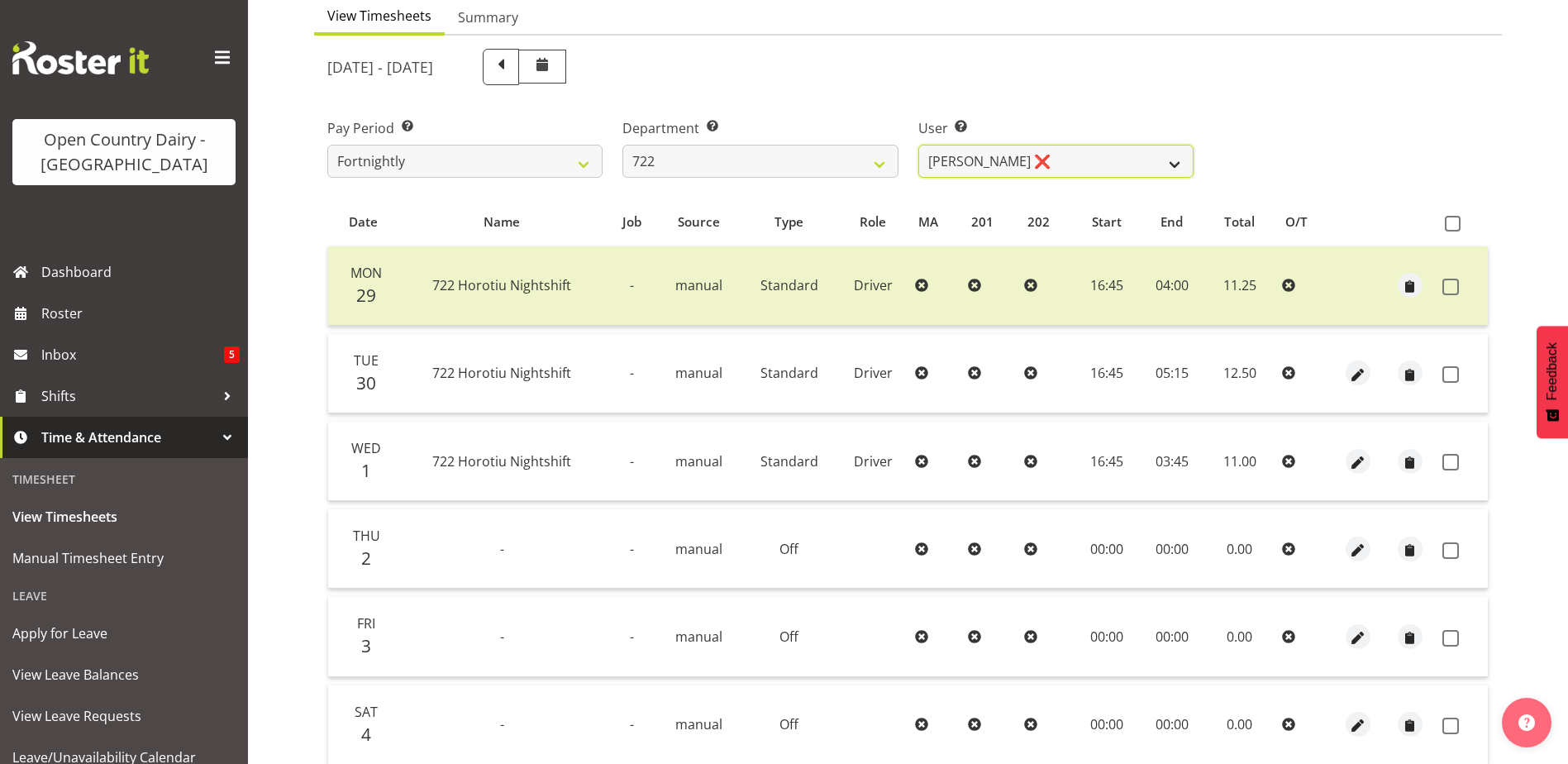
click at [1051, 158] on select "Andy Webb ❌ Darren Hatcher ❌ Gurpreet Singh ❌" at bounding box center [1055, 161] width 275 height 33
click at [918, 145] on select "Andy Webb ❌ Darren Hatcher ❌ Gurpreet Singh ❌" at bounding box center [1055, 161] width 275 height 33
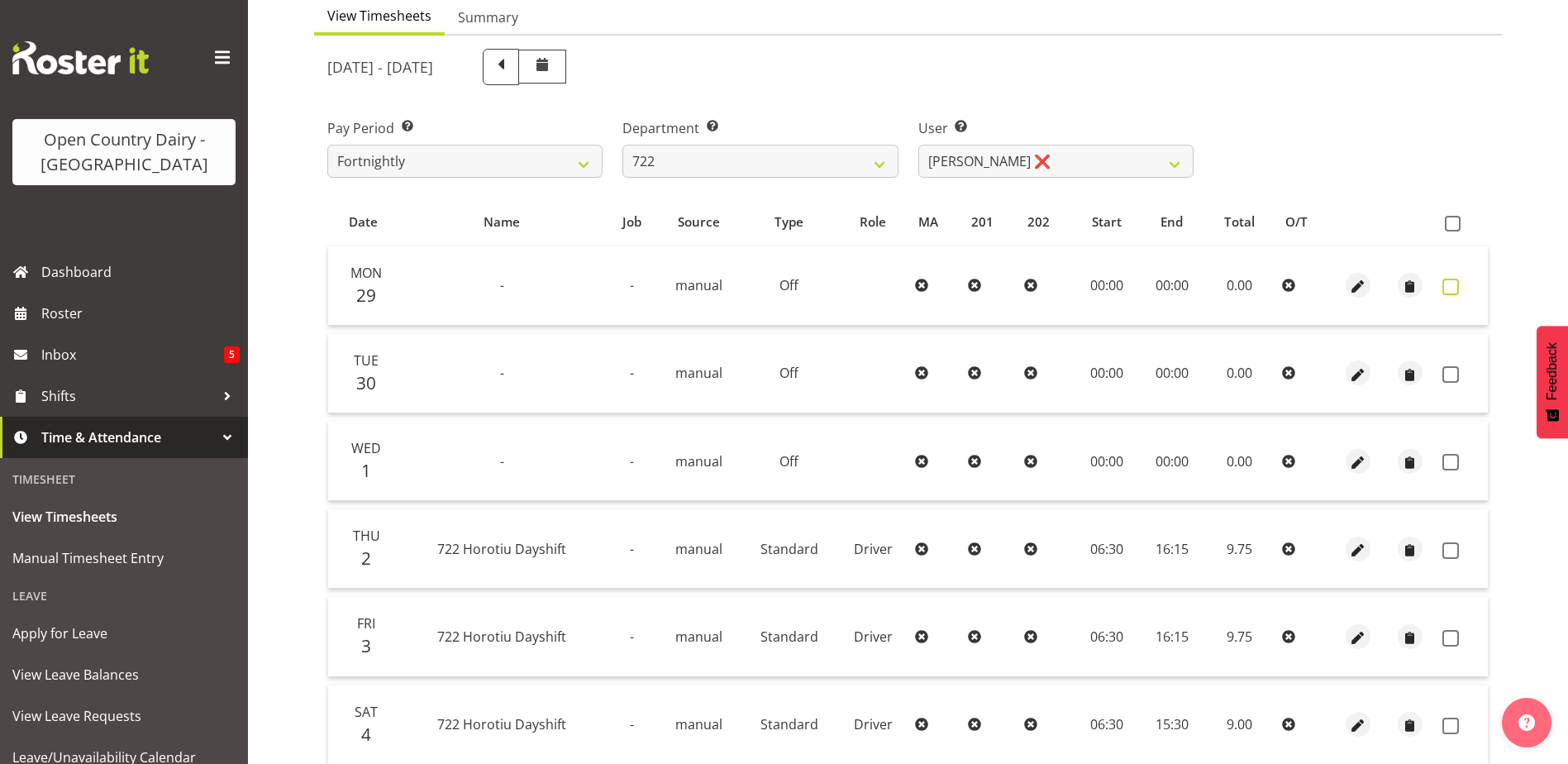
click at [1448, 287] on span at bounding box center [1451, 287] width 17 height 17
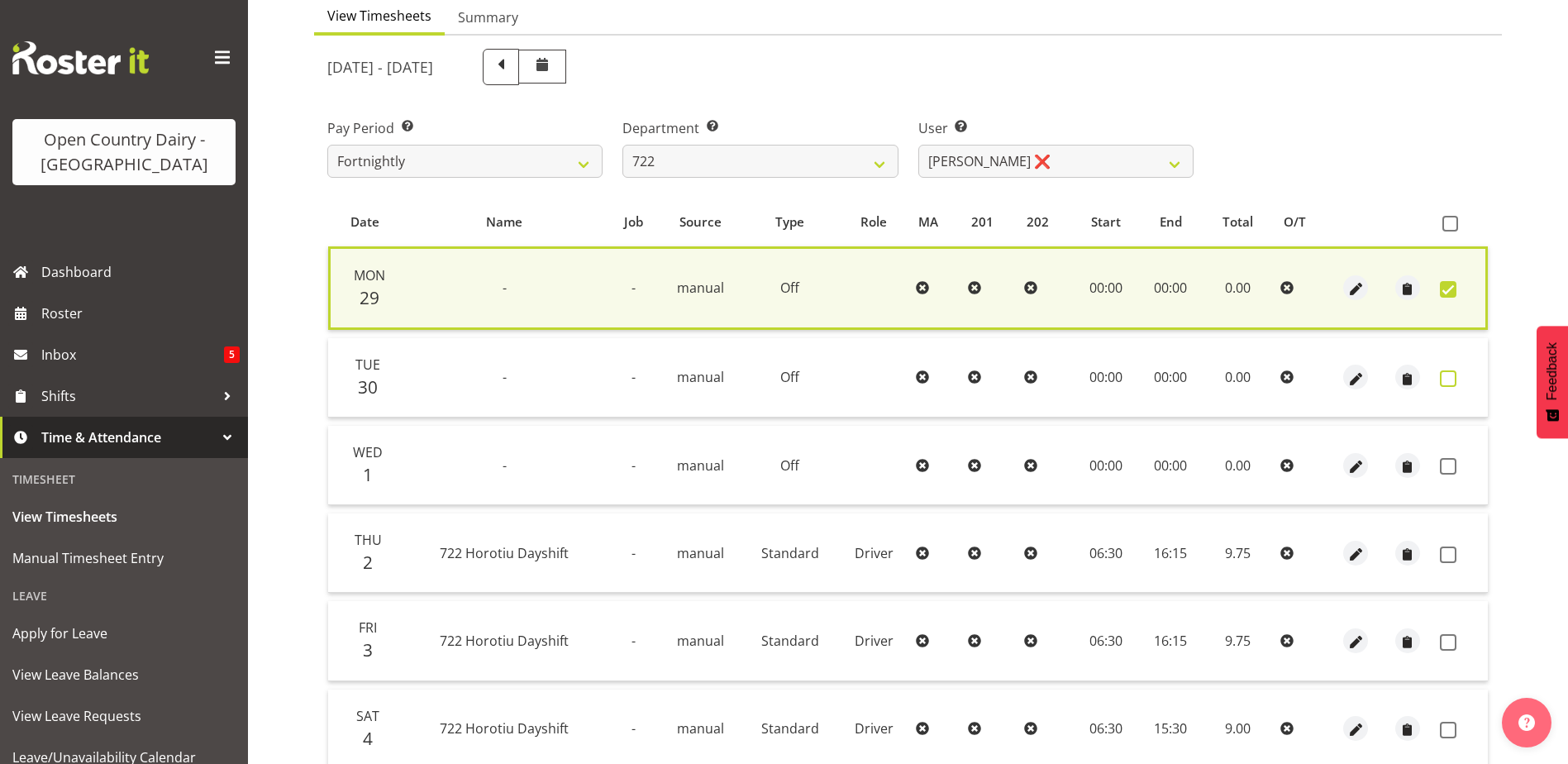
click at [1447, 378] on span at bounding box center [1448, 379] width 17 height 17
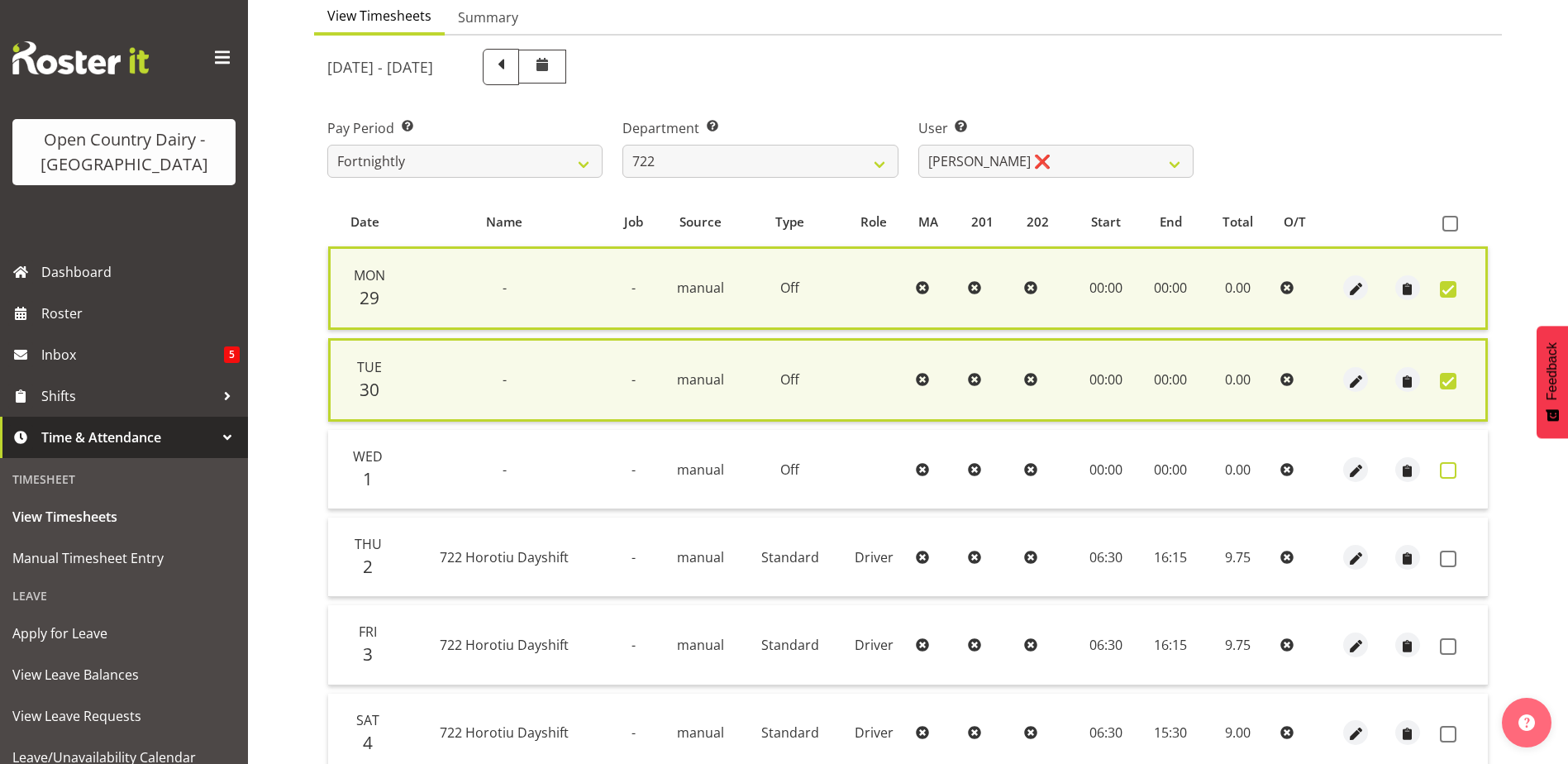
click at [1444, 466] on span at bounding box center [1448, 471] width 17 height 17
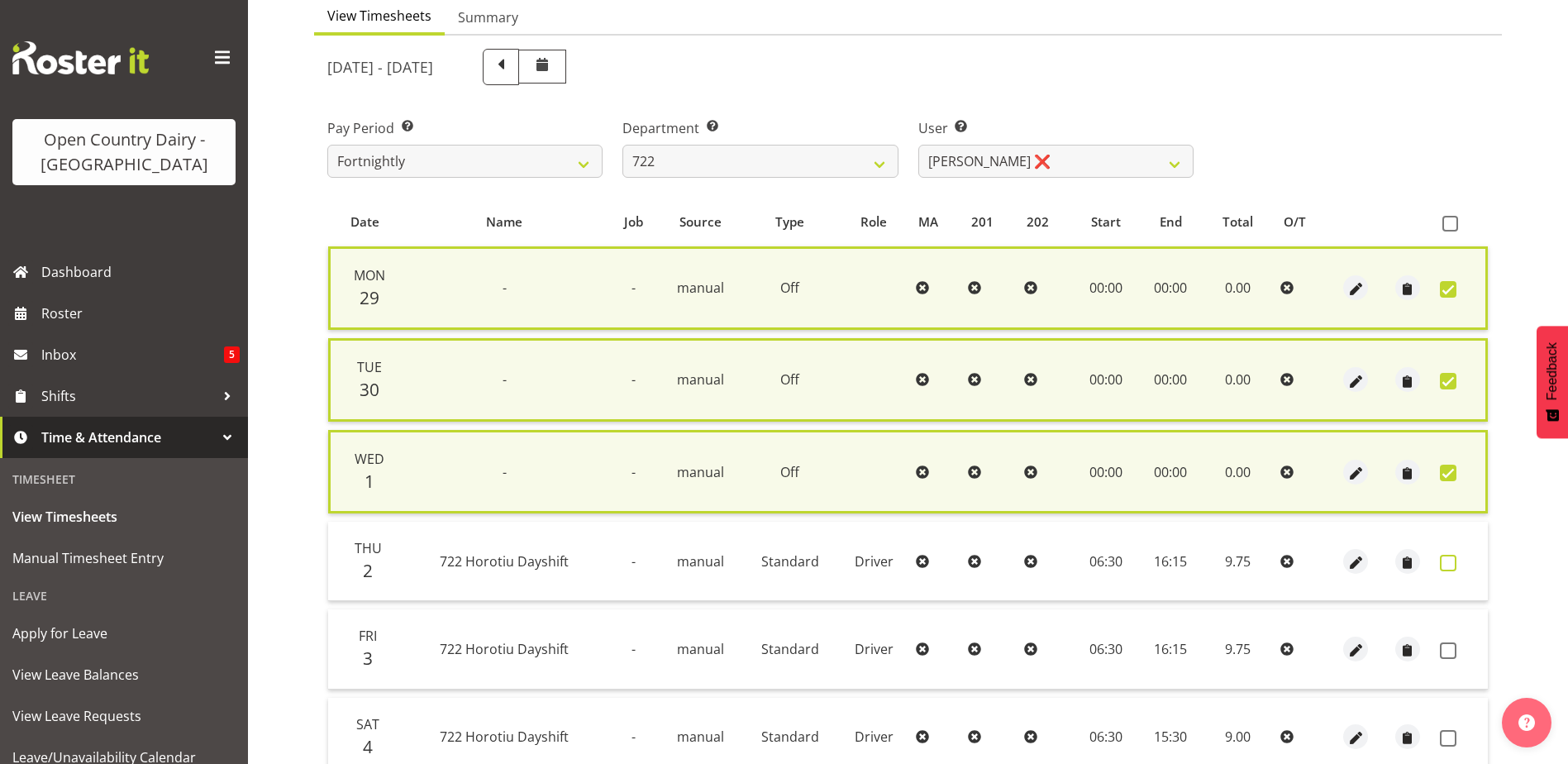
click at [1451, 558] on span at bounding box center [1448, 563] width 17 height 17
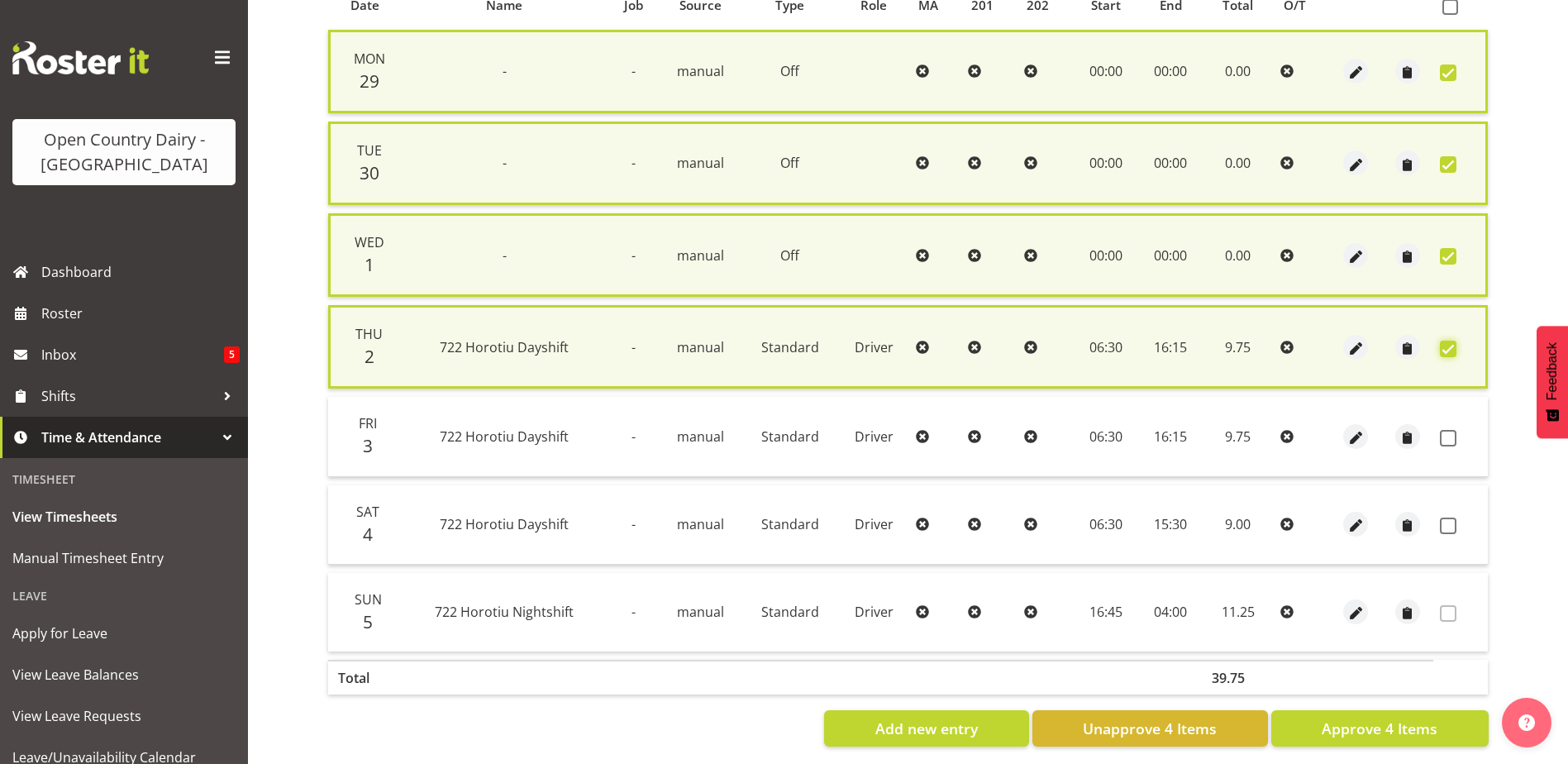
scroll to position [403, 0]
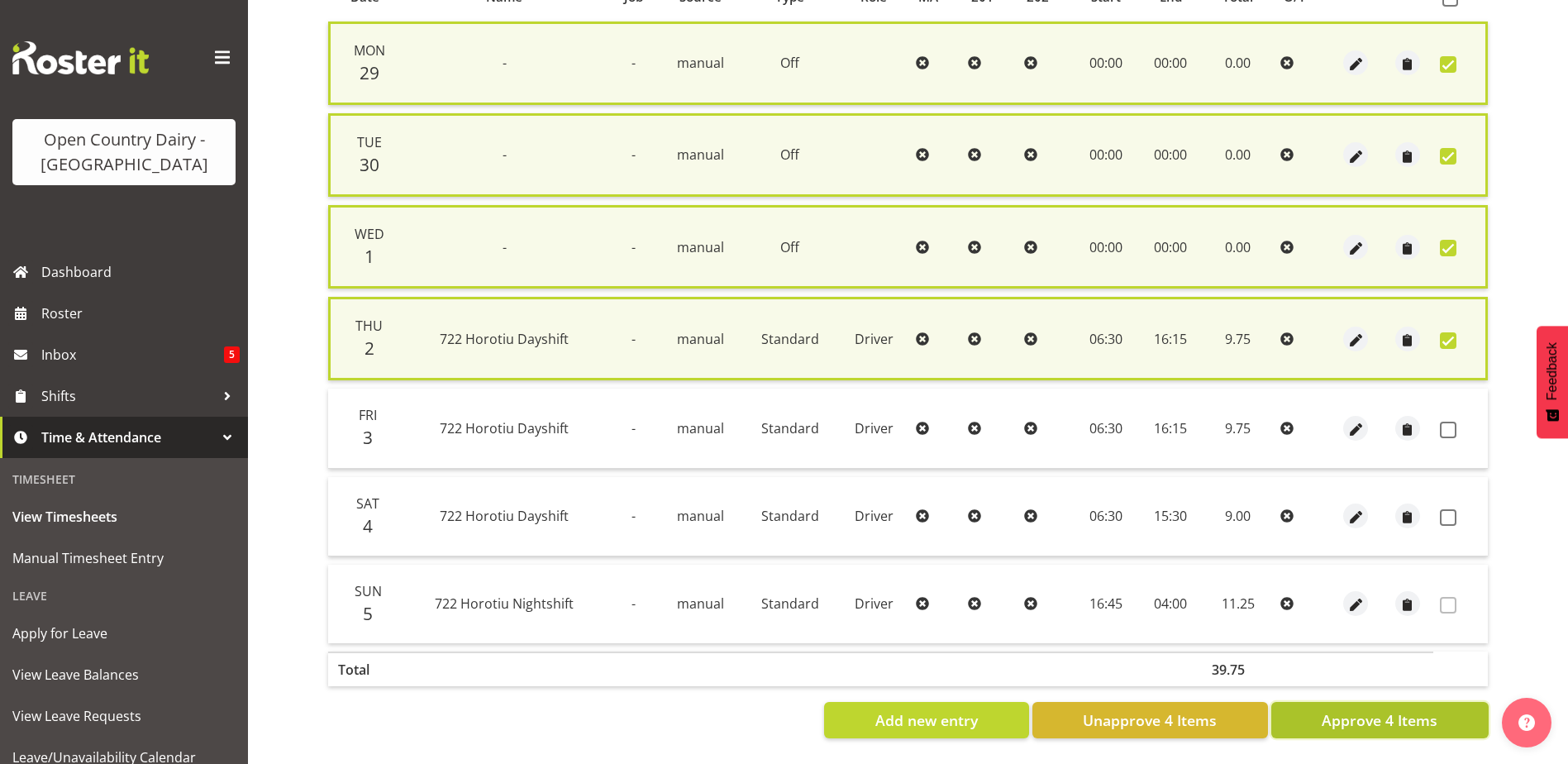
click at [1398, 710] on span "Approve 4 Items" at bounding box center [1379, 720] width 116 height 21
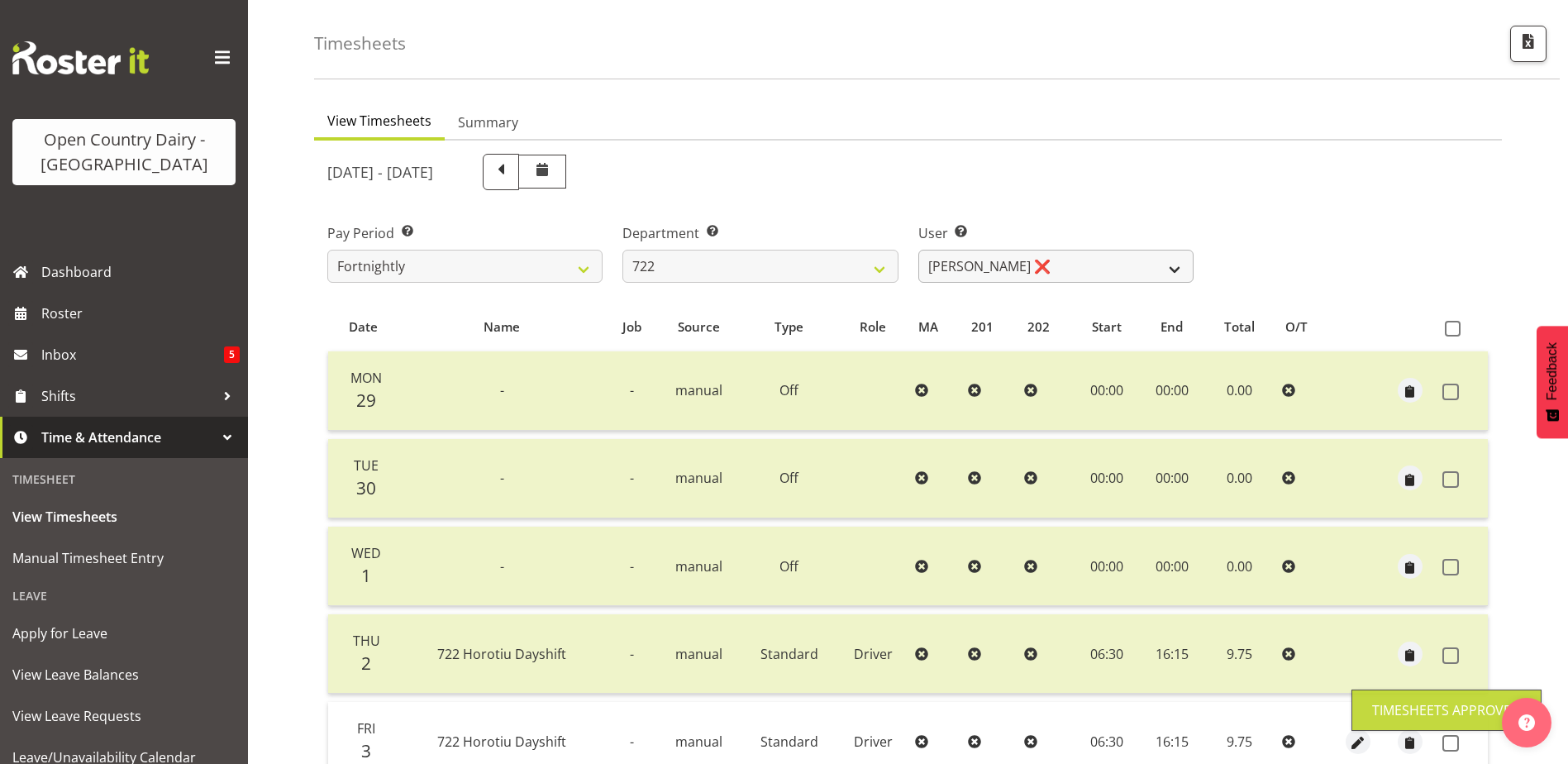
scroll to position [0, 0]
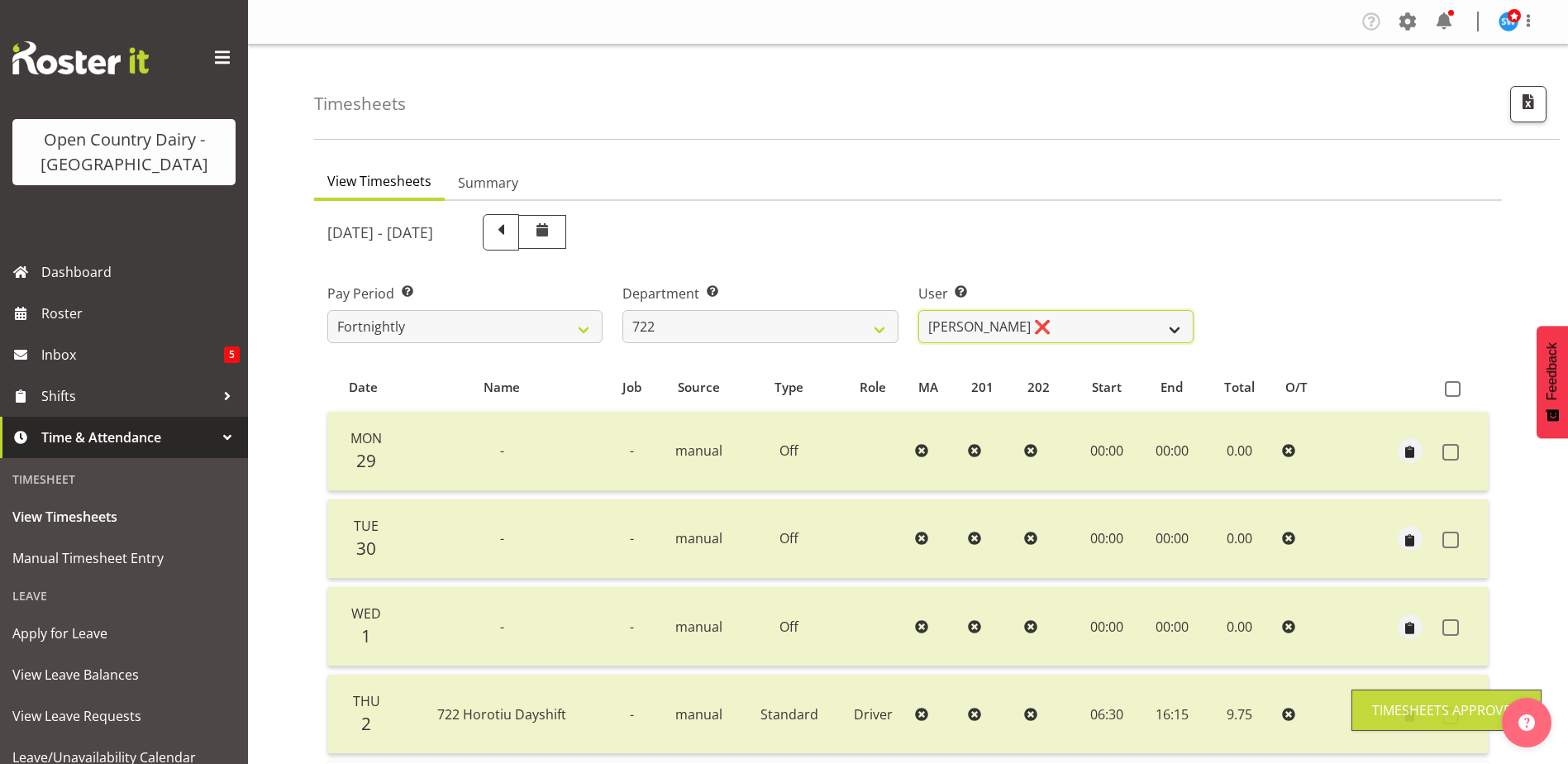
click at [1116, 317] on select "Andy Webb ❌ Darren Hatcher ❌ Gurpreet Singh ❌" at bounding box center [1055, 326] width 275 height 33
click at [918, 310] on select "Andy Webb ❌ Darren Hatcher ❌ Gurpreet Singh ❌" at bounding box center [1055, 326] width 275 height 33
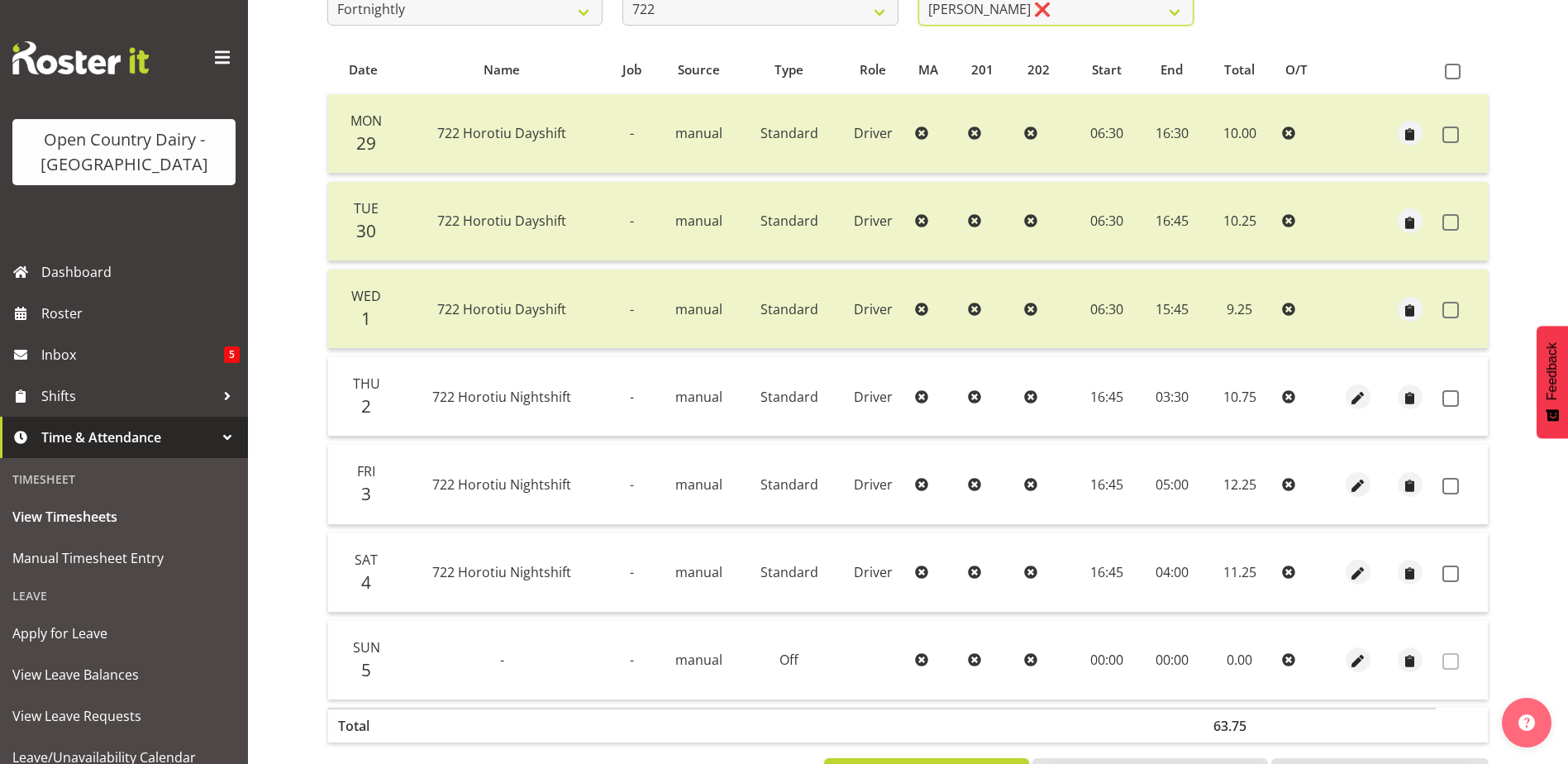
scroll to position [331, 0]
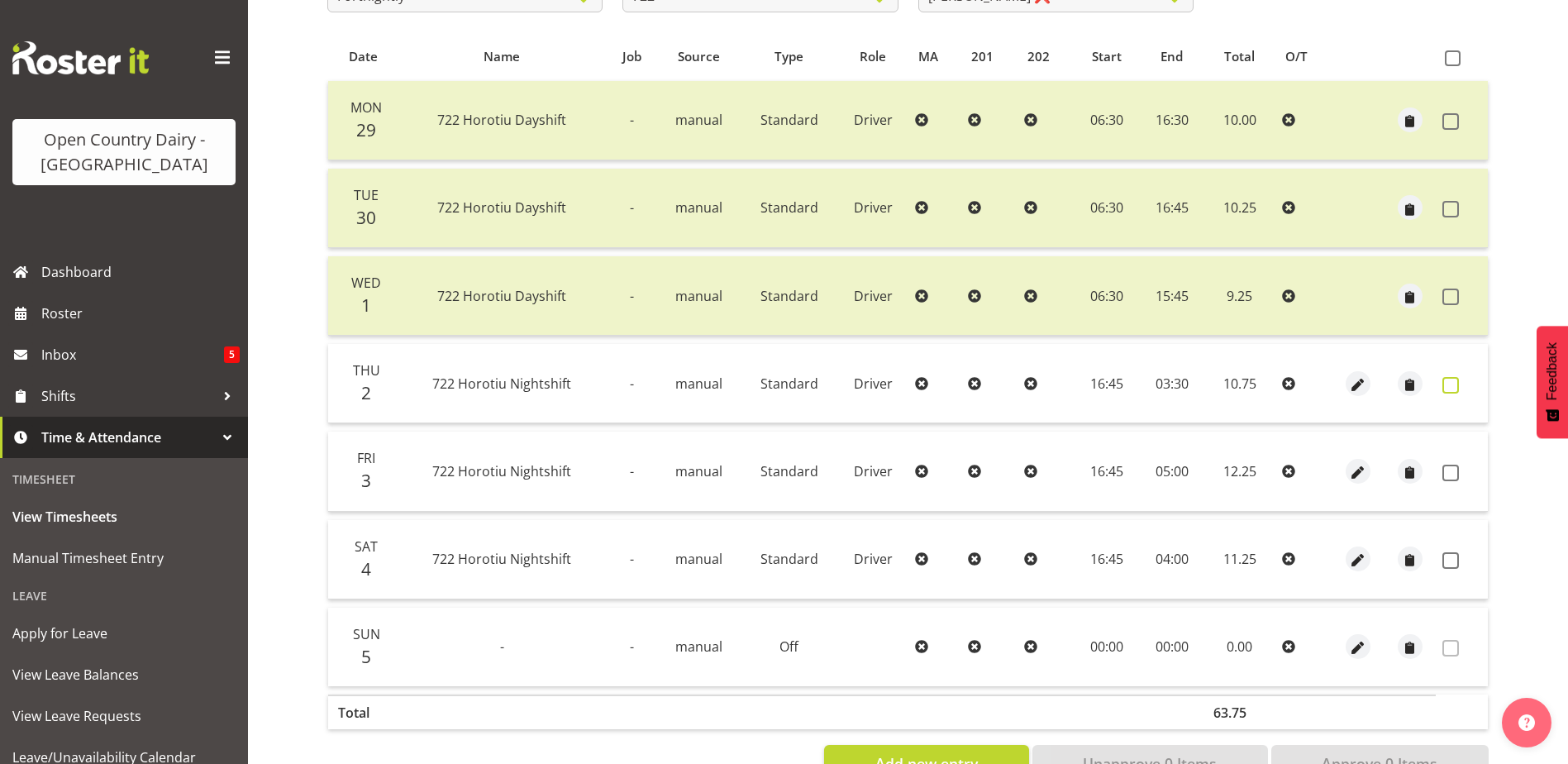
click at [1457, 384] on span at bounding box center [1451, 386] width 17 height 17
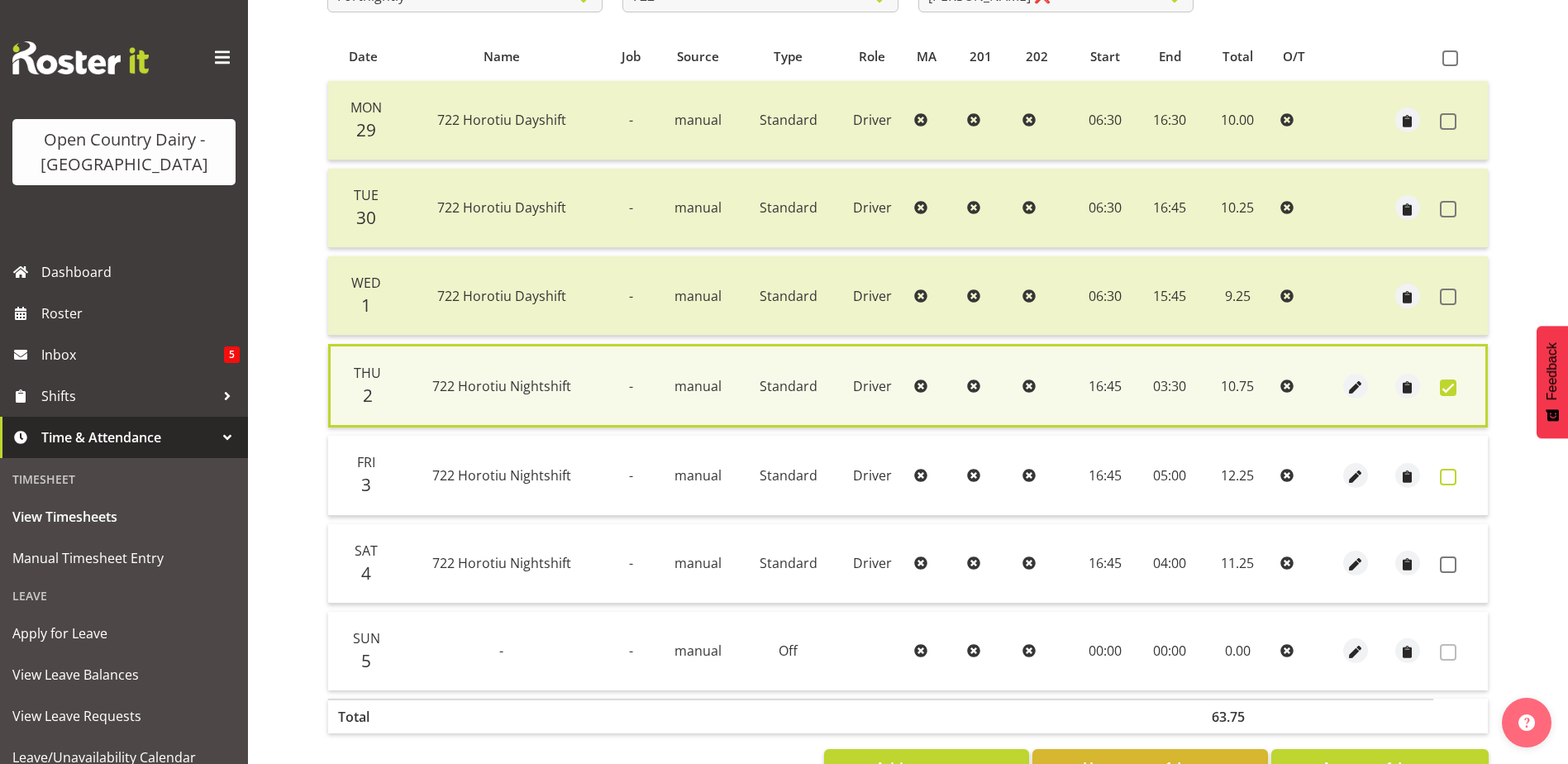
click at [1449, 473] on span at bounding box center [1448, 477] width 17 height 17
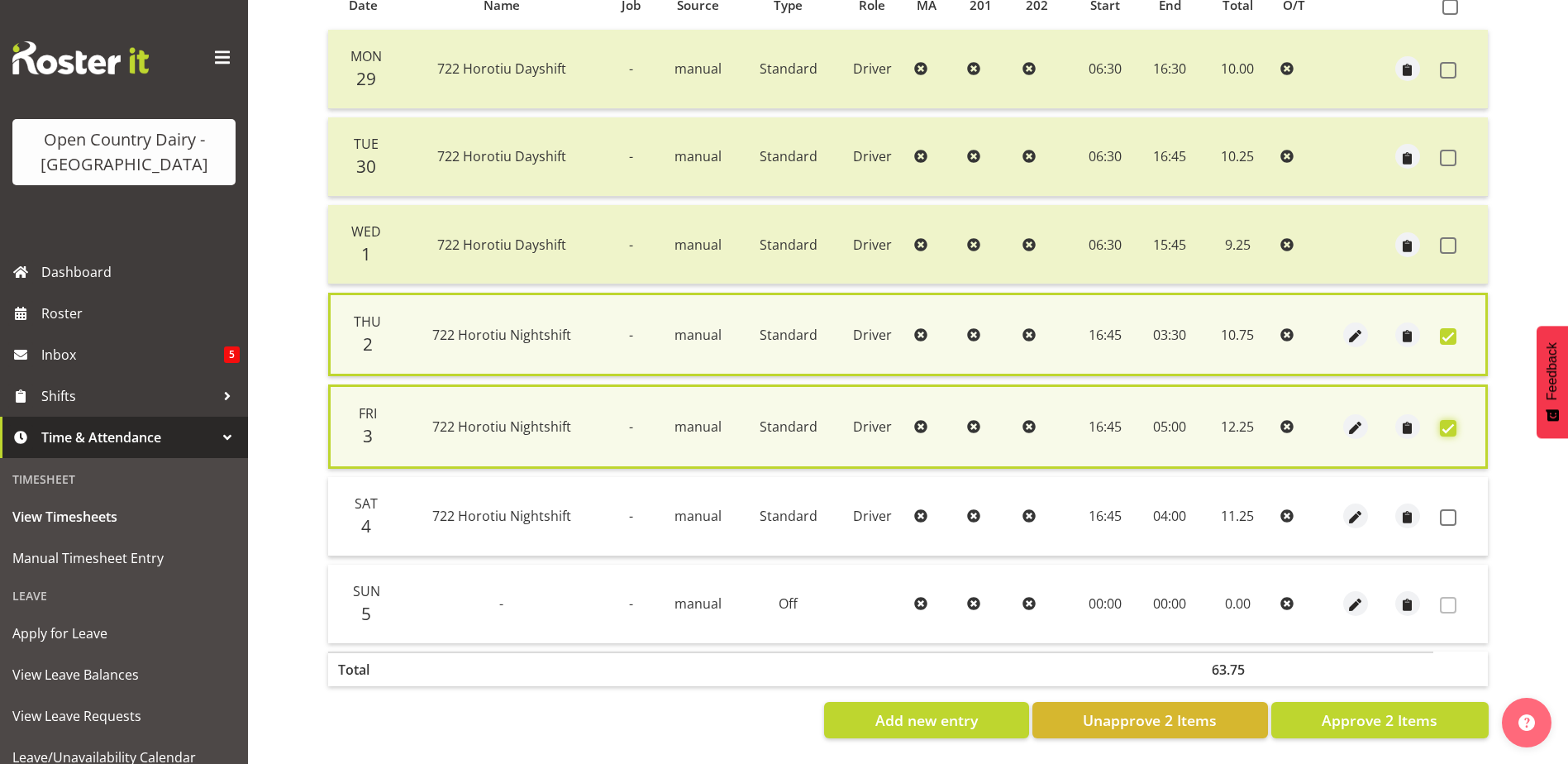
scroll to position [394, 0]
click at [1372, 710] on span "Approve 2 Items" at bounding box center [1379, 720] width 116 height 21
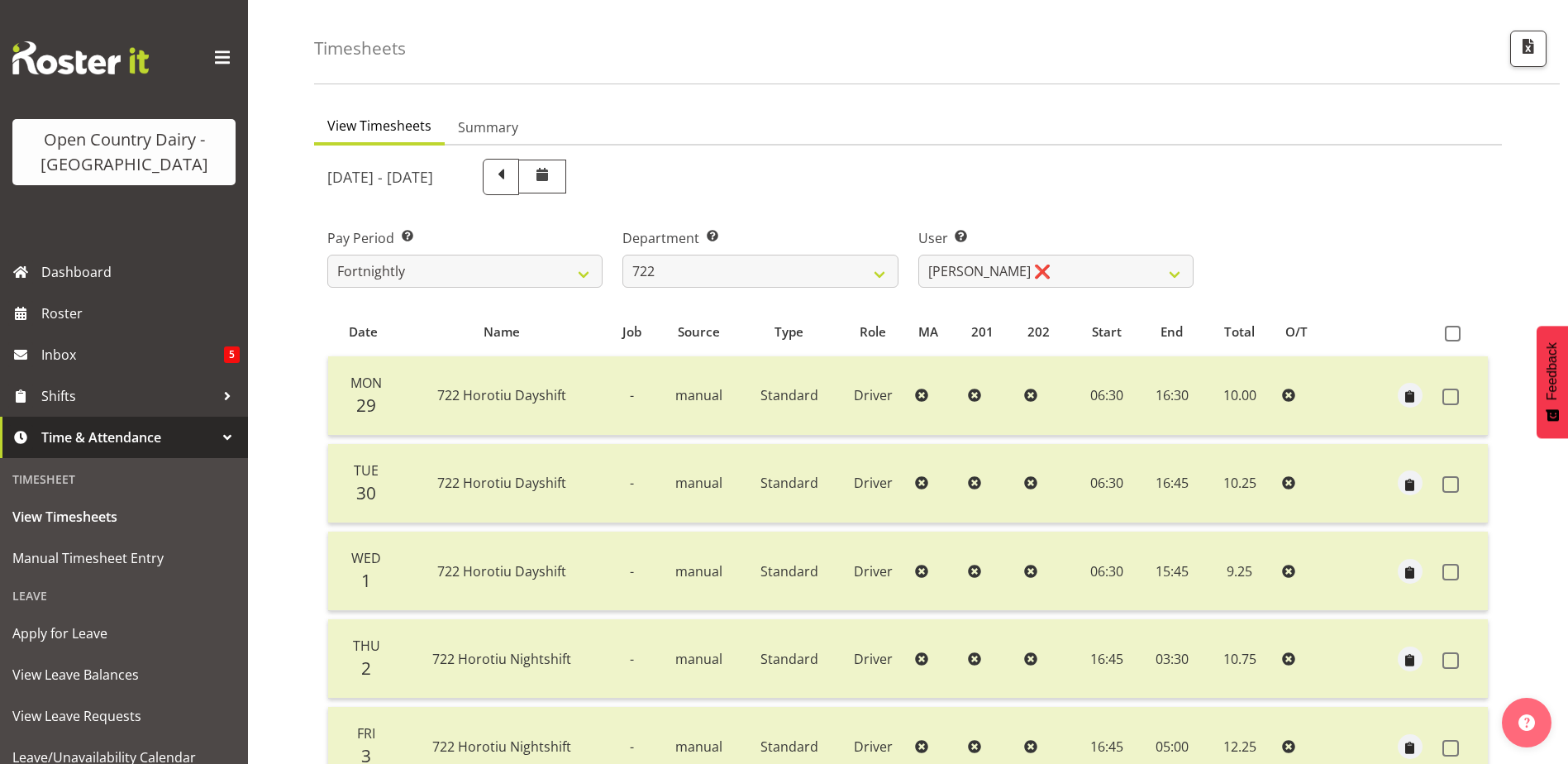
scroll to position [0, 0]
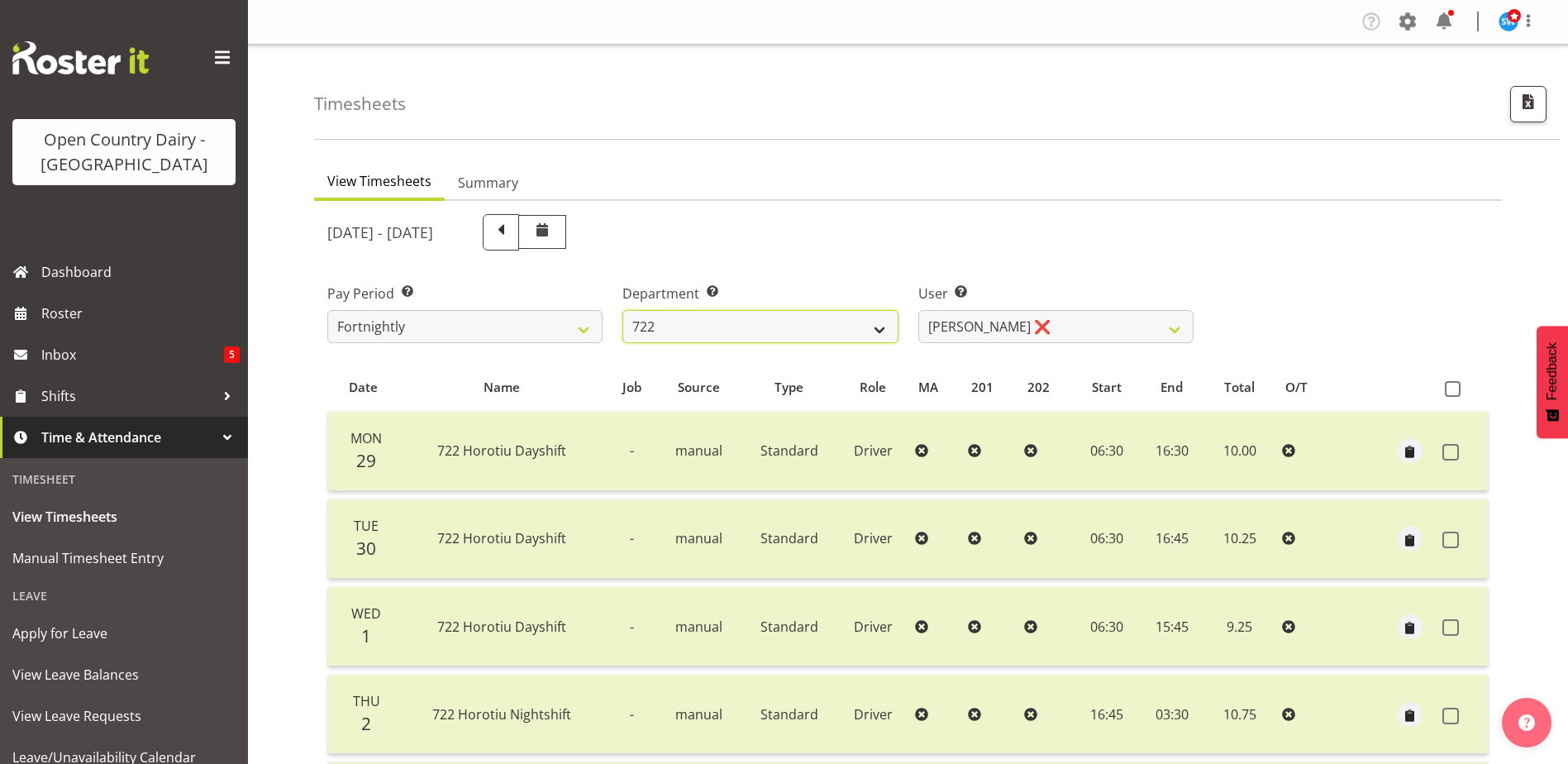
click at [753, 332] on select "701 702 703 704 705 706 707 708 709 710 711 712 713 714 715 716 717 718 719 720" at bounding box center [759, 326] width 275 height 33
click at [622, 310] on select "701 702 703 704 705 706 707 708 709 710 711 712 713 714 715 716 717 718 719 720" at bounding box center [759, 326] width 275 height 33
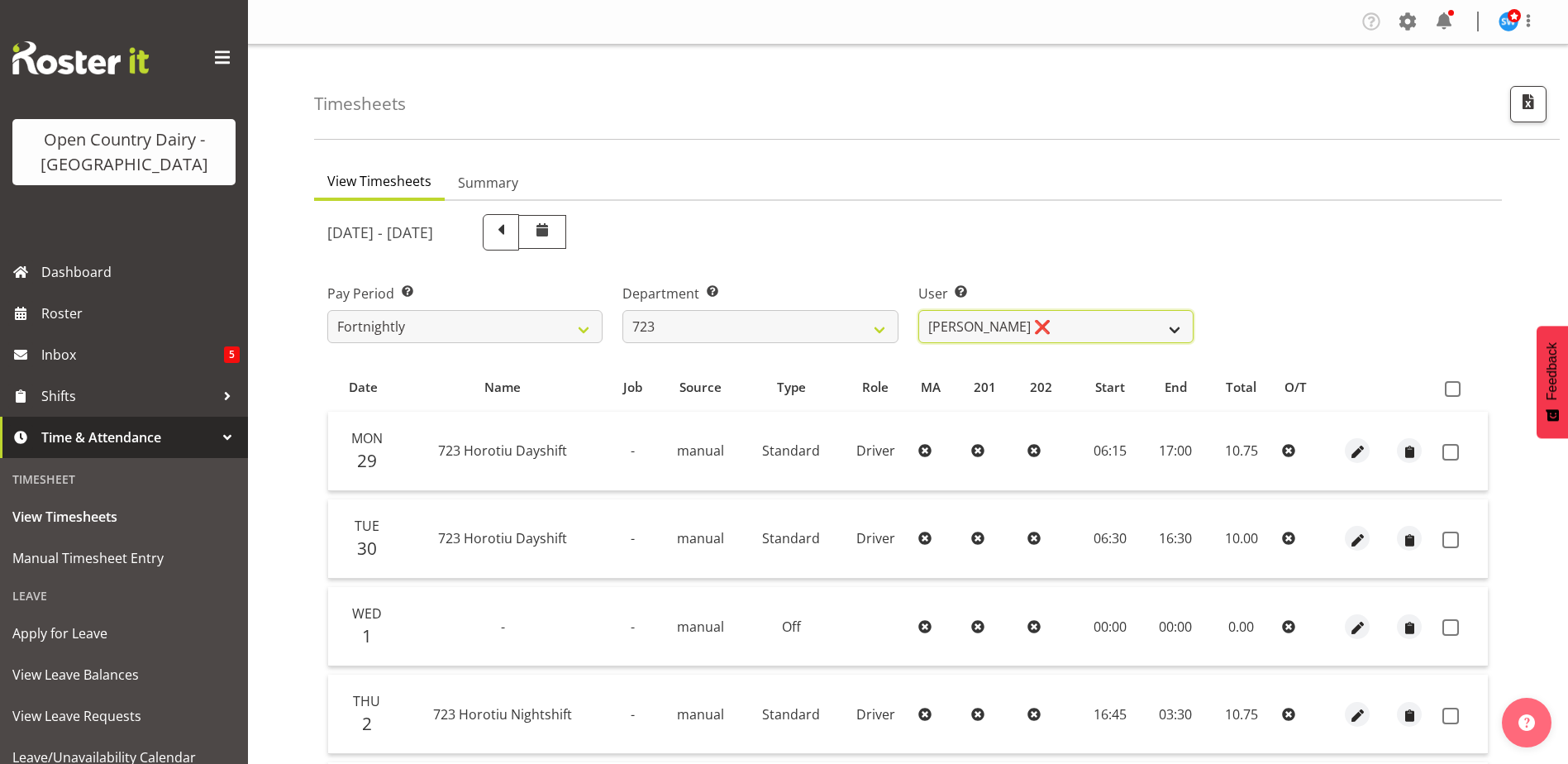
click at [1046, 325] on select "Daljeet Rai ❌ Manjinder Singh ❌ Prabhjot Singh ❌ Varninder Singh ❌" at bounding box center [1055, 326] width 275 height 33
click at [918, 310] on select "Daljeet Rai ❌ Manjinder Singh ❌ Prabhjot Singh ❌ Varninder Singh ❌" at bounding box center [1055, 326] width 275 height 33
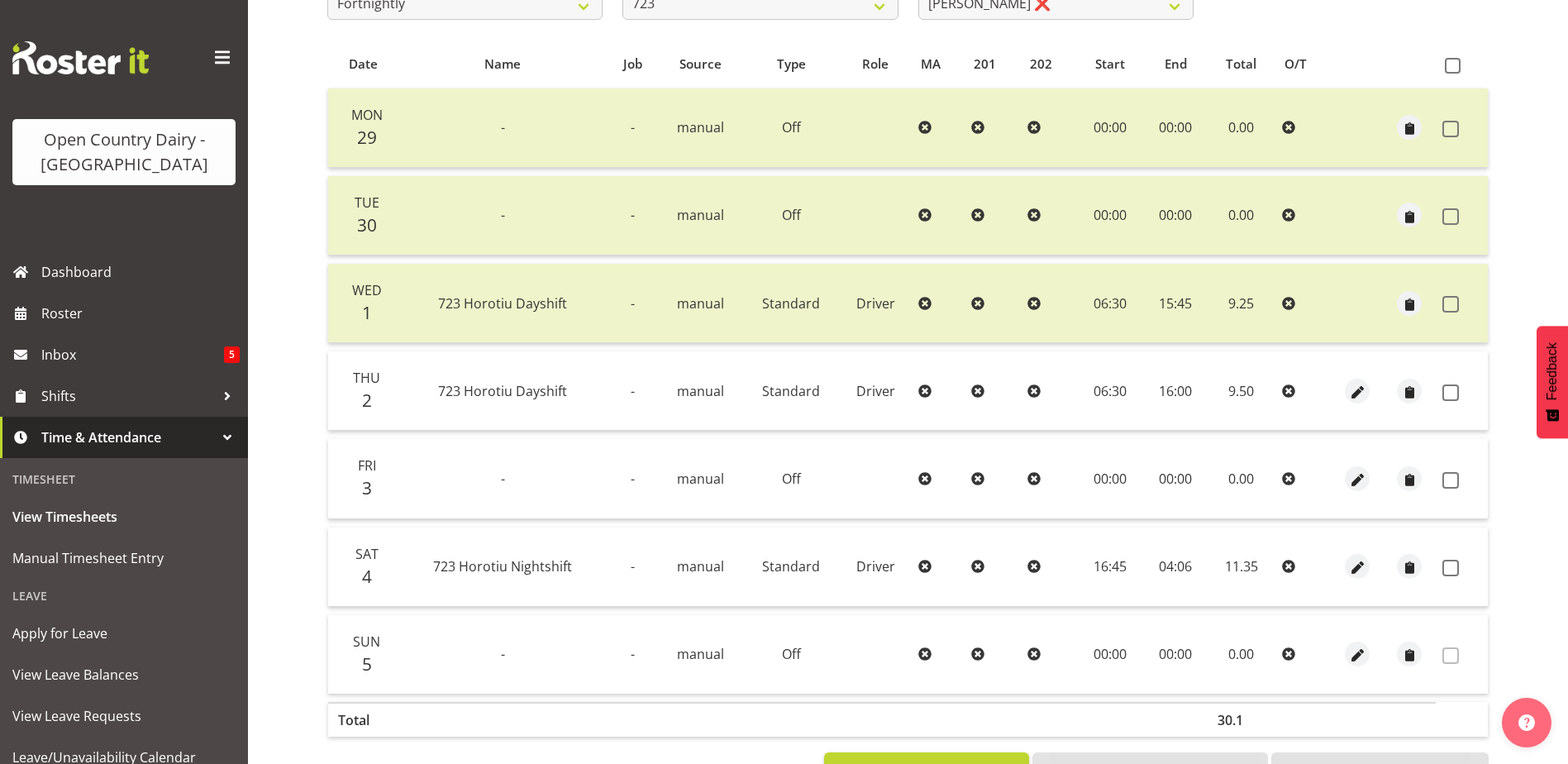
scroll to position [331, 0]
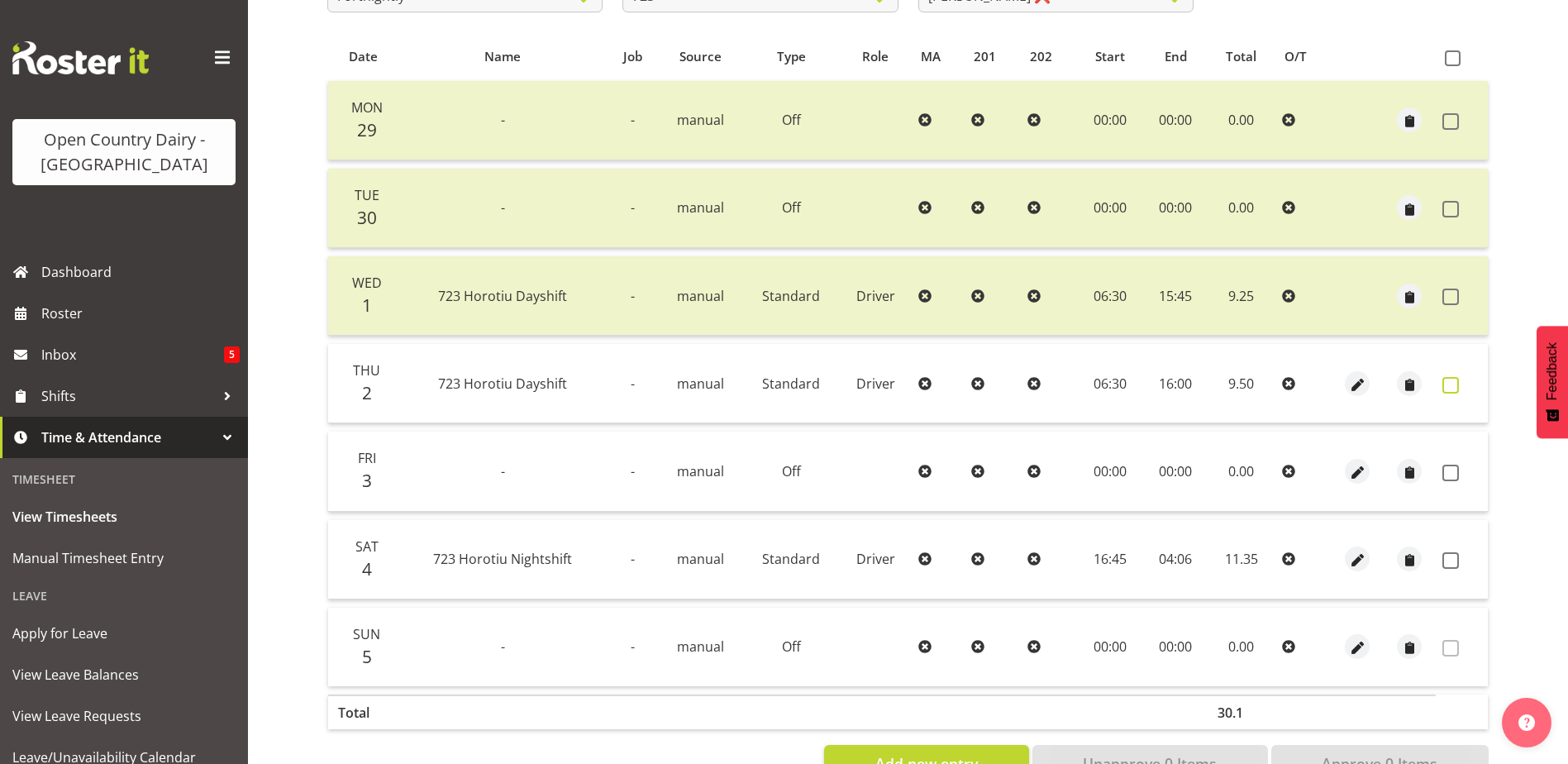
click at [1452, 382] on span at bounding box center [1451, 386] width 17 height 17
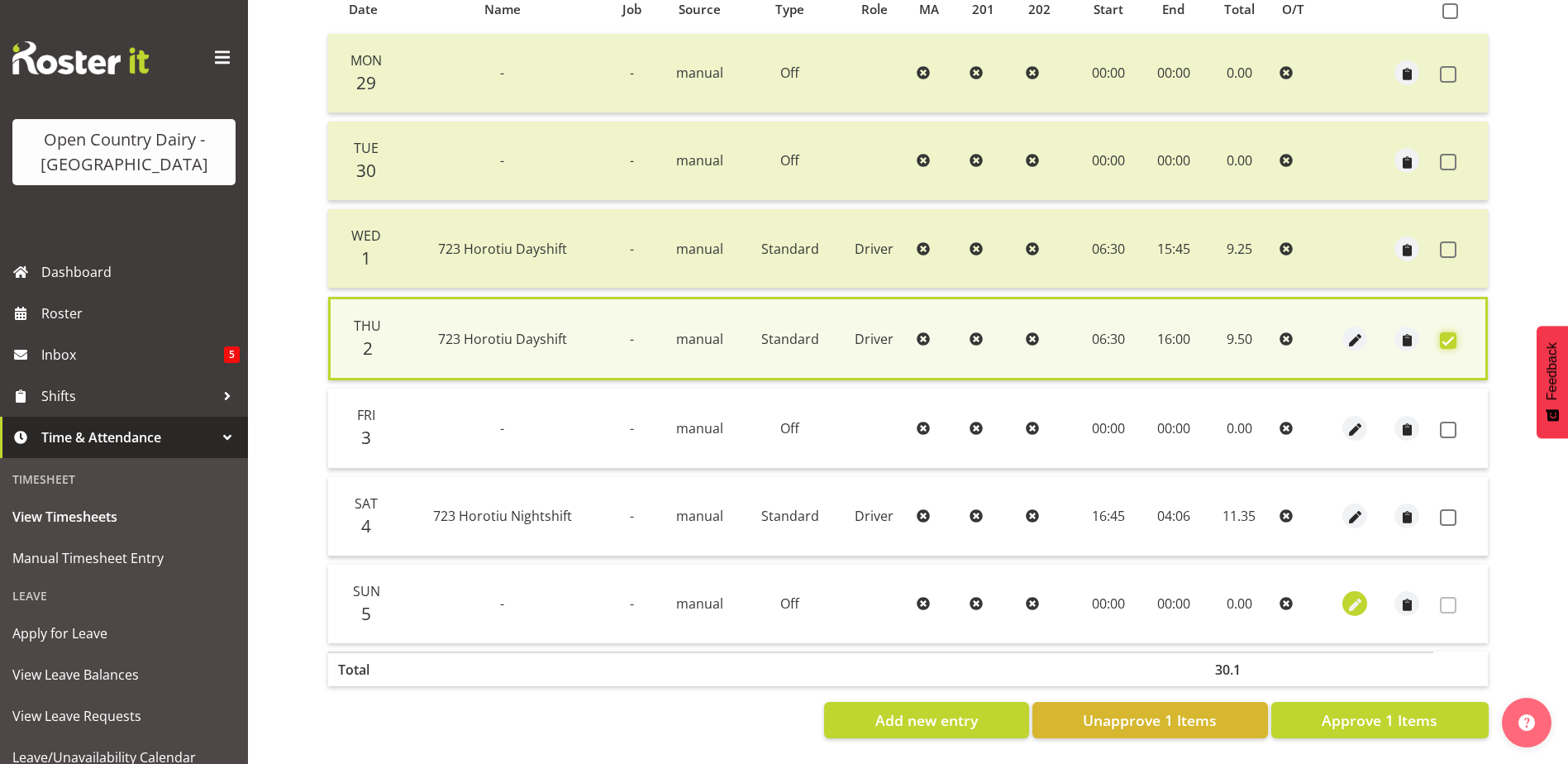
scroll to position [390, 0]
click at [1362, 710] on span "Approve 1 Items" at bounding box center [1379, 720] width 116 height 21
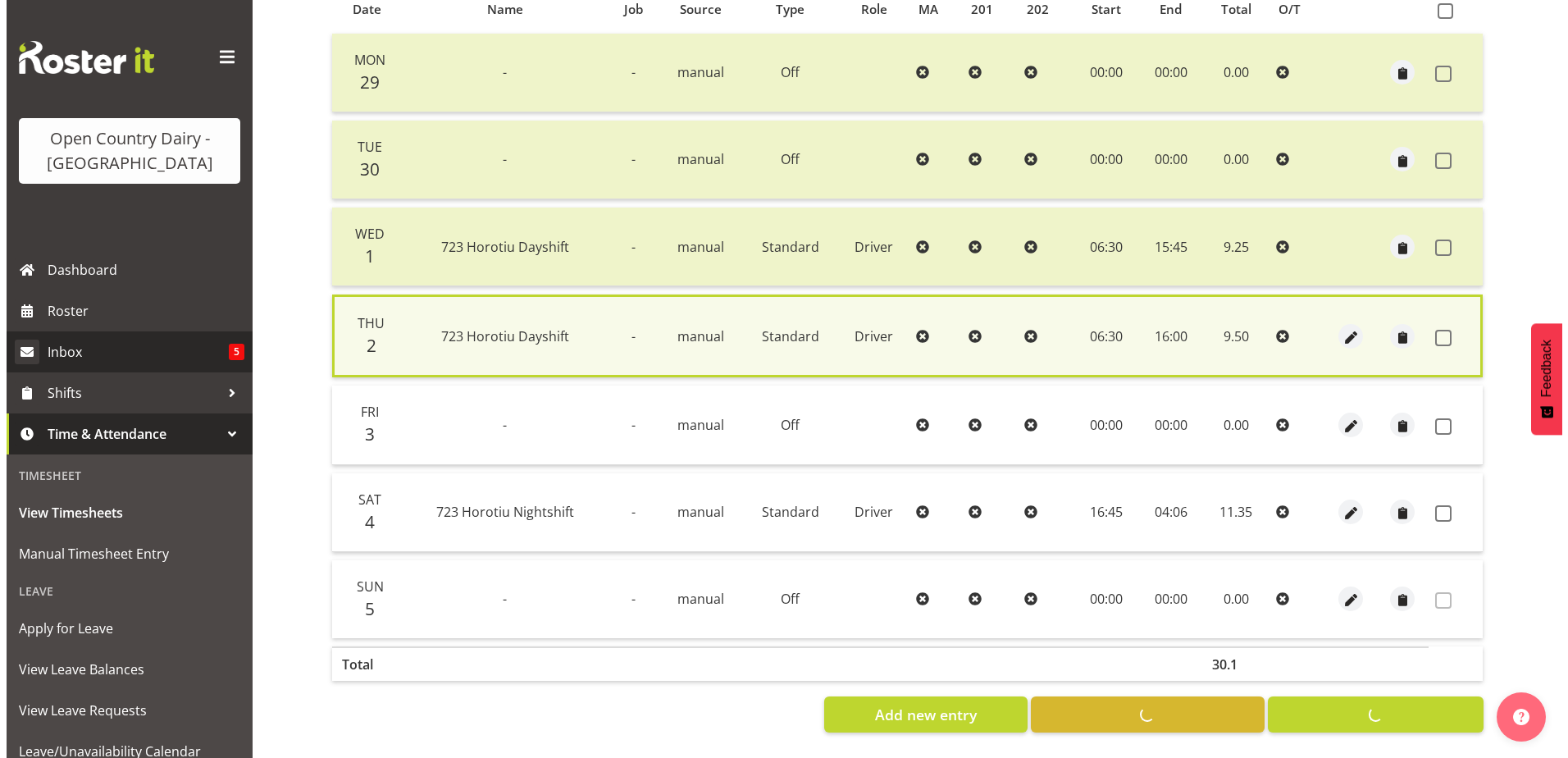
scroll to position [383, 0]
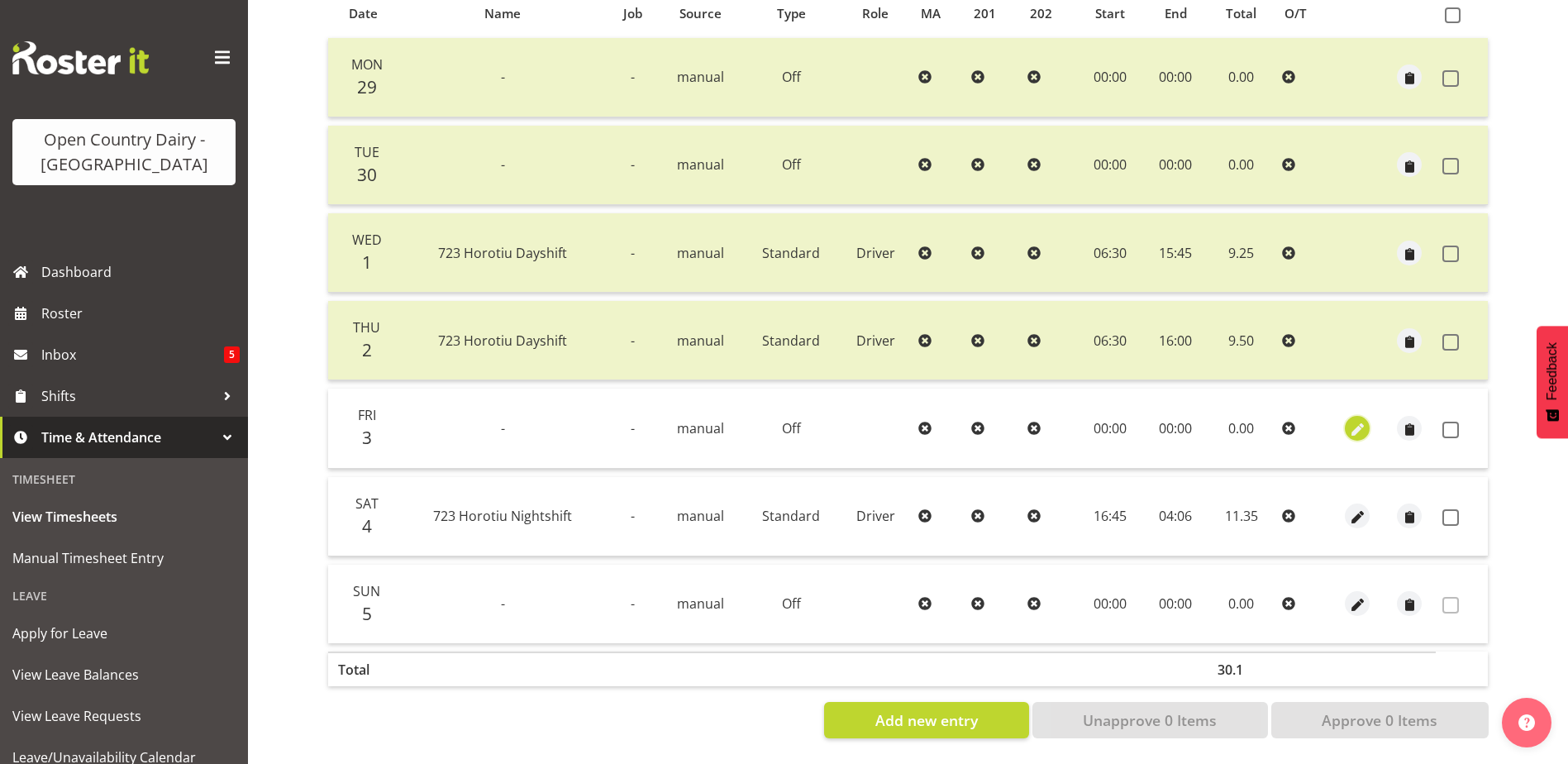
click at [1356, 420] on span "button" at bounding box center [1357, 429] width 19 height 19
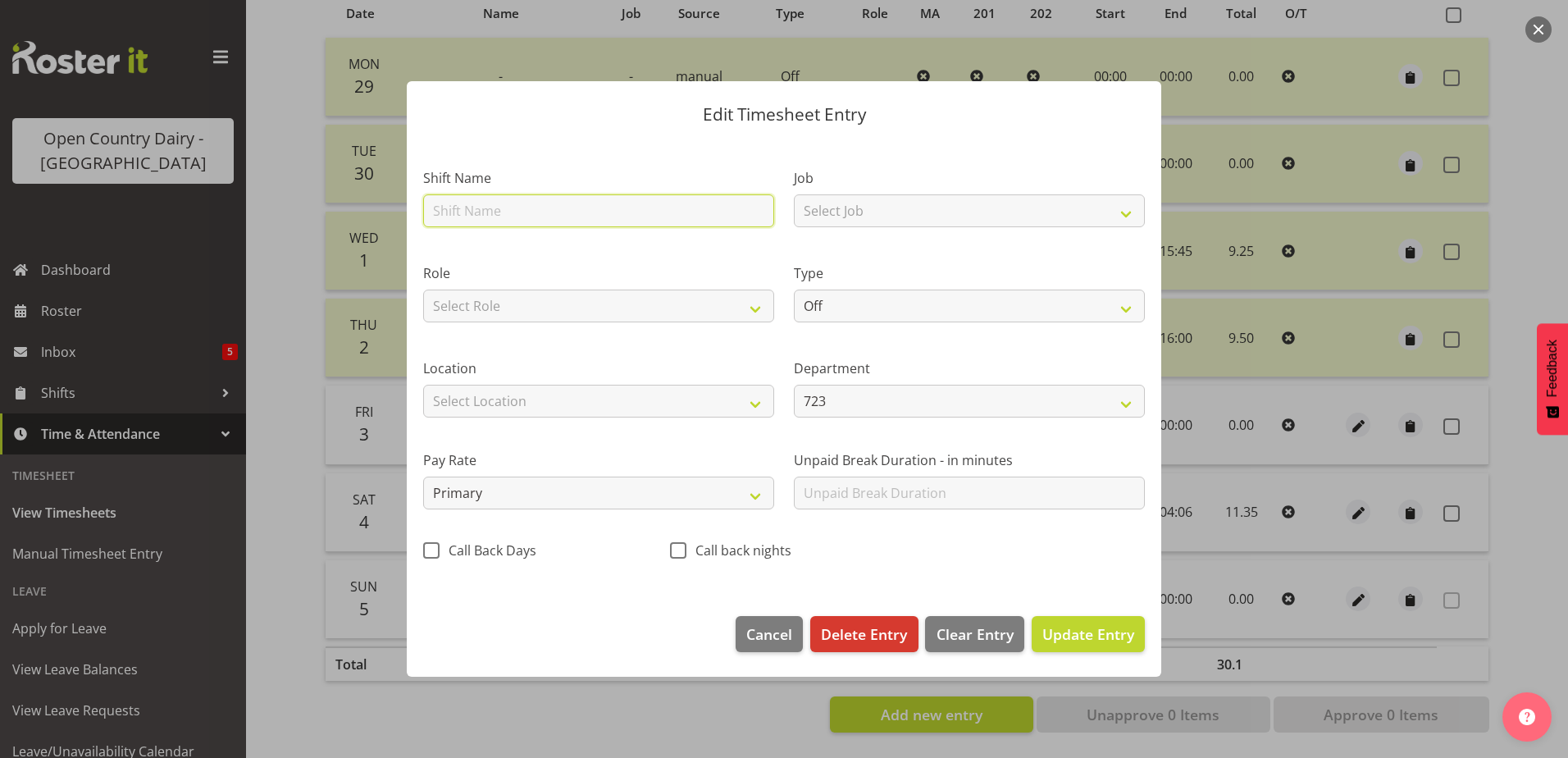
click at [612, 214] on input "text" at bounding box center [598, 210] width 351 height 33
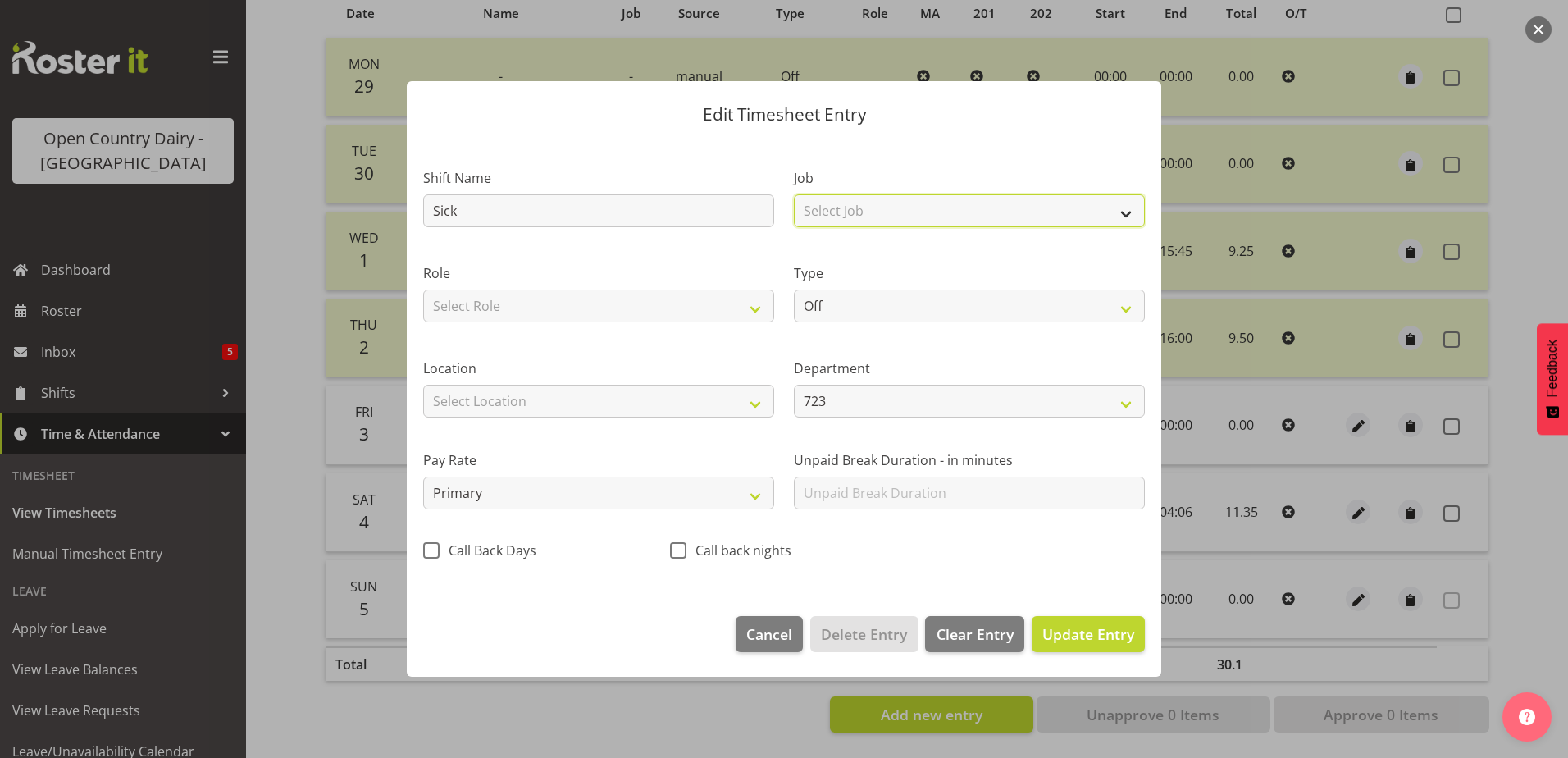
click at [877, 204] on select "Select Job Driver Driver supervisor Support" at bounding box center [969, 210] width 351 height 33
click at [794, 194] on select "Select Job Driver Driver supervisor Support" at bounding box center [969, 210] width 351 height 33
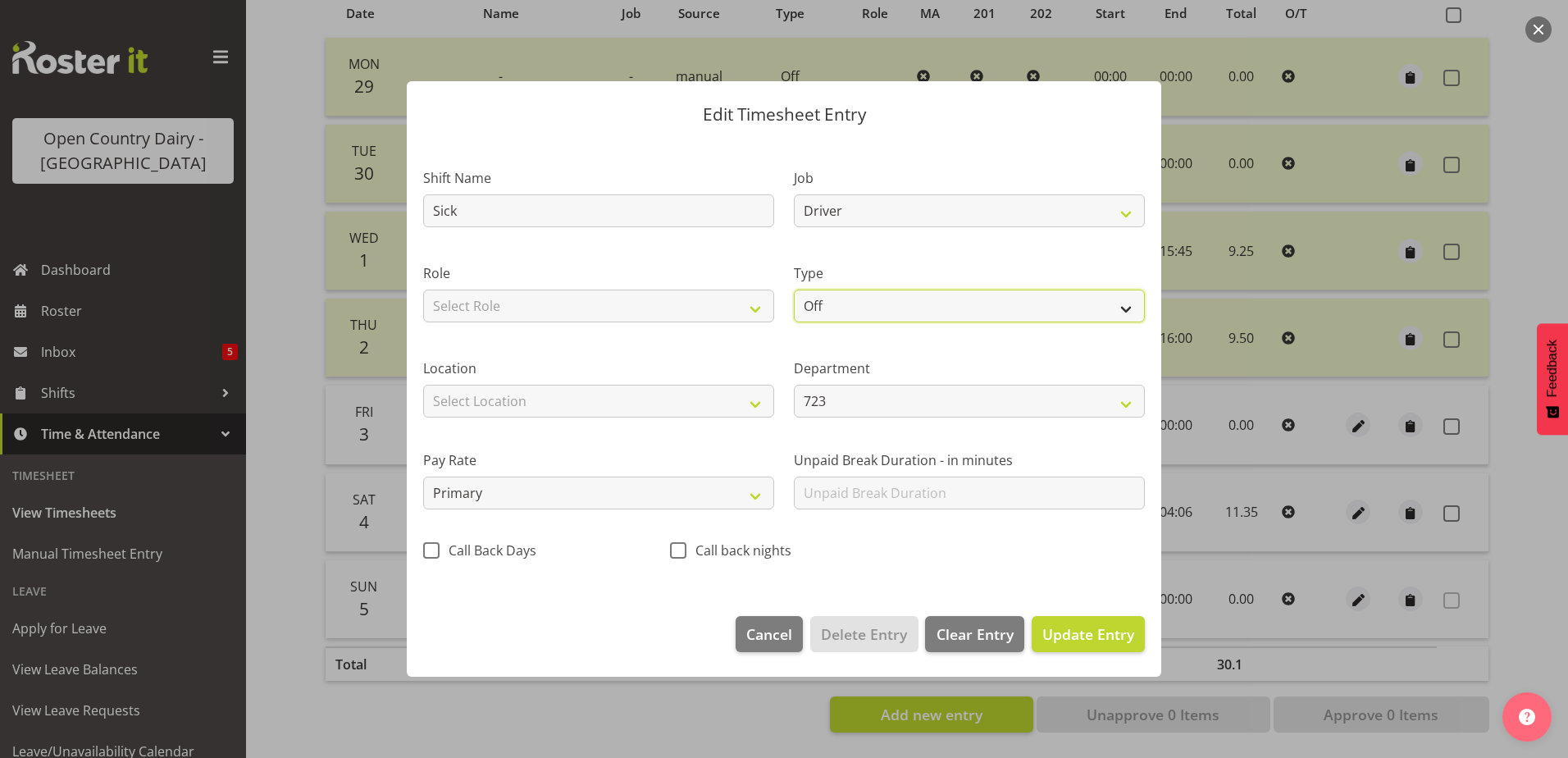
click at [873, 309] on select "Off Standard Public Holiday Public Holiday (Worked) Day In Lieu Annual Leave Si…" at bounding box center [969, 305] width 351 height 33
click at [794, 289] on select "Off Standard Public Holiday Public Holiday (Worked) Day In Lieu Annual Leave Si…" at bounding box center [969, 305] width 351 height 33
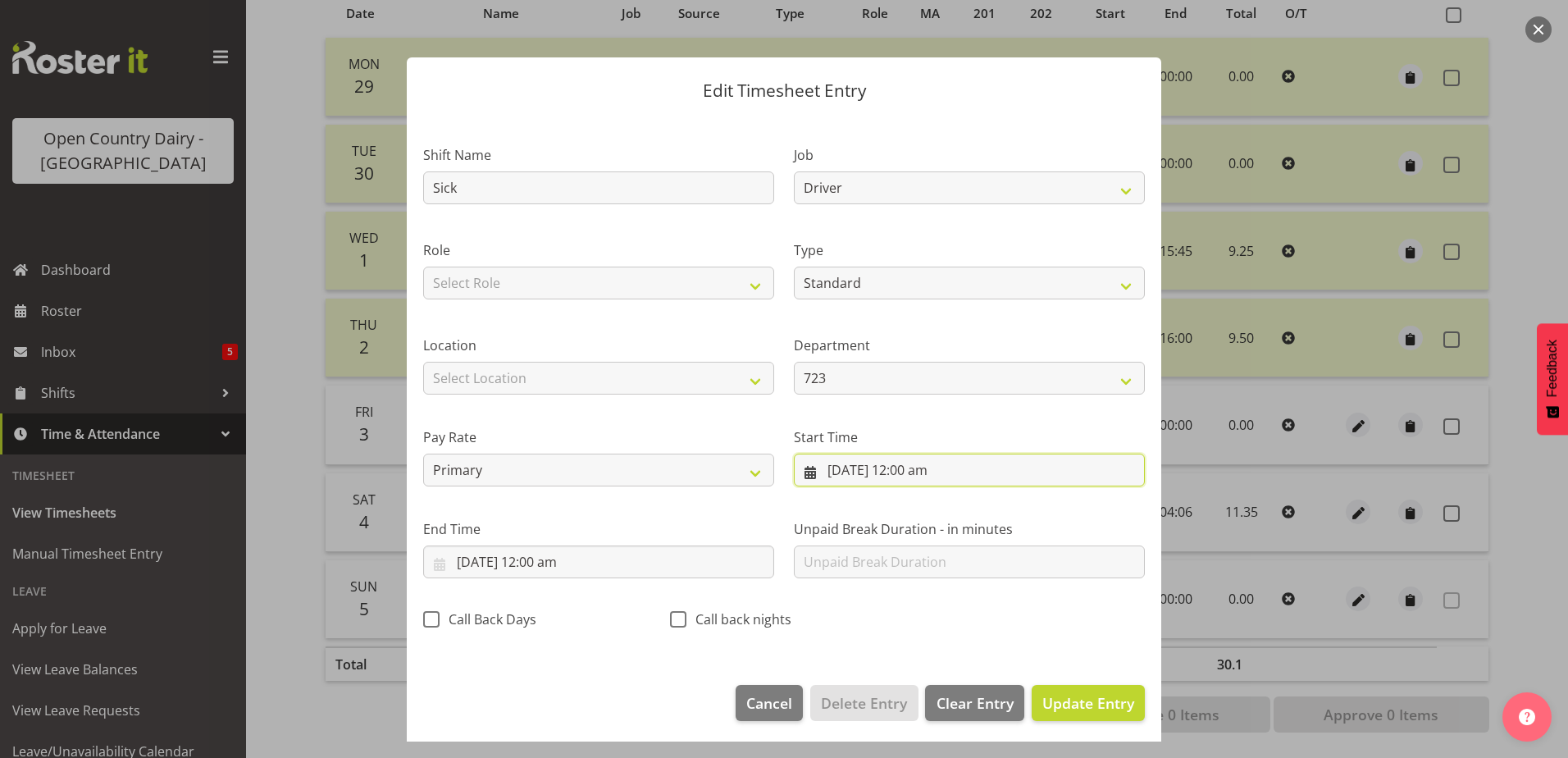
click at [912, 476] on input "3/10/2025, 12:00 am" at bounding box center [969, 469] width 351 height 33
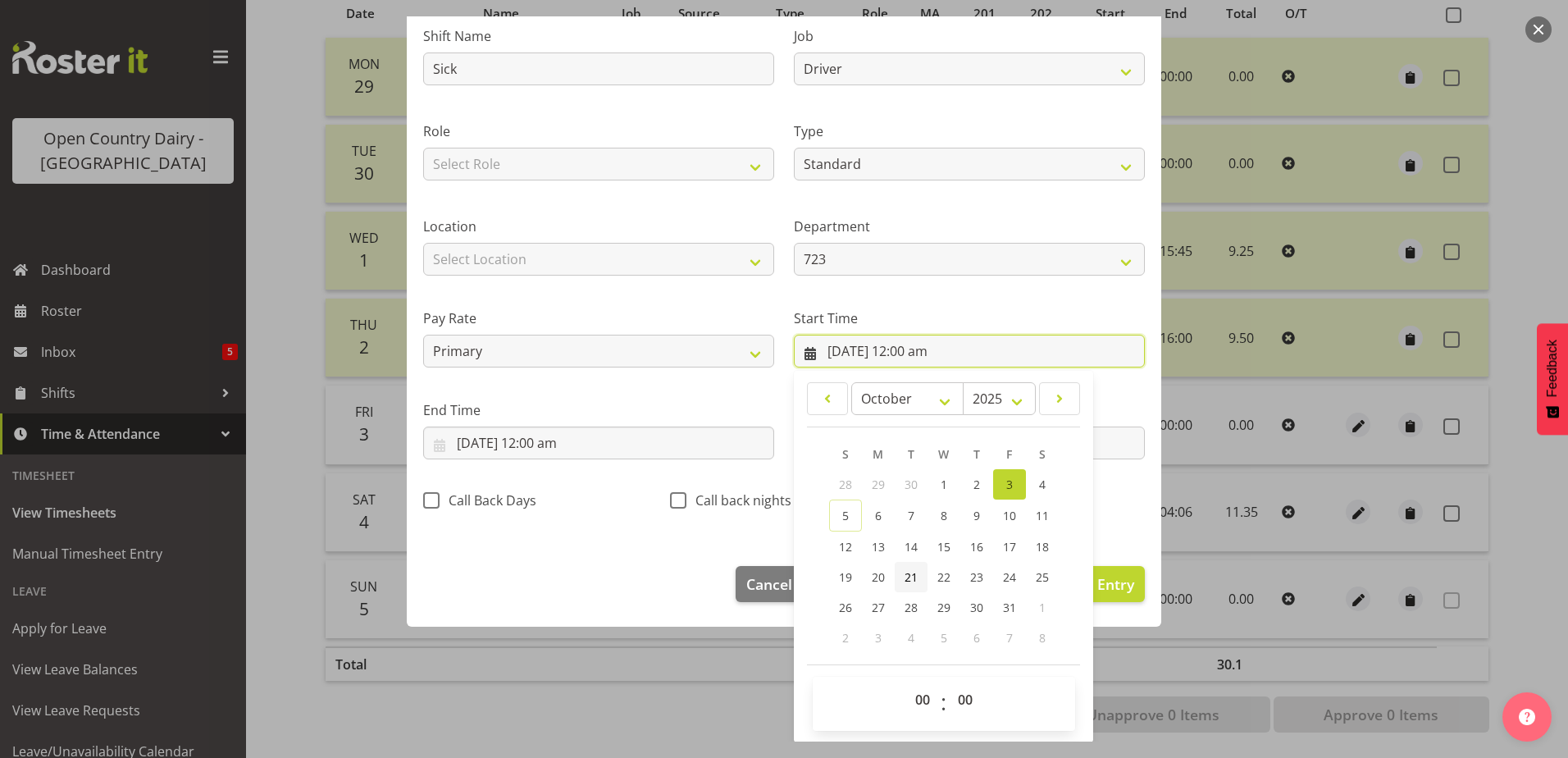
scroll to position [119, 0]
click at [511, 439] on input "3/10/2025, 12:00 am" at bounding box center [598, 442] width 351 height 33
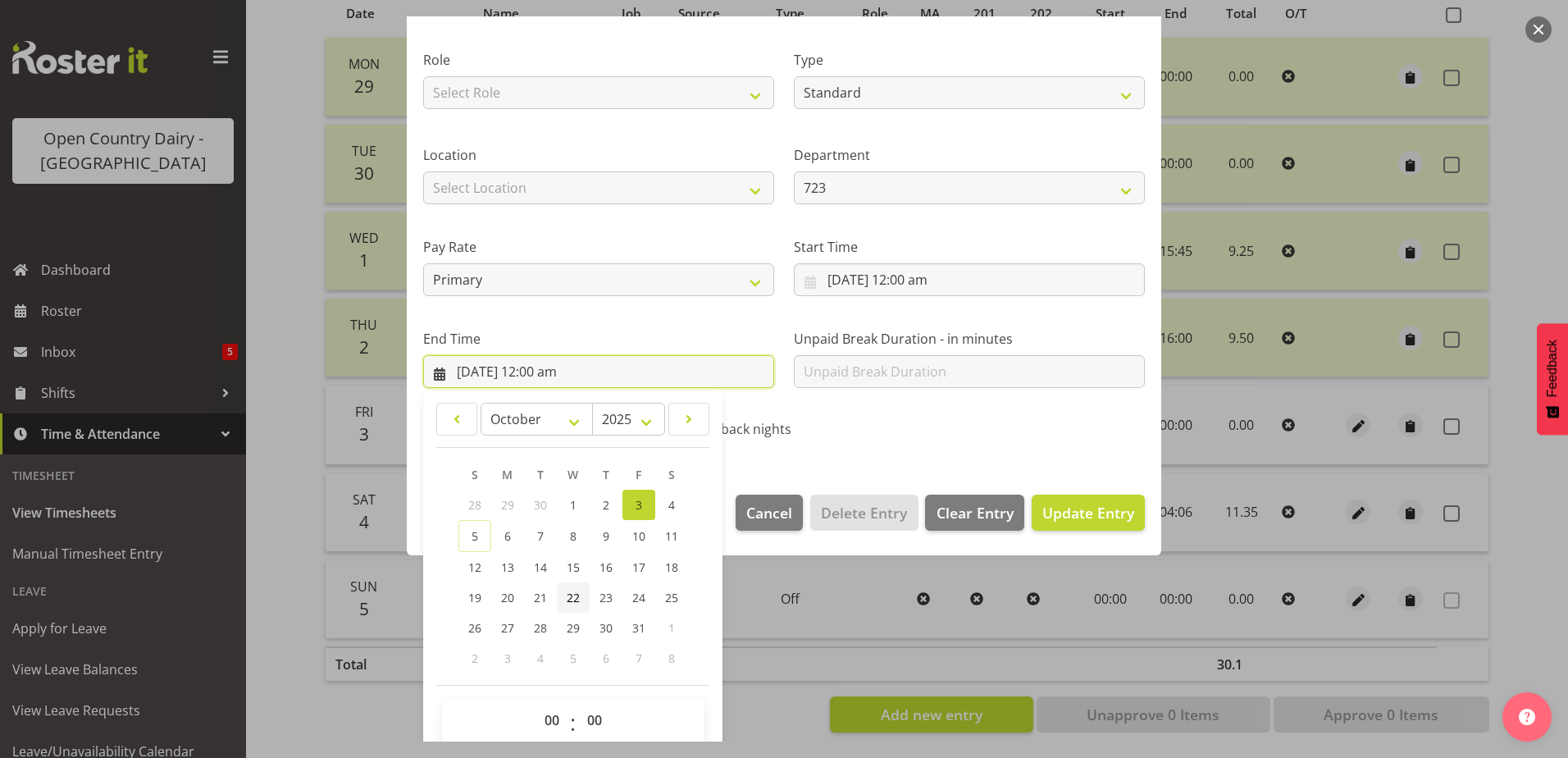
scroll to position [212, 0]
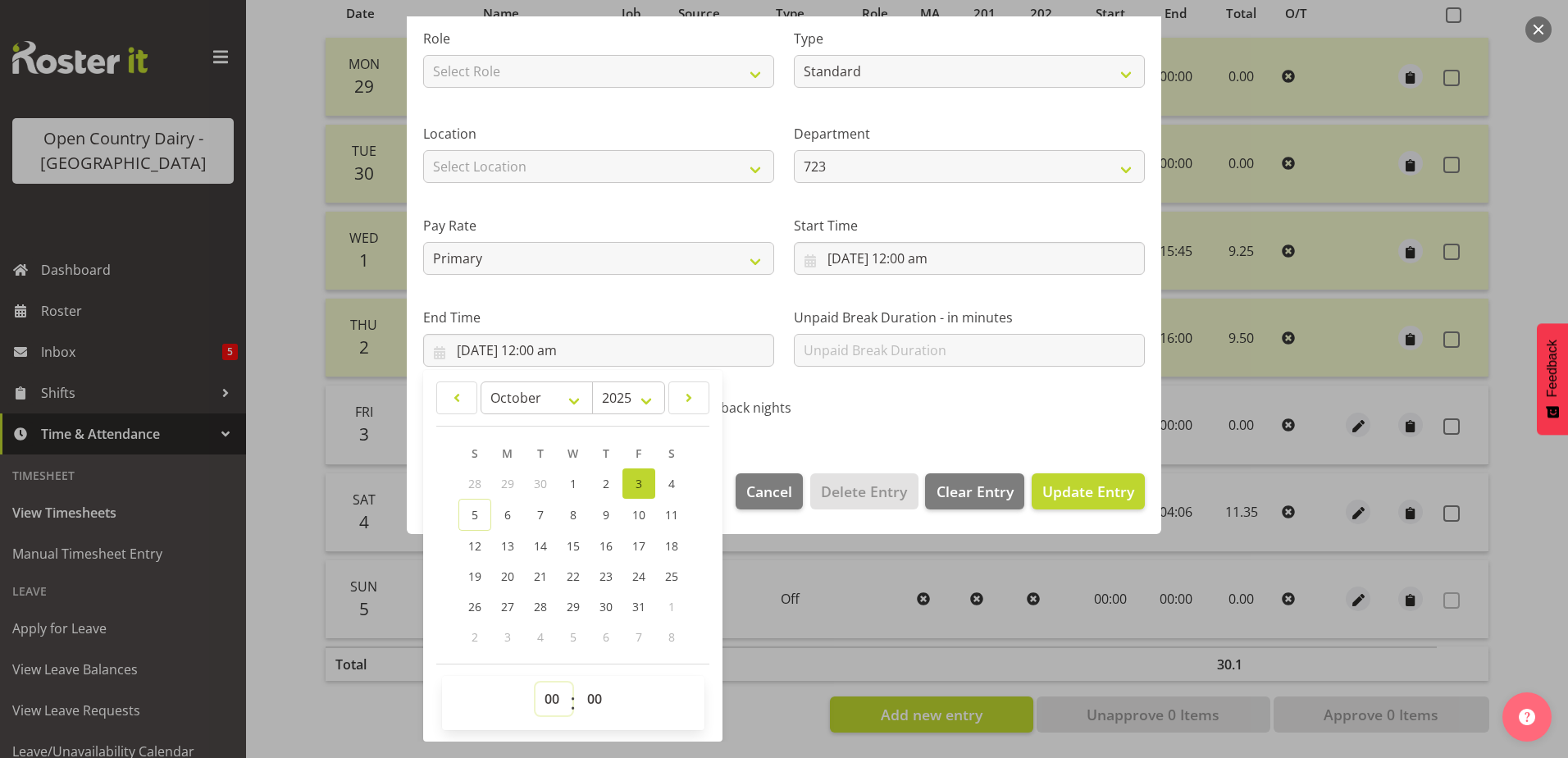
click at [550, 697] on select "00 01 02 03 04 05 06 07 08 09 10 11 12 13 14 15 16 17 18 19 20 21 22 23" at bounding box center [554, 698] width 37 height 33
click at [536, 682] on select "00 01 02 03 04 05 06 07 08 09 10 11 12 13 14 15 16 17 18 19 20 21 22 23" at bounding box center [554, 698] width 37 height 33
click at [597, 697] on select "00 01 02 03 04 05 06 07 08 09 10 11 12 13 14 15 16 17 18 19 20 21 22 23 24 25 2…" at bounding box center [596, 698] width 37 height 33
click at [578, 682] on select "00 01 02 03 04 05 06 07 08 09 10 11 12 13 14 15 16 17 18 19 20 21 22 23 24 25 2…" at bounding box center [596, 698] width 37 height 33
click at [1052, 486] on span "Update Entry" at bounding box center [1088, 490] width 92 height 19
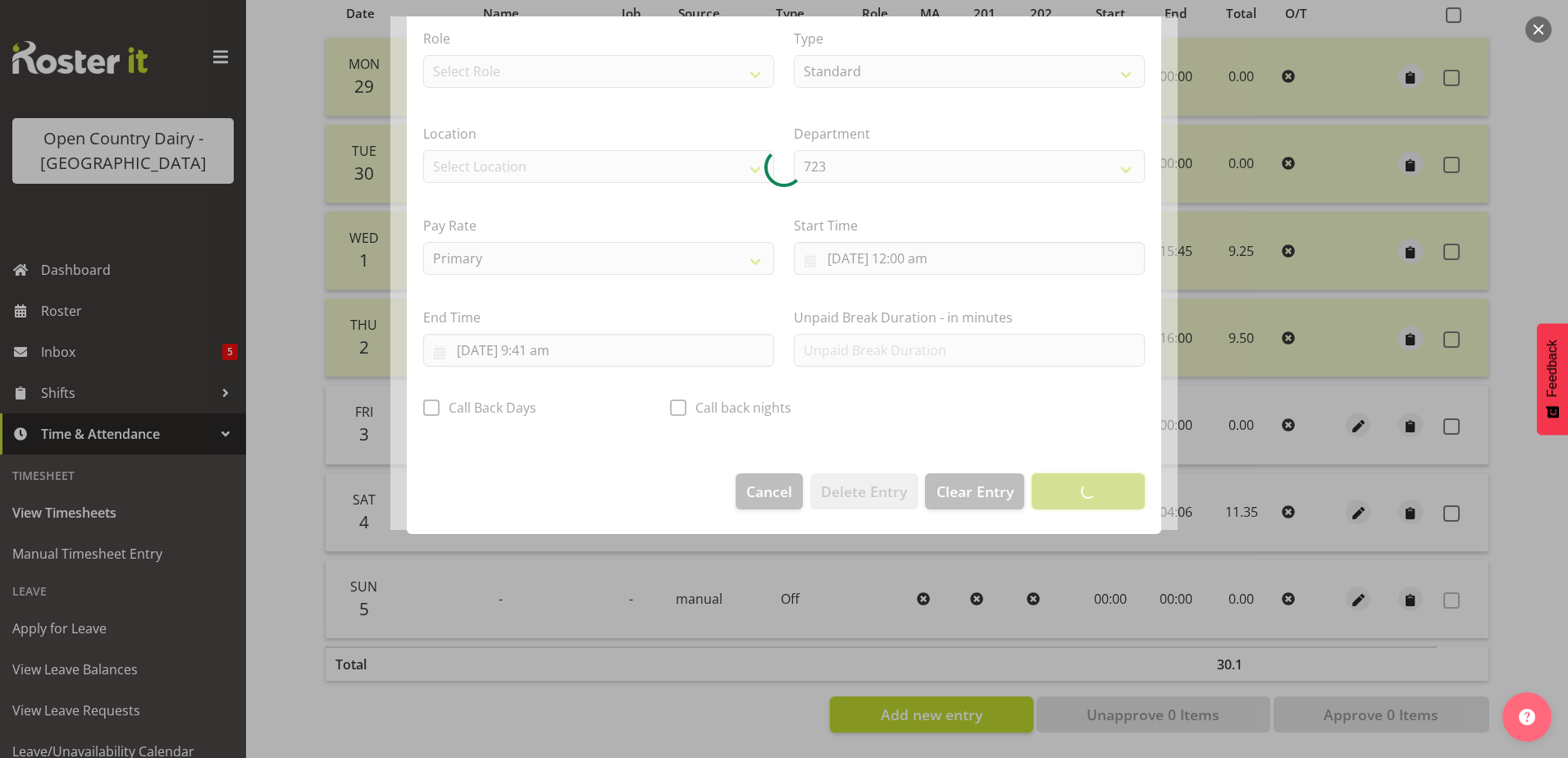
scroll to position [4, 0]
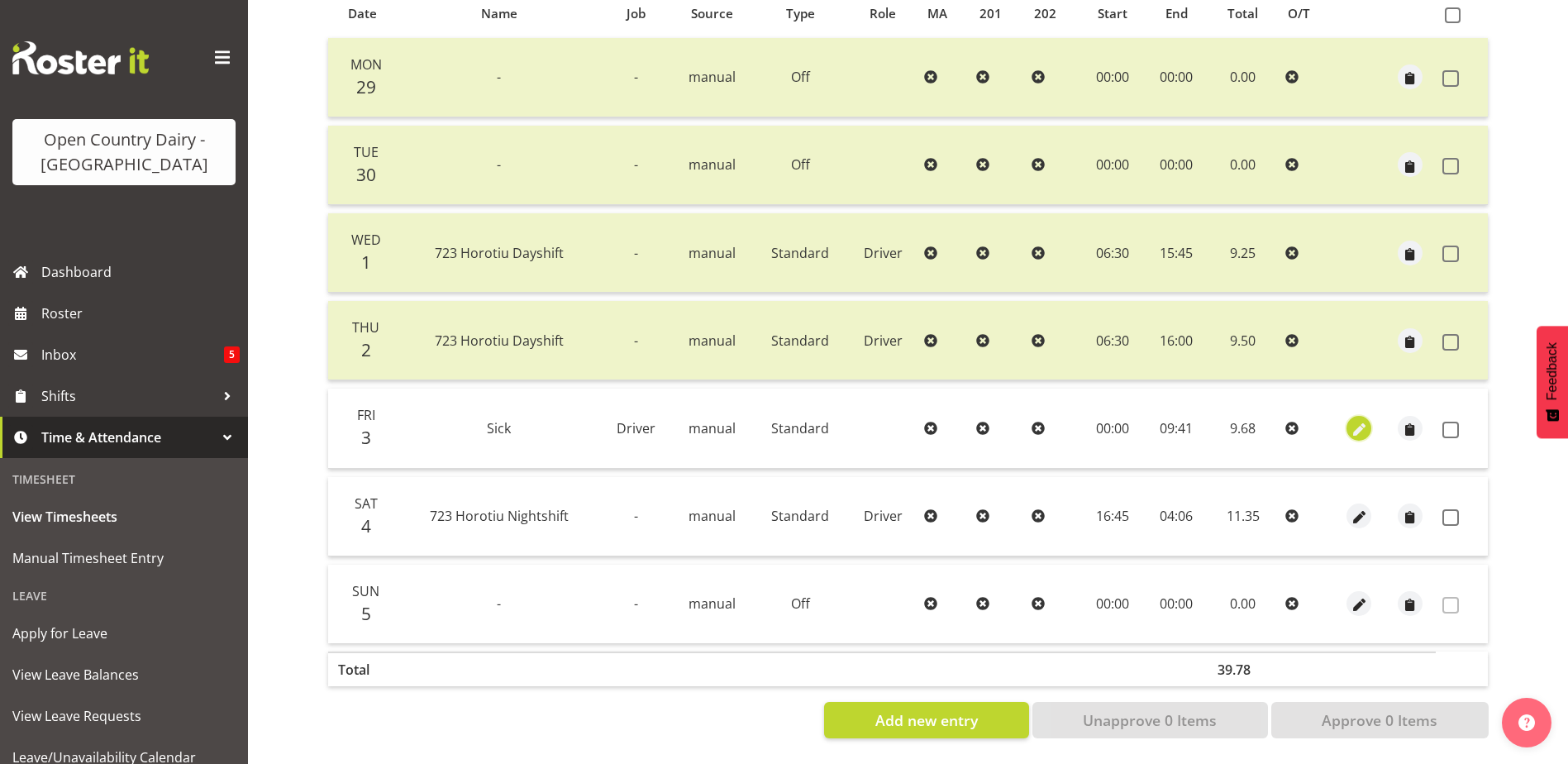
click at [1358, 420] on span "button" at bounding box center [1359, 429] width 19 height 19
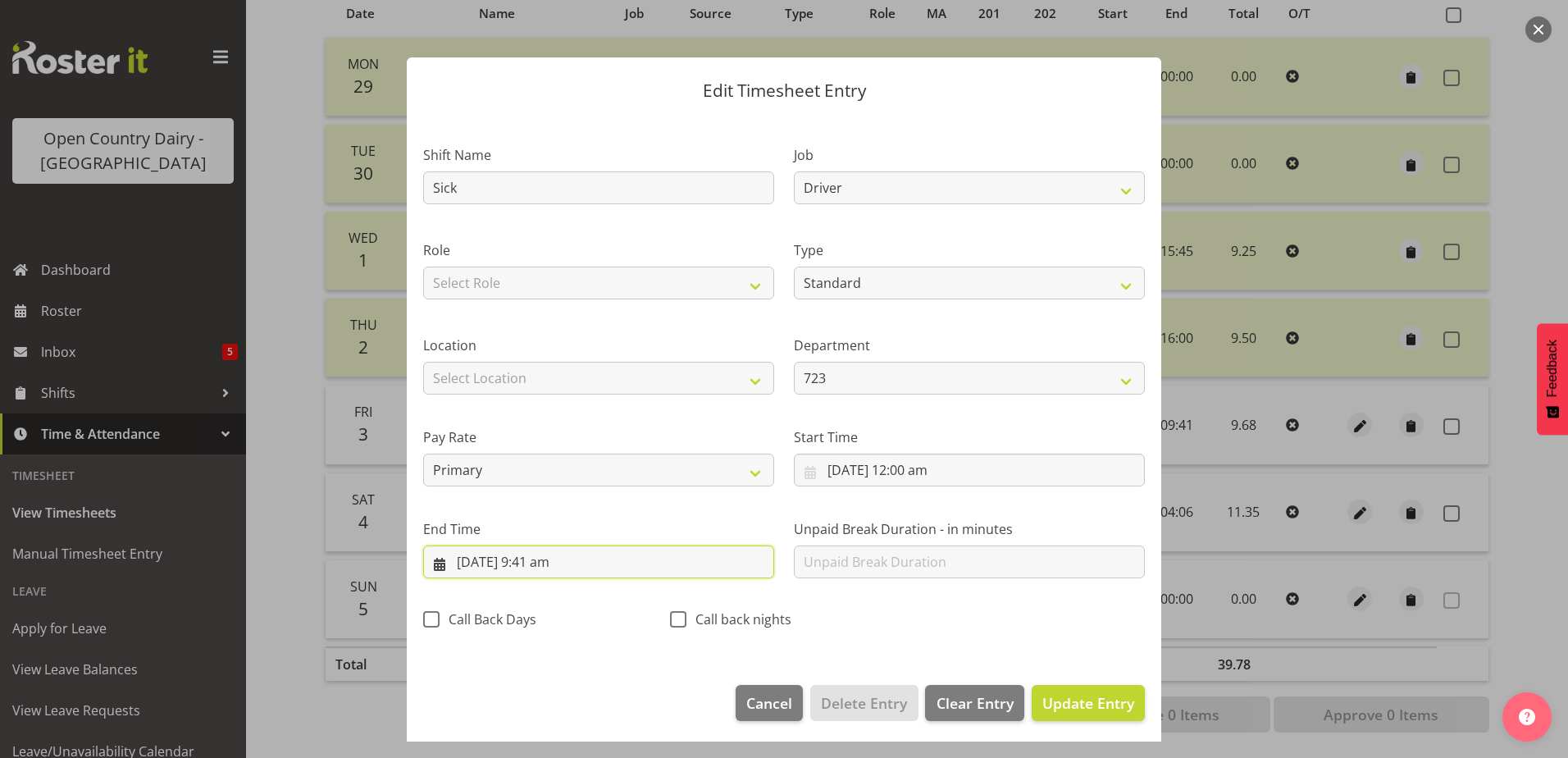
click at [543, 558] on input "3/10/2025, 9:41 am" at bounding box center [598, 561] width 351 height 33
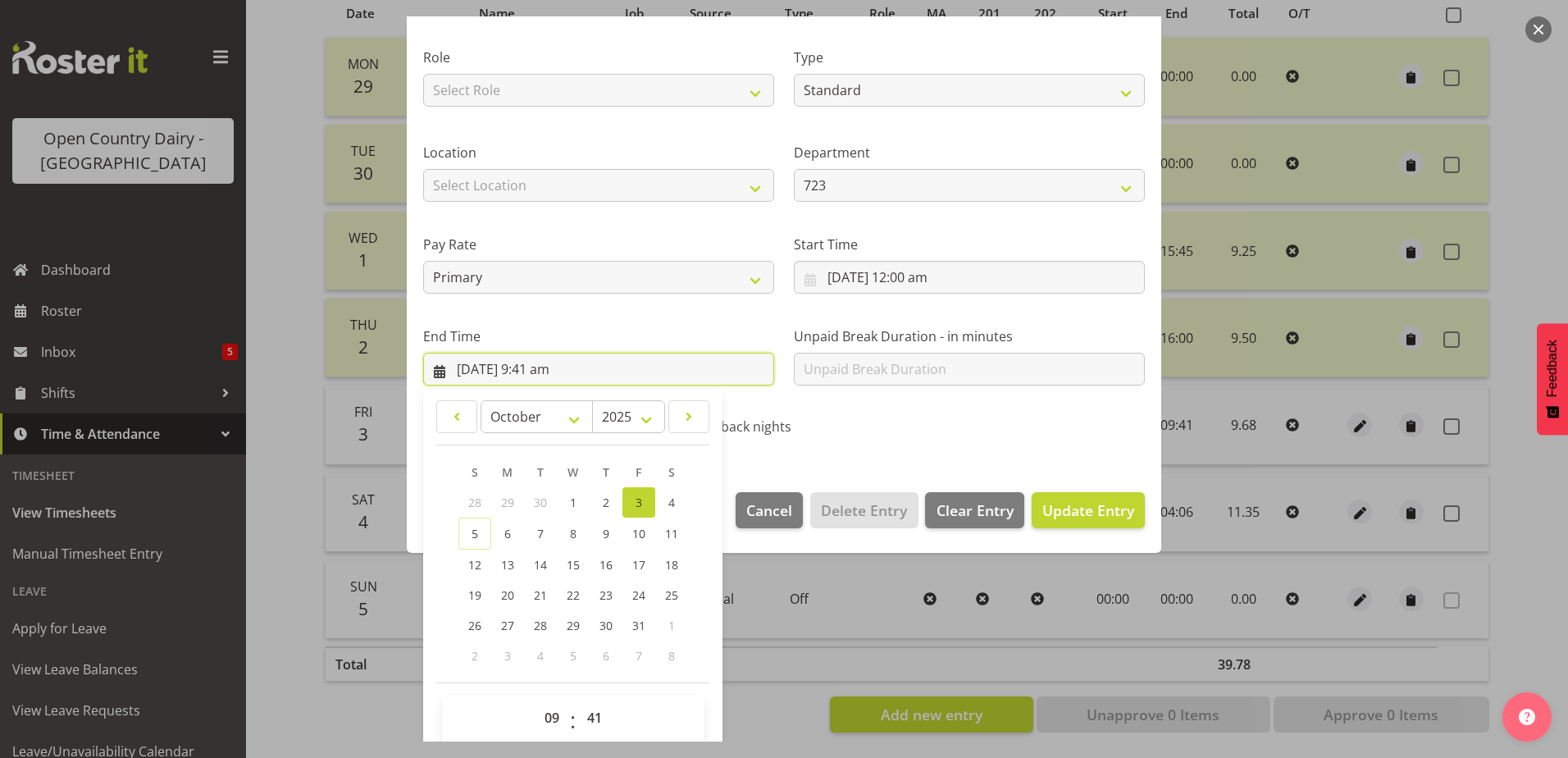
scroll to position [212, 0]
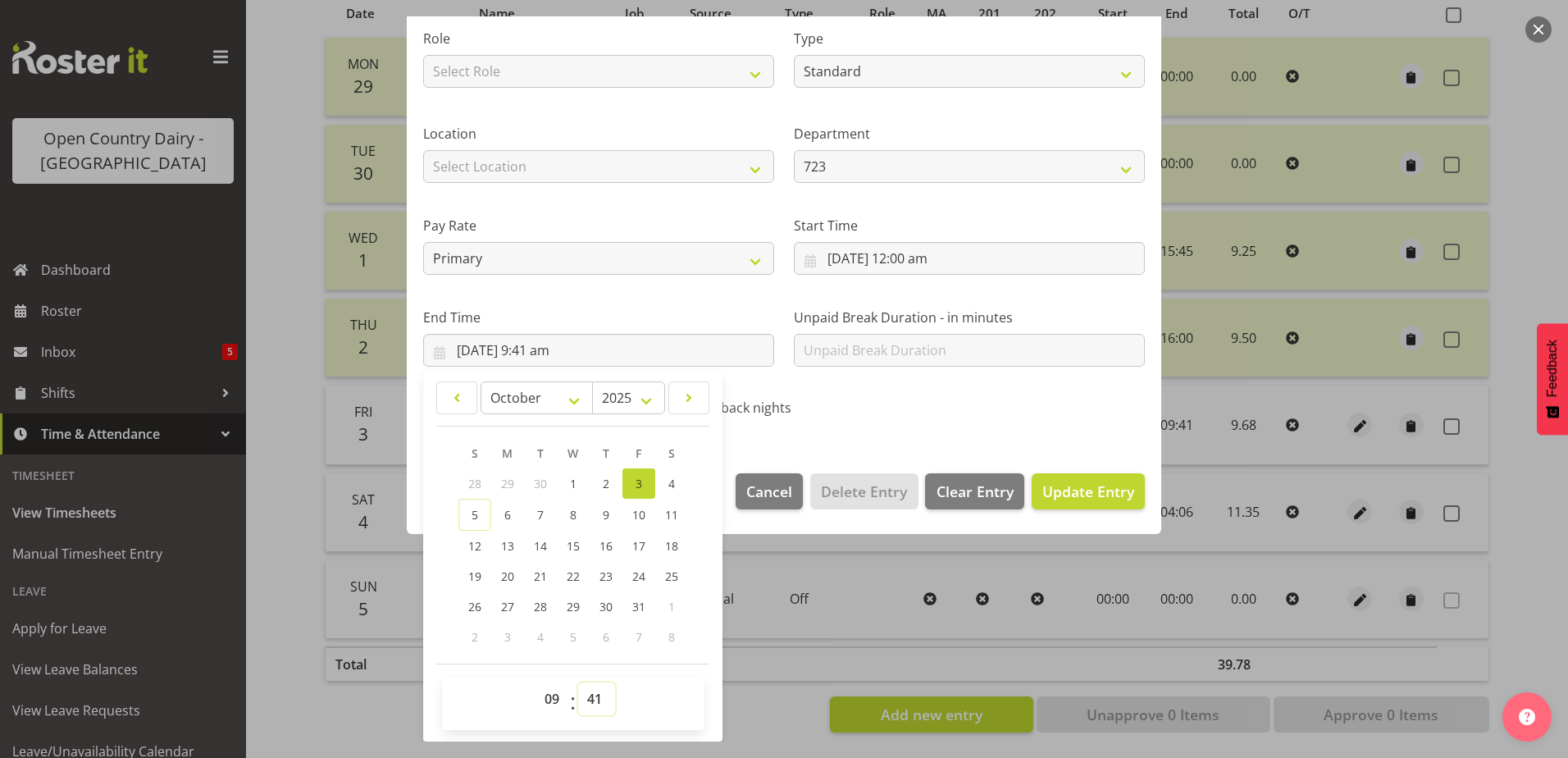
click at [588, 700] on select "00 01 02 03 04 05 06 07 08 09 10 11 12 13 14 15 16 17 18 19 20 21 22 23 24 25 2…" at bounding box center [596, 698] width 37 height 33
click at [578, 682] on select "00 01 02 03 04 05 06 07 08 09 10 11 12 13 14 15 16 17 18 19 20 21 22 23 24 25 2…" at bounding box center [596, 698] width 37 height 33
click at [1092, 484] on span "Update Entry" at bounding box center [1088, 490] width 92 height 19
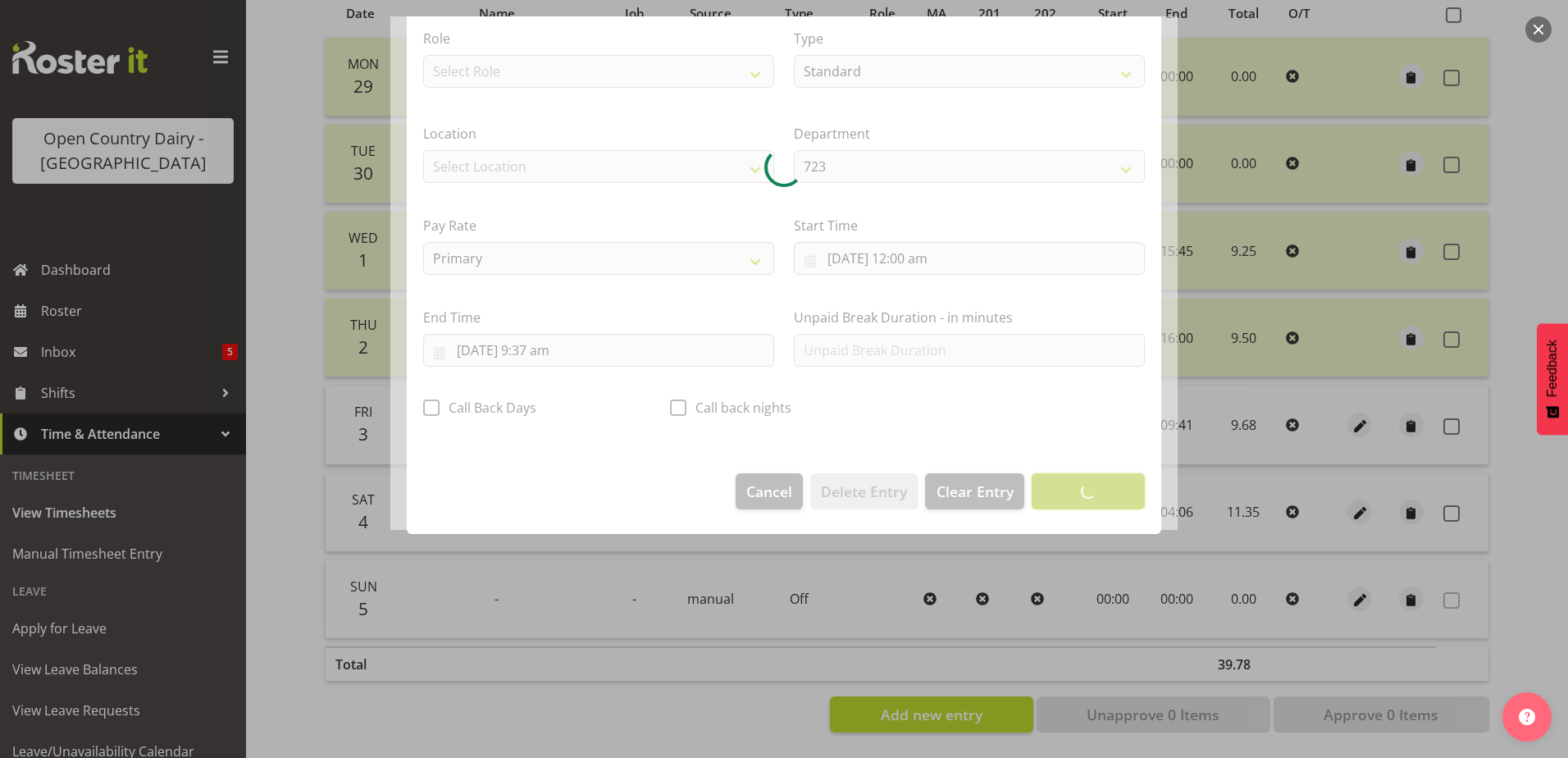
scroll to position [4, 0]
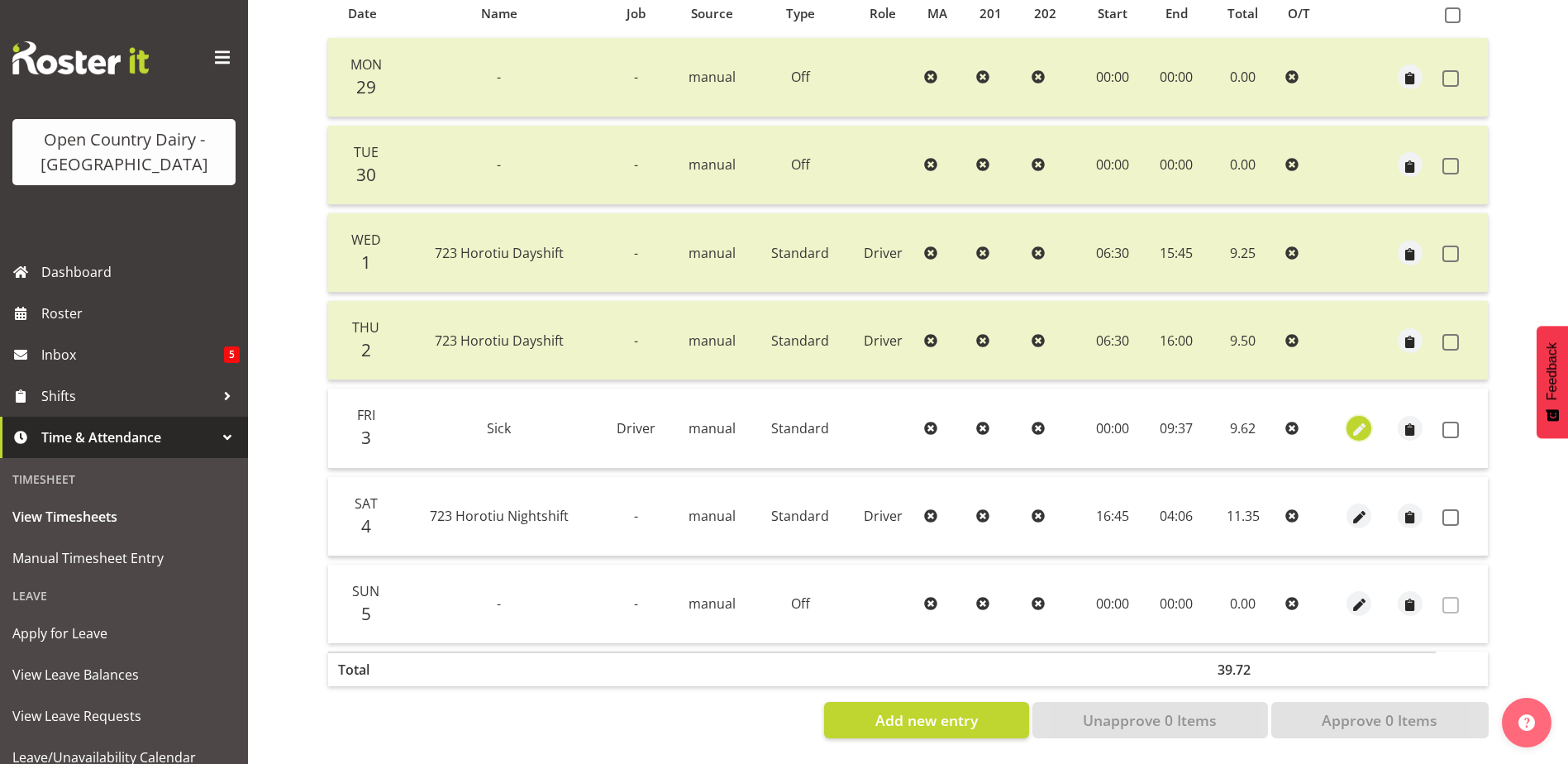
click at [1359, 420] on span "button" at bounding box center [1359, 429] width 19 height 19
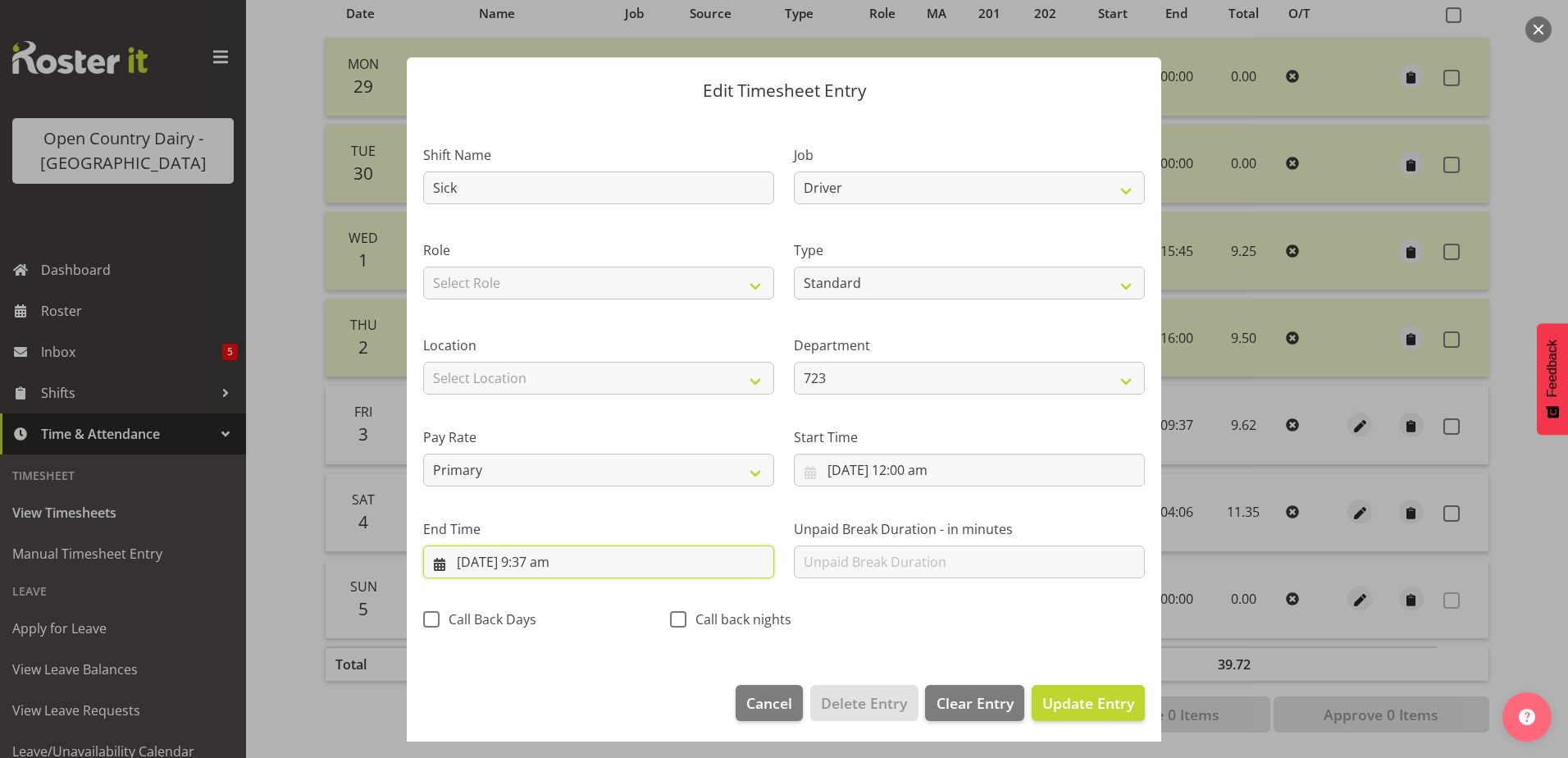
click at [545, 558] on input "3/10/2025, 9:37 am" at bounding box center [598, 561] width 351 height 33
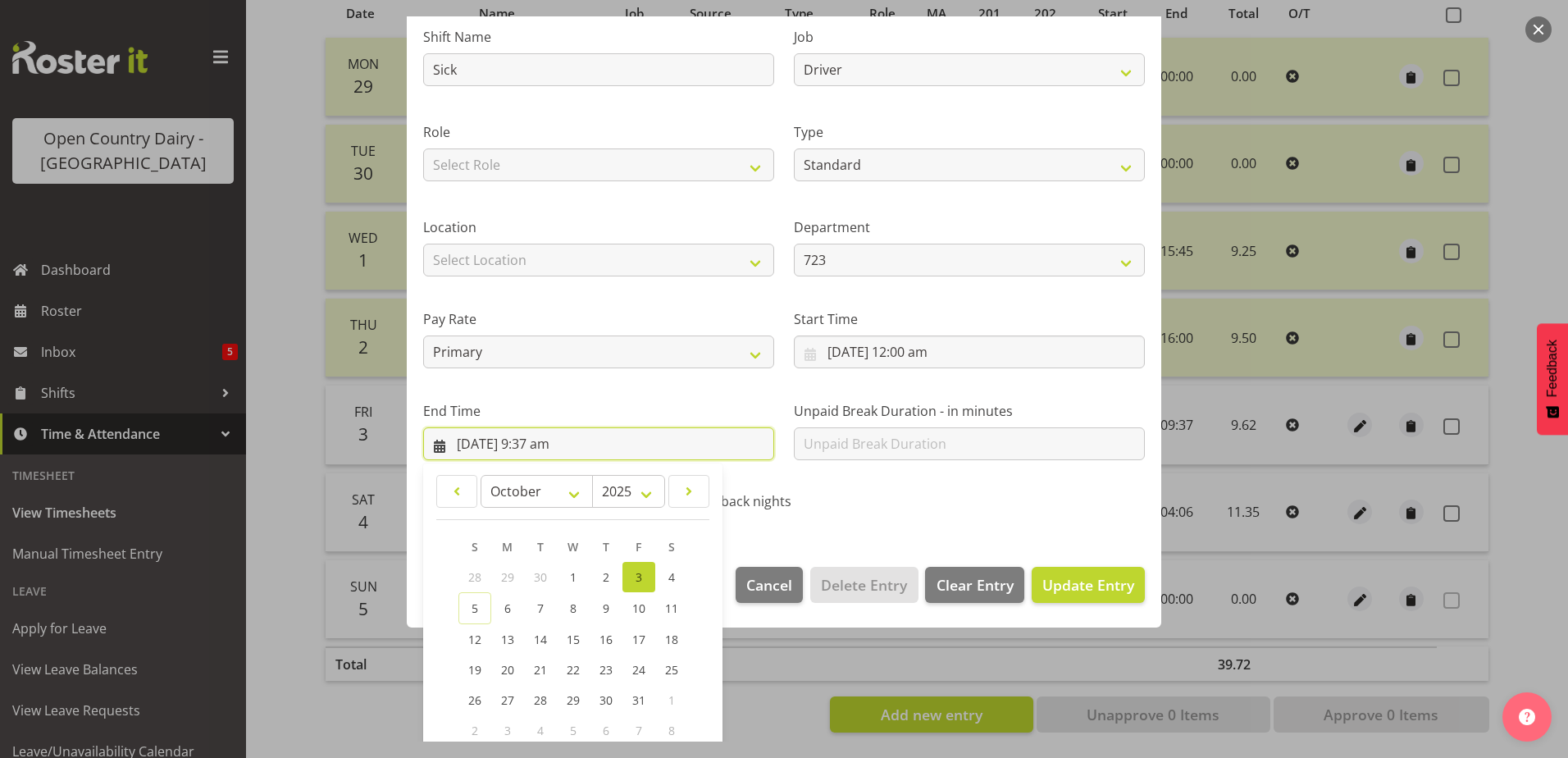
scroll to position [212, 0]
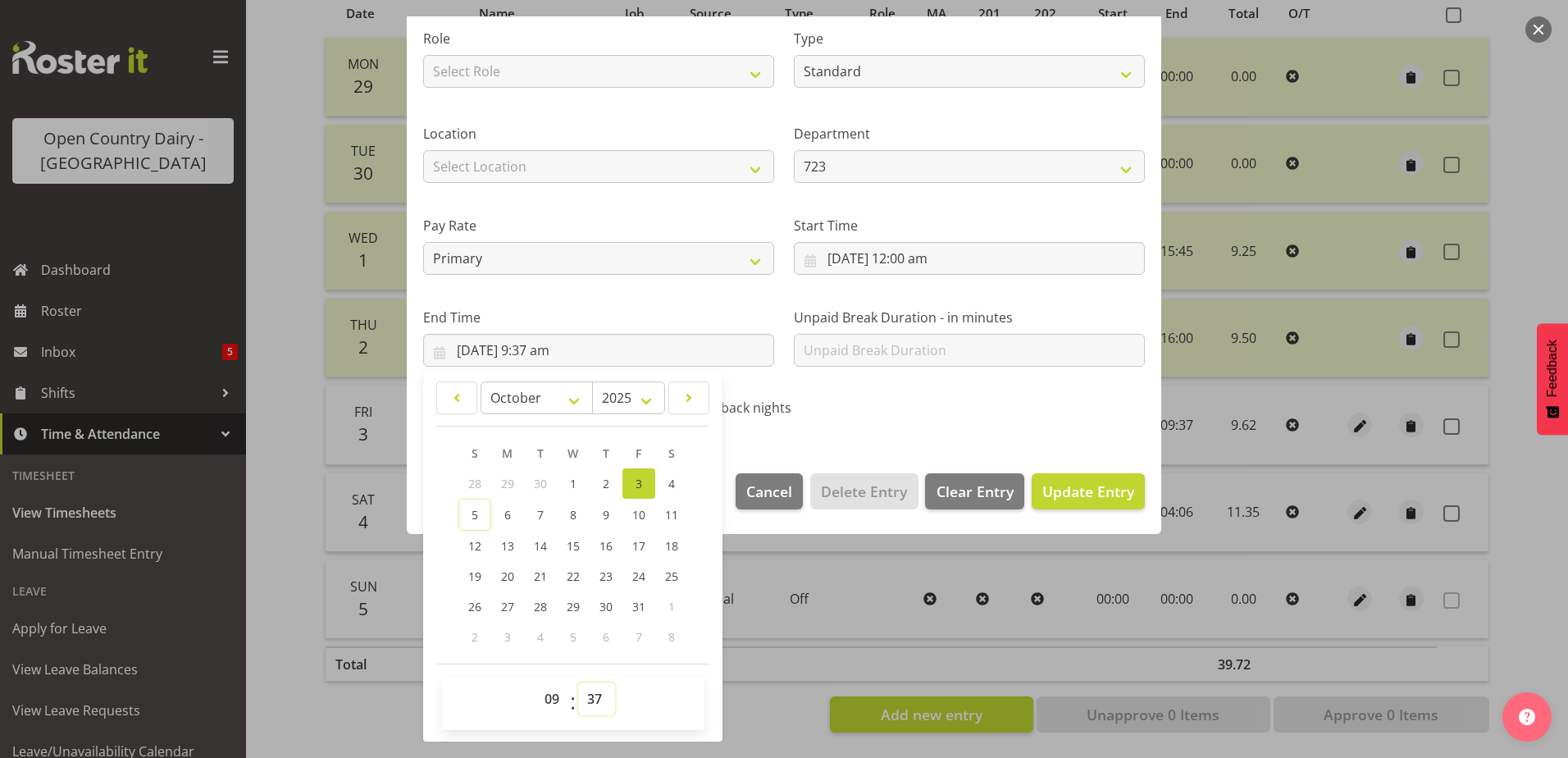
click at [592, 690] on select "00 01 02 03 04 05 06 07 08 09 10 11 12 13 14 15 16 17 18 19 20 21 22 23 24 25 2…" at bounding box center [596, 698] width 37 height 33
click at [578, 682] on select "00 01 02 03 04 05 06 07 08 09 10 11 12 13 14 15 16 17 18 19 20 21 22 23 24 25 2…" at bounding box center [596, 698] width 37 height 33
click at [1069, 481] on span "Update Entry" at bounding box center [1088, 490] width 92 height 19
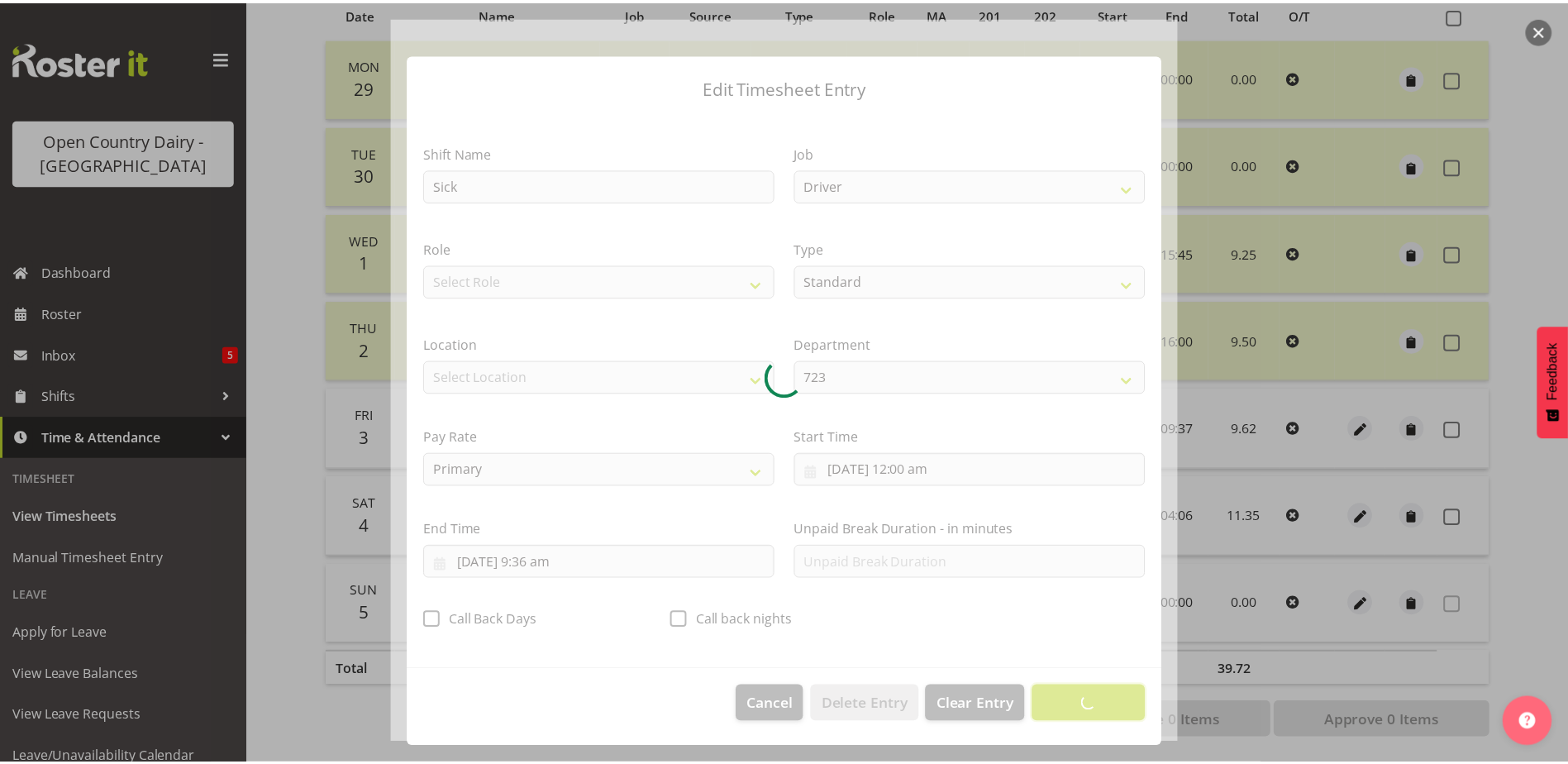
scroll to position [4, 0]
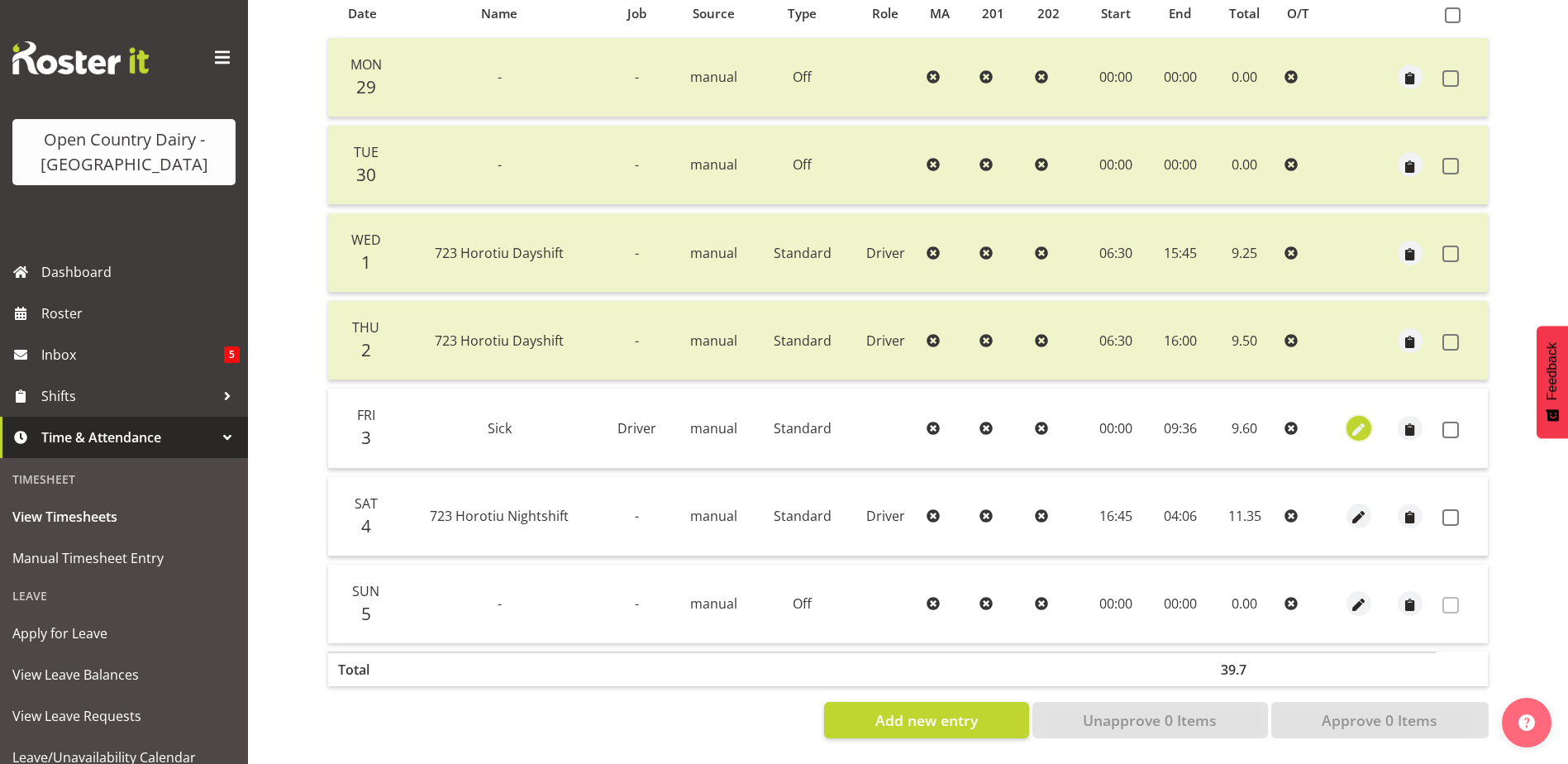
click at [1360, 420] on span "button" at bounding box center [1359, 429] width 19 height 19
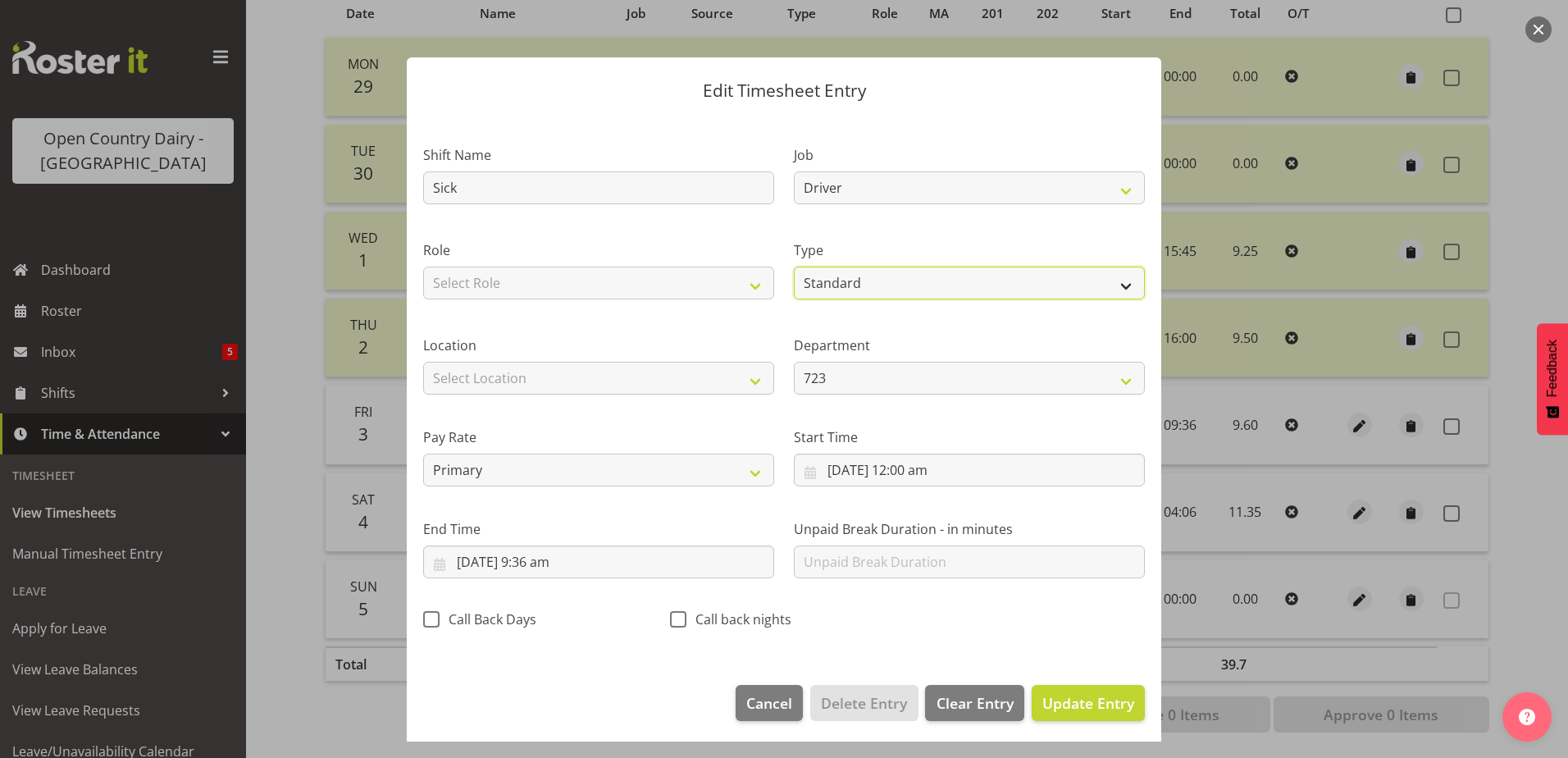
click at [866, 282] on select "Off Standard Public Holiday Public Holiday (Worked) Day In Lieu Annual Leave Si…" at bounding box center [969, 283] width 351 height 33
click at [794, 267] on select "Off Standard Public Holiday Public Holiday (Worked) Day In Lieu Annual Leave Si…" at bounding box center [969, 283] width 351 height 33
click at [1050, 699] on span "Update Entry" at bounding box center [1088, 702] width 92 height 19
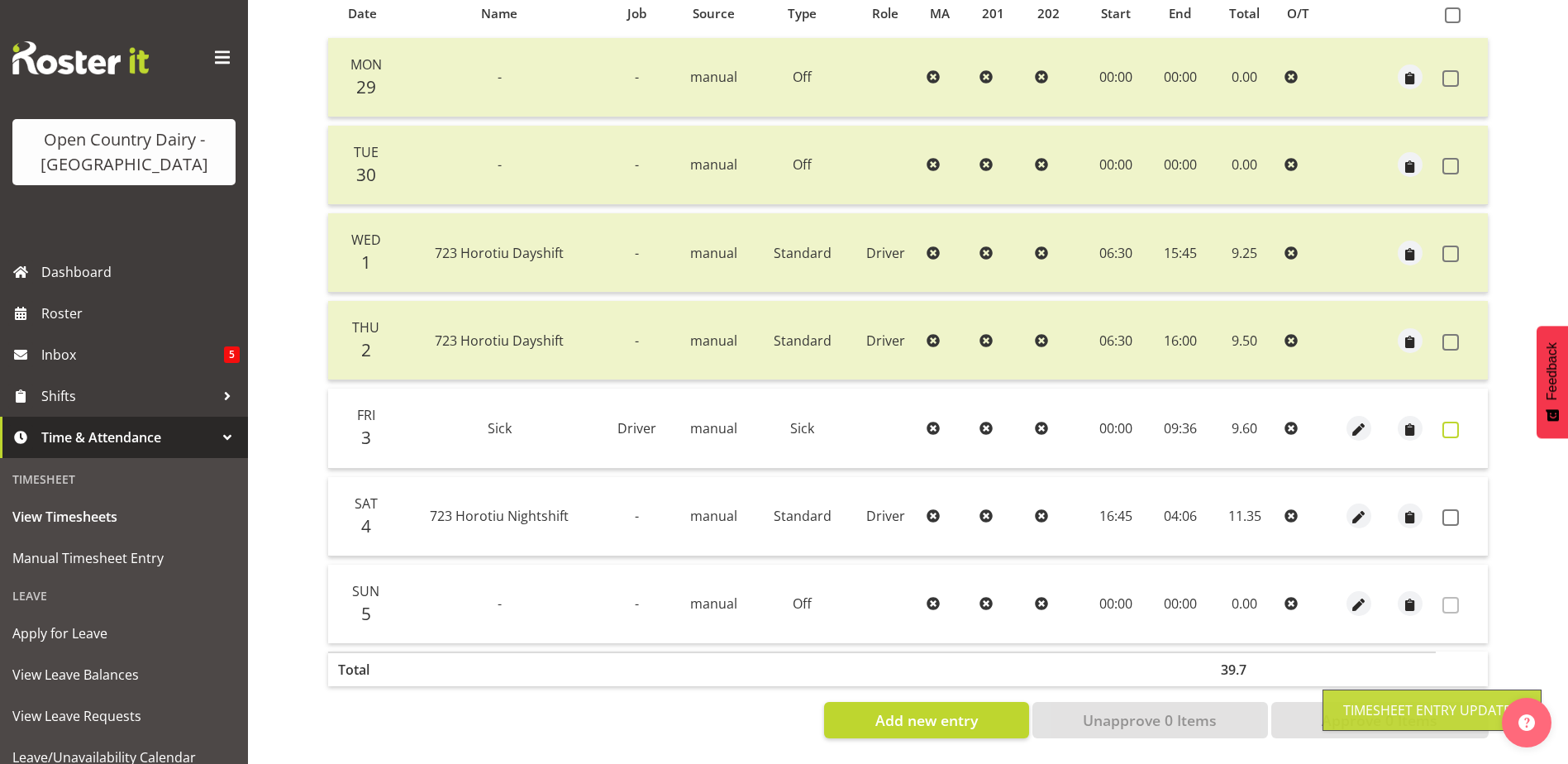
click at [1452, 421] on span at bounding box center [1451, 430] width 17 height 17
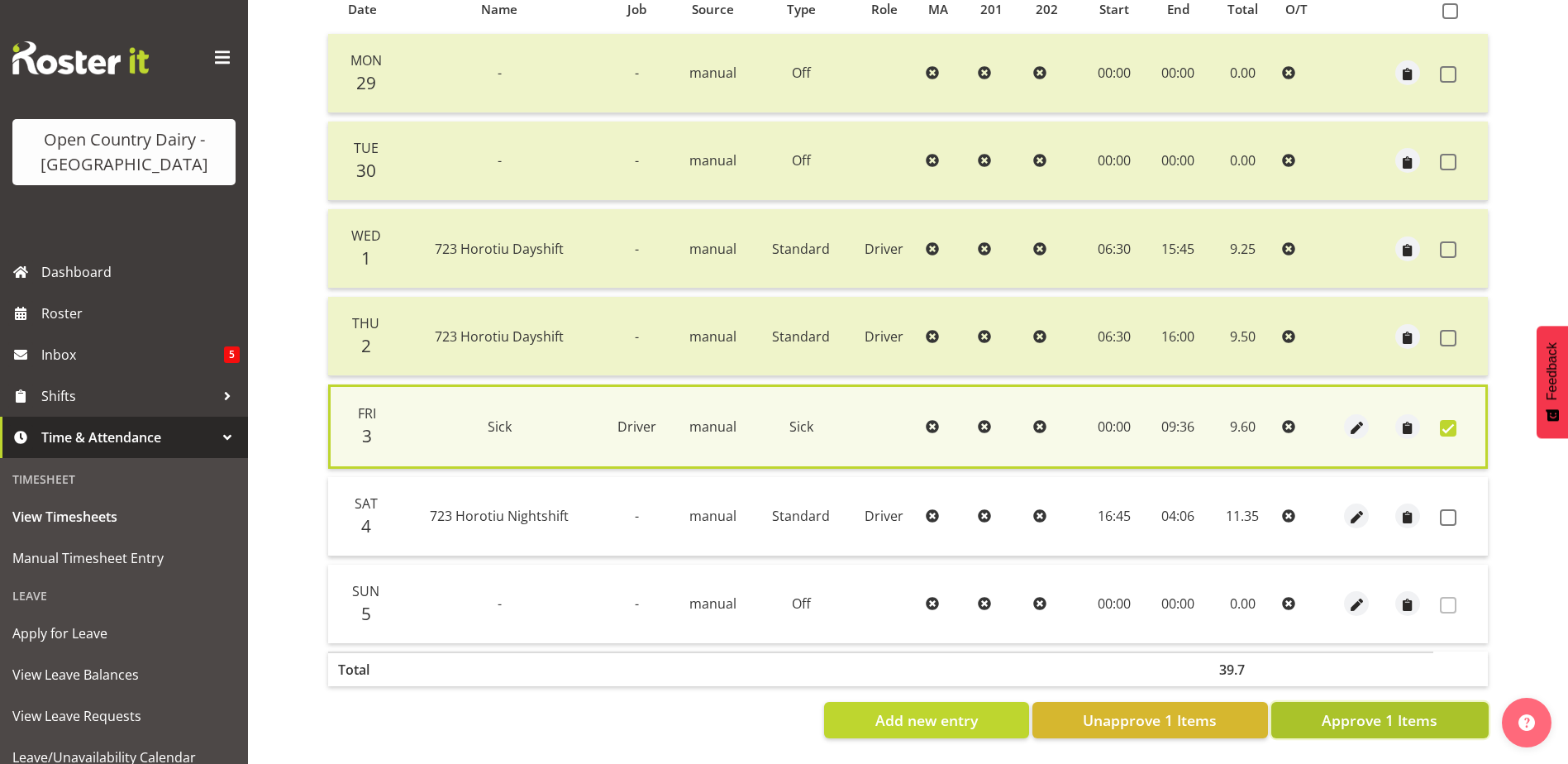
click at [1365, 714] on span "Approve 1 Items" at bounding box center [1379, 720] width 116 height 21
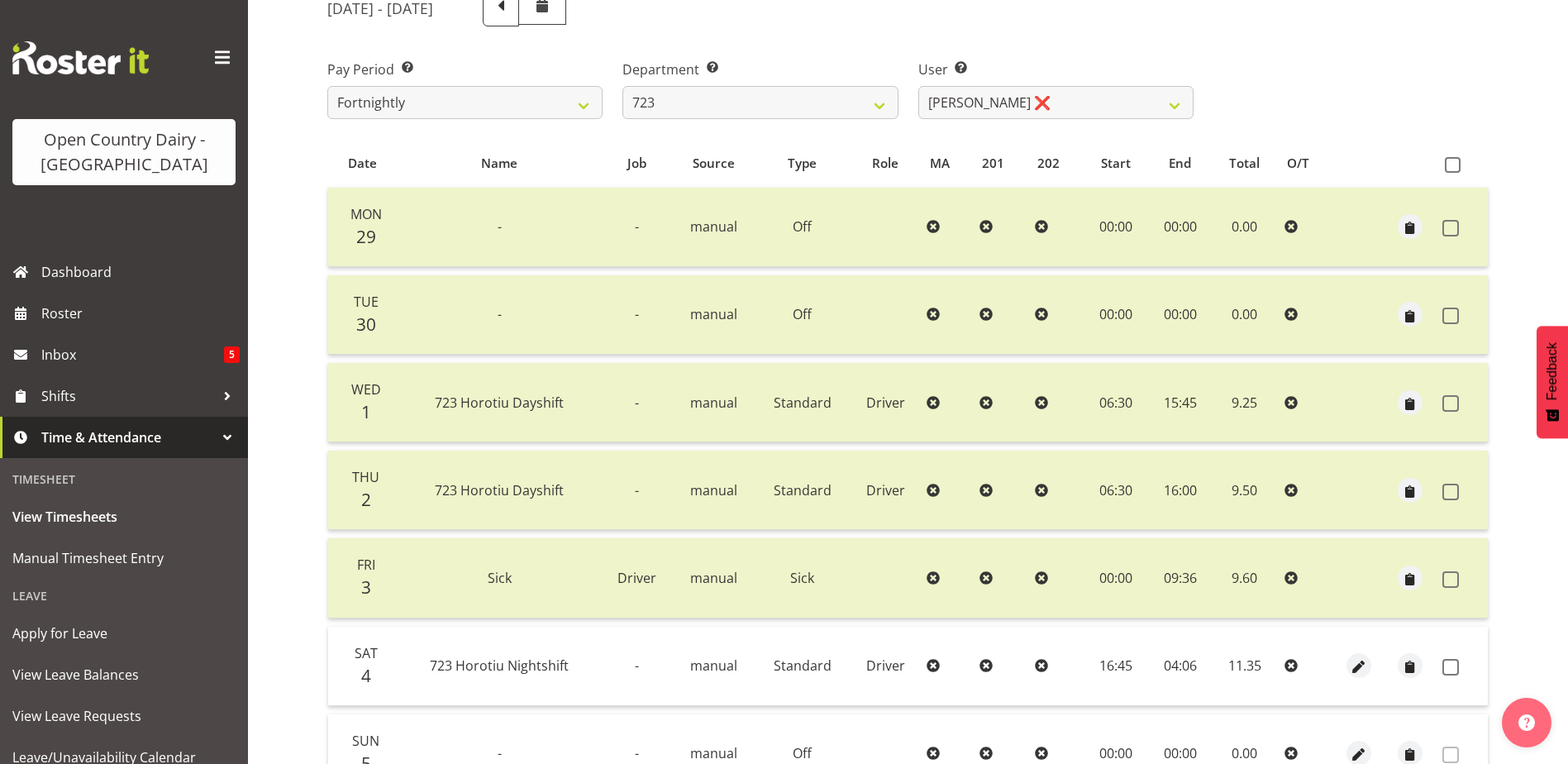
scroll to position [55, 0]
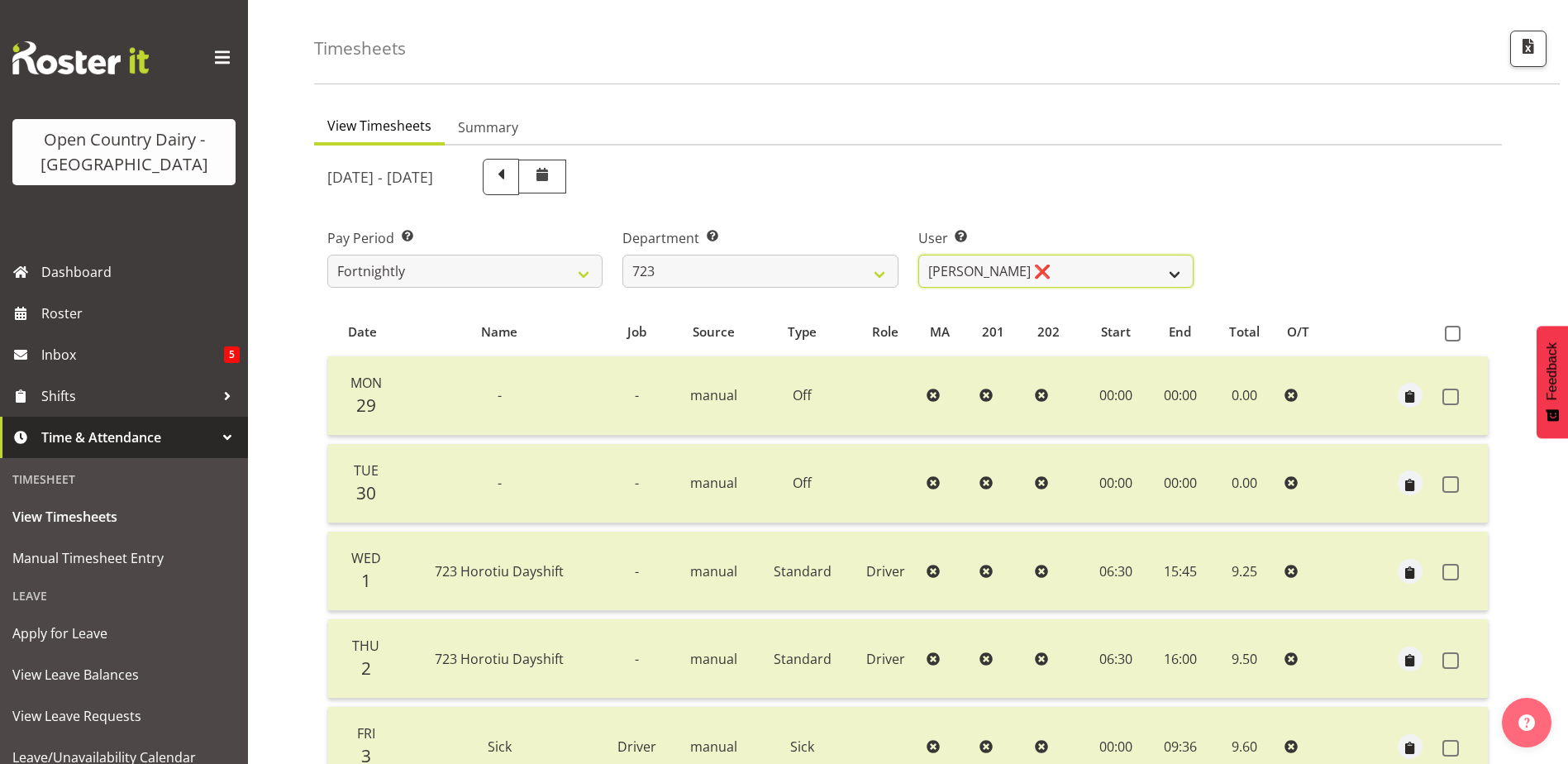
click at [1005, 266] on select "Daljeet Rai ❌ Manjinder Singh ❌ Prabhjot Singh ❌ Varninder Singh ❌" at bounding box center [1055, 270] width 275 height 33
click at [918, 254] on select "Daljeet Rai ❌ Manjinder Singh ❌ Prabhjot Singh ❌ Varninder Singh ❌" at bounding box center [1055, 270] width 275 height 33
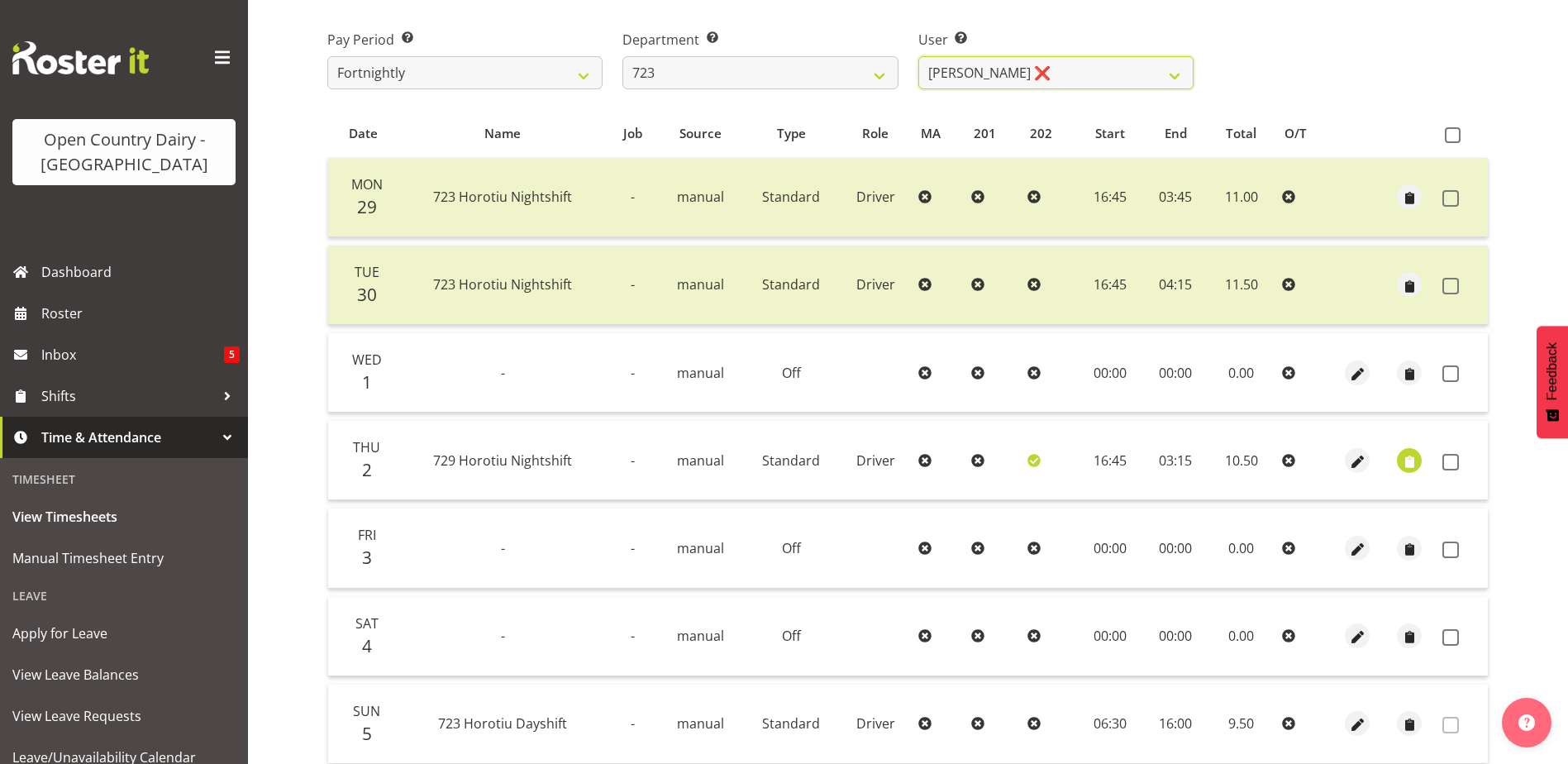
scroll to position [138, 0]
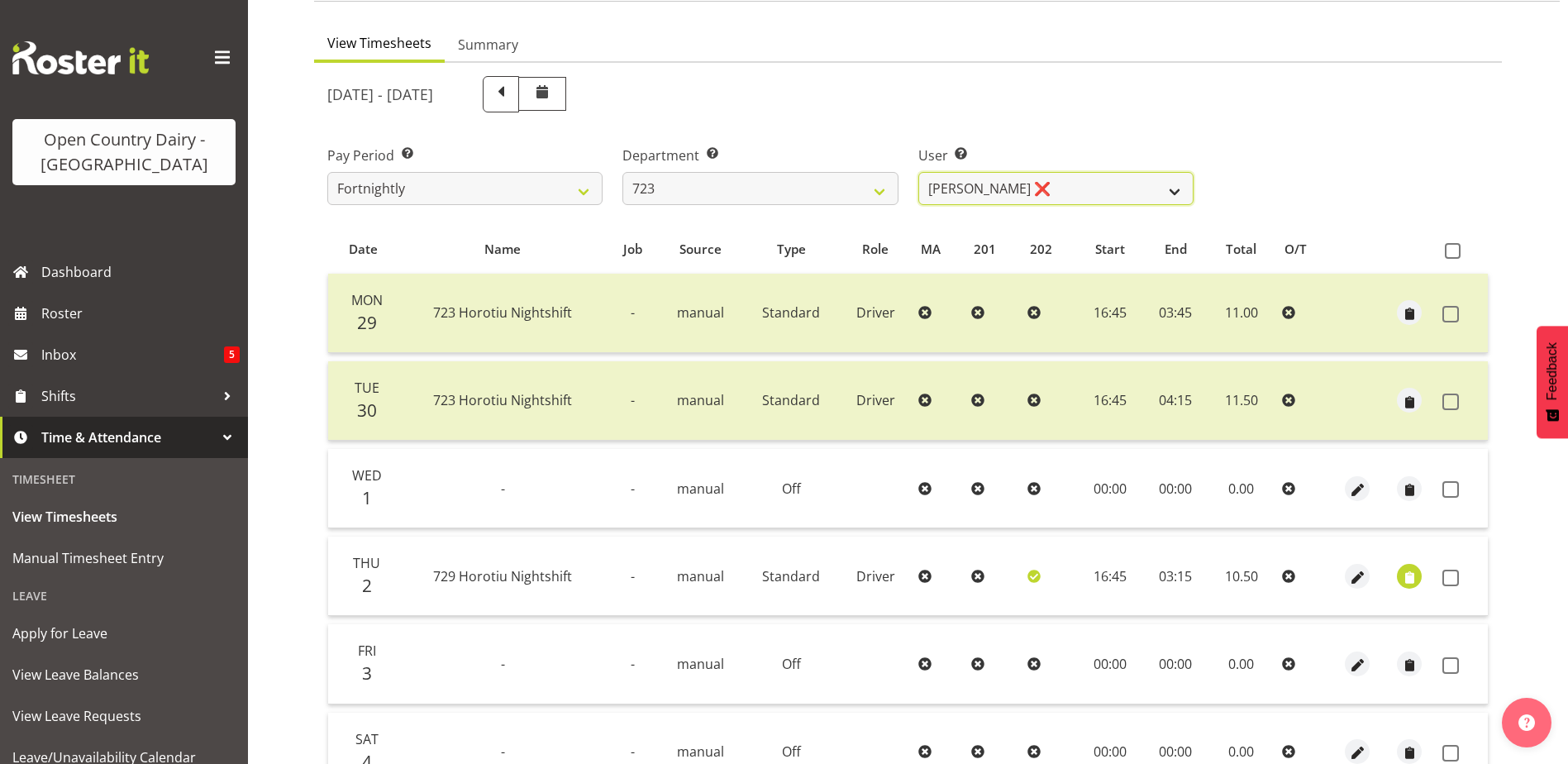
click at [1033, 181] on select "Daljeet Rai ❌ Manjinder Singh ❌ Prabhjot Singh ❌ Varninder Singh ❌" at bounding box center [1055, 188] width 275 height 33
click at [918, 172] on select "Daljeet Rai ❌ Manjinder Singh ❌ Prabhjot Singh ❌ Varninder Singh ❌" at bounding box center [1055, 188] width 275 height 33
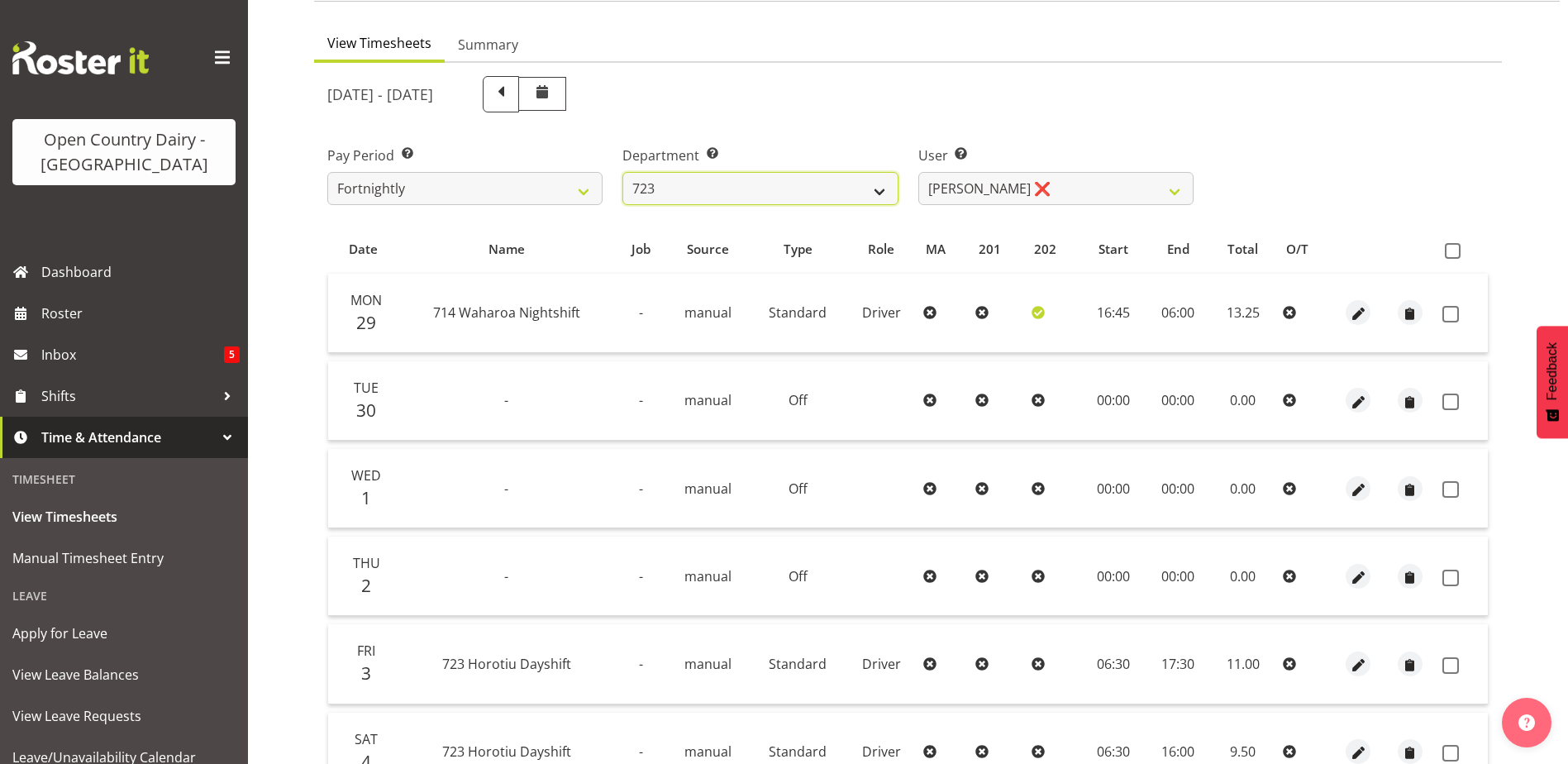
click at [714, 188] on select "701 702 703 704 705 706 707 708 709 710 711 712 713 714 715 716 717 718 719 720" at bounding box center [759, 188] width 275 height 33
click at [622, 172] on select "701 702 703 704 705 706 707 708 709 710 711 712 713 714 715 716 717 718 719 720" at bounding box center [759, 188] width 275 height 33
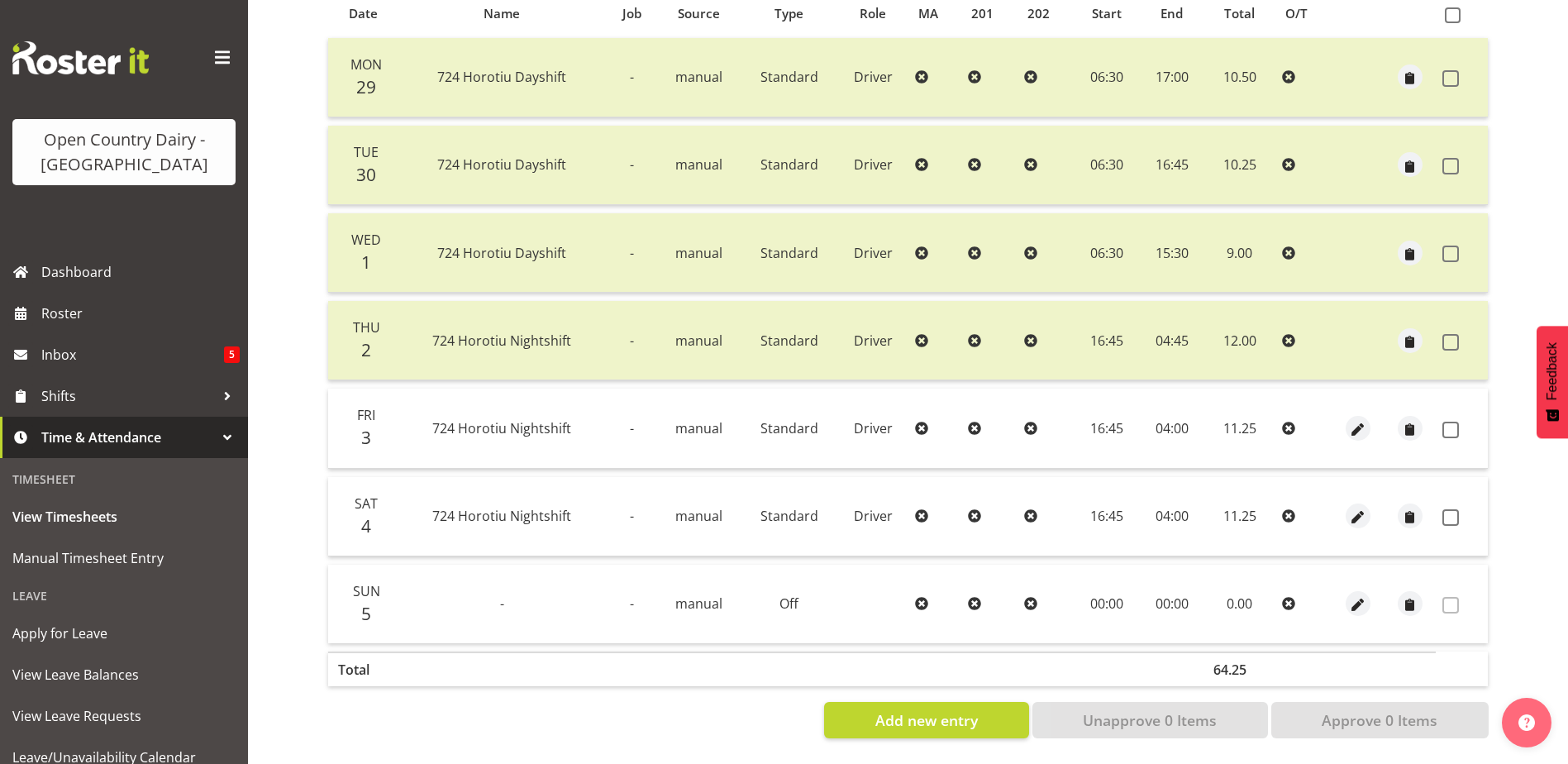
scroll to position [386, 0]
click at [1454, 421] on span at bounding box center [1451, 430] width 17 height 17
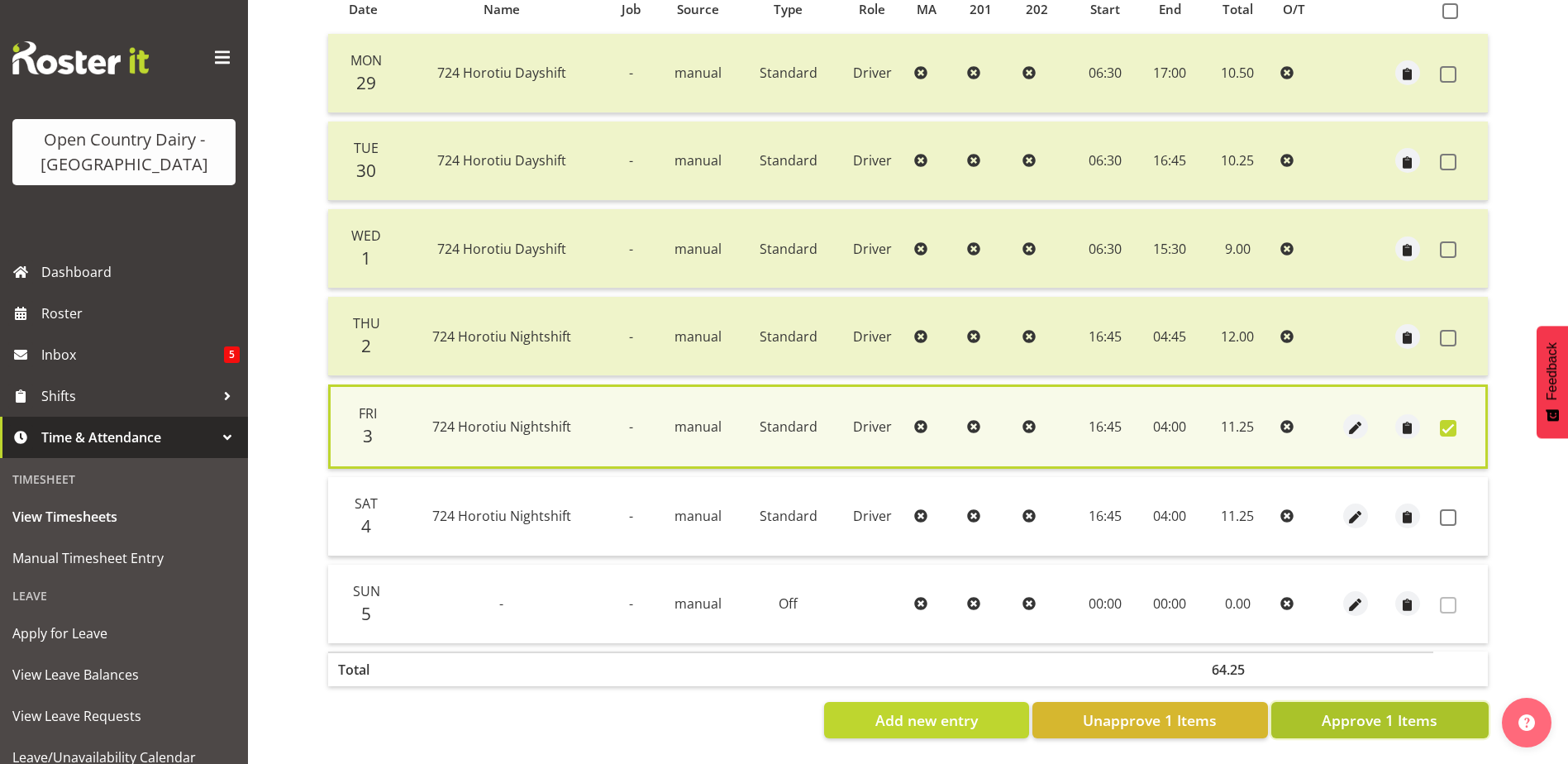
click at [1359, 710] on span "Approve 1 Items" at bounding box center [1379, 720] width 116 height 21
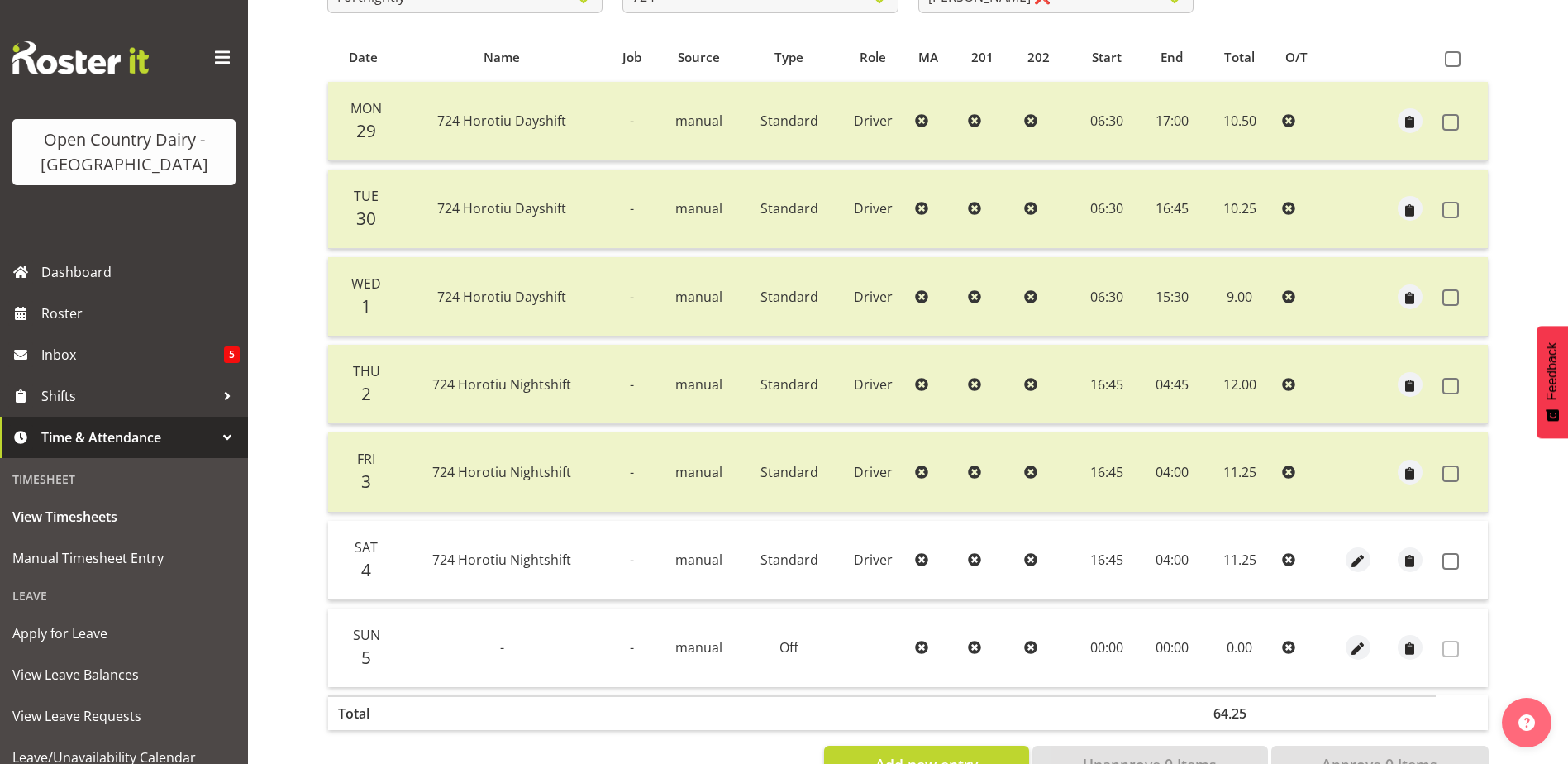
scroll to position [55, 0]
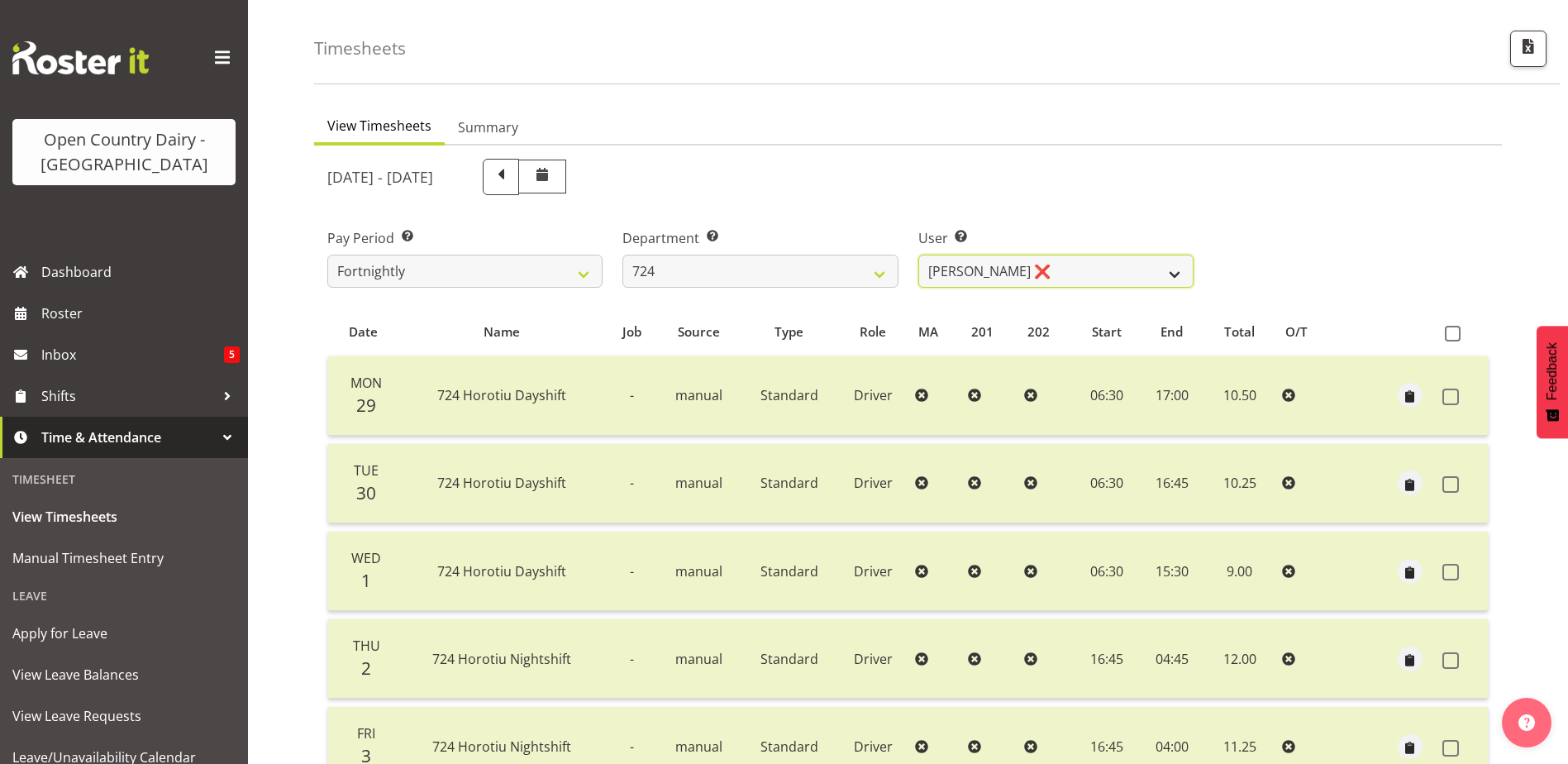
click at [1046, 265] on select "Brent Adams ❌ Jaspreet Singh ❌ John Walters ❌" at bounding box center [1055, 270] width 275 height 33
click at [918, 254] on select "Brent Adams ❌ Jaspreet Singh ❌ John Walters ❌" at bounding box center [1055, 270] width 275 height 33
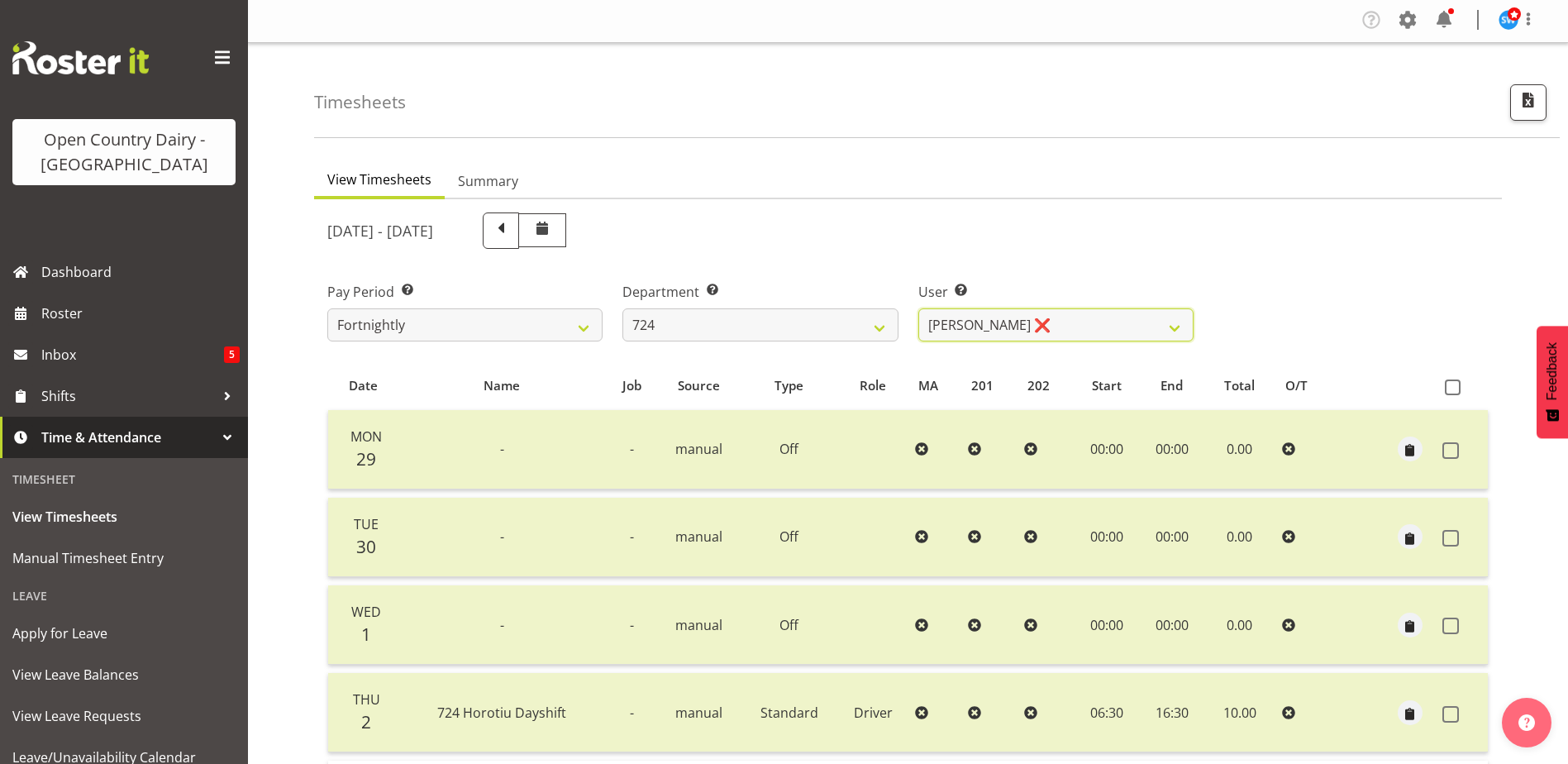
scroll to position [0, 0]
click at [1031, 329] on select "Brent Adams ❌ Jaspreet Singh ❌ John Walters ❌" at bounding box center [1055, 326] width 275 height 33
click at [918, 310] on select "Brent Adams ❌ Jaspreet Singh ❌ John Walters ❌" at bounding box center [1055, 326] width 275 height 33
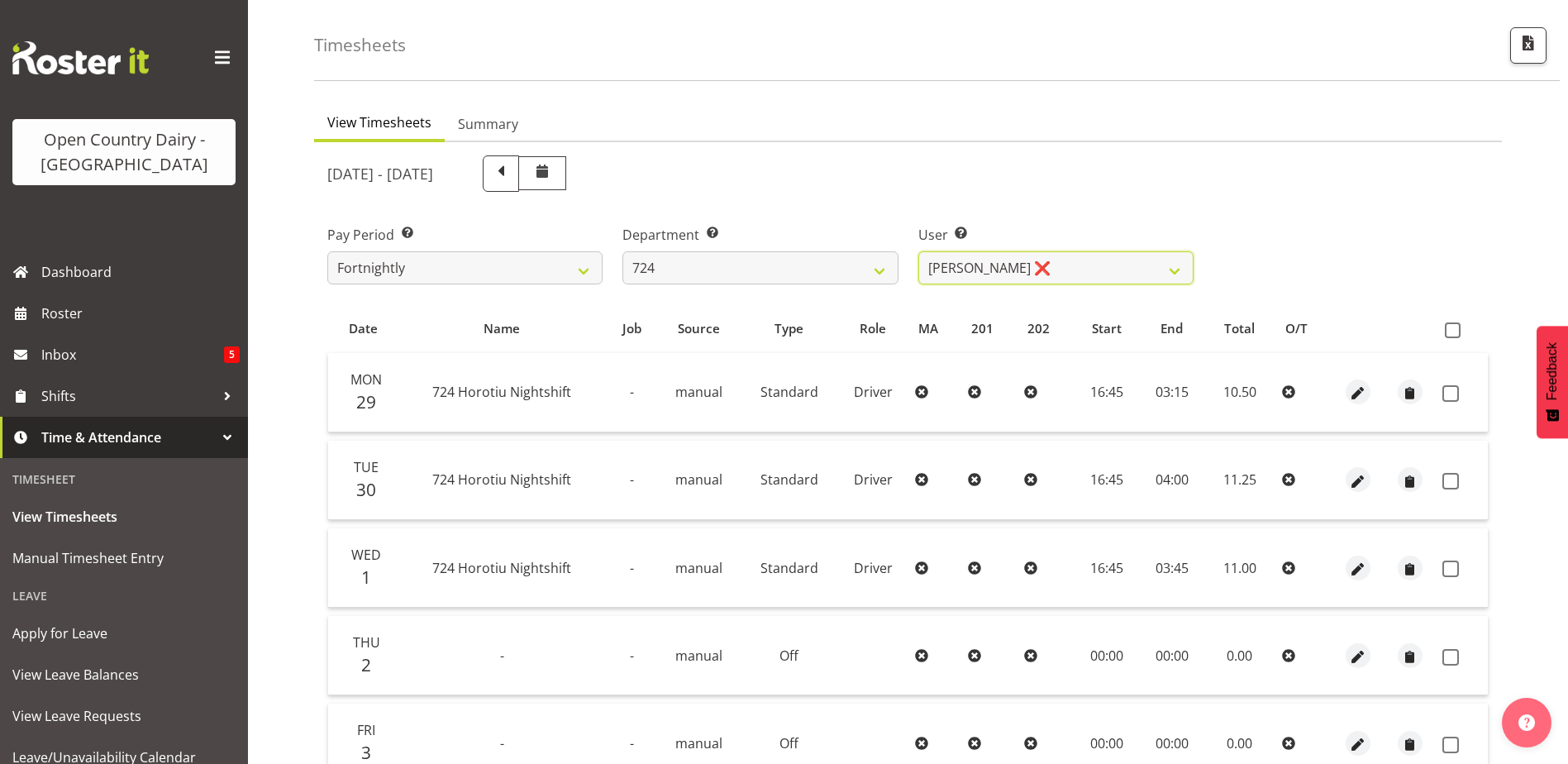
scroll to position [55, 0]
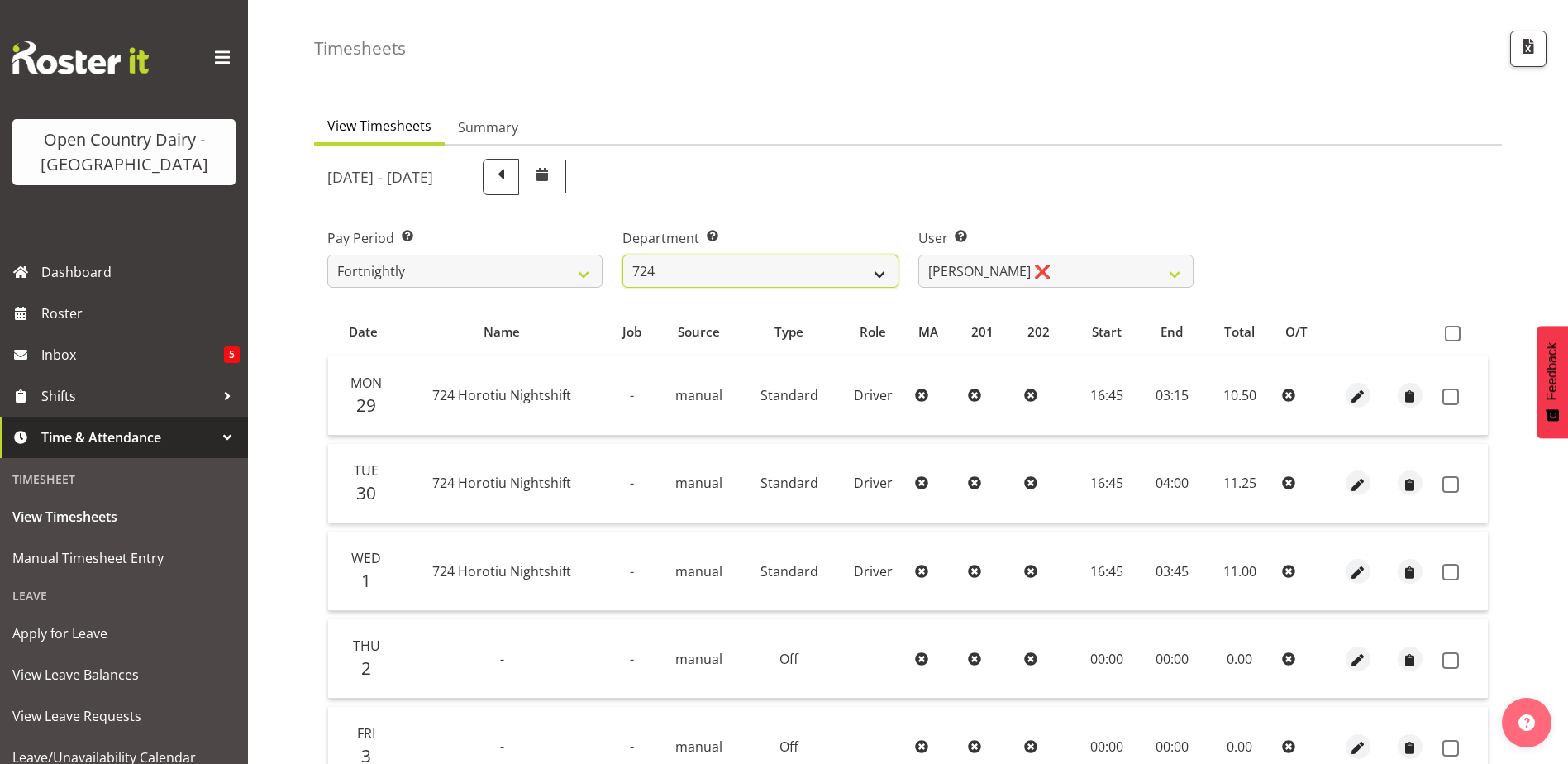
click at [731, 265] on select "701 702 703 704 705 706 707 708 709 710 711 712 713 714 715 716 717 718 719 720" at bounding box center [759, 270] width 275 height 33
click at [622, 254] on select "701 702 703 704 705 706 707 708 709 710 711 712 713 714 715 716 717 718 719 720" at bounding box center [759, 270] width 275 height 33
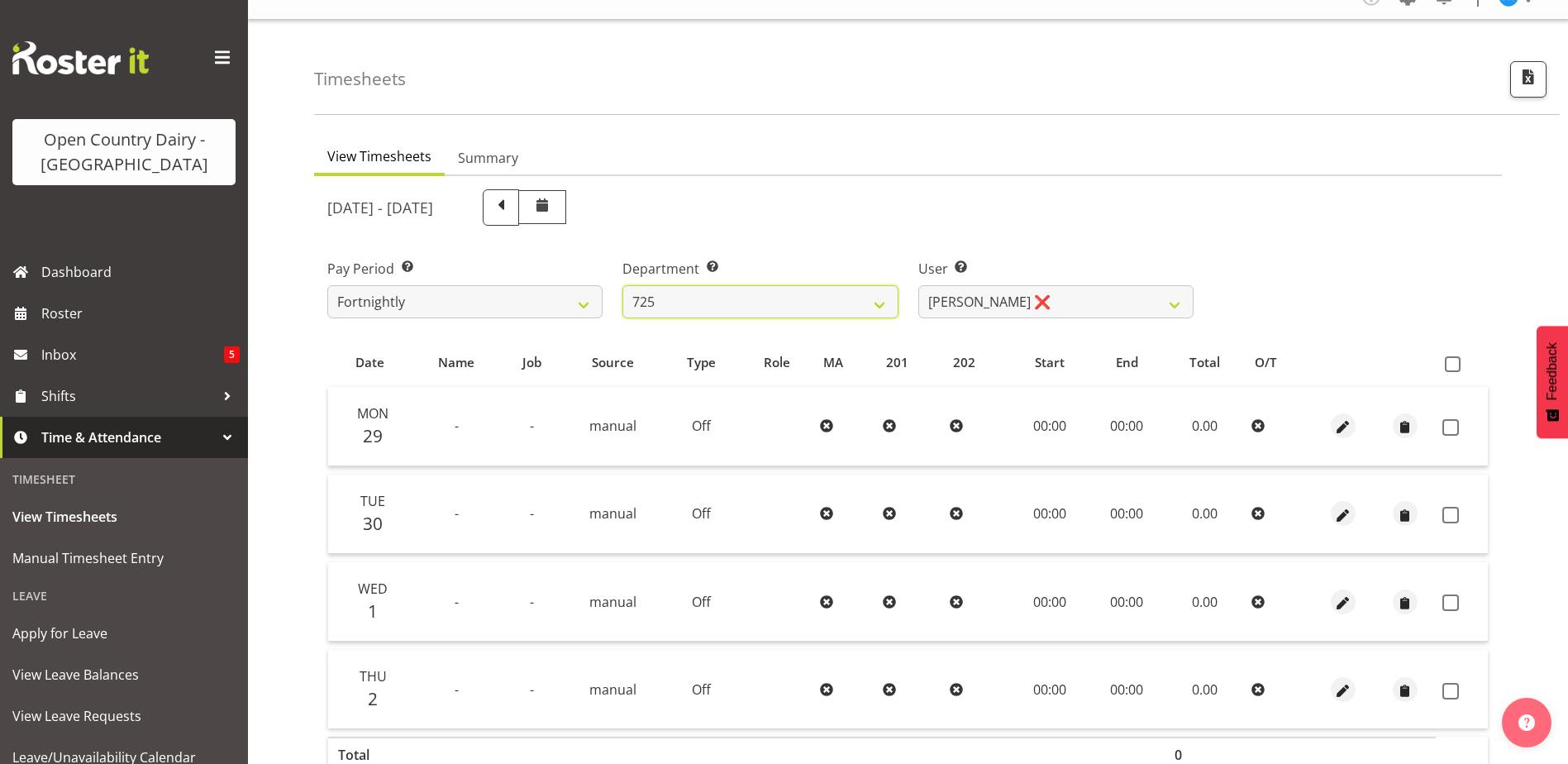
scroll to position [0, 0]
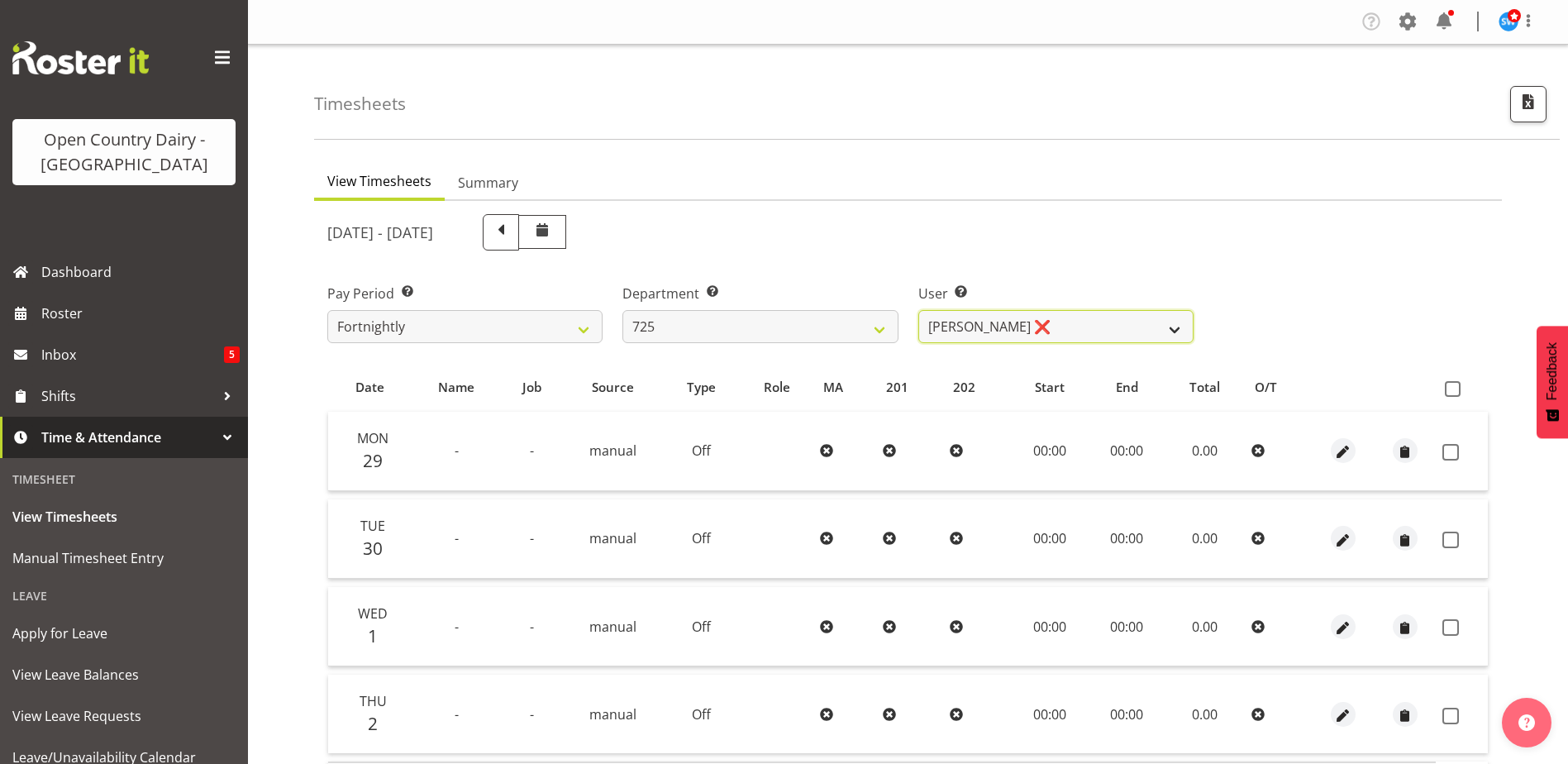
click at [1076, 327] on select "Bhupinder Dhaliwal ❌ Gurpreet Singh Kahlon ❌ Hendrik Potgieter ❌ Len Grace ❌" at bounding box center [1055, 326] width 275 height 33
click at [918, 310] on select "Bhupinder Dhaliwal ❌ Gurpreet Singh Kahlon ❌ Hendrik Potgieter ❌ Len Grace ❌" at bounding box center [1055, 326] width 275 height 33
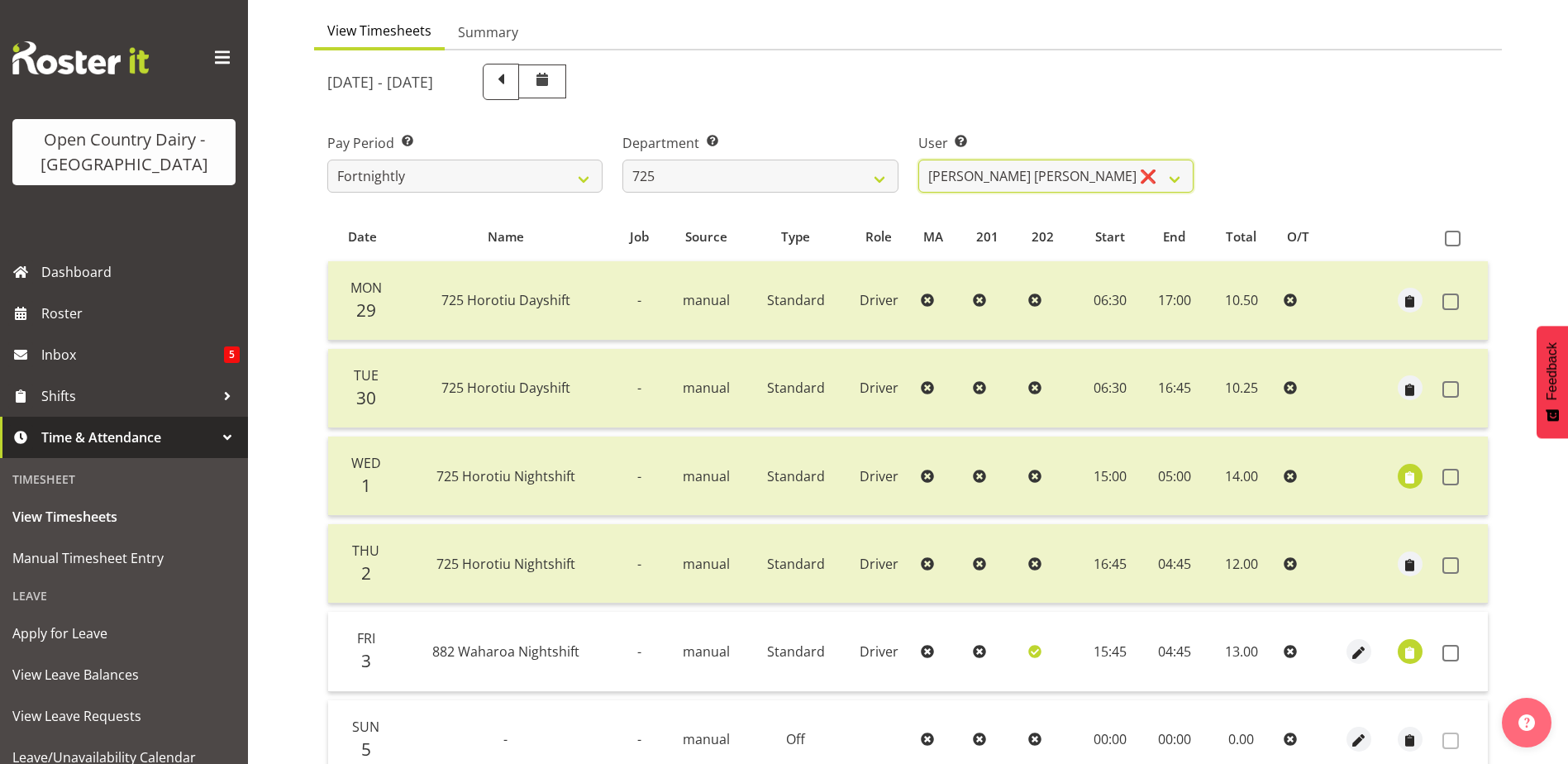
scroll to position [298, 0]
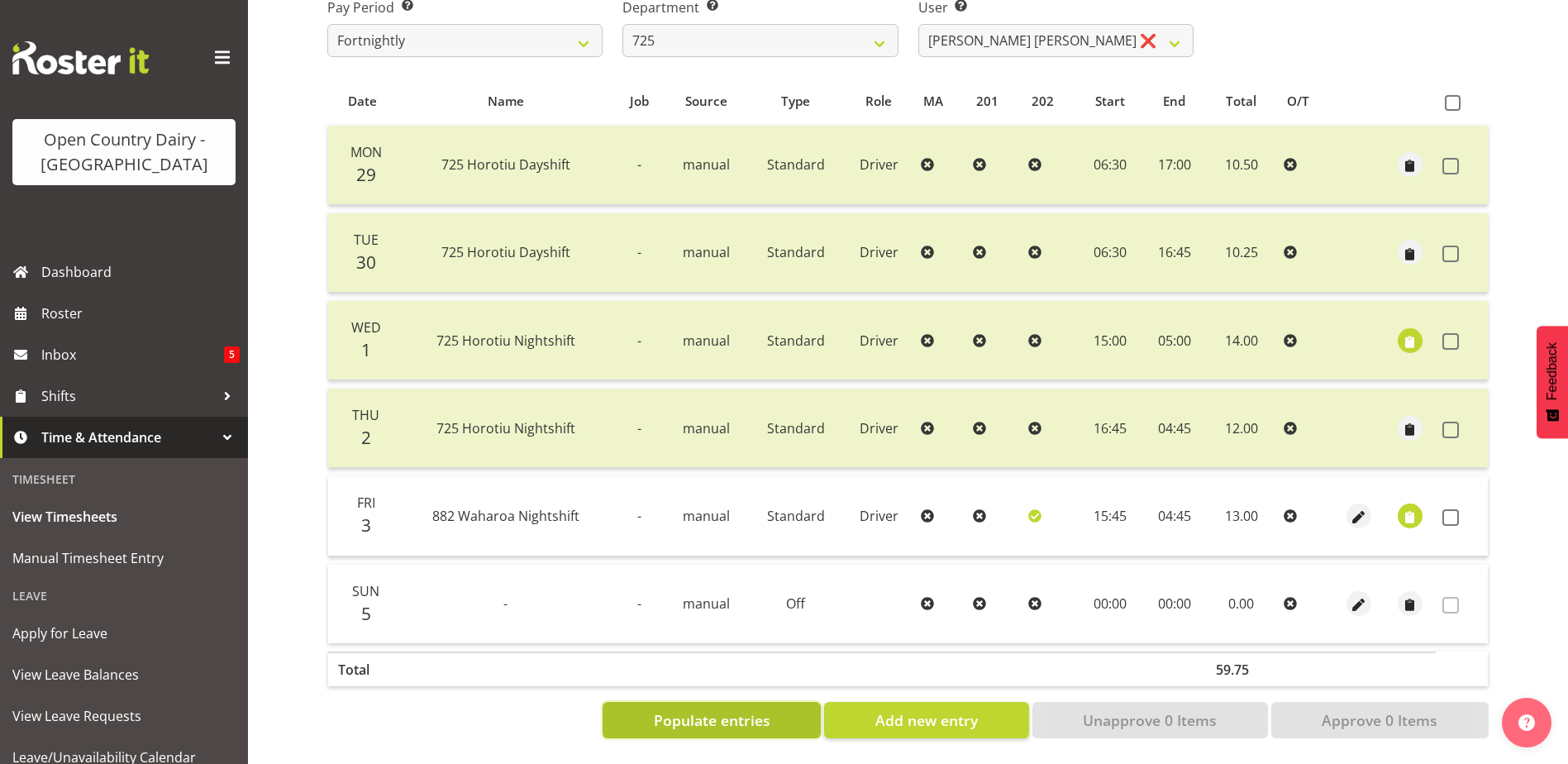
click at [770, 710] on span "Populate entries" at bounding box center [711, 720] width 116 height 21
click at [1409, 508] on span "button" at bounding box center [1410, 517] width 19 height 19
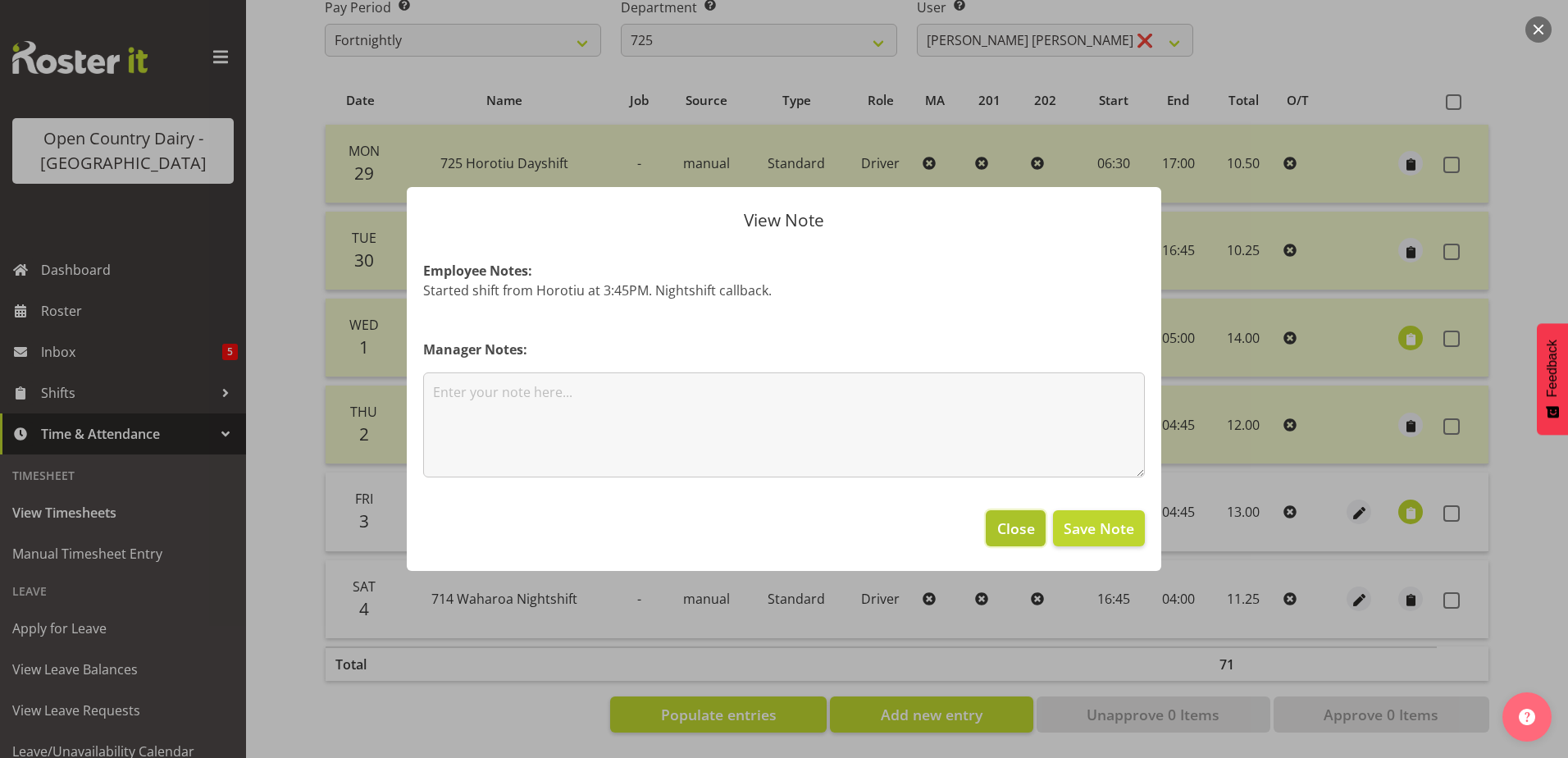
click at [1005, 532] on span "Close" at bounding box center [1016, 527] width 38 height 21
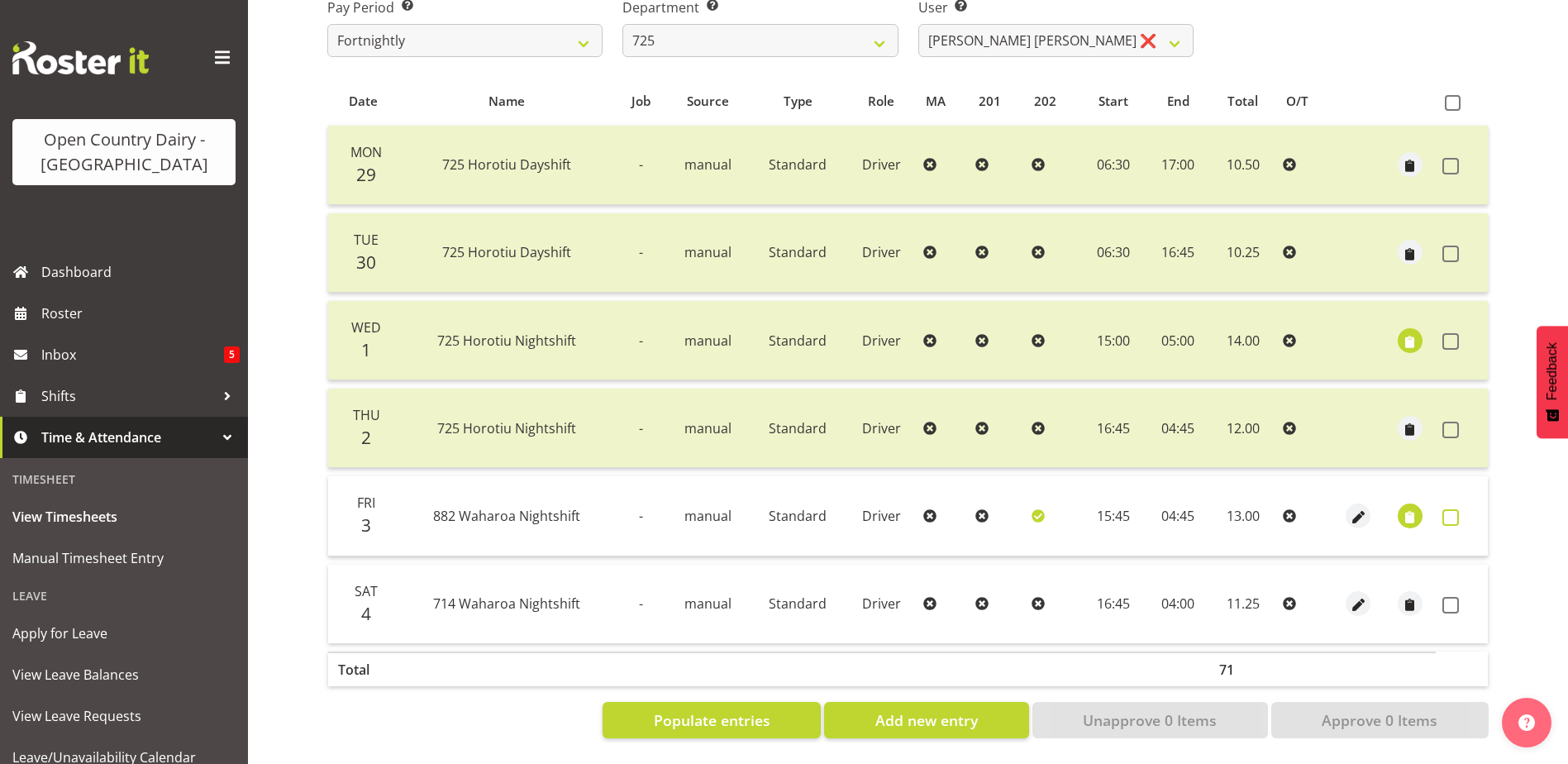
click at [1451, 510] on span at bounding box center [1451, 518] width 17 height 17
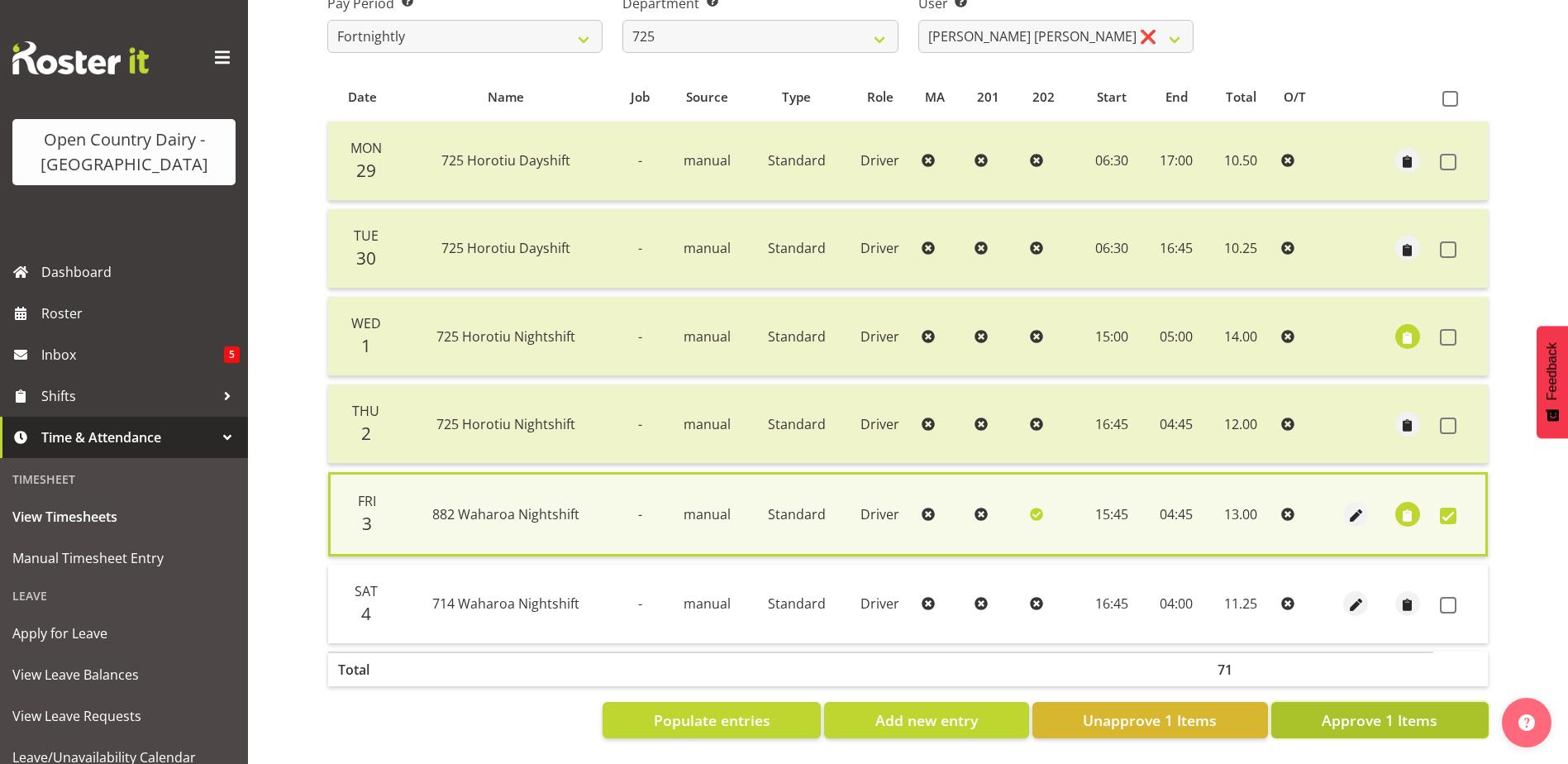
click at [1380, 710] on span "Approve 1 Items" at bounding box center [1379, 720] width 116 height 21
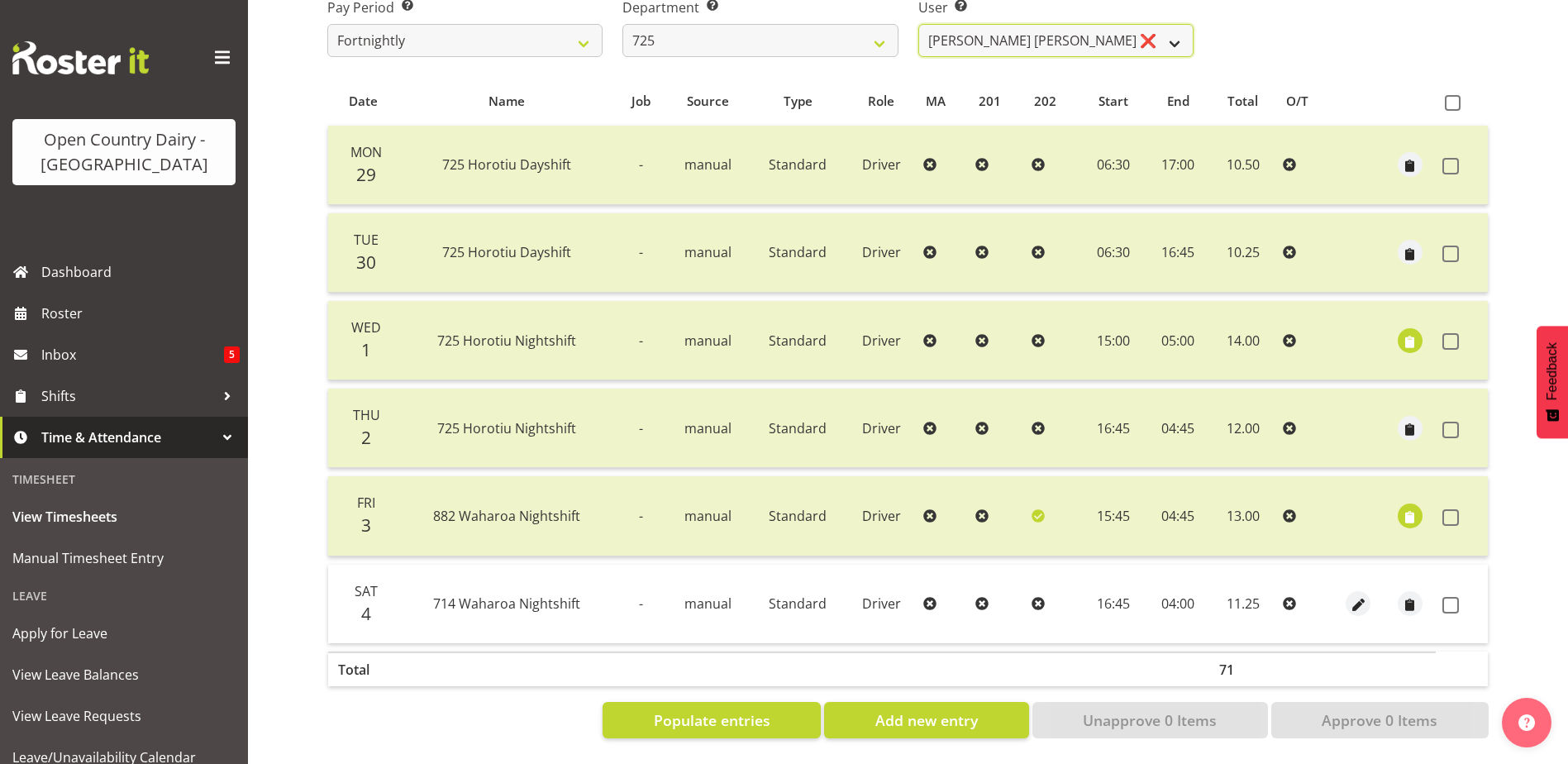
click at [998, 25] on select "Bhupinder Dhaliwal ❌ Gurpreet Singh Kahlon ❌ Hendrik Potgieter ❌ Len Grace ❌" at bounding box center [1055, 40] width 275 height 33
click at [918, 24] on select "Bhupinder Dhaliwal ❌ Gurpreet Singh Kahlon ❌ Hendrik Potgieter ❌ Len Grace ❌" at bounding box center [1055, 40] width 275 height 33
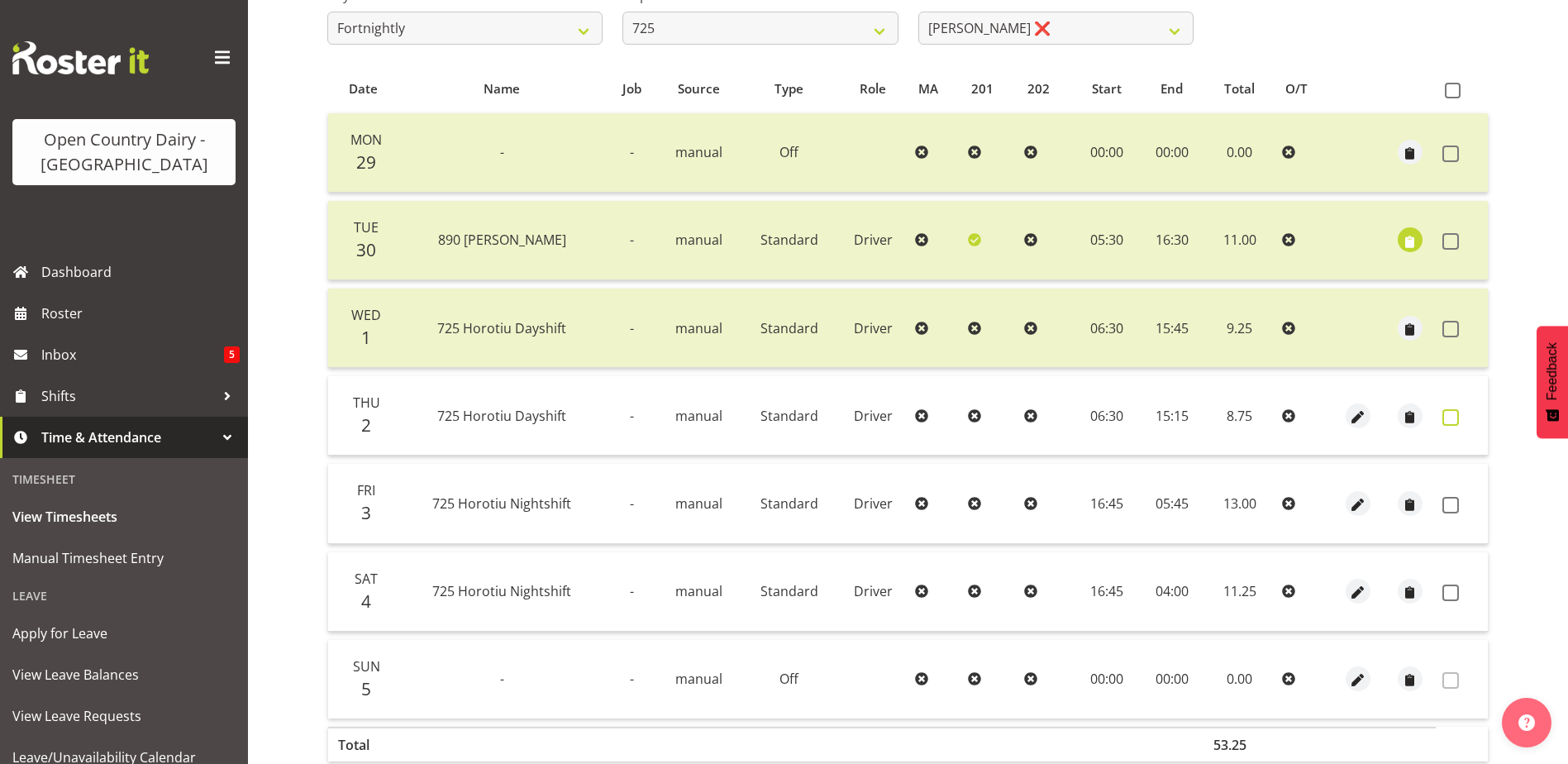
click at [1446, 416] on span at bounding box center [1451, 418] width 17 height 17
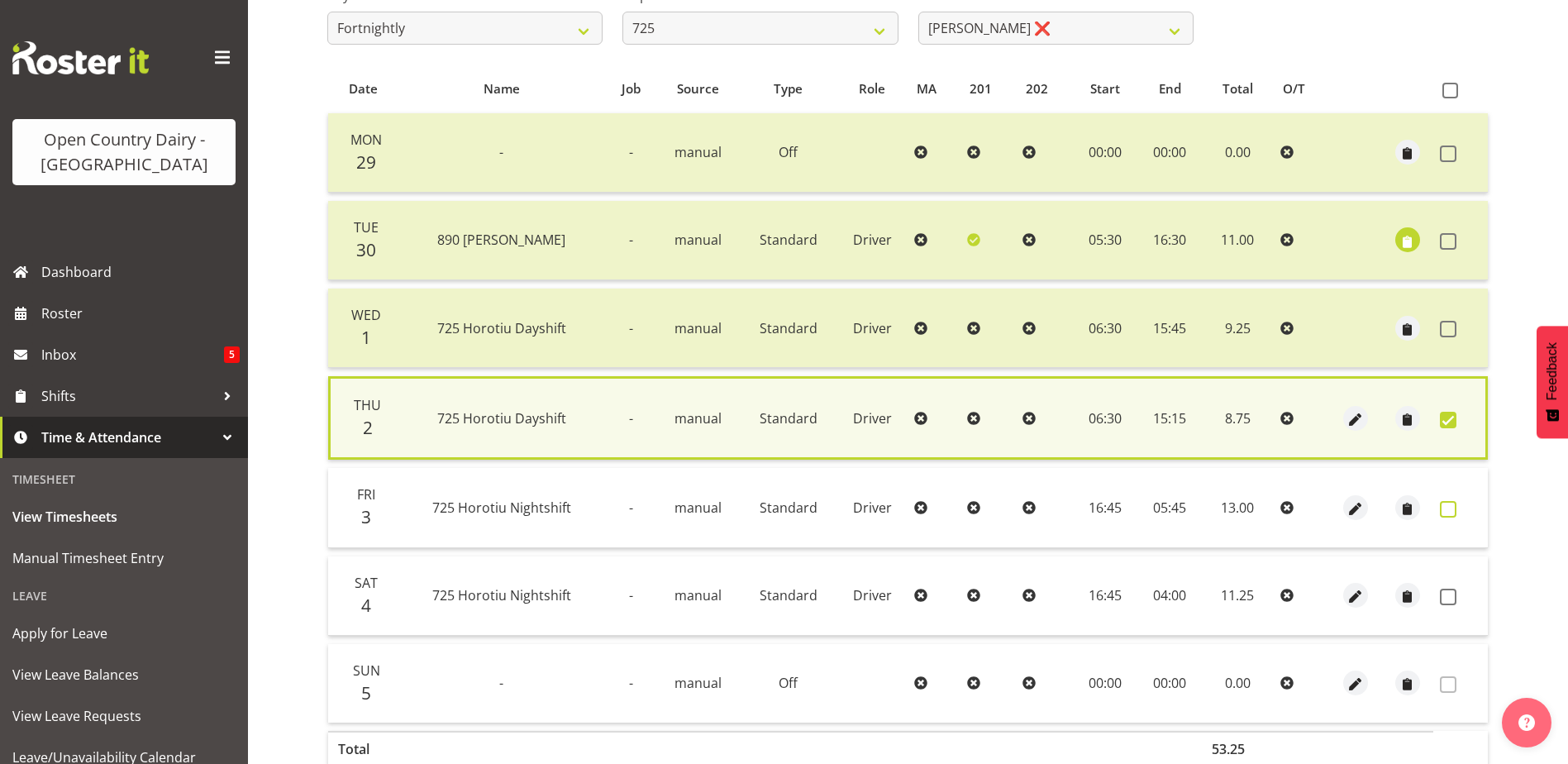
click at [1445, 512] on span at bounding box center [1448, 510] width 17 height 17
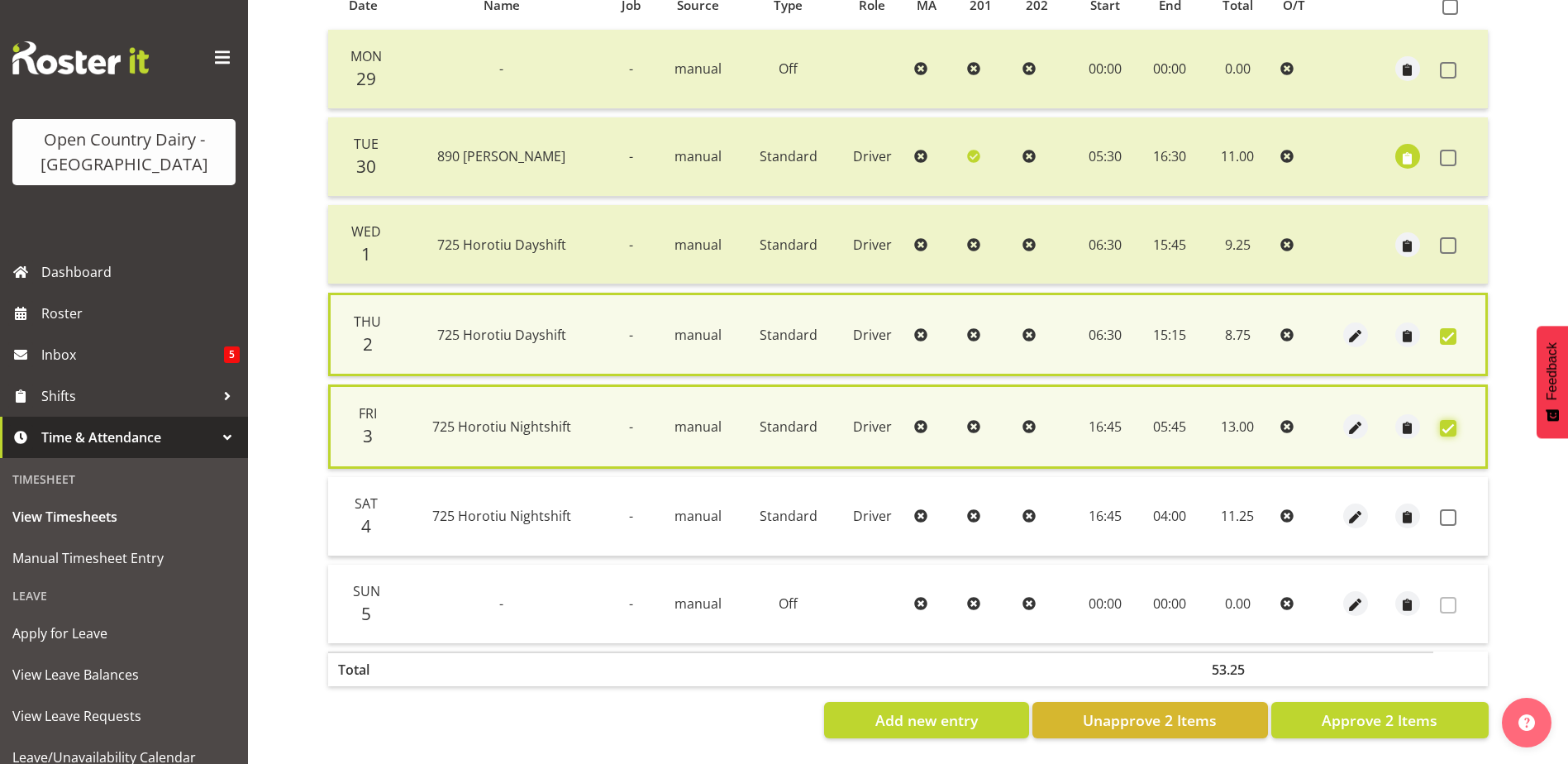
scroll to position [394, 0]
click at [1372, 710] on span "Approve 2 Items" at bounding box center [1379, 720] width 116 height 21
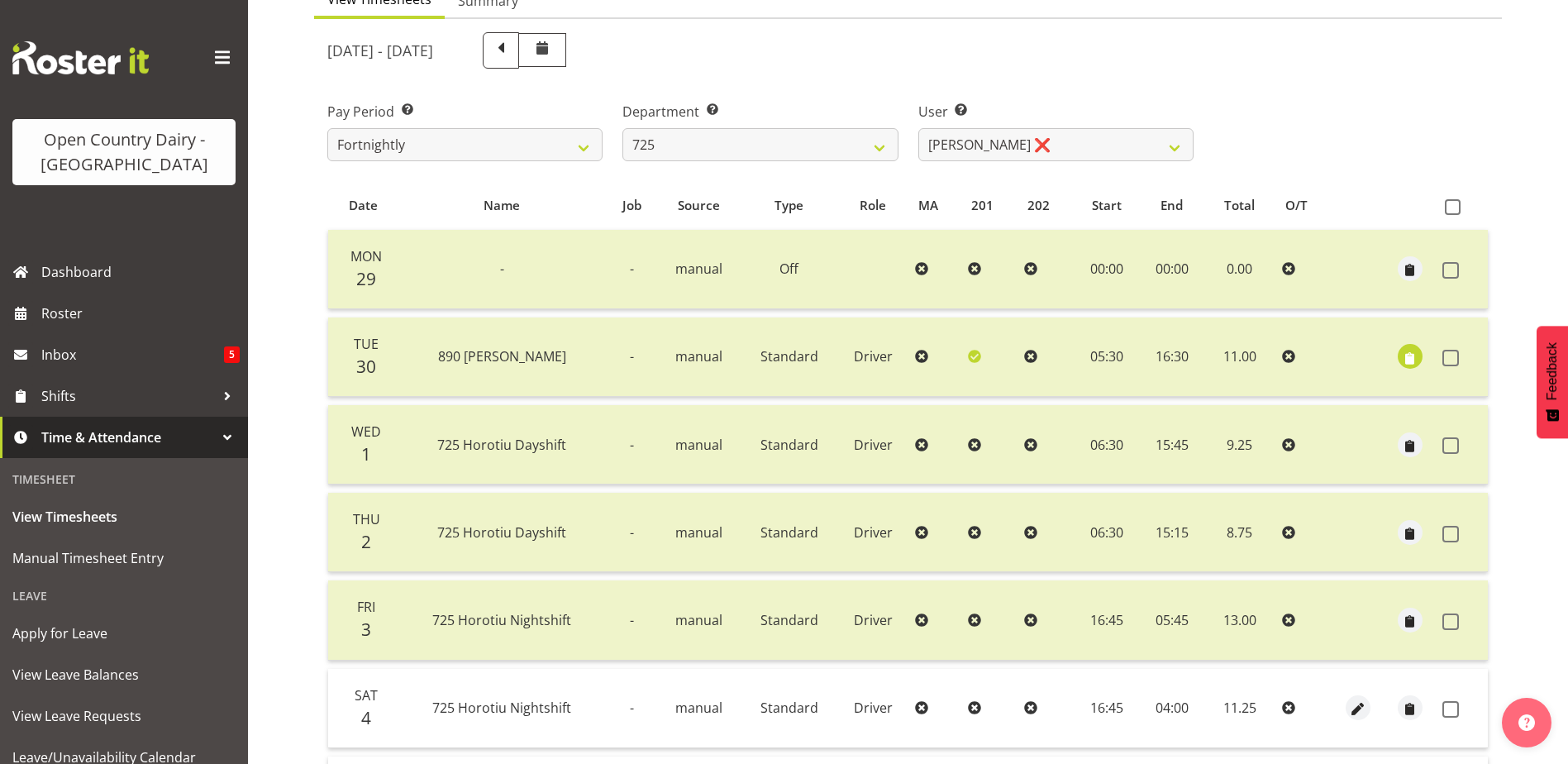
scroll to position [55, 0]
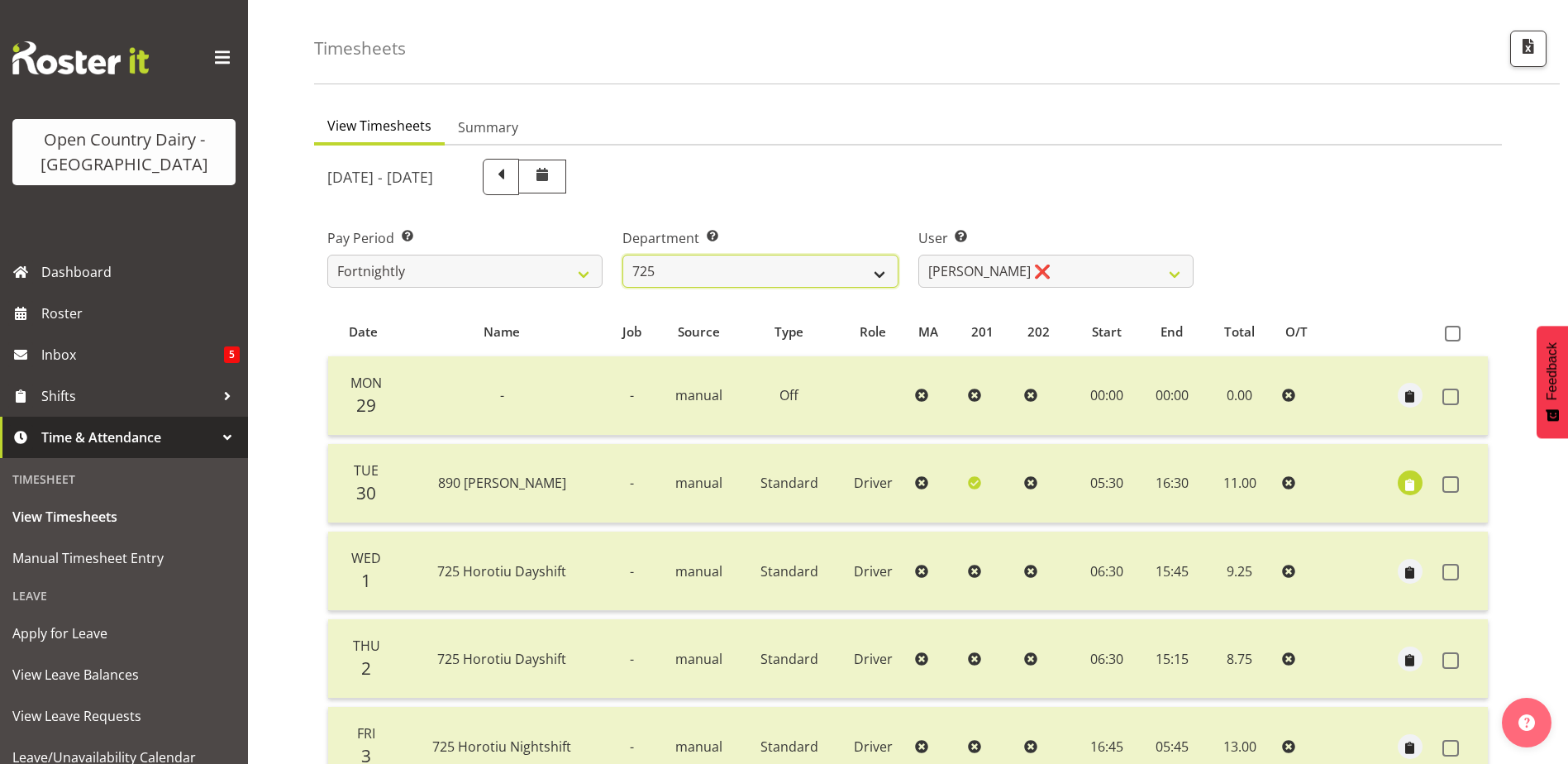
click at [708, 266] on select "701 702 703 704 705 706 707 708 709 710 711 712 713 714 715 716 717 718 719 720" at bounding box center [759, 270] width 275 height 33
click at [622, 254] on select "701 702 703 704 705 706 707 708 709 710 711 712 713 714 715 716 717 718 719 720" at bounding box center [759, 270] width 275 height 33
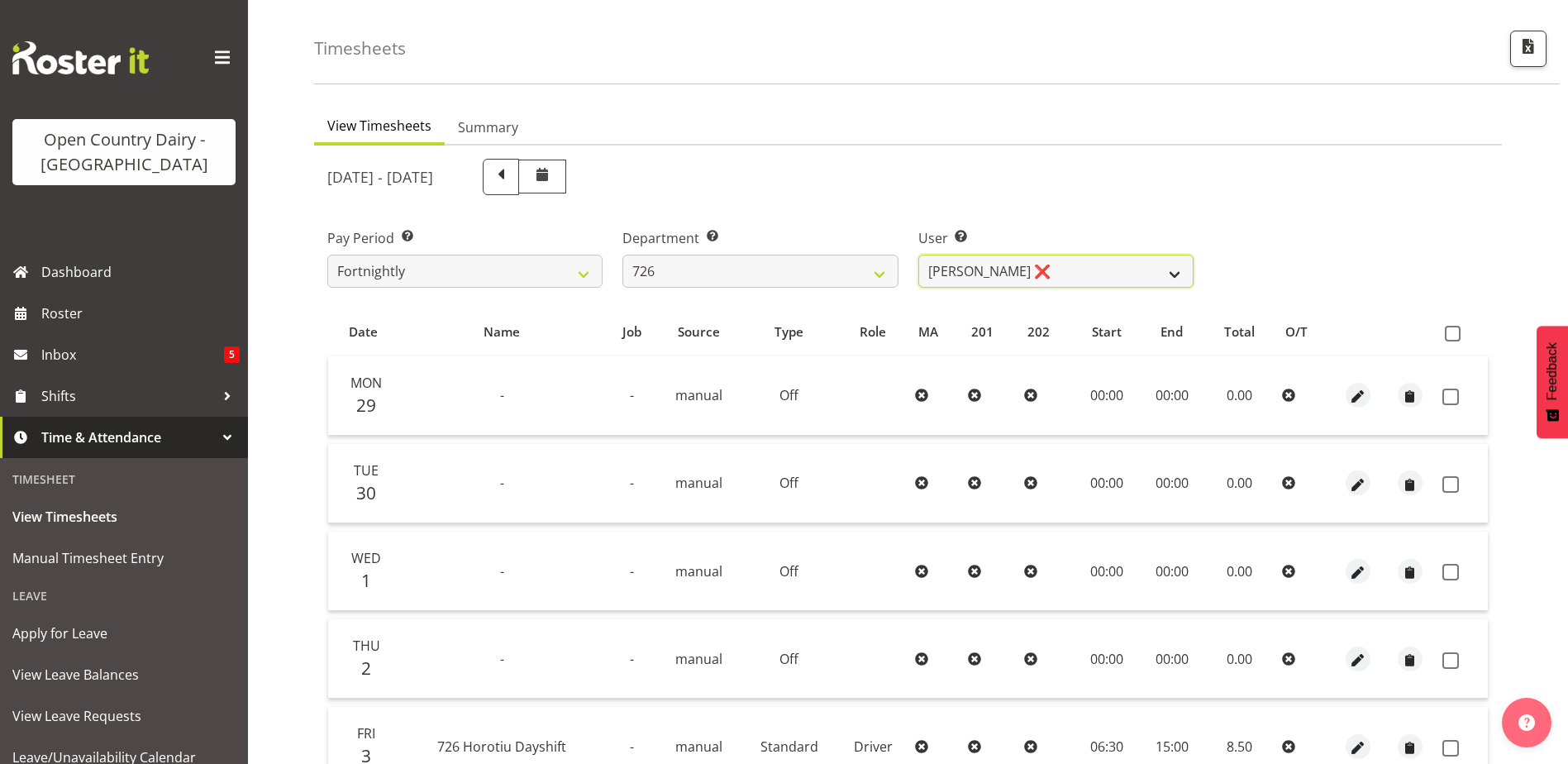
click at [1073, 270] on select "Angela Burrill ❌ Bryan Leathart ❌ Harpreet Singh ❌ Kerry Young ❌" at bounding box center [1055, 270] width 275 height 33
click at [918, 254] on select "Angela Burrill ❌ Bryan Leathart ❌ Harpreet Singh ❌ Kerry Young ❌" at bounding box center [1055, 270] width 275 height 33
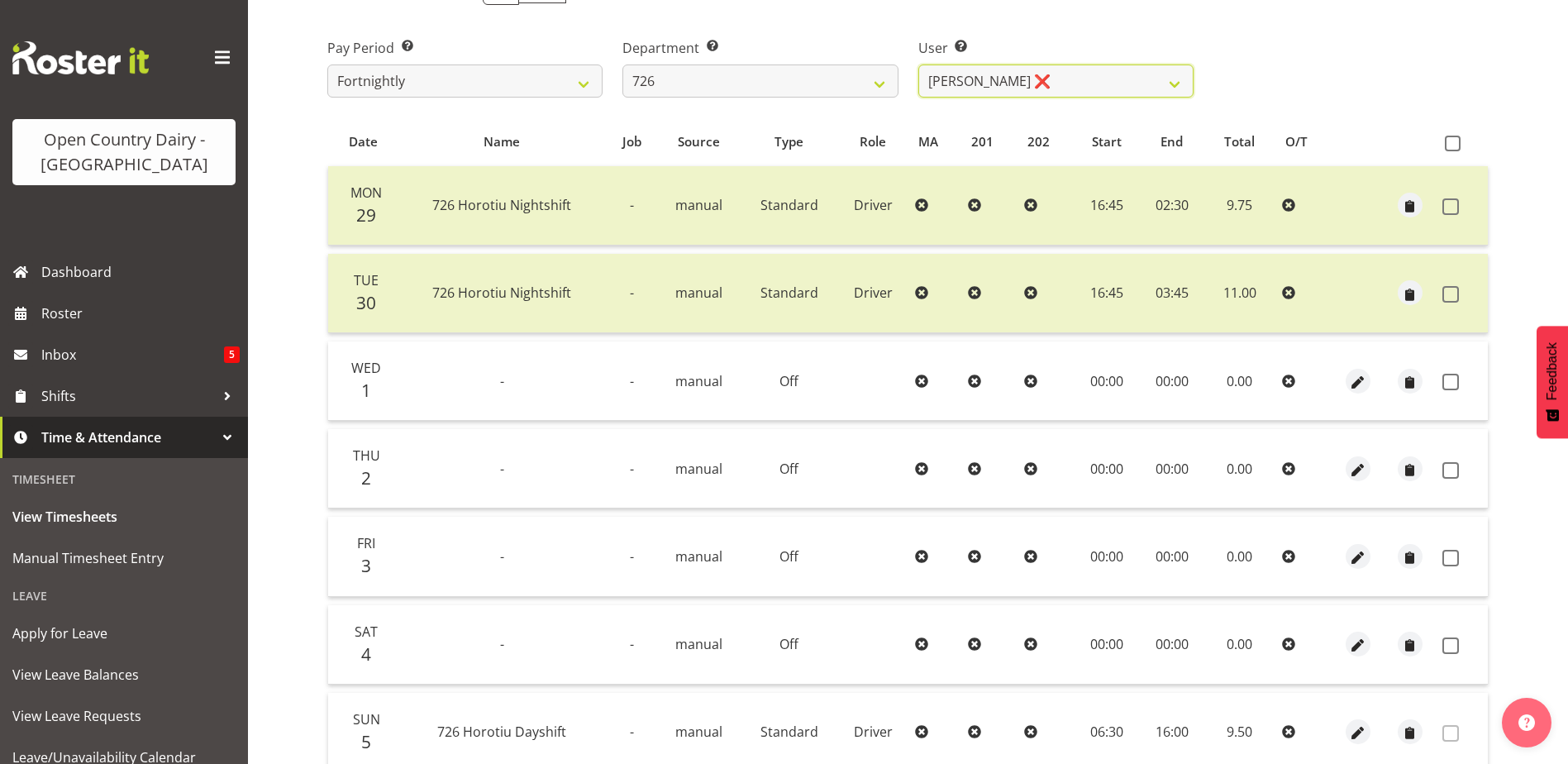
scroll to position [138, 0]
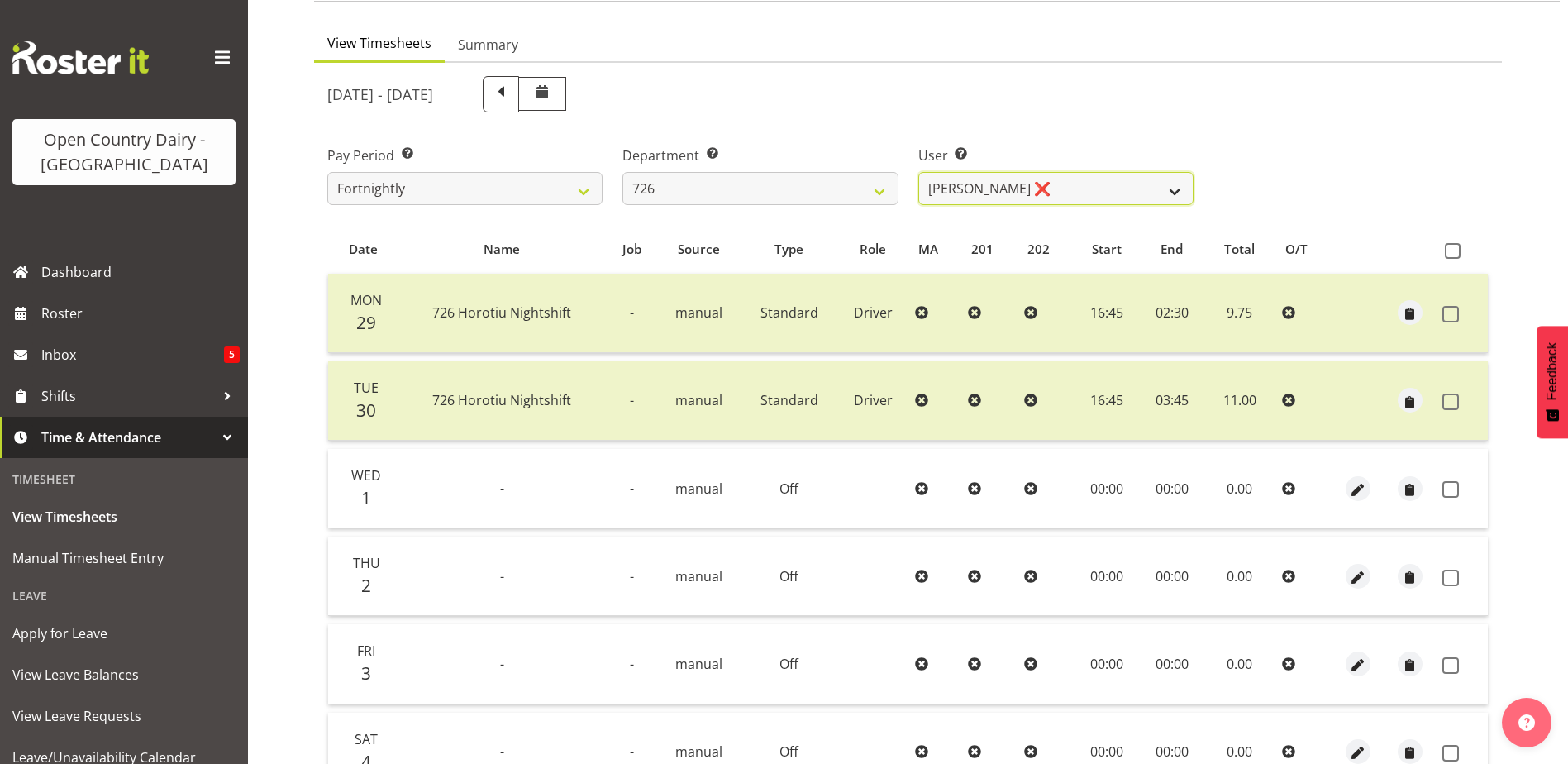
click at [1024, 184] on select "Angela Burrill ❌ Bryan Leathart ❌ Harpreet Singh ❌ Kerry Young ❌" at bounding box center [1055, 188] width 275 height 33
click at [918, 172] on select "Angela Burrill ❌ Bryan Leathart ❌ Harpreet Singh ❌ Kerry Young ❌" at bounding box center [1055, 188] width 275 height 33
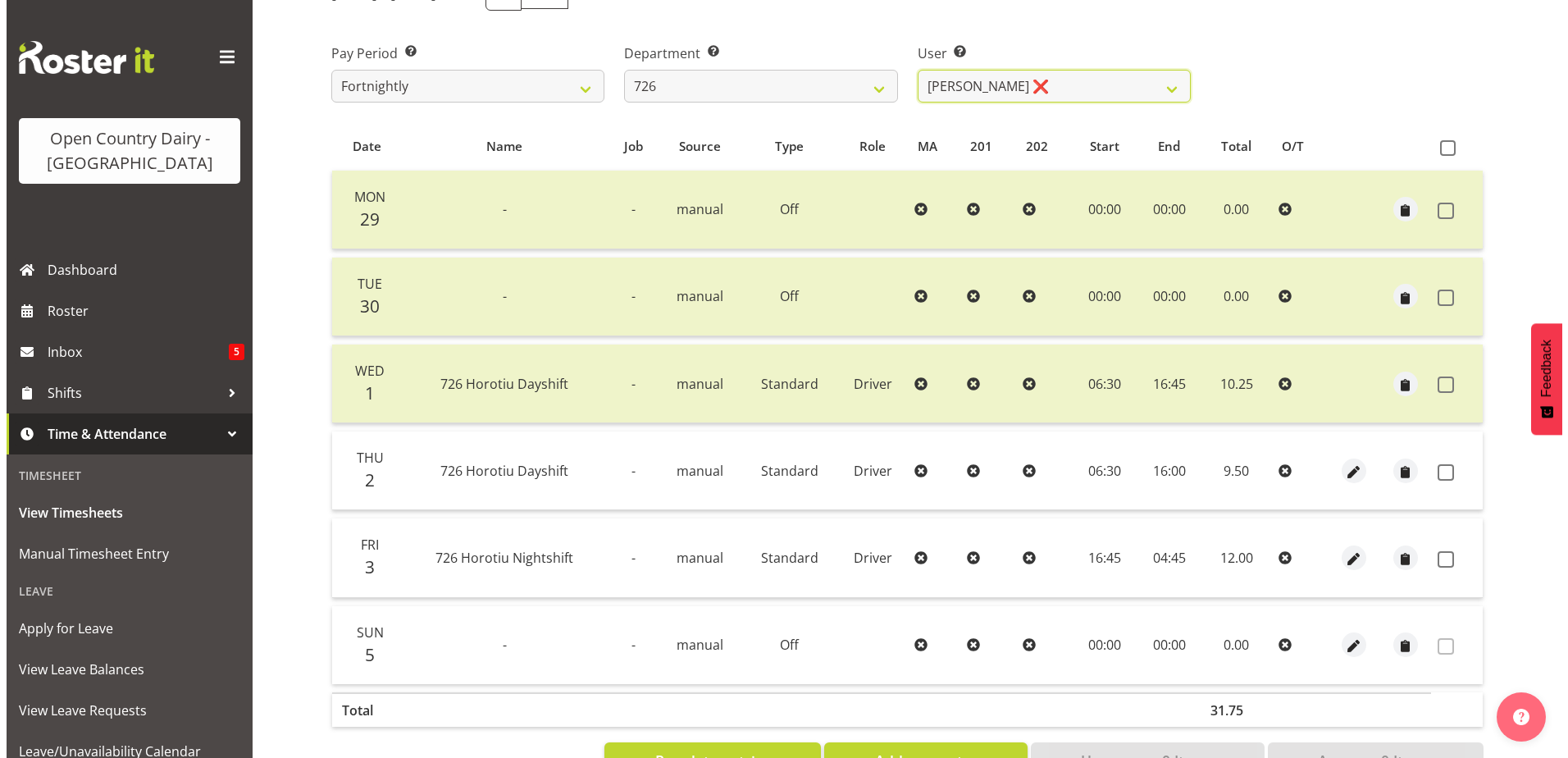
scroll to position [296, 0]
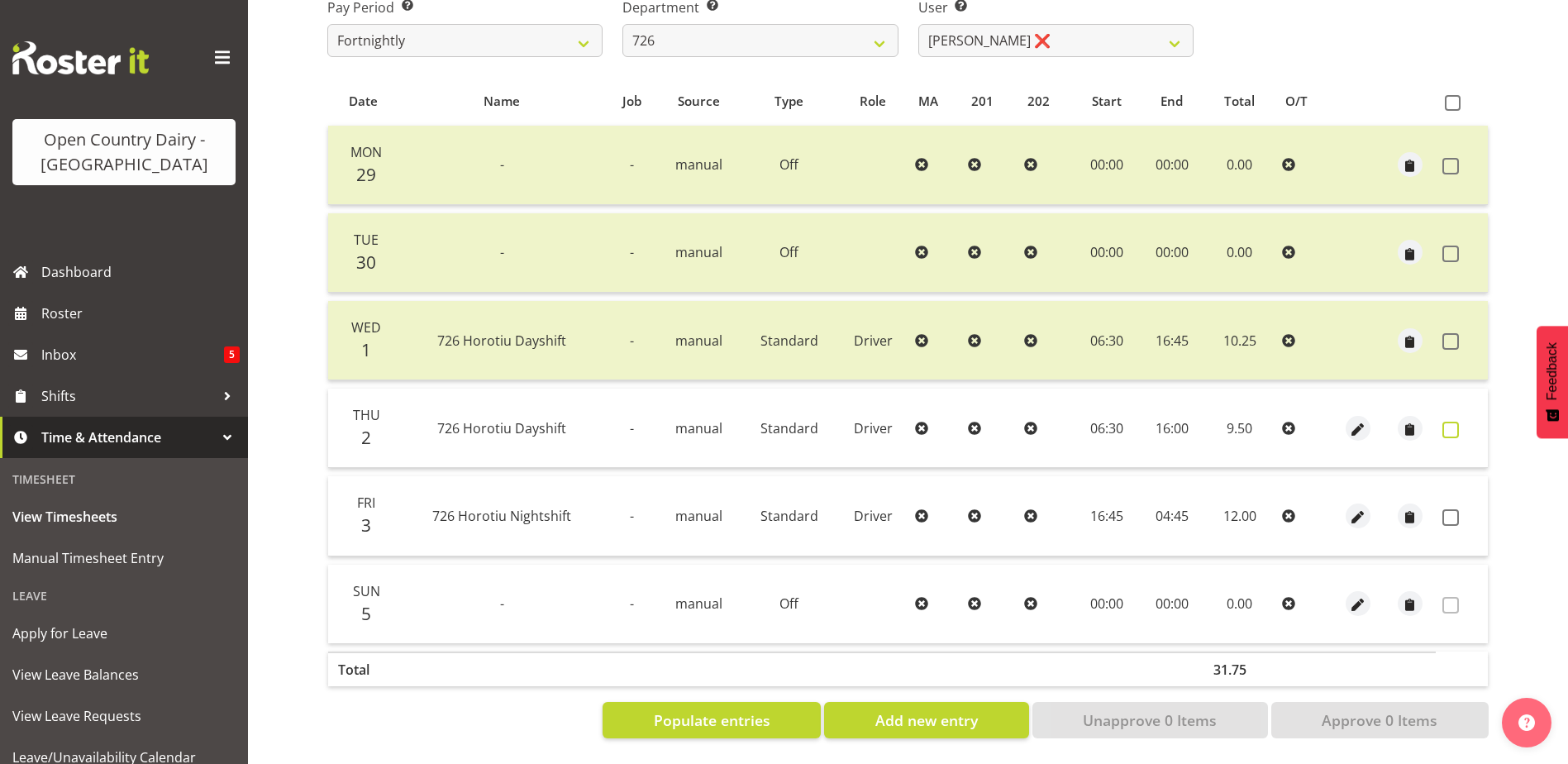
click at [1446, 421] on span at bounding box center [1451, 430] width 17 height 17
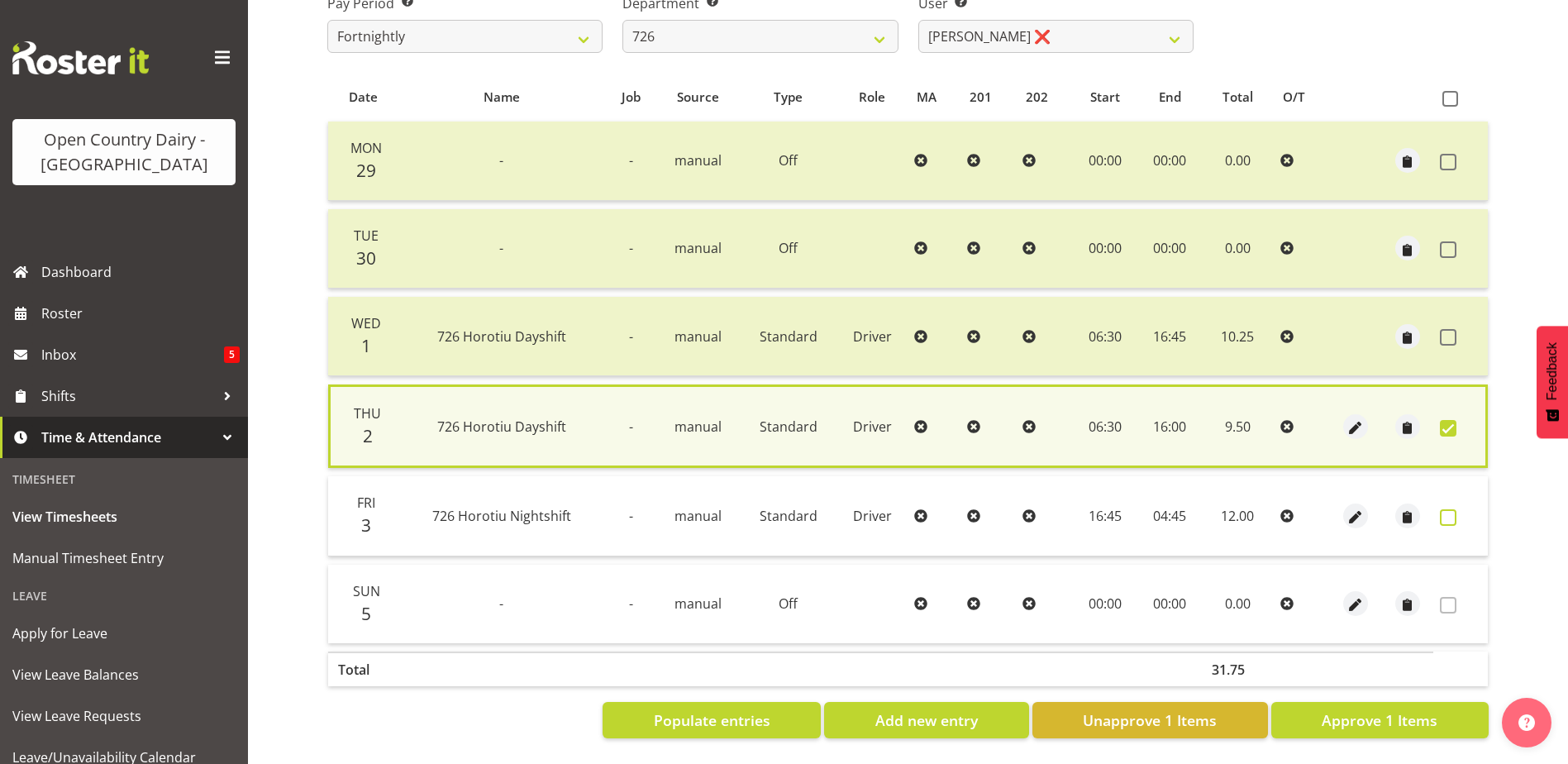
click at [1448, 511] on span at bounding box center [1448, 518] width 17 height 17
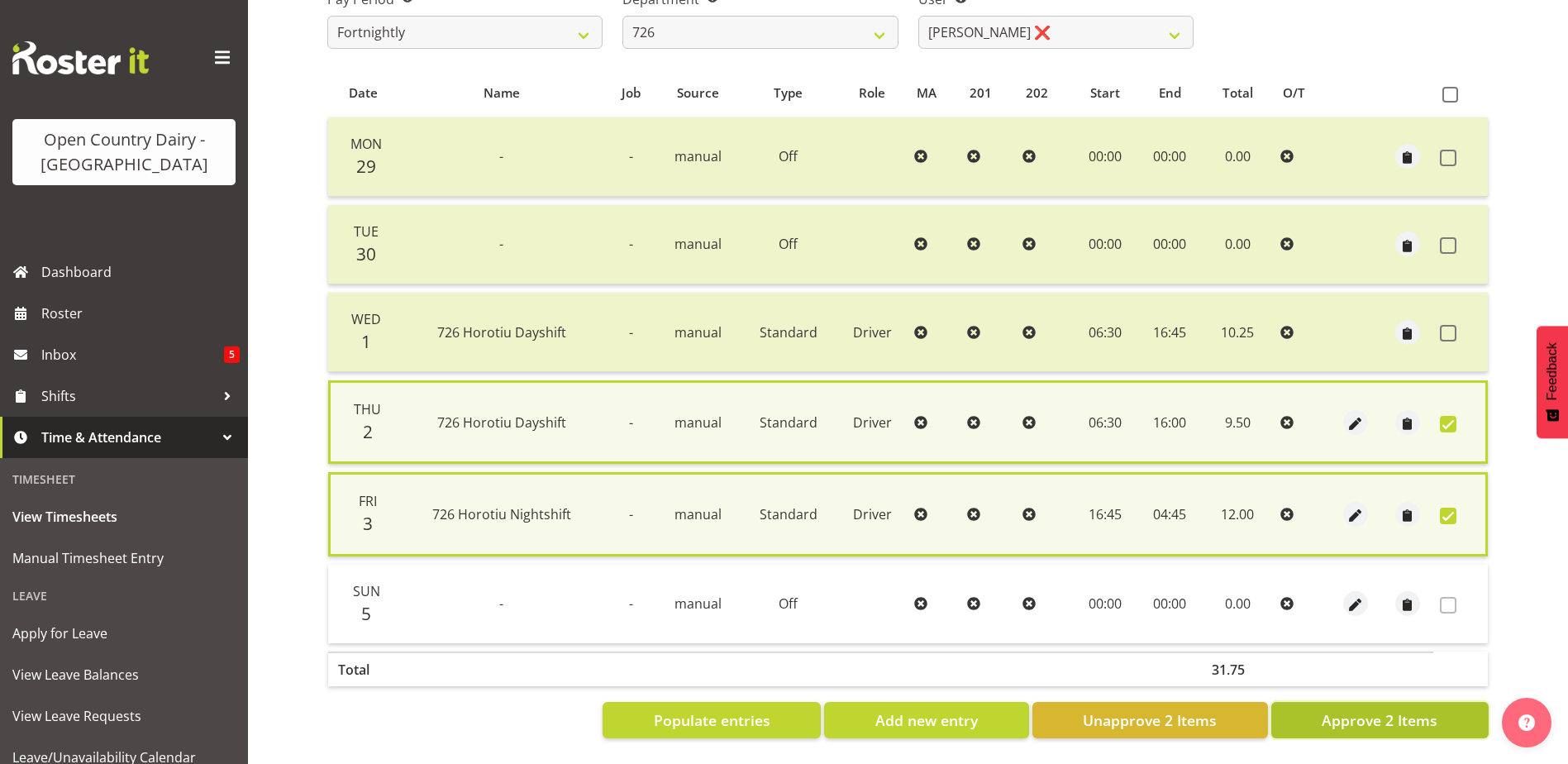
click at [1388, 712] on span "Approve 2 Items" at bounding box center [1379, 720] width 116 height 21
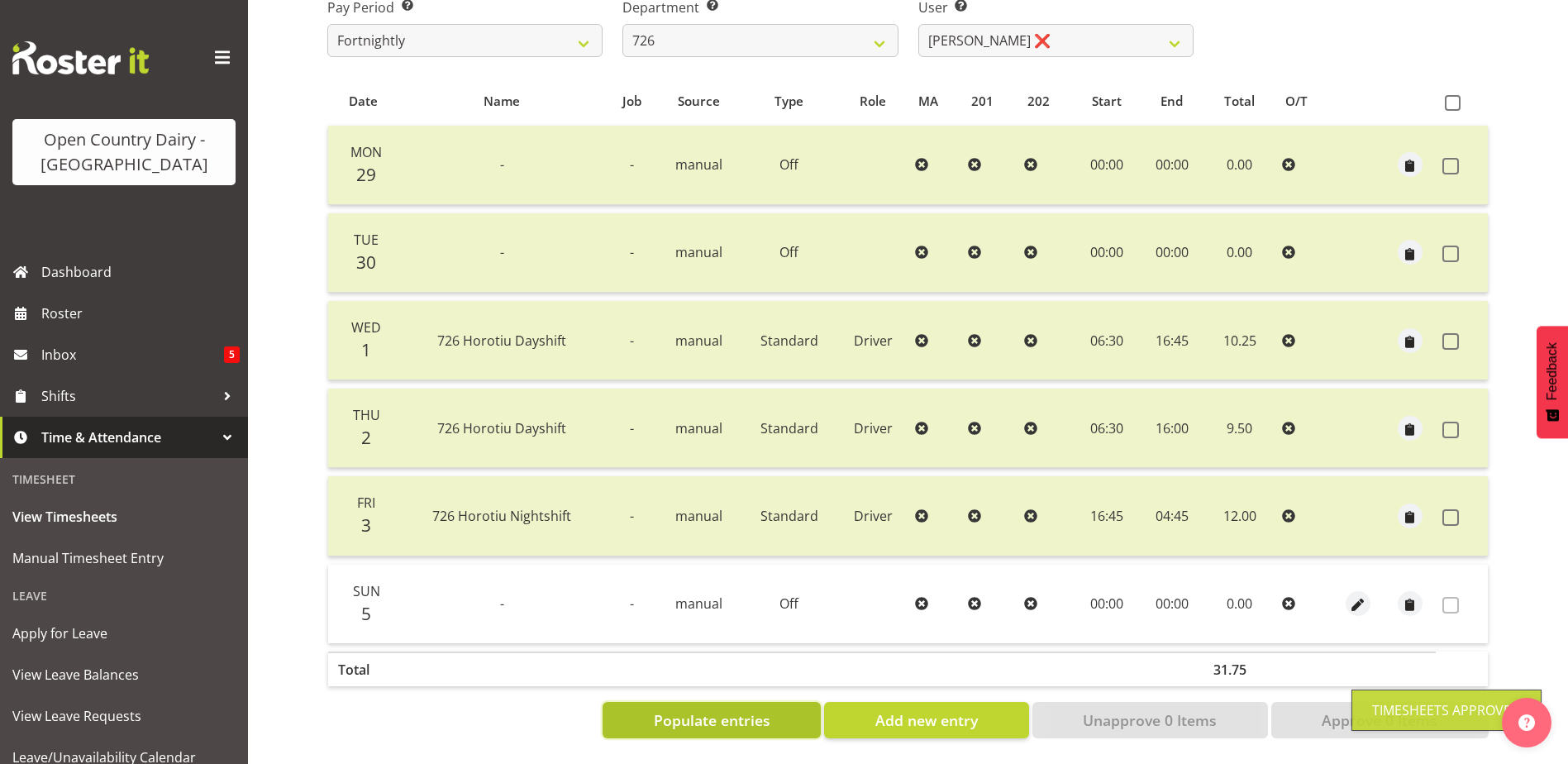
click at [737, 710] on span "Populate entries" at bounding box center [711, 720] width 116 height 21
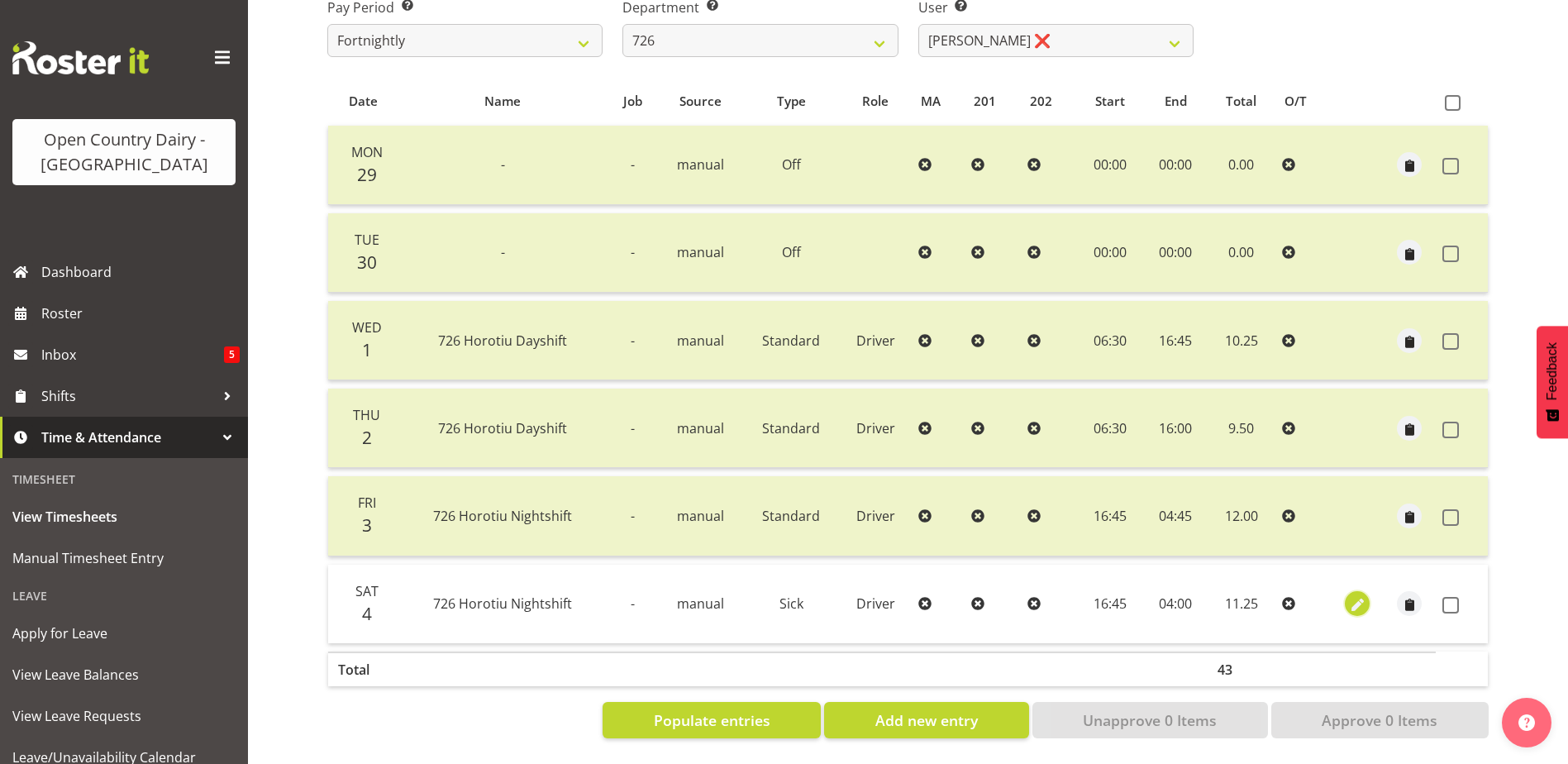
click at [1352, 596] on span "button" at bounding box center [1357, 605] width 19 height 19
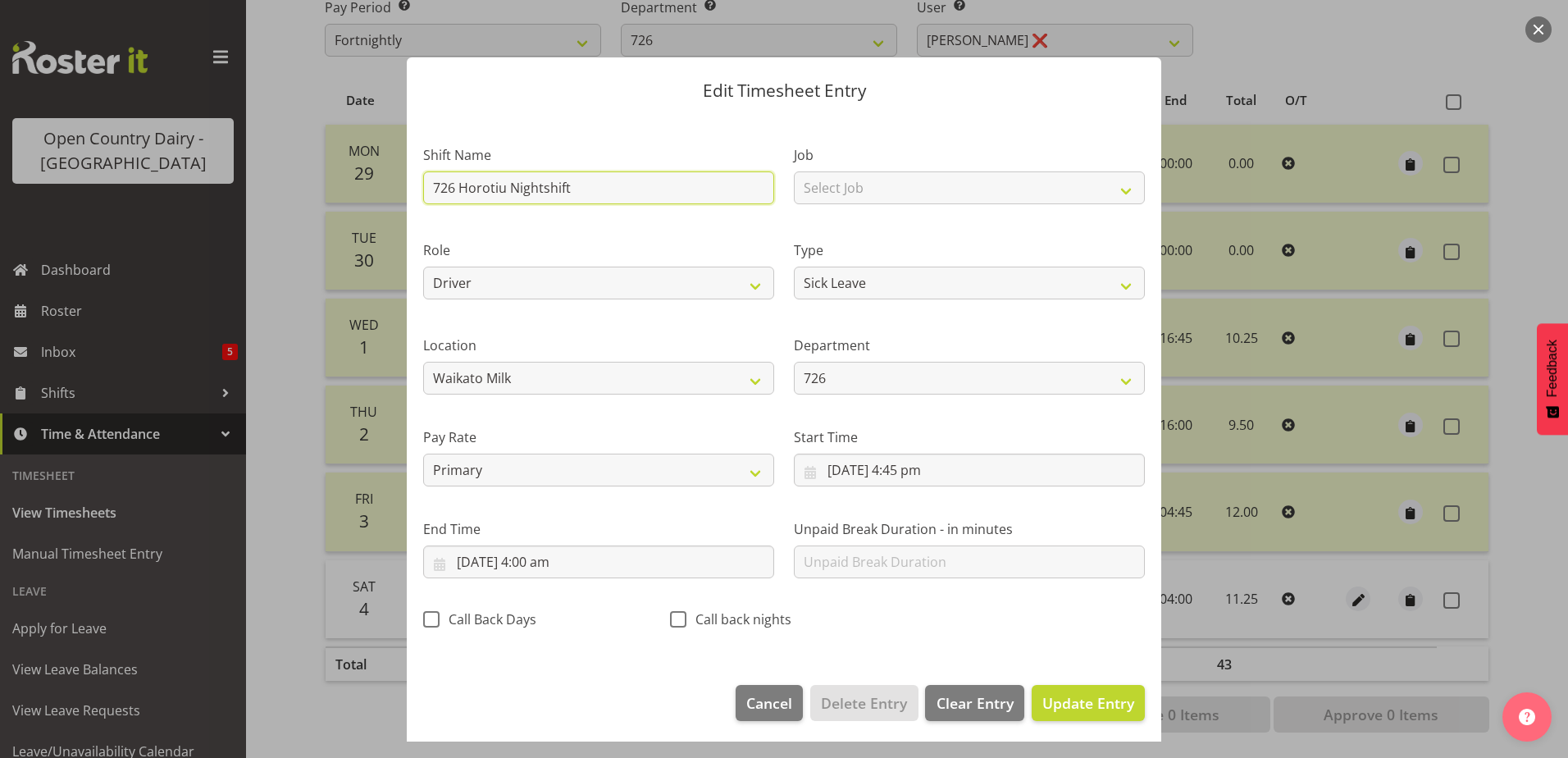
drag, startPoint x: 597, startPoint y: 187, endPoint x: 364, endPoint y: 183, distance: 233.0
click at [364, 183] on div "Edit Timesheet Entry Shift Name 726 Horotiu Nightshift Job Select Job Driver Dr…" at bounding box center [784, 379] width 1568 height 758
click at [886, 284] on select "Off Standard Public Holiday Public Holiday (Worked) Day In Lieu Annual Leave Si…" at bounding box center [969, 283] width 351 height 33
click at [794, 267] on select "Off Standard Public Holiday Public Holiday (Worked) Day In Lieu Annual Leave Si…" at bounding box center [969, 283] width 351 height 33
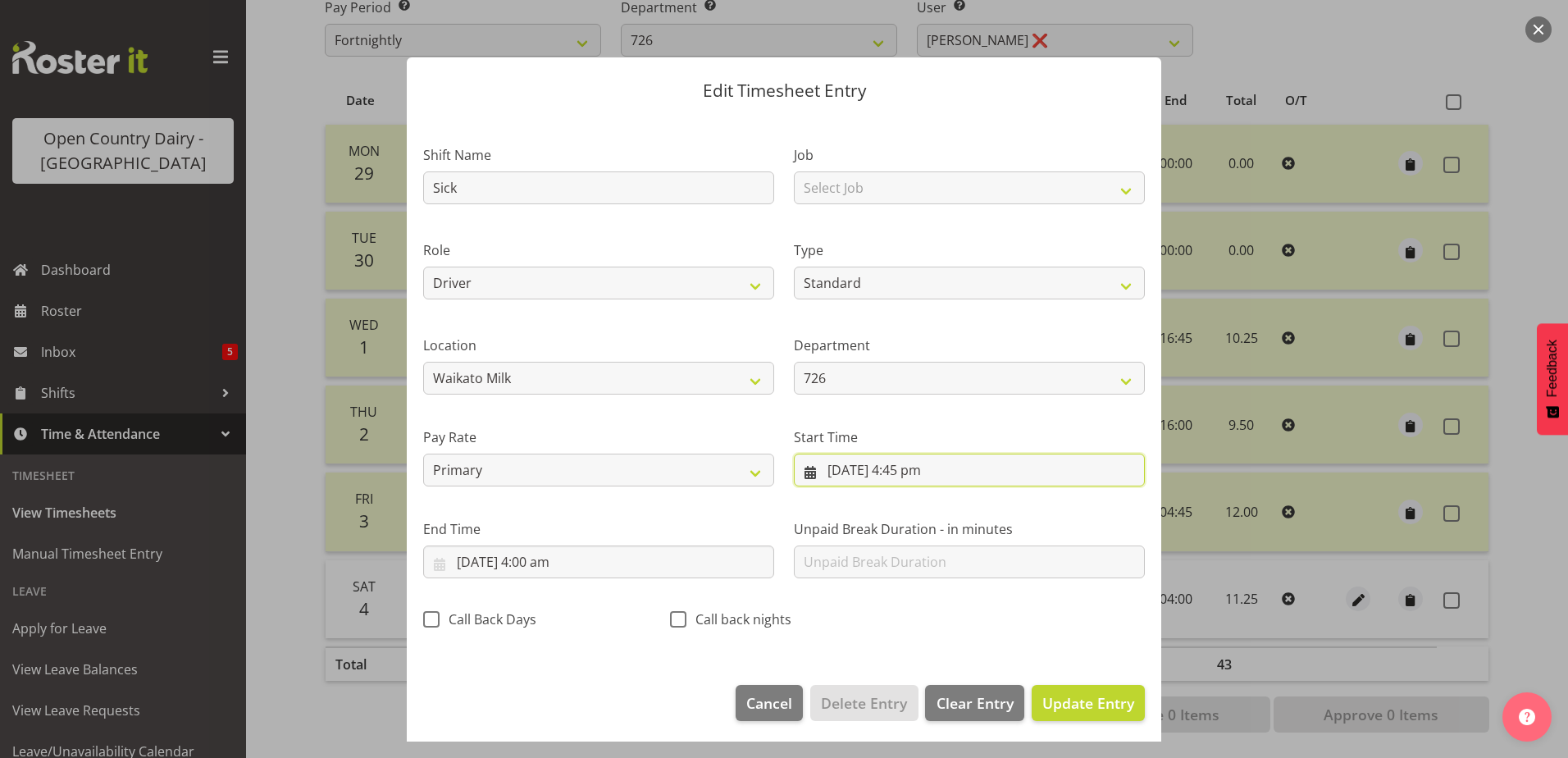
click at [912, 462] on input "4/10/2025, 4:45 pm" at bounding box center [969, 469] width 351 height 33
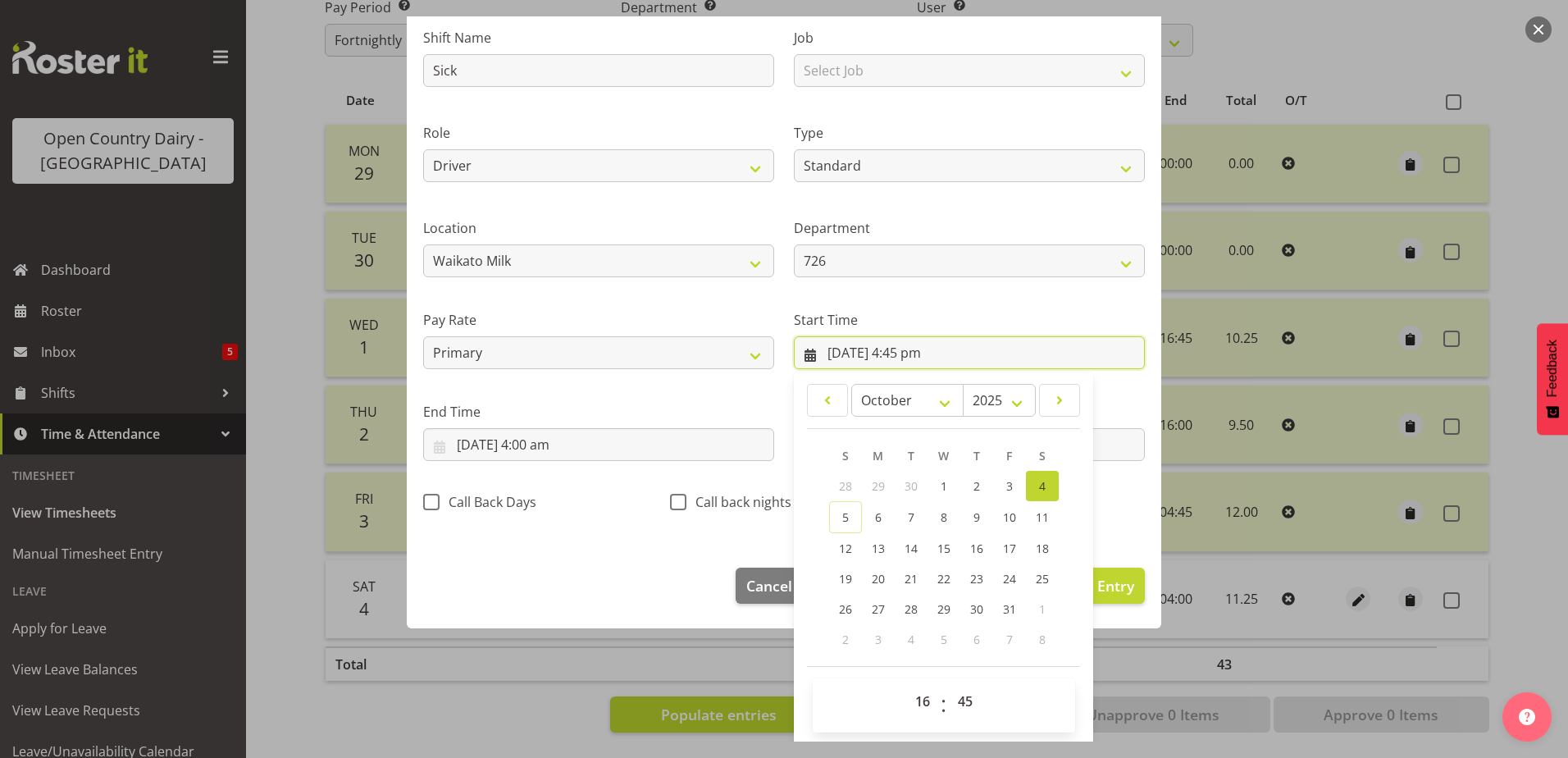
scroll to position [119, 0]
click at [911, 700] on select "00 01 02 03 04 05 06 07 08 09 10 11 12 13 14 15 16 17 18 19 20 21 22 23" at bounding box center [925, 698] width 37 height 33
click at [907, 682] on select "00 01 02 03 04 05 06 07 08 09 10 11 12 13 14 15 16 17 18 19 20 21 22 23" at bounding box center [925, 698] width 37 height 33
click at [953, 696] on select "00 01 02 03 04 05 06 07 08 09 10 11 12 13 14 15 16 17 18 19 20 21 22 23 24 25 2…" at bounding box center [967, 698] width 37 height 33
click at [957, 704] on select "00 01 02 03 04 05 06 07 08 09 10 11 12 13 14 15 16 17 18 19 20 21 22 23 24 25 2…" at bounding box center [967, 698] width 37 height 33
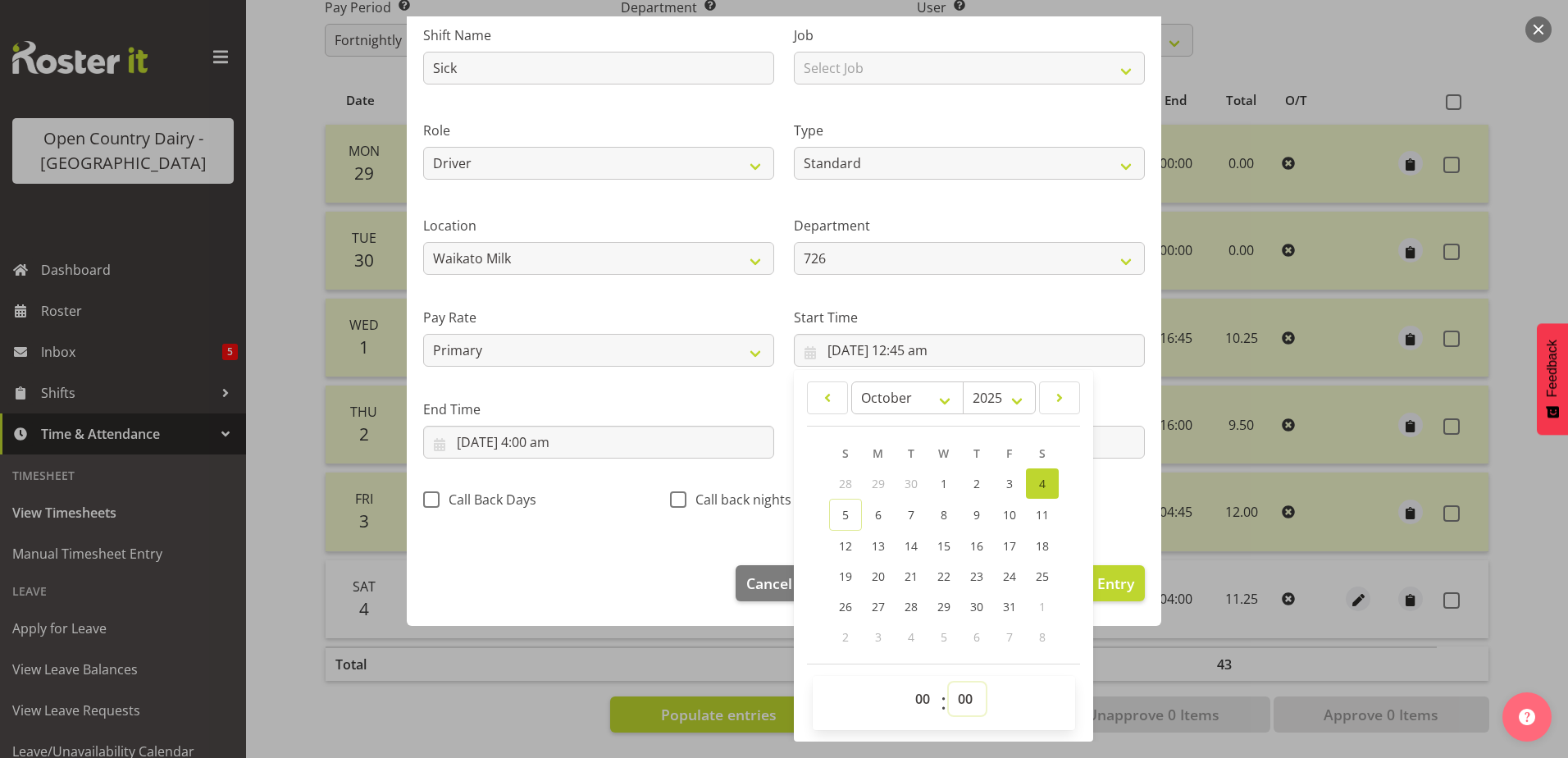
click at [949, 682] on select "00 01 02 03 04 05 06 07 08 09 10 11 12 13 14 15 16 17 18 19 20 21 22 23 24 25 2…" at bounding box center [967, 698] width 37 height 33
click at [488, 438] on input "5/10/2025, 4:00 am" at bounding box center [598, 442] width 351 height 33
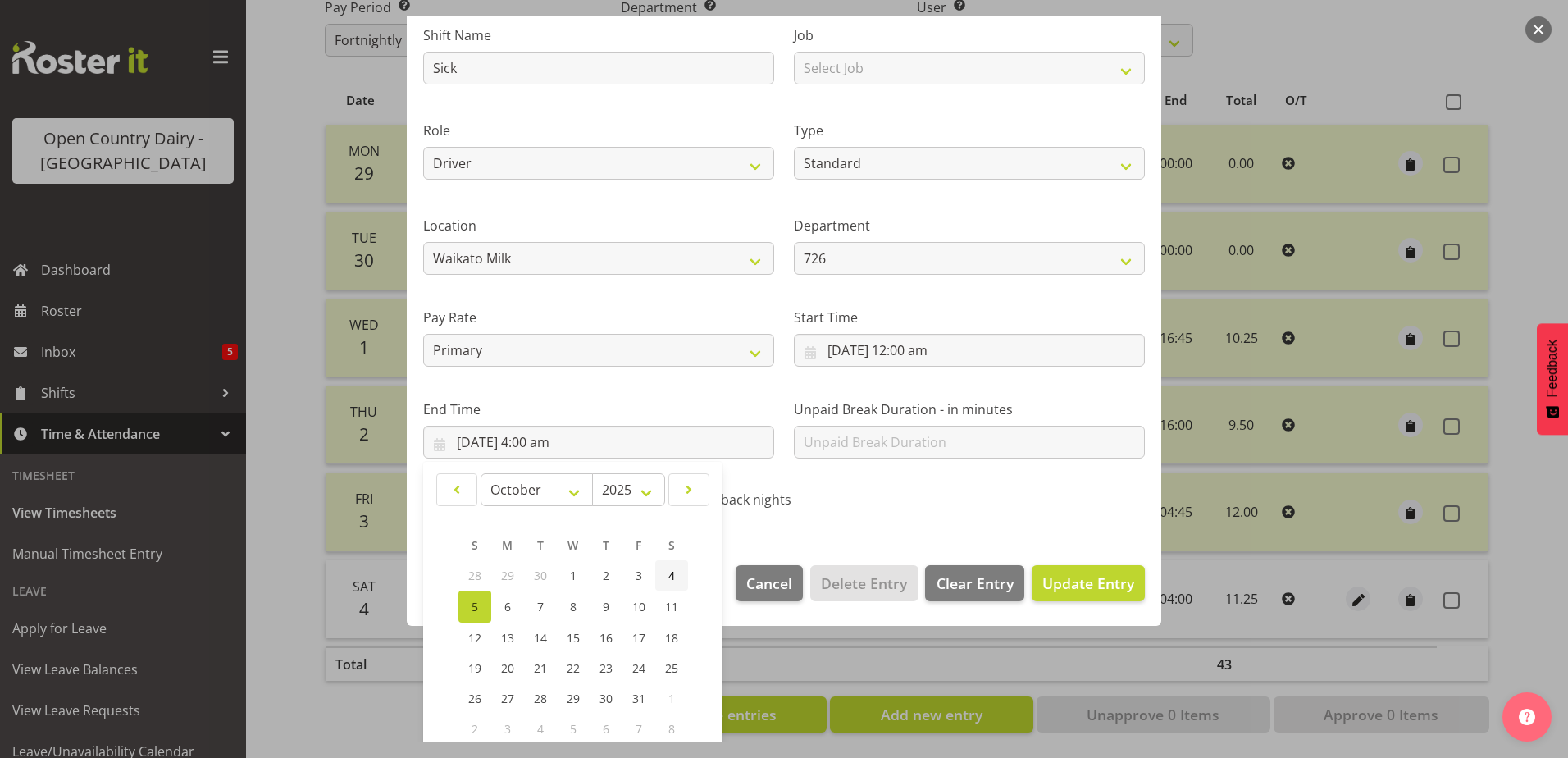
click at [674, 574] on span "4" at bounding box center [672, 575] width 7 height 16
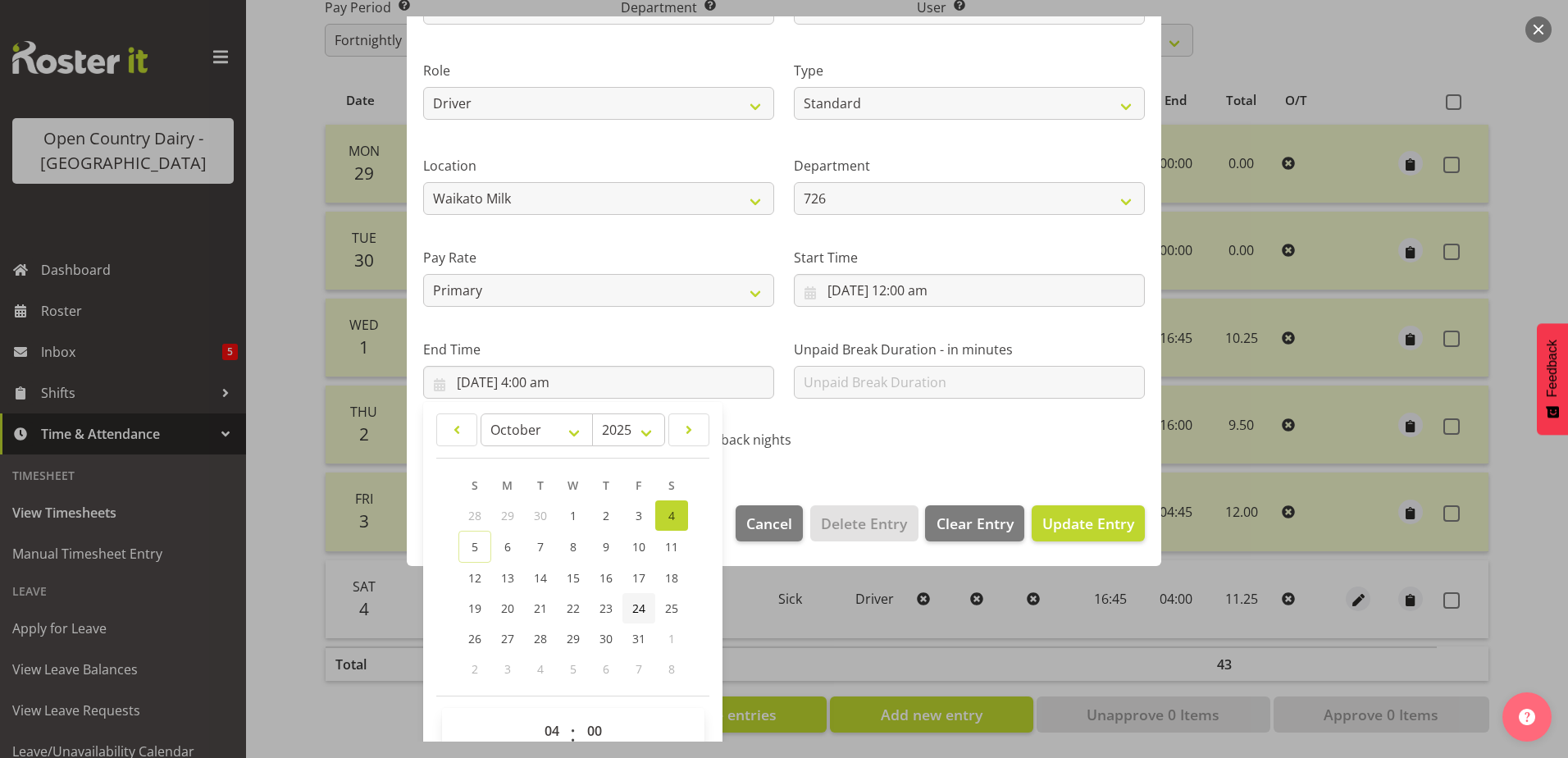
scroll to position [212, 0]
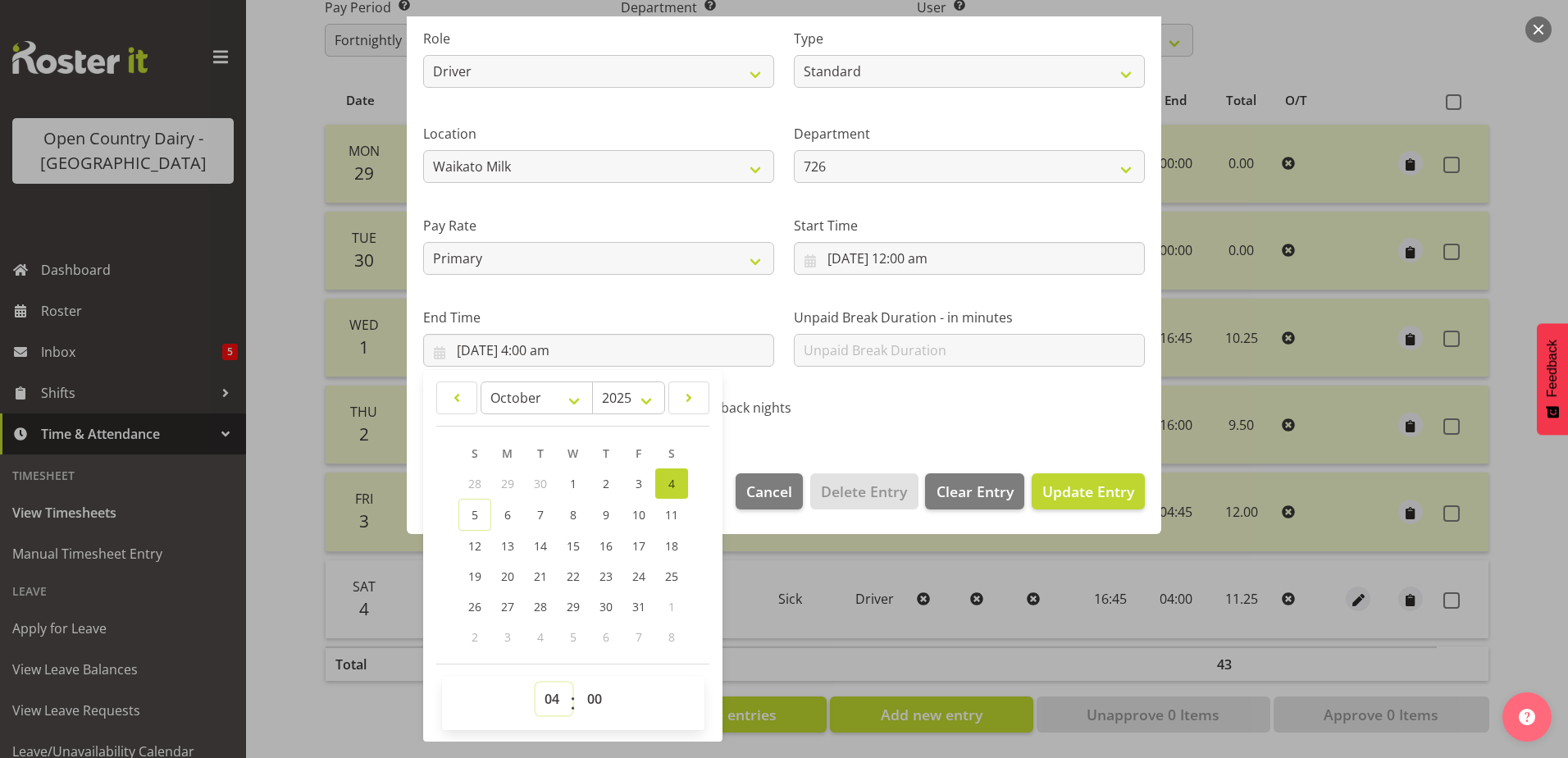
click at [544, 697] on select "00 01 02 03 04 05 06 07 08 09 10 11 12 13 14 15 16 17 18 19 20 21 22 23" at bounding box center [554, 698] width 37 height 33
click at [536, 682] on select "00 01 02 03 04 05 06 07 08 09 10 11 12 13 14 15 16 17 18 19 20 21 22 23" at bounding box center [554, 698] width 37 height 33
click at [595, 696] on select "00 01 02 03 04 05 06 07 08 09 10 11 12 13 14 15 16 17 18 19 20 21 22 23 24 25 2…" at bounding box center [596, 698] width 37 height 33
click at [578, 682] on select "00 01 02 03 04 05 06 07 08 09 10 11 12 13 14 15 16 17 18 19 20 21 22 23 24 25 2…" at bounding box center [596, 698] width 37 height 33
click at [1075, 485] on span "Update Entry" at bounding box center [1088, 490] width 92 height 19
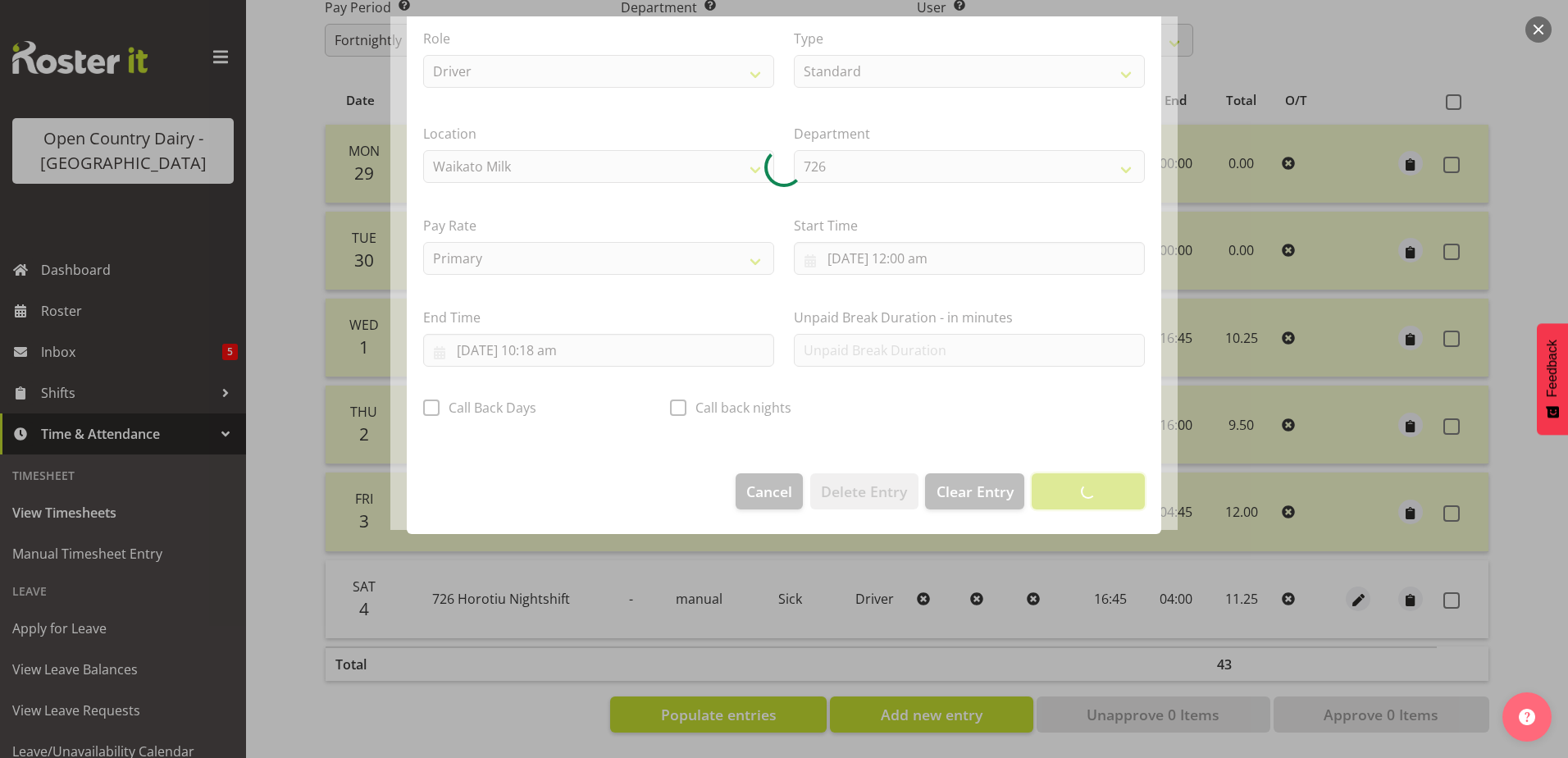
scroll to position [4, 0]
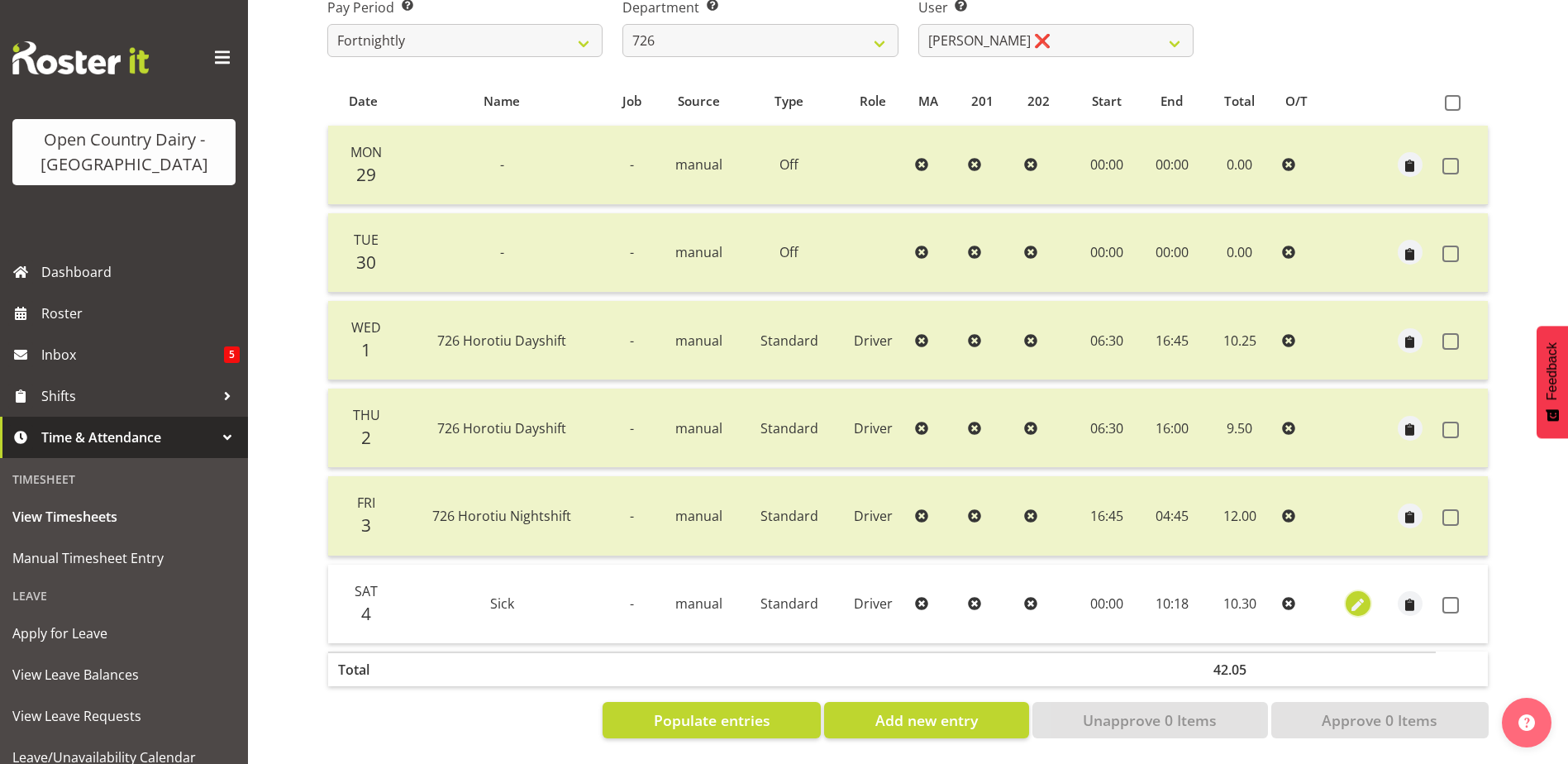
click at [1352, 596] on span "button" at bounding box center [1357, 605] width 19 height 19
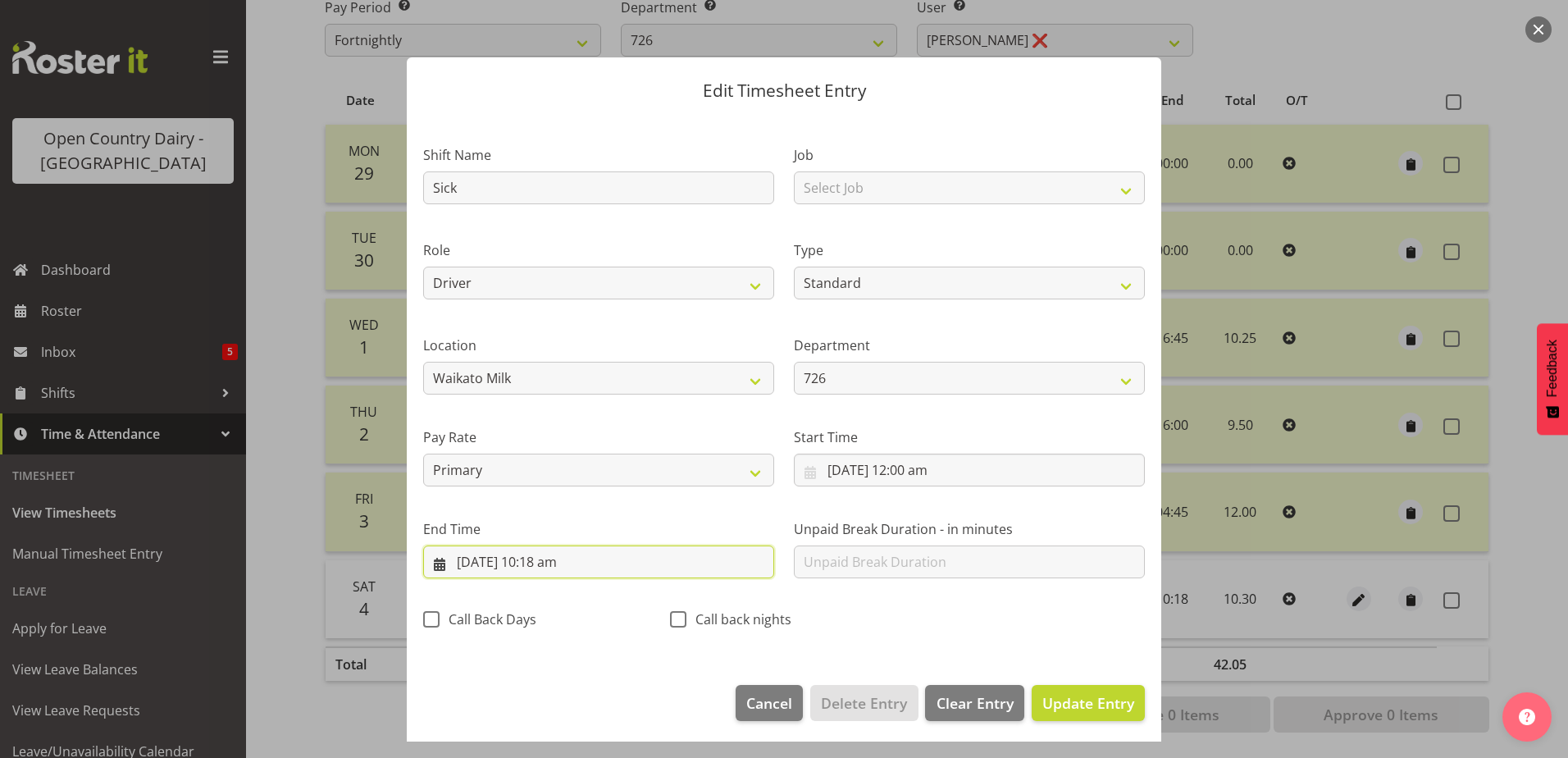
click at [548, 564] on input "4/10/2025, 10:18 am" at bounding box center [598, 561] width 351 height 33
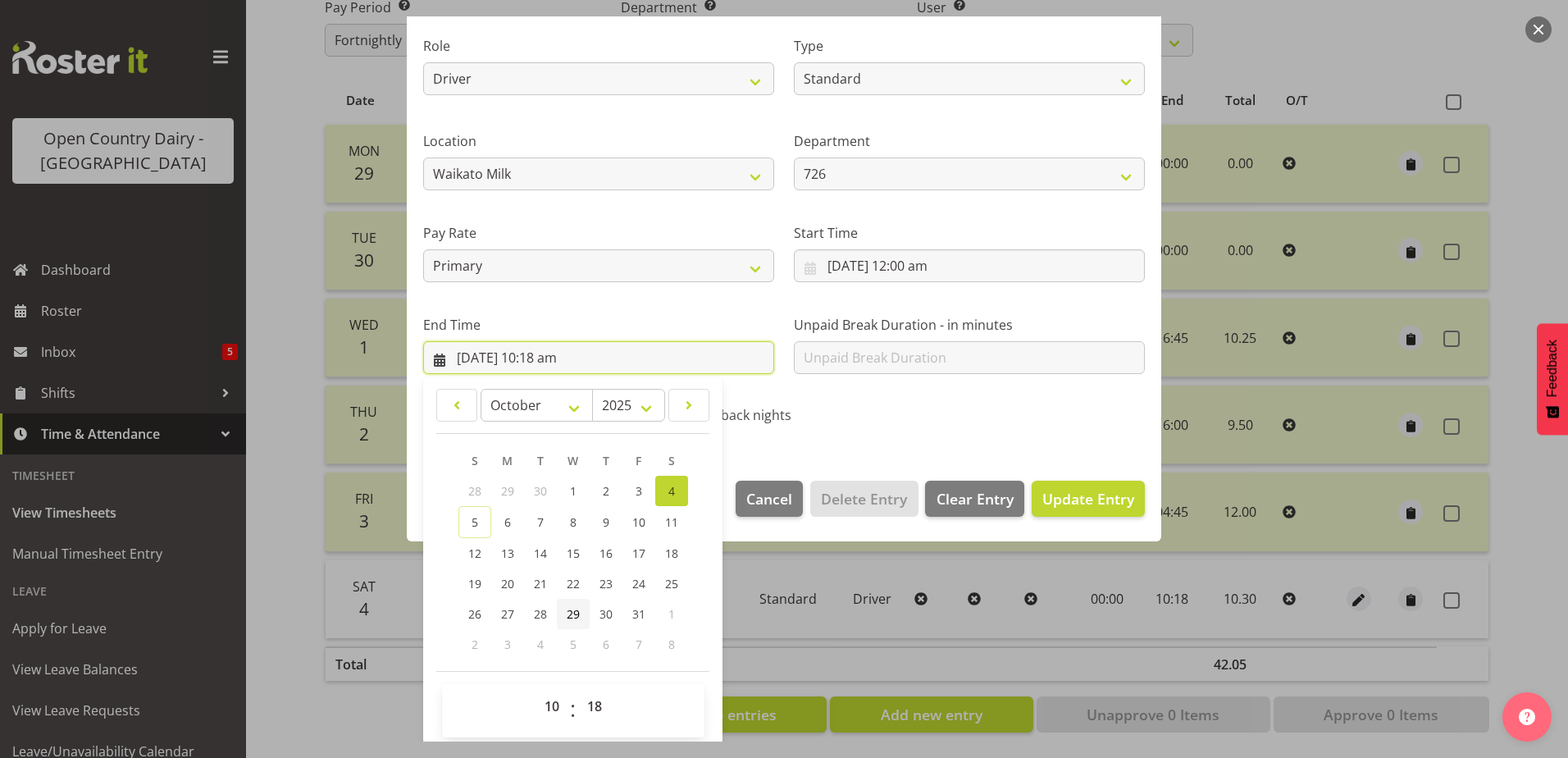
scroll to position [212, 0]
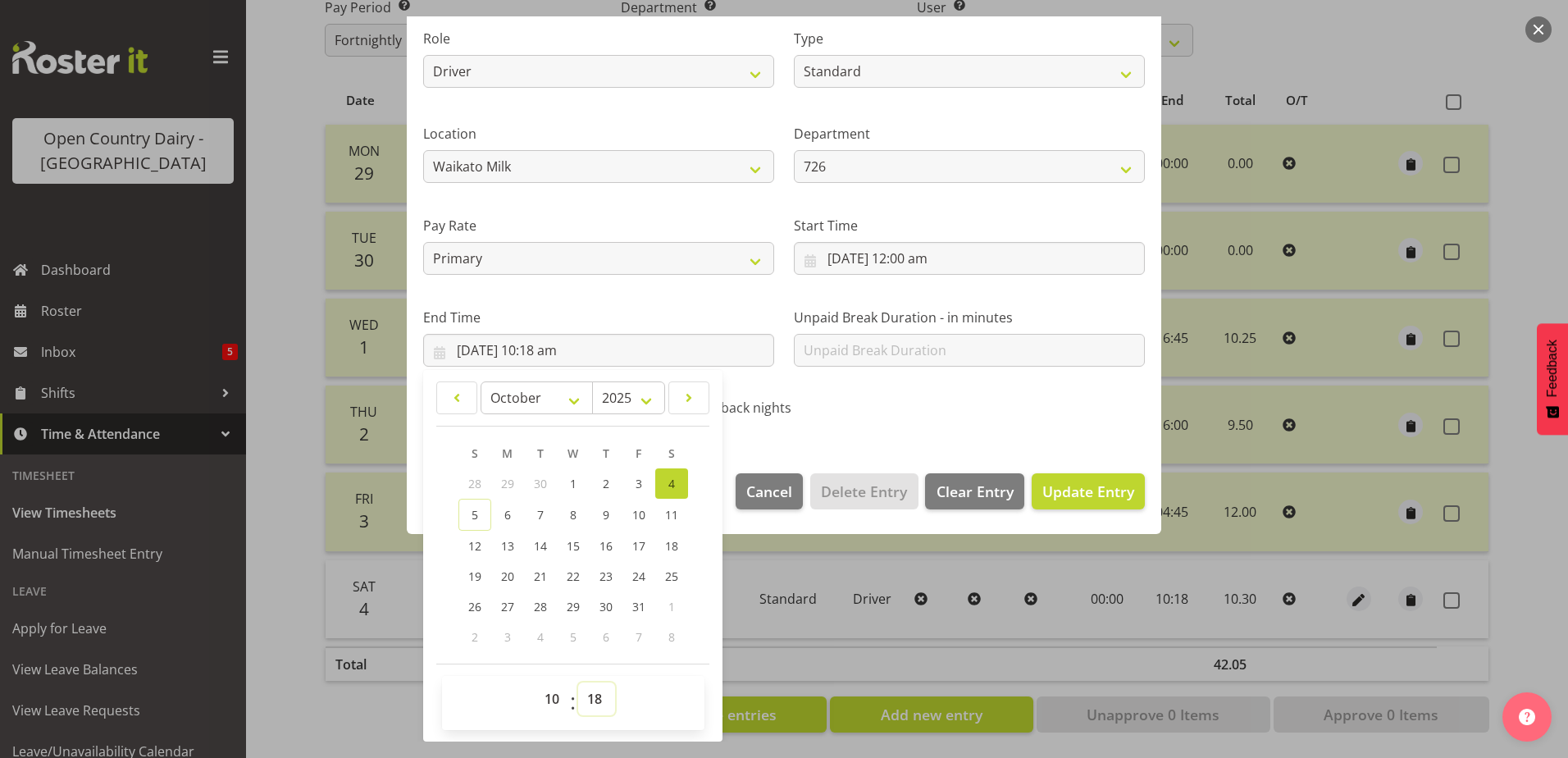
click at [592, 692] on select "00 01 02 03 04 05 06 07 08 09 10 11 12 13 14 15 16 17 18 19 20 21 22 23 24 25 2…" at bounding box center [596, 698] width 37 height 33
click at [578, 682] on select "00 01 02 03 04 05 06 07 08 09 10 11 12 13 14 15 16 17 18 19 20 21 22 23 24 25 2…" at bounding box center [596, 698] width 37 height 33
click at [1061, 485] on span "Update Entry" at bounding box center [1088, 490] width 92 height 19
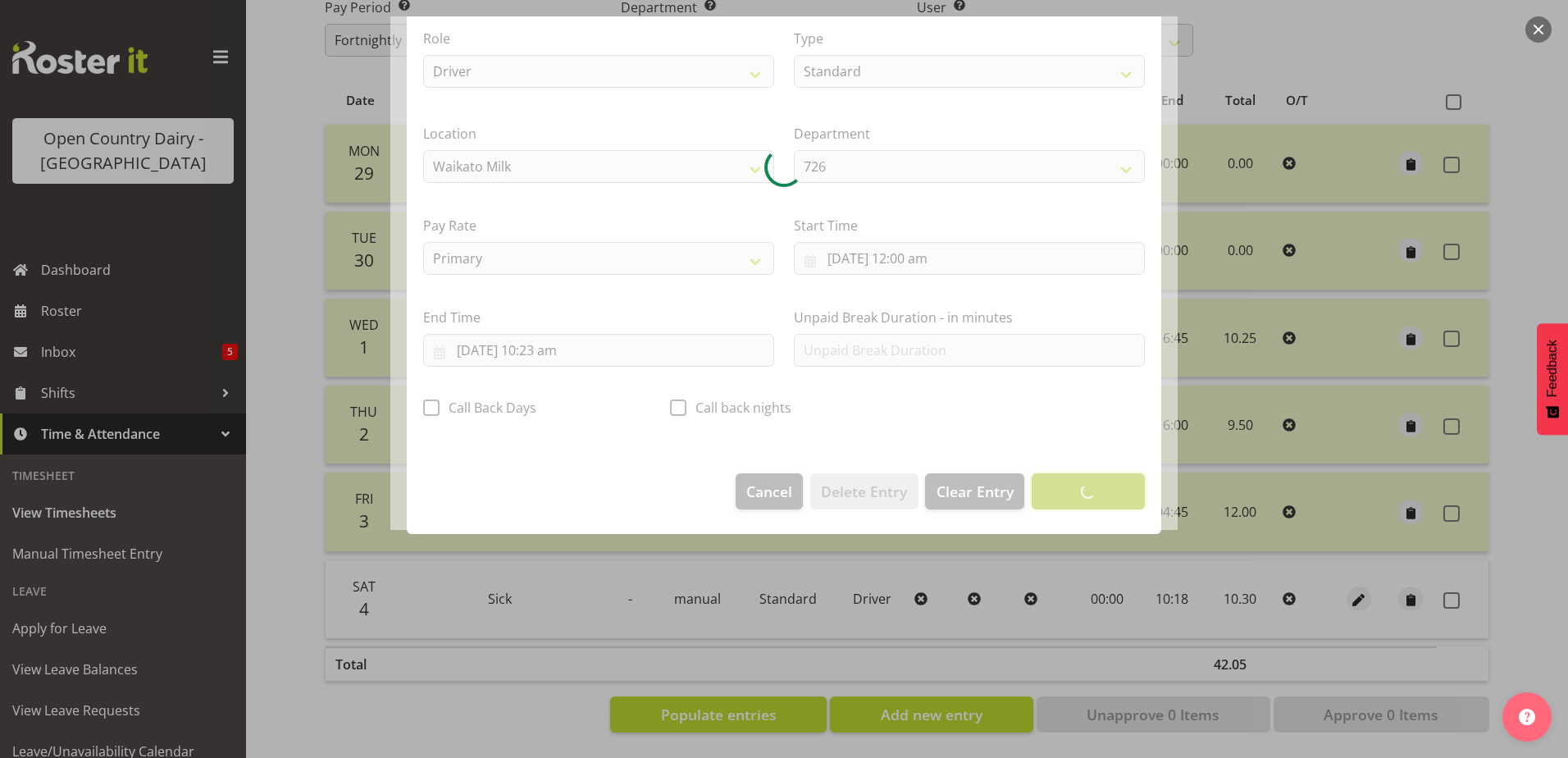
scroll to position [4, 0]
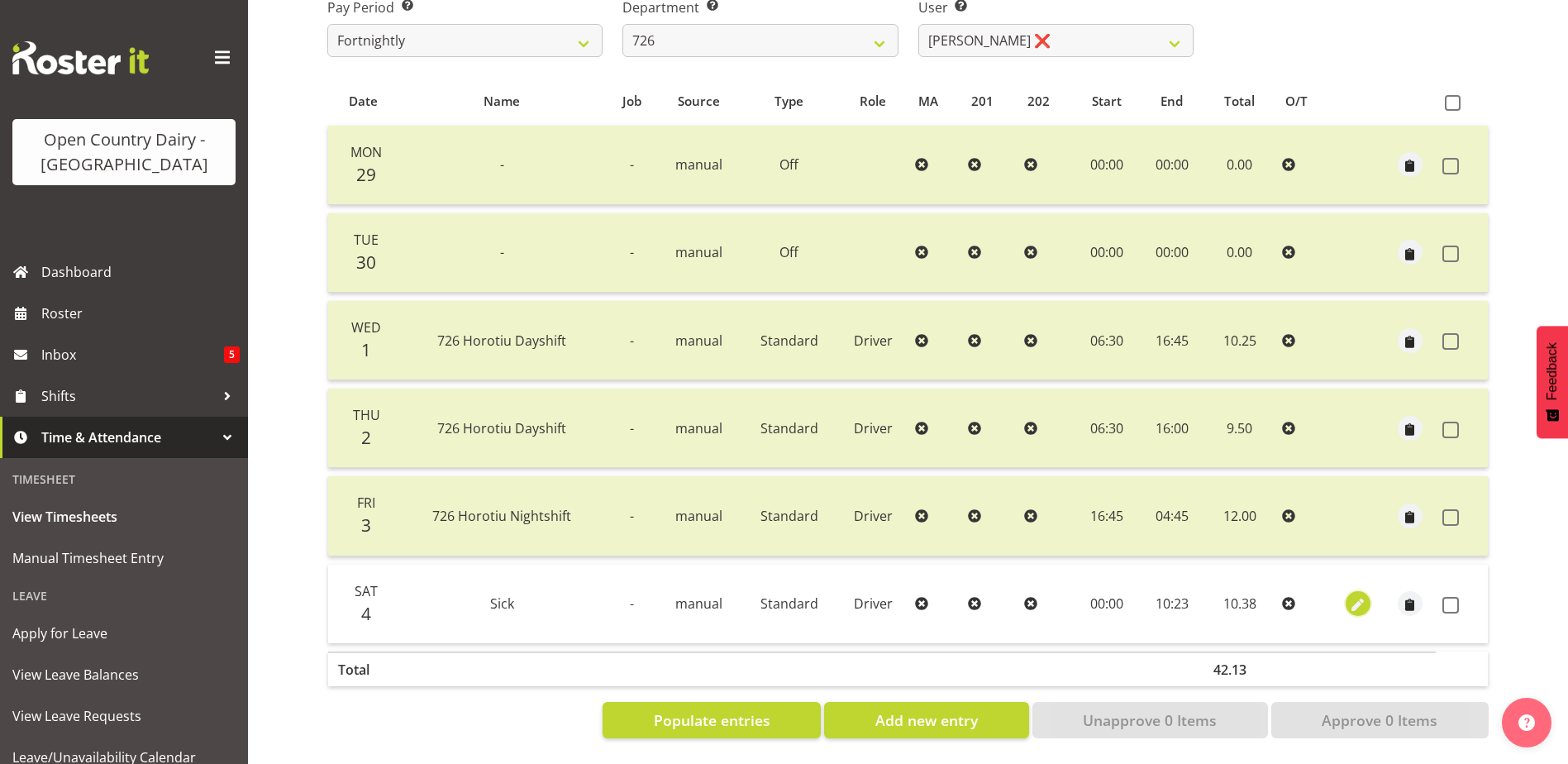
click at [1352, 596] on span "button" at bounding box center [1357, 605] width 19 height 19
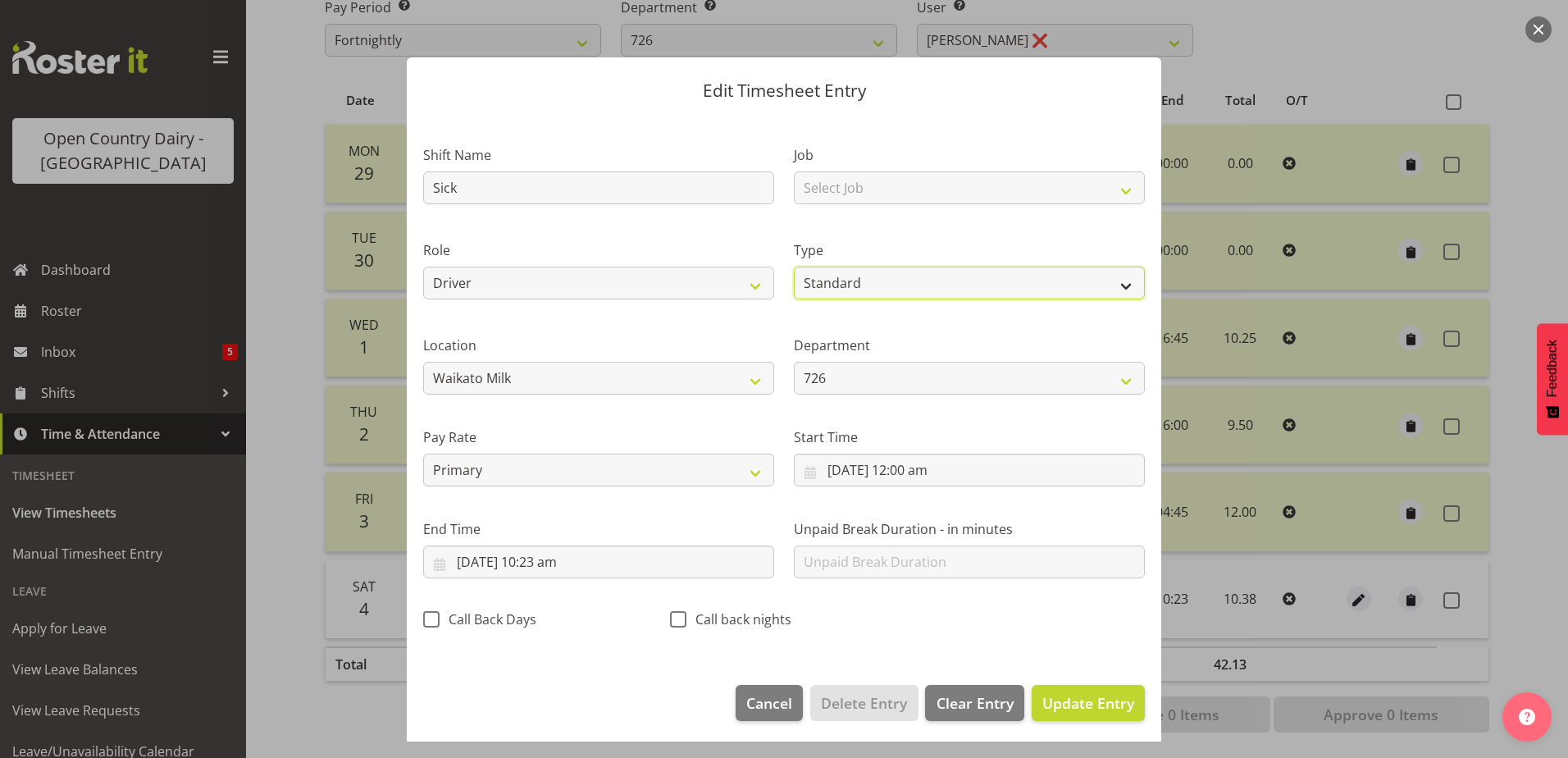
click at [855, 276] on select "Off Standard Public Holiday Public Holiday (Worked) Day In Lieu Annual Leave Si…" at bounding box center [969, 283] width 351 height 33
click at [794, 267] on select "Off Standard Public Holiday Public Holiday (Worked) Day In Lieu Annual Leave Si…" at bounding box center [969, 283] width 351 height 33
click at [1042, 696] on span "Update Entry" at bounding box center [1088, 702] width 92 height 19
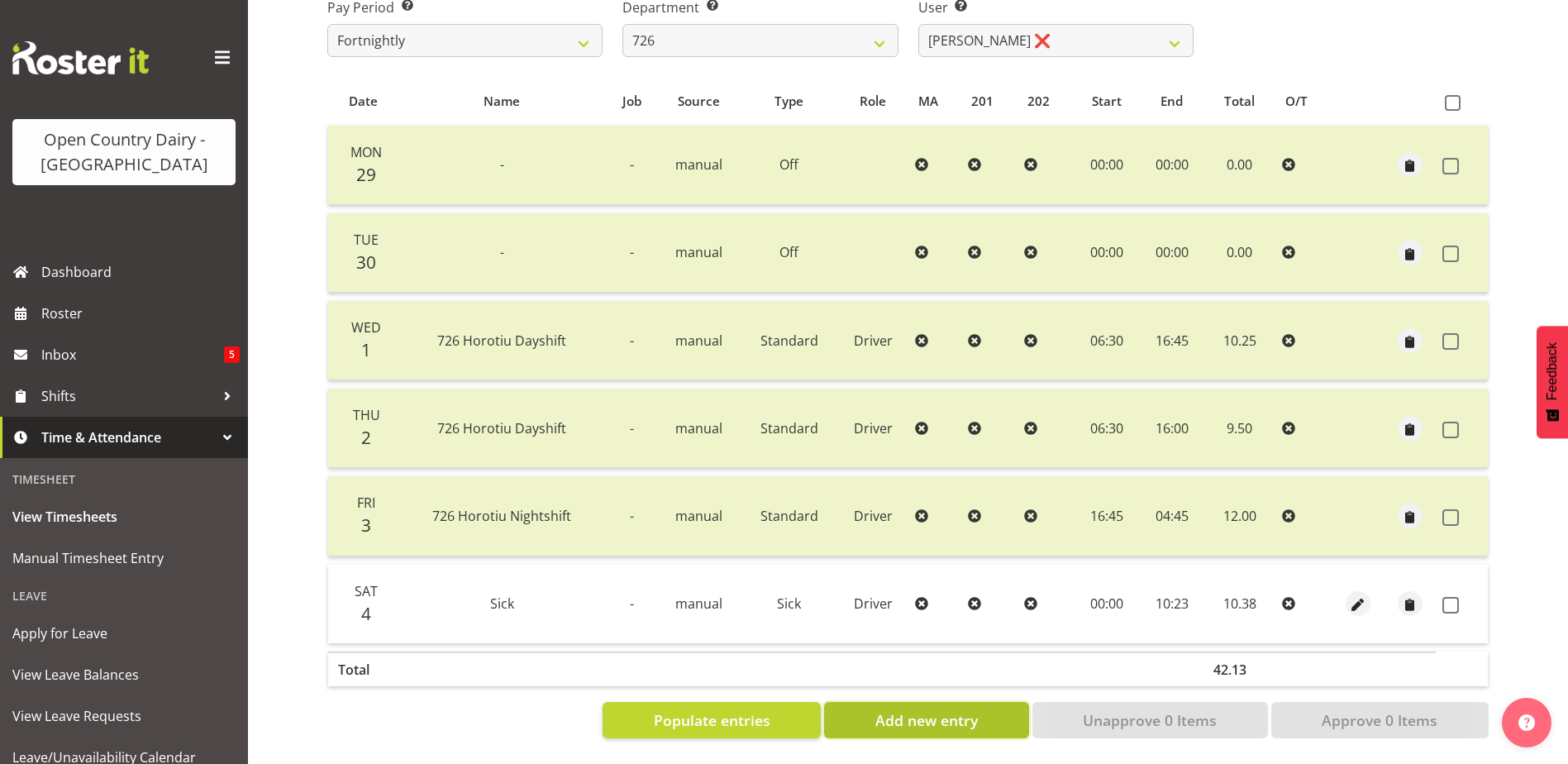
click at [944, 710] on span "Add new entry" at bounding box center [926, 720] width 103 height 21
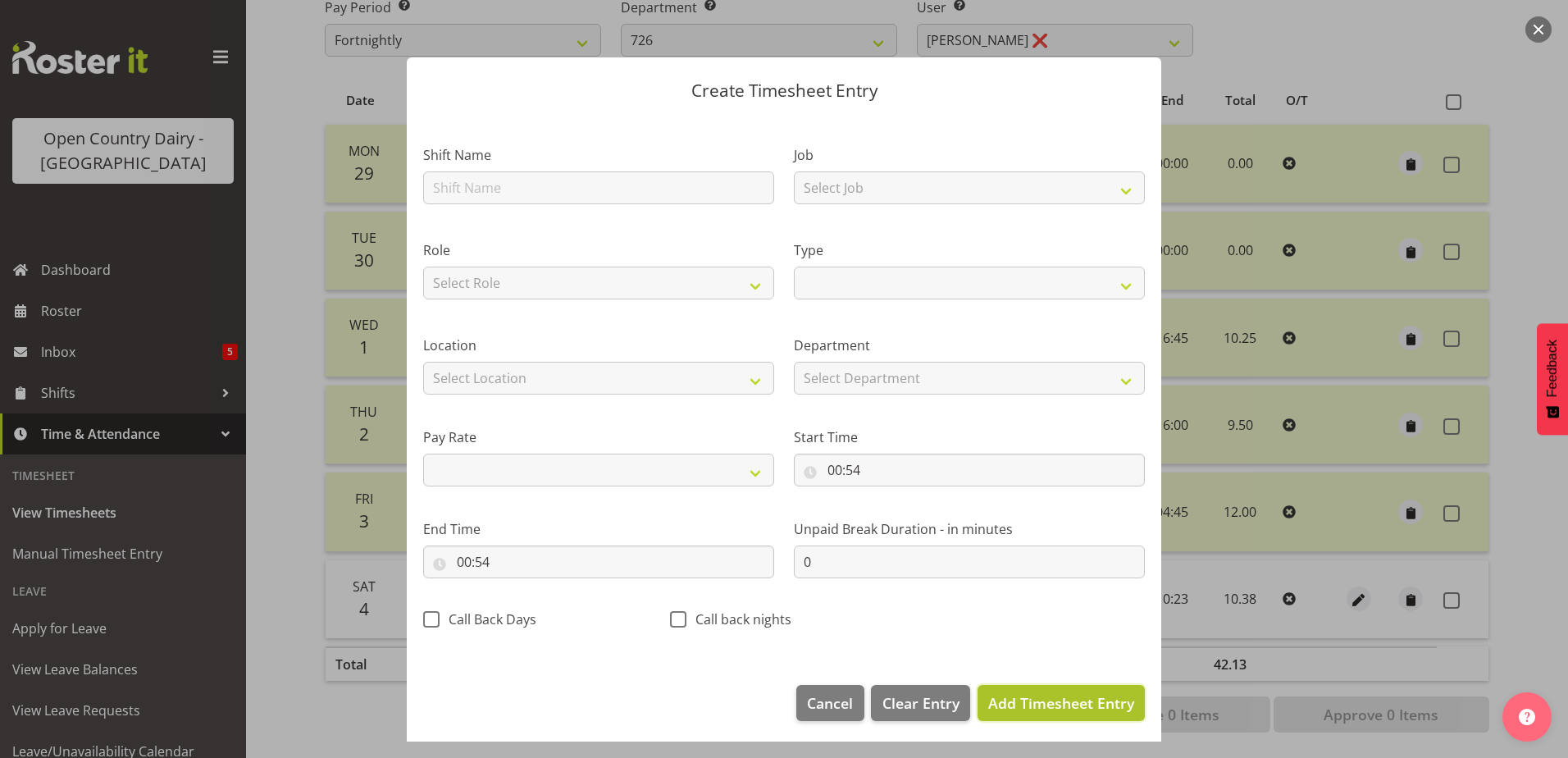
click at [1031, 703] on span "Add Timesheet Entry" at bounding box center [1062, 702] width 146 height 19
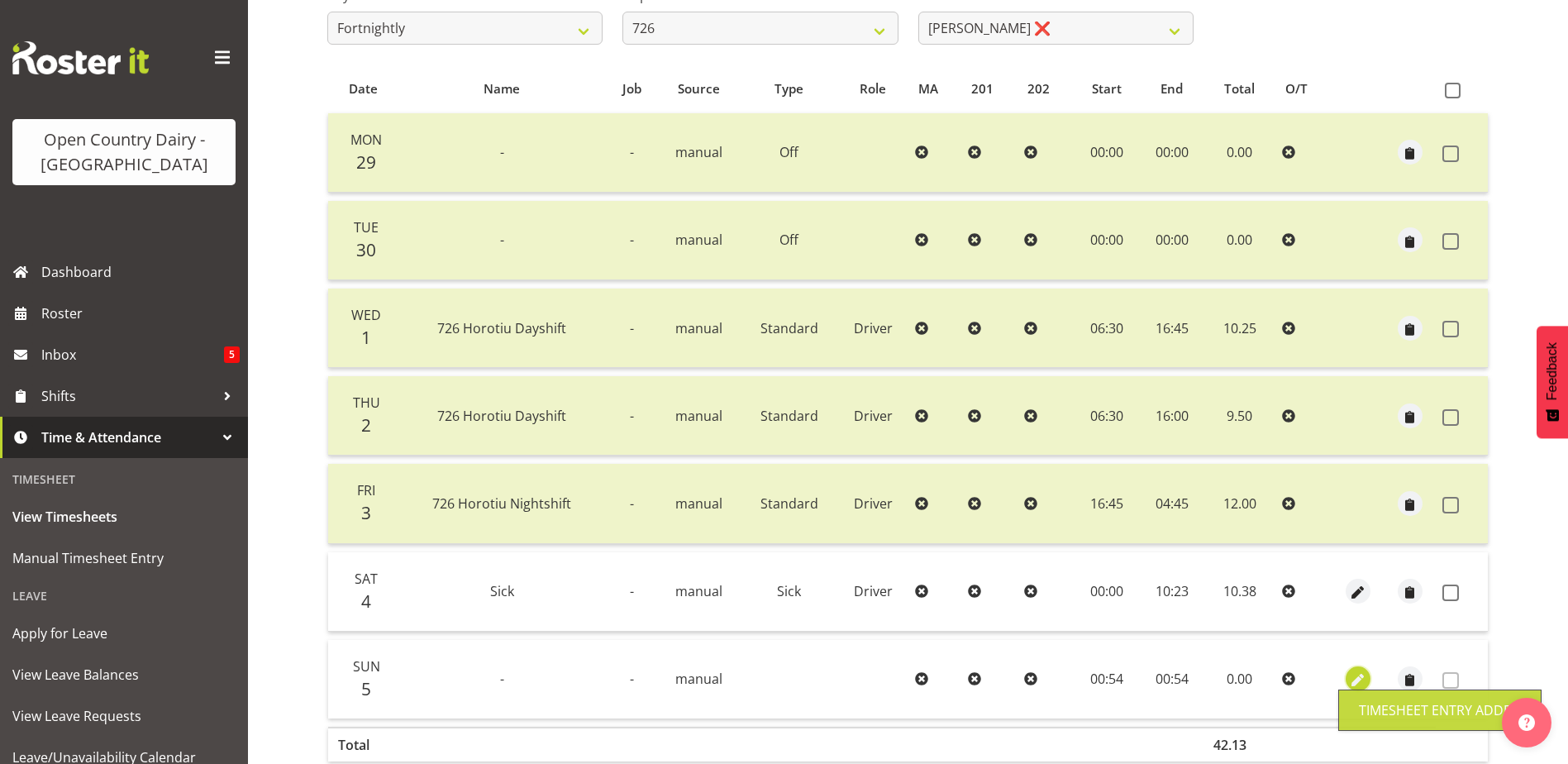
click at [1356, 672] on span "button" at bounding box center [1357, 681] width 19 height 19
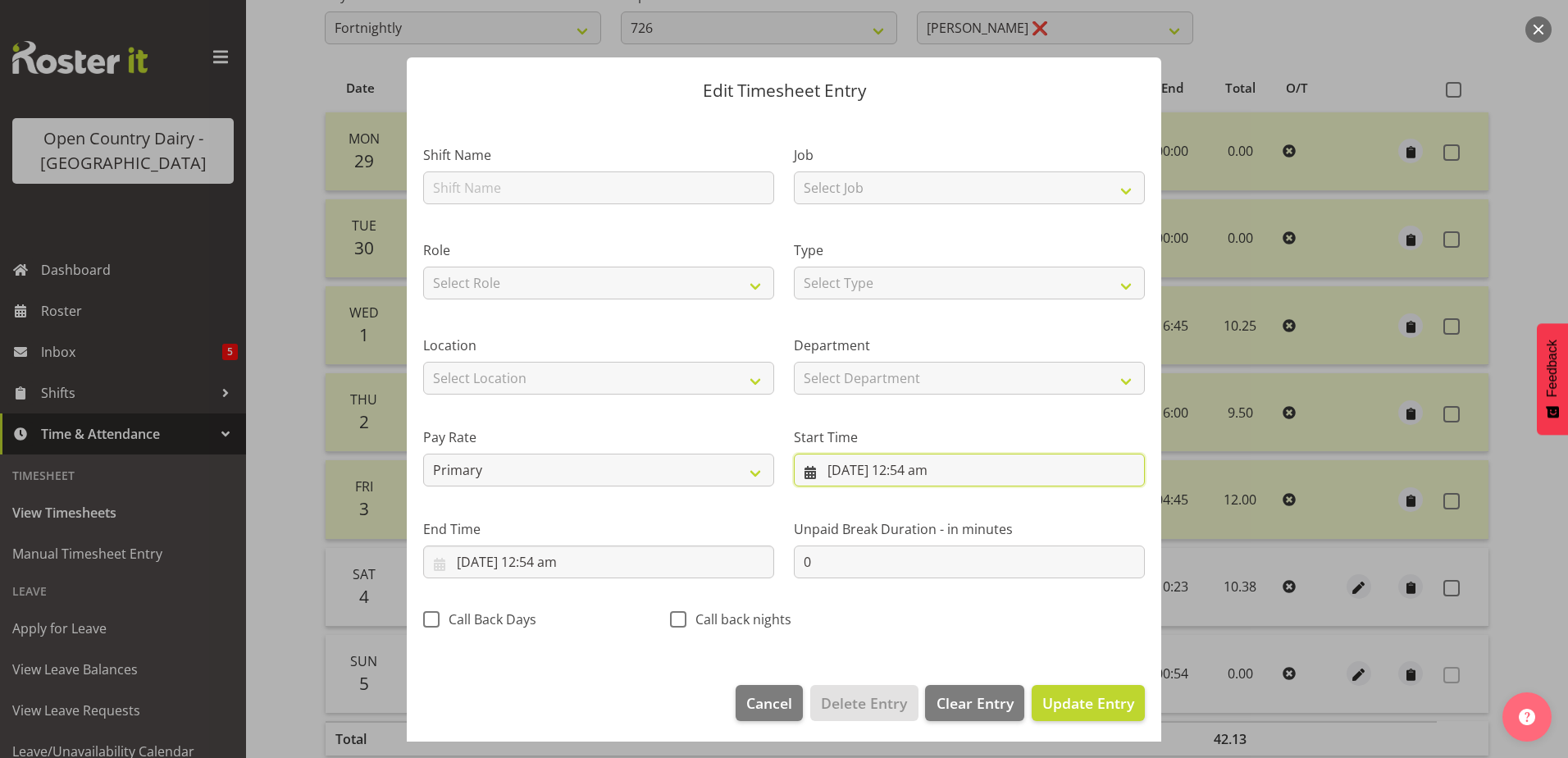
click at [903, 462] on input "5/10/2025, 12:54 am" at bounding box center [969, 469] width 351 height 33
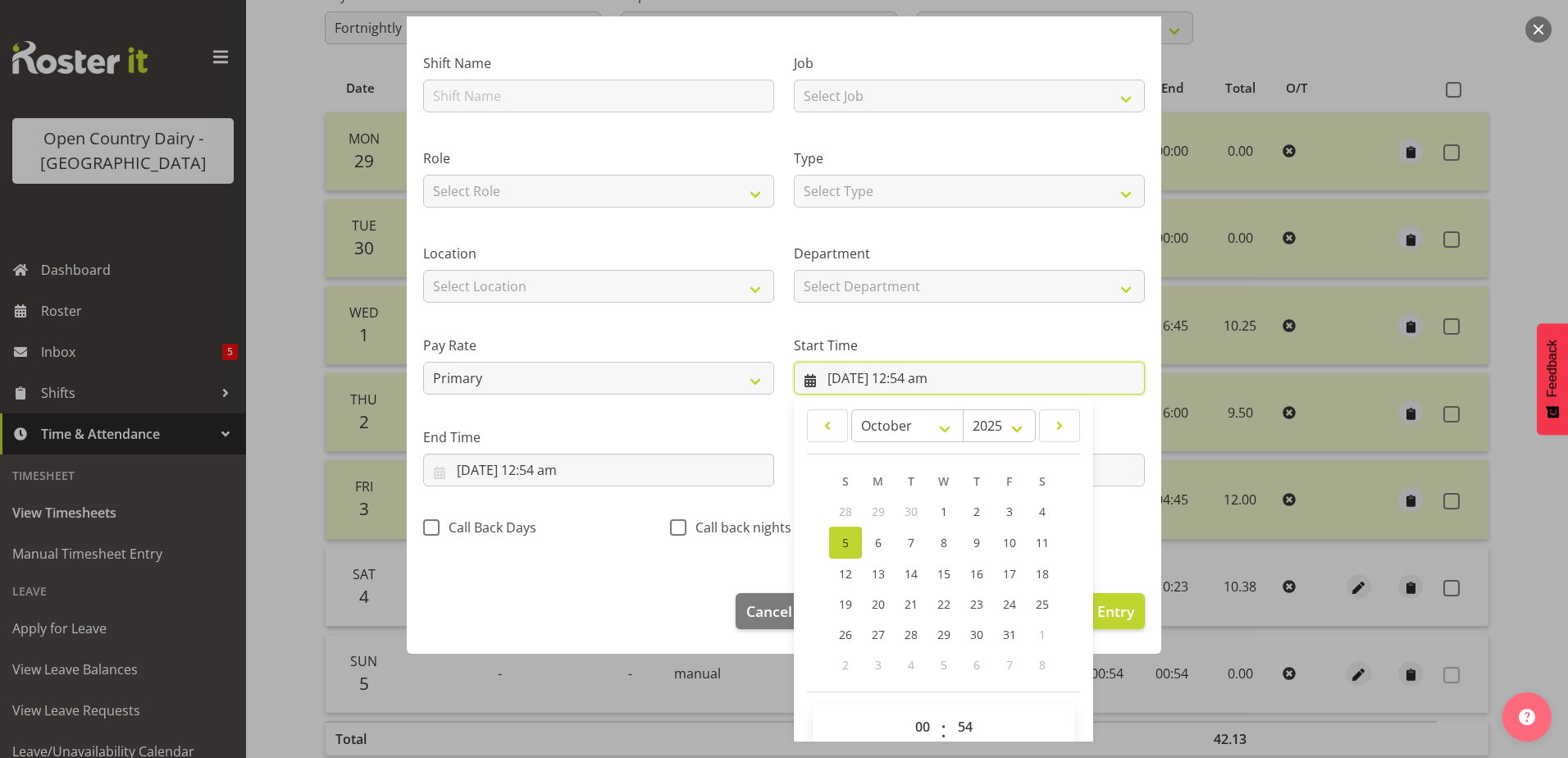
scroll to position [119, 0]
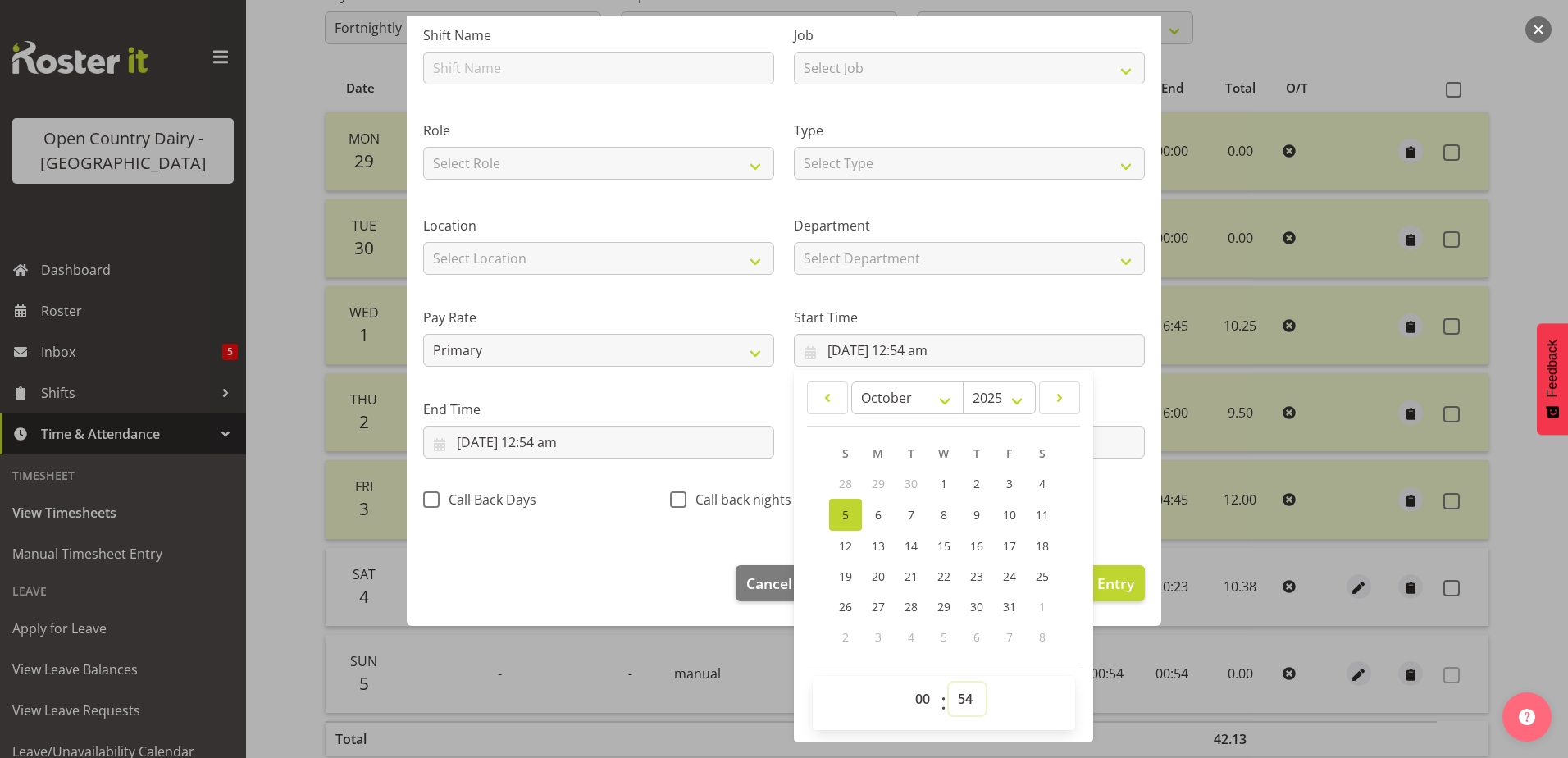
click at [952, 697] on select "00 01 02 03 04 05 06 07 08 09 10 11 12 13 14 15 16 17 18 19 20 21 22 23 24 25 2…" at bounding box center [967, 698] width 37 height 33
click at [949, 682] on select "00 01 02 03 04 05 06 07 08 09 10 11 12 13 14 15 16 17 18 19 20 21 22 23 24 25 2…" at bounding box center [967, 698] width 37 height 33
click at [538, 441] on input "5/10/2025, 12:54 am" at bounding box center [598, 442] width 351 height 33
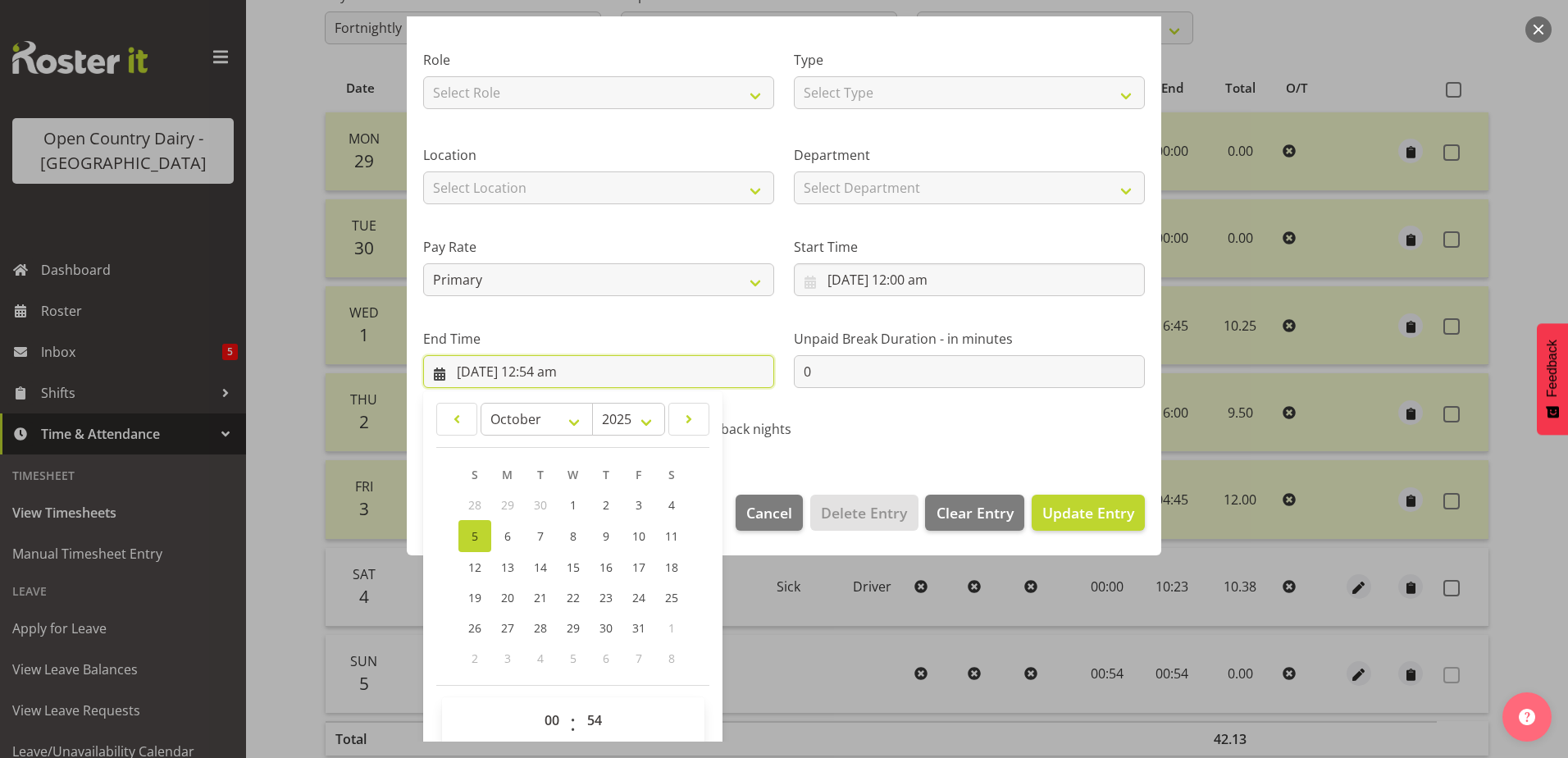
scroll to position [212, 0]
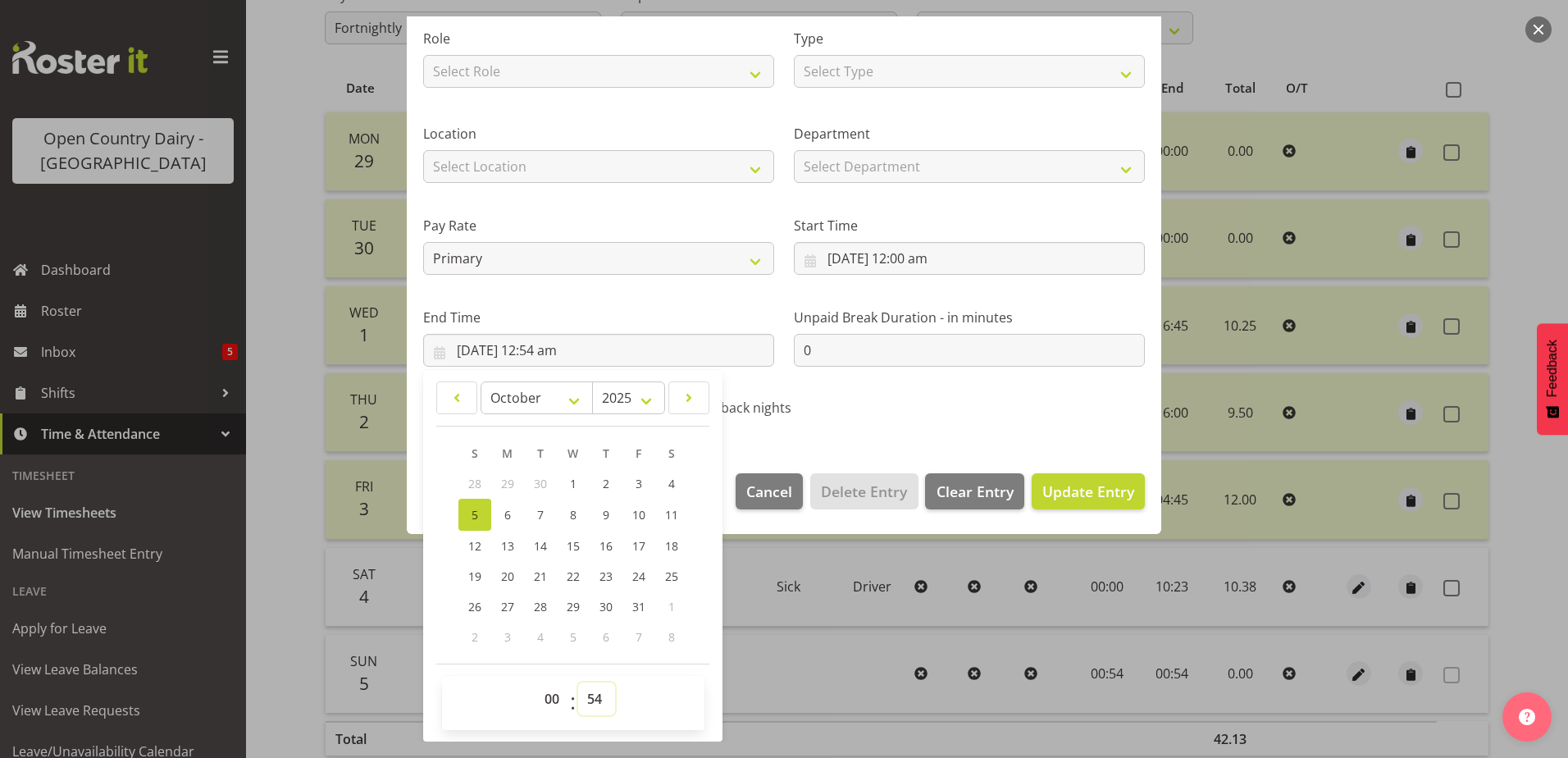
click at [590, 697] on select "00 01 02 03 04 05 06 07 08 09 10 11 12 13 14 15 16 17 18 19 20 21 22 23 24 25 2…" at bounding box center [596, 698] width 37 height 33
click at [578, 682] on select "00 01 02 03 04 05 06 07 08 09 10 11 12 13 14 15 16 17 18 19 20 21 22 23 24 25 2…" at bounding box center [596, 698] width 37 height 33
click at [1060, 485] on span "Update Entry" at bounding box center [1088, 490] width 92 height 19
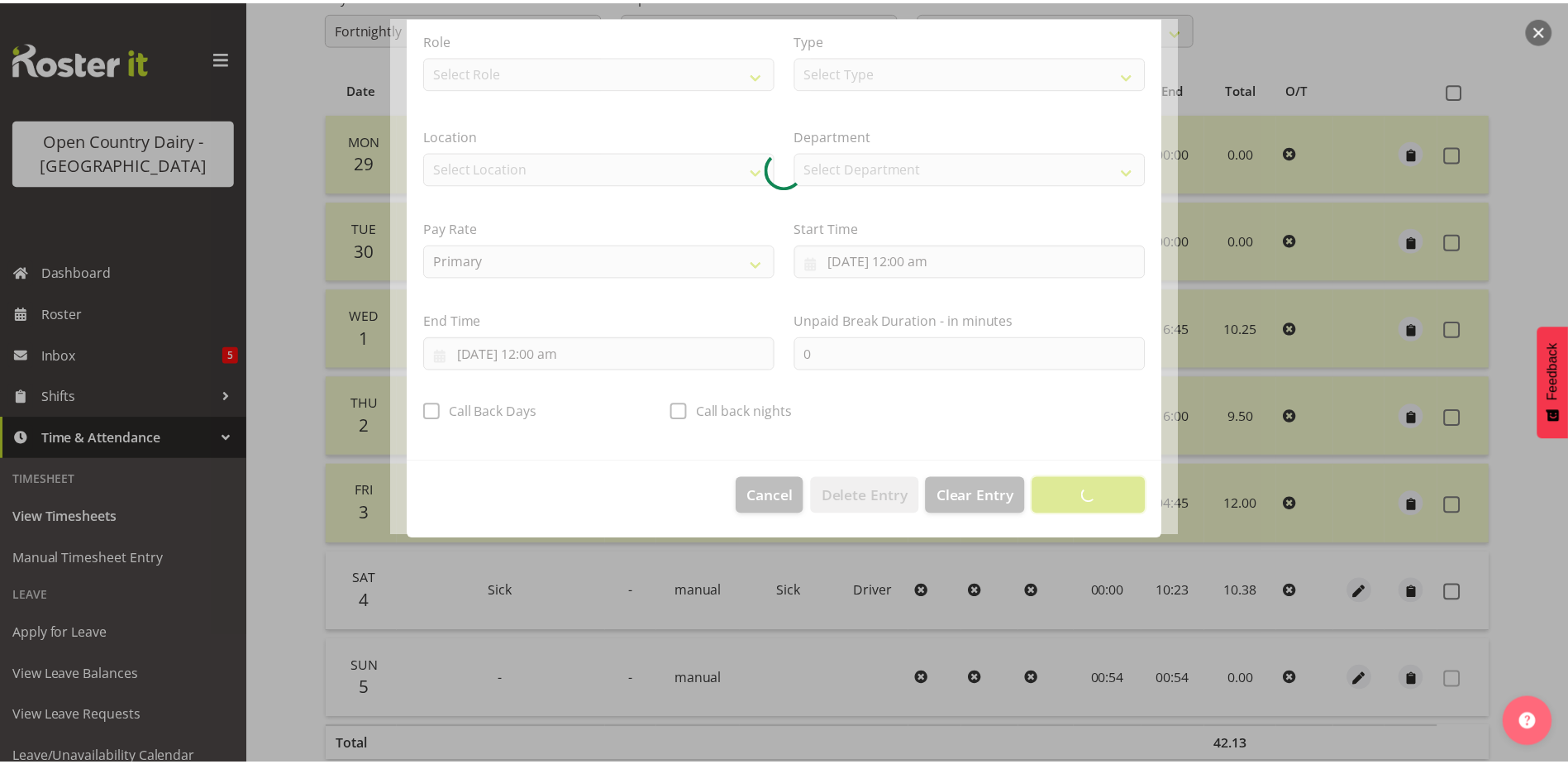
scroll to position [4, 0]
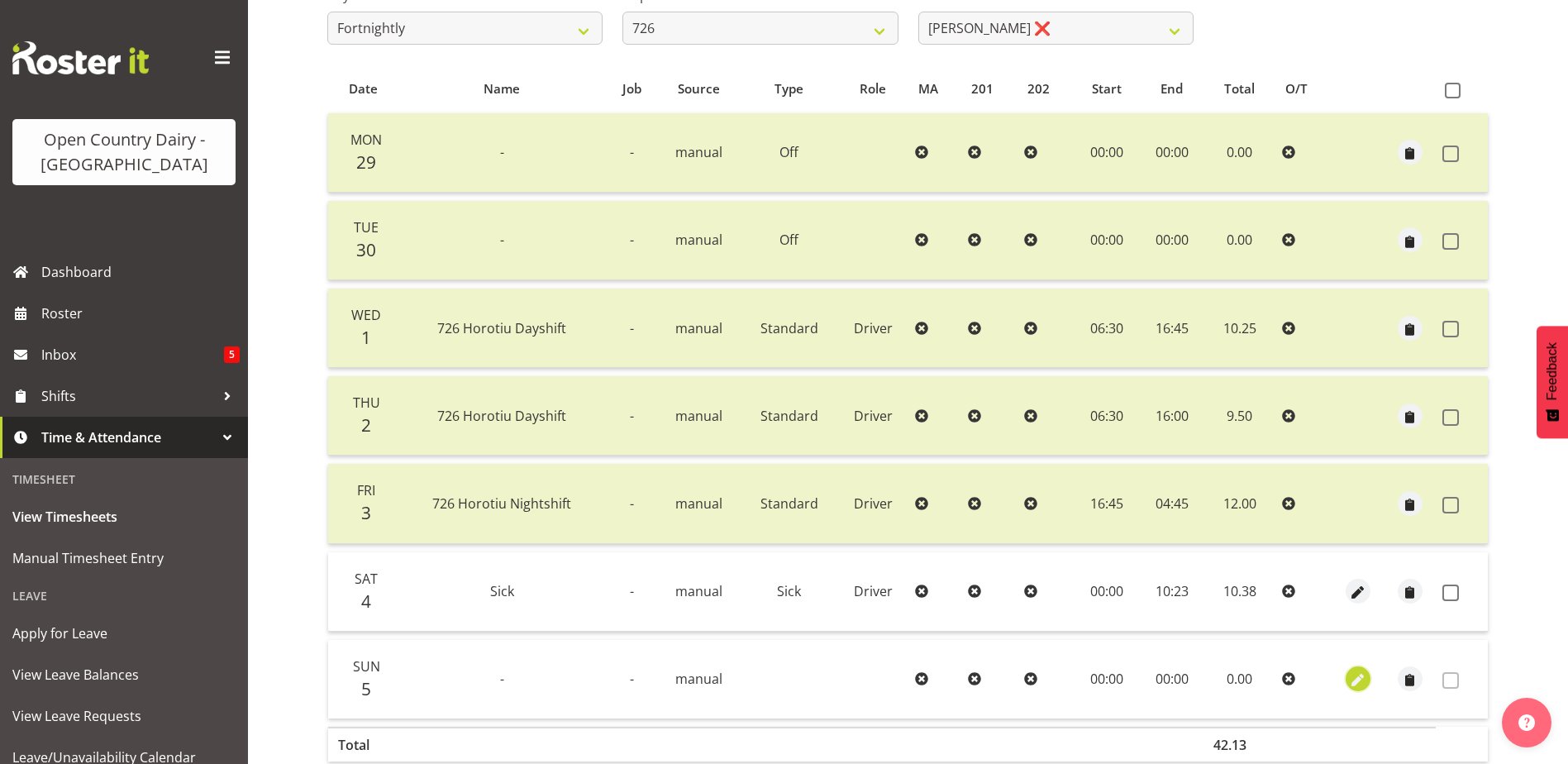
click at [1350, 677] on span "button" at bounding box center [1357, 681] width 19 height 19
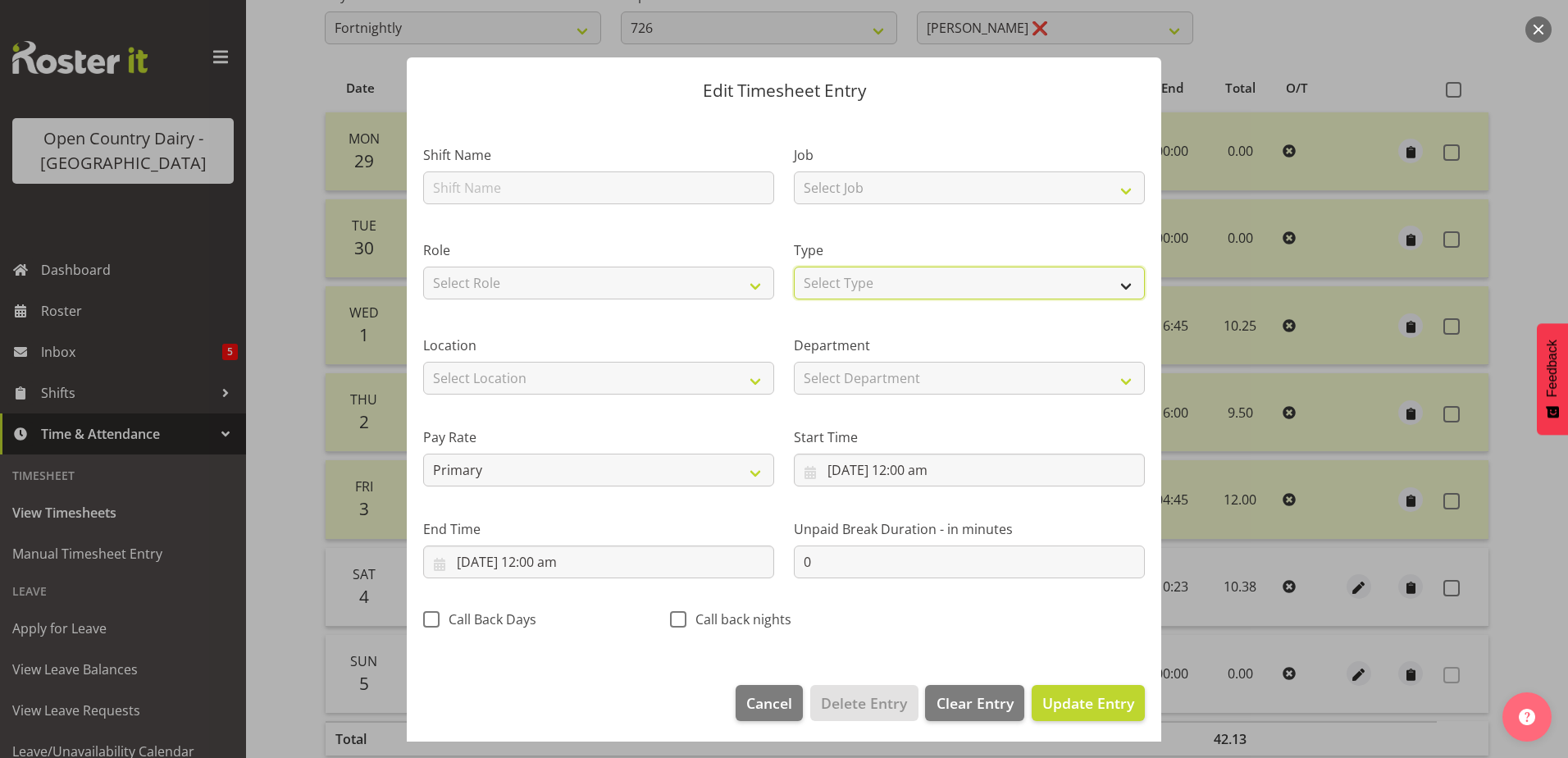
click at [844, 280] on select "Select Type Off Standard Public Holiday Public Holiday (Worked) Day In Lieu Ann…" at bounding box center [969, 283] width 351 height 33
click at [794, 289] on select "Select Type Off Standard Public Holiday Public Holiday (Worked) Day In Lieu Ann…" at bounding box center [969, 283] width 351 height 33
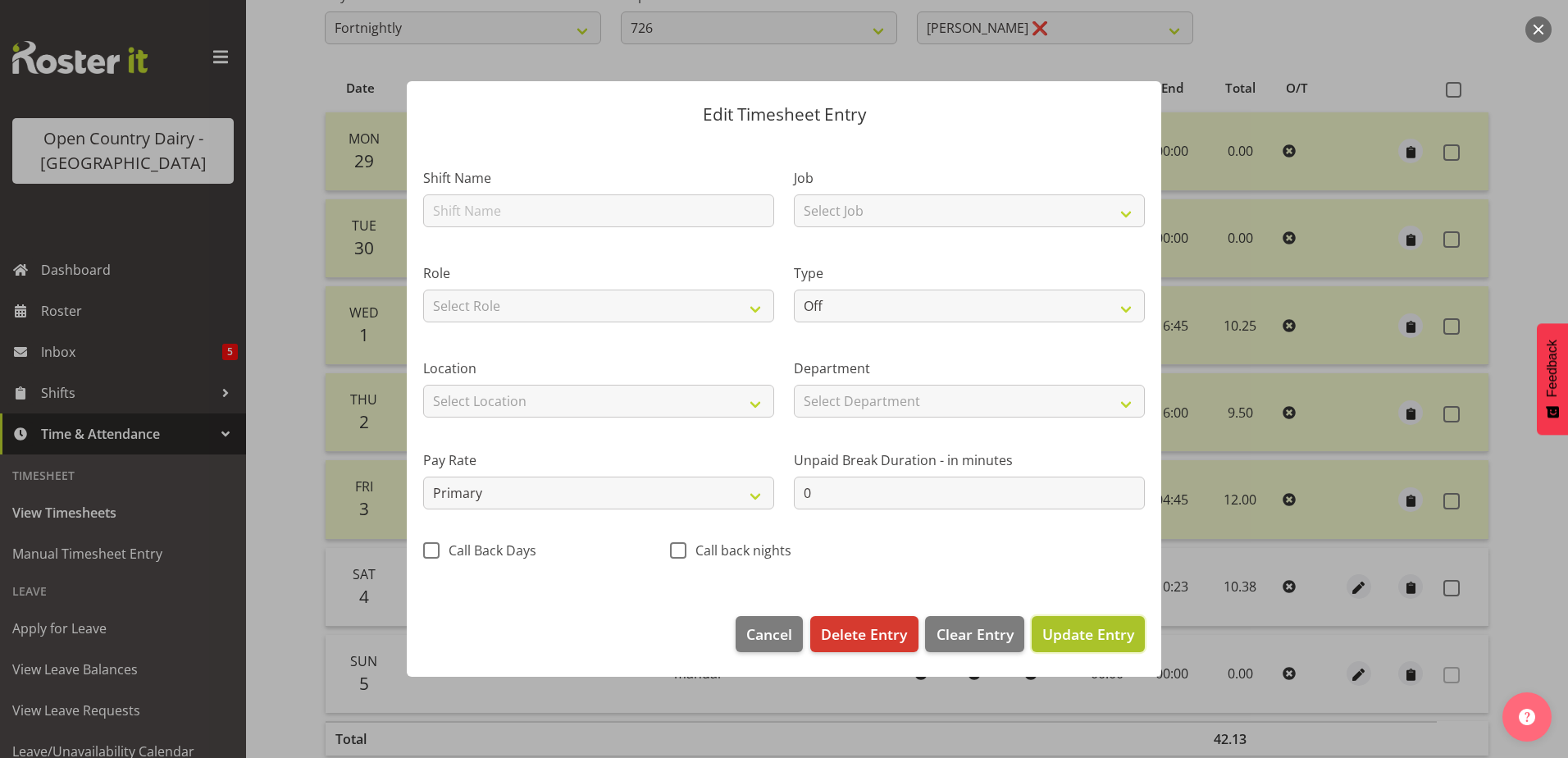
click at [1068, 635] on span "Update Entry" at bounding box center [1088, 633] width 92 height 19
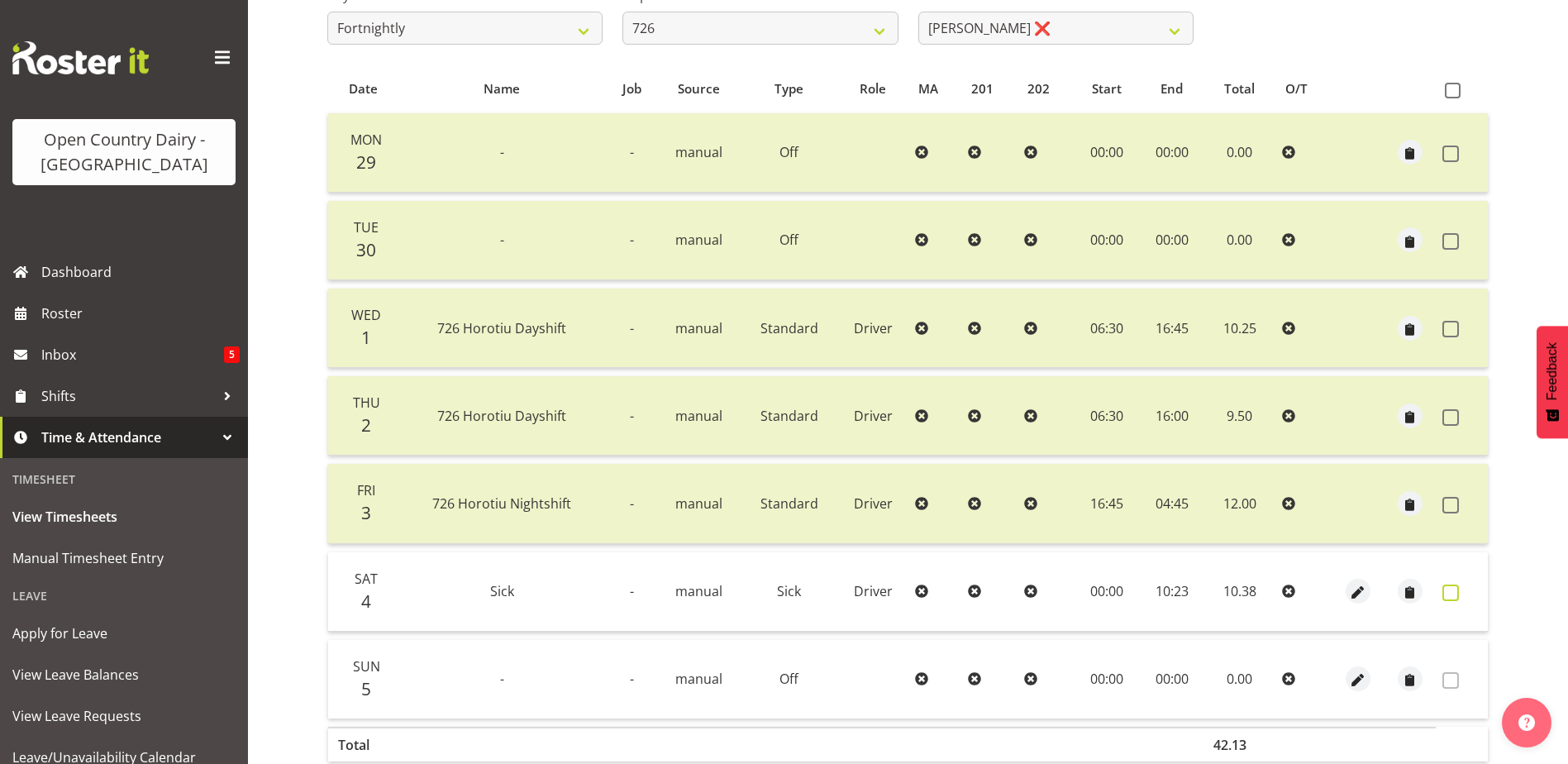
click at [1446, 589] on span at bounding box center [1451, 593] width 17 height 17
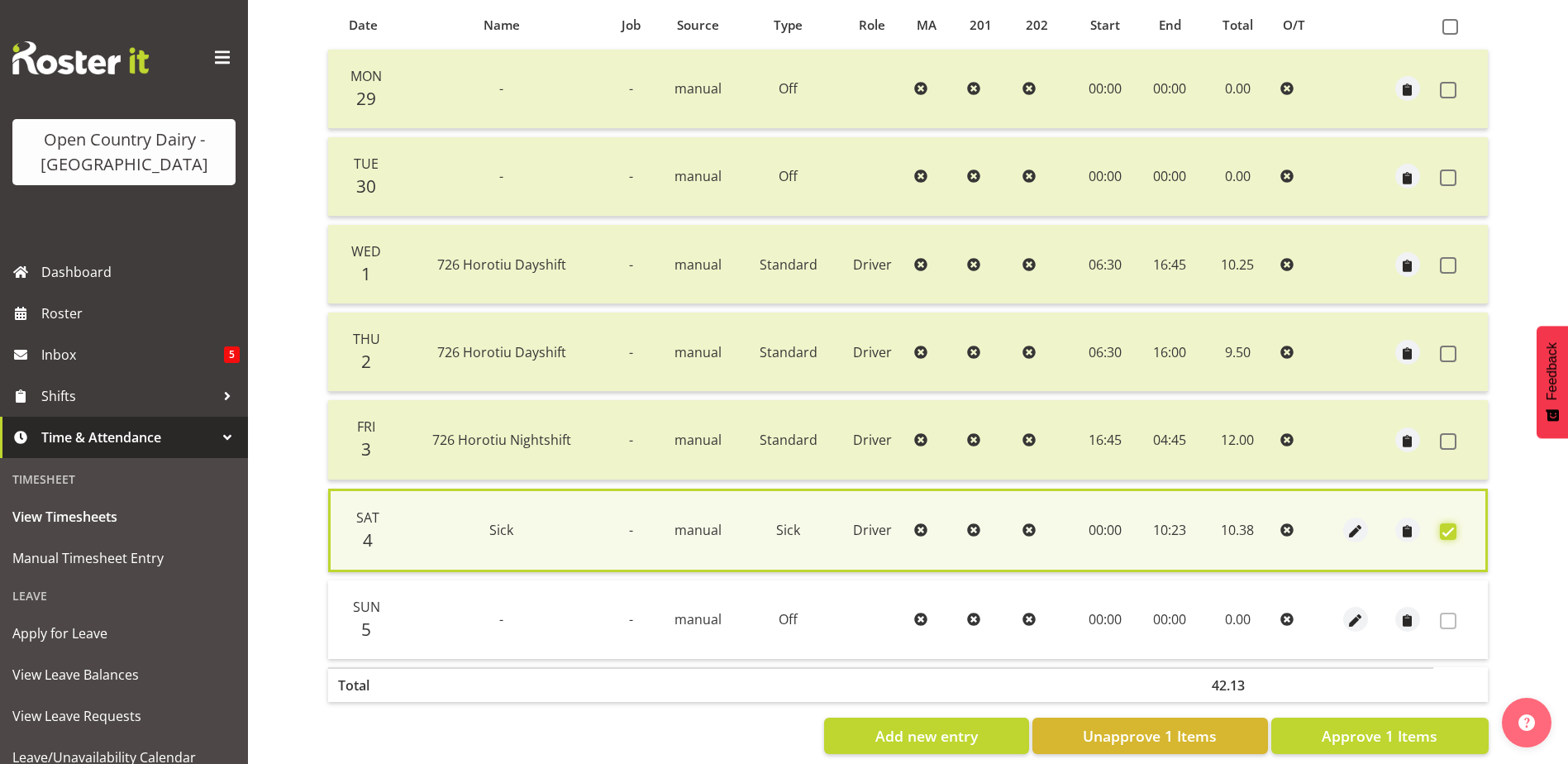
scroll to position [390, 0]
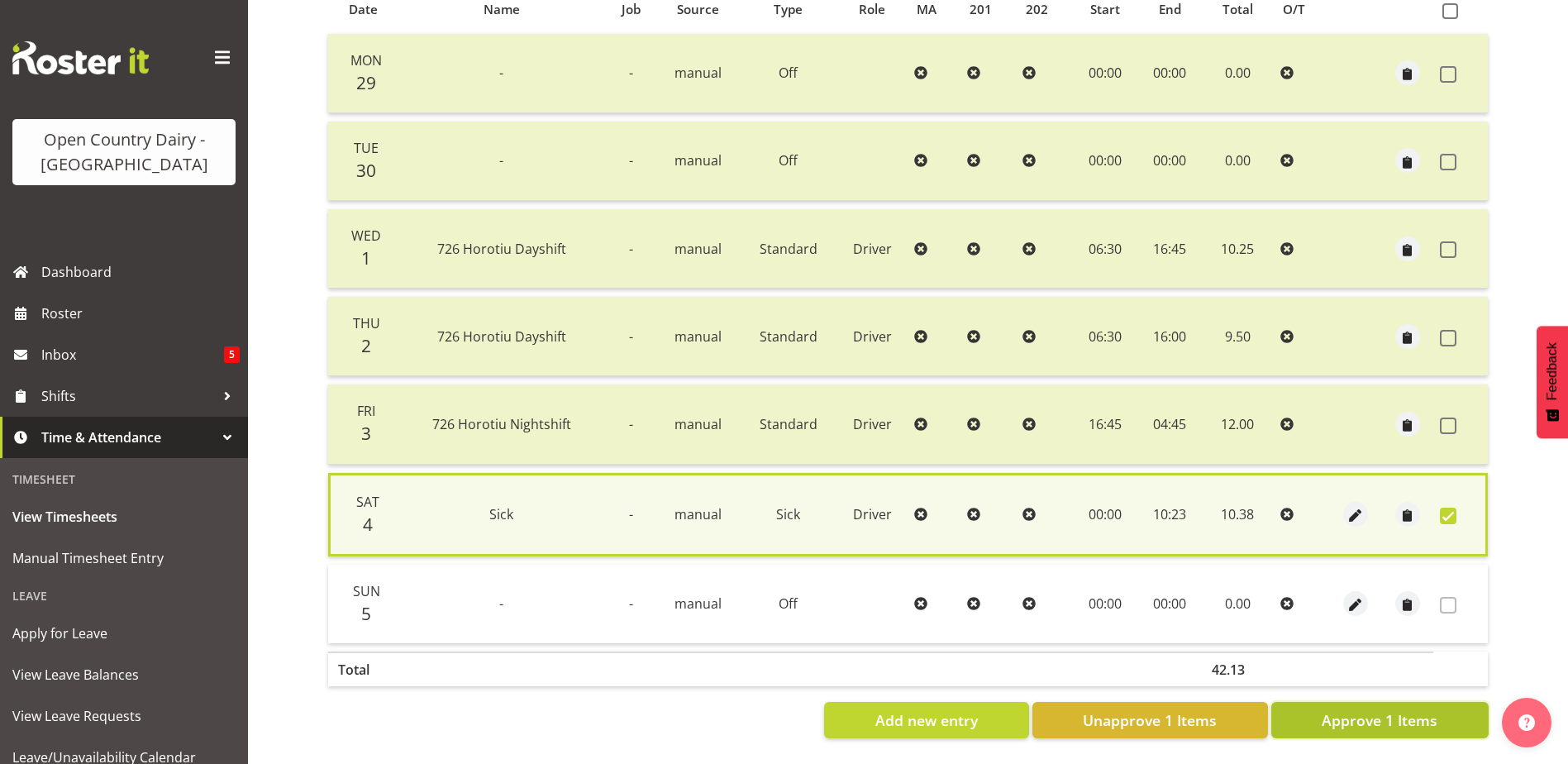
click at [1423, 710] on span "Approve 1 Items" at bounding box center [1379, 720] width 116 height 21
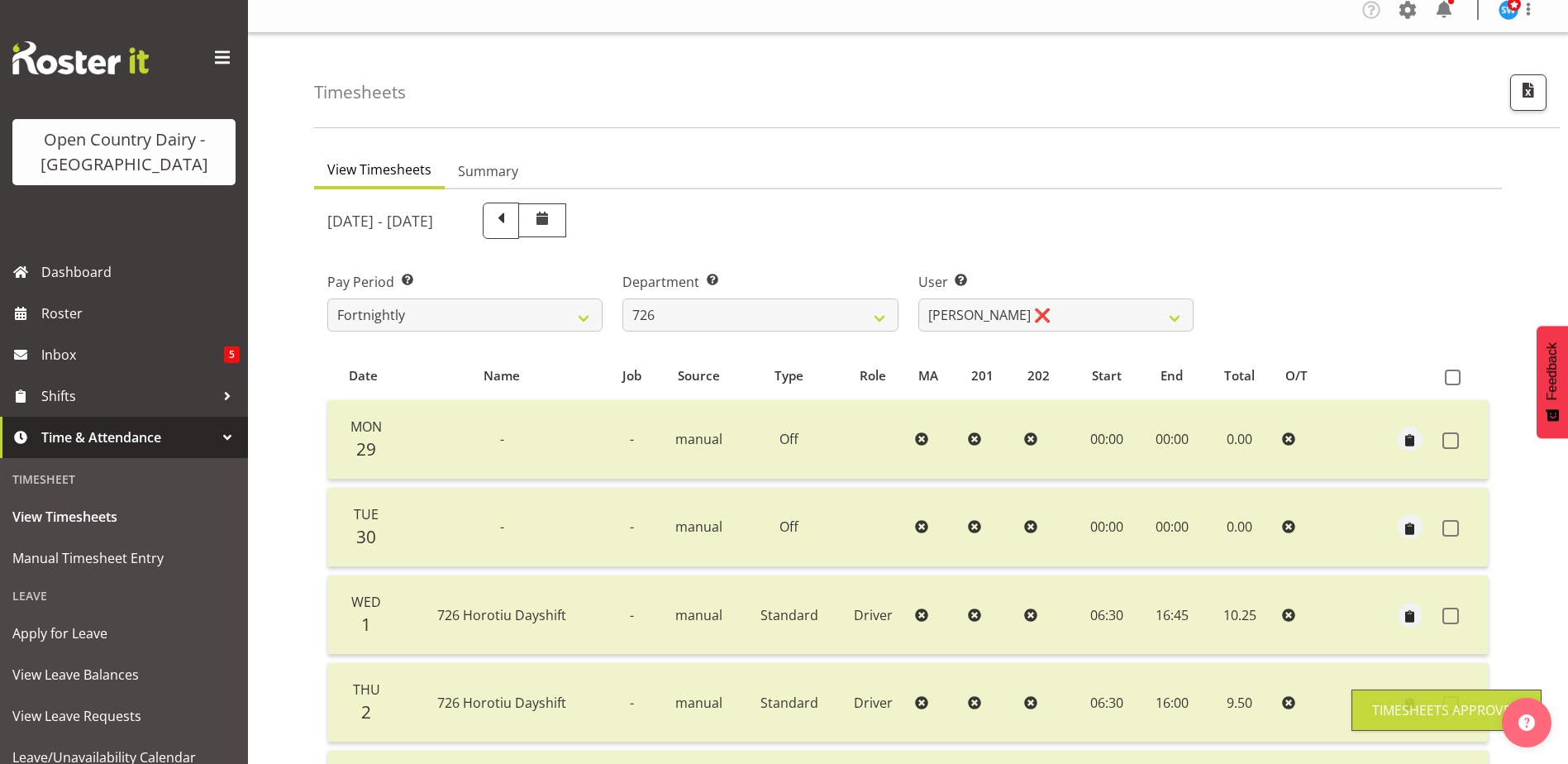
scroll to position [0, 0]
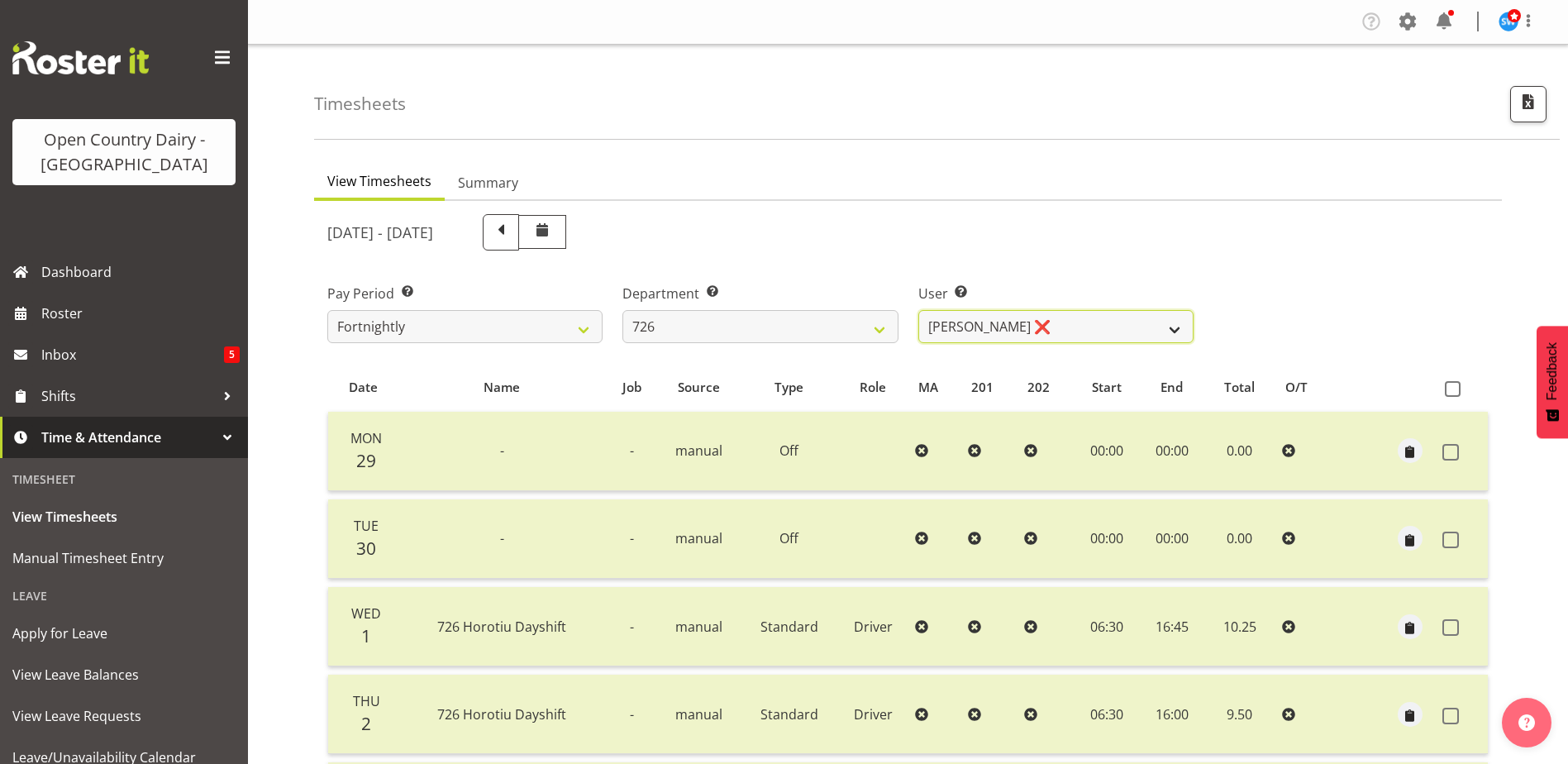
click at [1043, 327] on select "Angela Burrill ❌ Bryan Leathart ❌ Harpreet Singh ❌ Kerry Young ❌" at bounding box center [1055, 326] width 275 height 33
click at [918, 310] on select "Angela Burrill ❌ Bryan Leathart ❌ Harpreet Singh ❌ Kerry Young ❌" at bounding box center [1055, 326] width 275 height 33
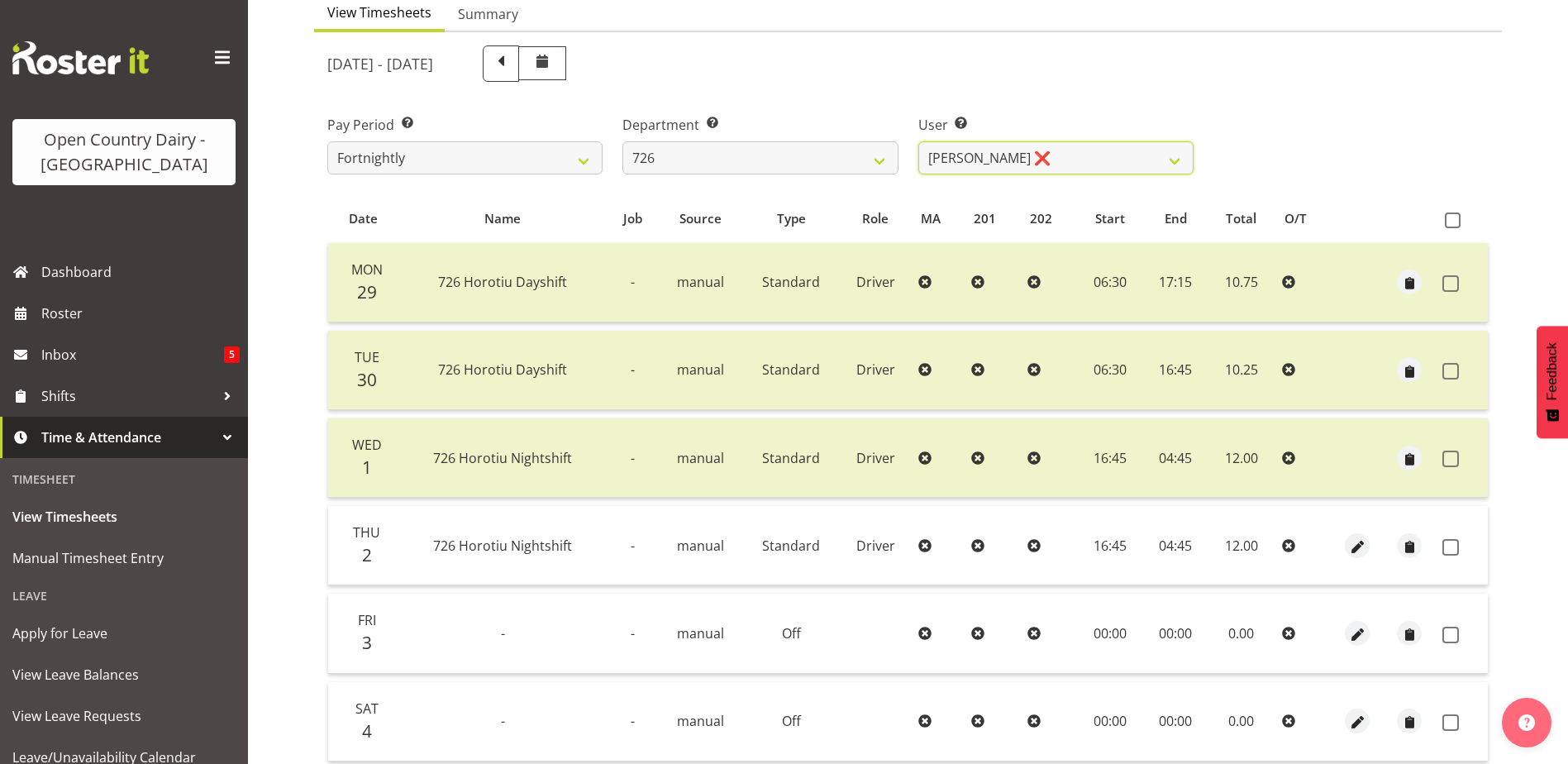
scroll to position [165, 0]
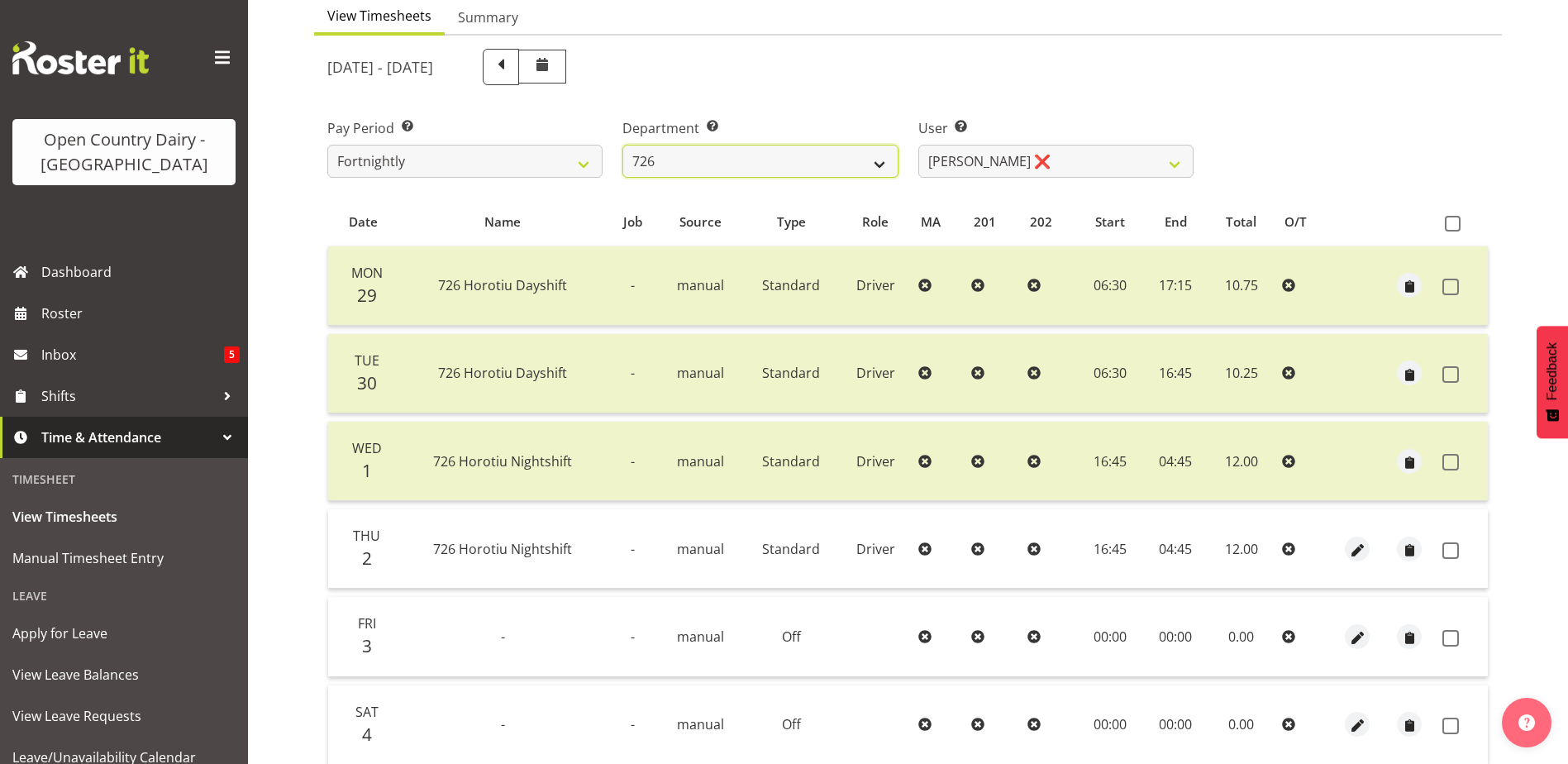
click at [701, 155] on select "701 702 703 704 705 706 707 708 709 710 711 712 713 714 715 716 717 718 719 720" at bounding box center [759, 161] width 275 height 33
click at [622, 145] on select "701 702 703 704 705 706 707 708 709 710 711 712 713 714 715 716 717 718 719 720" at bounding box center [759, 161] width 275 height 33
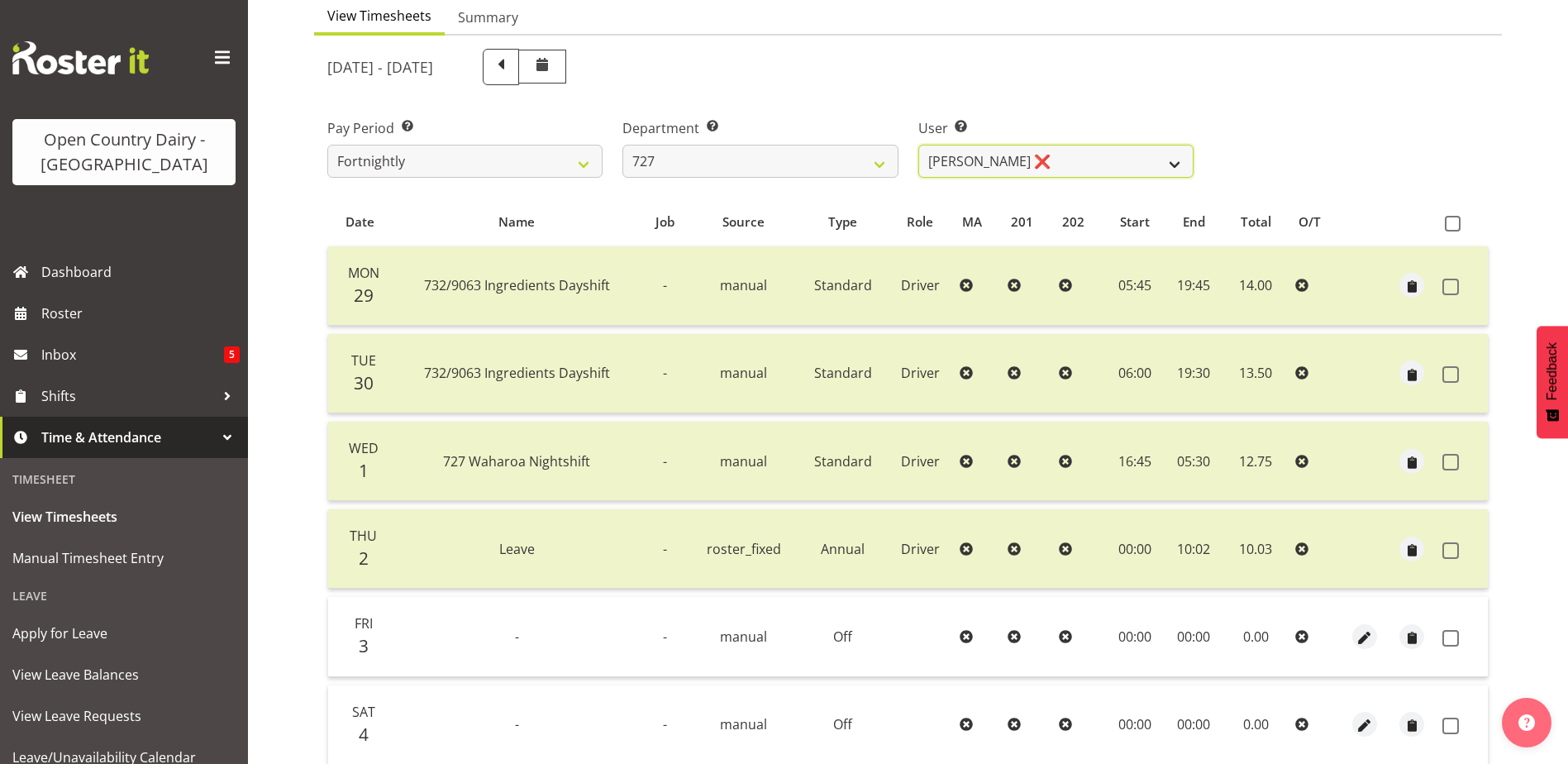
click at [1082, 157] on select "David Pawley ❌ Kase Hussey ❌ Rhys Greener ❌" at bounding box center [1055, 161] width 275 height 33
click at [918, 145] on select "David Pawley ❌ Kase Hussey ❌ Rhys Greener ❌" at bounding box center [1055, 161] width 275 height 33
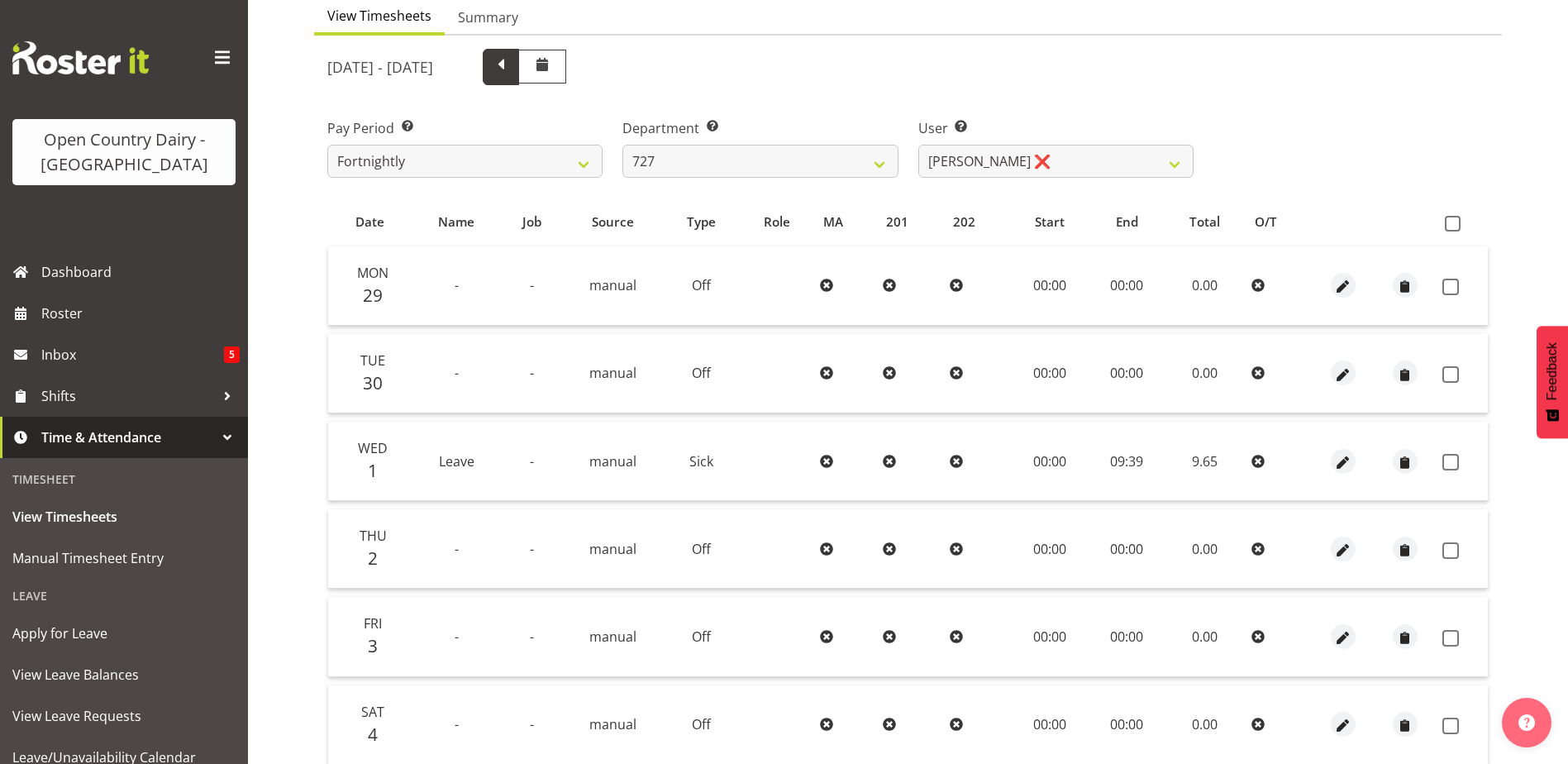
click at [512, 66] on span at bounding box center [500, 64] width 21 height 21
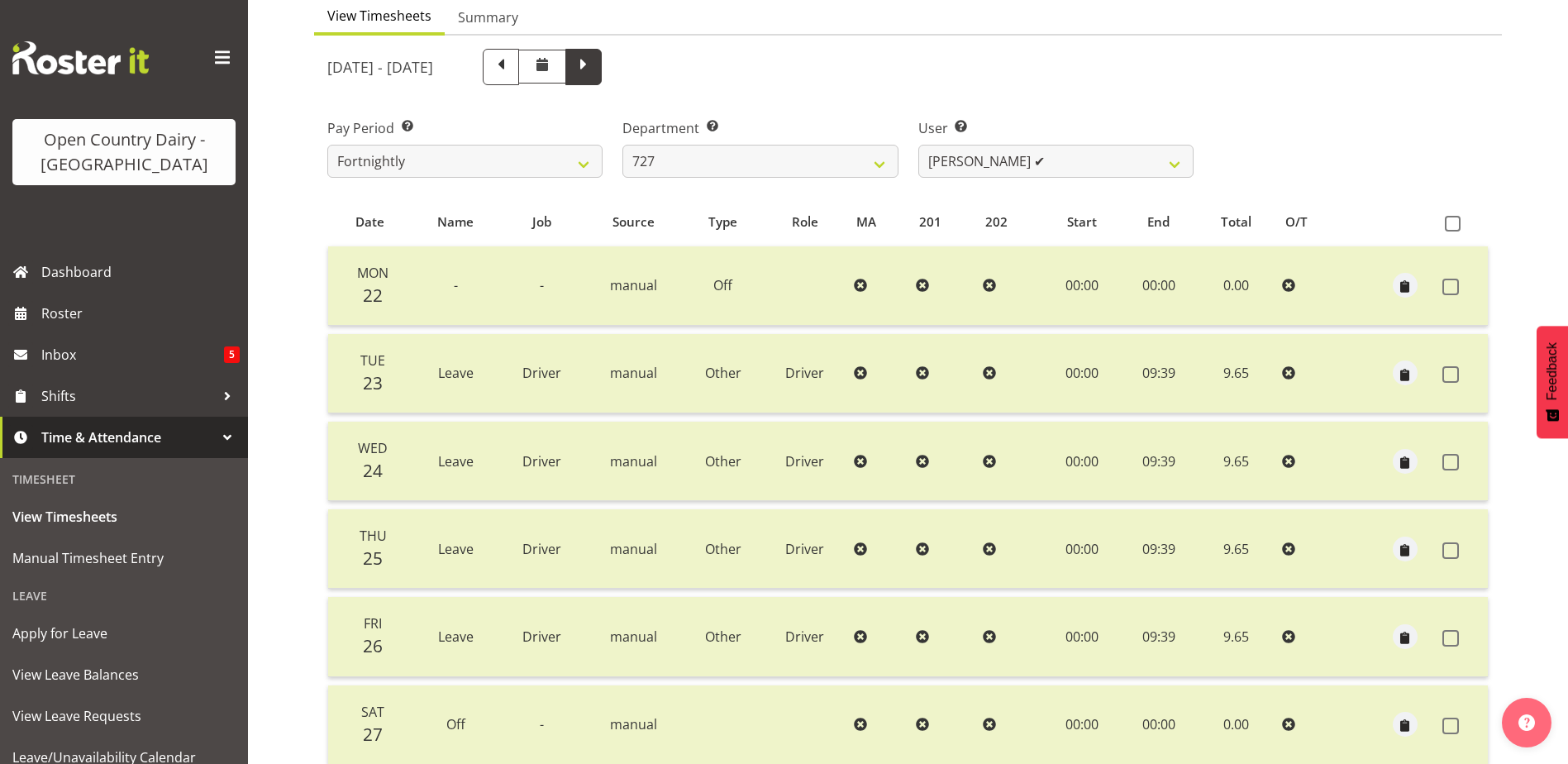
click at [594, 65] on span at bounding box center [583, 64] width 21 height 21
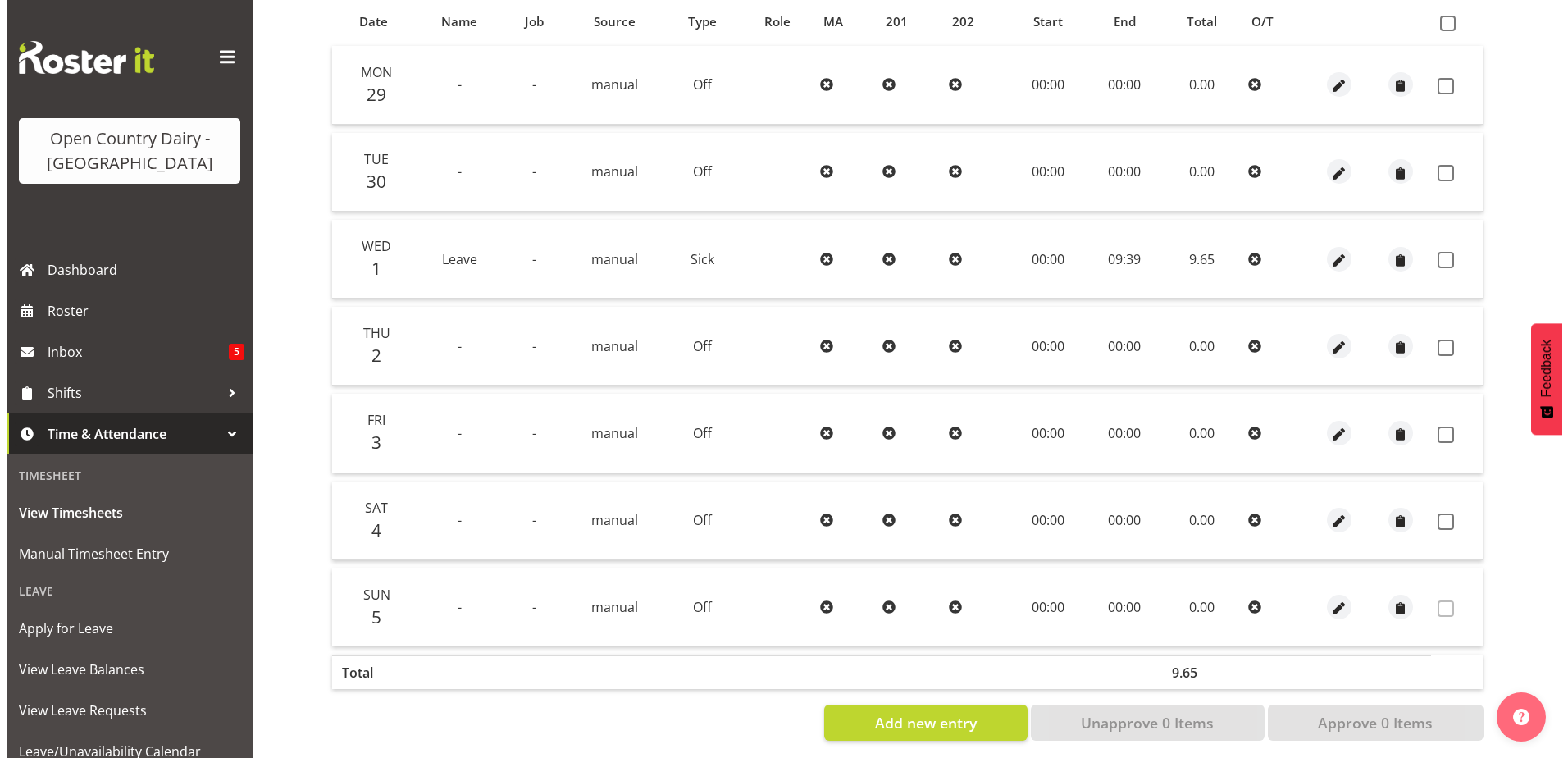
scroll to position [383, 0]
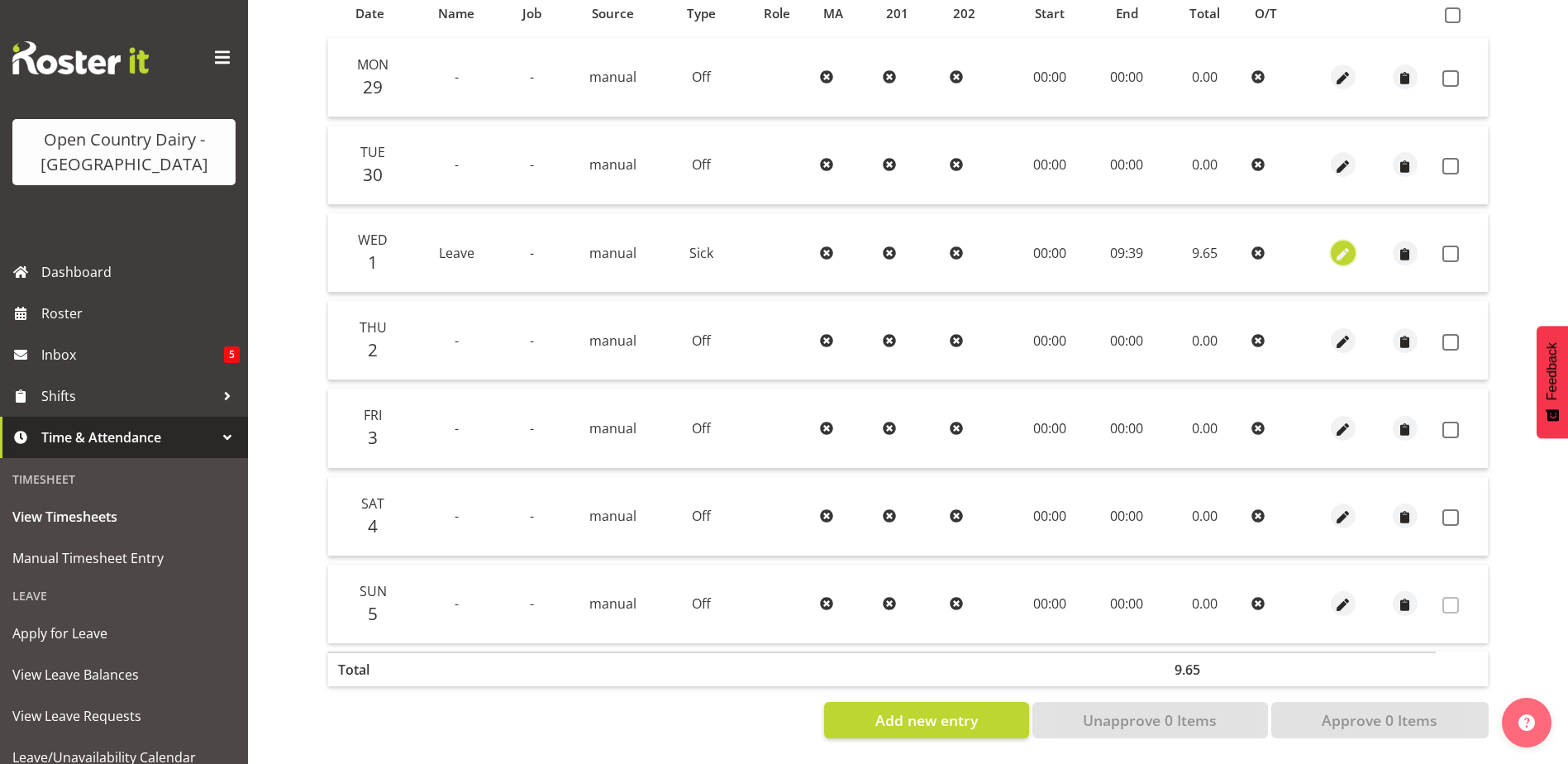
click at [1337, 245] on span "button" at bounding box center [1343, 254] width 19 height 19
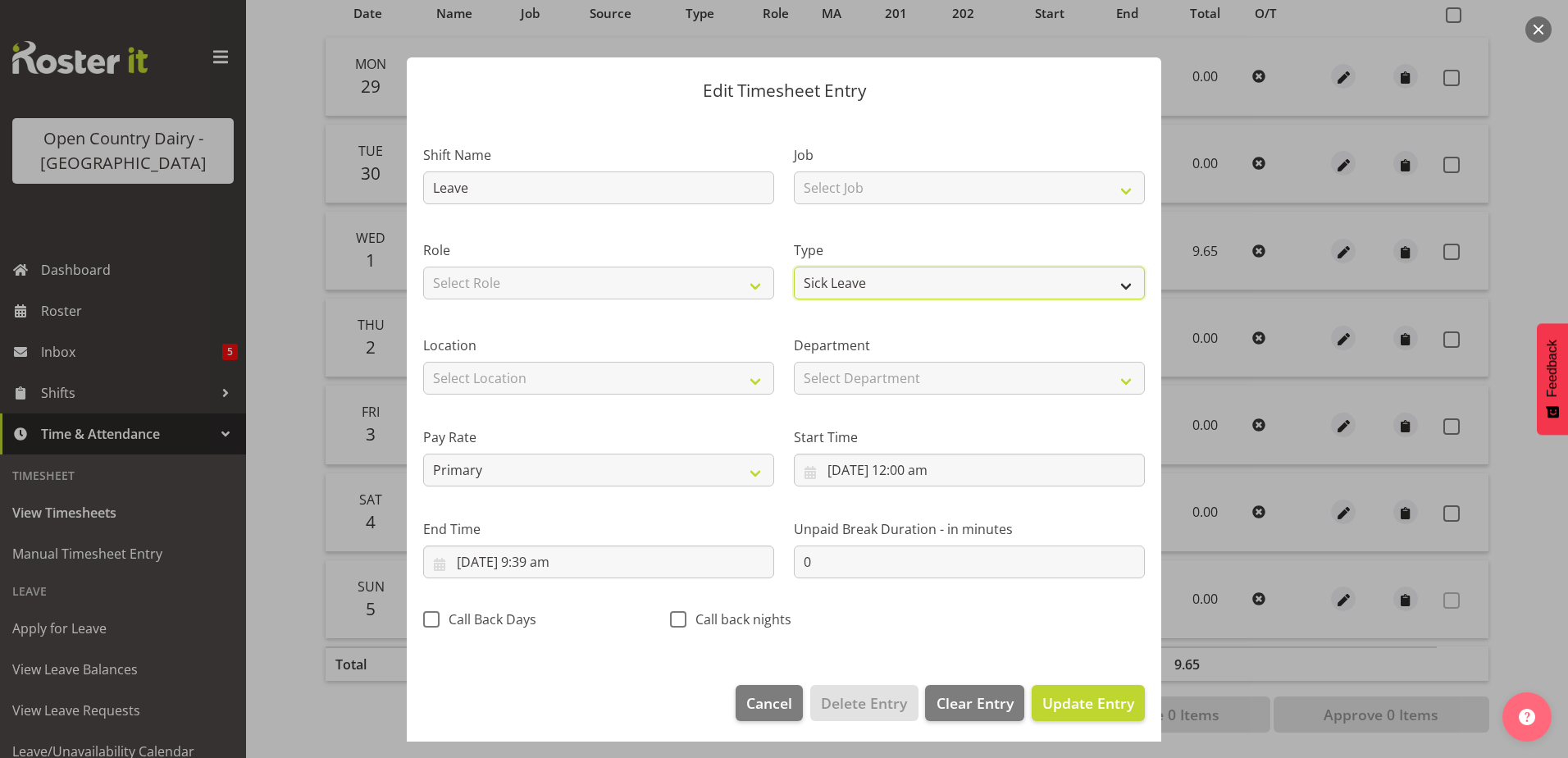
click at [873, 280] on select "Off Standard Public Holiday Public Holiday (Worked) Day In Lieu Annual Leave Si…" at bounding box center [969, 283] width 351 height 33
click at [794, 267] on select "Off Standard Public Holiday Public Holiday (Worked) Day In Lieu Annual Leave Si…" at bounding box center [969, 283] width 351 height 33
click at [851, 188] on select "Select Job Driver Driver supervisor Support" at bounding box center [969, 188] width 351 height 33
click at [794, 172] on select "Select Job Driver Driver supervisor Support" at bounding box center [969, 188] width 351 height 33
click at [649, 379] on select "Select Location Containers Horotiu Ingredients Waharoa Office Waikato Milk Whan…" at bounding box center [598, 378] width 351 height 33
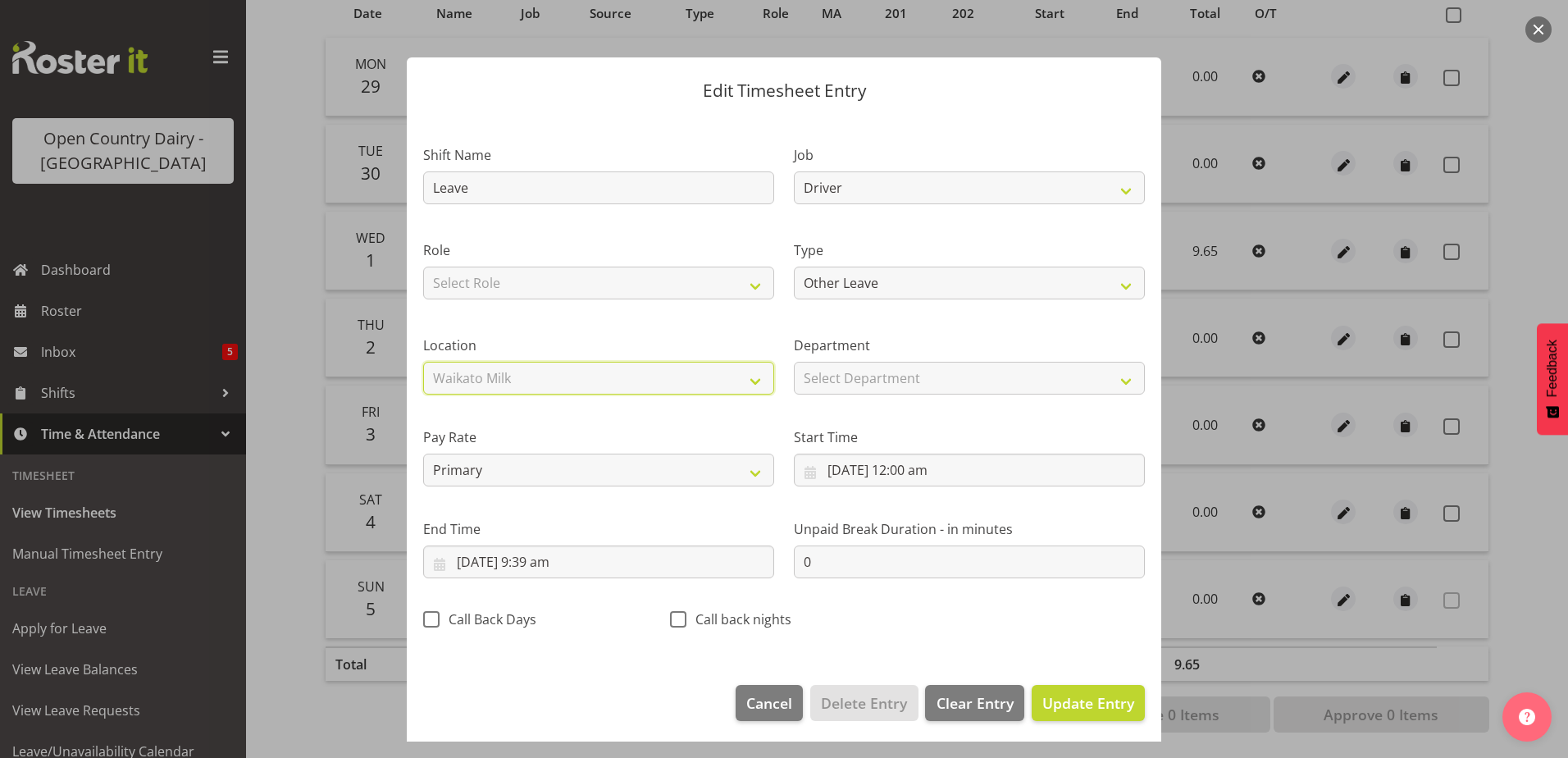
click at [423, 362] on select "Select Location Containers Horotiu Ingredients Waharoa Office Waikato Milk Whan…" at bounding box center [598, 378] width 351 height 33
click at [940, 379] on select "Select Department 727 703 705 713 704 702 706 729 709 716 722 718 717 721 724 7…" at bounding box center [969, 378] width 351 height 33
click at [794, 362] on select "Select Department 727 703 705 713 704 702 706 729 709 716 722 718 717 721 724 7…" at bounding box center [969, 378] width 351 height 33
click at [1061, 686] on button "Update Entry" at bounding box center [1089, 702] width 114 height 36
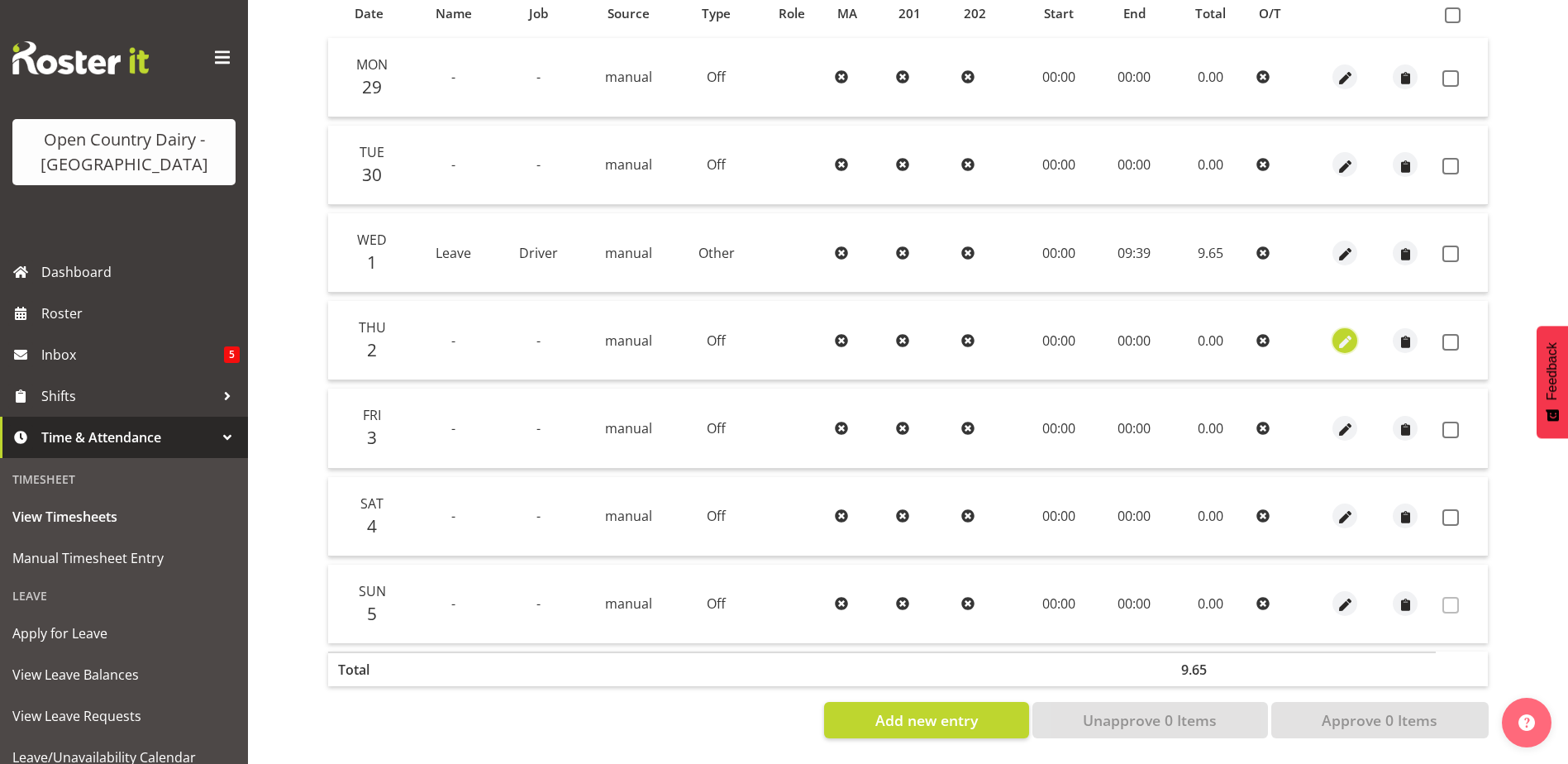
click at [1345, 332] on span "button" at bounding box center [1345, 342] width 19 height 19
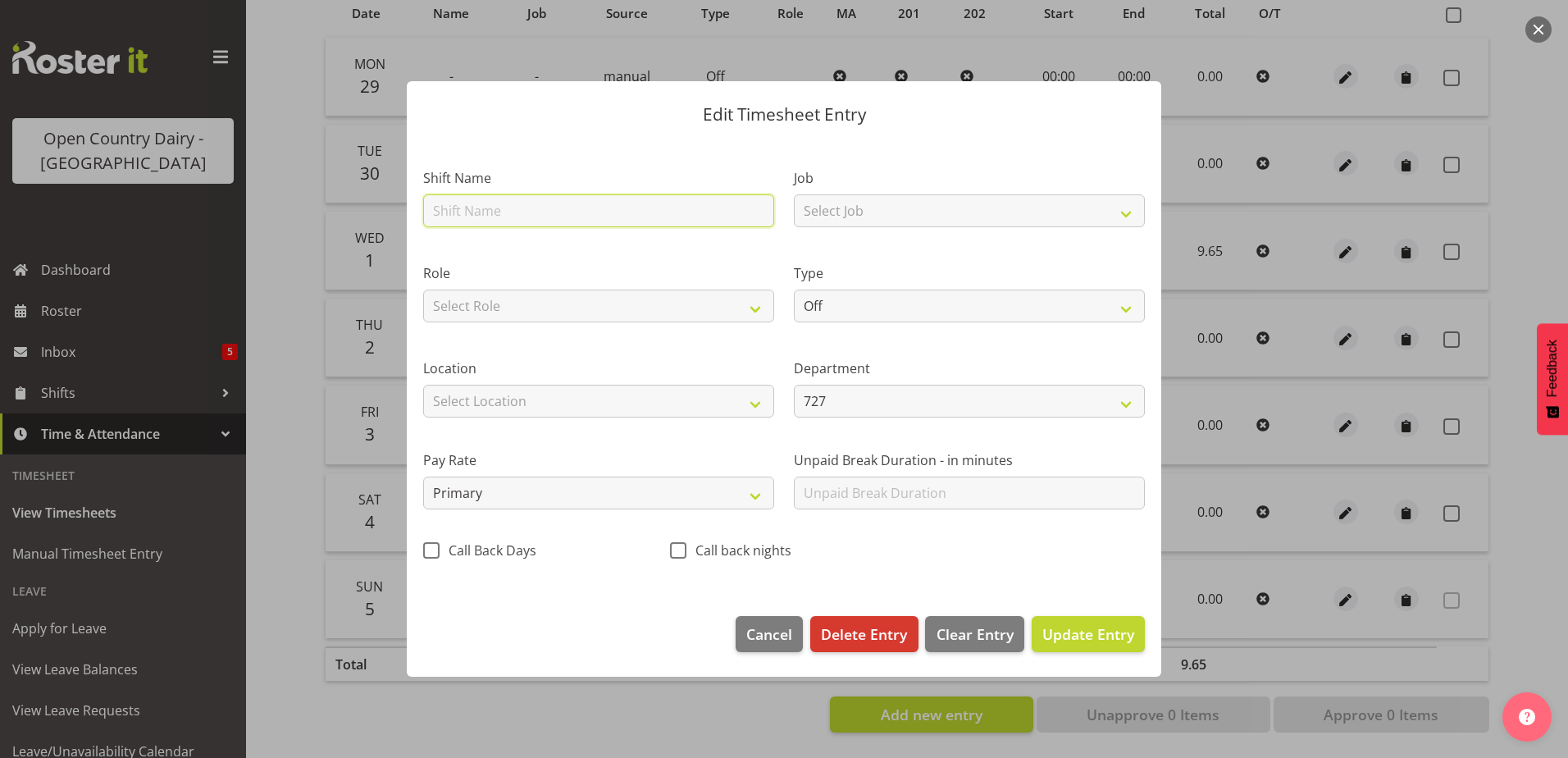
click at [488, 209] on input "text" at bounding box center [598, 210] width 351 height 33
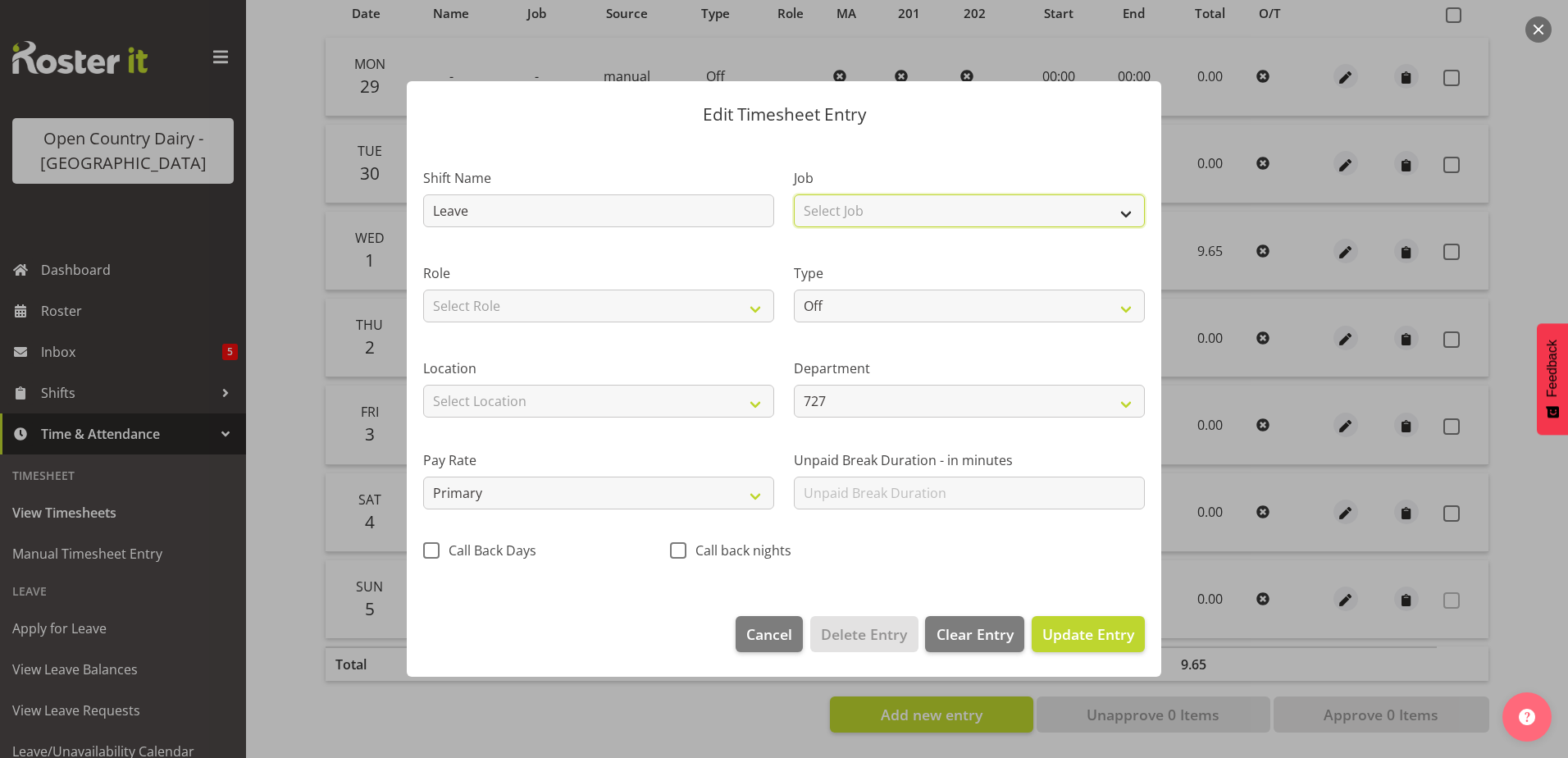
click at [866, 215] on select "Select Job Driver Driver supervisor Support" at bounding box center [969, 210] width 351 height 33
click at [794, 194] on select "Select Job Driver Driver supervisor Support" at bounding box center [969, 210] width 351 height 33
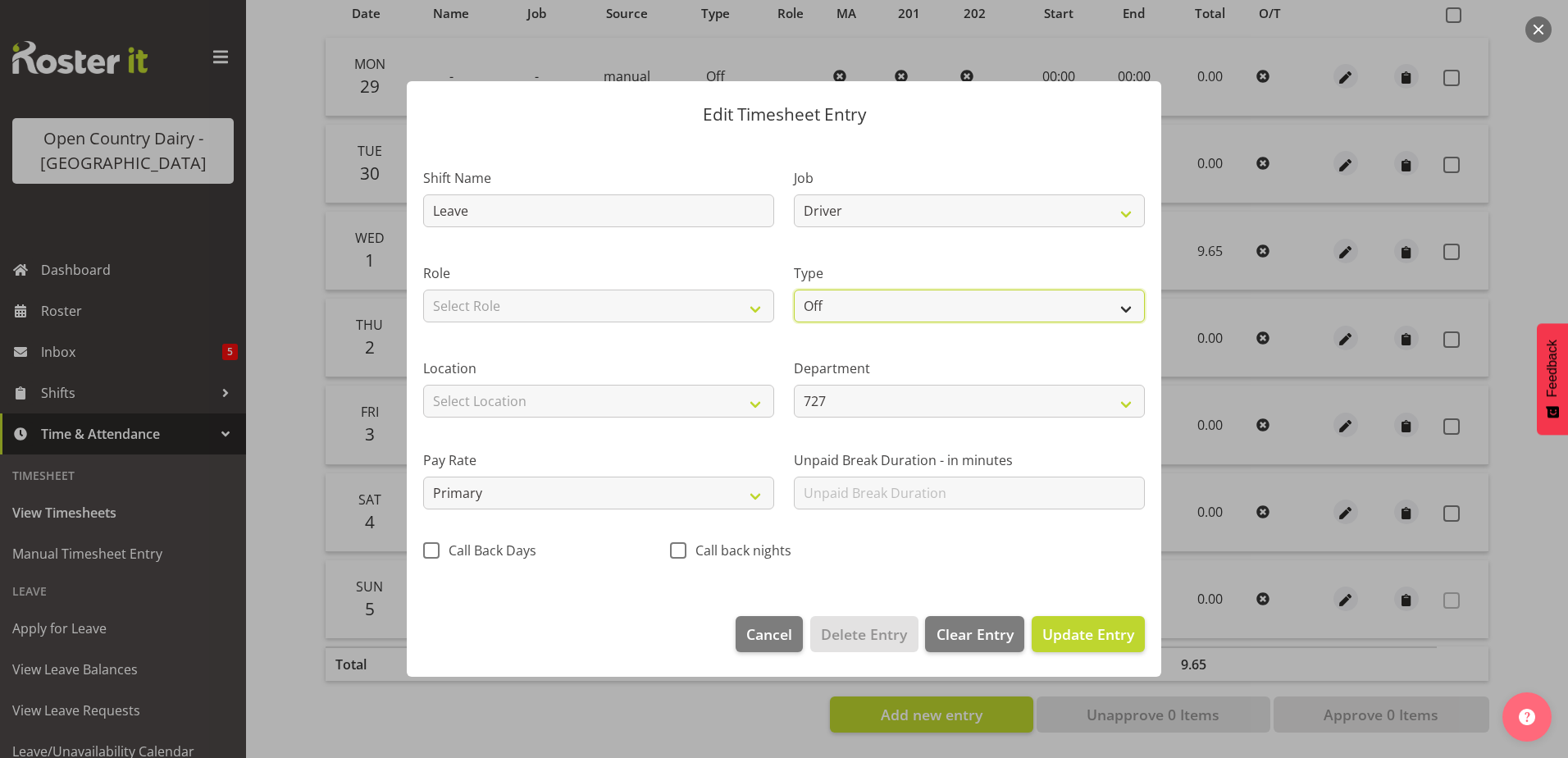
click at [860, 302] on select "Off Standard Public Holiday Public Holiday (Worked) Day In Lieu Annual Leave Si…" at bounding box center [969, 305] width 351 height 33
click at [794, 289] on select "Off Standard Public Holiday Public Holiday (Worked) Day In Lieu Annual Leave Si…" at bounding box center [969, 305] width 351 height 33
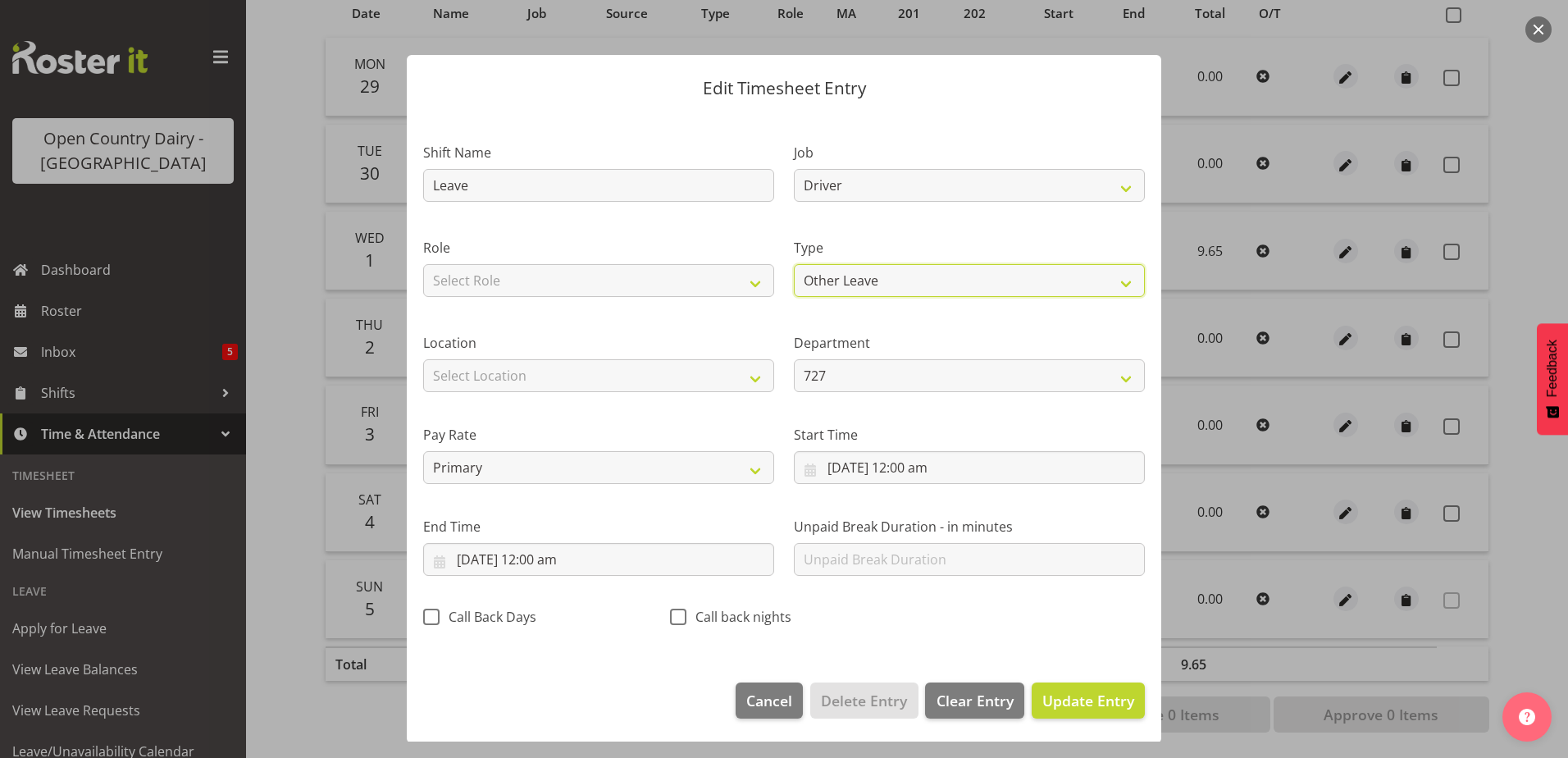
scroll to position [4, 0]
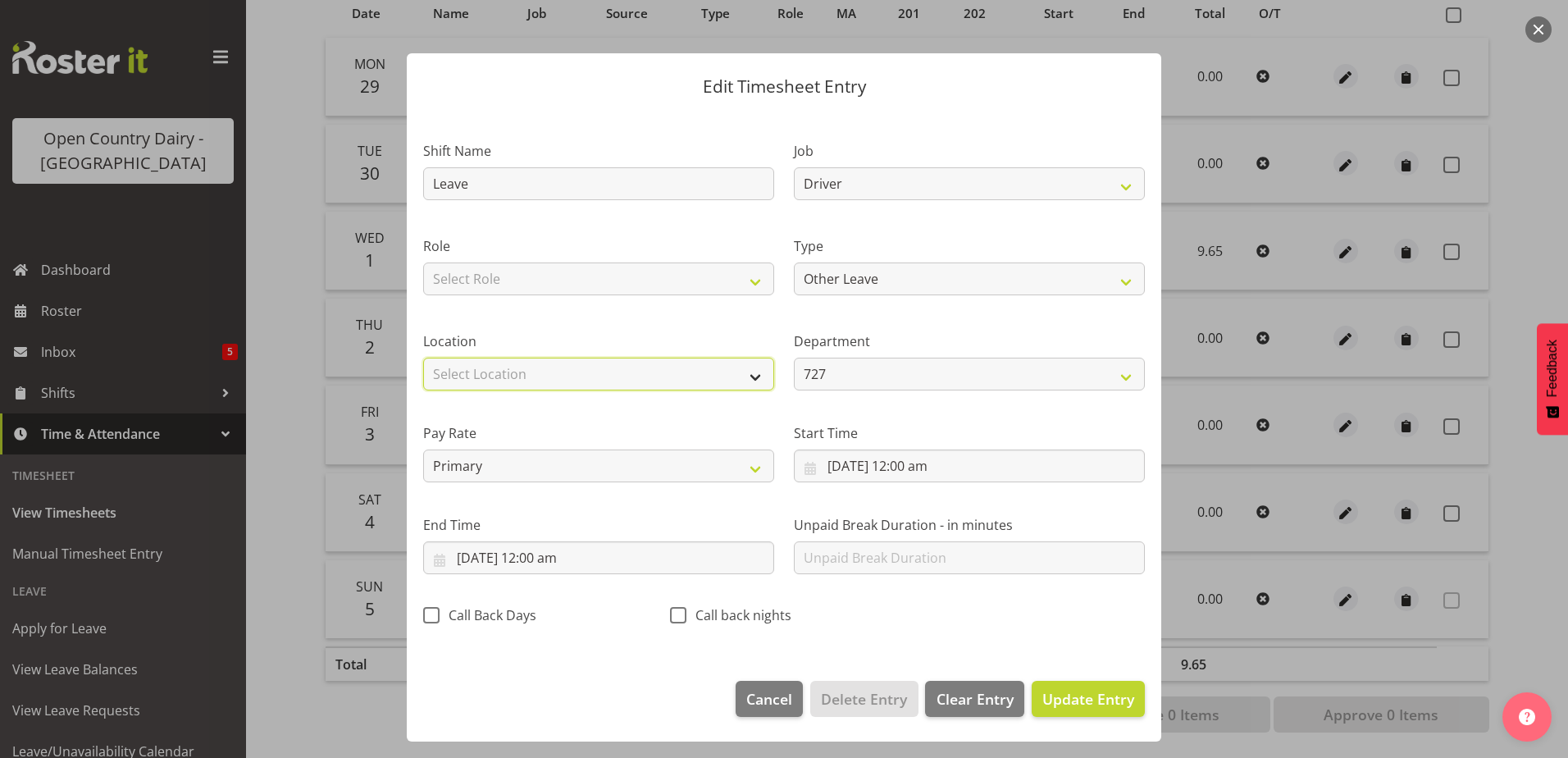
click at [480, 378] on select "Select Location Containers Horotiu Ingredients Waharoa Office Waikato Milk Whan…" at bounding box center [598, 374] width 351 height 33
click at [423, 358] on select "Select Location Containers Horotiu Ingredients Waharoa Office Waikato Milk Whan…" at bounding box center [598, 374] width 351 height 33
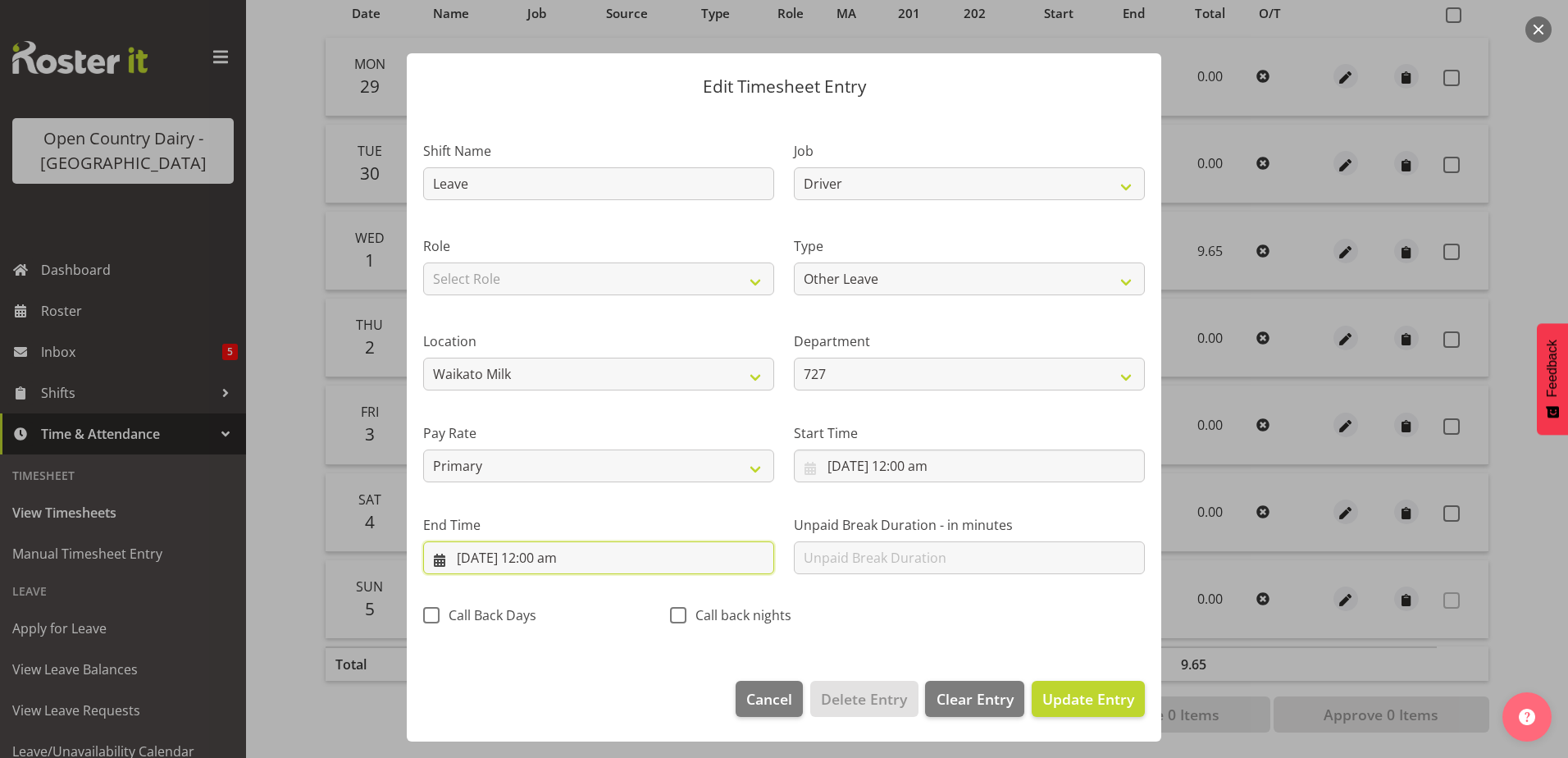
click at [531, 552] on input "2/10/2025, 12:00 am" at bounding box center [598, 558] width 351 height 33
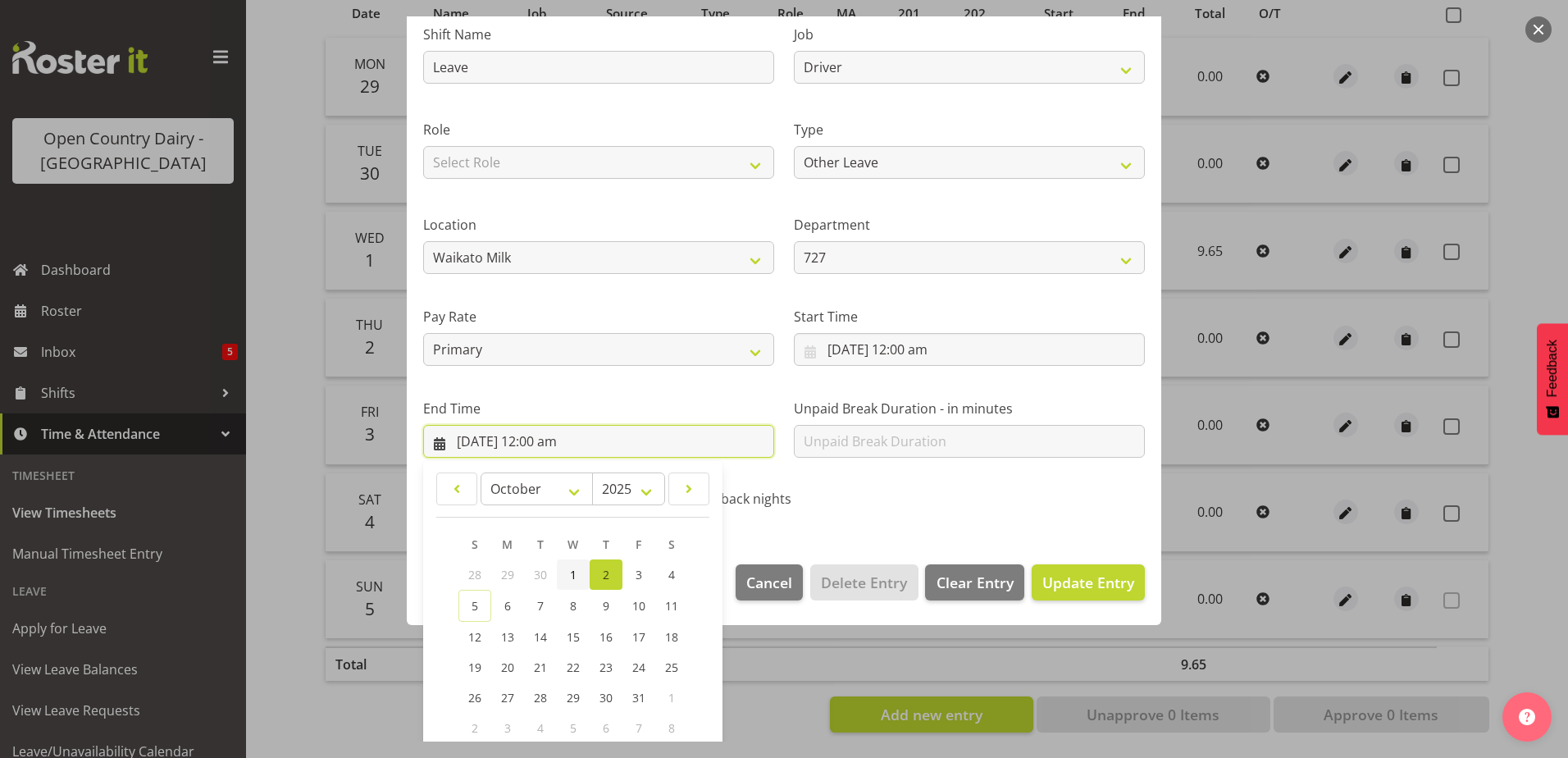
scroll to position [212, 0]
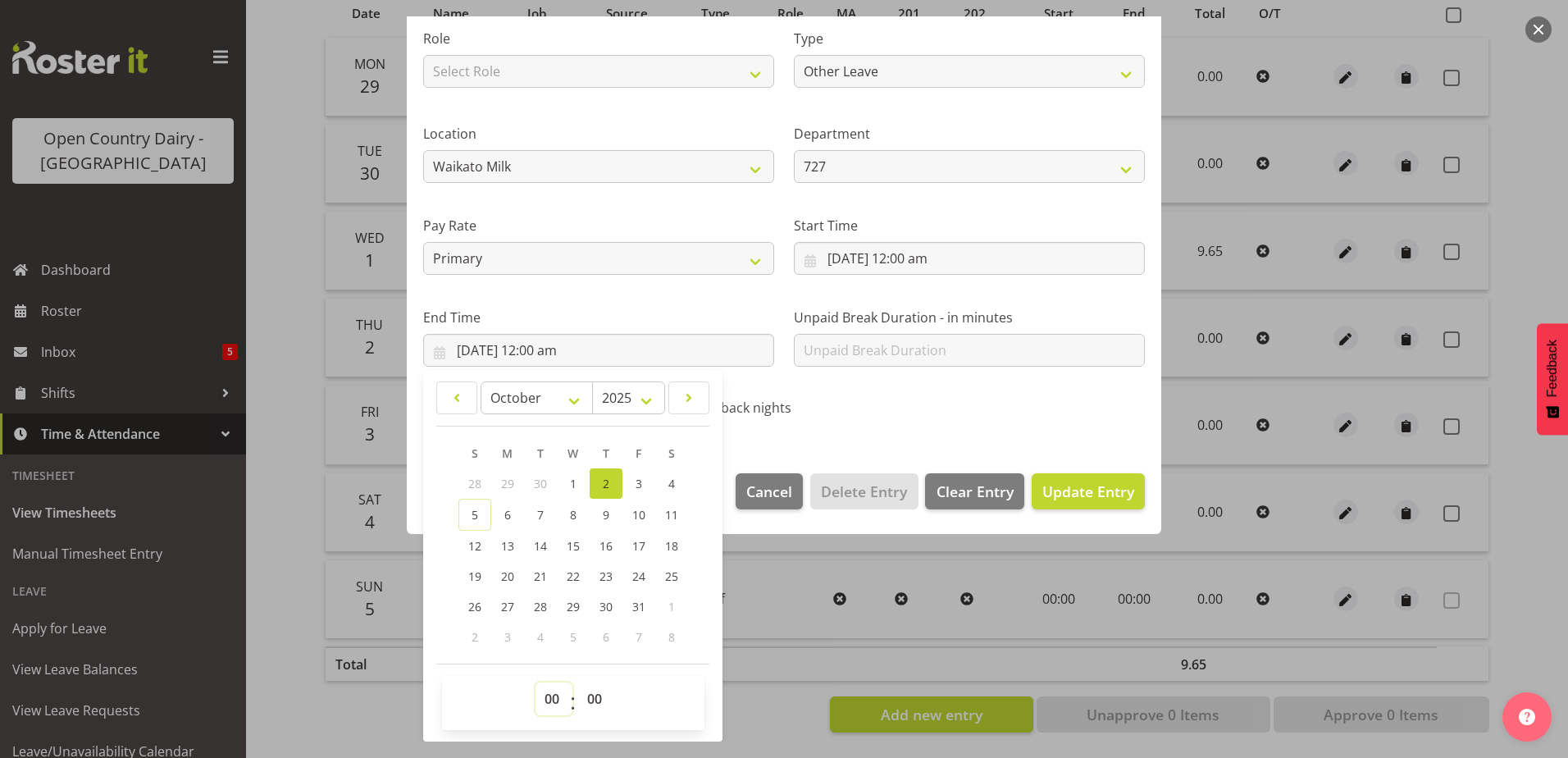
click at [551, 697] on select "00 01 02 03 04 05 06 07 08 09 10 11 12 13 14 15 16 17 18 19 20 21 22 23" at bounding box center [554, 698] width 37 height 33
click at [536, 682] on select "00 01 02 03 04 05 06 07 08 09 10 11 12 13 14 15 16 17 18 19 20 21 22 23" at bounding box center [554, 698] width 37 height 33
click at [596, 702] on select "00 01 02 03 04 05 06 07 08 09 10 11 12 13 14 15 16 17 18 19 20 21 22 23 24 25 2…" at bounding box center [596, 698] width 37 height 33
click at [578, 682] on select "00 01 02 03 04 05 06 07 08 09 10 11 12 13 14 15 16 17 18 19 20 21 22 23 24 25 2…" at bounding box center [596, 698] width 37 height 33
click at [1042, 485] on span "Update Entry" at bounding box center [1088, 490] width 92 height 19
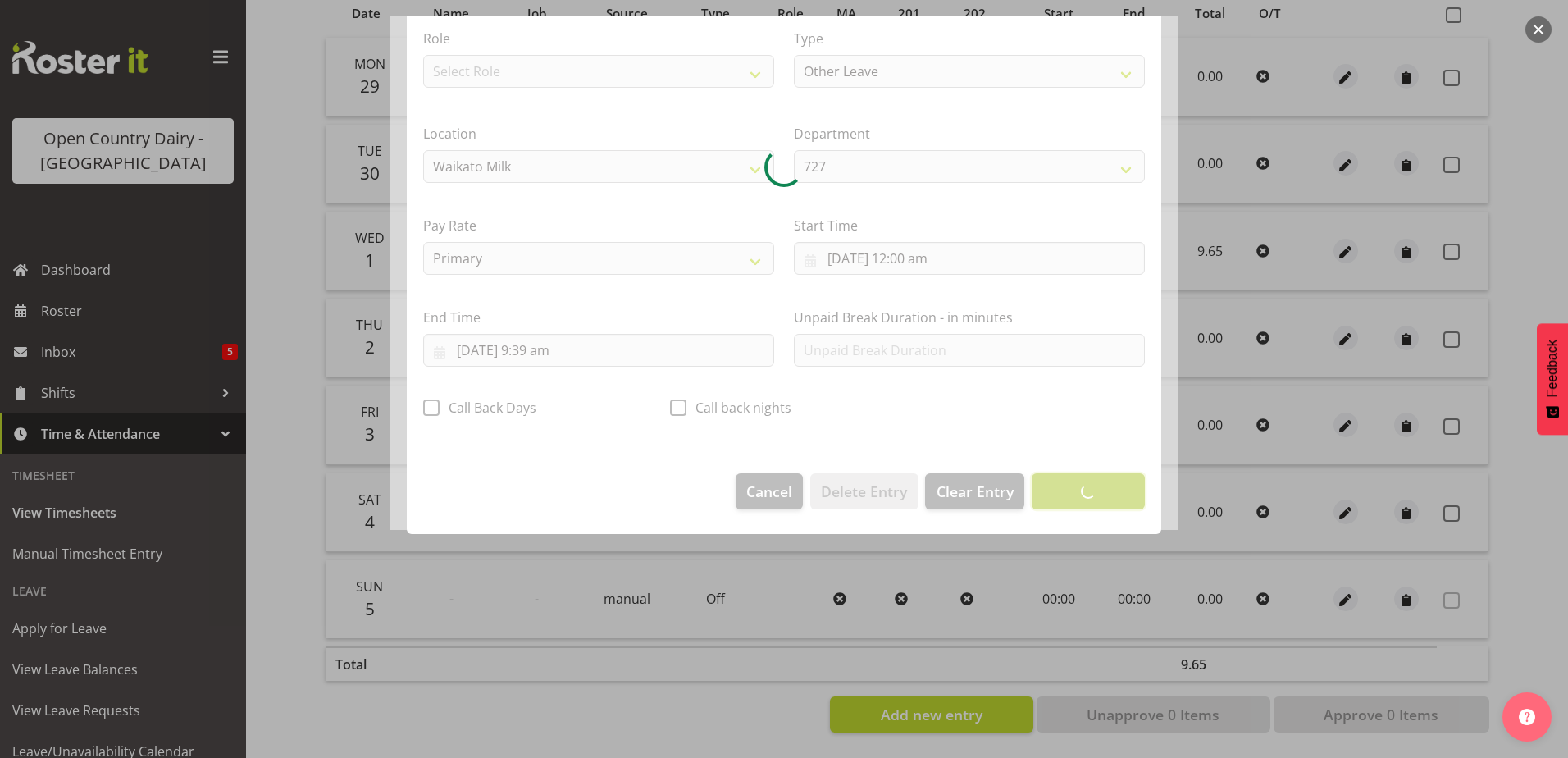
scroll to position [4, 0]
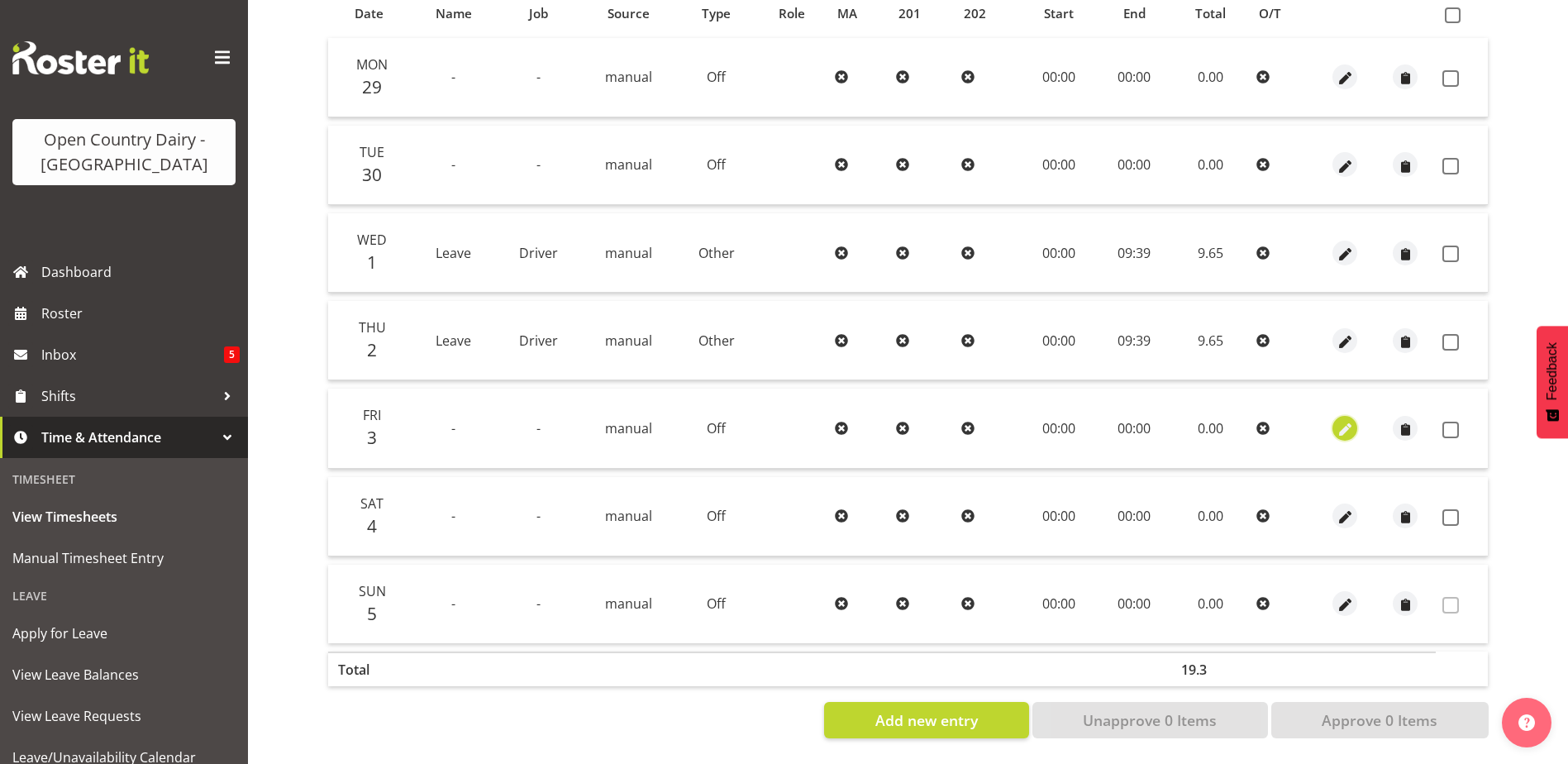
click at [1342, 420] on span "button" at bounding box center [1345, 429] width 19 height 19
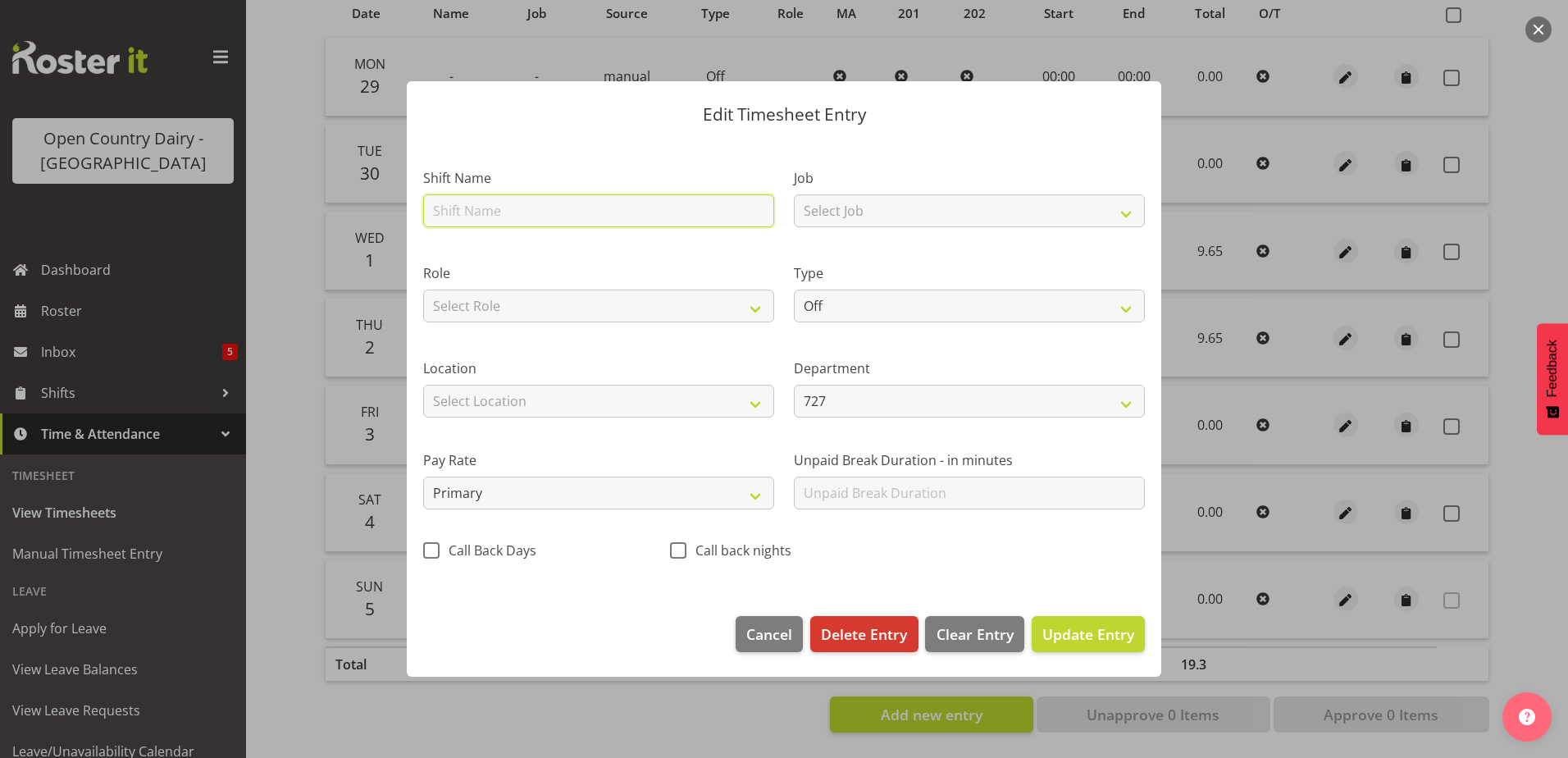
click at [511, 209] on input "text" at bounding box center [598, 210] width 351 height 33
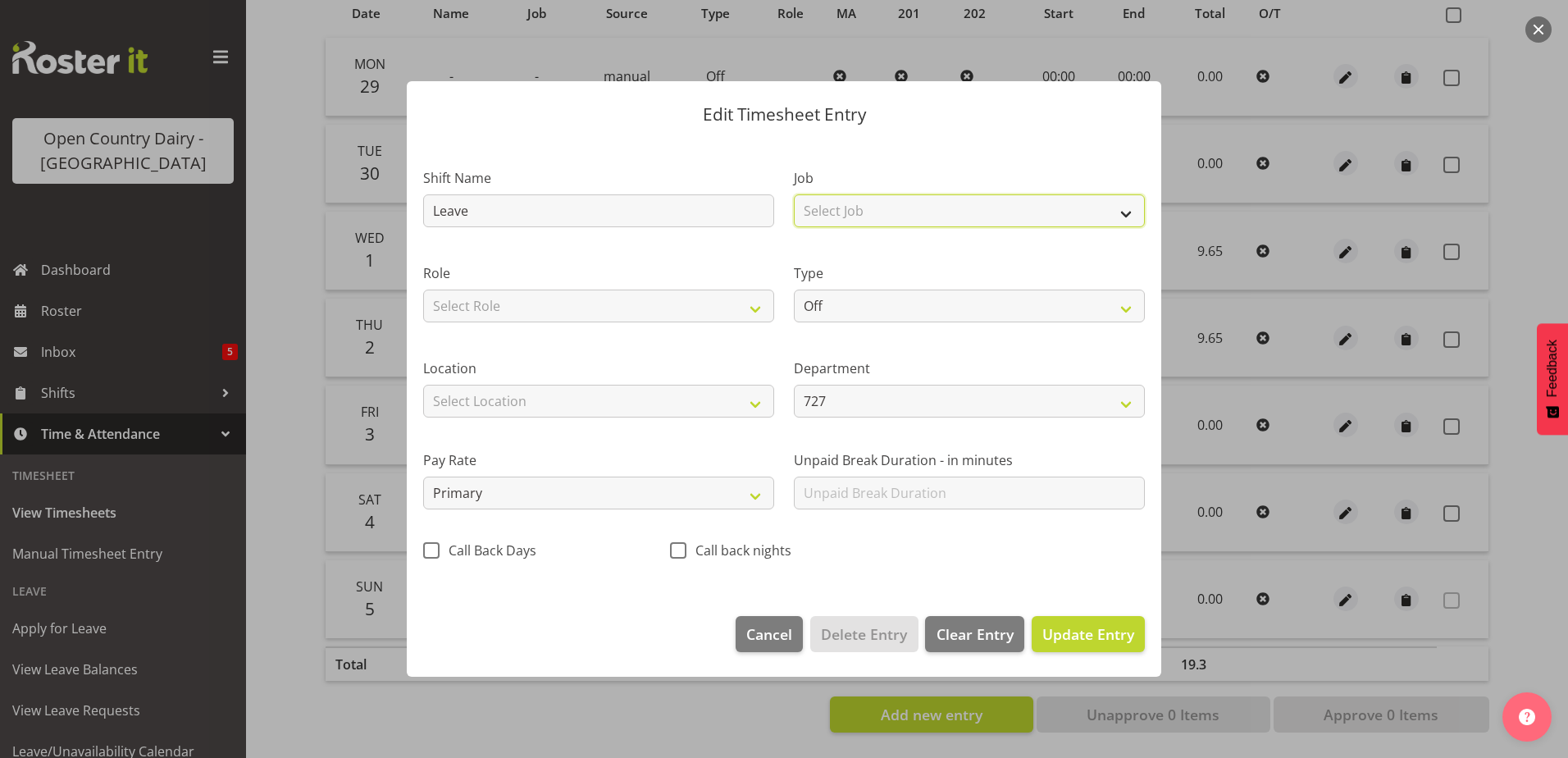
click at [841, 210] on select "Select Job Driver Driver supervisor Support" at bounding box center [969, 210] width 351 height 33
click at [794, 194] on select "Select Job Driver Driver supervisor Support" at bounding box center [969, 210] width 351 height 33
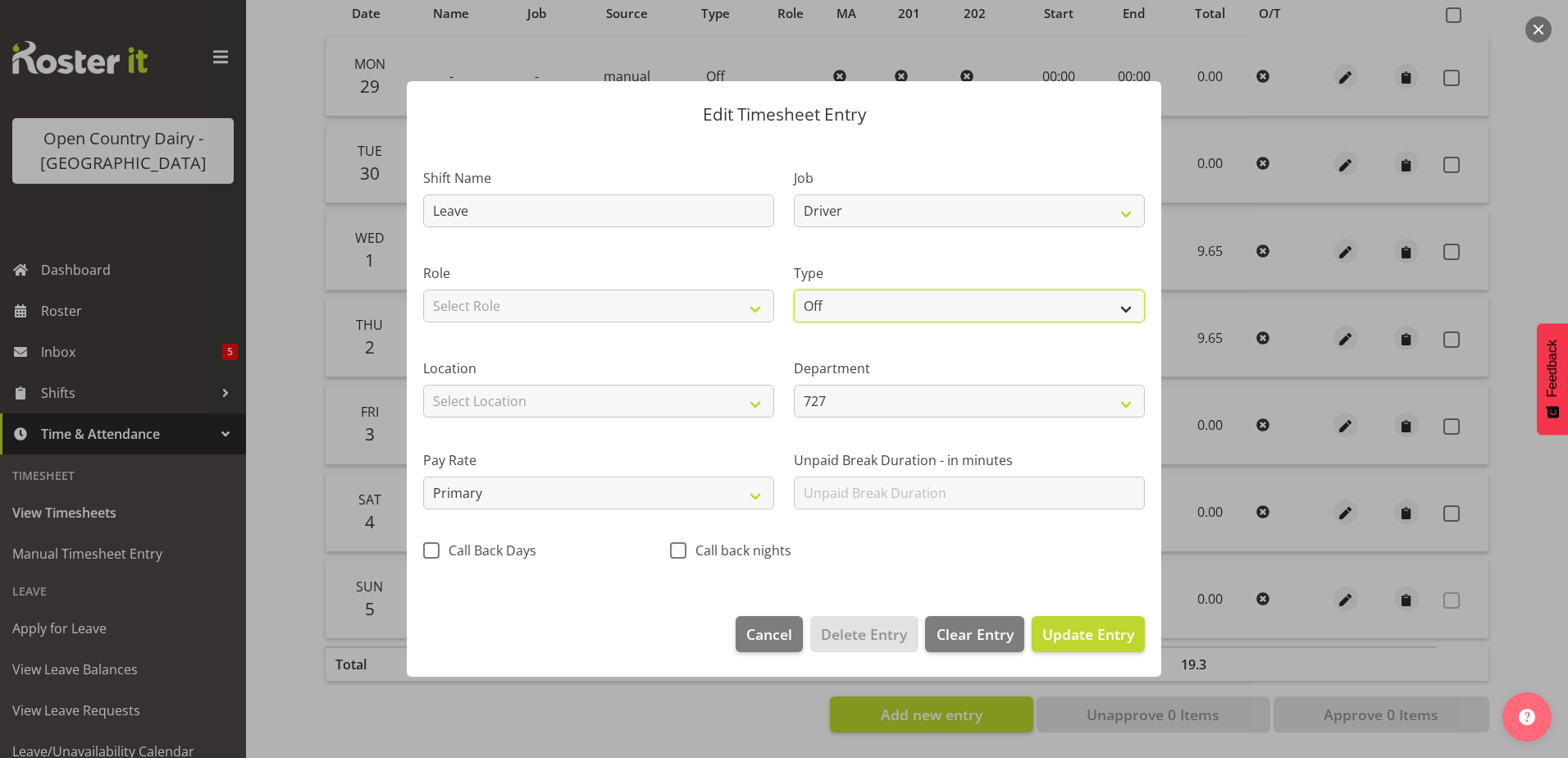
click at [885, 308] on select "Off Standard Public Holiday Public Holiday (Worked) Day In Lieu Annual Leave Si…" at bounding box center [969, 305] width 351 height 33
click at [794, 289] on select "Off Standard Public Holiday Public Holiday (Worked) Day In Lieu Annual Leave Si…" at bounding box center [969, 305] width 351 height 33
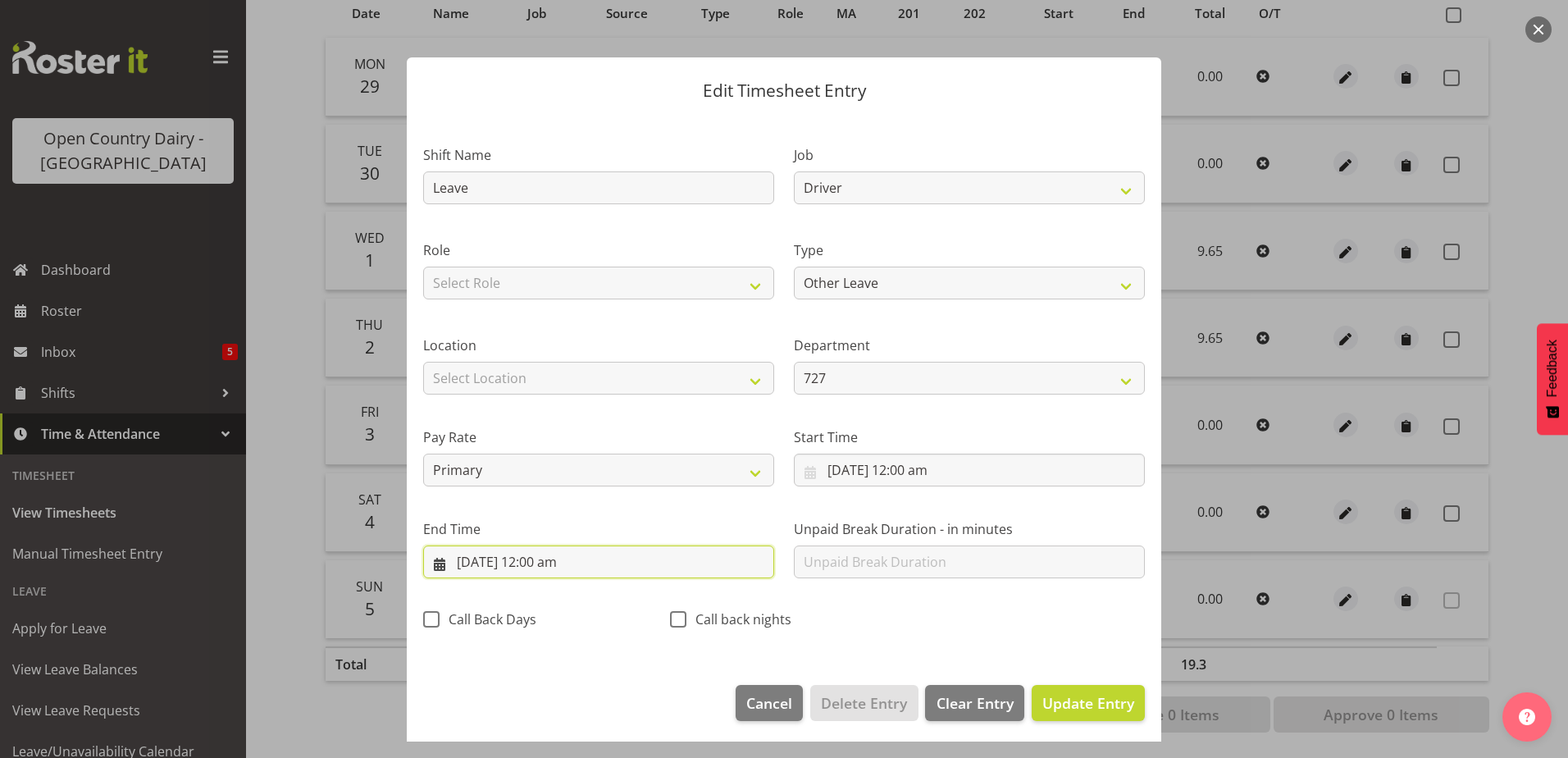
click at [540, 563] on input "3/10/2025, 12:00 am" at bounding box center [598, 561] width 351 height 33
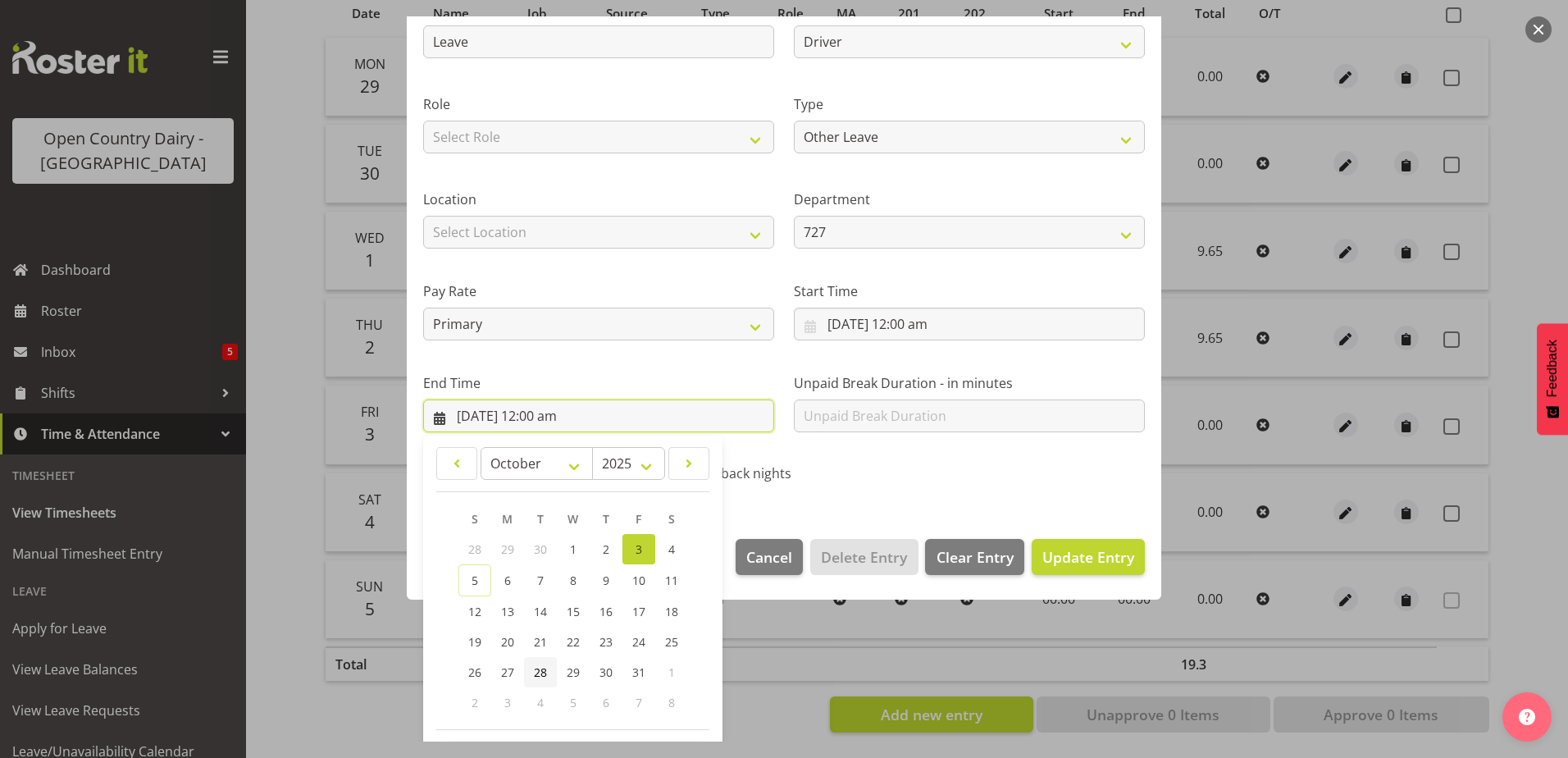
scroll to position [212, 0]
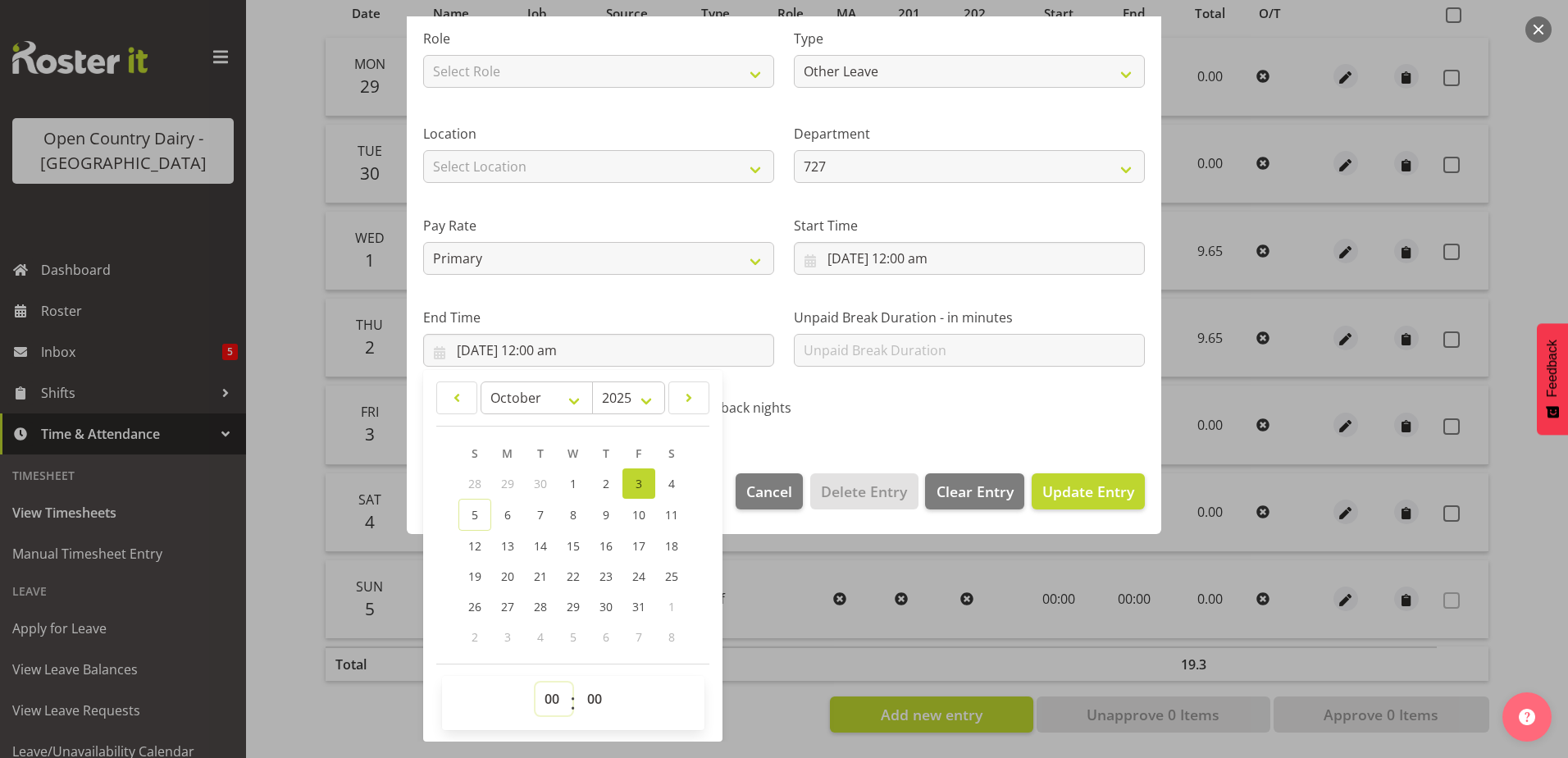
click at [559, 692] on select "00 01 02 03 04 05 06 07 08 09 10 11 12 13 14 15 16 17 18 19 20 21 22 23" at bounding box center [554, 698] width 37 height 33
click at [536, 682] on select "00 01 02 03 04 05 06 07 08 09 10 11 12 13 14 15 16 17 18 19 20 21 22 23" at bounding box center [554, 698] width 37 height 33
click at [596, 693] on select "00 01 02 03 04 05 06 07 08 09 10 11 12 13 14 15 16 17 18 19 20 21 22 23 24 25 2…" at bounding box center [596, 698] width 37 height 33
click at [578, 682] on select "00 01 02 03 04 05 06 07 08 09 10 11 12 13 14 15 16 17 18 19 20 21 22 23 24 25 2…" at bounding box center [596, 698] width 37 height 33
click at [1049, 490] on span "Update Entry" at bounding box center [1088, 490] width 92 height 19
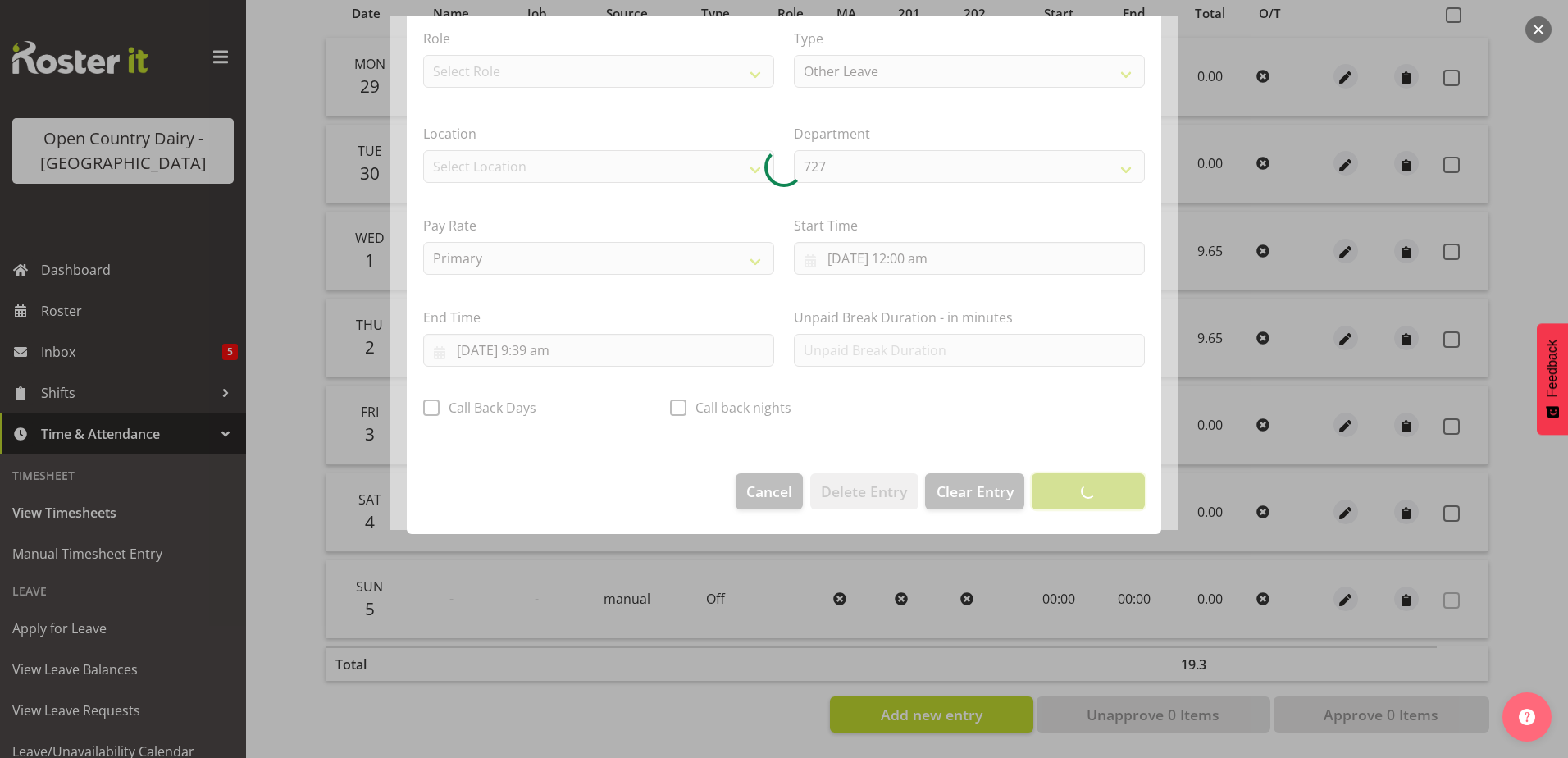
scroll to position [4, 0]
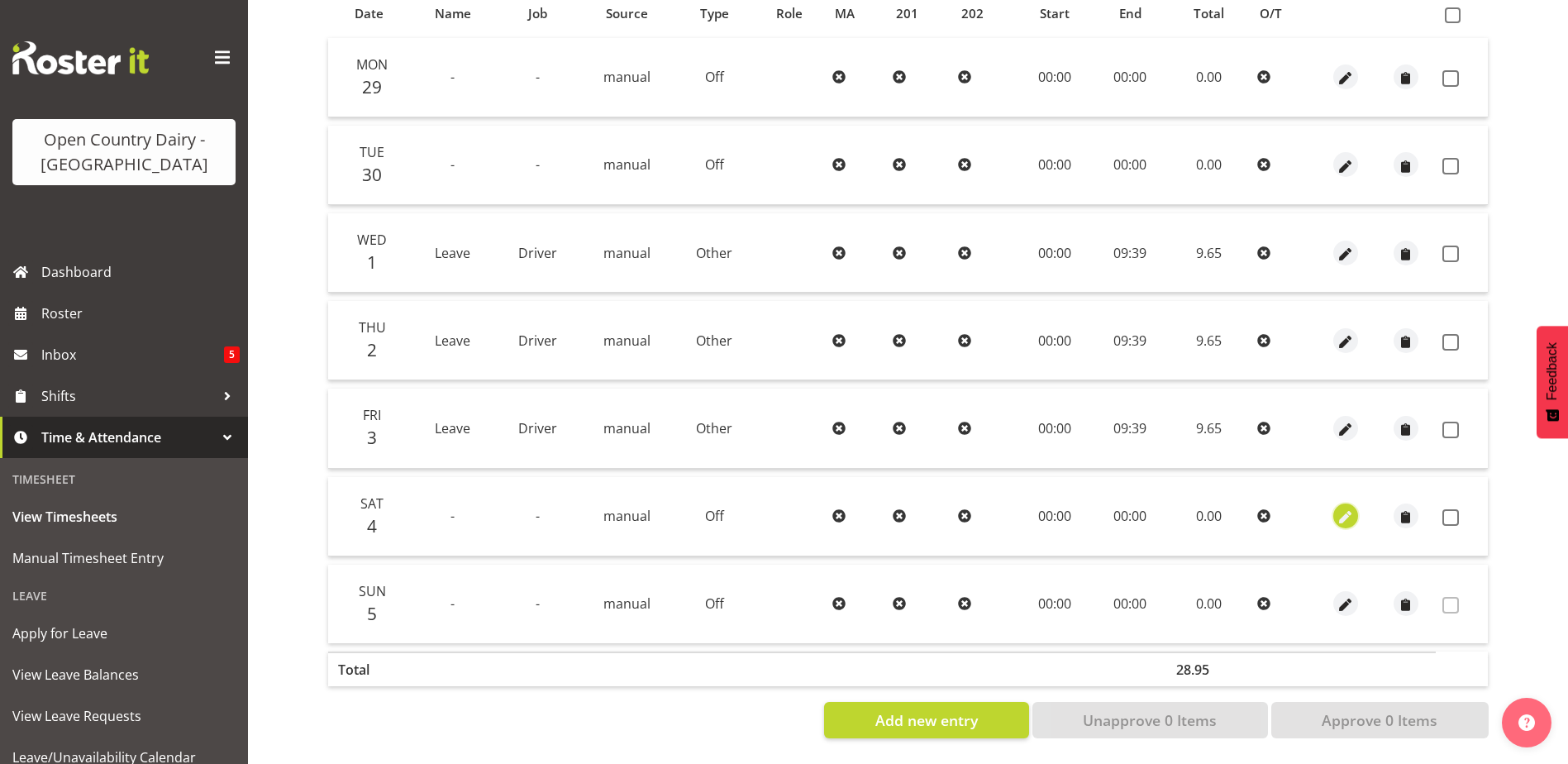
click at [1348, 509] on span "button" at bounding box center [1346, 518] width 19 height 19
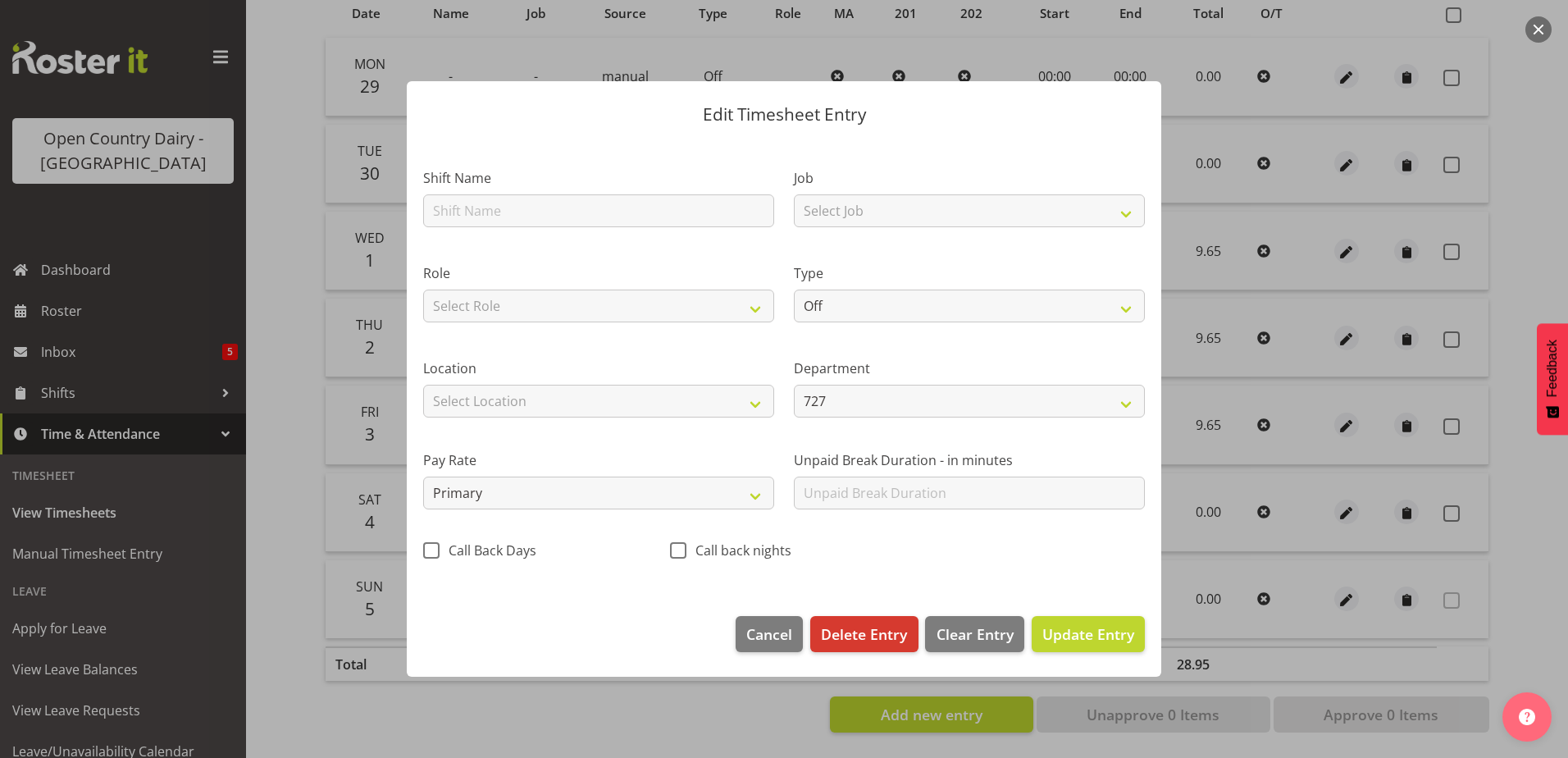
click at [496, 209] on section "Shift Name Job Select Job Driver Driver supervisor Support Role Select Role Dri…" at bounding box center [784, 369] width 755 height 461
click at [496, 209] on input "text" at bounding box center [598, 210] width 351 height 33
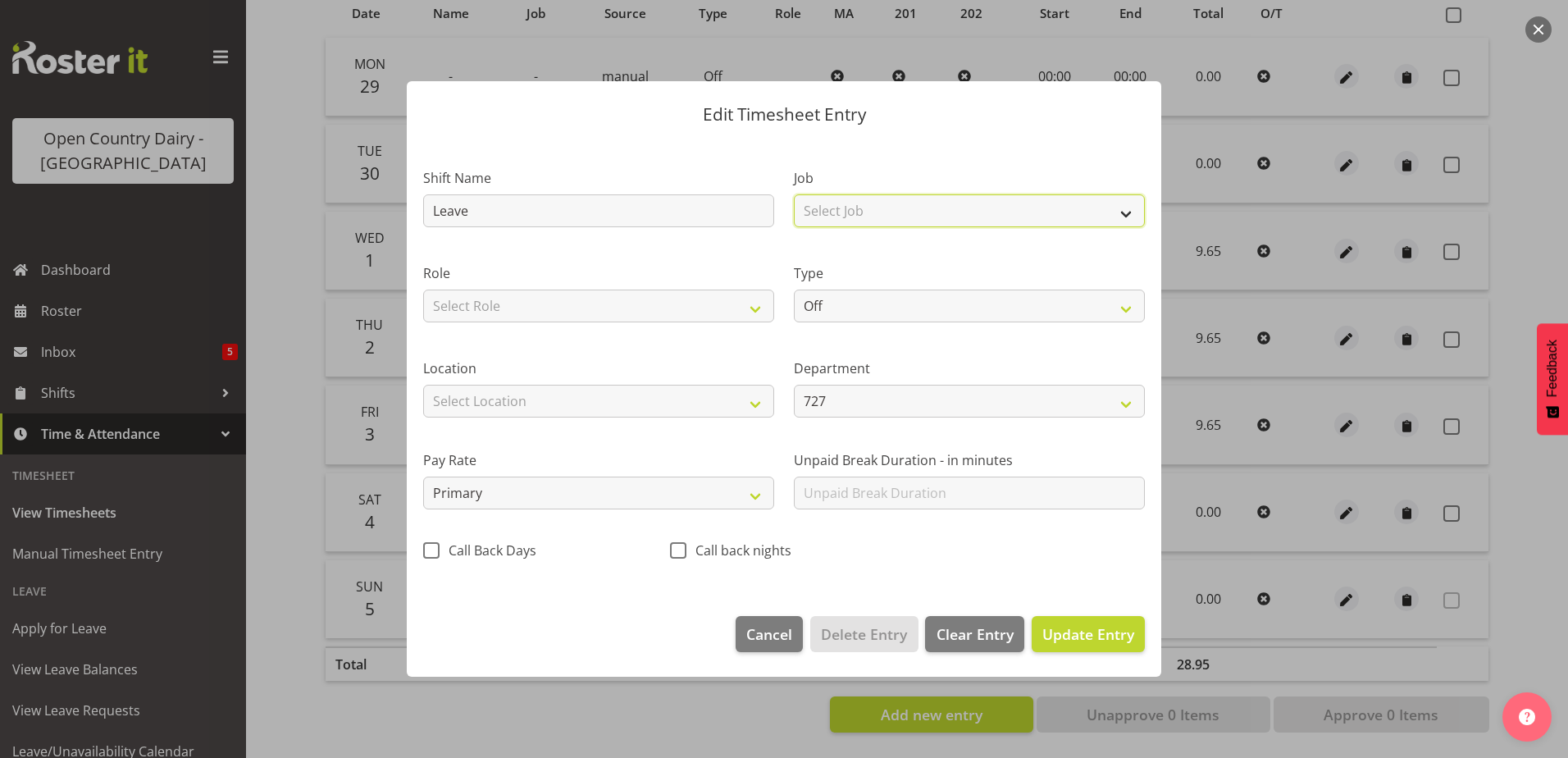
click at [857, 218] on select "Select Job Driver Driver supervisor Support" at bounding box center [969, 210] width 351 height 33
click at [794, 194] on select "Select Job Driver Driver supervisor Support" at bounding box center [969, 210] width 351 height 33
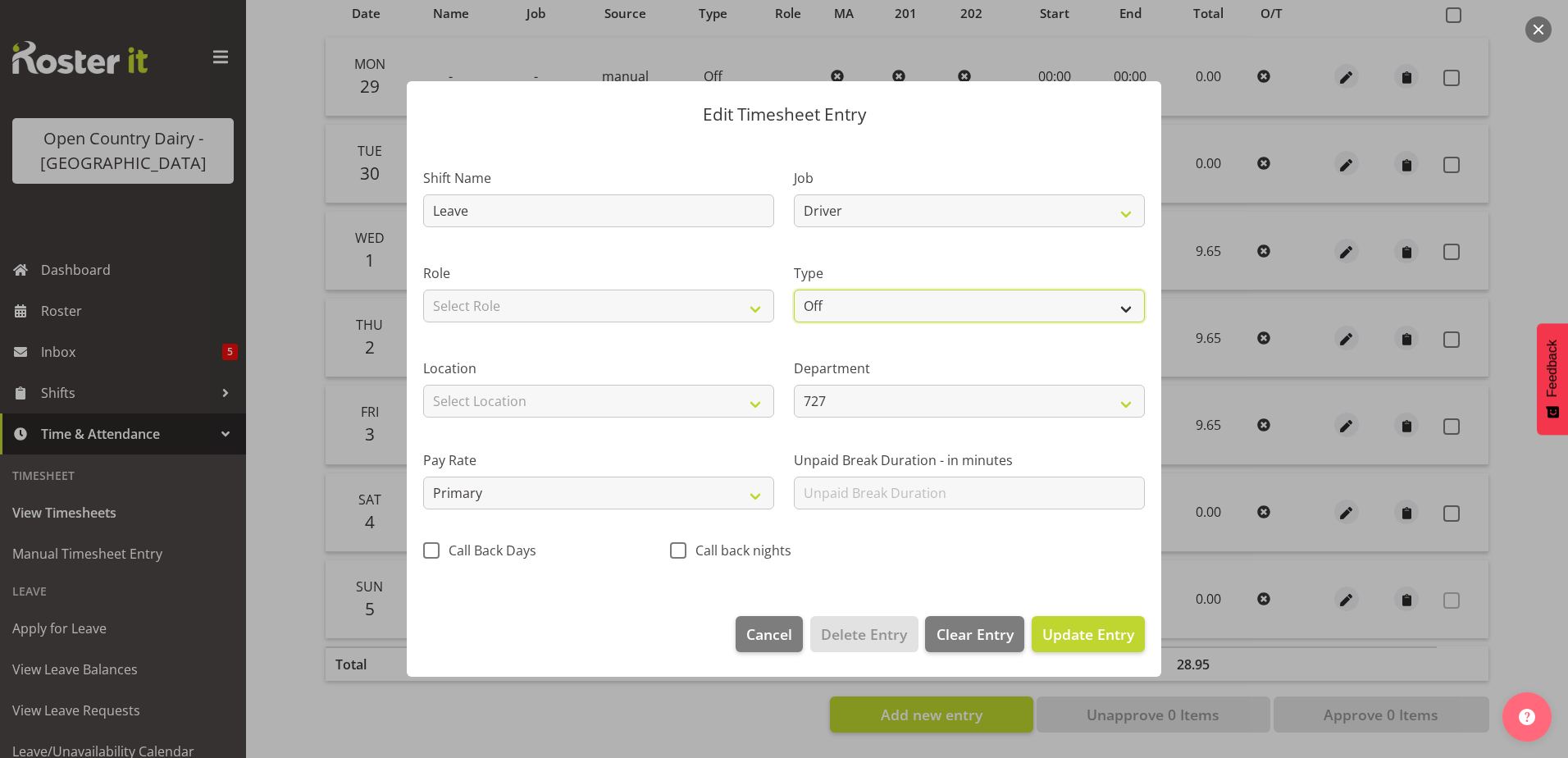
click at [871, 298] on select "Off Standard Public Holiday Public Holiday (Worked) Day In Lieu Annual Leave Si…" at bounding box center [969, 305] width 351 height 33
click at [794, 289] on select "Off Standard Public Holiday Public Holiday (Worked) Day In Lieu Annual Leave Si…" at bounding box center [969, 305] width 351 height 33
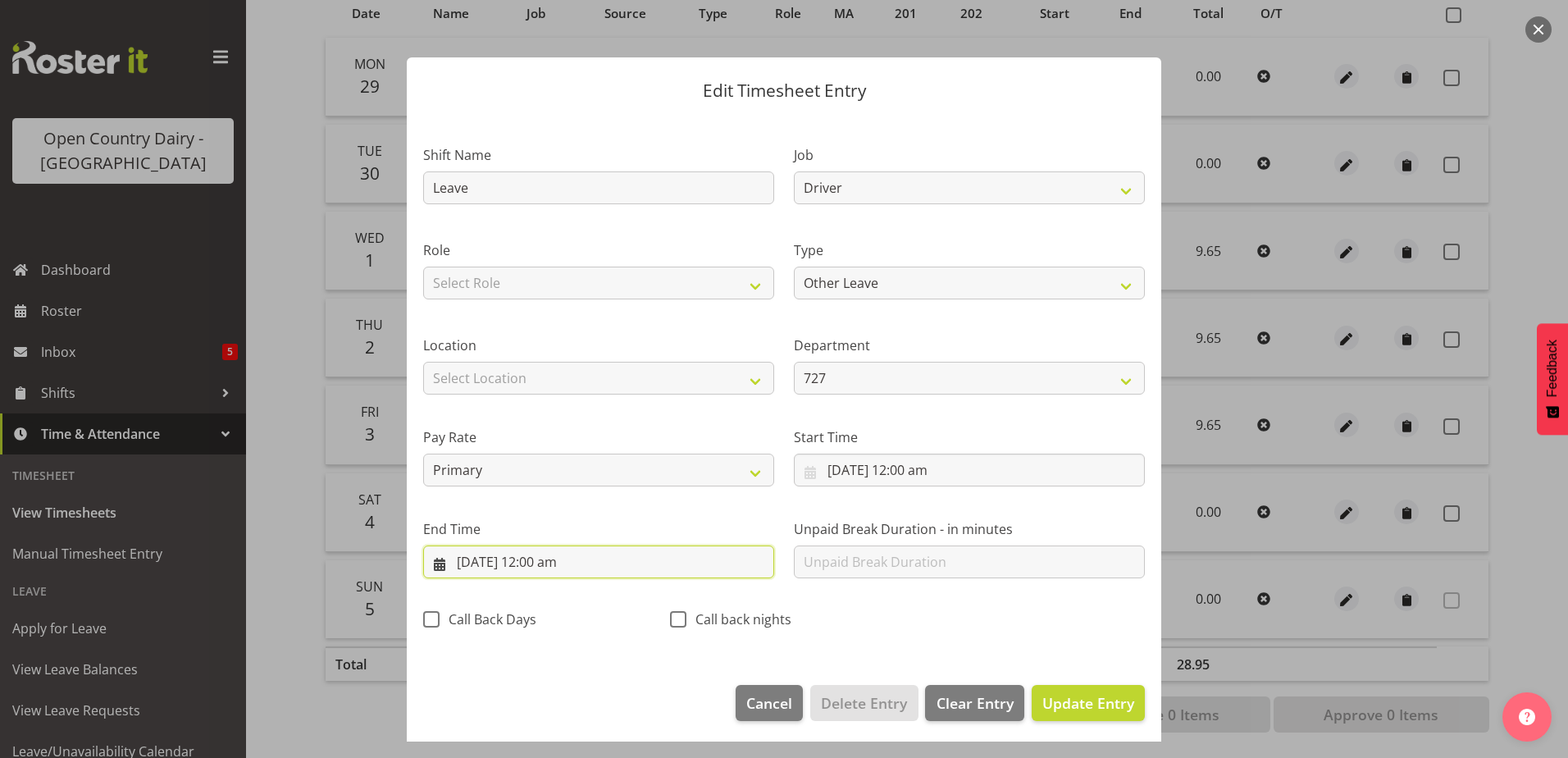
click at [554, 555] on input "4/10/2025, 12:00 am" at bounding box center [598, 561] width 351 height 33
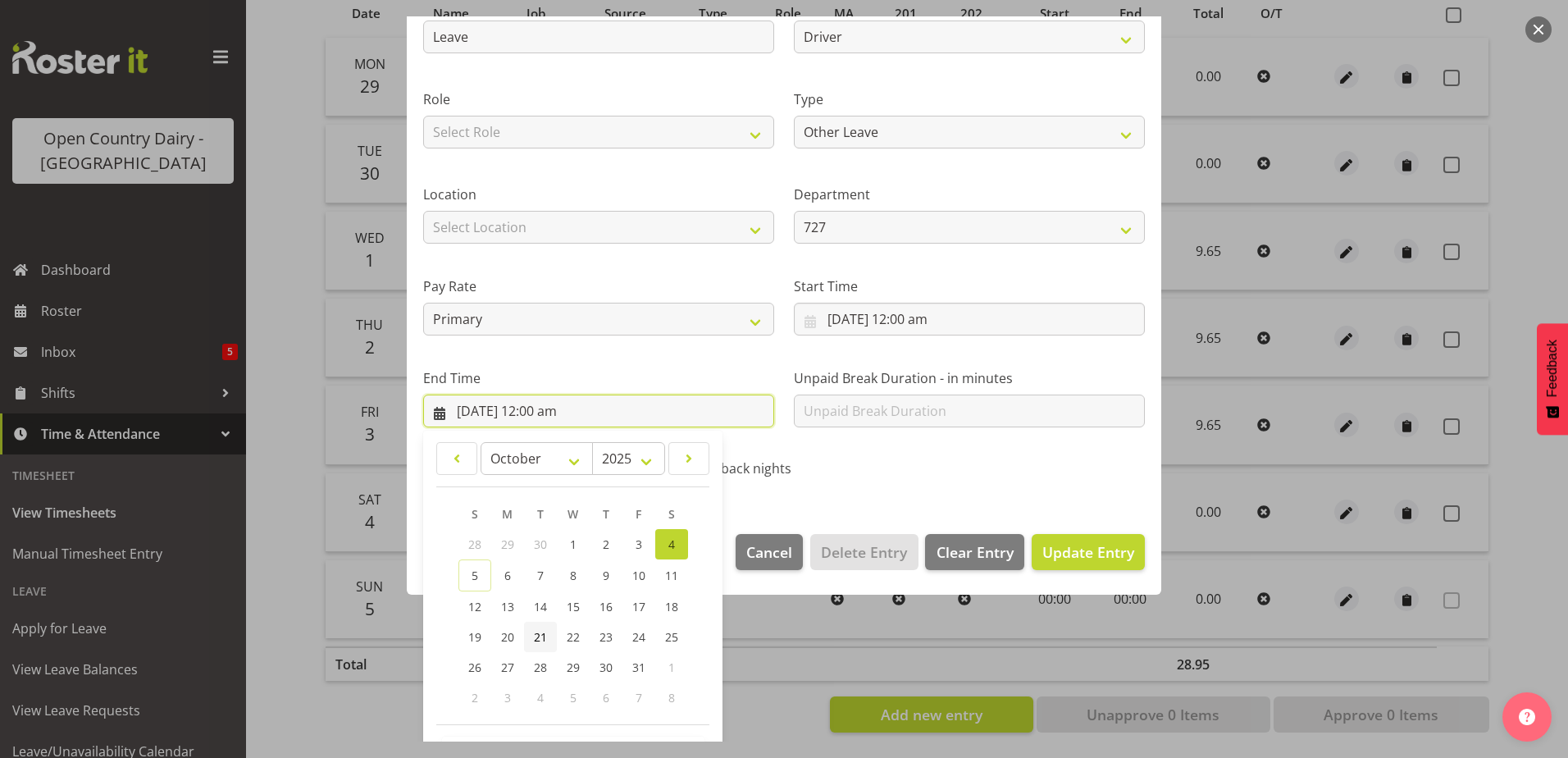
scroll to position [212, 0]
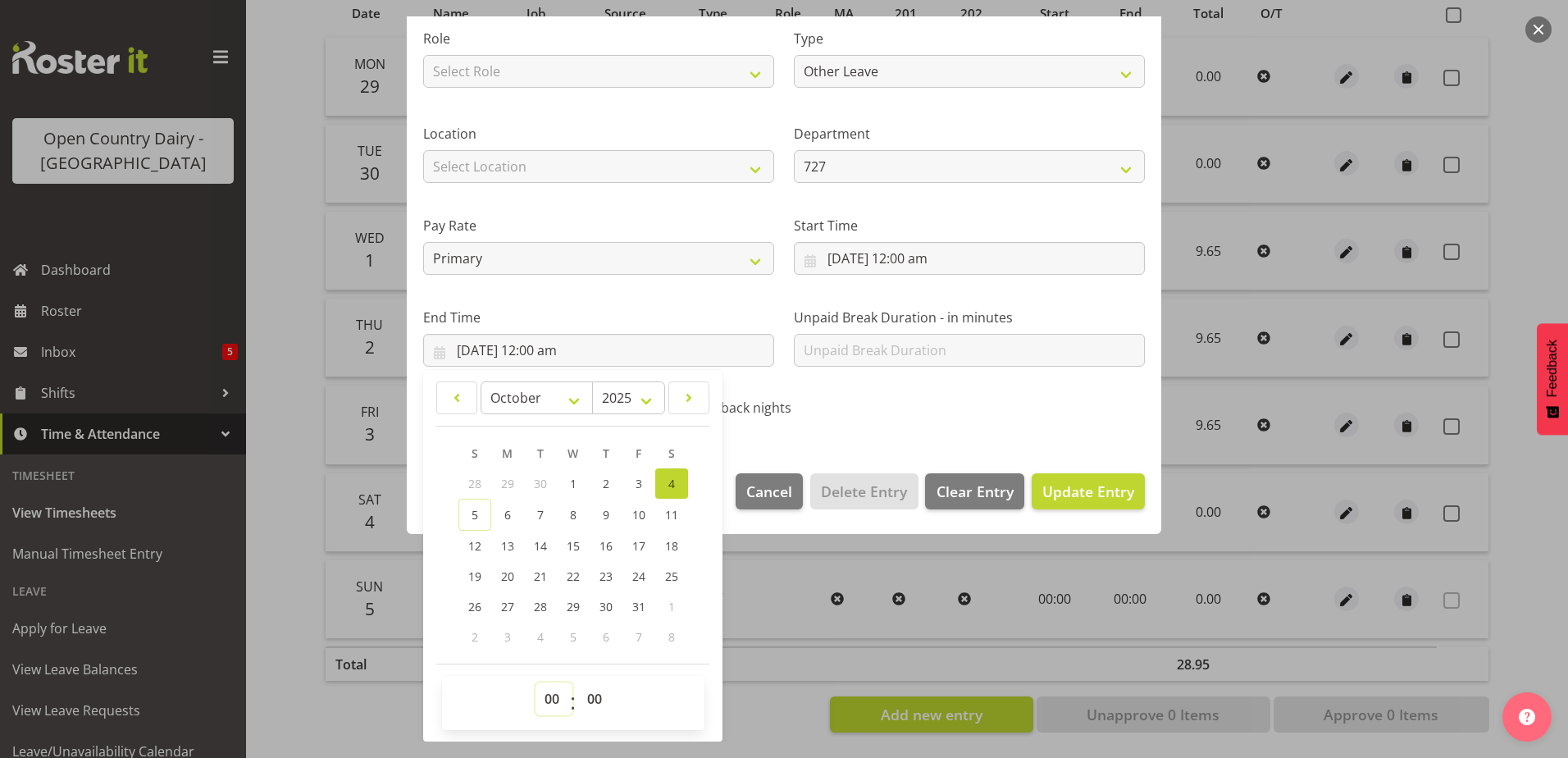
click at [554, 704] on select "00 01 02 03 04 05 06 07 08 09 10 11 12 13 14 15 16 17 18 19 20 21 22 23" at bounding box center [554, 698] width 37 height 33
click at [536, 682] on select "00 01 02 03 04 05 06 07 08 09 10 11 12 13 14 15 16 17 18 19 20 21 22 23" at bounding box center [554, 698] width 37 height 33
click at [600, 692] on select "00 01 02 03 04 05 06 07 08 09 10 11 12 13 14 15 16 17 18 19 20 21 22 23 24 25 2…" at bounding box center [596, 698] width 37 height 33
click at [578, 682] on select "00 01 02 03 04 05 06 07 08 09 10 11 12 13 14 15 16 17 18 19 20 21 22 23 24 25 2…" at bounding box center [596, 698] width 37 height 33
click at [1054, 486] on span "Update Entry" at bounding box center [1088, 490] width 92 height 19
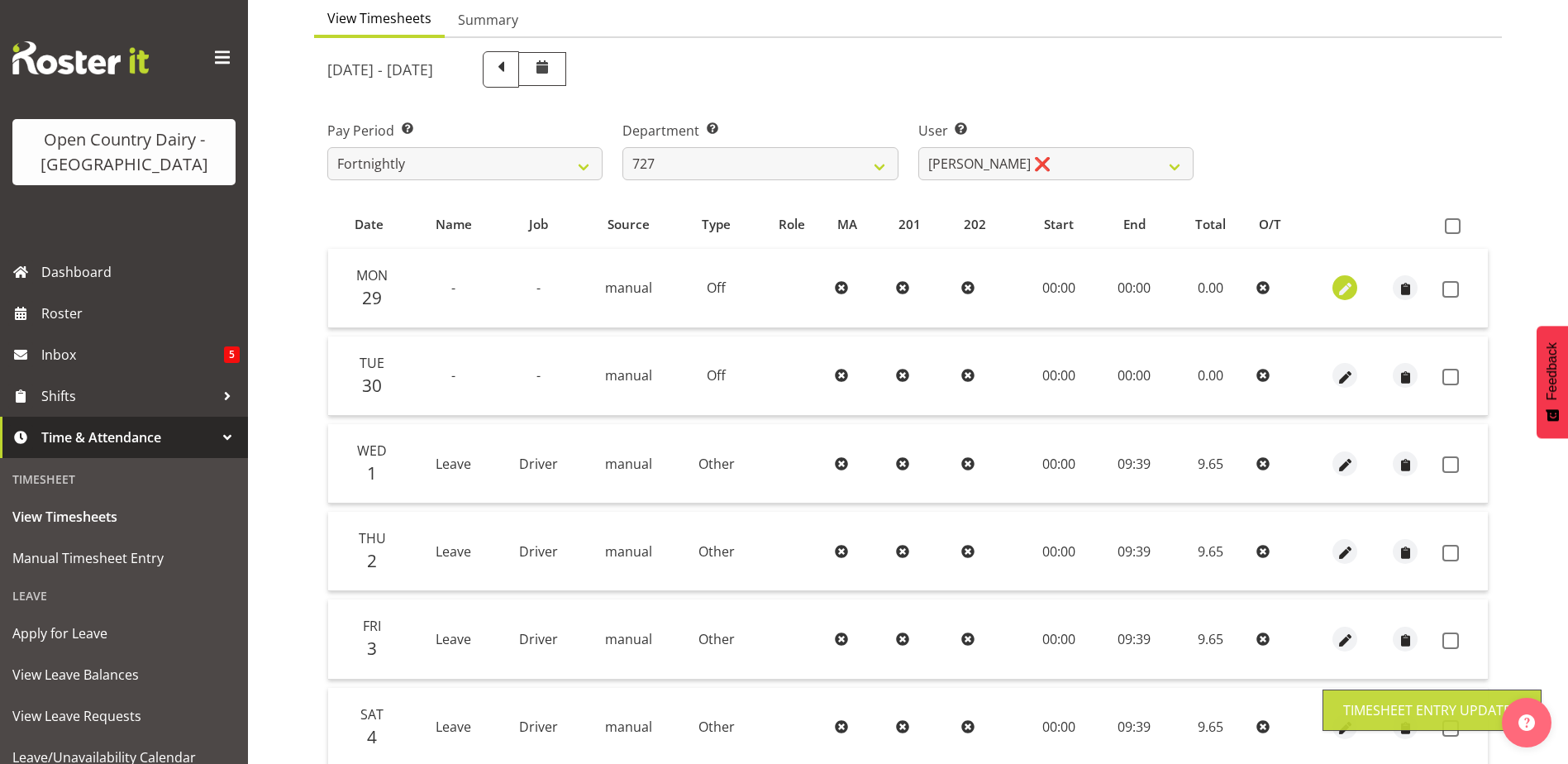
scroll to position [55, 0]
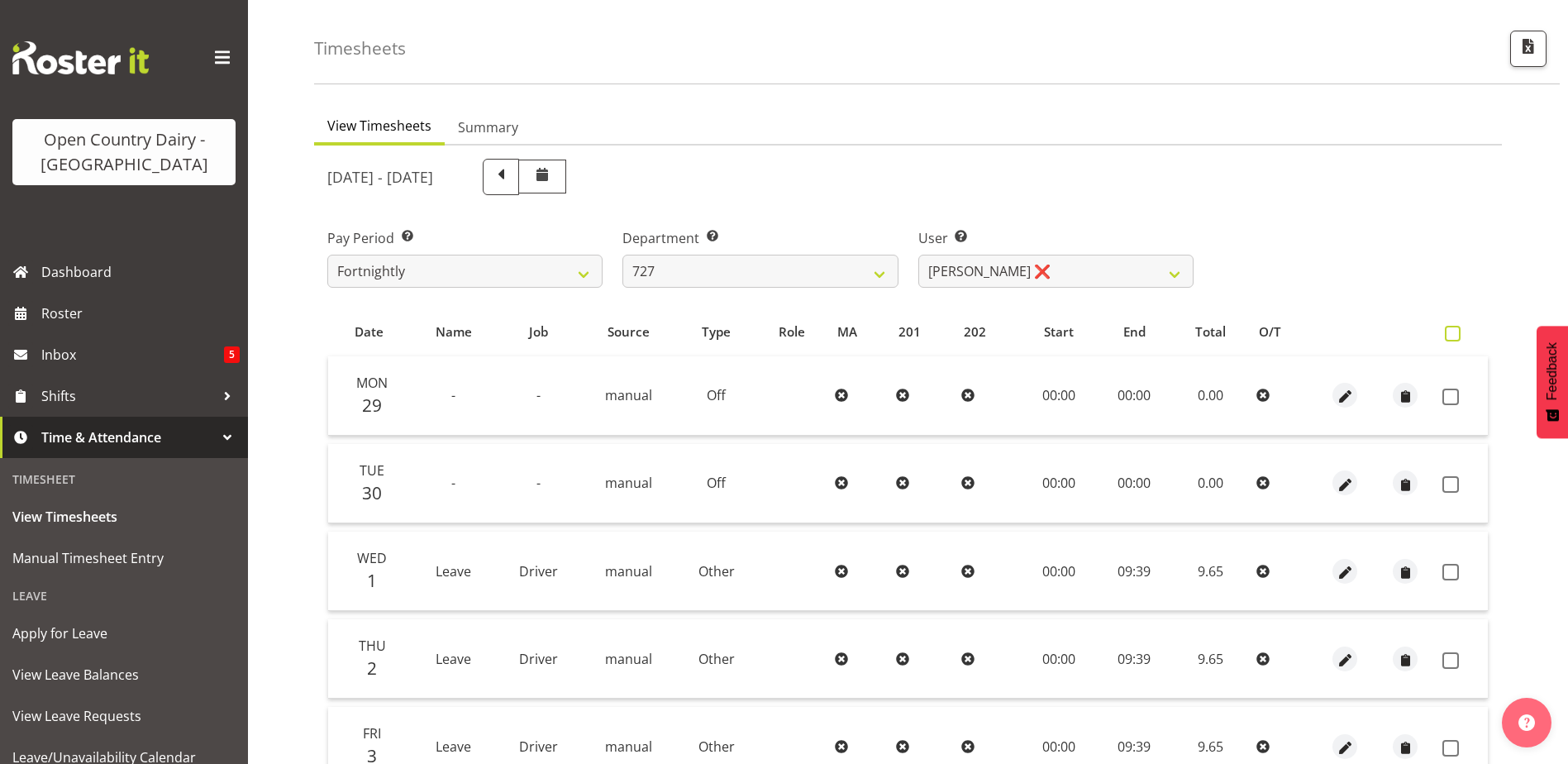
click at [1451, 338] on span at bounding box center [1453, 333] width 16 height 16
click at [1451, 338] on input "checkbox" at bounding box center [1450, 333] width 11 height 11
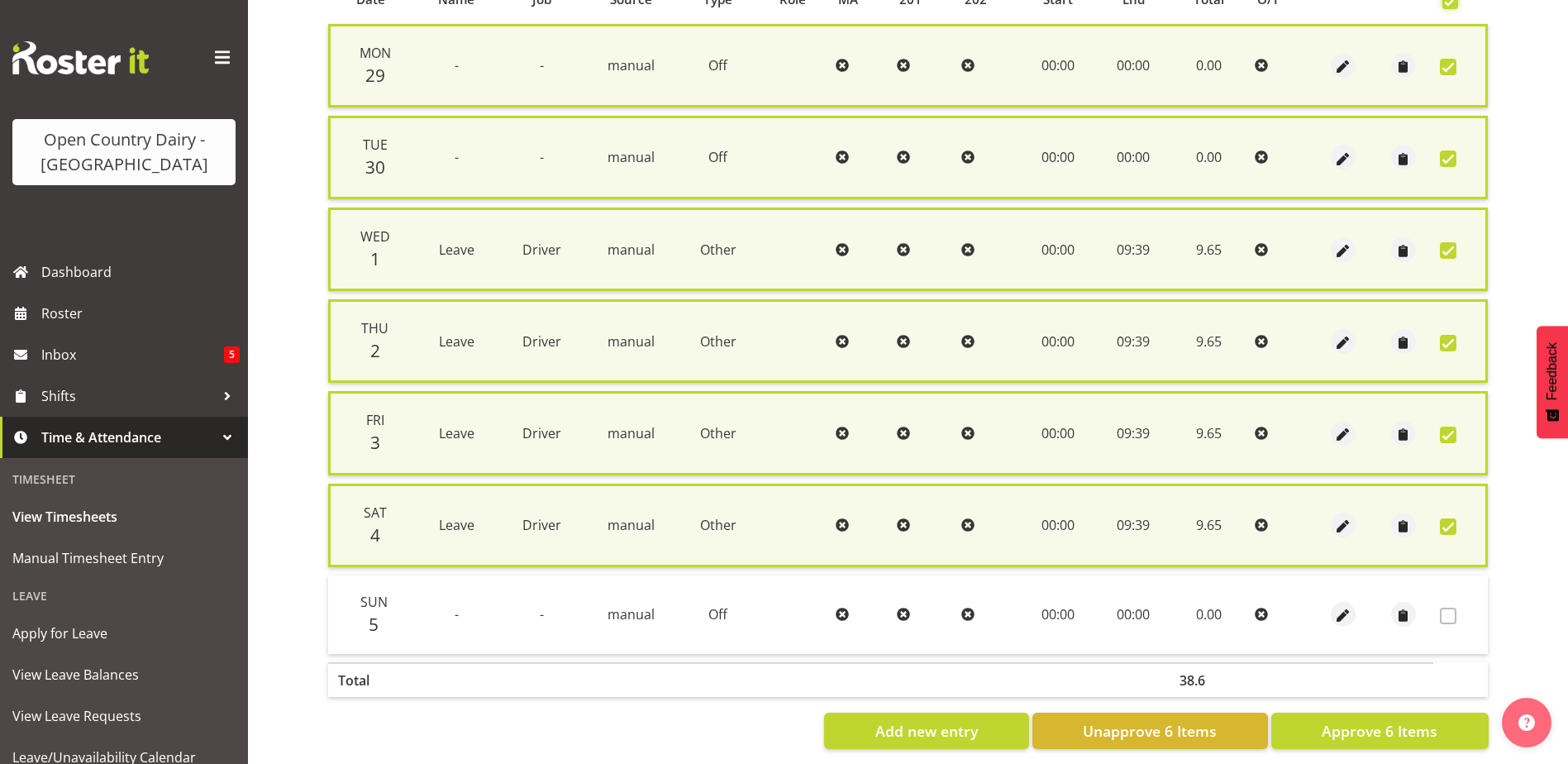
scroll to position [411, 0]
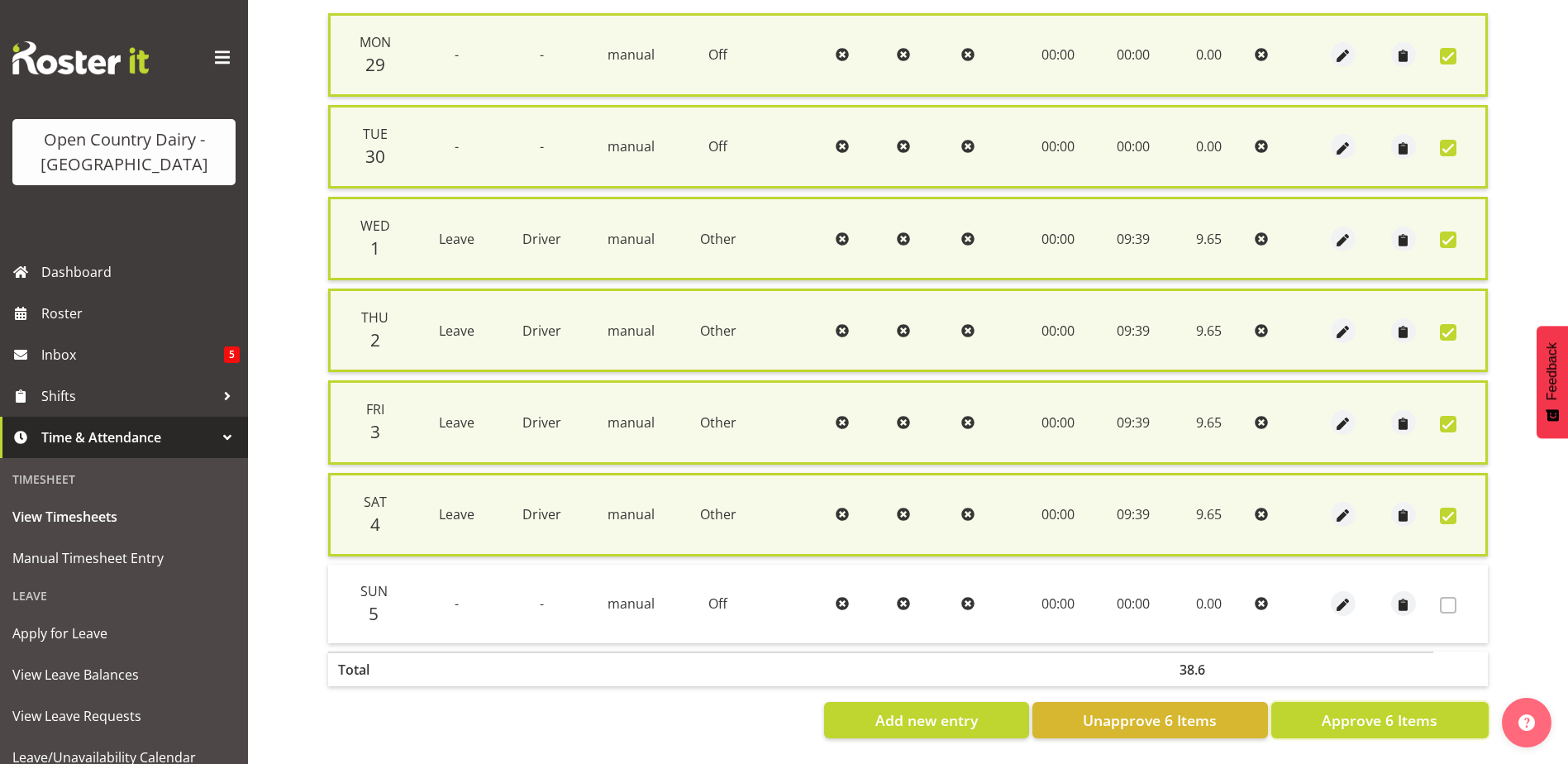
click at [1326, 710] on span "Approve 6 Items" at bounding box center [1379, 720] width 116 height 21
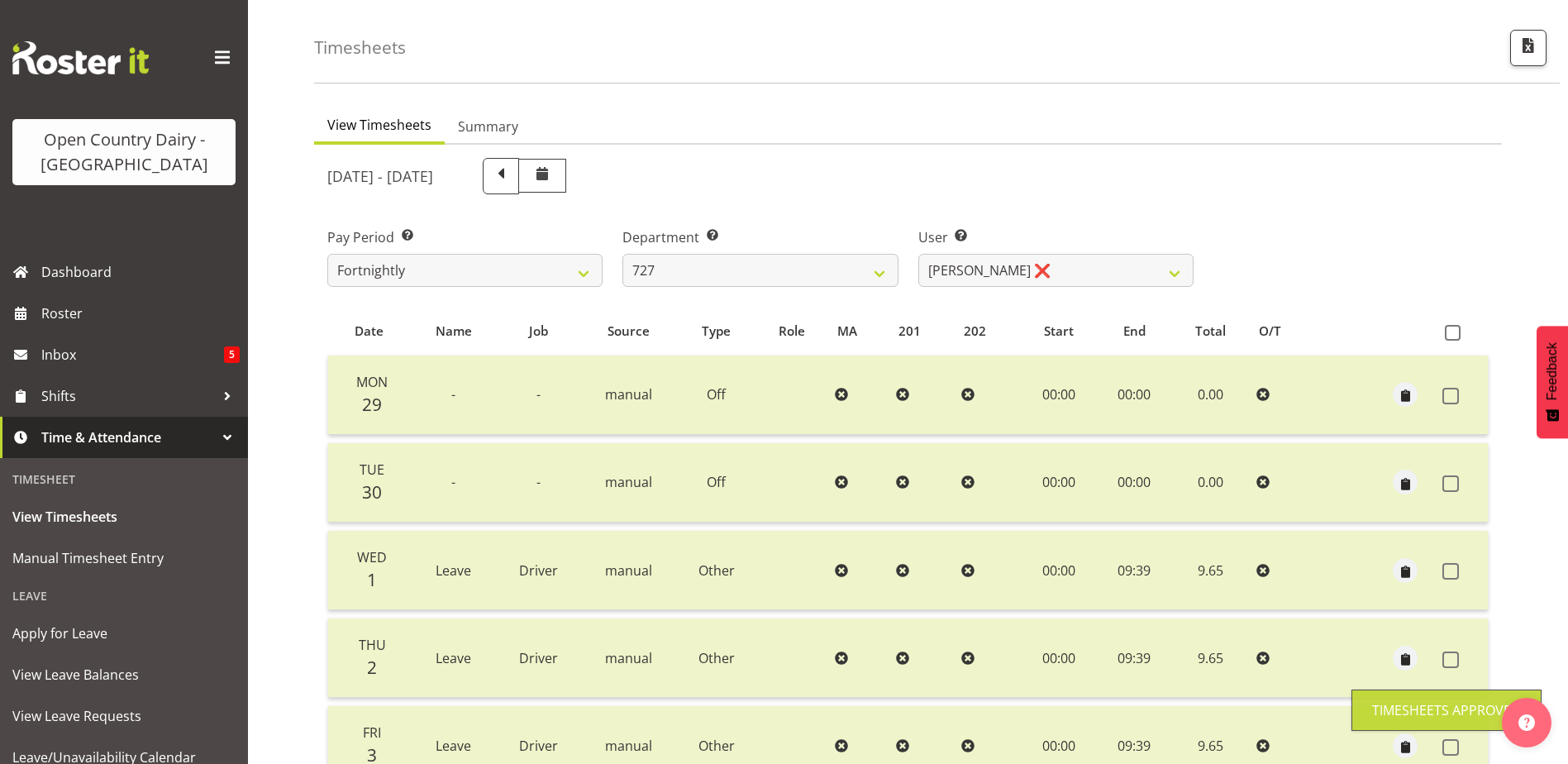
scroll to position [55, 0]
click at [1004, 276] on select "David Pawley ❌ Kase Hussey ❌ Rhys Greener ❌" at bounding box center [1055, 270] width 275 height 33
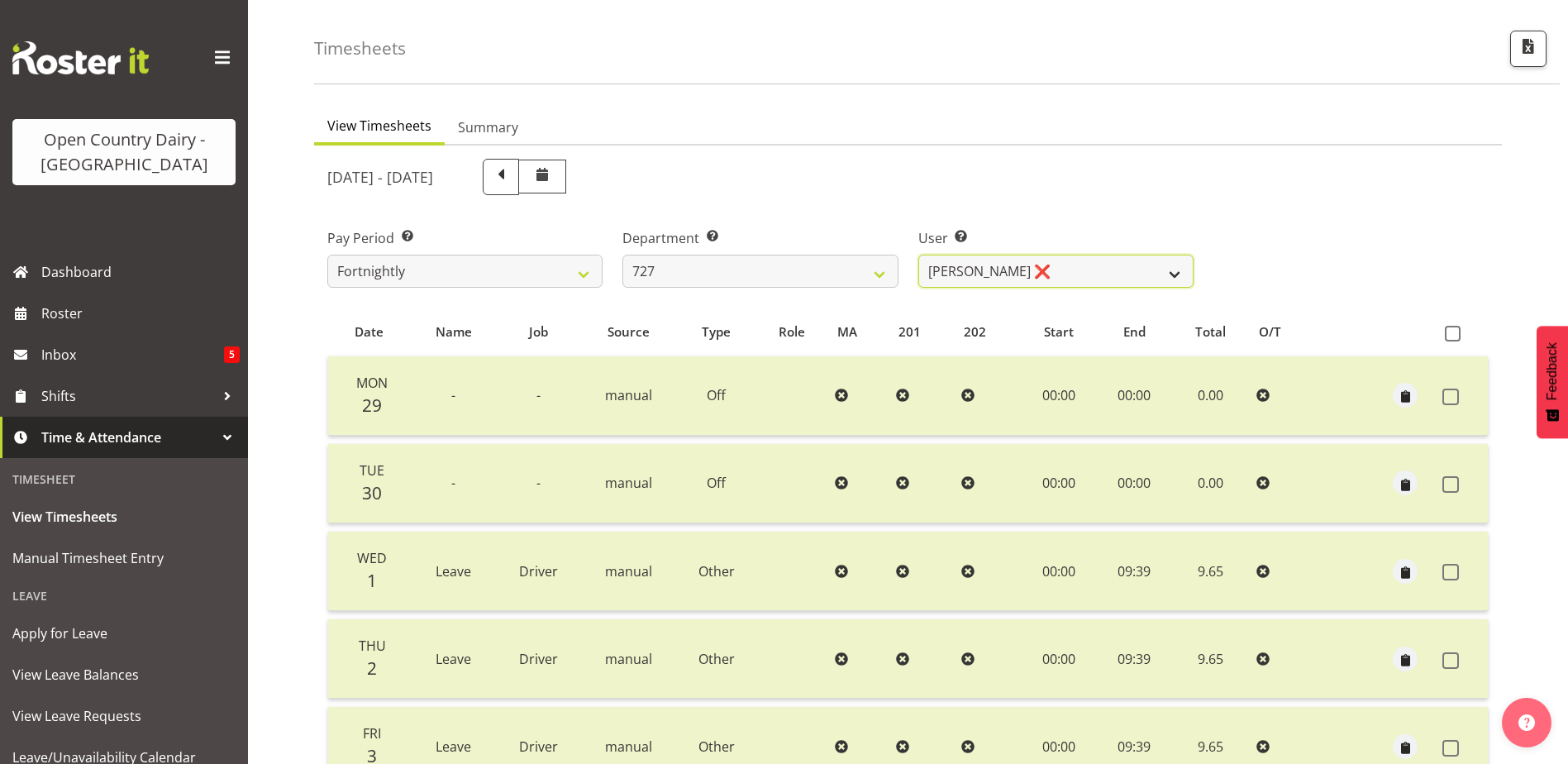
click at [1004, 276] on select "David Pawley ❌ Kase Hussey ❌ Rhys Greener ❌" at bounding box center [1055, 270] width 275 height 33
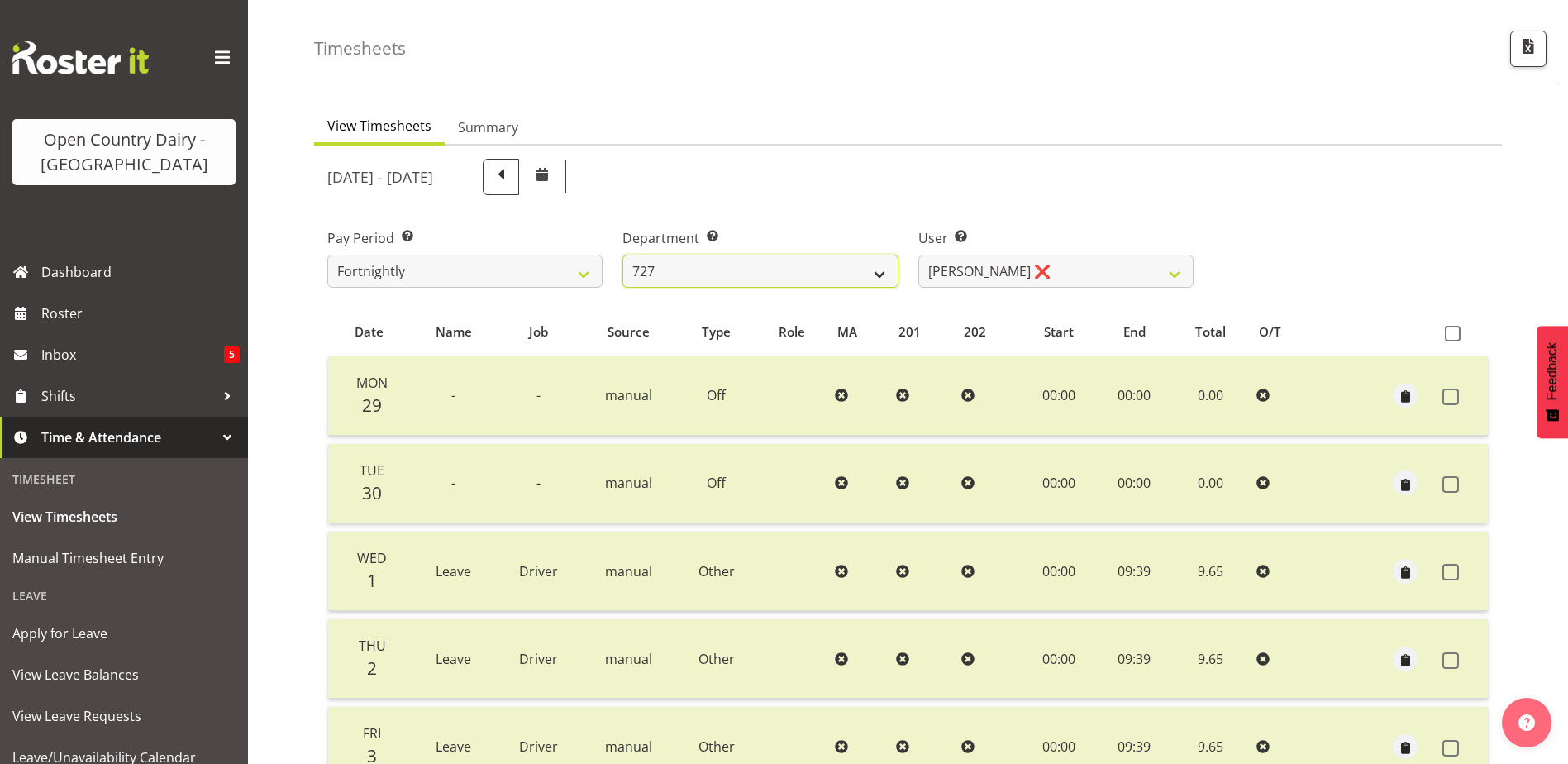
click at [740, 272] on select "701 702 703 704 705 706 707 708 709 710 711 712 713 714 715 716 717 718 719 720" at bounding box center [759, 270] width 275 height 33
click at [622, 254] on select "701 702 703 704 705 706 707 708 709 710 711 712 713 714 715 716 717 718 719 720" at bounding box center [759, 270] width 275 height 33
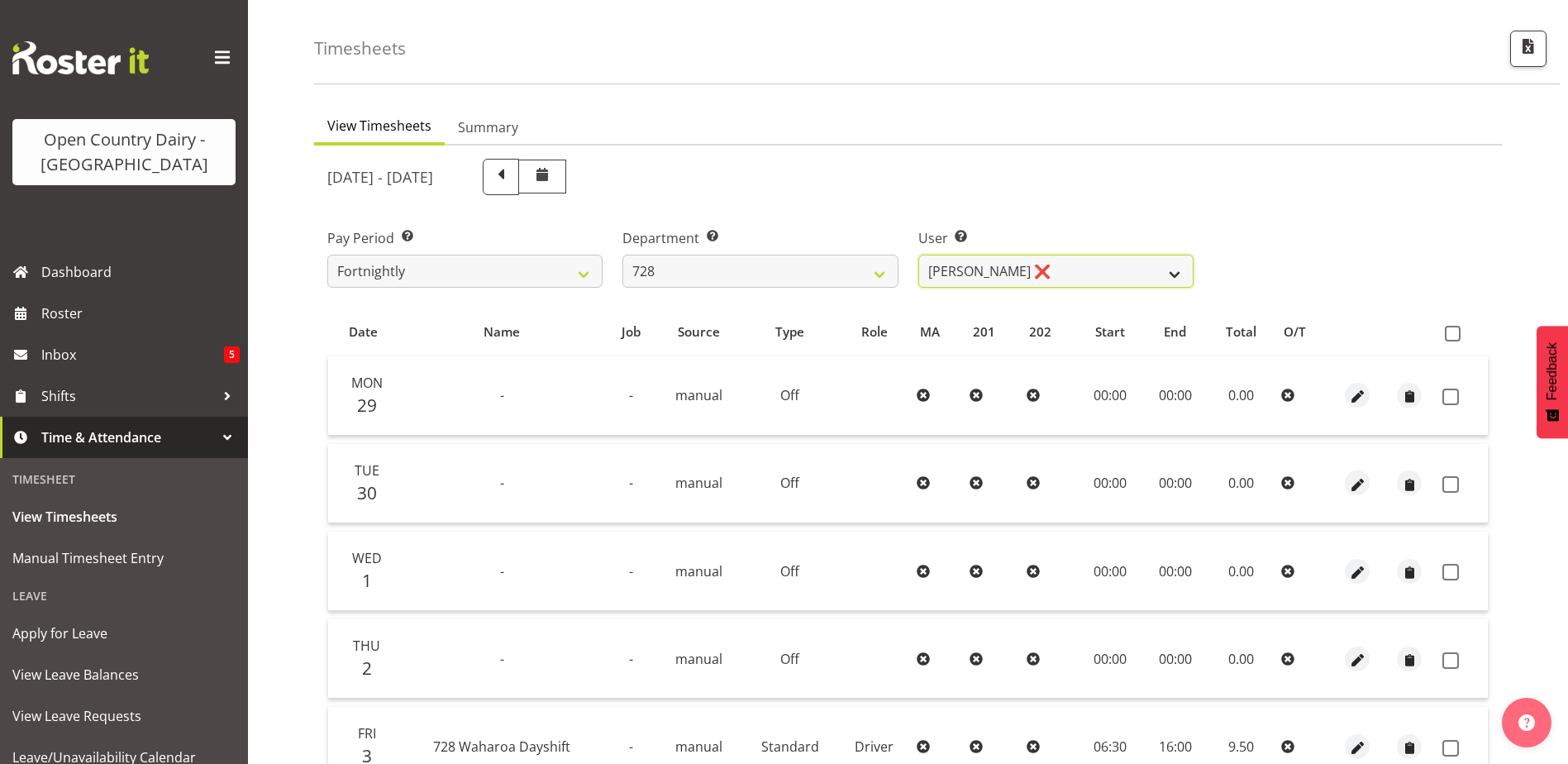
click at [1100, 275] on select "Callum Leslie ❌ Nick Warren ❌ Ross Robert Hamilton ❌ Stuart Cherrington ❌ Wally…" at bounding box center [1055, 270] width 275 height 33
click at [918, 254] on select "Callum Leslie ❌ Nick Warren ❌ Ross Robert Hamilton ❌ Stuart Cherrington ❌ Wally…" at bounding box center [1055, 270] width 275 height 33
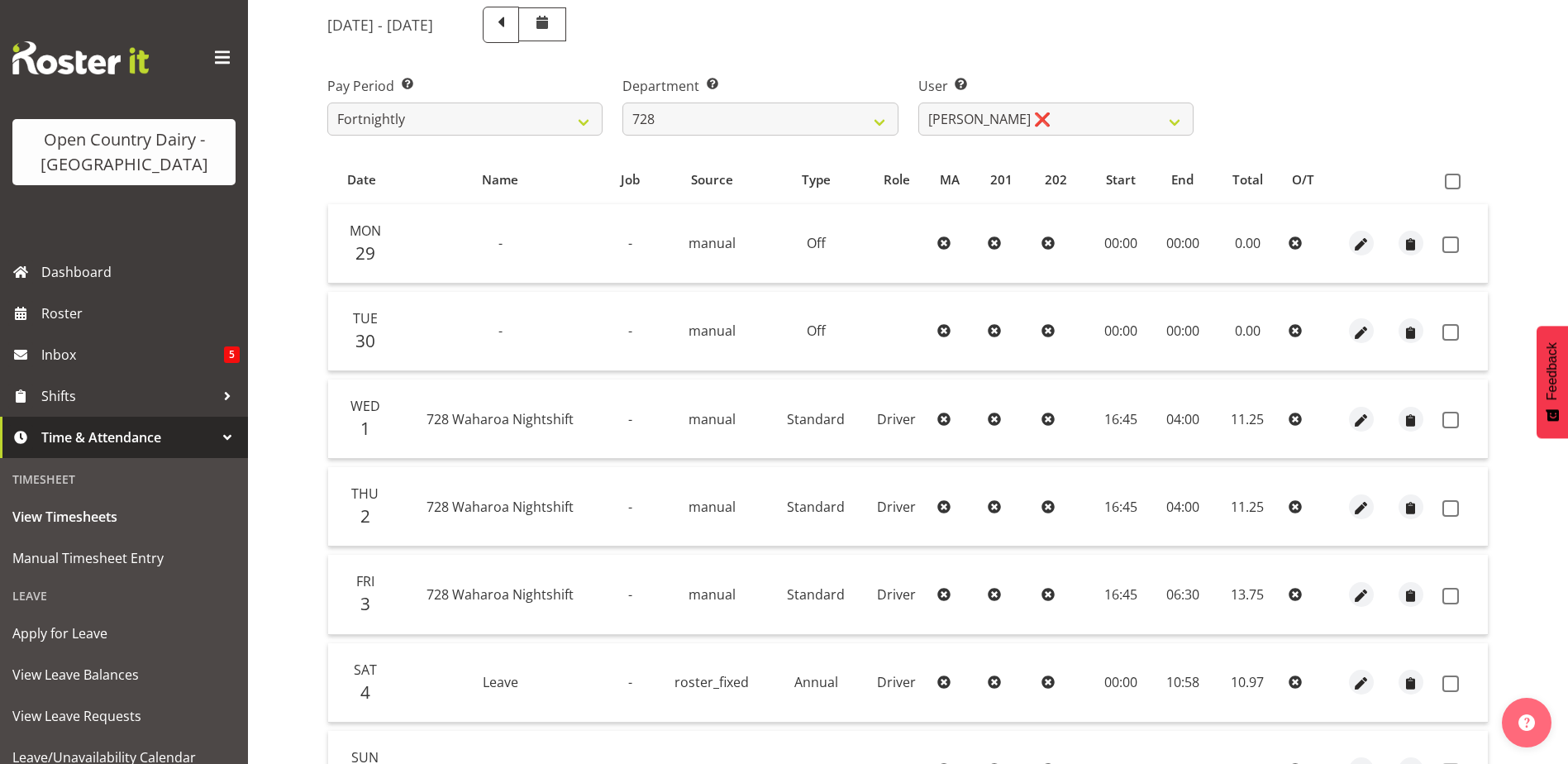
scroll to position [138, 0]
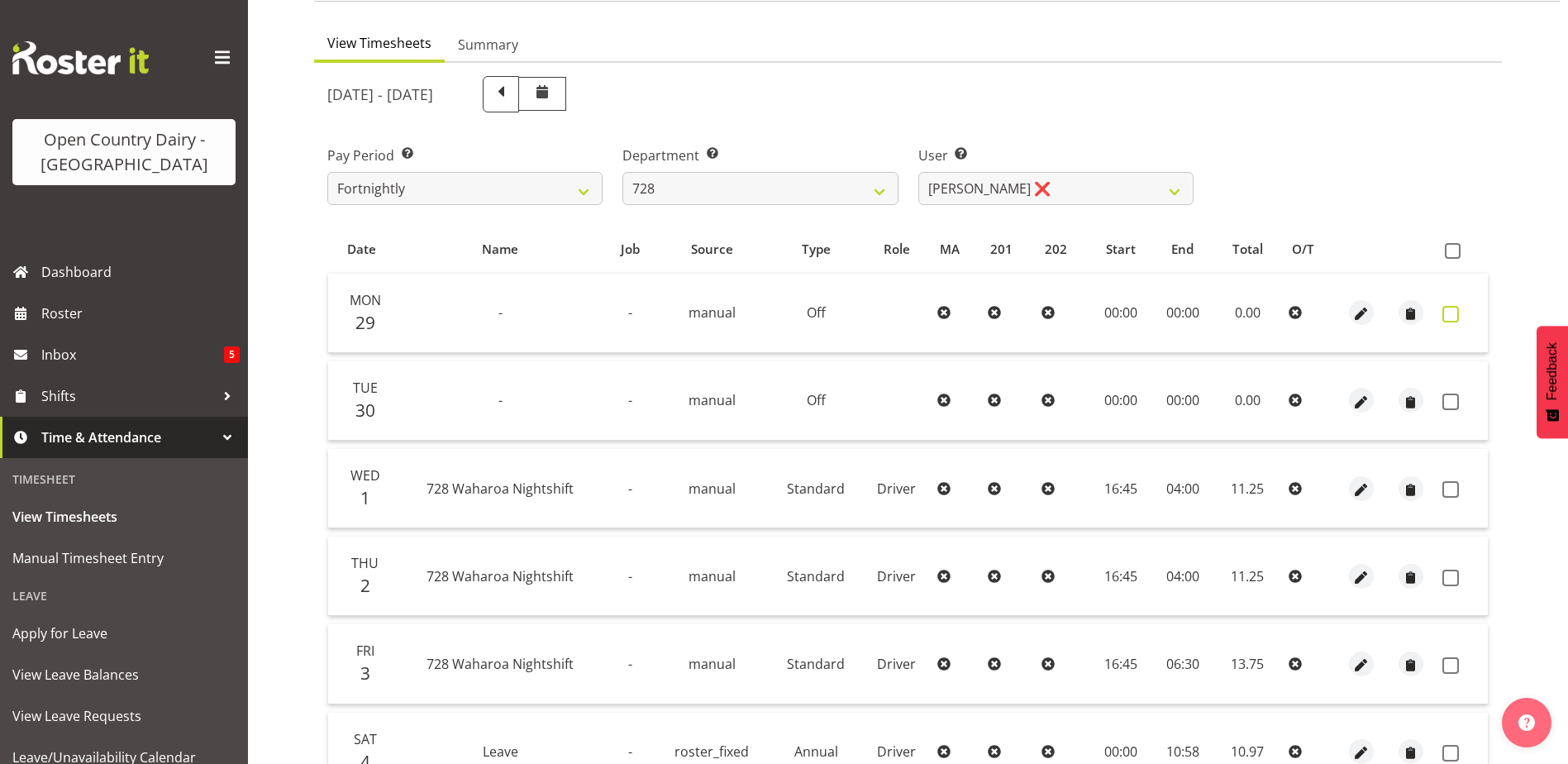
click at [1456, 310] on span at bounding box center [1451, 315] width 17 height 17
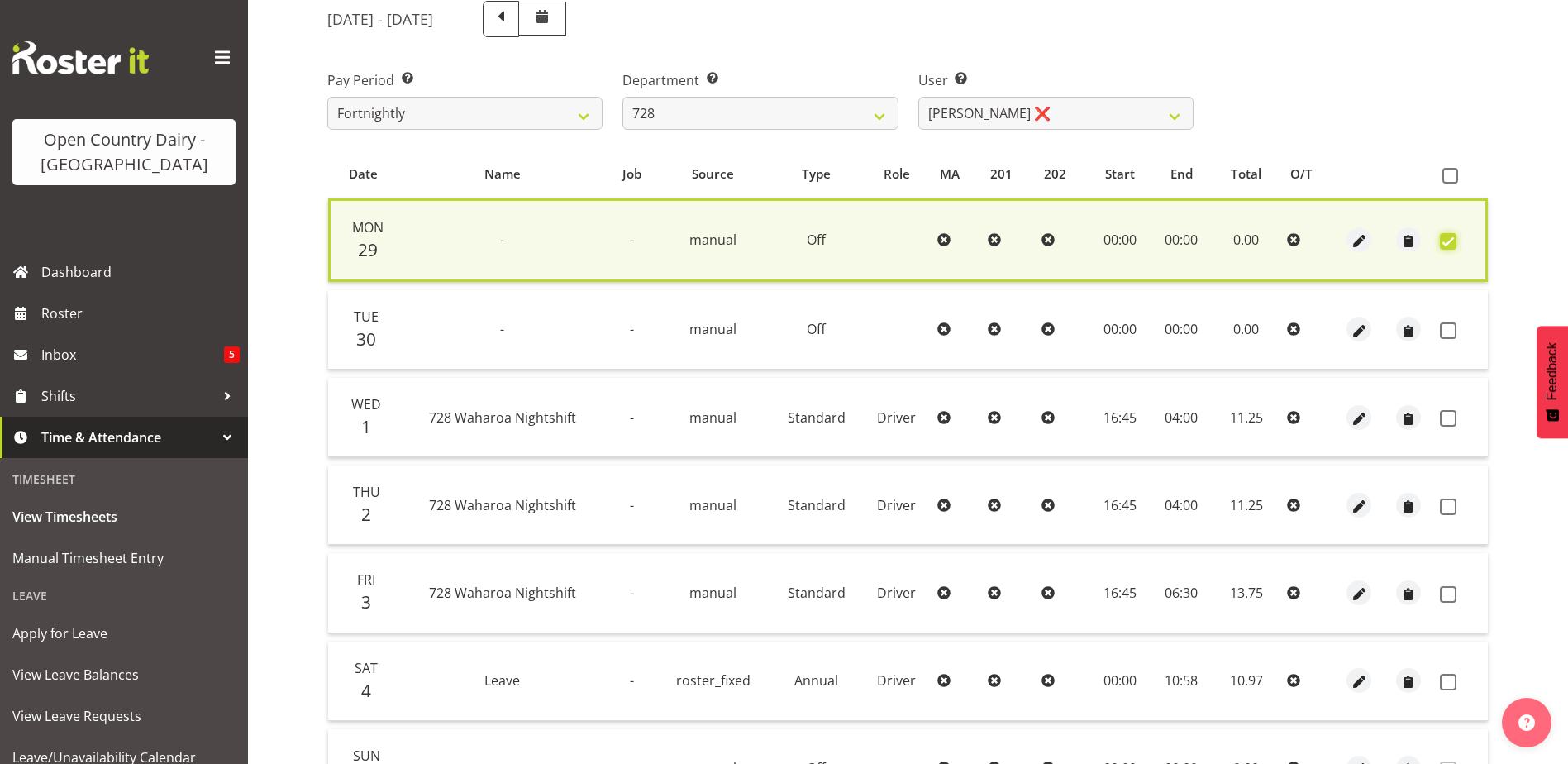
scroll to position [220, 0]
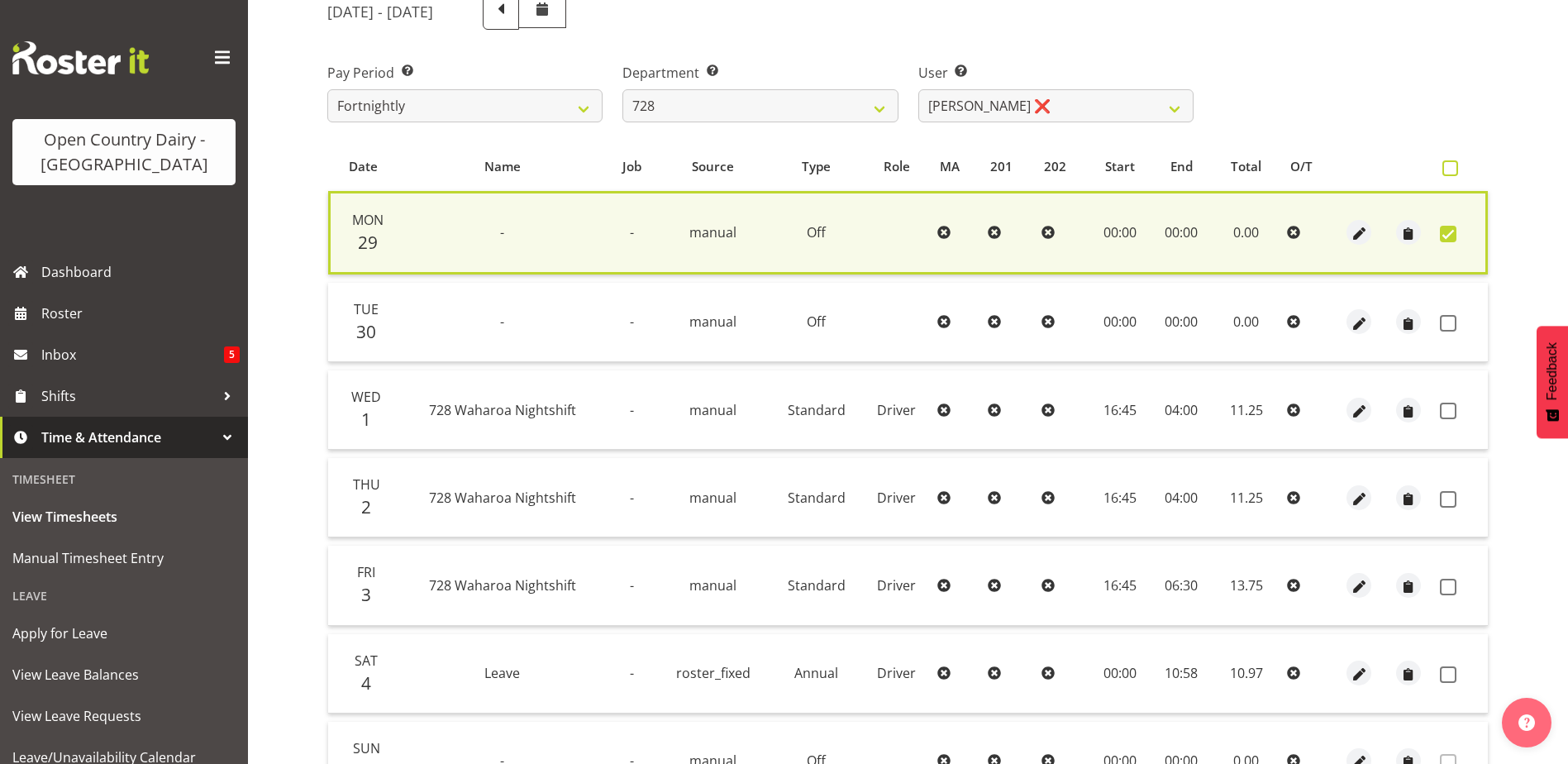
click at [1454, 164] on span at bounding box center [1450, 168] width 16 height 16
click at [1453, 164] on input "checkbox" at bounding box center [1448, 168] width 11 height 11
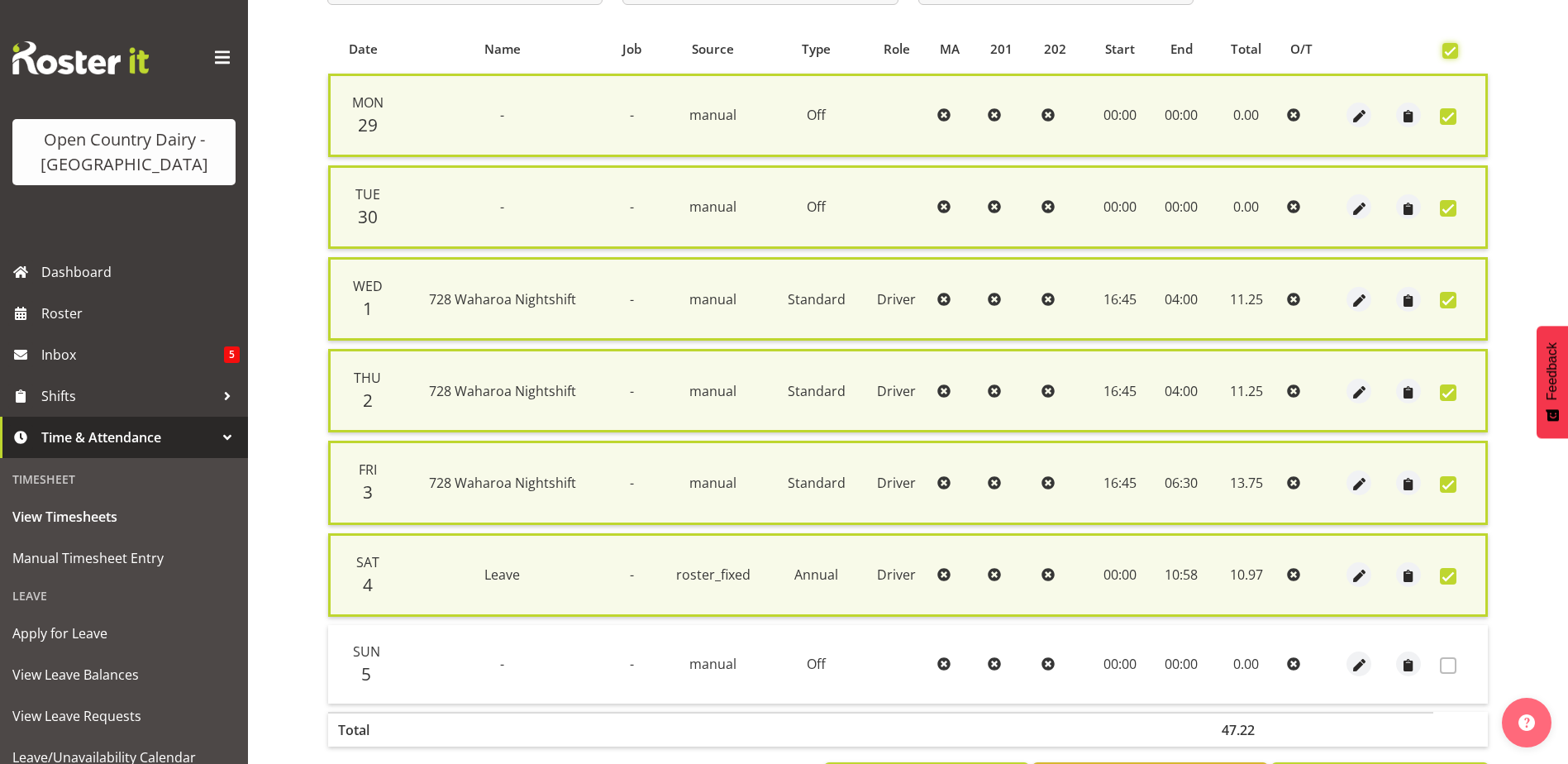
scroll to position [411, 0]
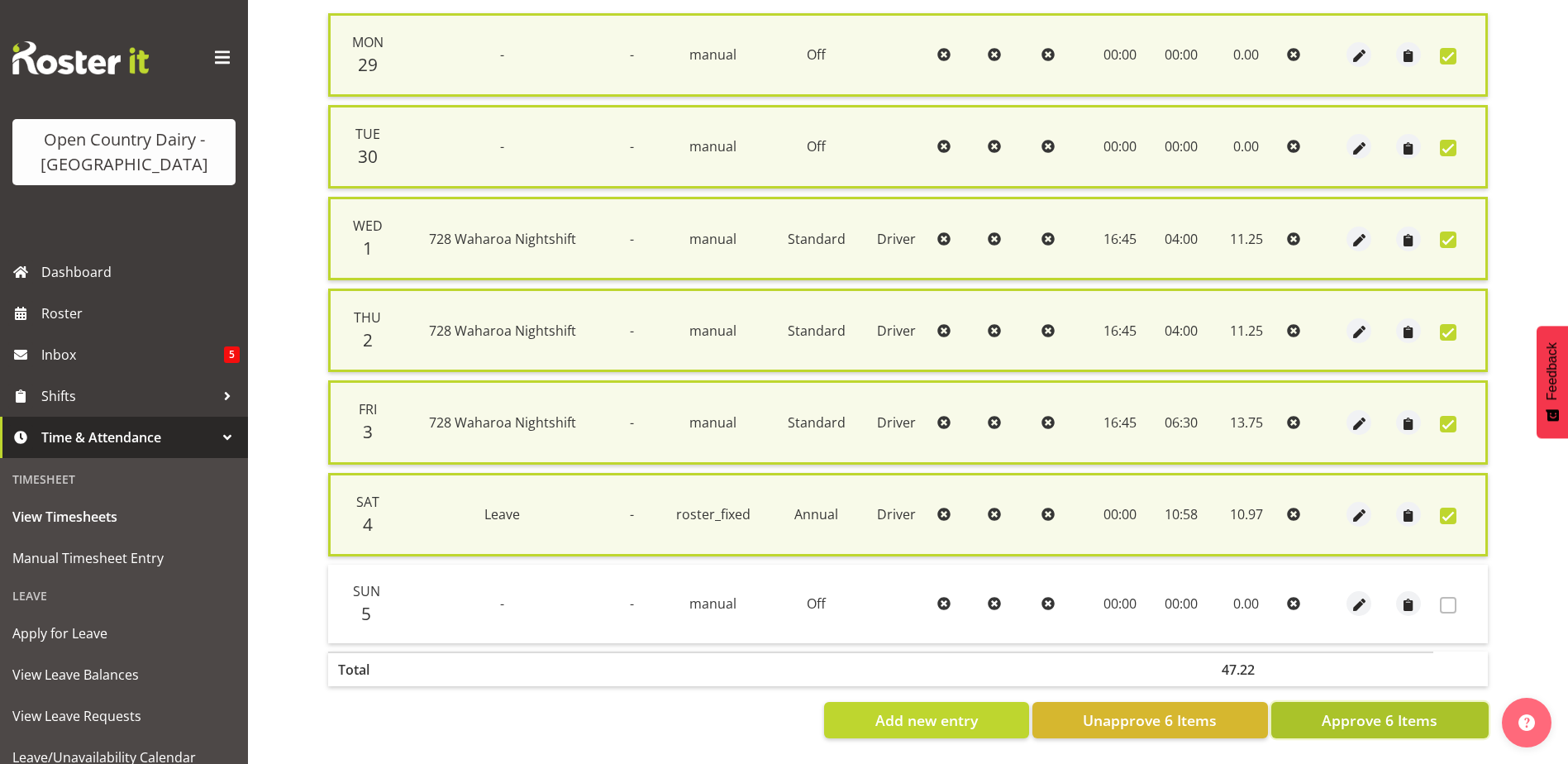
click at [1366, 710] on span "Approve 6 Items" at bounding box center [1379, 720] width 116 height 21
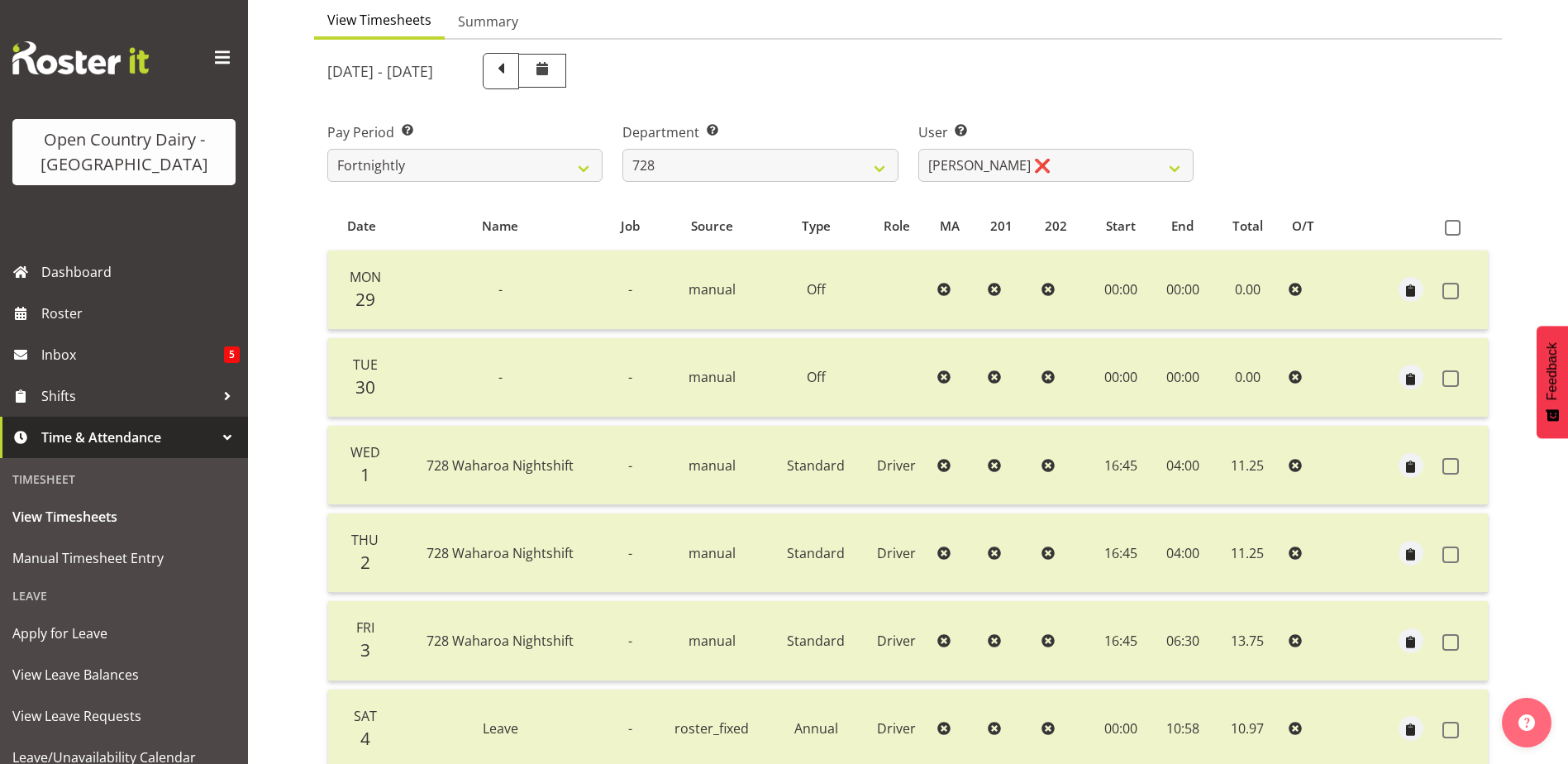
scroll to position [55, 0]
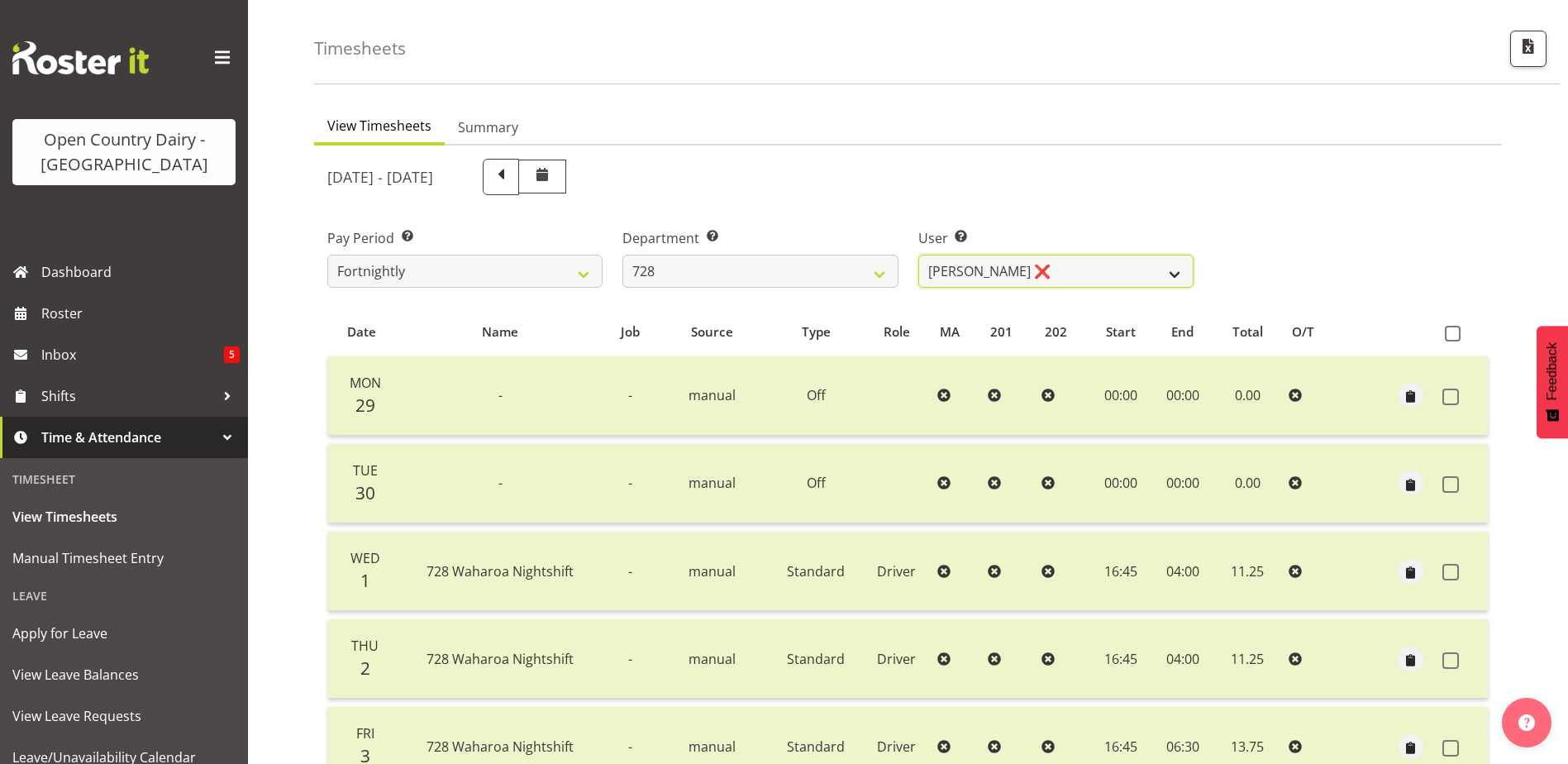
click at [1027, 259] on select "Callum Leslie ❌ Nick Warren ❌ Ross Robert Hamilton ❌ Stuart Cherrington ❌ Wally…" at bounding box center [1055, 270] width 275 height 33
click at [918, 254] on select "Callum Leslie ❌ Nick Warren ❌ Ross Robert Hamilton ❌ Stuart Cherrington ❌ Wally…" at bounding box center [1055, 270] width 275 height 33
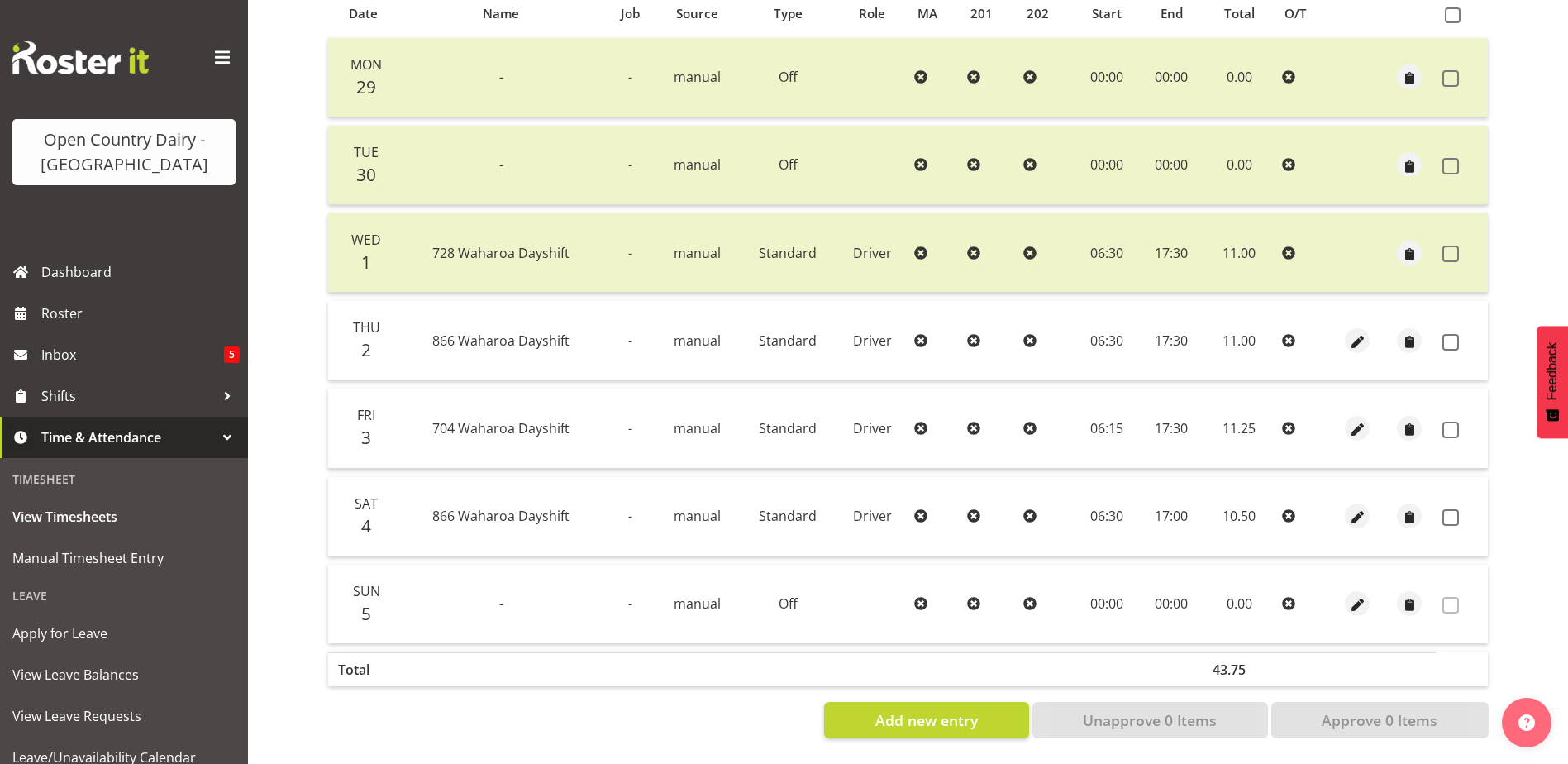
scroll to position [386, 0]
click at [1449, 334] on span at bounding box center [1451, 343] width 17 height 17
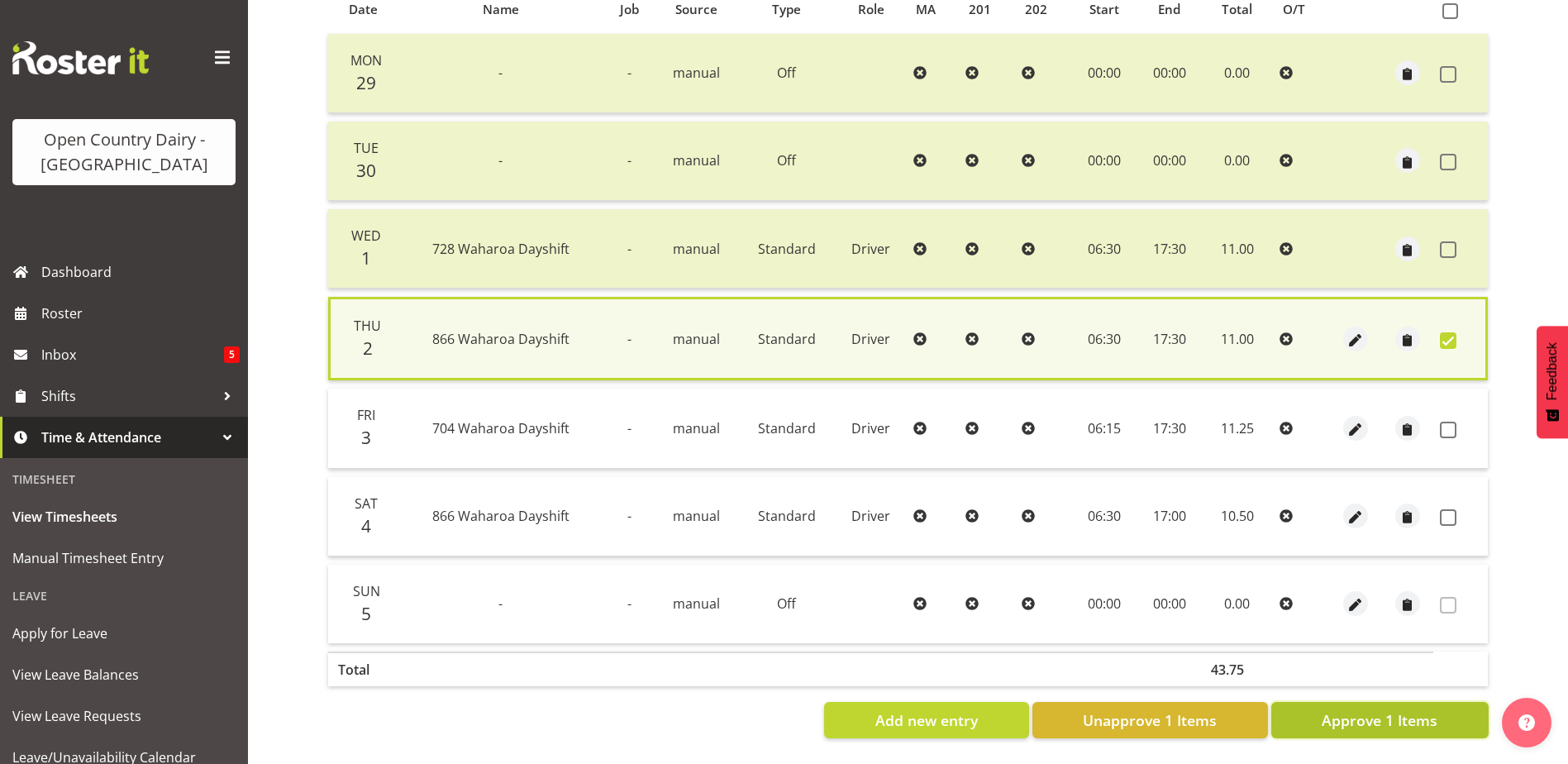
click at [1359, 710] on span "Approve 1 Items" at bounding box center [1379, 720] width 116 height 21
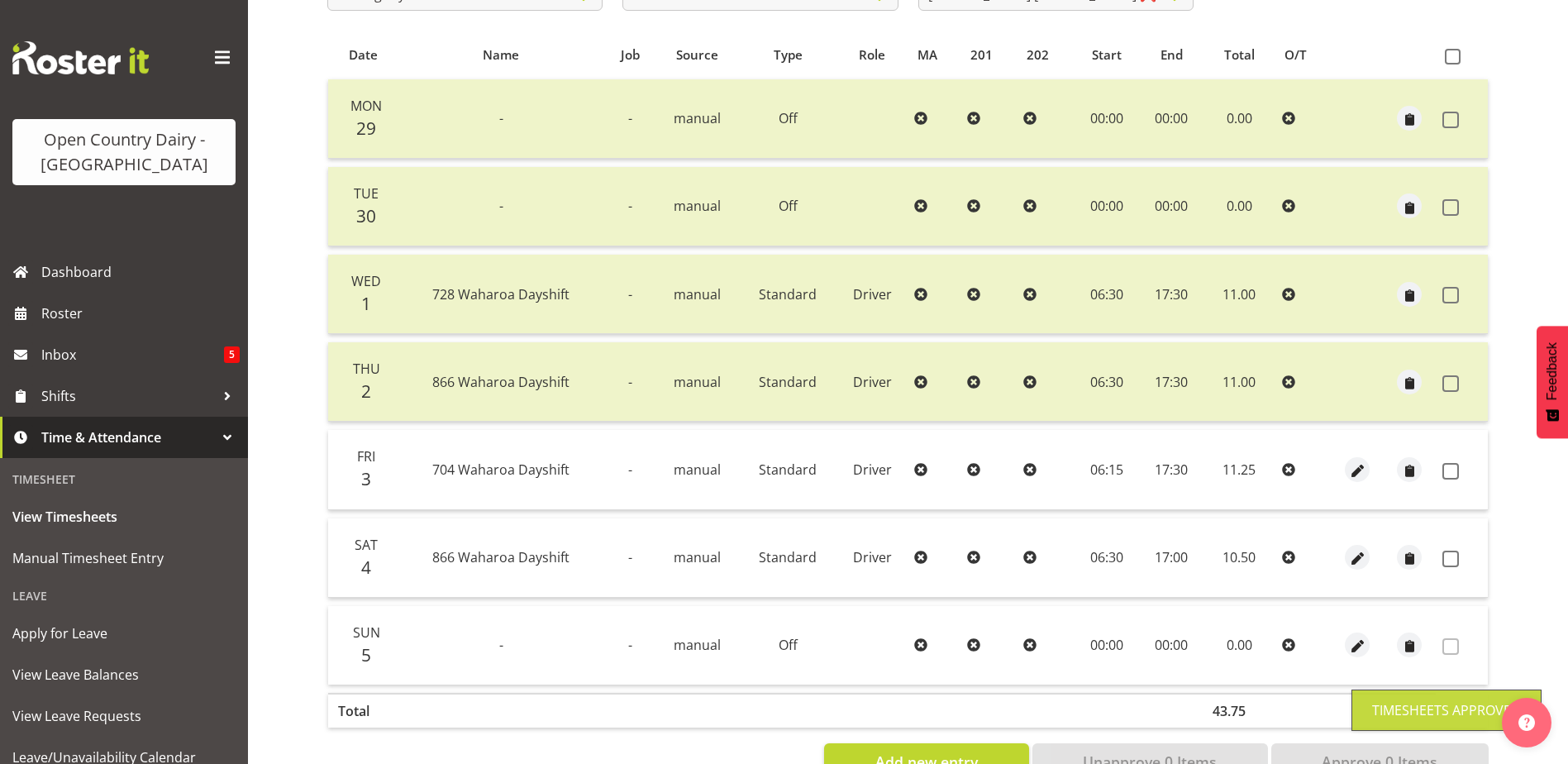
scroll to position [55, 0]
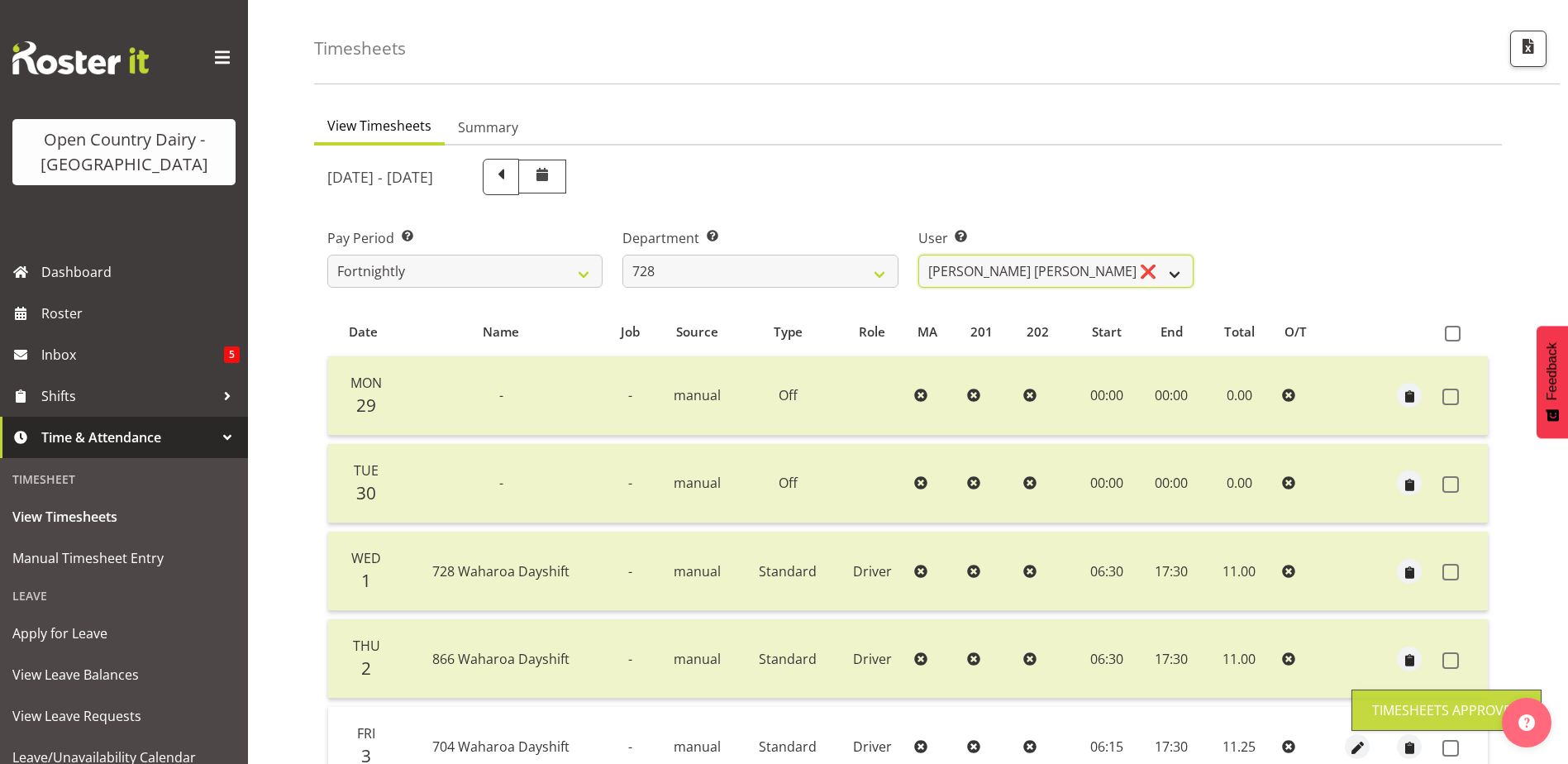
click at [1088, 276] on select "Callum Leslie ❌ Nick Warren ❌ Ross Robert Hamilton ❌ Stuart Cherrington ❌ Wally…" at bounding box center [1055, 270] width 275 height 33
click at [918, 254] on select "Callum Leslie ❌ Nick Warren ❌ Ross Robert Hamilton ❌ Stuart Cherrington ❌ Wally…" at bounding box center [1055, 270] width 275 height 33
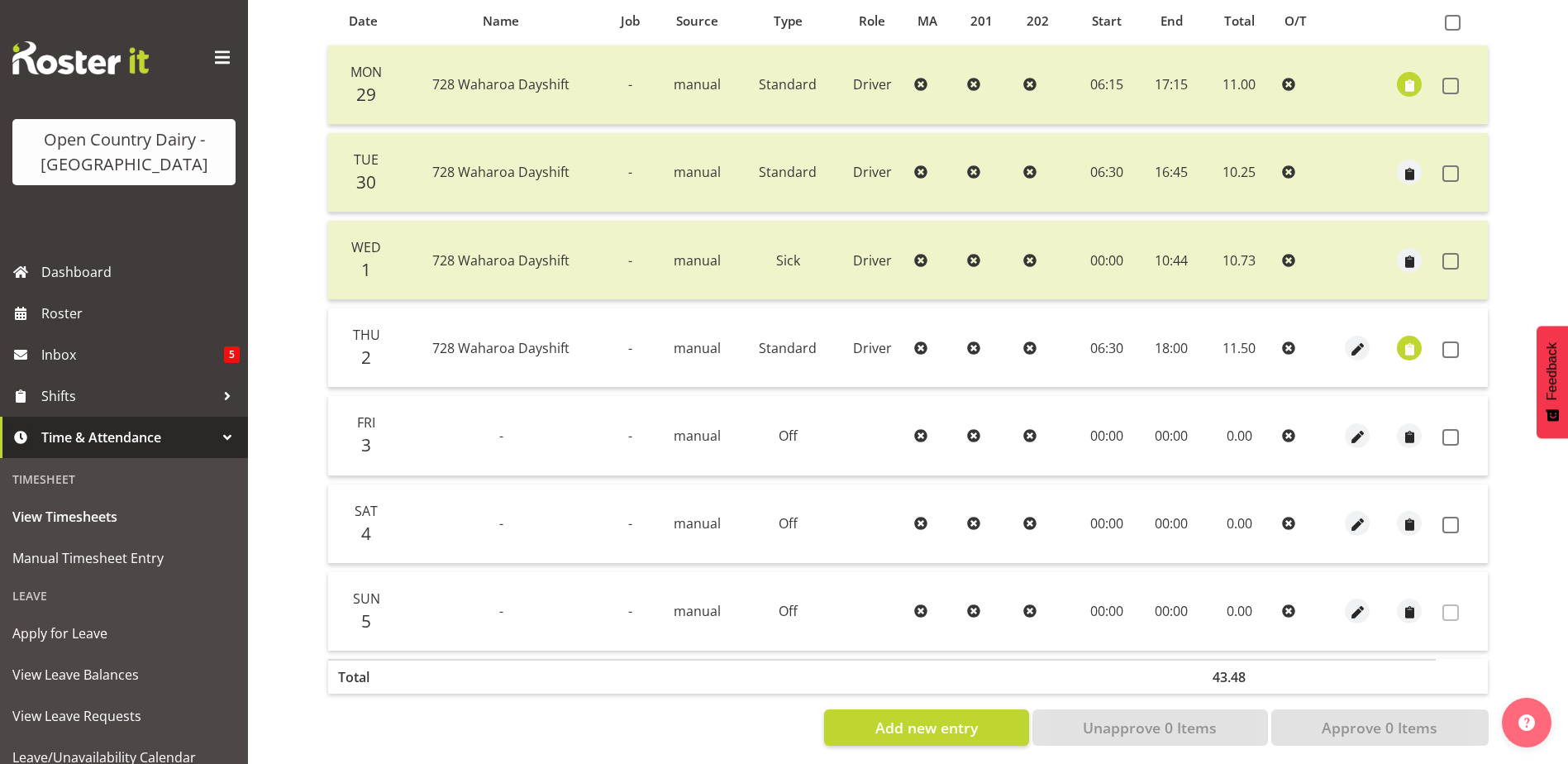
scroll to position [386, 0]
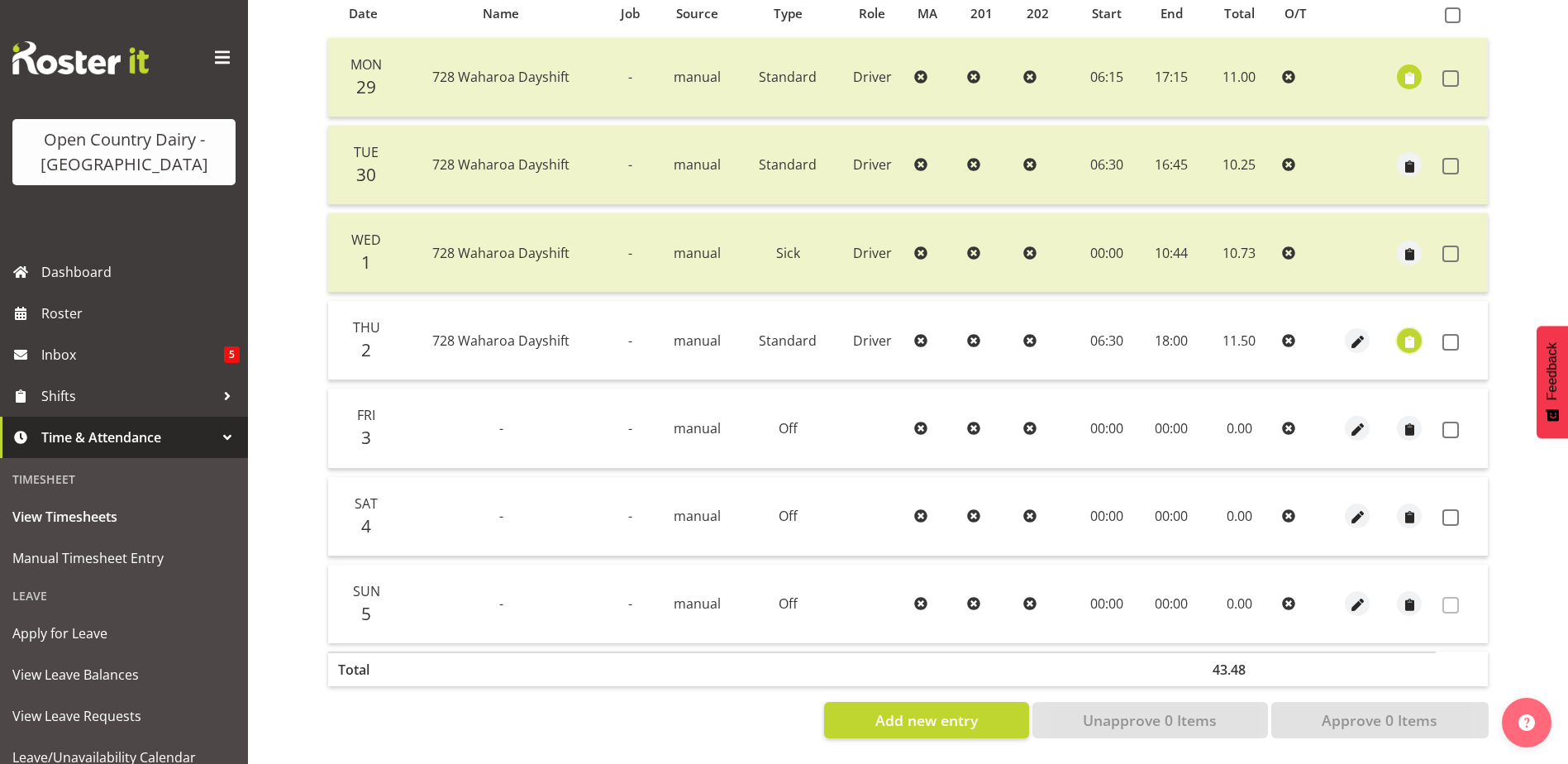
click at [1407, 332] on span "button" at bounding box center [1410, 342] width 19 height 19
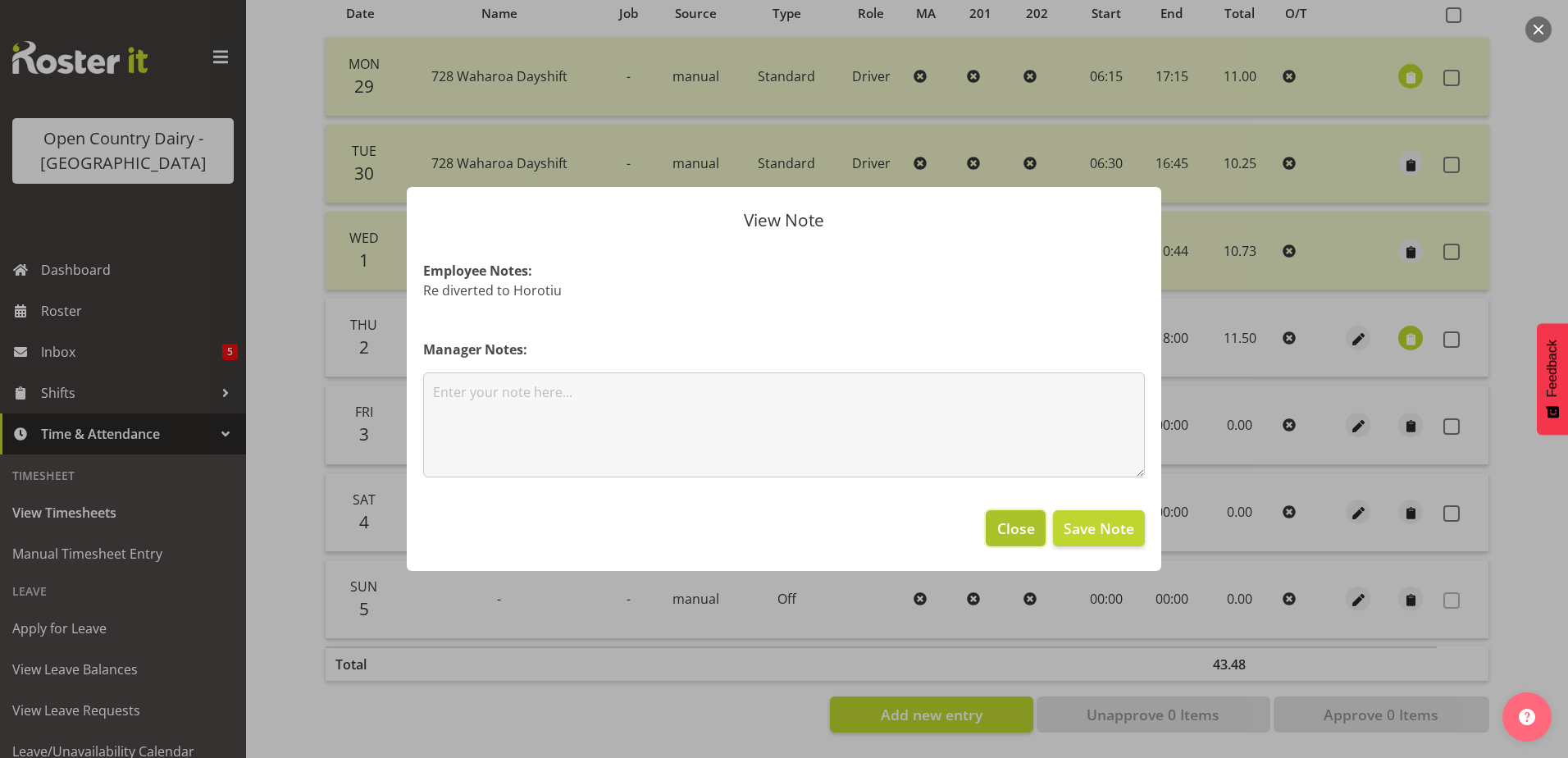
click at [995, 525] on button "Close" at bounding box center [1015, 528] width 59 height 36
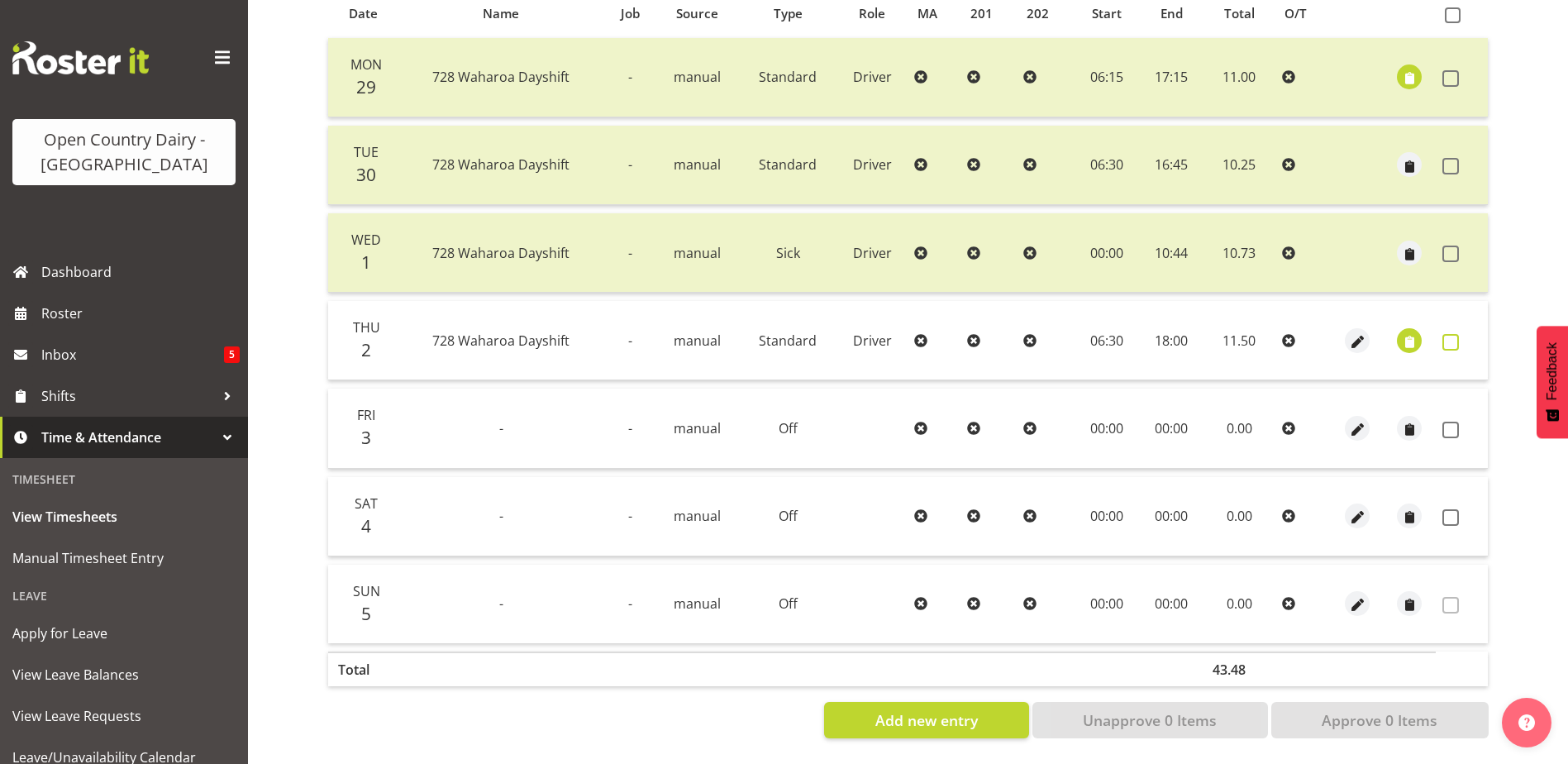
click at [1445, 334] on span at bounding box center [1451, 343] width 17 height 17
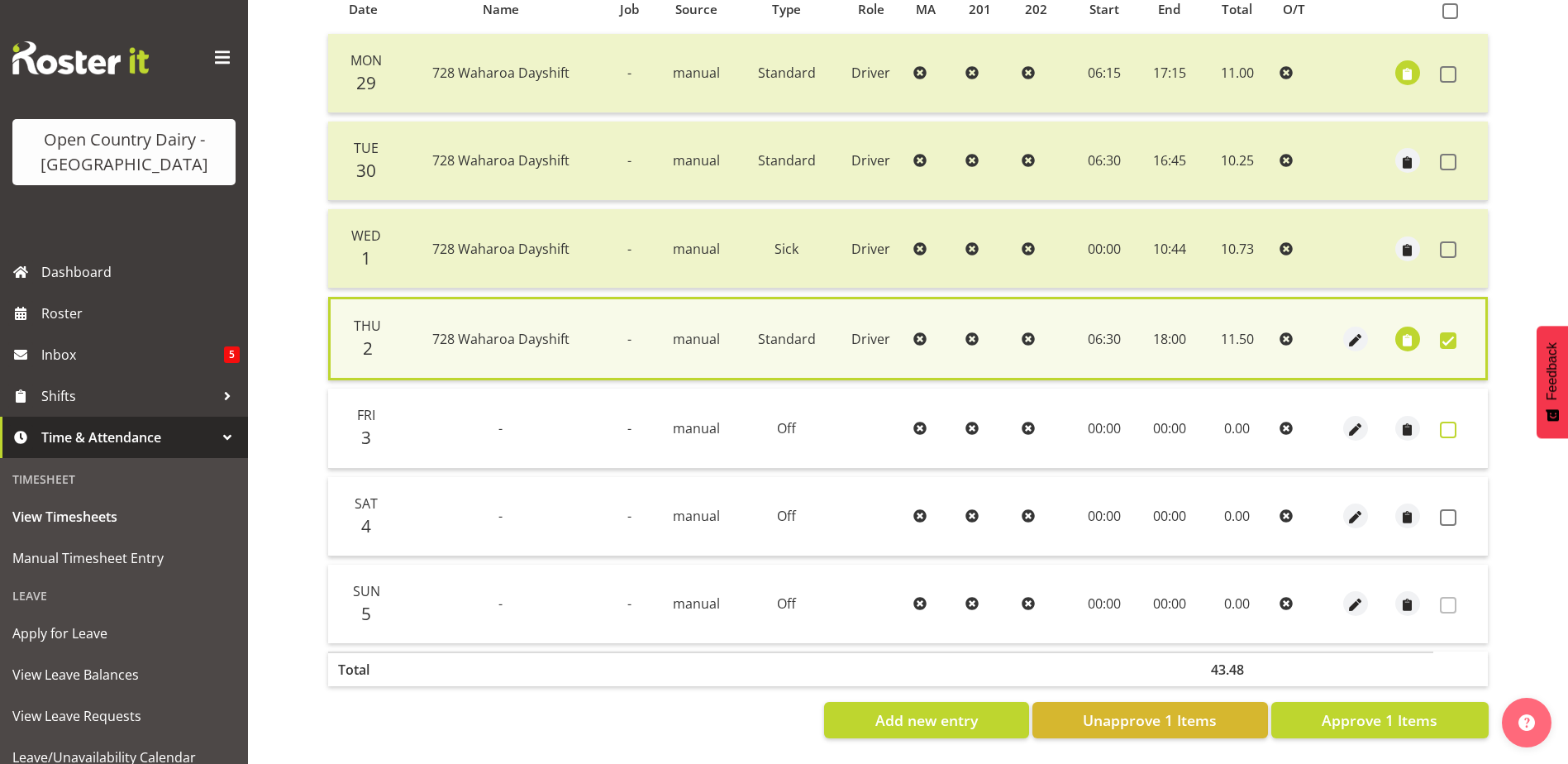
click at [1451, 421] on span at bounding box center [1448, 430] width 17 height 17
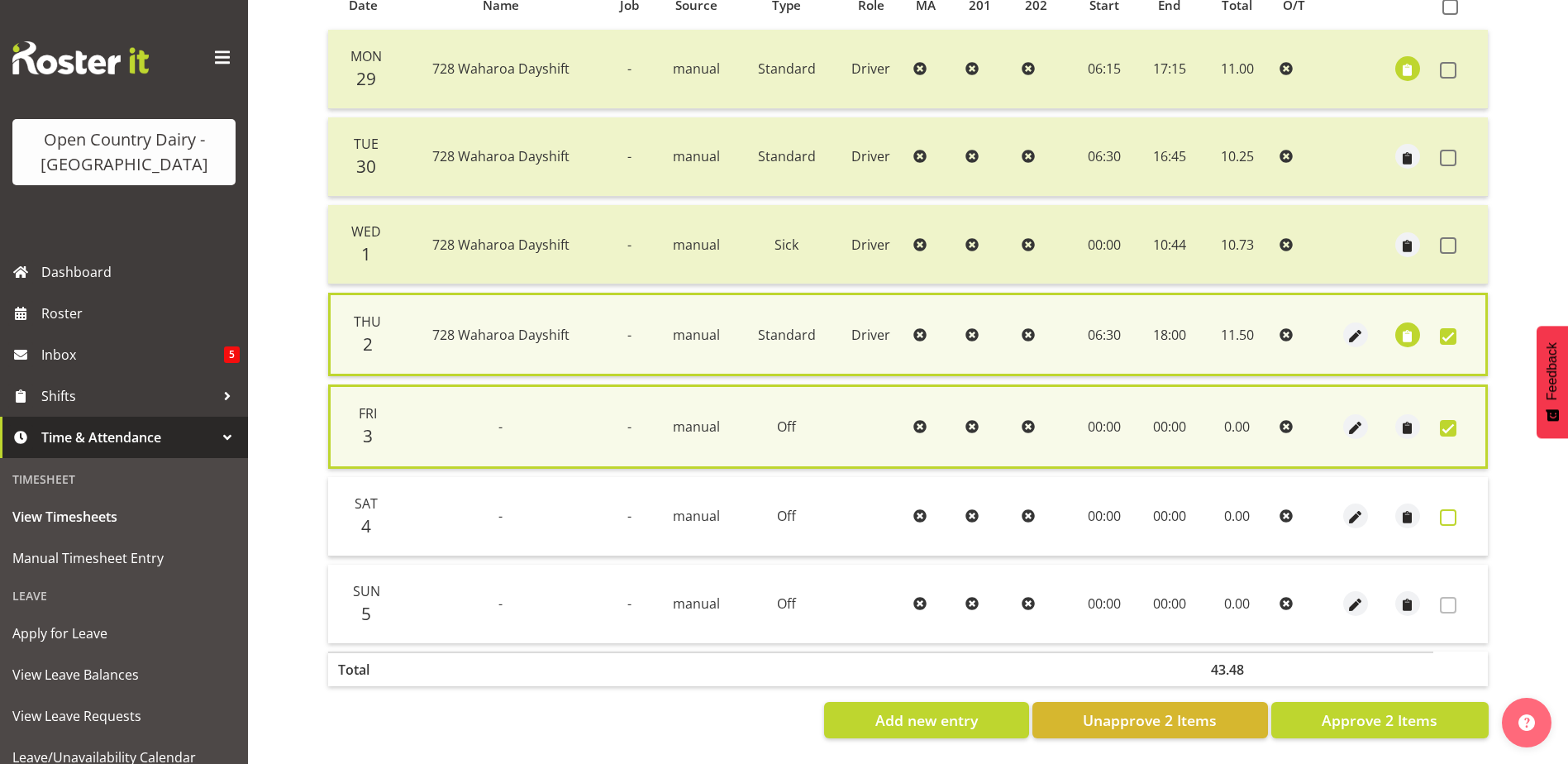
click at [1444, 510] on span at bounding box center [1448, 518] width 17 height 17
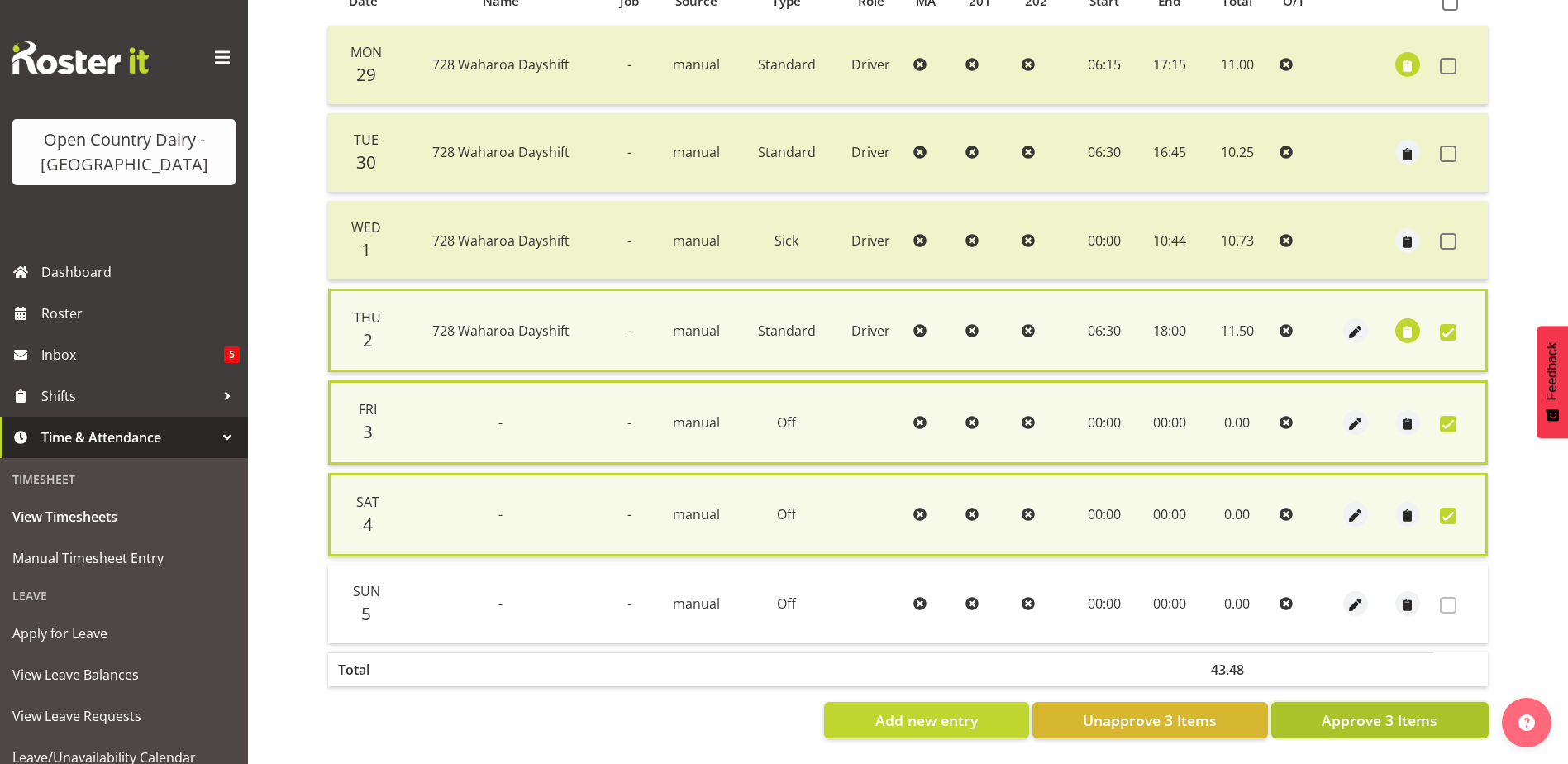
click at [1359, 707] on button "Approve 3 Items" at bounding box center [1380, 720] width 217 height 36
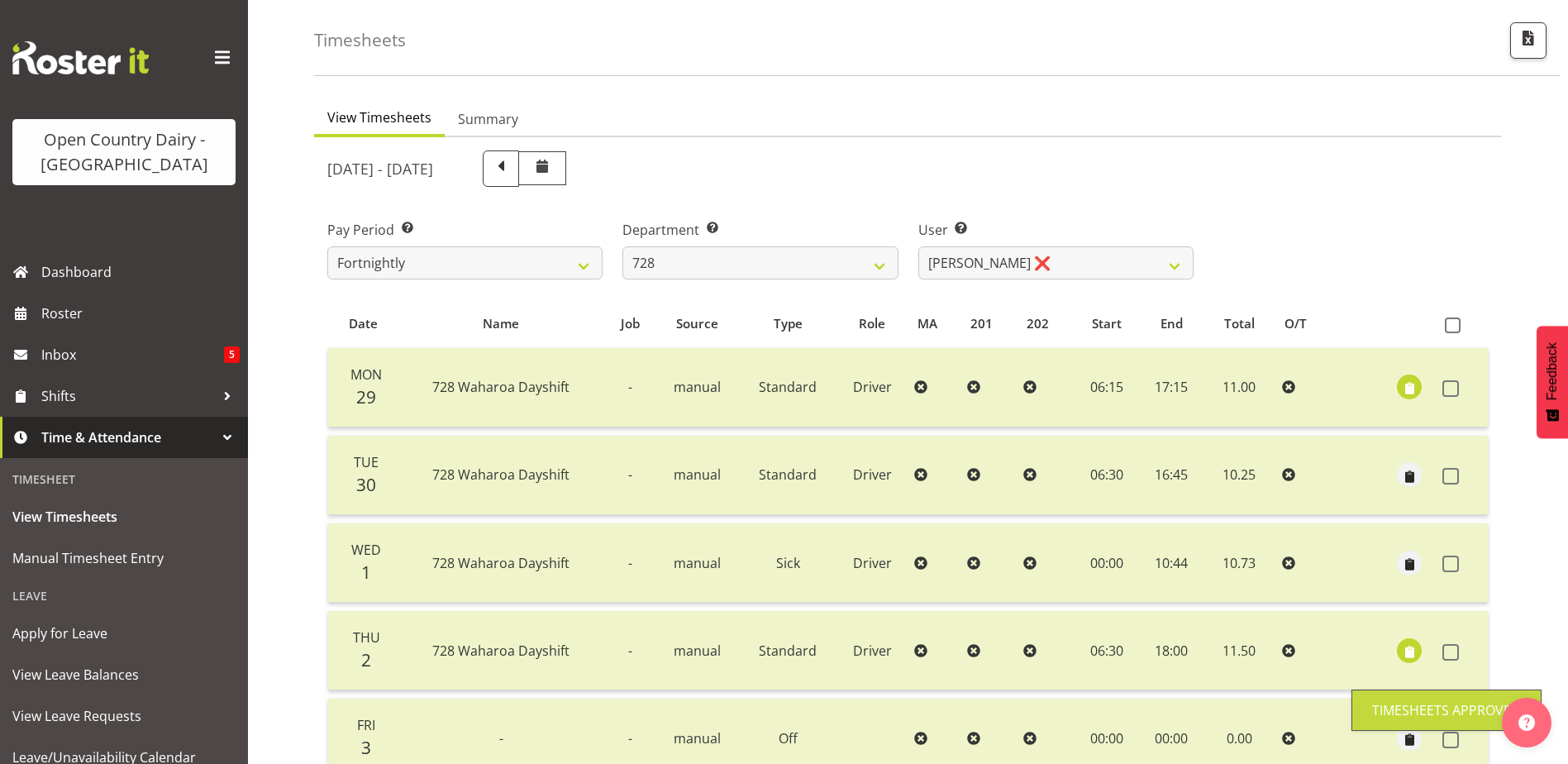
scroll to position [0, 0]
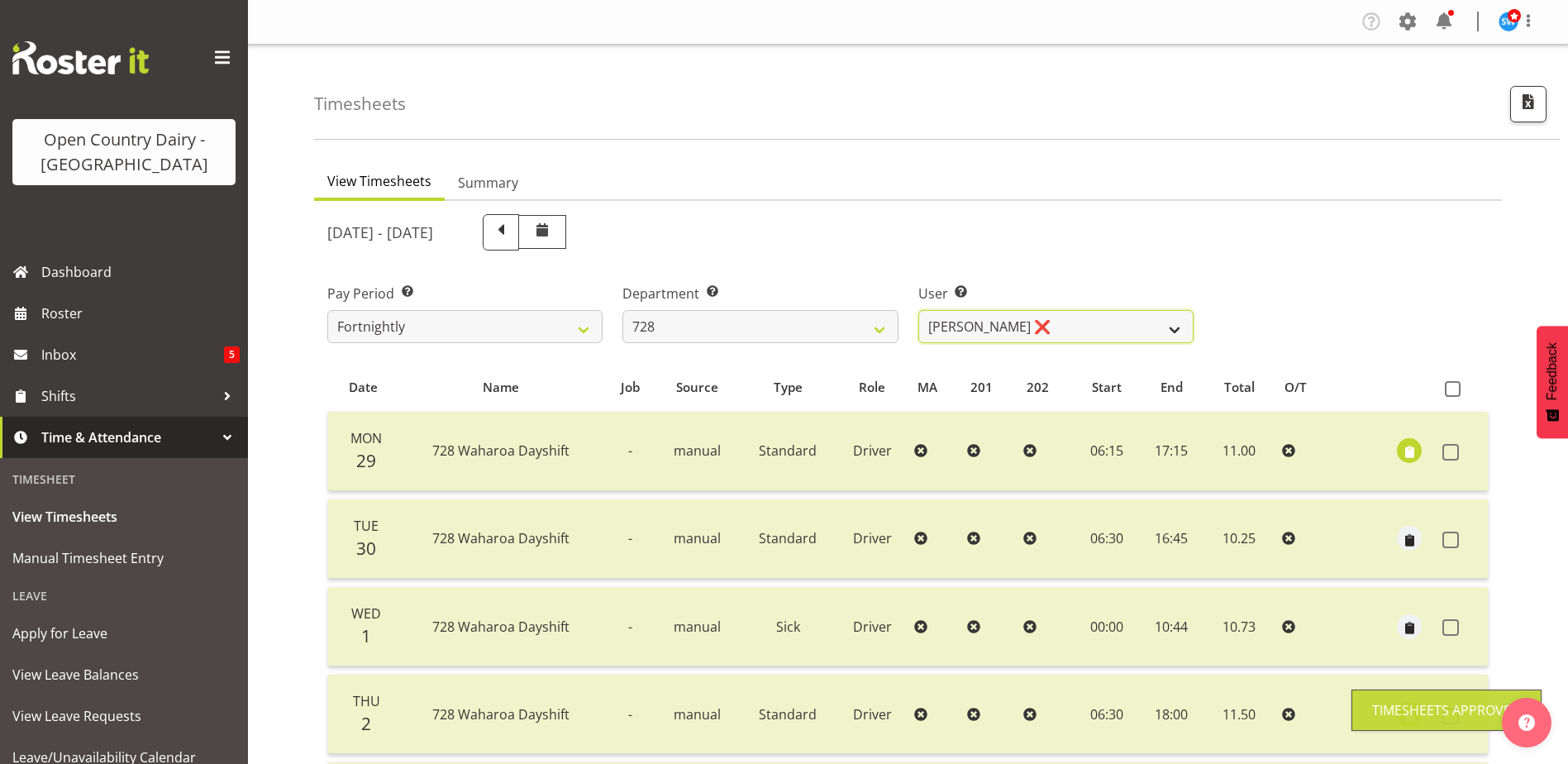
click at [1070, 318] on select "Callum Leslie ❌ Nick Warren ❌ Ross Robert Hamilton ❌ Stuart Cherrington ❌ Wally…" at bounding box center [1055, 326] width 275 height 33
click at [918, 310] on select "Callum Leslie ❌ Nick Warren ❌ Ross Robert Hamilton ❌ Stuart Cherrington ❌ Wally…" at bounding box center [1055, 326] width 275 height 33
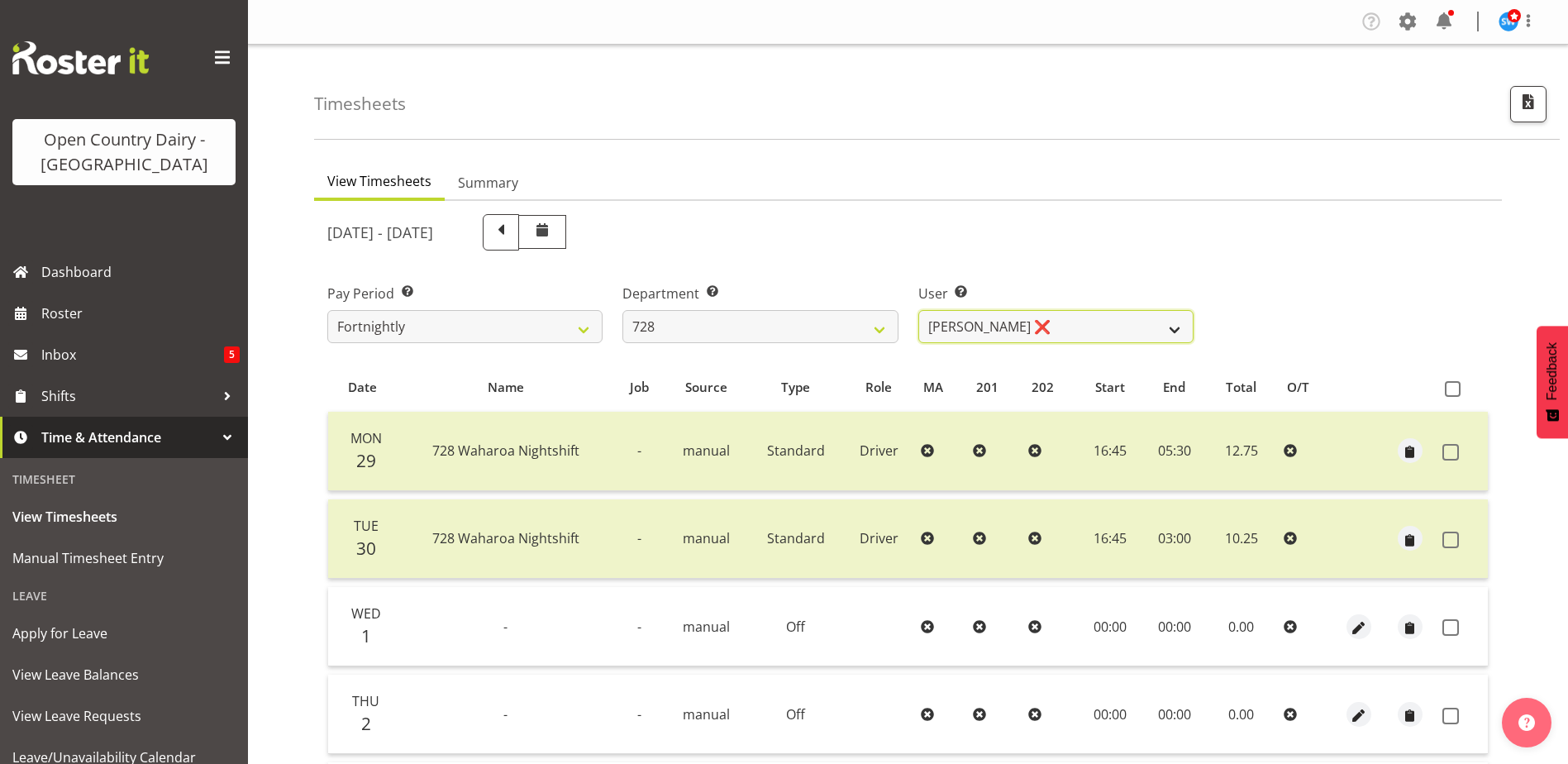
click at [964, 327] on select "Callum Leslie ❌ Nick Warren ❌ Ross Robert Hamilton ❌ Stuart Cherrington ❌ Wally…" at bounding box center [1055, 326] width 275 height 33
click at [793, 328] on select "701 702 703 704 705 706 707 708 709 710 711 712 713 714 715 716 717 718 719 720" at bounding box center [759, 326] width 275 height 33
click at [622, 310] on select "701 702 703 704 705 706 707 708 709 710 711 712 713 714 715 716 717 718 719 720" at bounding box center [759, 326] width 275 height 33
click at [1083, 330] on select "Craig Schlager-Reay ❌ Dave Trepels ❌ Jimi Jack ❌ Shannan Wood ❌" at bounding box center [1055, 326] width 275 height 33
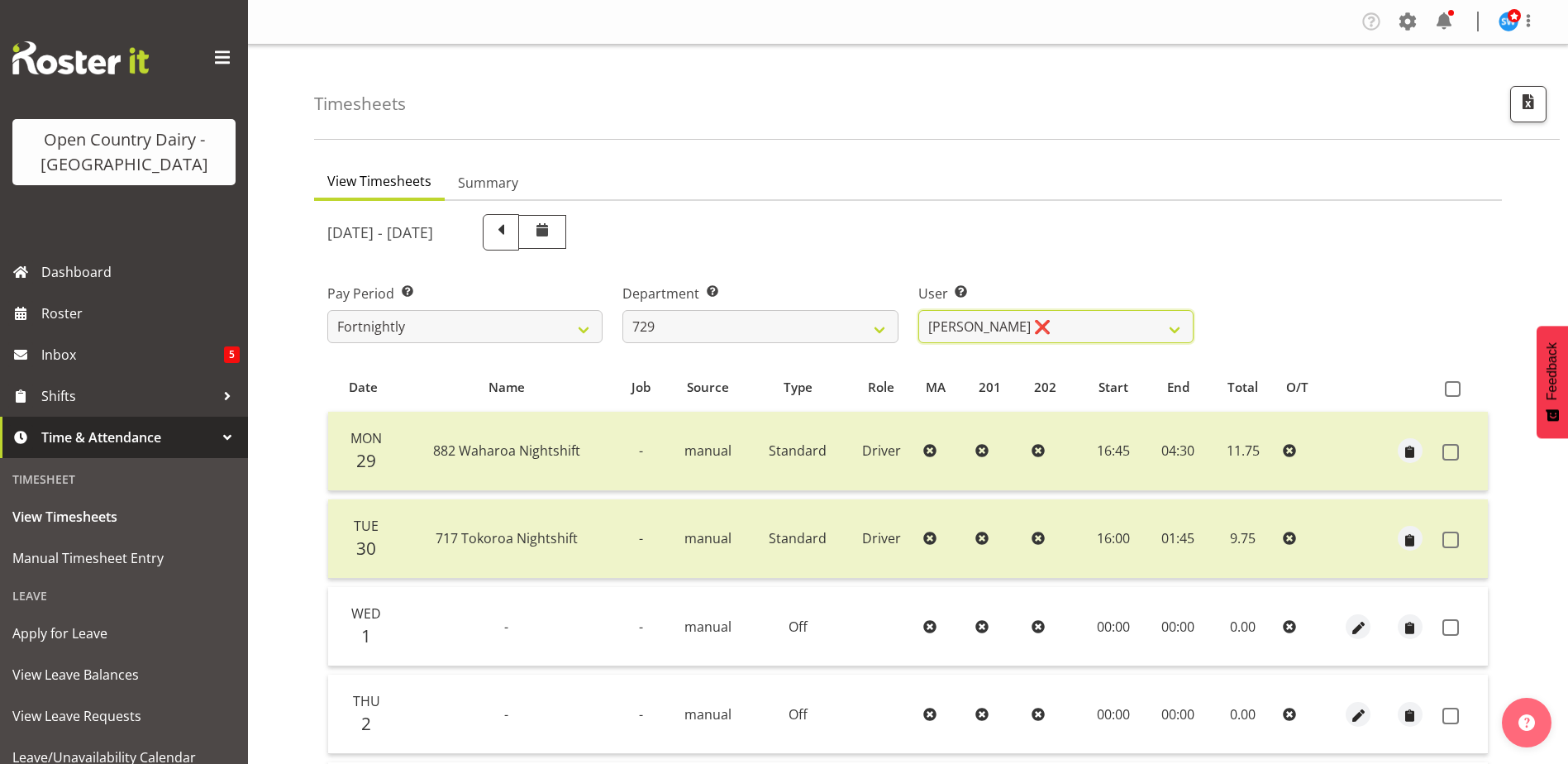
click at [918, 310] on select "Craig Schlager-Reay ❌ Dave Trepels ❌ Jimi Jack ❌ Shannan Wood ❌" at bounding box center [1055, 326] width 275 height 33
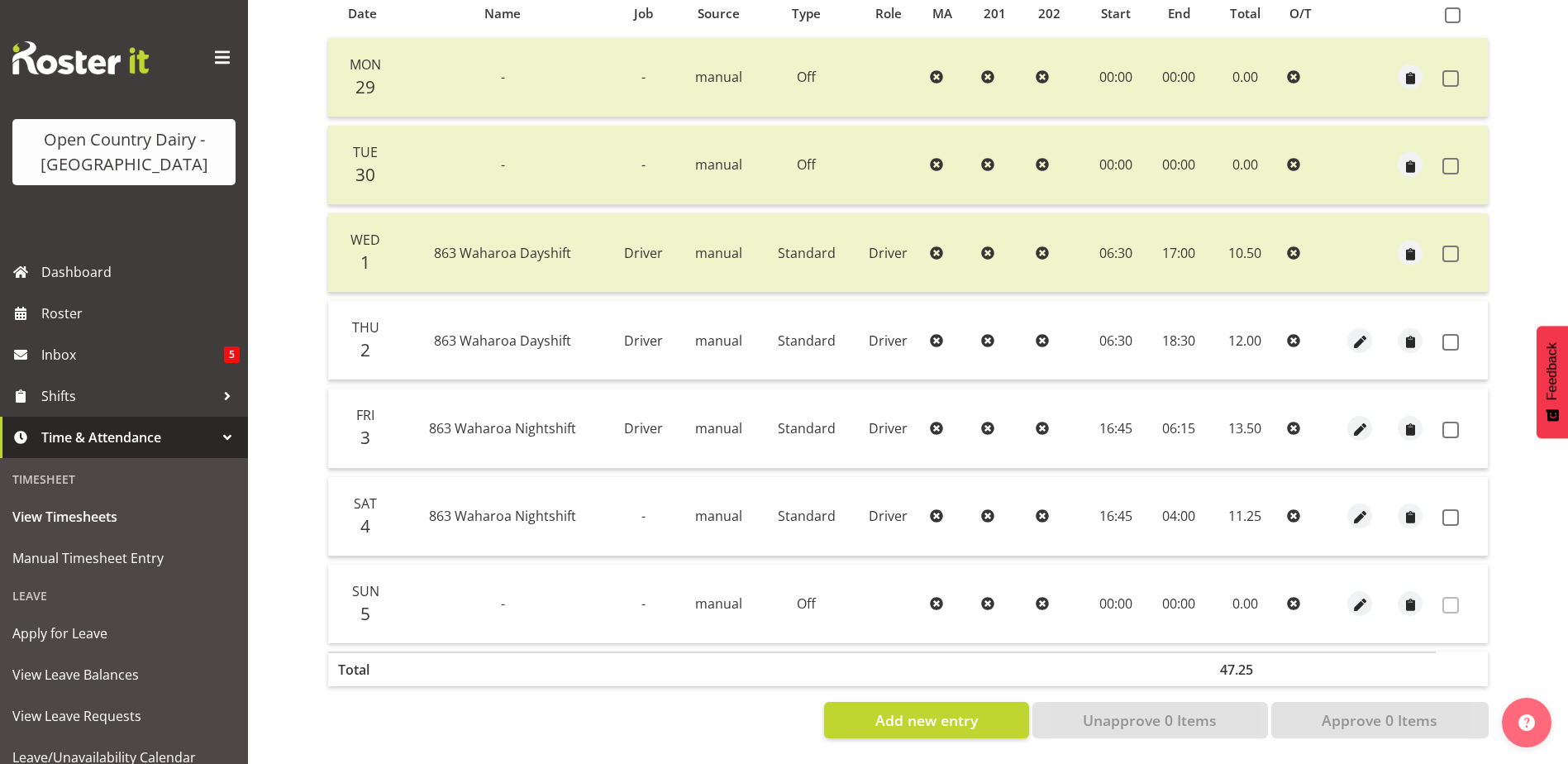
scroll to position [386, 0]
click at [1452, 334] on span at bounding box center [1451, 343] width 17 height 17
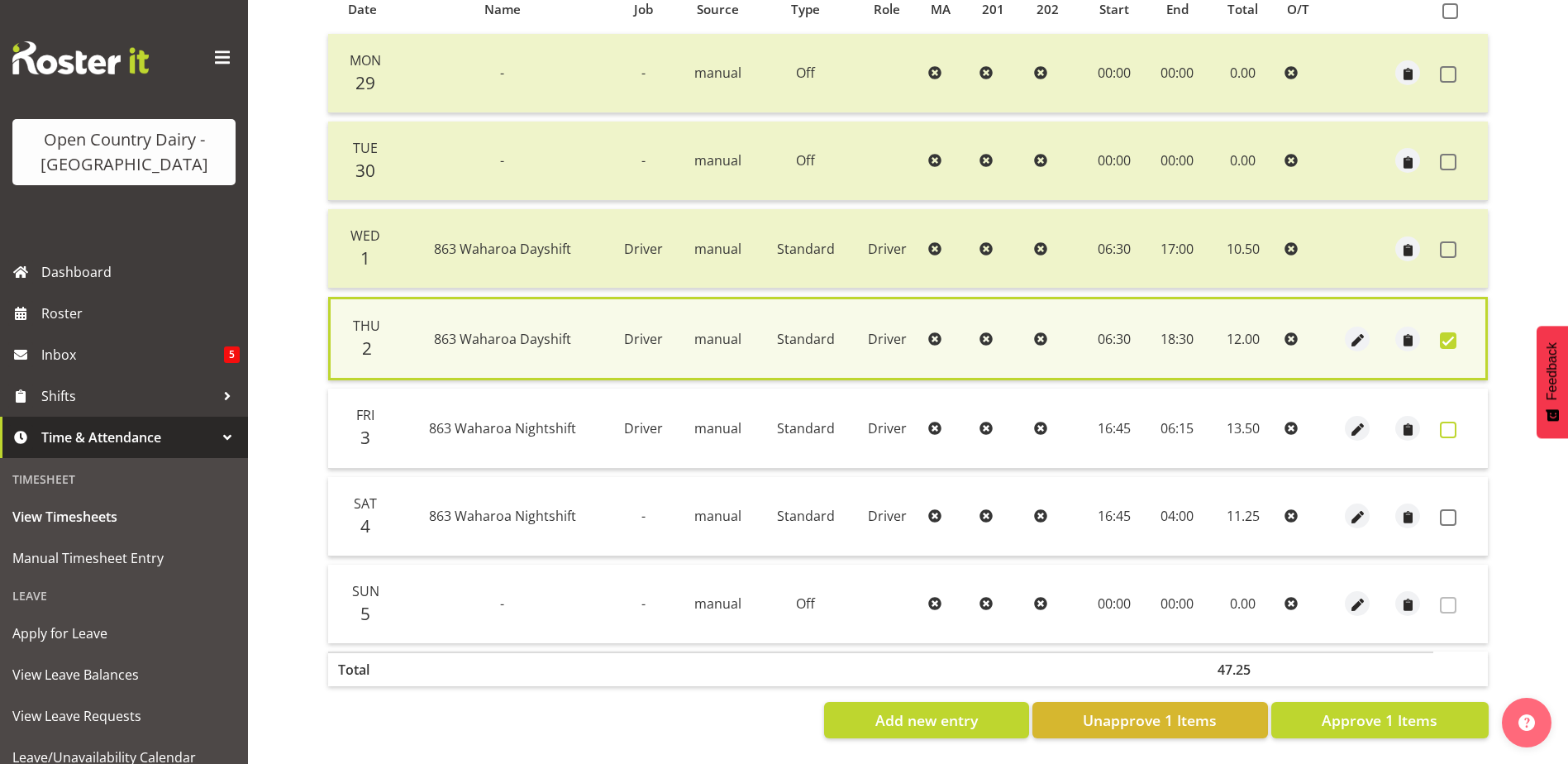
click at [1443, 421] on span at bounding box center [1448, 430] width 17 height 17
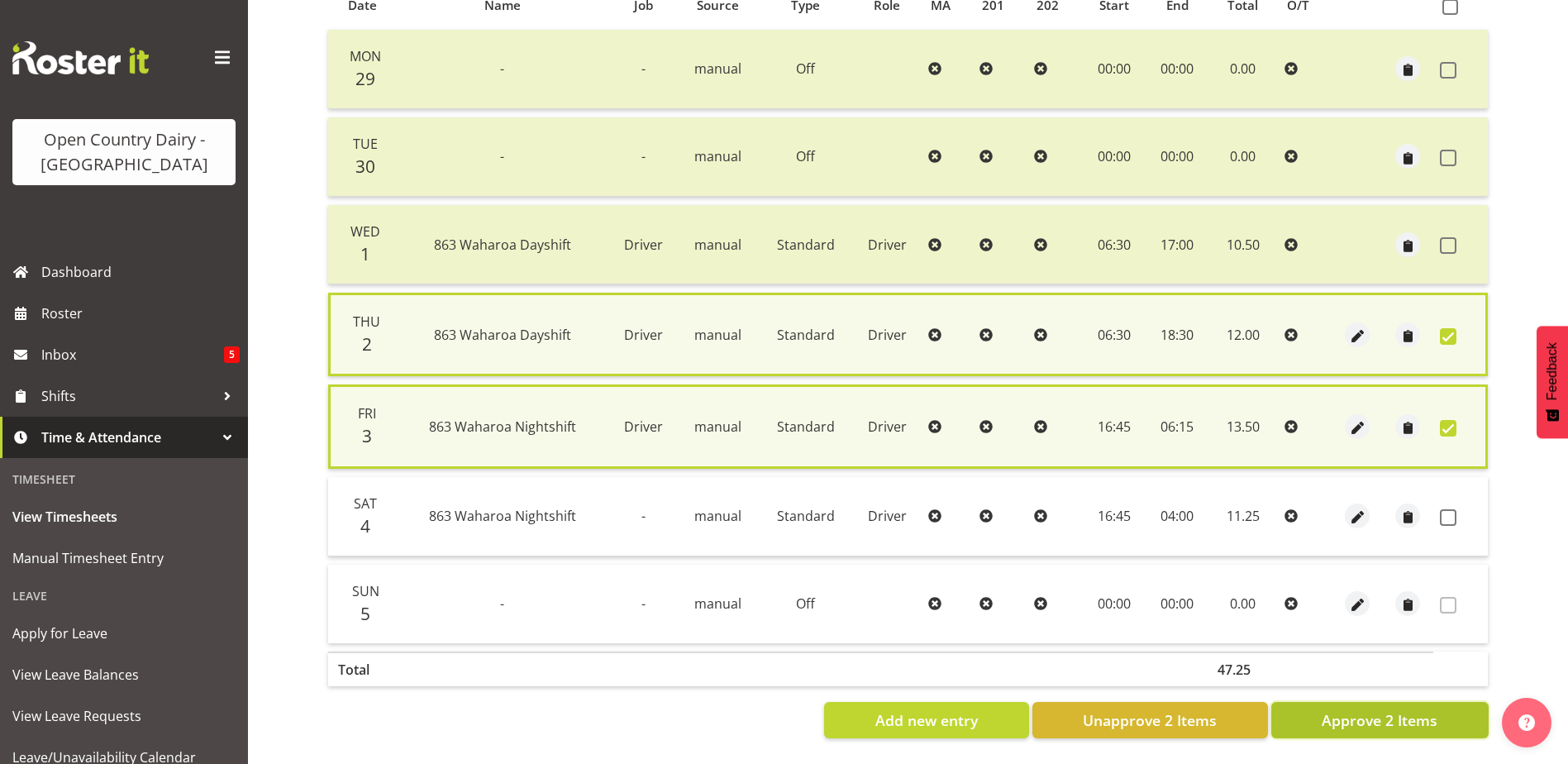
click at [1334, 717] on span "Approve 2 Items" at bounding box center [1379, 720] width 116 height 21
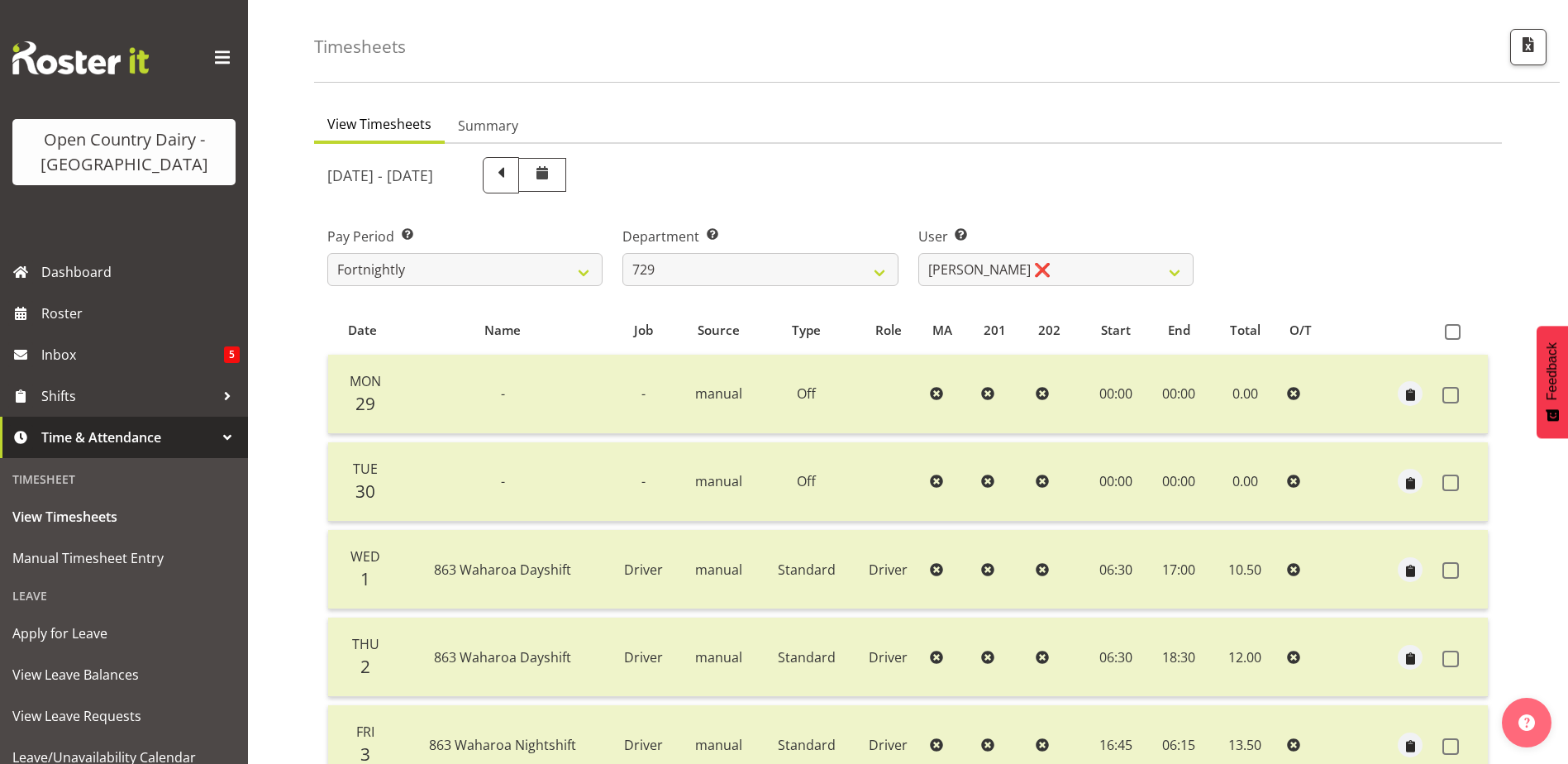
scroll to position [55, 0]
click at [965, 270] on select "Craig Schlager-Reay ❌ Dave Trepels ❌ Jimi Jack ❌ Shannan Wood ❌" at bounding box center [1055, 270] width 275 height 33
click at [761, 274] on select "701 702 703 704 705 706 707 708 709 710 711 712 713 714 715 716 717 718 719 720" at bounding box center [759, 270] width 275 height 33
click at [622, 254] on select "701 702 703 704 705 706 707 708 709 710 711 712 713 714 715 716 717 718 719 720" at bounding box center [759, 270] width 275 height 33
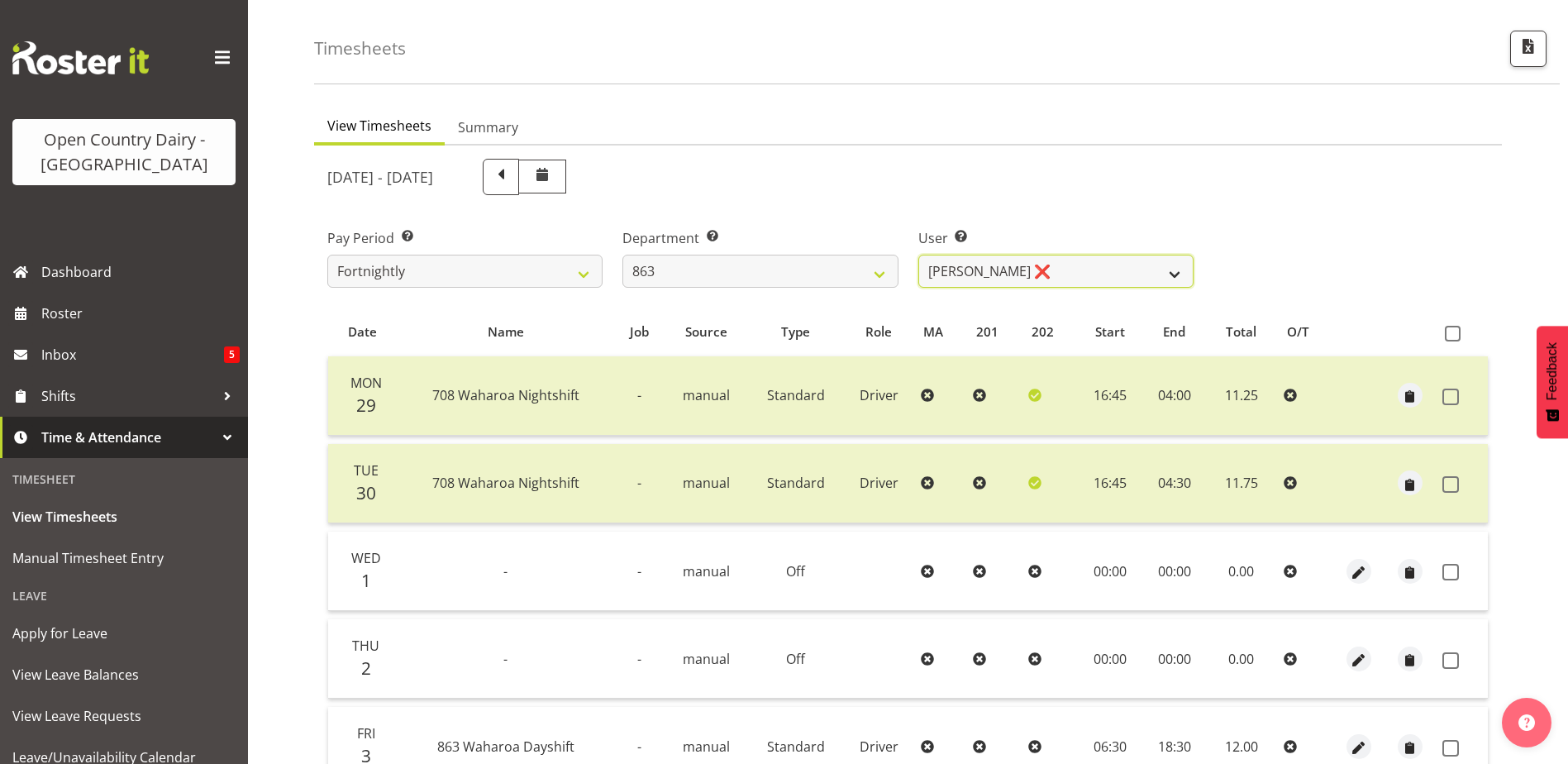
click at [1116, 270] on select "Billy Walters ❌ Glyn Spiller ❌ Mike Paki ❌ Paul Bunyan ❌" at bounding box center [1055, 270] width 275 height 33
click at [918, 254] on select "Billy Walters ❌ Glyn Spiller ❌ Mike Paki ❌ Paul Bunyan ❌" at bounding box center [1055, 270] width 275 height 33
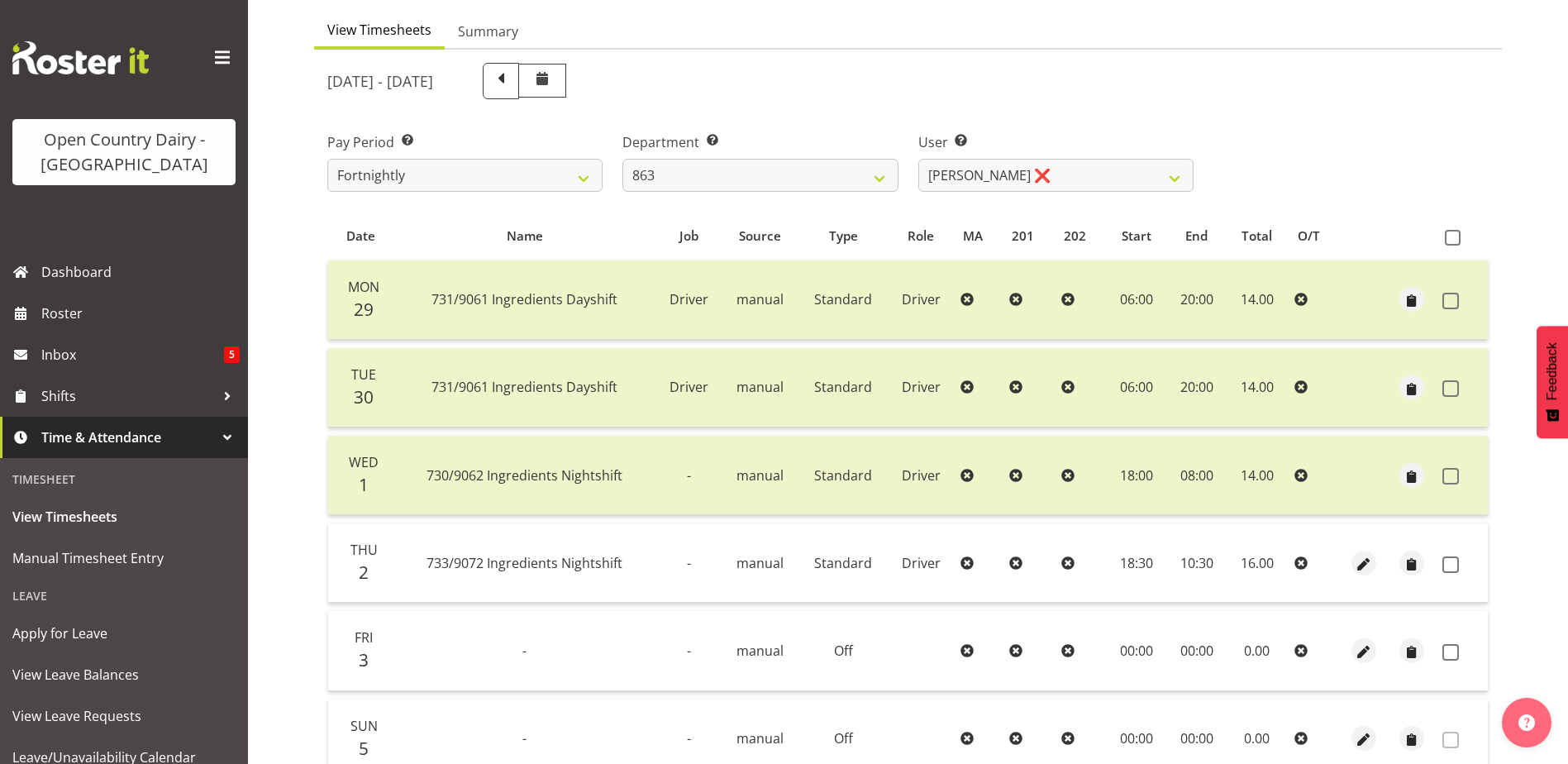
scroll to position [133, 0]
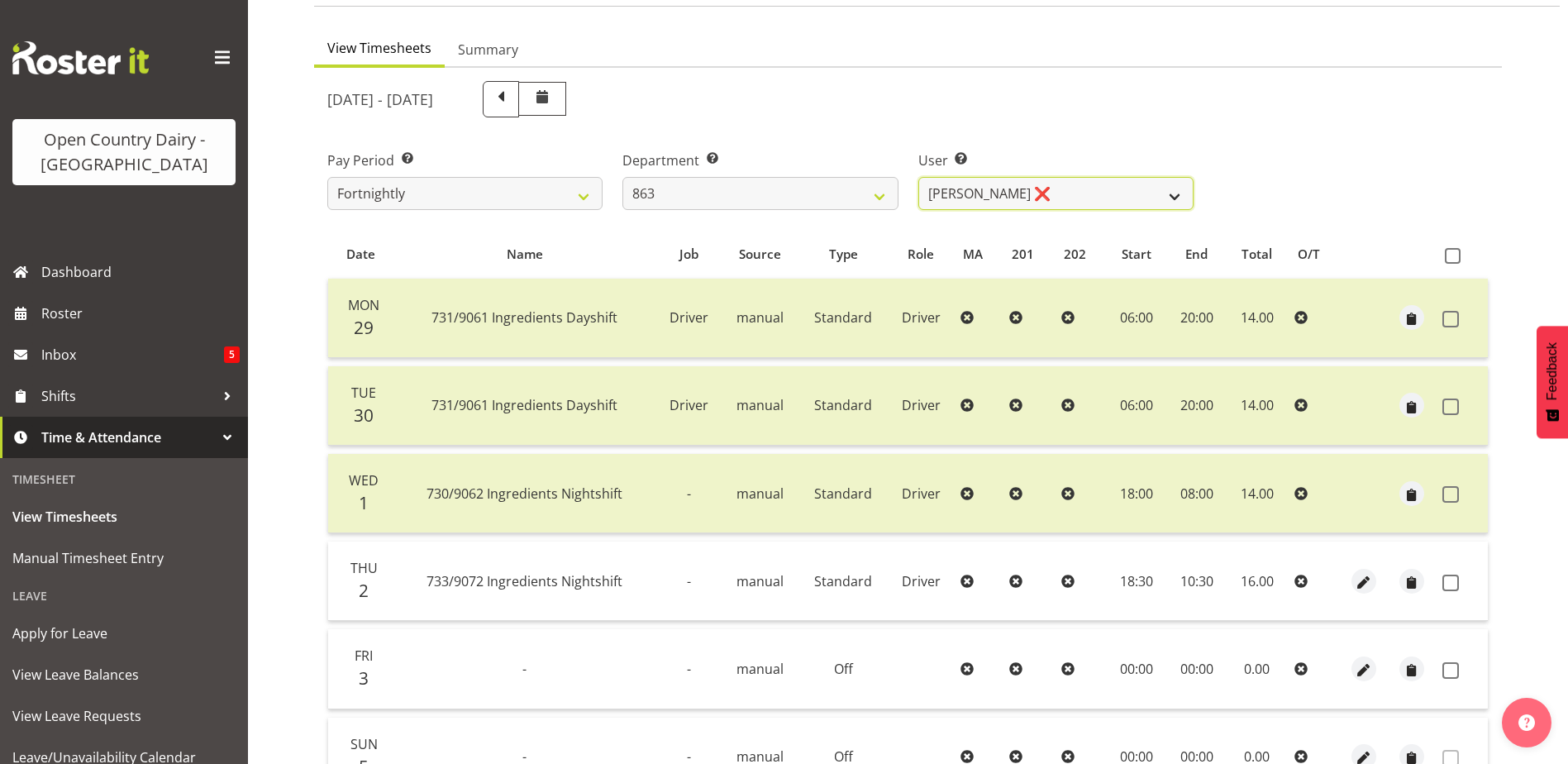
click at [1004, 196] on select "Billy Walters ❌ Glyn Spiller ❌ Mike Paki ❌ Paul Bunyan ❌" at bounding box center [1055, 193] width 275 height 33
click at [742, 196] on select "701 702 703 704 705 706 707 708 709 710 711 712 713 714 715 716 717 718 719 720" at bounding box center [759, 193] width 275 height 33
click at [622, 177] on select "701 702 703 704 705 706 707 708 709 710 711 712 713 714 715 716 717 718 719 720" at bounding box center [759, 193] width 275 height 33
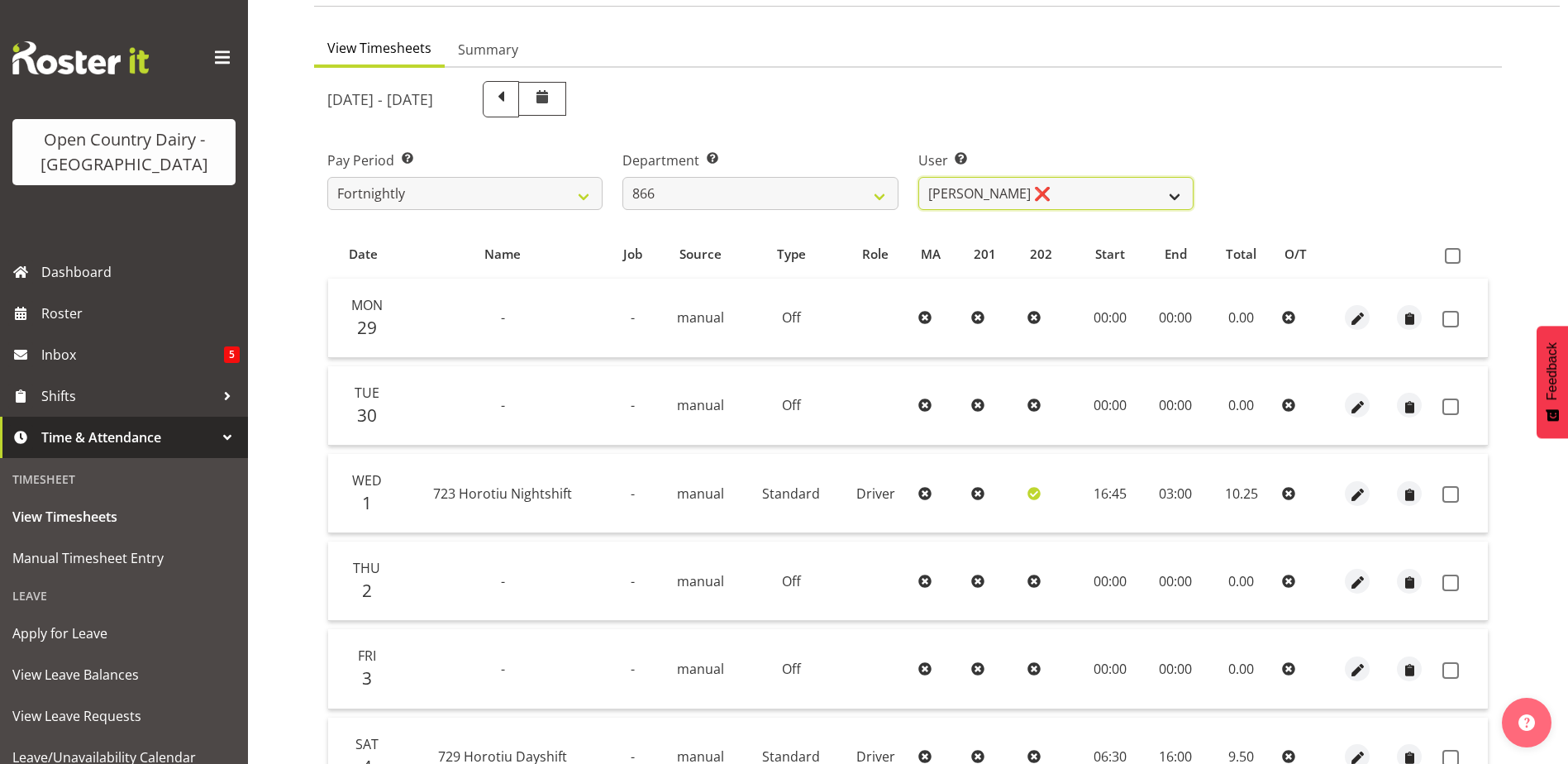
click at [1098, 194] on select "Harshdeep Singh ❌ Jacques Nel ❌ Navreet Jawanda ❌ Neil Abrahams ❌" at bounding box center [1055, 193] width 275 height 33
click at [918, 177] on select "Harshdeep Singh ❌ Jacques Nel ❌ Navreet Jawanda ❌ Neil Abrahams ❌" at bounding box center [1055, 193] width 275 height 33
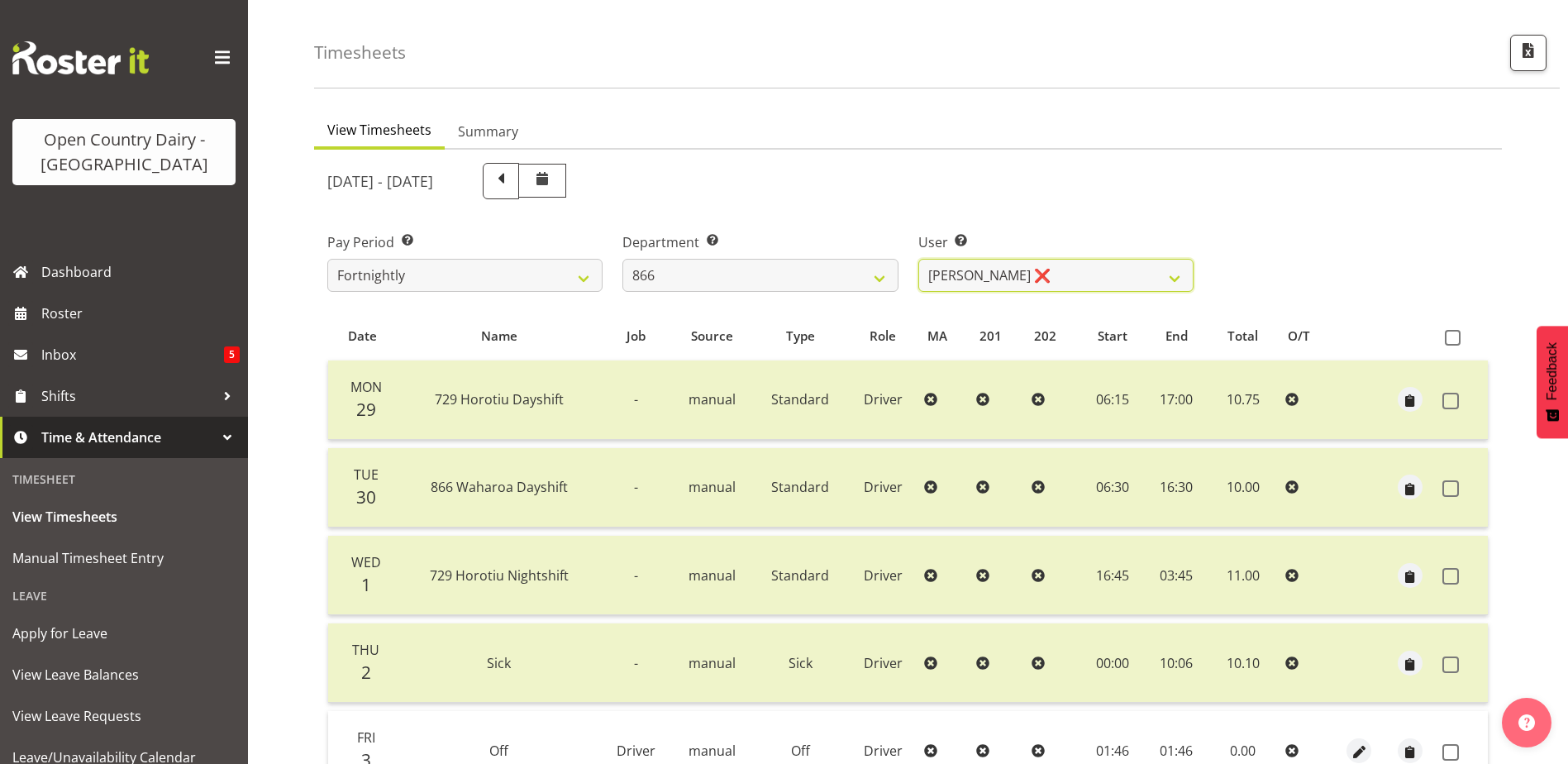
scroll to position [50, 0]
click at [1086, 273] on select "Harshdeep Singh ❌ Jacques Nel ❌ Navreet Jawanda ❌ Neil Abrahams ❌" at bounding box center [1055, 276] width 275 height 33
click at [918, 259] on select "Harshdeep Singh ❌ Jacques Nel ❌ Navreet Jawanda ❌ Neil Abrahams ❌" at bounding box center [1055, 276] width 275 height 33
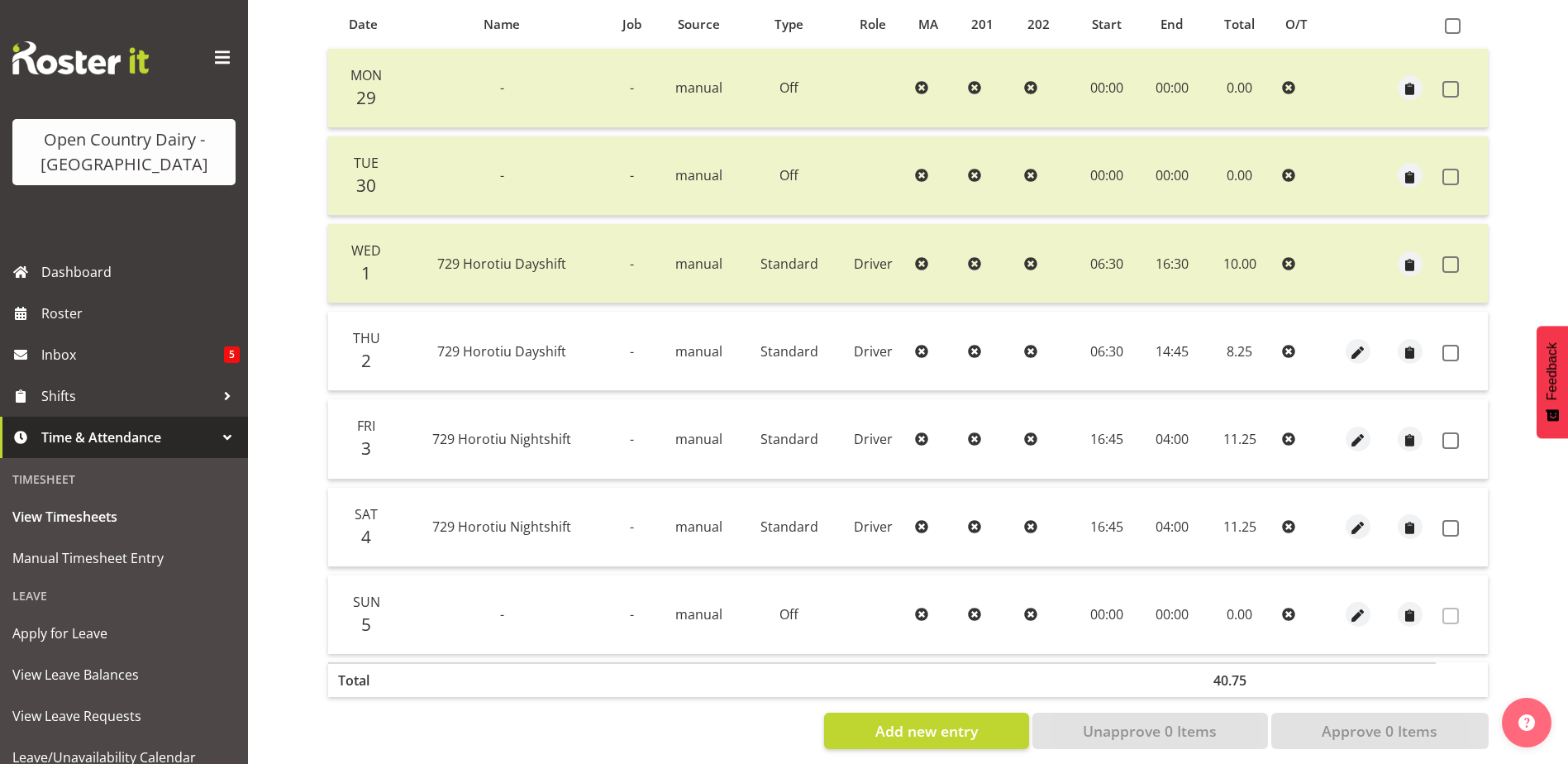
scroll to position [386, 0]
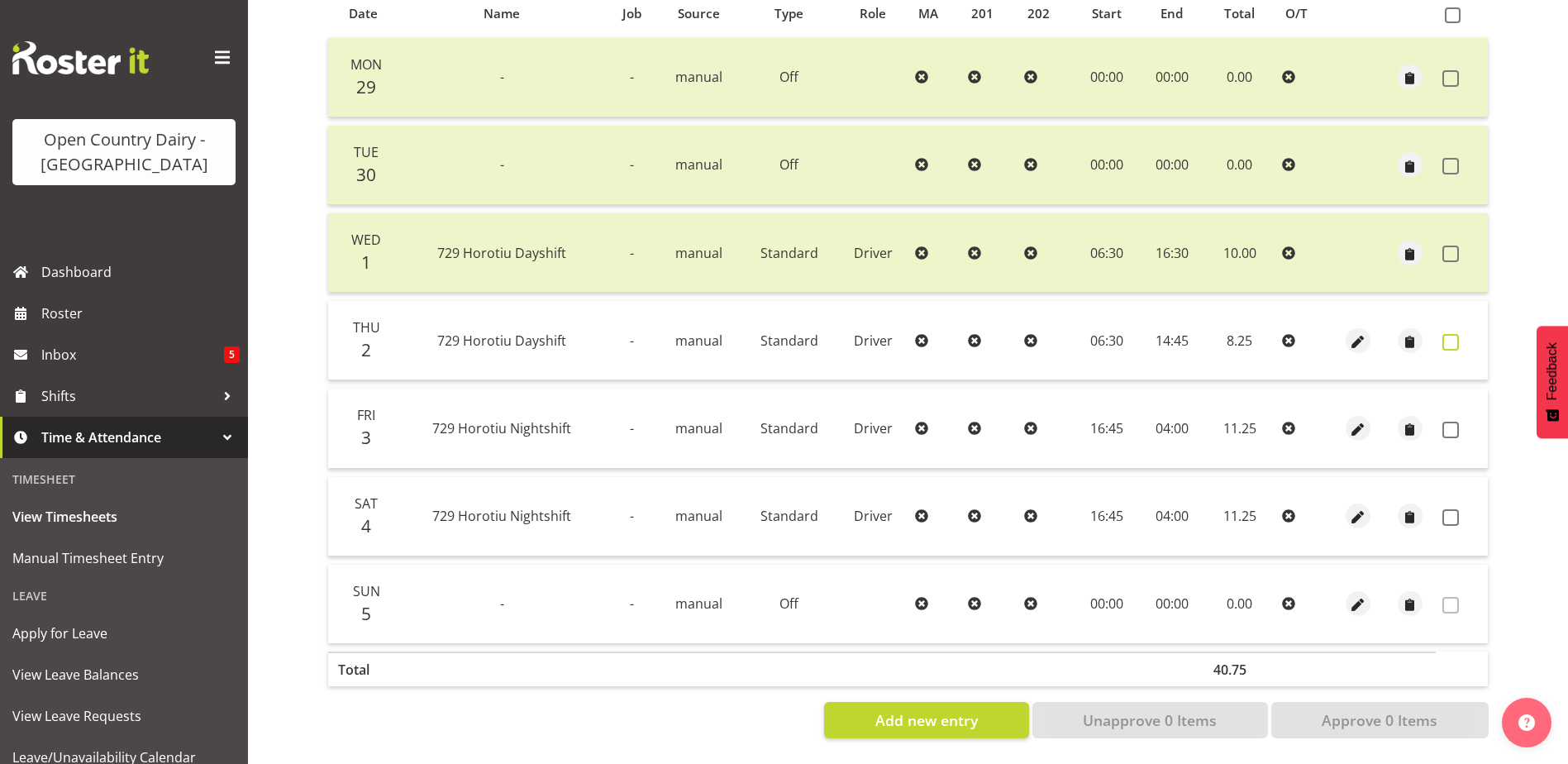
click at [1451, 334] on span at bounding box center [1451, 343] width 17 height 17
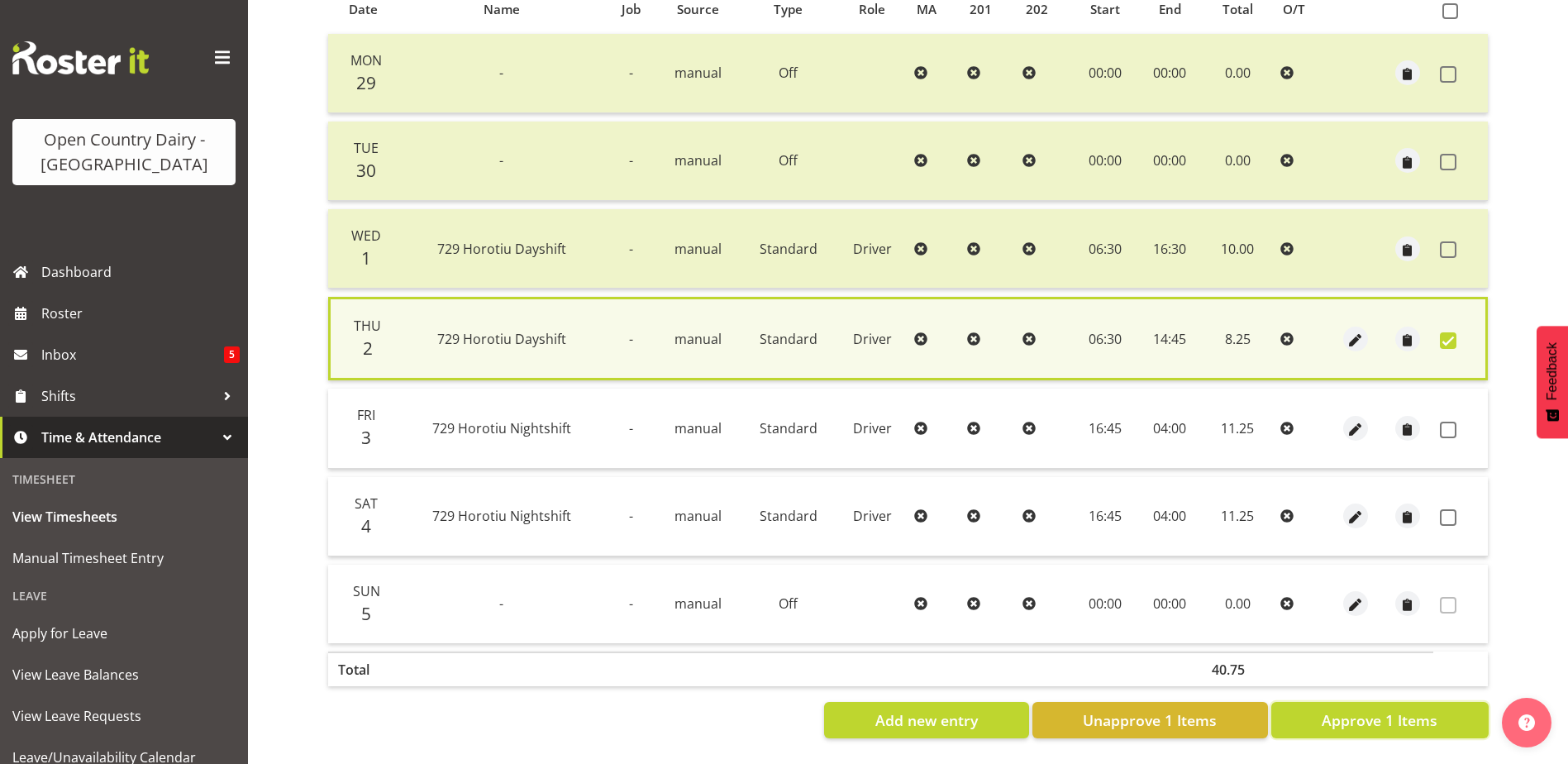
click at [1376, 710] on span "Approve 1 Items" at bounding box center [1379, 720] width 116 height 21
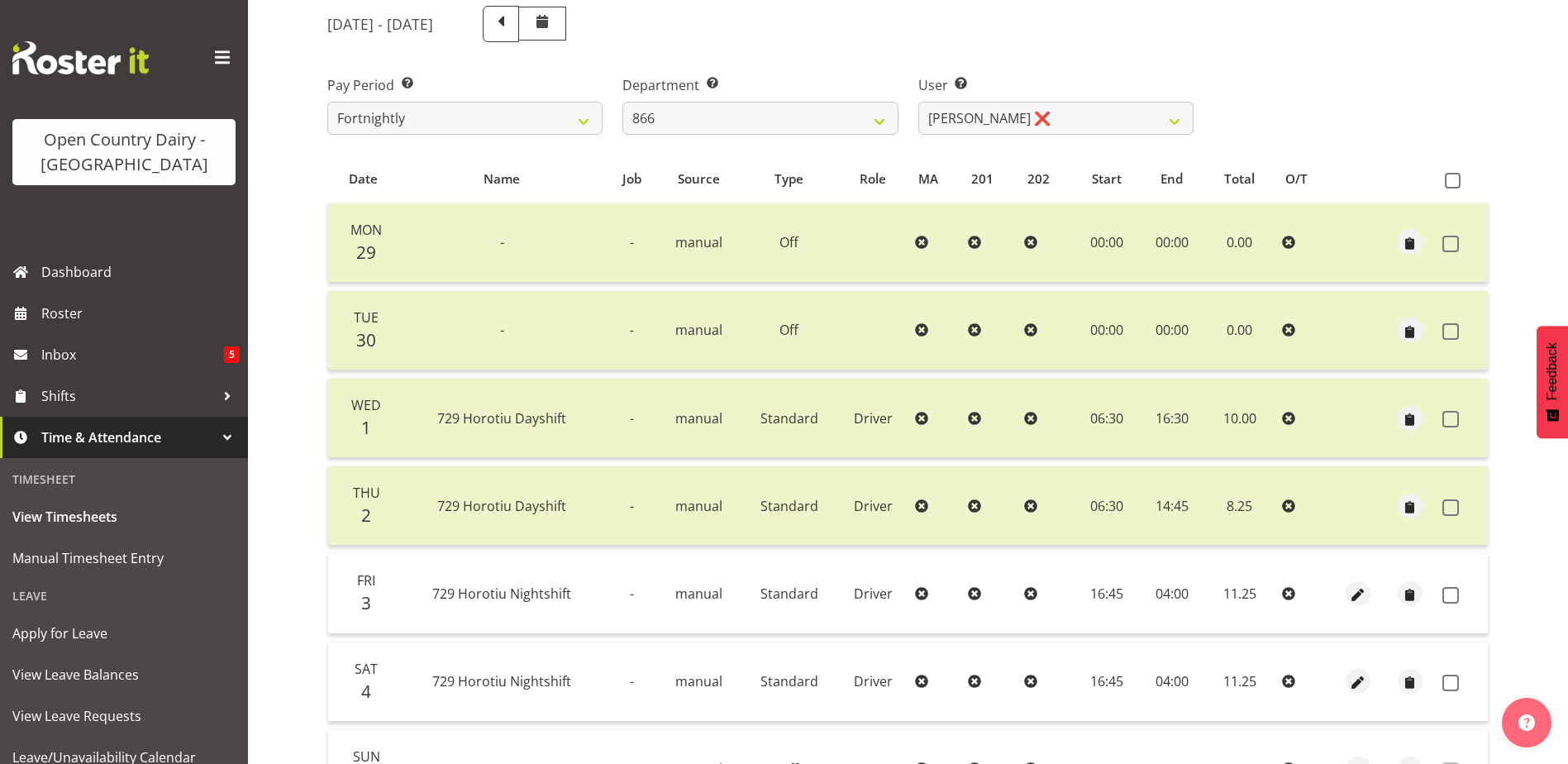
scroll to position [55, 0]
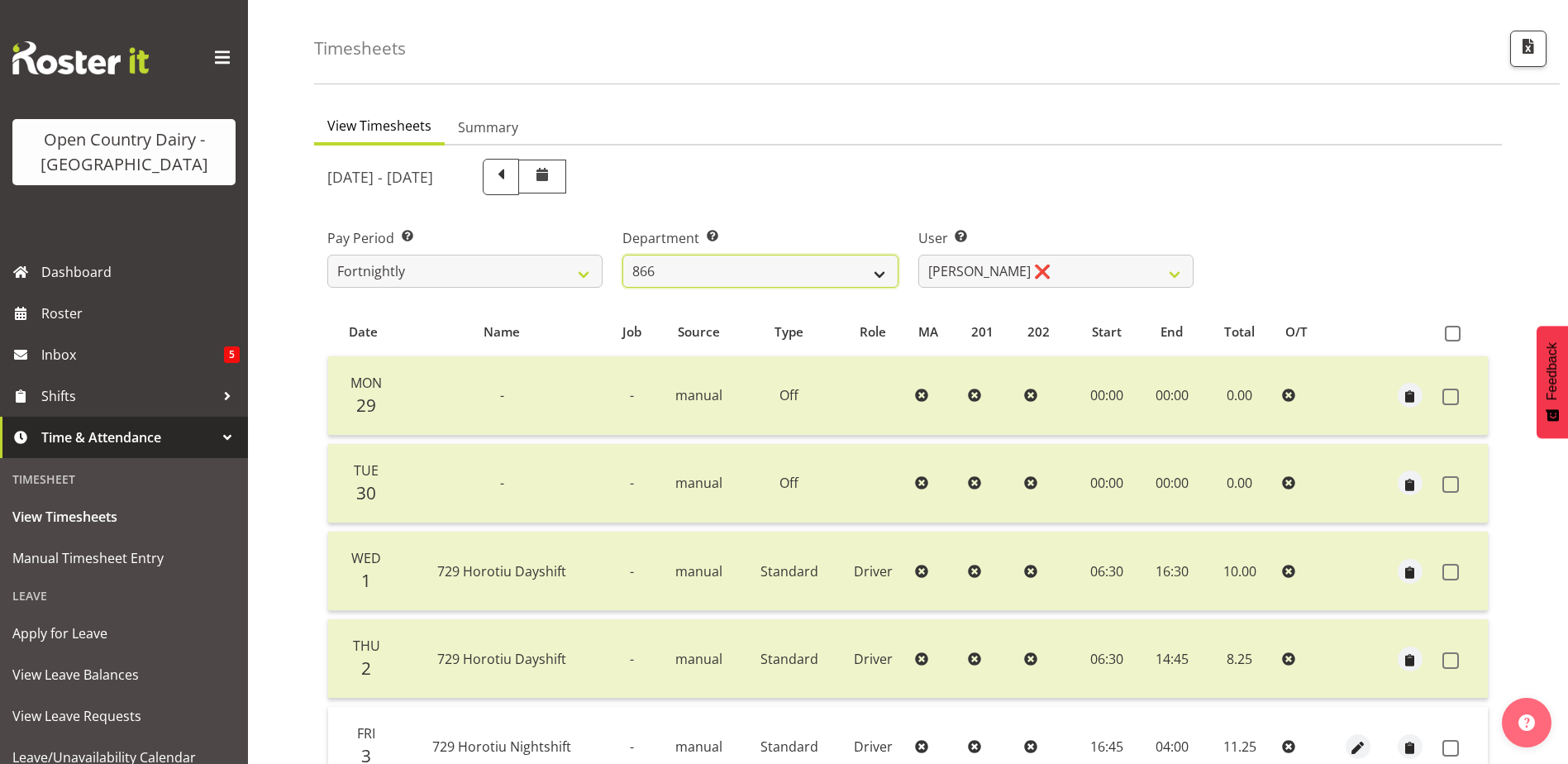
click at [754, 273] on select "701 702 703 704 705 706 707 708 709 710 711 712 713 714 715 716 717 718 719 720" at bounding box center [759, 270] width 275 height 33
click at [622, 254] on select "701 702 703 704 705 706 707 708 709 710 711 712 713 714 715 716 717 718 719 720" at bounding box center [759, 270] width 275 height 33
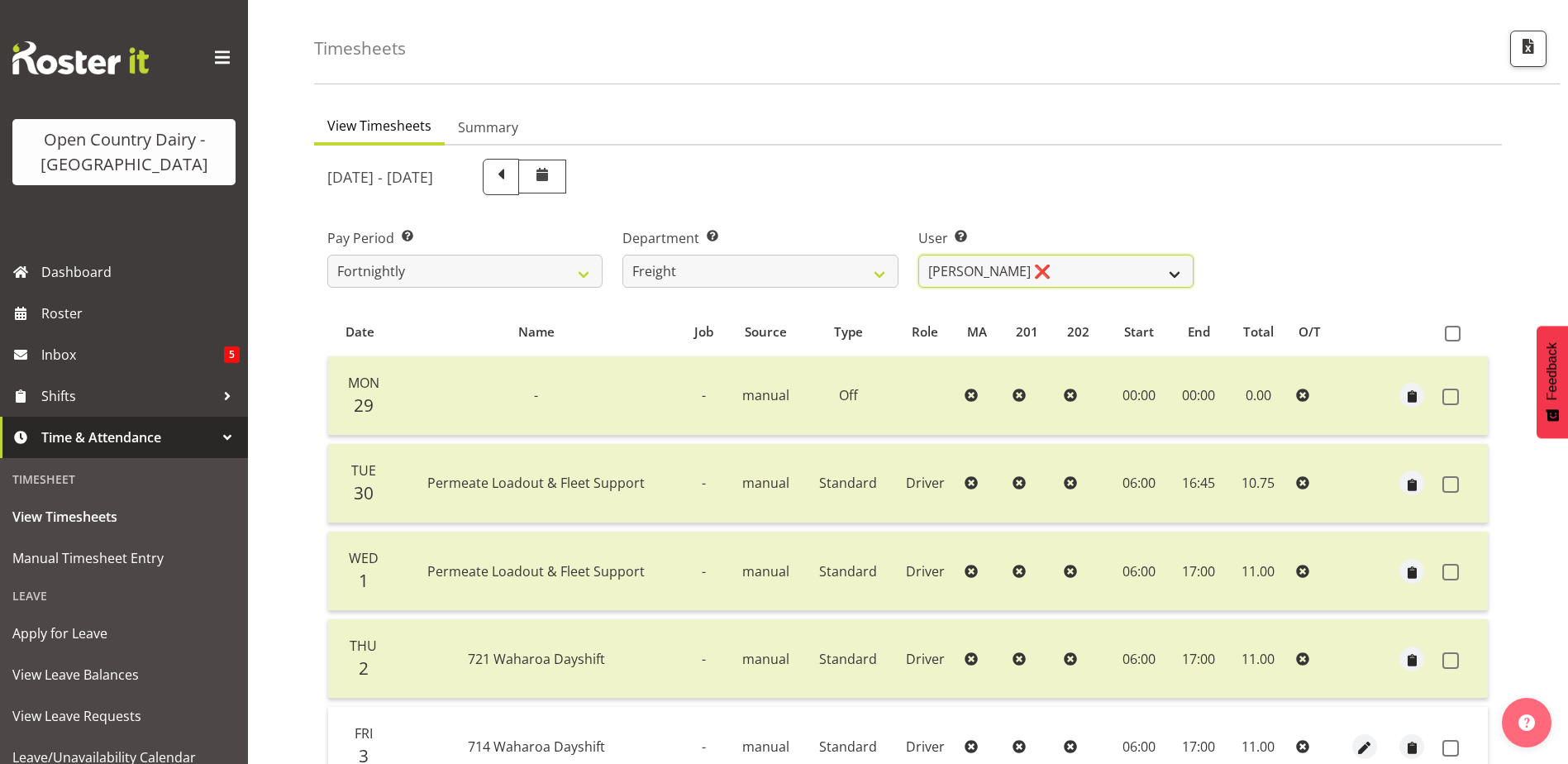
click at [1034, 272] on select "Gavin Harvey ❌ Lalesh Kumar ❌" at bounding box center [1055, 270] width 275 height 33
click at [918, 254] on select "Gavin Harvey ❌ Lalesh Kumar ❌" at bounding box center [1055, 270] width 275 height 33
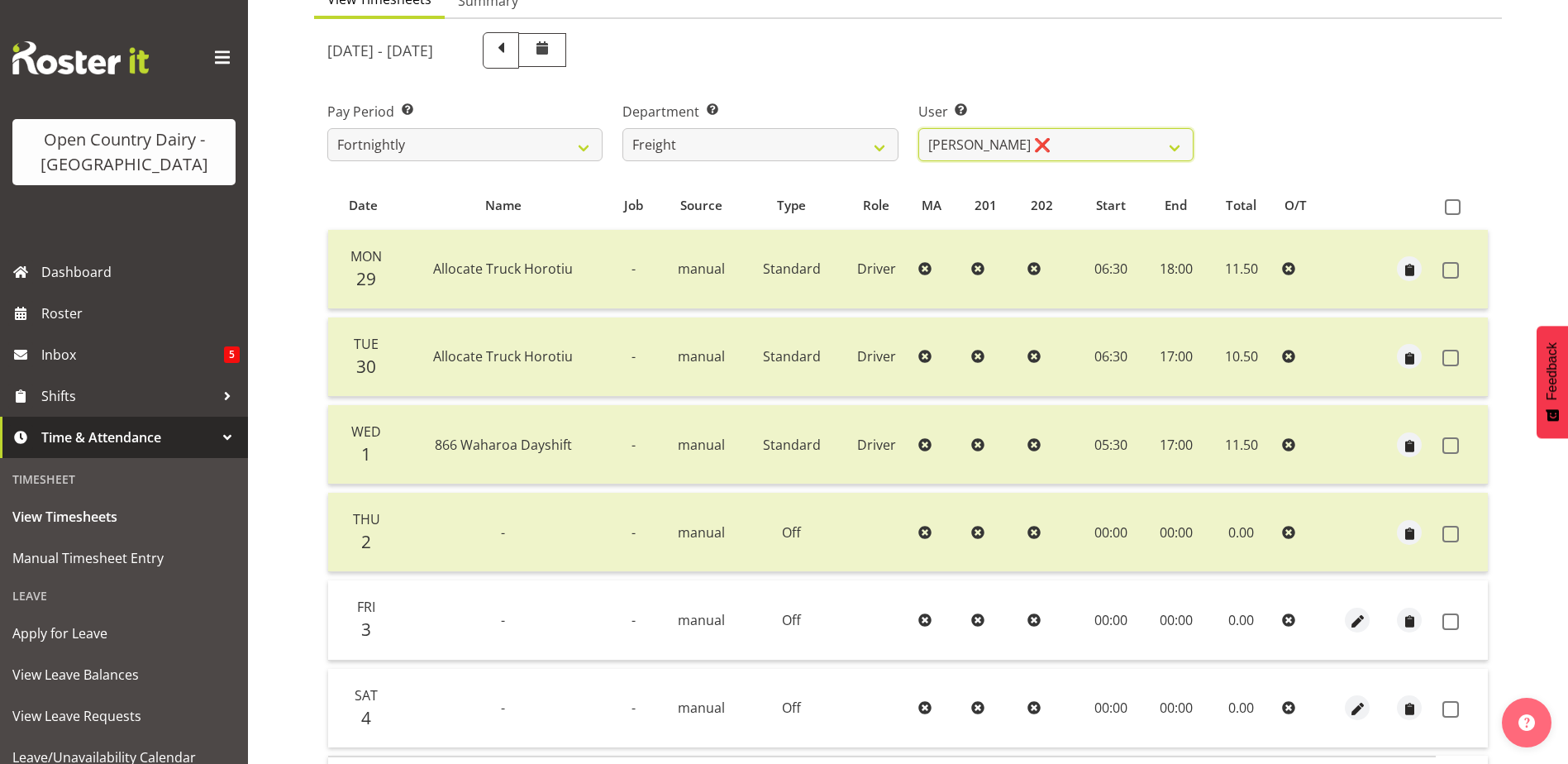
scroll to position [298, 0]
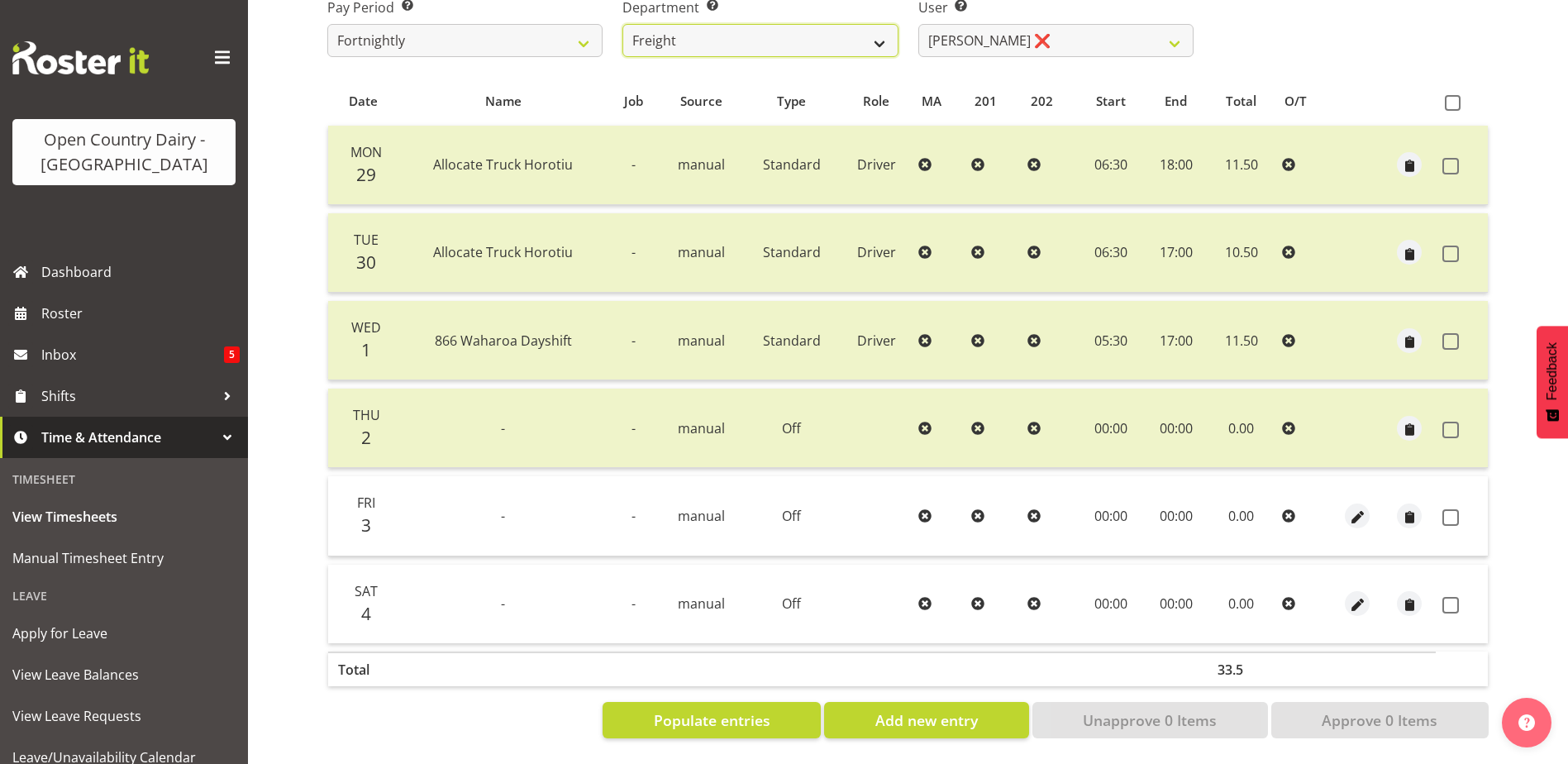
click at [695, 36] on select "701 702 703 704 705 706 707 708 709 710 711 712 713 714 715 716 717 718 719 720" at bounding box center [759, 40] width 275 height 33
click at [622, 24] on select "701 702 703 704 705 706 707 708 709 710 711 712 713 714 715 716 717 718 719 720" at bounding box center [759, 40] width 275 height 33
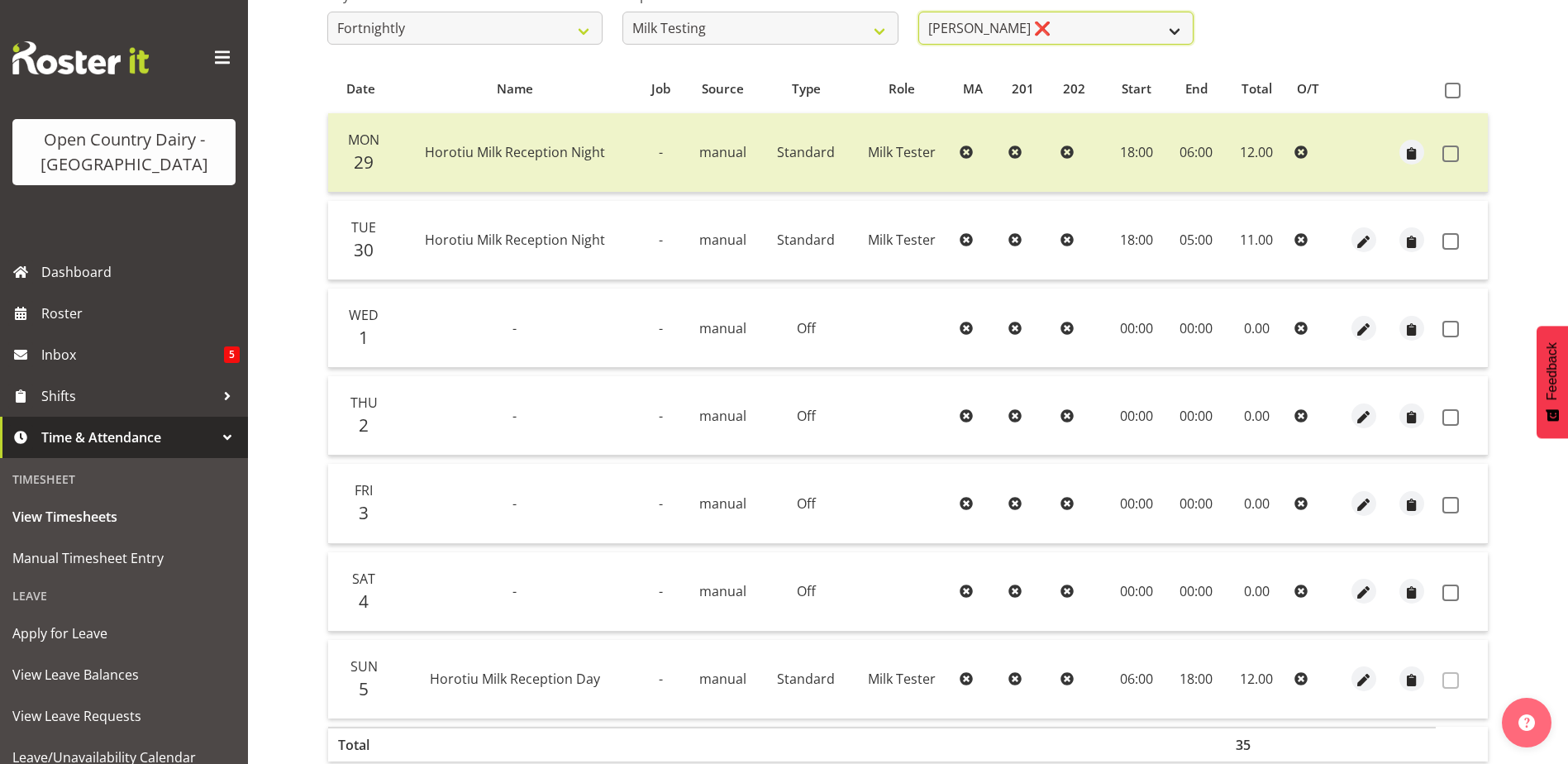
click at [1051, 15] on select "Diana Ridings ❌ George Smith ❌ Helaina Walker ❌ Kim Madden ❌ Michael Brechelt ❌…" at bounding box center [1055, 28] width 275 height 33
click at [918, 12] on select "Diana Ridings ❌ George Smith ❌ Helaina Walker ❌ Kim Madden ❌ Michael Brechelt ❌…" at bounding box center [1055, 28] width 275 height 33
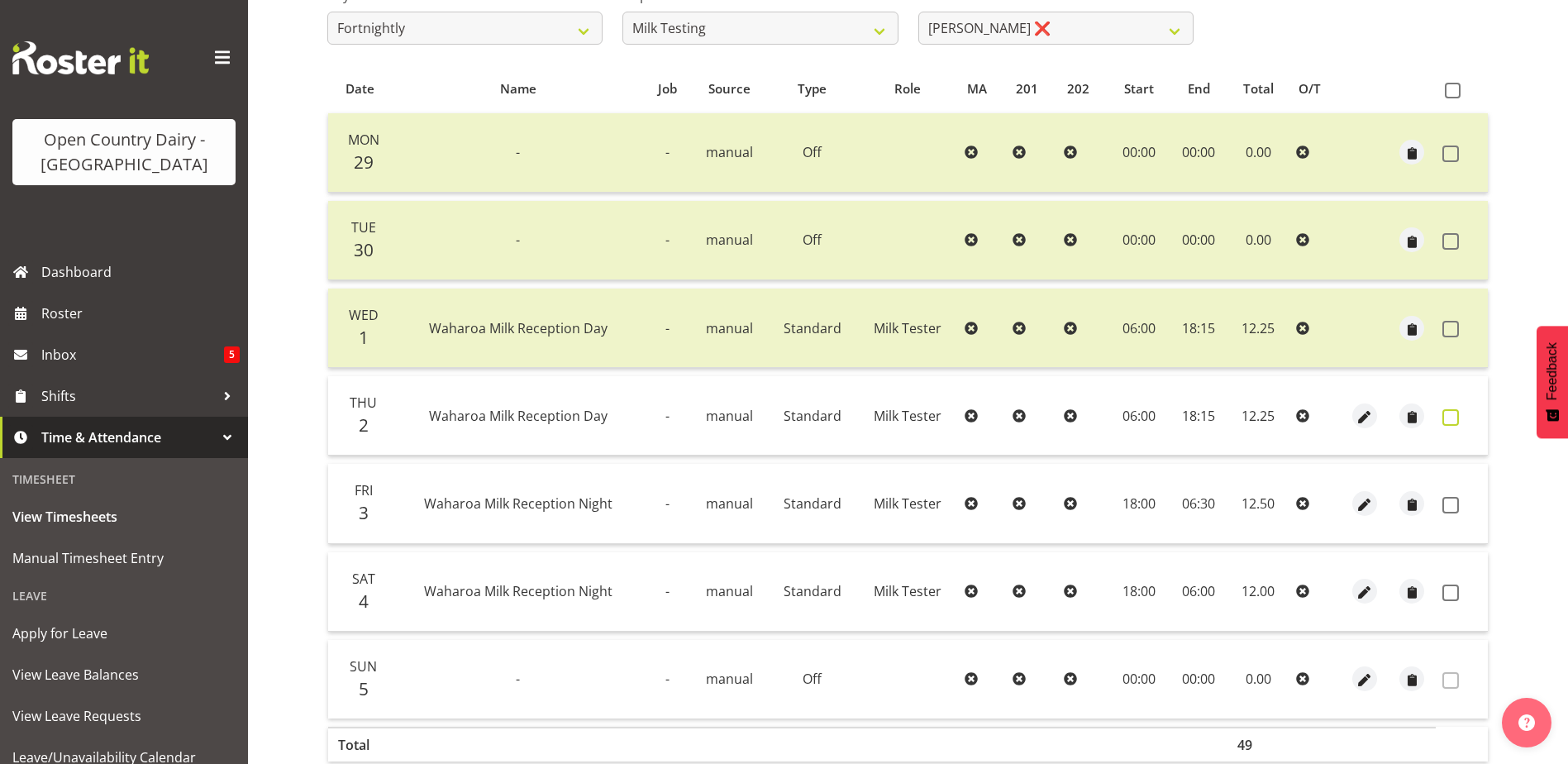
click at [1449, 417] on span at bounding box center [1451, 418] width 17 height 17
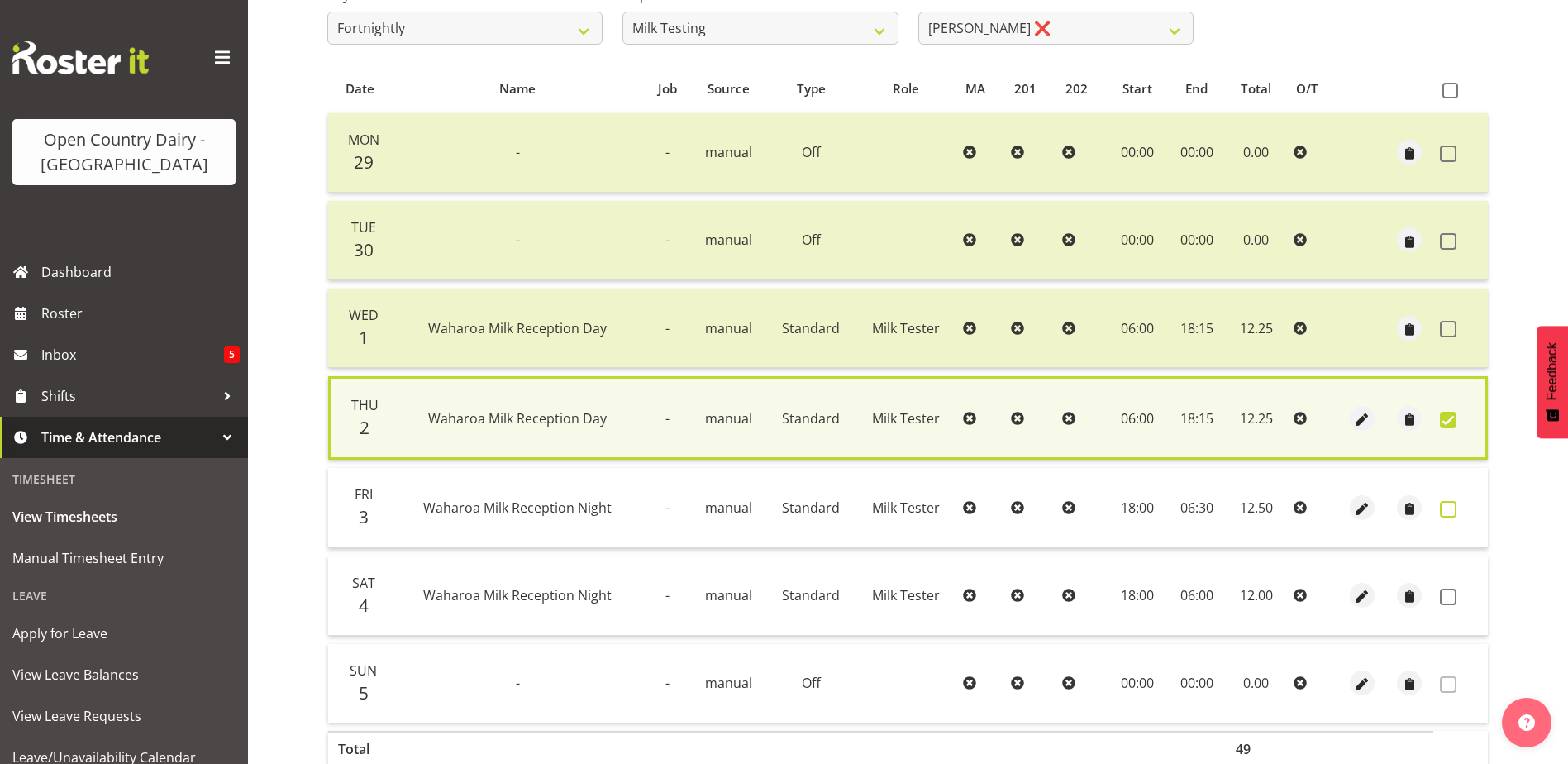
click at [1448, 509] on span at bounding box center [1448, 510] width 17 height 17
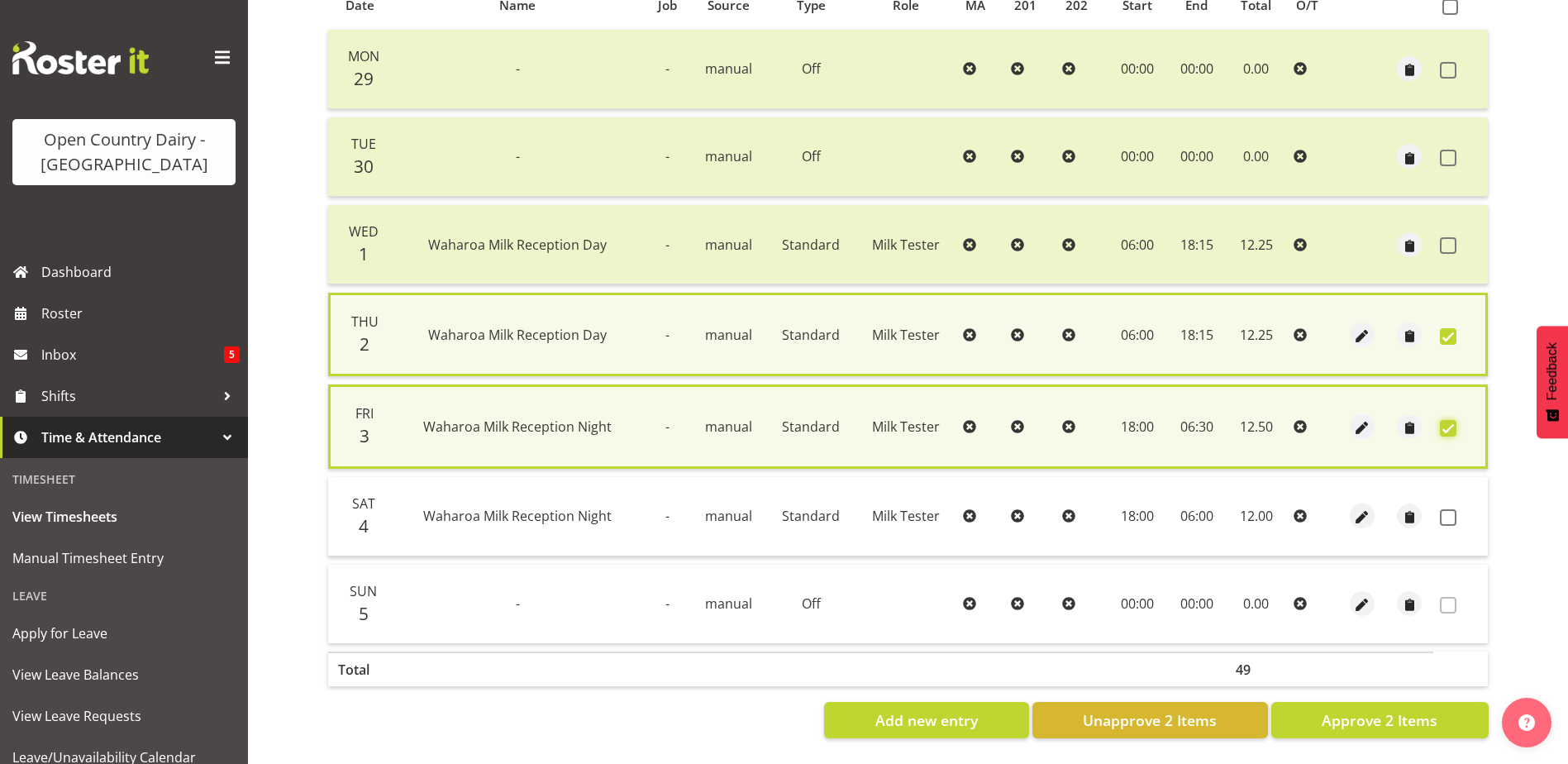
scroll to position [394, 0]
click at [1377, 702] on button "Approve 2 Items" at bounding box center [1380, 720] width 217 height 36
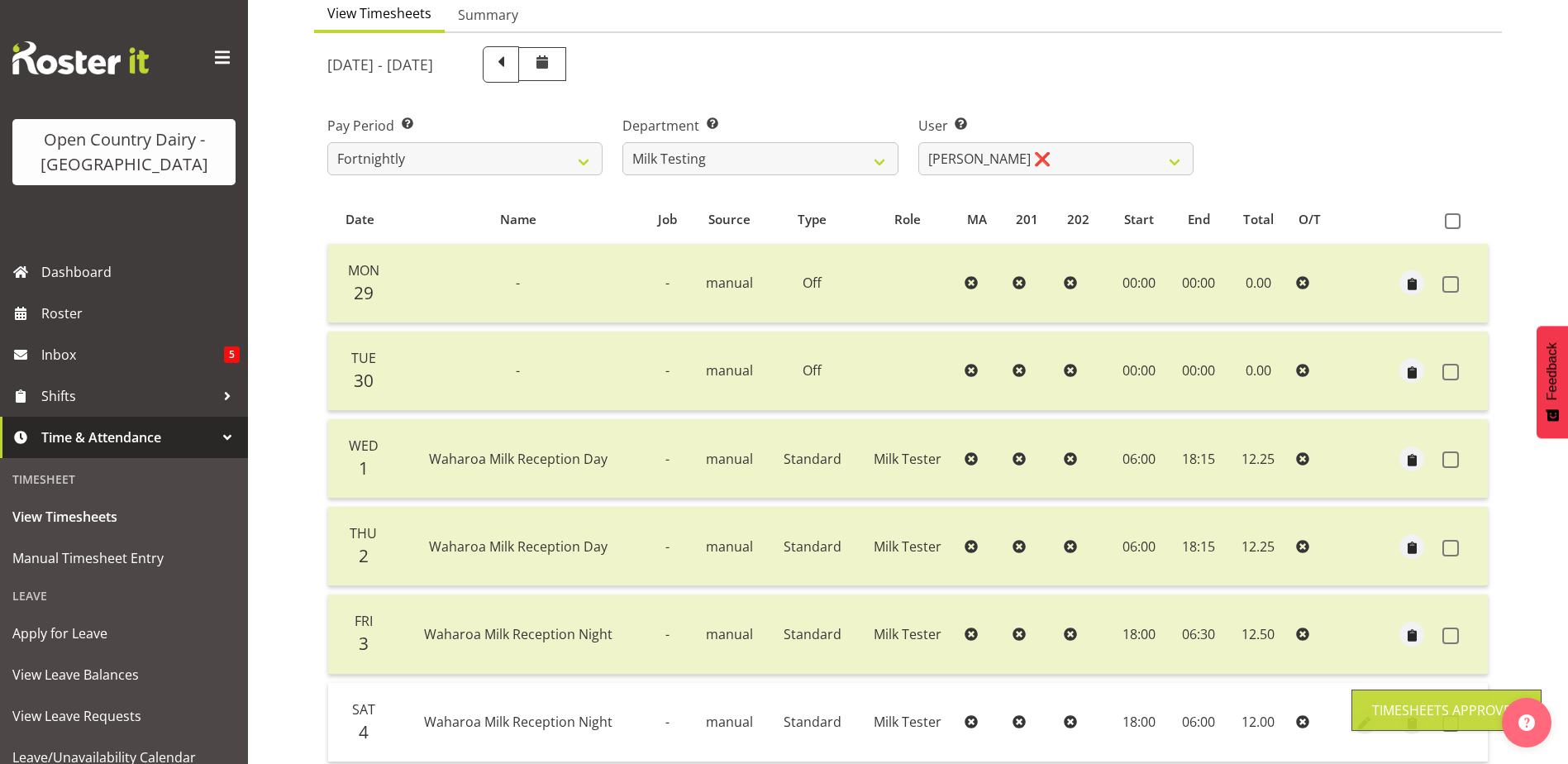
scroll to position [138, 0]
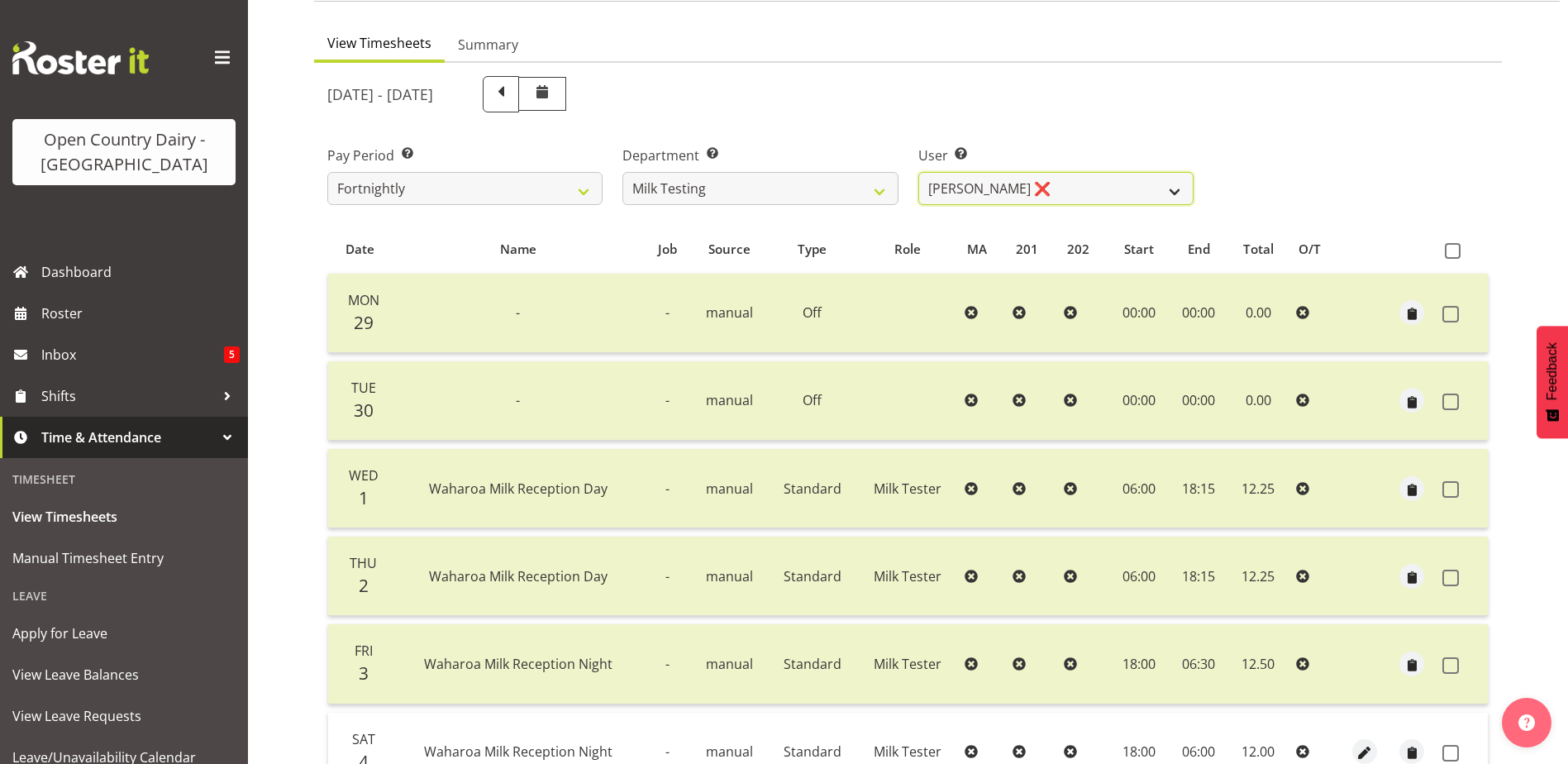
click at [1042, 195] on select "Diana Ridings ❌ George Smith ❌ Helaina Walker ❌ Kim Madden ❌ Michael Brechelt ❌…" at bounding box center [1055, 188] width 275 height 33
click at [918, 172] on select "Diana Ridings ❌ George Smith ❌ Helaina Walker ❌ Kim Madden ❌ Michael Brechelt ❌…" at bounding box center [1055, 188] width 275 height 33
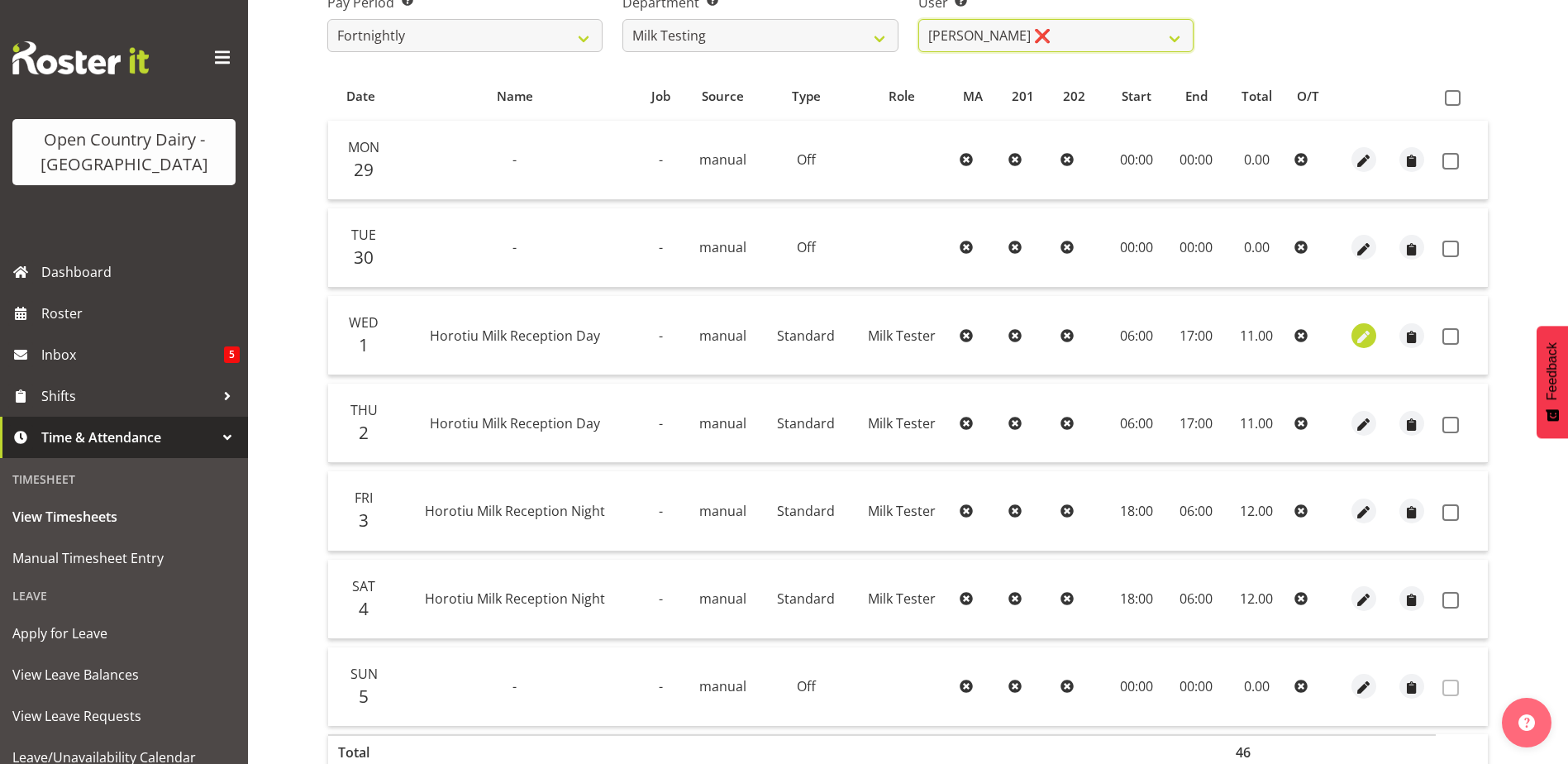
scroll to position [304, 0]
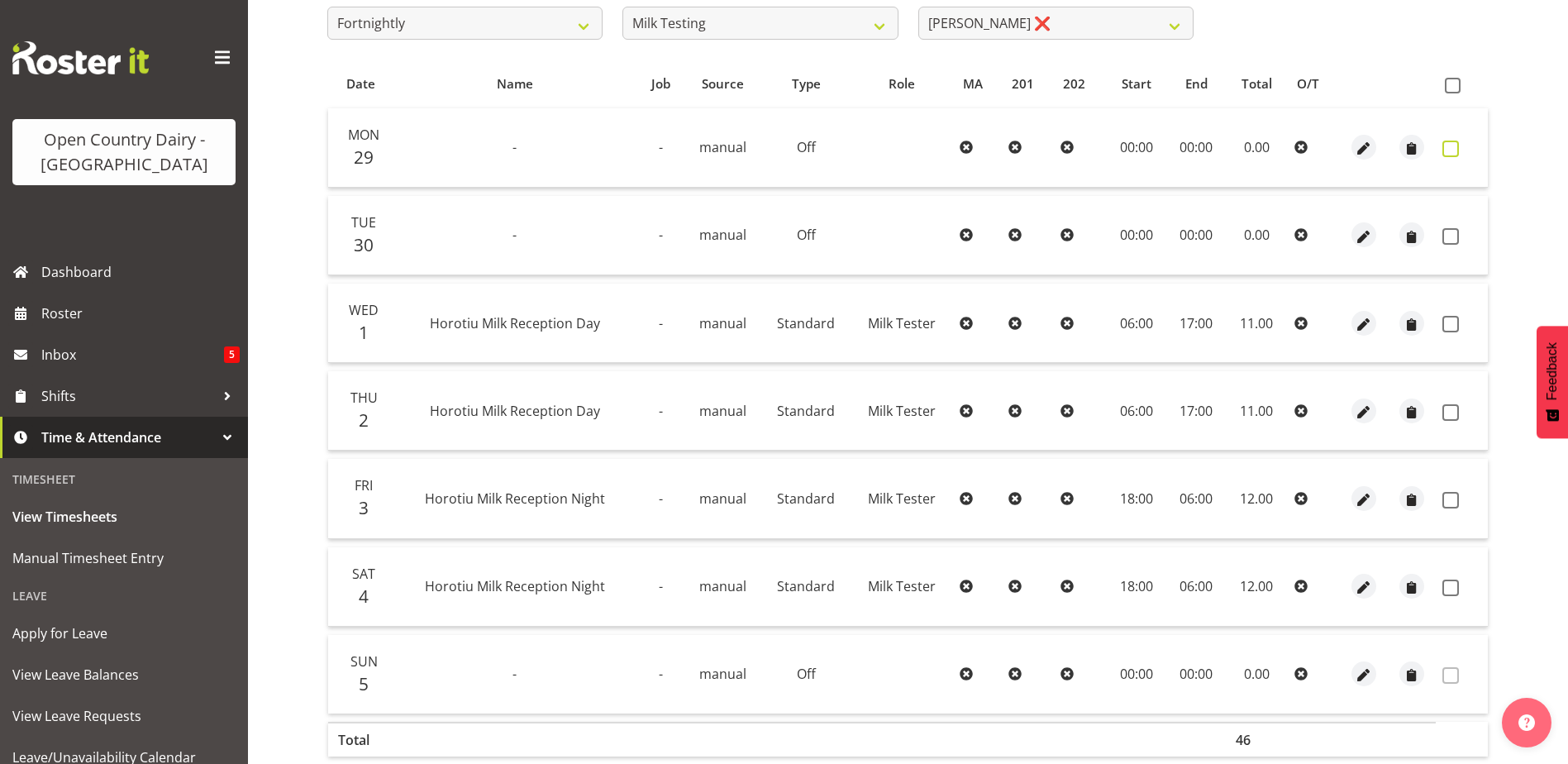
click at [1447, 149] on span at bounding box center [1451, 149] width 17 height 17
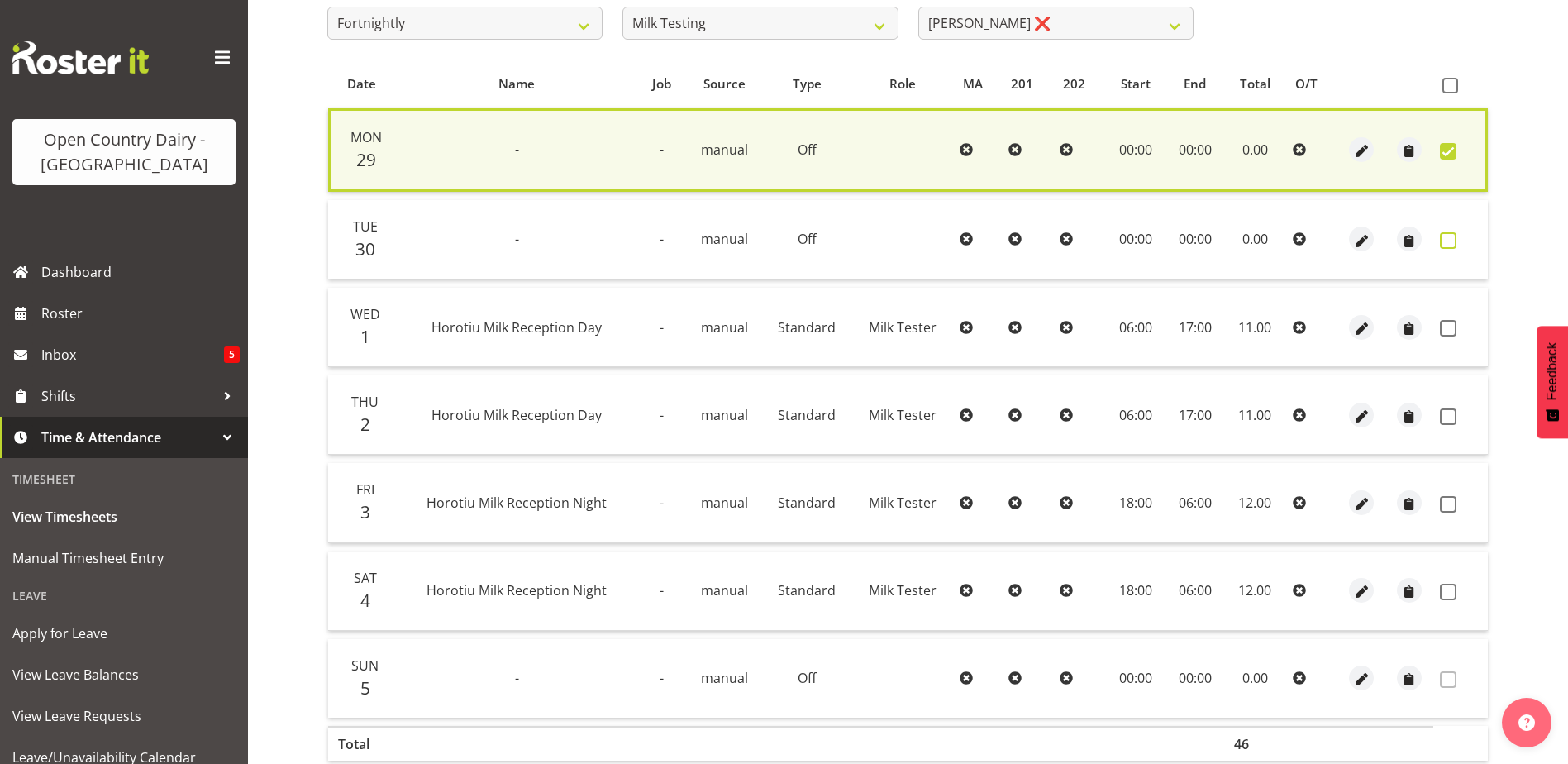
click at [1444, 237] on span at bounding box center [1448, 241] width 17 height 17
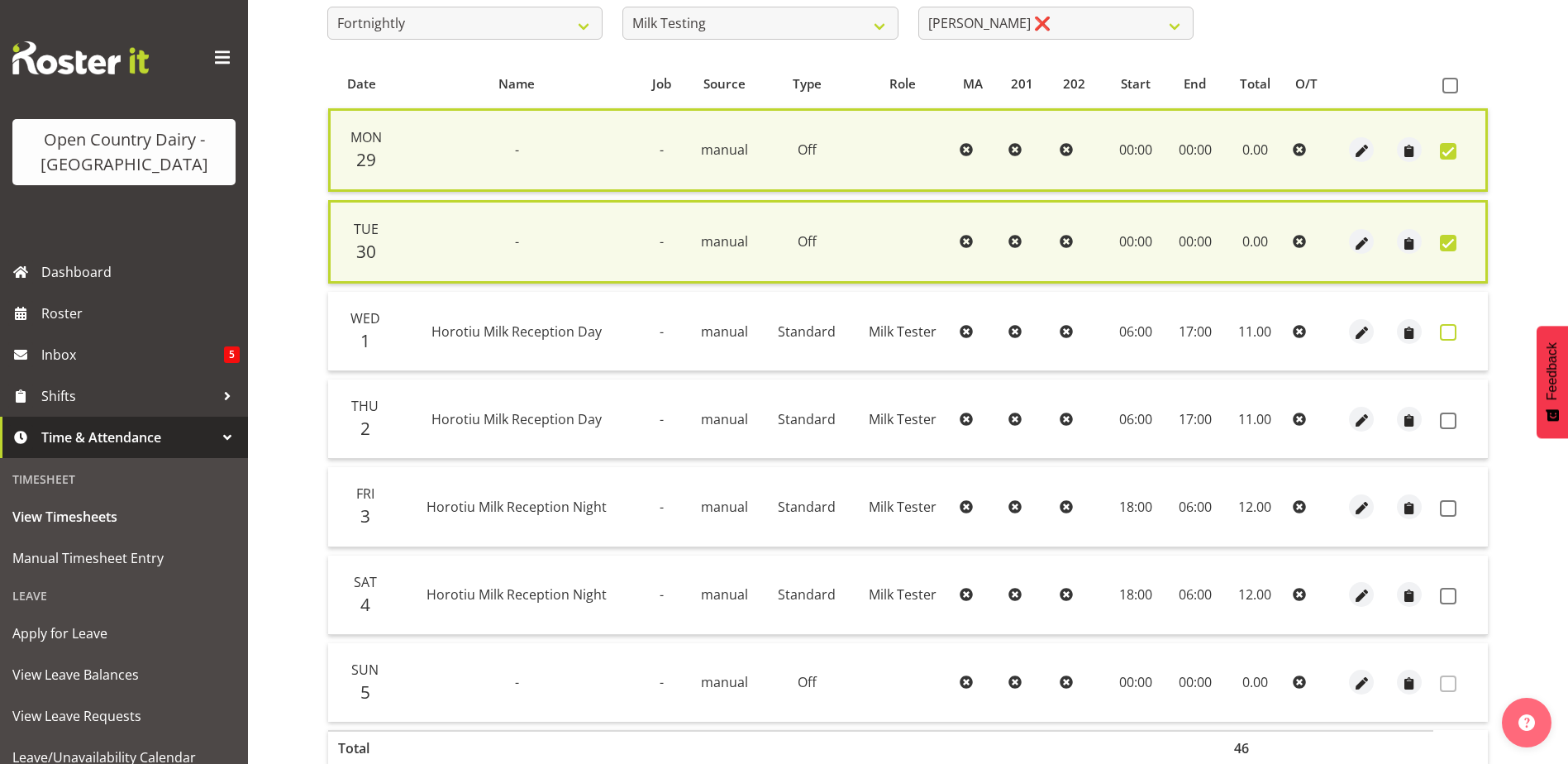
click at [1443, 330] on span at bounding box center [1448, 332] width 17 height 17
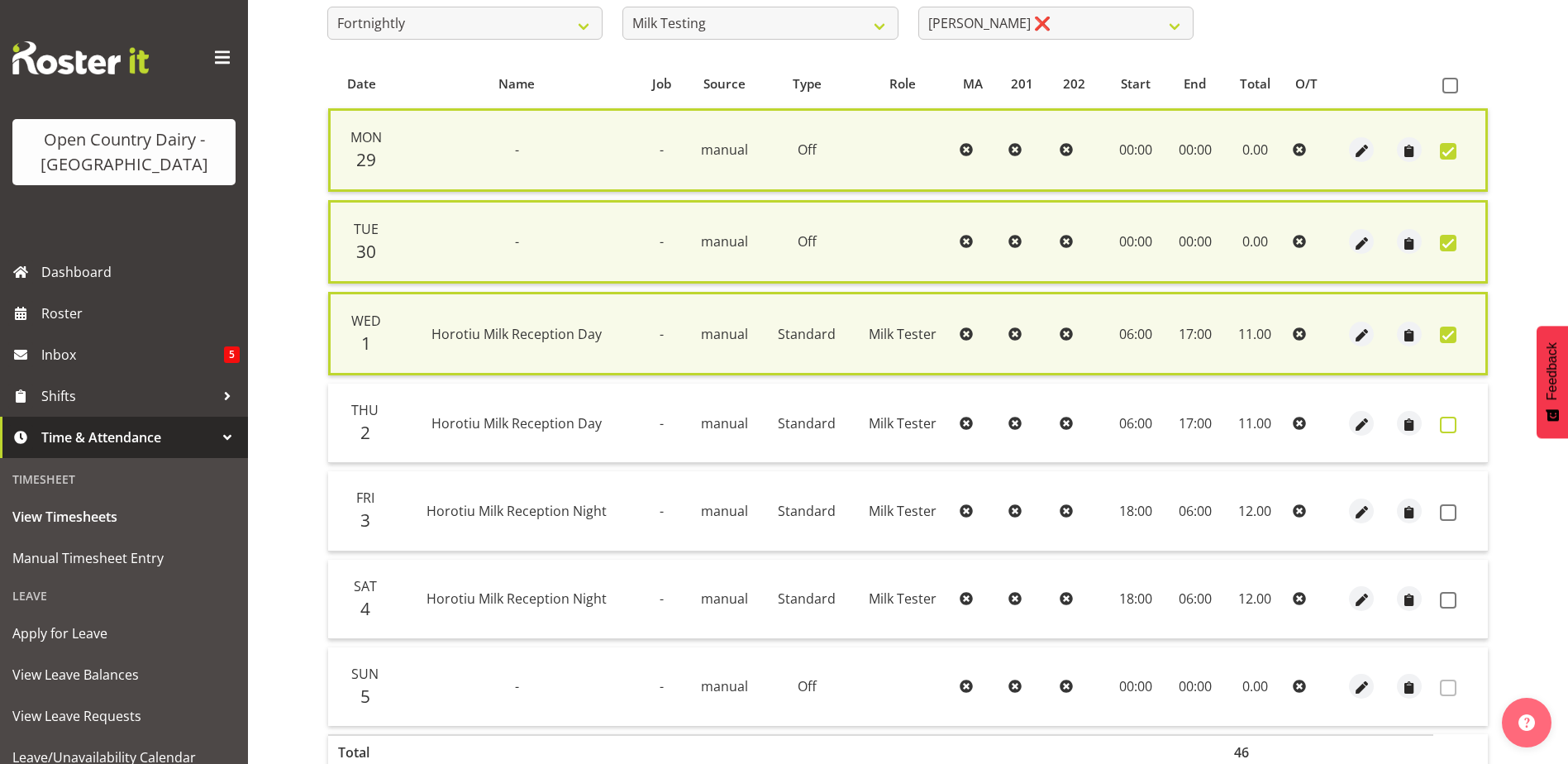
click at [1446, 422] on span at bounding box center [1448, 425] width 17 height 17
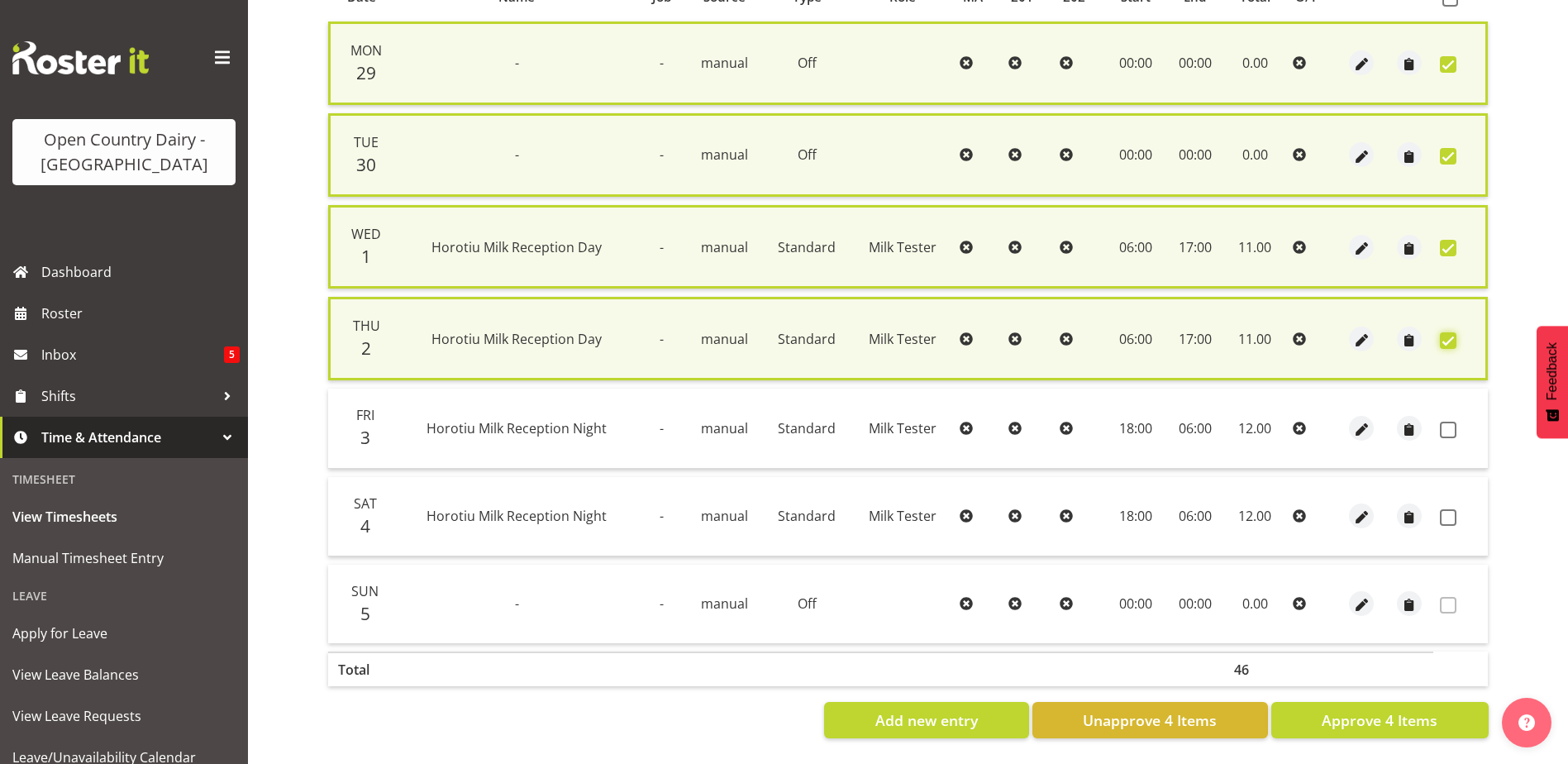
scroll to position [403, 0]
click at [1348, 710] on span "Approve 4 Items" at bounding box center [1379, 720] width 116 height 21
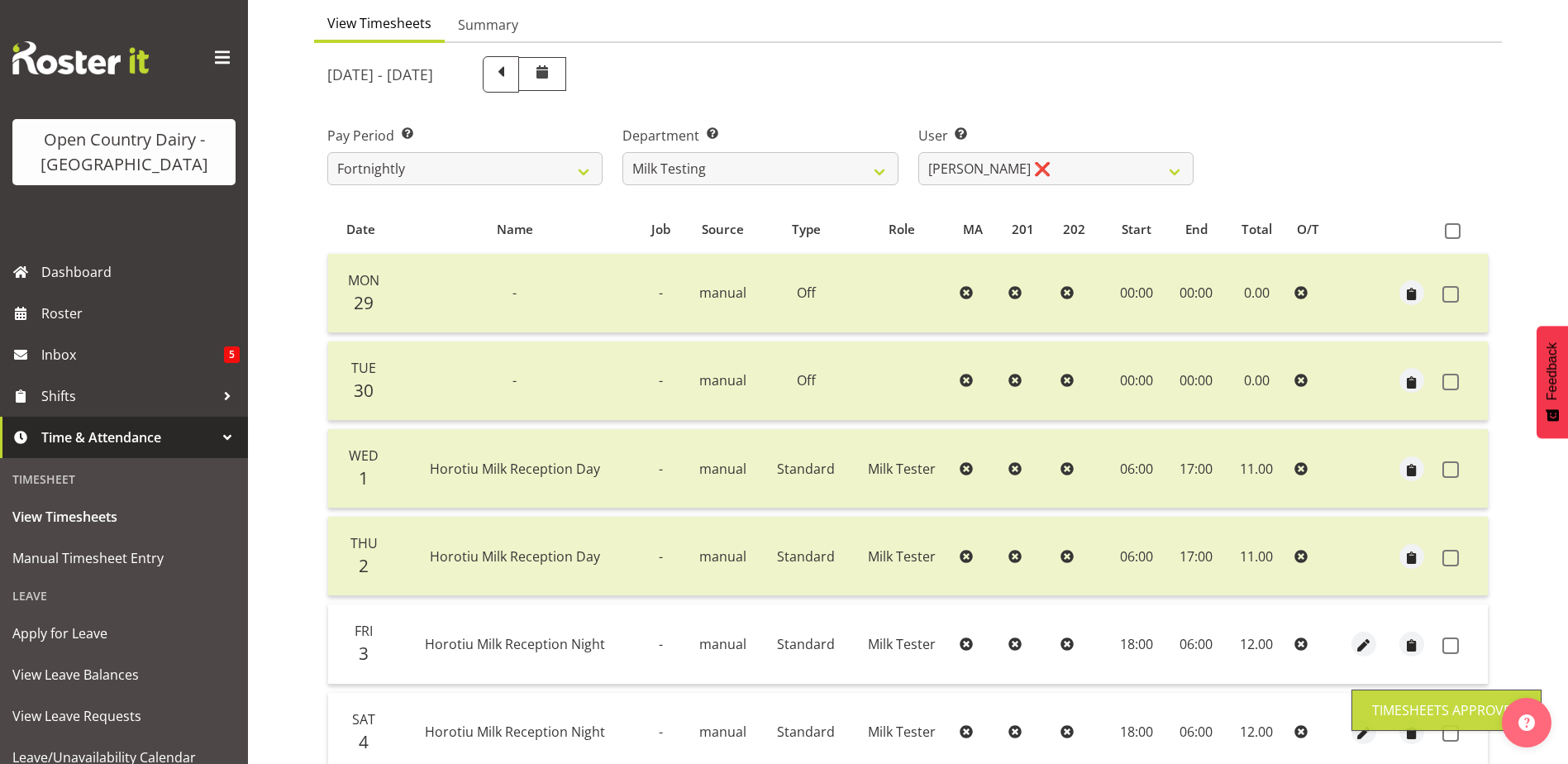
scroll to position [55, 0]
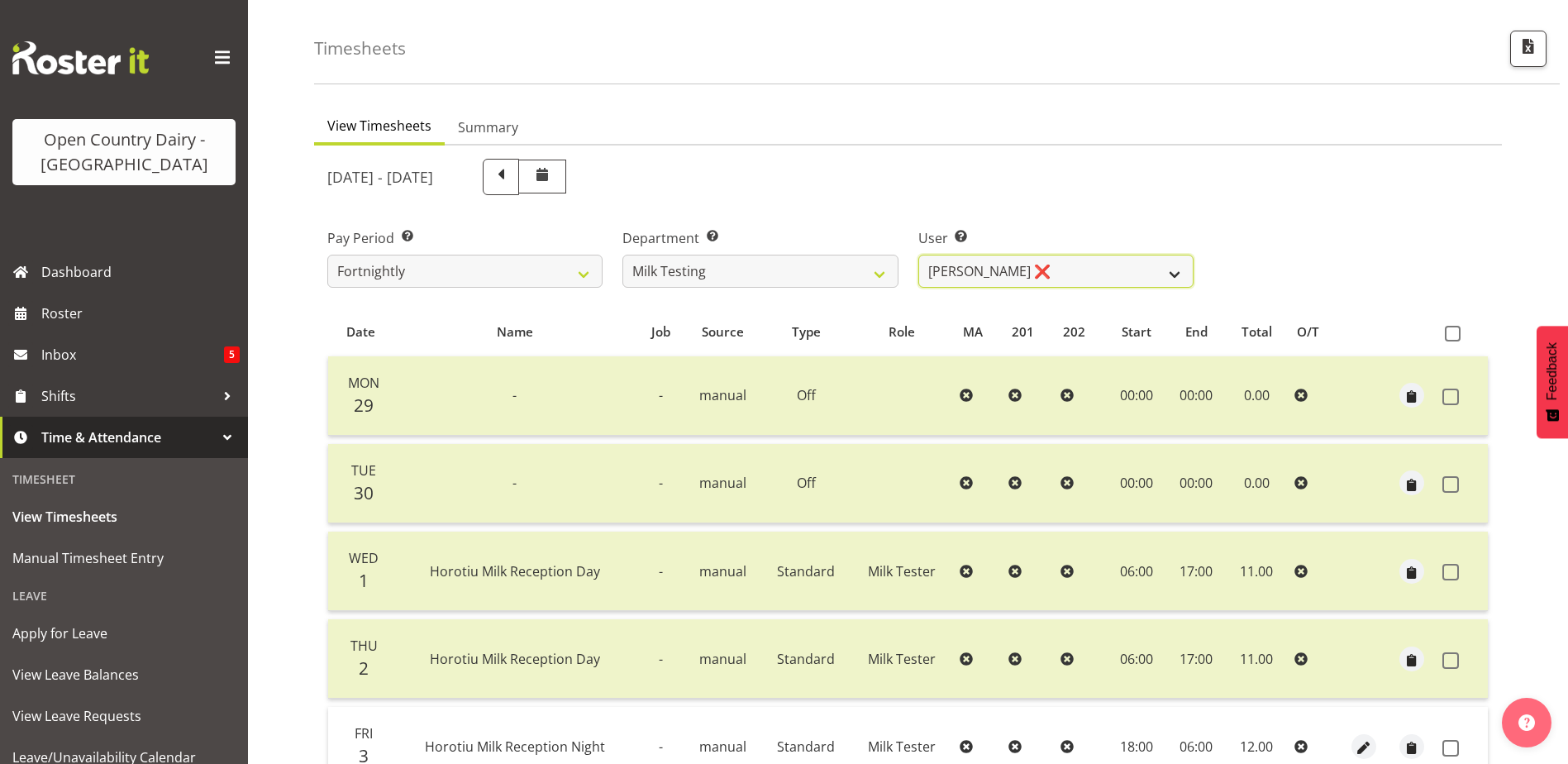
click at [992, 268] on select "Diana Ridings ❌ George Smith ❌ Helaina Walker ❌ Kim Madden ❌ Michael Brechelt ❌…" at bounding box center [1055, 270] width 275 height 33
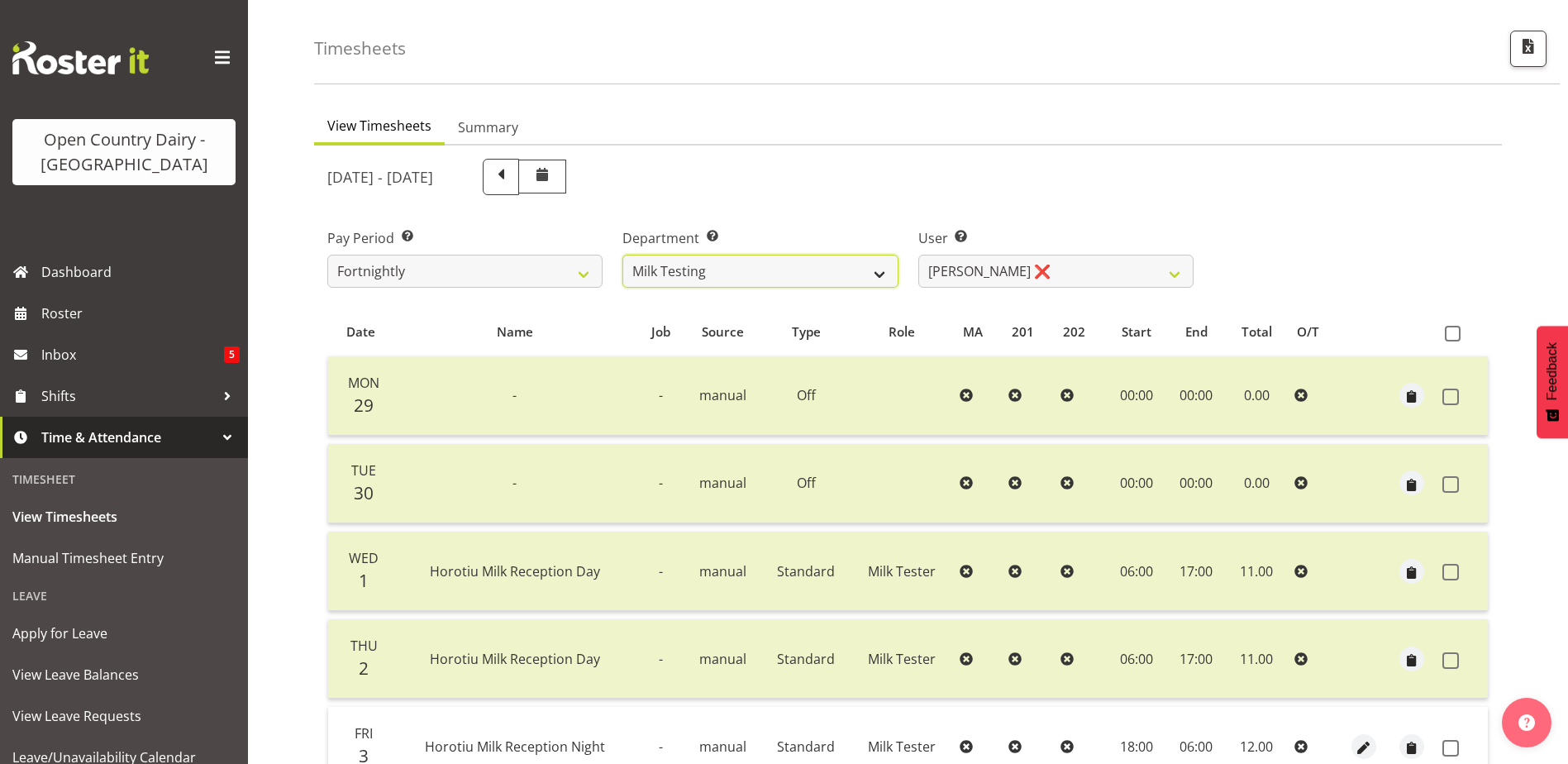
click at [712, 265] on select "701 702 703 704 705 706 707 708 709 710 711 712 713 714 715 716 717 718 719 720" at bounding box center [759, 270] width 275 height 33
click at [622, 254] on select "701 702 703 704 705 706 707 708 709 710 711 712 713 714 715 716 717 718 719 720" at bounding box center [759, 270] width 275 height 33
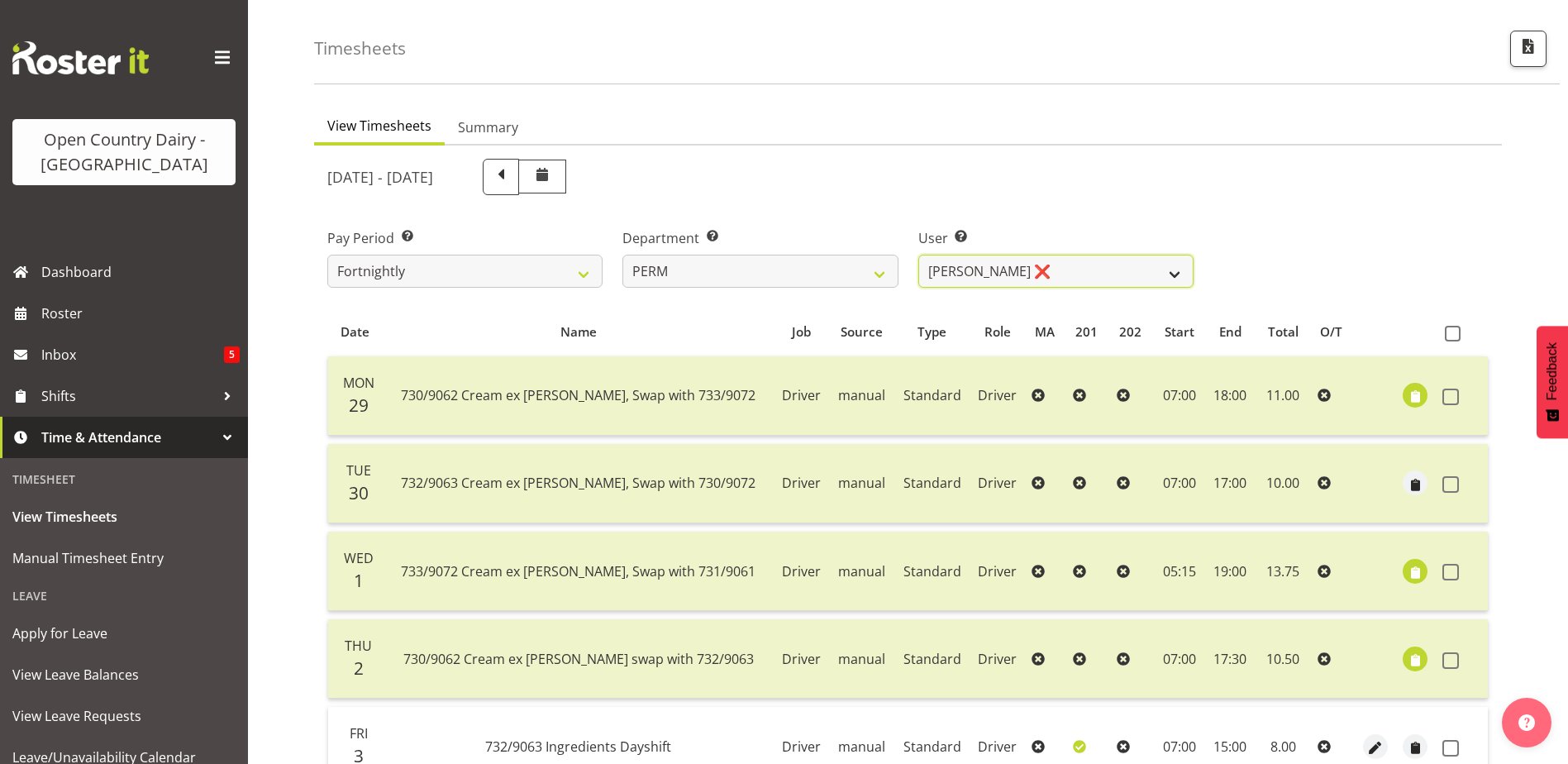
click at [1098, 270] on select "Abhilash Antony ❌ Amba Swann ❌ Chris Kneebone ❌ Haley Galecki ❌ Jayden Vincent …" at bounding box center [1055, 270] width 275 height 33
click at [918, 254] on select "Abhilash Antony ❌ Amba Swann ❌ Chris Kneebone ❌ Haley Galecki ❌ Jayden Vincent …" at bounding box center [1055, 270] width 275 height 33
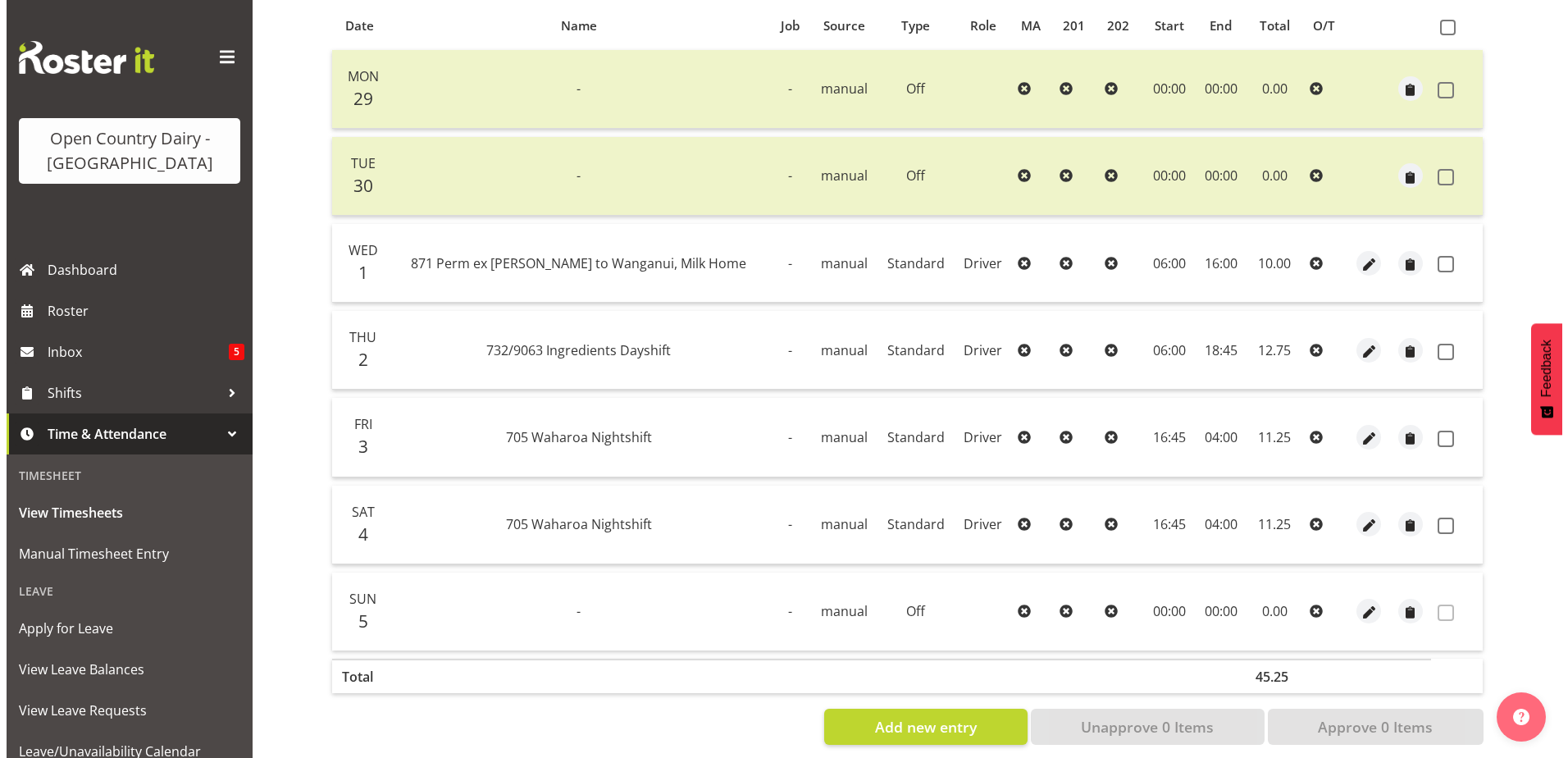
scroll to position [383, 0]
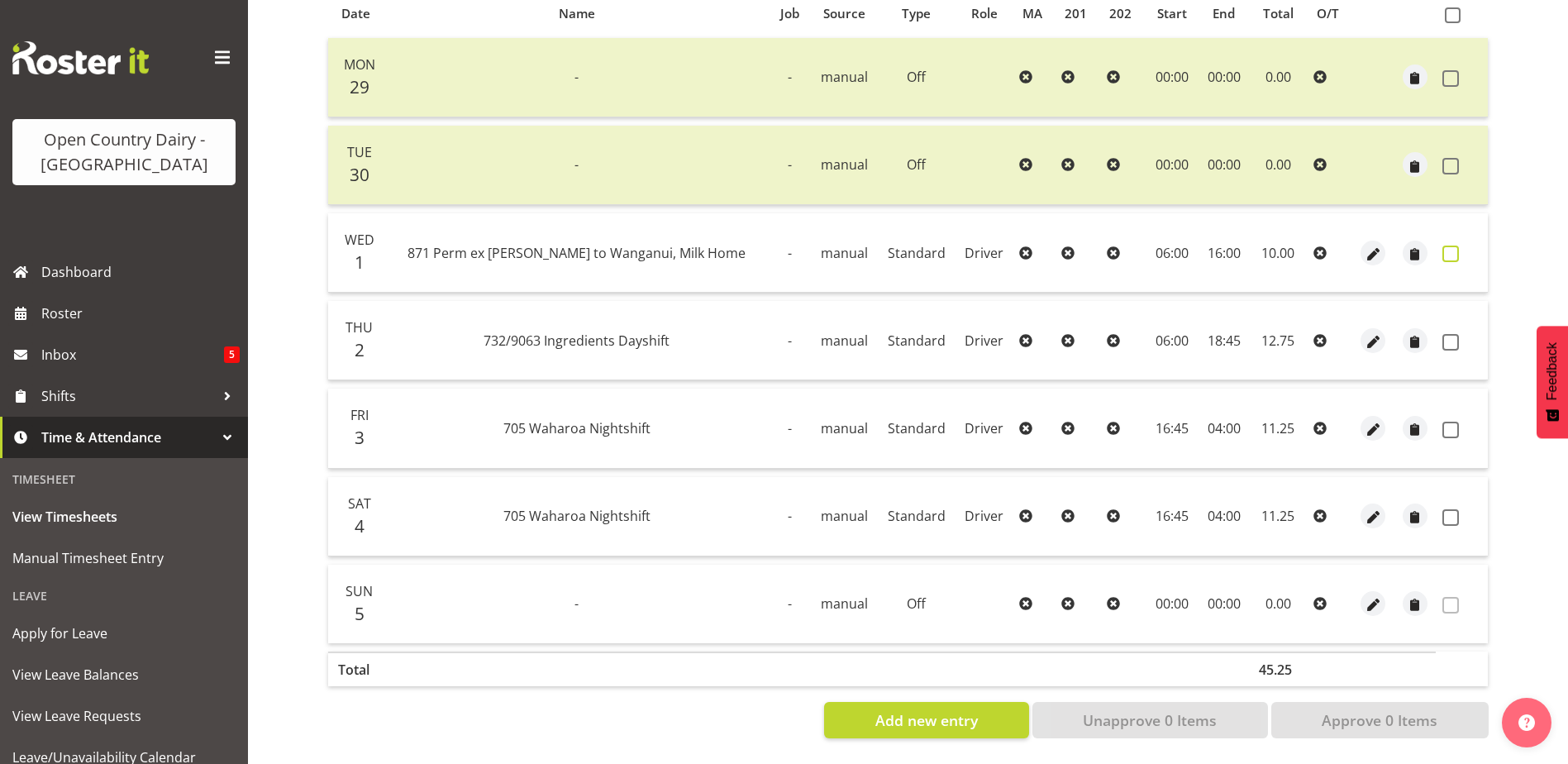
click at [1445, 246] on span at bounding box center [1451, 254] width 17 height 17
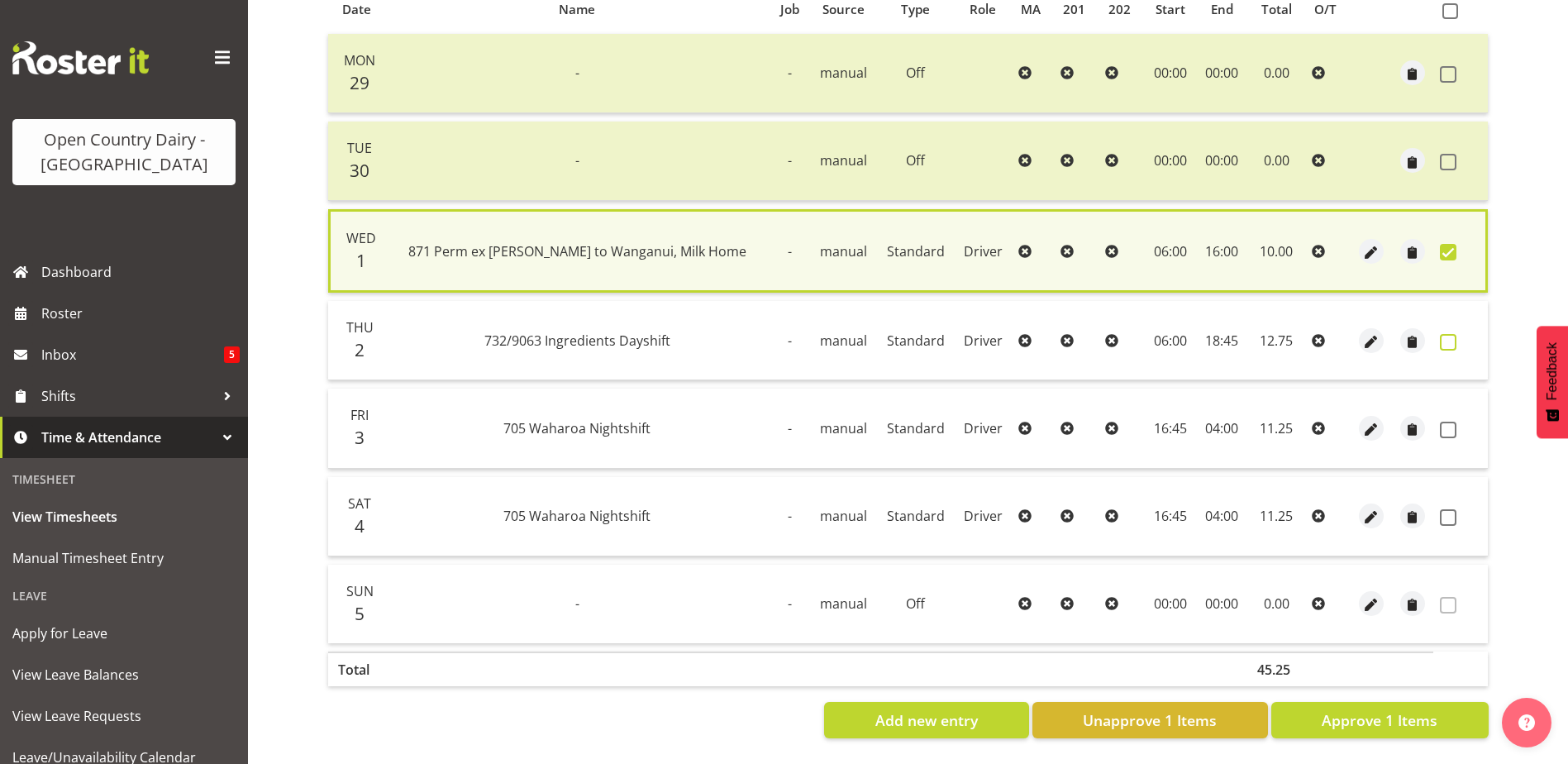
click at [1444, 334] on span at bounding box center [1448, 343] width 17 height 17
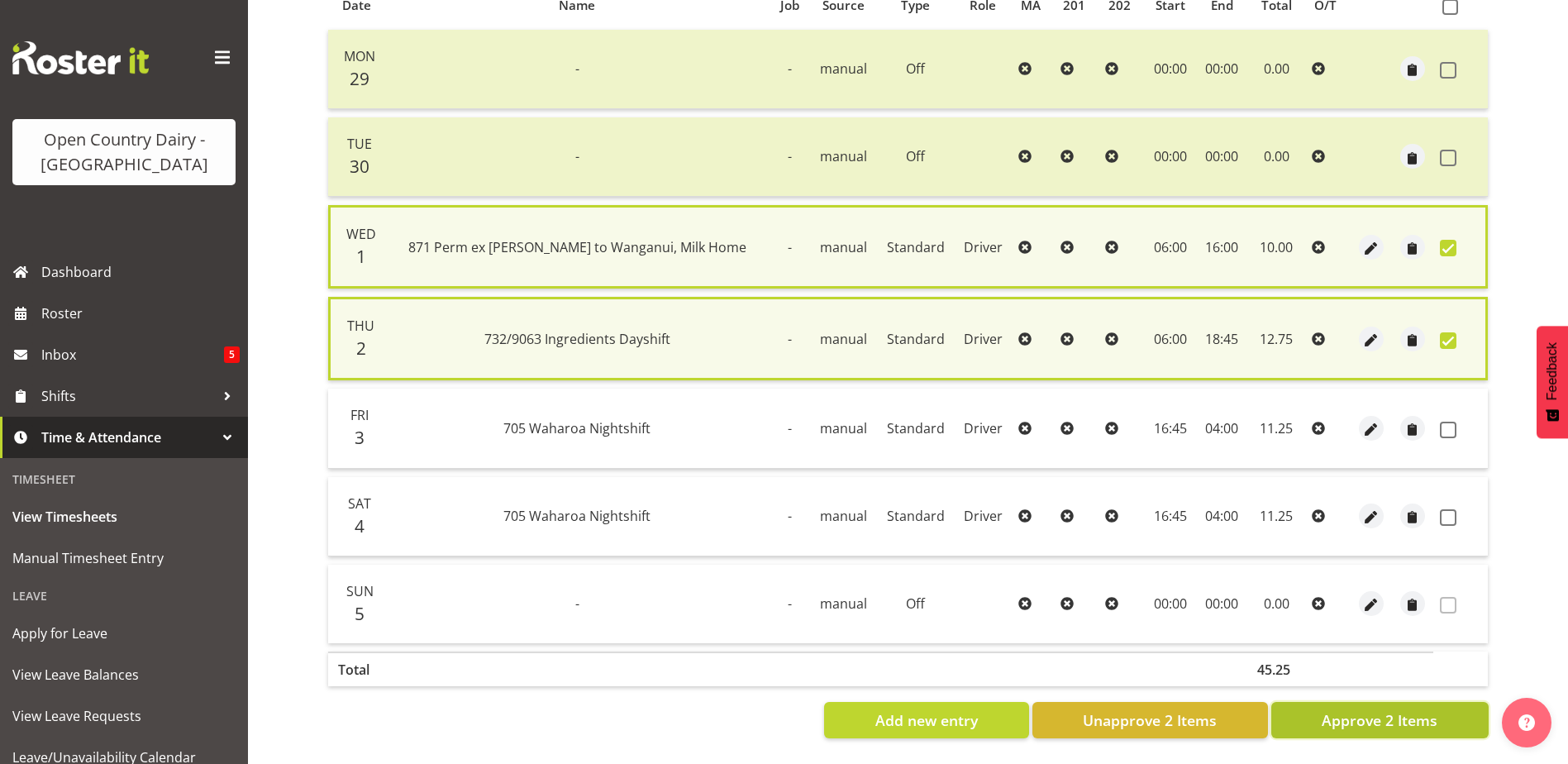
click at [1369, 710] on span "Approve 2 Items" at bounding box center [1379, 720] width 116 height 21
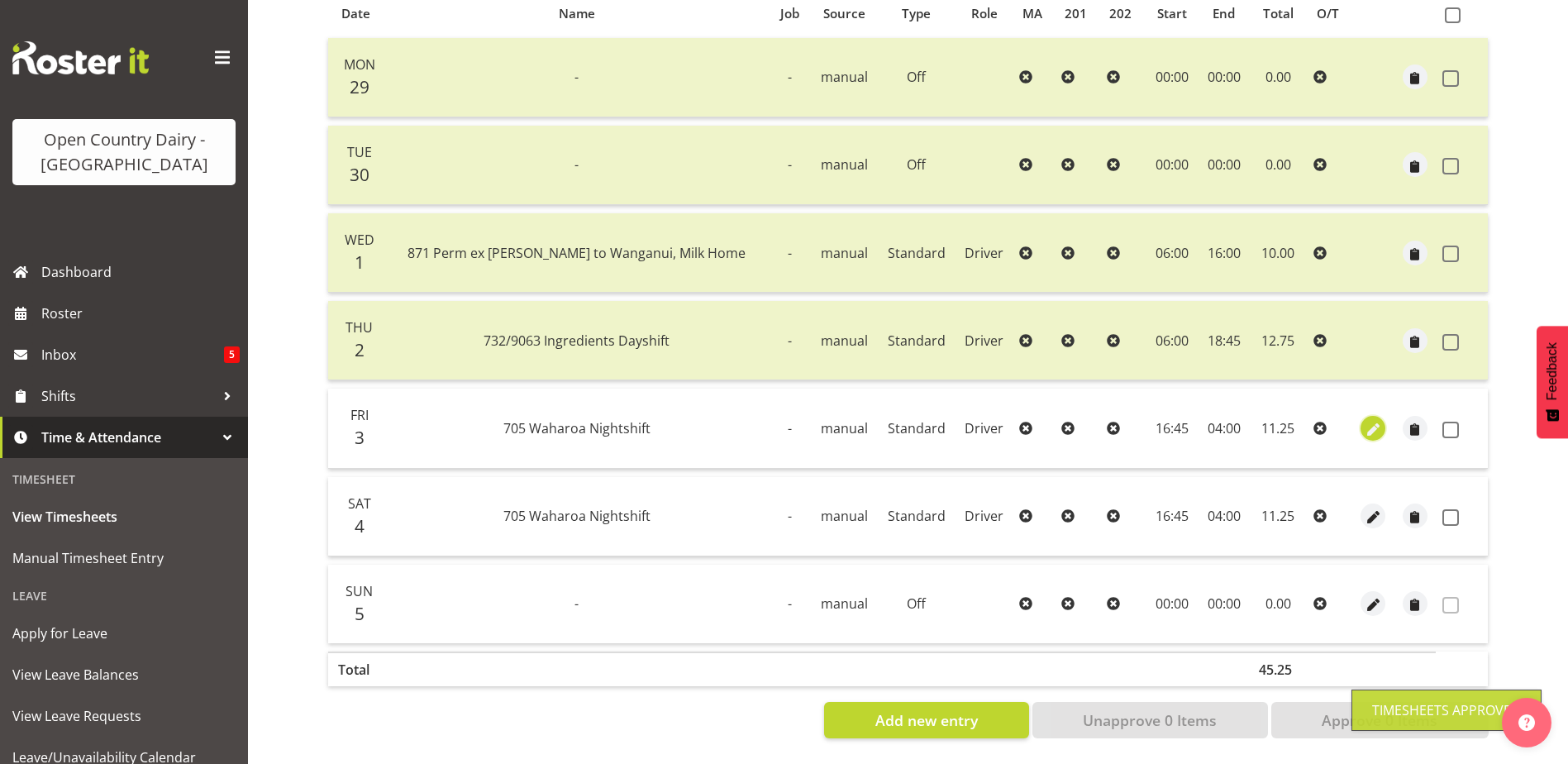
click at [1369, 420] on span "button" at bounding box center [1373, 429] width 19 height 19
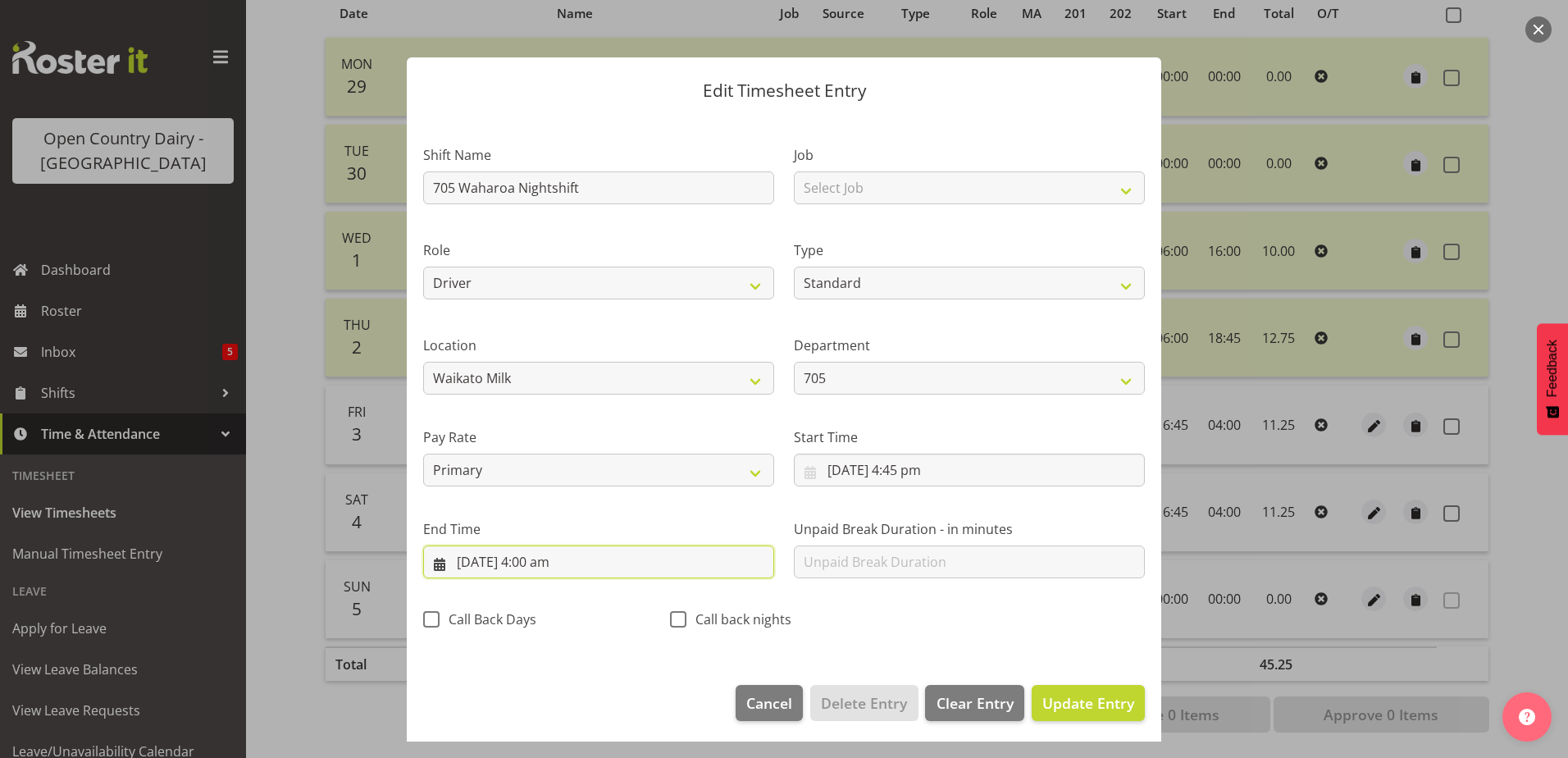
click at [529, 555] on input "4/10/2025, 4:00 am" at bounding box center [598, 561] width 351 height 33
click at [587, 513] on div "End Time 4/10/2025, 4:00 am January February March April May June July August S…" at bounding box center [598, 542] width 371 height 92
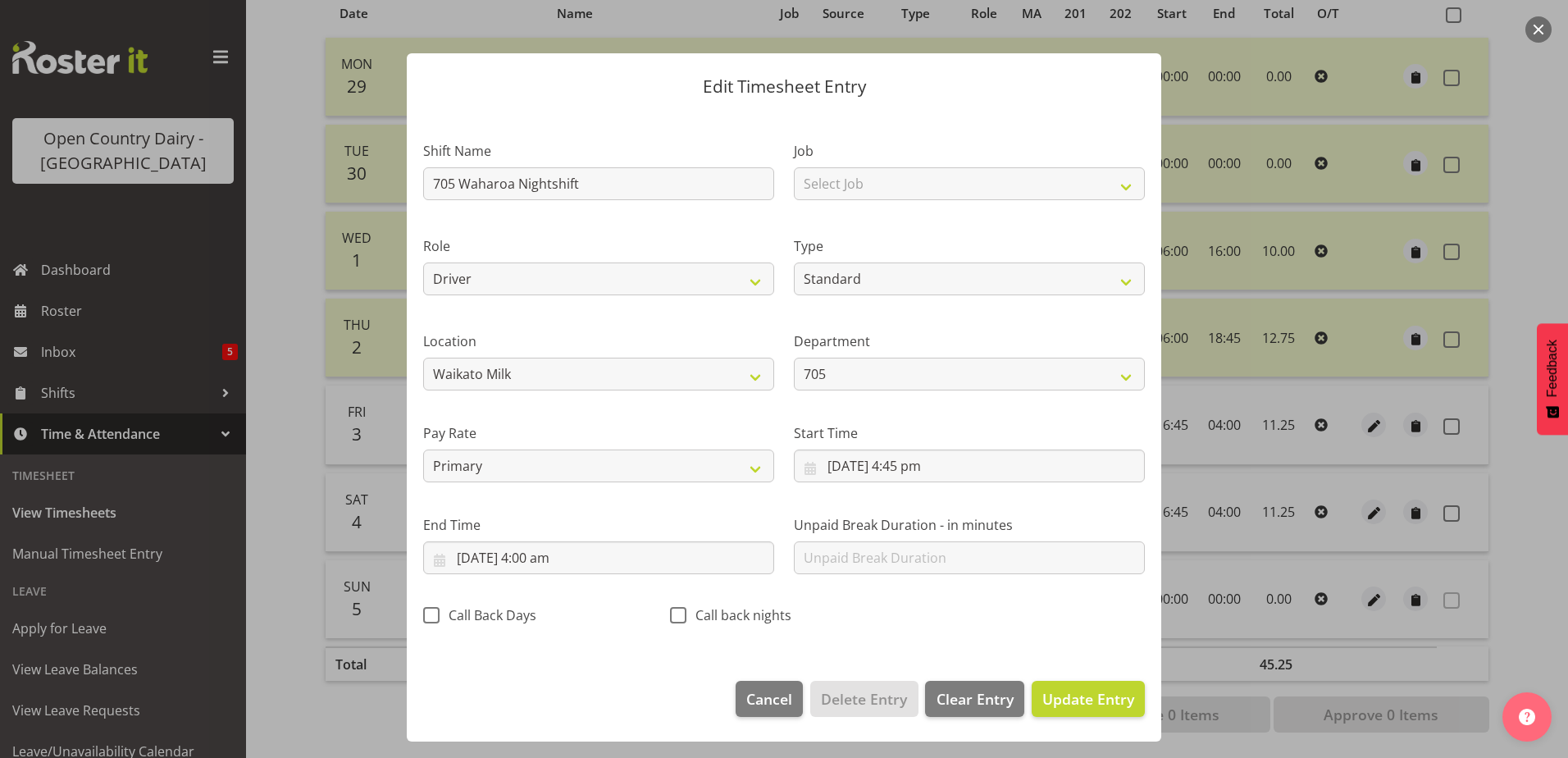
click at [1318, 592] on div at bounding box center [784, 379] width 1568 height 758
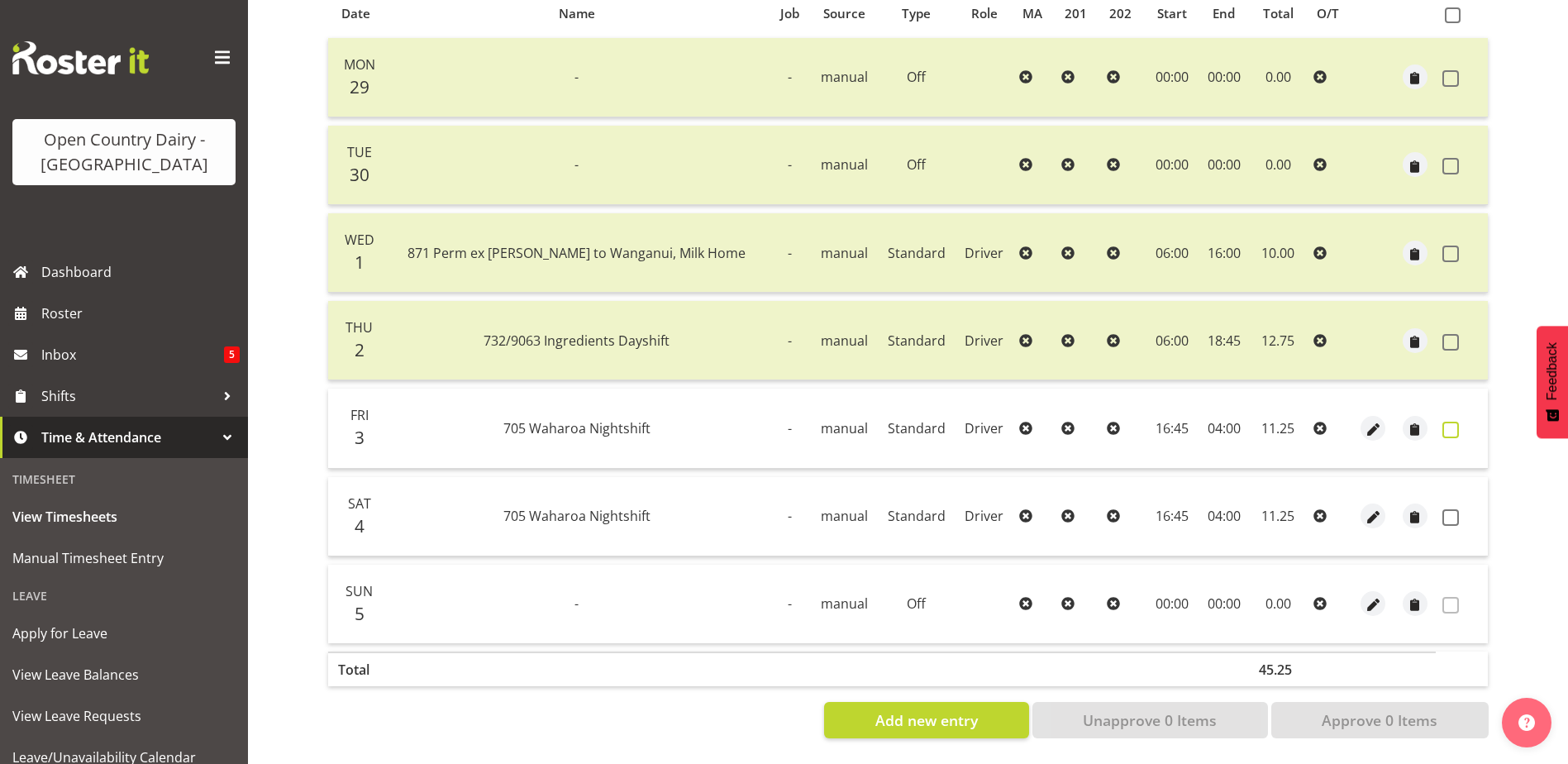
click at [1457, 421] on span at bounding box center [1451, 430] width 17 height 17
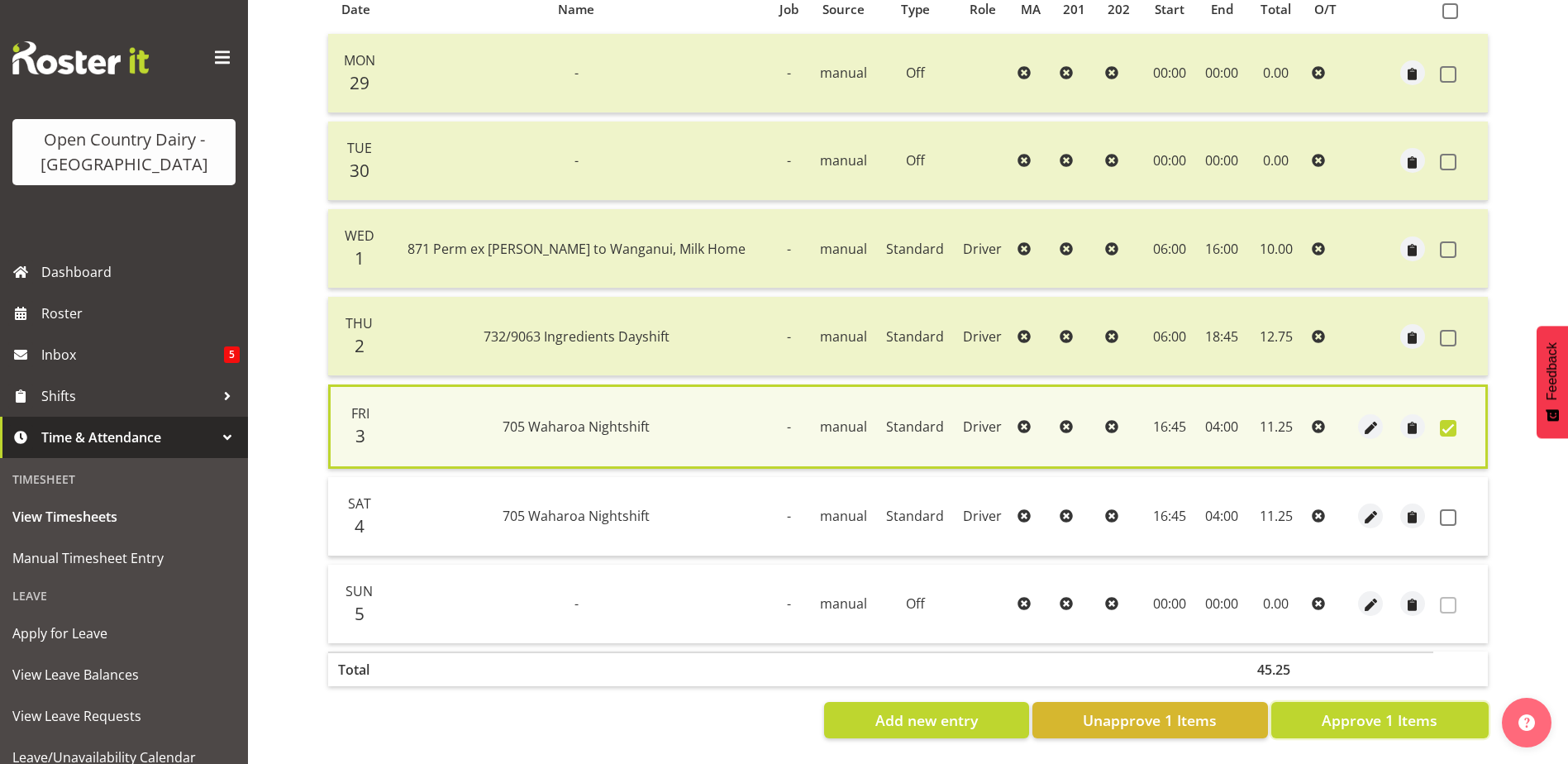
drag, startPoint x: 1356, startPoint y: 710, endPoint x: 1343, endPoint y: 706, distance: 13.6
click at [1352, 710] on span "Approve 1 Items" at bounding box center [1379, 720] width 116 height 21
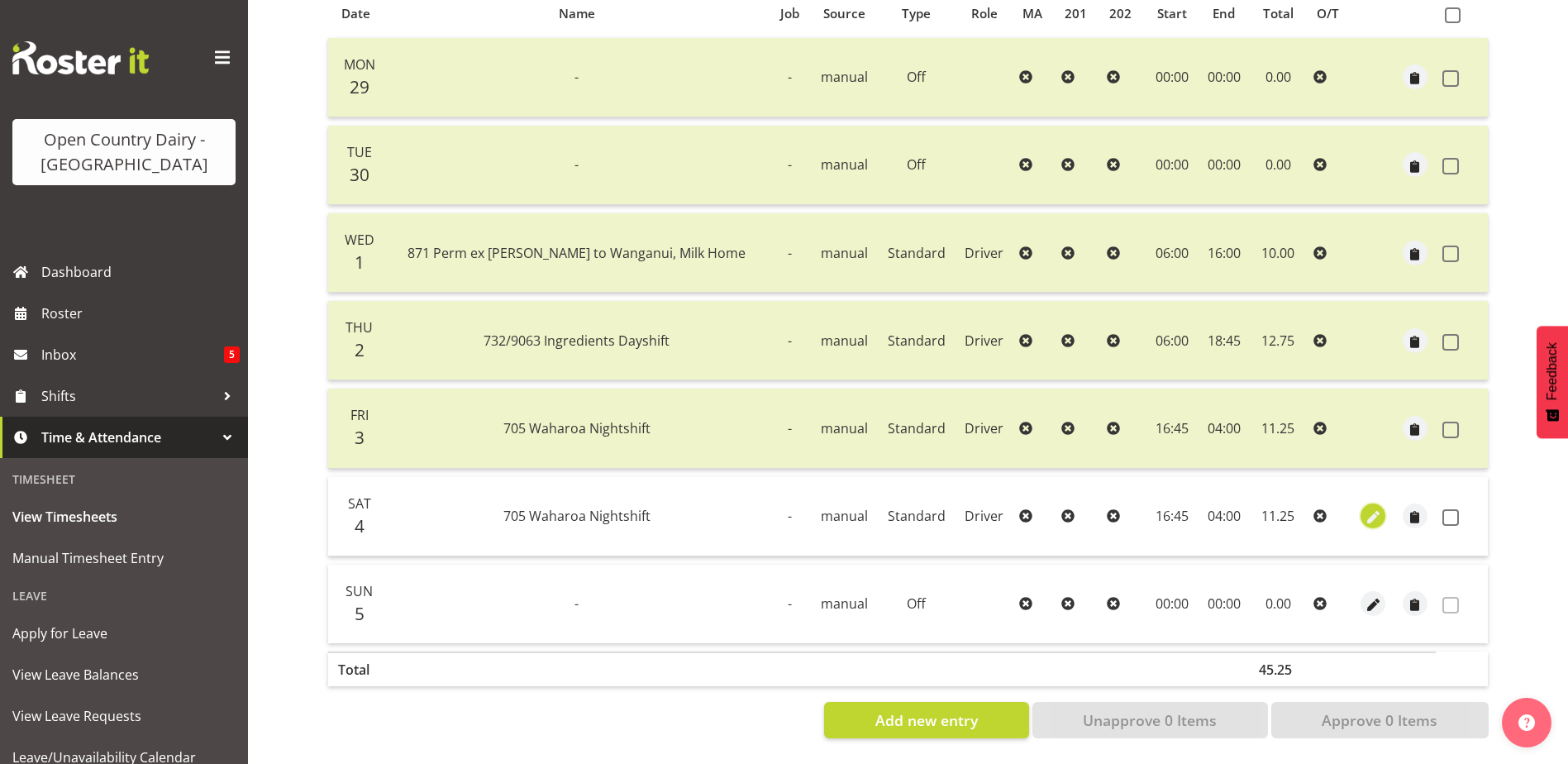
click at [1371, 509] on span "button" at bounding box center [1373, 518] width 19 height 19
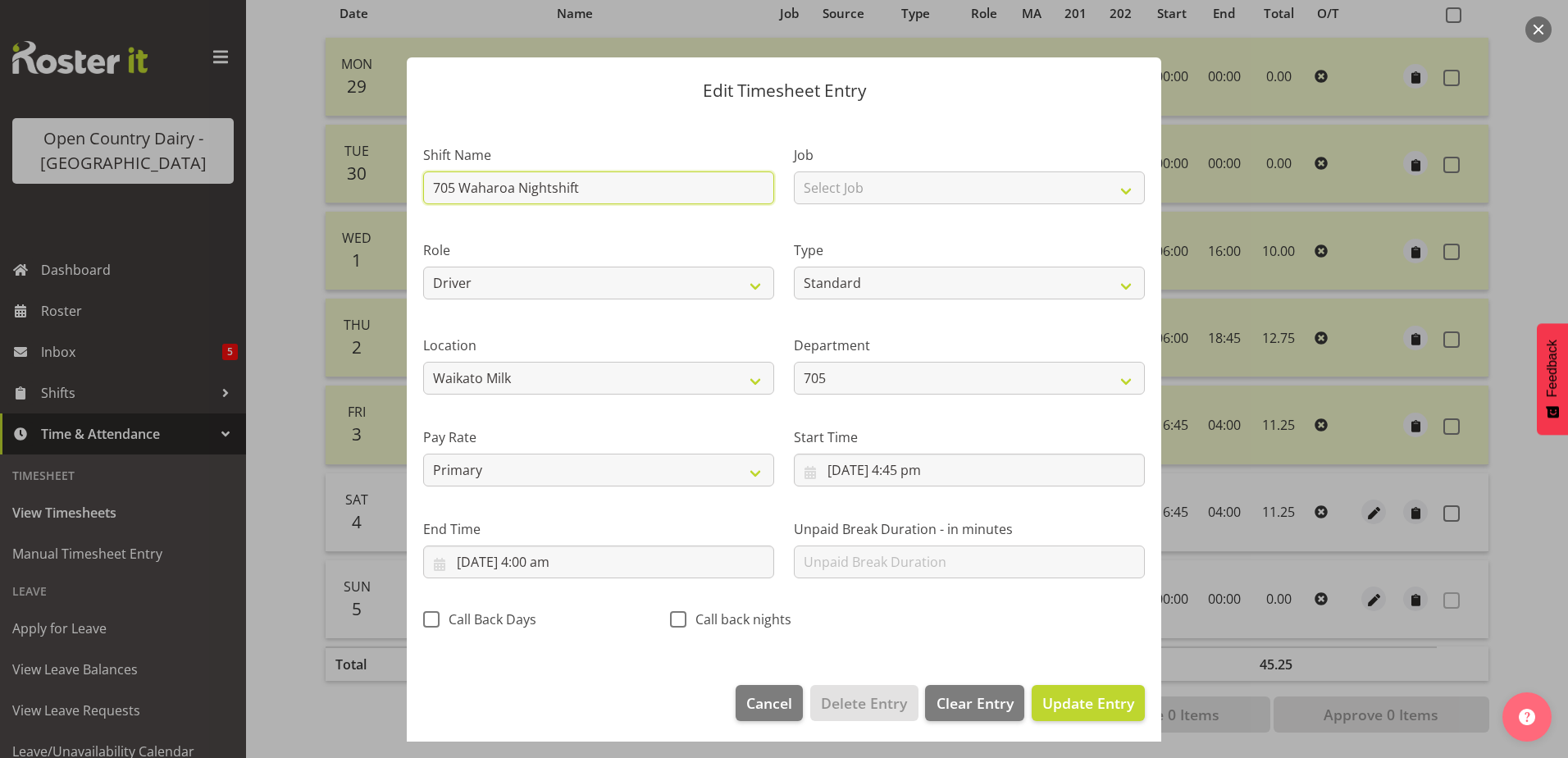
drag, startPoint x: 581, startPoint y: 184, endPoint x: 346, endPoint y: 182, distance: 235.0
click at [350, 182] on div "Edit Timesheet Entry Shift Name 705 Waharoa Nightshift Job Select Job Driver Dr…" at bounding box center [784, 379] width 1568 height 758
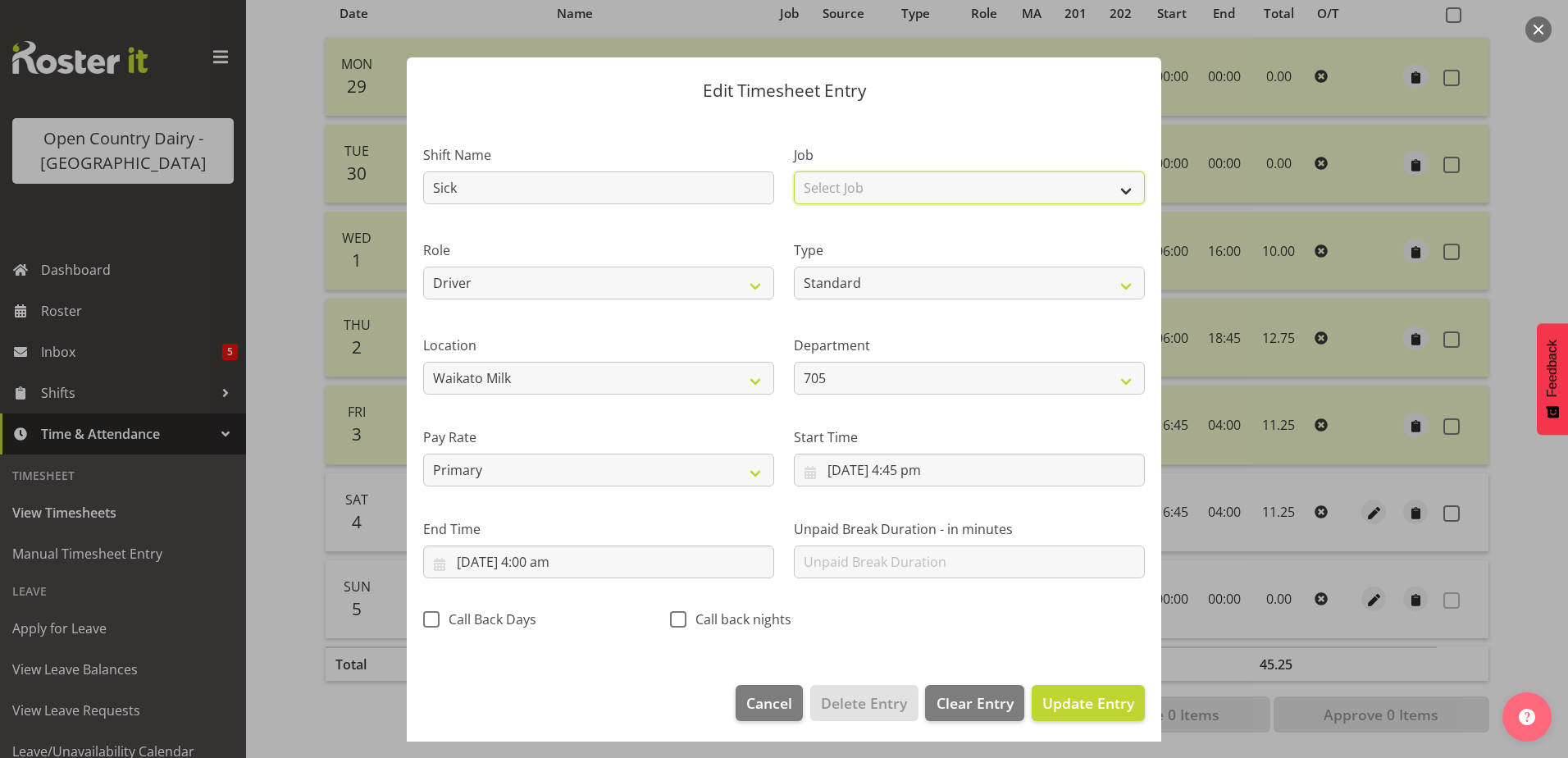
click at [856, 184] on select "Select Job Driver Driver supervisor Support" at bounding box center [969, 188] width 351 height 33
click at [794, 172] on select "Select Job Driver Driver supervisor Support" at bounding box center [969, 188] width 351 height 33
click at [865, 275] on select "Off Standard Public Holiday Public Holiday (Worked) Day In Lieu Annual Leave Si…" at bounding box center [969, 283] width 351 height 33
click at [866, 279] on select "Off Standard Public Holiday Public Holiday (Worked) Day In Lieu Annual Leave Si…" at bounding box center [969, 283] width 351 height 33
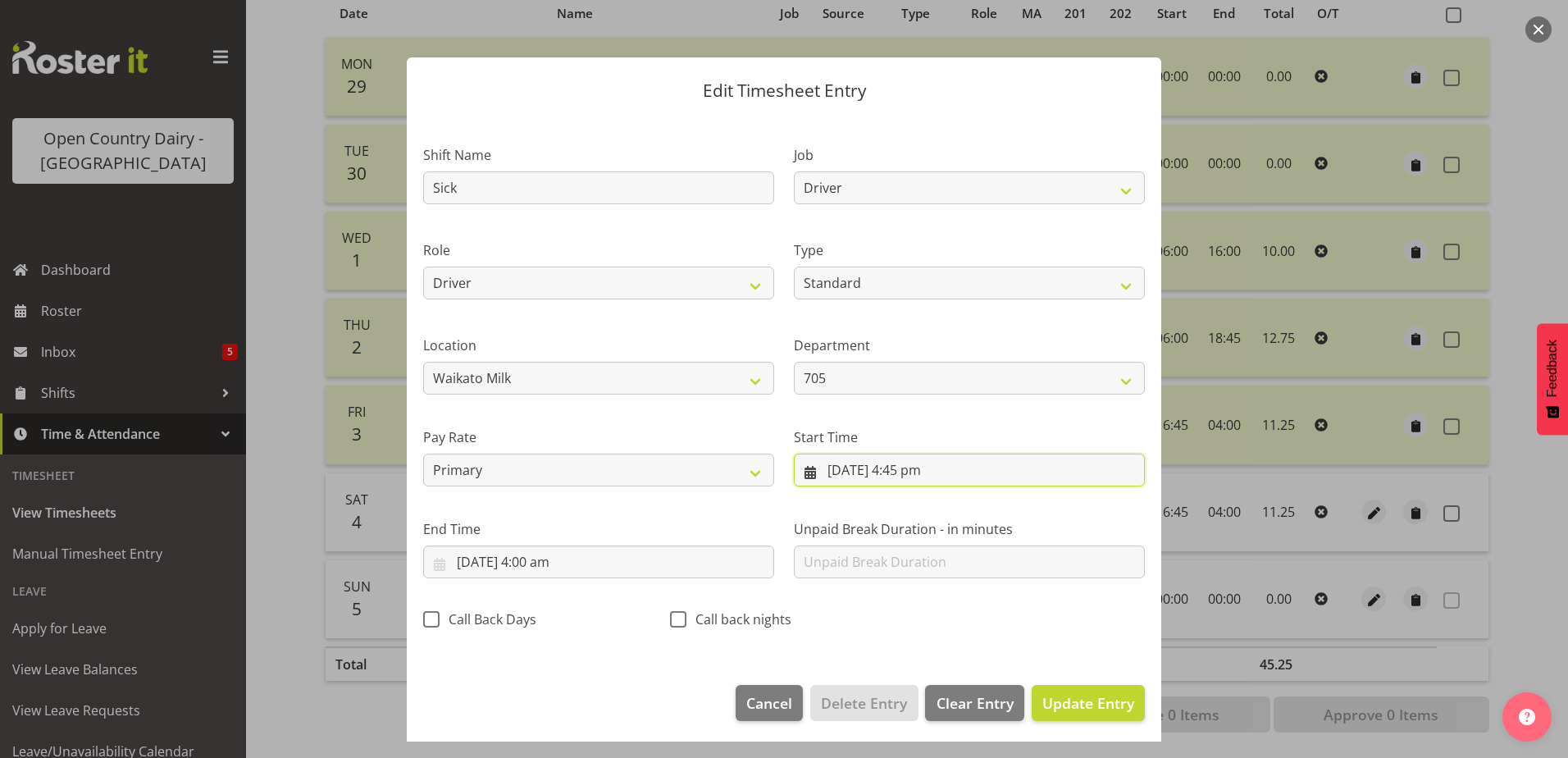
click at [899, 469] on input "4/10/2025, 4:45 pm" at bounding box center [969, 469] width 351 height 33
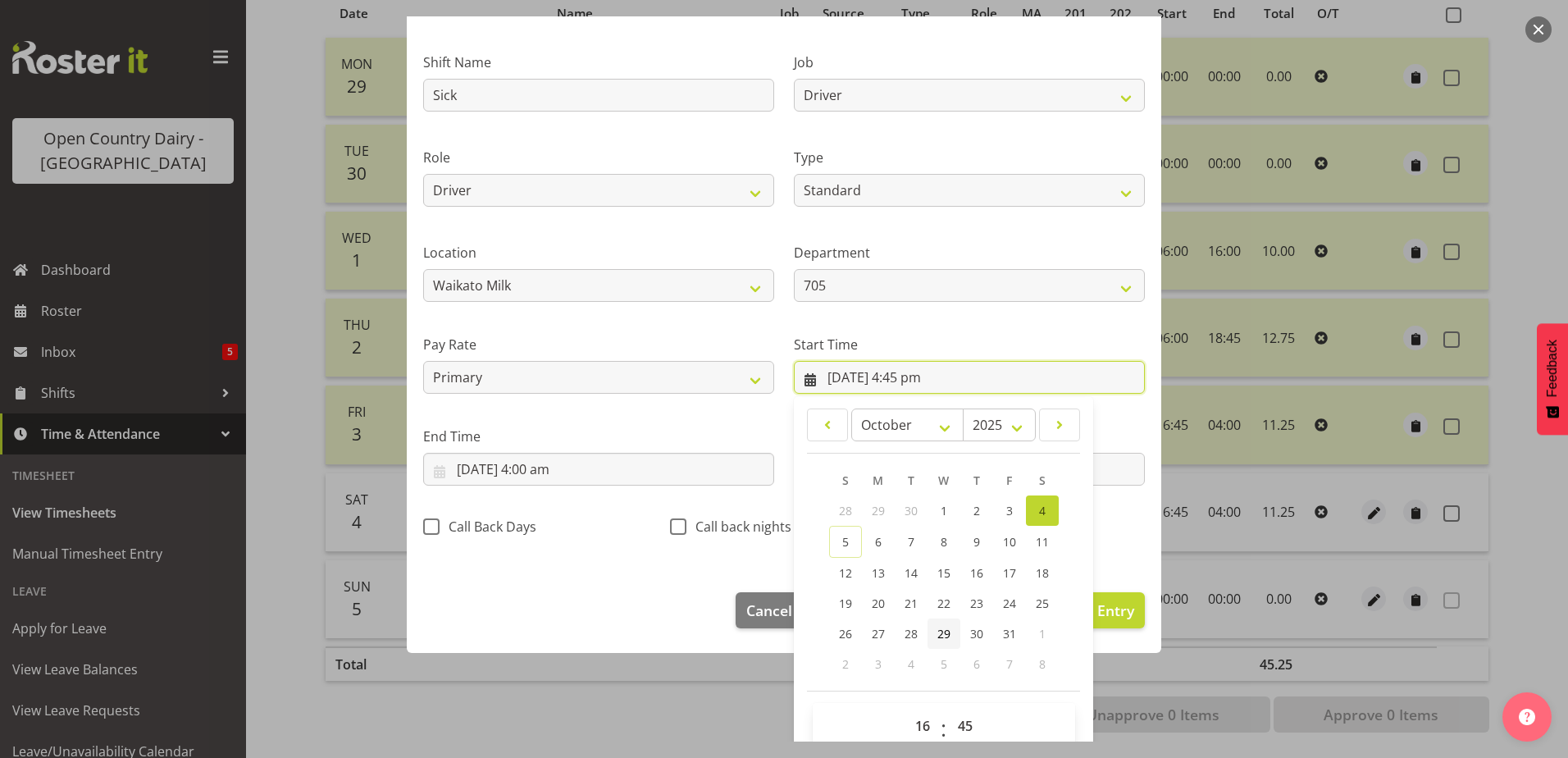
scroll to position [119, 0]
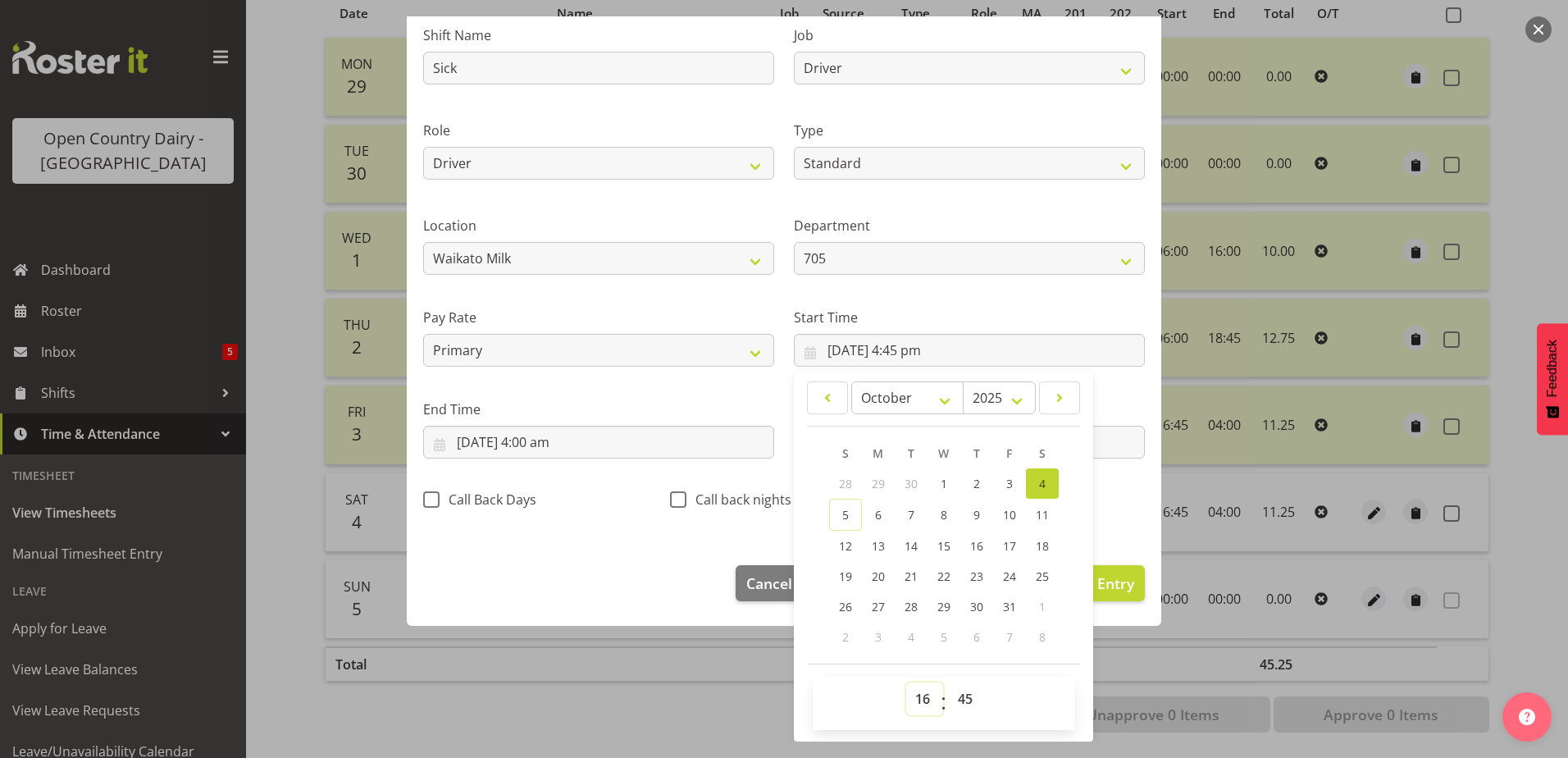
click at [908, 701] on select "00 01 02 03 04 05 06 07 08 09 10 11 12 13 14 15 16 17 18 19 20 21 22 23" at bounding box center [925, 698] width 37 height 33
click at [907, 682] on select "00 01 02 03 04 05 06 07 08 09 10 11 12 13 14 15 16 17 18 19 20 21 22 23" at bounding box center [925, 698] width 37 height 33
click at [958, 704] on select "00 01 02 03 04 05 06 07 08 09 10 11 12 13 14 15 16 17 18 19 20 21 22 23 24 25 2…" at bounding box center [967, 698] width 37 height 33
click at [949, 682] on select "00 01 02 03 04 05 06 07 08 09 10 11 12 13 14 15 16 17 18 19 20 21 22 23 24 25 2…" at bounding box center [967, 698] width 37 height 33
click at [535, 441] on input "5/10/2025, 4:00 am" at bounding box center [598, 442] width 351 height 33
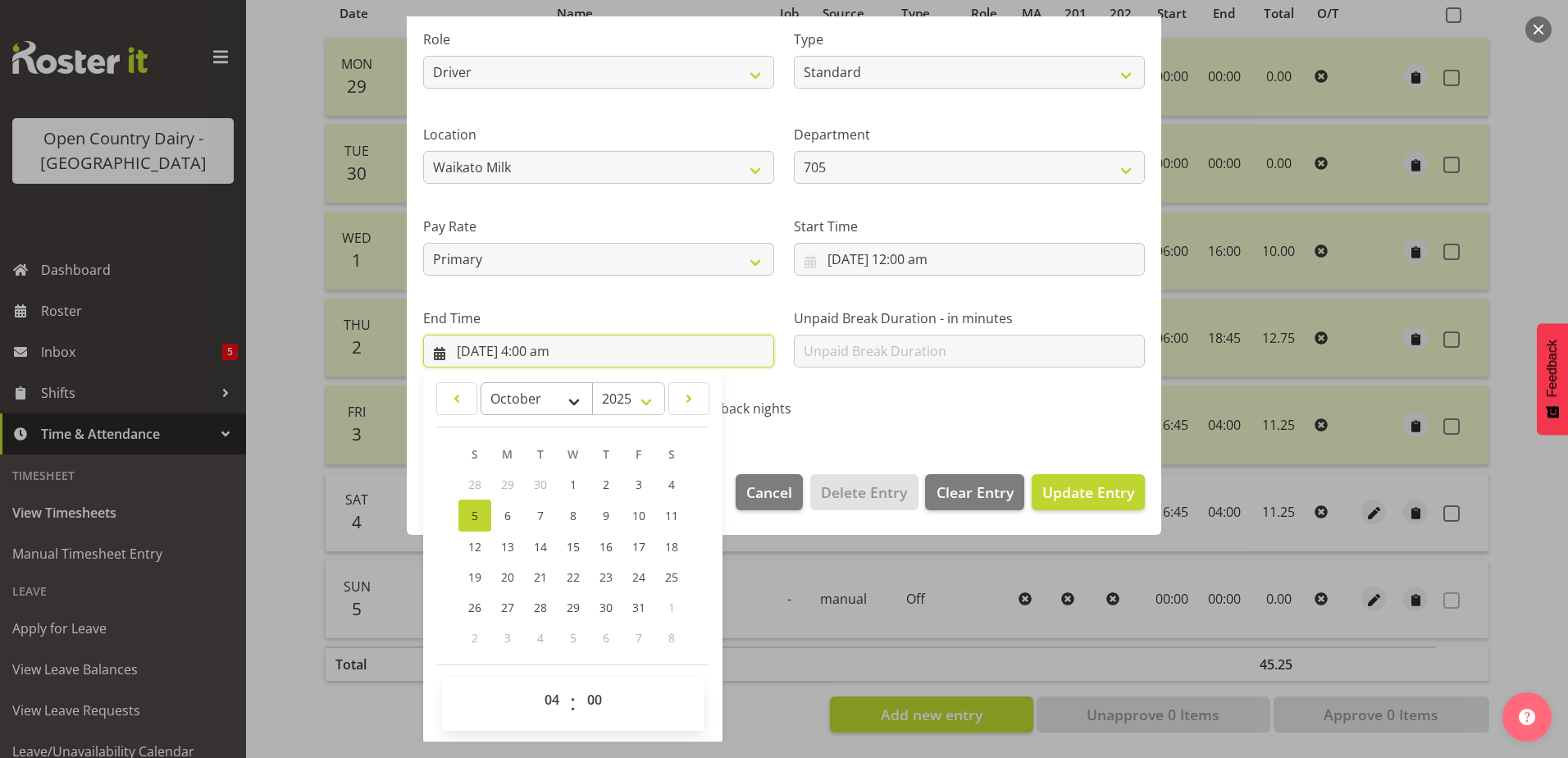
scroll to position [212, 0]
click at [670, 483] on span "4" at bounding box center [672, 484] width 7 height 16
click at [555, 700] on select "00 01 02 03 04 05 06 07 08 09 10 11 12 13 14 15 16 17 18 19 20 21 22 23" at bounding box center [554, 698] width 37 height 33
click at [536, 682] on select "00 01 02 03 04 05 06 07 08 09 10 11 12 13 14 15 16 17 18 19 20 21 22 23" at bounding box center [554, 698] width 37 height 33
click at [590, 694] on select "00 01 02 03 04 05 06 07 08 09 10 11 12 13 14 15 16 17 18 19 20 21 22 23 24 25 2…" at bounding box center [596, 698] width 37 height 33
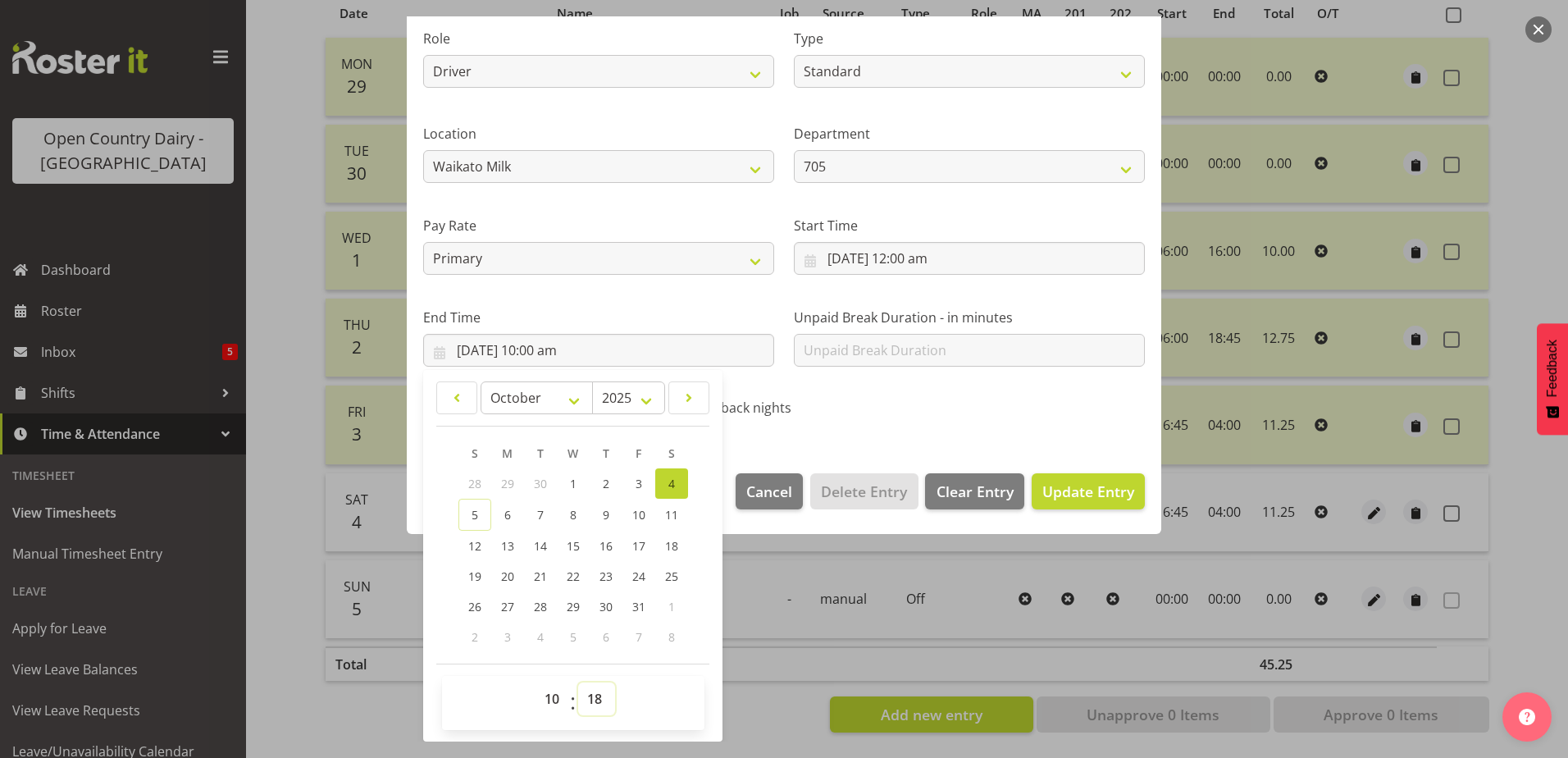
click at [578, 682] on select "00 01 02 03 04 05 06 07 08 09 10 11 12 13 14 15 16 17 18 19 20 21 22 23 24 25 2…" at bounding box center [596, 698] width 37 height 33
click at [1042, 489] on span "Update Entry" at bounding box center [1088, 490] width 92 height 19
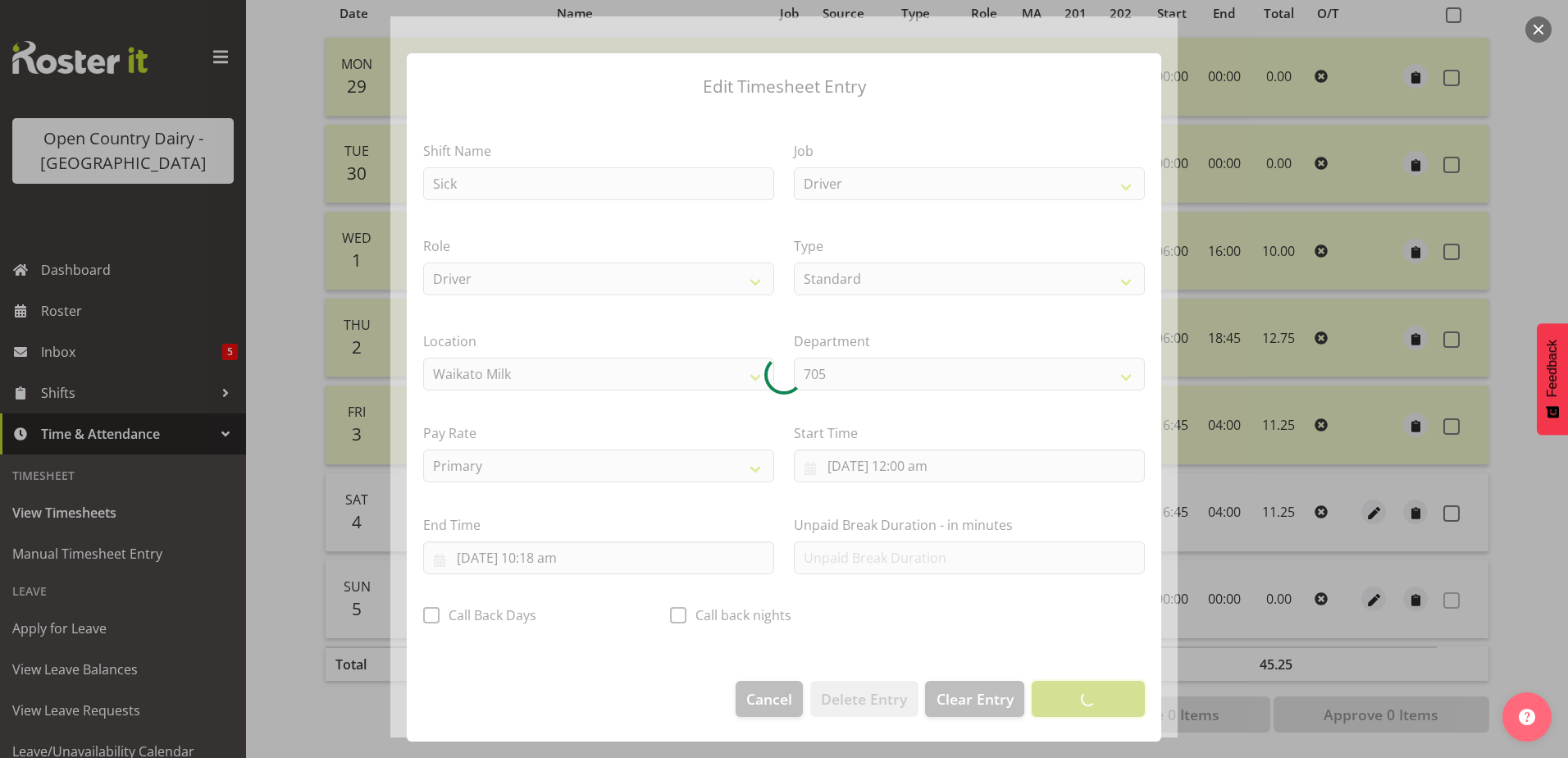
scroll to position [4, 0]
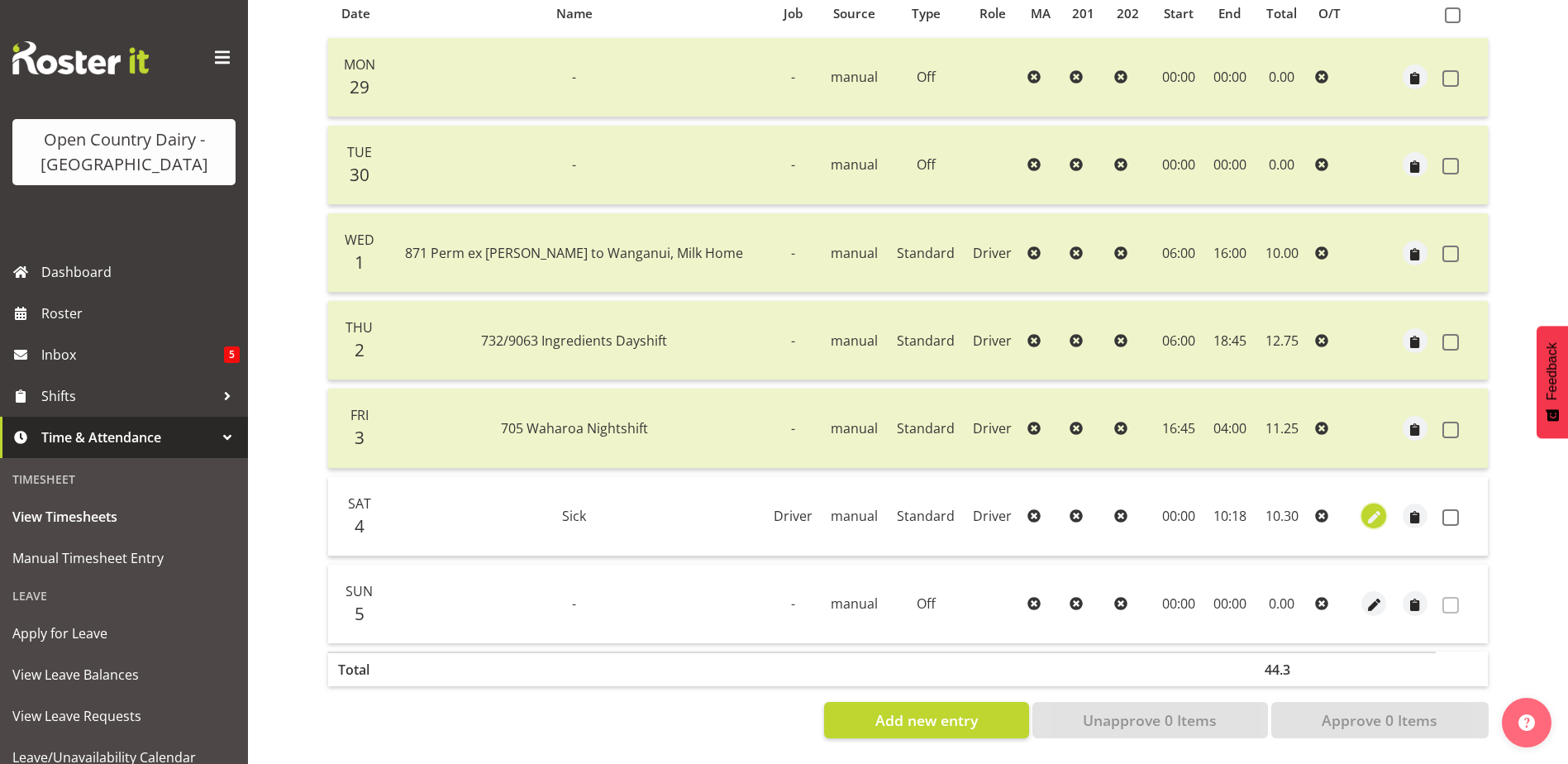
click at [1365, 509] on span "button" at bounding box center [1374, 518] width 19 height 19
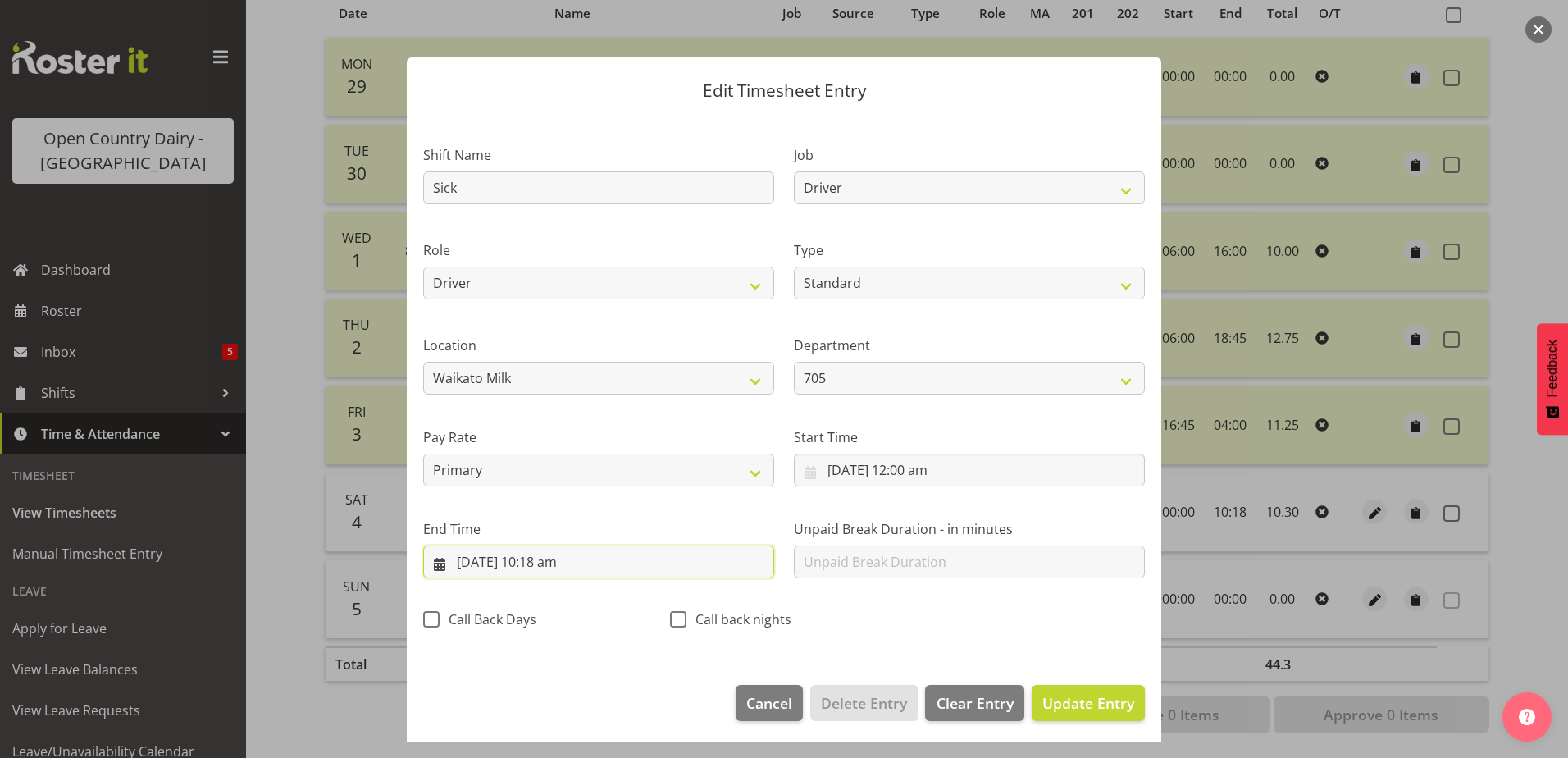
click at [559, 555] on input "4/10/2025, 10:18 am" at bounding box center [598, 561] width 351 height 33
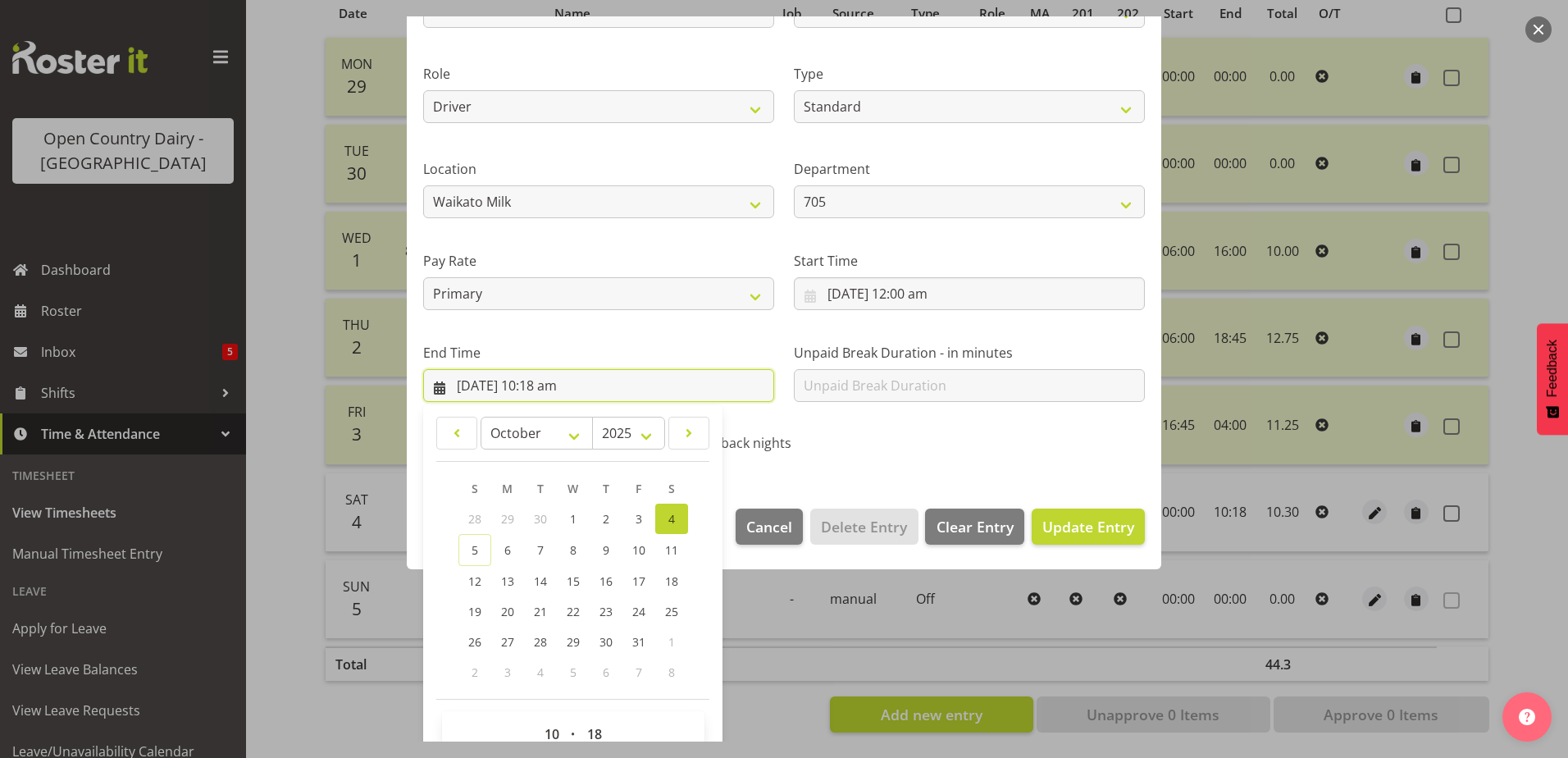
scroll to position [212, 0]
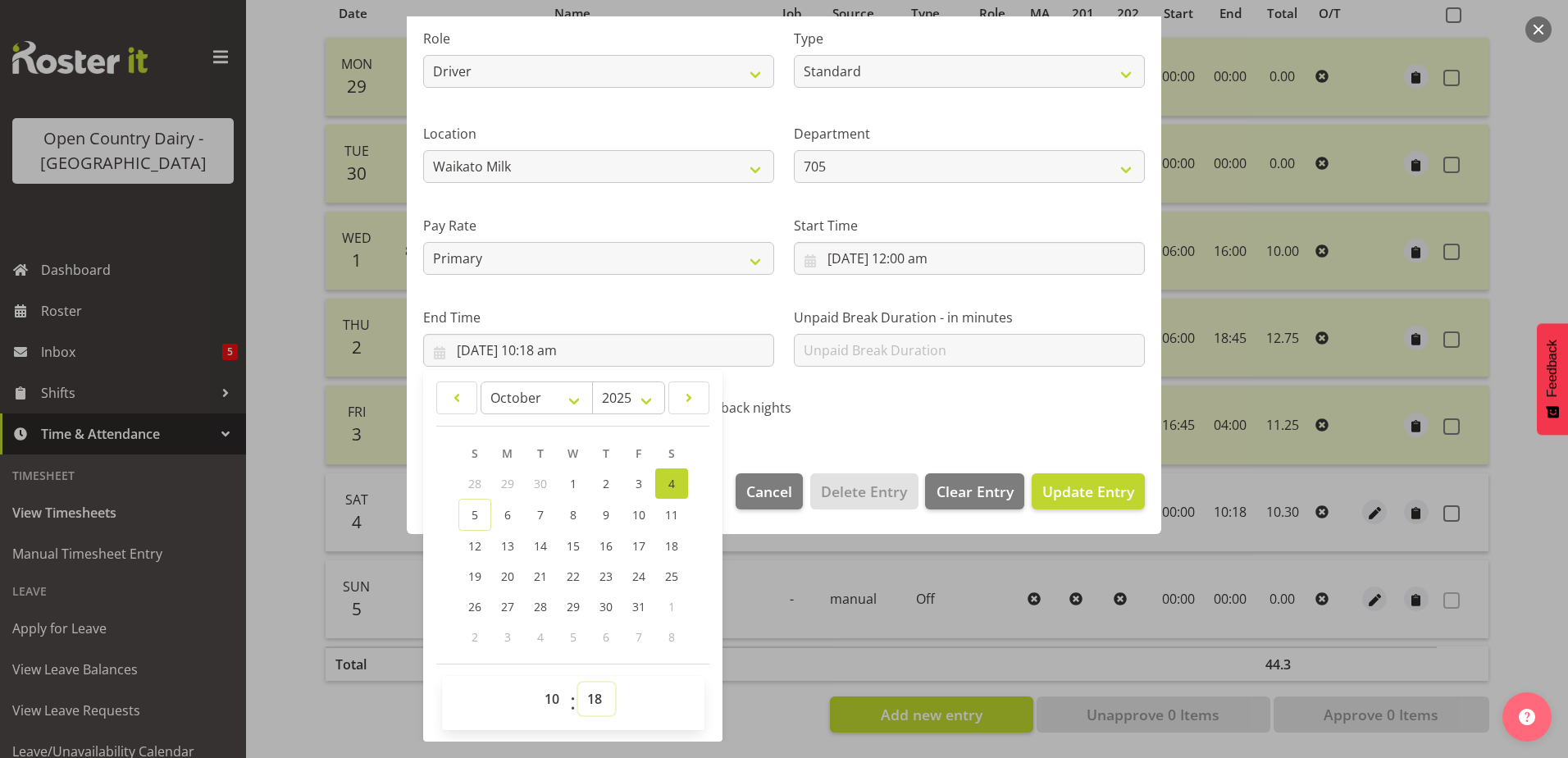
click at [592, 698] on select "00 01 02 03 04 05 06 07 08 09 10 11 12 13 14 15 16 17 18 19 20 21 22 23 24 25 2…" at bounding box center [596, 698] width 37 height 33
click at [578, 682] on select "00 01 02 03 04 05 06 07 08 09 10 11 12 13 14 15 16 17 18 19 20 21 22 23 24 25 2…" at bounding box center [596, 698] width 37 height 33
click at [1100, 486] on span "Update Entry" at bounding box center [1088, 490] width 92 height 19
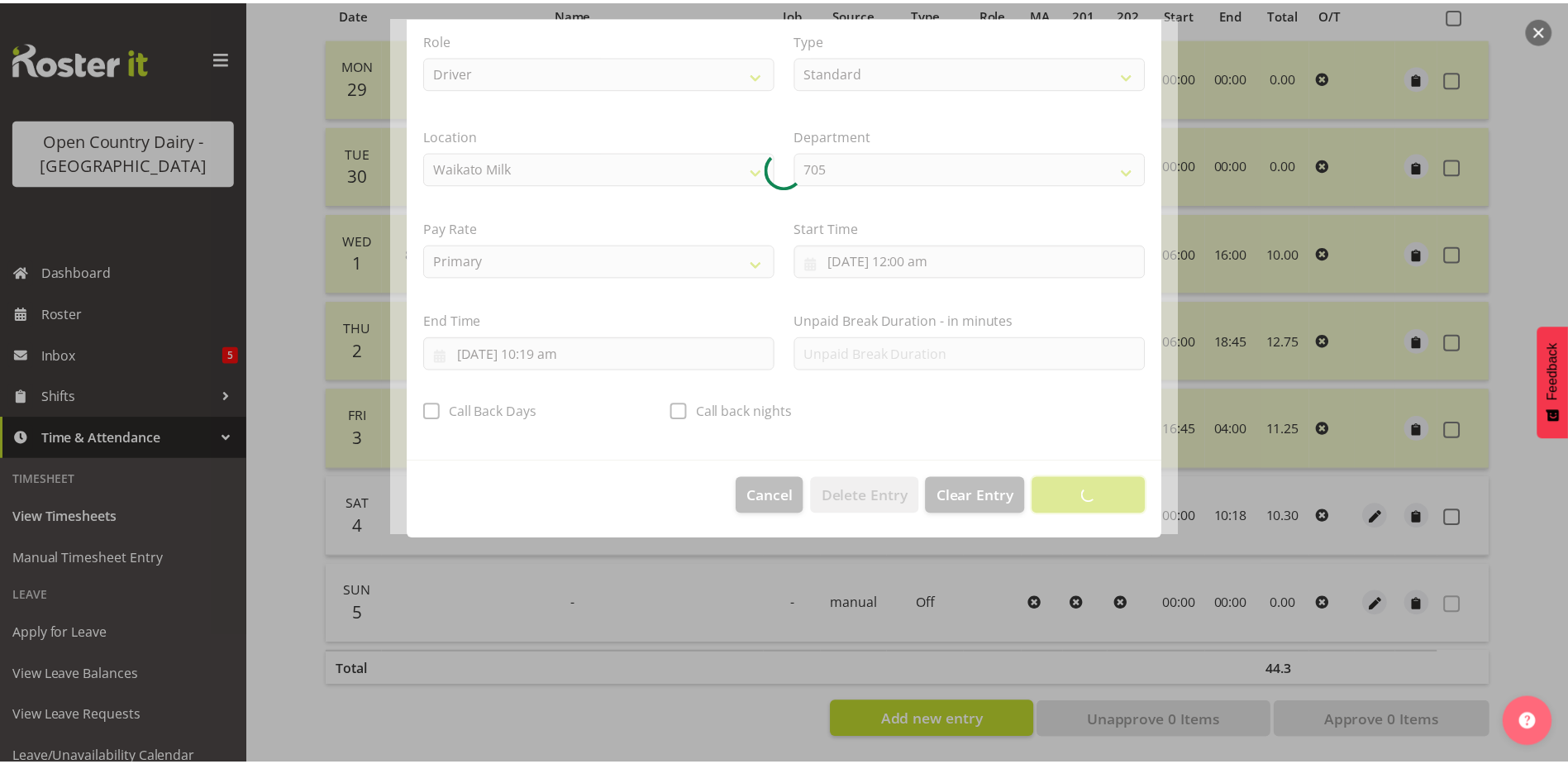
scroll to position [4, 0]
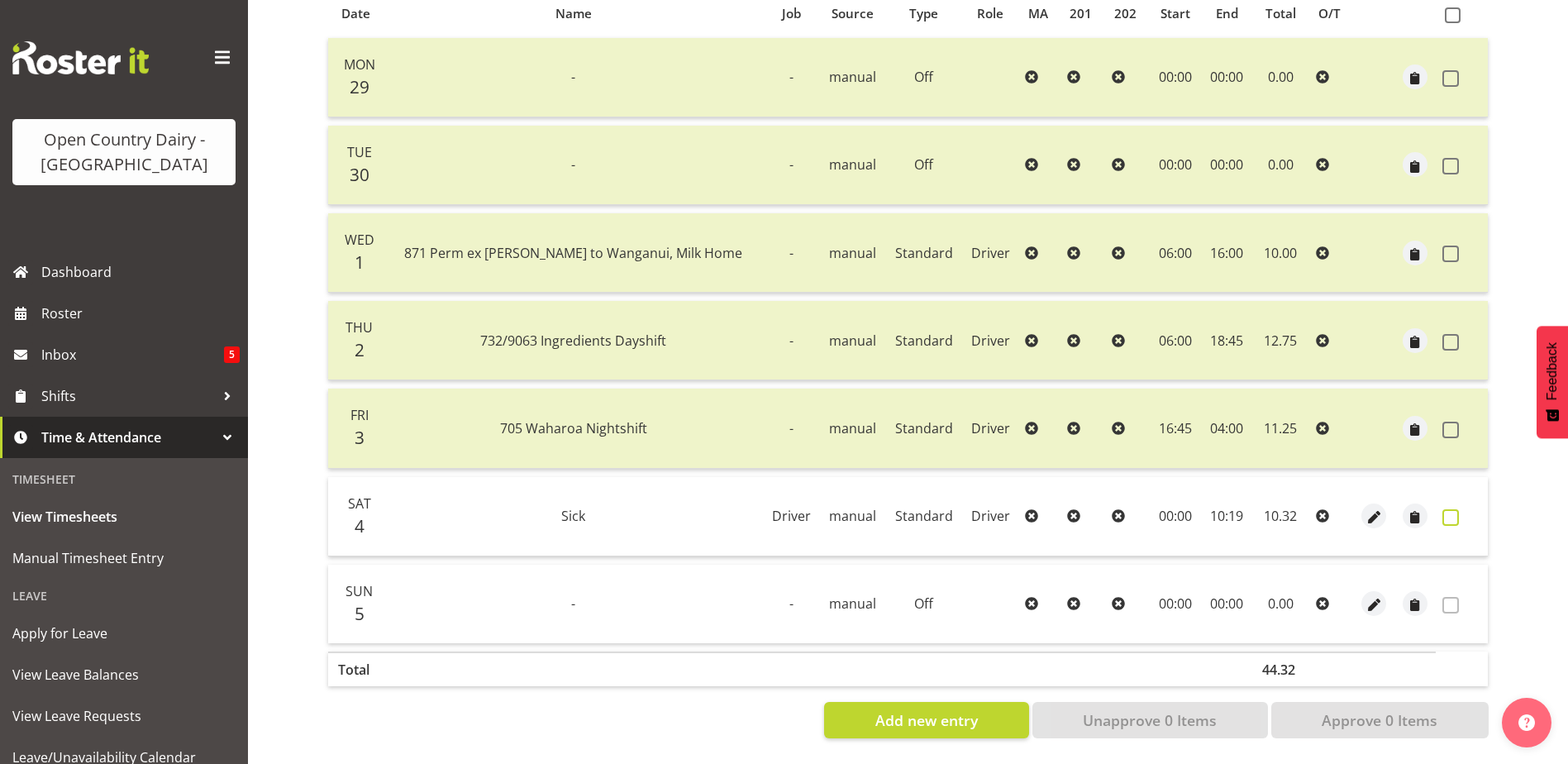
click at [1449, 510] on span at bounding box center [1451, 518] width 17 height 17
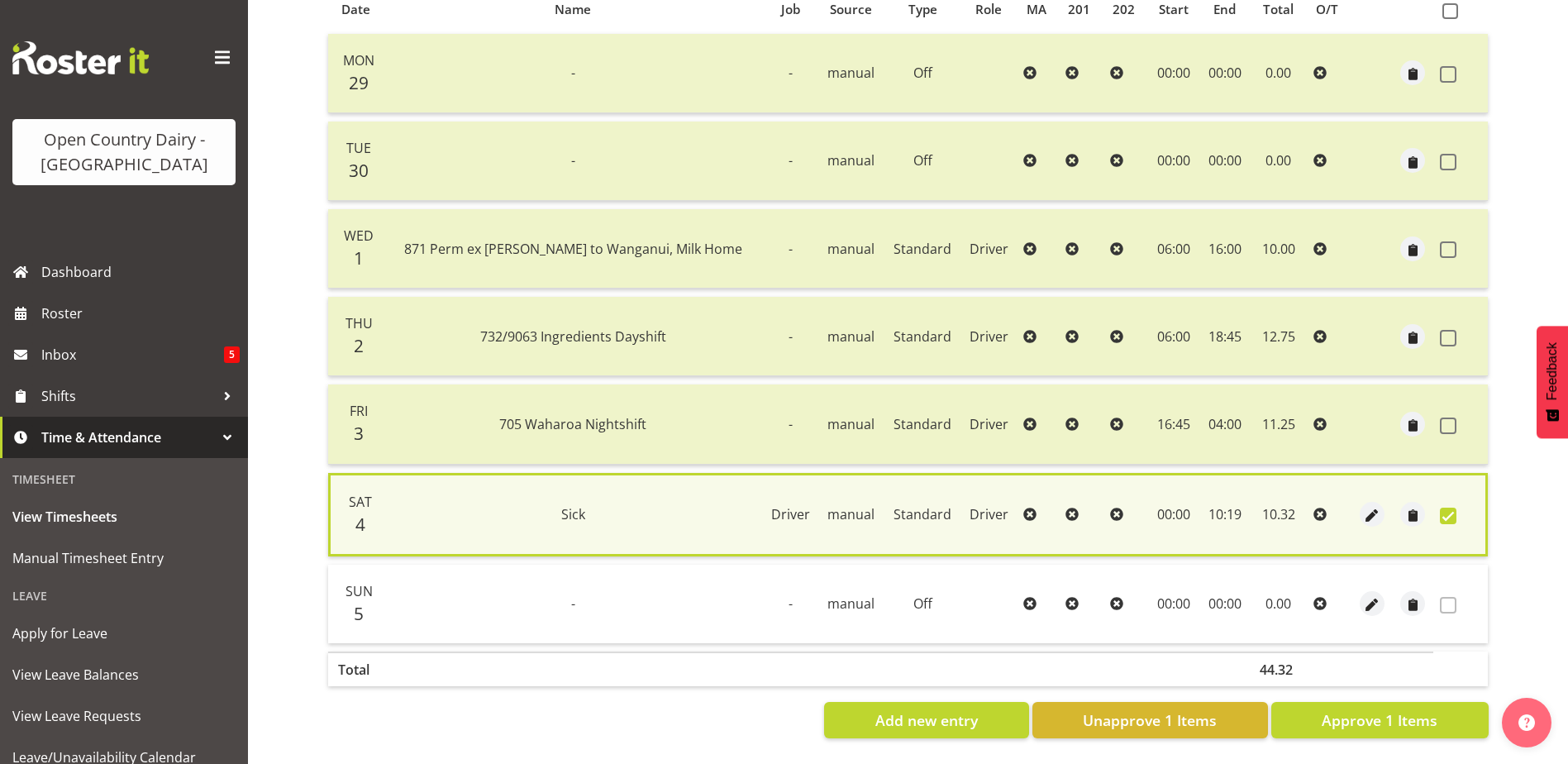
click at [1444, 508] on span at bounding box center [1448, 516] width 17 height 17
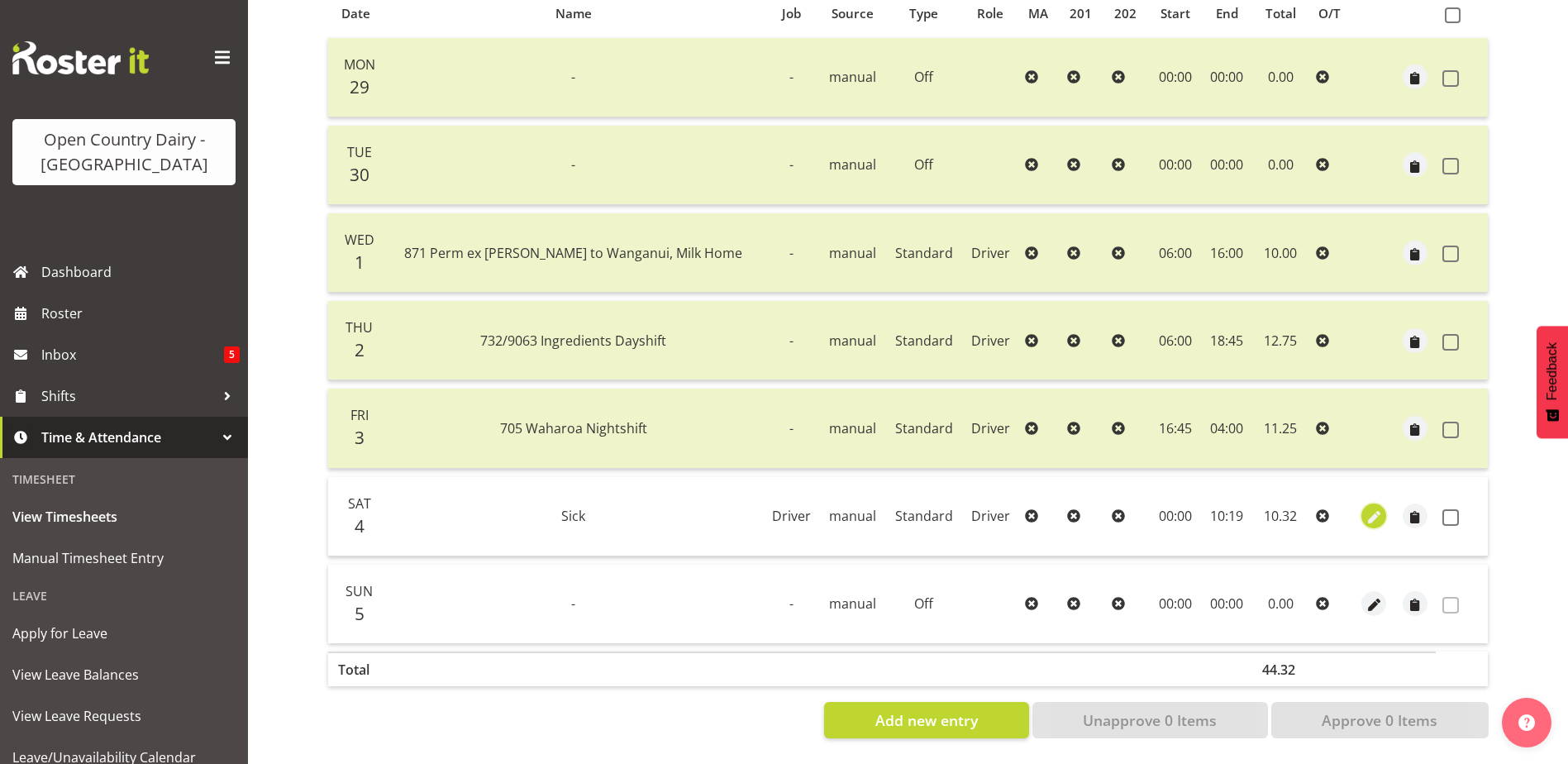
click at [1367, 509] on span "button" at bounding box center [1374, 518] width 19 height 19
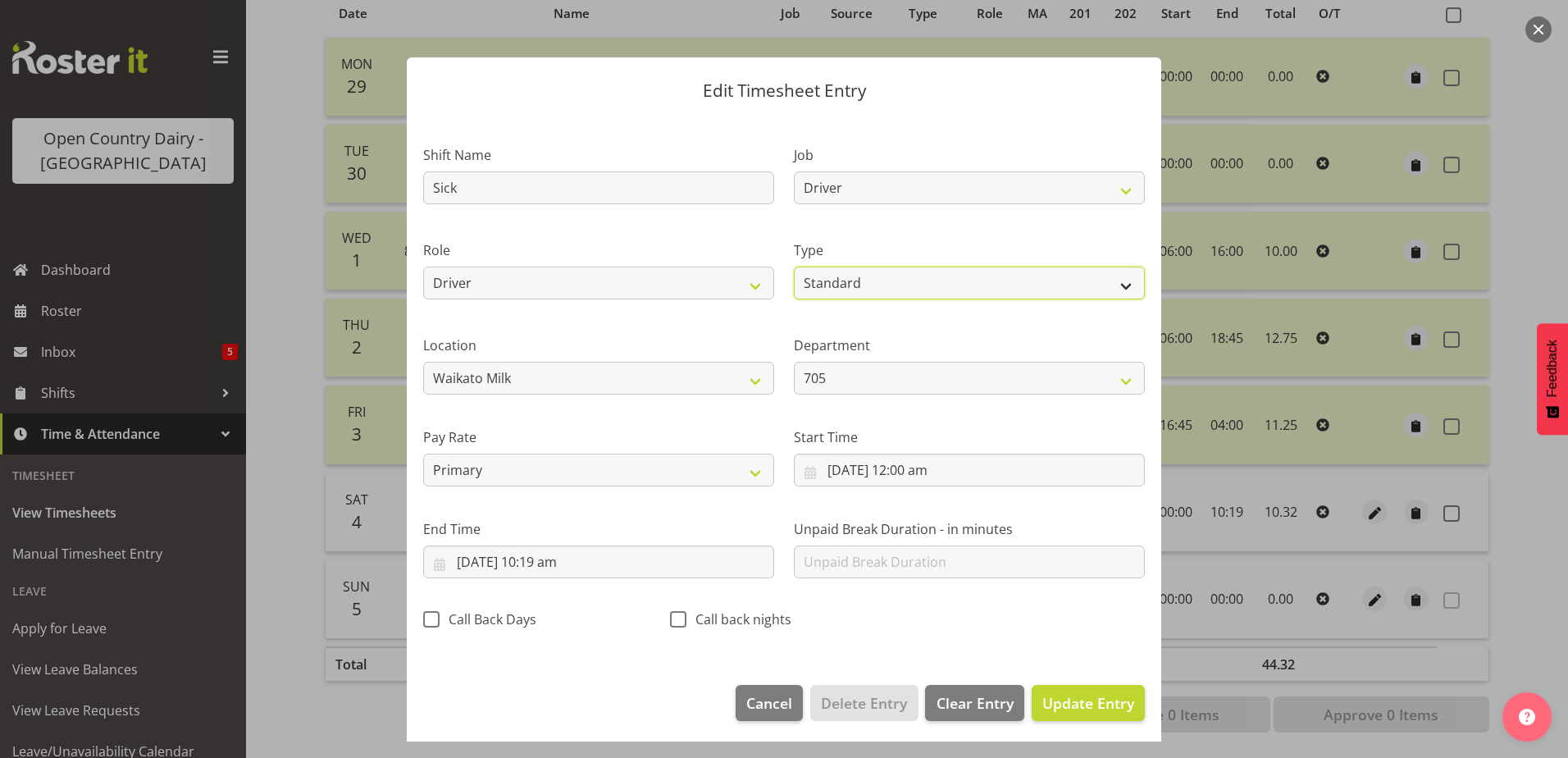
click at [859, 286] on select "Off Standard Public Holiday Public Holiday (Worked) Day In Lieu Annual Leave Si…" at bounding box center [969, 283] width 351 height 33
click at [794, 267] on select "Off Standard Public Holiday Public Holiday (Worked) Day In Lieu Annual Leave Si…" at bounding box center [969, 283] width 351 height 33
click at [1073, 708] on span "Update Entry" at bounding box center [1088, 702] width 92 height 19
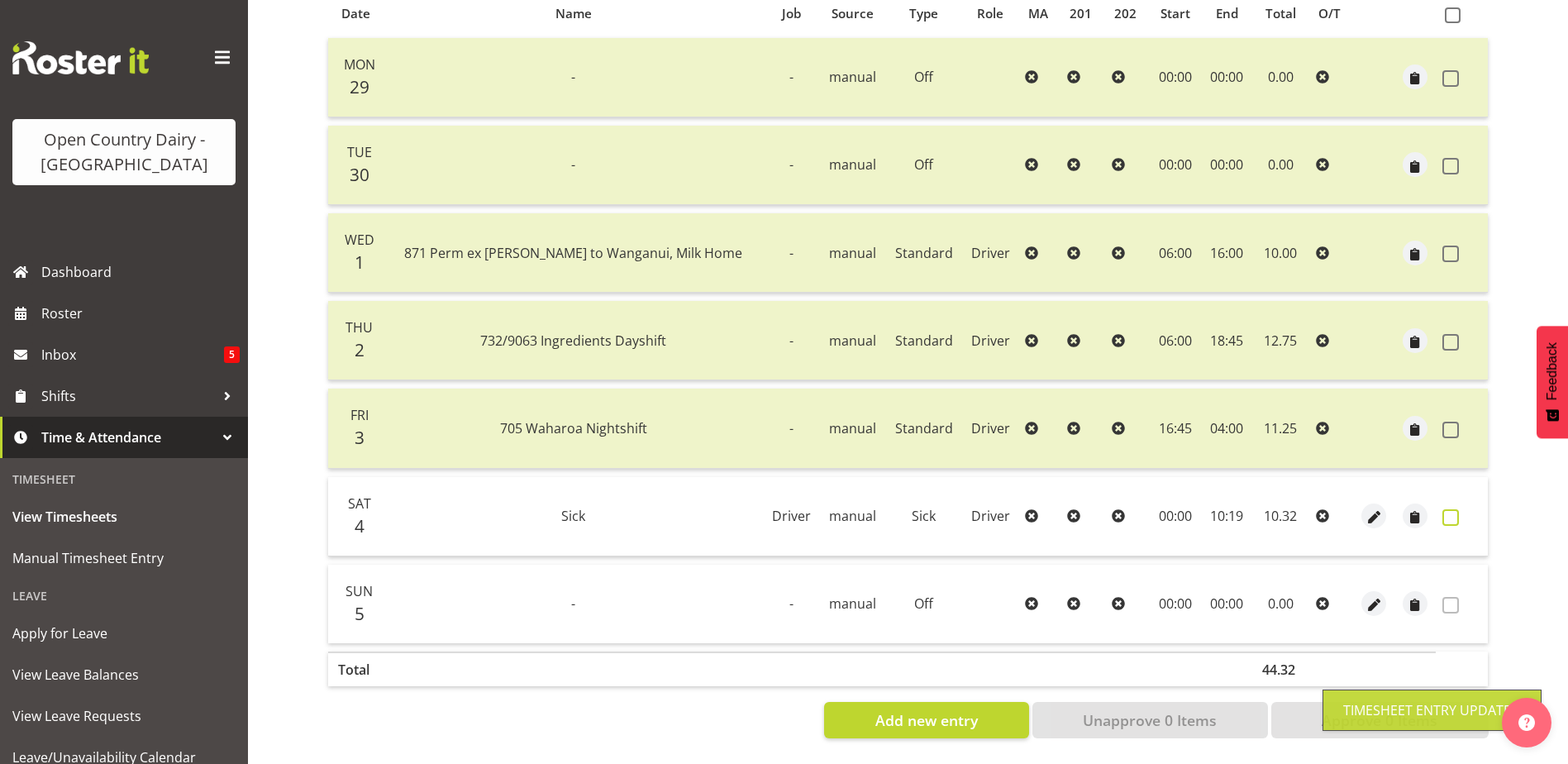
click at [1455, 510] on span at bounding box center [1451, 518] width 17 height 17
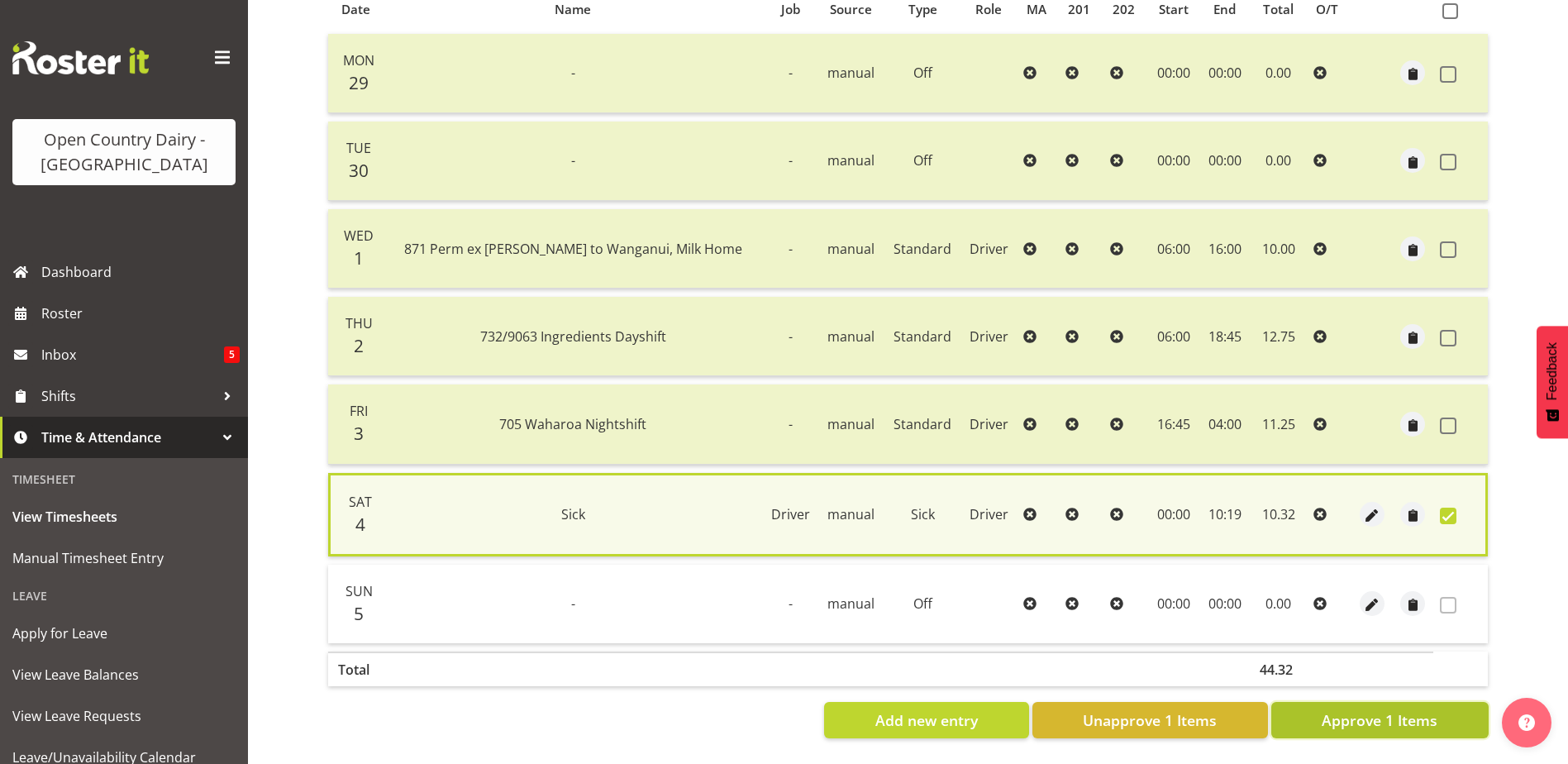
click at [1356, 711] on span "Approve 1 Items" at bounding box center [1379, 720] width 116 height 21
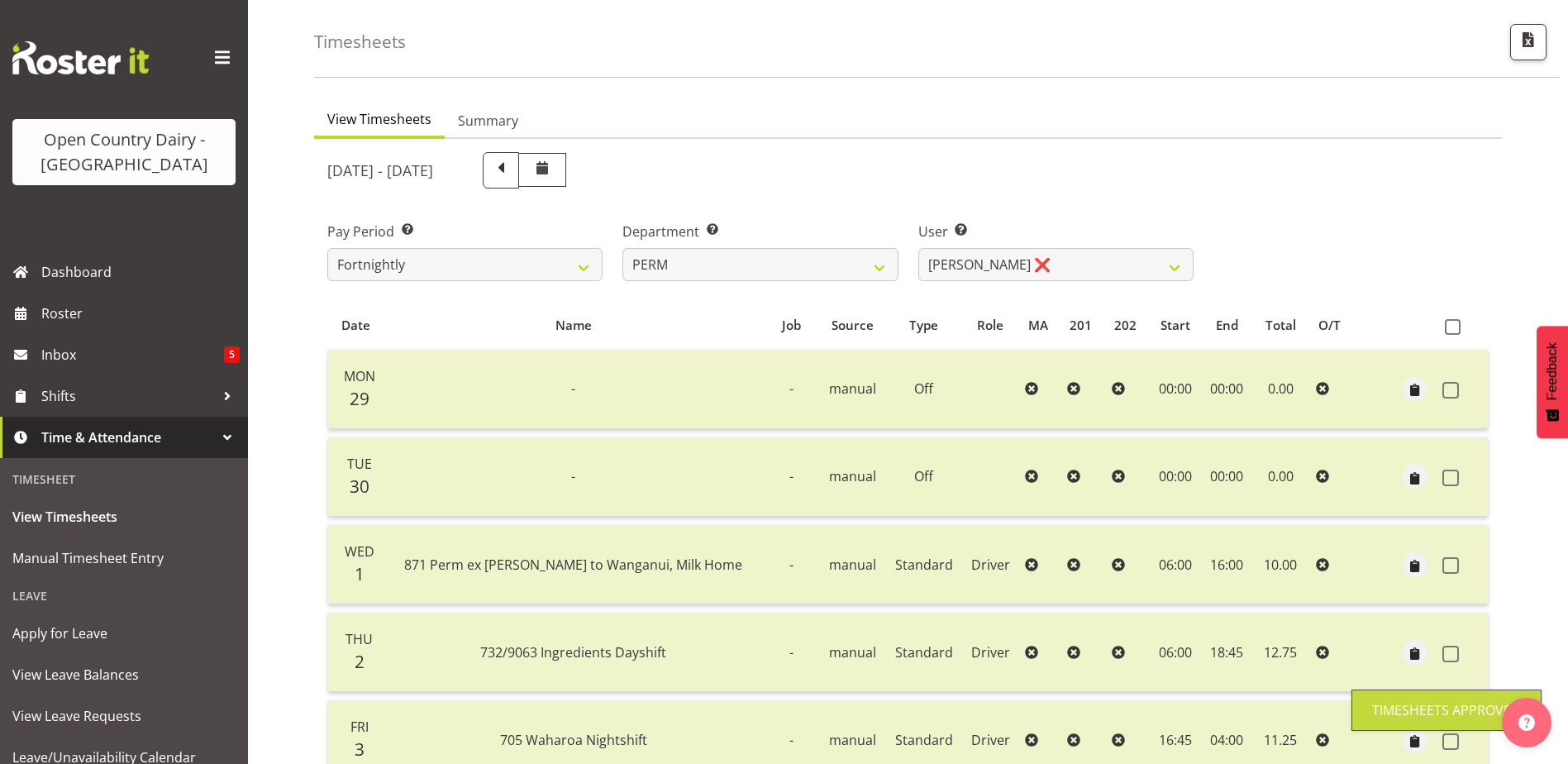
scroll to position [0, 0]
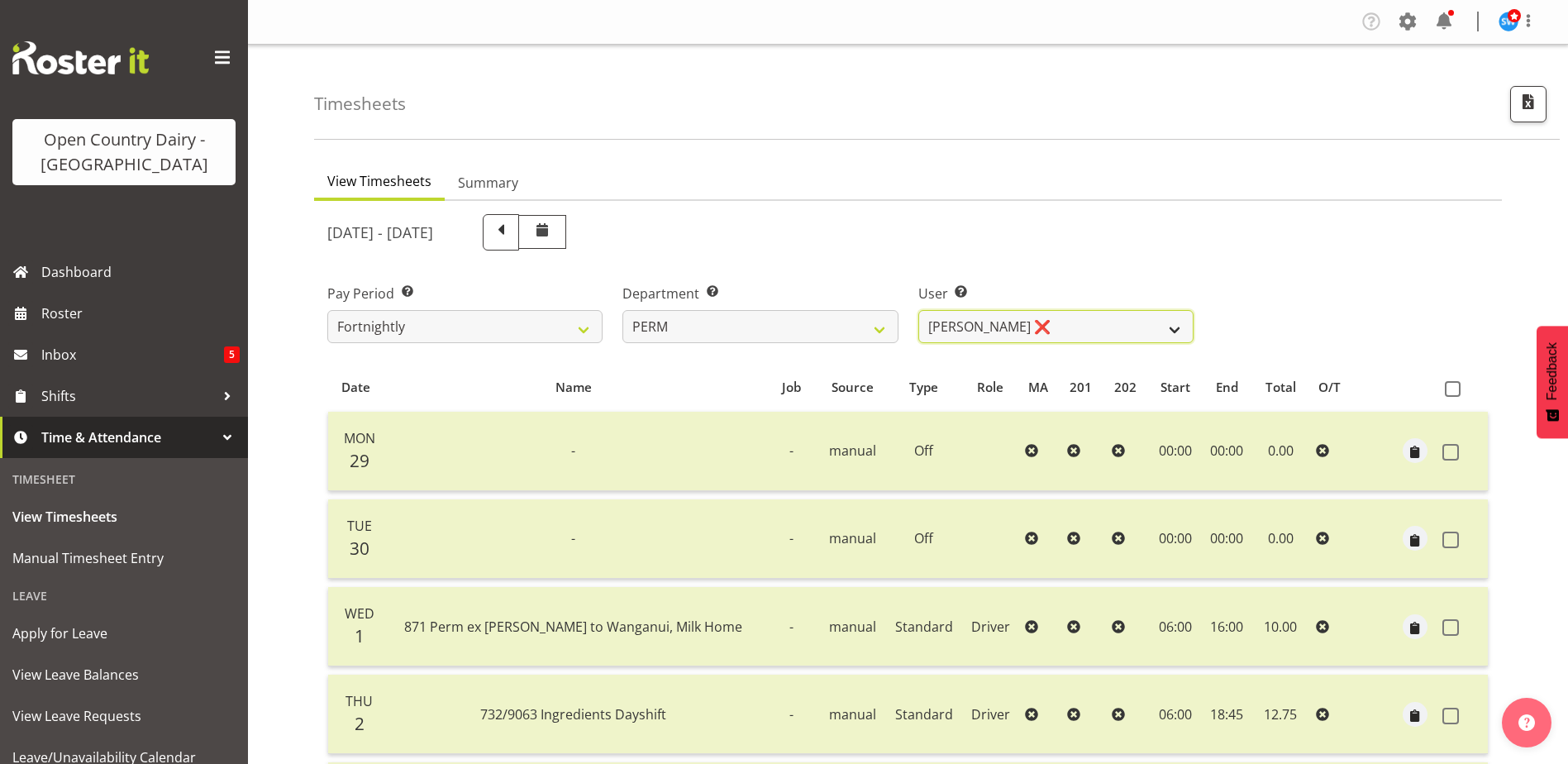
click at [1025, 314] on select "Abhilash Antony ❌ Amba Swann ❌ Chris Kneebone ❌ Haley Galecki ❌ Jayden Vincent …" at bounding box center [1055, 326] width 275 height 33
click at [918, 310] on select "Abhilash Antony ❌ Amba Swann ❌ Chris Kneebone ❌ Haley Galecki ❌ Jayden Vincent …" at bounding box center [1055, 326] width 275 height 33
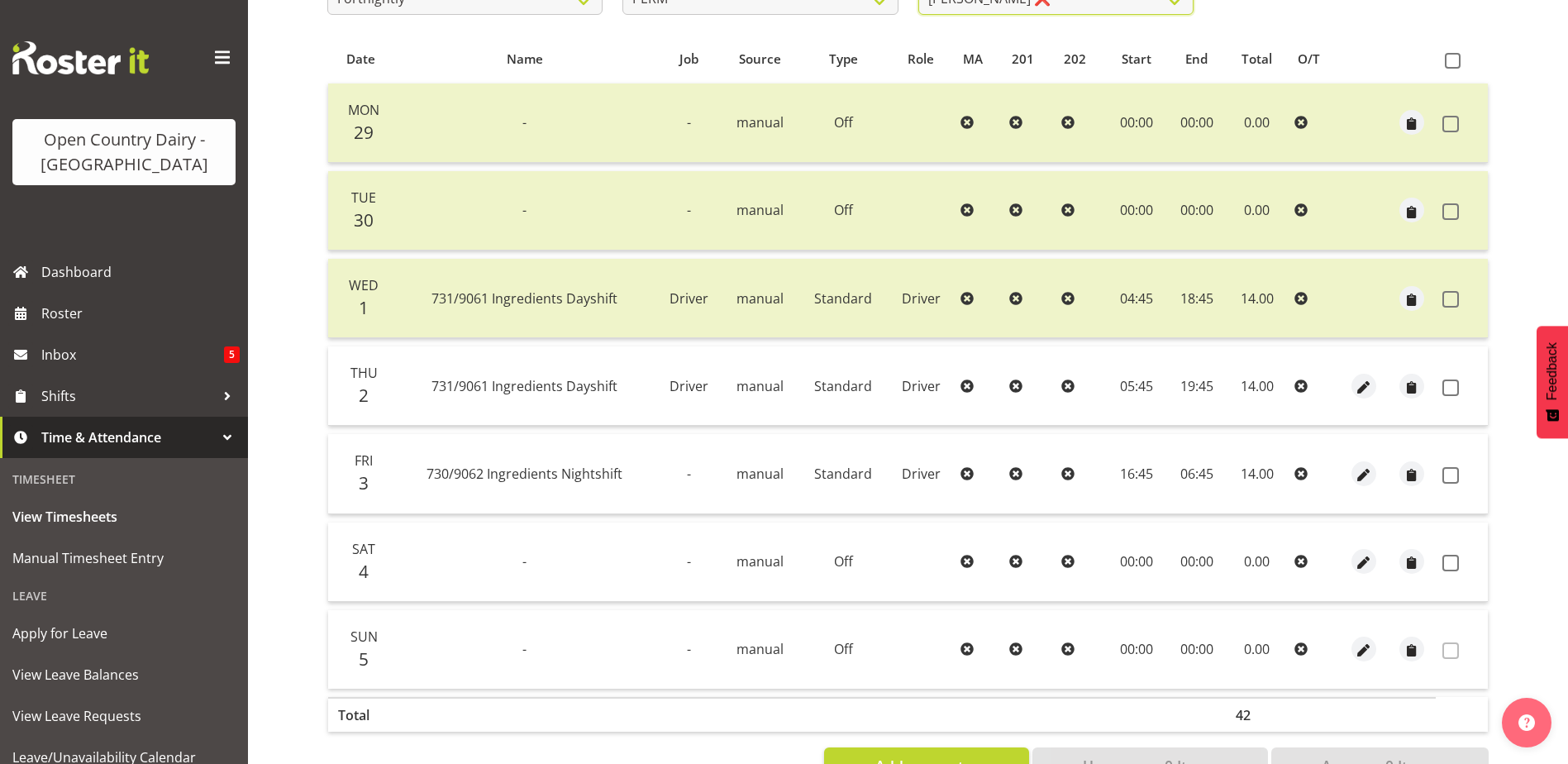
scroll to position [331, 0]
click at [1448, 383] on span at bounding box center [1451, 386] width 17 height 17
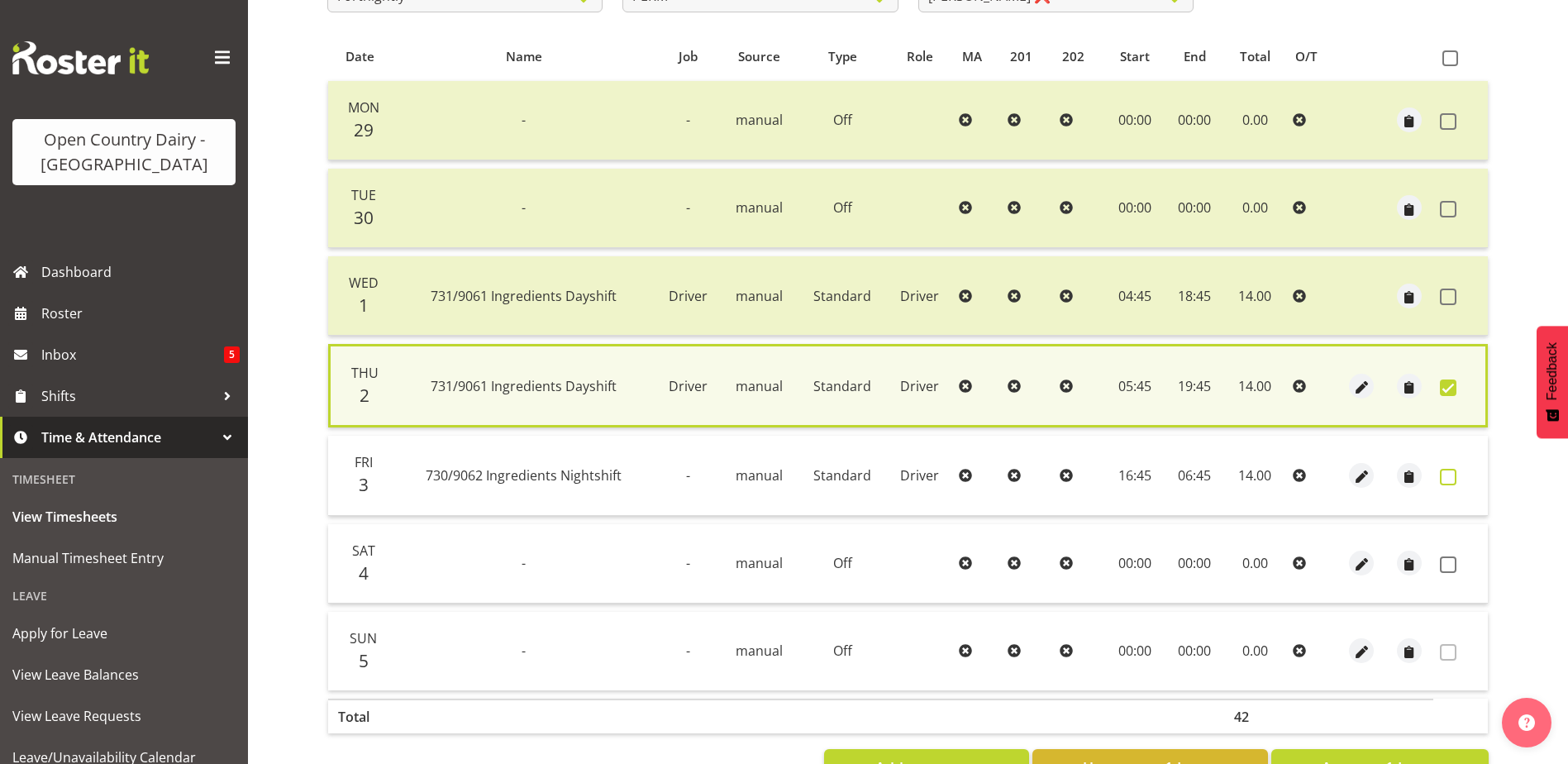
click at [1448, 471] on span at bounding box center [1448, 477] width 17 height 17
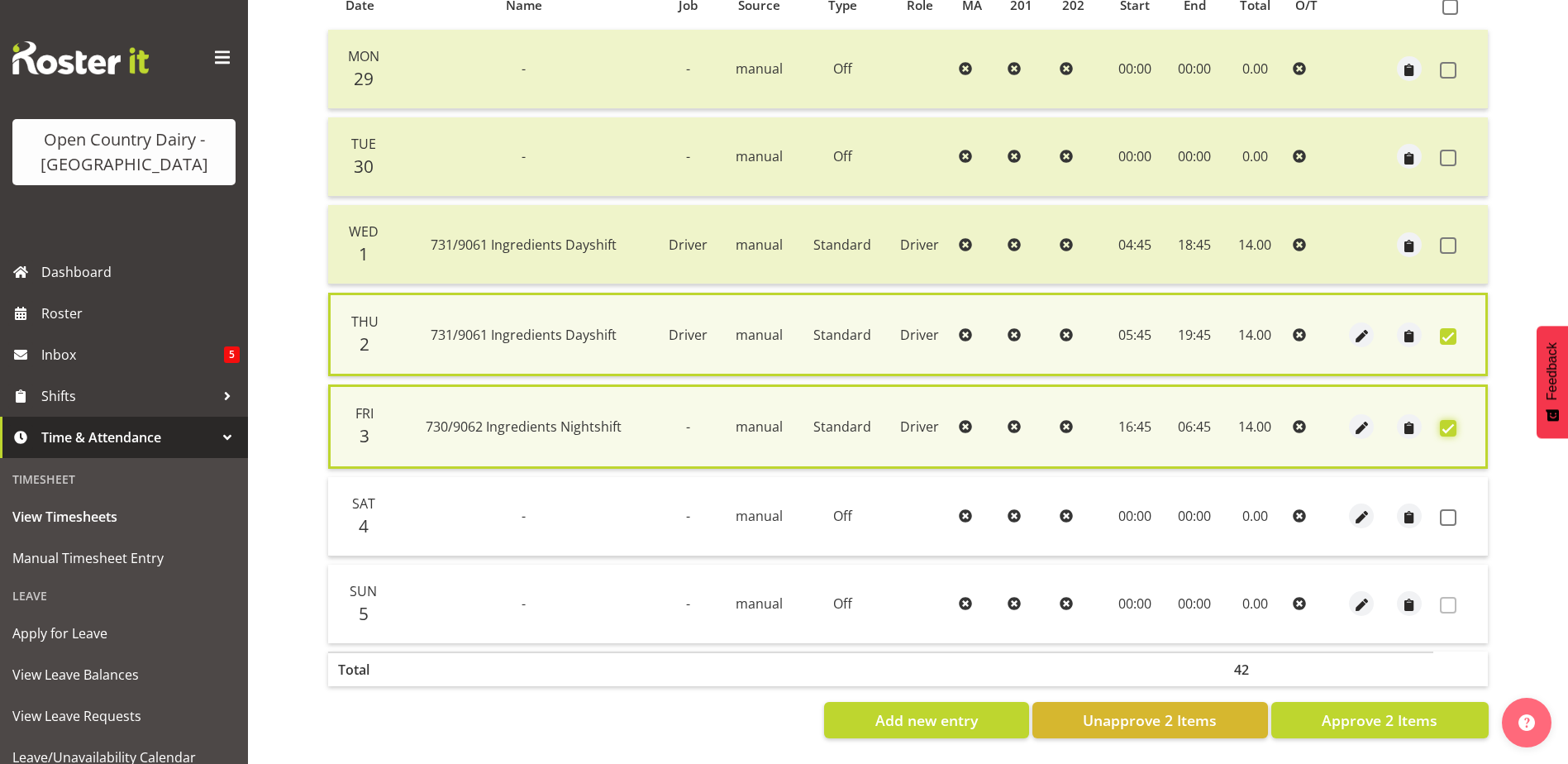
scroll to position [394, 0]
click at [1354, 710] on span "Approve 2 Items" at bounding box center [1379, 720] width 116 height 21
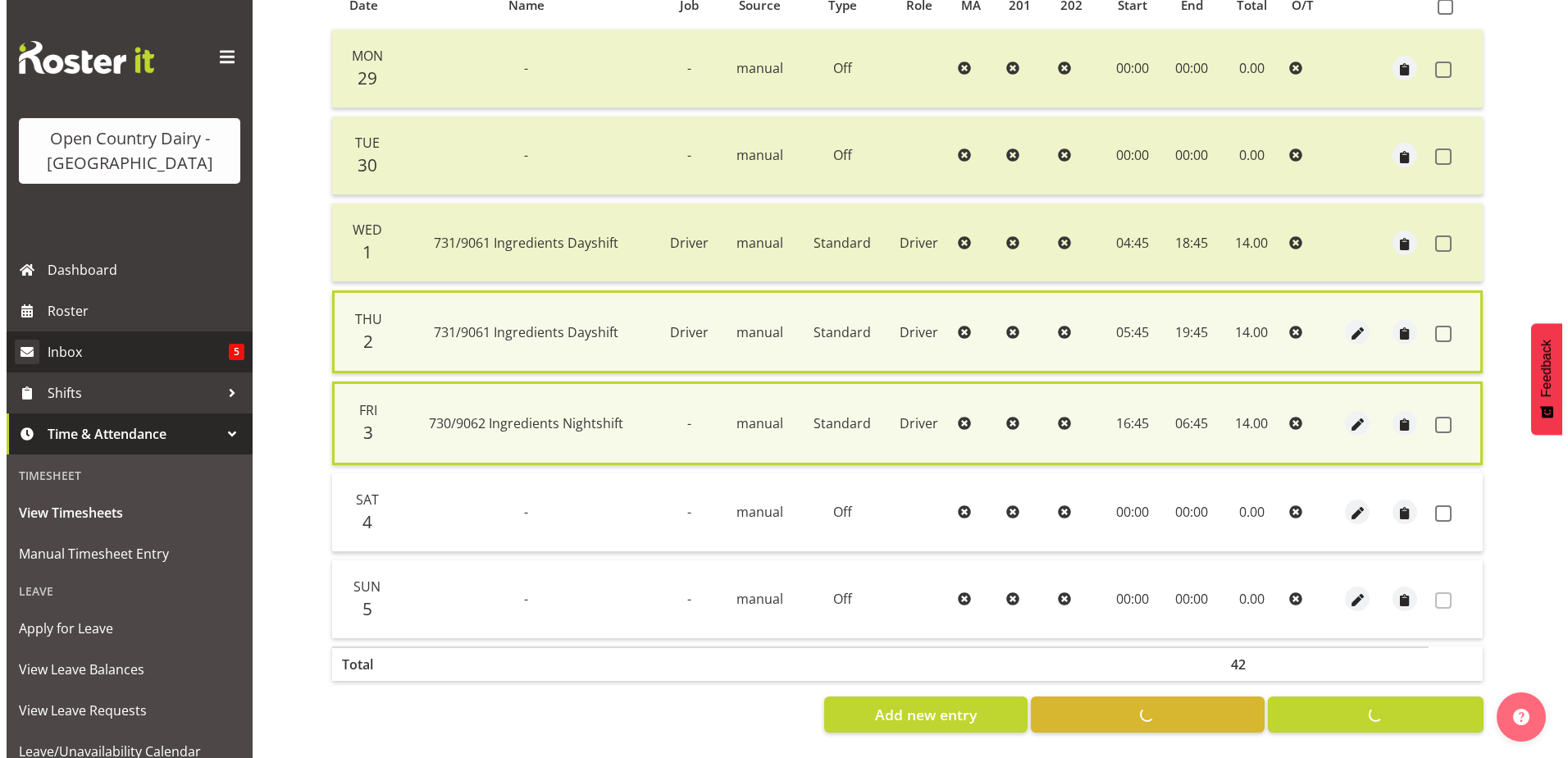
scroll to position [383, 0]
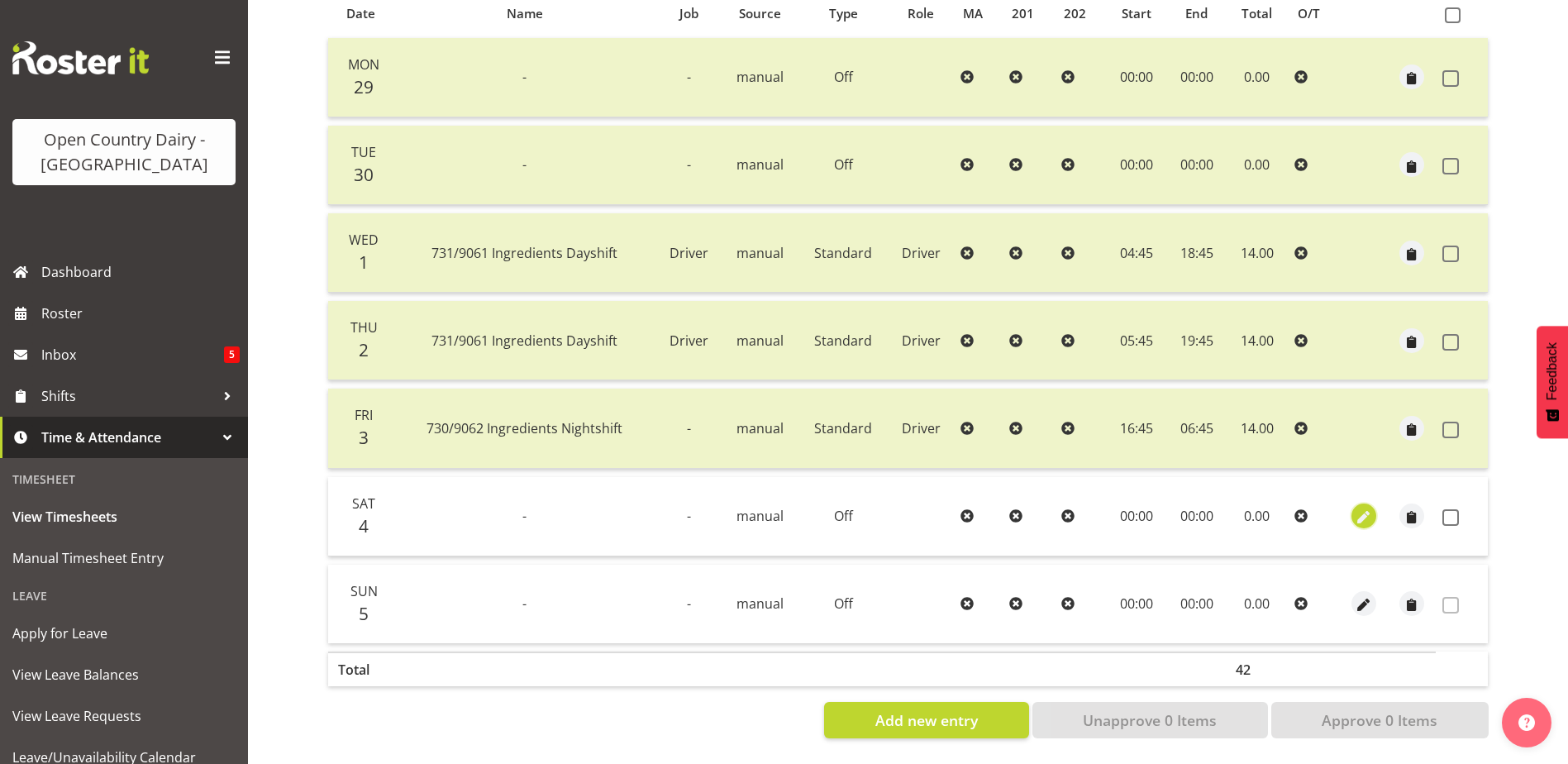
click at [1364, 509] on span "button" at bounding box center [1364, 518] width 19 height 19
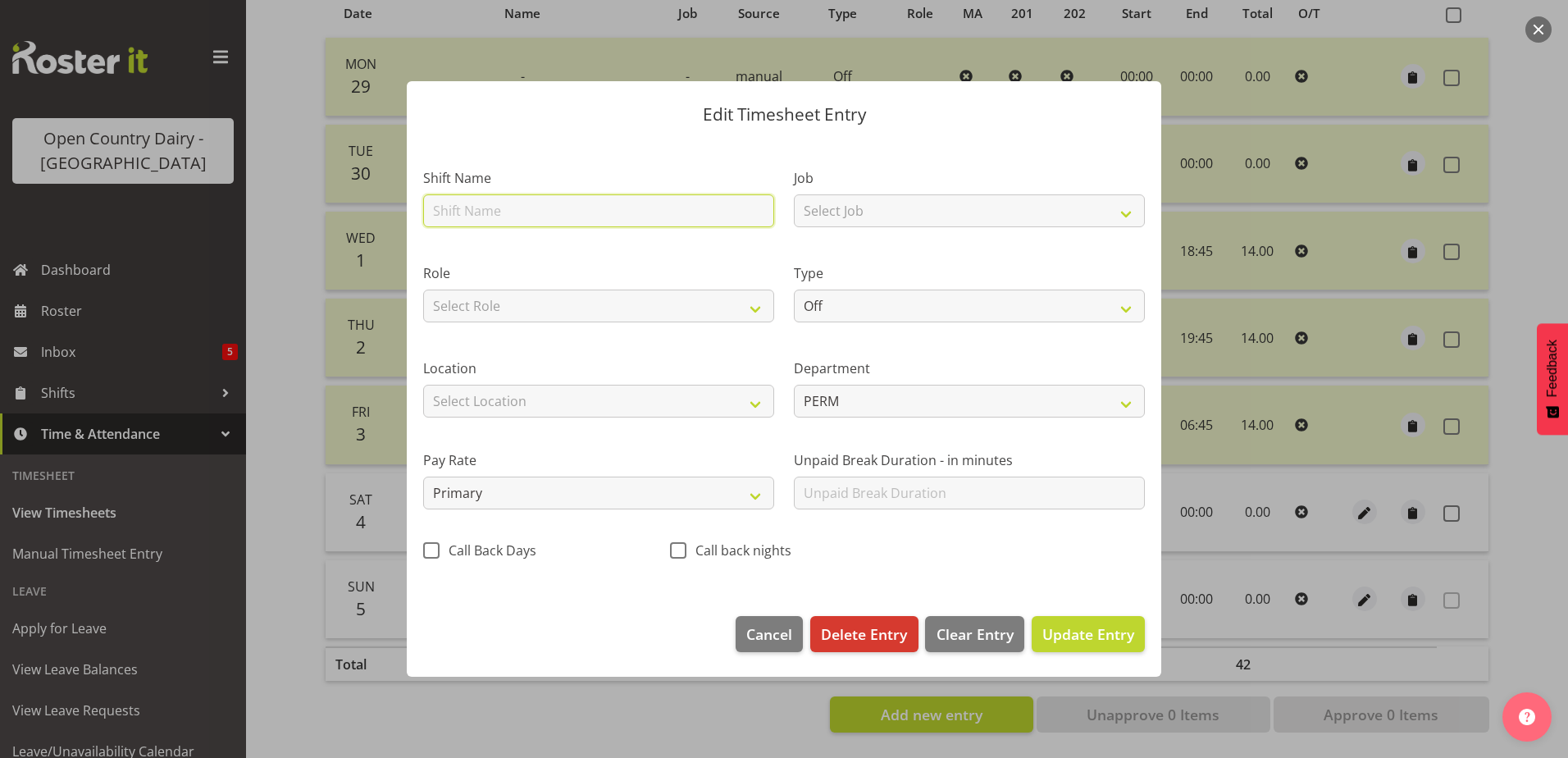
click at [464, 212] on input "text" at bounding box center [598, 210] width 351 height 33
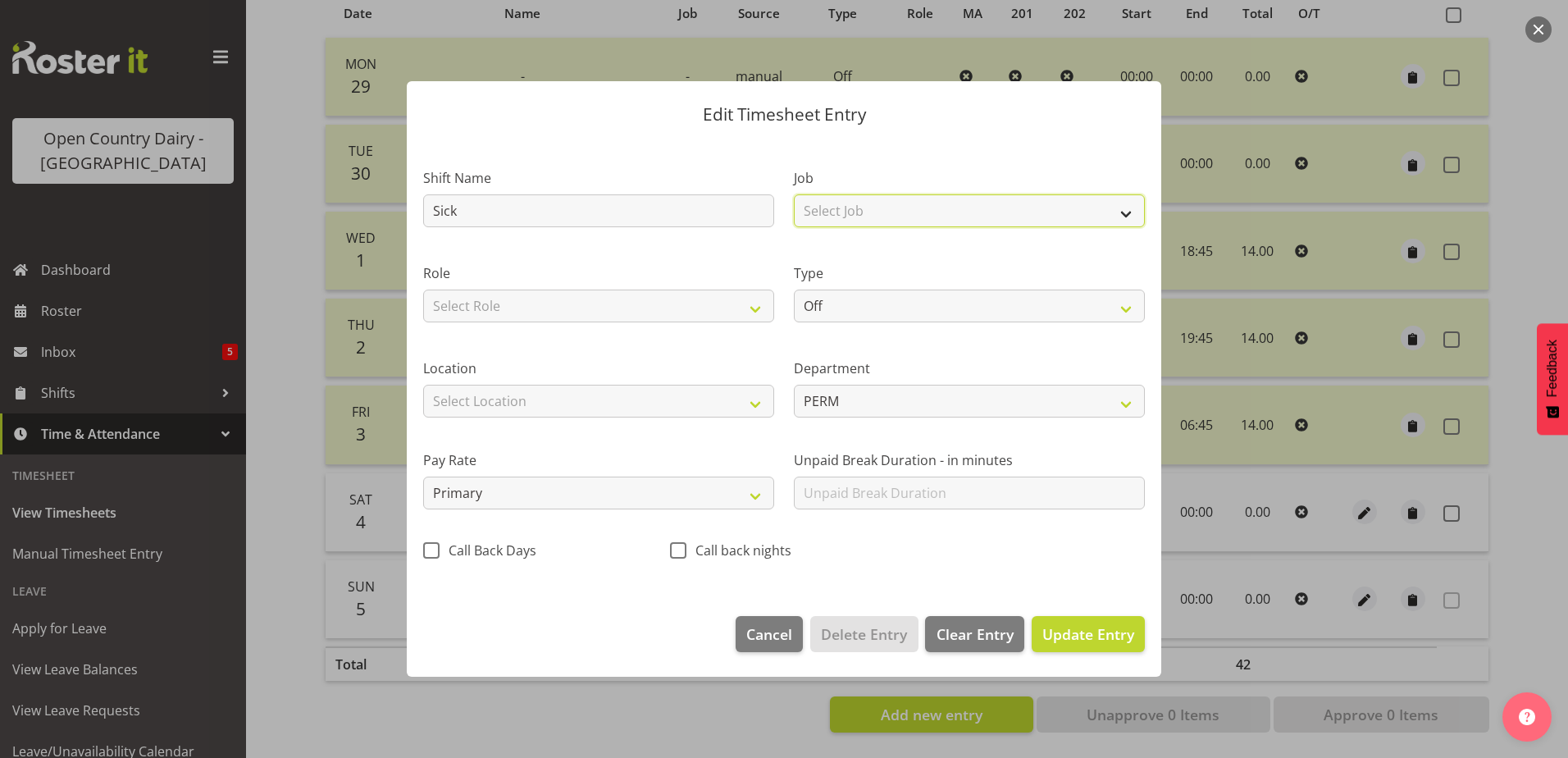
click at [914, 211] on select "Select Job Driver Driver supervisor Support" at bounding box center [969, 210] width 351 height 33
click at [794, 194] on select "Select Job Driver Driver supervisor Support" at bounding box center [969, 210] width 351 height 33
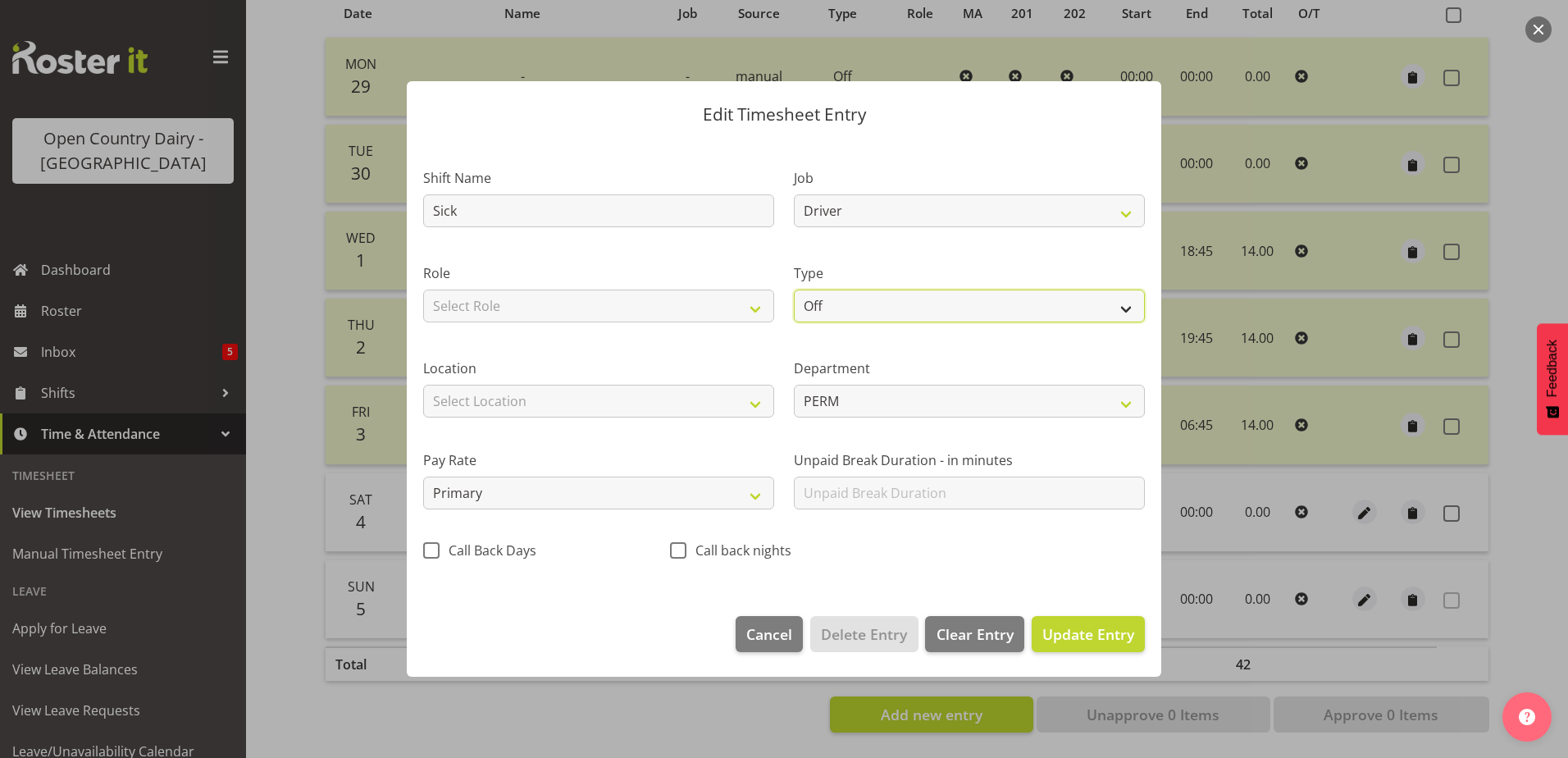
click at [864, 310] on select "Off Standard Public Holiday Public Holiday (Worked) Day In Lieu Annual Leave Si…" at bounding box center [969, 305] width 351 height 33
click at [794, 289] on select "Off Standard Public Holiday Public Holiday (Worked) Day In Lieu Annual Leave Si…" at bounding box center [969, 305] width 351 height 33
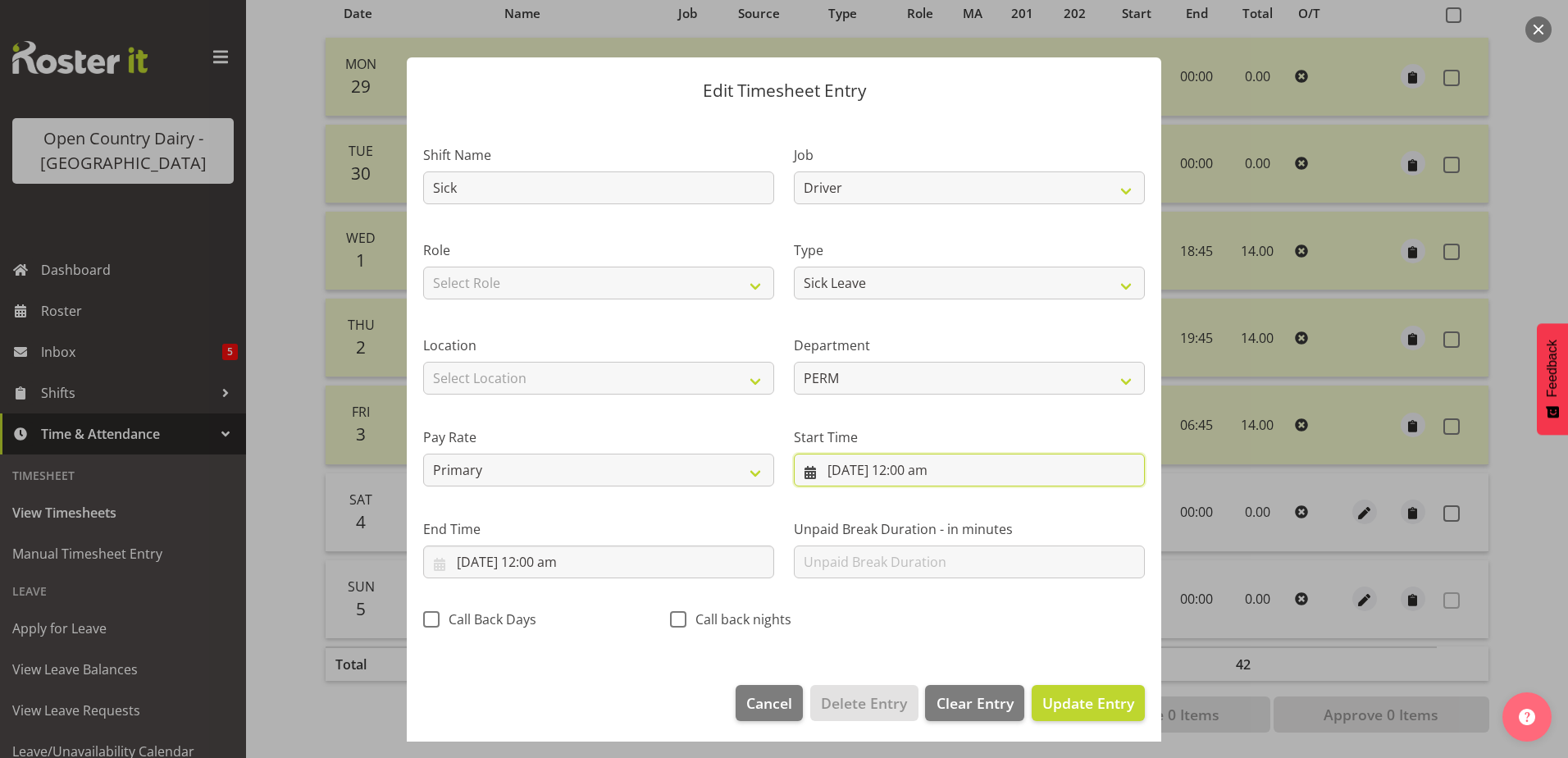
click at [926, 468] on input "4/10/2025, 12:00 am" at bounding box center [969, 469] width 351 height 33
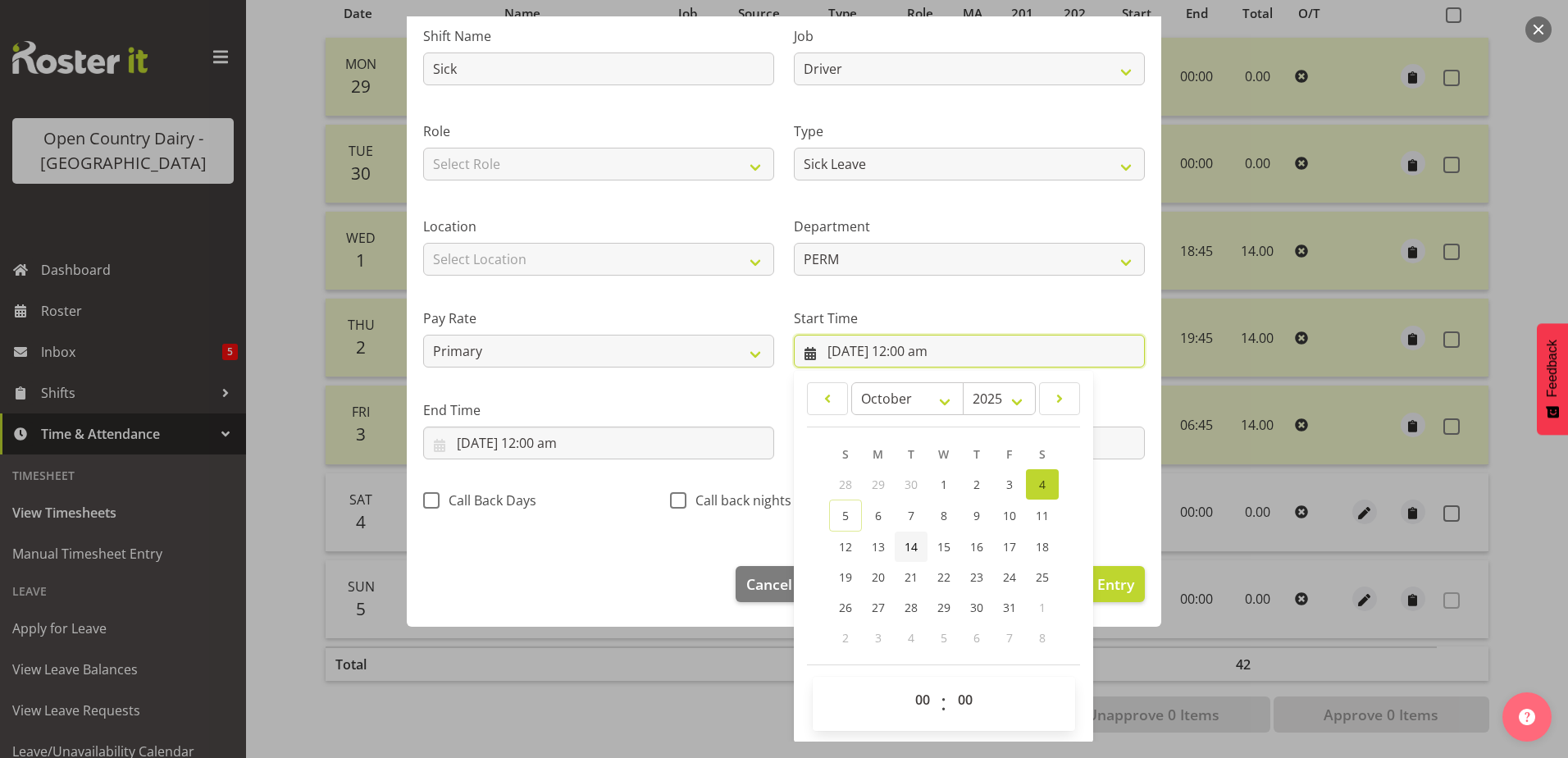
scroll to position [119, 0]
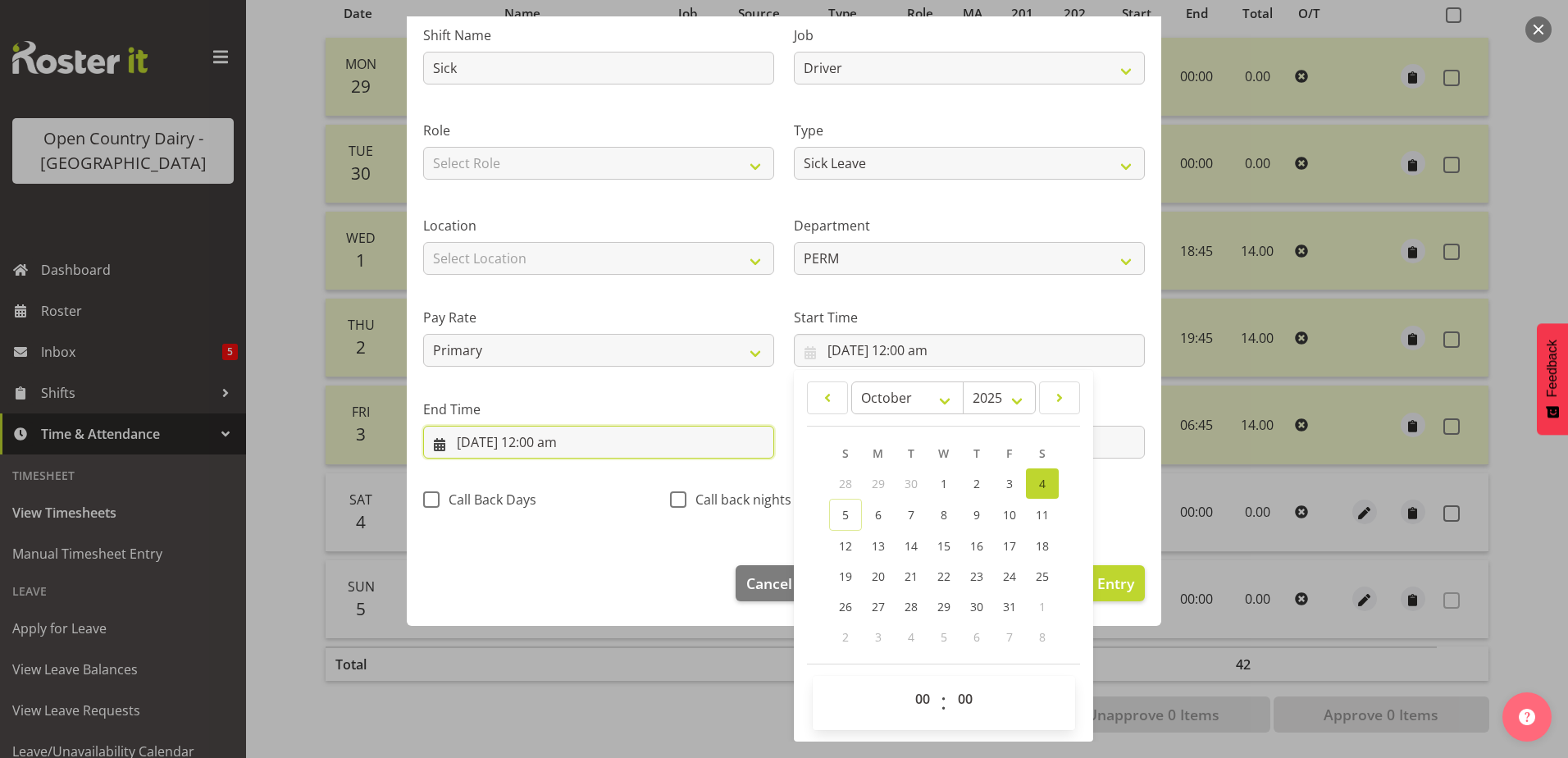
click at [506, 433] on input "4/10/2025, 12:00 am" at bounding box center [598, 442] width 351 height 33
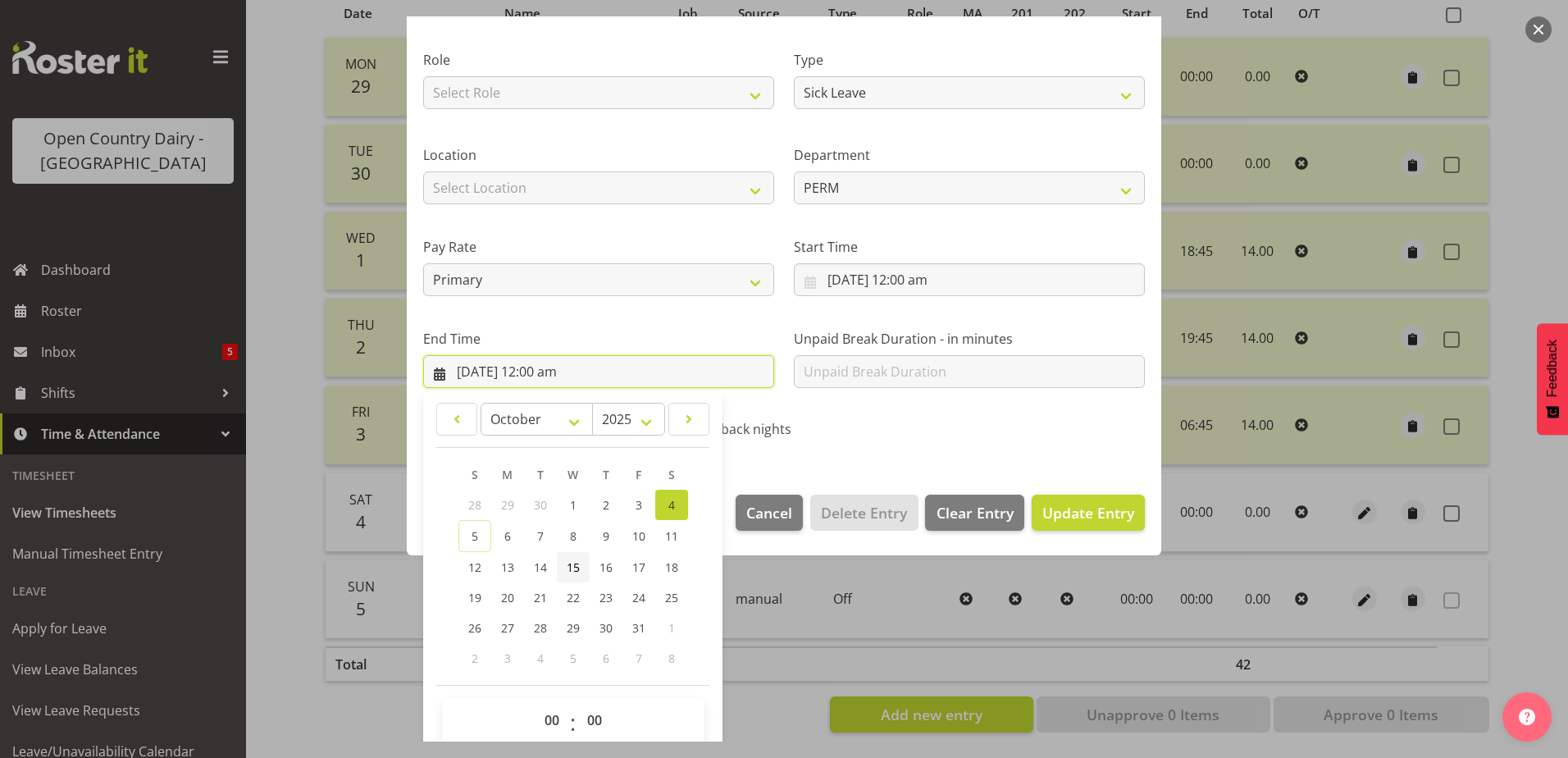
scroll to position [212, 0]
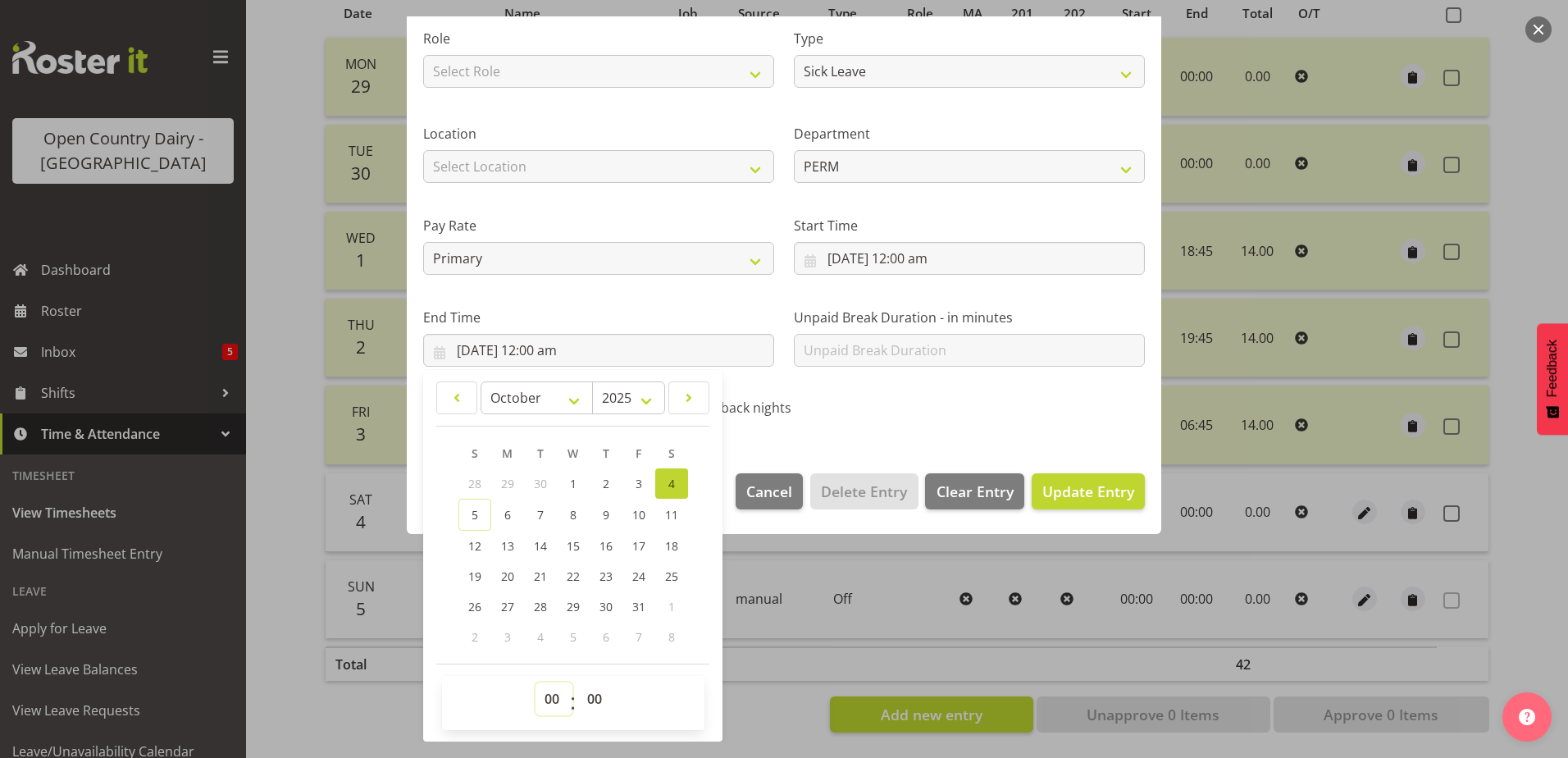
click at [550, 689] on select "00 01 02 03 04 05 06 07 08 09 10 11 12 13 14 15 16 17 18 19 20 21 22 23" at bounding box center [554, 698] width 37 height 33
click at [536, 682] on select "00 01 02 03 04 05 06 07 08 09 10 11 12 13 14 15 16 17 18 19 20 21 22 23" at bounding box center [554, 698] width 37 height 33
click at [591, 694] on select "00 01 02 03 04 05 06 07 08 09 10 11 12 13 14 15 16 17 18 19 20 21 22 23 24 25 2…" at bounding box center [596, 698] width 37 height 33
click at [578, 682] on select "00 01 02 03 04 05 06 07 08 09 10 11 12 13 14 15 16 17 18 19 20 21 22 23 24 25 2…" at bounding box center [596, 698] width 37 height 33
click at [1042, 482] on span "Update Entry" at bounding box center [1088, 490] width 92 height 19
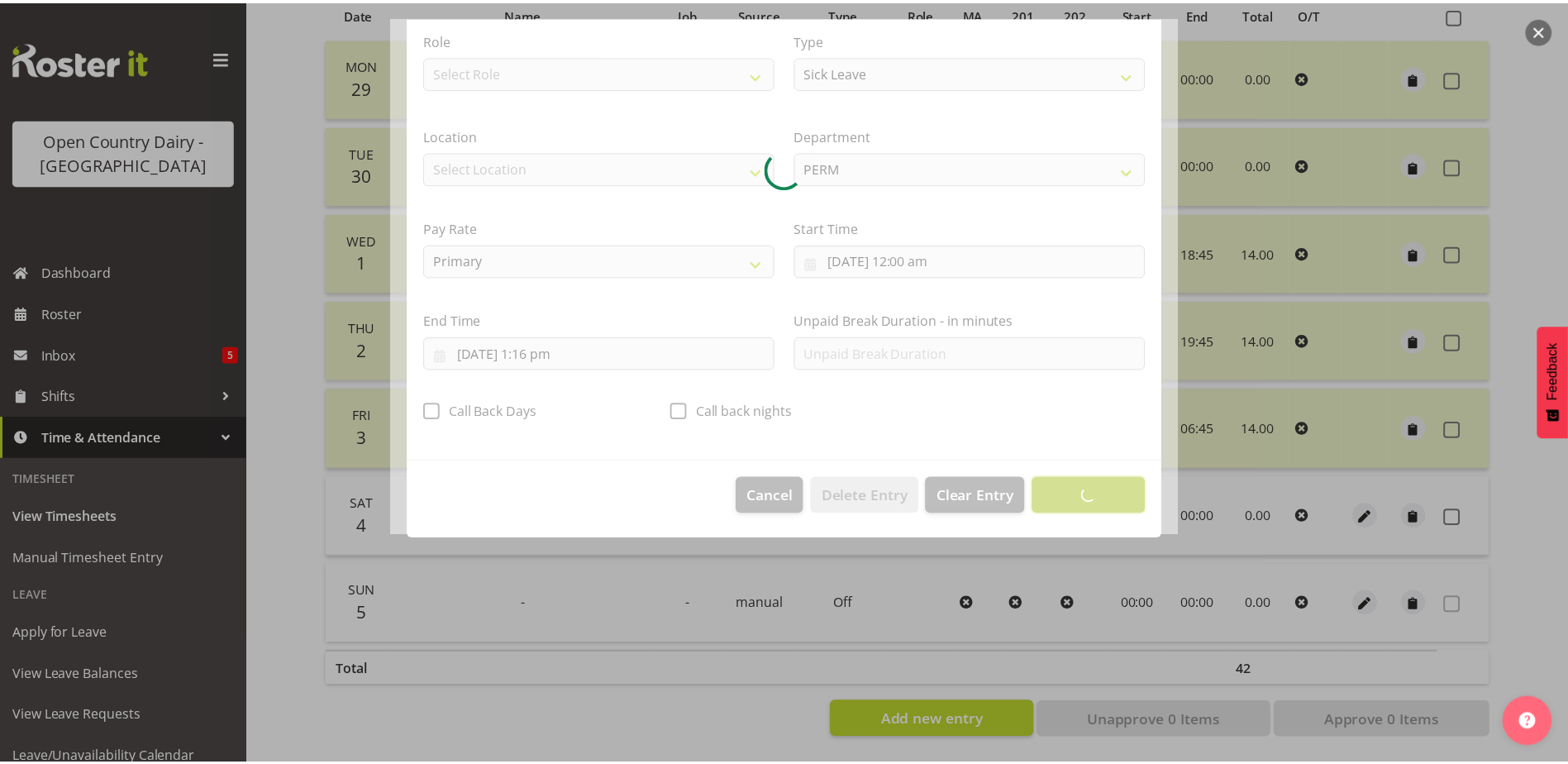
scroll to position [4, 0]
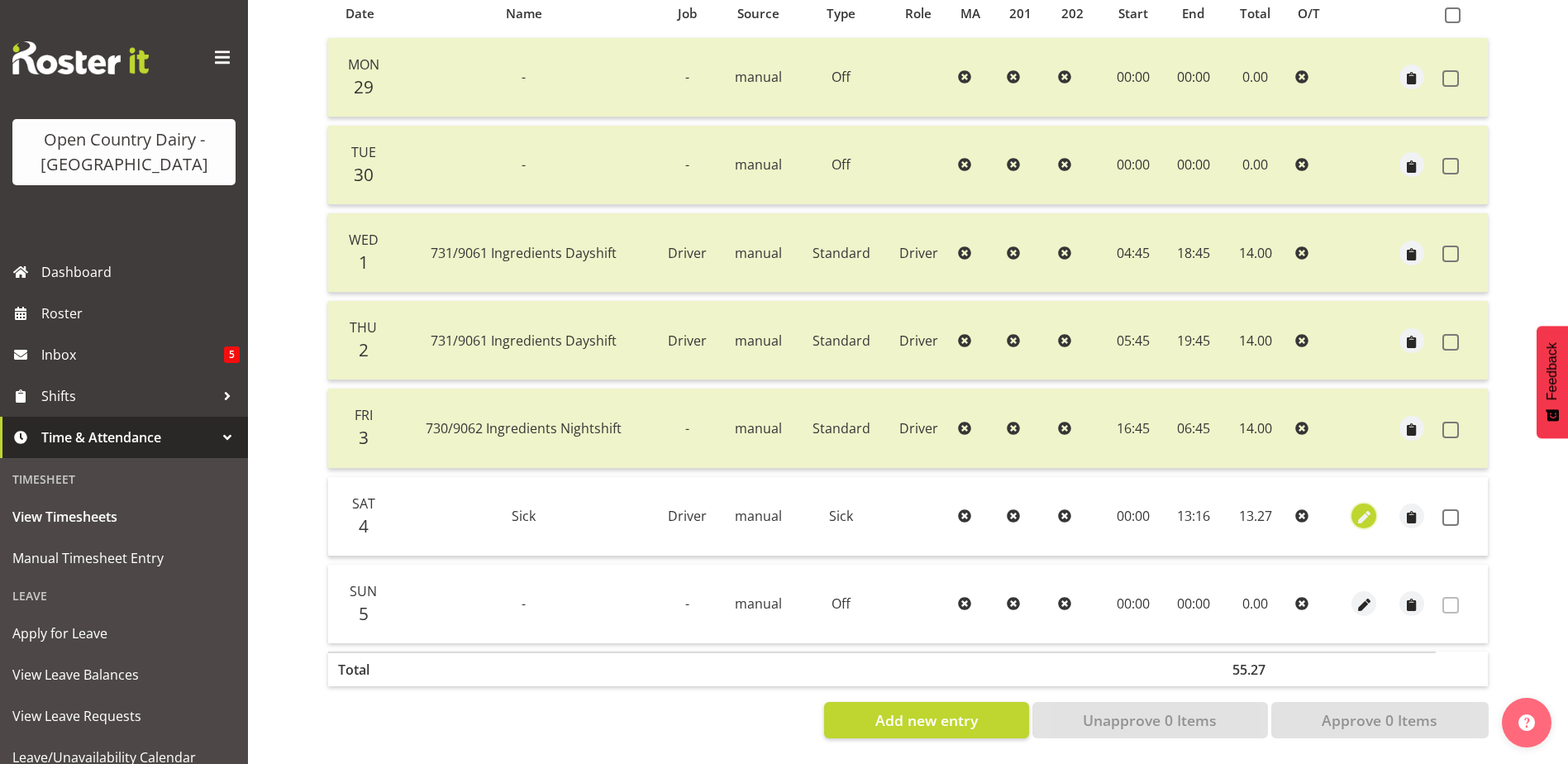
click at [1363, 509] on span "button" at bounding box center [1364, 518] width 19 height 19
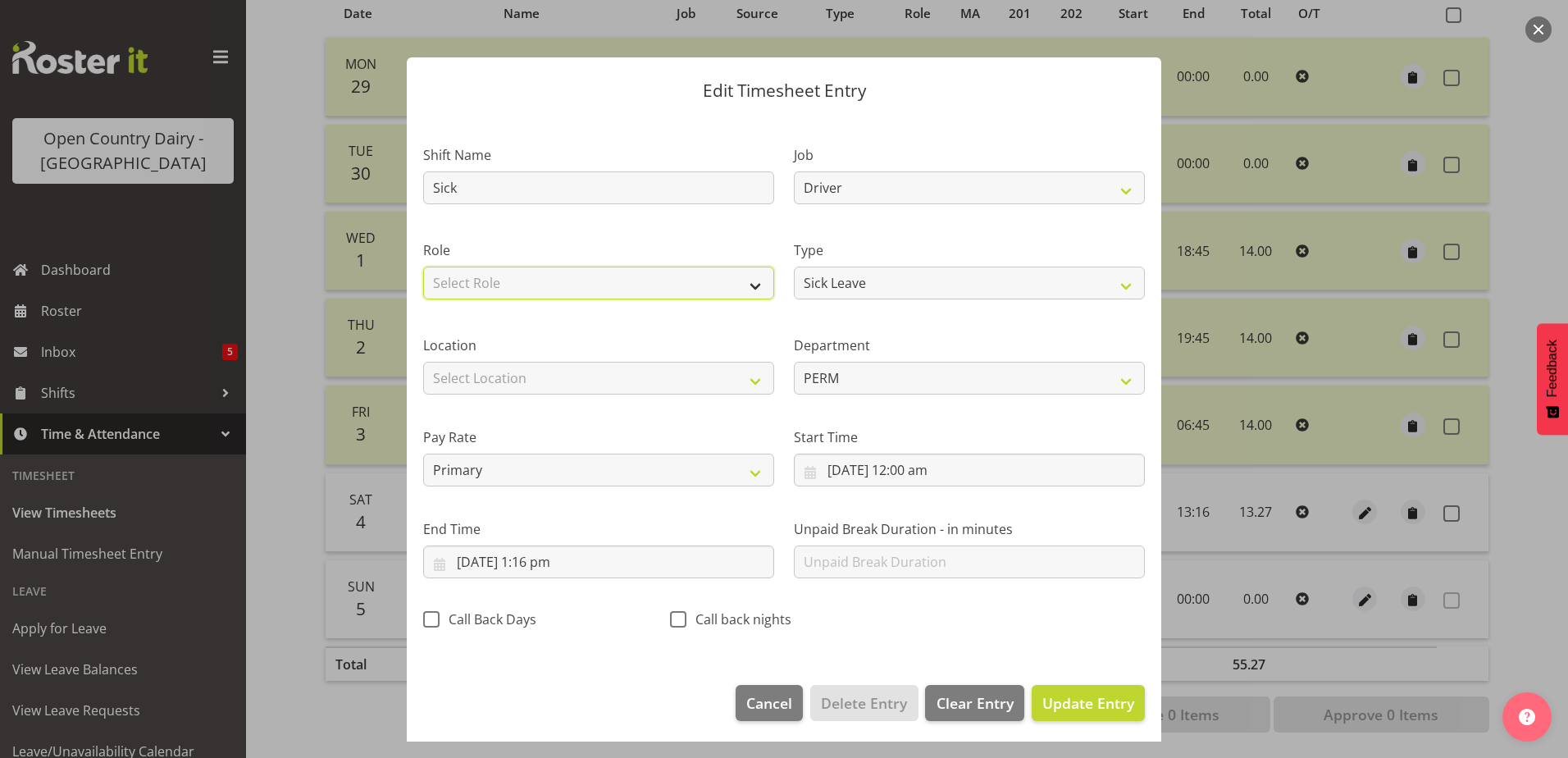
click at [532, 286] on select "Select Role Driver" at bounding box center [598, 283] width 351 height 33
click at [423, 267] on select "Select Role Driver" at bounding box center [598, 283] width 351 height 33
click at [1047, 690] on button "Update Entry" at bounding box center [1089, 702] width 114 height 36
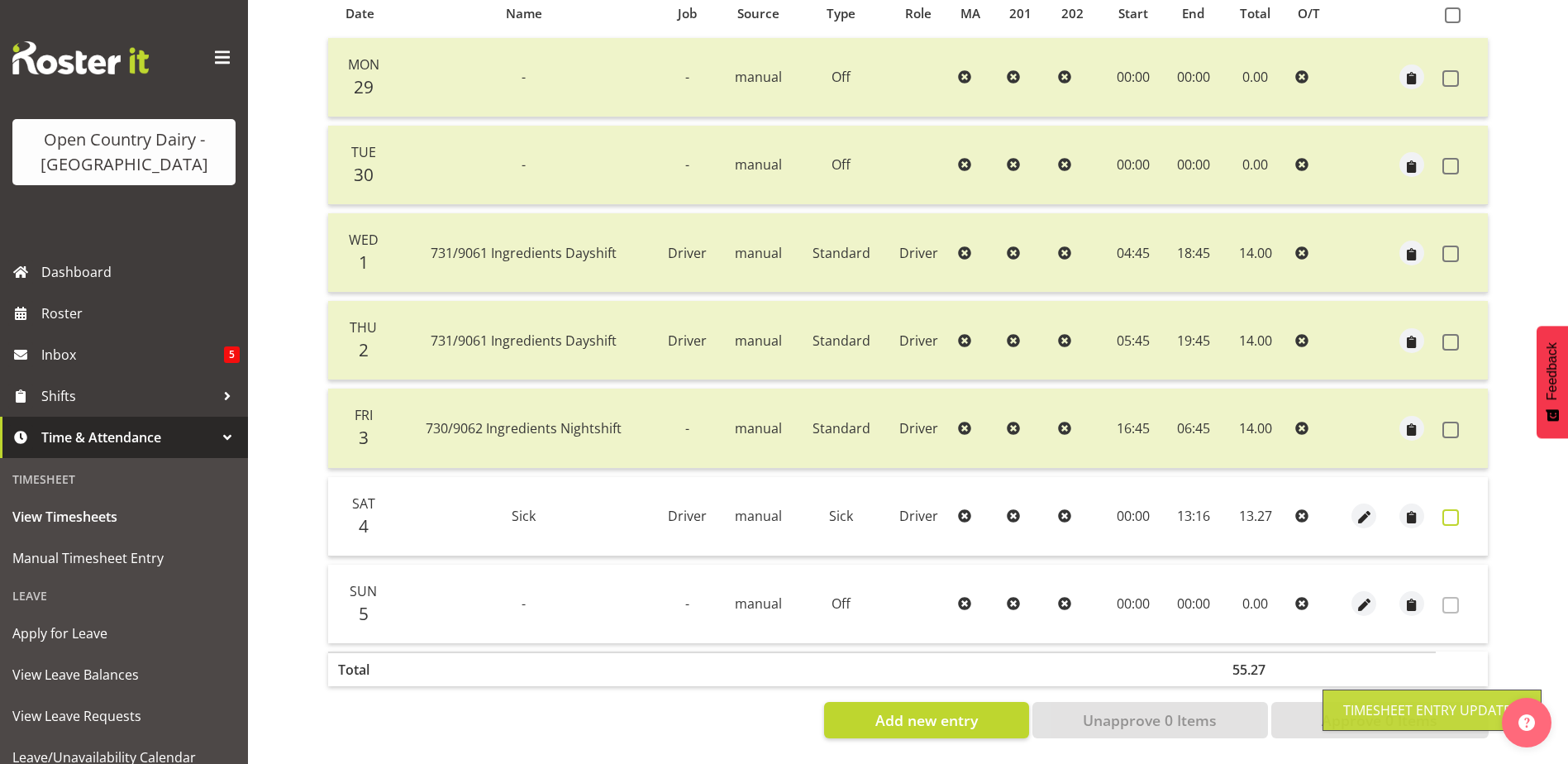
click at [1449, 510] on span at bounding box center [1451, 518] width 17 height 17
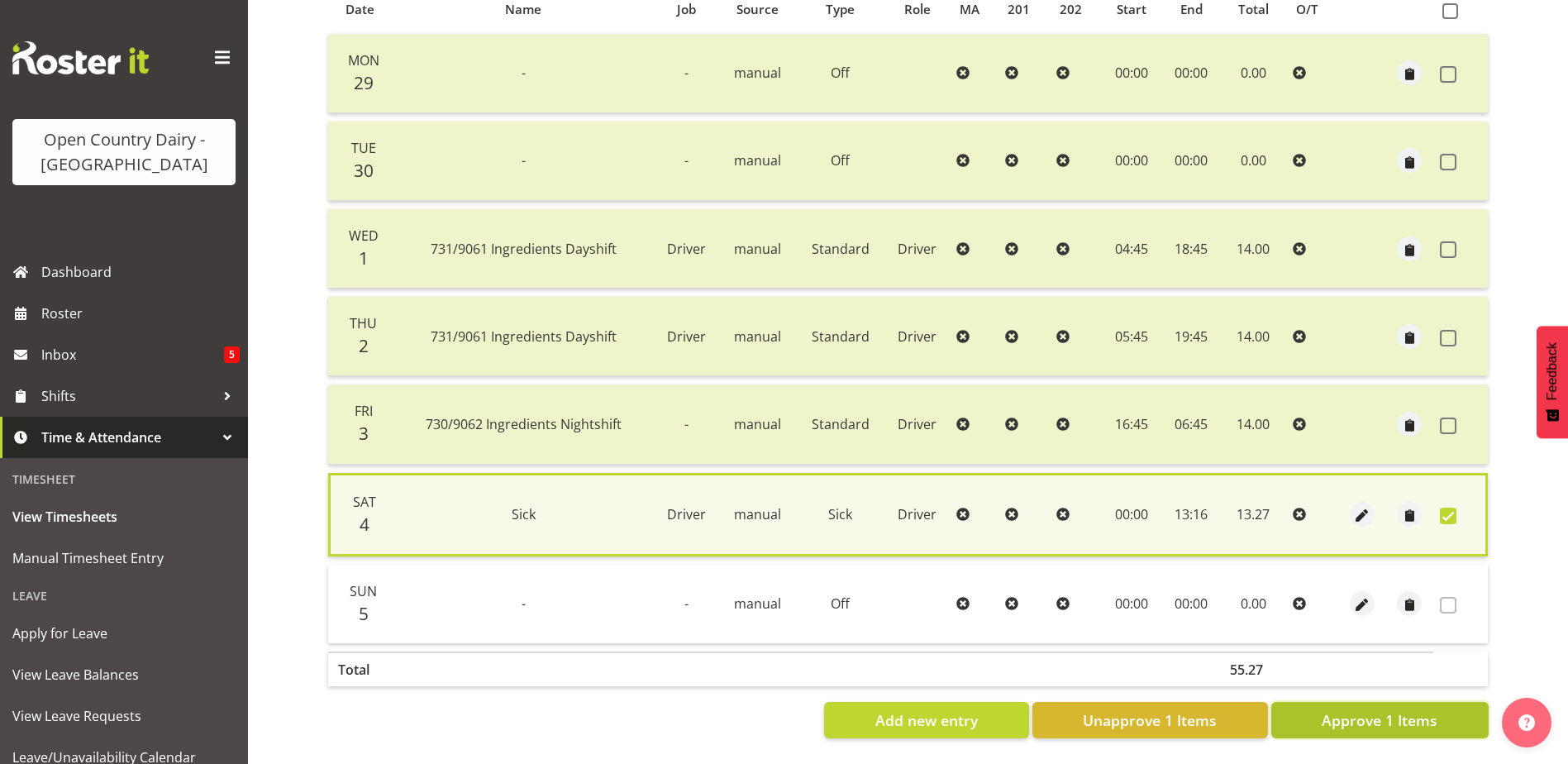
click at [1391, 715] on span "Approve 1 Items" at bounding box center [1379, 720] width 116 height 21
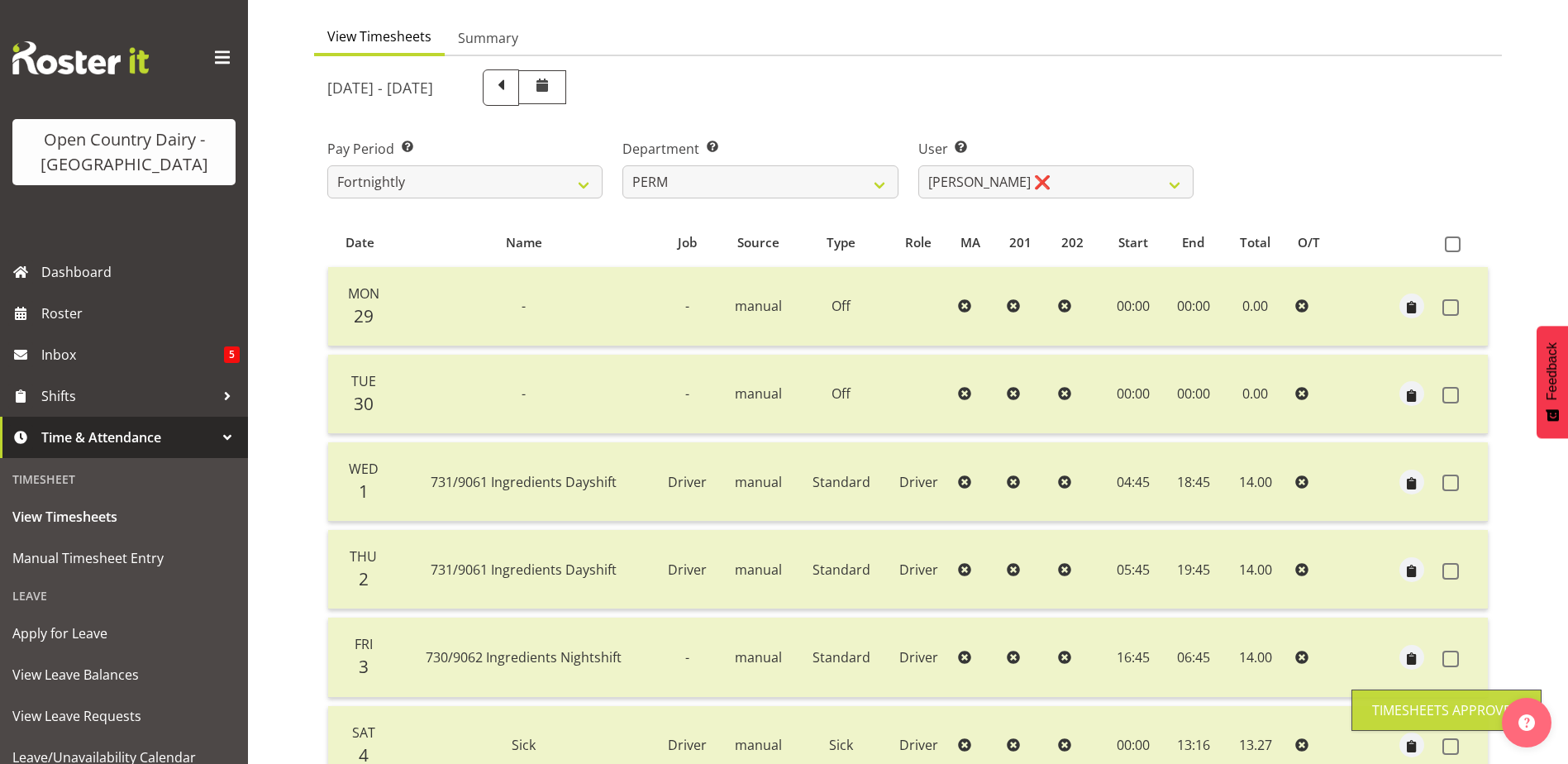
scroll to position [138, 0]
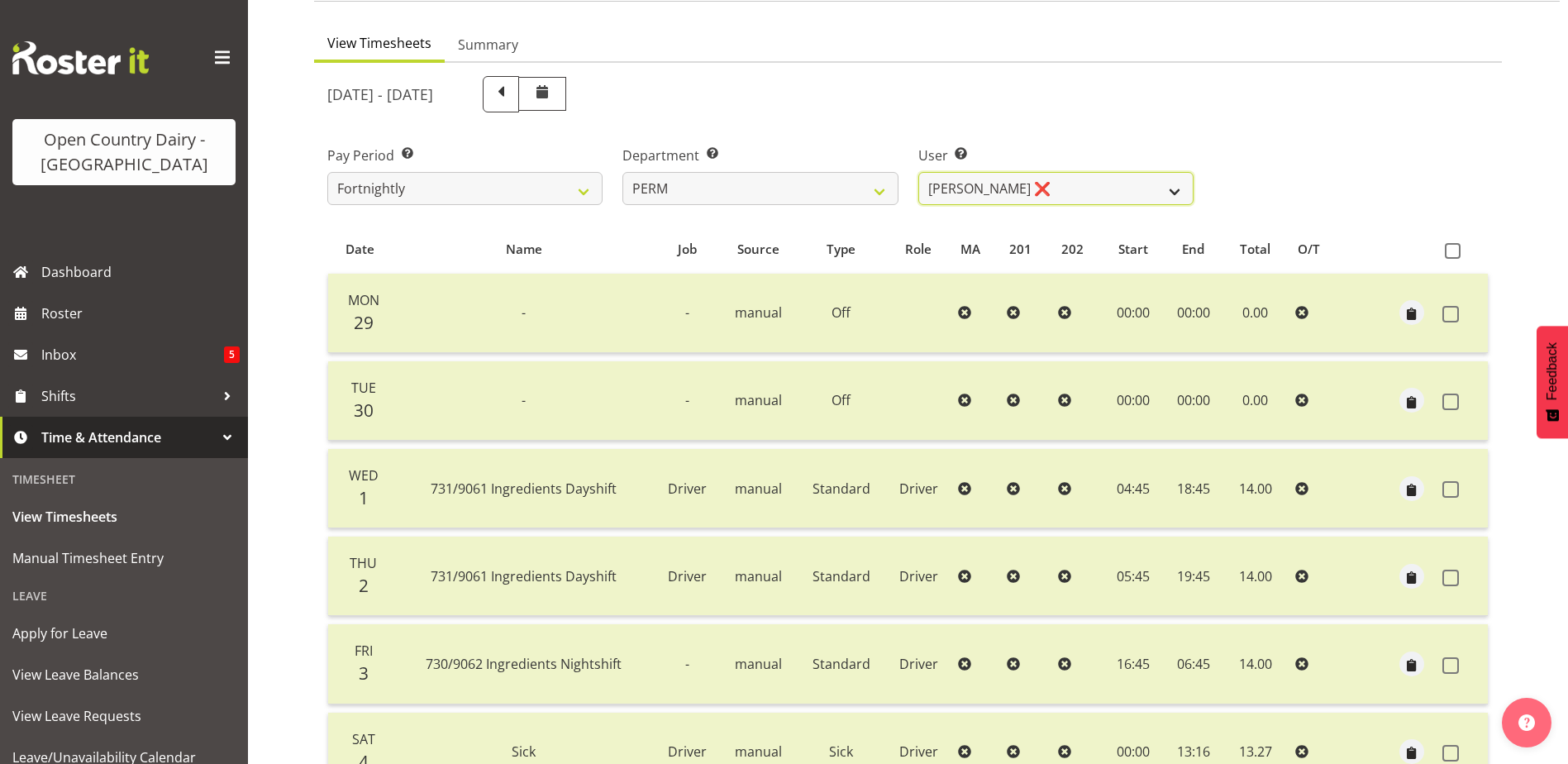
click at [1007, 185] on select "Abhilash Antony ❌ Amba Swann ❌ Chris Kneebone ❌ Haley Galecki ❌ Jayden Vincent …" at bounding box center [1055, 188] width 275 height 33
click at [1007, 186] on select "Abhilash Antony ❌ Amba Swann ❌ Chris Kneebone ❌ Haley Galecki ❌ Jayden Vincent …" at bounding box center [1055, 188] width 275 height 33
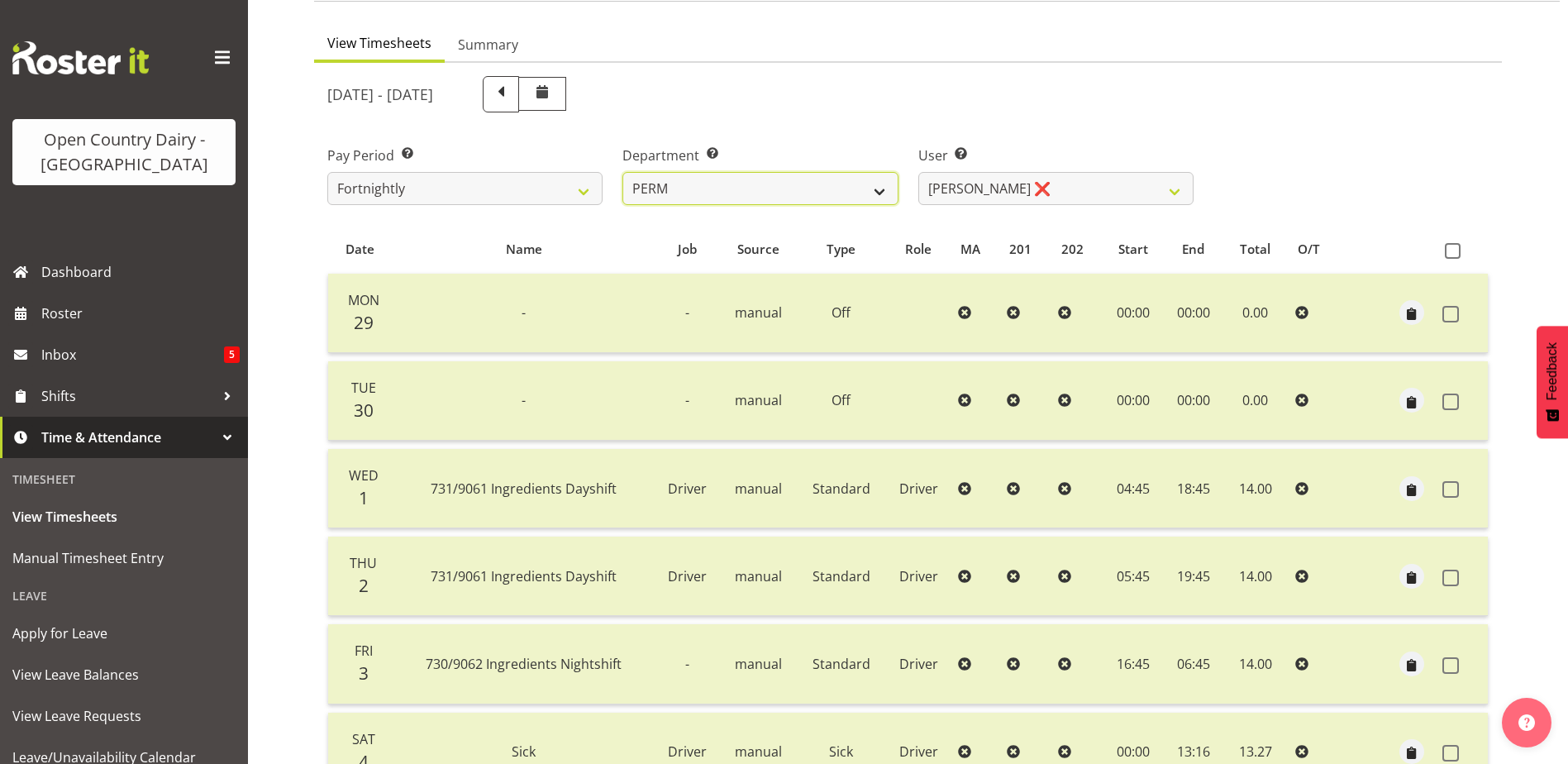
click at [749, 191] on select "701 702 703 704 705 706 707 708 709 710 711 712 713 714 715 716 717 718 719 720" at bounding box center [759, 188] width 275 height 33
click at [622, 172] on select "701 702 703 704 705 706 707 708 709 710 711 712 713 714 715 716 717 718 719 720" at bounding box center [759, 188] width 275 height 33
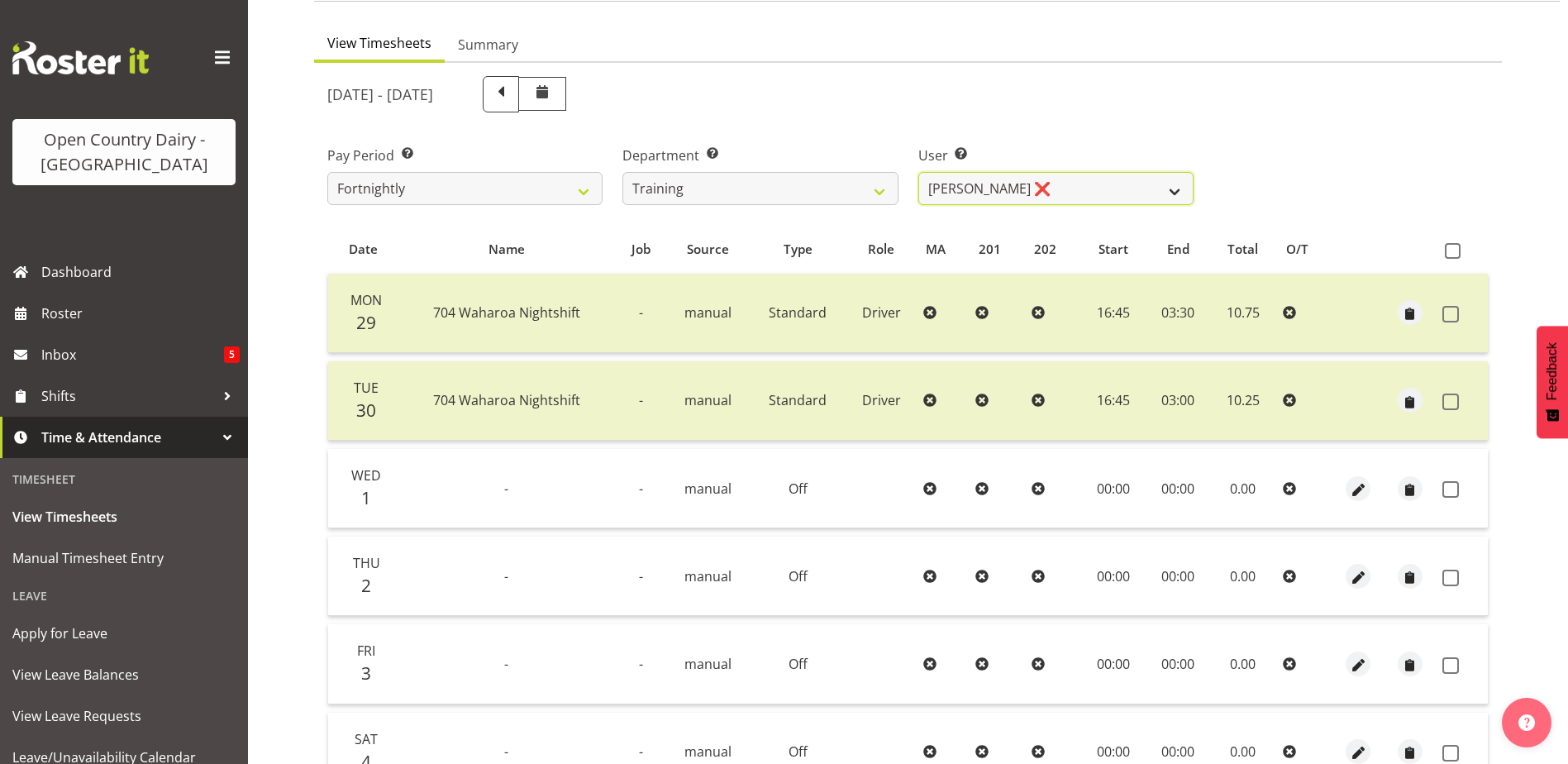
click at [1076, 183] on select "Andre Syben ❌ Antony Lockyer ❌ Jesse Simpson ❌ Kimberley-Rose Adams ❌ Liam Wats…" at bounding box center [1055, 188] width 275 height 33
click at [918, 172] on select "Andre Syben ❌ Antony Lockyer ❌ Jesse Simpson ❌ Kimberley-Rose Adams ❌ Liam Wats…" at bounding box center [1055, 188] width 275 height 33
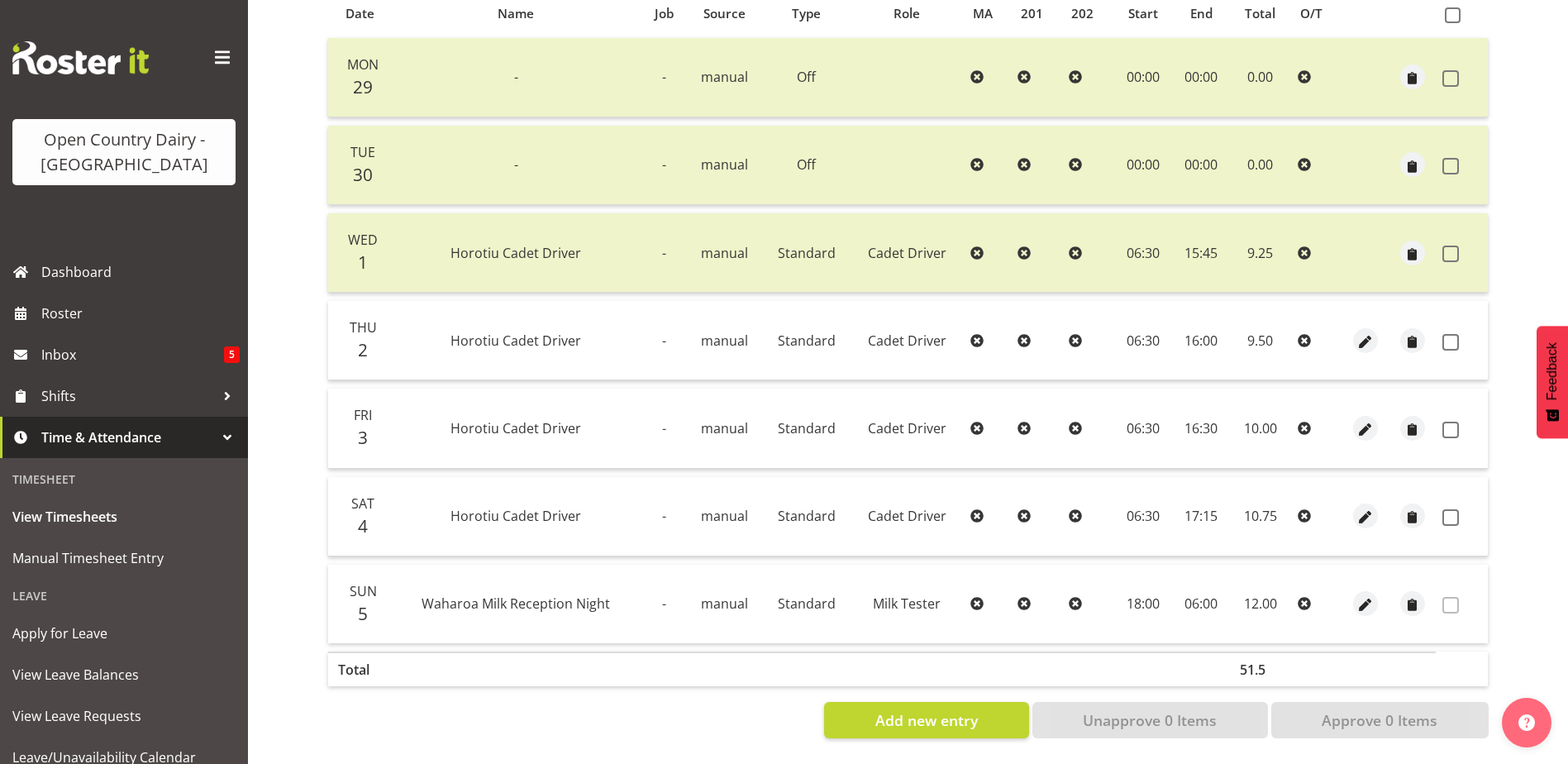
scroll to position [386, 0]
click at [1454, 334] on span at bounding box center [1451, 343] width 17 height 17
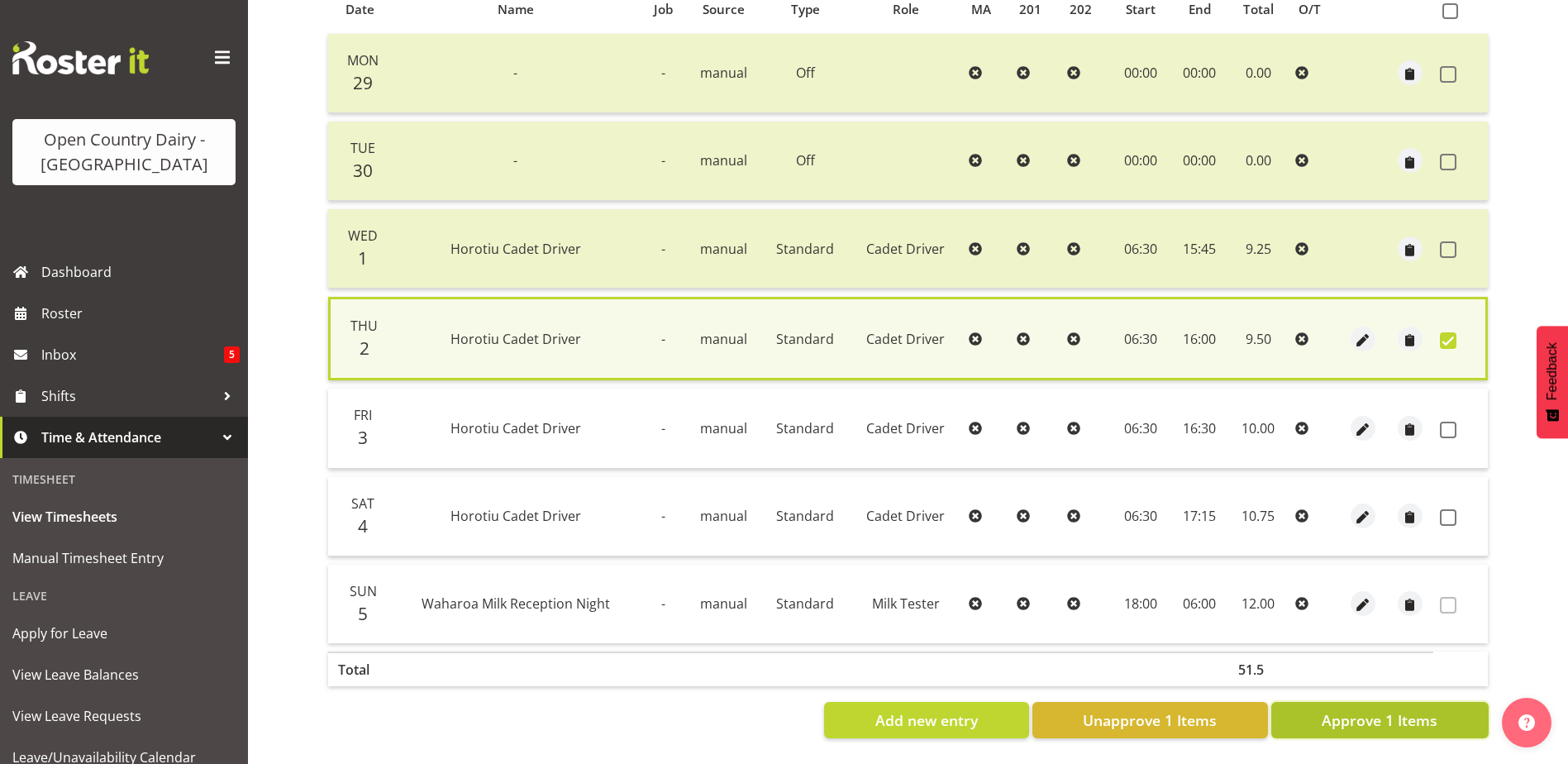
click at [1372, 710] on span "Approve 1 Items" at bounding box center [1379, 720] width 116 height 21
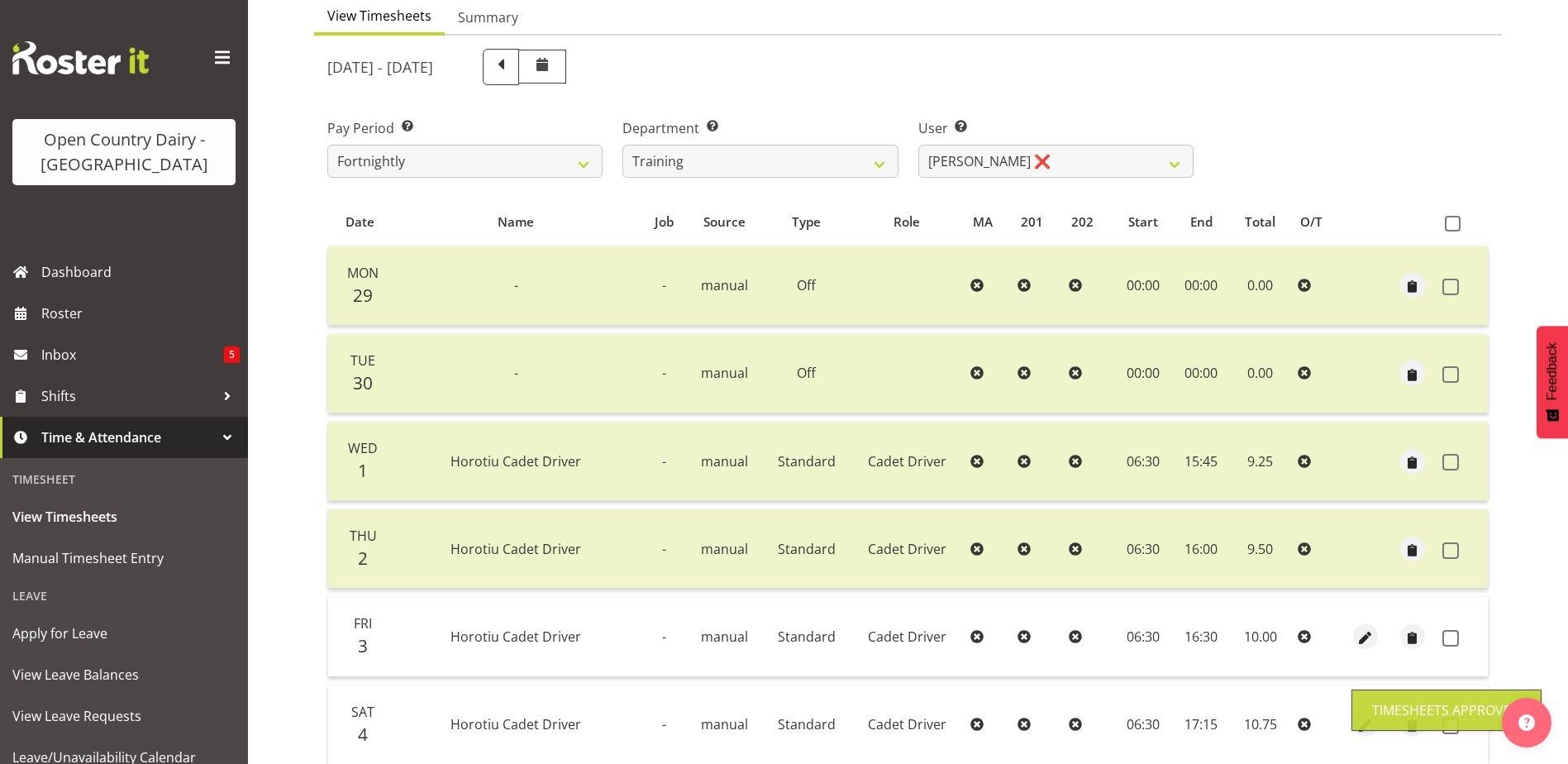
scroll to position [55, 0]
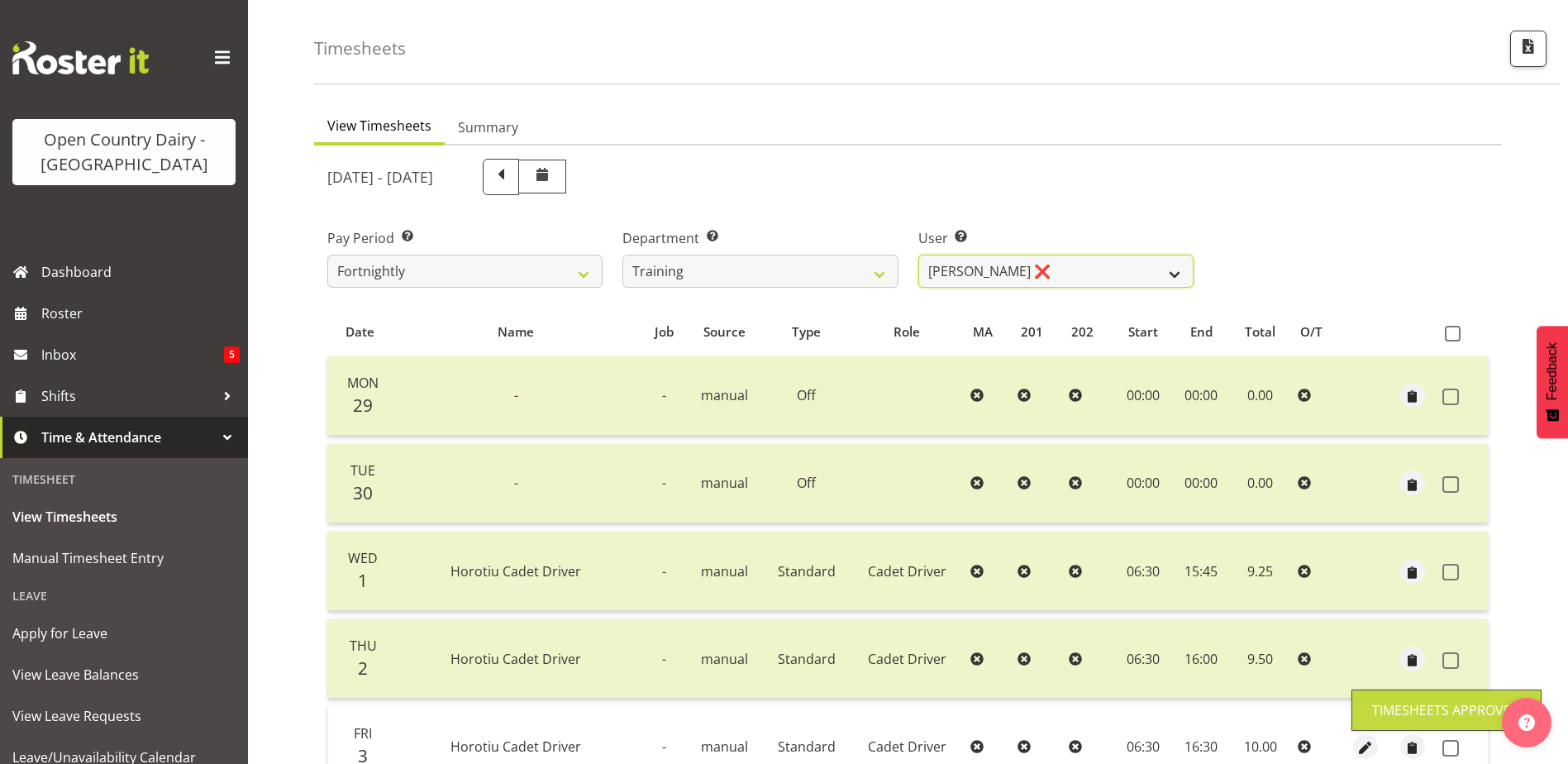
click at [1047, 272] on select "Andre Syben ❌ Antony Lockyer ❌ Jesse Simpson ❌ Kimberley-Rose Adams ❌ Liam Wats…" at bounding box center [1055, 270] width 275 height 33
click at [918, 254] on select "Andre Syben ❌ Antony Lockyer ❌ Jesse Simpson ❌ Kimberley-Rose Adams ❌ Liam Wats…" at bounding box center [1055, 270] width 275 height 33
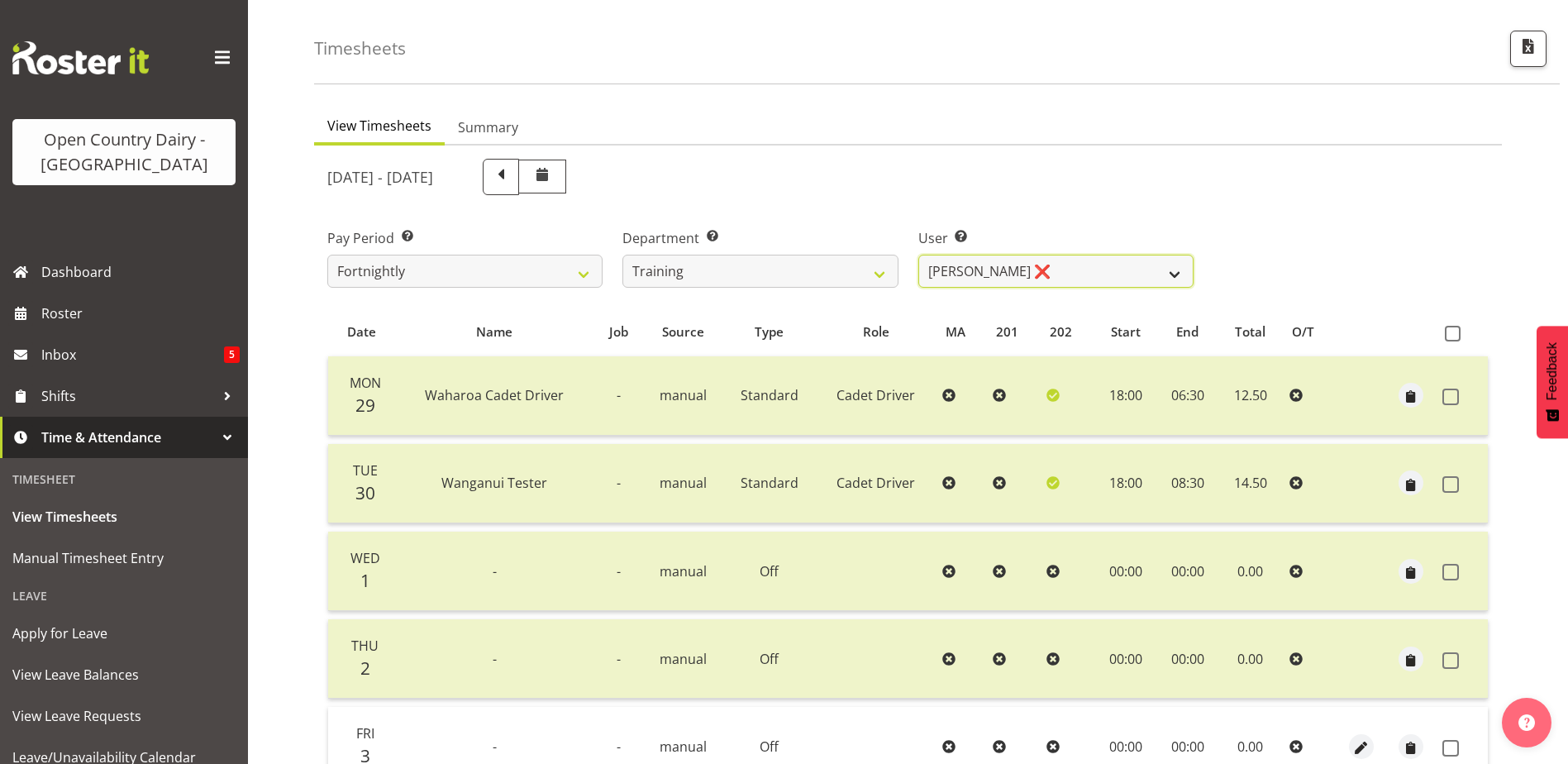
click at [1087, 262] on select "Andre Syben ❌ Antony Lockyer ❌ Jesse Simpson ❌ Kimberley-Rose Adams ❌ Liam Wats…" at bounding box center [1055, 270] width 275 height 33
click at [918, 254] on select "Andre Syben ❌ Antony Lockyer ❌ Jesse Simpson ❌ Kimberley-Rose Adams ❌ Liam Wats…" at bounding box center [1055, 270] width 275 height 33
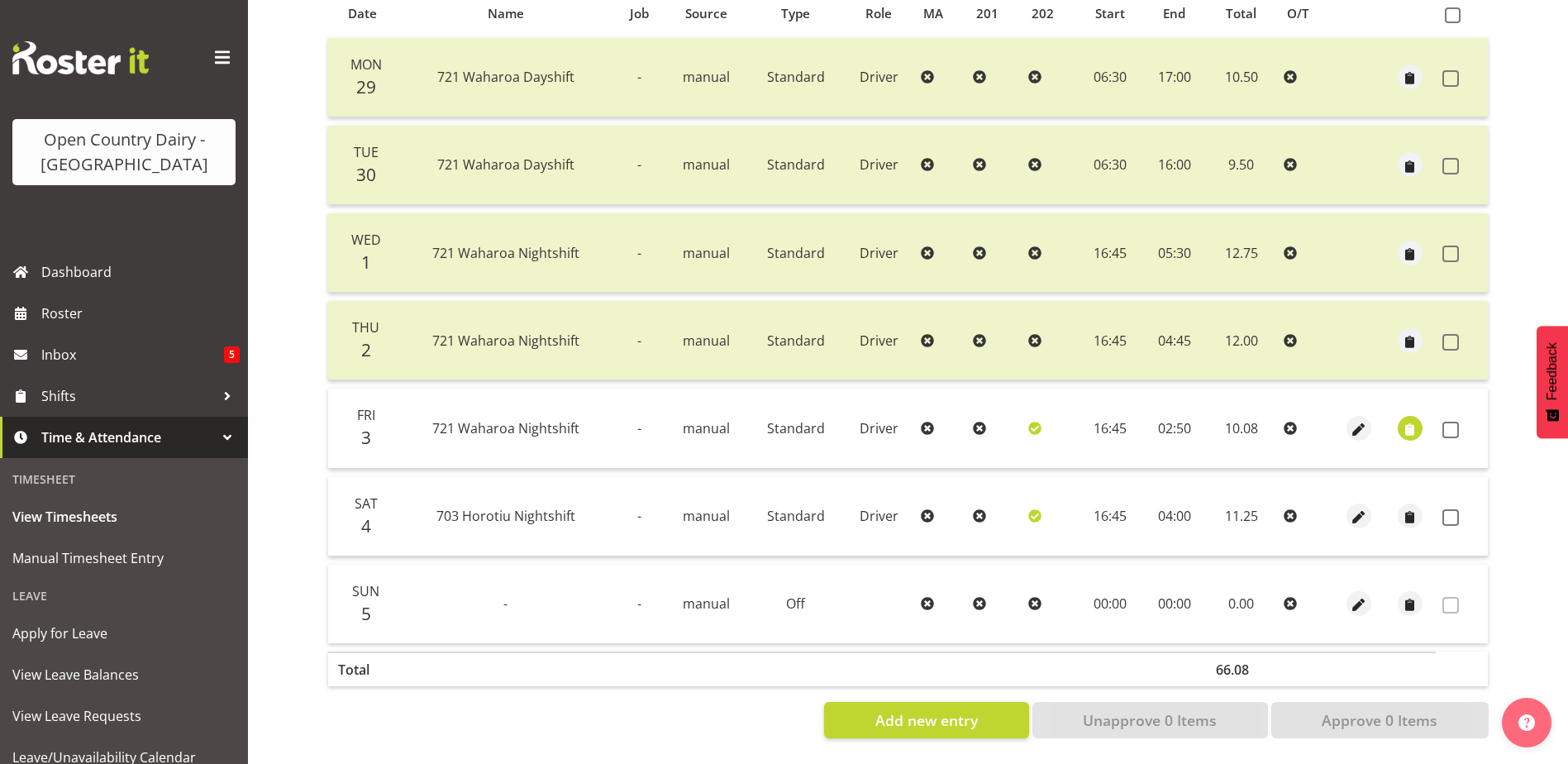
scroll to position [386, 0]
click at [1409, 420] on span "button" at bounding box center [1410, 429] width 19 height 19
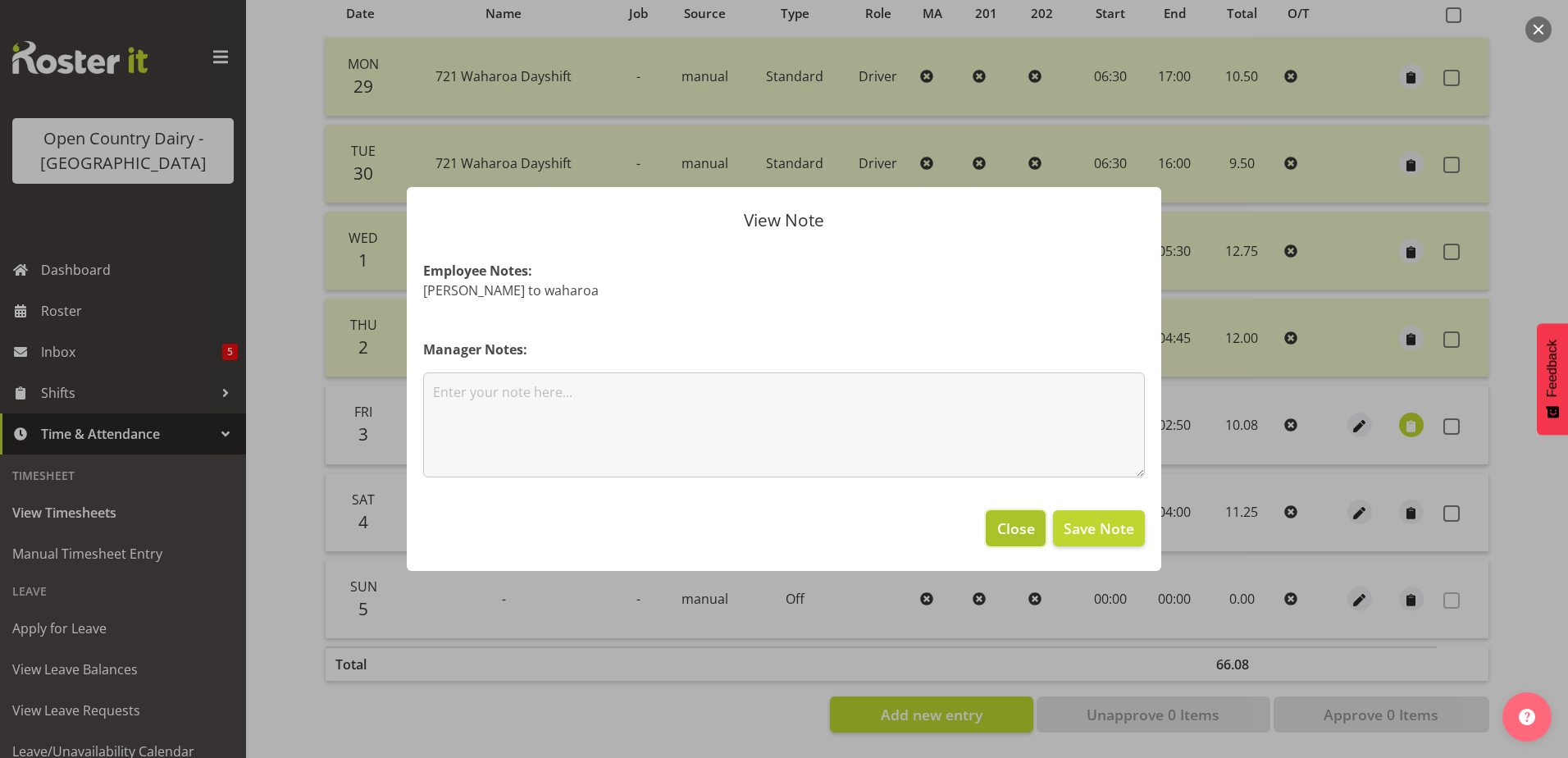
click at [1021, 524] on span "Close" at bounding box center [1016, 527] width 38 height 21
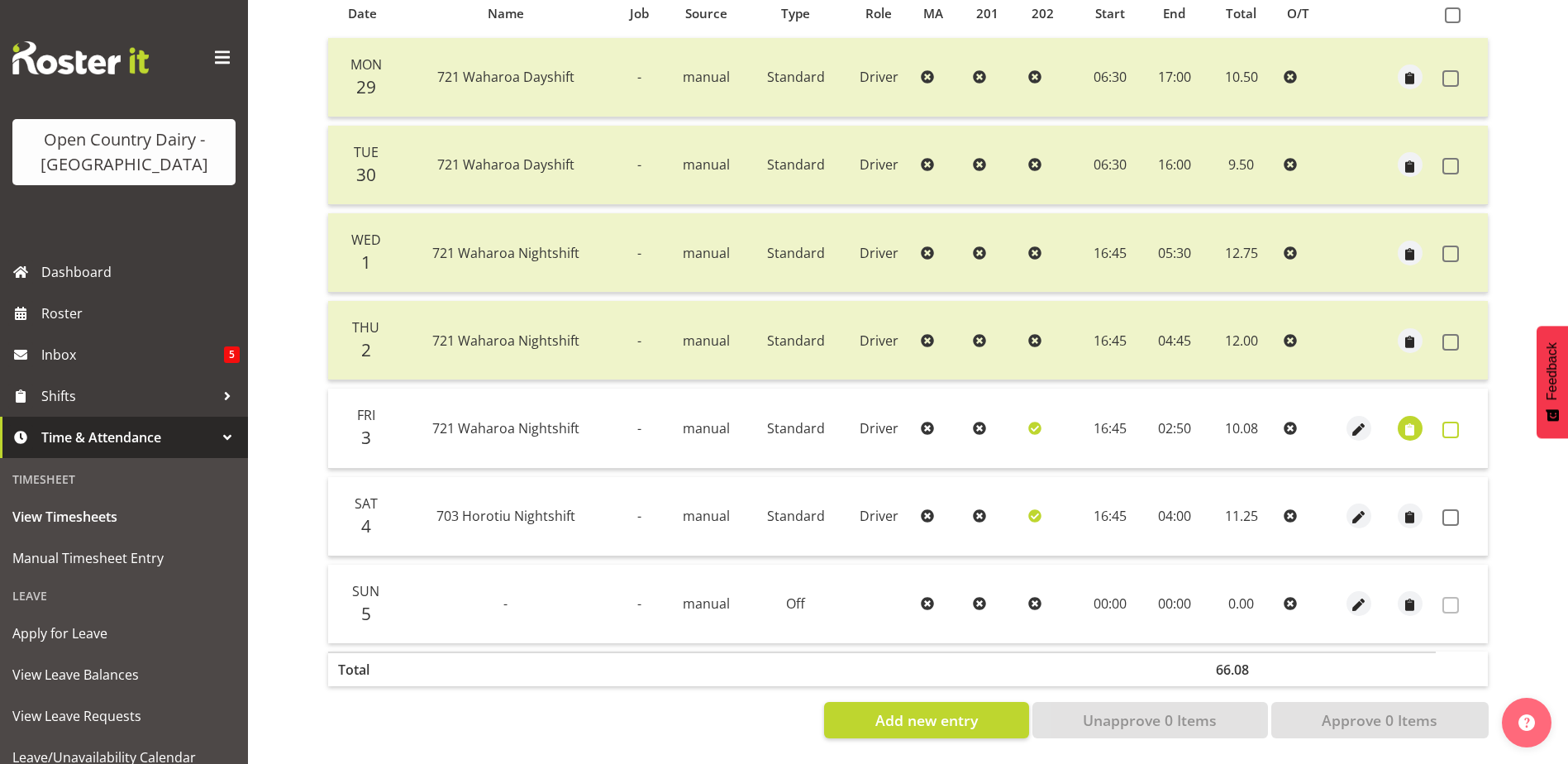
click at [1454, 421] on span at bounding box center [1451, 430] width 17 height 17
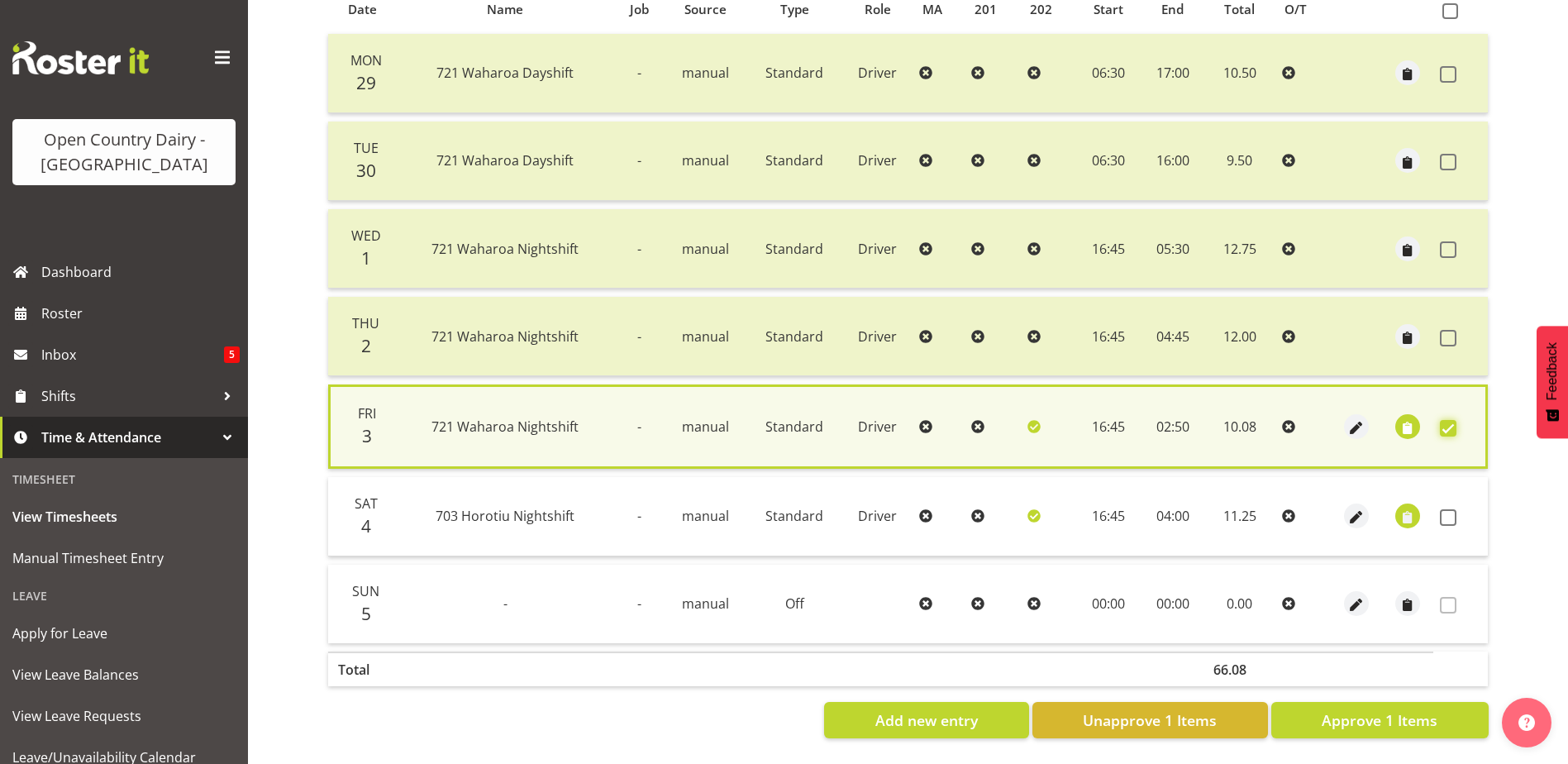
scroll to position [390, 0]
click at [1376, 710] on span "Approve 1 Items" at bounding box center [1379, 720] width 116 height 21
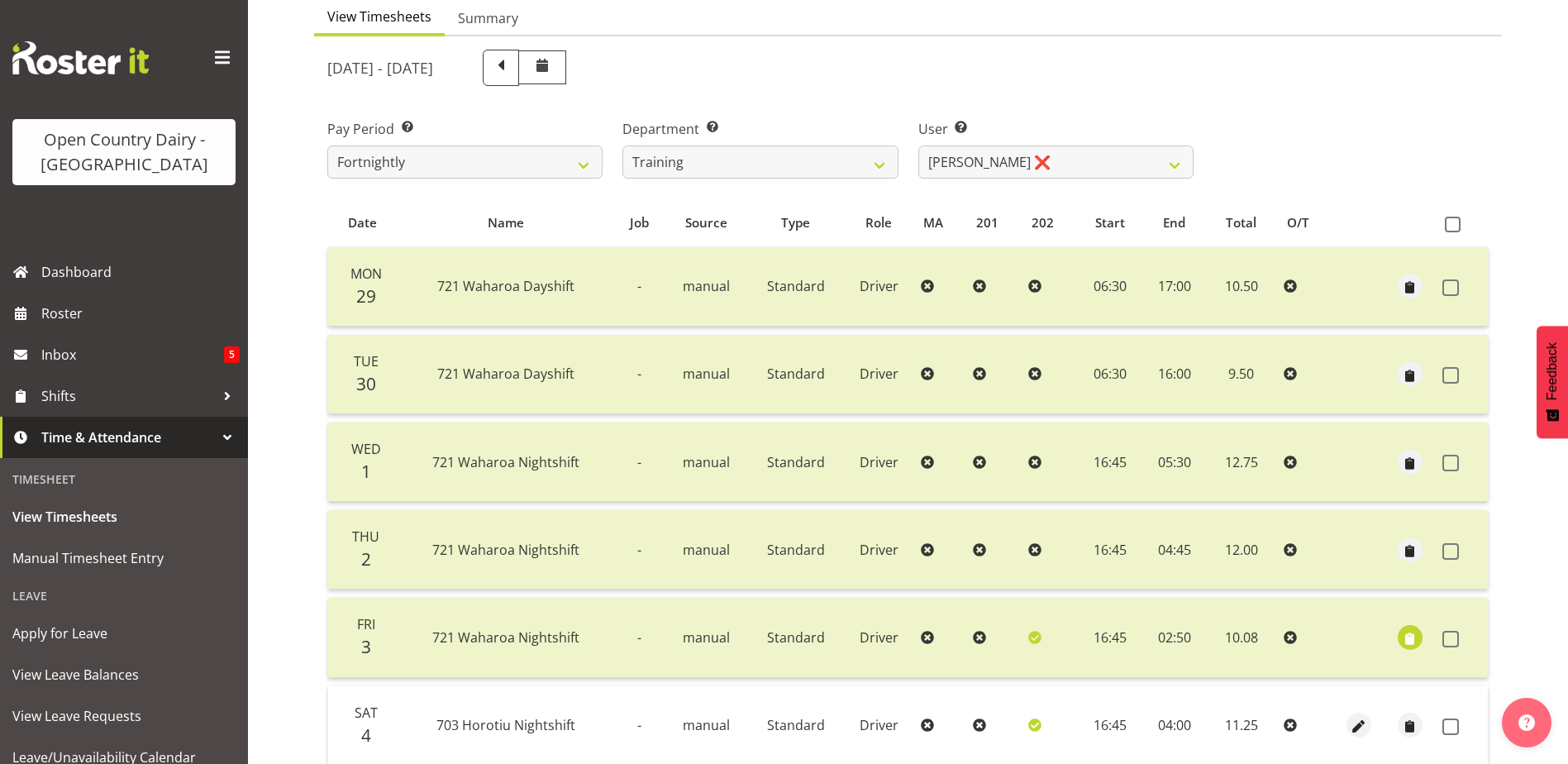
scroll to position [55, 0]
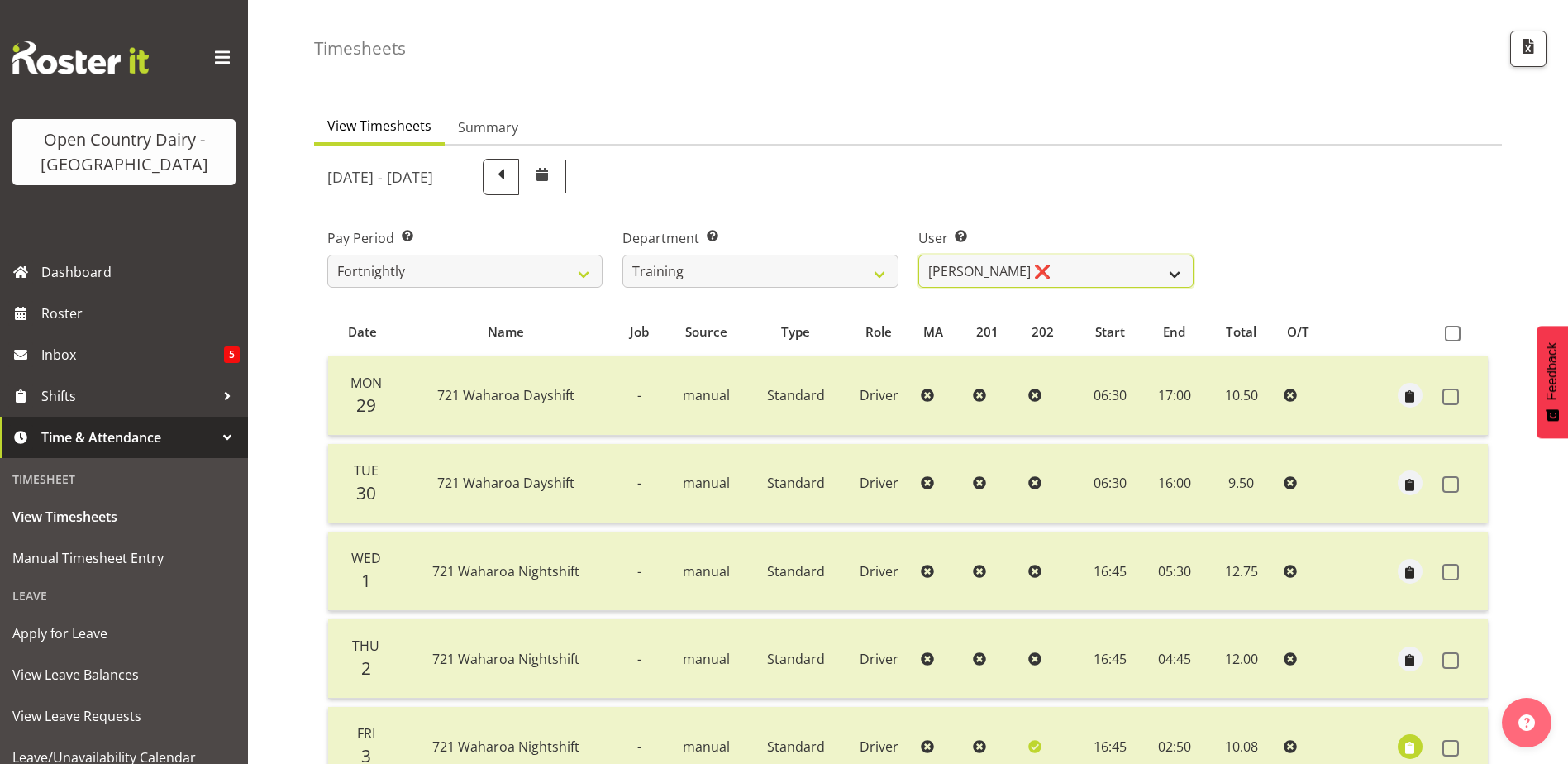
click at [964, 267] on select "Andre Syben ❌ Antony Lockyer ❌ Jesse Simpson ❌ Kimberley-Rose Adams ❌ Liam Wats…" at bounding box center [1055, 270] width 275 height 33
click at [918, 254] on select "Andre Syben ❌ Antony Lockyer ❌ Jesse Simpson ❌ Kimberley-Rose Adams ❌ Liam Wats…" at bounding box center [1055, 270] width 275 height 33
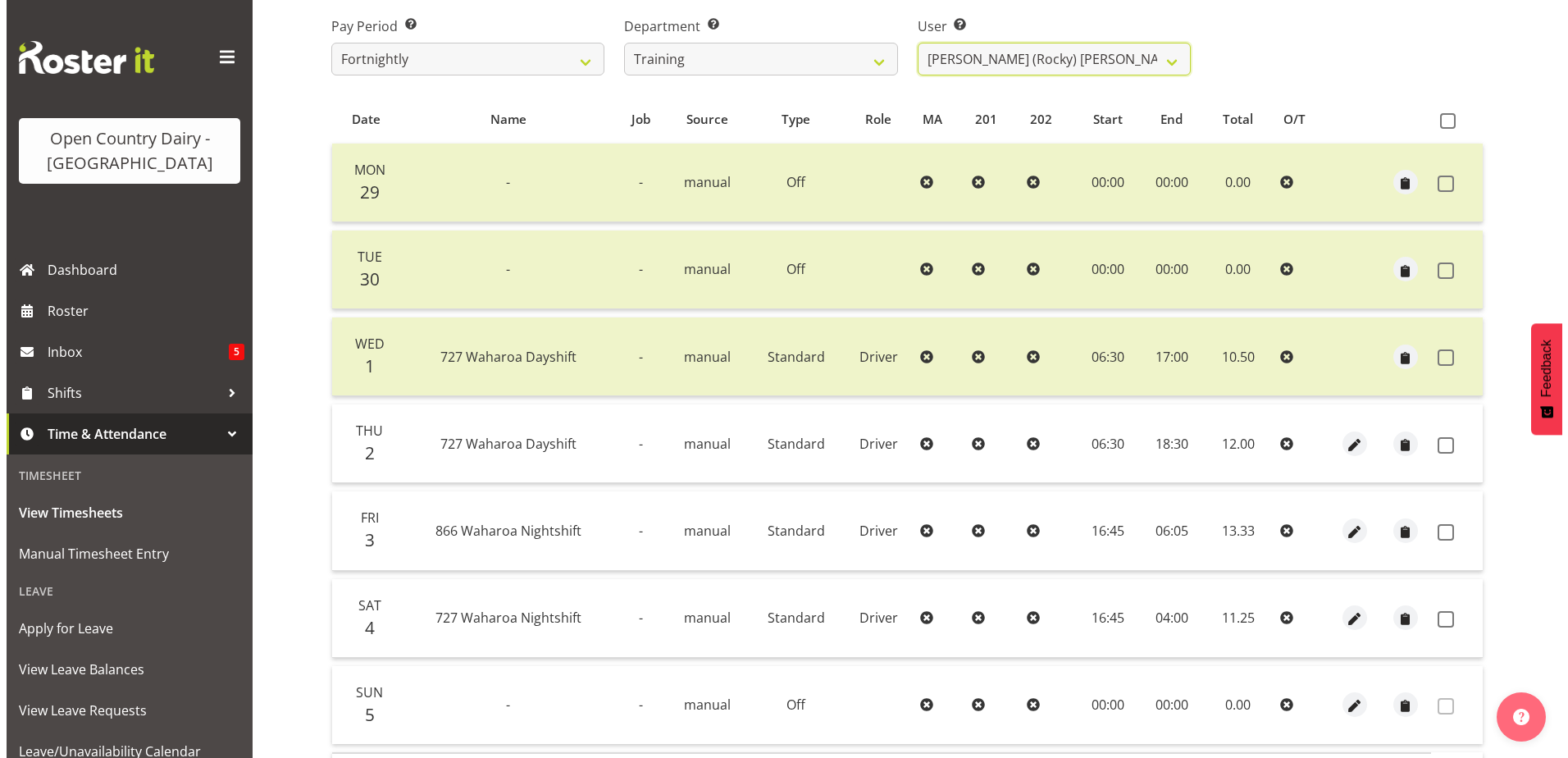
scroll to position [383, 0]
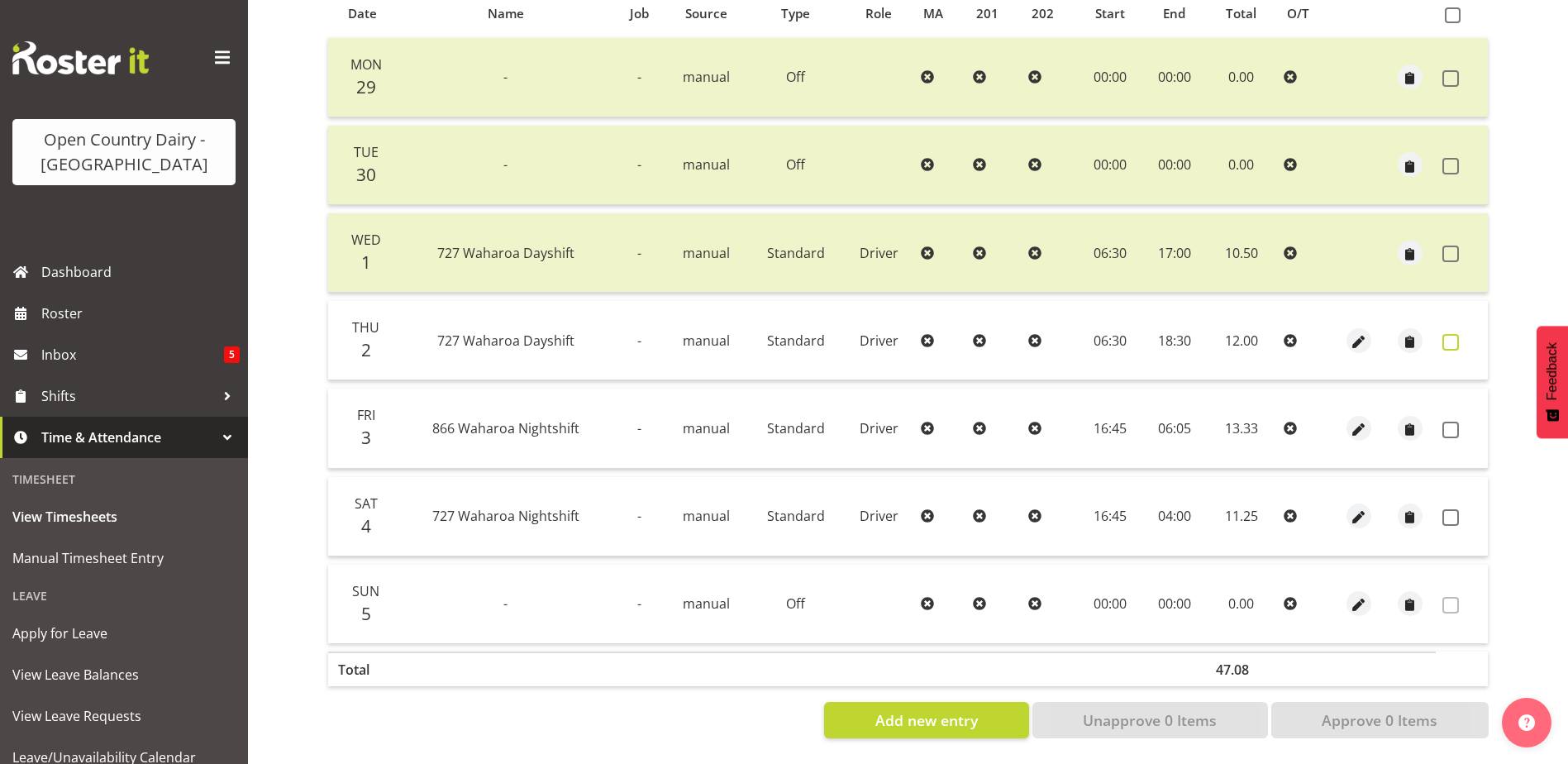
click at [1447, 334] on span at bounding box center [1451, 343] width 17 height 17
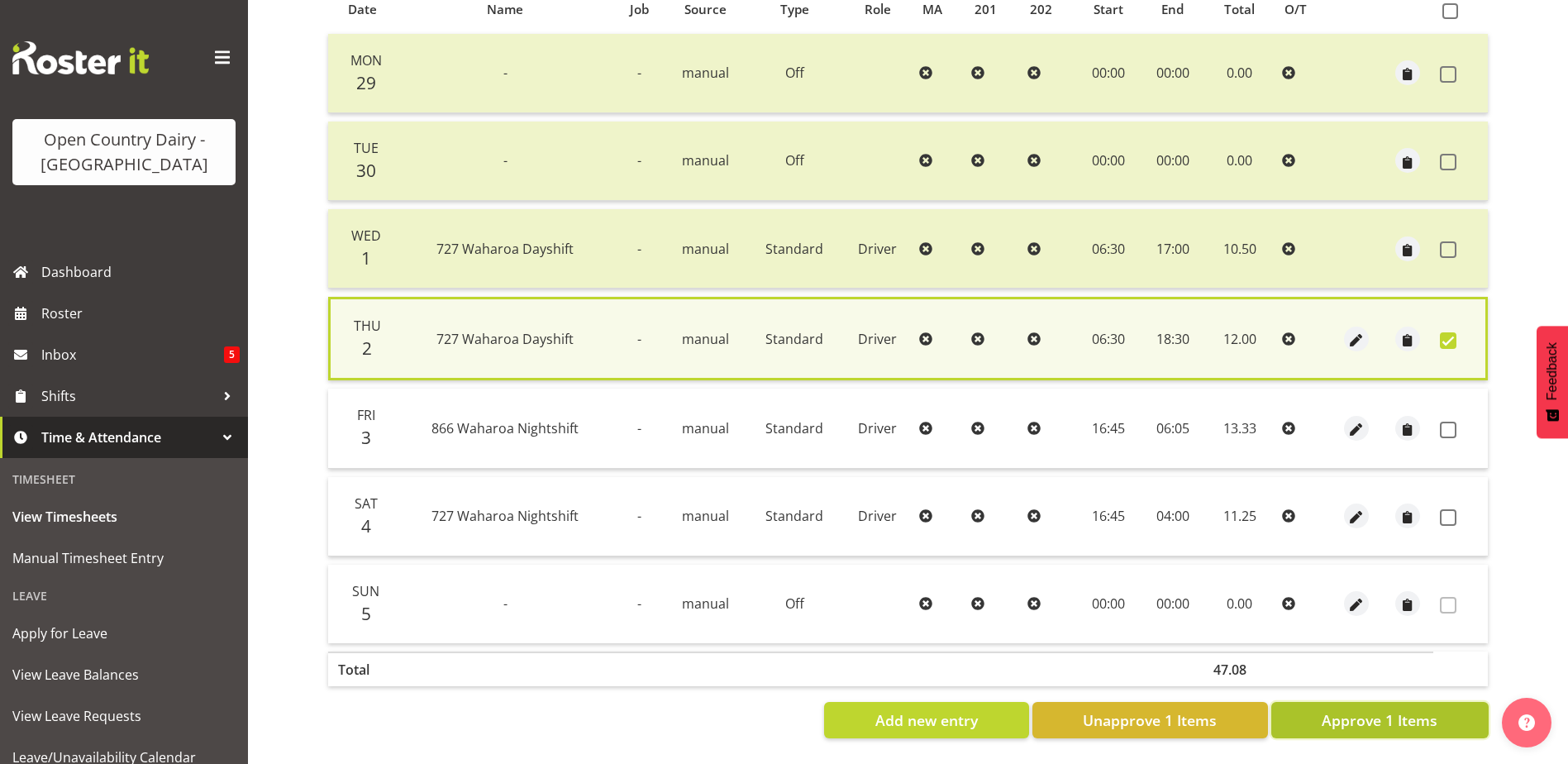
click at [1362, 710] on span "Approve 1 Items" at bounding box center [1379, 720] width 116 height 21
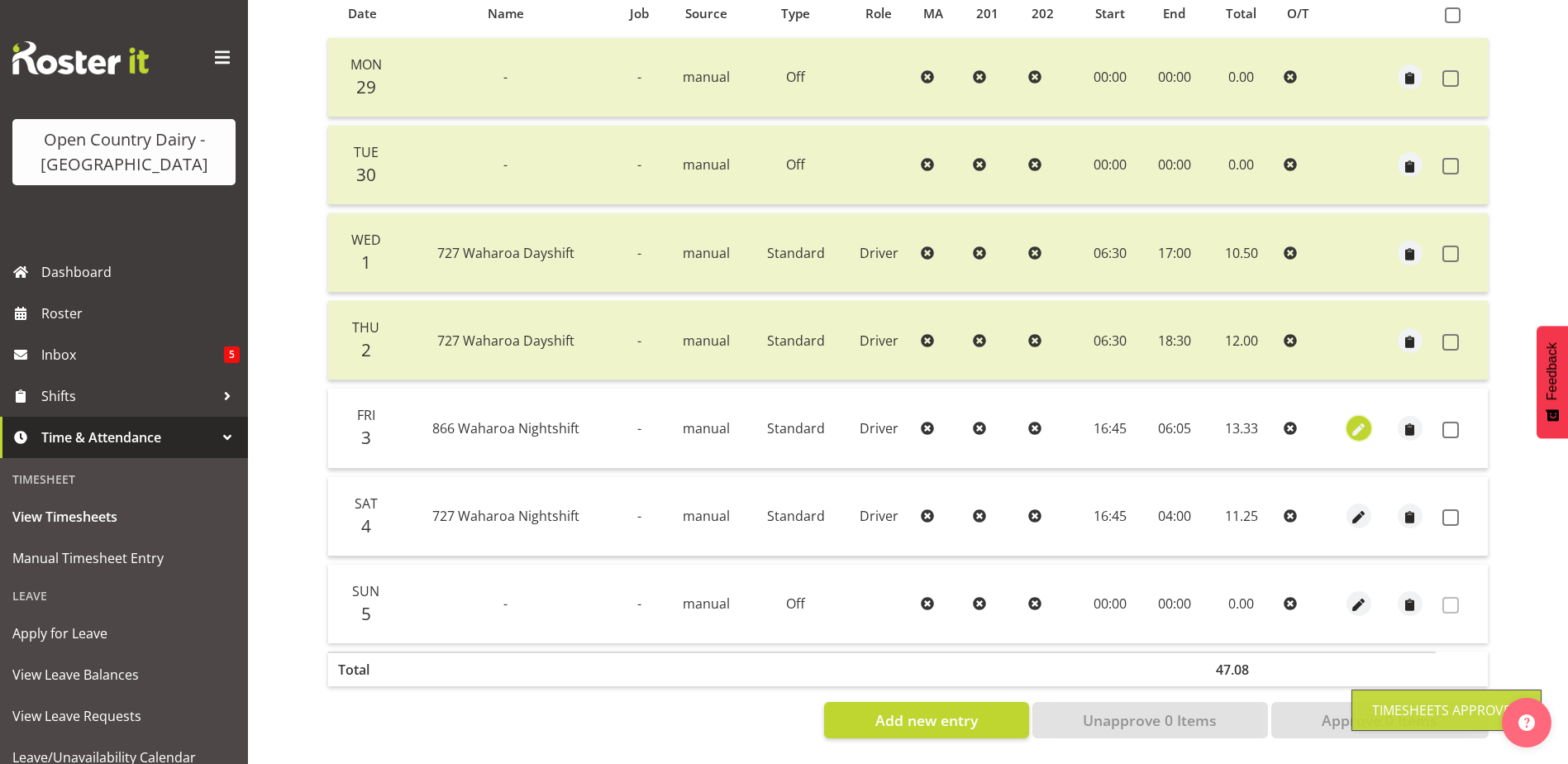
click at [1356, 420] on span "button" at bounding box center [1358, 429] width 19 height 19
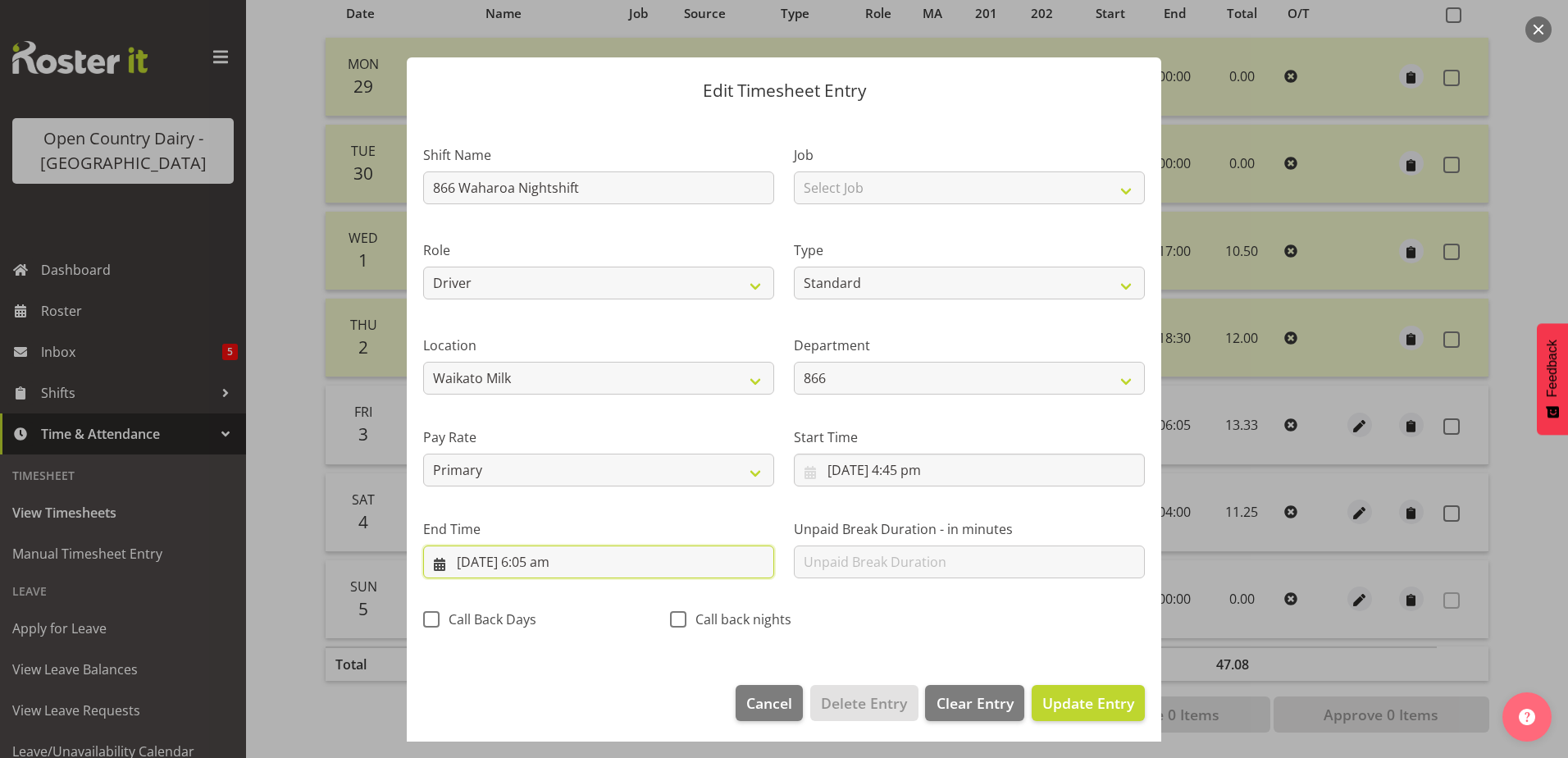
click at [552, 561] on input "4/10/2025, 6:05 am" at bounding box center [598, 561] width 351 height 33
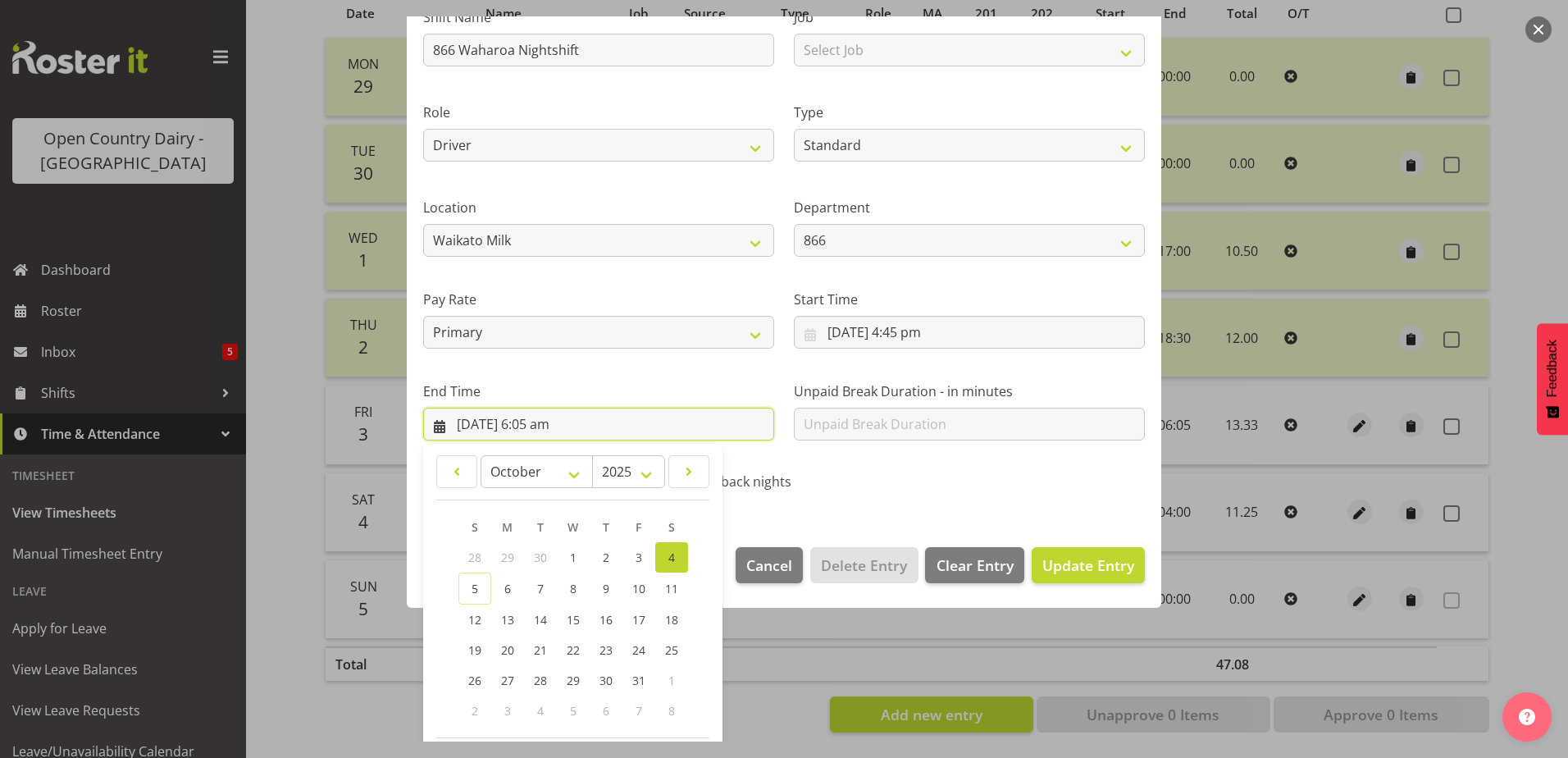
scroll to position [212, 0]
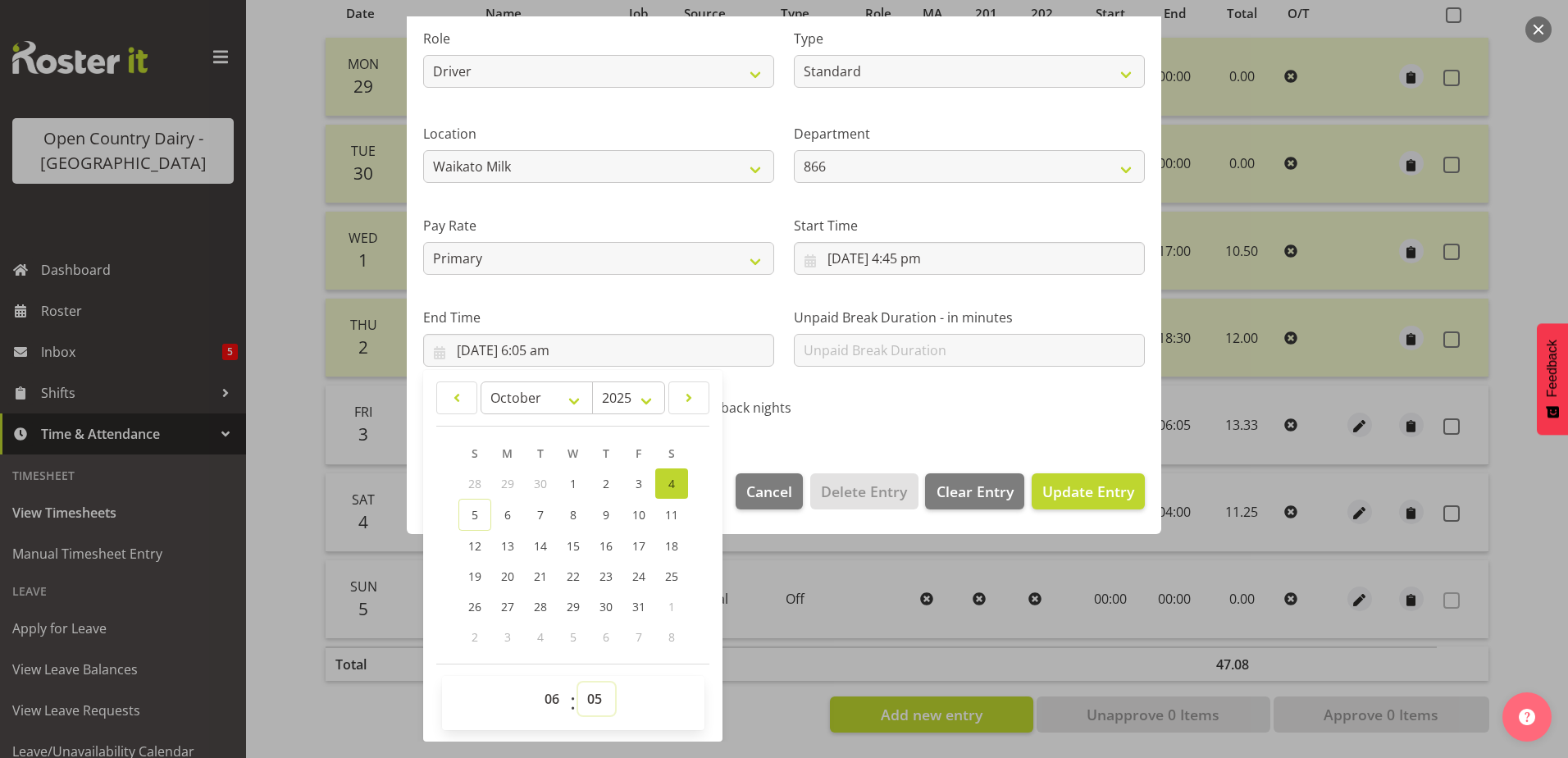
click at [592, 693] on select "00 01 02 03 04 05 06 07 08 09 10 11 12 13 14 15 16 17 18 19 20 21 22 23 24 25 2…" at bounding box center [596, 698] width 37 height 33
click at [578, 682] on select "00 01 02 03 04 05 06 07 08 09 10 11 12 13 14 15 16 17 18 19 20 21 22 23 24 25 2…" at bounding box center [596, 698] width 37 height 33
click at [1046, 496] on span "Update Entry" at bounding box center [1088, 490] width 92 height 19
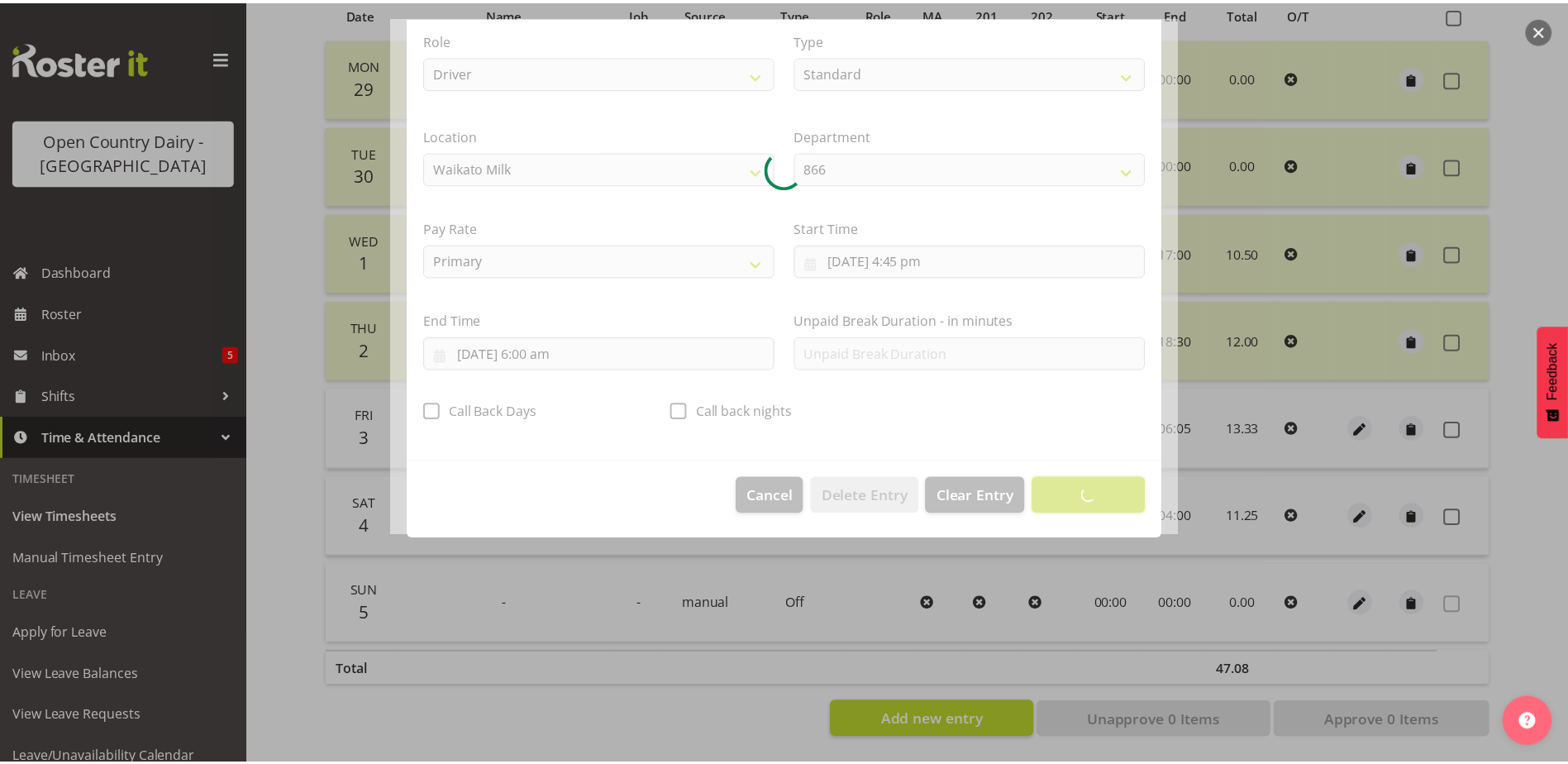
scroll to position [4, 0]
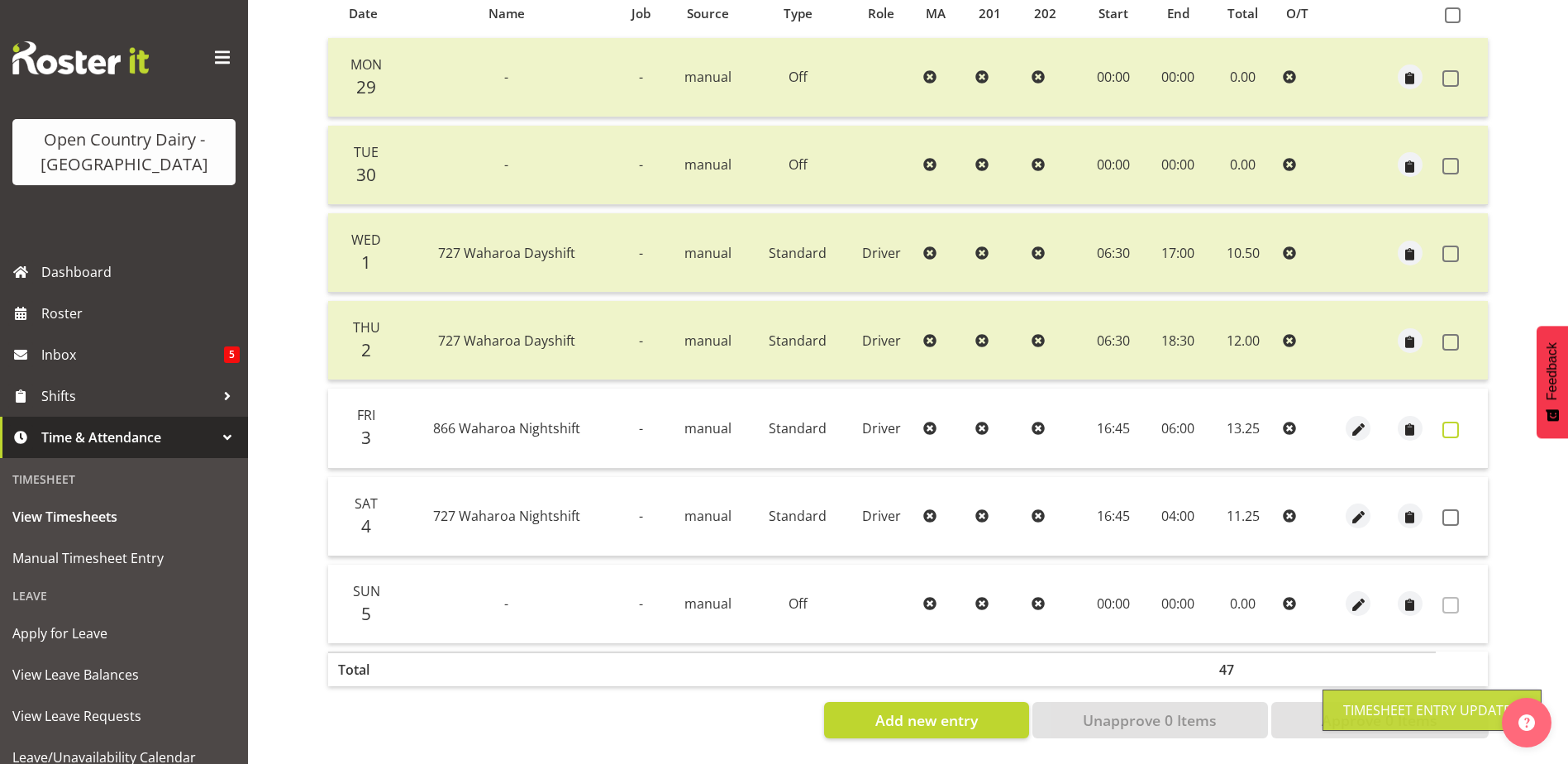
click at [1448, 421] on span at bounding box center [1451, 430] width 17 height 17
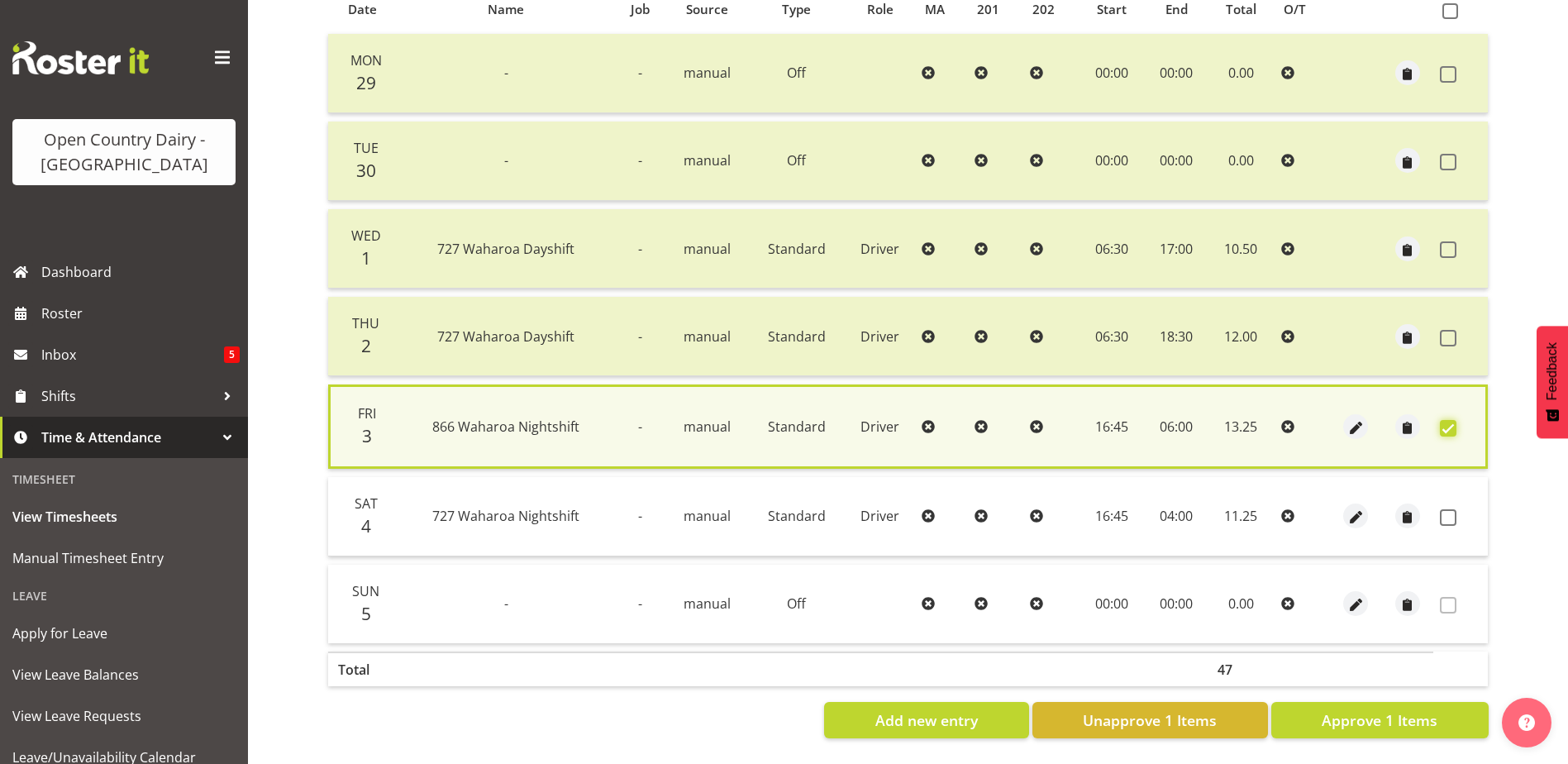
scroll to position [390, 0]
click at [1369, 710] on span "Approve 1 Items" at bounding box center [1379, 720] width 116 height 21
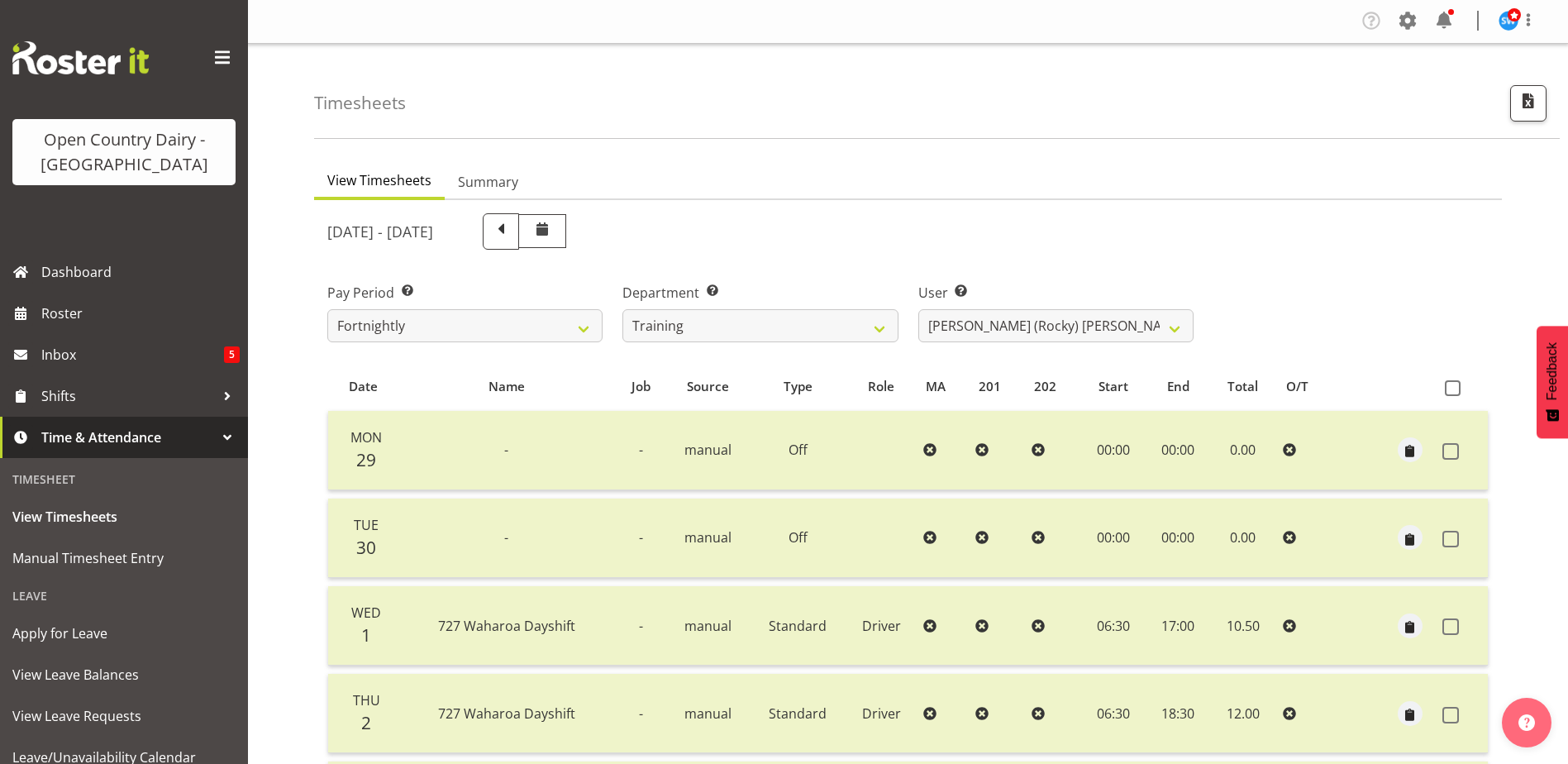
scroll to position [0, 0]
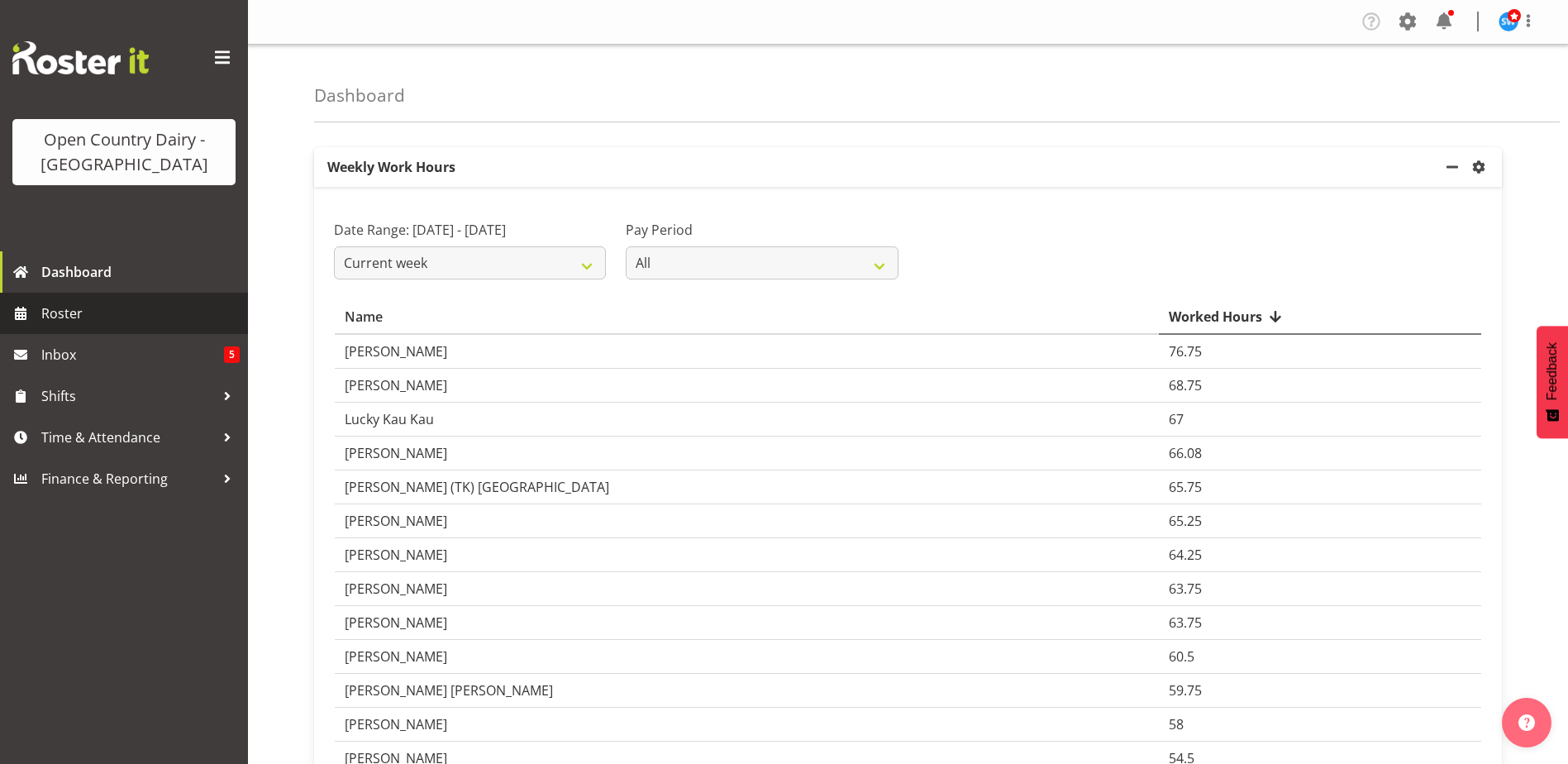
click at [85, 317] on span "Roster" at bounding box center [141, 313] width 198 height 25
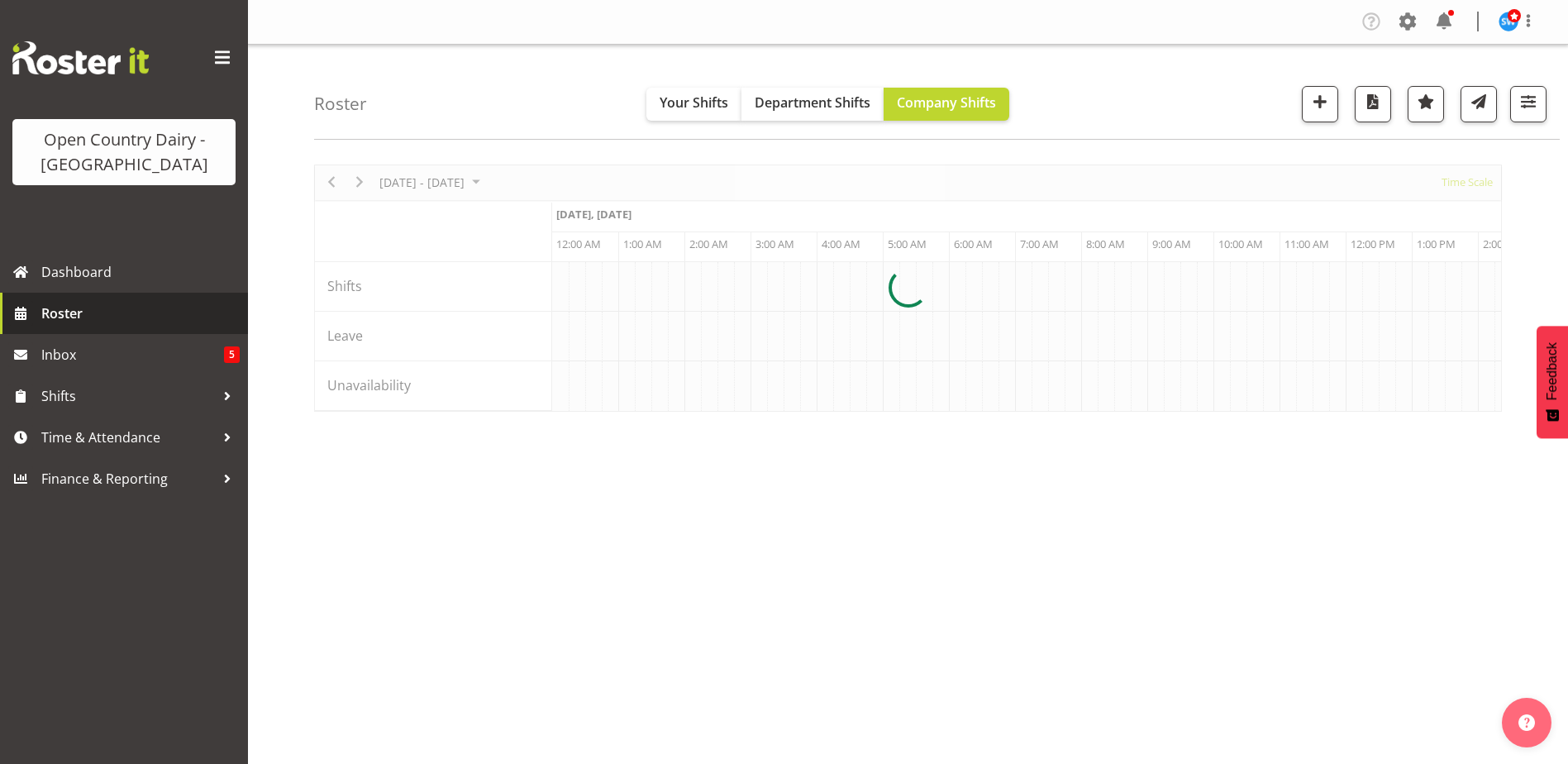
scroll to position [0, 9521]
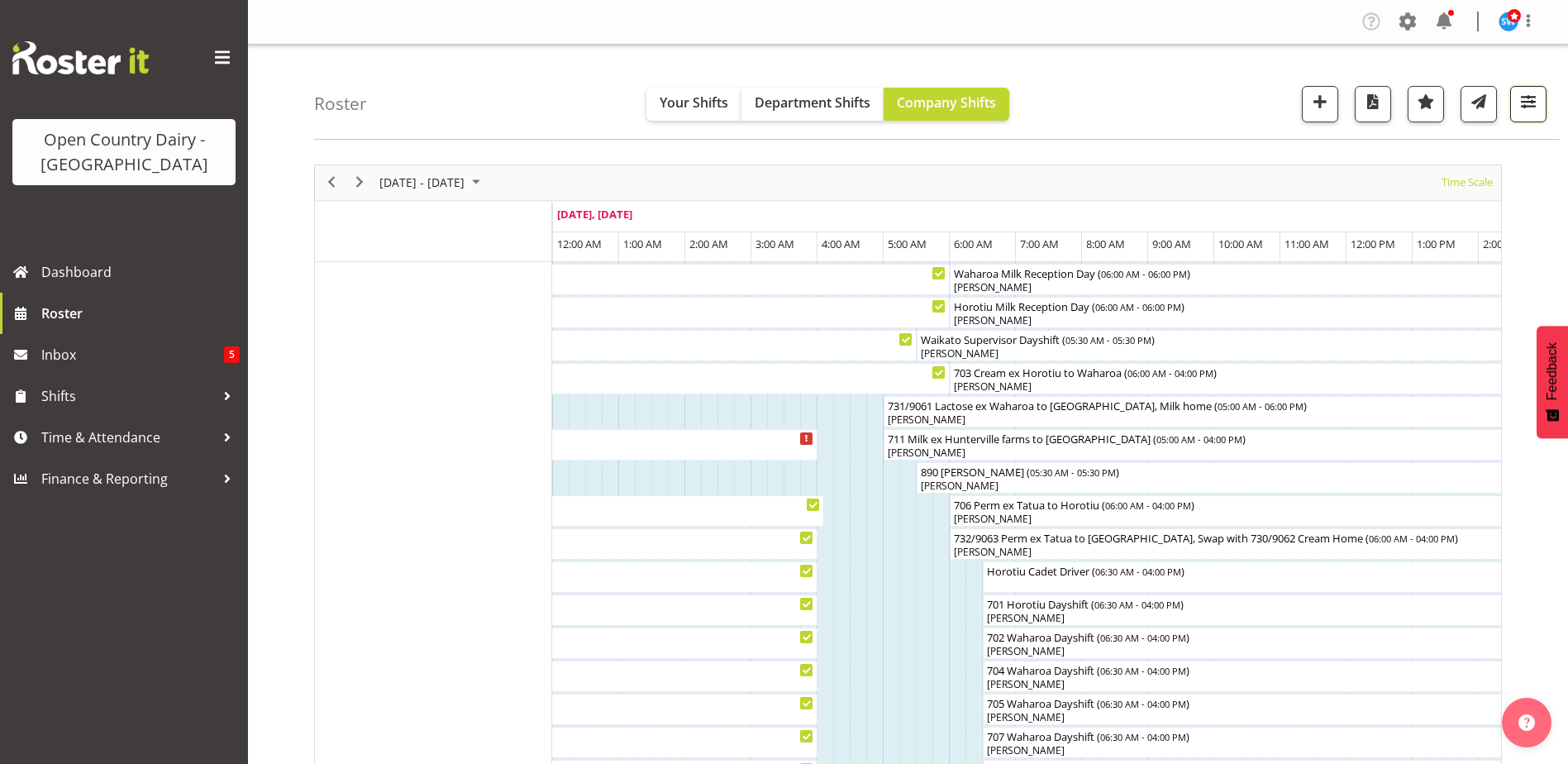
click at [1518, 101] on span "button" at bounding box center [1527, 101] width 21 height 21
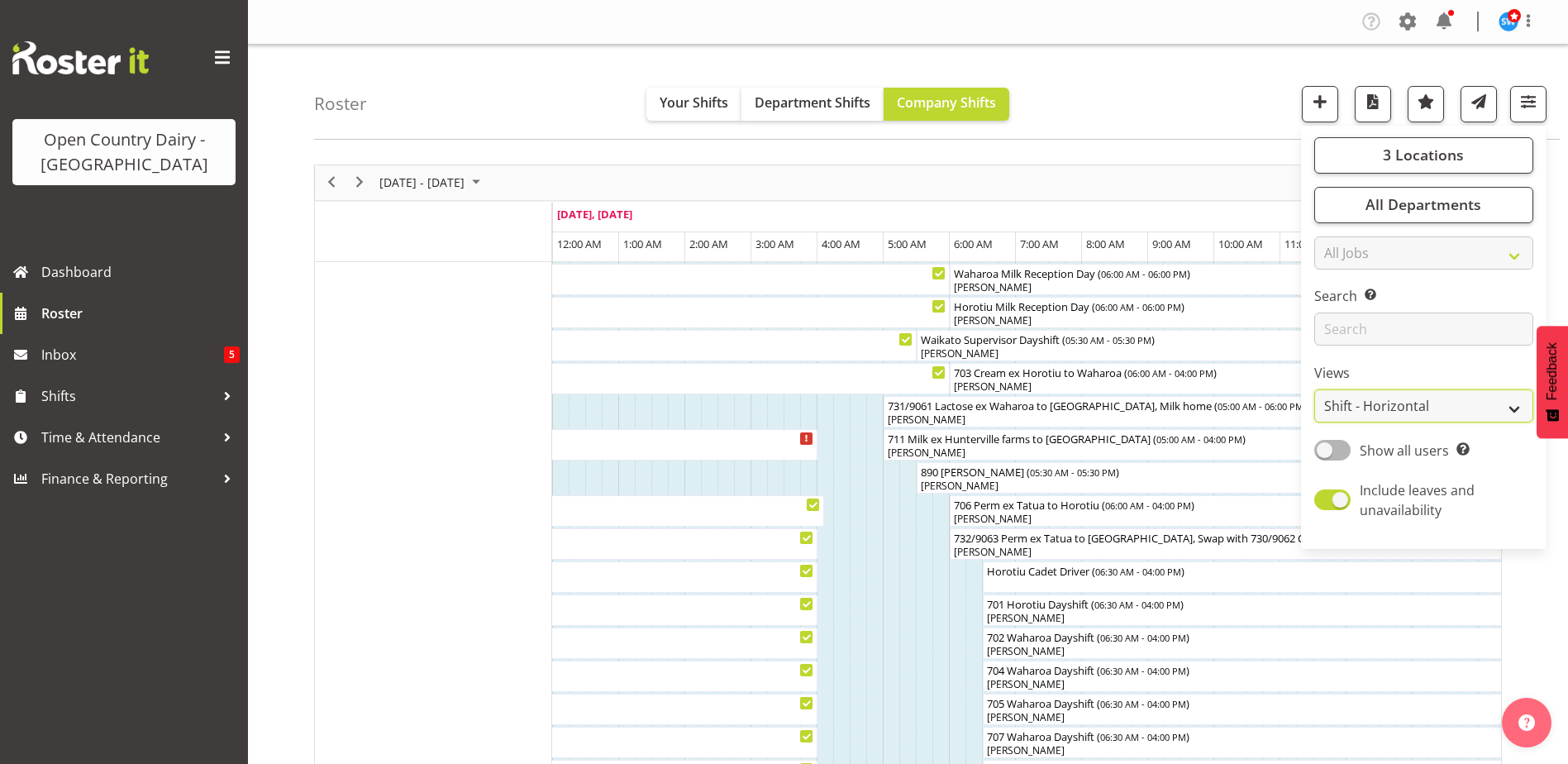
click at [1398, 410] on select "Staff Role Shift - Horizontal Shift - Vertical Staff - Location" at bounding box center [1423, 405] width 219 height 33
select select "staff"
click at [1315, 389] on select "Staff Role Shift - Horizontal Shift - Vertical Staff - Location" at bounding box center [1423, 405] width 219 height 33
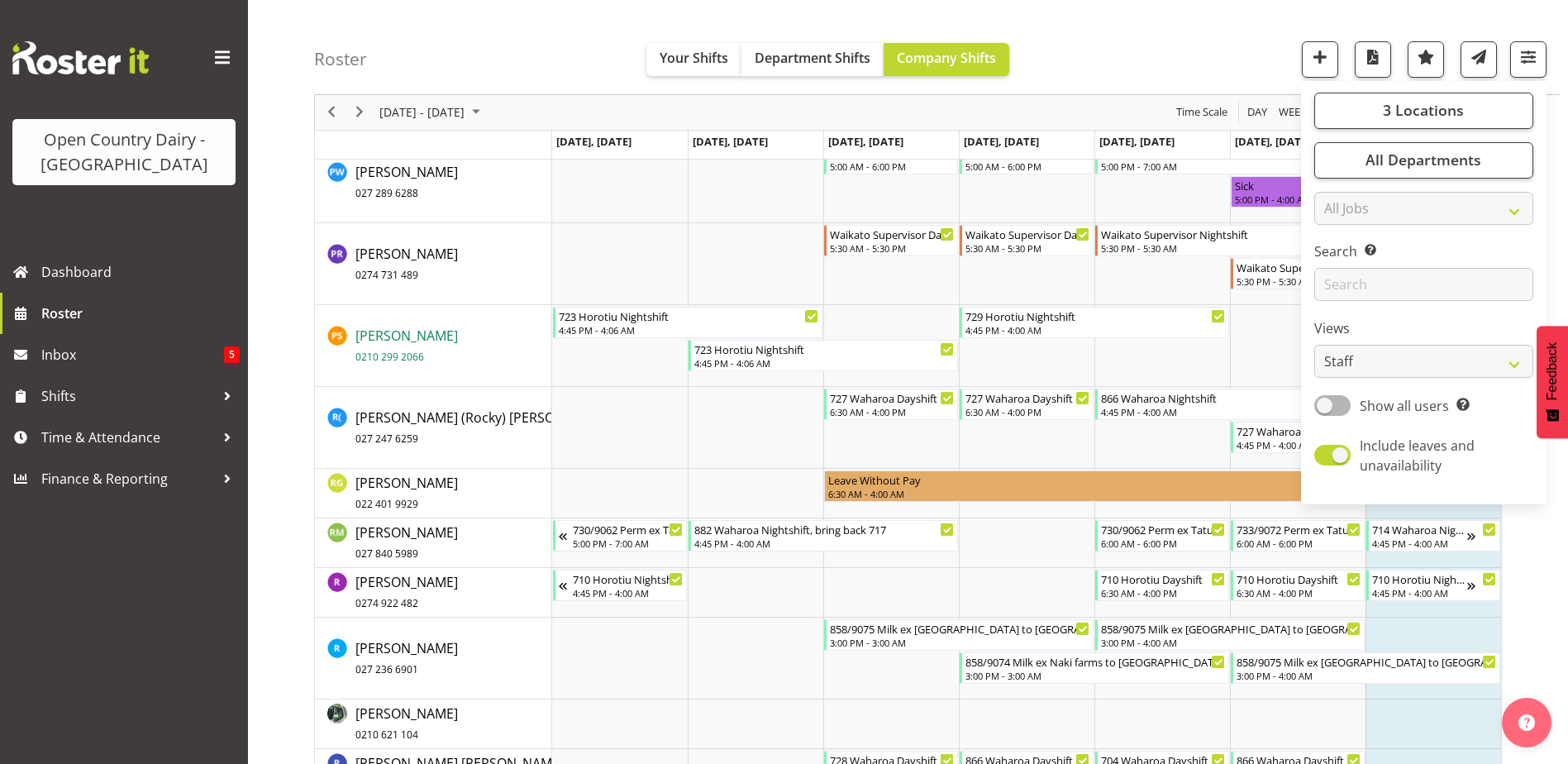
scroll to position [10501, 0]
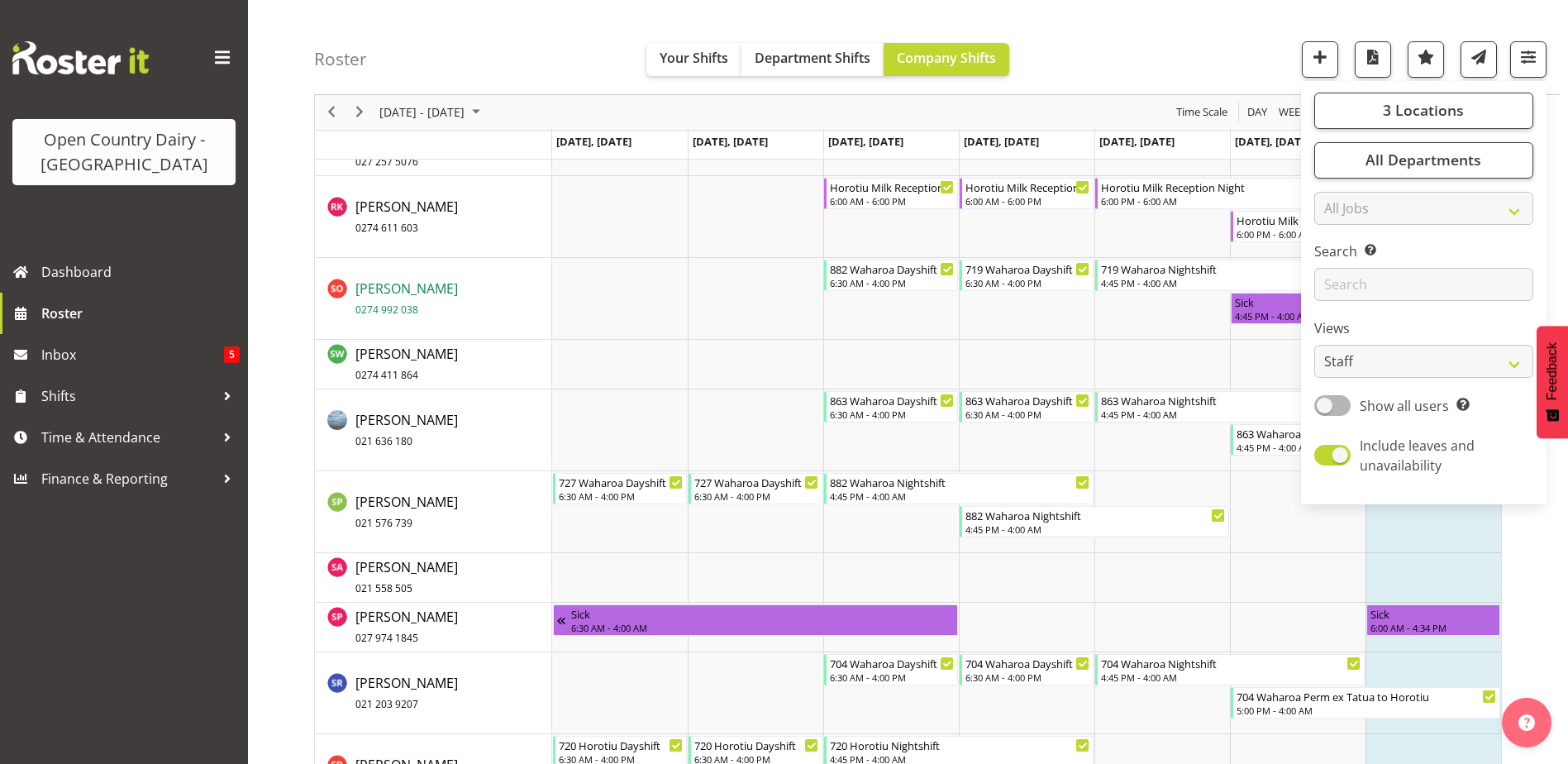
click at [389, 287] on span "Sami Ovesen 0274 992 038" at bounding box center [406, 298] width 103 height 38
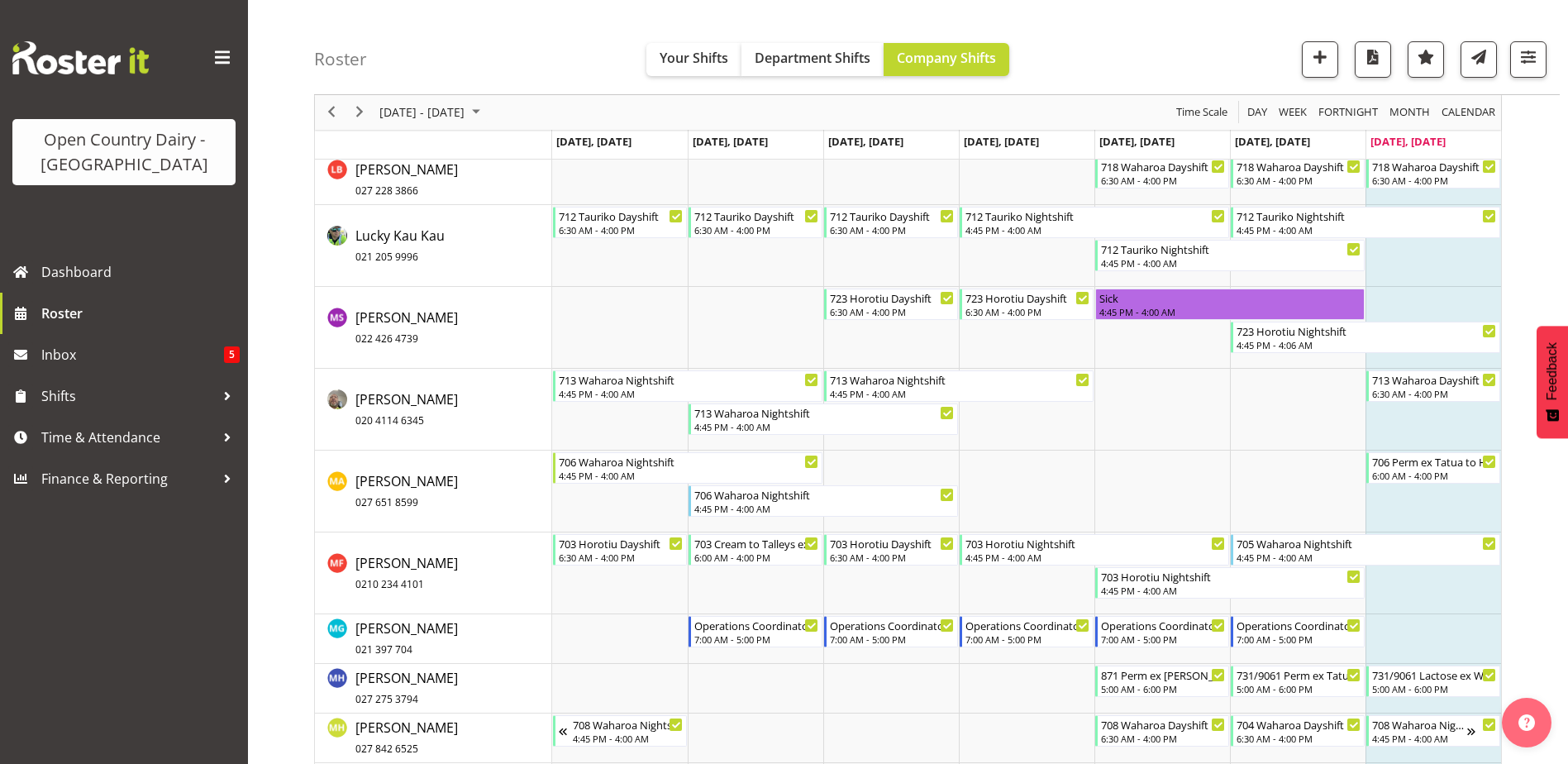
scroll to position [7772, 0]
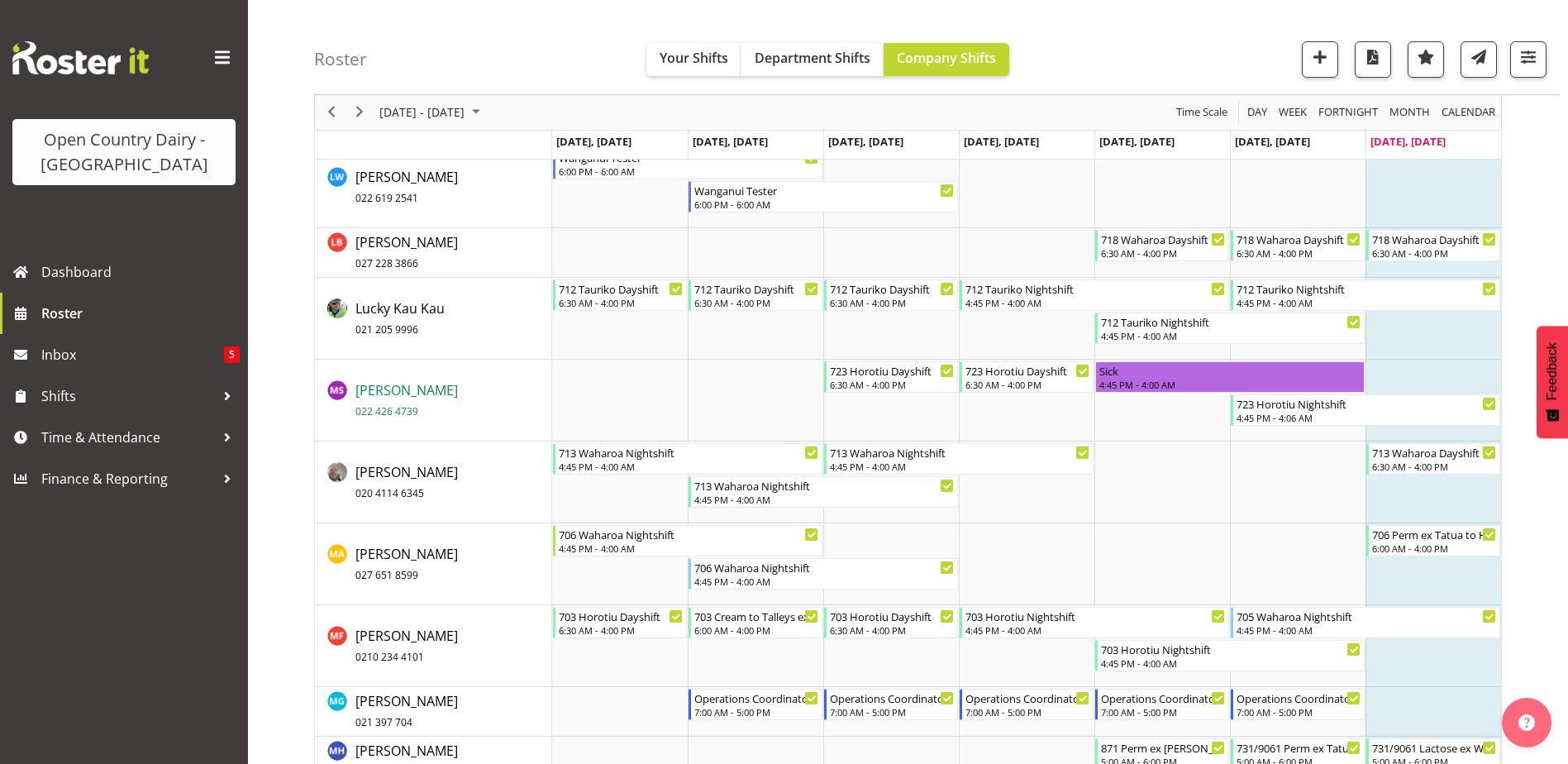
click at [382, 386] on span "Manjinder Singh 022 426 4739" at bounding box center [406, 400] width 103 height 38
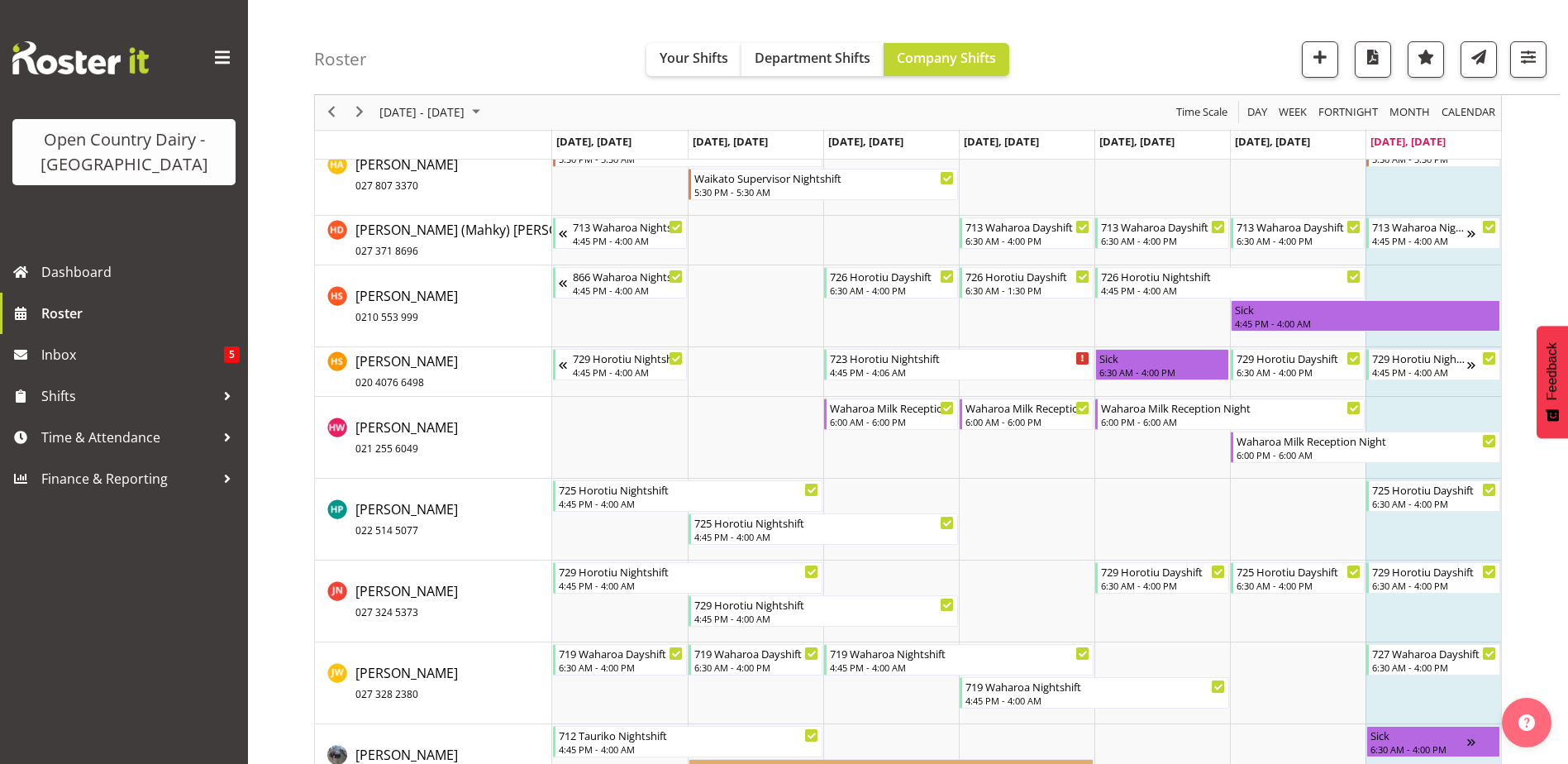
scroll to position [5374, 0]
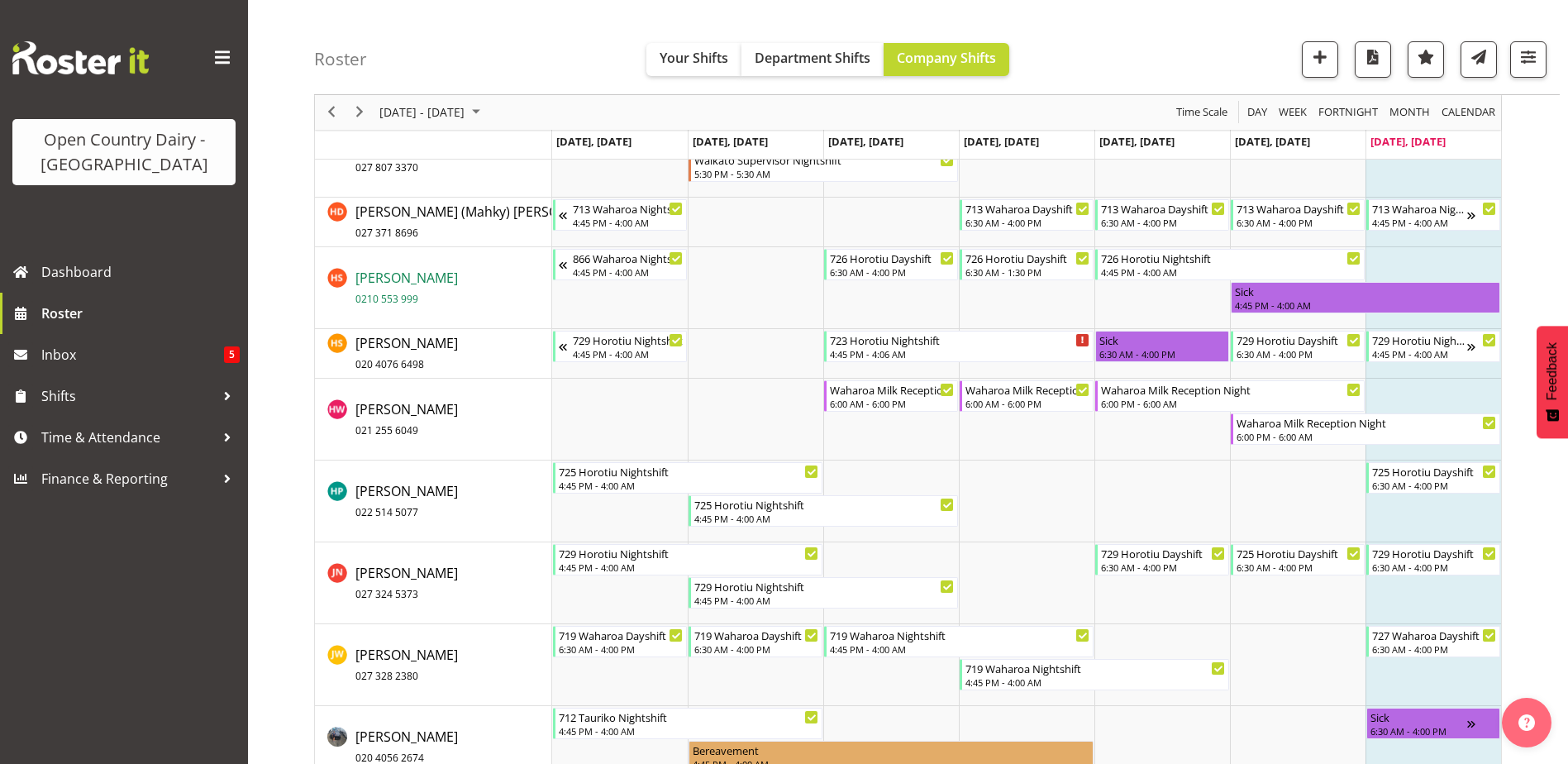
click at [386, 272] on span "Harpreet Singh 0210 553 999" at bounding box center [406, 287] width 103 height 38
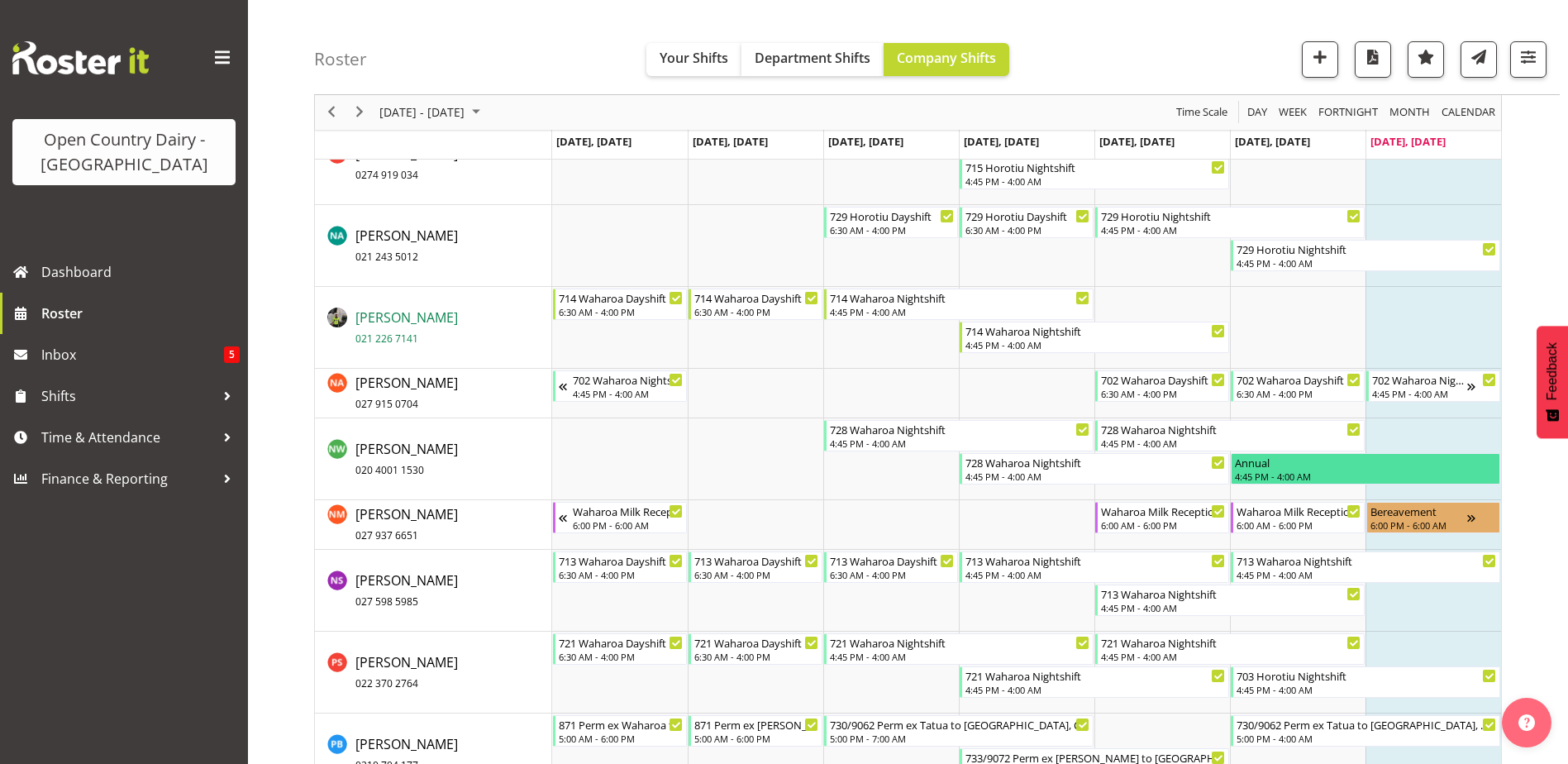
scroll to position [9178, 0]
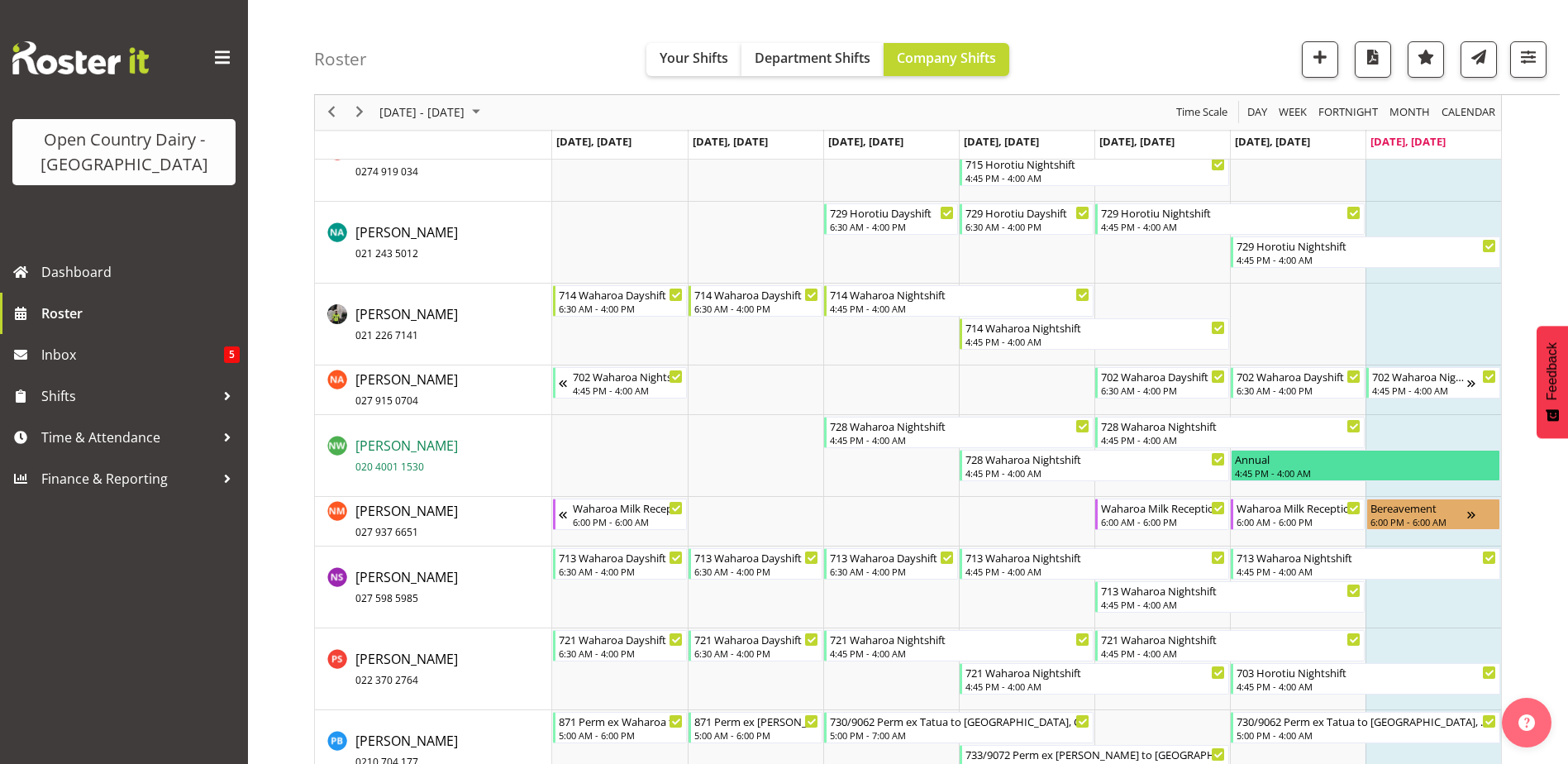
click at [392, 445] on span "Nick Warren 020 4001 1530" at bounding box center [406, 455] width 103 height 38
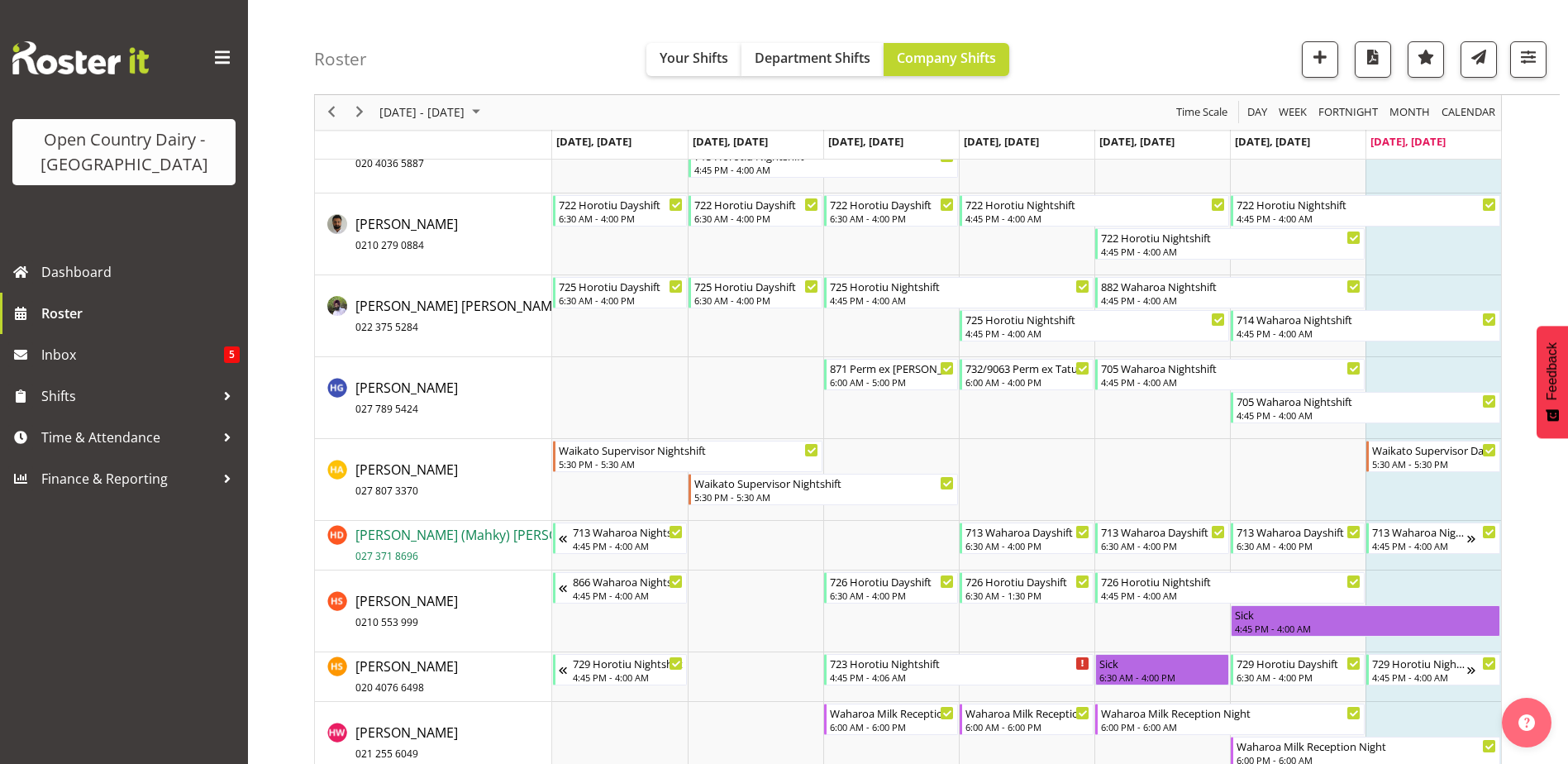
scroll to position [5044, 0]
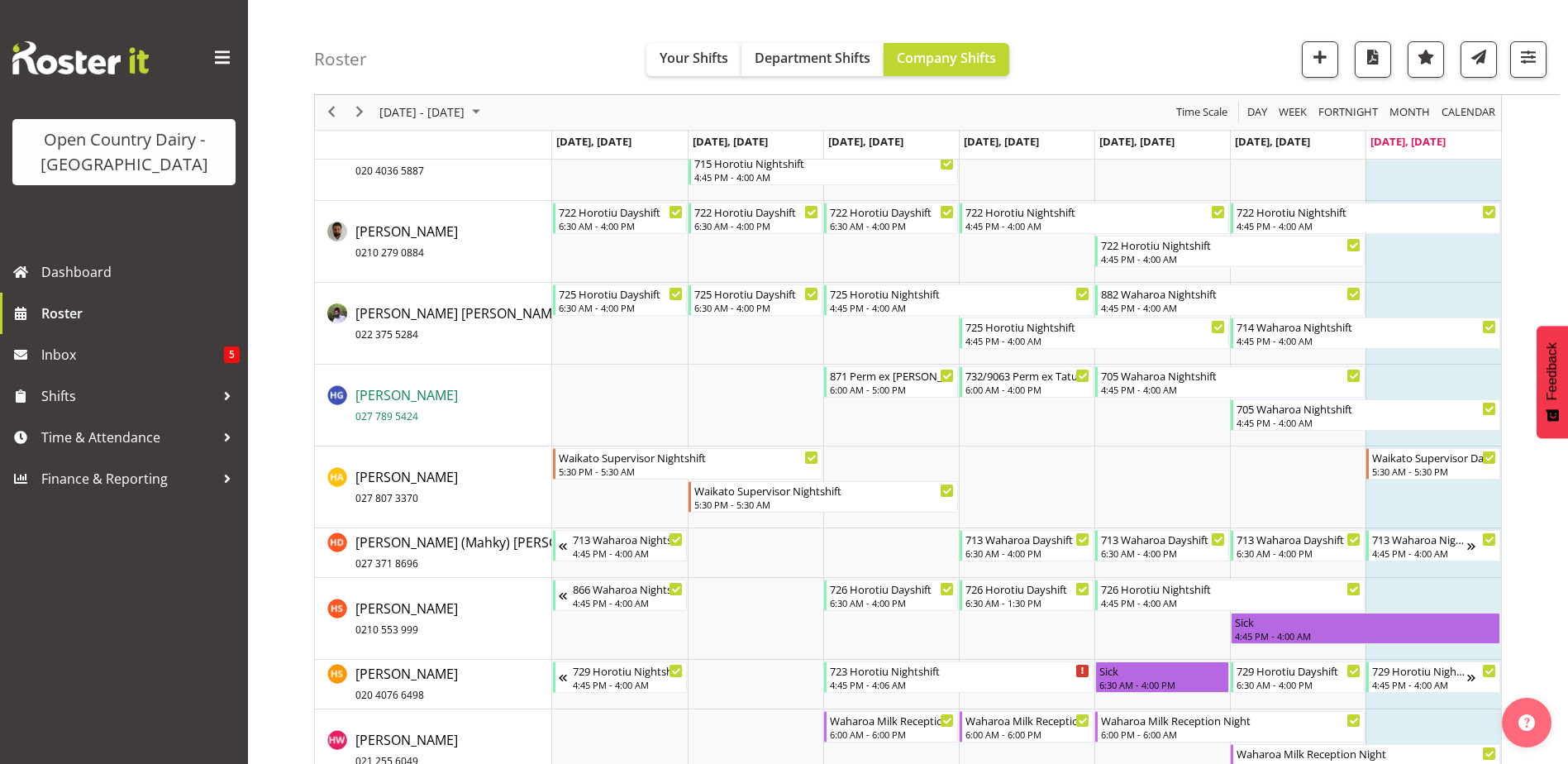
click at [382, 393] on span "Haley Galecki 027 789 5424" at bounding box center [406, 404] width 103 height 38
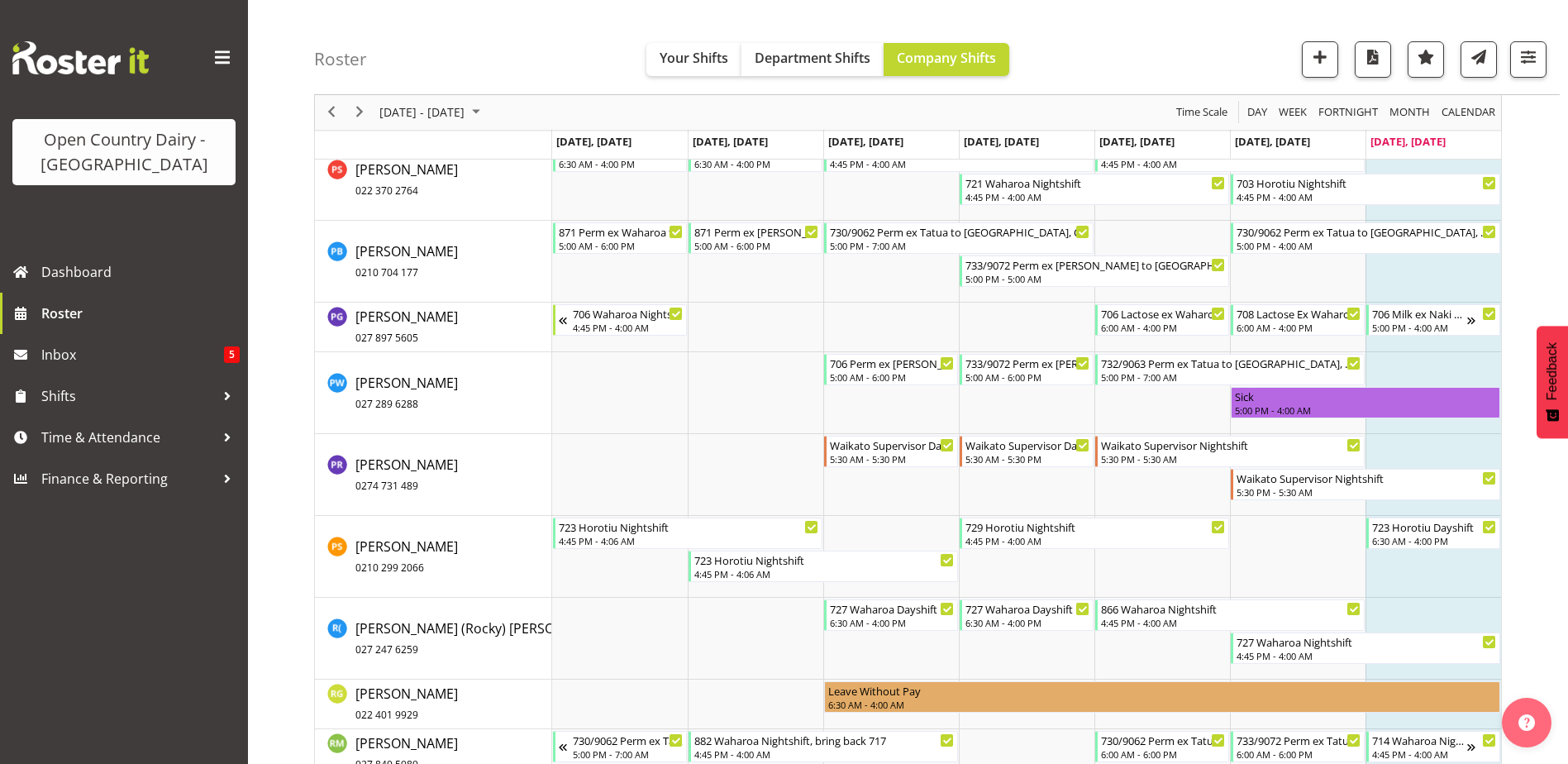
scroll to position [9674, 0]
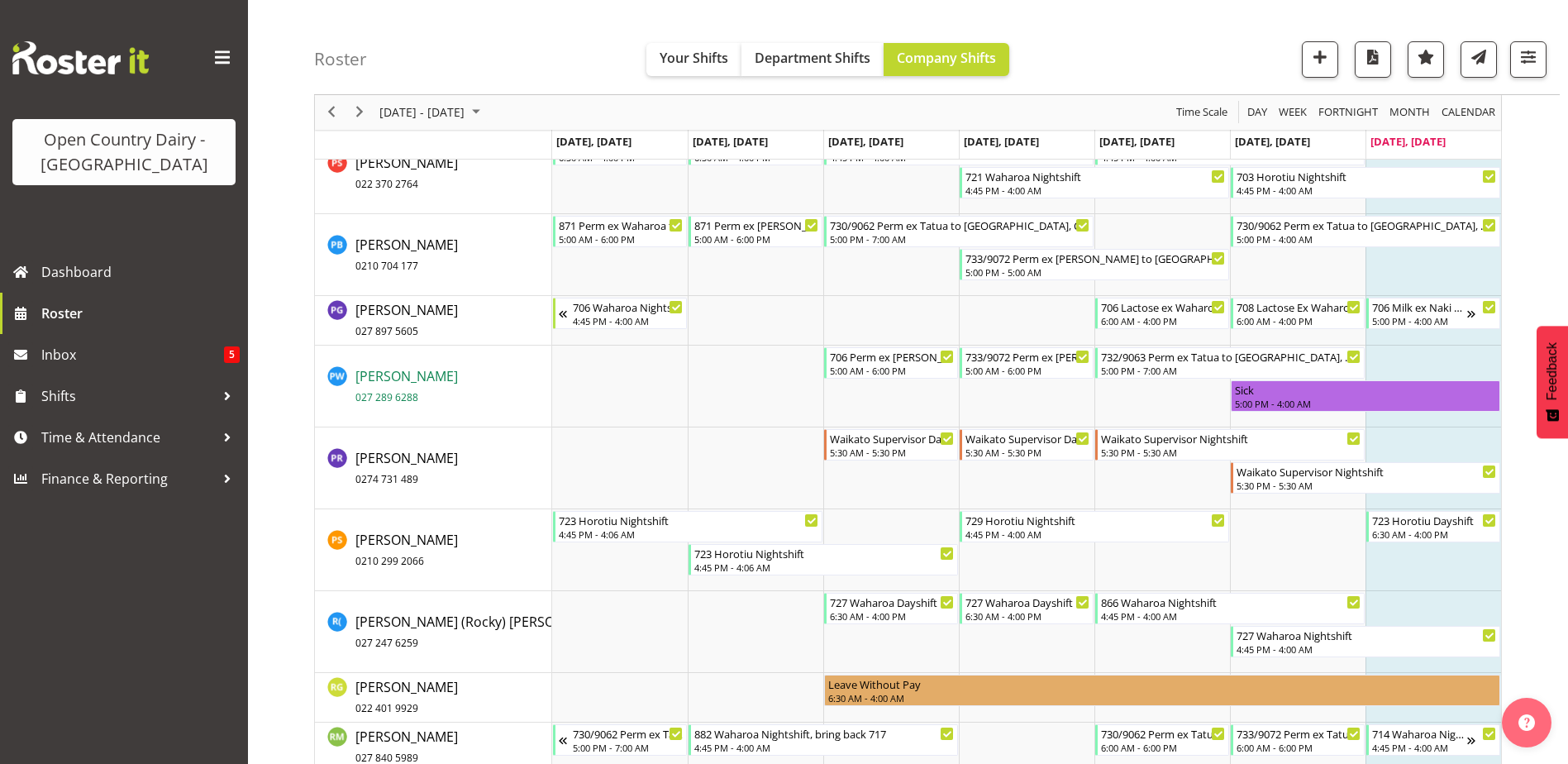
click at [383, 369] on span "Paul Wilson 027 289 6288" at bounding box center [406, 386] width 103 height 38
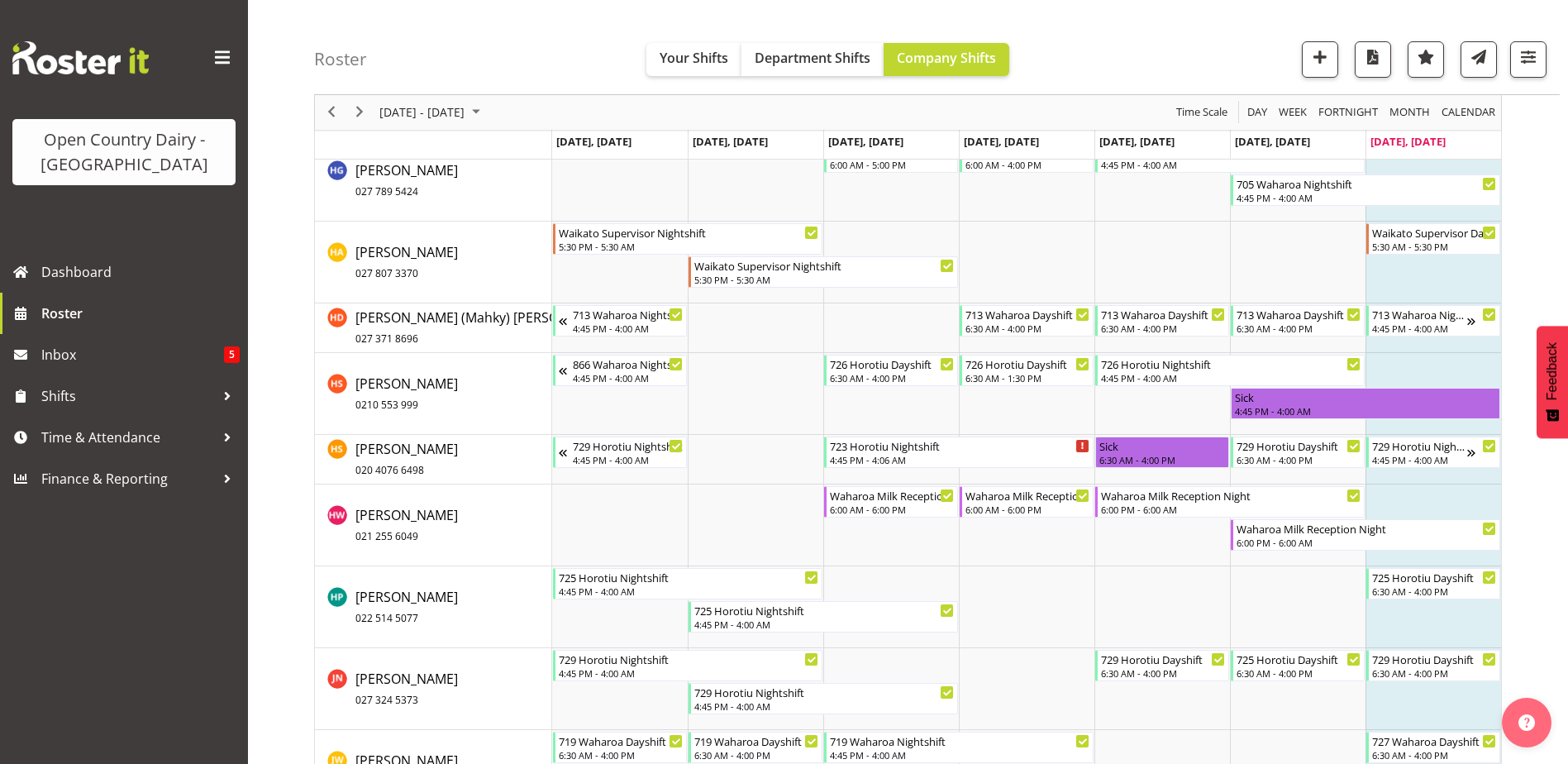
scroll to position [5209, 0]
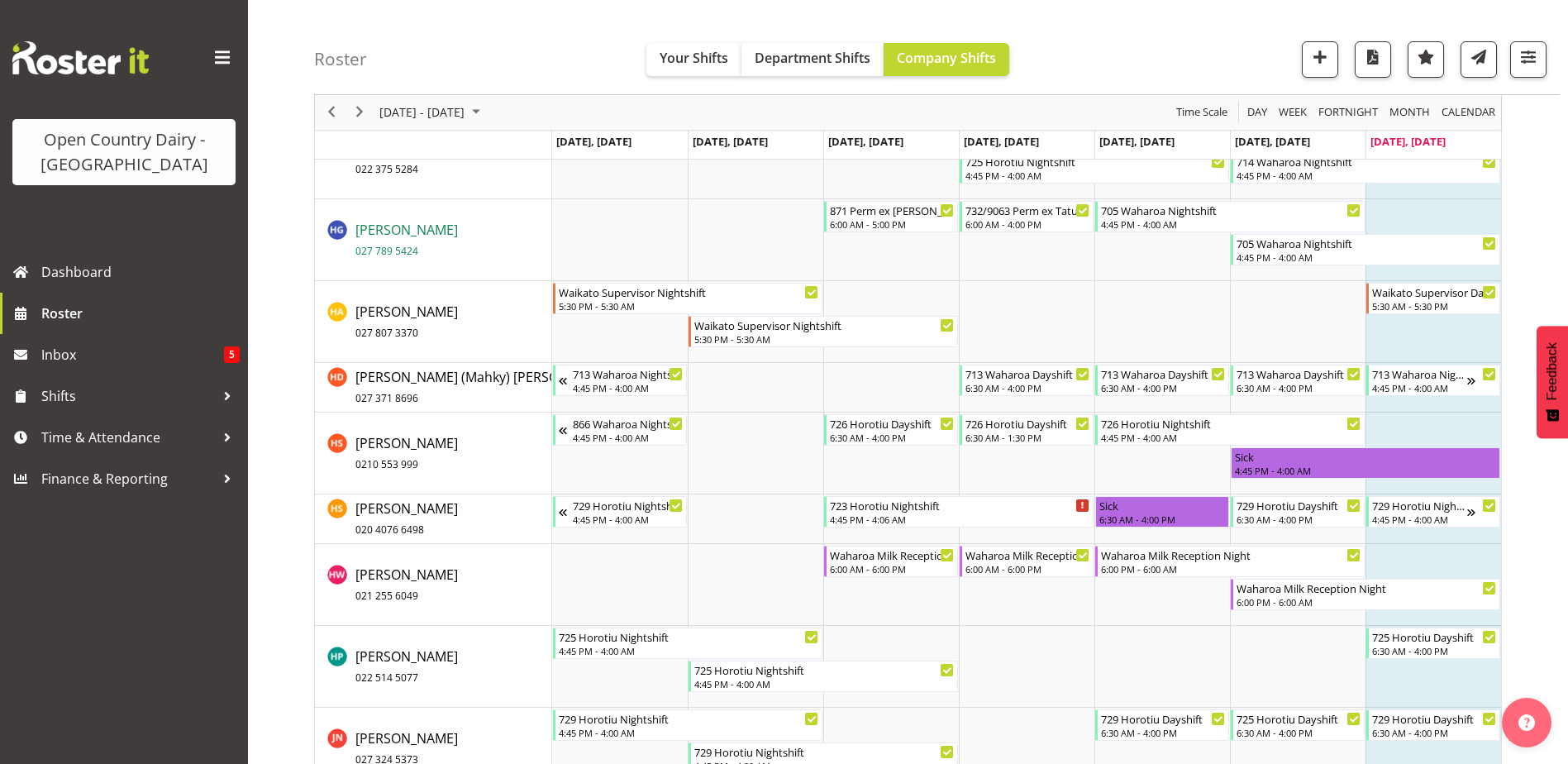
click at [402, 228] on span "Haley Galecki 027 789 5424" at bounding box center [406, 239] width 103 height 38
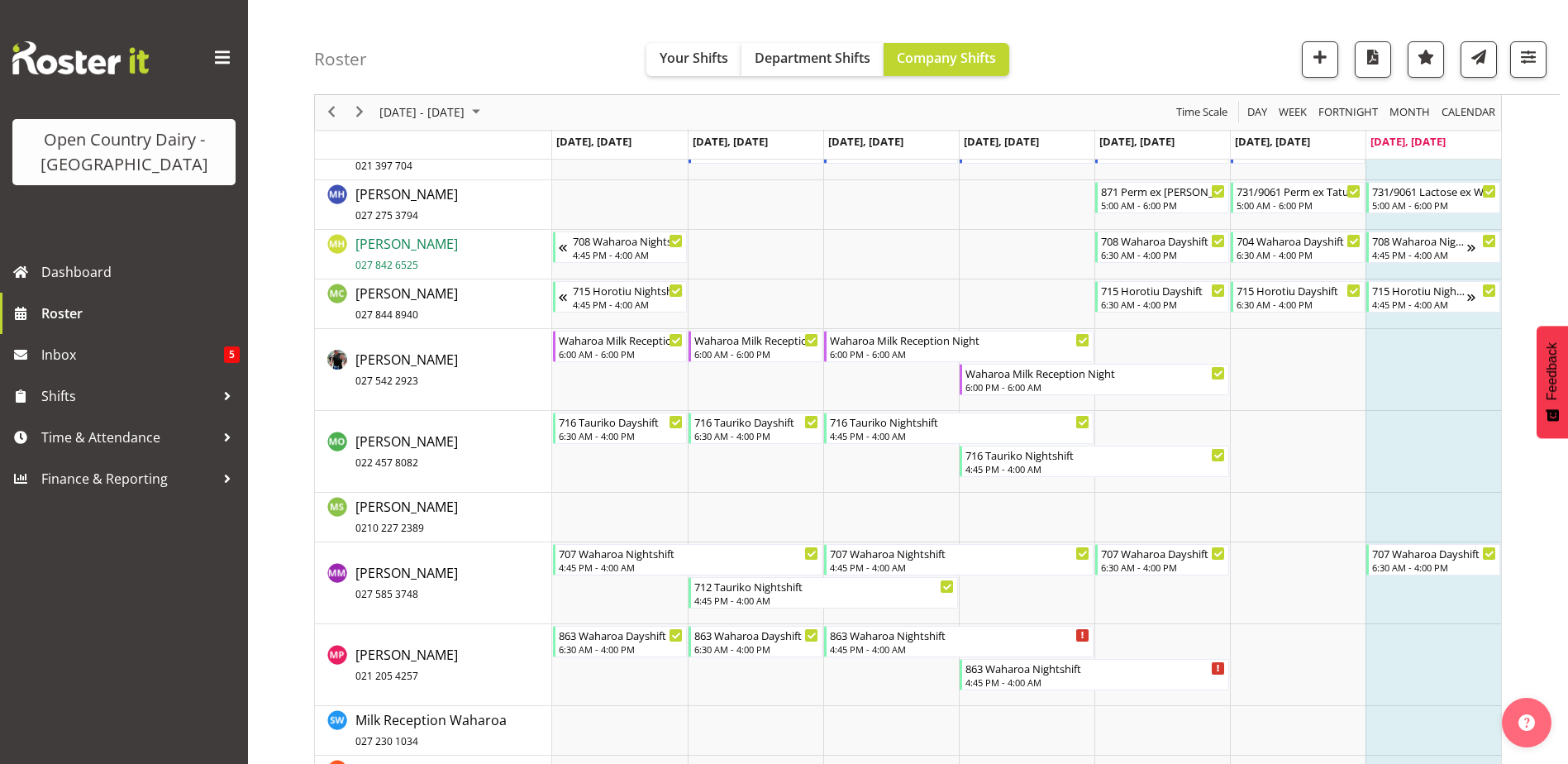
scroll to position [8186, 0]
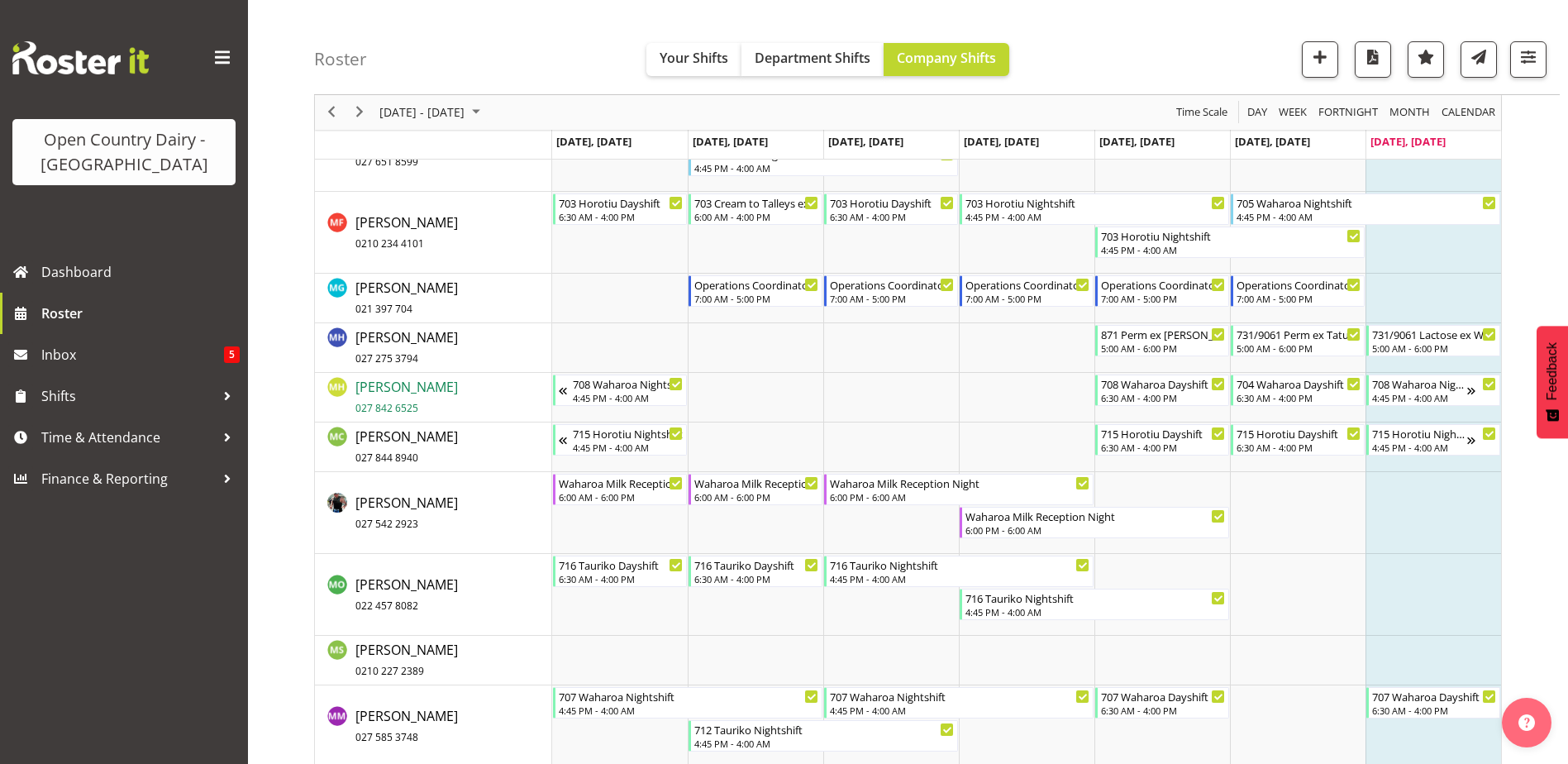
click at [403, 384] on span "Mark Himiona 027 842 6525" at bounding box center [406, 397] width 103 height 38
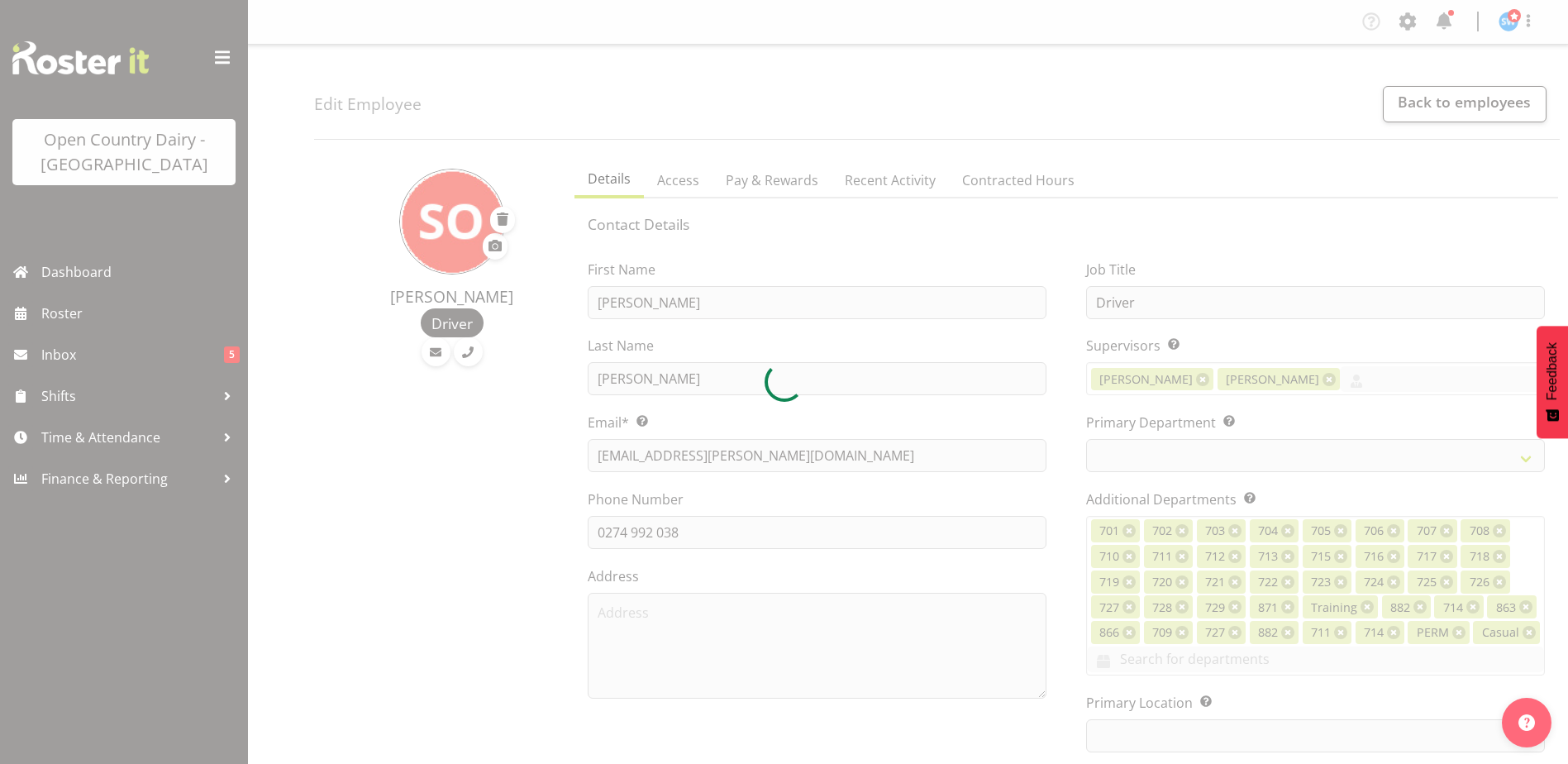
select select "TimelineWeek"
select select
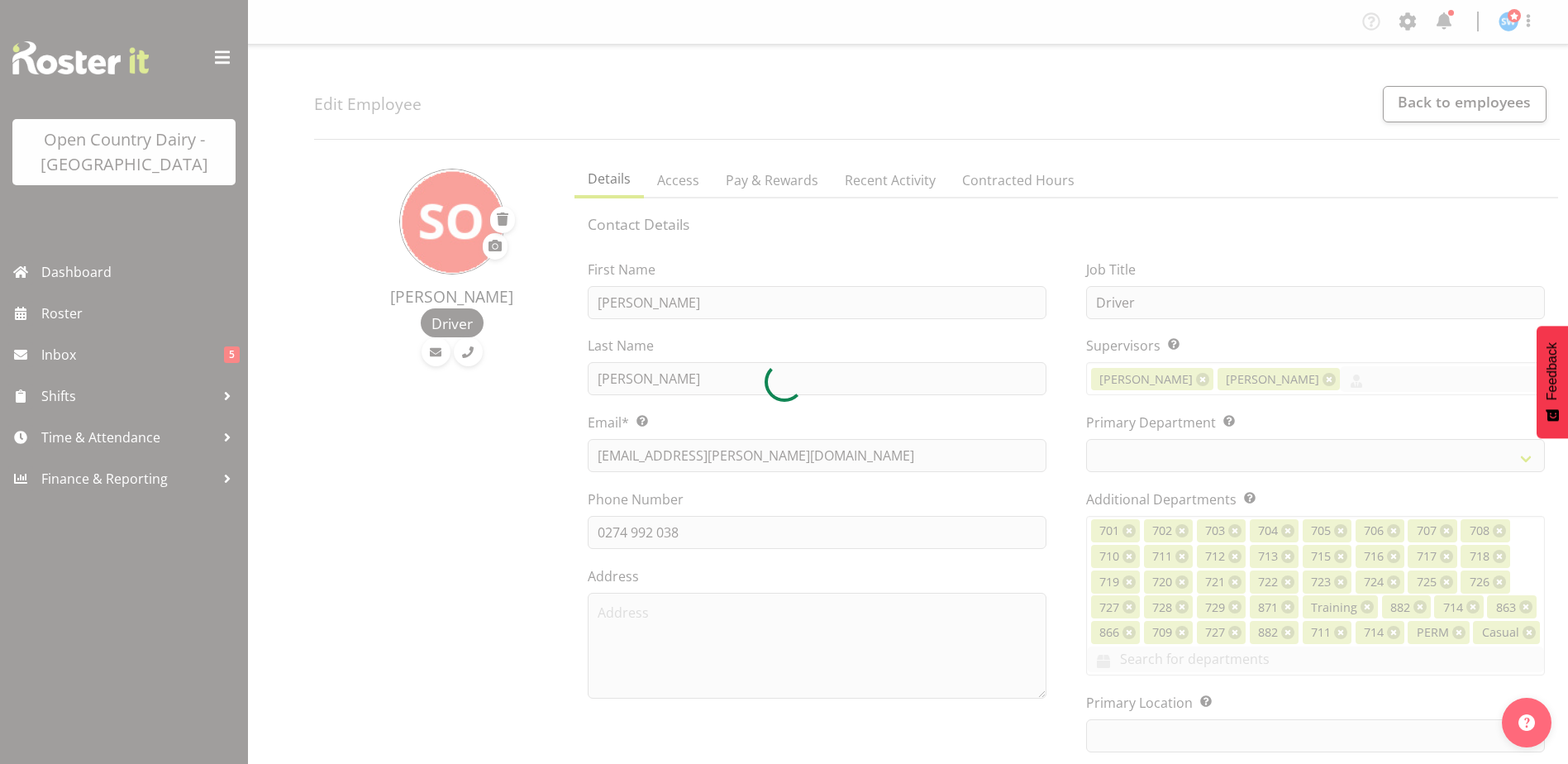
select select
select select "1054"
select select "823"
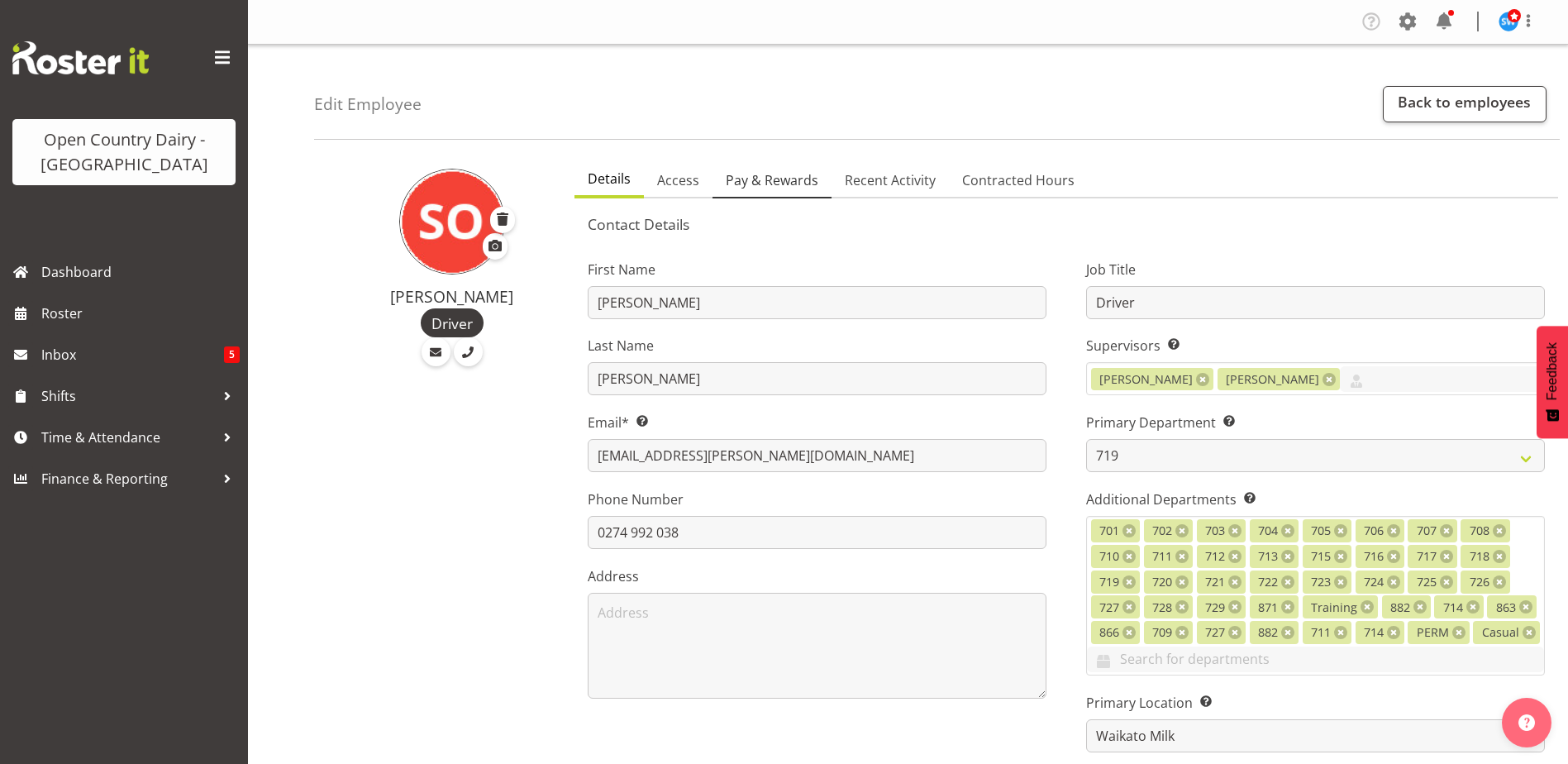
click at [766, 182] on span "Pay & Rewards" at bounding box center [771, 180] width 92 height 20
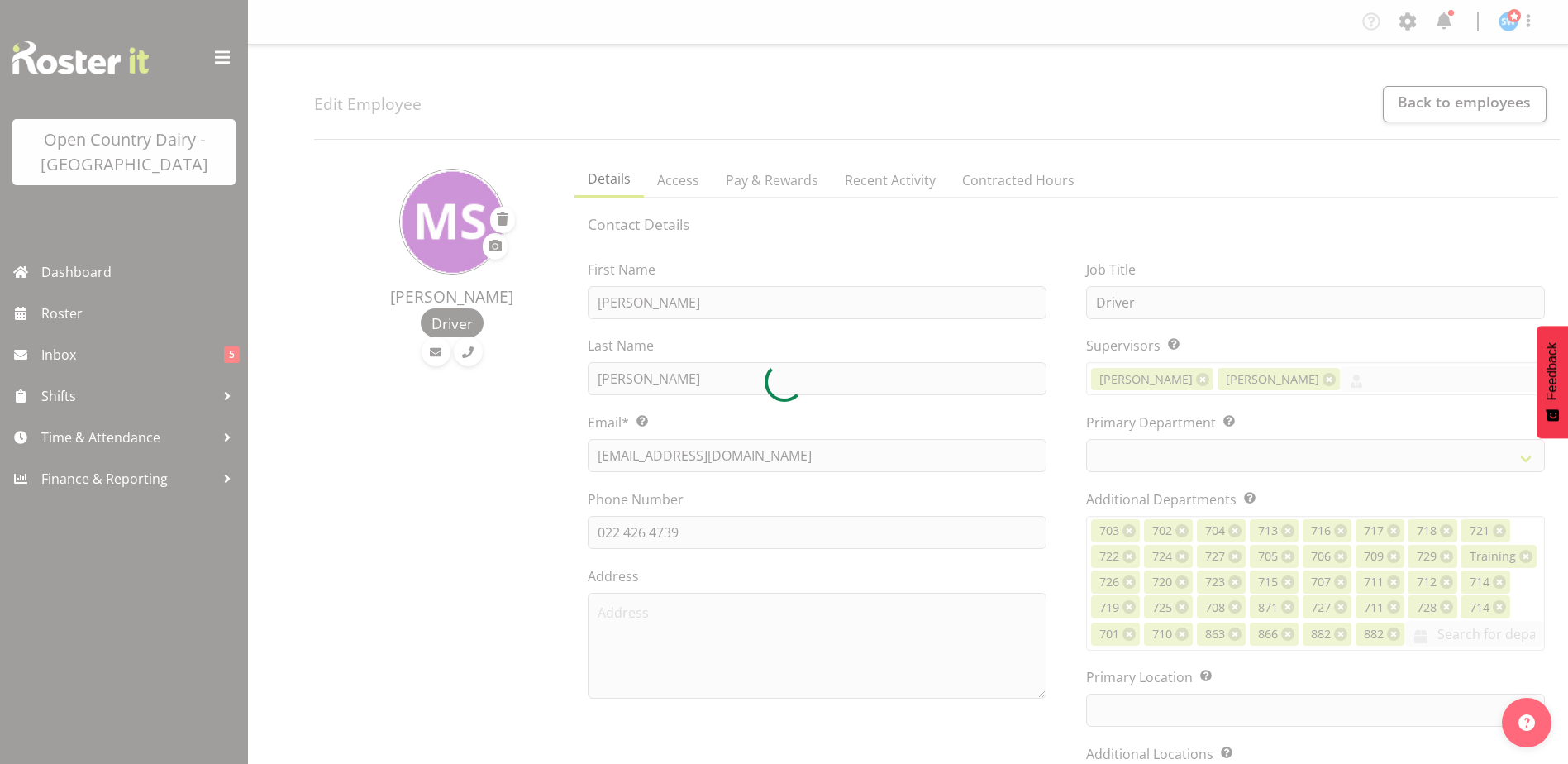
select select "TimelineWeek"
select select
select select "1054"
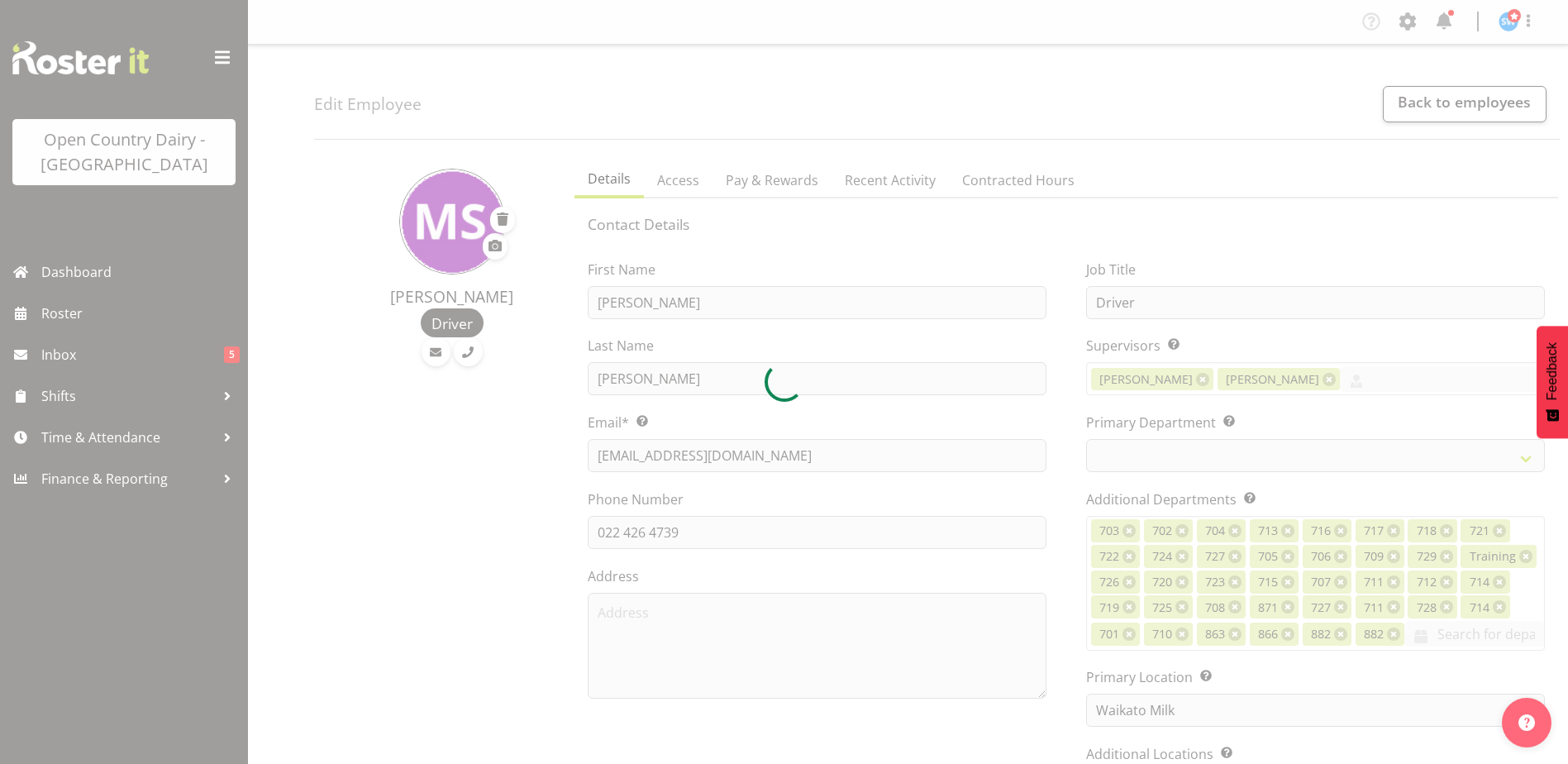
select select "819"
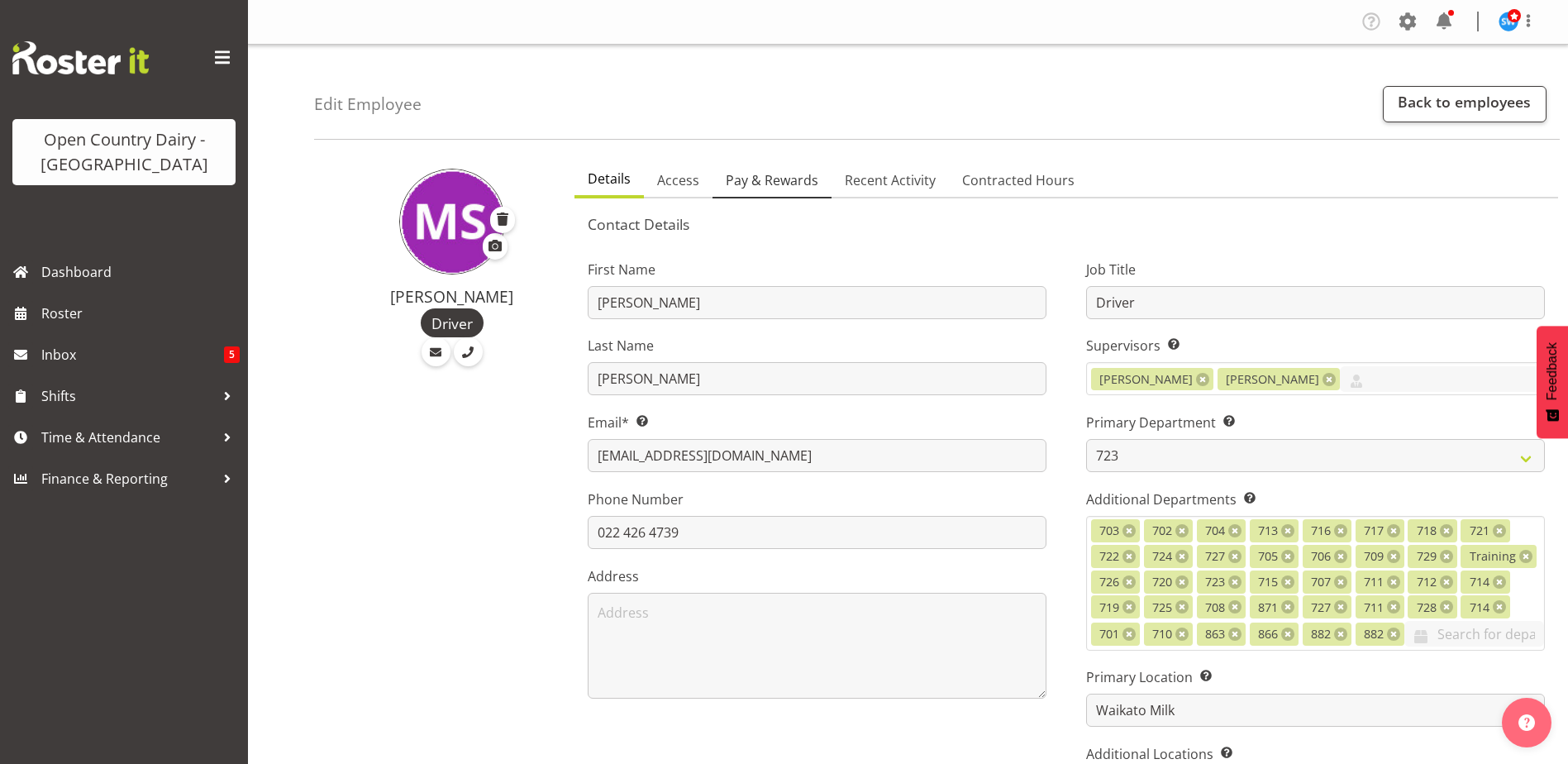
click at [767, 172] on span "Pay & Rewards" at bounding box center [771, 180] width 92 height 20
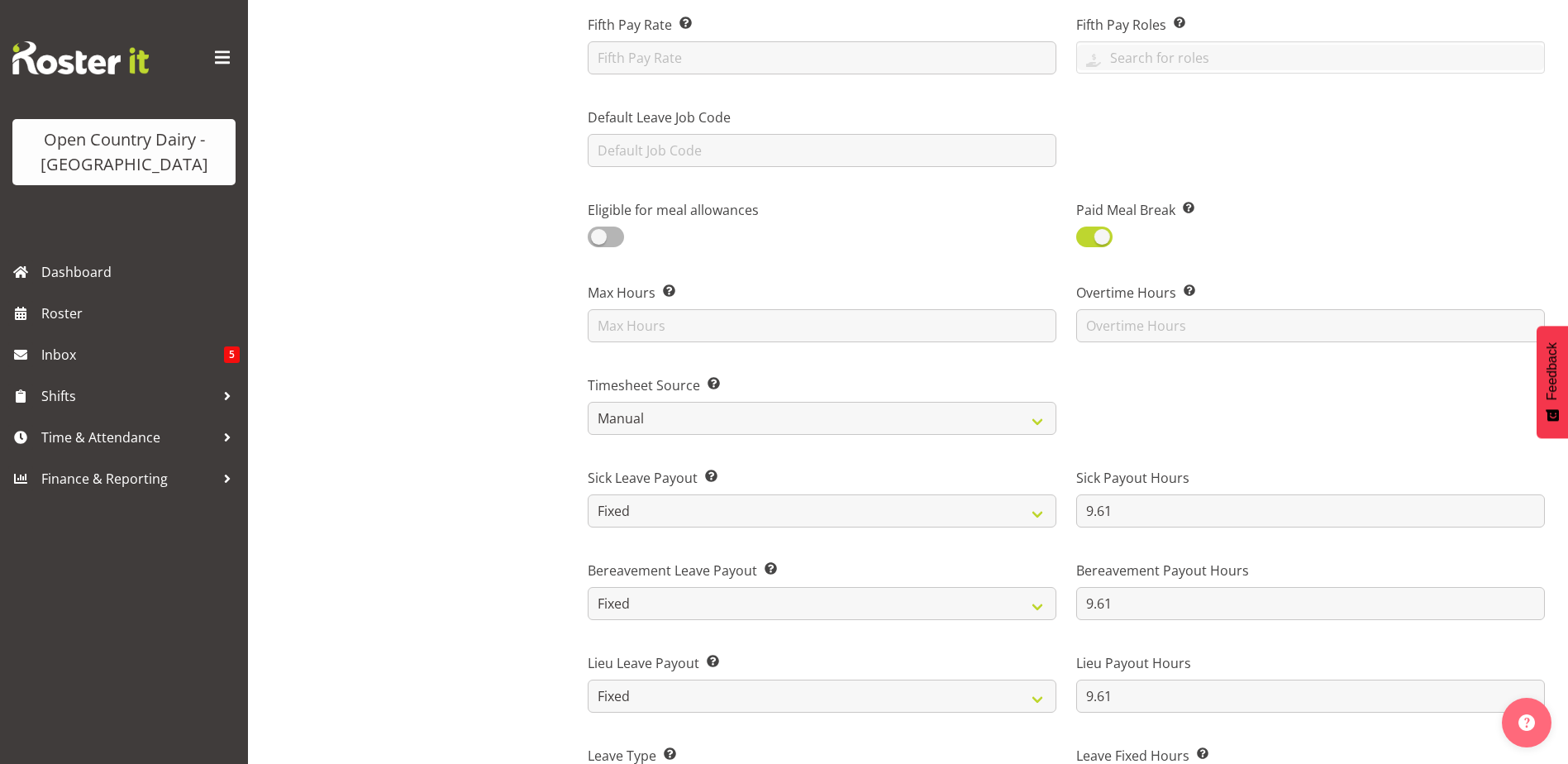
scroll to position [910, 0]
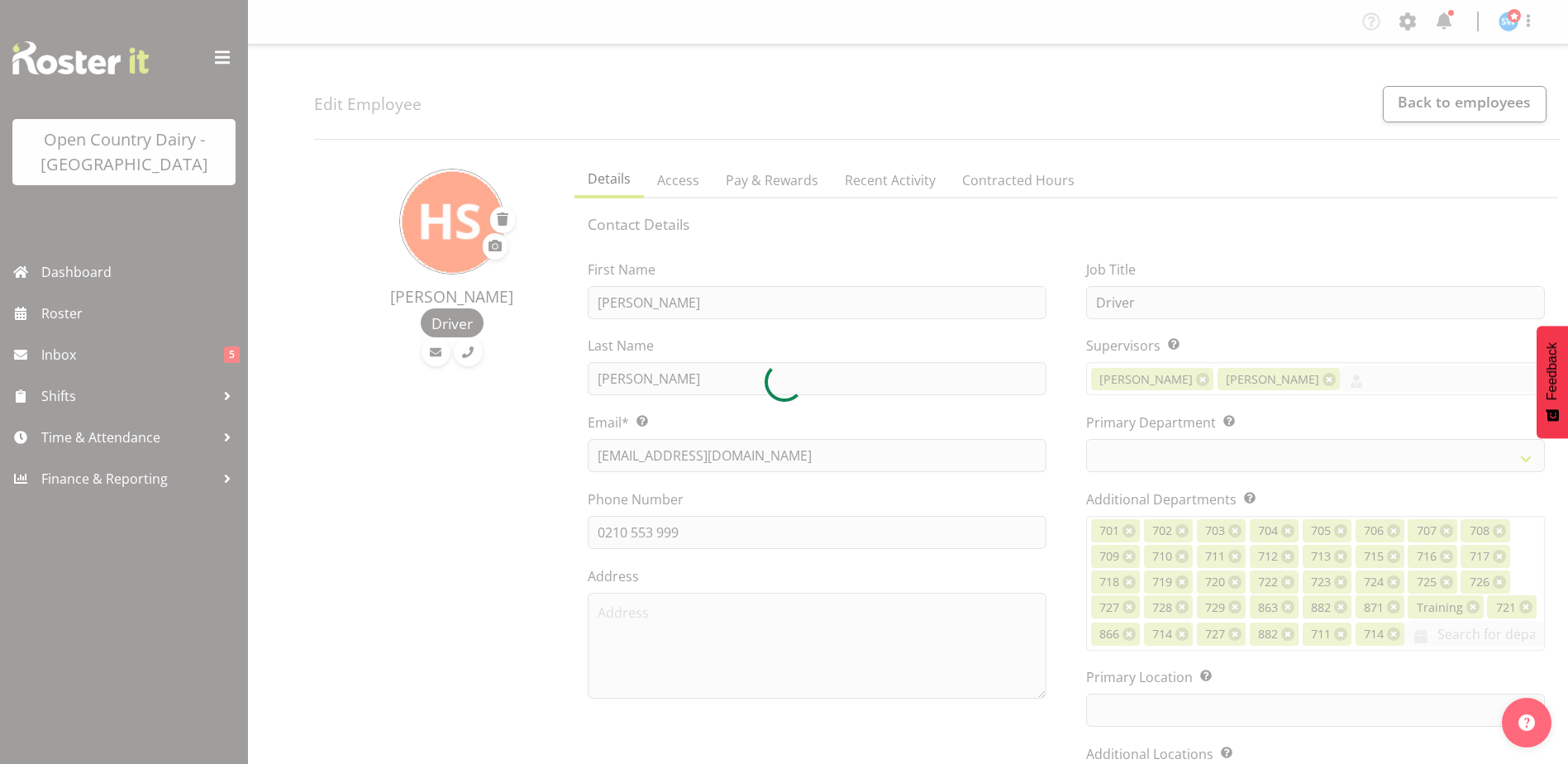
select select "TimelineWeek"
select select
select select "1054"
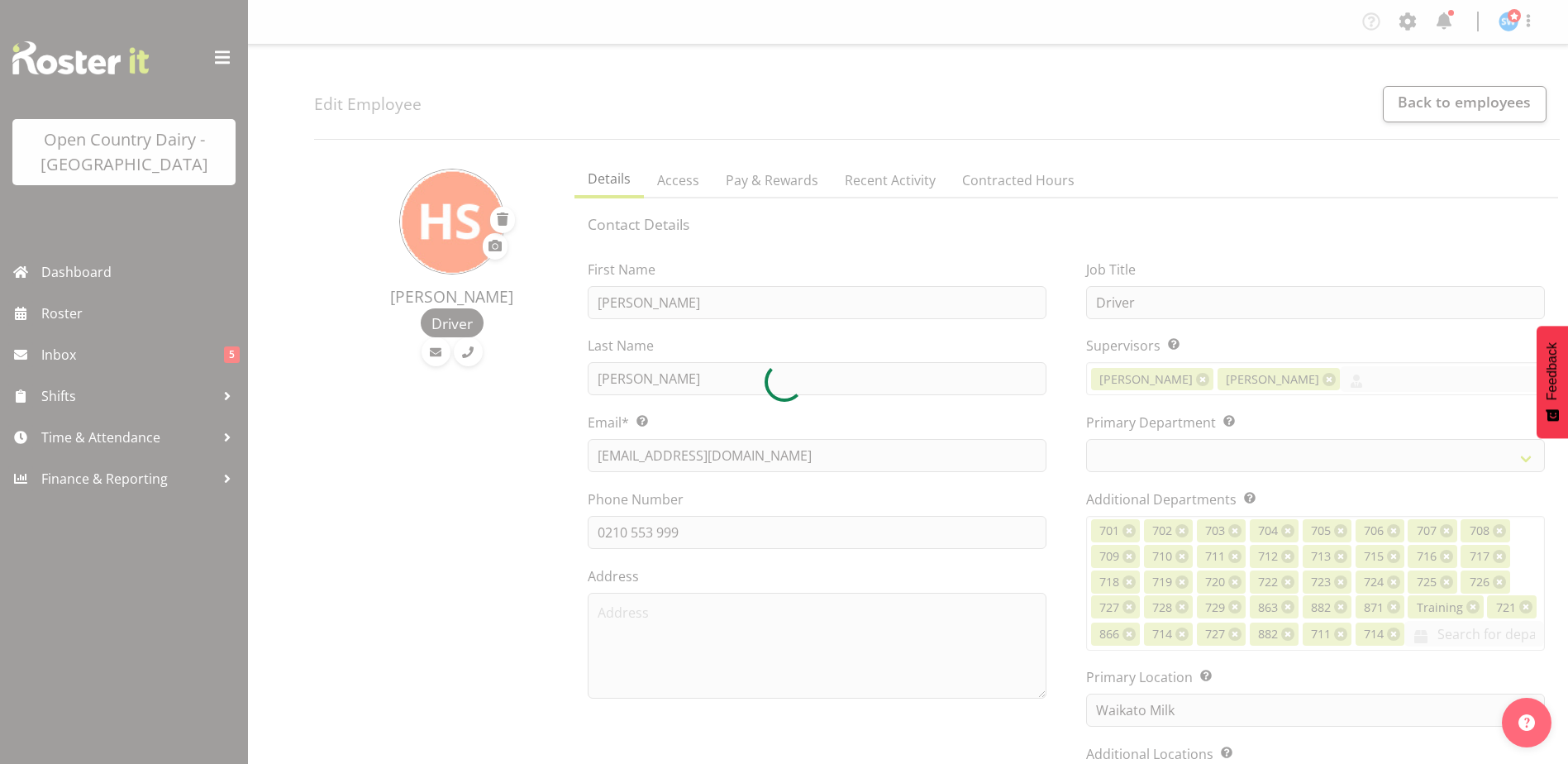
select select "808"
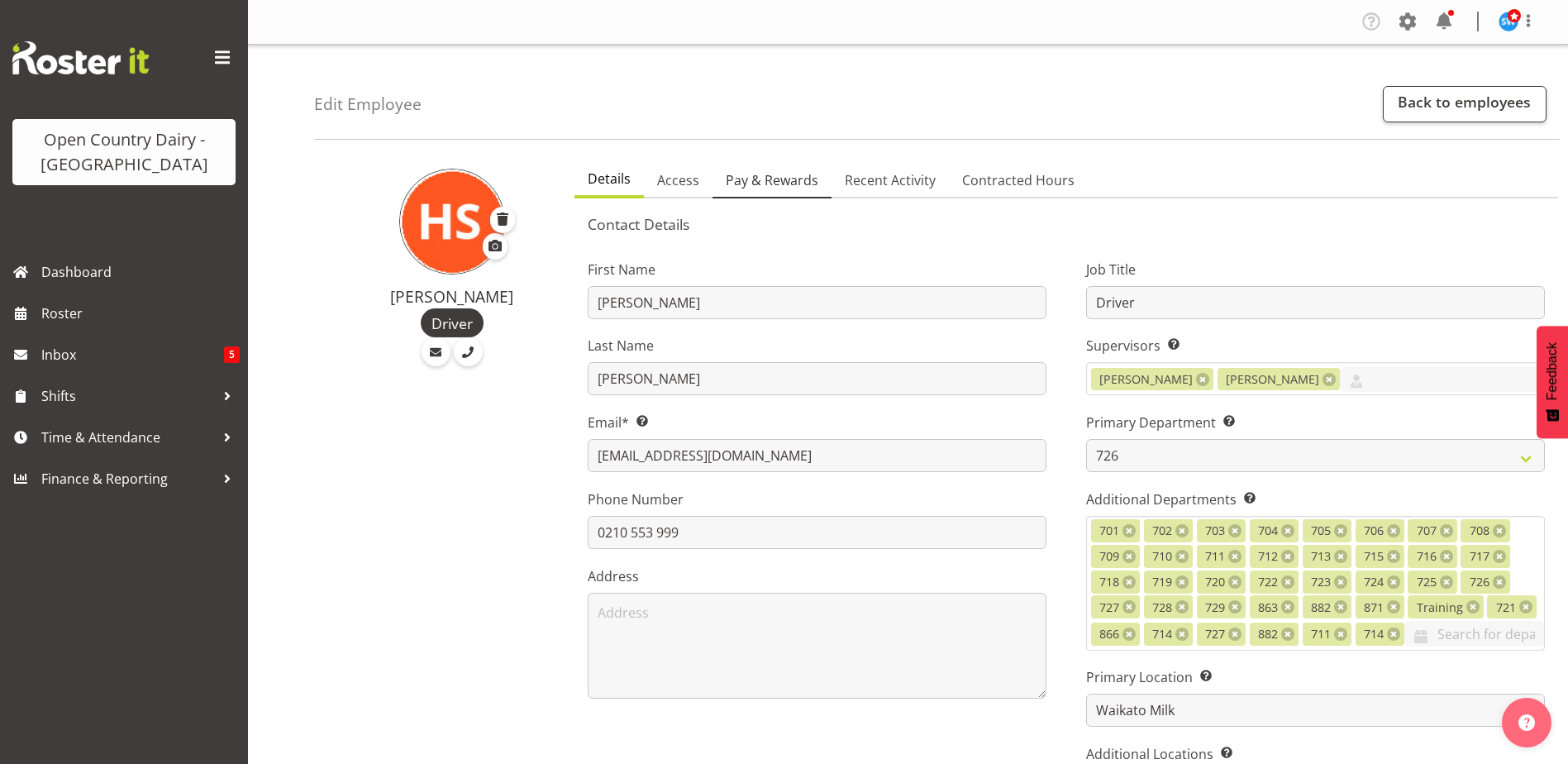
click at [759, 177] on span "Pay & Rewards" at bounding box center [771, 180] width 92 height 20
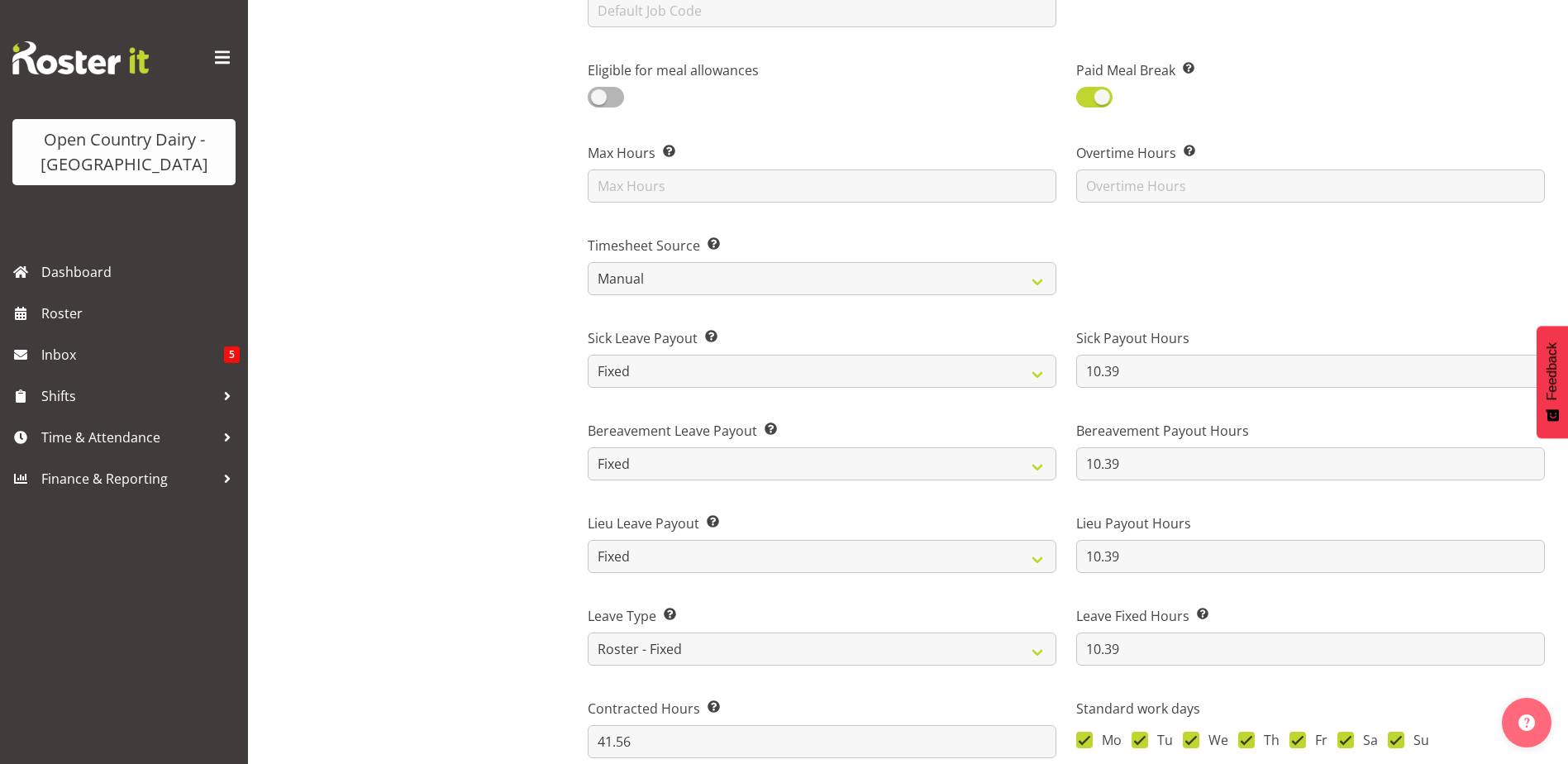
scroll to position [910, 0]
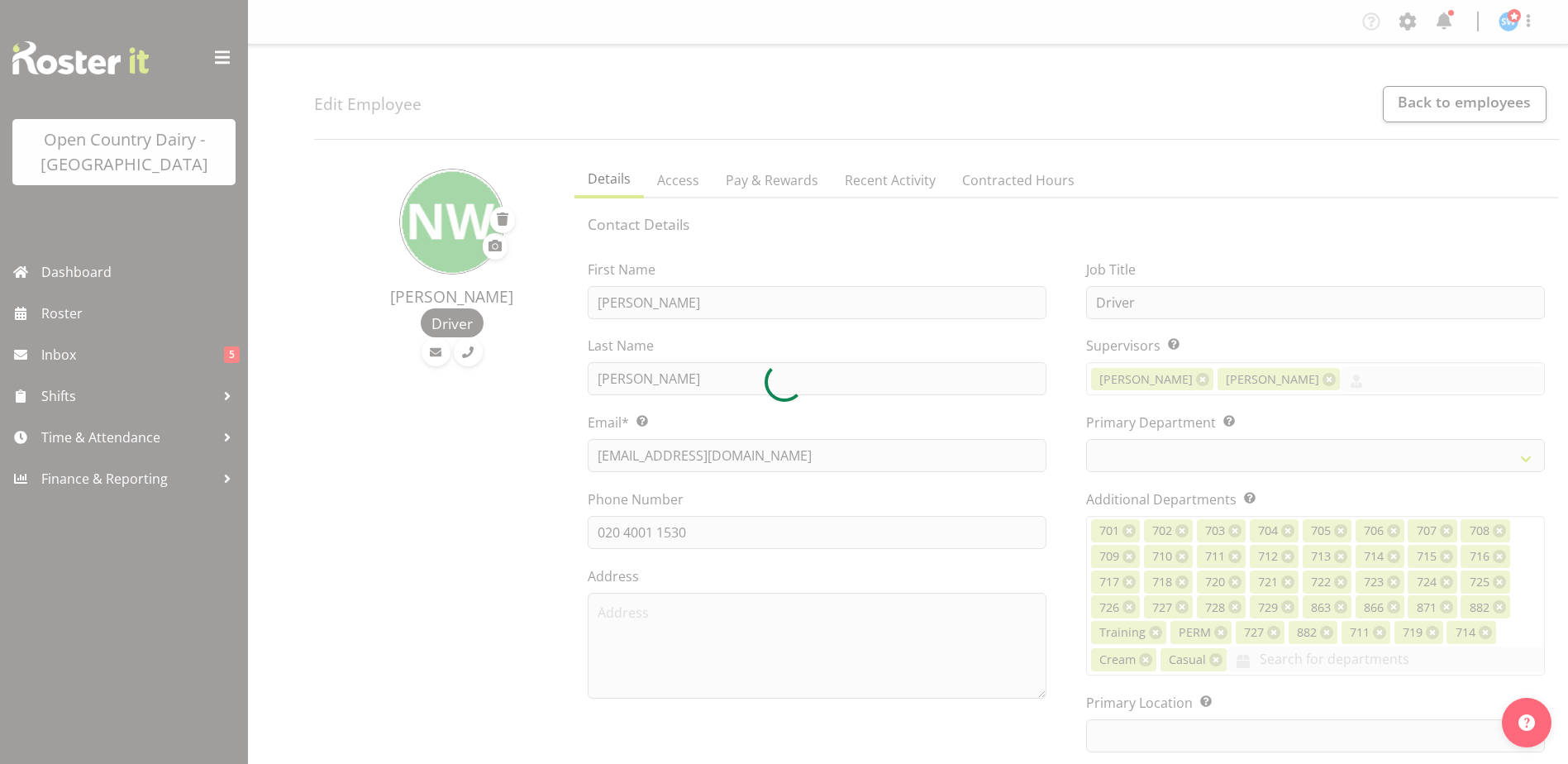
select select "TimelineWeek"
select select
select select "1054"
select select "842"
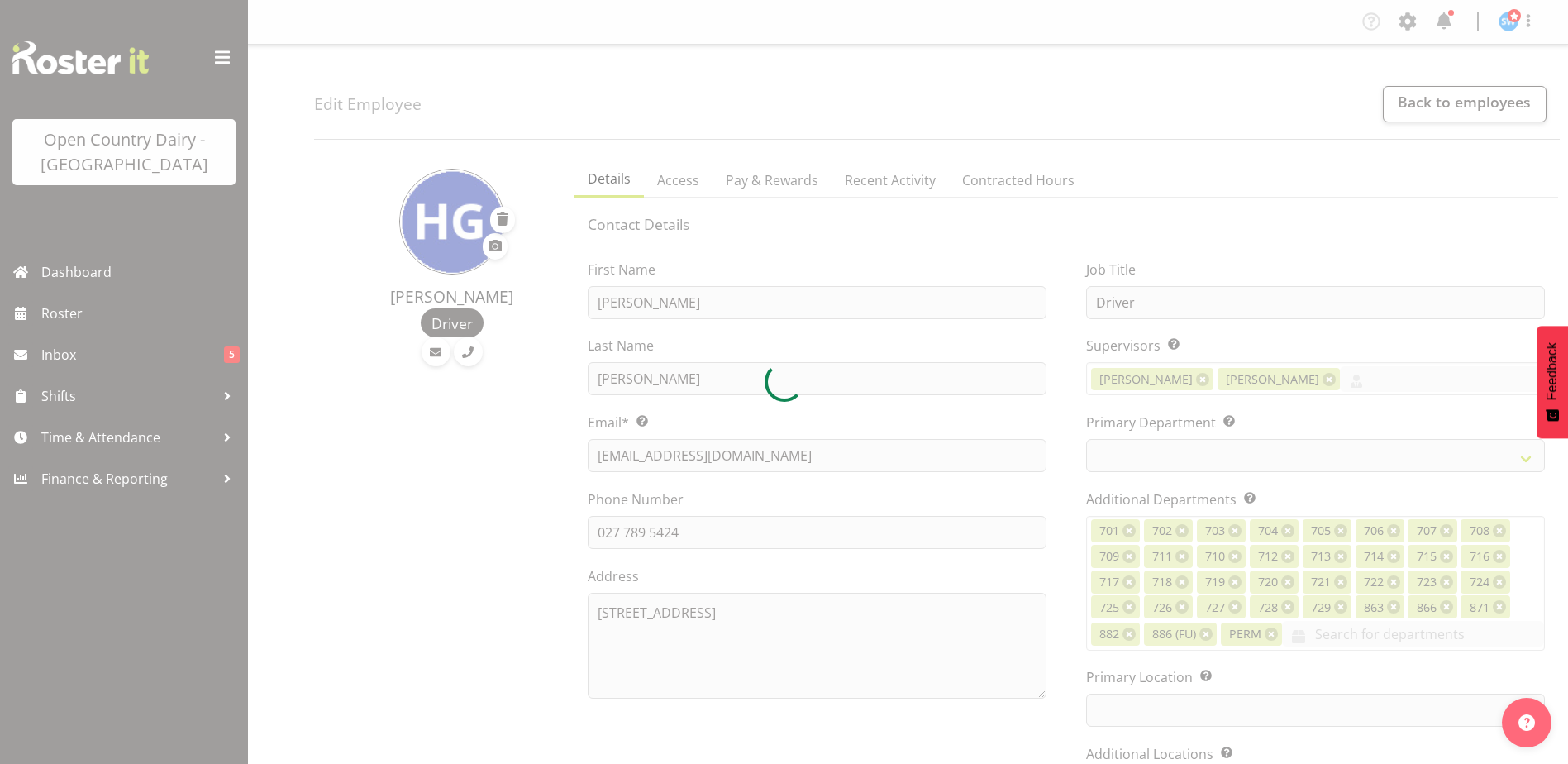
select select "TimelineWeek"
select select "802"
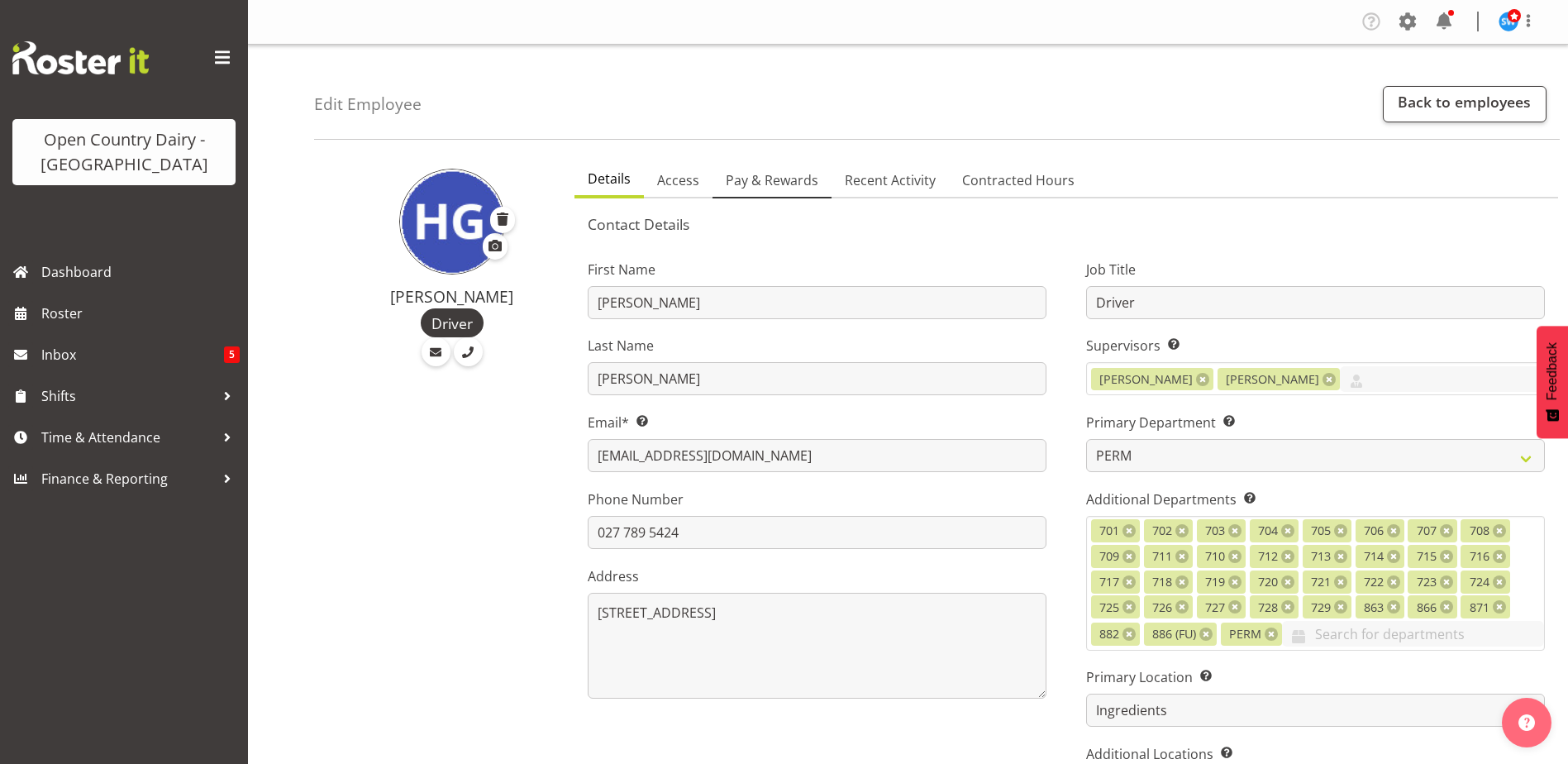
click at [776, 181] on span "Pay & Rewards" at bounding box center [771, 180] width 92 height 20
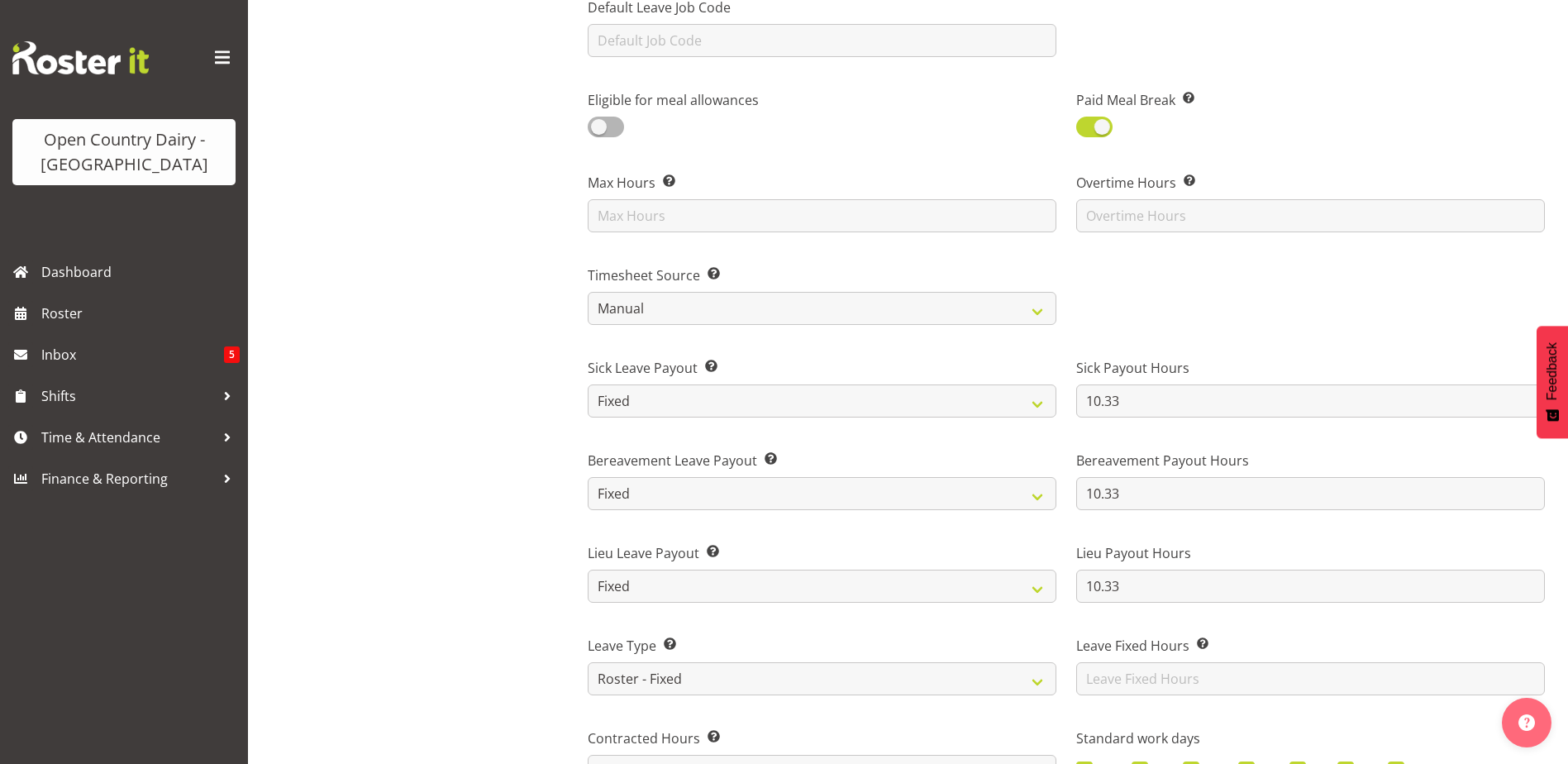
scroll to position [827, 0]
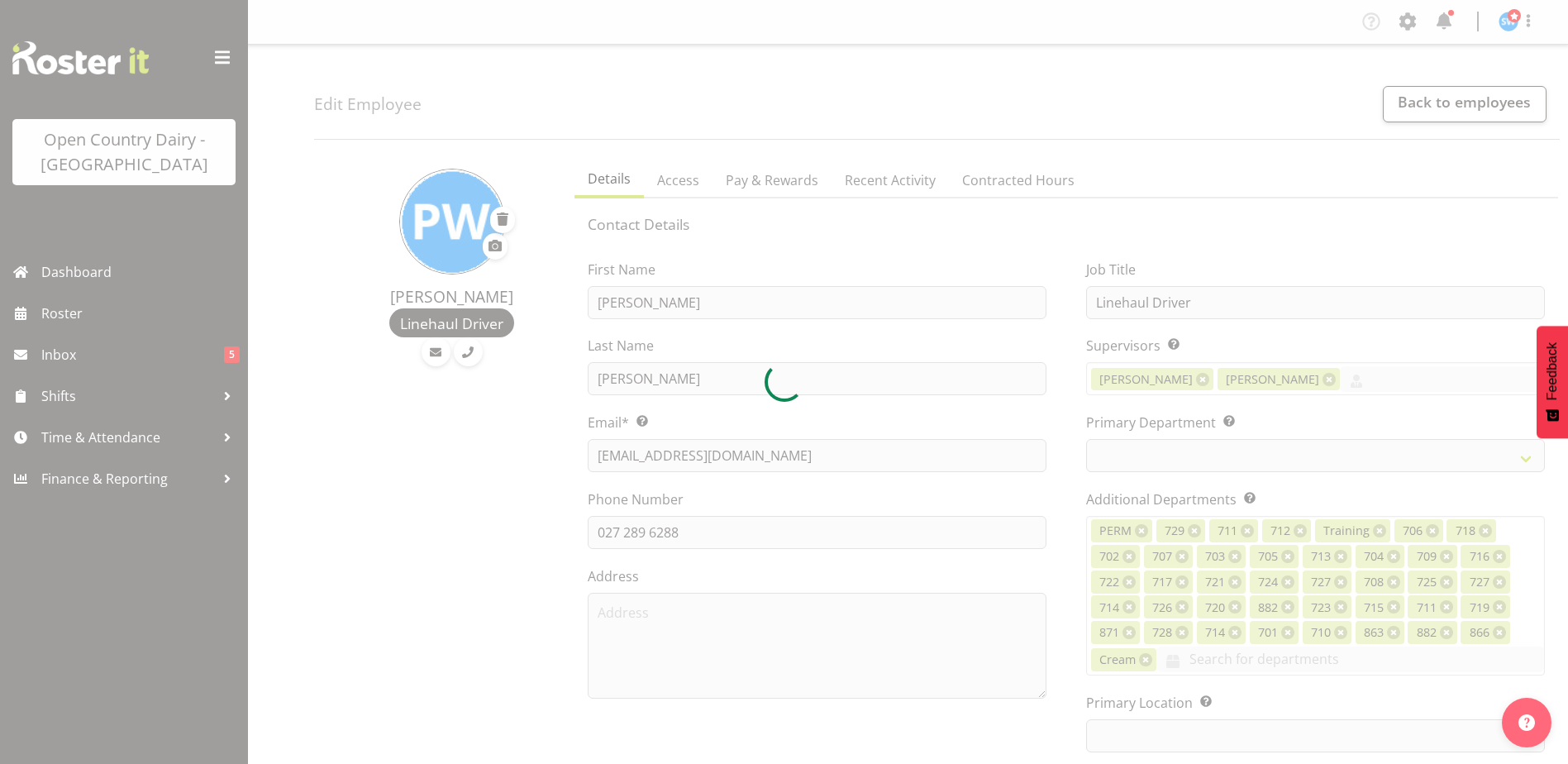
select select "TimelineWeek"
select select
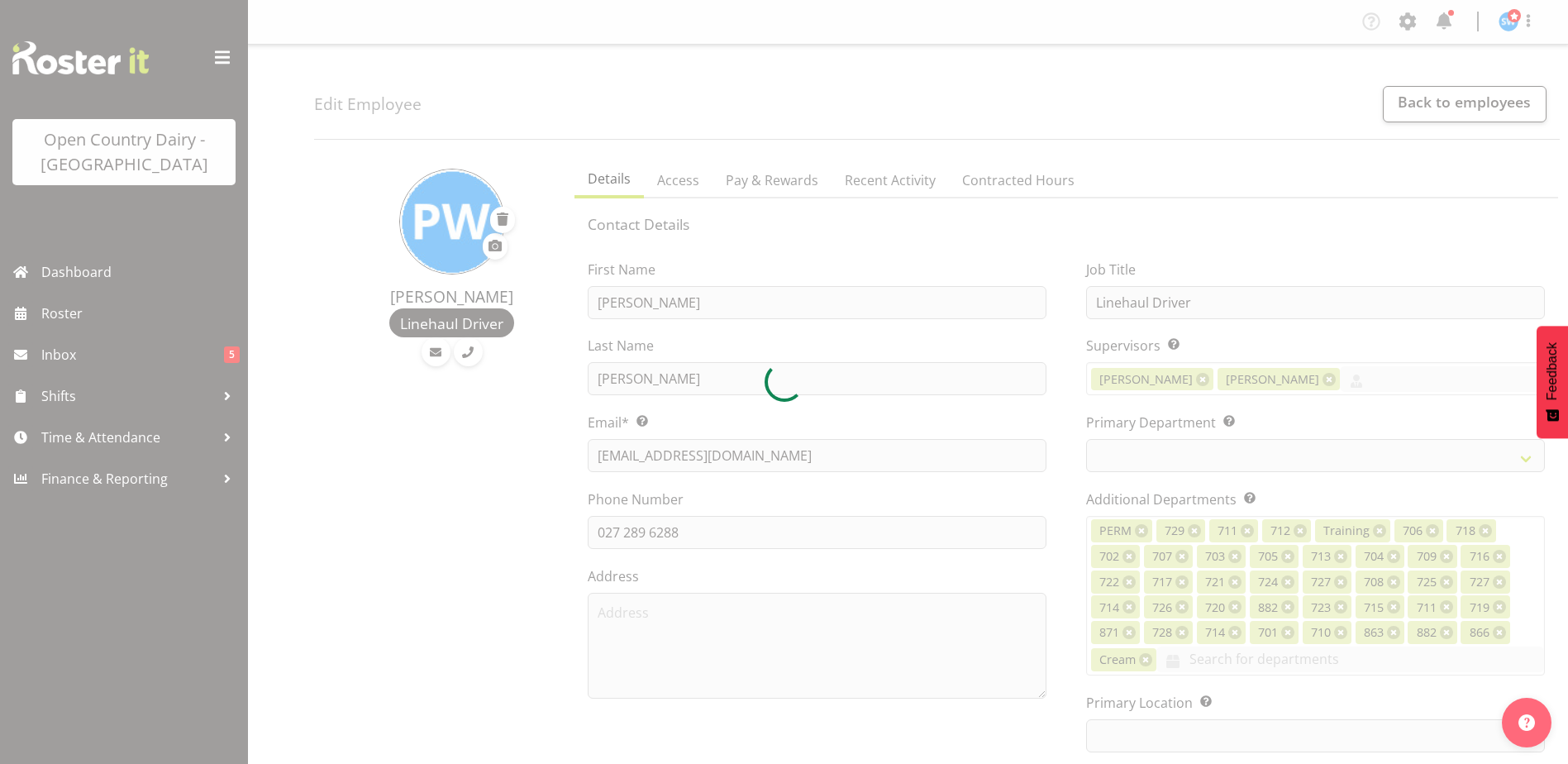
select select "802"
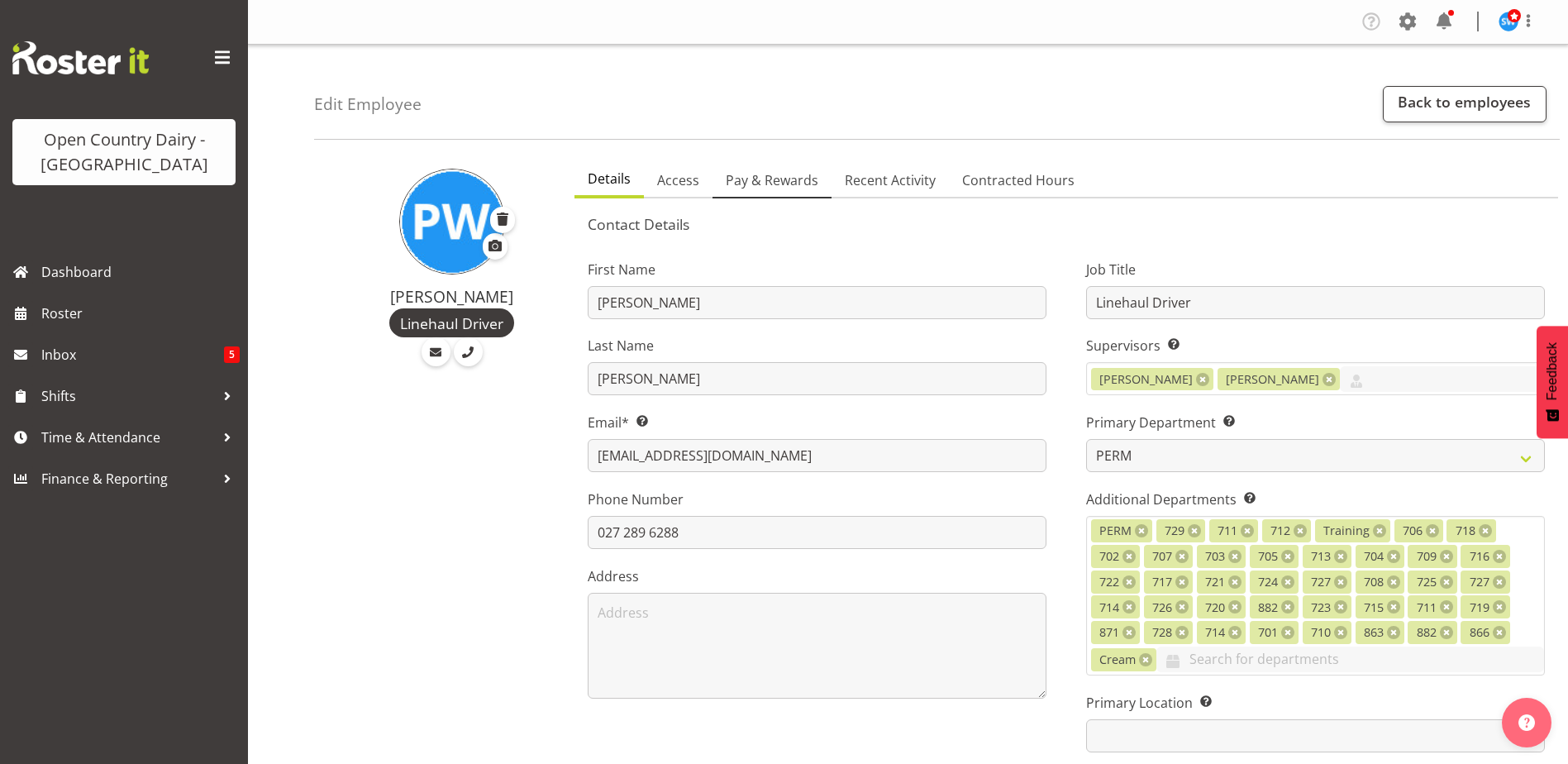
click at [776, 174] on span "Pay & Rewards" at bounding box center [771, 180] width 92 height 20
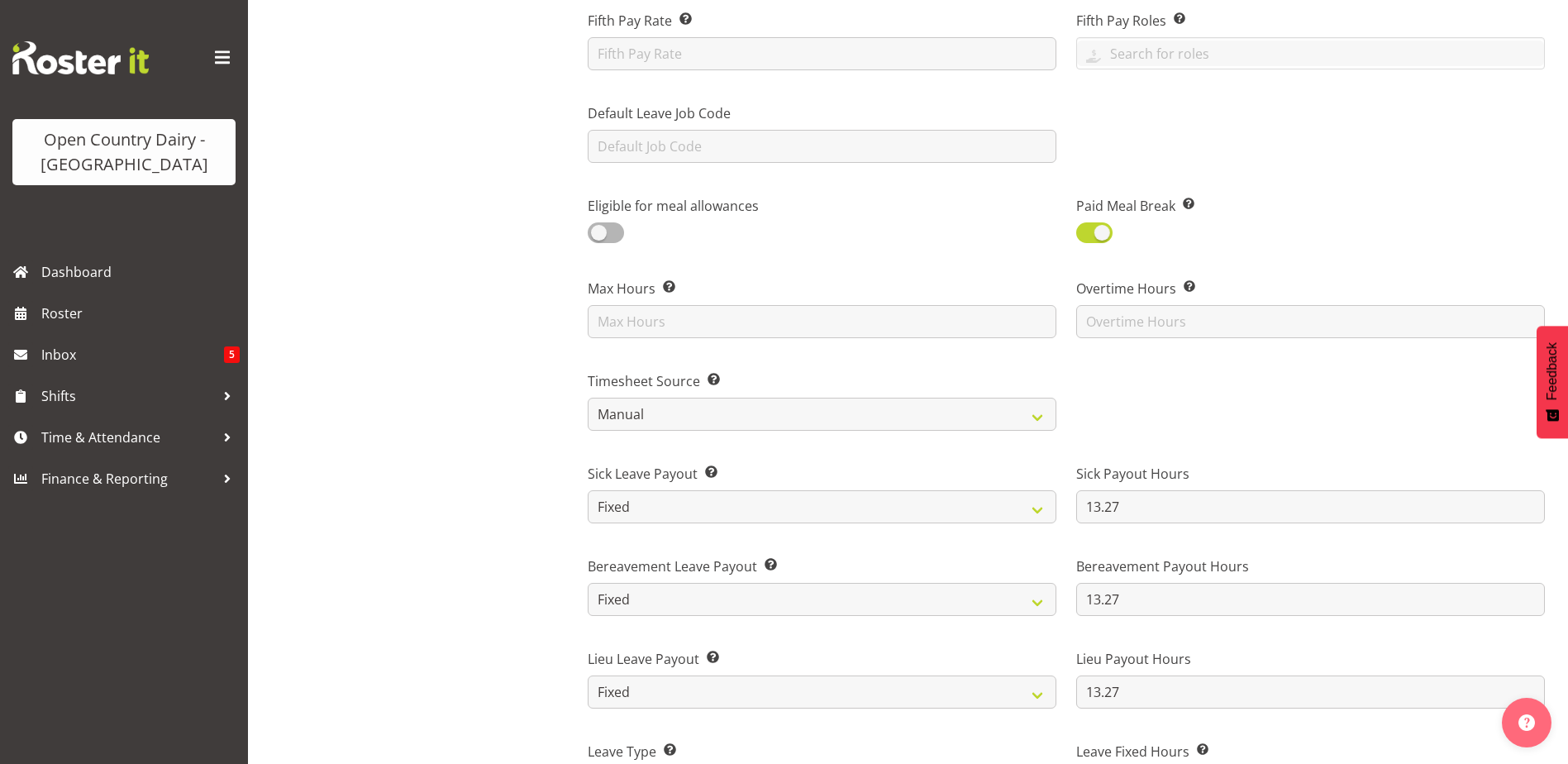
scroll to position [992, 0]
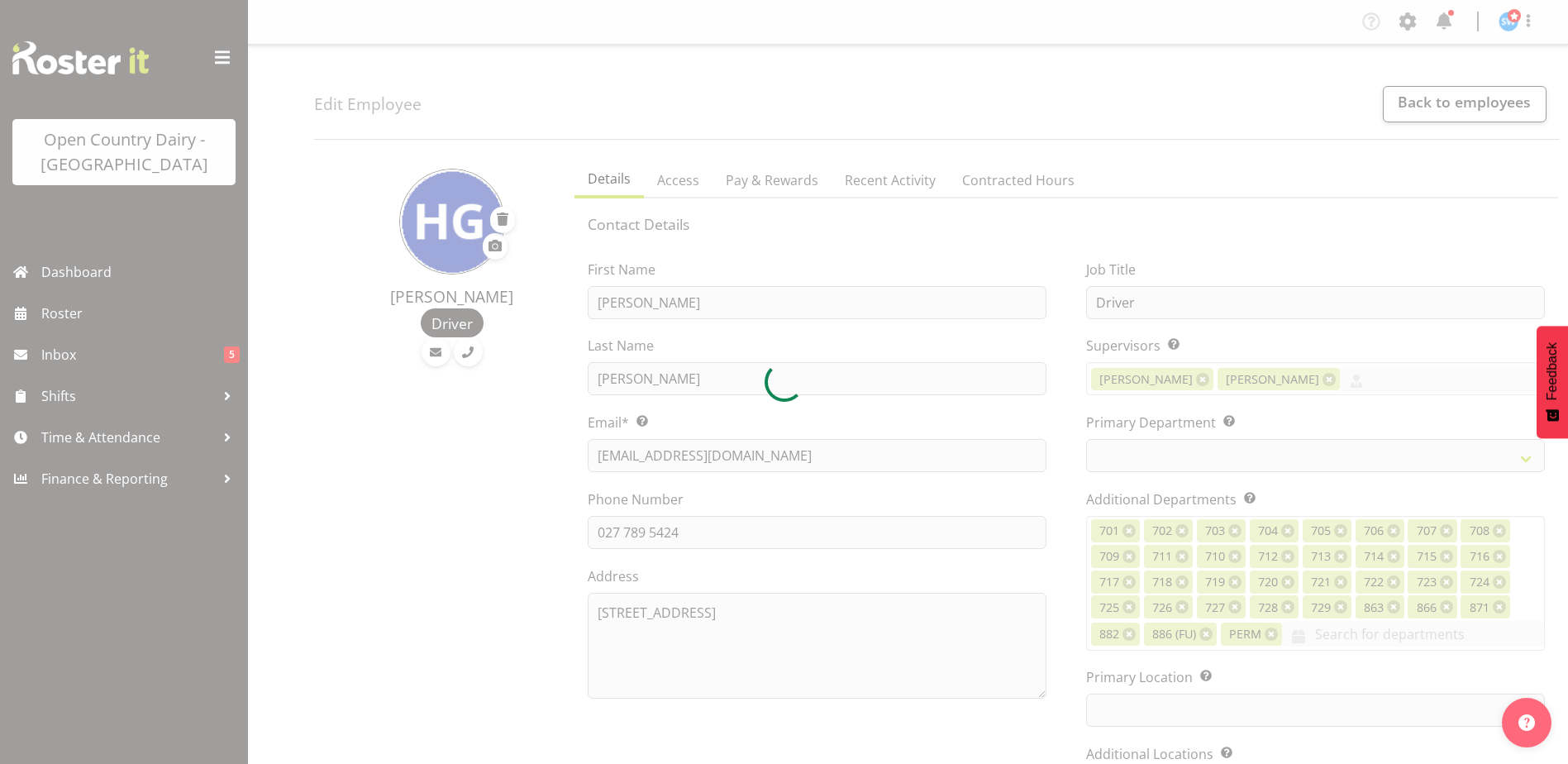
select select "TimelineWeek"
select select
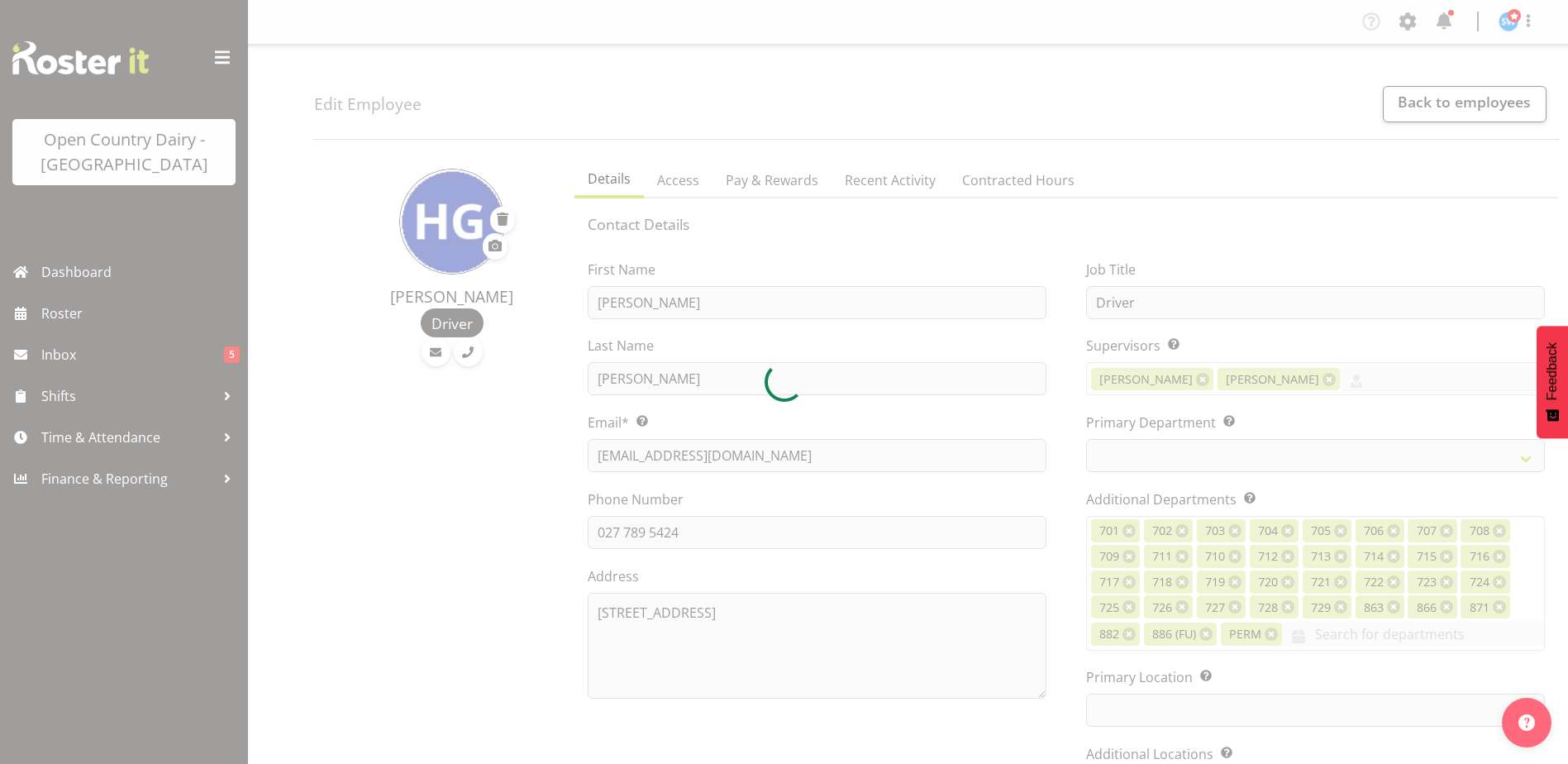
select select "802"
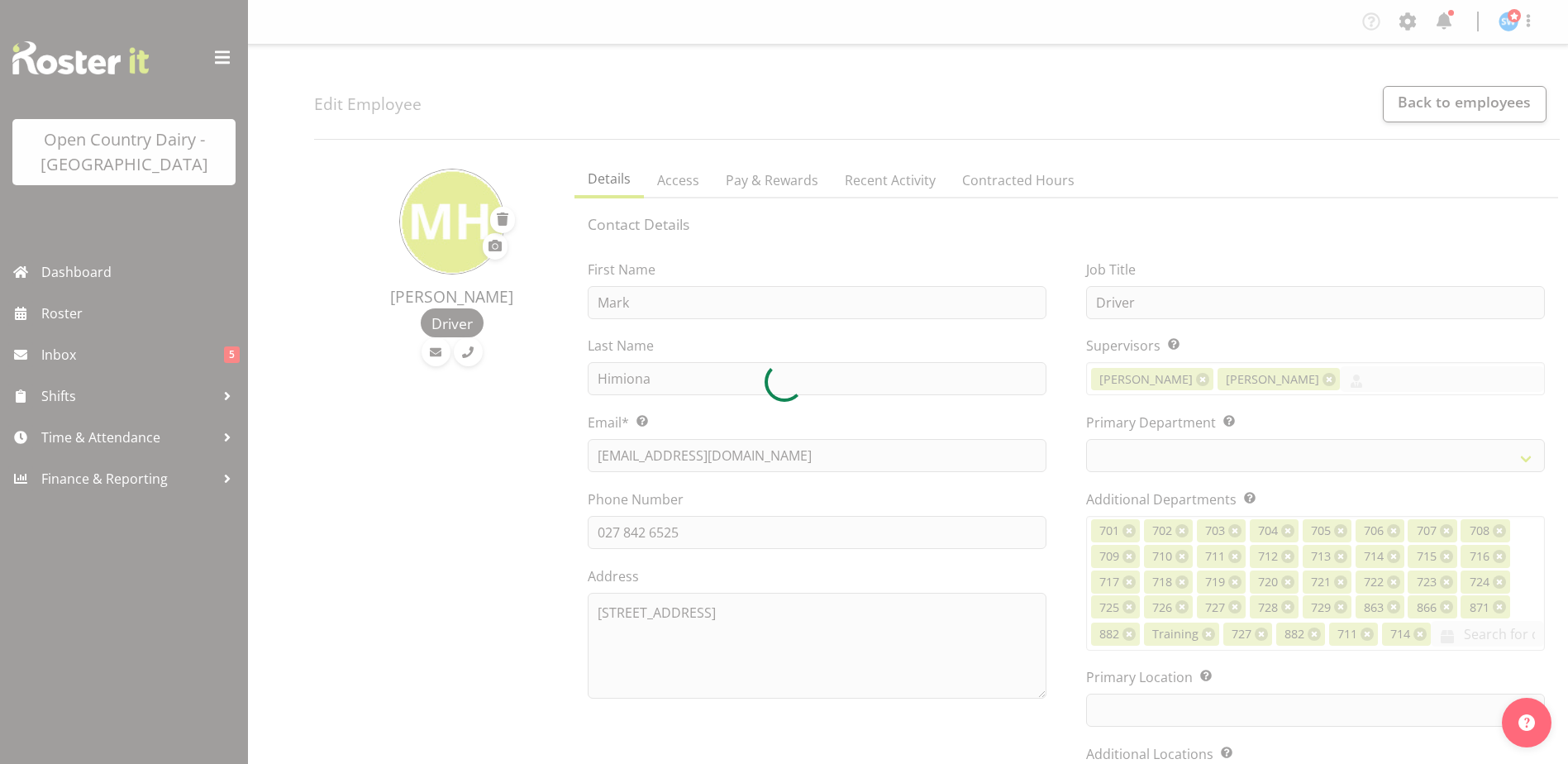
select select "TimelineWeek"
select select
select select "1054"
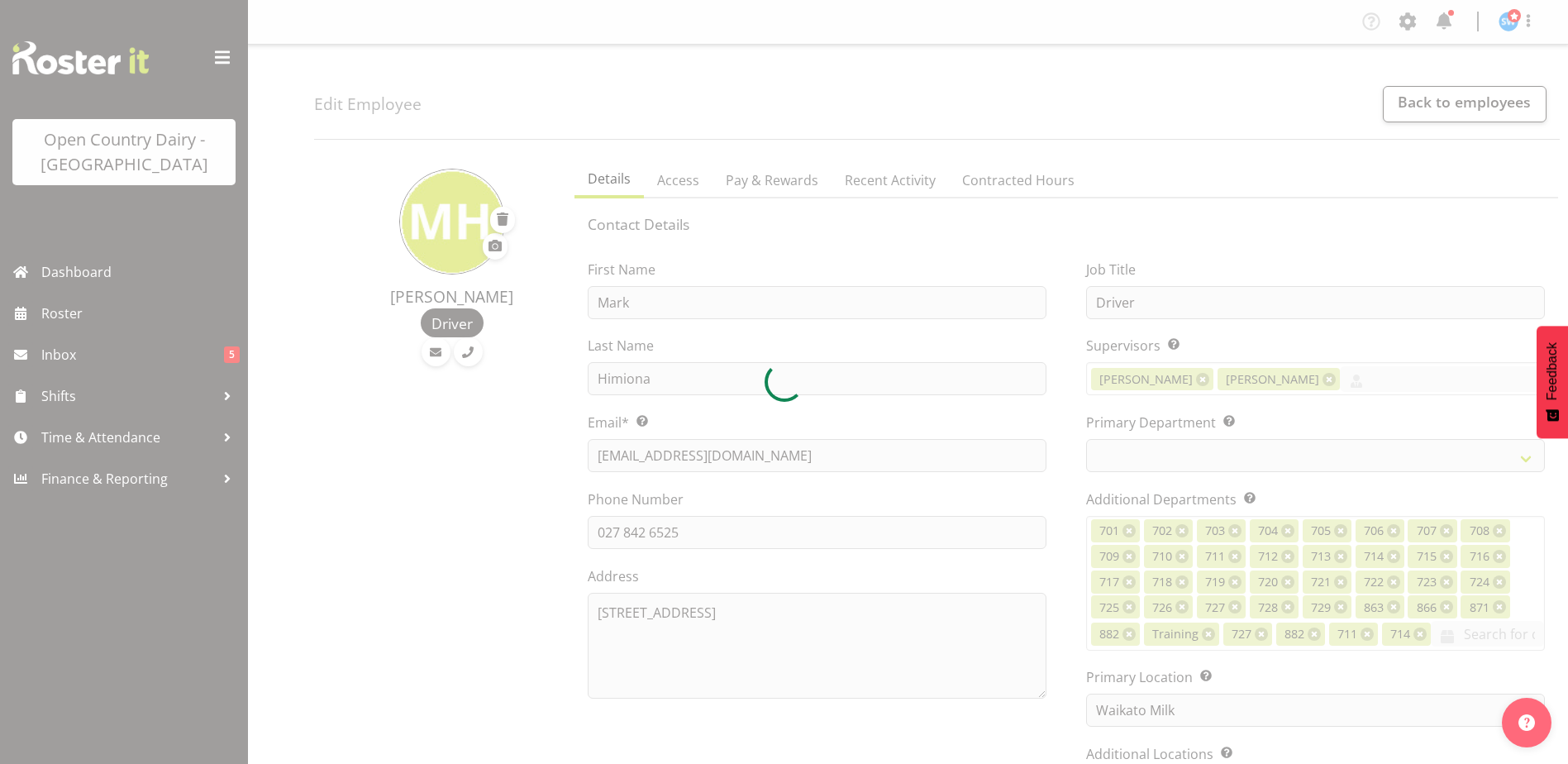
select select "762"
